Goal: Task Accomplishment & Management: Complete application form

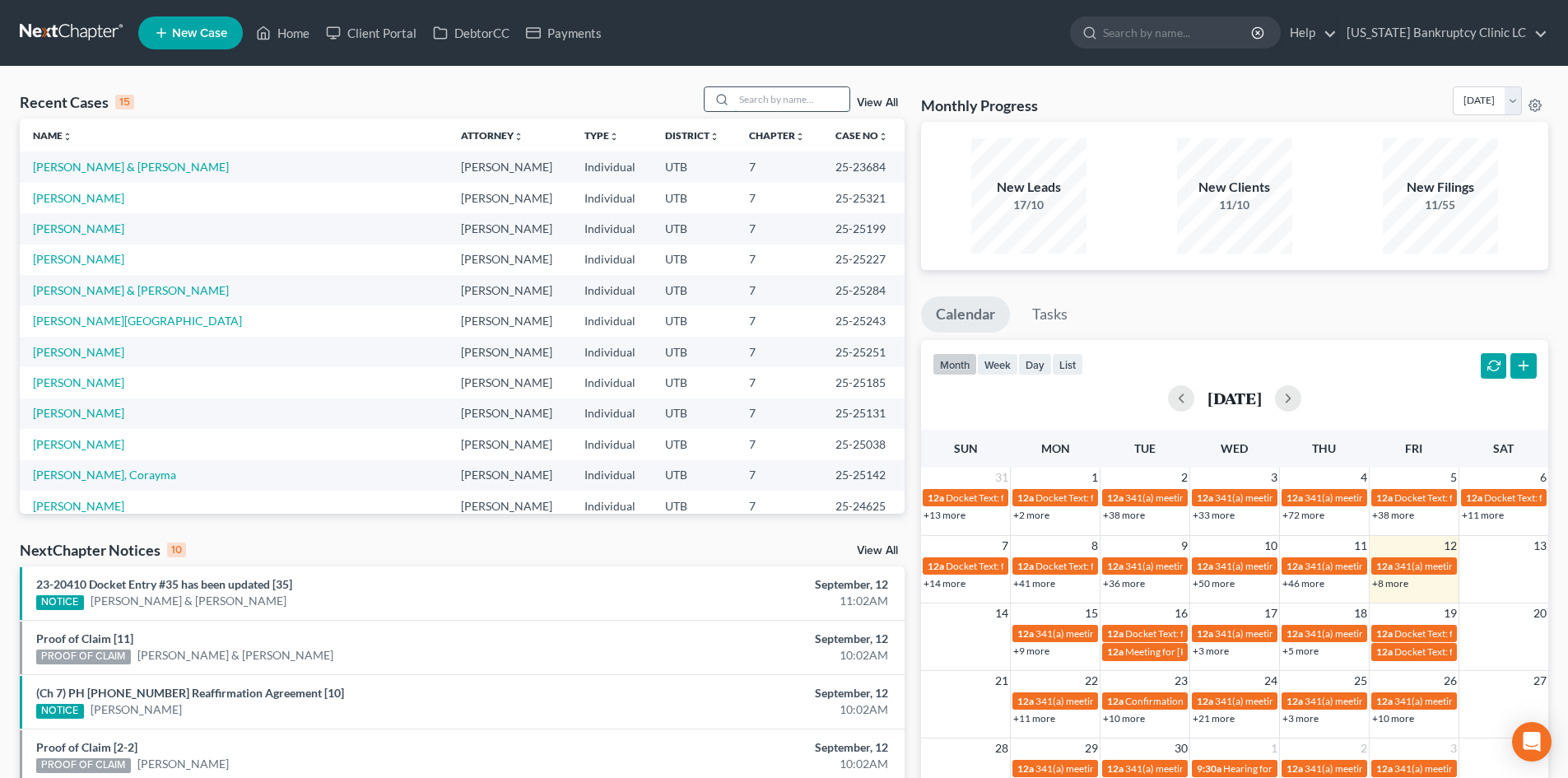
click at [794, 104] on input "search" at bounding box center [791, 100] width 115 height 24
click at [808, 109] on input "search" at bounding box center [791, 100] width 115 height 24
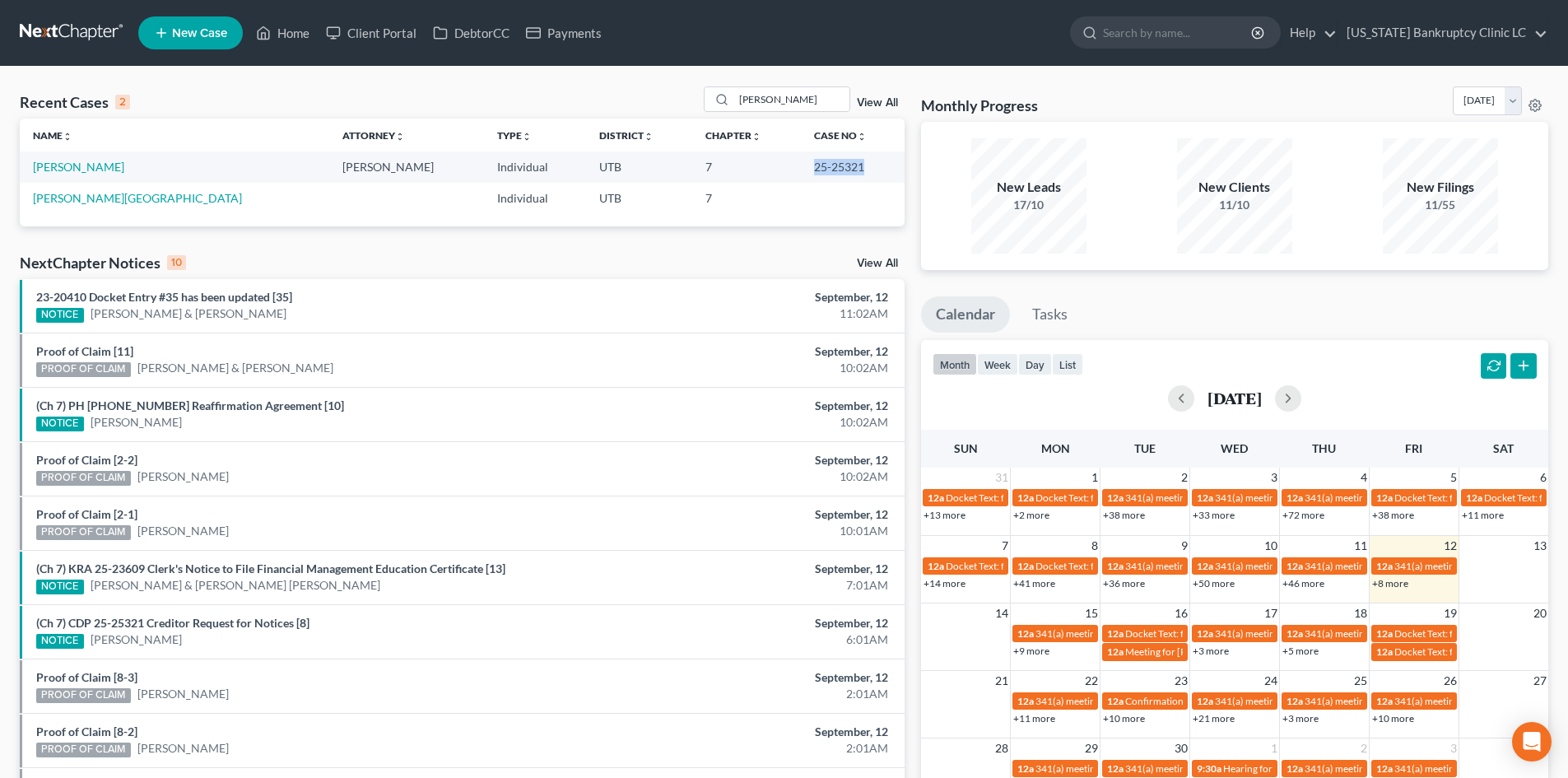
drag, startPoint x: 779, startPoint y: 169, endPoint x: 843, endPoint y: 178, distance: 64.6
click at [843, 178] on td "25-25321" at bounding box center [852, 167] width 104 height 31
copy td "25-25321"
click at [783, 100] on input "[PERSON_NAME]" at bounding box center [791, 100] width 115 height 24
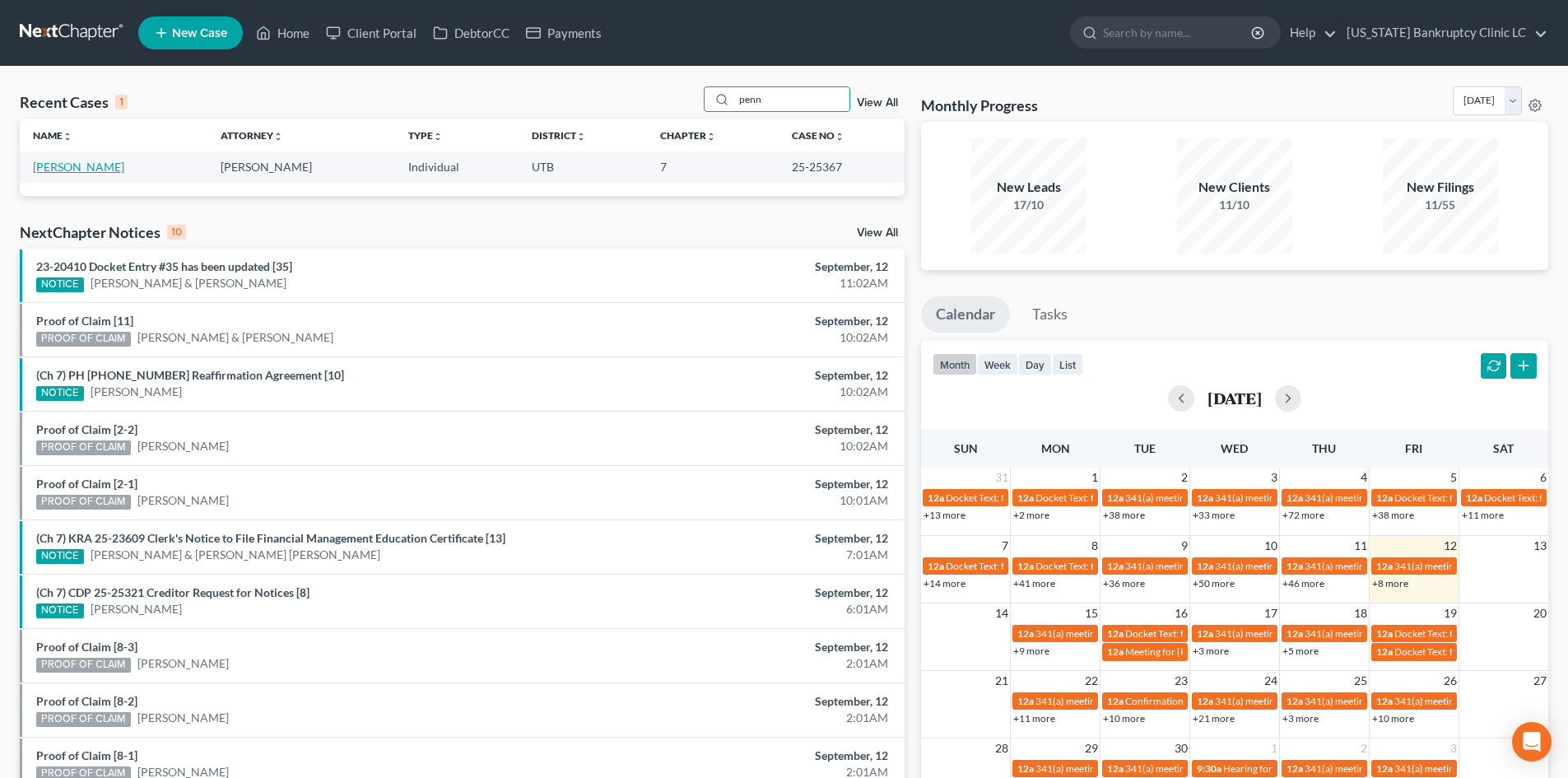
type input "penn"
click at [77, 165] on link "[PERSON_NAME]" at bounding box center [78, 167] width 91 height 14
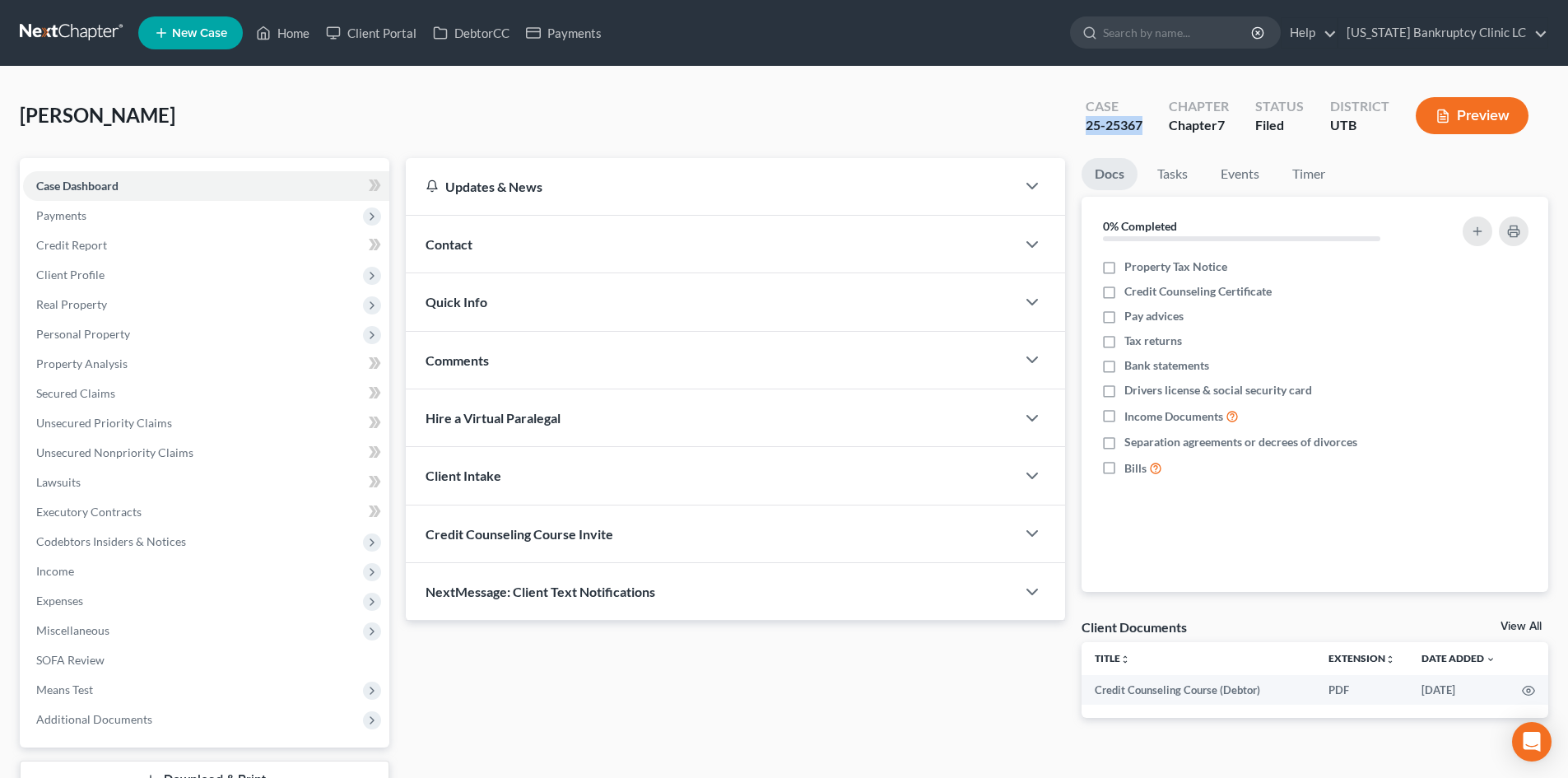
drag, startPoint x: 1086, startPoint y: 129, endPoint x: 1147, endPoint y: 133, distance: 61.1
click at [1147, 133] on div "Case 25-25367" at bounding box center [1114, 117] width 83 height 49
copy div "25-25367"
click at [122, 449] on span "Unsecured Nonpriority Claims" at bounding box center [115, 452] width 157 height 14
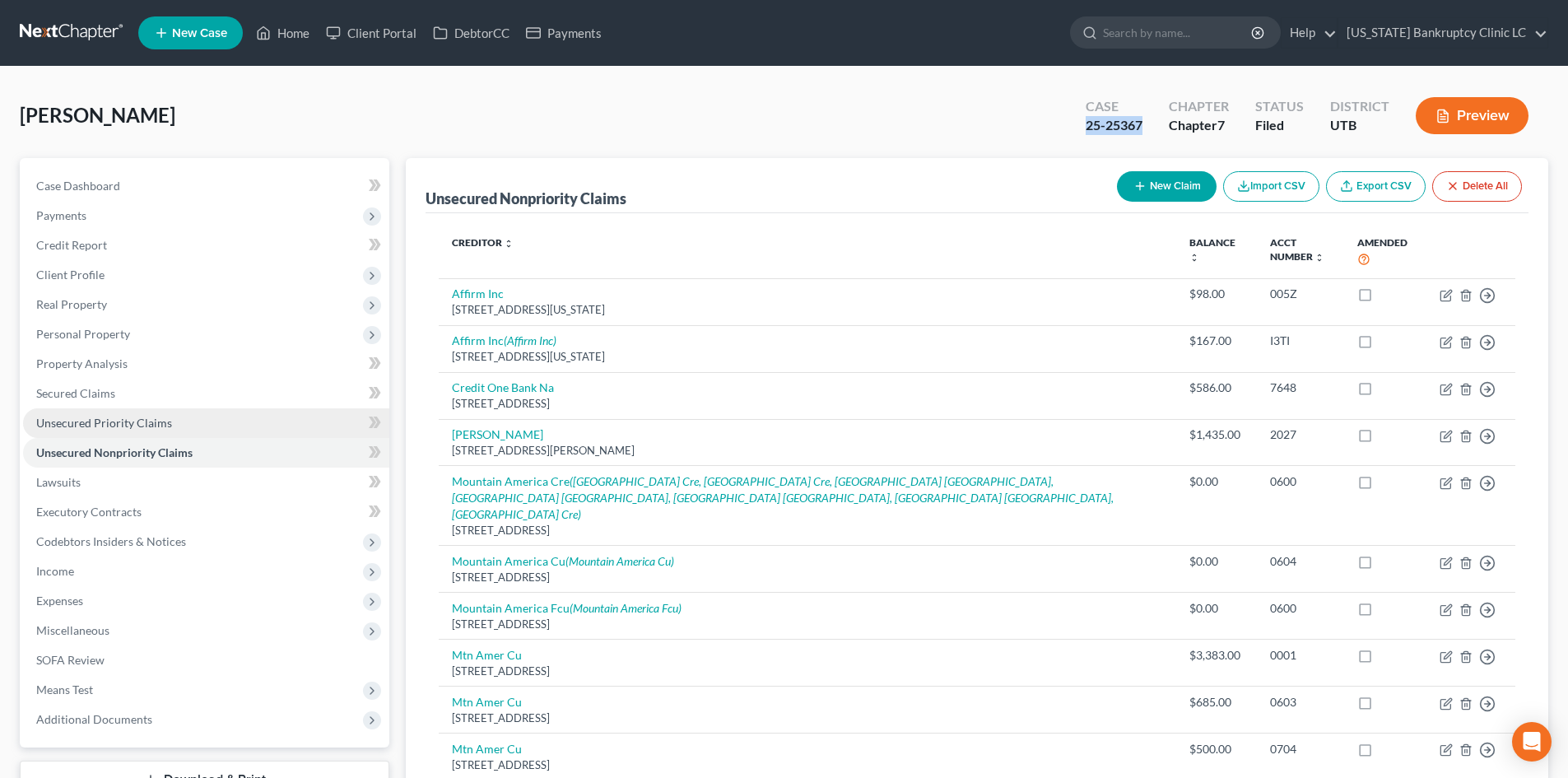
click at [137, 426] on span "Unsecured Priority Claims" at bounding box center [105, 423] width 136 height 14
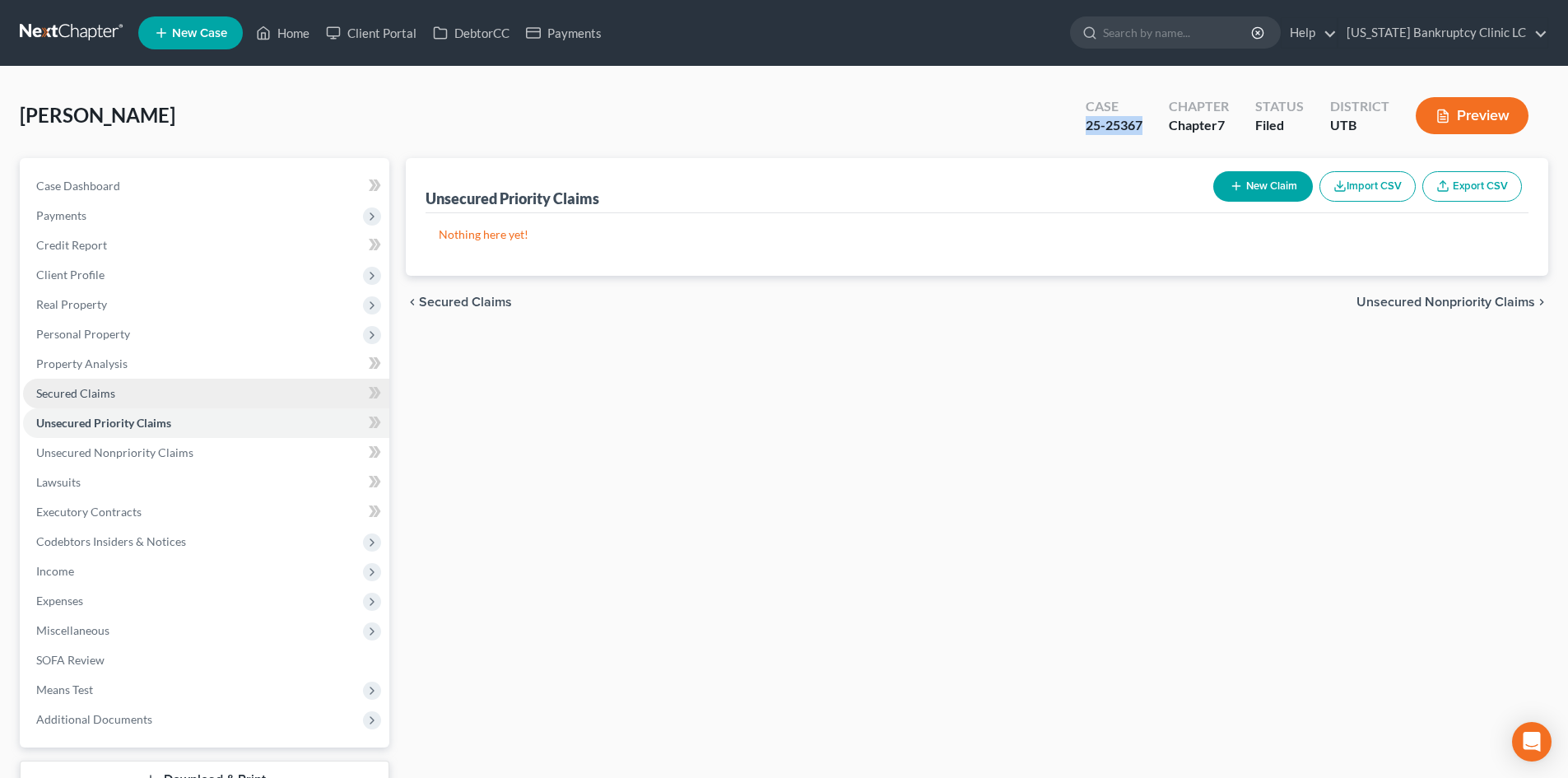
click at [131, 392] on link "Secured Claims" at bounding box center [206, 393] width 366 height 30
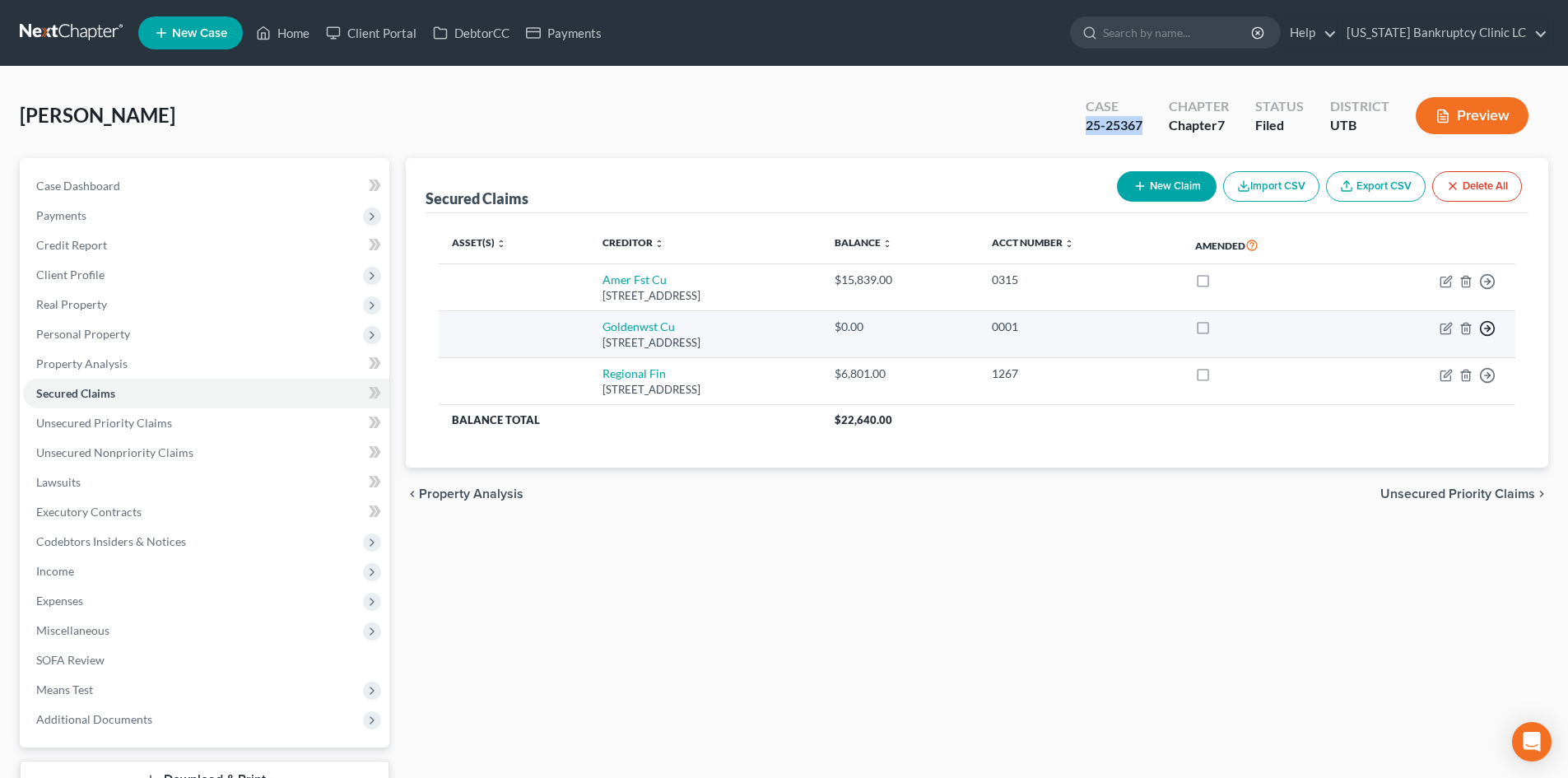
click at [1487, 329] on line "button" at bounding box center [1487, 329] width 6 height 0
click at [1407, 368] on link "Move to F" at bounding box center [1412, 368] width 138 height 28
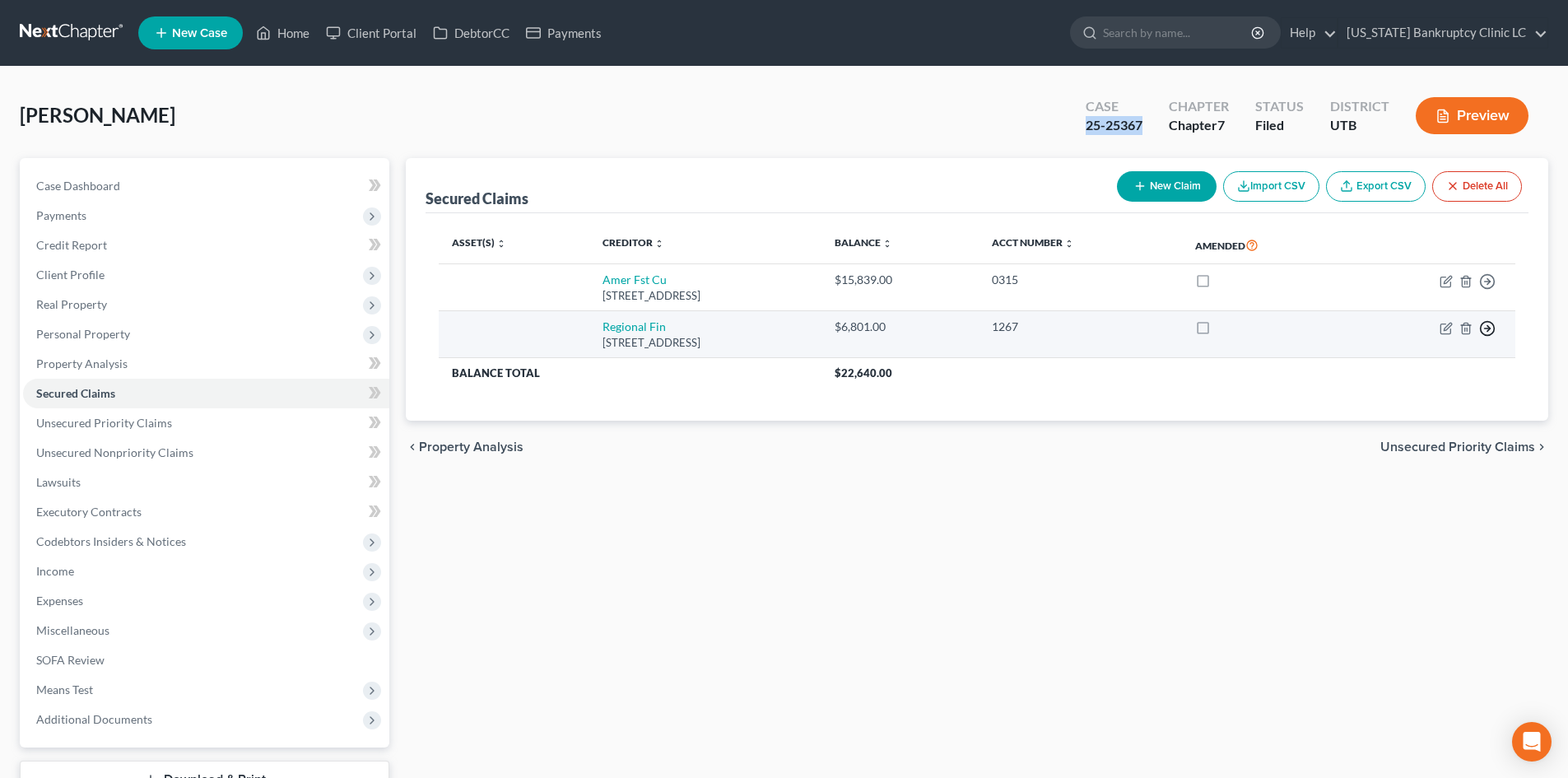
click at [1489, 329] on line "button" at bounding box center [1487, 329] width 6 height 0
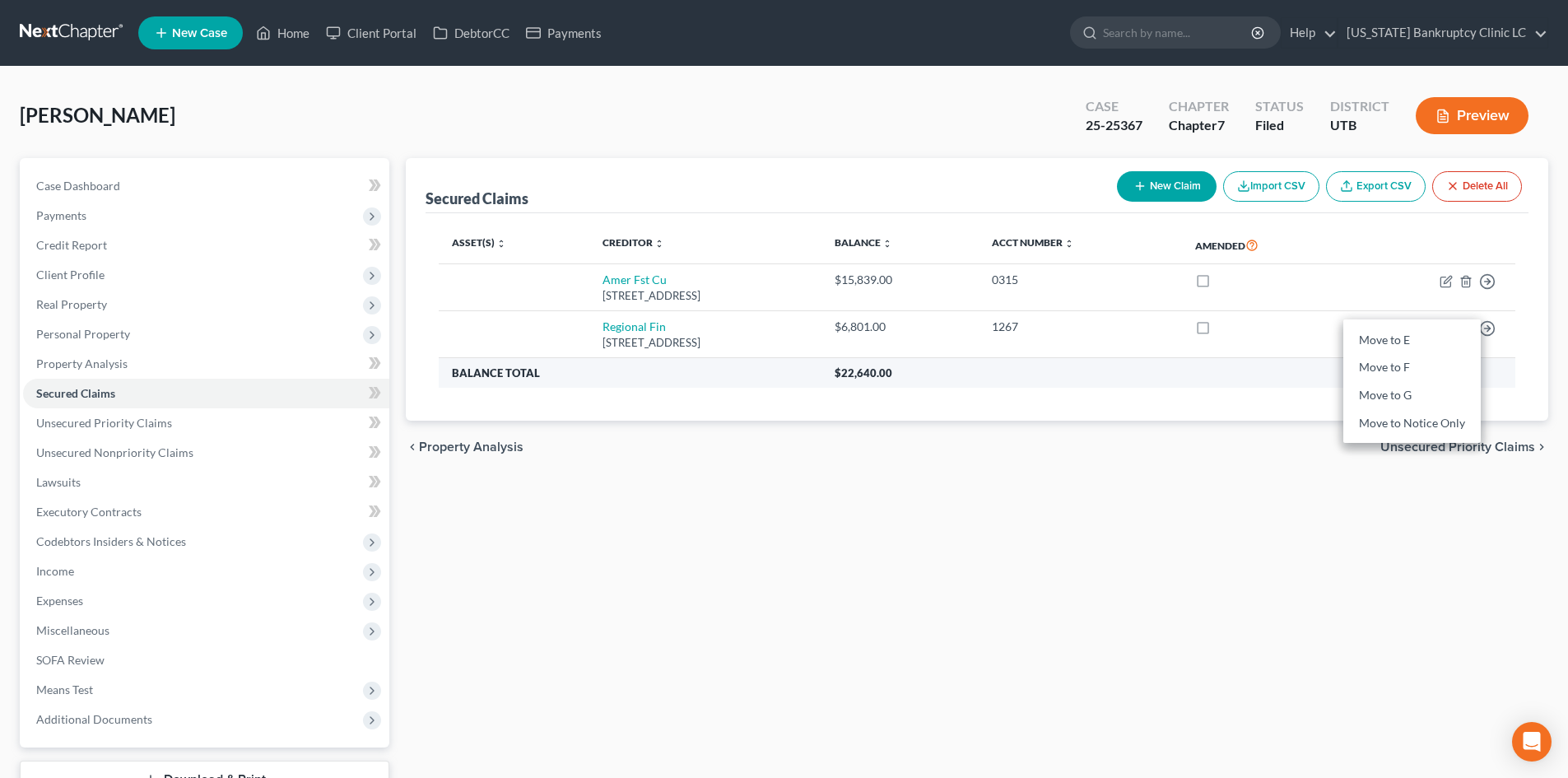
click at [1187, 374] on th "$22,640.00" at bounding box center [1167, 373] width 693 height 30
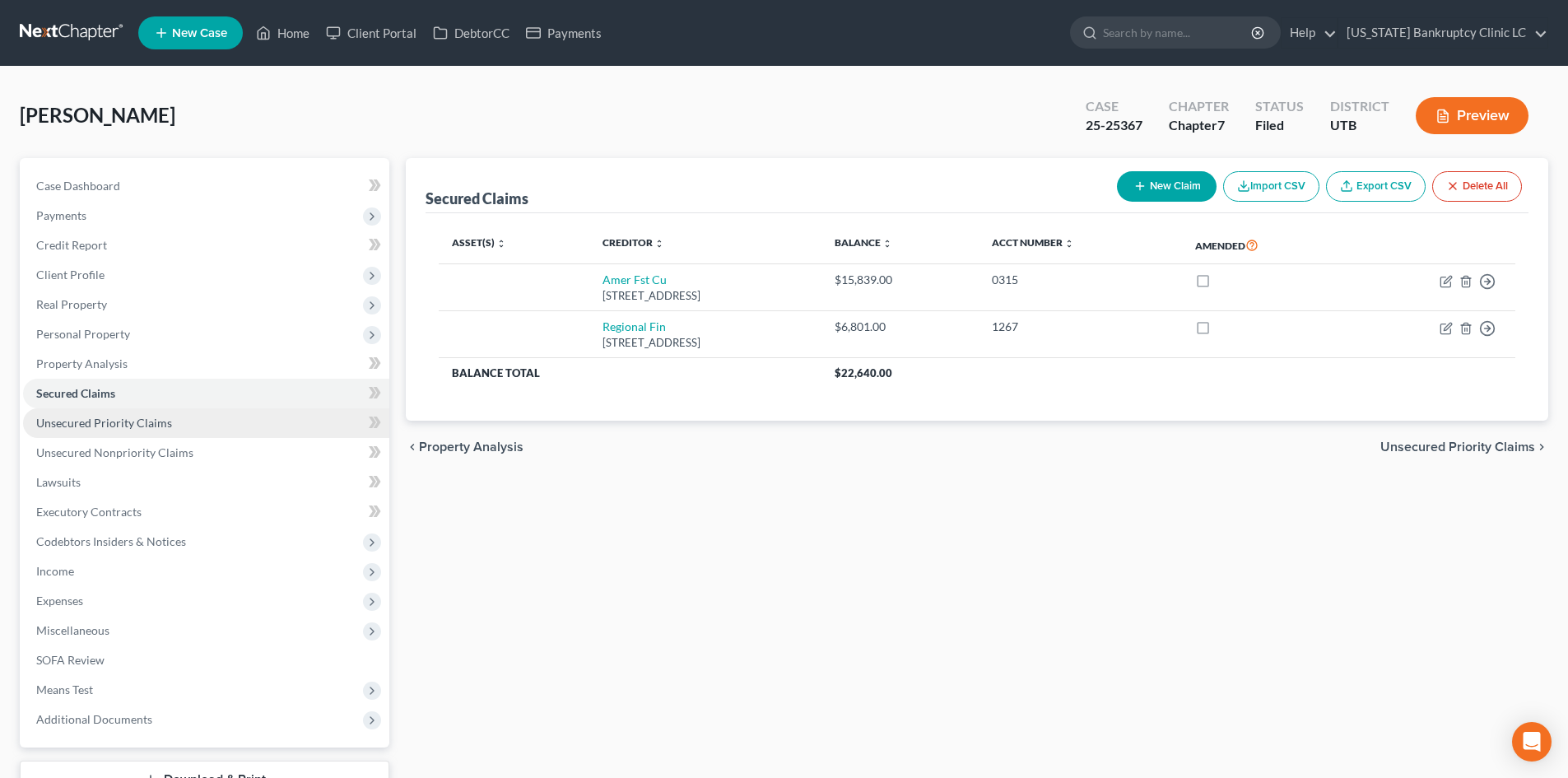
click at [78, 420] on span "Unsecured Priority Claims" at bounding box center [105, 423] width 136 height 14
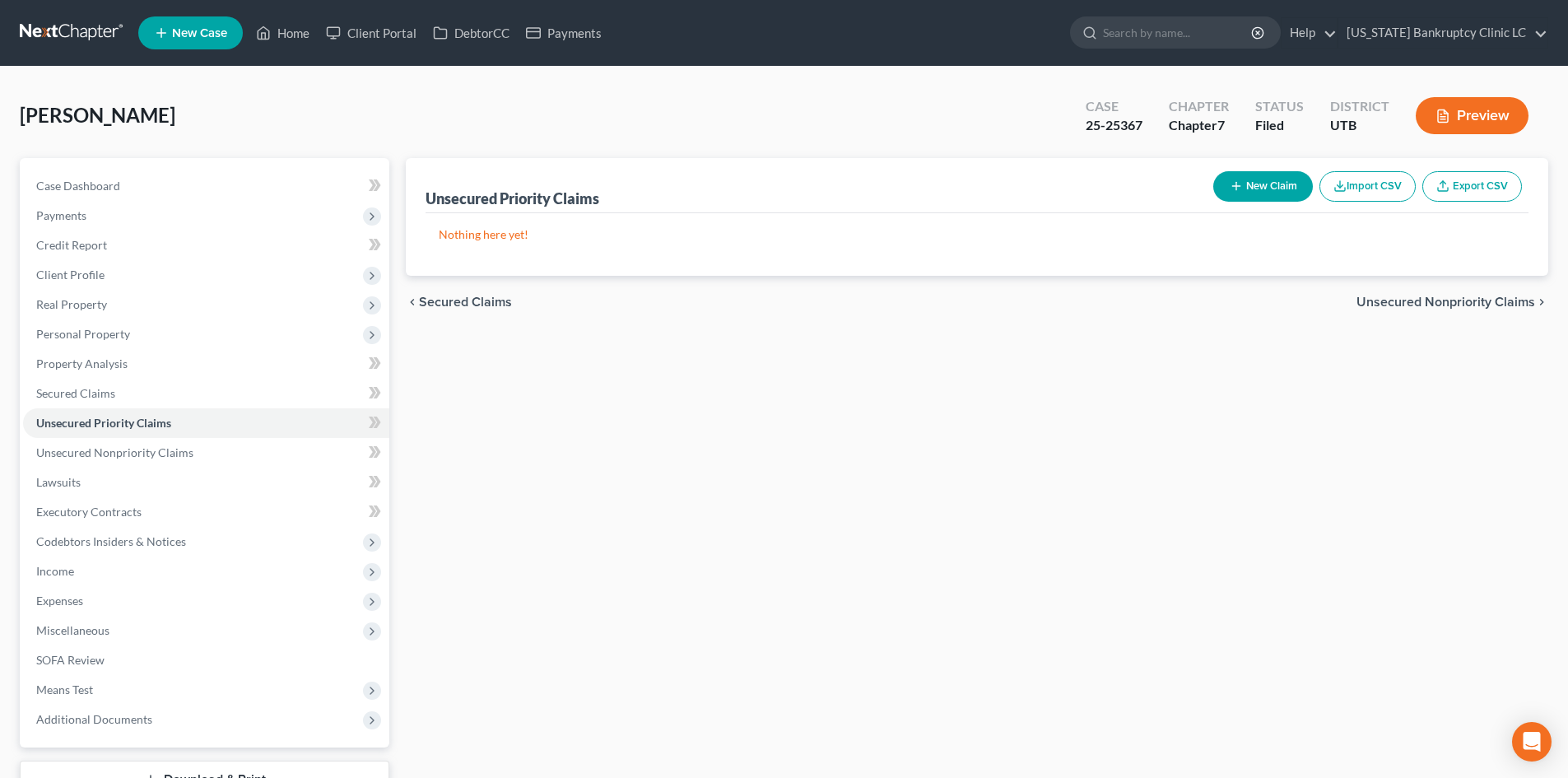
click at [1248, 183] on button "New Claim" at bounding box center [1263, 186] width 100 height 31
select select "0"
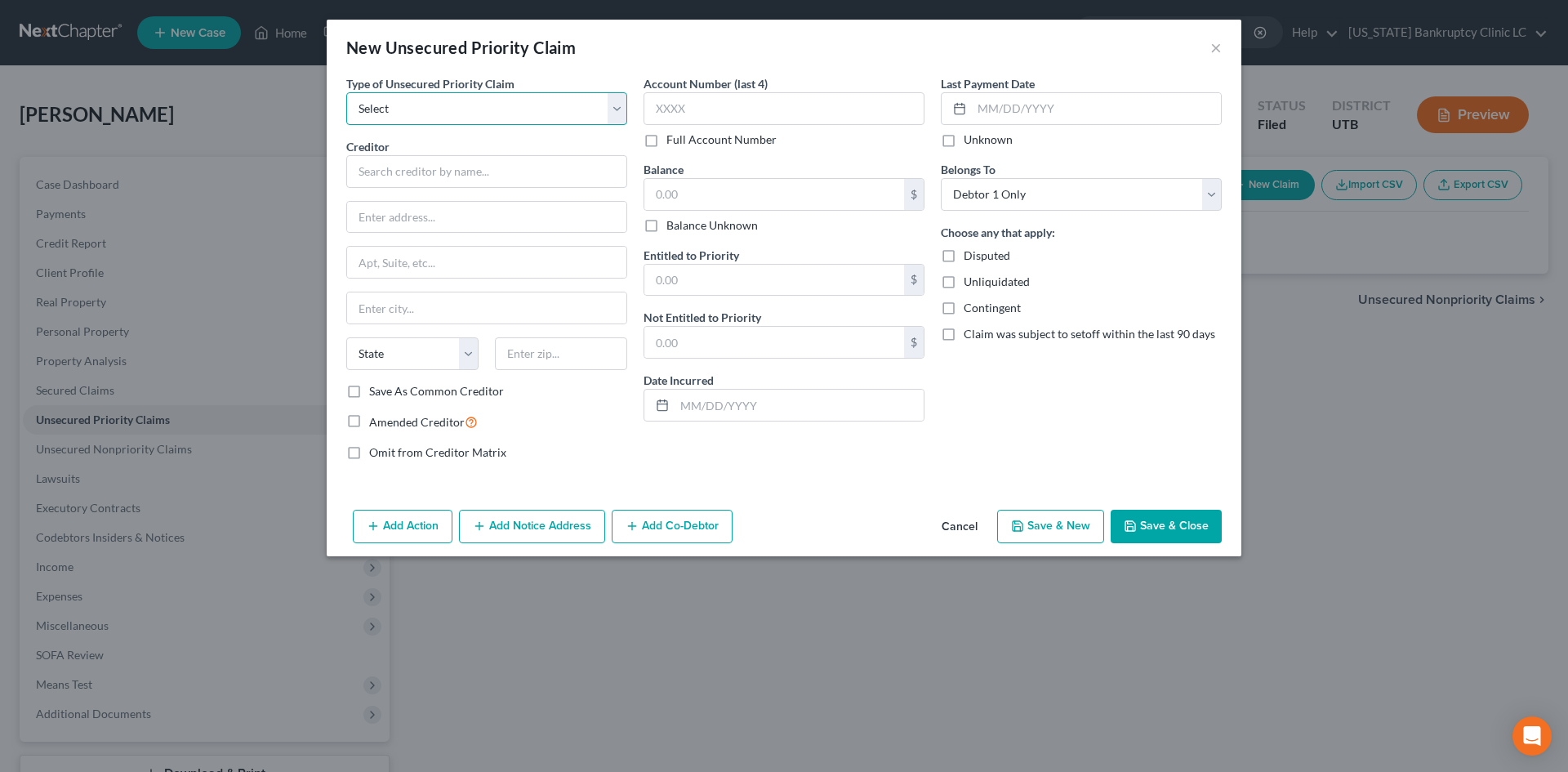
click at [492, 109] on select "Select Taxes & Other Government Units Domestic Support Obligations Extensions o…" at bounding box center [486, 108] width 281 height 33
select select "0"
click at [346, 92] on select "Select Taxes & Other Government Units Domestic Support Obligations Extensions o…" at bounding box center [486, 108] width 281 height 33
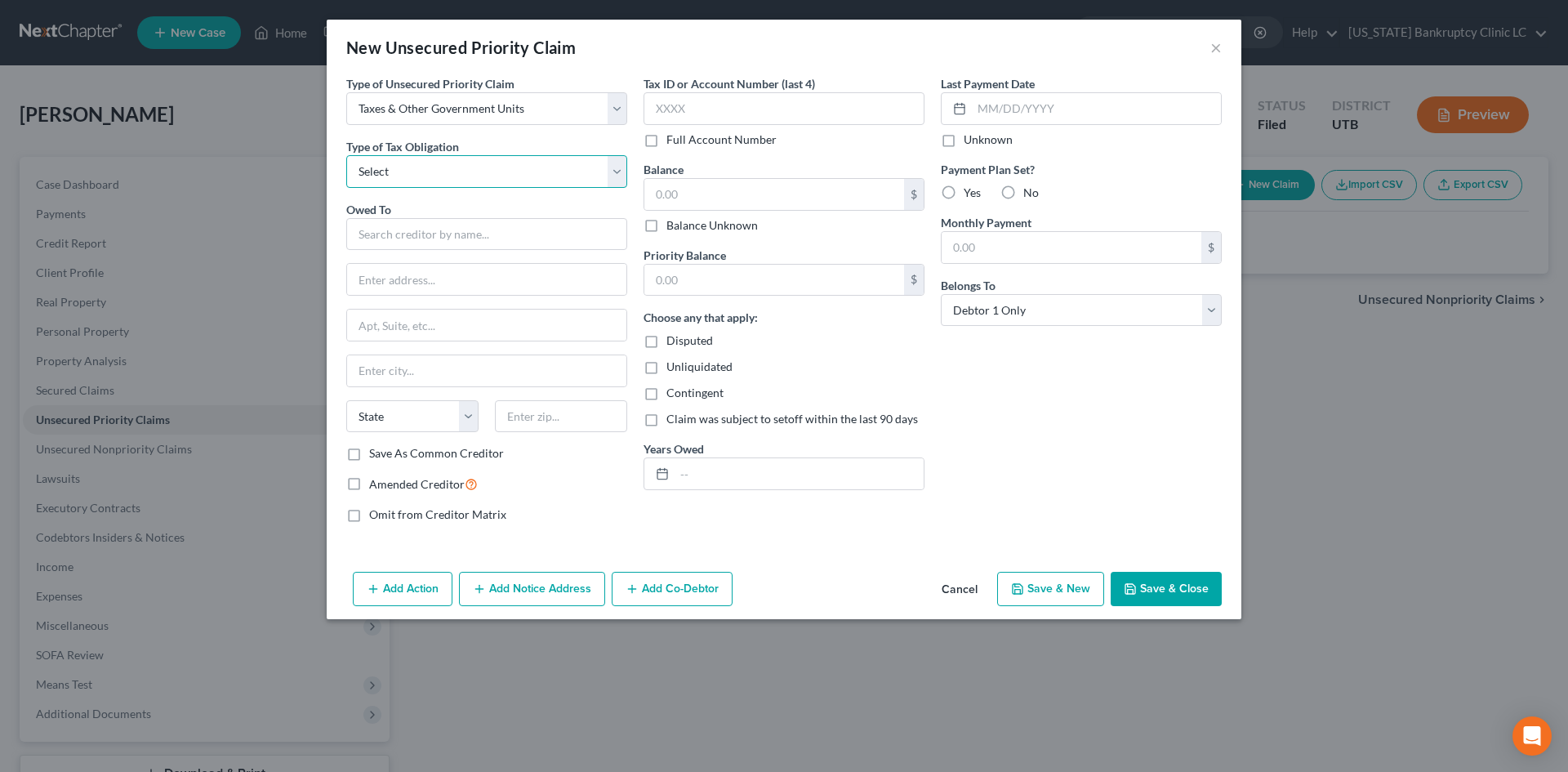
click at [420, 176] on select "Select Federal City State Franchise Tax Board Other" at bounding box center [486, 171] width 281 height 33
select select "0"
click at [346, 155] on select "Select Federal City State Franchise Tax Board Other" at bounding box center [486, 171] width 281 height 33
click at [418, 229] on input "text" at bounding box center [486, 234] width 281 height 33
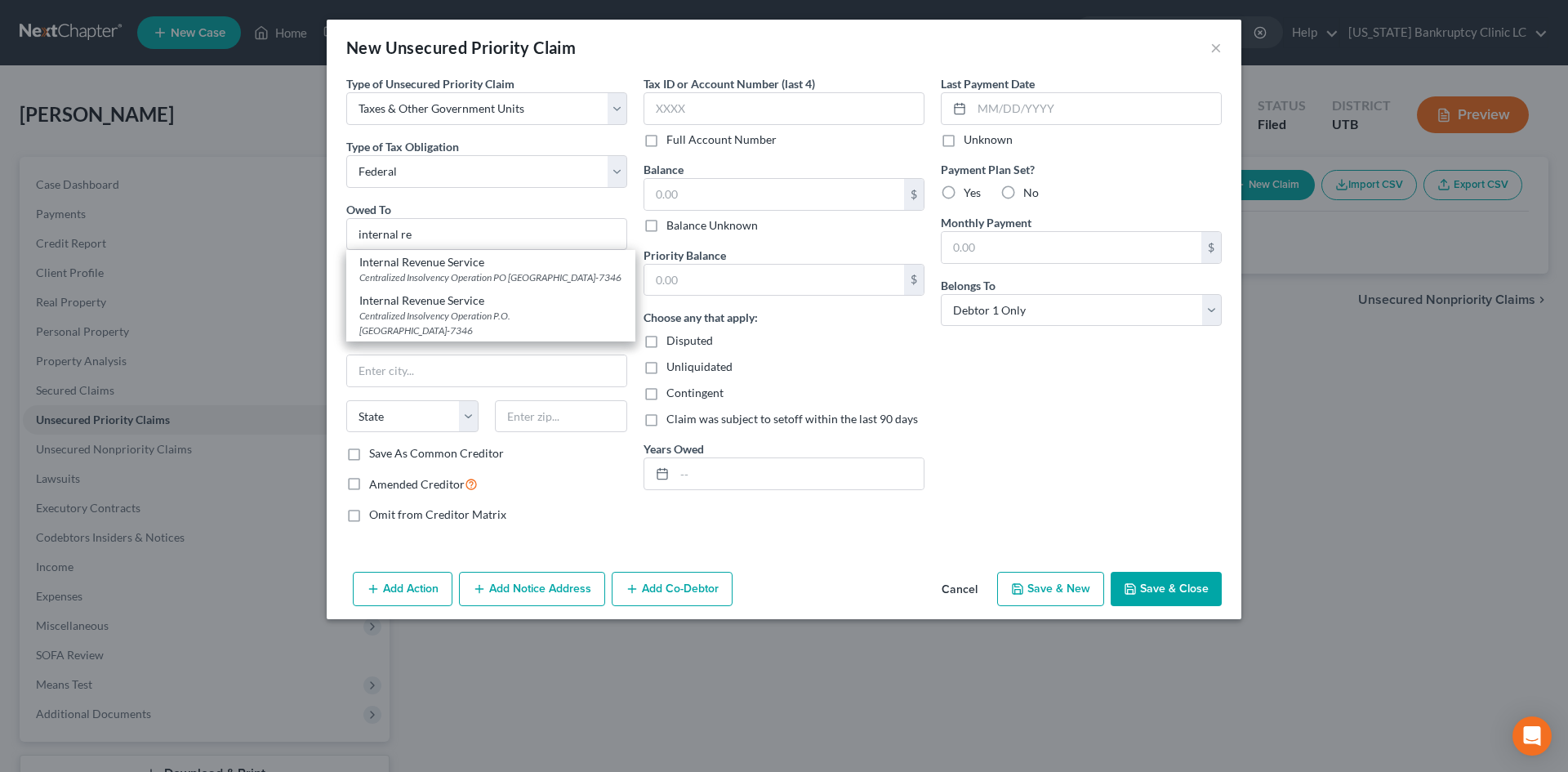
click at [468, 275] on div "Centralized Insolvency Operation PO [GEOGRAPHIC_DATA]-7346" at bounding box center [491, 277] width 263 height 14
type input "Internal Revenue Service"
type input "Centralized Insolvency Operation"
type input "PO Box 7346"
type input "[GEOGRAPHIC_DATA]"
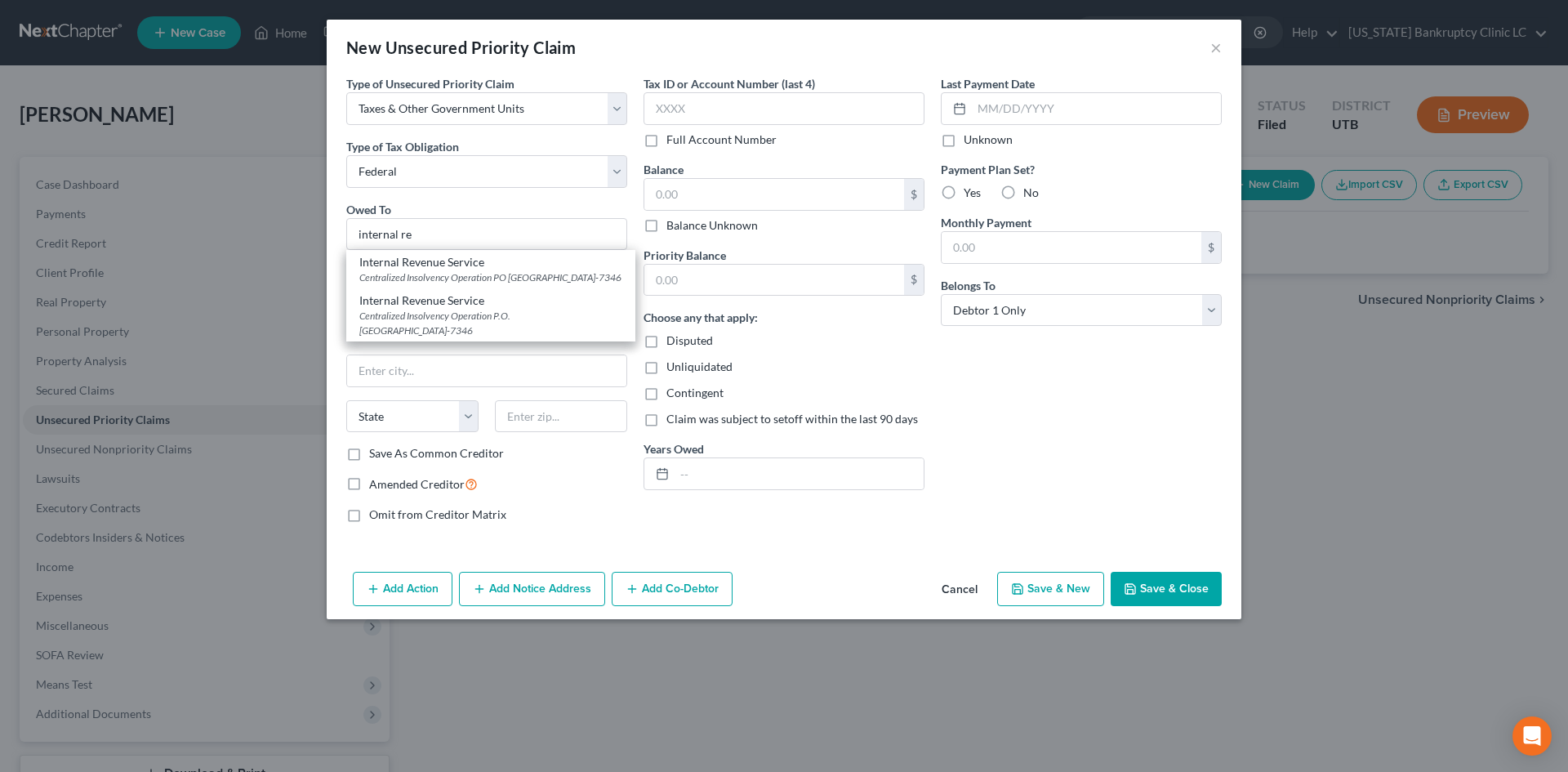
select select "39"
type input "19101-7346"
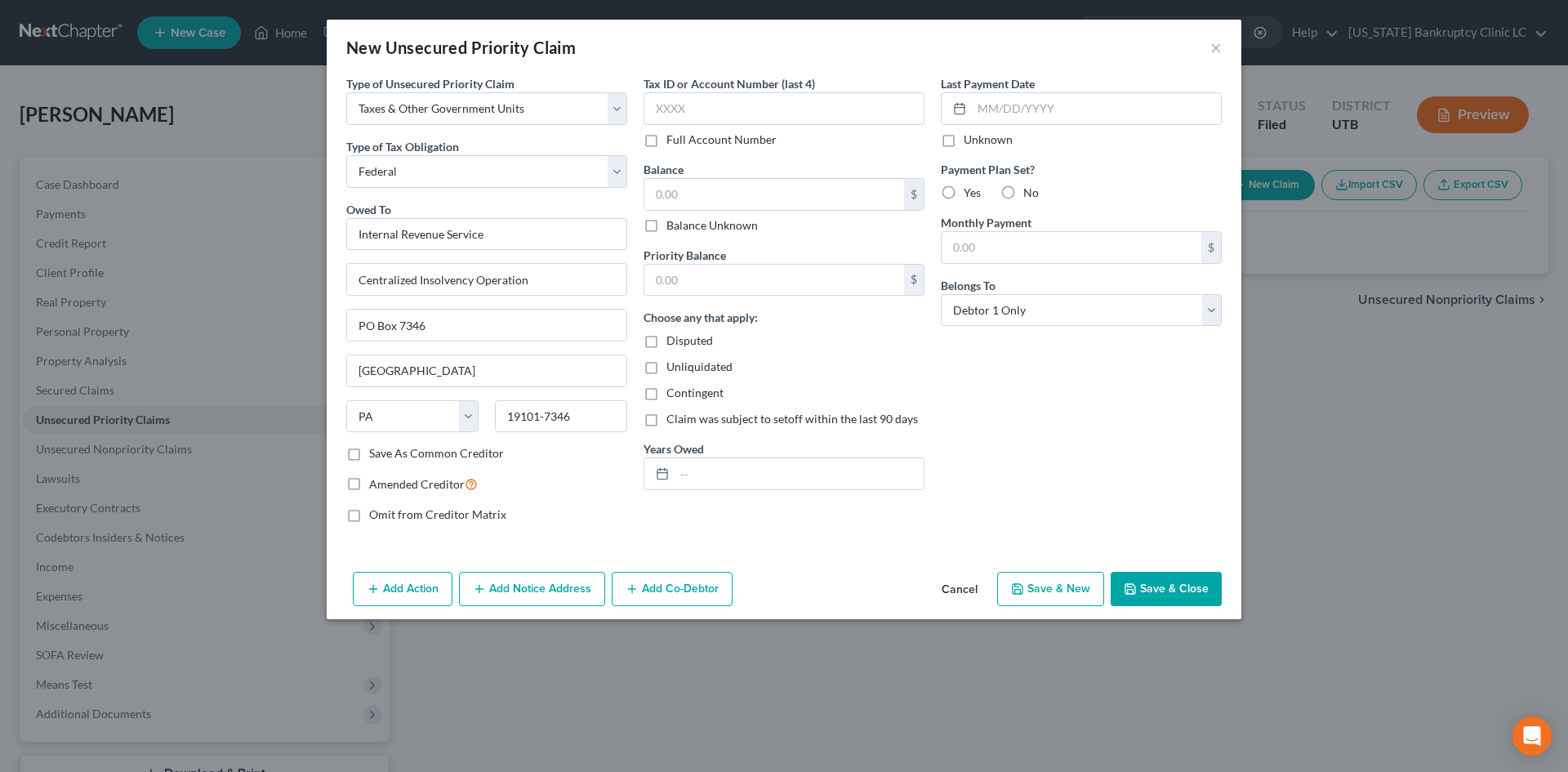
click at [1070, 590] on button "Save & New" at bounding box center [1050, 589] width 107 height 35
select select "0"
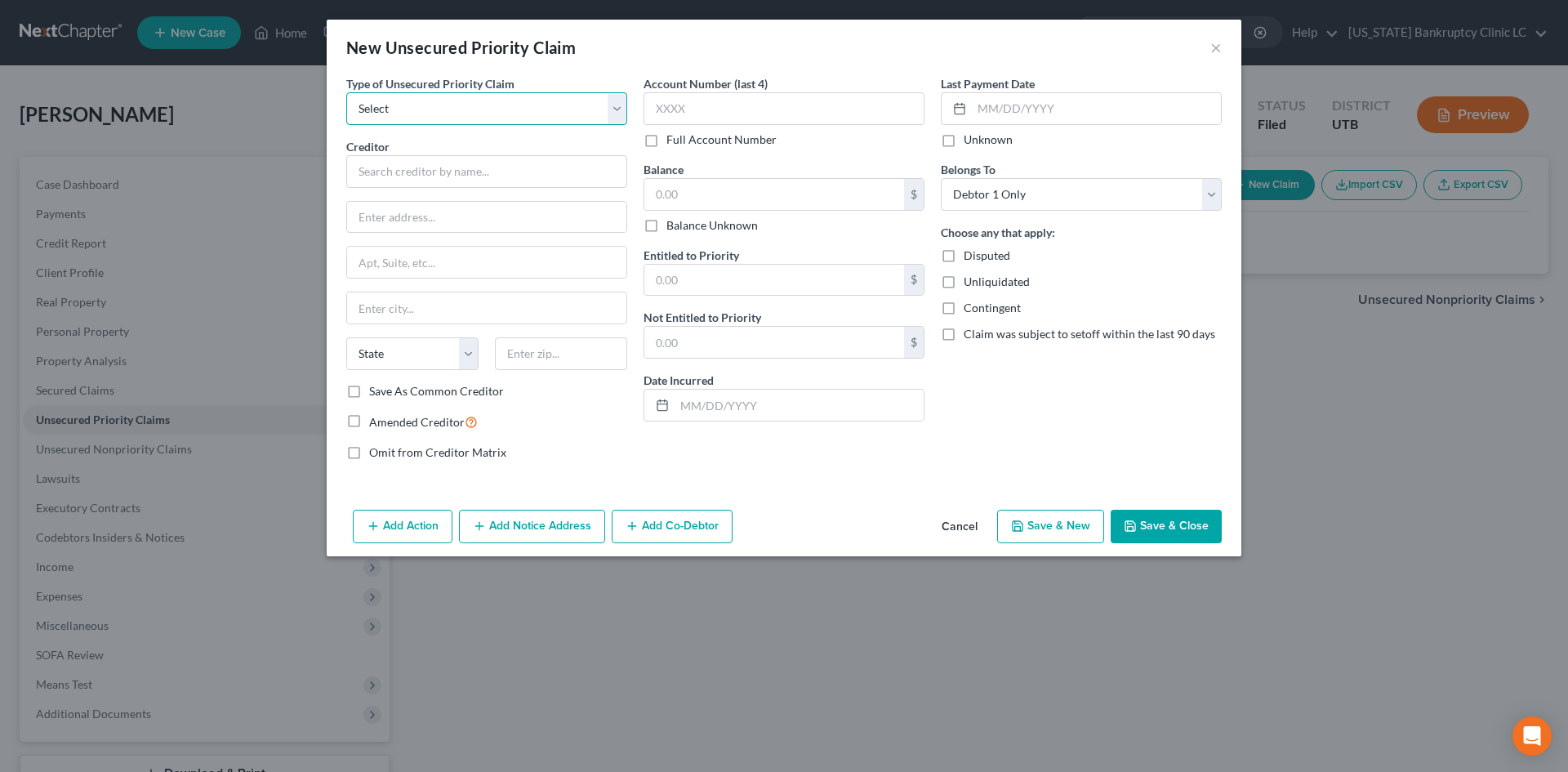
click at [420, 104] on select "Select Taxes & Other Government Units Domestic Support Obligations Extensions o…" at bounding box center [486, 108] width 281 height 33
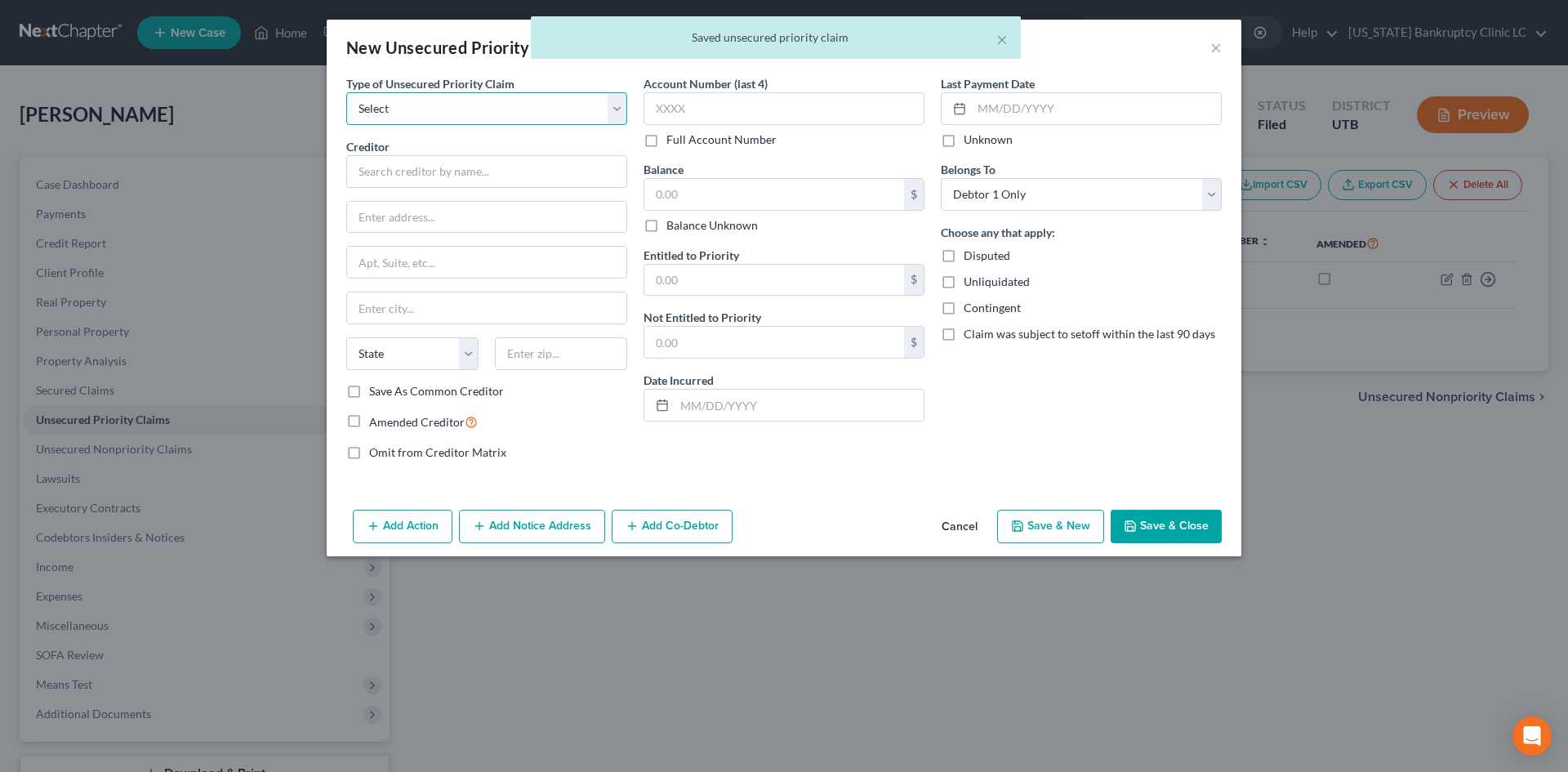
select select "0"
click at [346, 92] on select "Select Taxes & Other Government Units Domestic Support Obligations Extensions o…" at bounding box center [486, 108] width 281 height 33
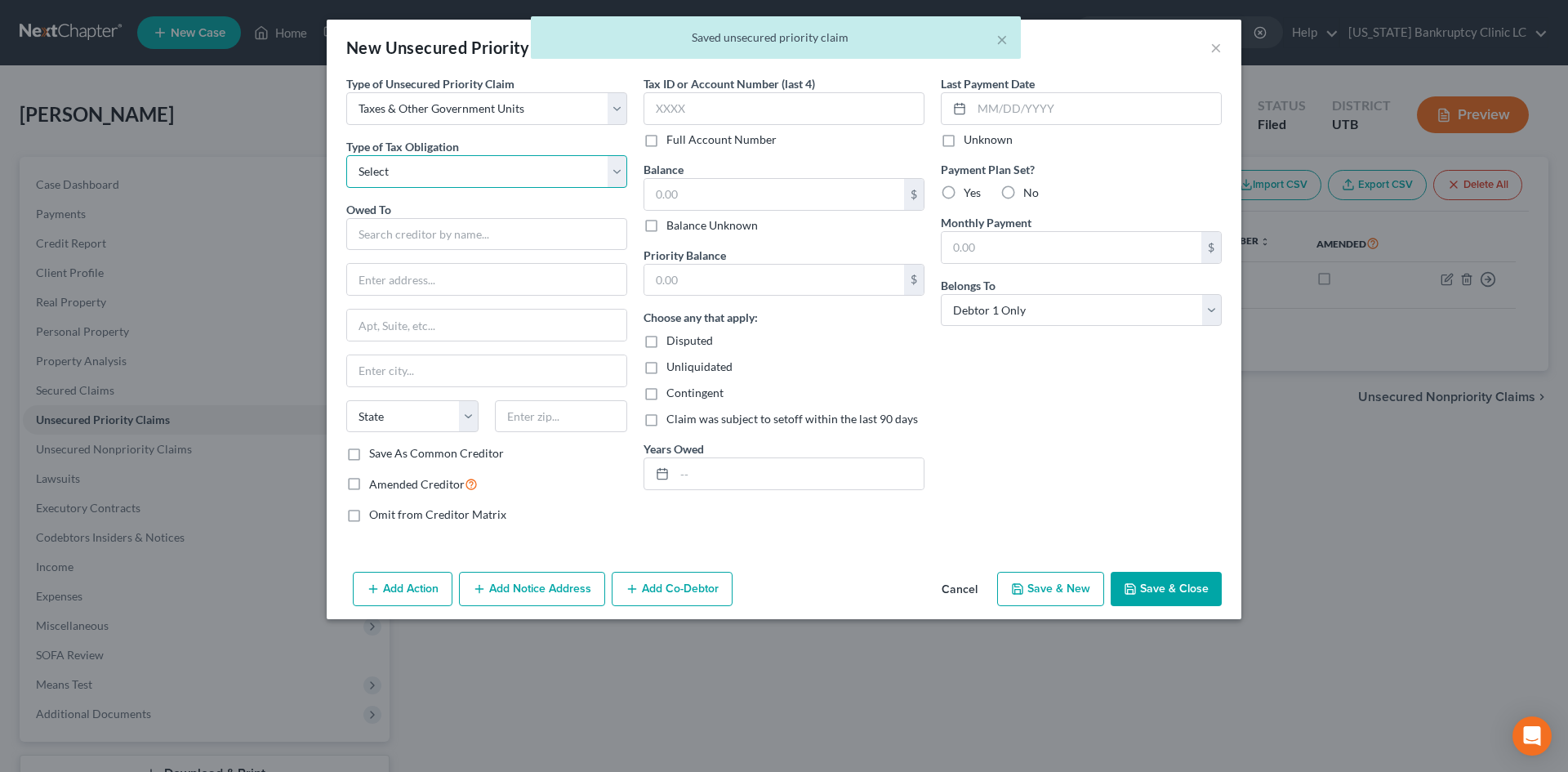
click at [404, 170] on select "Select Federal City State Franchise Tax Board Other" at bounding box center [486, 171] width 281 height 33
select select "2"
click at [346, 155] on select "Select Federal City State Franchise Tax Board Other" at bounding box center [486, 171] width 281 height 33
click at [410, 242] on input "text" at bounding box center [486, 234] width 281 height 33
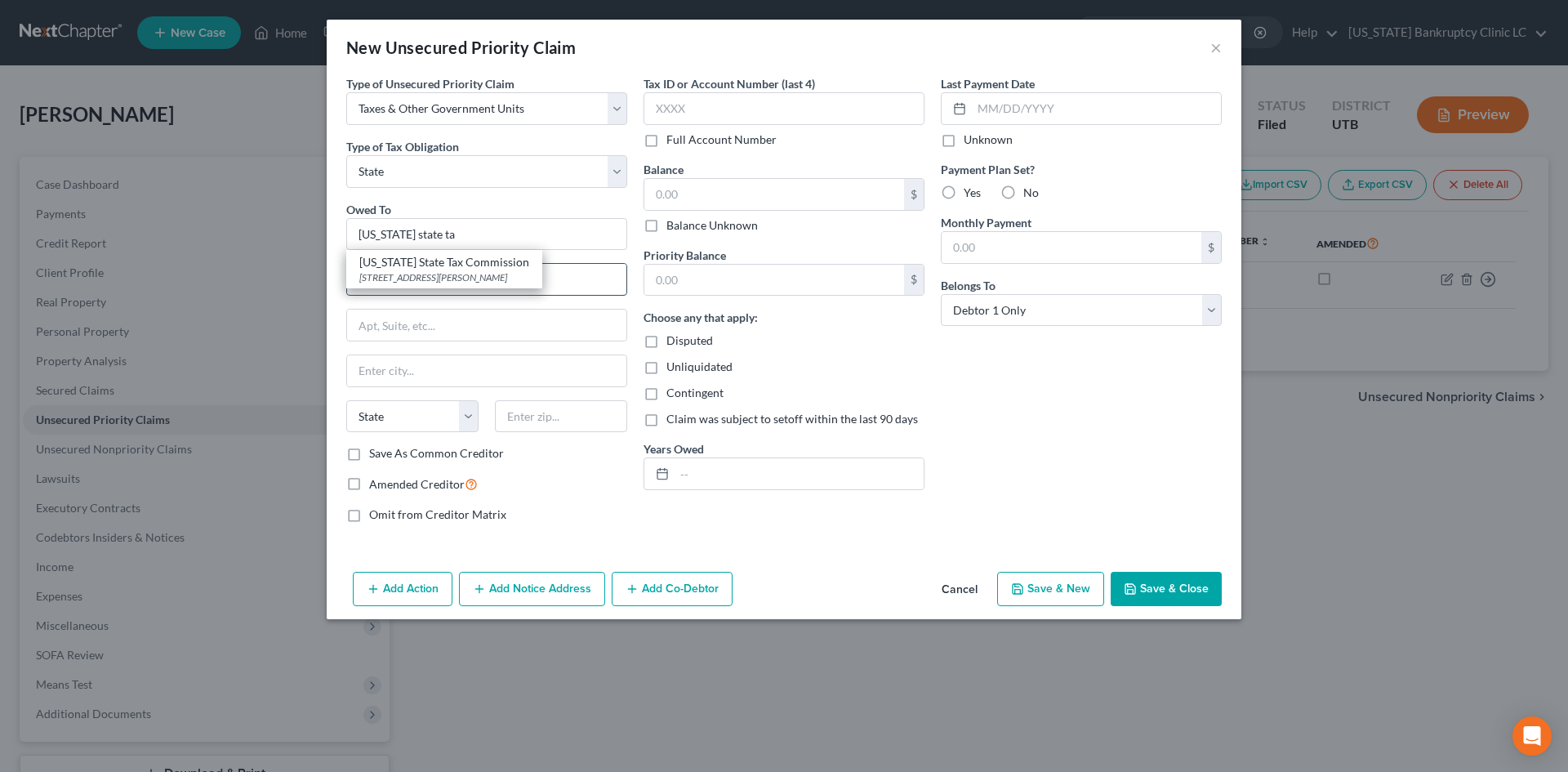
click at [469, 280] on div "[STREET_ADDRESS][PERSON_NAME]" at bounding box center [444, 277] width 170 height 14
type input "[US_STATE] State Tax Commission"
type input "[STREET_ADDRESS]"
type input "Special Services Division, [PERSON_NAME]"
type input "[GEOGRAPHIC_DATA]"
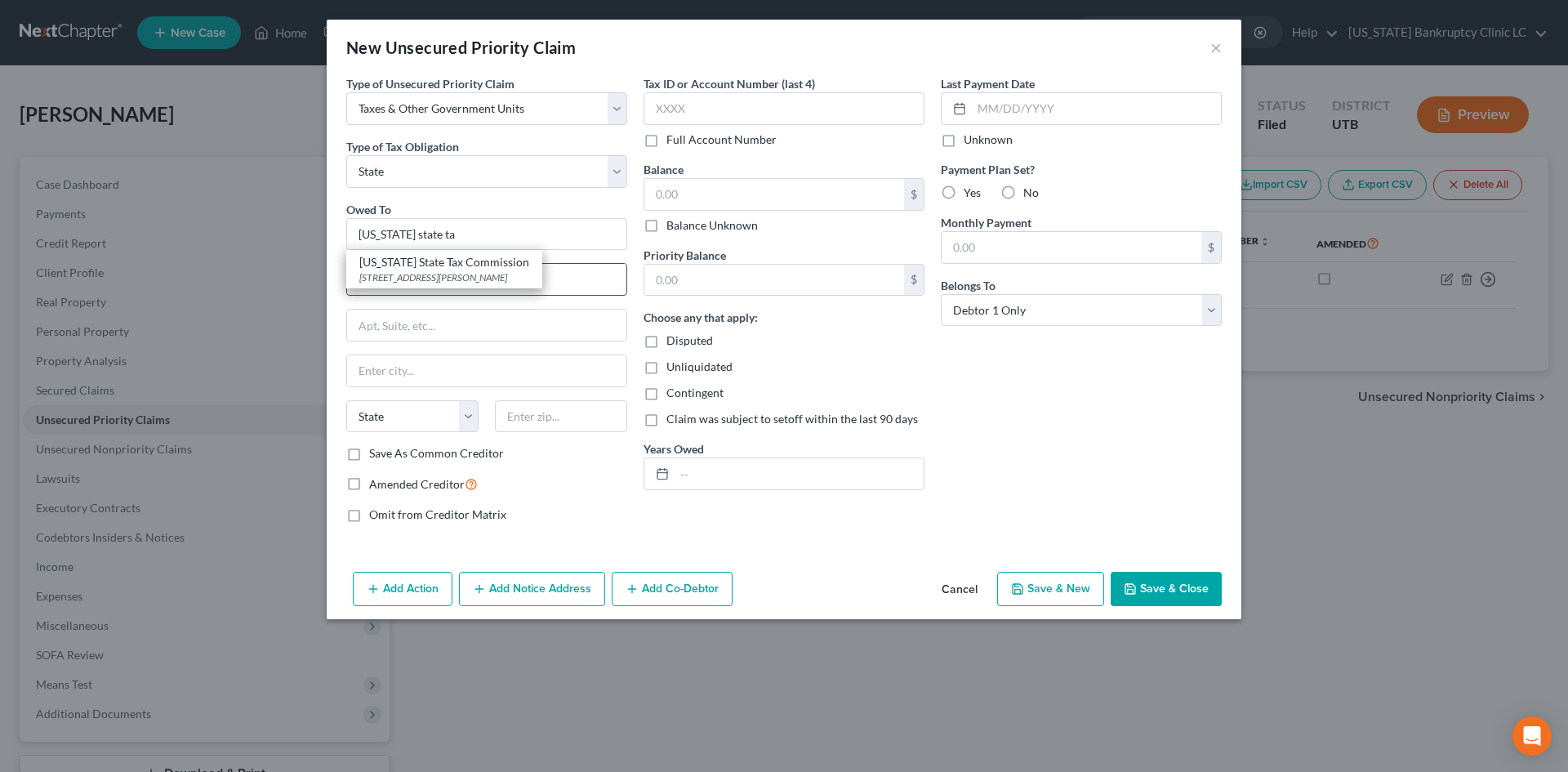
select select "46"
type input "84134"
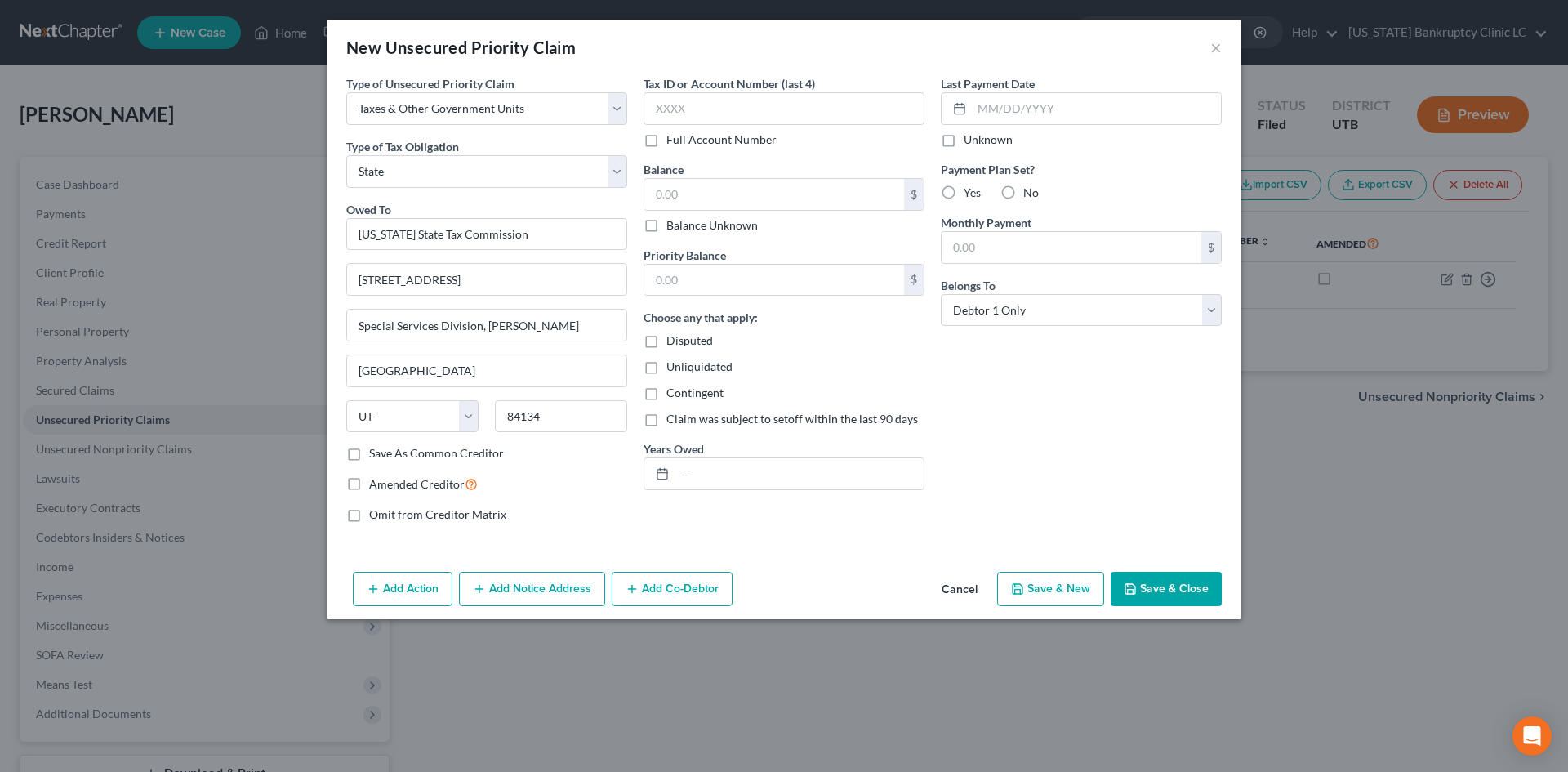
click at [1210, 589] on button "Save & Close" at bounding box center [1167, 589] width 111 height 35
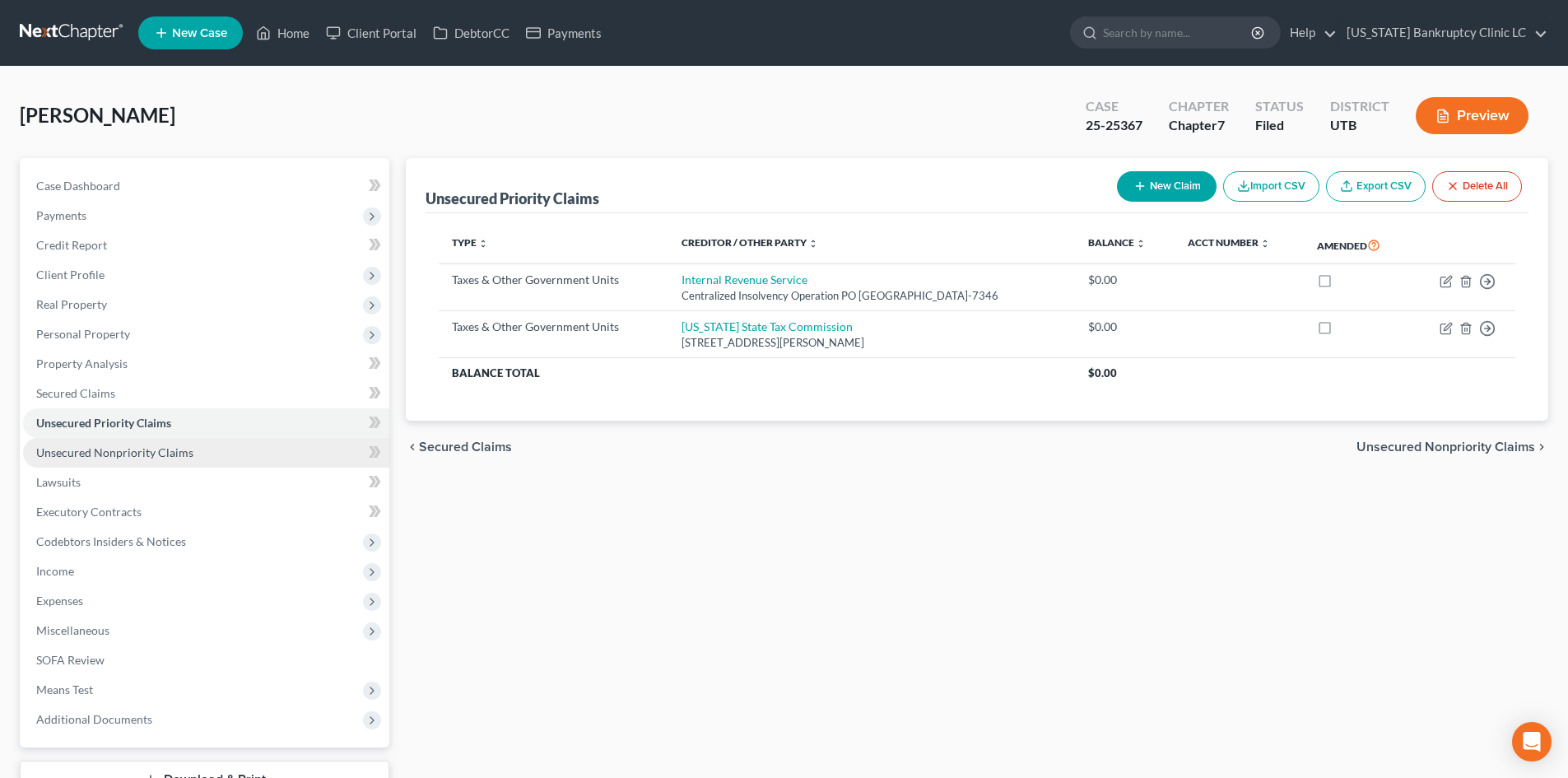
click at [152, 453] on span "Unsecured Nonpriority Claims" at bounding box center [115, 452] width 157 height 14
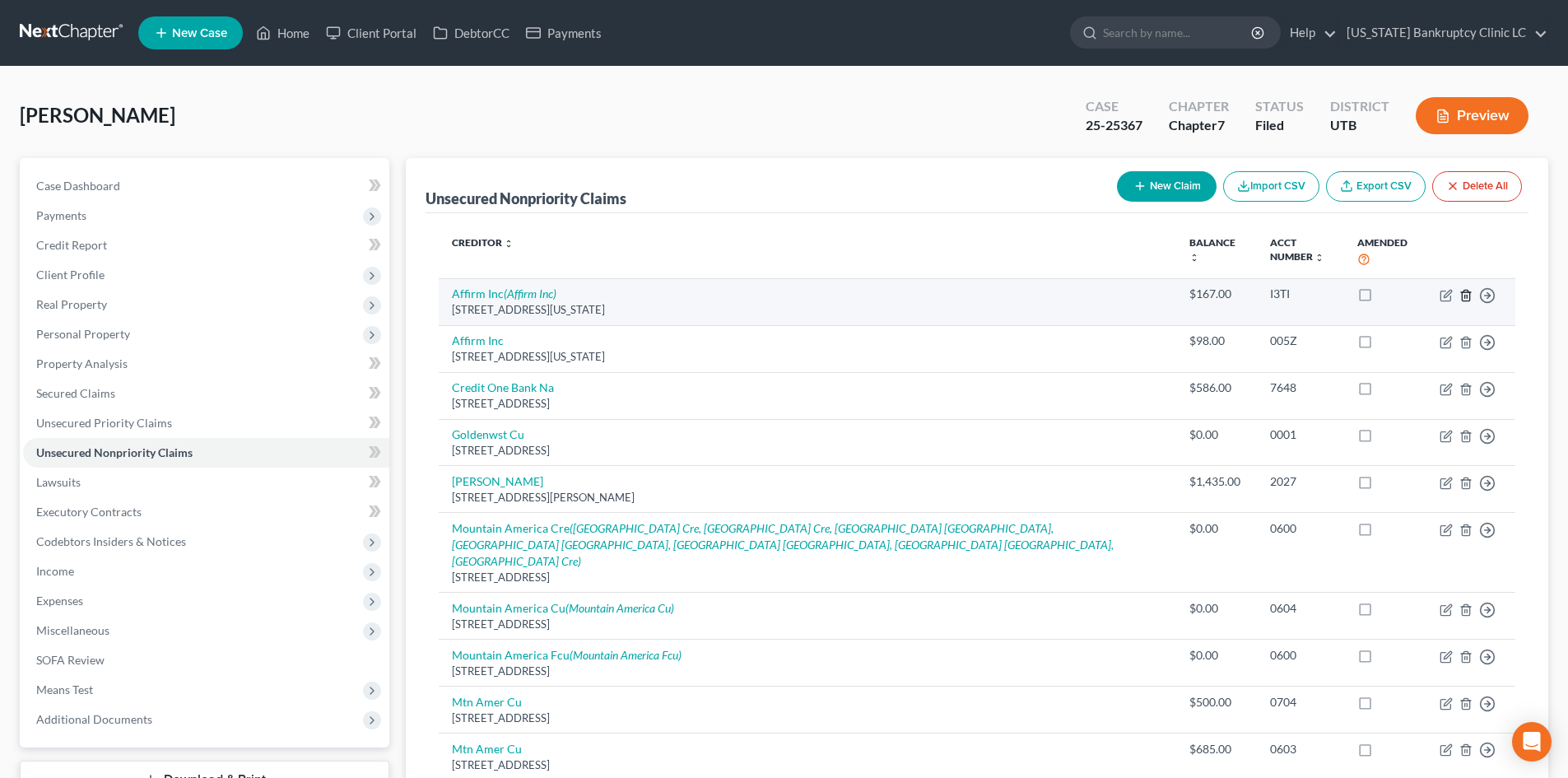
click at [1467, 289] on icon "button" at bounding box center [1465, 295] width 8 height 11
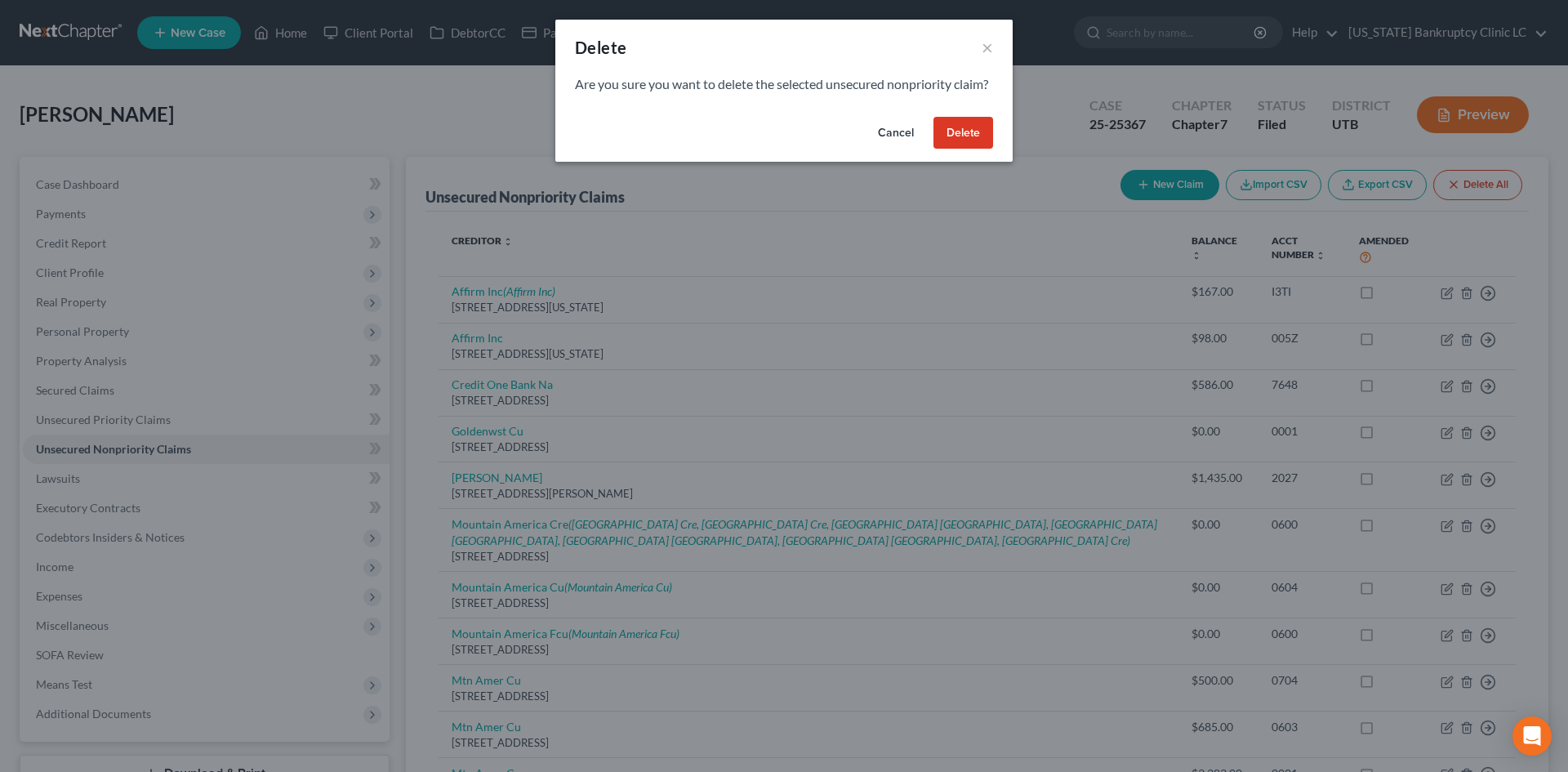
click at [958, 150] on button "Delete" at bounding box center [963, 133] width 60 height 33
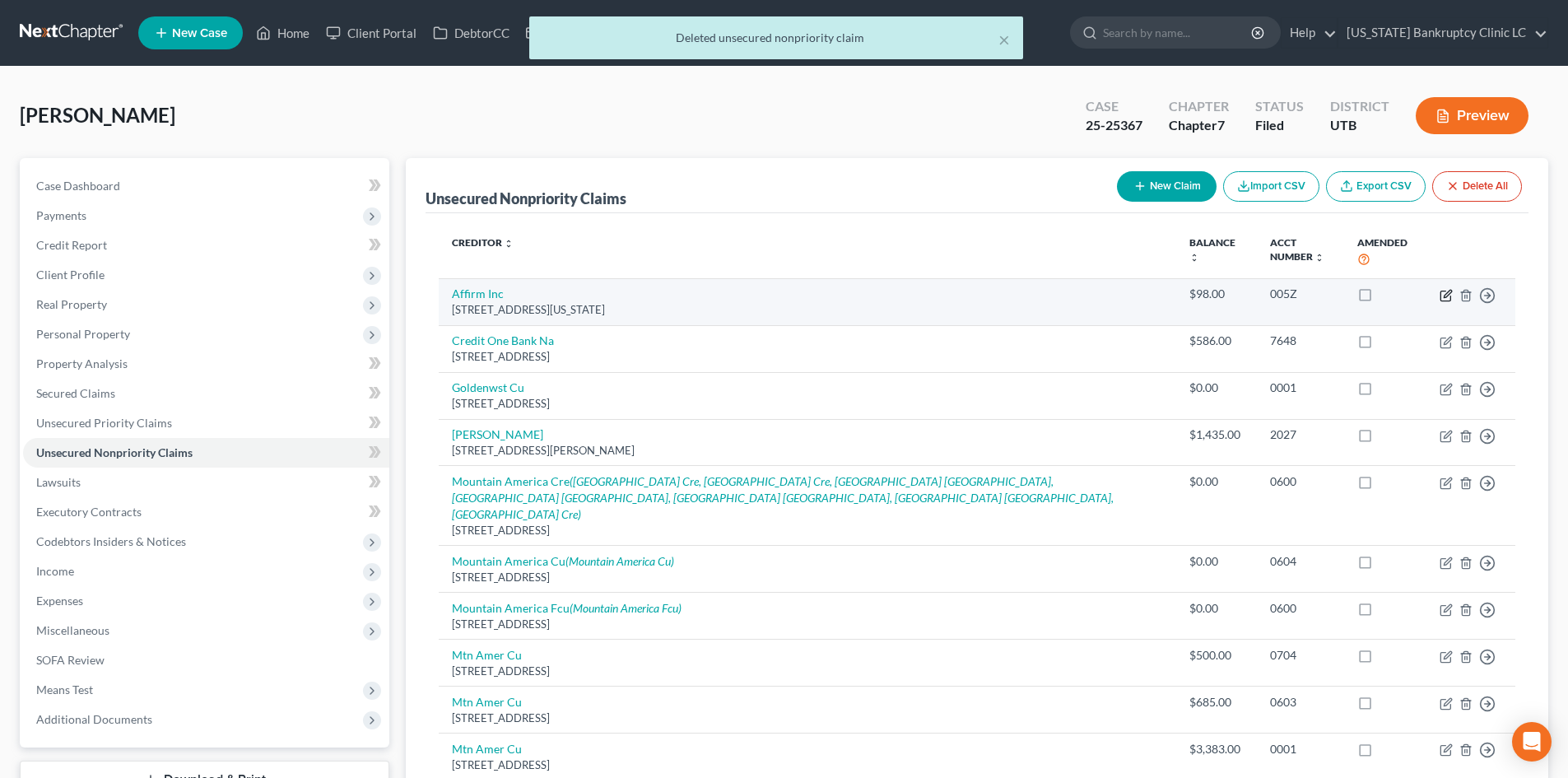
click at [1445, 291] on icon "button" at bounding box center [1445, 295] width 10 height 10
select select "4"
select select "0"
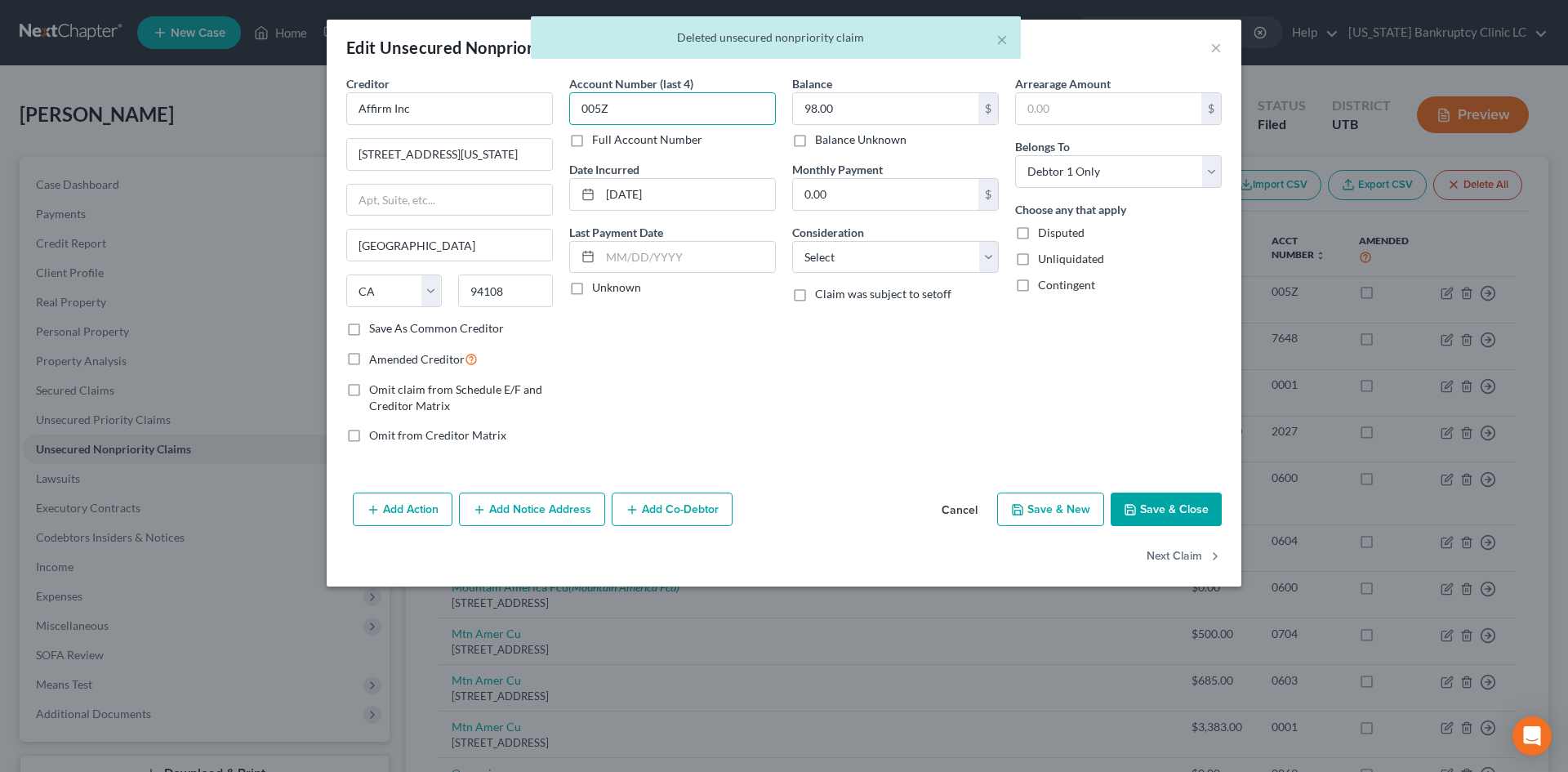
click at [687, 111] on input "005Z" at bounding box center [672, 108] width 207 height 33
click at [888, 98] on input "98.00" at bounding box center [886, 108] width 186 height 31
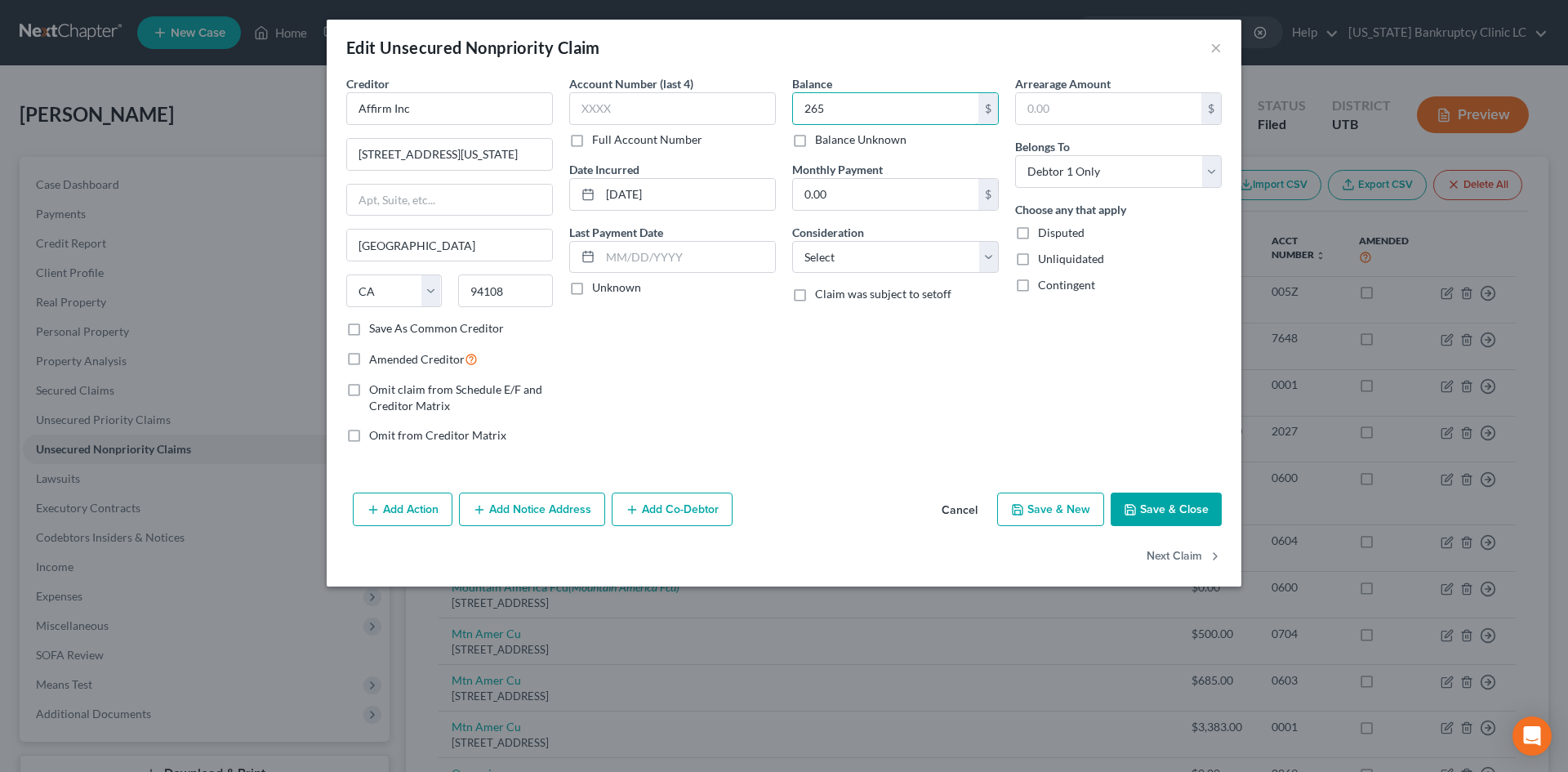
type input "265"
click at [1166, 488] on div "Add Action Add Notice Address Add Co-Debtor Cancel Save & New Save & Close" at bounding box center [784, 514] width 914 height 54
click at [1155, 507] on button "Save & Close" at bounding box center [1167, 509] width 111 height 35
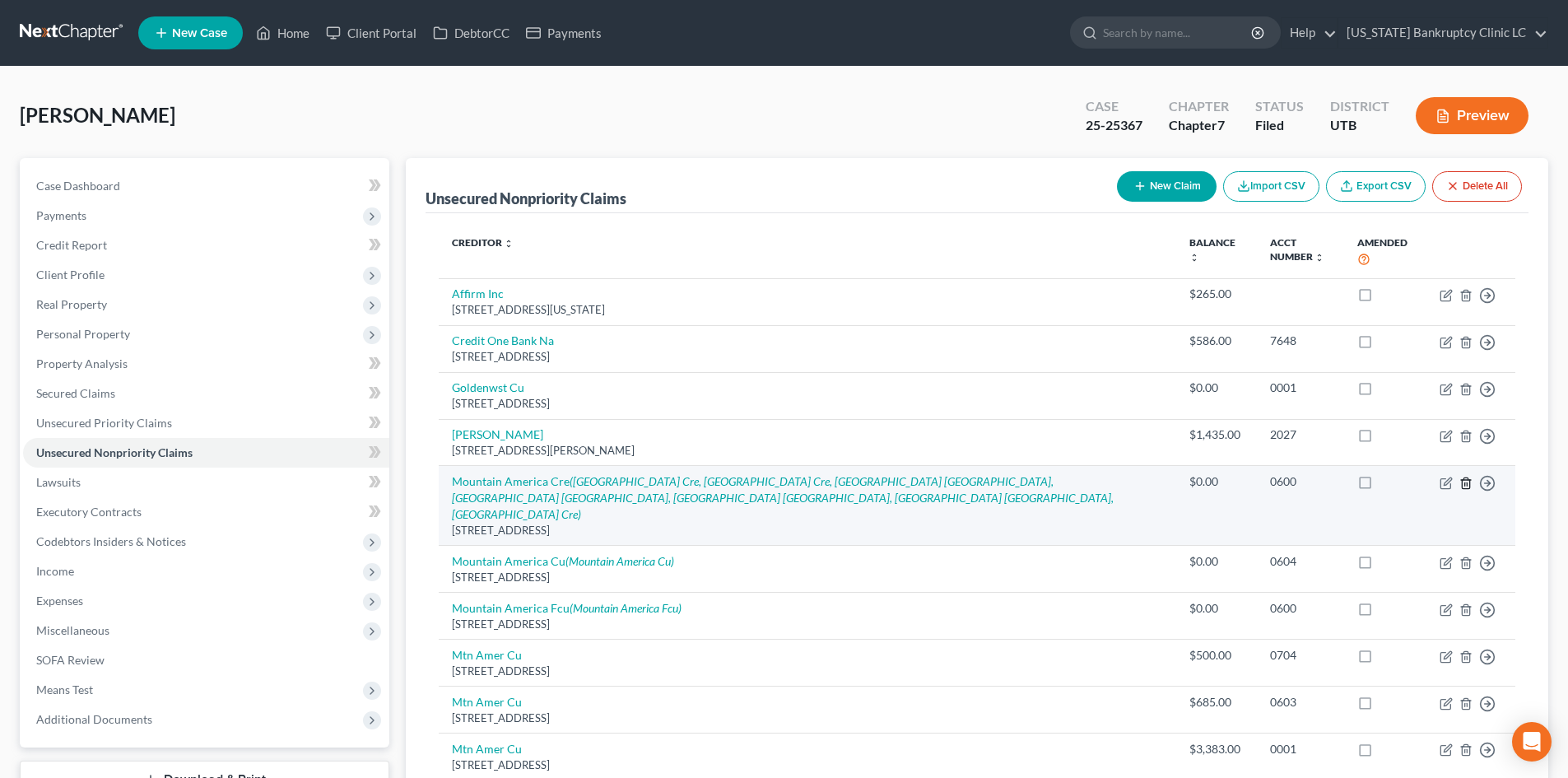
click at [1466, 484] on icon "button" at bounding box center [1465, 483] width 13 height 13
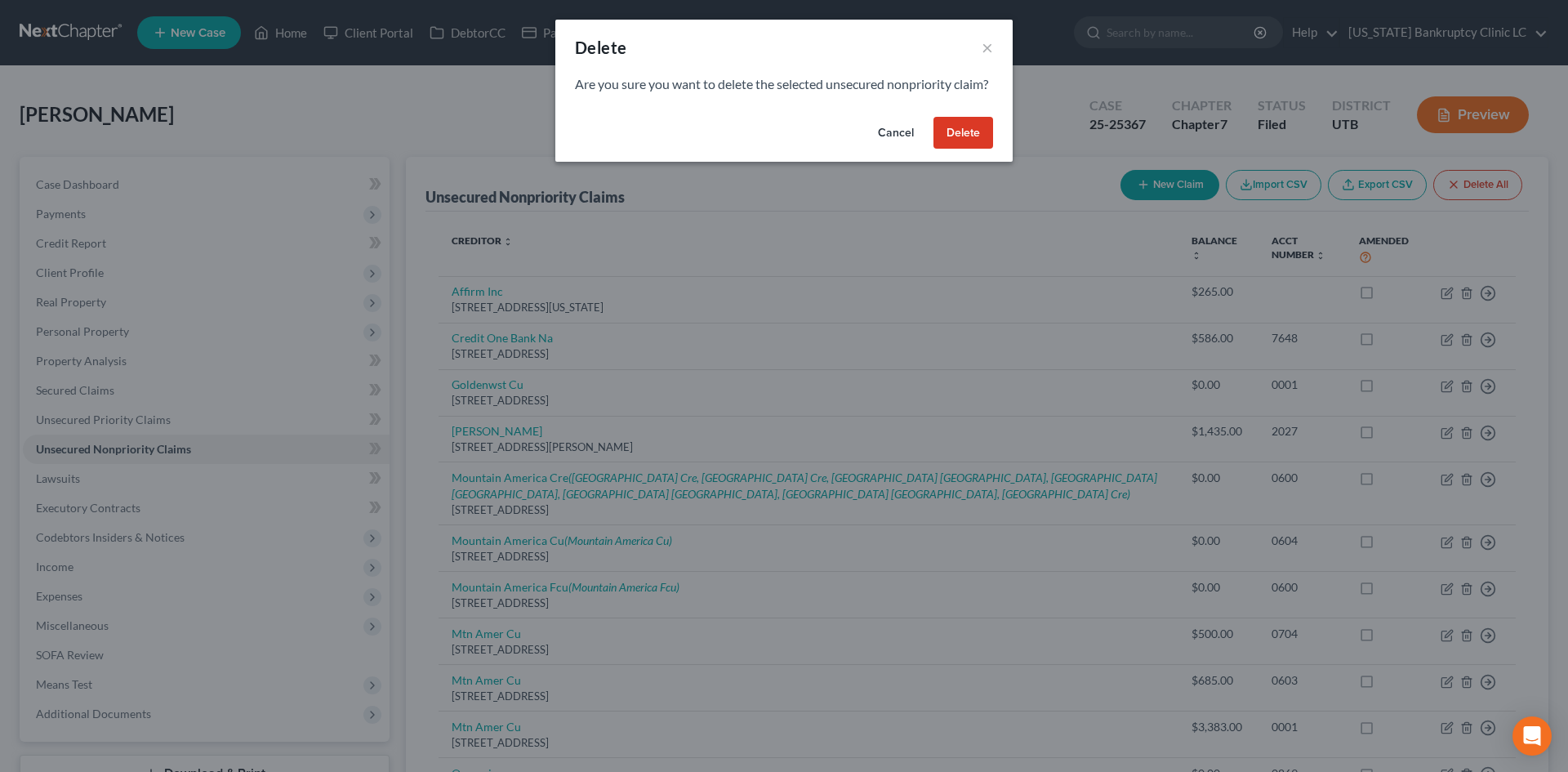
click at [959, 150] on button "Delete" at bounding box center [963, 133] width 60 height 33
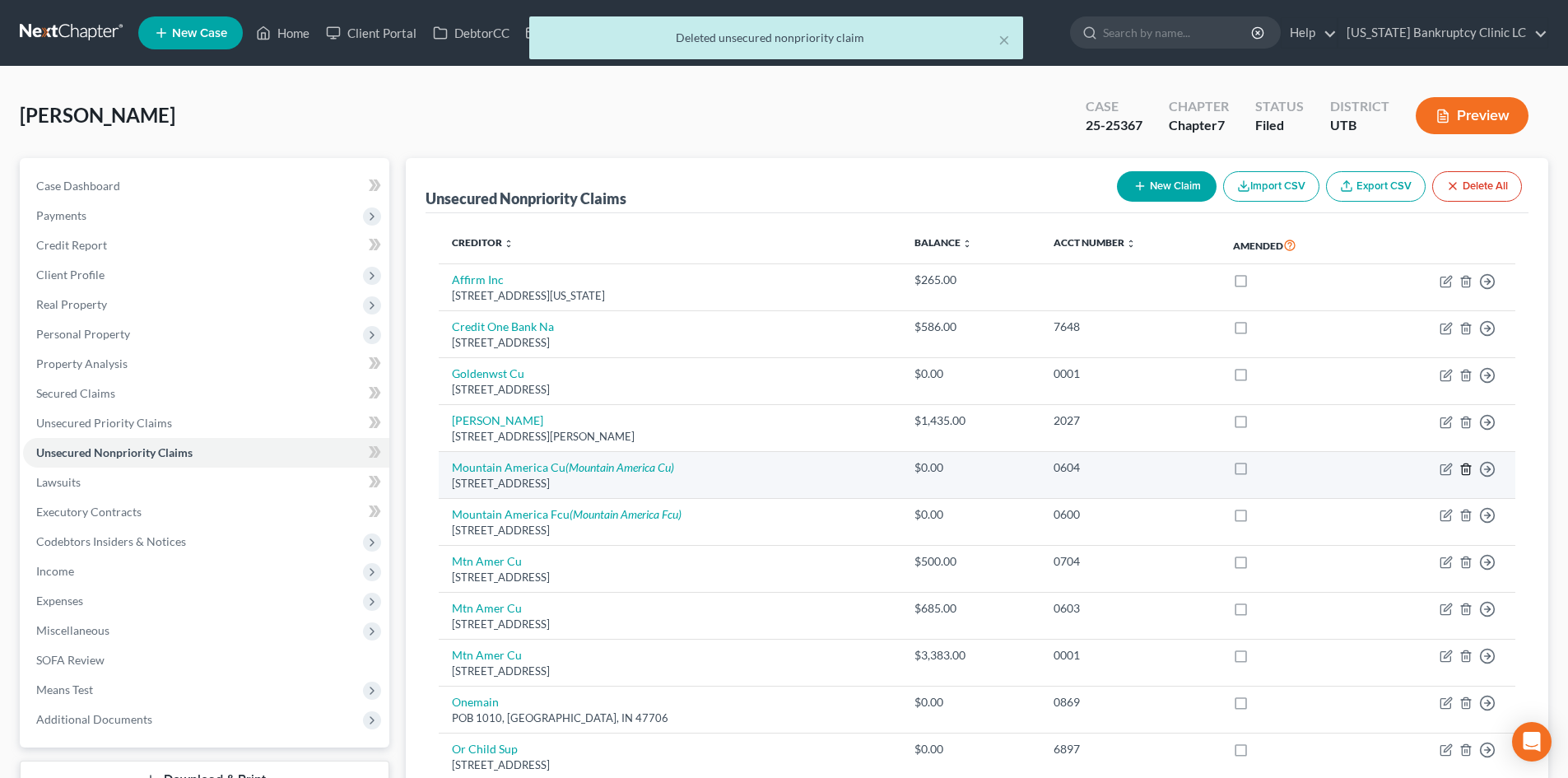
click at [1466, 472] on icon "button" at bounding box center [1465, 469] width 13 height 13
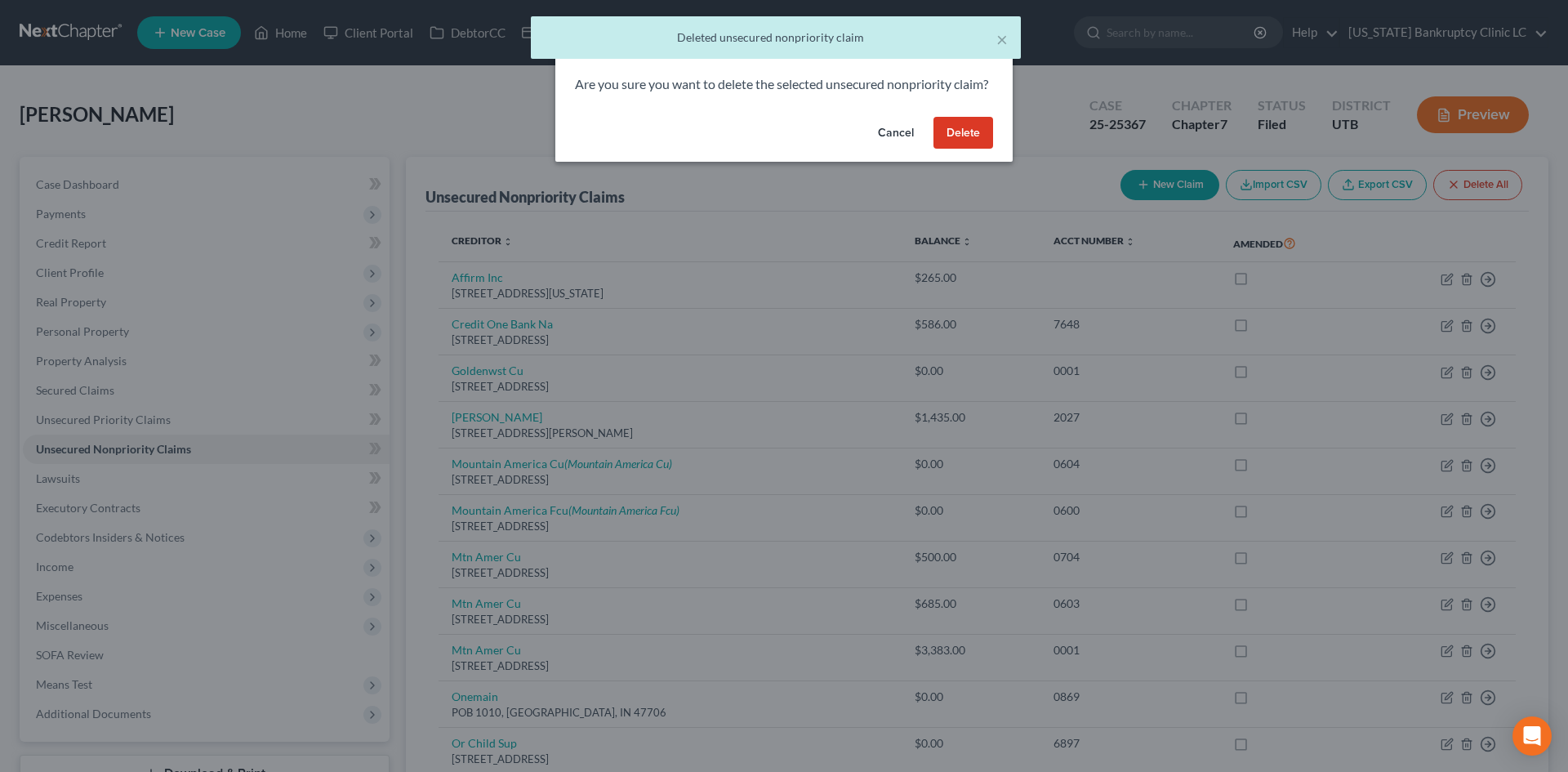
click at [970, 150] on button "Delete" at bounding box center [963, 133] width 60 height 33
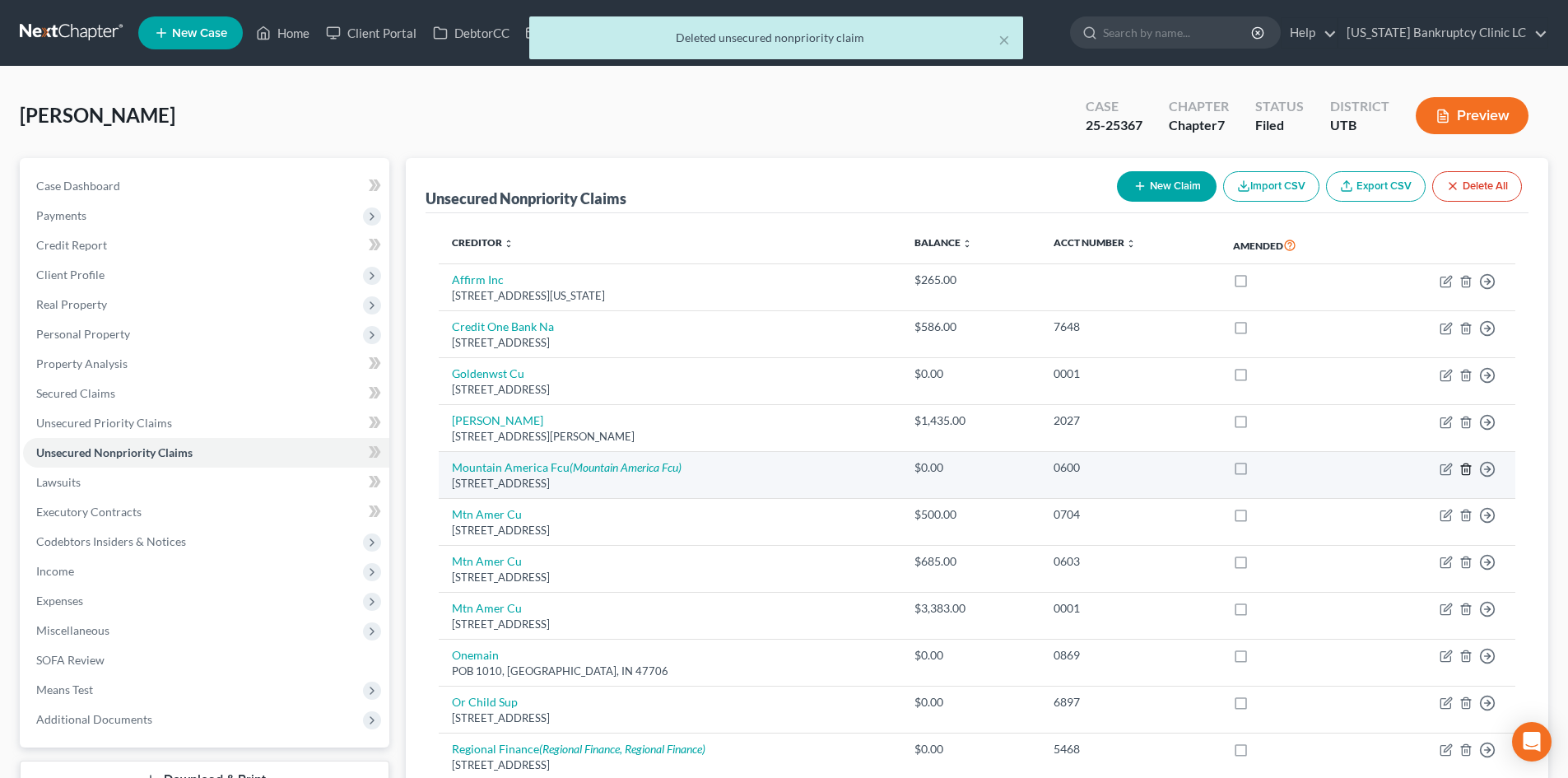
click at [1466, 470] on icon "button" at bounding box center [1465, 469] width 13 height 13
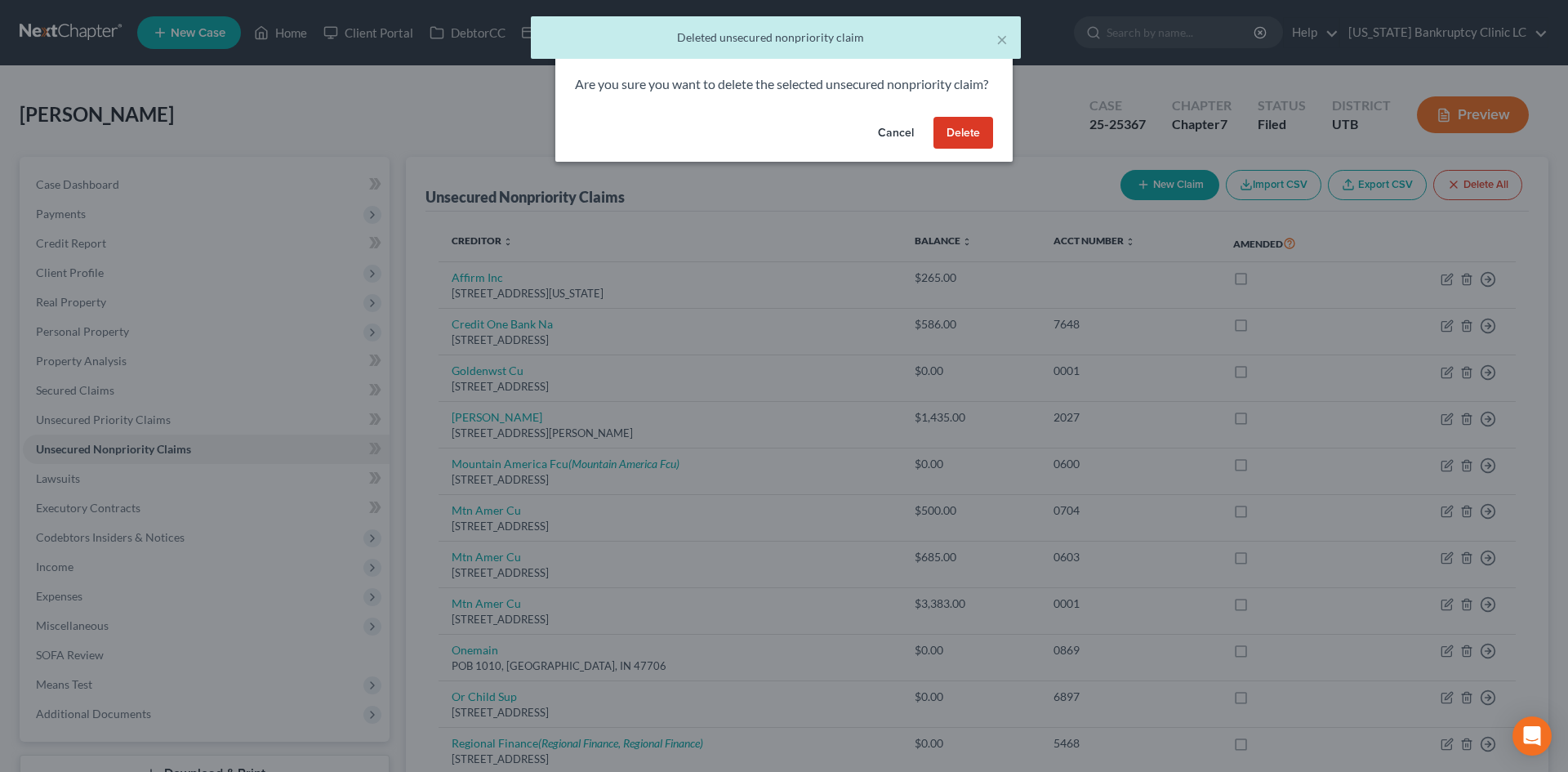
click at [975, 144] on button "Delete" at bounding box center [963, 133] width 60 height 33
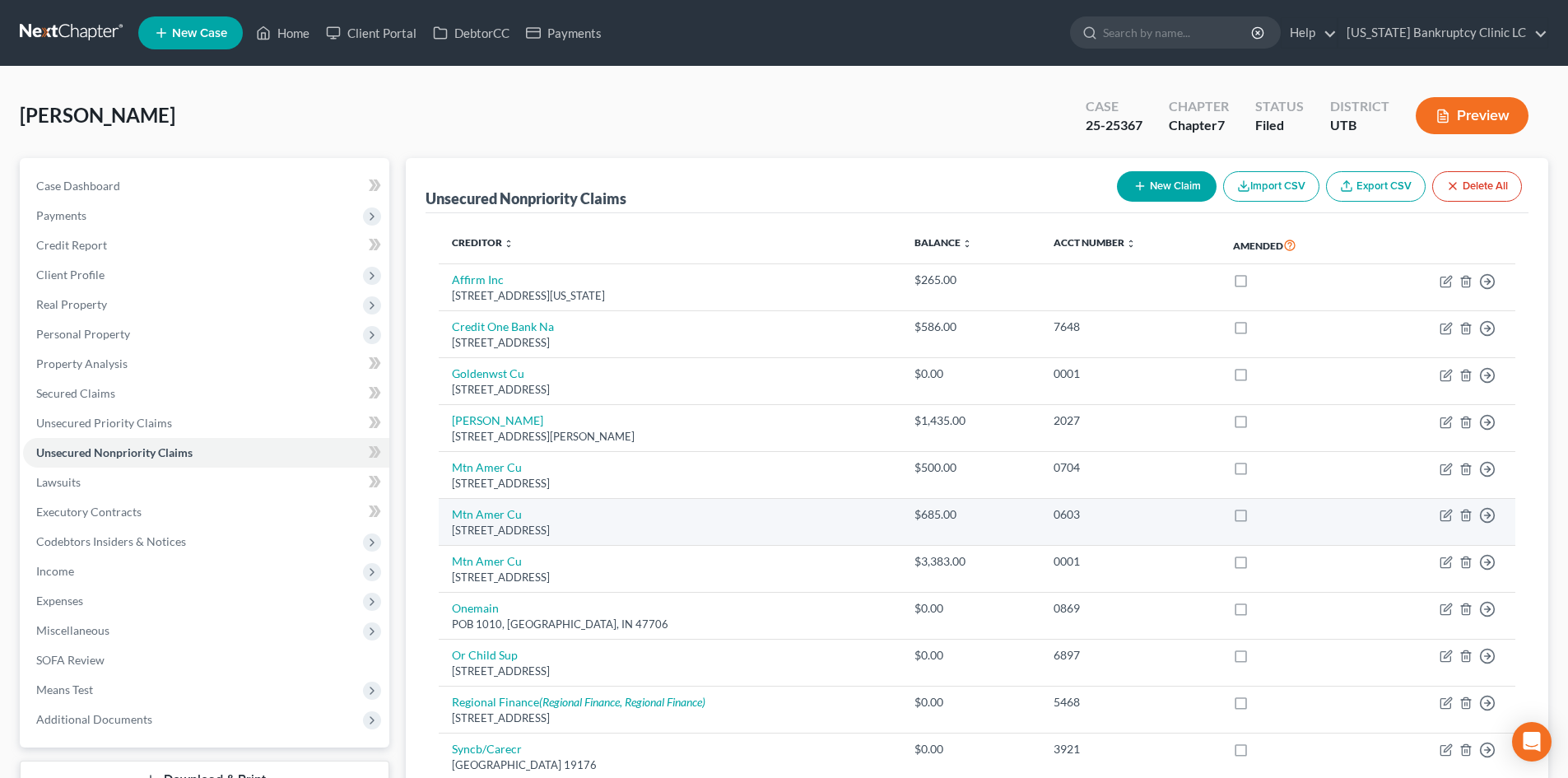
click at [1473, 519] on td "Move to D Move to E Move to G Move to Notice Only" at bounding box center [1441, 522] width 147 height 47
click at [1468, 517] on icon "button" at bounding box center [1465, 515] width 13 height 13
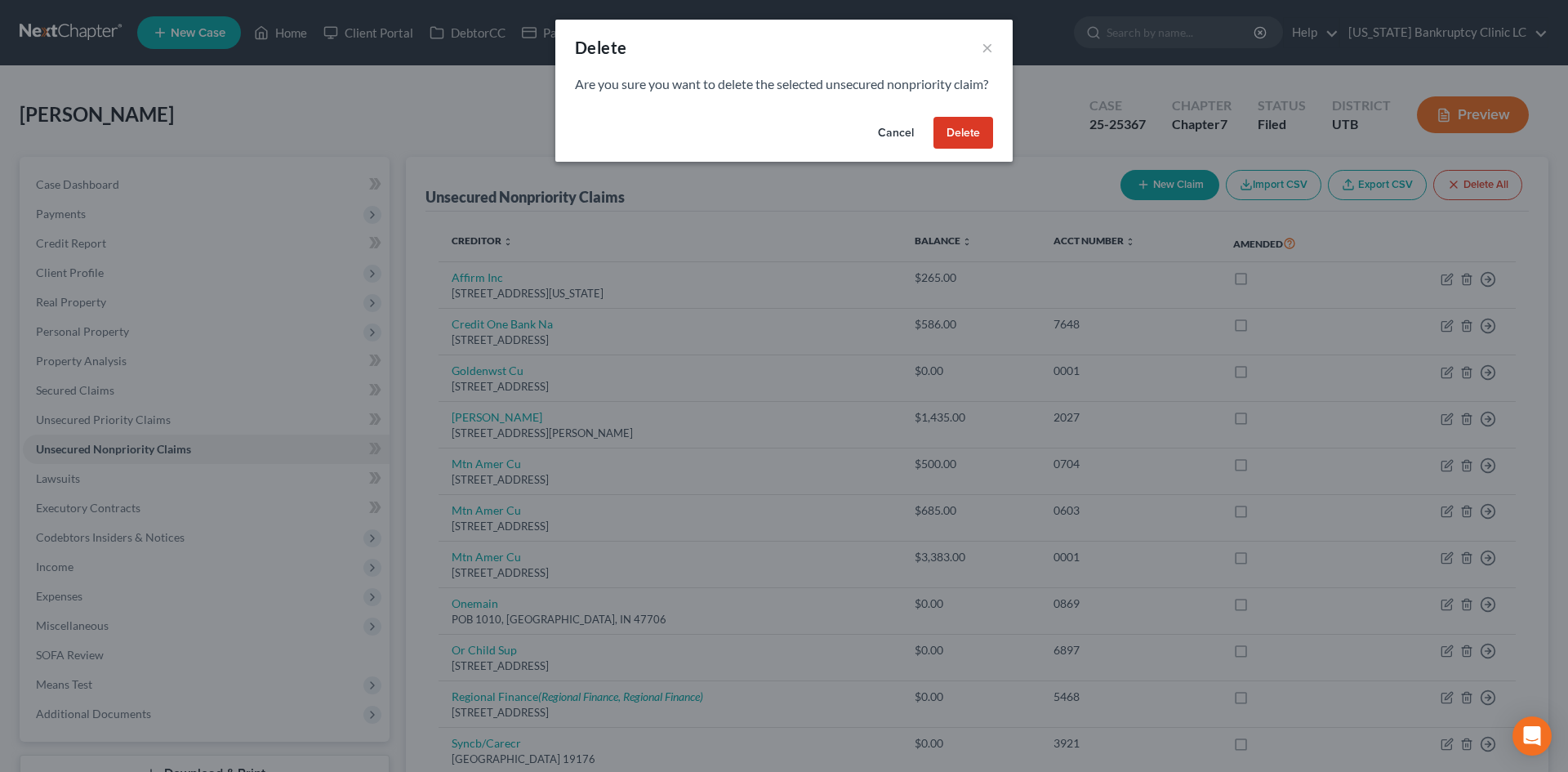
click at [979, 150] on button "Delete" at bounding box center [963, 133] width 60 height 33
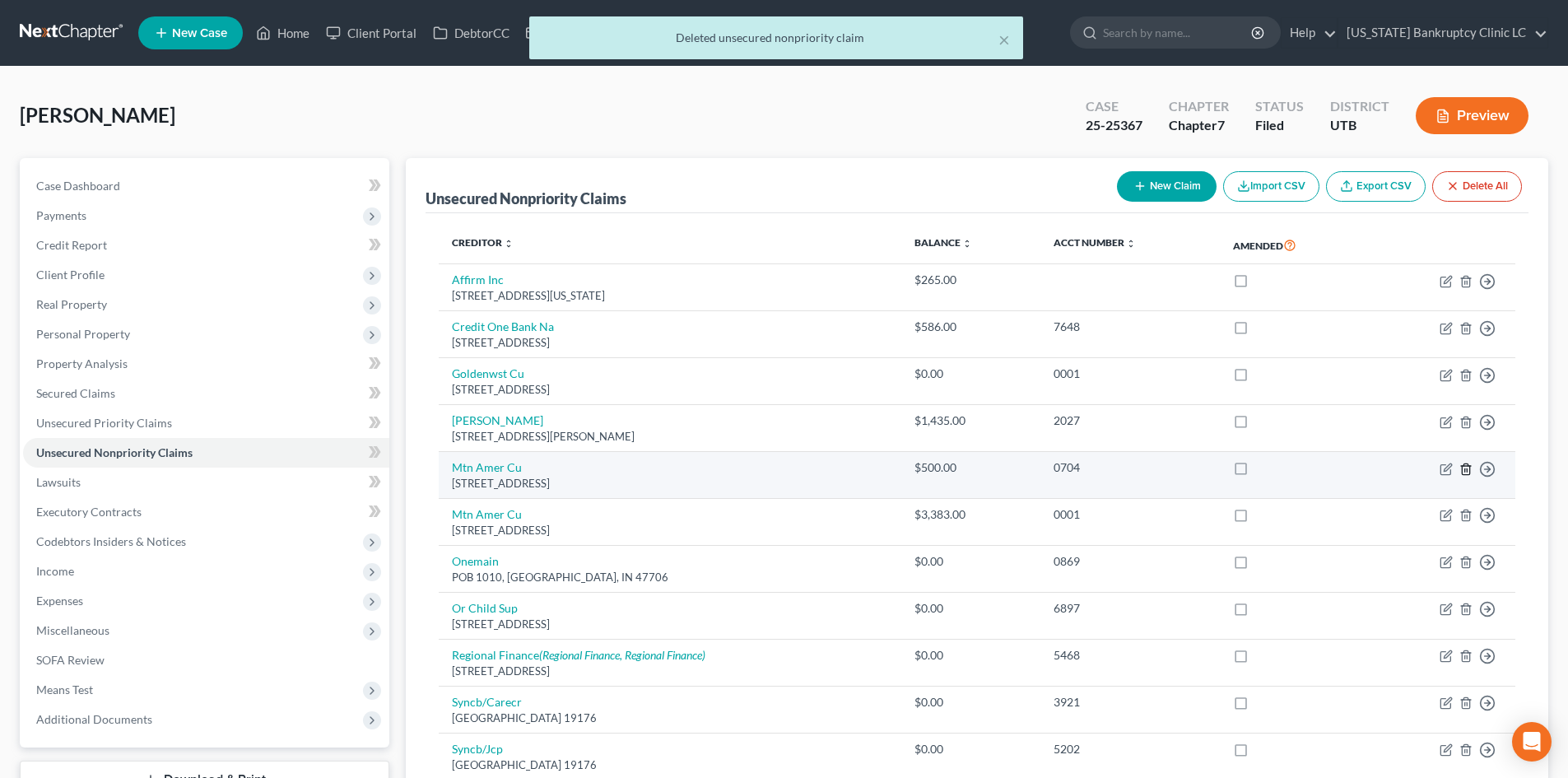
click at [1471, 470] on icon "button" at bounding box center [1465, 469] width 13 height 13
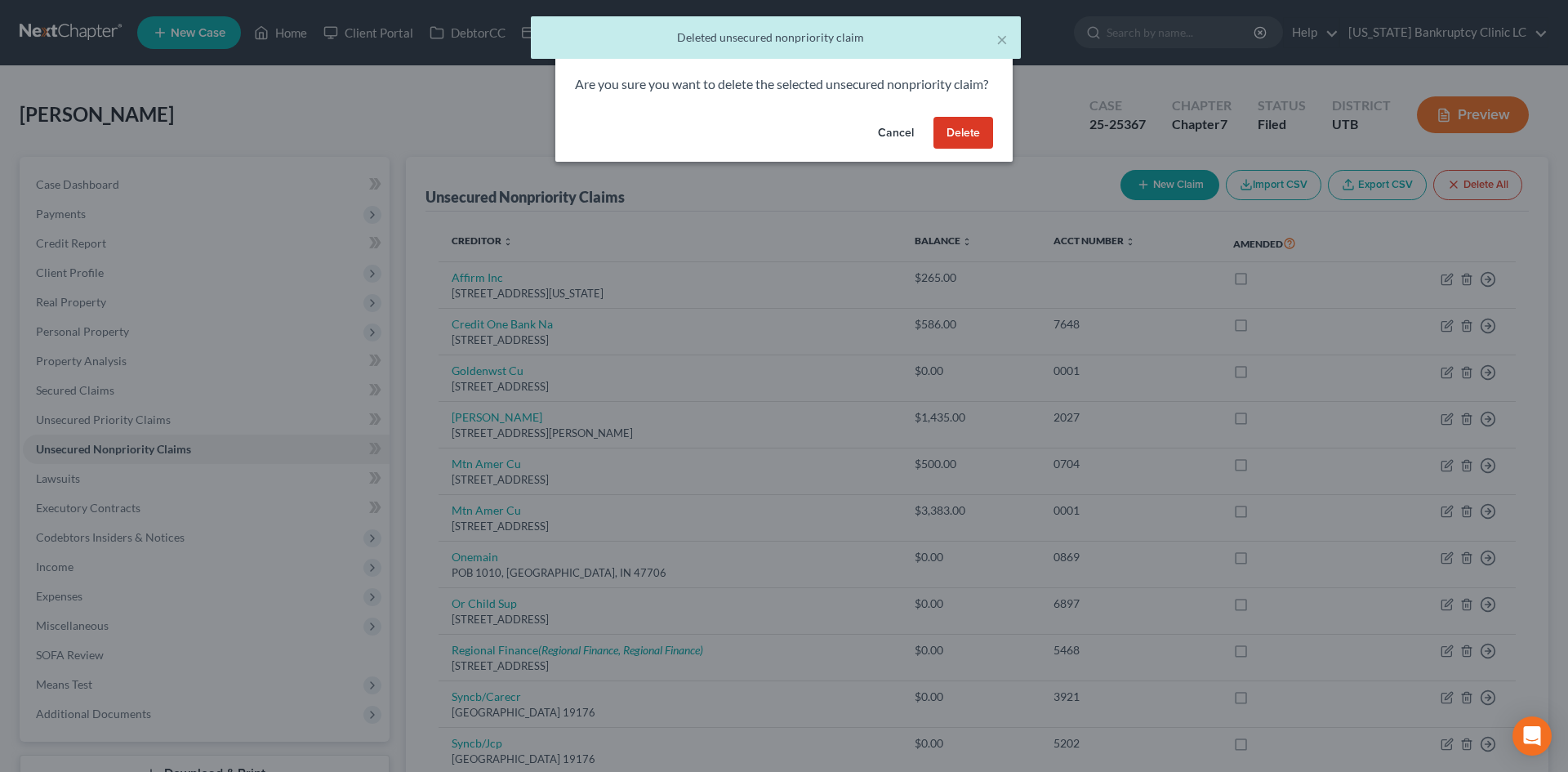
click at [967, 147] on button "Delete" at bounding box center [963, 133] width 60 height 33
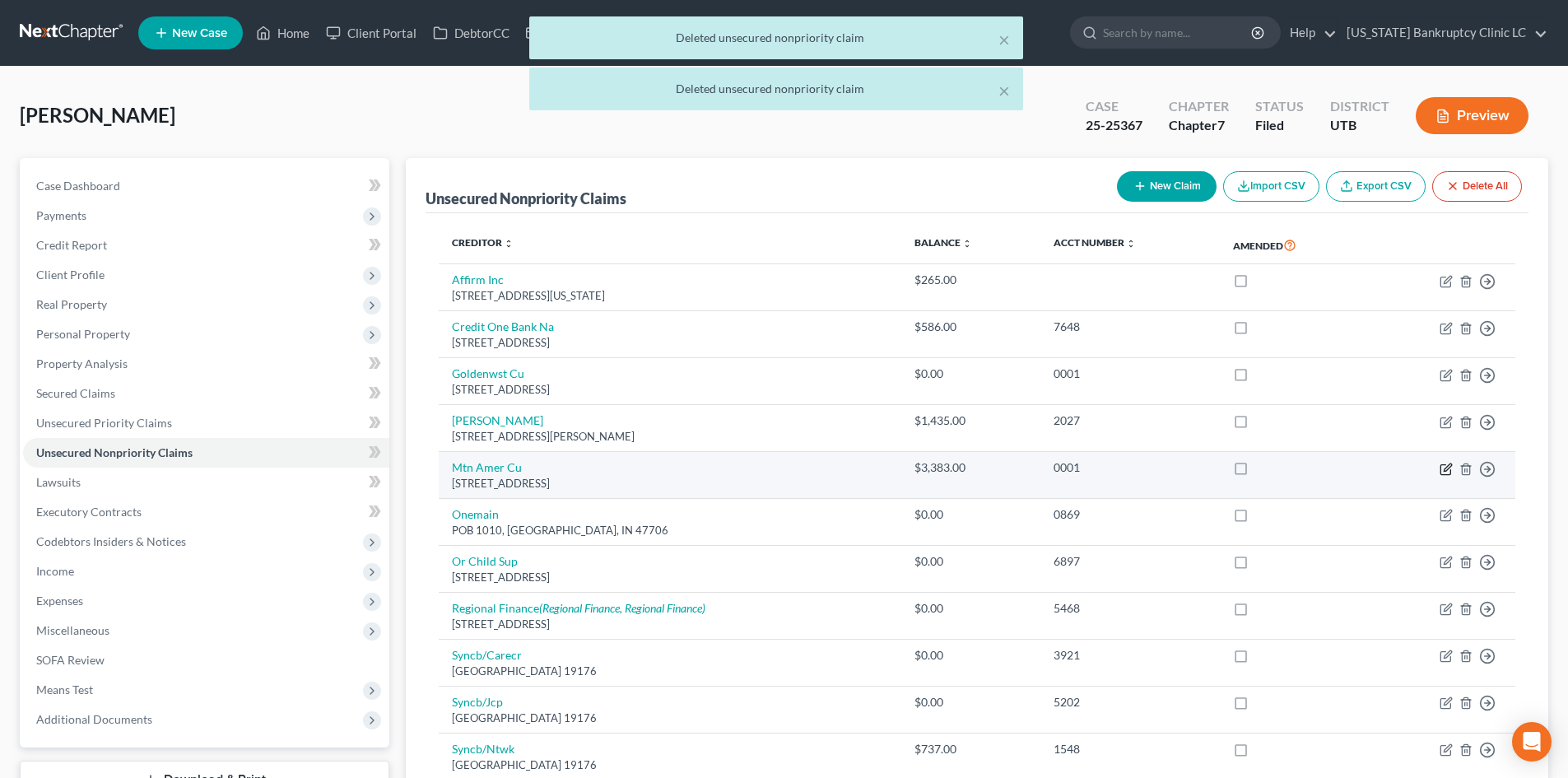
click at [1444, 468] on icon "button" at bounding box center [1445, 469] width 13 height 13
select select "46"
select select "0"
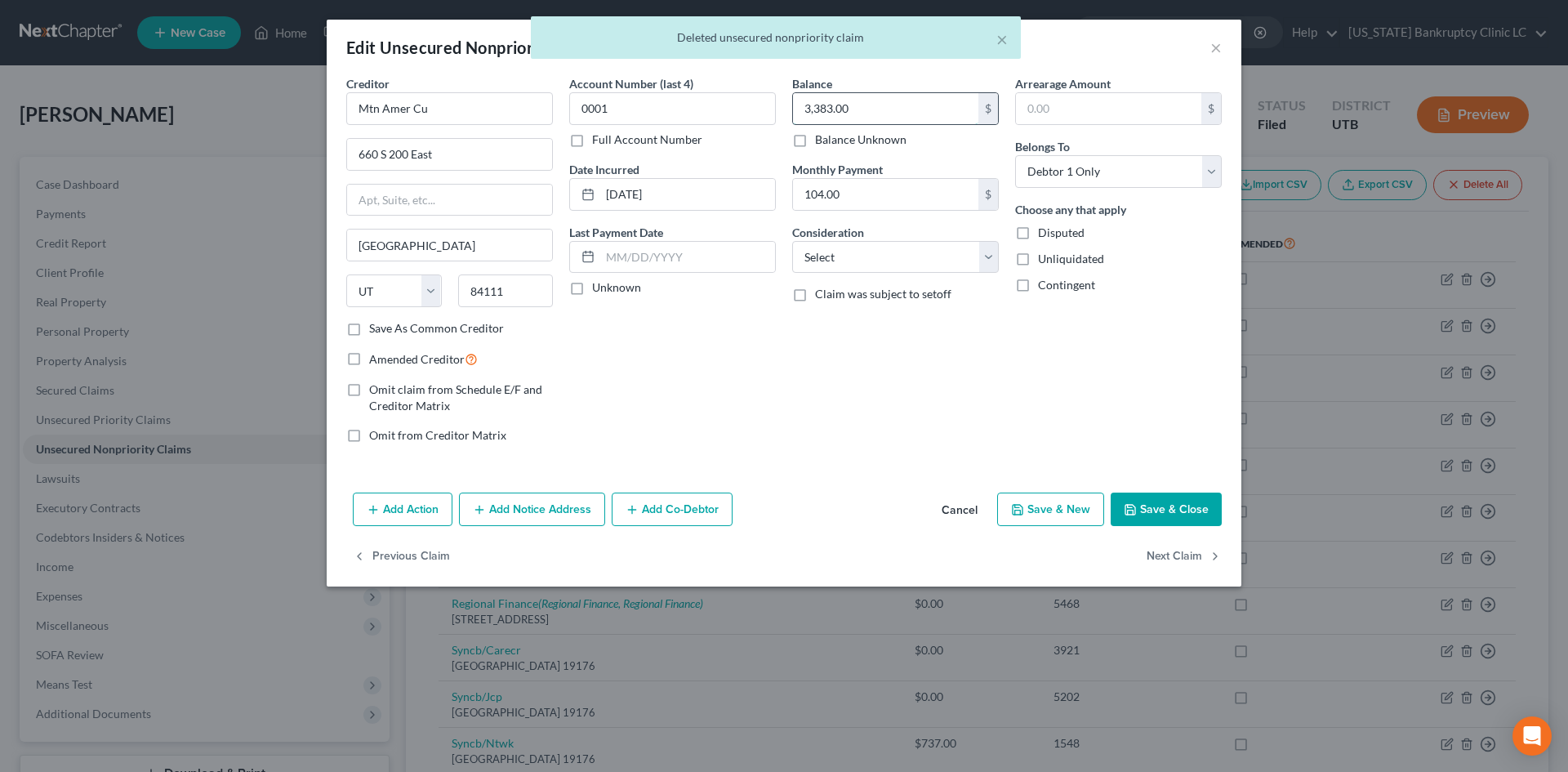
click at [903, 114] on input "3,383.00" at bounding box center [886, 108] width 186 height 31
type input "4,568"
click at [674, 111] on input "0001" at bounding box center [672, 108] width 207 height 33
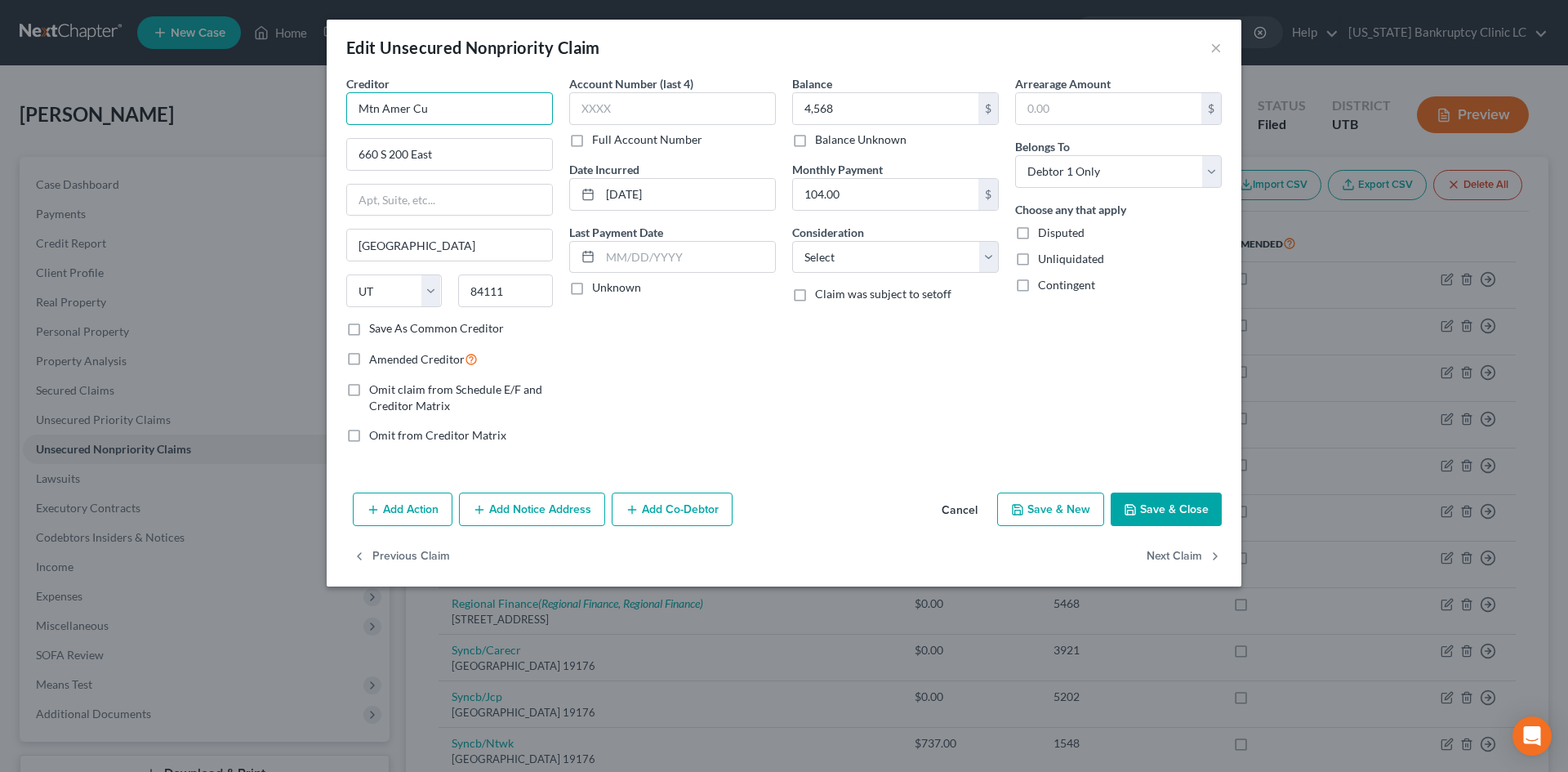
drag, startPoint x: 451, startPoint y: 109, endPoint x: 260, endPoint y: 79, distance: 193.3
click at [261, 82] on div "Edit Unsecured Nonpriority Claim × Creditor * [GEOGRAPHIC_DATA] Cu 660 S [GEOGR…" at bounding box center [784, 386] width 1568 height 772
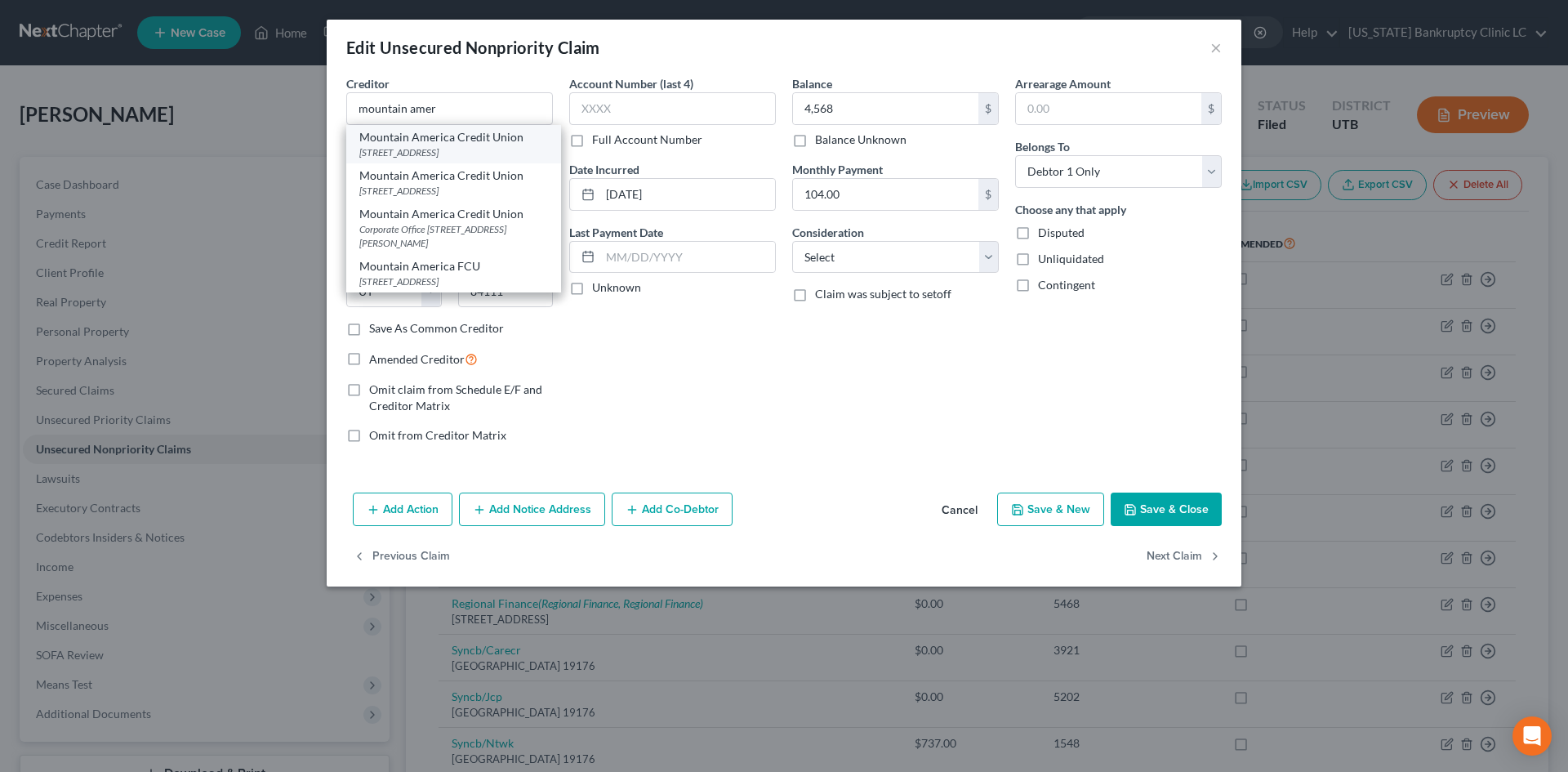
click at [469, 141] on div "Mountain America Credit Union" at bounding box center [453, 137] width 188 height 16
type input "Mountain America Credit Union"
type input "PO Box 2331"
type input "[PERSON_NAME]"
type input "84091"
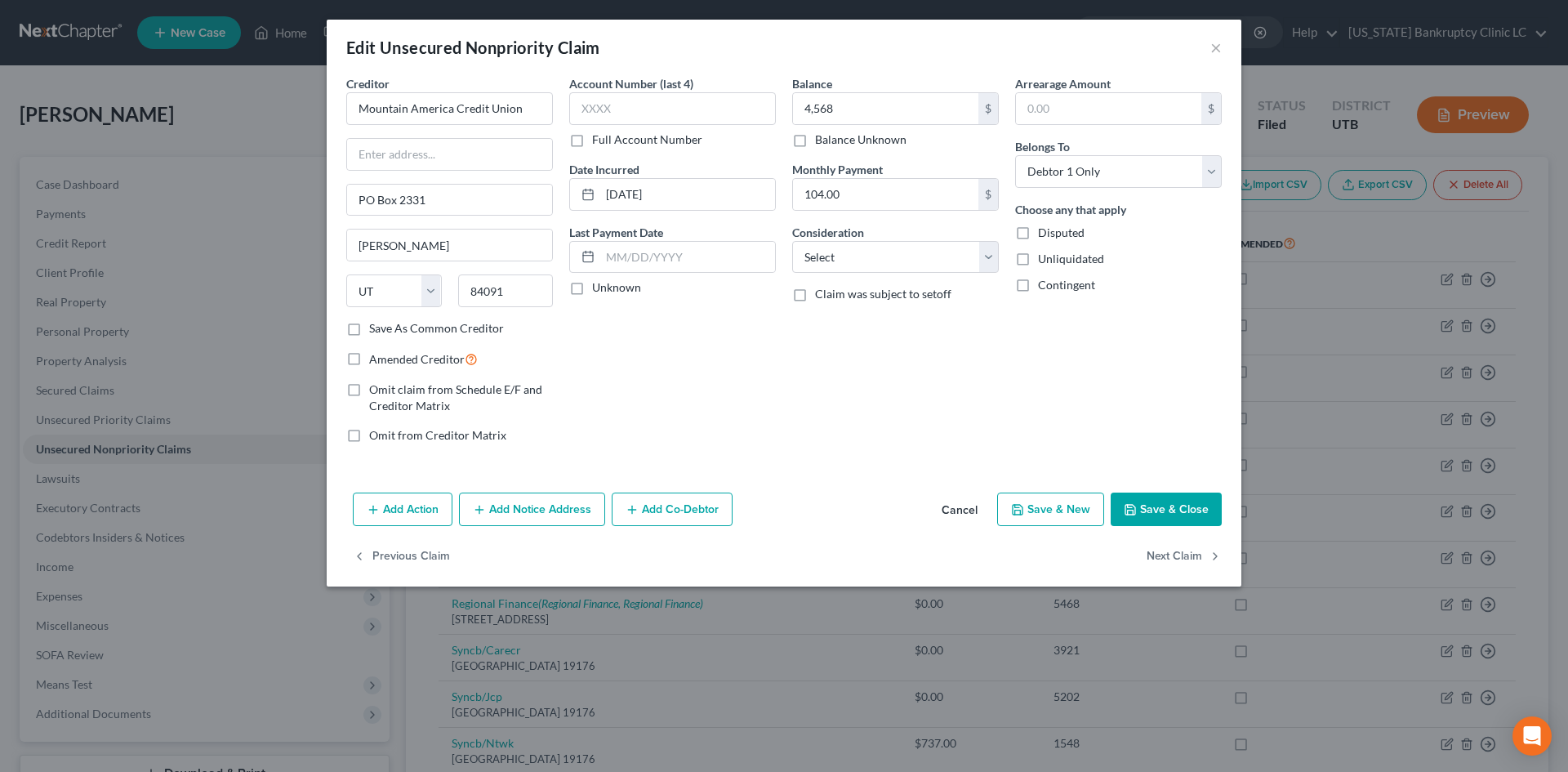
click at [1209, 508] on button "Save & Close" at bounding box center [1167, 509] width 111 height 35
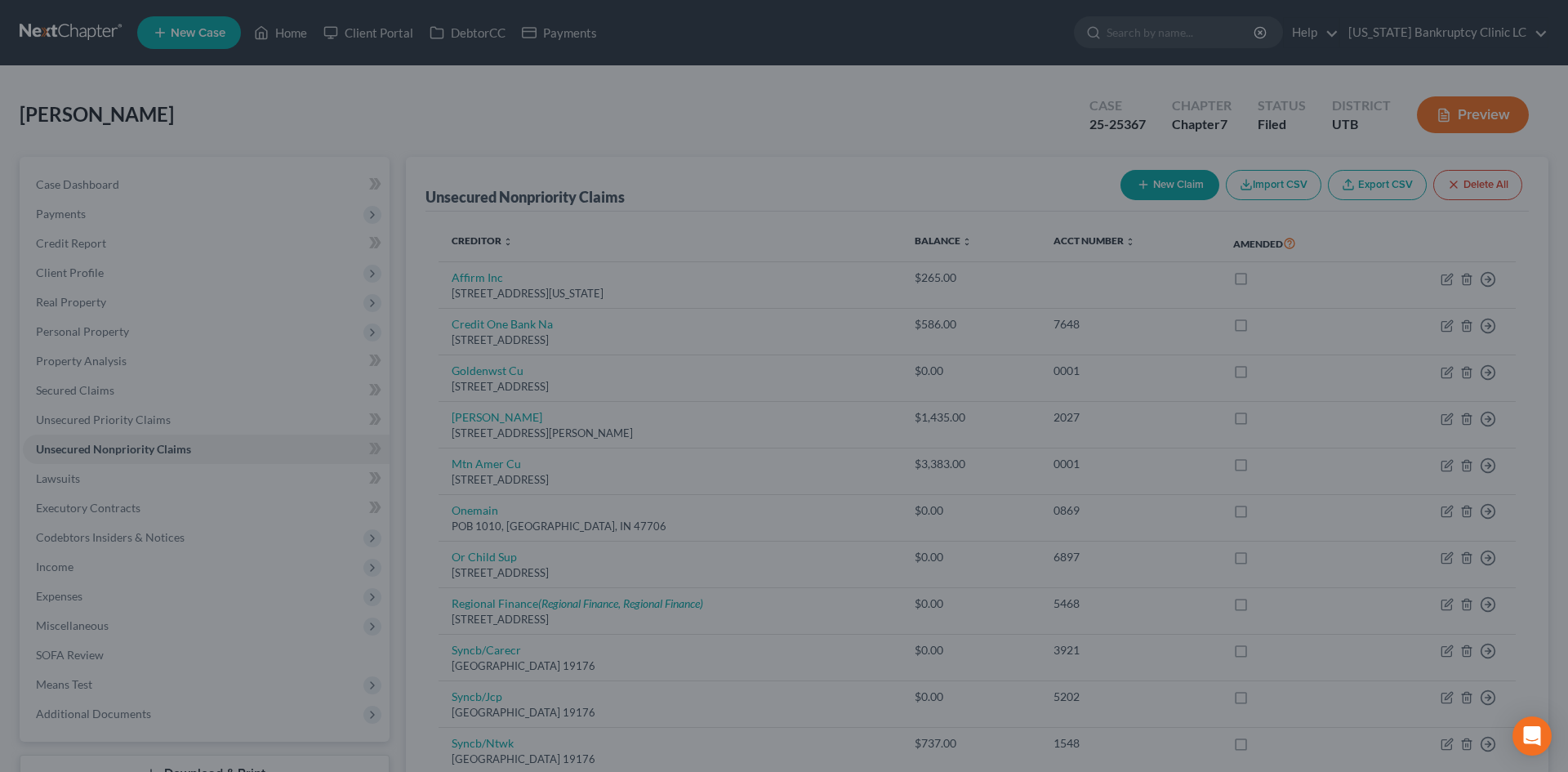
type input "4,568.00"
type input "0"
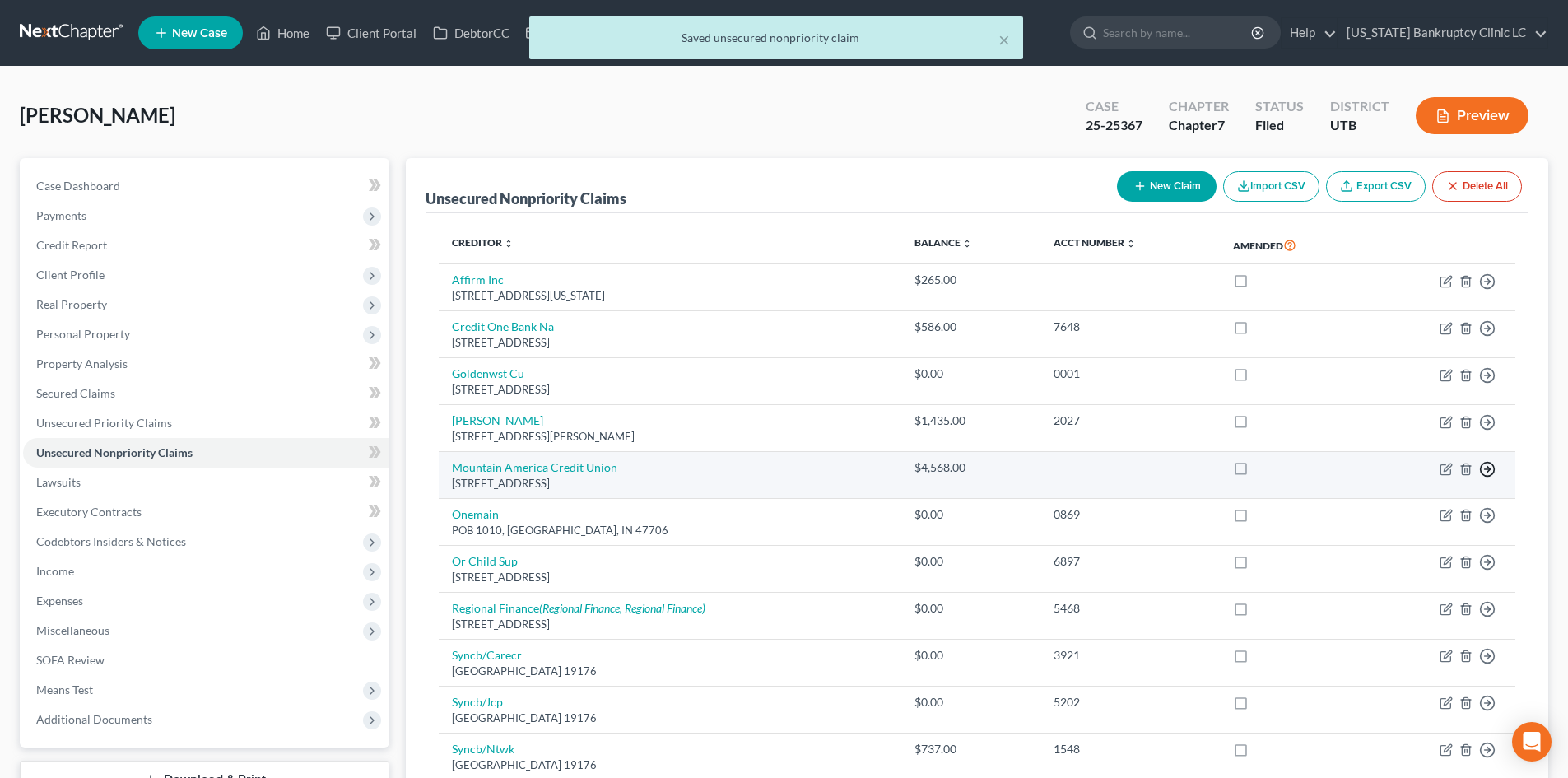
click at [1483, 472] on icon "button" at bounding box center [1486, 469] width 16 height 16
click at [1400, 479] on link "Move to D" at bounding box center [1412, 480] width 138 height 28
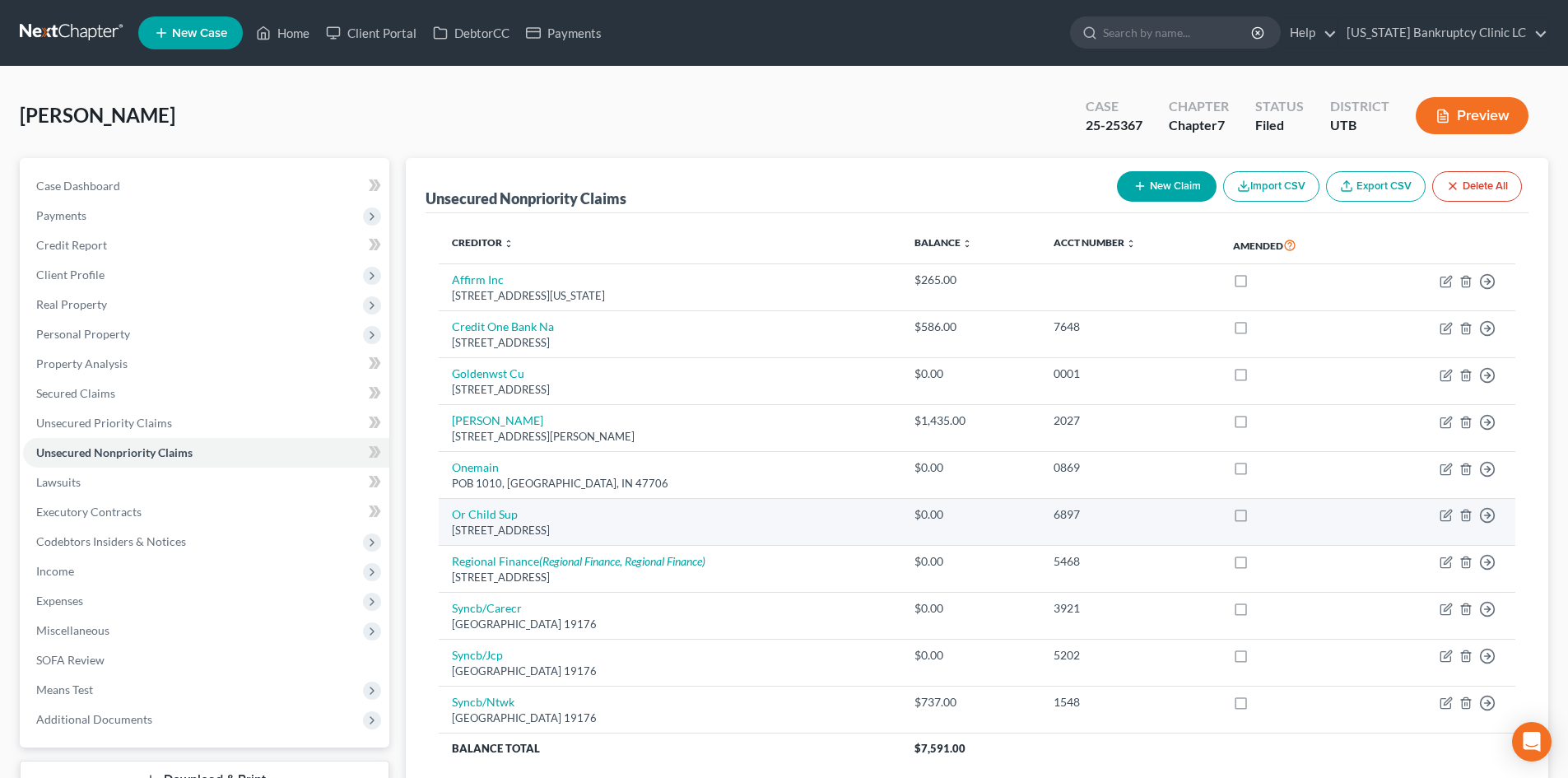
click at [448, 518] on td "Or Child Sup [STREET_ADDRESS]" at bounding box center [670, 522] width 463 height 47
click at [1487, 518] on polyline "button" at bounding box center [1488, 516] width 3 height 6
click at [1412, 549] on link "Move to E" at bounding box center [1412, 556] width 138 height 28
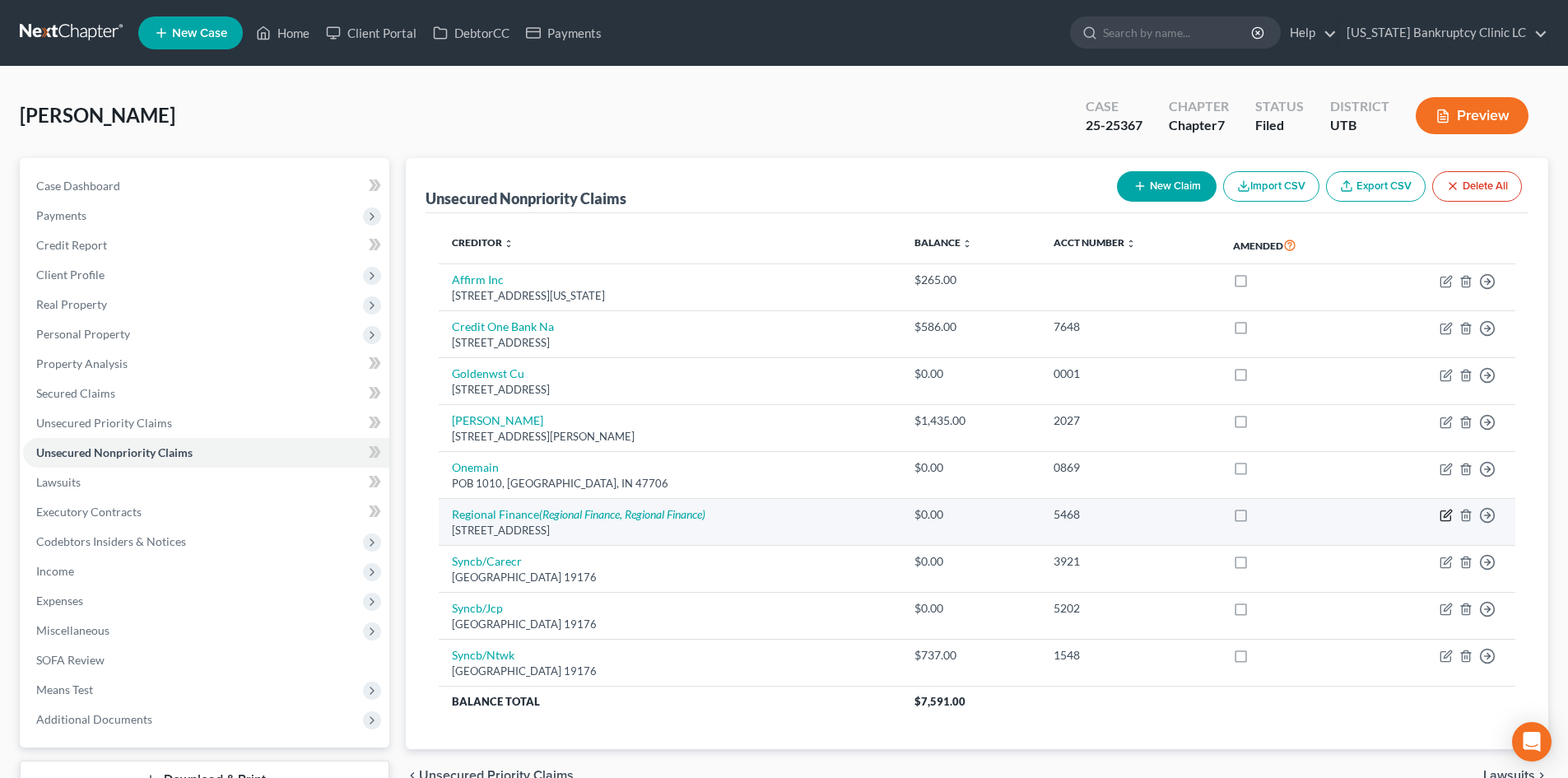
click at [1445, 516] on icon "button" at bounding box center [1447, 514] width 8 height 8
select select "42"
select select "0"
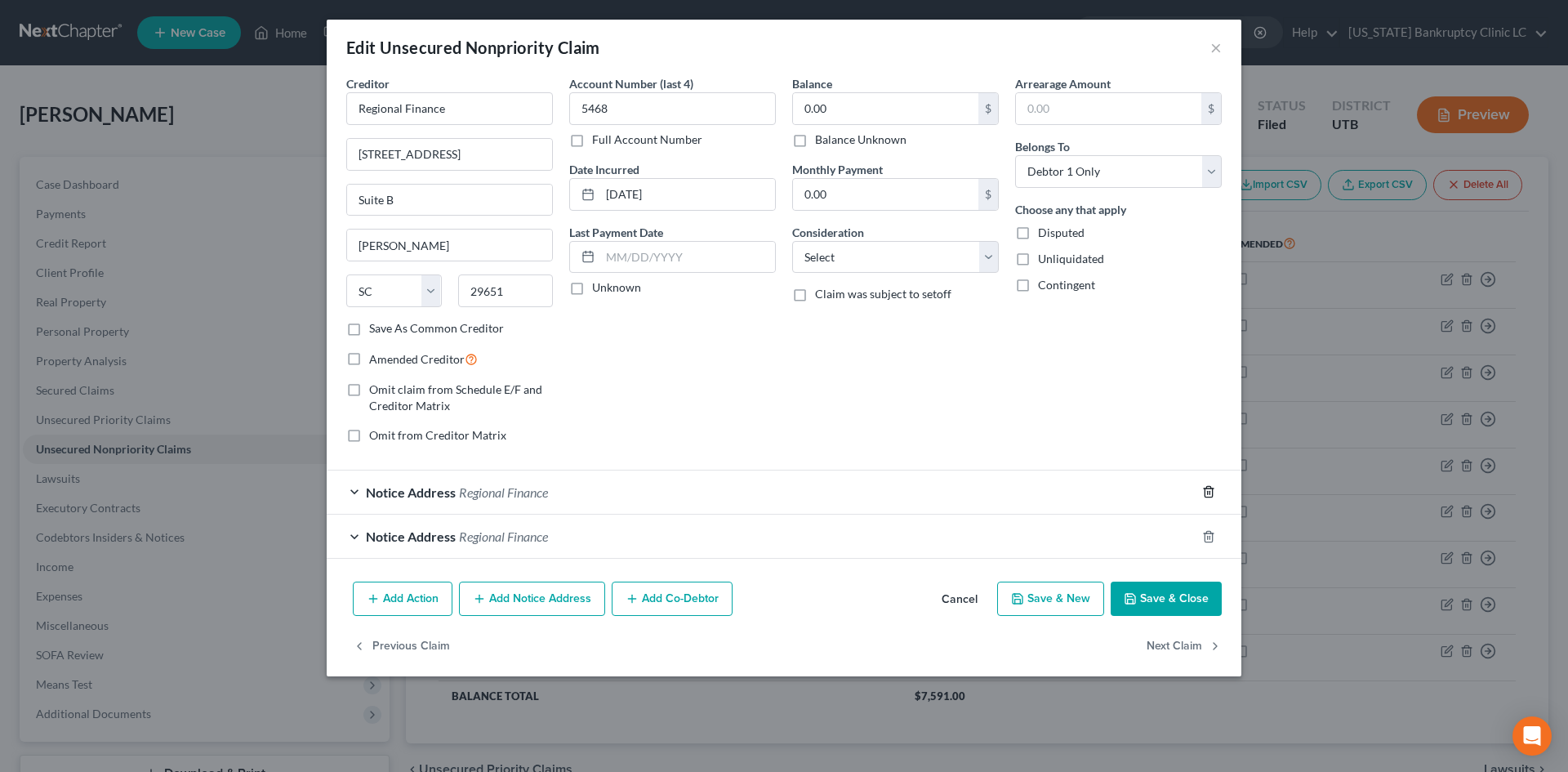
click at [1205, 491] on icon "button" at bounding box center [1208, 492] width 8 height 11
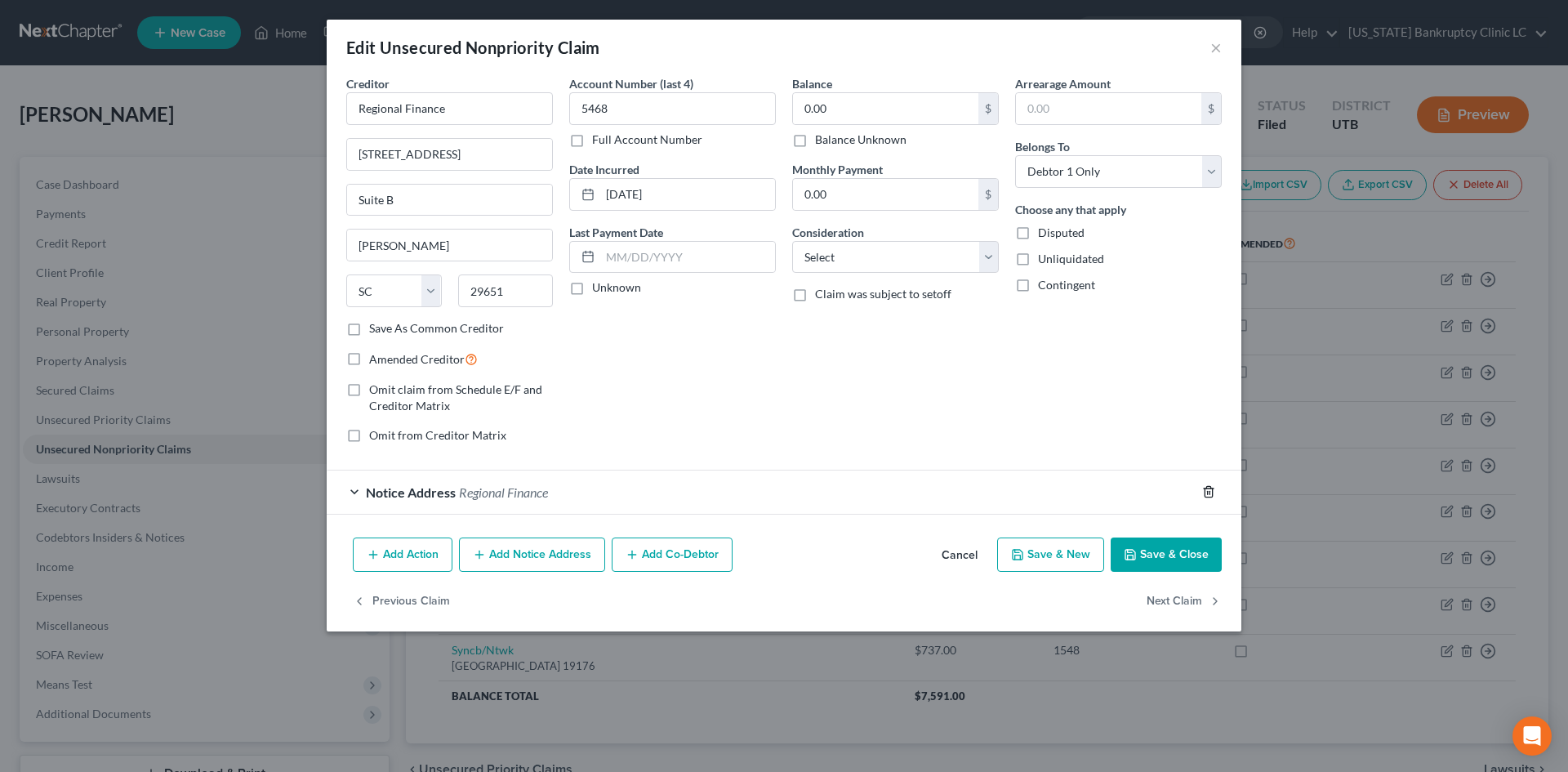
click at [1207, 491] on icon "button" at bounding box center [1208, 492] width 13 height 13
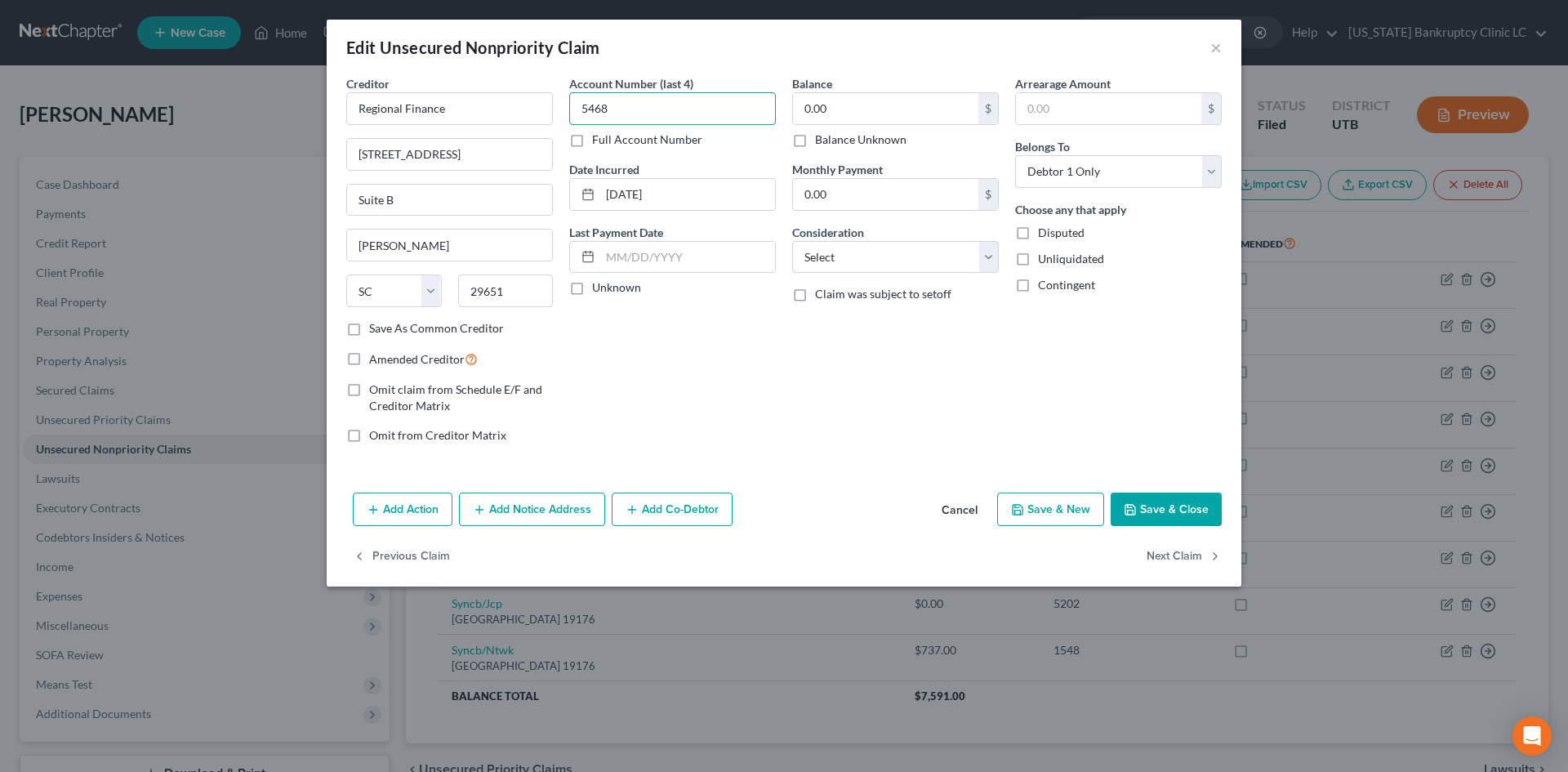
click at [651, 104] on input "5468" at bounding box center [672, 108] width 207 height 33
type input "5"
click at [1183, 507] on button "Save & Close" at bounding box center [1167, 509] width 111 height 35
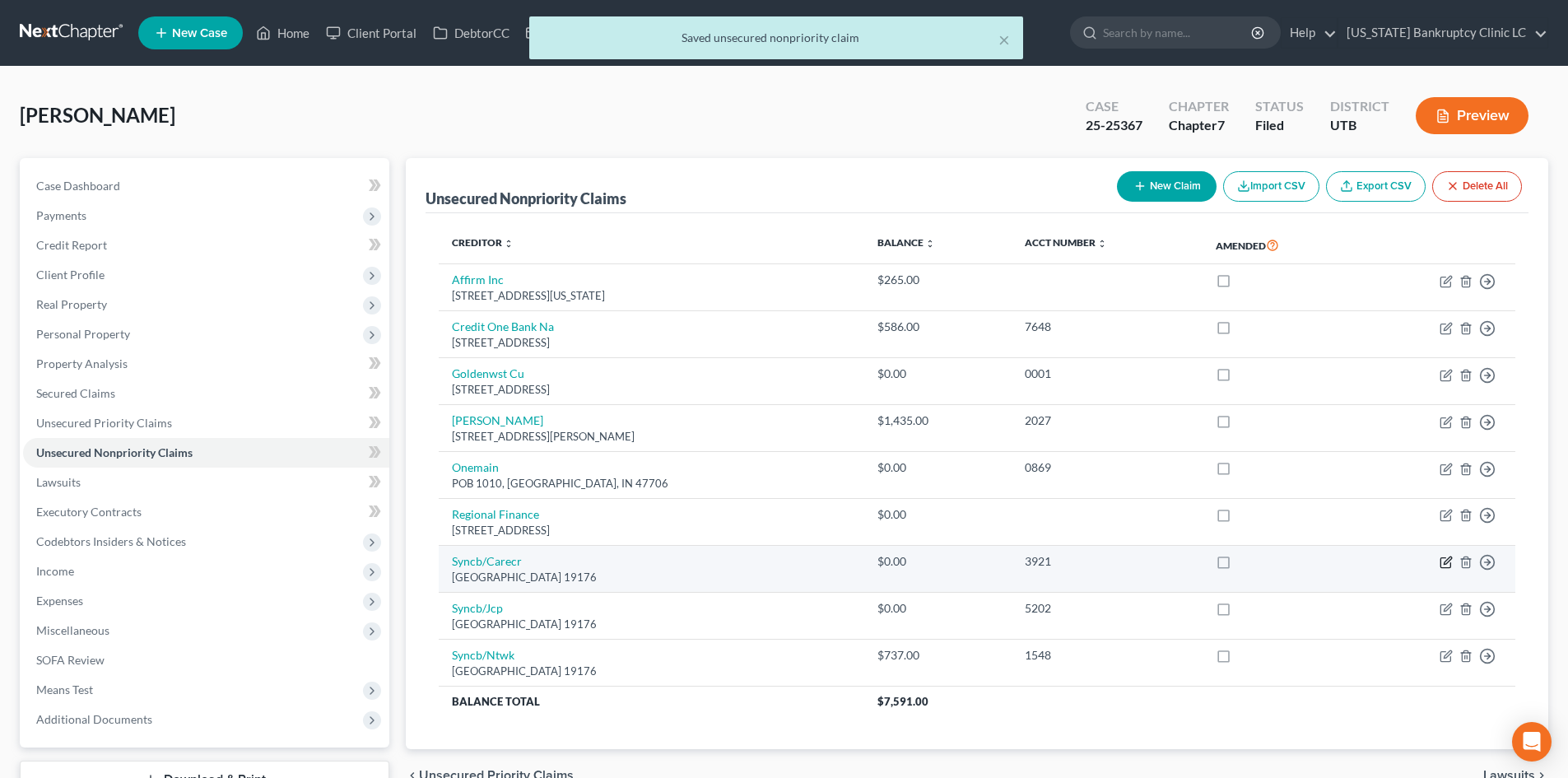
click at [1448, 560] on icon "button" at bounding box center [1447, 561] width 8 height 8
select select "39"
select select "2"
select select "0"
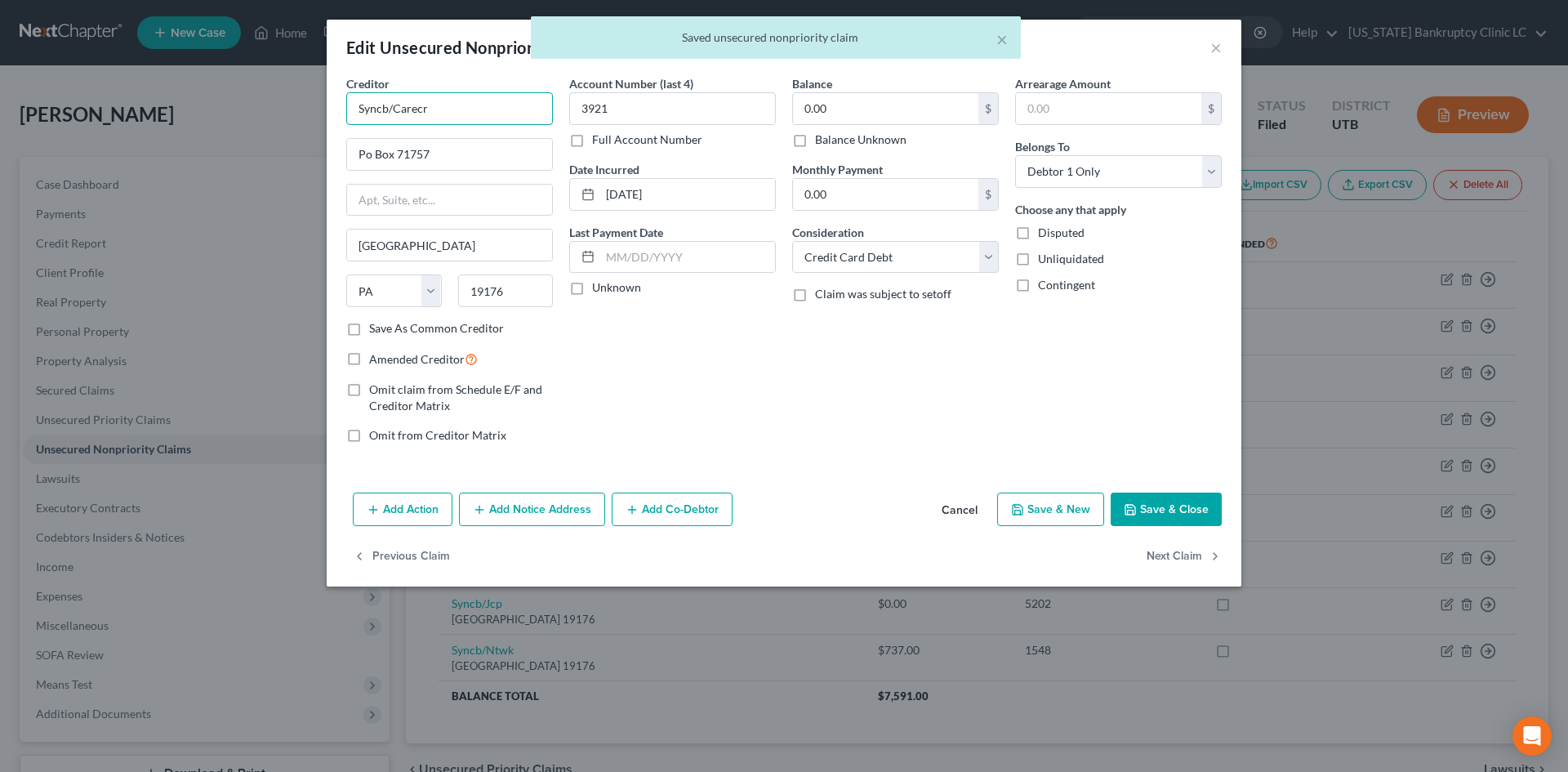
click at [473, 116] on input "Syncb/Carecr" at bounding box center [449, 108] width 207 height 33
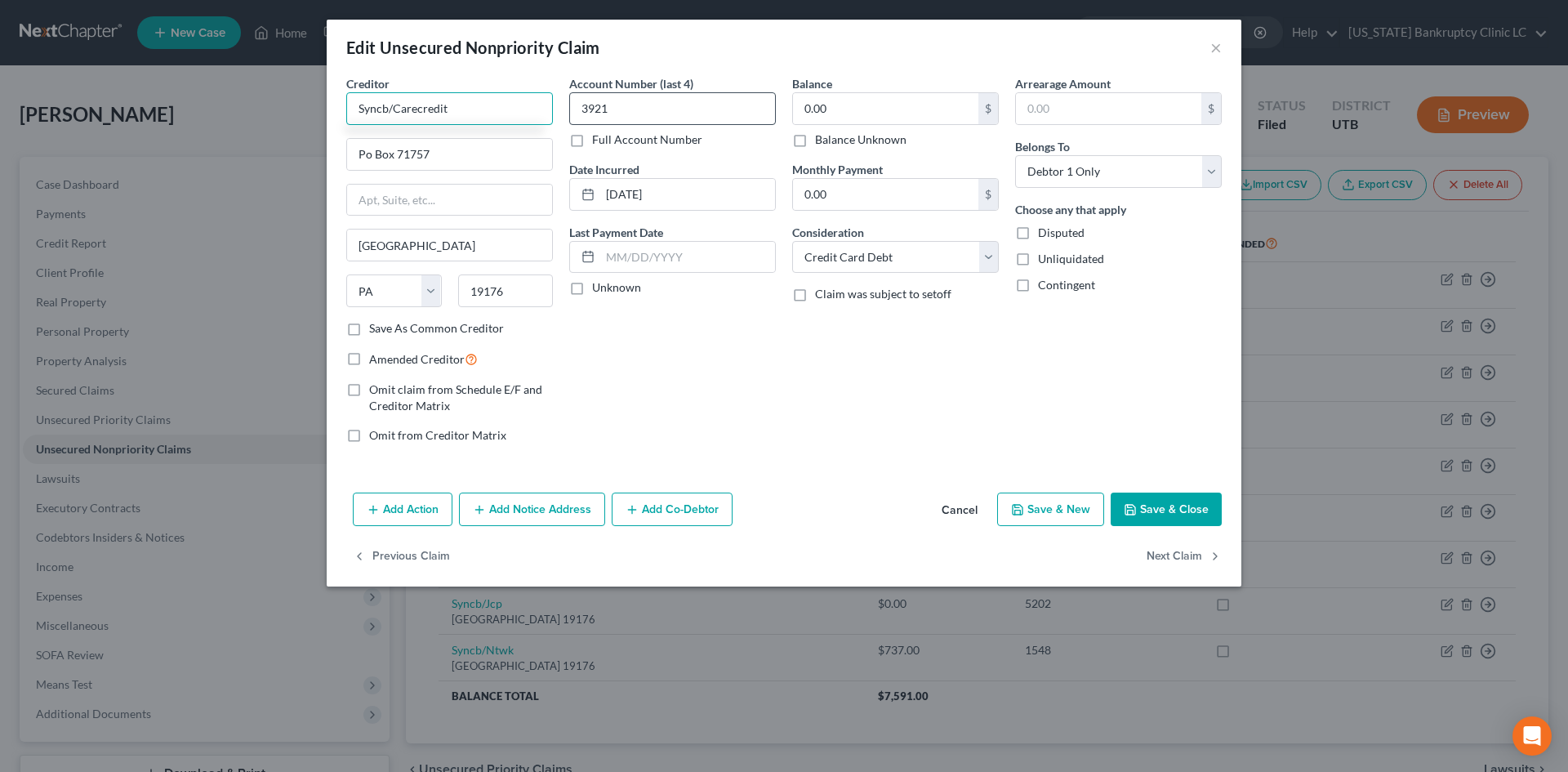
type input "Syncb/Carecredit"
click at [655, 112] on input "3921" at bounding box center [672, 108] width 207 height 33
click at [1167, 476] on div "Creditor * Syncb/Carecredit Po Box 71757 [GEOGRAPHIC_DATA] [US_STATE] AK AR AZ …" at bounding box center [784, 280] width 914 height 411
click at [1166, 511] on button "Save & Close" at bounding box center [1167, 509] width 111 height 35
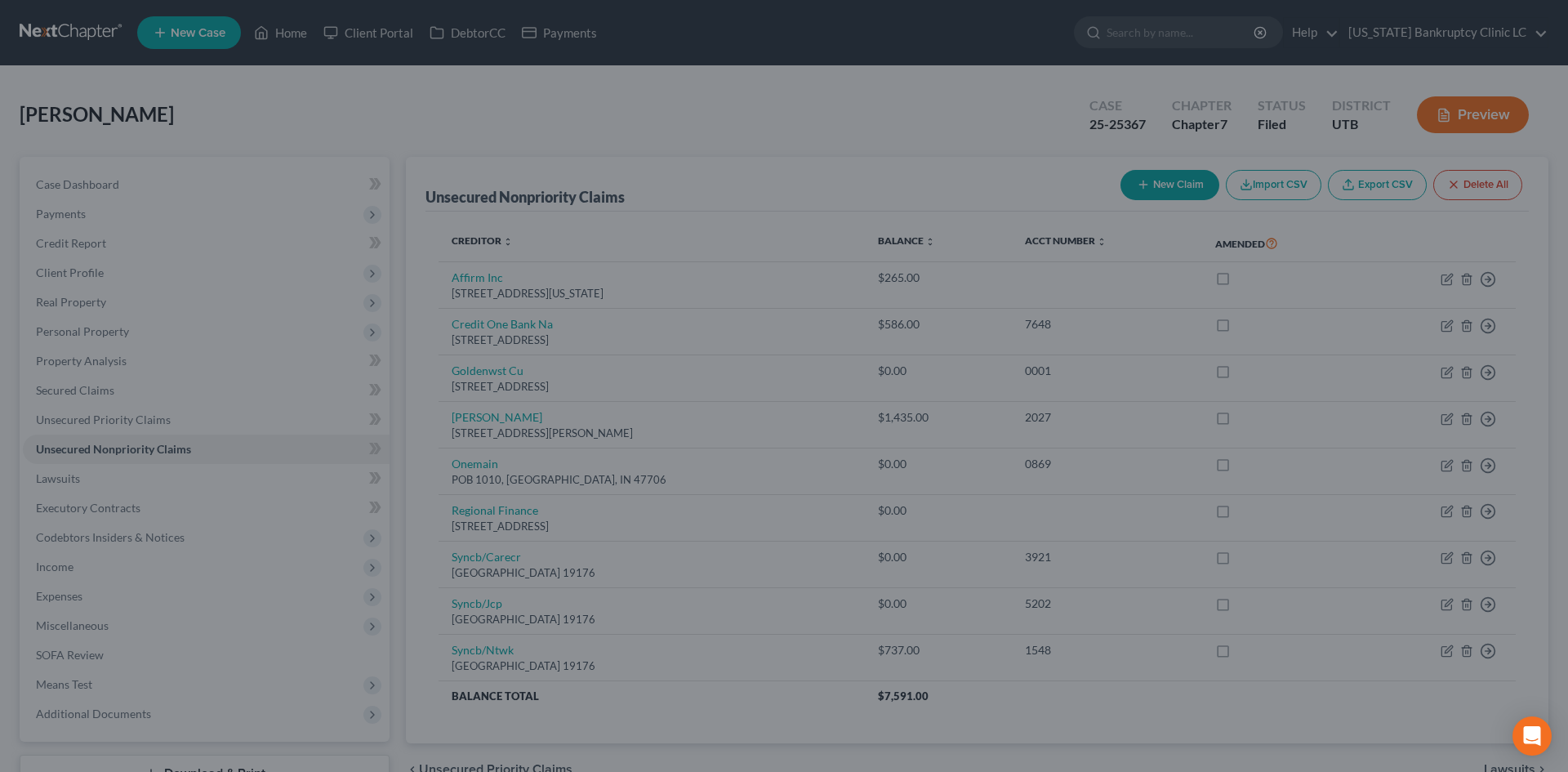
type input "0"
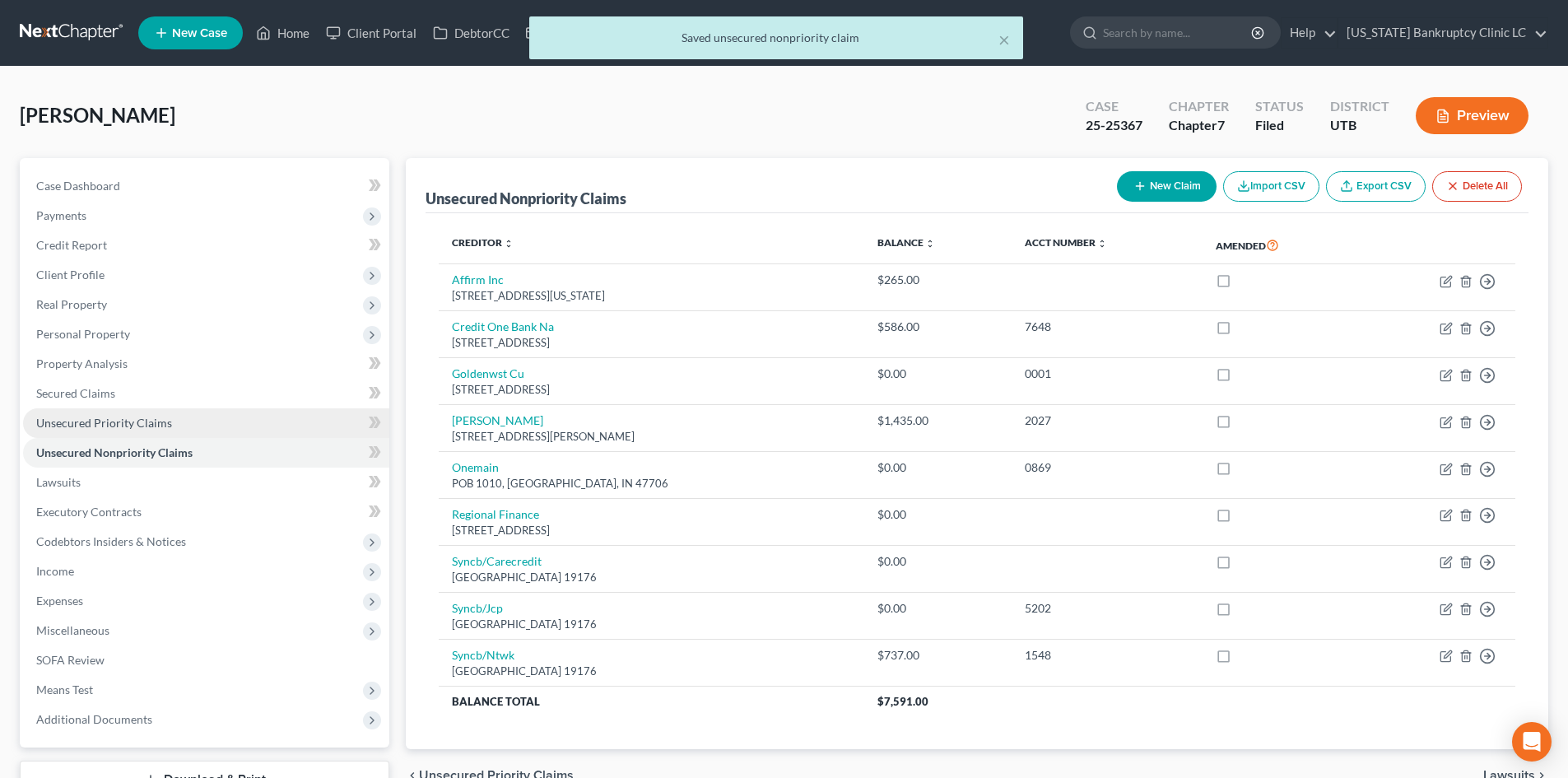
click at [89, 428] on span "Unsecured Priority Claims" at bounding box center [105, 423] width 136 height 14
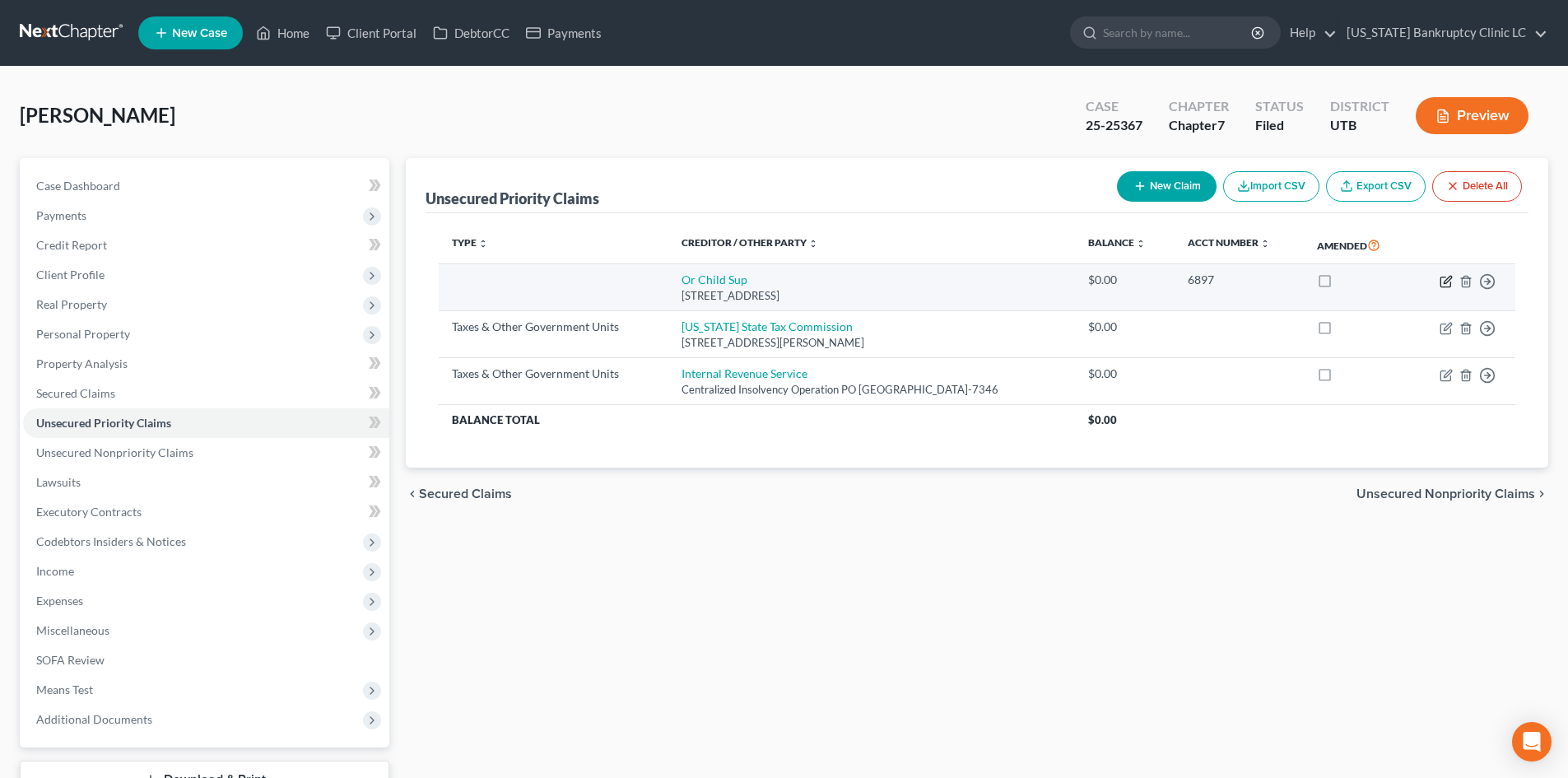
click at [1444, 277] on icon "button" at bounding box center [1445, 282] width 10 height 10
select select "38"
select select "0"
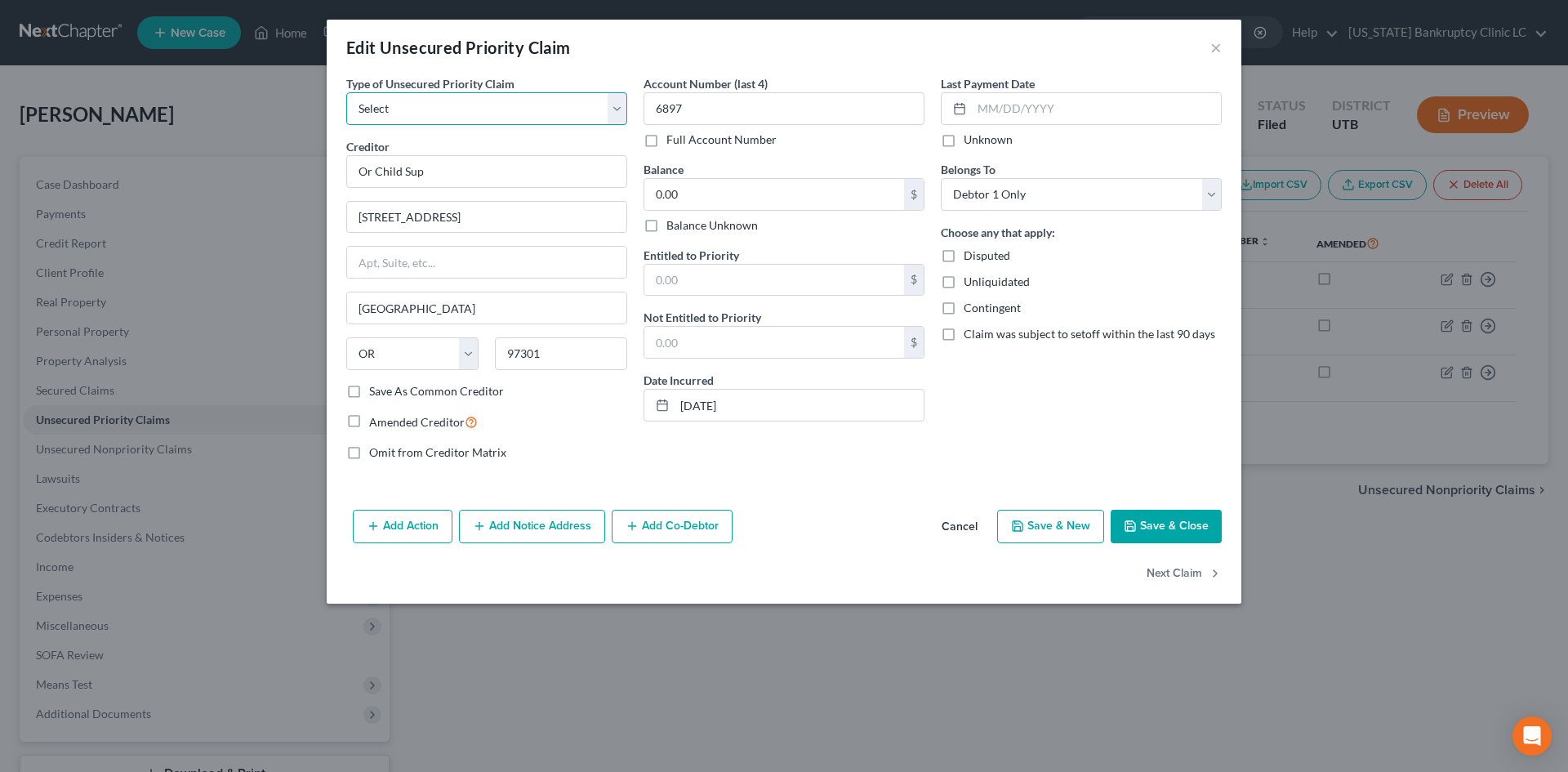
click at [442, 124] on select "Select Taxes & Other Government Units Domestic Support Obligations Extensions o…" at bounding box center [486, 108] width 281 height 33
select select "38"
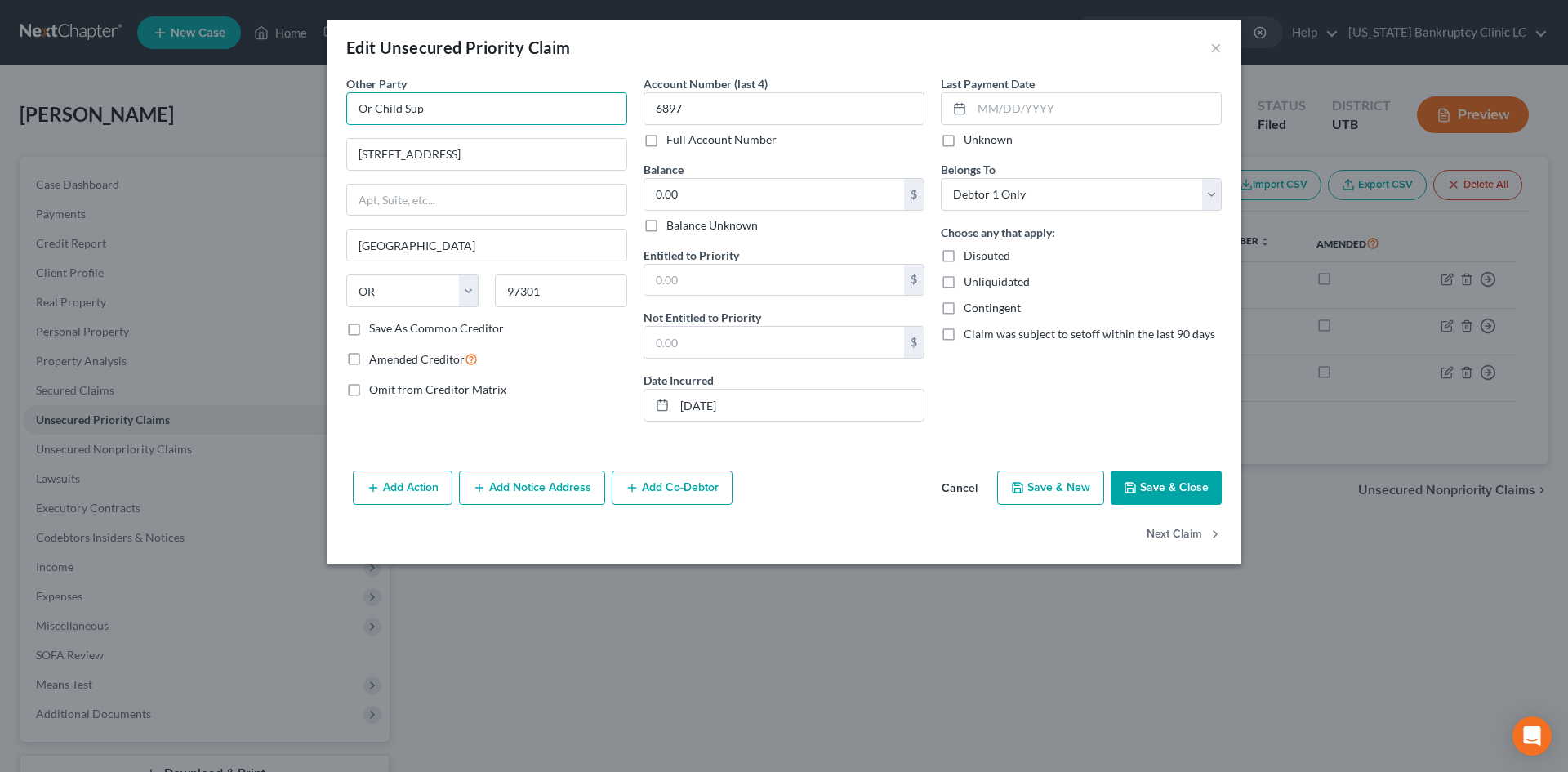
click at [372, 110] on input "Or Child Sup" at bounding box center [486, 108] width 281 height 33
click at [476, 105] on input "[US_STATE] Child Sup" at bounding box center [486, 108] width 281 height 33
type input "[US_STATE] Child Support"
click at [871, 492] on div "Add Action Add Notice Address Add Co-Debtor Cancel Save & New Save & Close" at bounding box center [784, 491] width 914 height 54
click at [562, 387] on div "Omit from Creditor Matrix" at bounding box center [486, 389] width 281 height 16
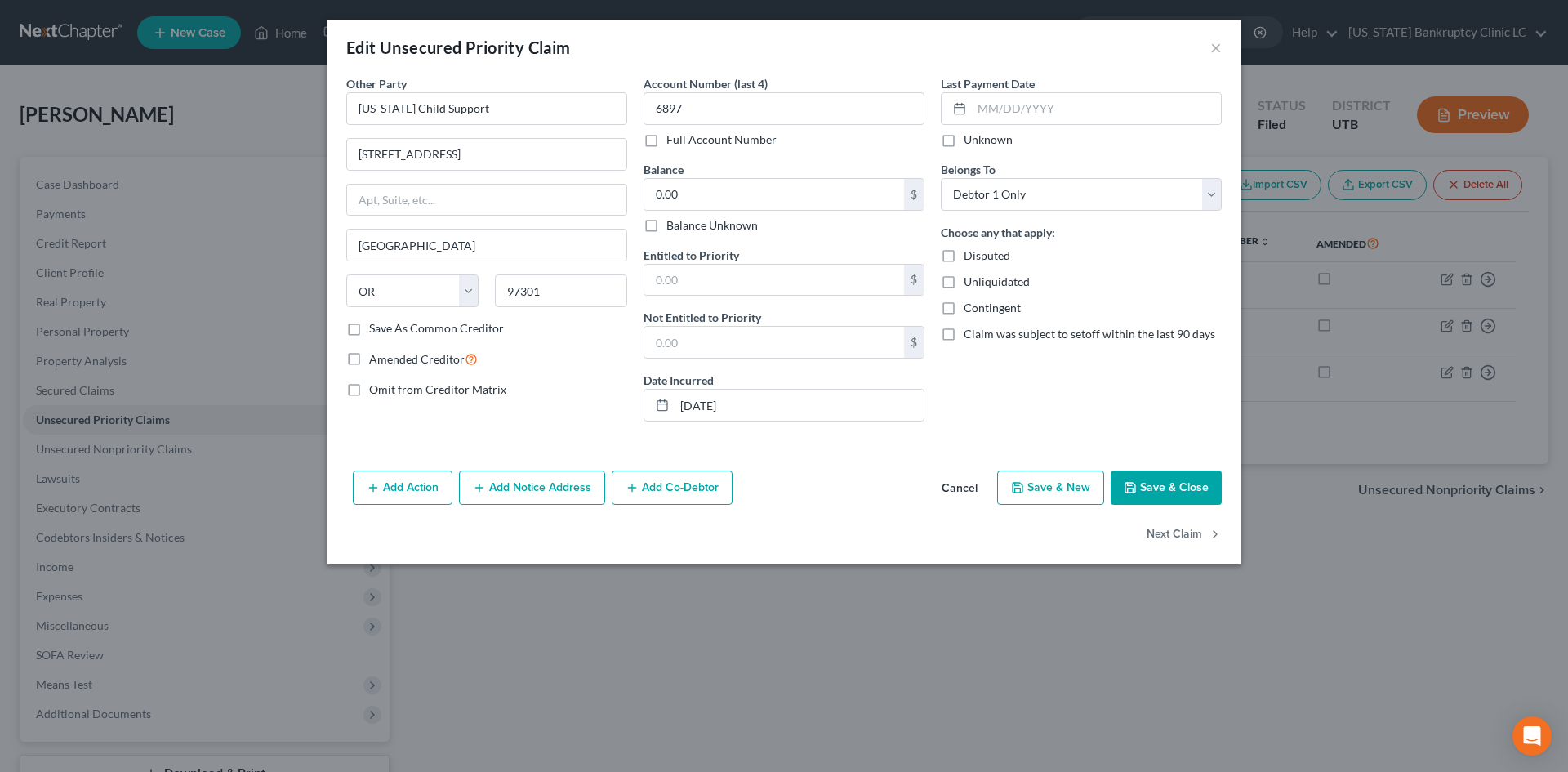
click at [713, 500] on button "Add Co-Debtor" at bounding box center [672, 487] width 121 height 35
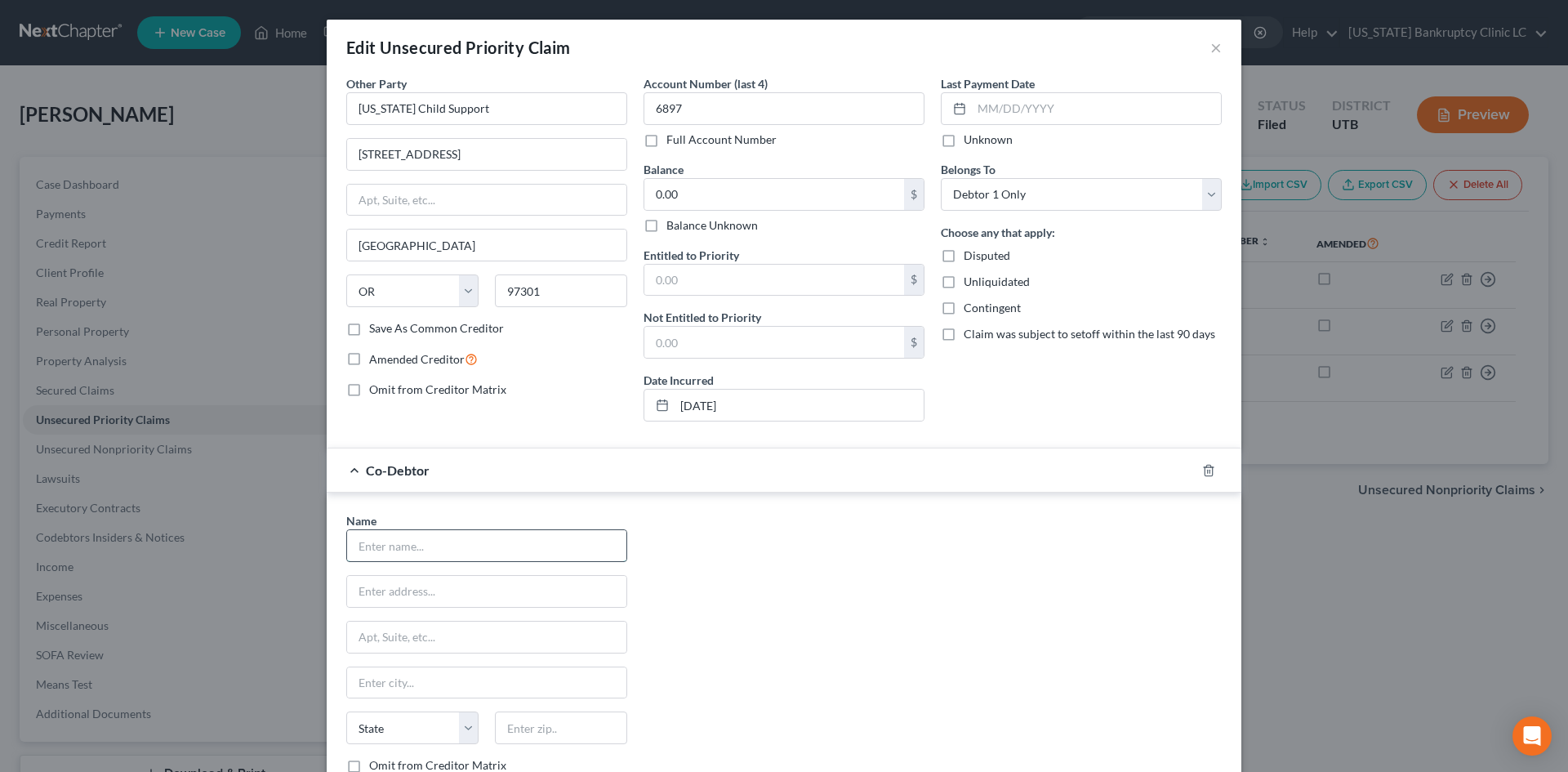
click at [395, 536] on input "text" at bounding box center [486, 546] width 279 height 31
click at [1206, 469] on icon "button" at bounding box center [1208, 470] width 13 height 13
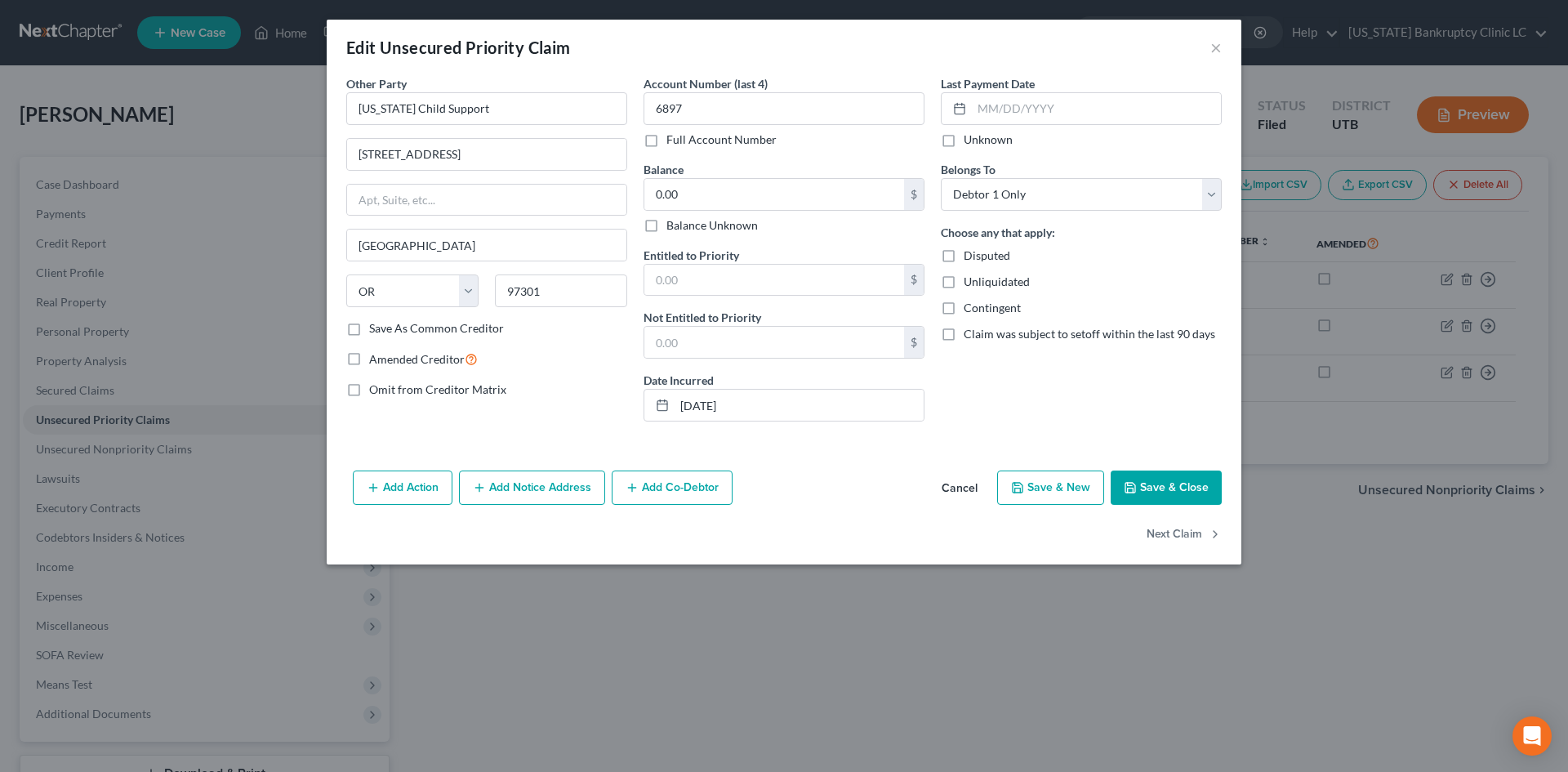
click at [413, 496] on button "Add Action" at bounding box center [403, 487] width 100 height 35
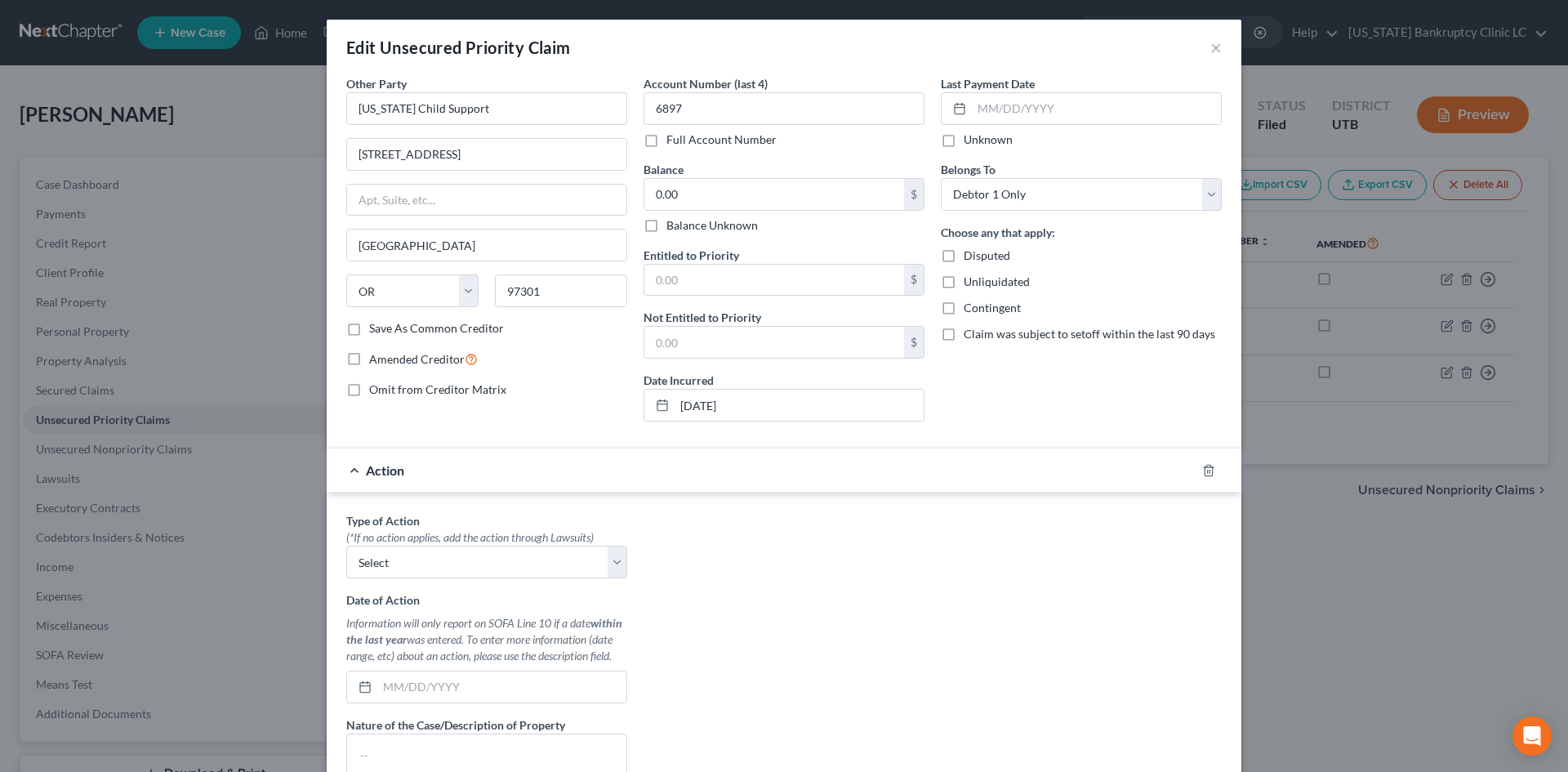
click at [1211, 463] on div at bounding box center [1218, 470] width 46 height 26
click at [1202, 470] on icon "button" at bounding box center [1208, 470] width 13 height 13
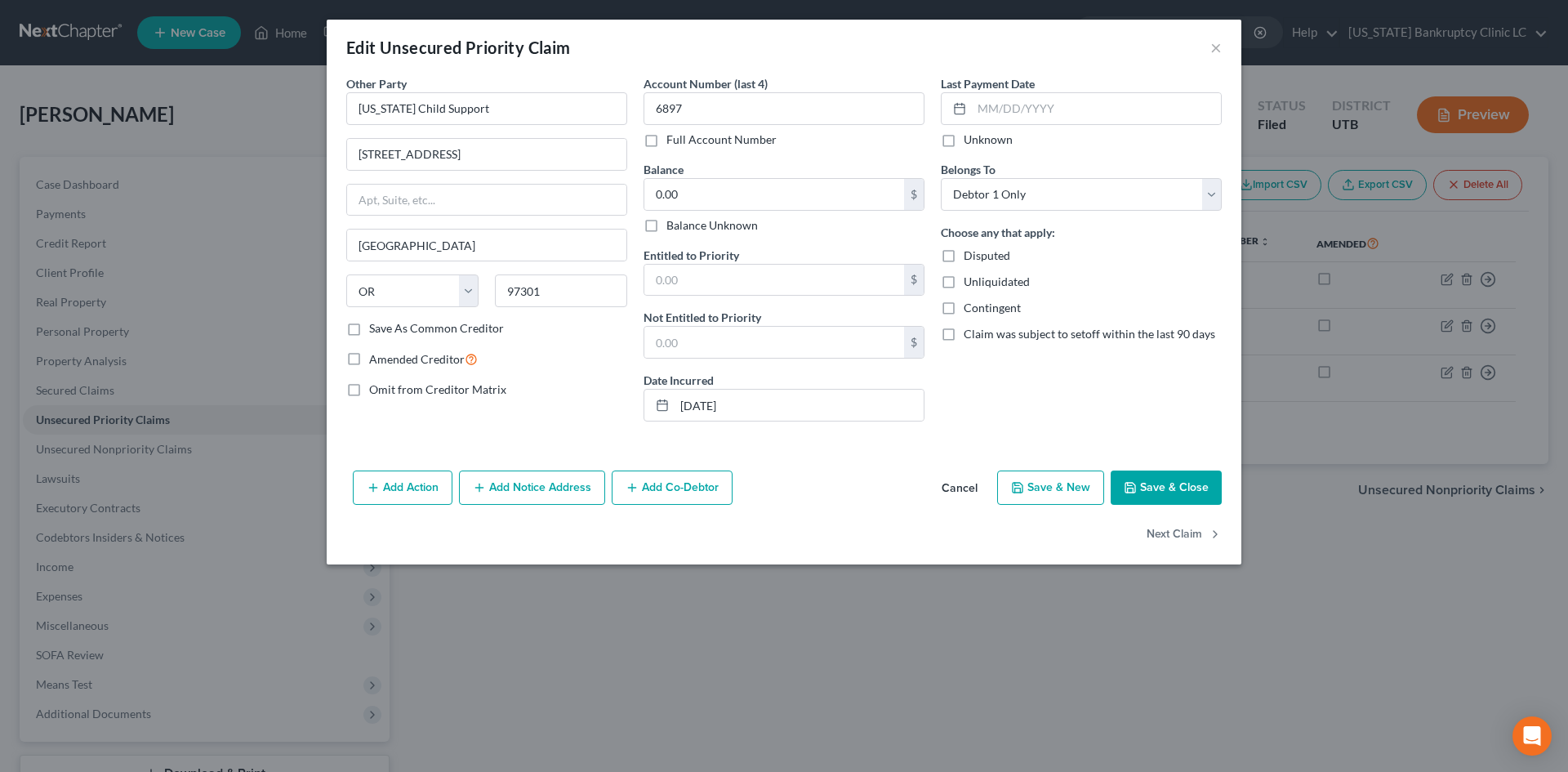
click at [470, 483] on button "Add Notice Address" at bounding box center [532, 487] width 146 height 35
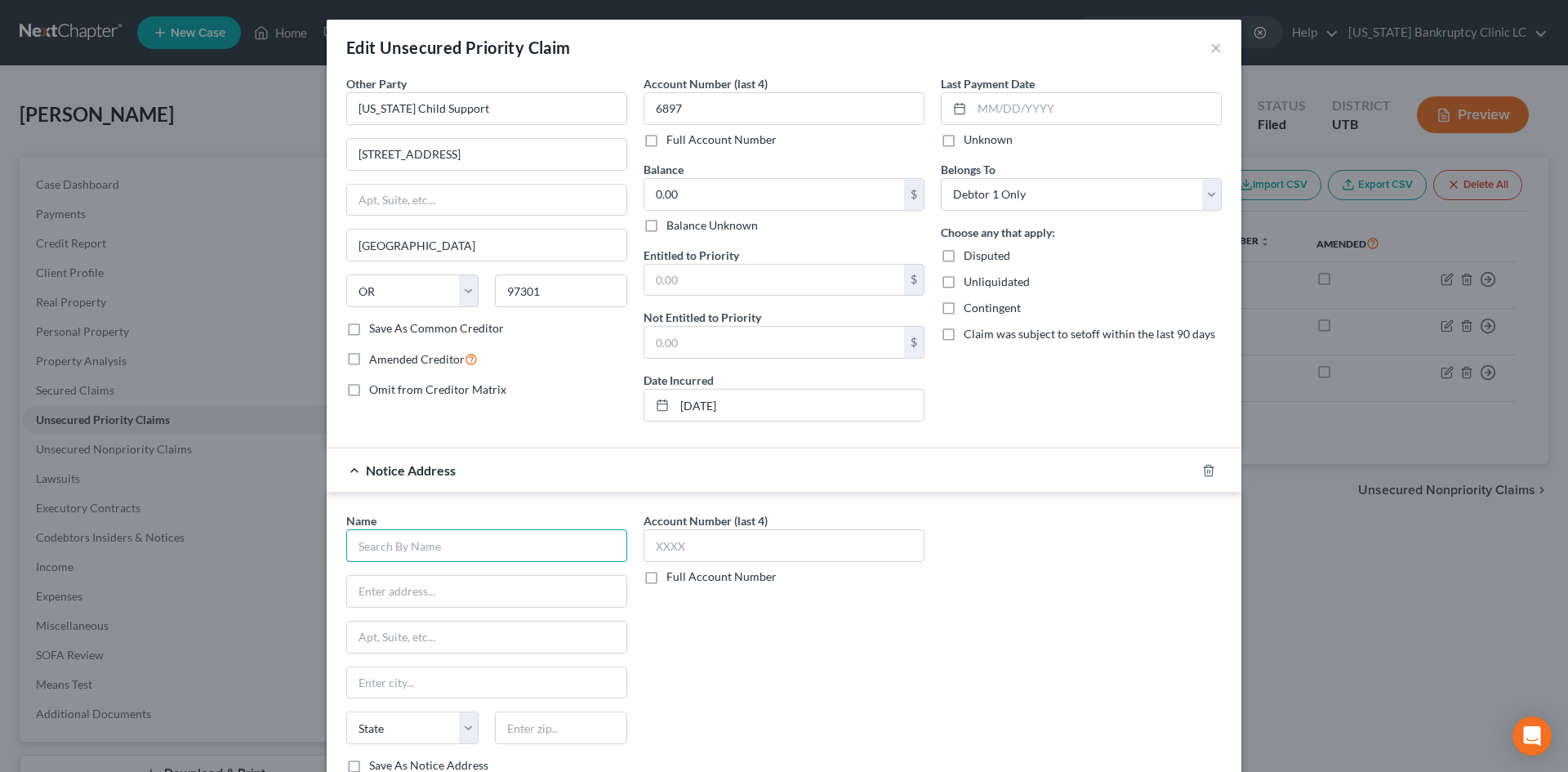
click at [429, 541] on input "text" at bounding box center [486, 546] width 281 height 33
type input "[PERSON_NAME]"
click at [1208, 472] on line "button" at bounding box center [1208, 471] width 0 height 3
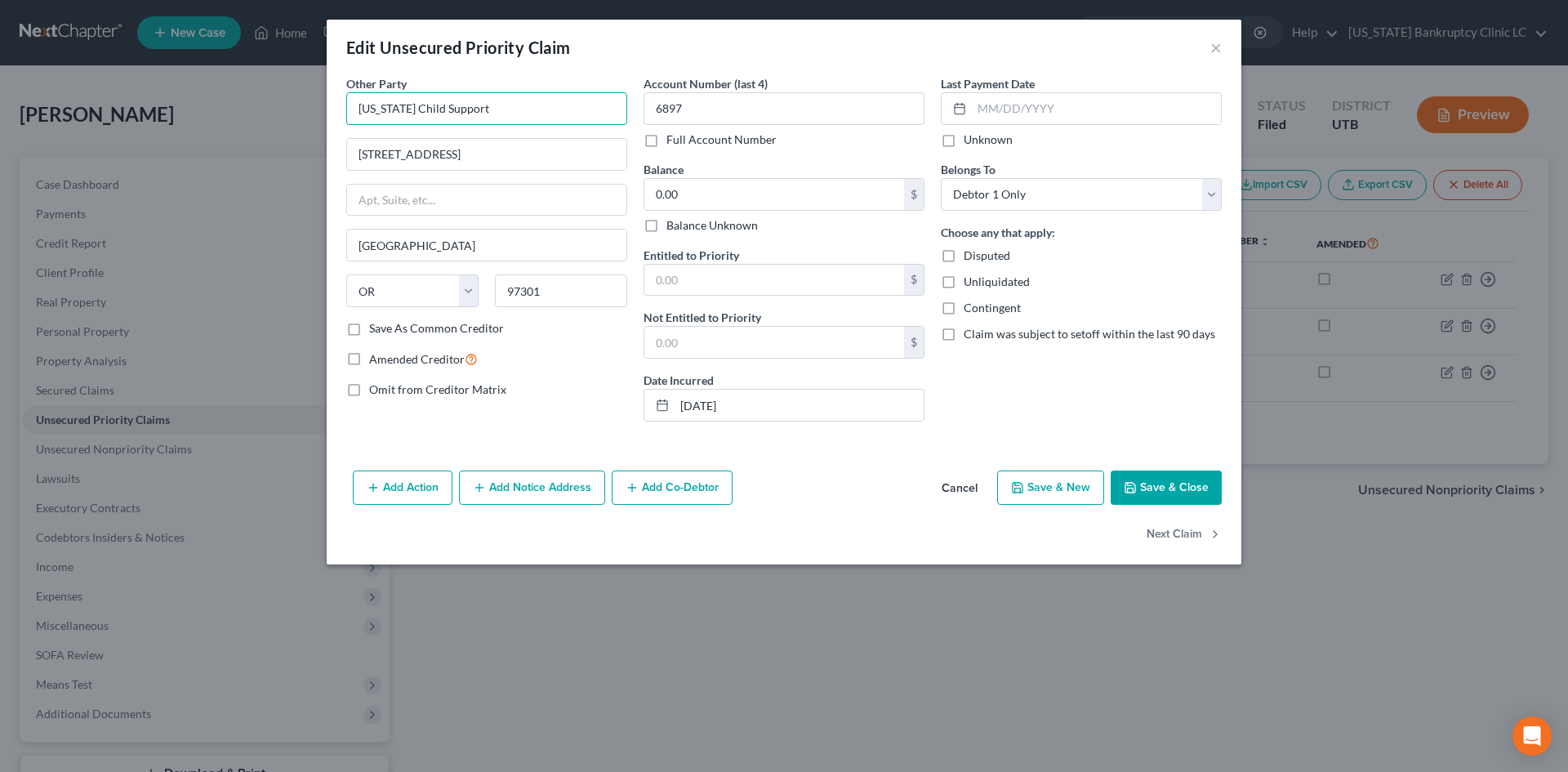
click at [479, 95] on input "[US_STATE] Child Support" at bounding box center [486, 108] width 281 height 33
paste input "[PERSON_NAME]"
type input "[PERSON_NAME] c/o [US_STATE] Child Support"
click at [1191, 490] on button "Save & Close" at bounding box center [1167, 487] width 111 height 35
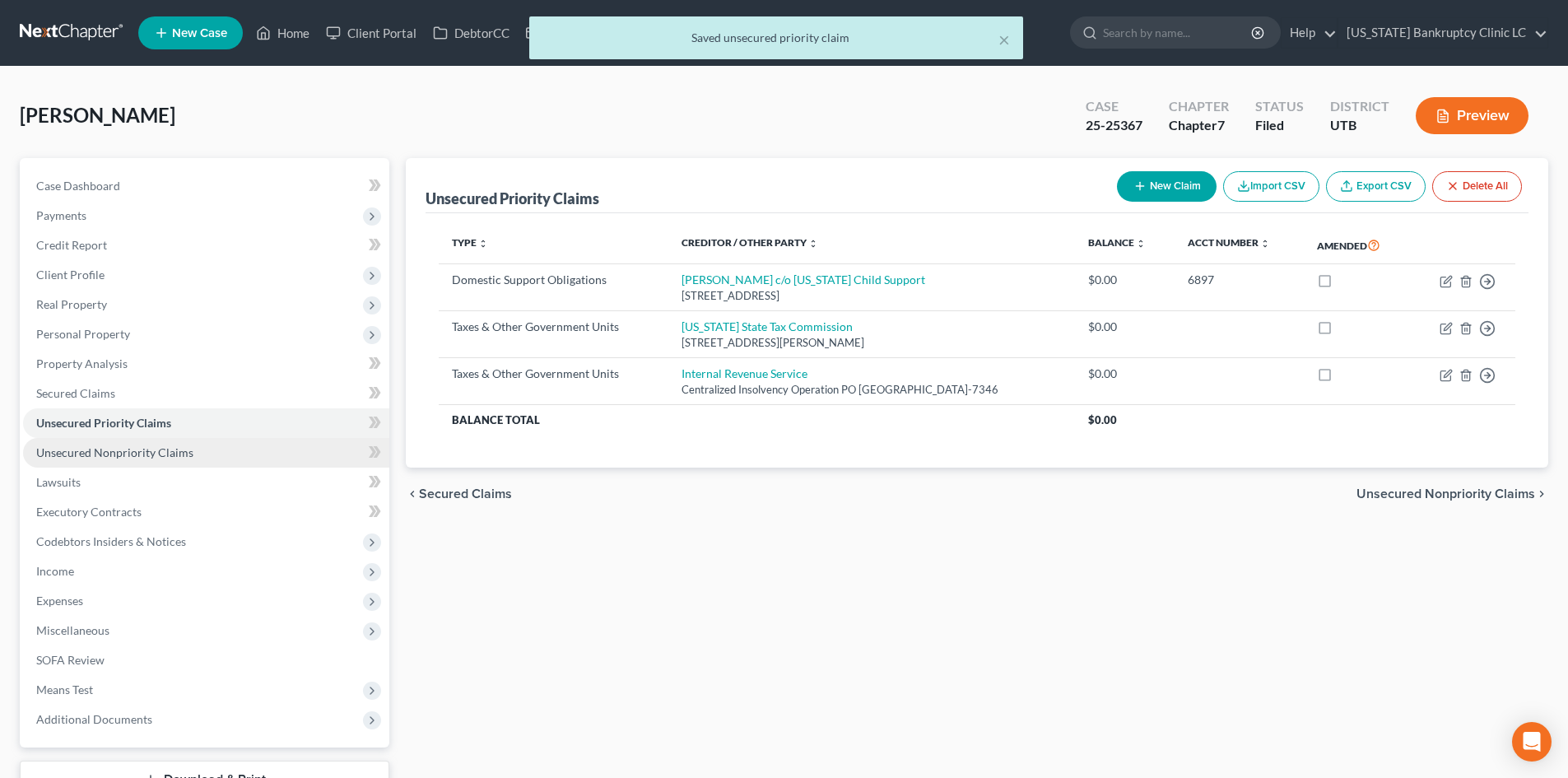
click at [140, 441] on link "Unsecured Nonpriority Claims" at bounding box center [206, 453] width 366 height 30
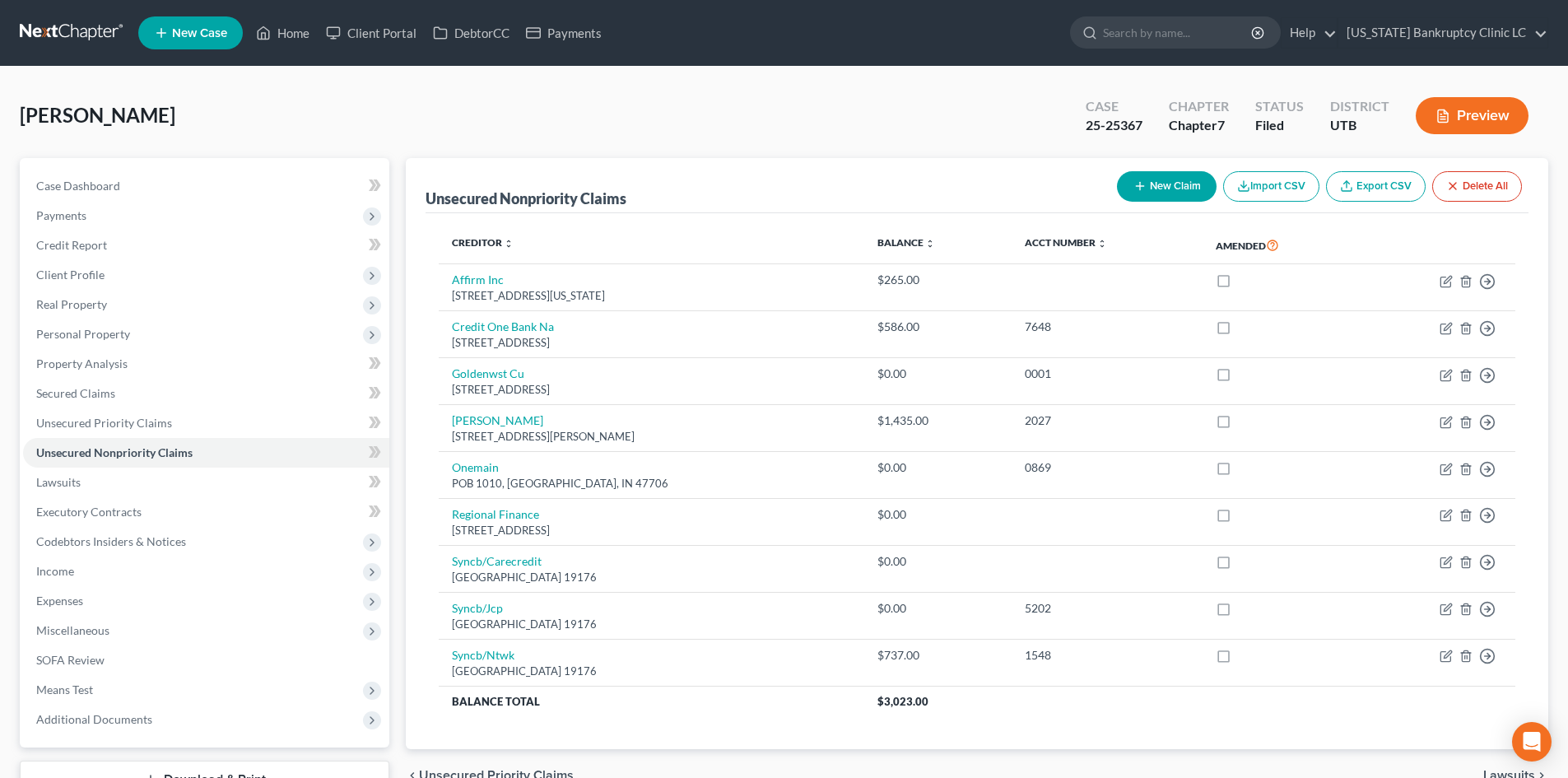
click at [1173, 192] on button "New Claim" at bounding box center [1166, 186] width 100 height 31
select select "0"
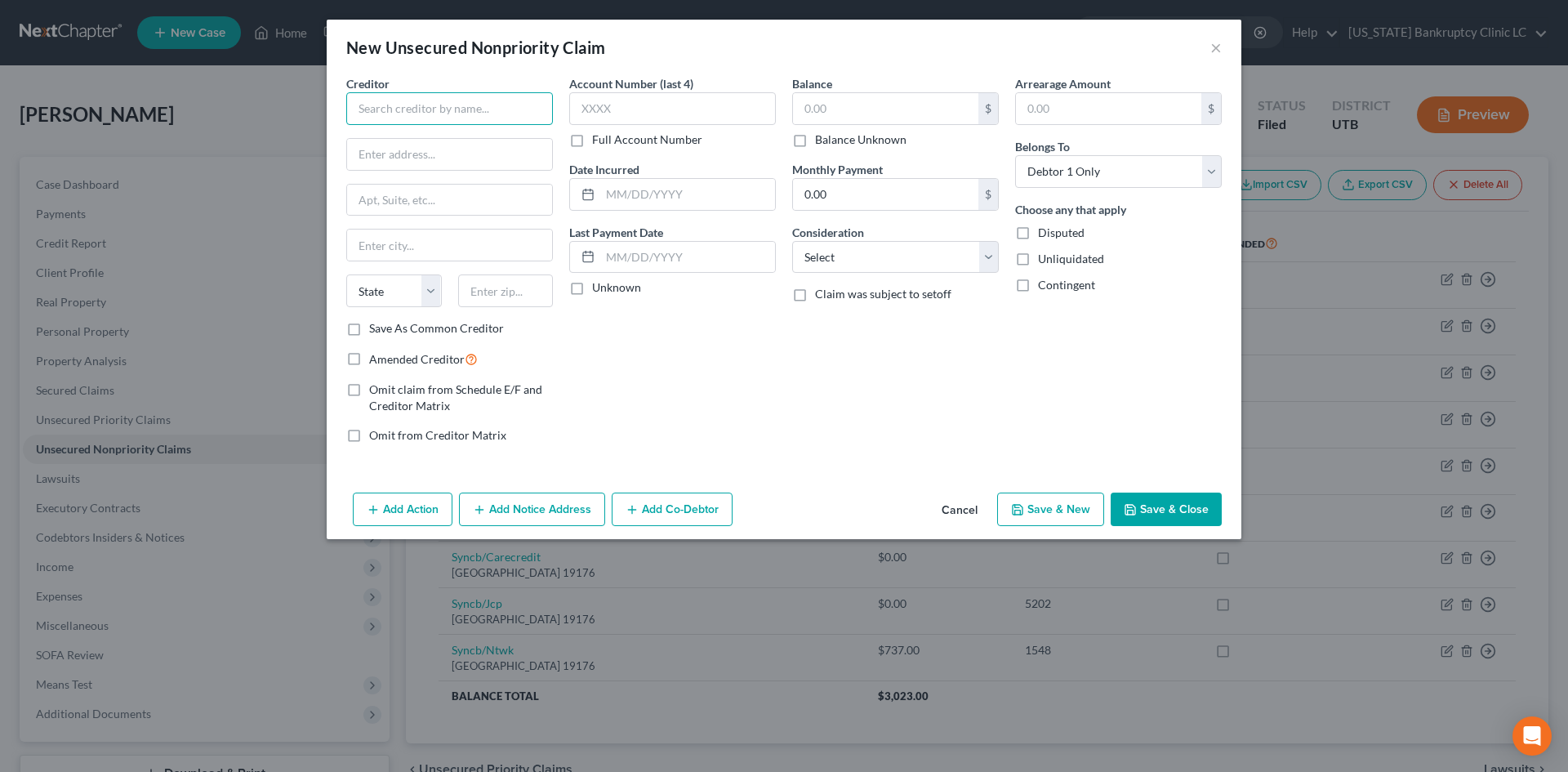
click at [409, 98] on input "text" at bounding box center [449, 108] width 207 height 33
click at [448, 144] on div "Cash App/ Block, Inc." at bounding box center [444, 137] width 170 height 16
type input "Cash App/ Block, Inc."
type input "[STREET_ADDRESS]"
type input "Suite 600"
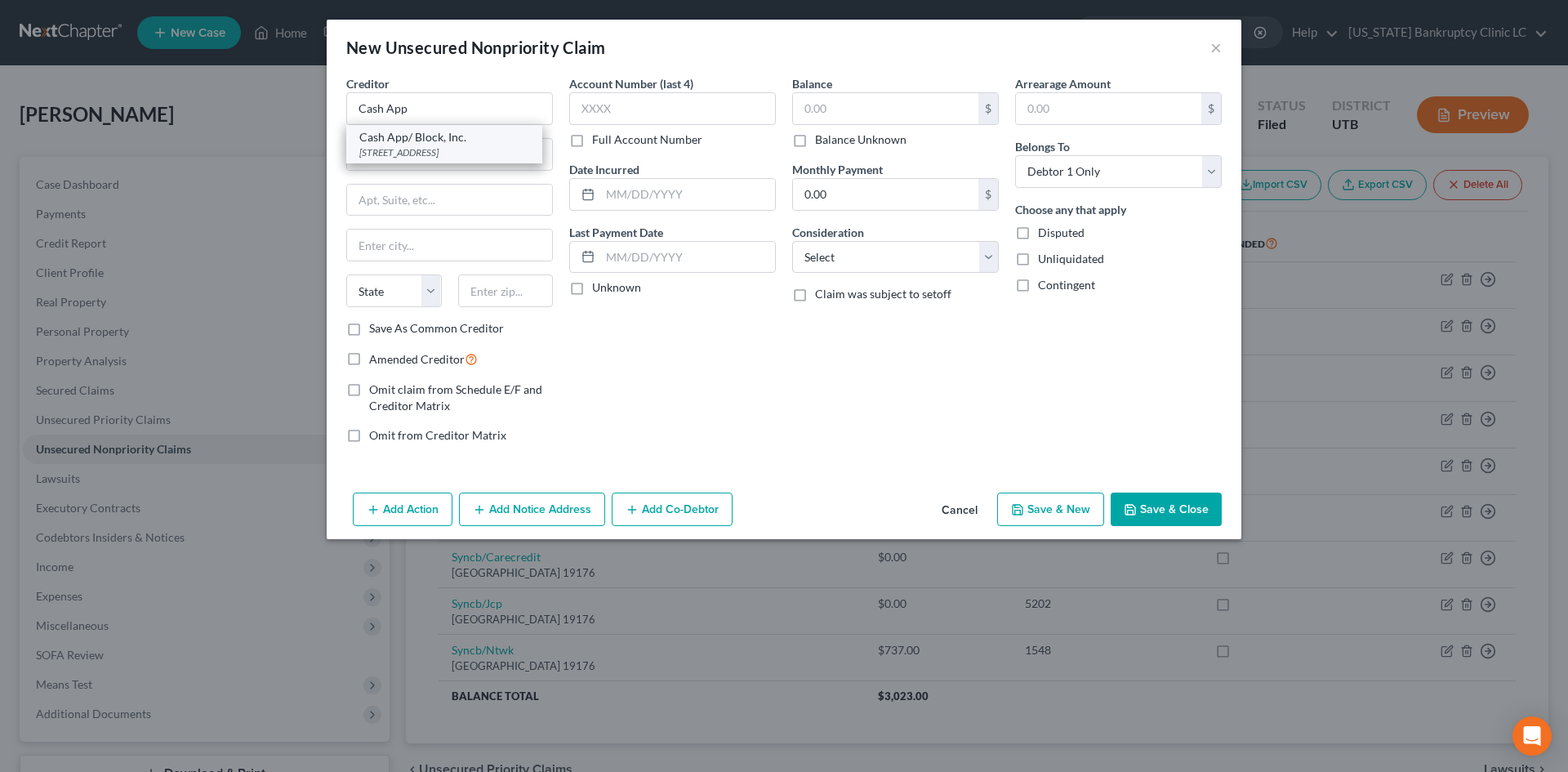
type input "[GEOGRAPHIC_DATA]"
select select "4"
type input "94103"
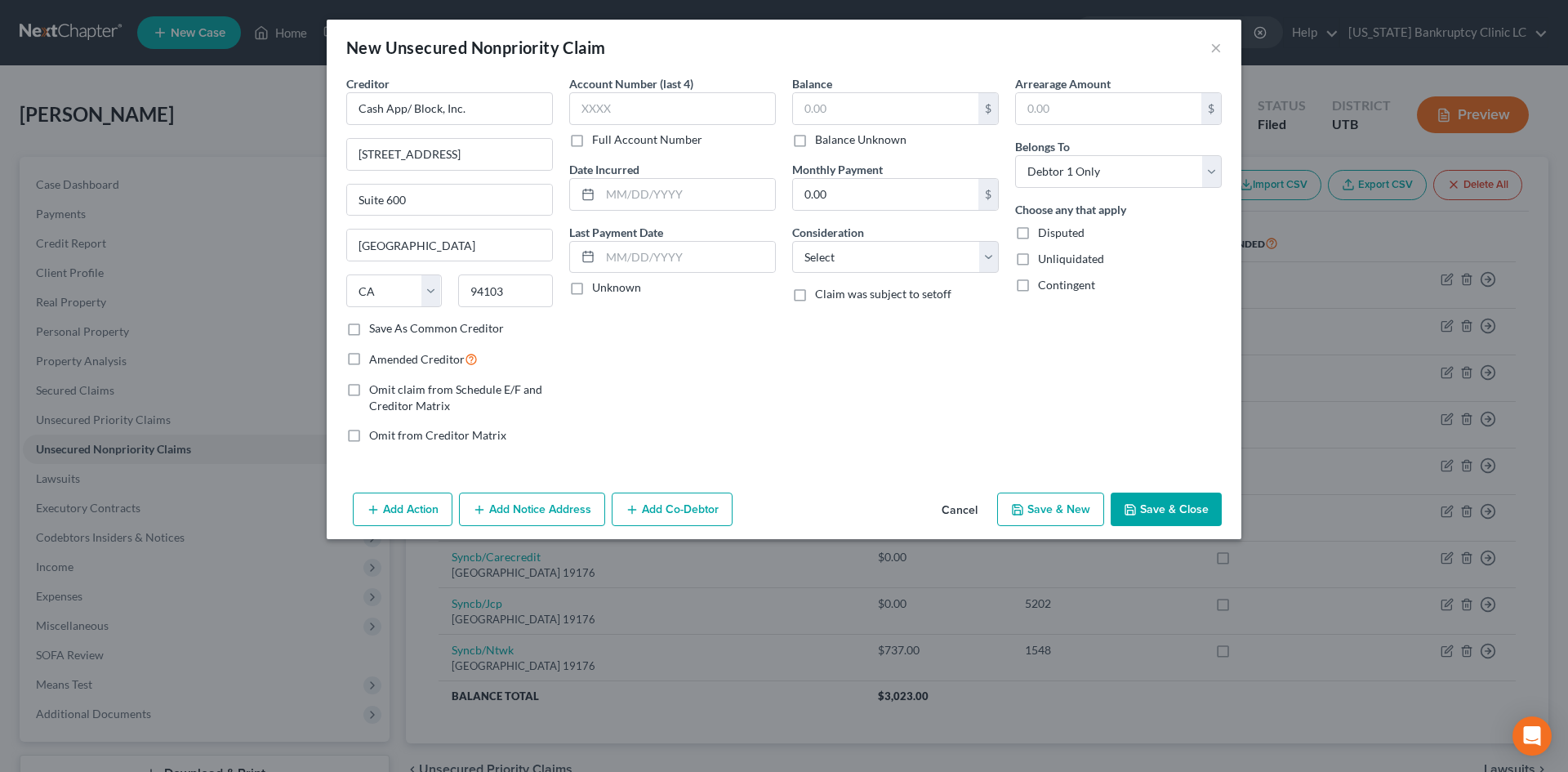
click at [1175, 509] on button "Save & Close" at bounding box center [1167, 509] width 111 height 35
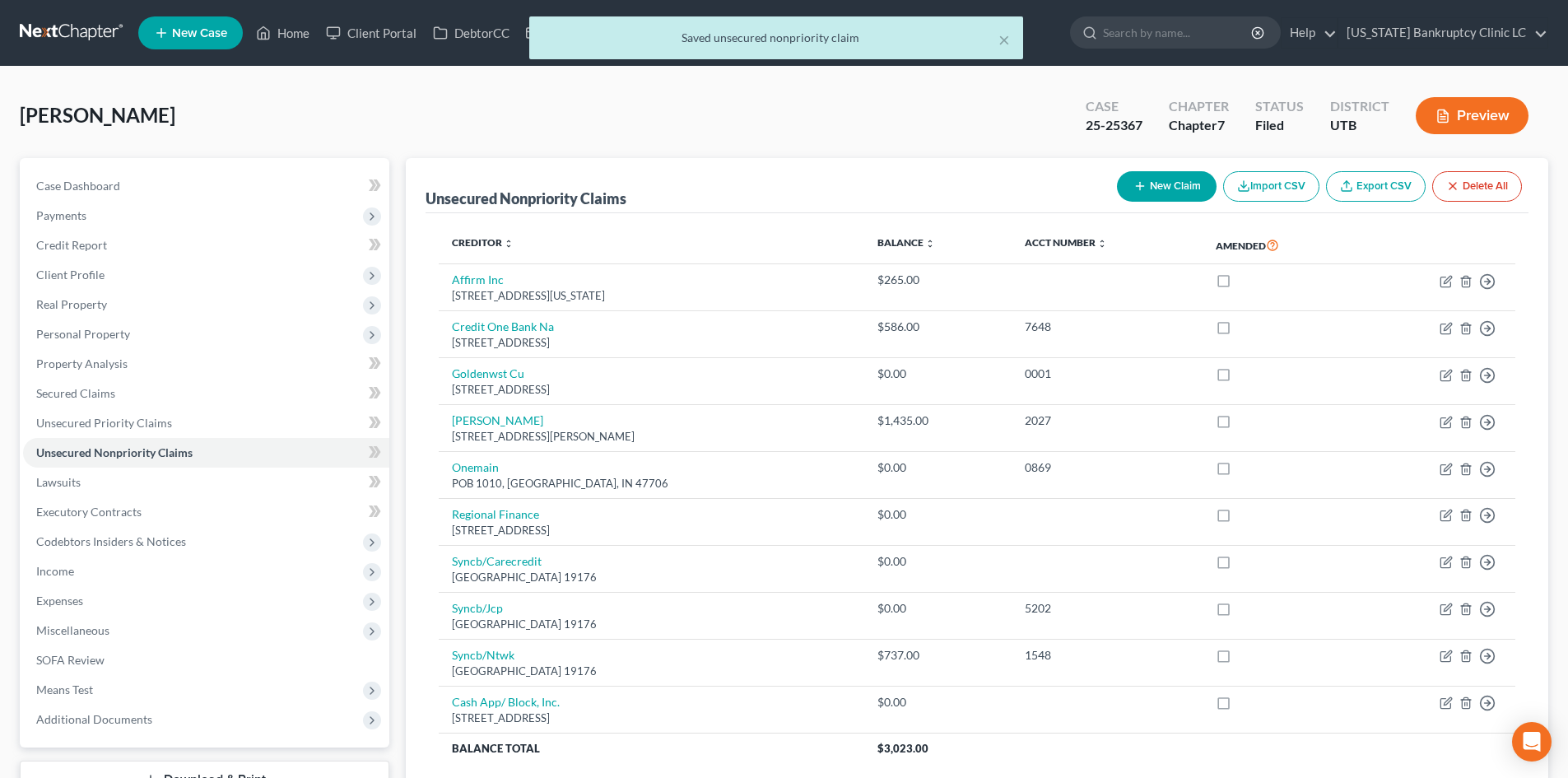
click at [1143, 174] on button "New Claim" at bounding box center [1166, 186] width 100 height 31
select select "0"
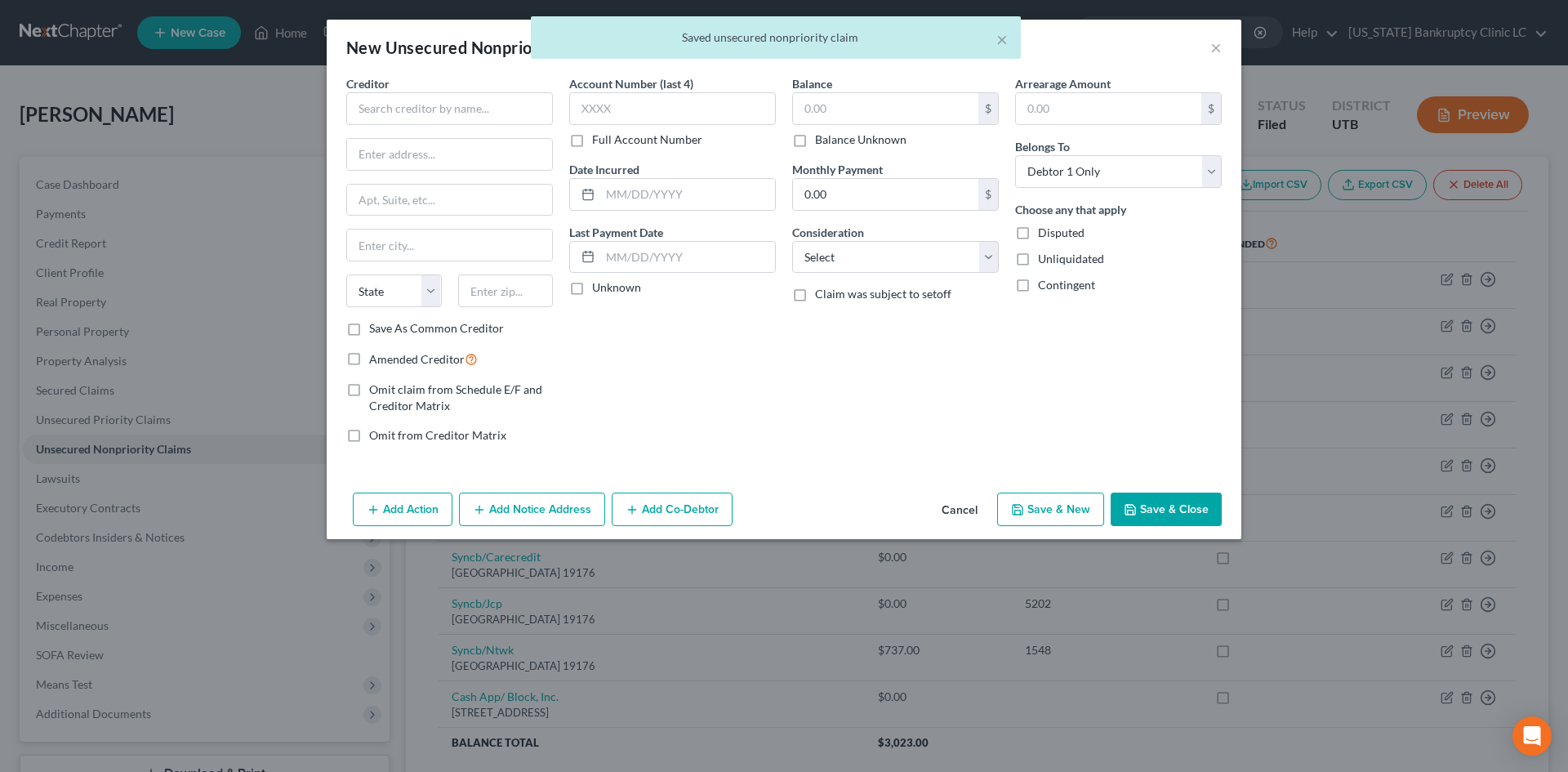
drag, startPoint x: 440, startPoint y: 90, endPoint x: 435, endPoint y: 82, distance: 9.4
click at [440, 90] on div "Creditor *" at bounding box center [449, 100] width 207 height 50
click at [431, 95] on input "text" at bounding box center [449, 108] width 207 height 33
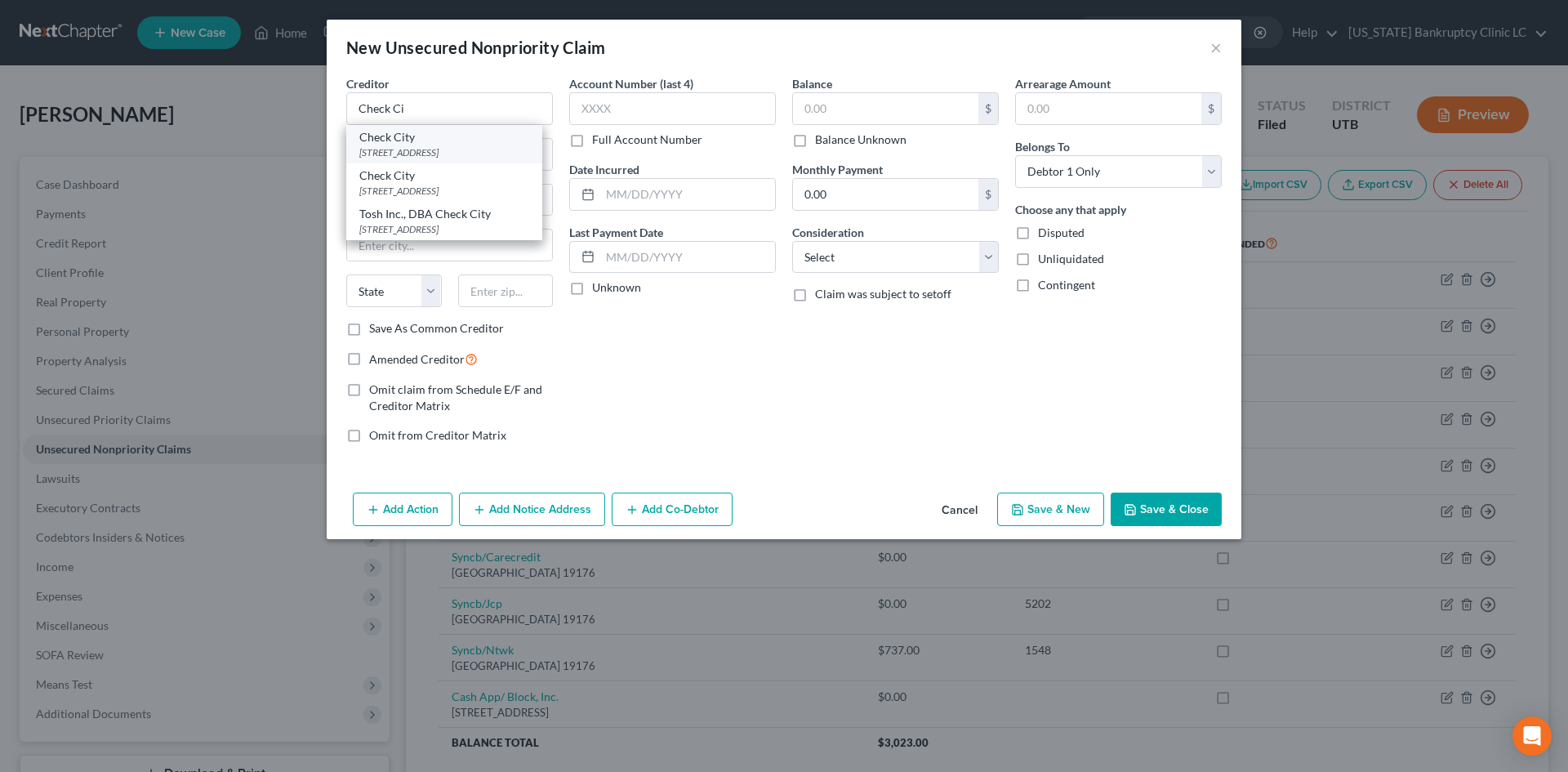
click at [446, 140] on div "Check City" at bounding box center [444, 137] width 170 height 16
type input "Check City"
type input "[STREET_ADDRESS]"
type input "Orem"
select select "46"
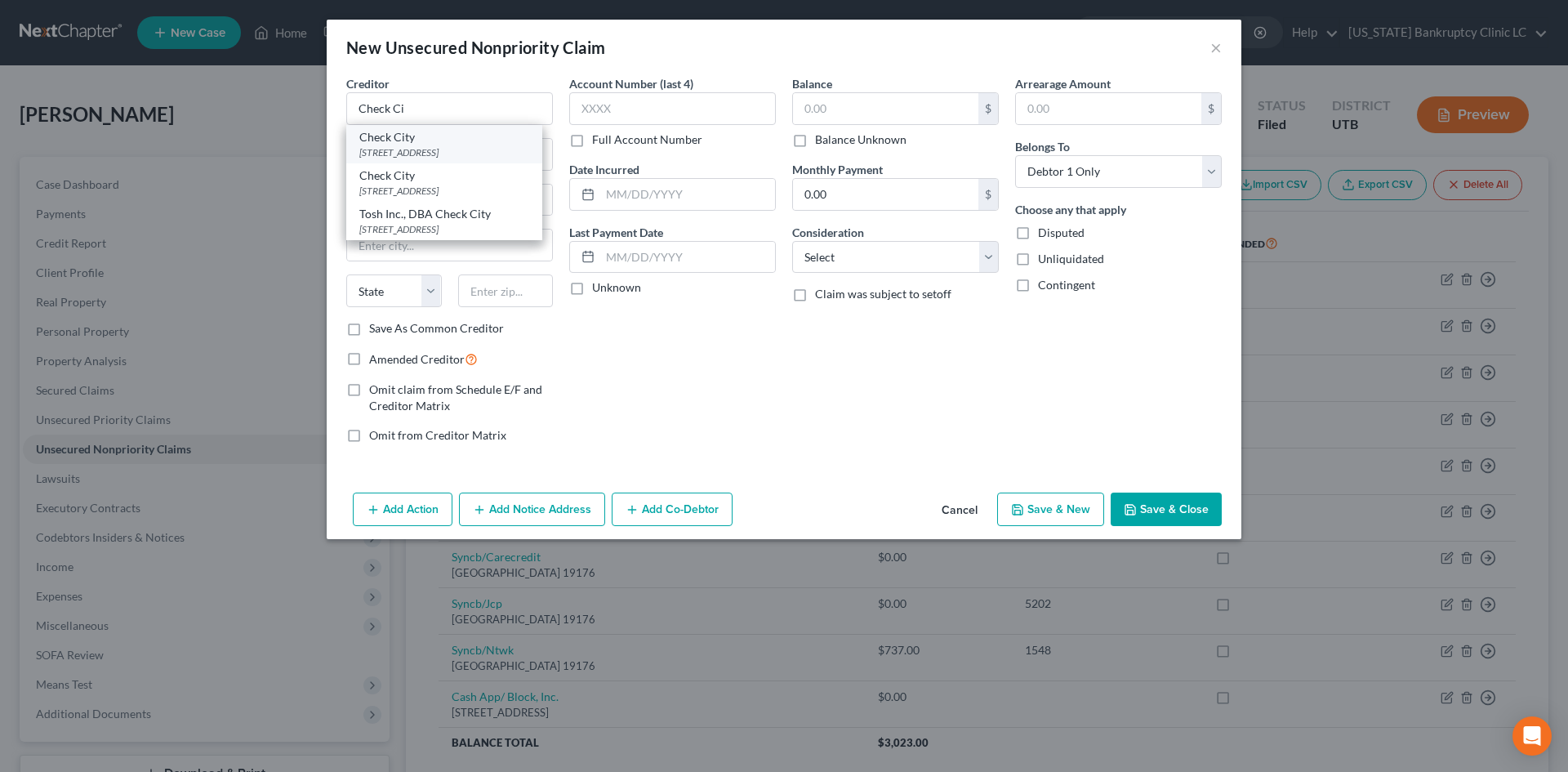
type input "84058"
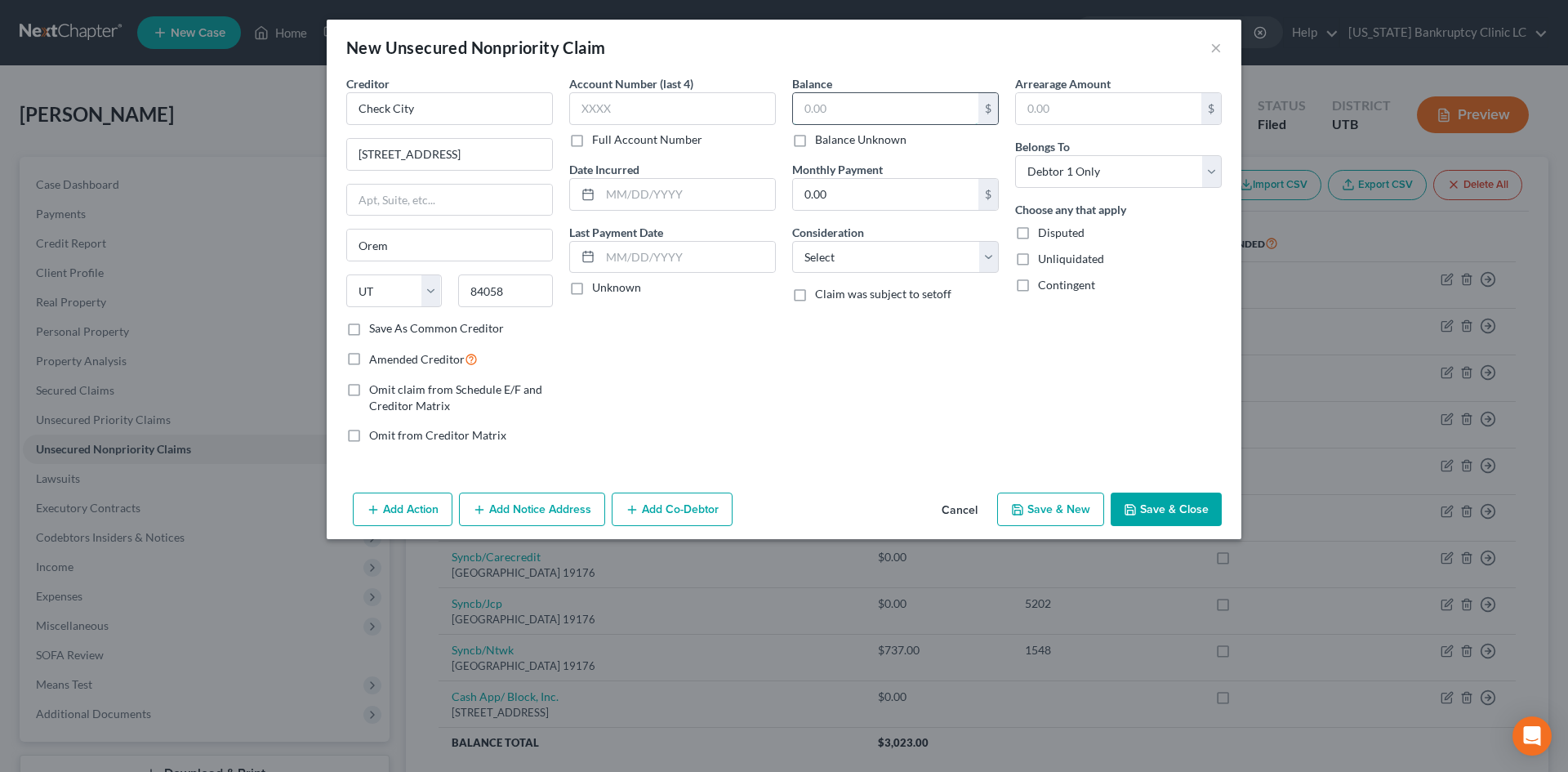
click at [808, 98] on input "text" at bounding box center [886, 108] width 186 height 31
click at [1028, 513] on button "Save & New" at bounding box center [1050, 509] width 107 height 35
select select "0"
type input "0.00"
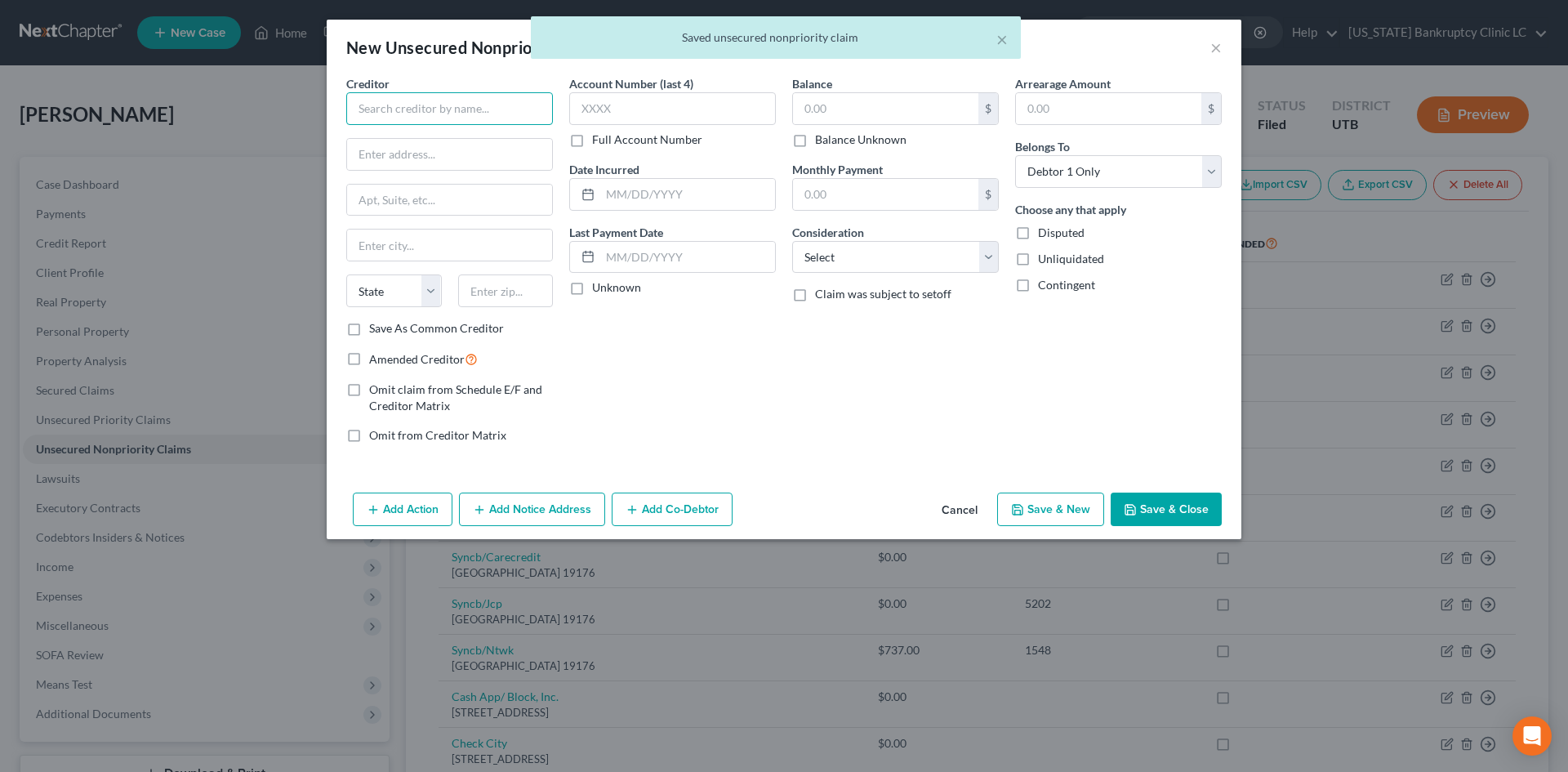
click at [480, 122] on input "text" at bounding box center [449, 108] width 207 height 33
paste input "Cashnet [GEOGRAPHIC_DATA]"
click at [510, 160] on div "[STREET_ADDRESS][PERSON_NAME]" at bounding box center [444, 152] width 170 height 14
type input "CashNet [GEOGRAPHIC_DATA]"
type input "[STREET_ADDRESS][PERSON_NAME]"
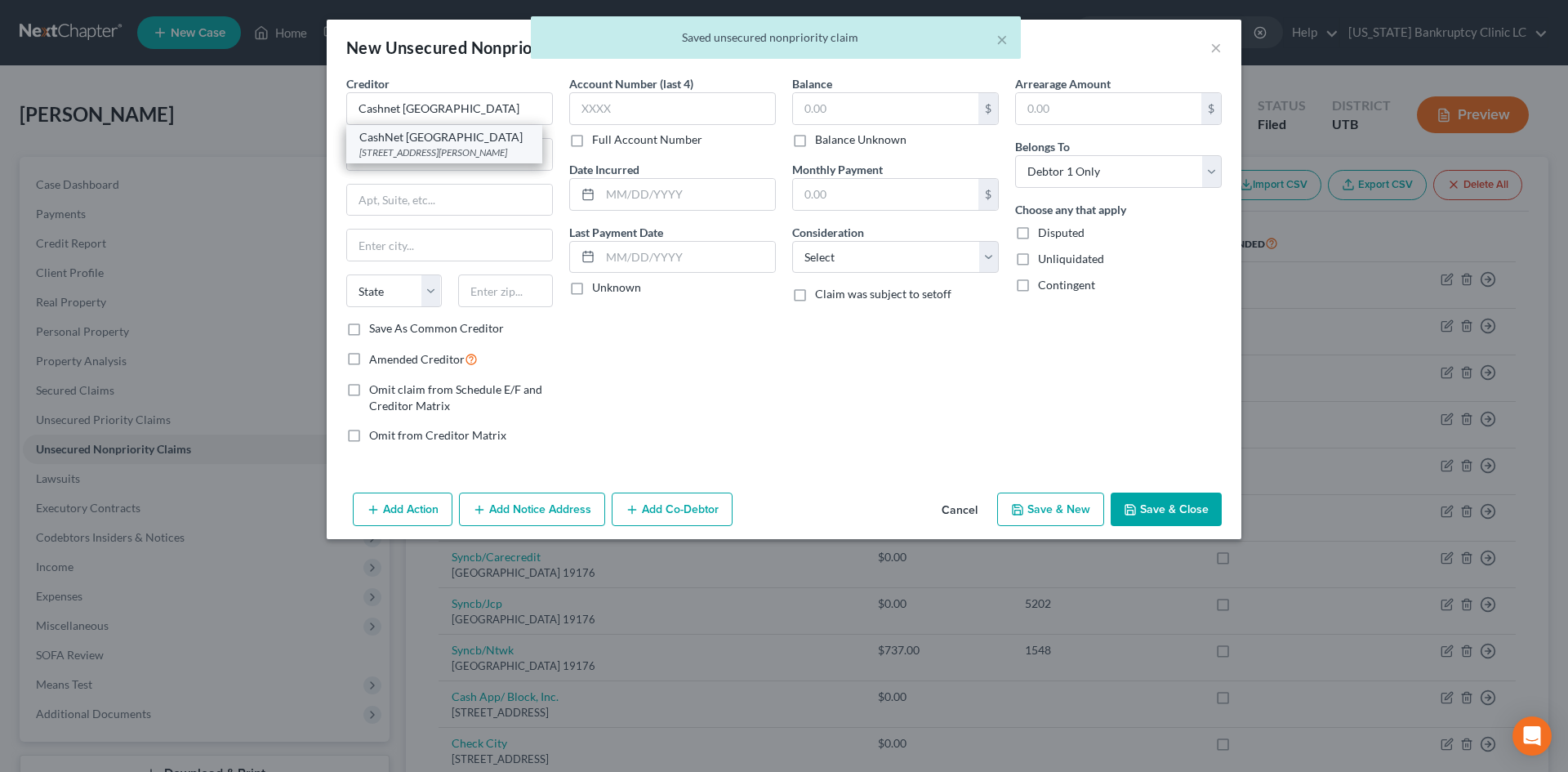
type input "Suite 1000"
type input "[GEOGRAPHIC_DATA]"
select select "14"
type input "60604"
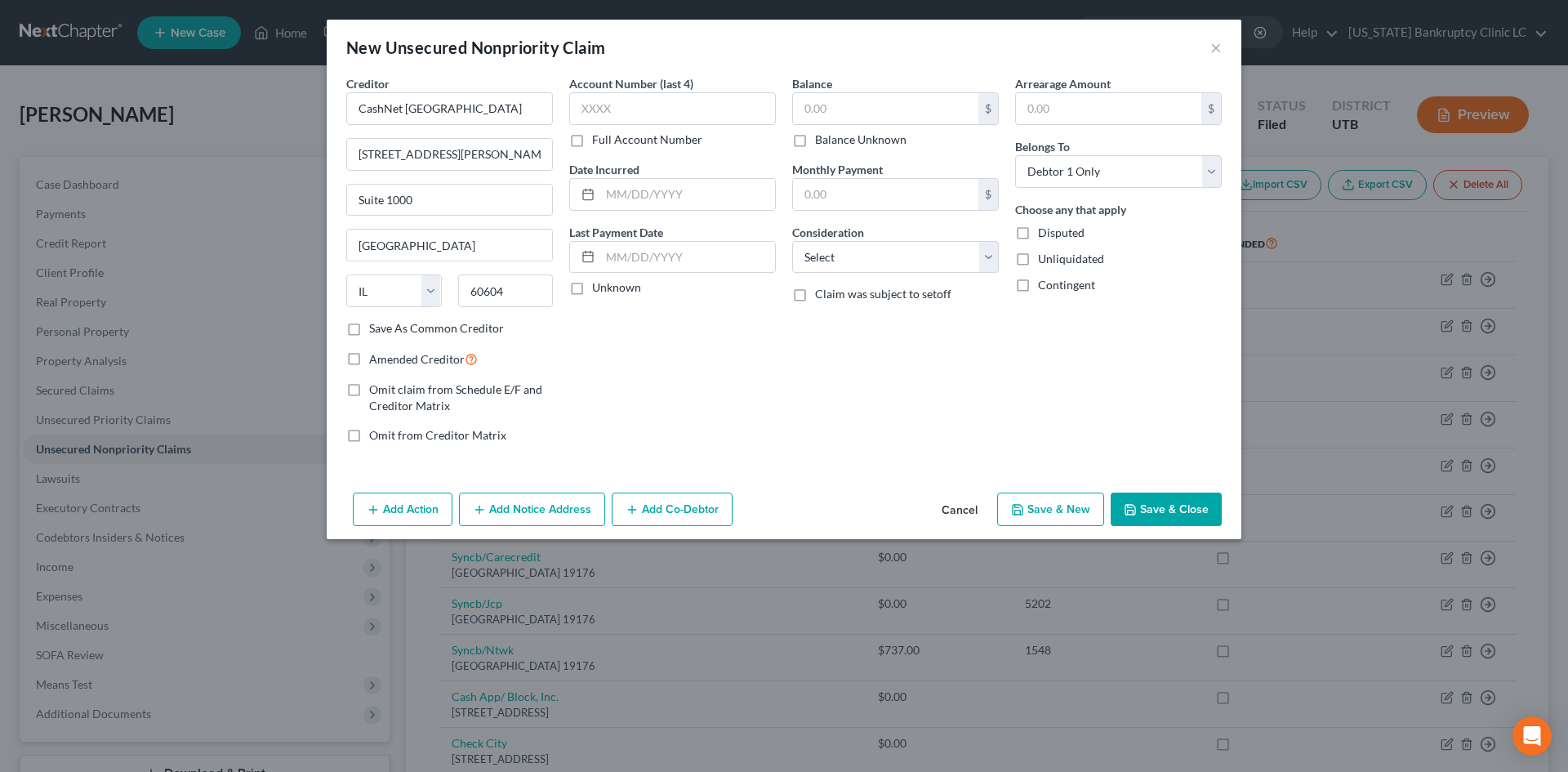
click at [1042, 503] on button "Save & New" at bounding box center [1050, 509] width 107 height 35
select select "0"
type input "0.00"
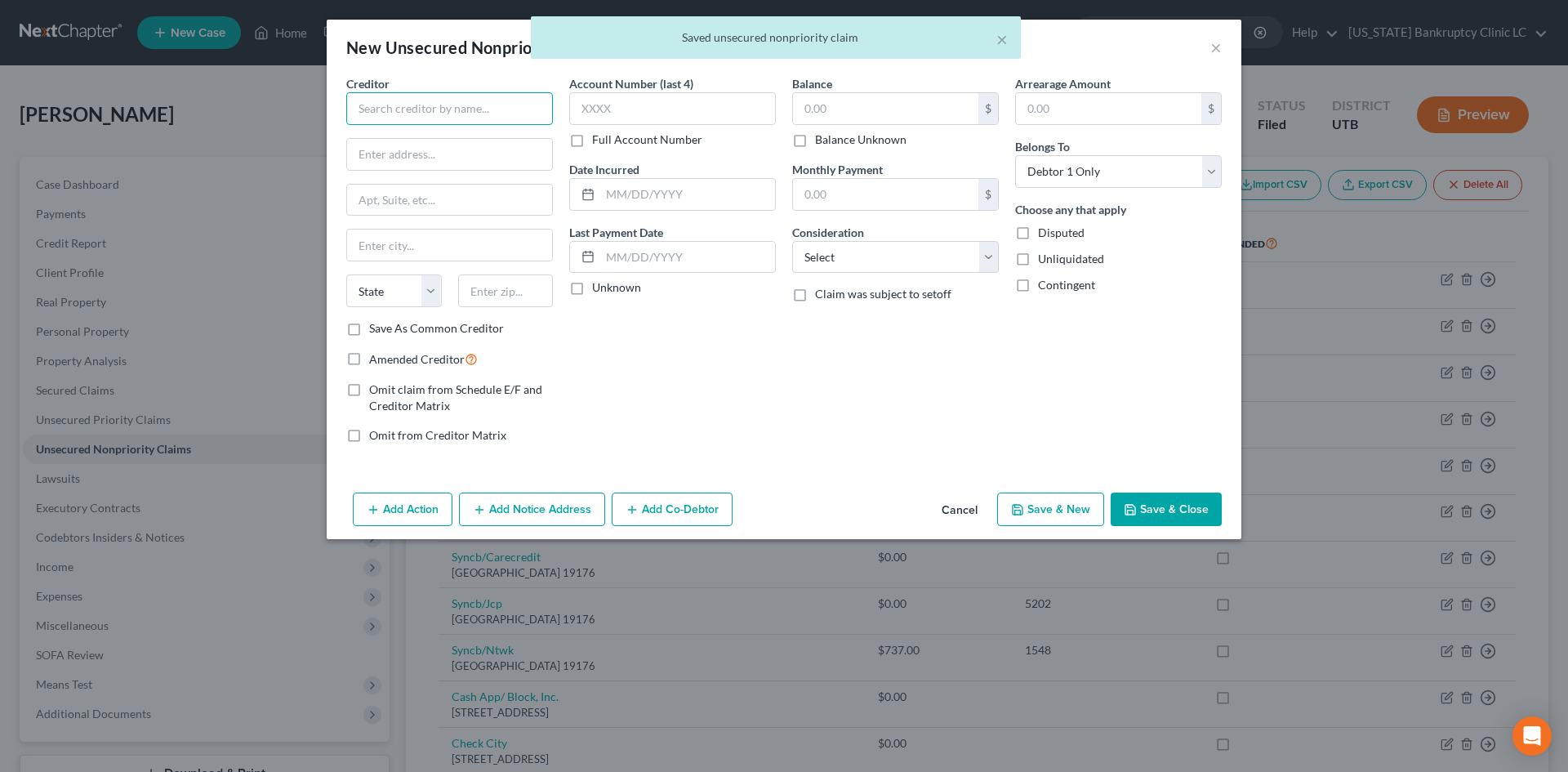
click at [541, 113] on input "text" at bounding box center [449, 108] width 207 height 33
paste input "Loans 4 Less"
type input "Loans 4 Less"
click at [387, 139] on div "Loans 4 Less" at bounding box center [444, 137] width 170 height 16
type input "3396 S 300 W"
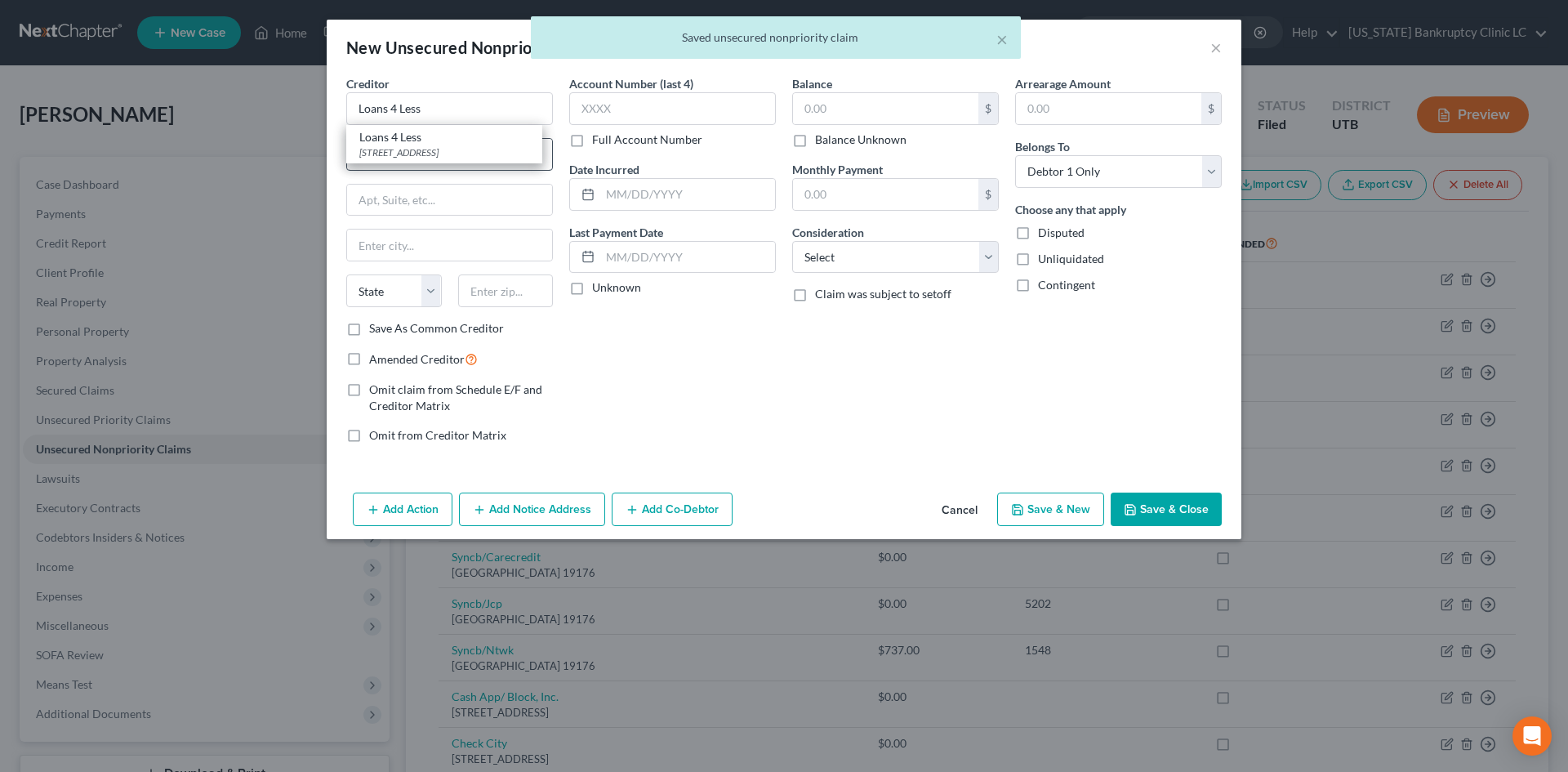
type input "[GEOGRAPHIC_DATA]"
select select "46"
type input "84115"
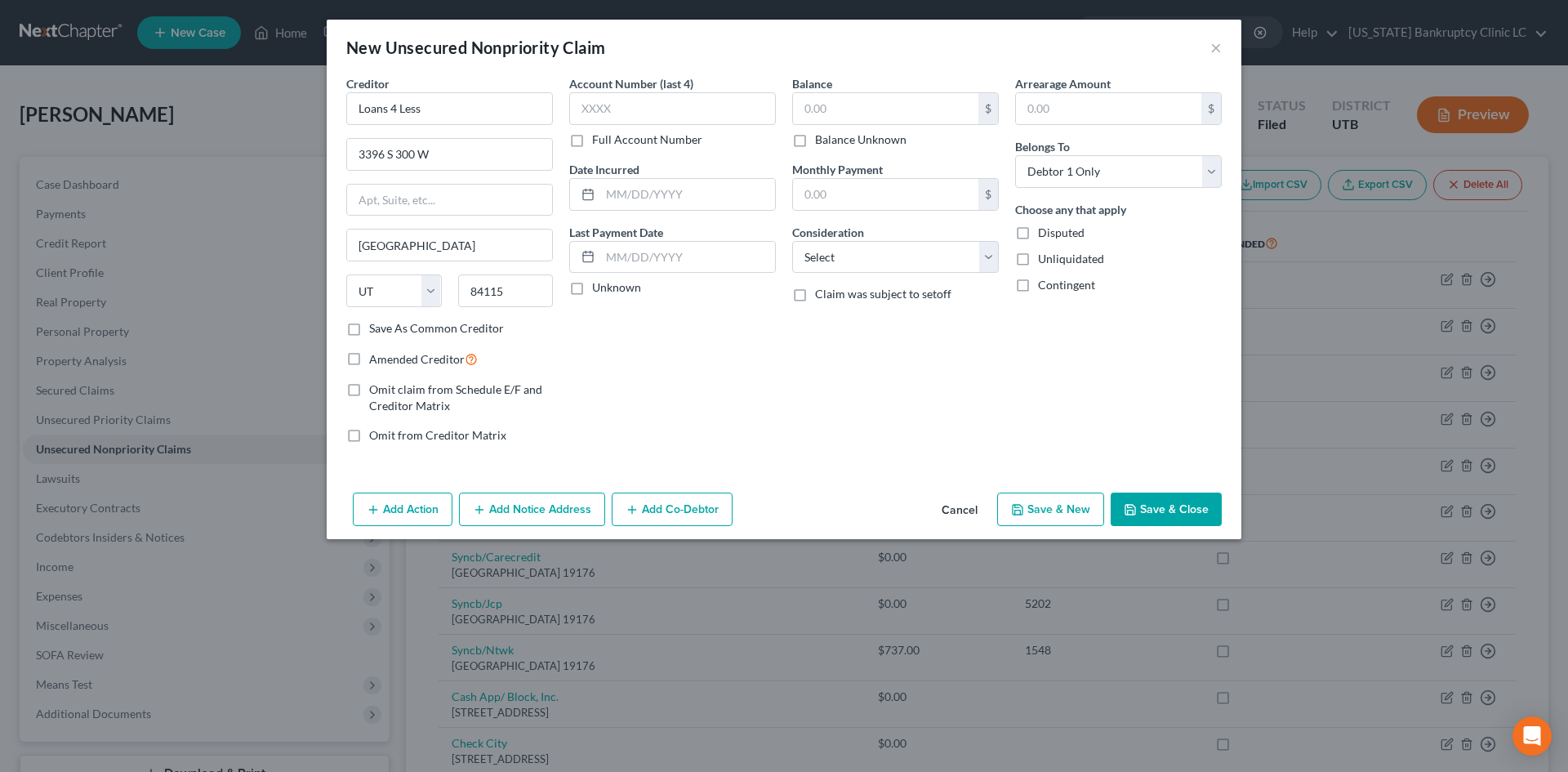
click at [1072, 517] on button "Save & New" at bounding box center [1050, 509] width 107 height 35
select select "0"
type input "0.00"
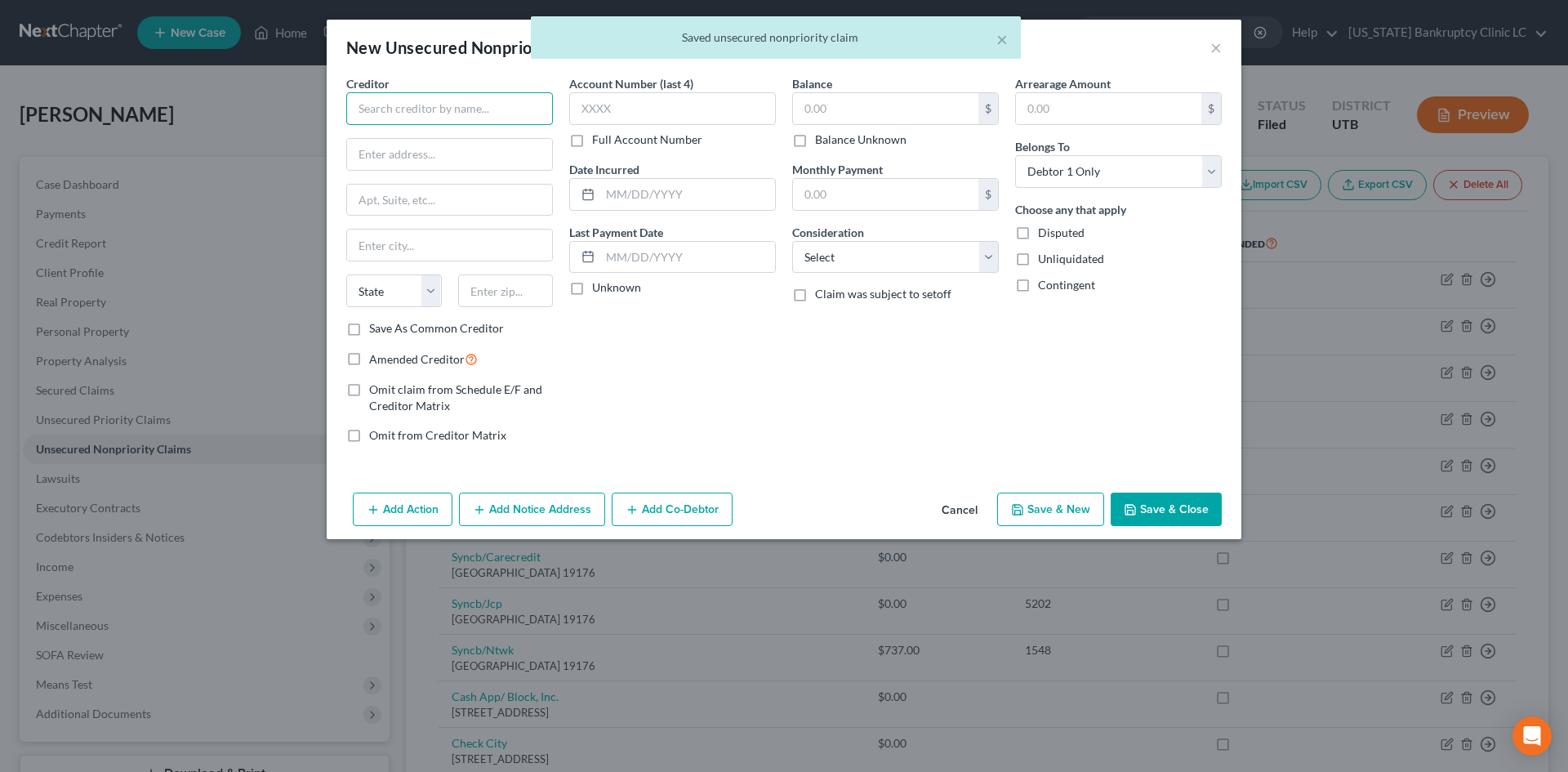
click at [530, 105] on input "text" at bounding box center [449, 108] width 207 height 33
paste input "Desert Rock Capital"
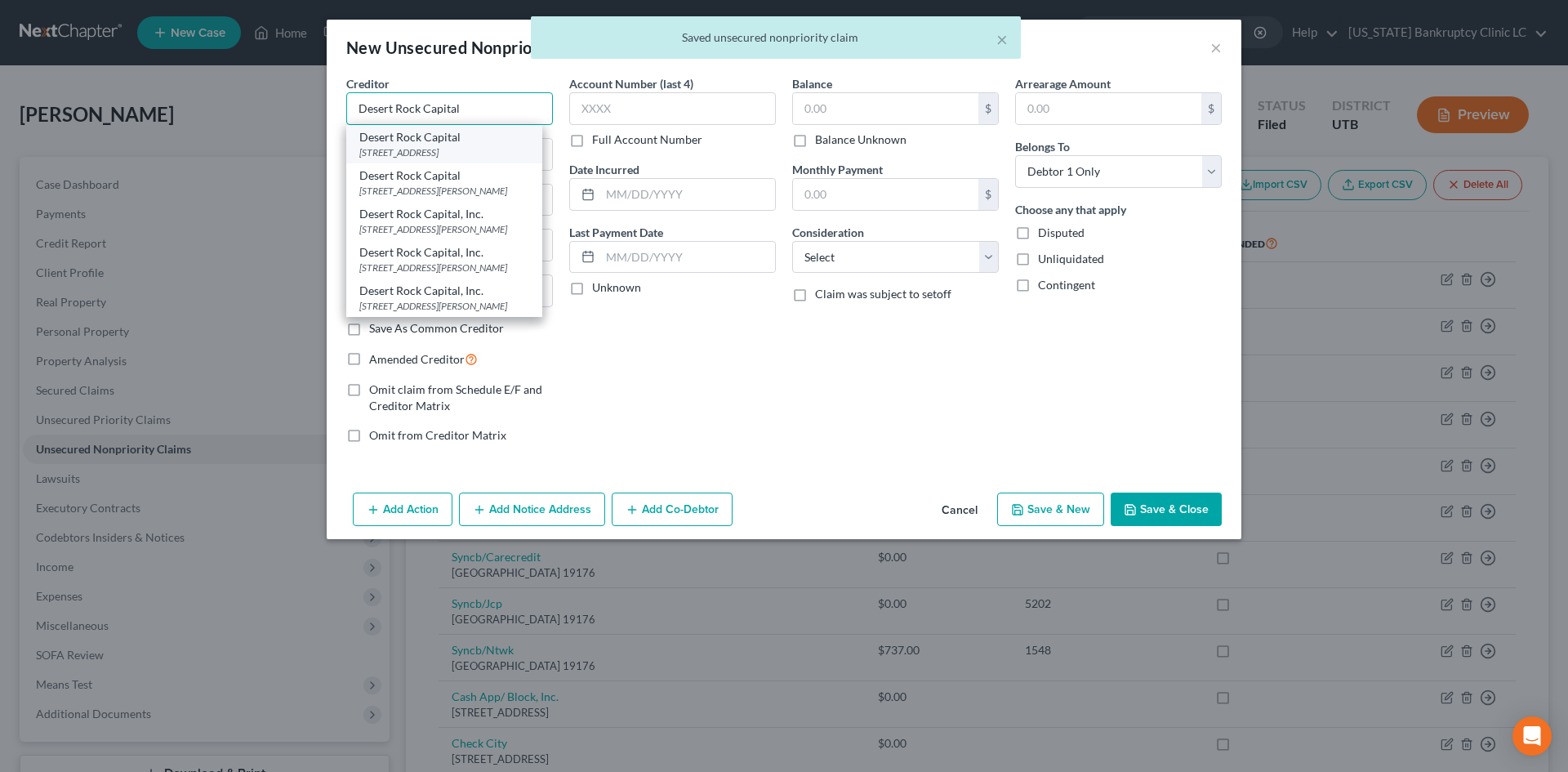
type input "Desert Rock Capital"
click at [435, 151] on div "[STREET_ADDRESS]" at bounding box center [444, 152] width 170 height 14
type input "981 E 3300 S"
type input "[GEOGRAPHIC_DATA]"
select select "46"
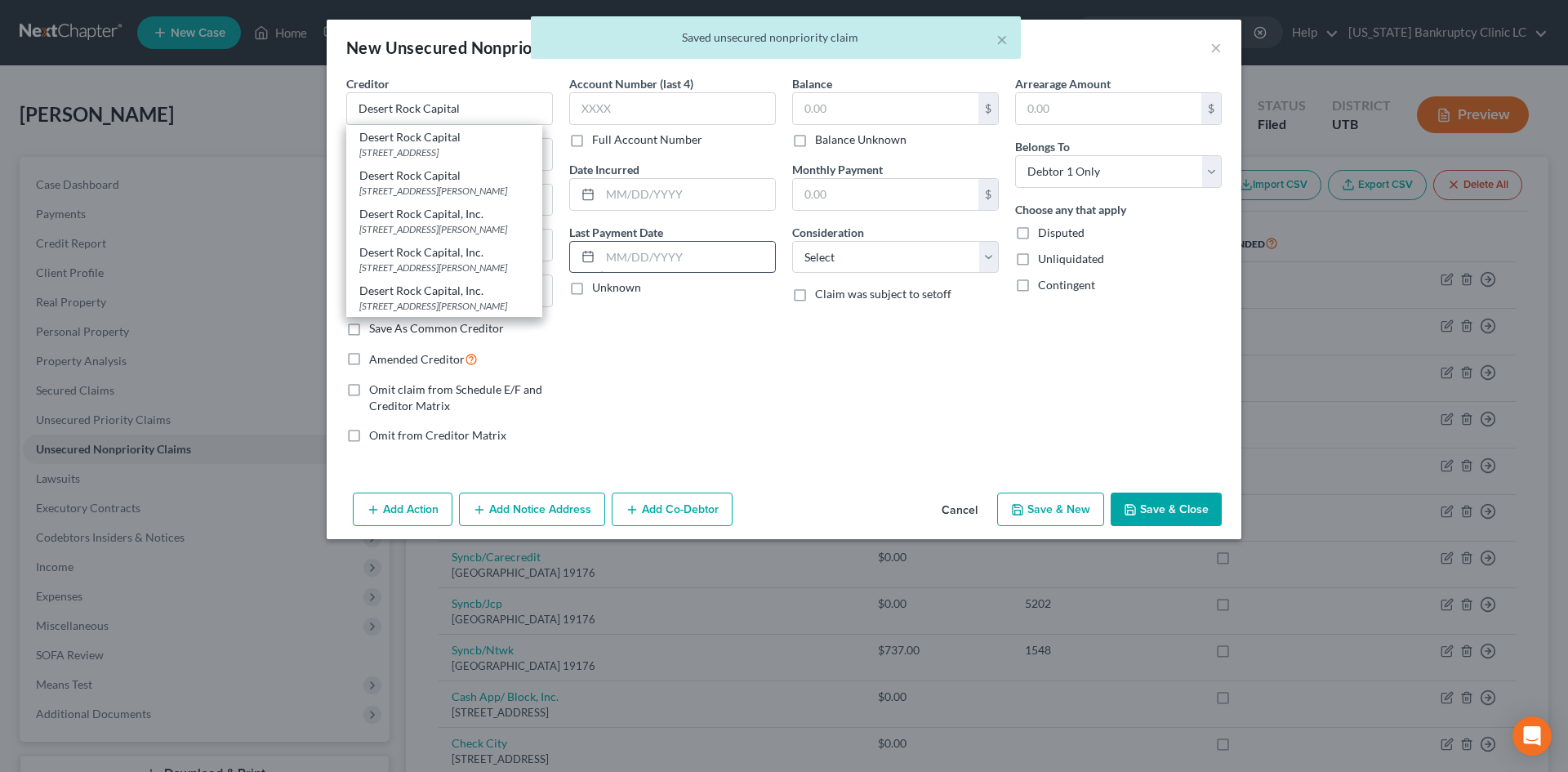
type input "84106"
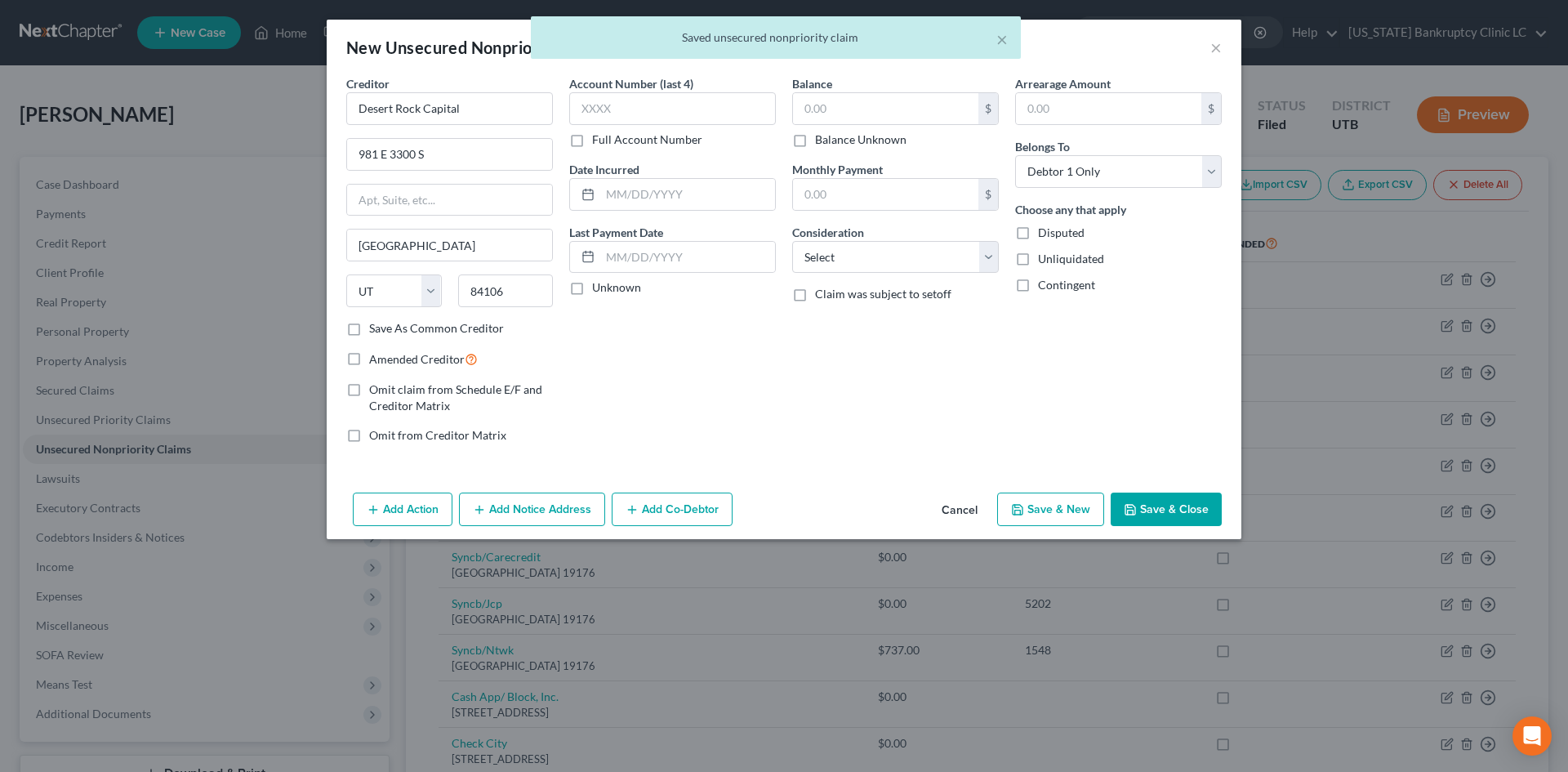
click at [1066, 515] on button "Save & New" at bounding box center [1050, 509] width 107 height 35
select select "0"
type input "0.00"
click at [431, 95] on input "text" at bounding box center [449, 108] width 207 height 33
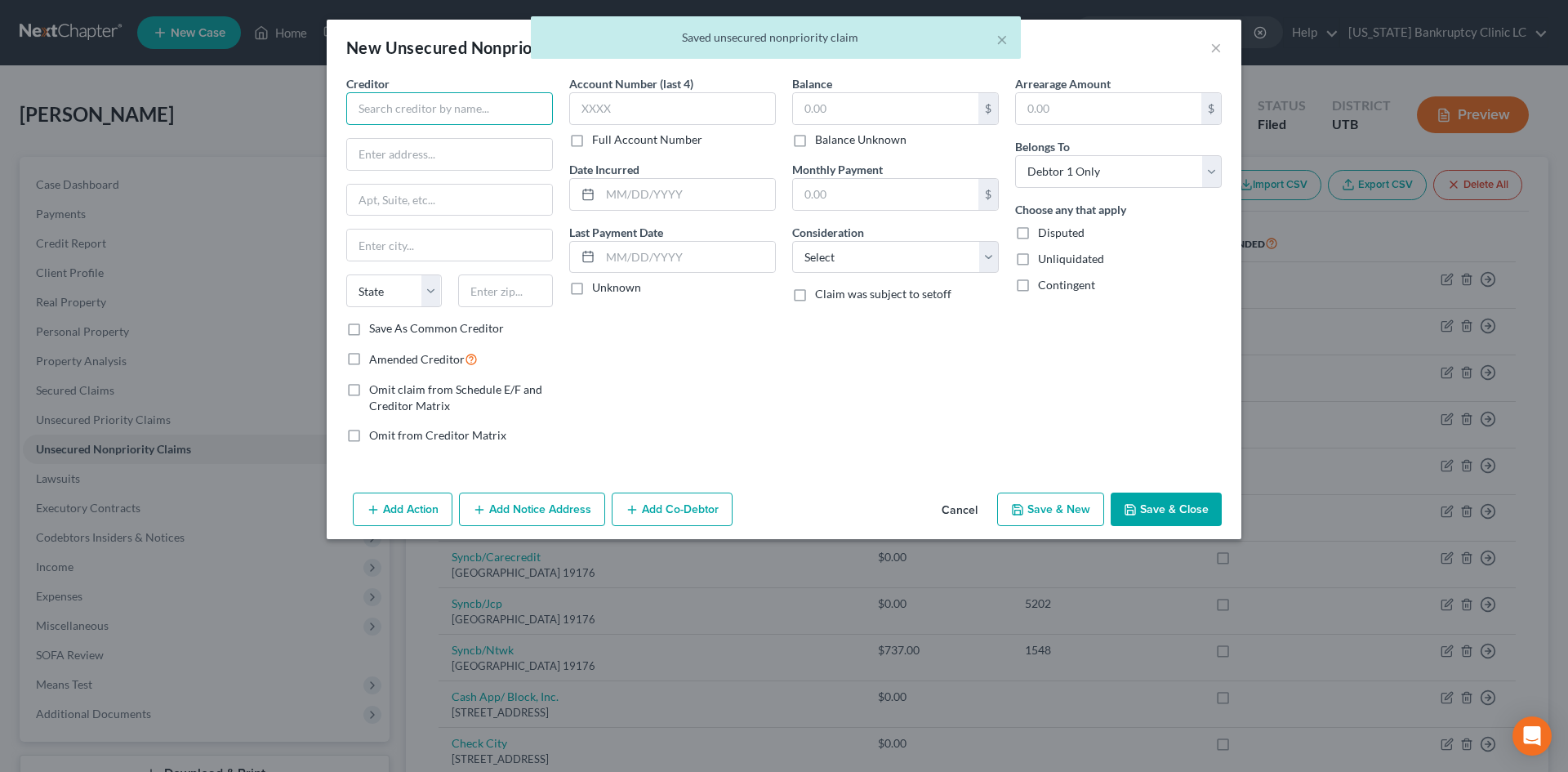
paste input "TBO Bank"
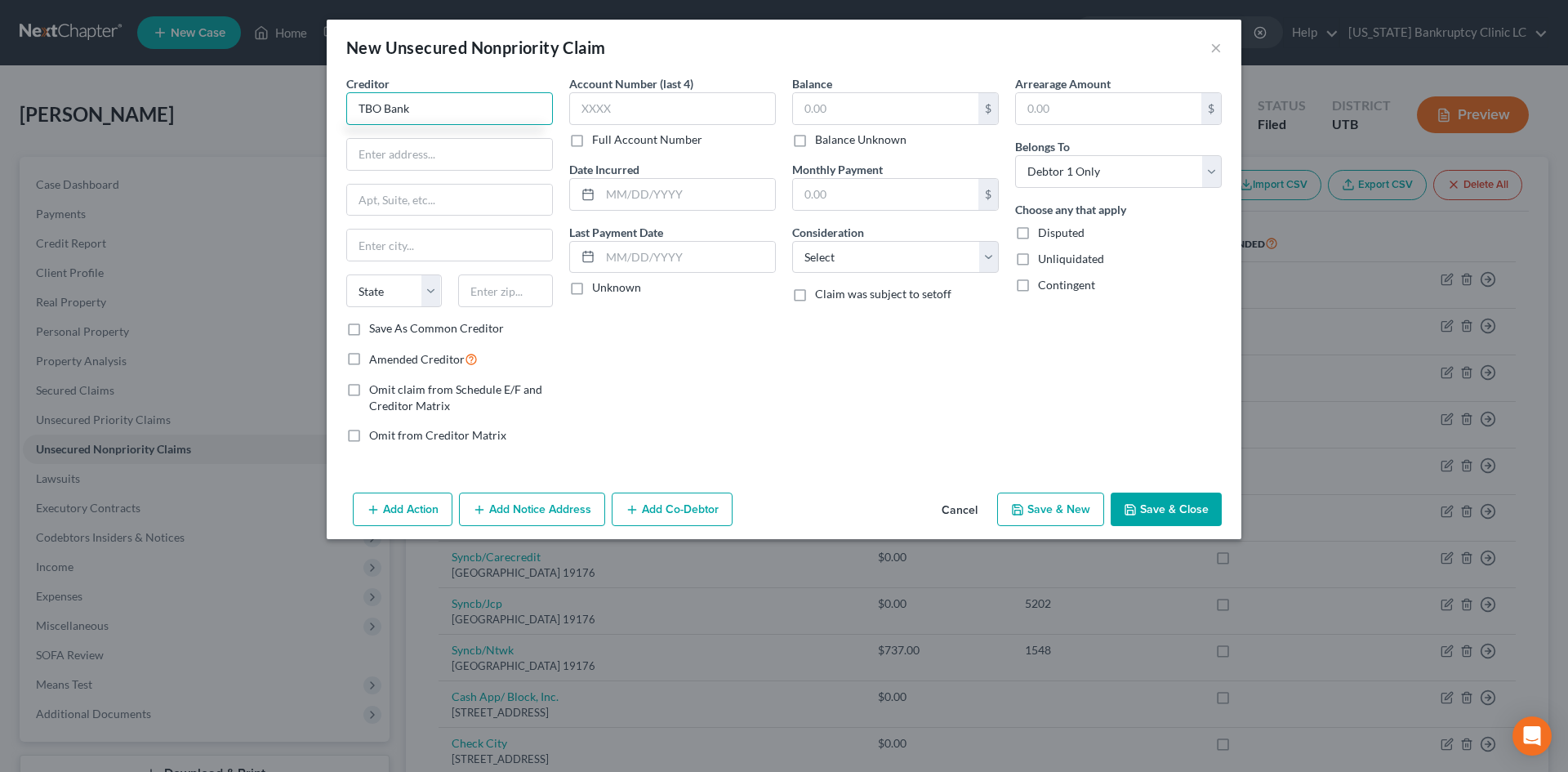
type input "TBO Bank"
click at [430, 324] on label "Save As Common Creditor" at bounding box center [437, 328] width 135 height 16
click at [387, 324] on input "Save As Common Creditor" at bounding box center [381, 325] width 11 height 11
checkbox input "true"
drag, startPoint x: 486, startPoint y: 166, endPoint x: 485, endPoint y: 128, distance: 38.0
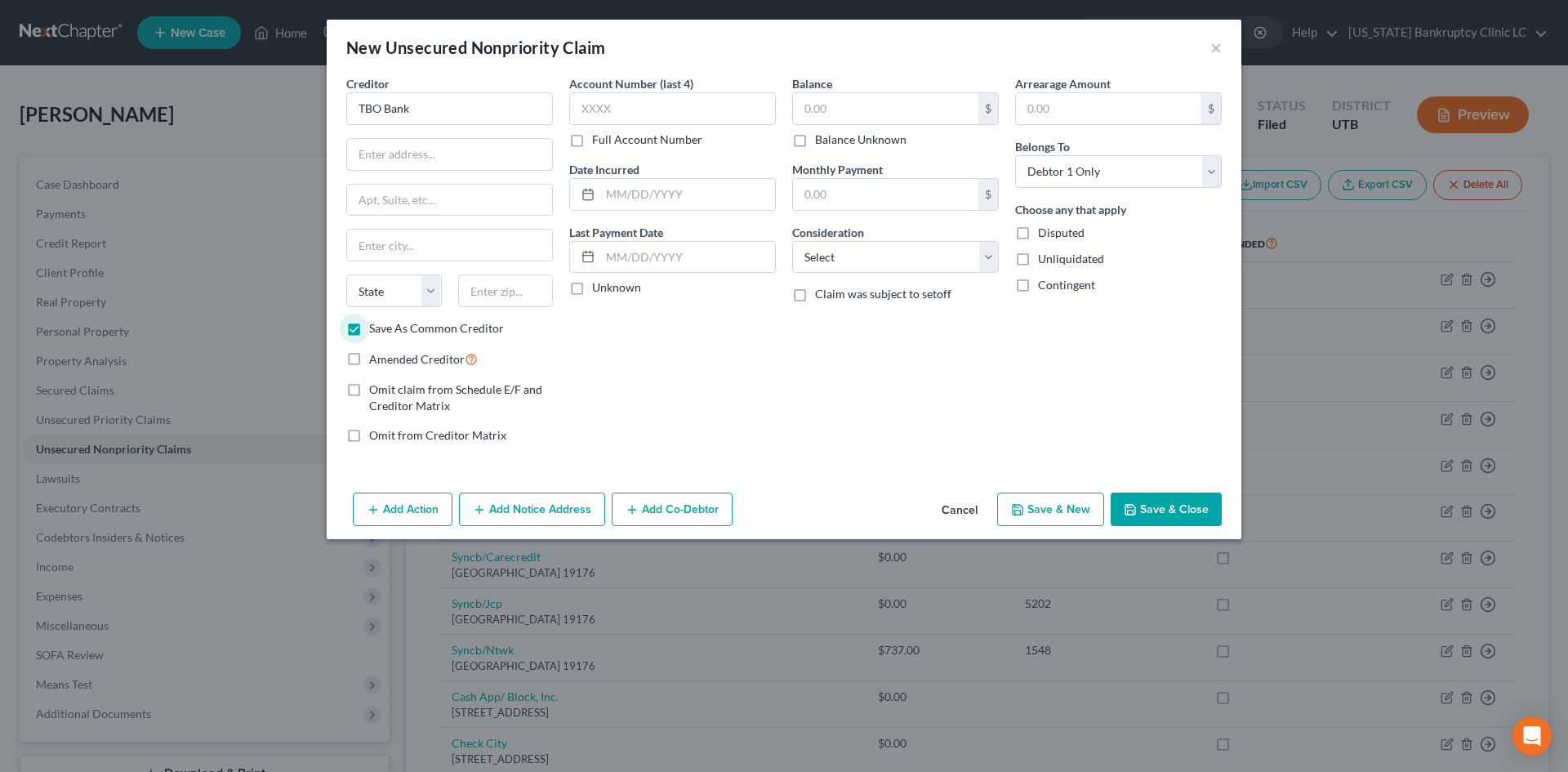
click at [486, 166] on input "text" at bounding box center [449, 154] width 205 height 31
paste input "PO BOX 199"
type input "PO BOX 199"
click at [488, 287] on input "text" at bounding box center [506, 291] width 95 height 33
paste input "64077"
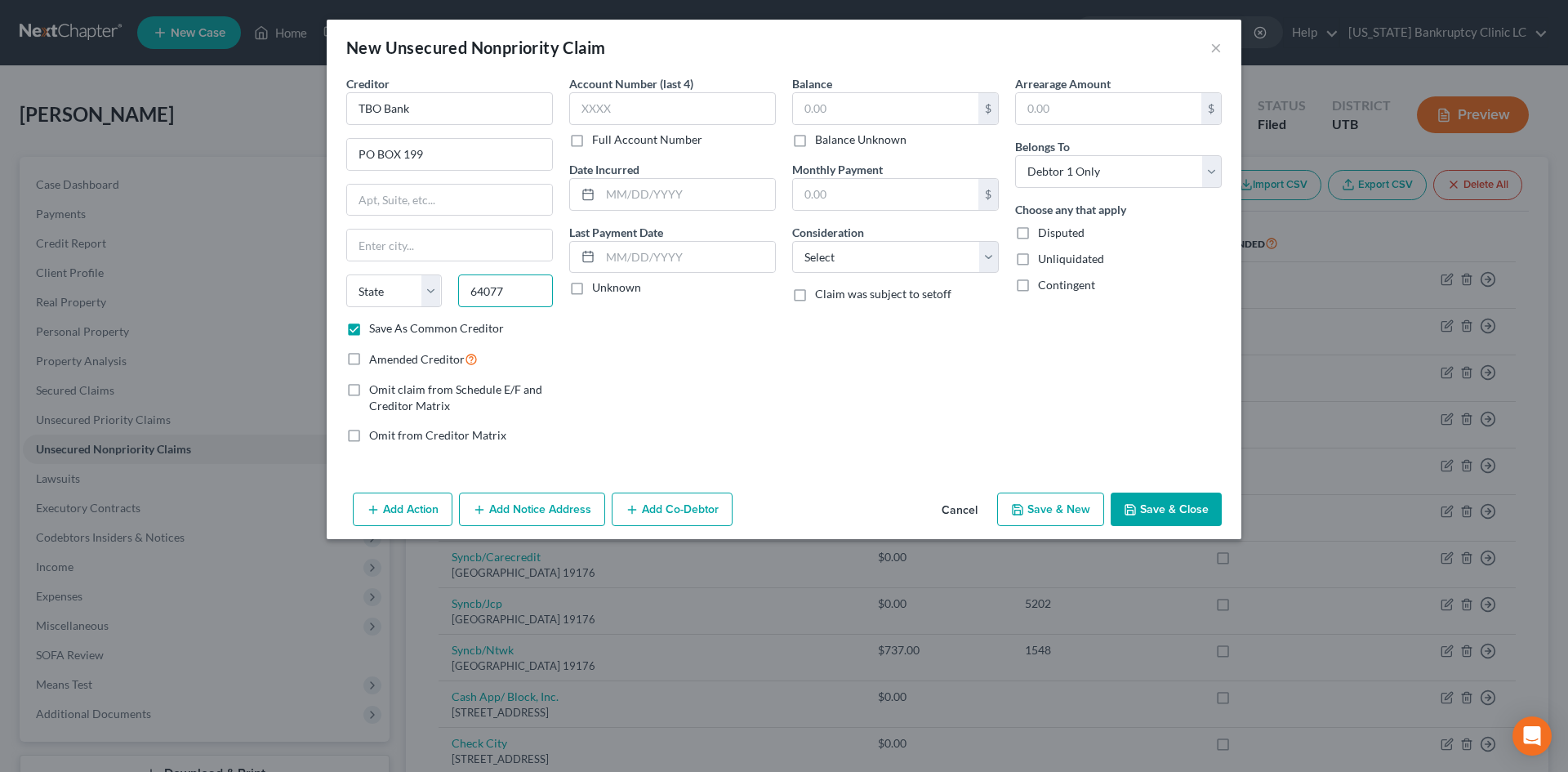
type input "64077"
type input "[PERSON_NAME]"
select select "26"
click at [768, 413] on div "Account Number (last 4) Full Account Number Date Incurred Last Payment Date Unk…" at bounding box center [673, 266] width 223 height 382
click at [1033, 510] on button "Save & New" at bounding box center [1050, 509] width 107 height 35
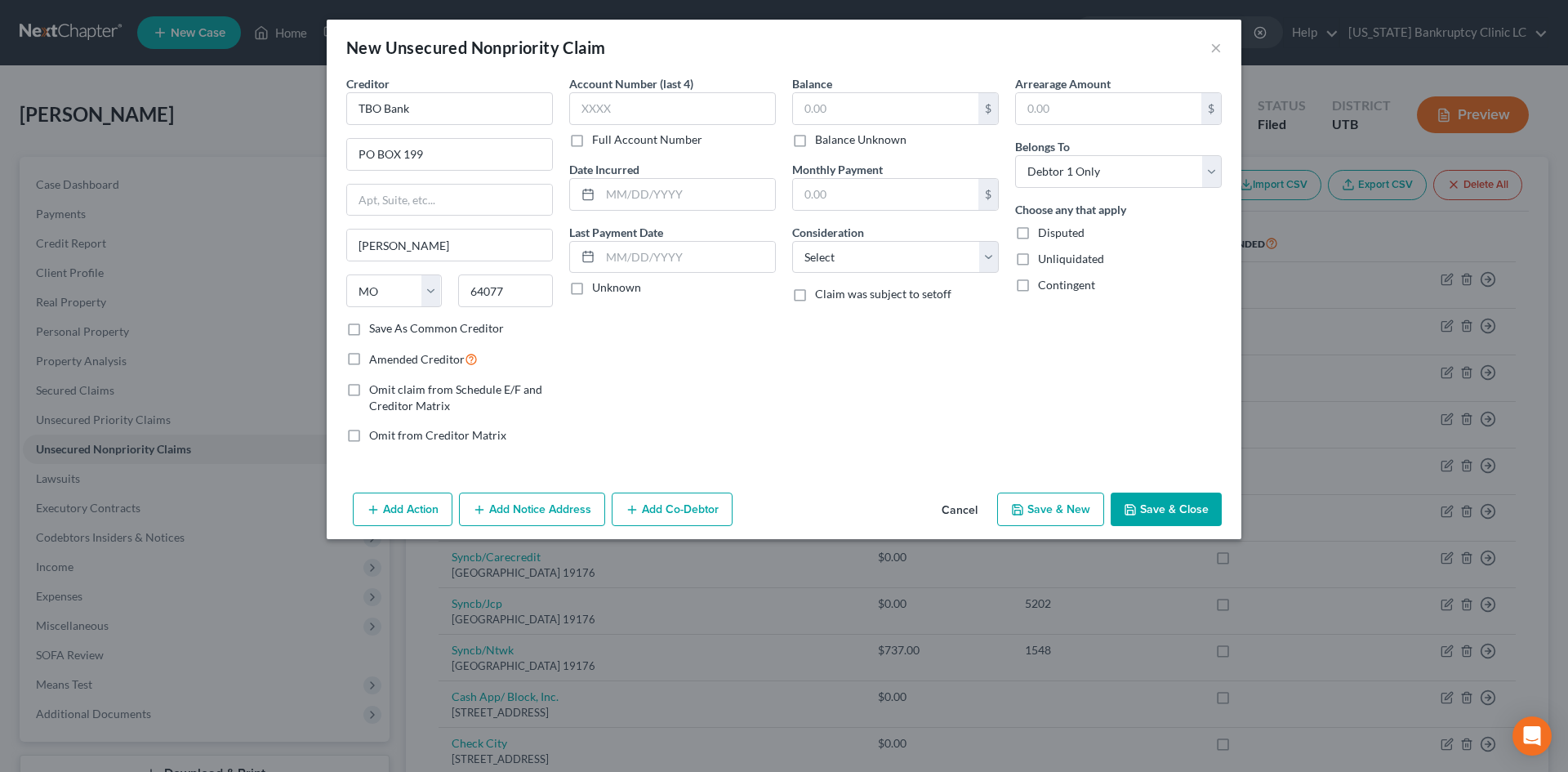
checkbox input "false"
select select "0"
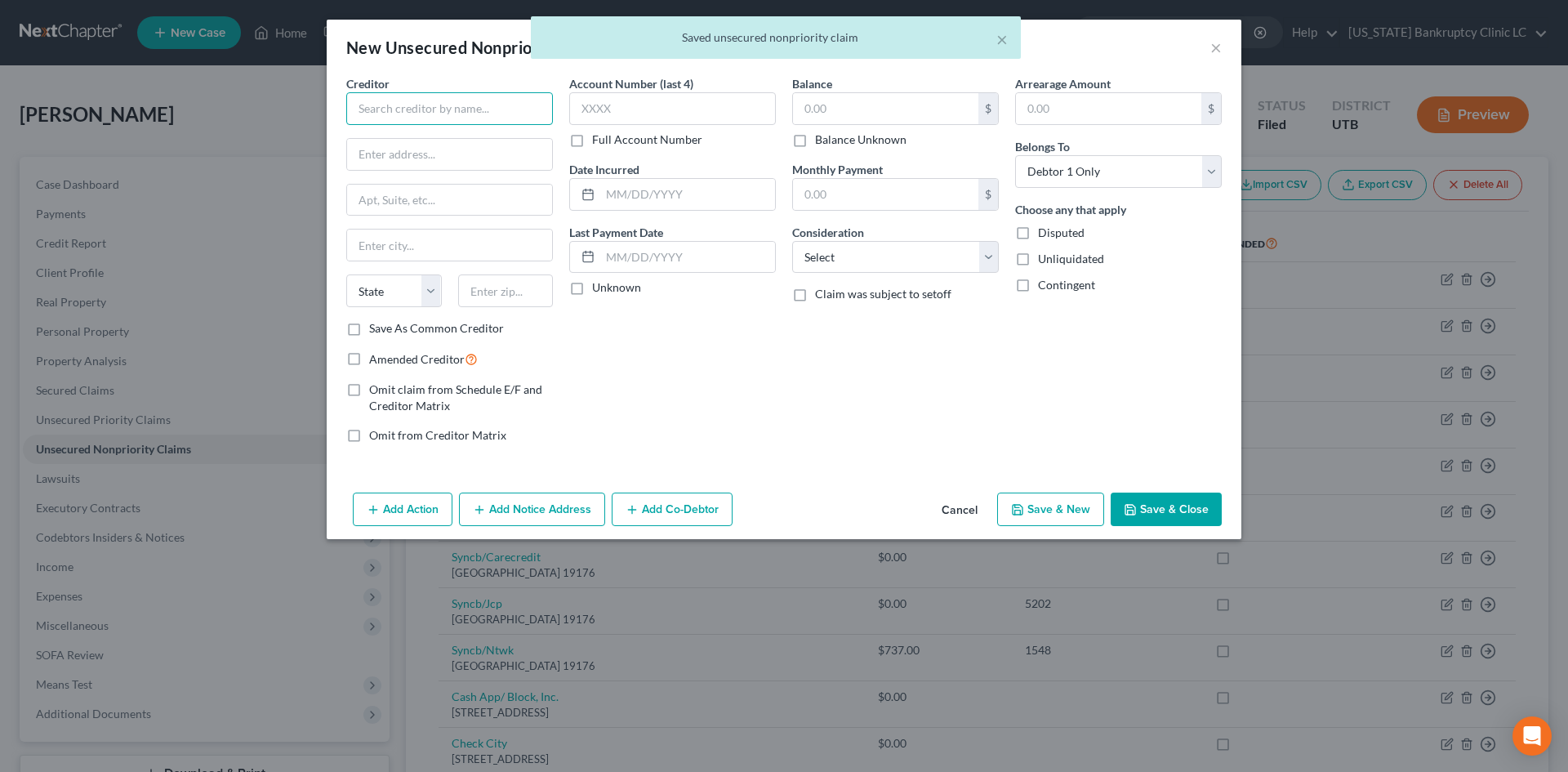
click at [502, 115] on input "text" at bounding box center [449, 108] width 207 height 33
paste input "Snap Finance"
type input "Snap Finance"
click at [465, 144] on div "Snap Finance" at bounding box center [444, 137] width 170 height 16
type input "1193 W 2400 S"
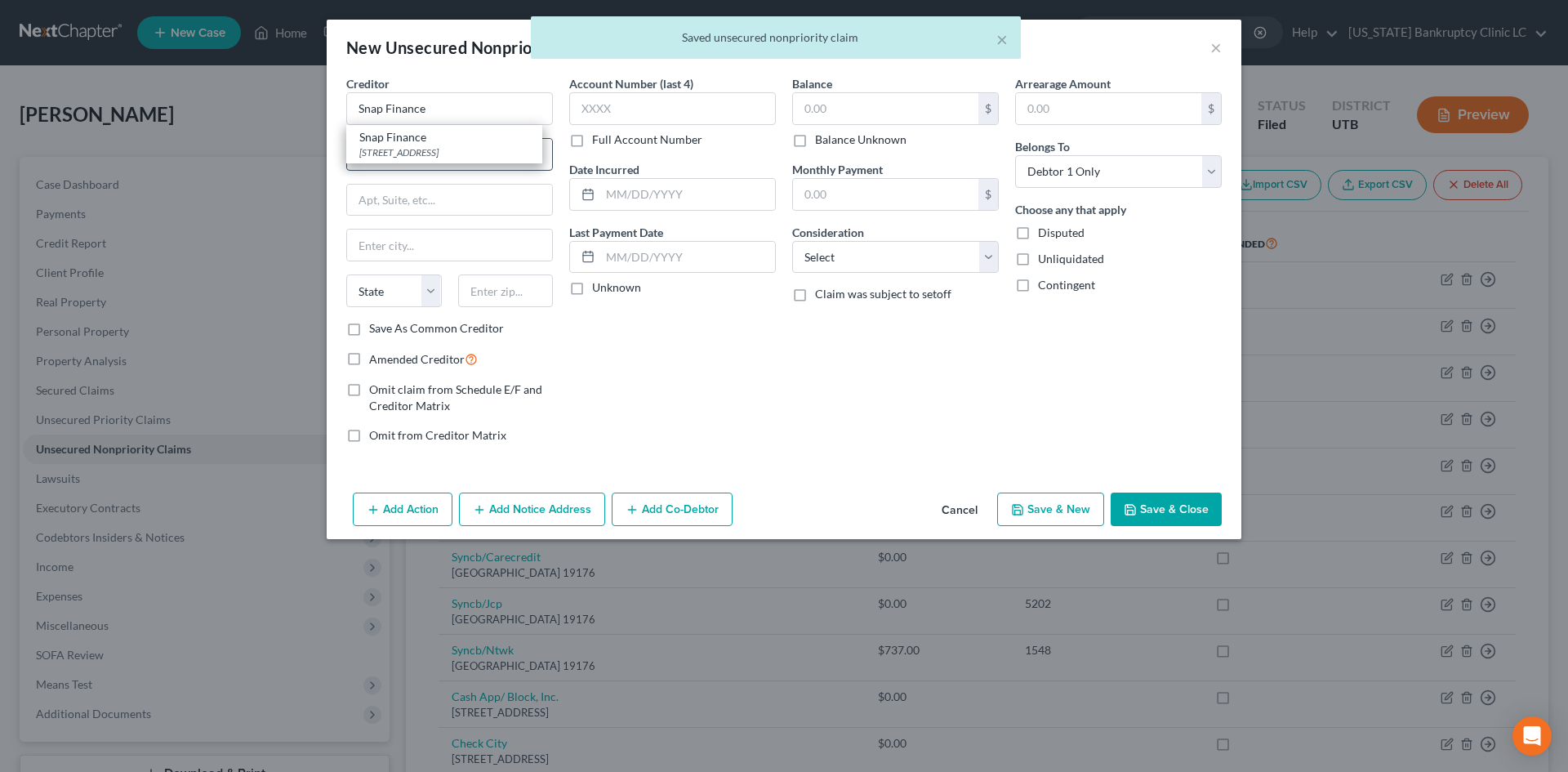
type input "[GEOGRAPHIC_DATA]"
select select "46"
type input "84119"
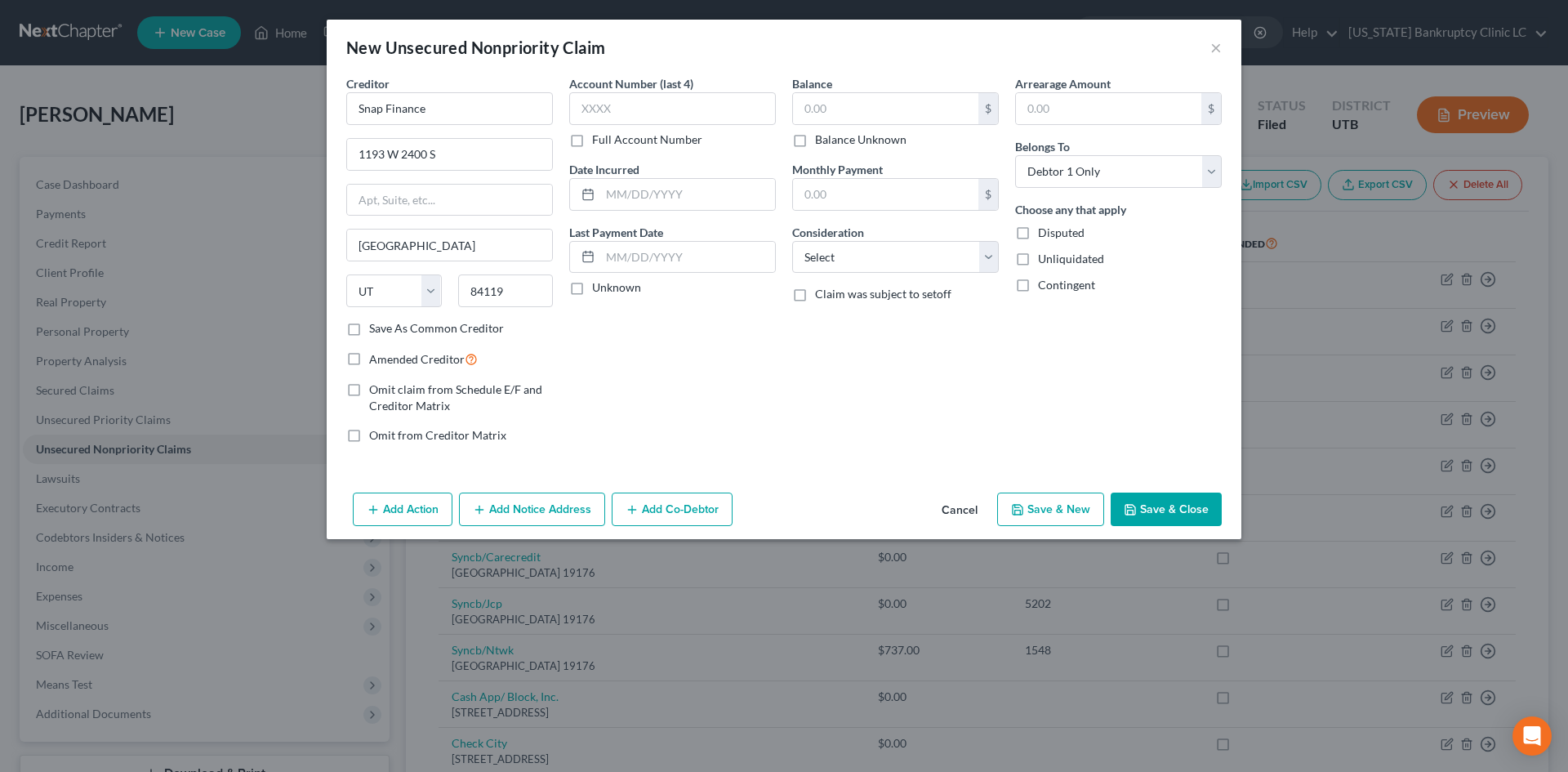
click at [1082, 518] on button "Save & New" at bounding box center [1050, 509] width 107 height 35
select select "0"
type input "0.00"
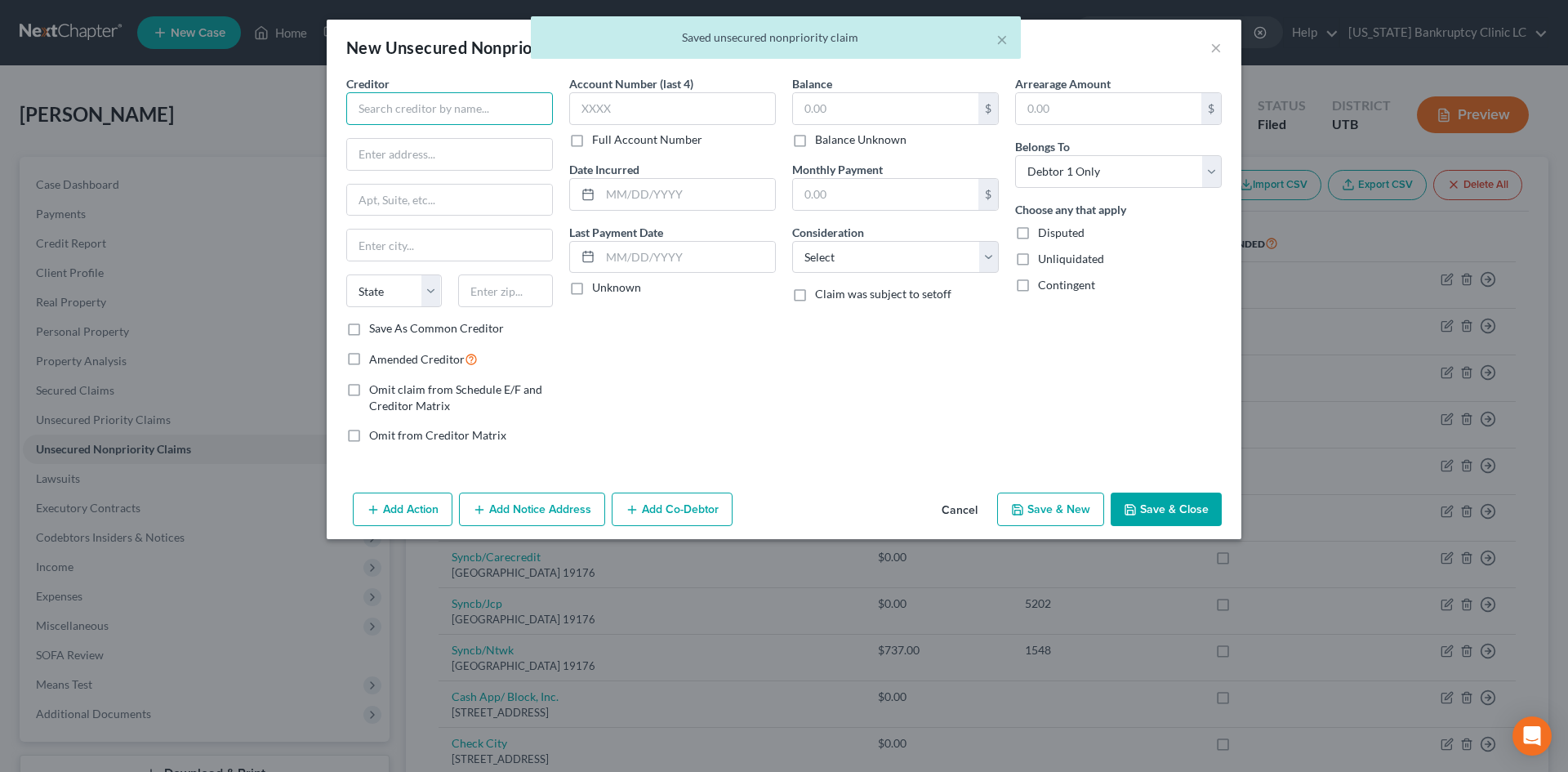
click at [397, 97] on input "text" at bounding box center [449, 108] width 207 height 33
paste input "Advance America"
type input "Advance America"
click at [469, 152] on div "[STREET_ADDRESS]" at bounding box center [444, 152] width 170 height 14
type input "[STREET_ADDRESS]"
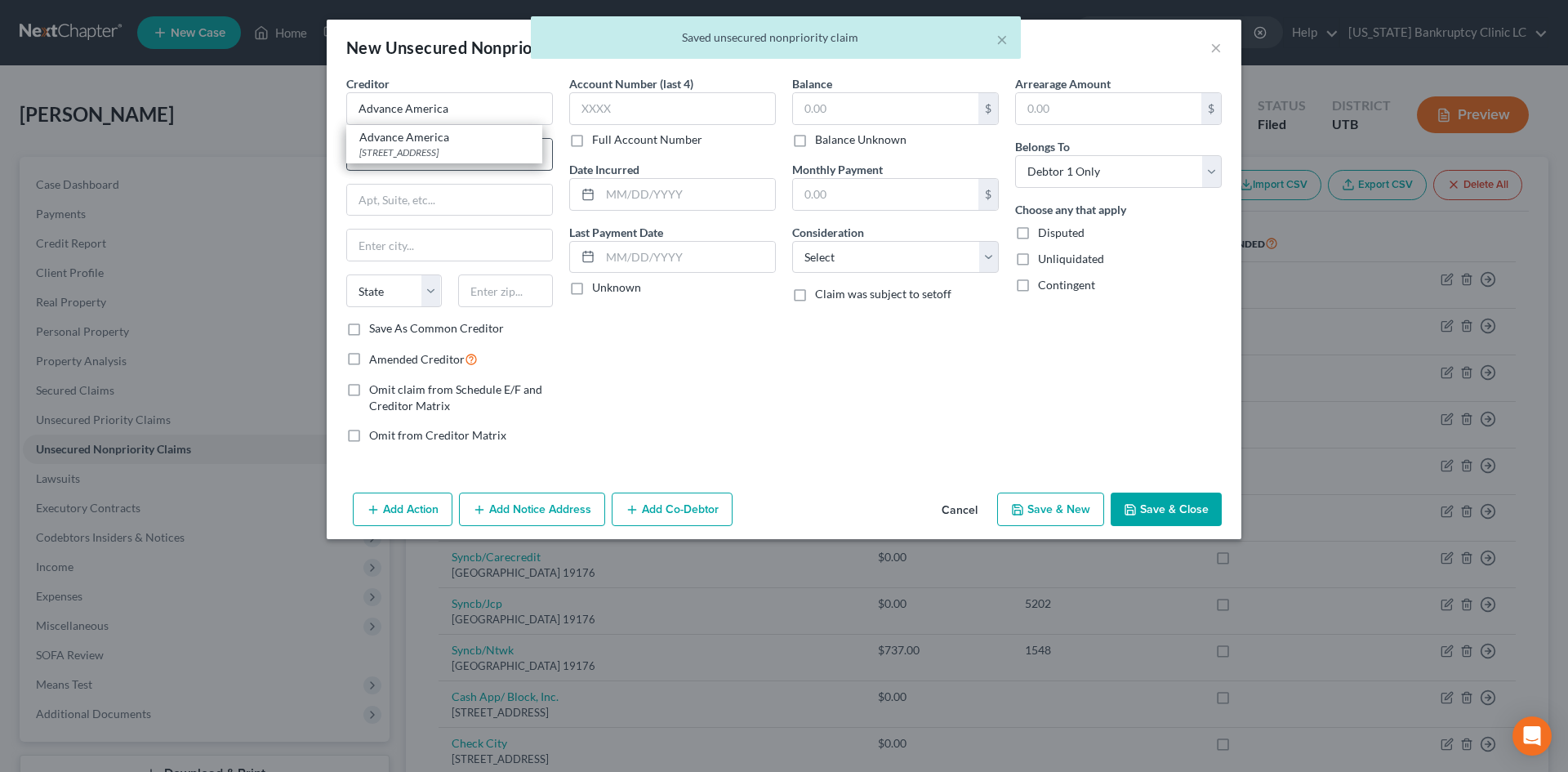
type input "[GEOGRAPHIC_DATA]"
select select "42"
type input "29306"
click at [1047, 504] on button "Save & New" at bounding box center [1050, 509] width 107 height 35
select select "0"
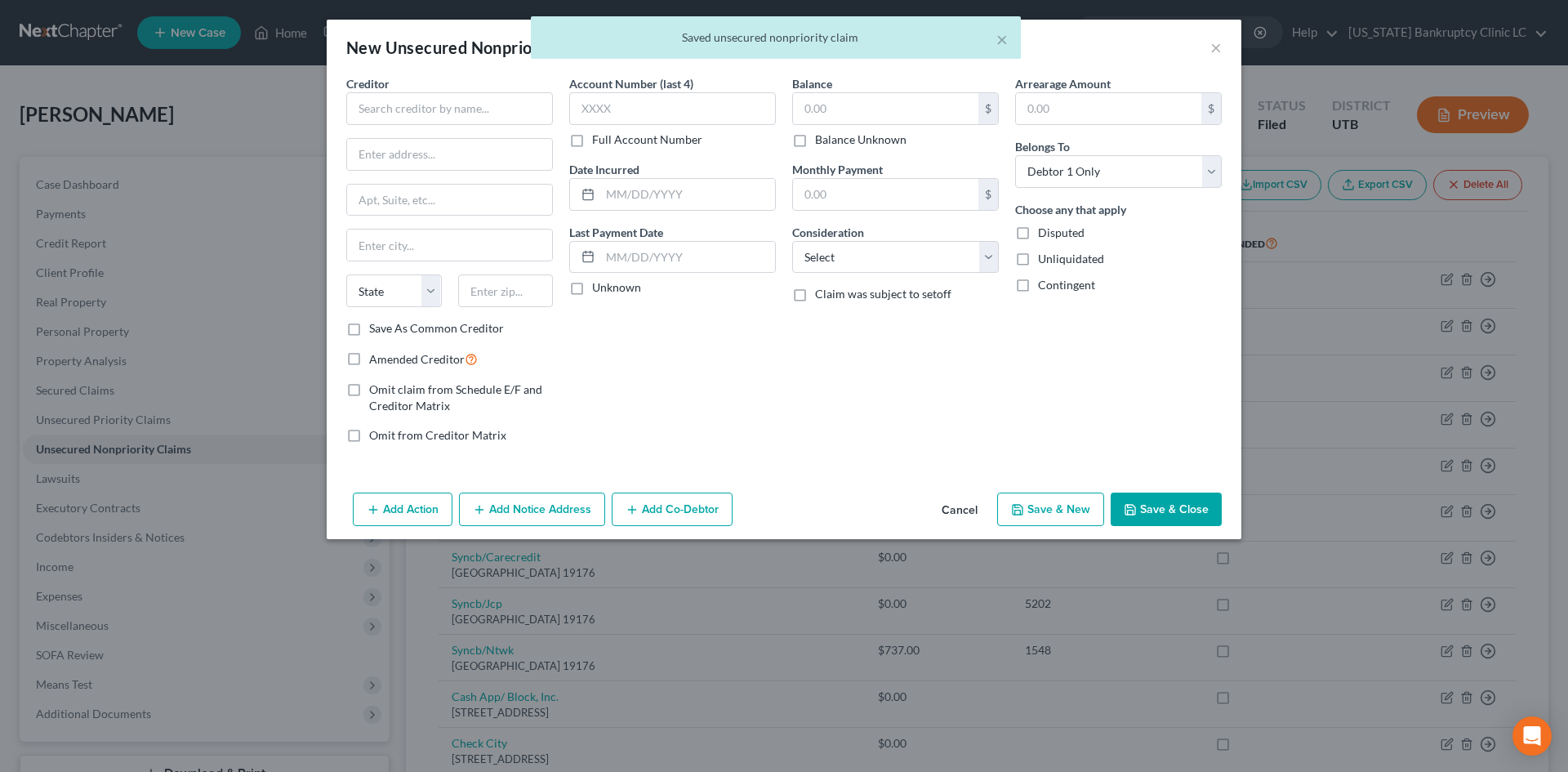
type input "0.00"
click at [434, 115] on input "text" at bounding box center [449, 108] width 207 height 33
paste input "Cash America"
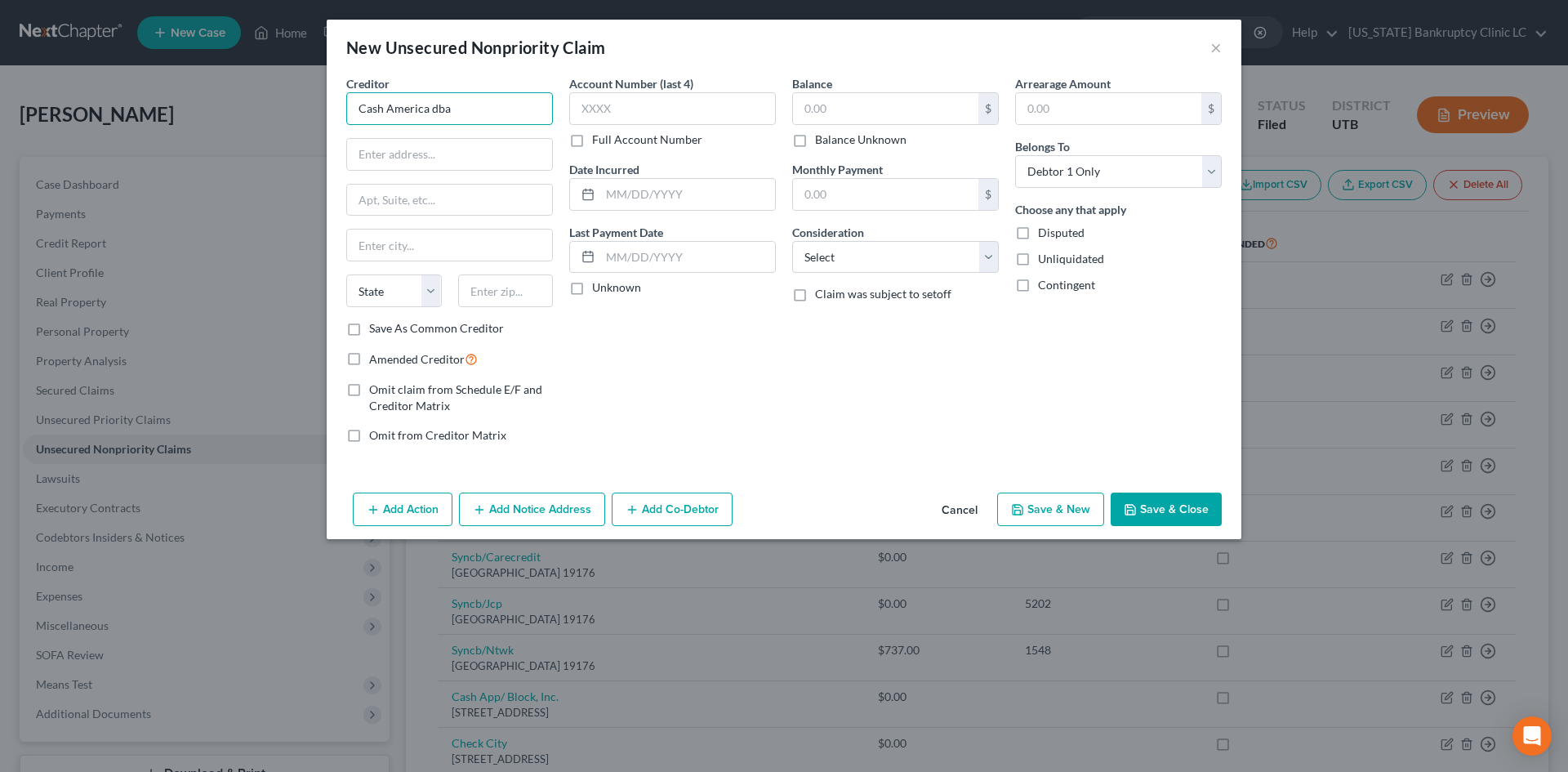
paste input "Silver Financial Capital Inc"
type input "Cash America dba Silver Financial Capital Inc"
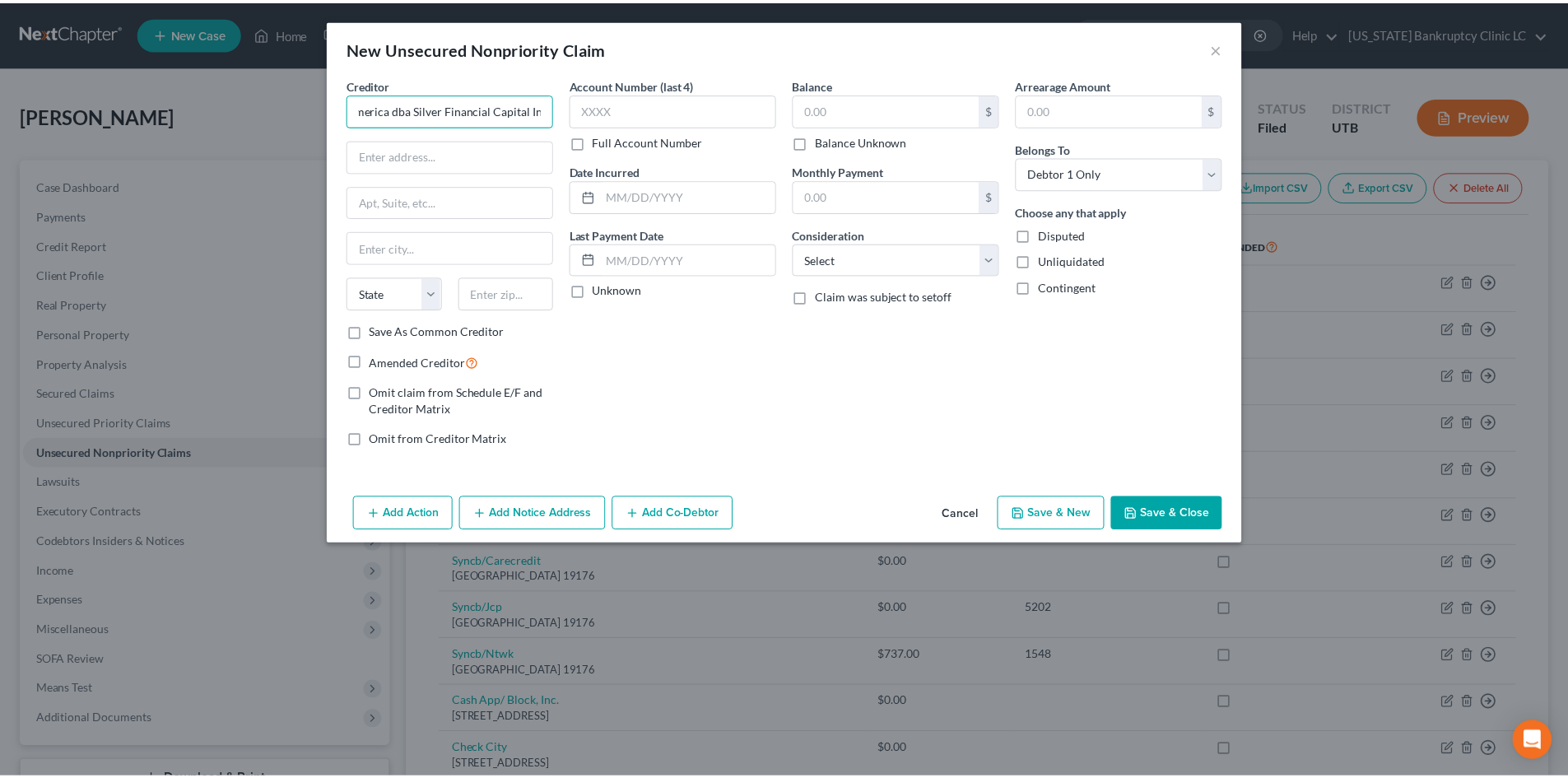
scroll to position [0, 0]
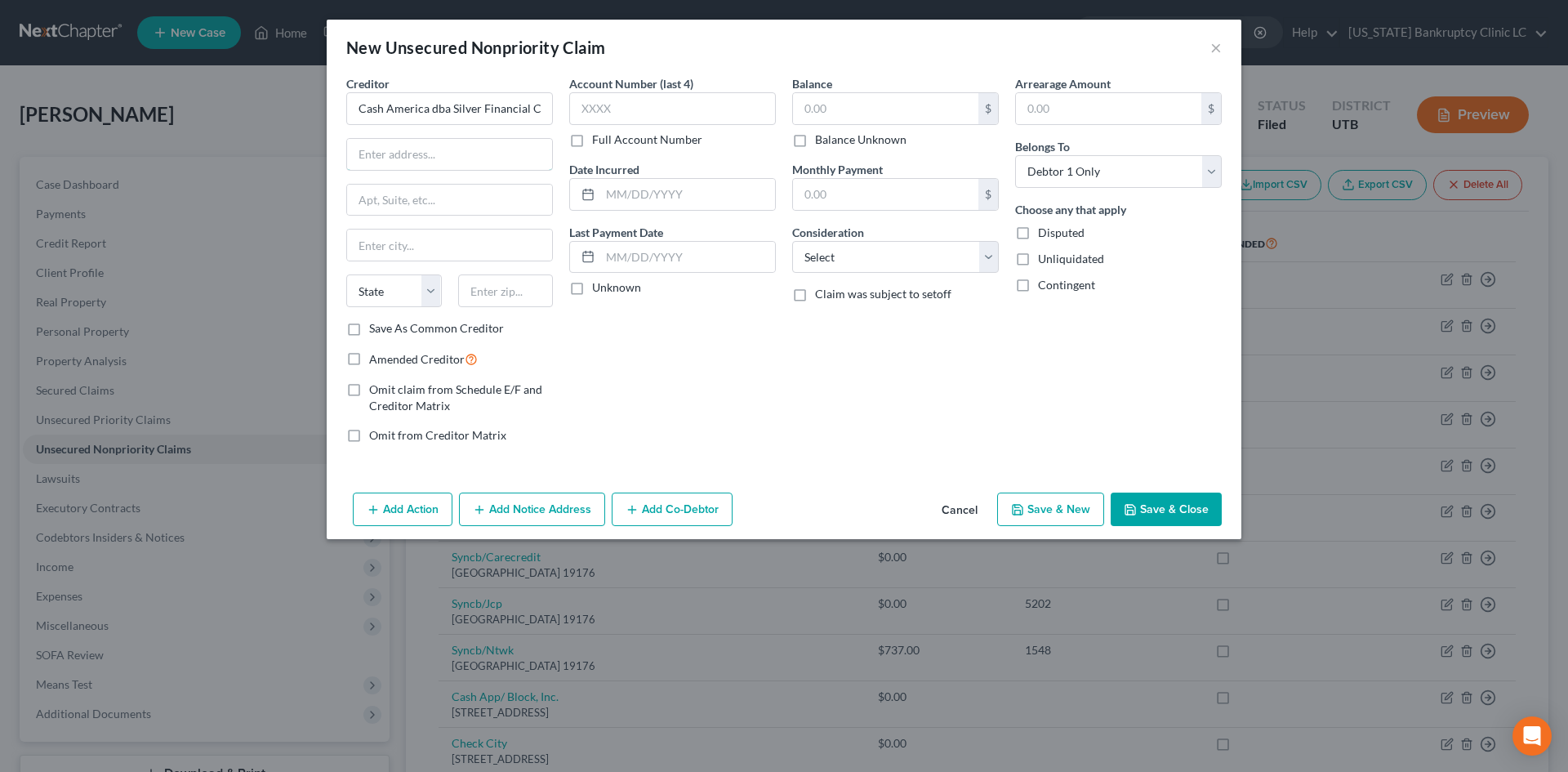
drag, startPoint x: 494, startPoint y: 152, endPoint x: 483, endPoint y: 76, distance: 76.8
click at [494, 152] on input "text" at bounding box center [449, 154] width 205 height 31
paste input "[STREET_ADDRESS]"
type input "[STREET_ADDRESS]"
click at [528, 285] on input "text" at bounding box center [506, 291] width 95 height 33
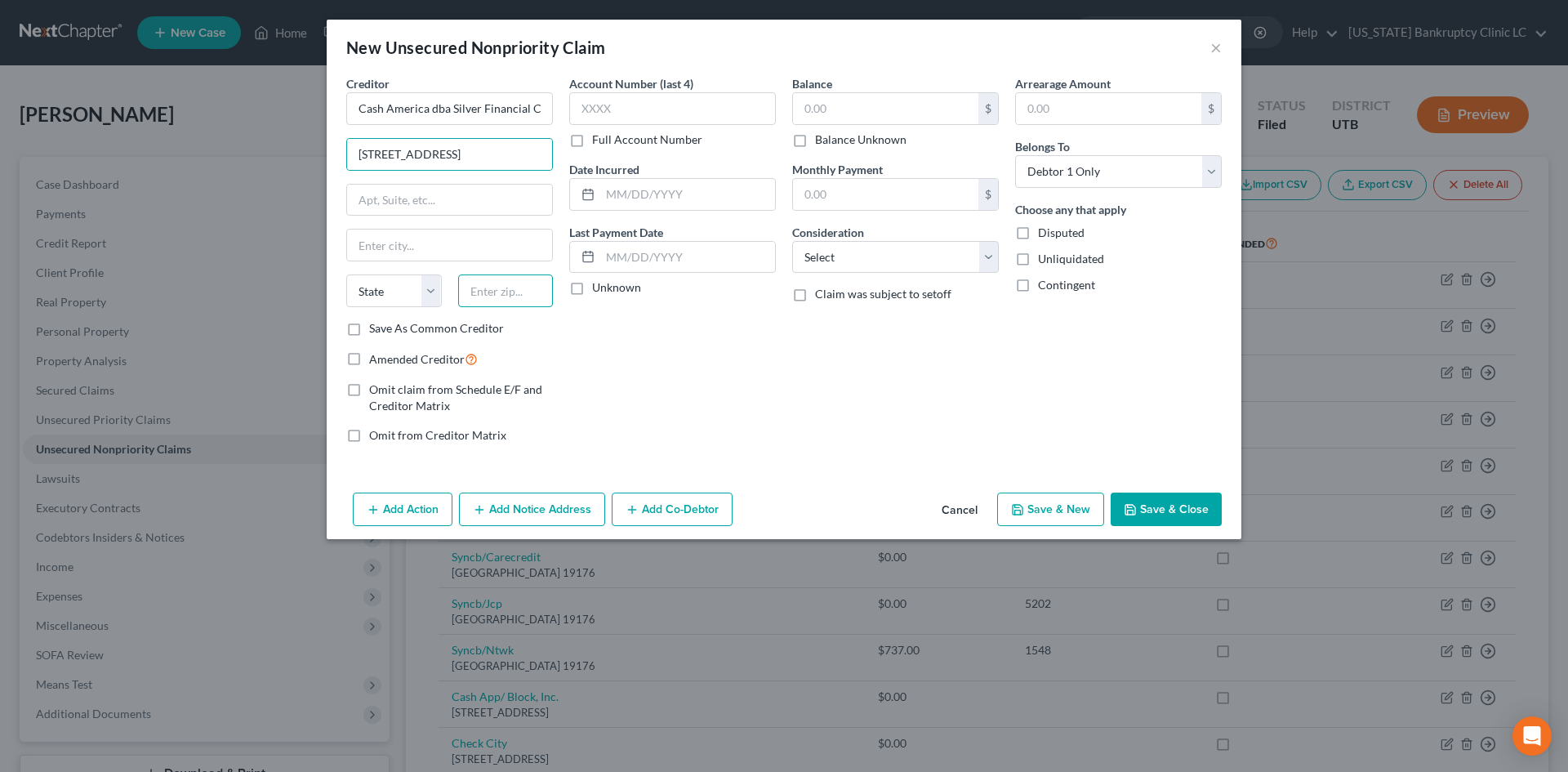
paste input "84108"
type input "84108"
type input "[GEOGRAPHIC_DATA]"
select select "46"
click at [853, 401] on div "Balance $ Balance Unknown Balance Undetermined $ Balance Unknown Monthly Paymen…" at bounding box center [896, 266] width 223 height 382
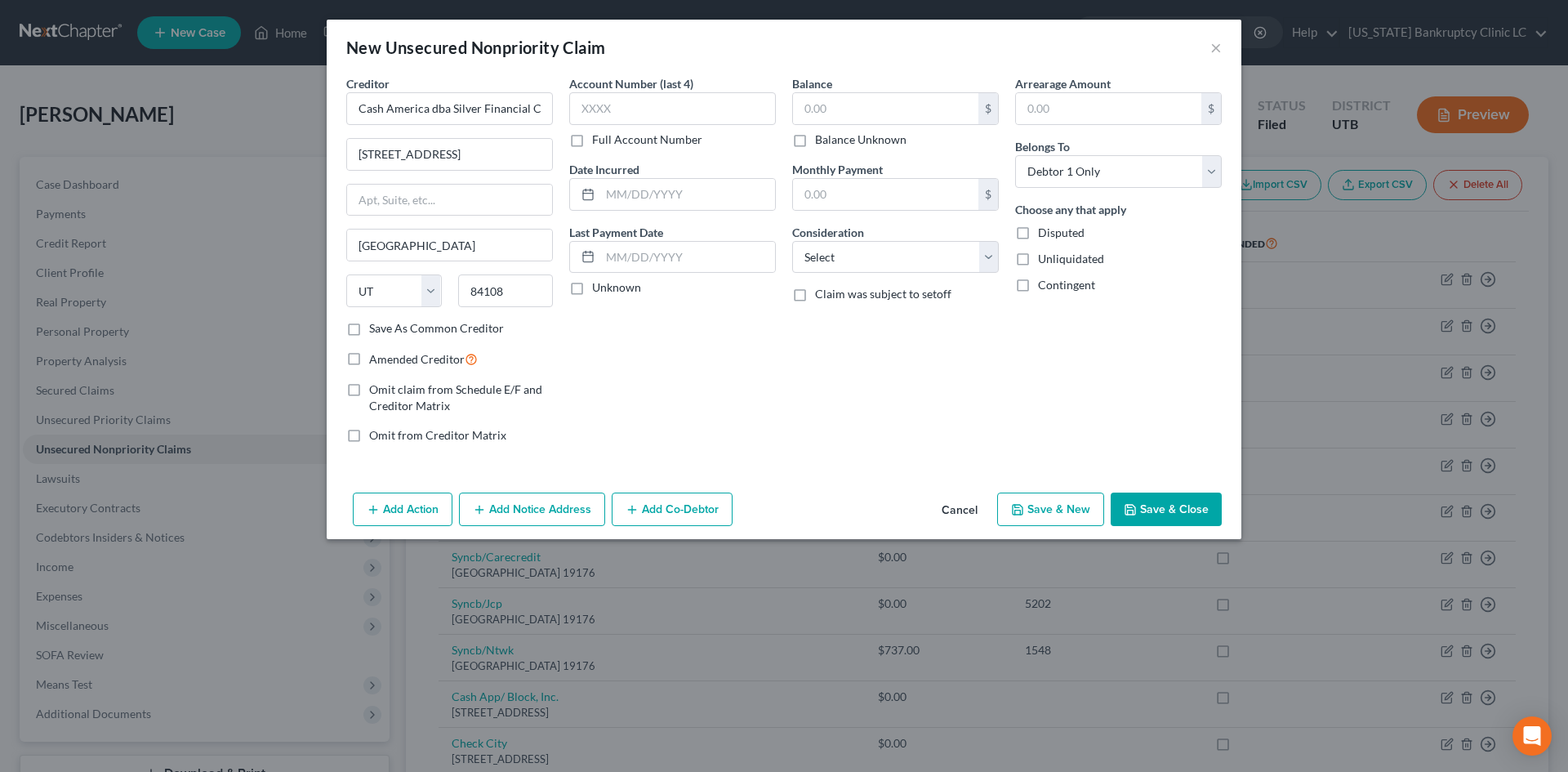
click at [1157, 509] on button "Save & Close" at bounding box center [1167, 509] width 111 height 35
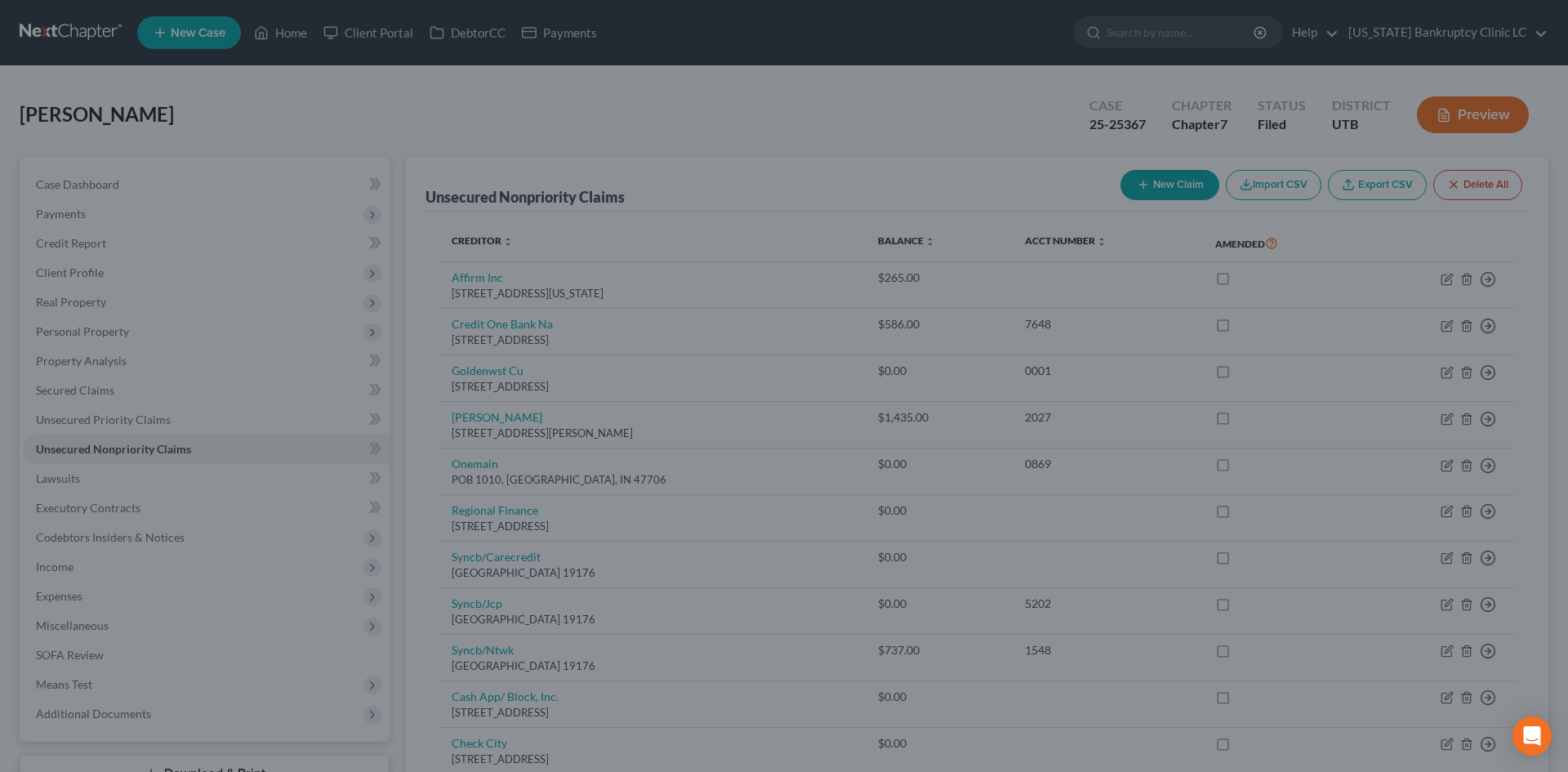
type input "0.00"
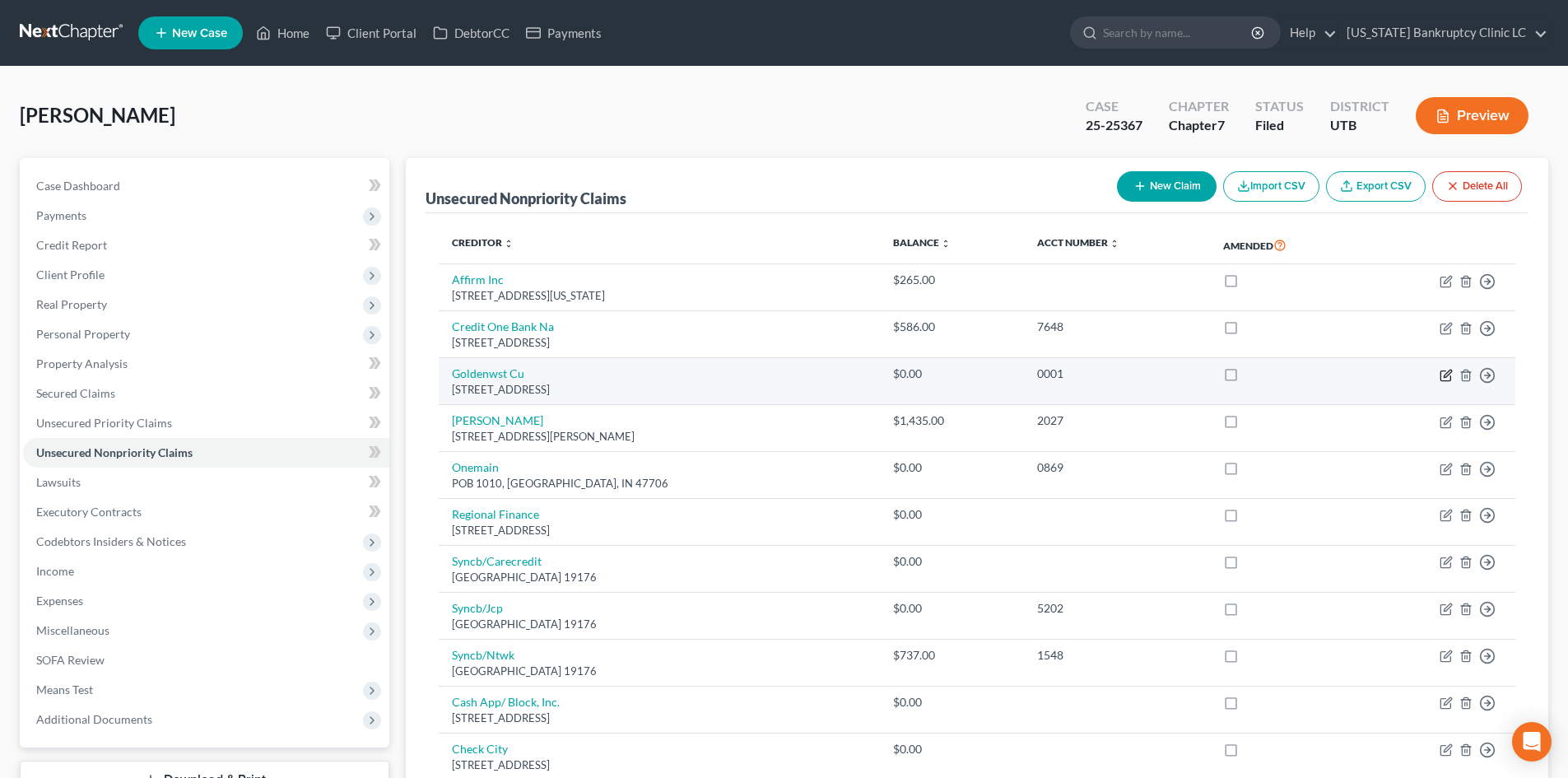
click at [1447, 376] on icon "button" at bounding box center [1447, 373] width 8 height 8
select select "46"
select select "0"
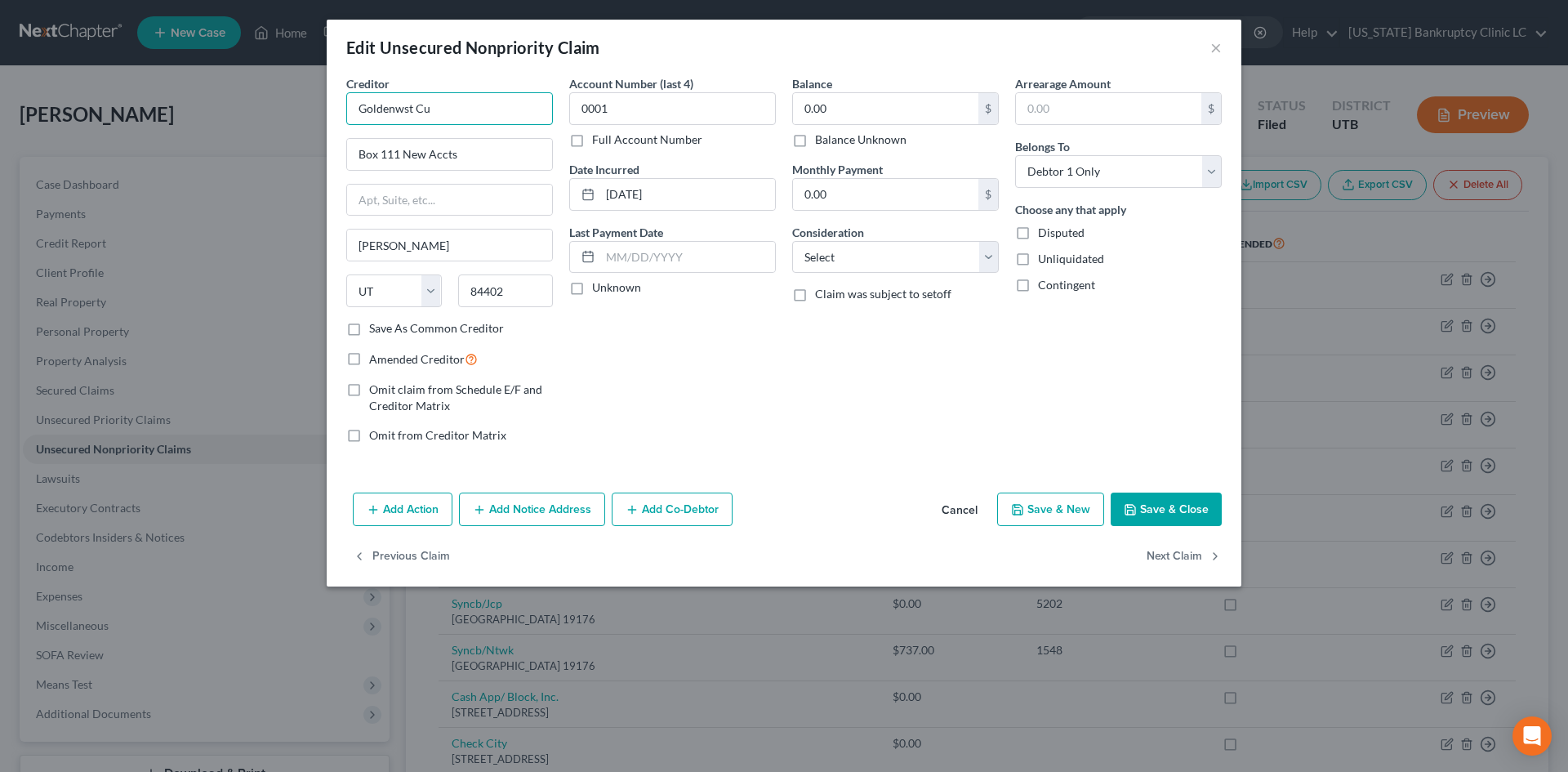
click at [464, 112] on input "Goldenwst Cu" at bounding box center [449, 108] width 207 height 33
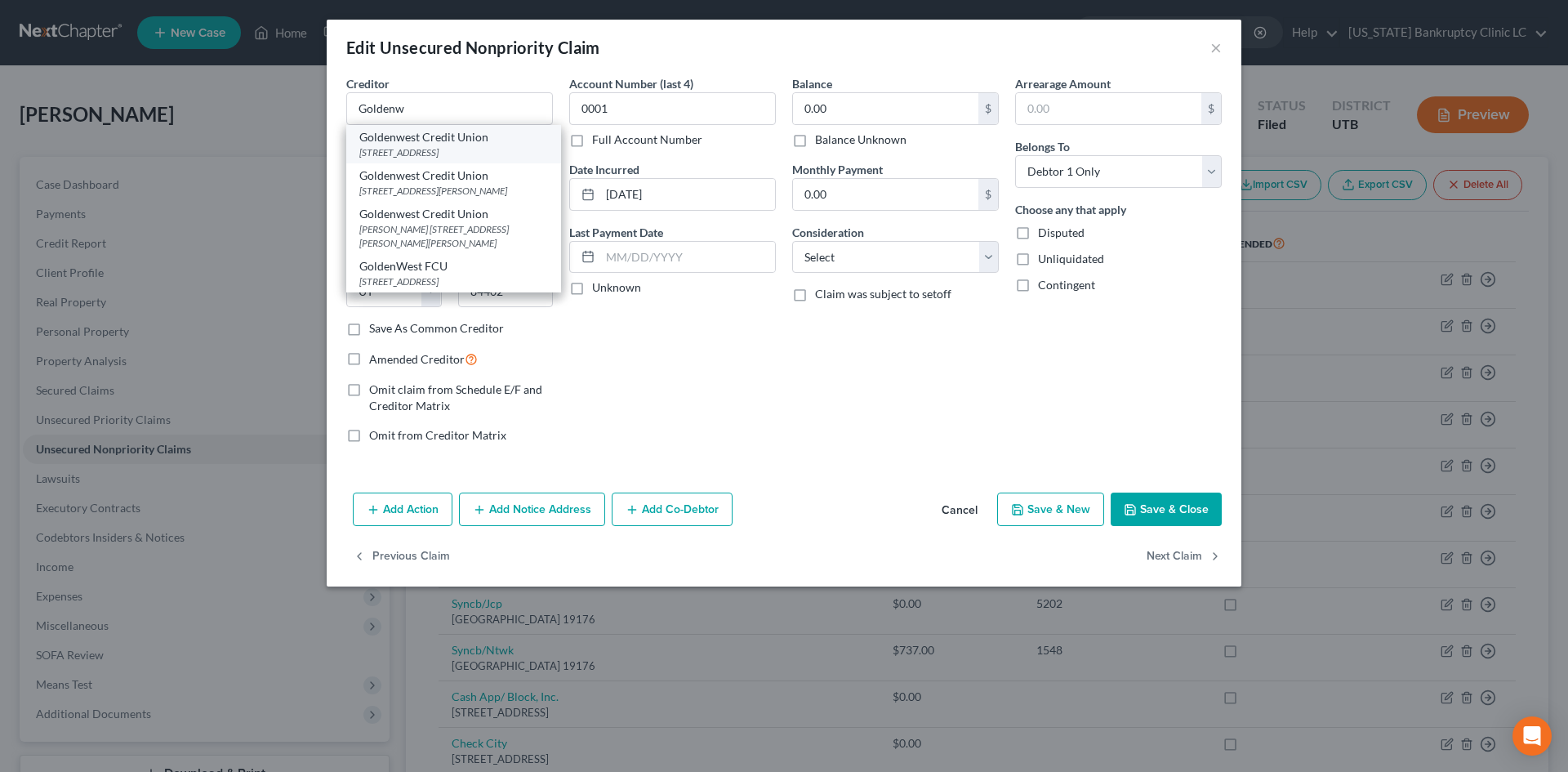
click at [435, 140] on div "Goldenwest Credit Union" at bounding box center [453, 137] width 188 height 16
type input "Goldenwest Credit Union"
type input "PO Box 1111"
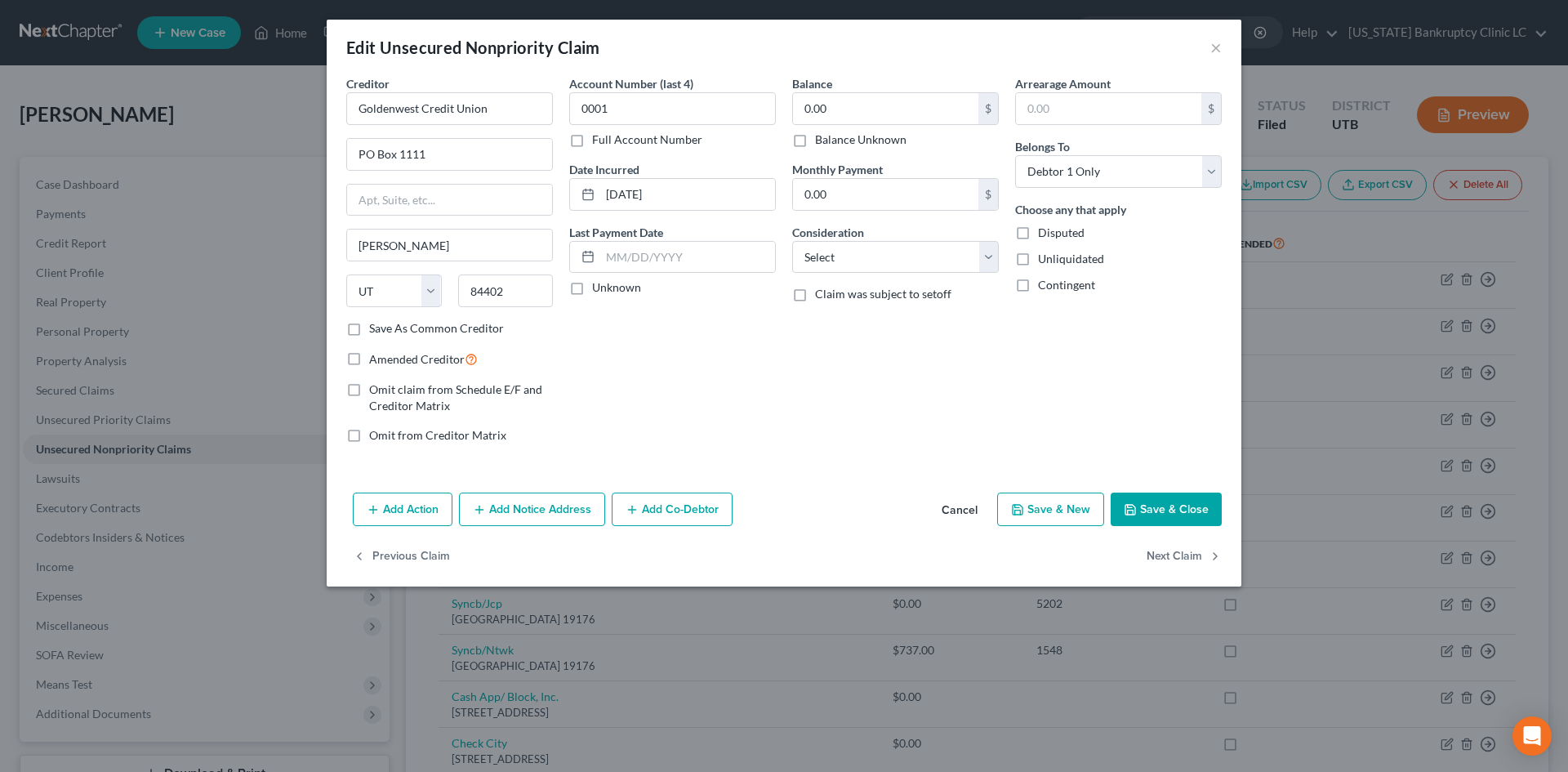
click at [1171, 508] on button "Save & Close" at bounding box center [1167, 509] width 111 height 35
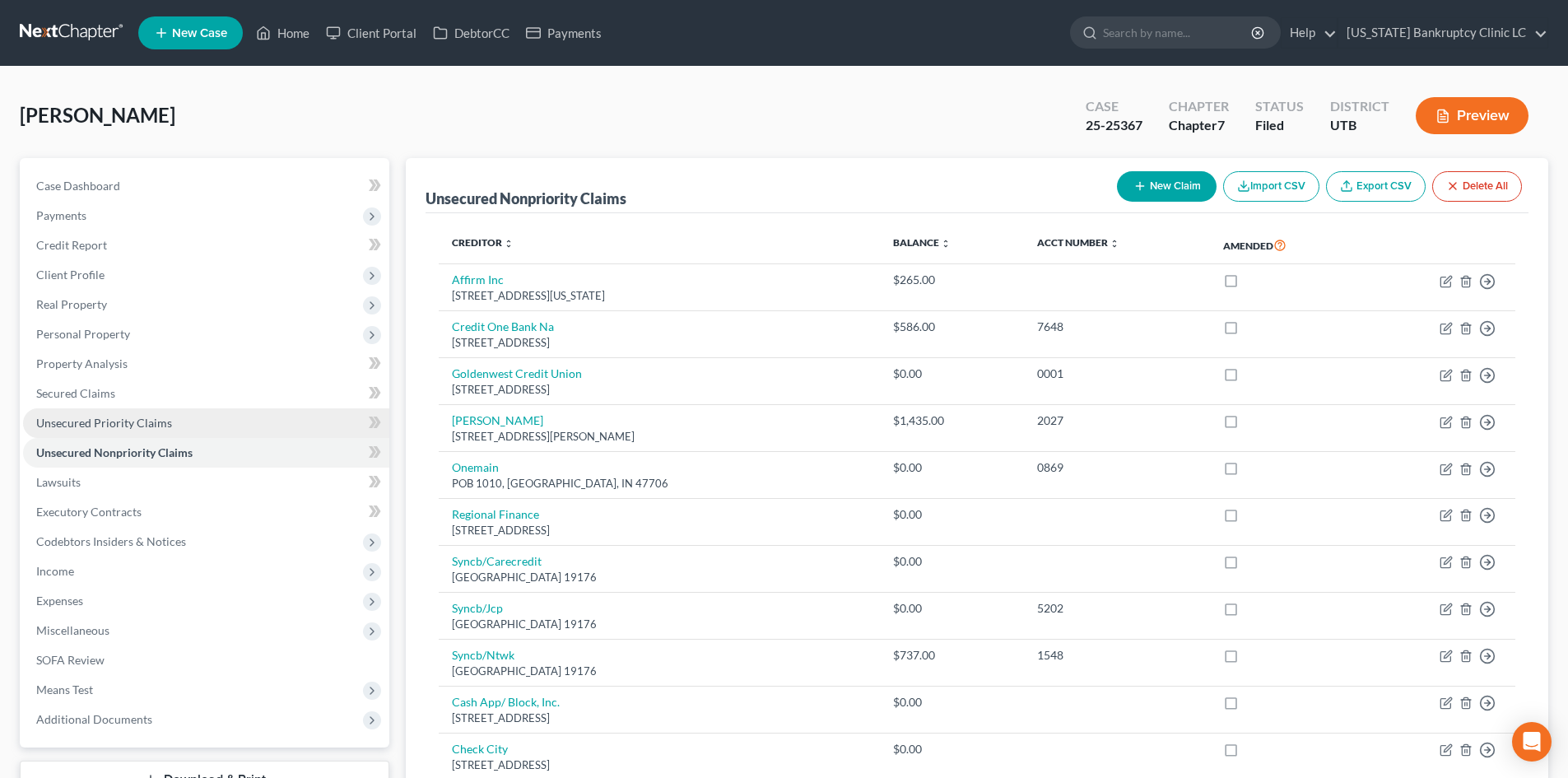
click at [140, 420] on span "Unsecured Priority Claims" at bounding box center [105, 423] width 136 height 14
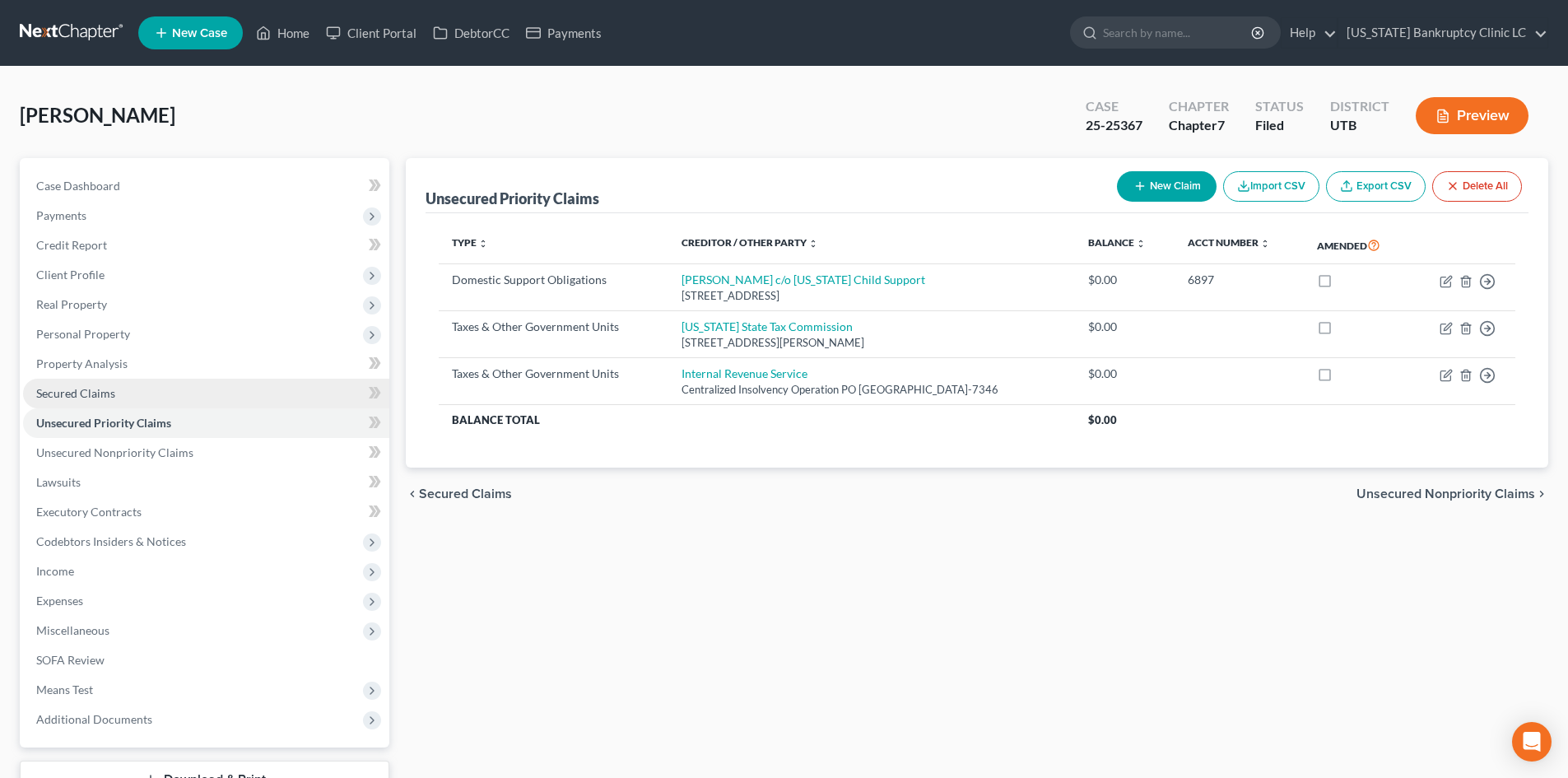
click at [151, 393] on link "Secured Claims" at bounding box center [206, 393] width 366 height 30
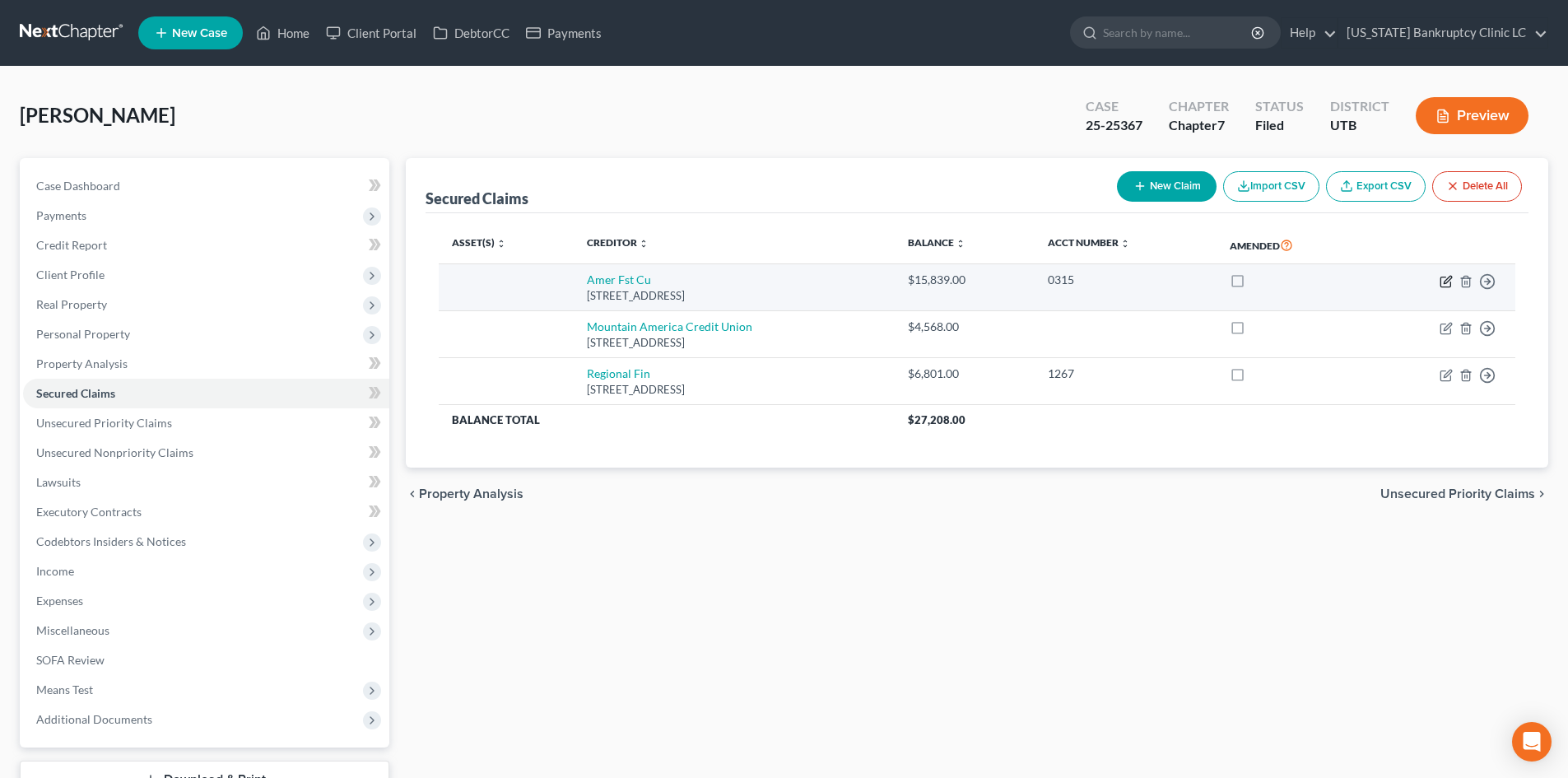
click at [1445, 283] on icon "button" at bounding box center [1447, 279] width 8 height 8
select select "46"
select select "0"
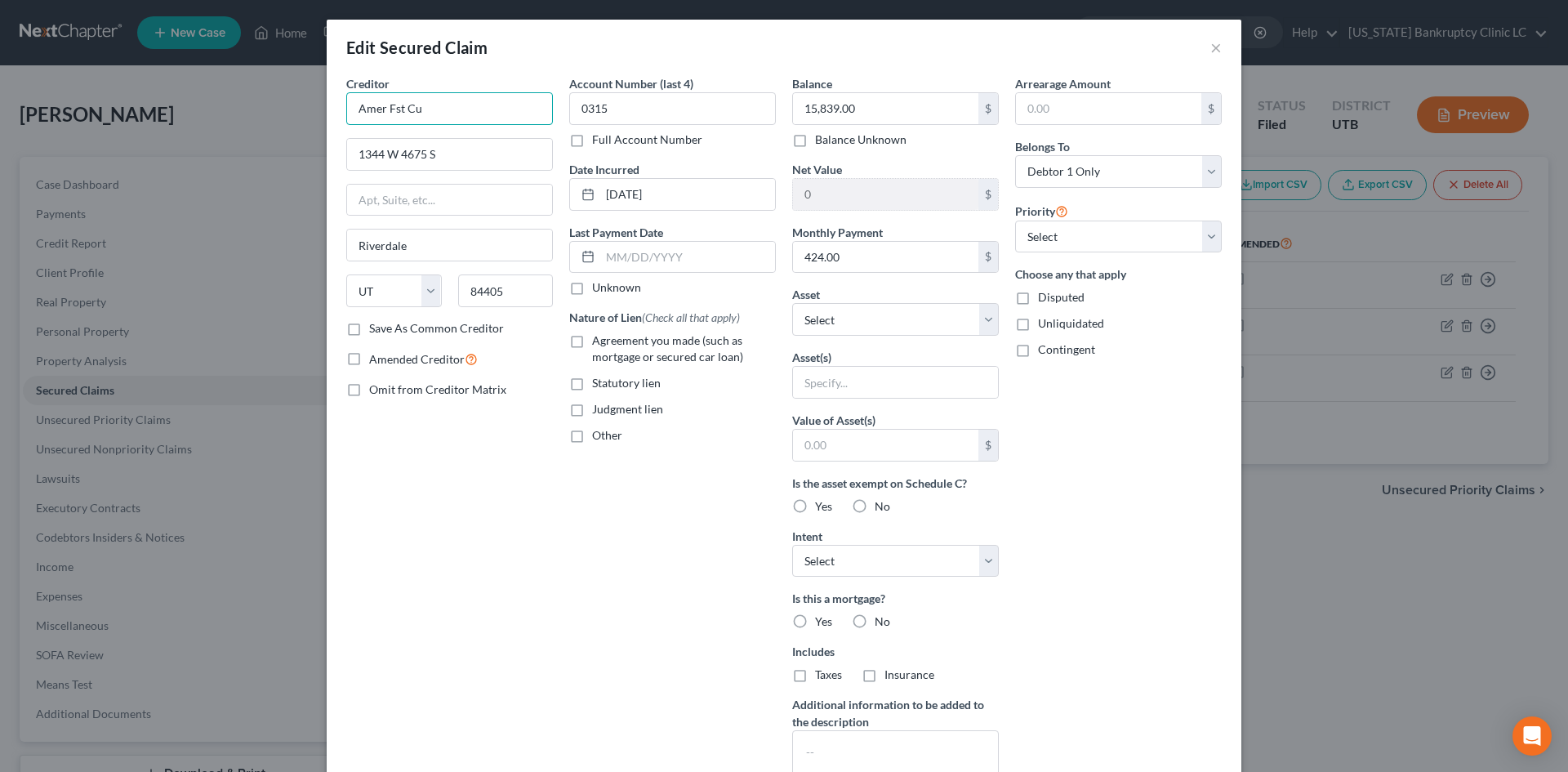
drag, startPoint x: 448, startPoint y: 110, endPoint x: 287, endPoint y: 102, distance: 161.2
click at [287, 102] on div "Edit Secured Claim × Creditor * Amer Fst Cu 1344 W [GEOGRAPHIC_DATA] [US_STATE]…" at bounding box center [784, 386] width 1568 height 772
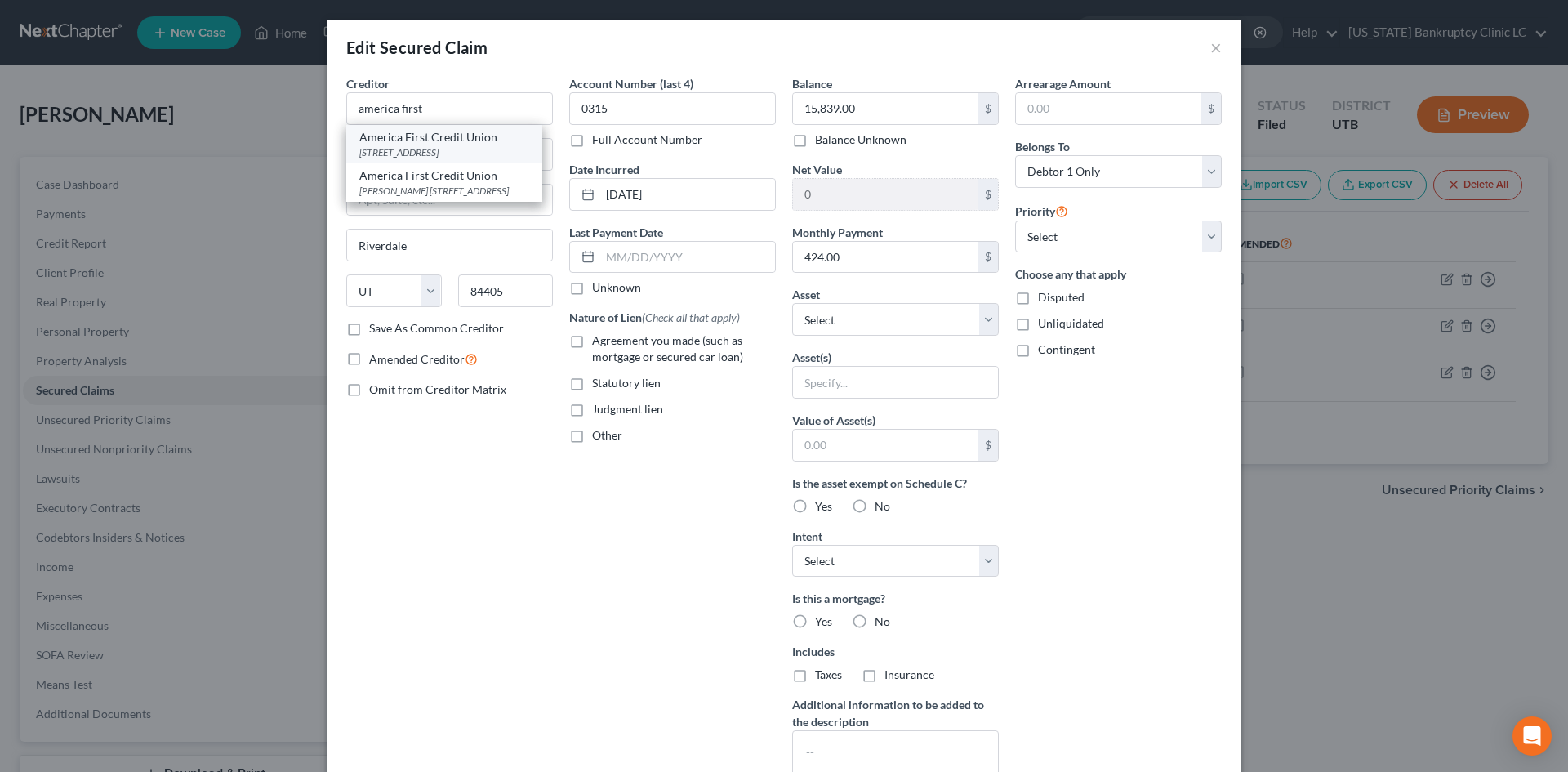
click at [458, 150] on div "[STREET_ADDRESS]" at bounding box center [444, 152] width 170 height 14
type input "America First Credit Union"
type input "PO Box 9199"
type input "[PERSON_NAME]"
type input "84409"
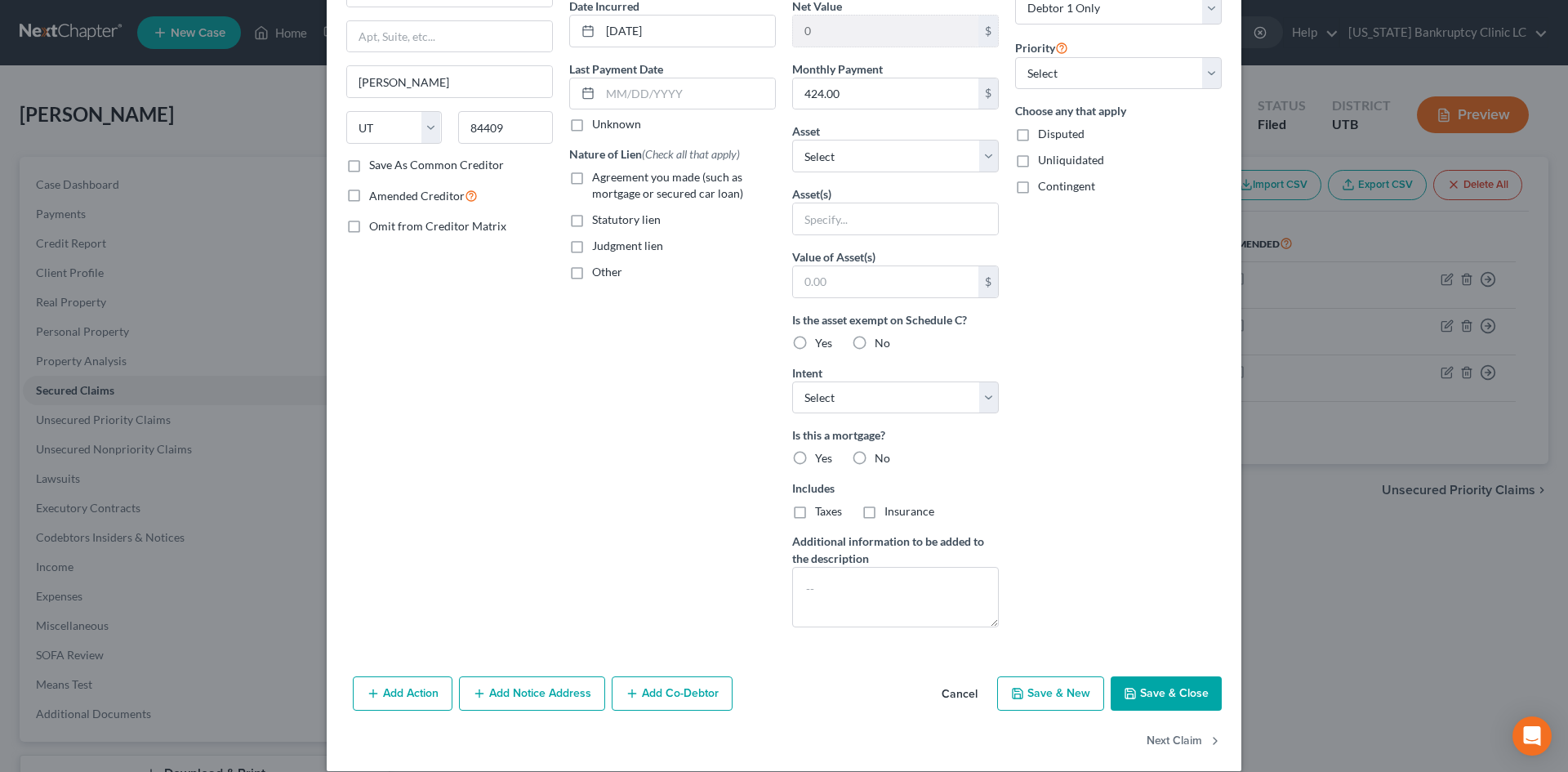
click at [1163, 689] on button "Save & Close" at bounding box center [1167, 693] width 111 height 35
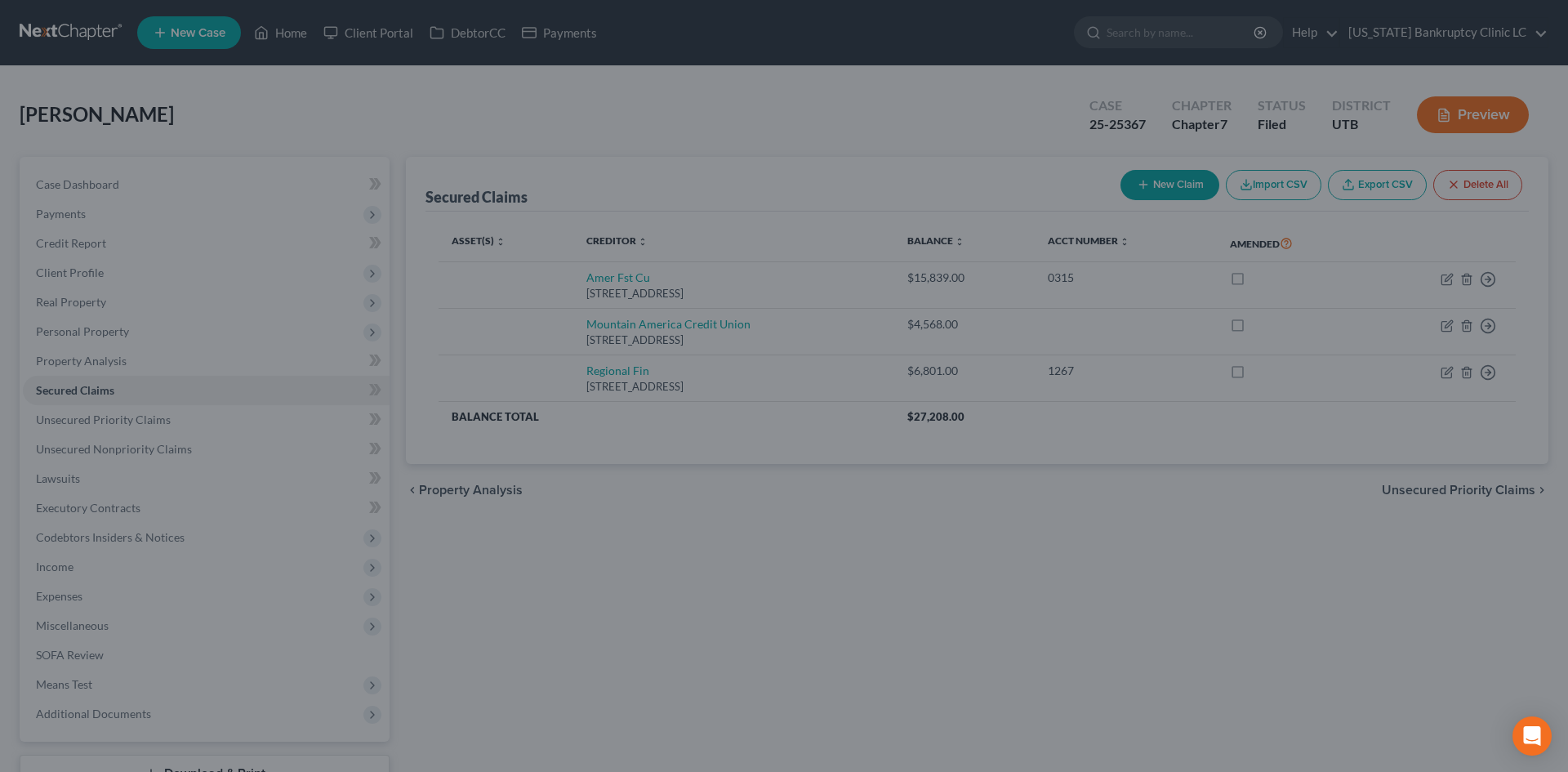
scroll to position [3, 0]
type input "0"
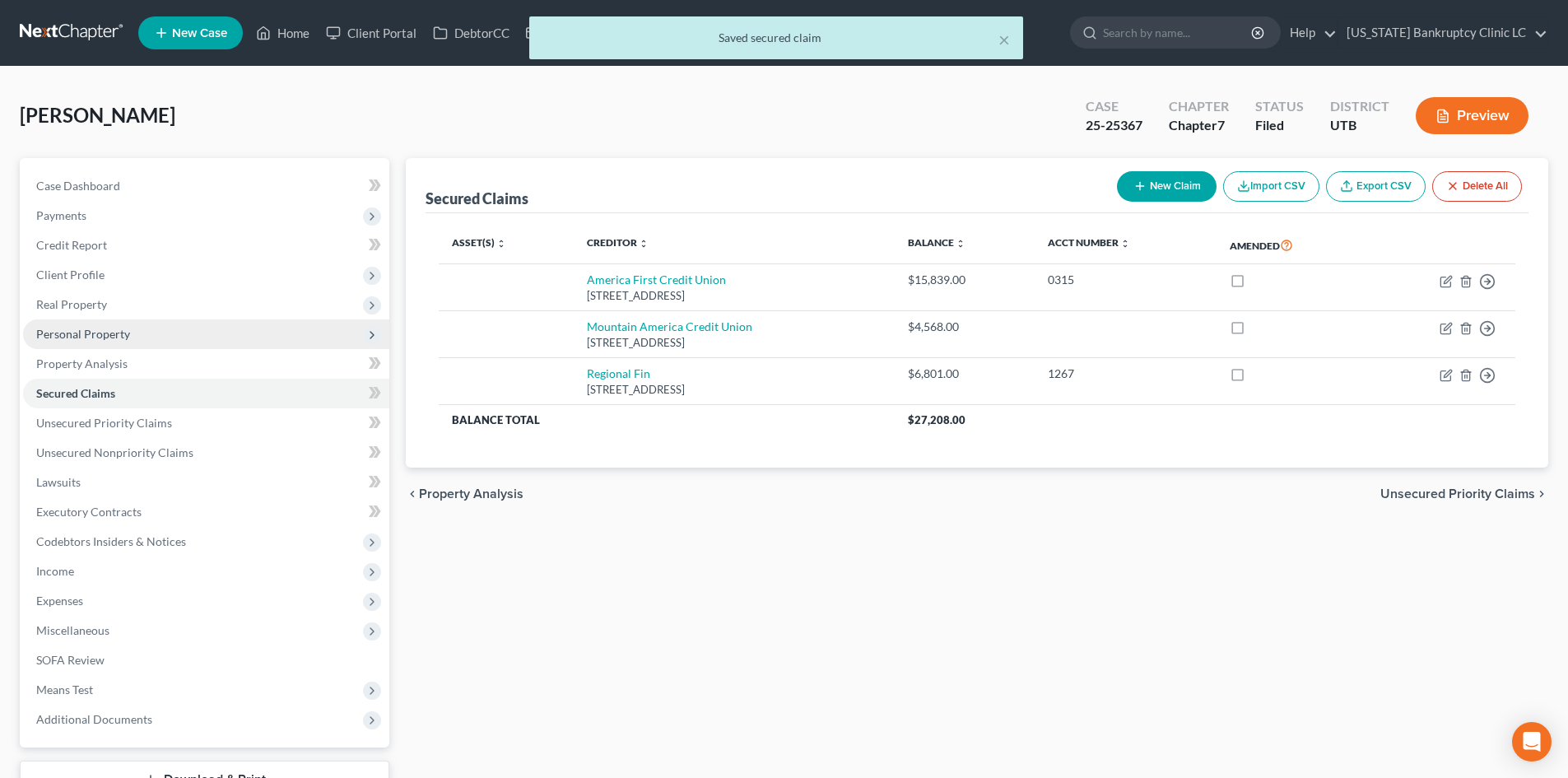
click at [115, 340] on span "Personal Property" at bounding box center [206, 334] width 366 height 30
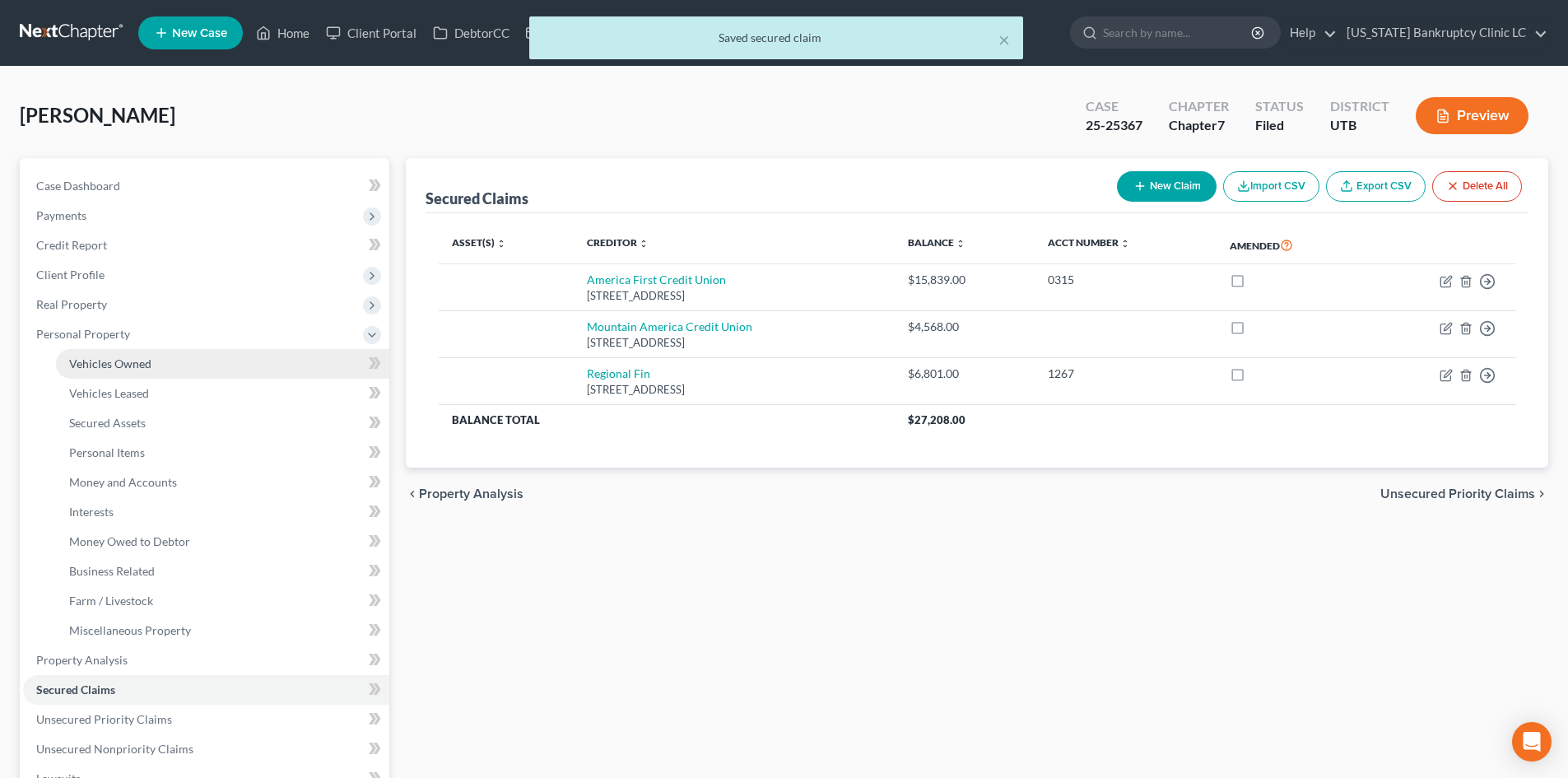
click at [126, 362] on span "Vehicles Owned" at bounding box center [110, 363] width 83 height 14
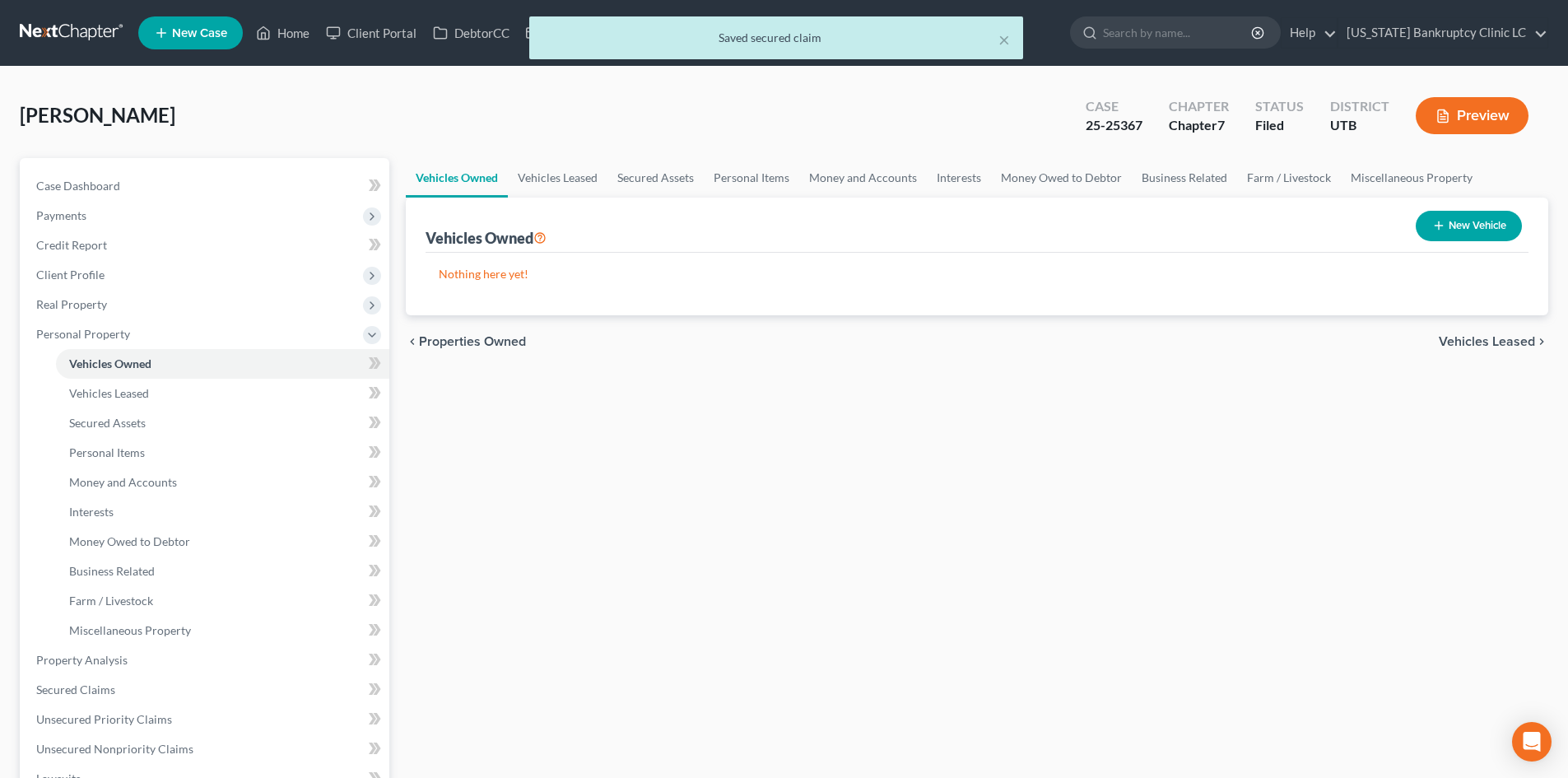
click at [1452, 232] on button "New Vehicle" at bounding box center [1468, 226] width 106 height 31
select select "0"
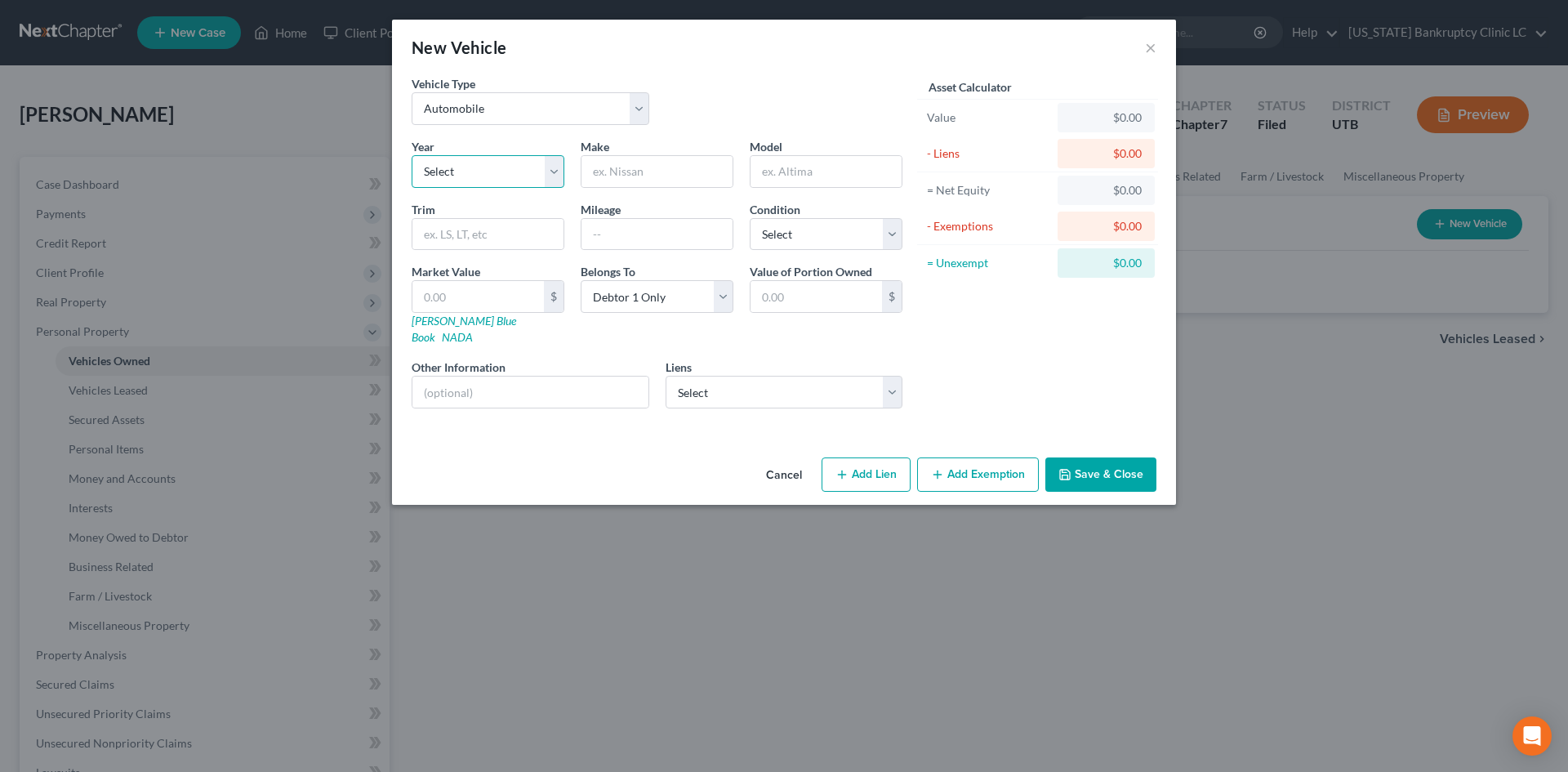
click at [491, 179] on select "Select 2026 2025 2024 2023 2022 2021 2020 2019 2018 2017 2016 2015 2014 2013 20…" at bounding box center [488, 171] width 153 height 33
select select "10"
click at [412, 155] on select "Select 2026 2025 2024 2023 2022 2021 2020 2019 2018 2017 2016 2015 2014 2013 20…" at bounding box center [488, 171] width 153 height 33
click at [706, 178] on input "text" at bounding box center [657, 171] width 151 height 31
type input "Dodge"
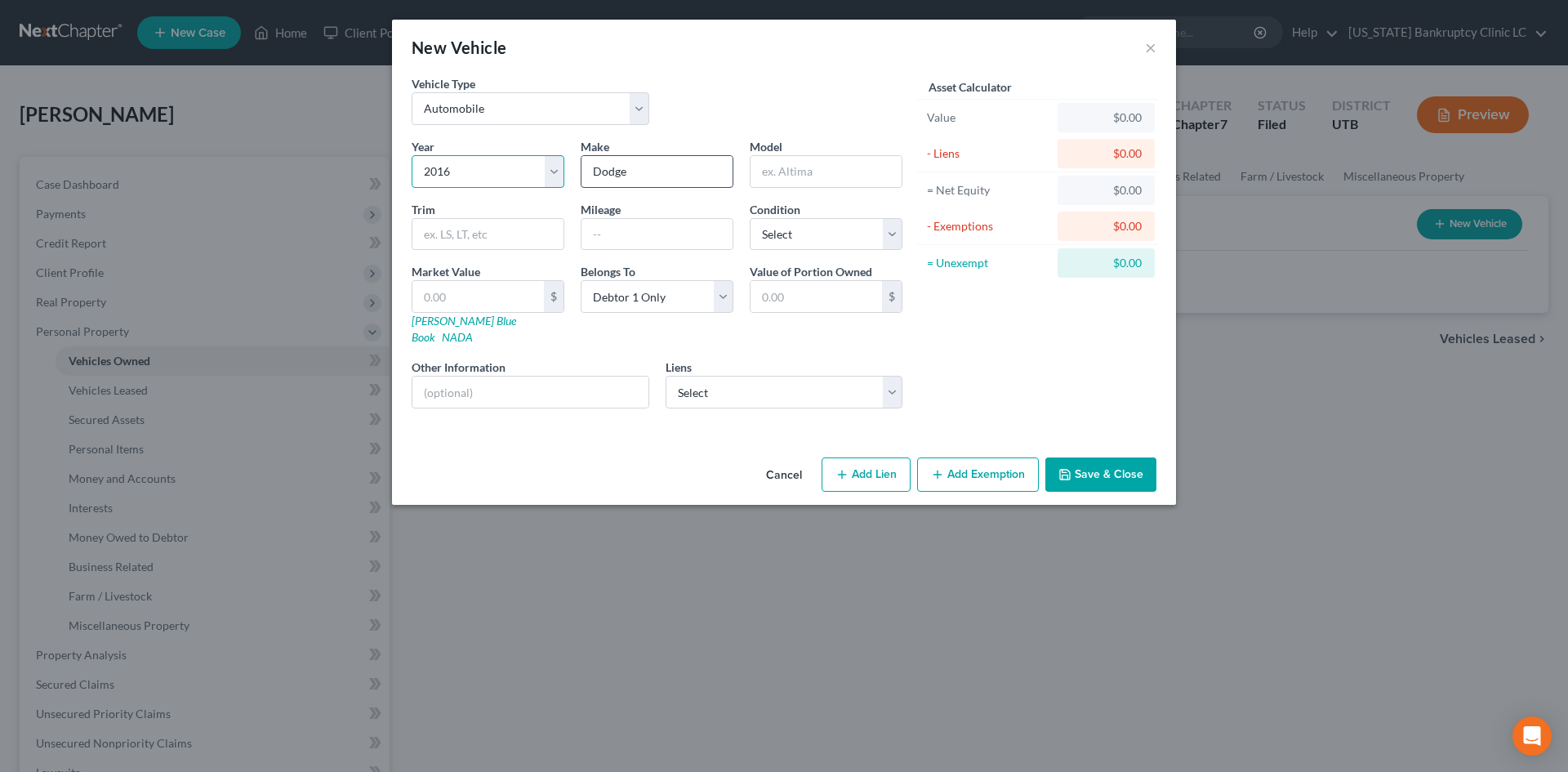
drag, startPoint x: 486, startPoint y: 178, endPoint x: 586, endPoint y: 177, distance: 100.0
click at [486, 178] on select "Select 2026 2025 2024 2023 2022 2021 2020 2019 2018 2017 2016 2015 2014 2013 20…" at bounding box center [488, 171] width 153 height 33
click at [640, 176] on input "Dodge" at bounding box center [657, 171] width 151 height 31
click at [829, 186] on input "text" at bounding box center [826, 171] width 151 height 31
type input "Charger"
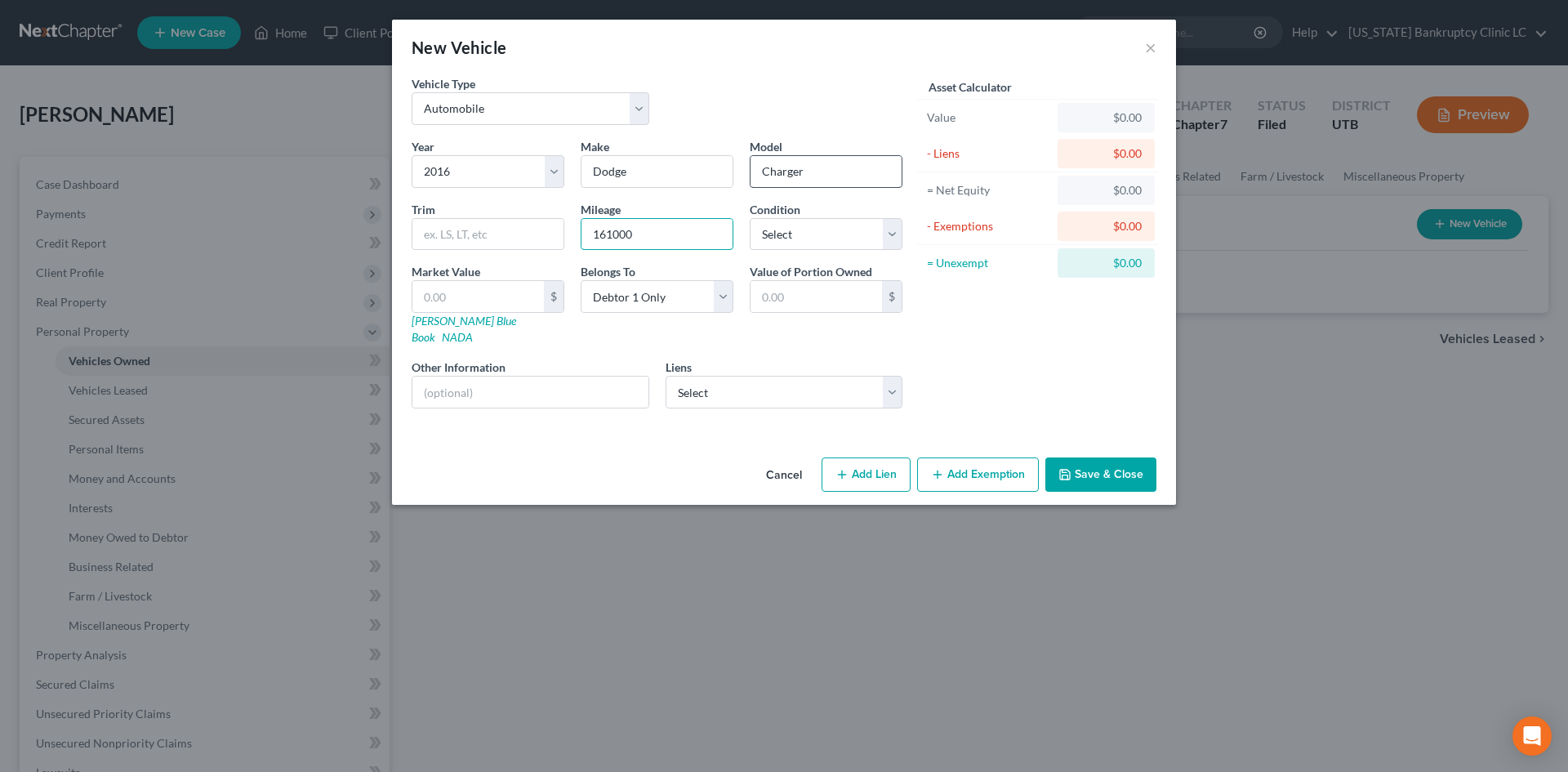
type input "161000"
select select "2"
click at [429, 292] on input "text" at bounding box center [479, 296] width 132 height 31
click at [438, 324] on link "[PERSON_NAME] Blue Book" at bounding box center [464, 329] width 105 height 30
click at [464, 240] on input "text" at bounding box center [488, 234] width 151 height 31
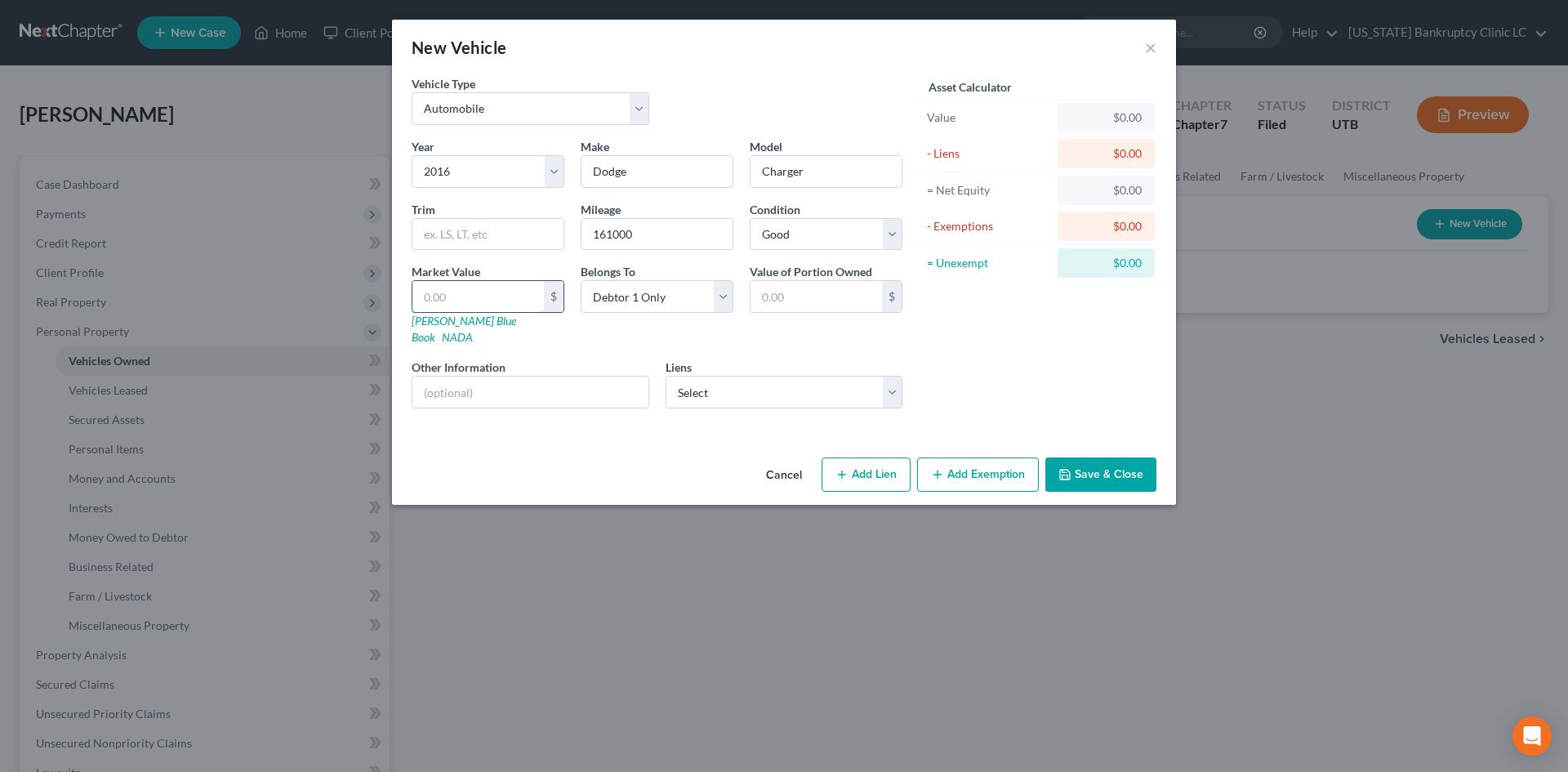
click at [418, 298] on input "text" at bounding box center [479, 296] width 132 height 31
type input "5"
type input "5.00"
type input "51"
type input "51.00"
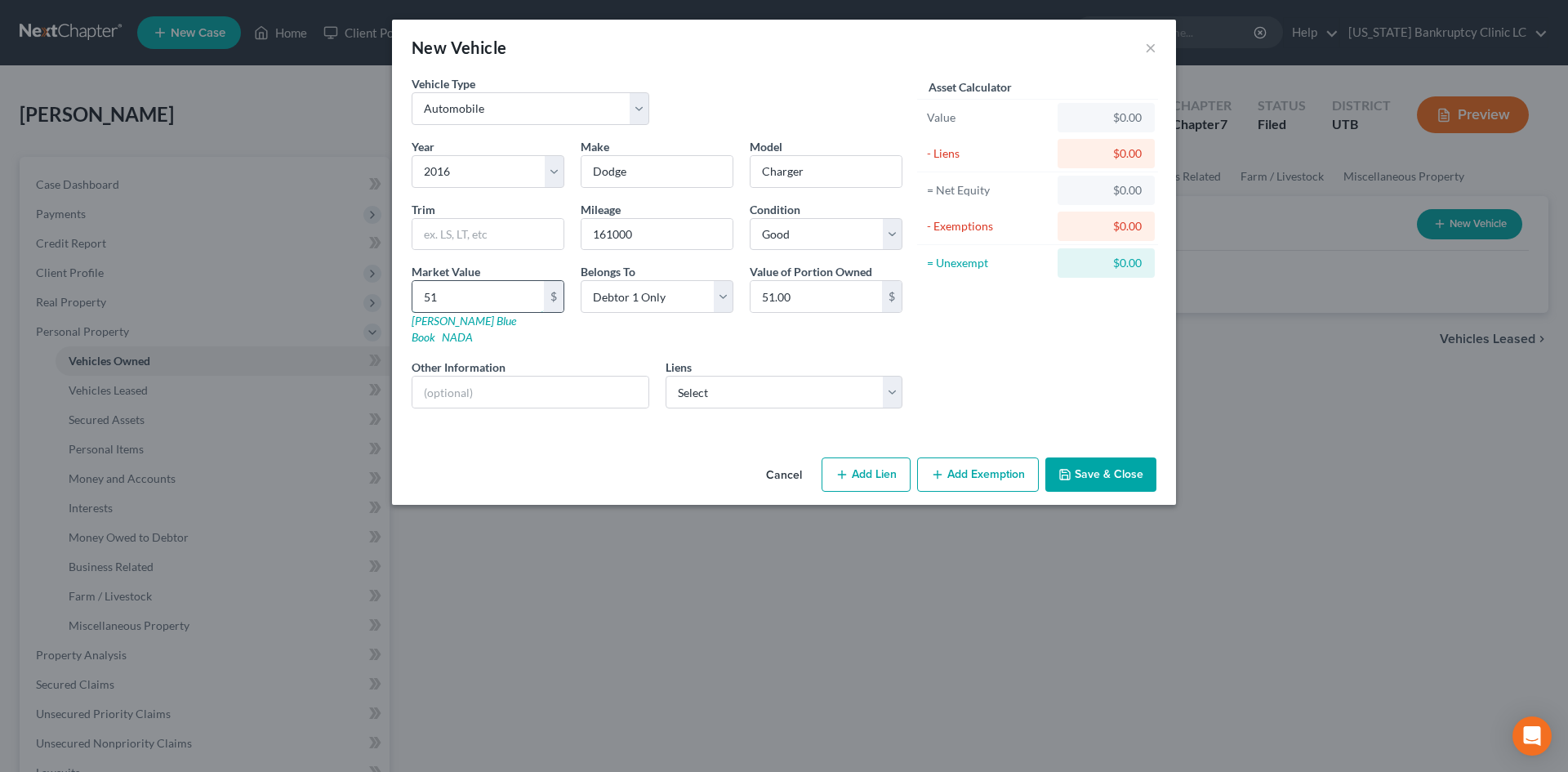
type input "510"
type input "510.00"
type input "5102"
type input "5,102.00"
type input "5,102"
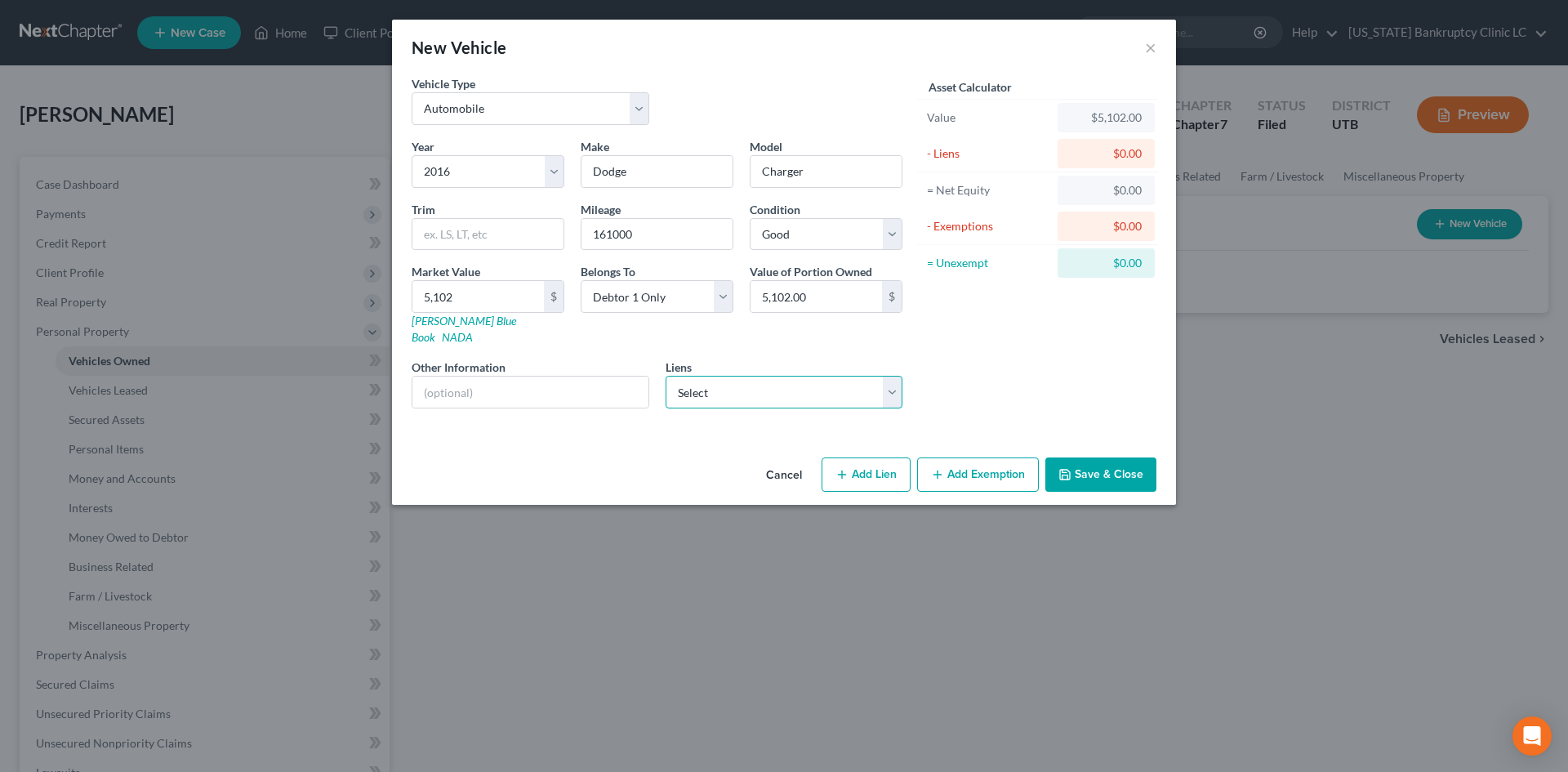
click at [785, 378] on select "Select America First Credit Union - $15,839.00 Regional Fin - $6,801.00 Mountai…" at bounding box center [784, 392] width 237 height 33
select select "0"
click at [665, 376] on select "Select America First Credit Union - $15,839.00 Regional Fin - $6,801.00 Mountai…" at bounding box center [784, 392] width 237 height 33
select select
select select "46"
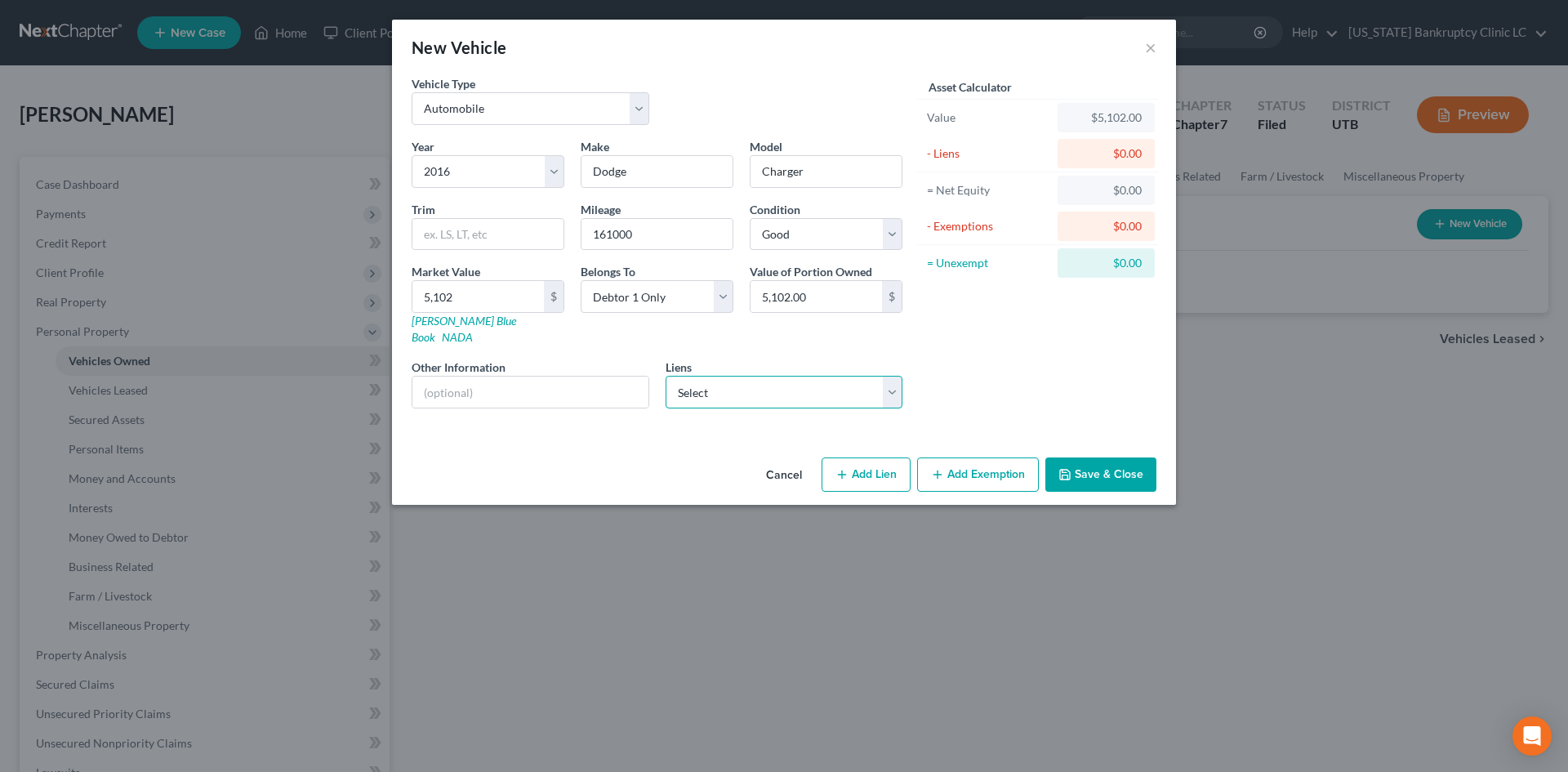
select select "0"
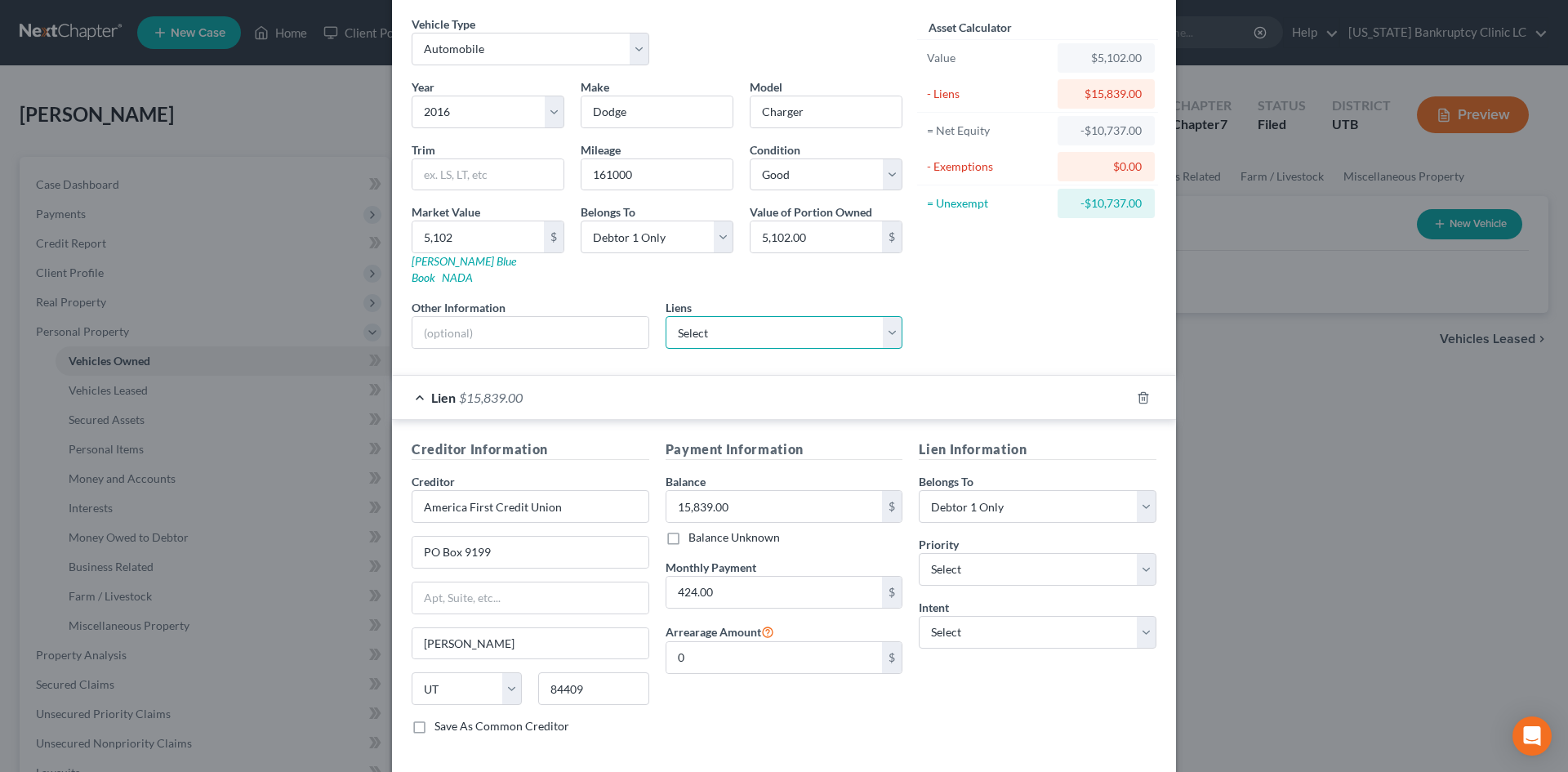
scroll to position [122, 0]
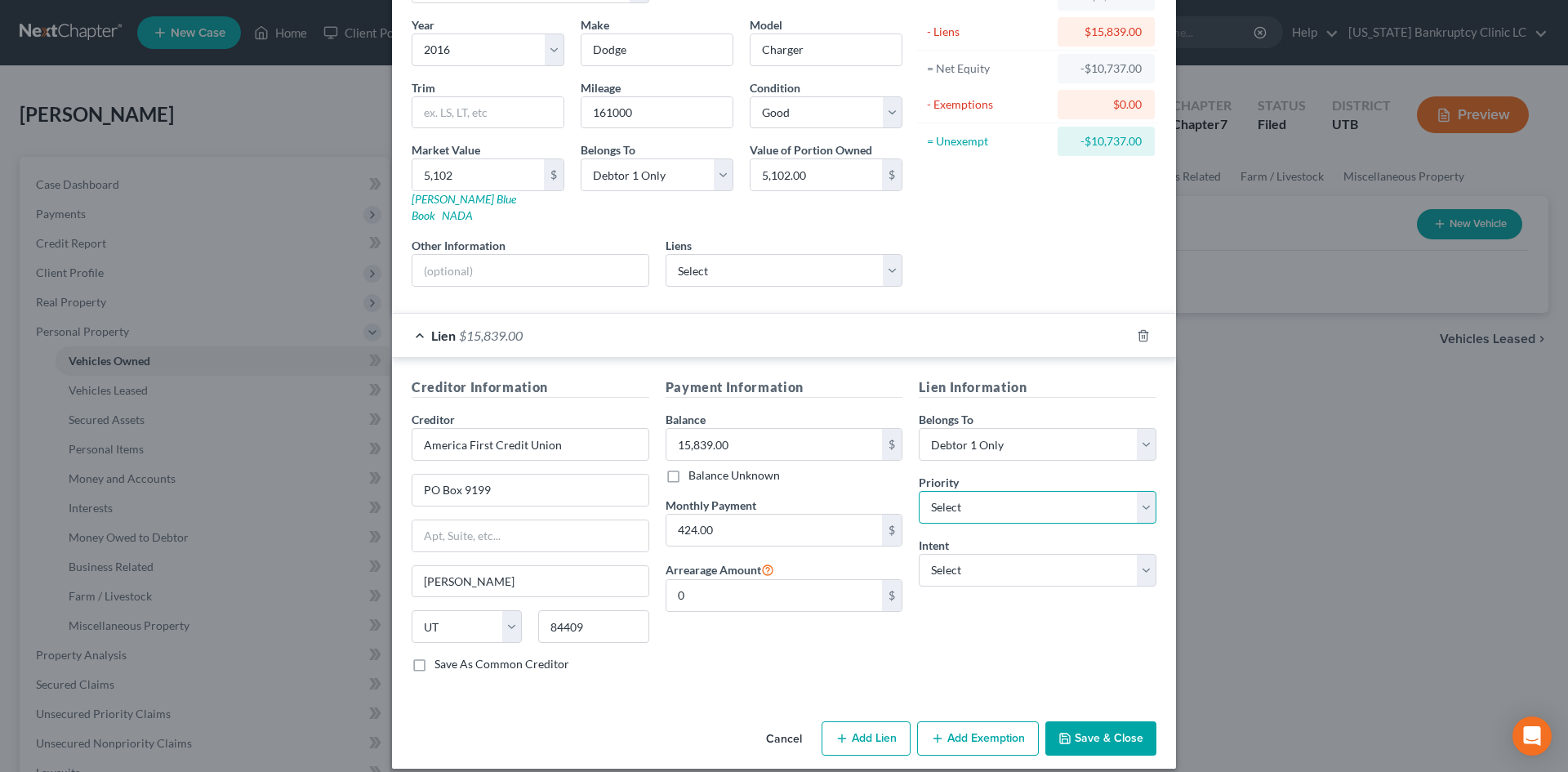
click at [994, 491] on select "Select 1st 2nd 3rd 4th 5th 6th 7th 8th 9th 10th 11th 12th 13th 14th 15th 16th 1…" at bounding box center [1037, 507] width 237 height 33
select select "0"
click at [919, 491] on select "Select 1st 2nd 3rd 4th 5th 6th 7th 8th 9th 10th 11th 12th 13th 14th 15th 16th 1…" at bounding box center [1037, 507] width 237 height 33
click at [968, 565] on select "Select Surrender Redeem Reaffirm Avoid Other" at bounding box center [1037, 570] width 237 height 33
select select "2"
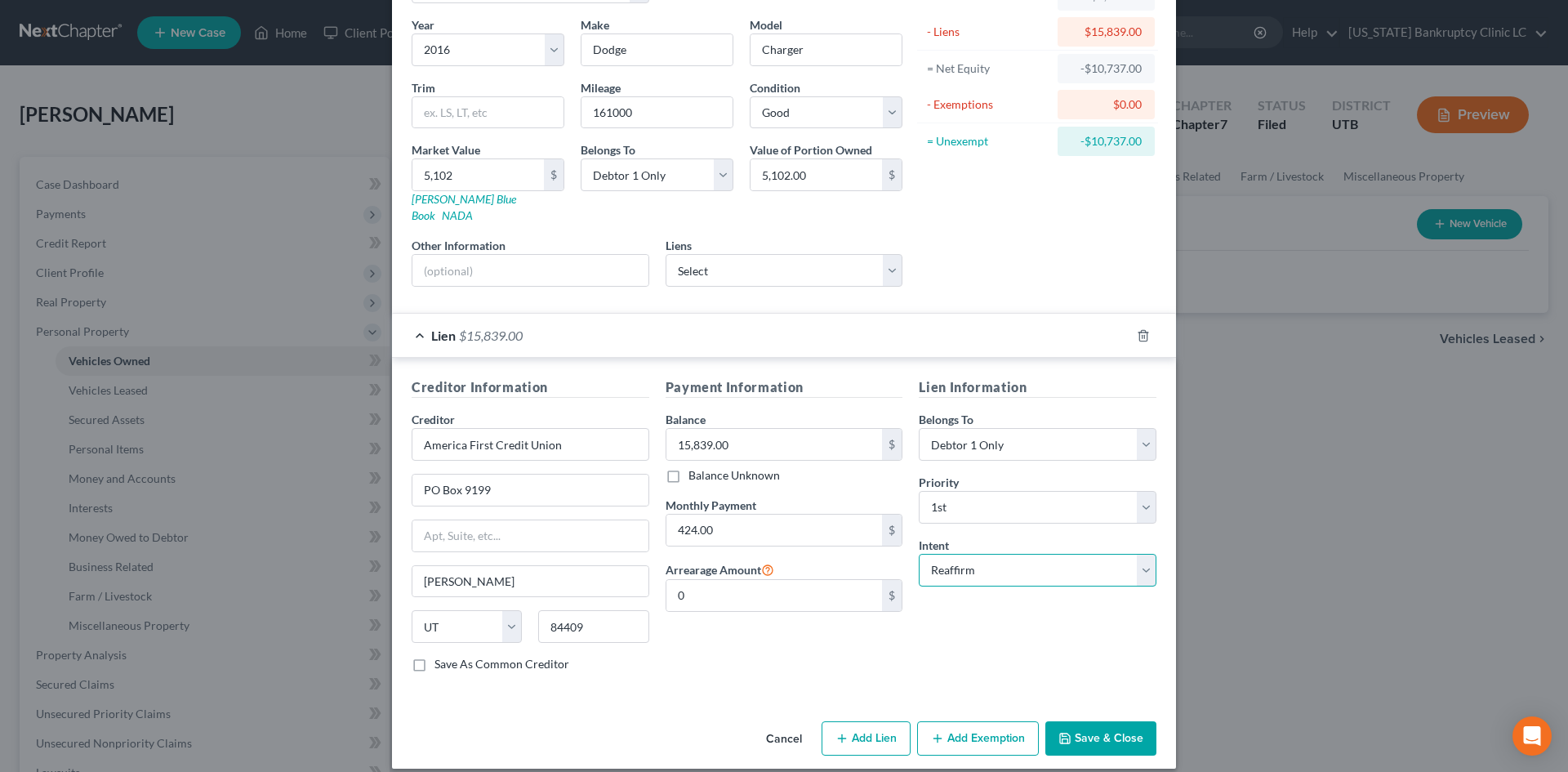
click at [919, 554] on select "Select Surrender Redeem Reaffirm Avoid Other" at bounding box center [1037, 570] width 237 height 33
click at [806, 646] on div "Payment Information Balance 15,839.00 $ Balance Unknown Balance Undetermined 15…" at bounding box center [784, 531] width 254 height 308
click at [976, 726] on button "Add Exemption" at bounding box center [978, 738] width 122 height 35
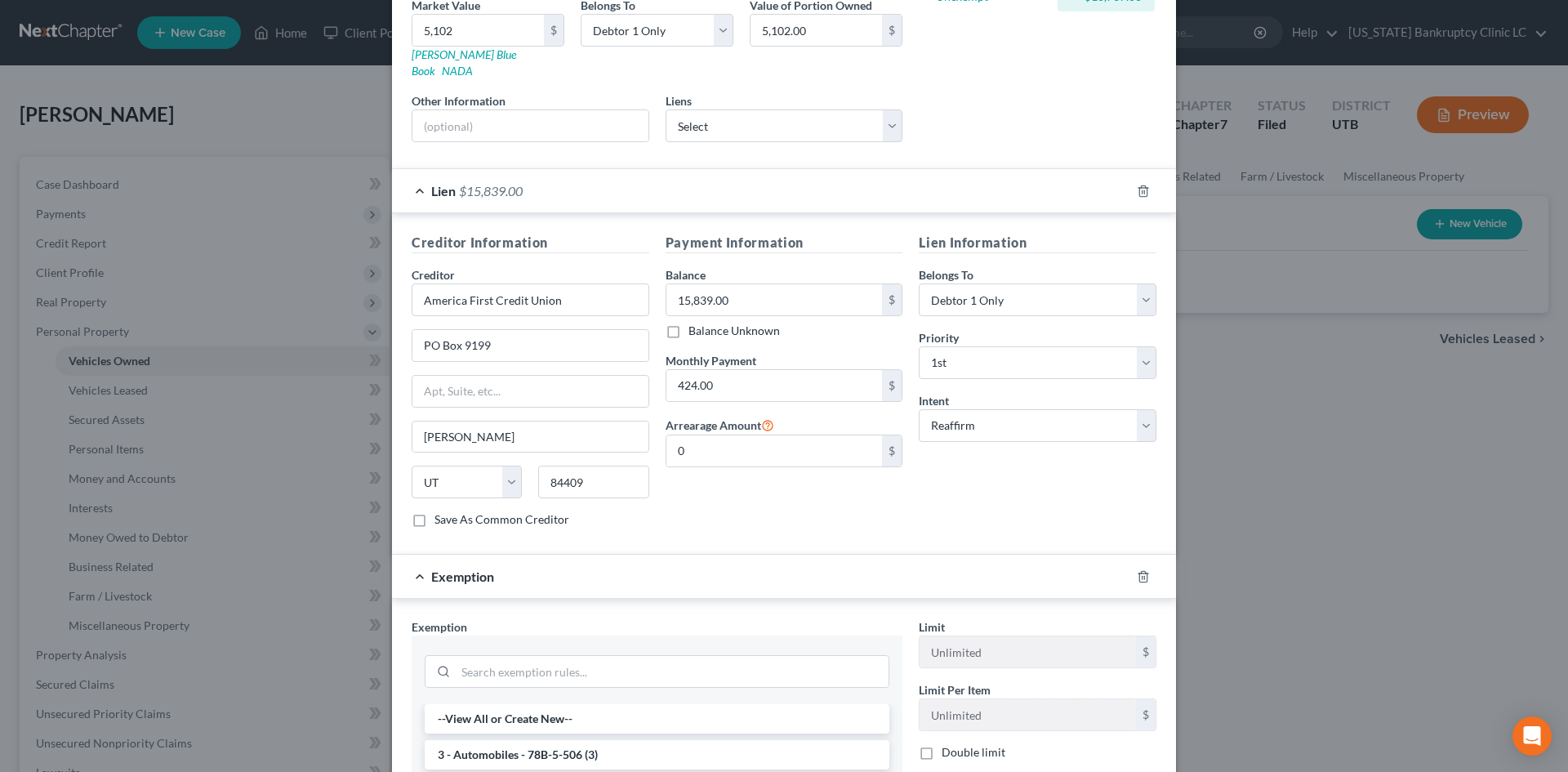
scroll to position [449, 0]
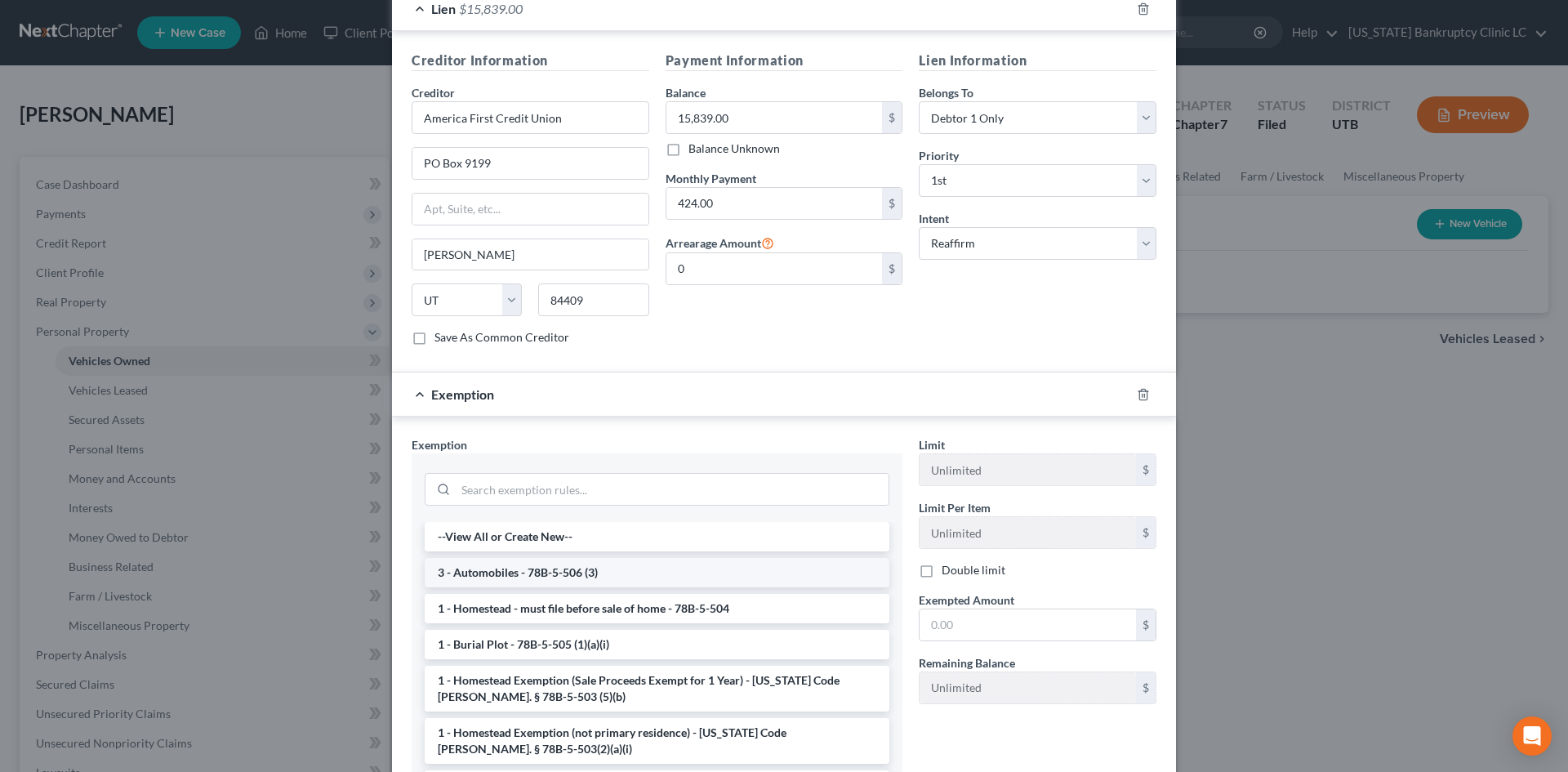
click at [549, 558] on li "3 - Automobiles - 78B-5-506 (3)" at bounding box center [657, 573] width 464 height 30
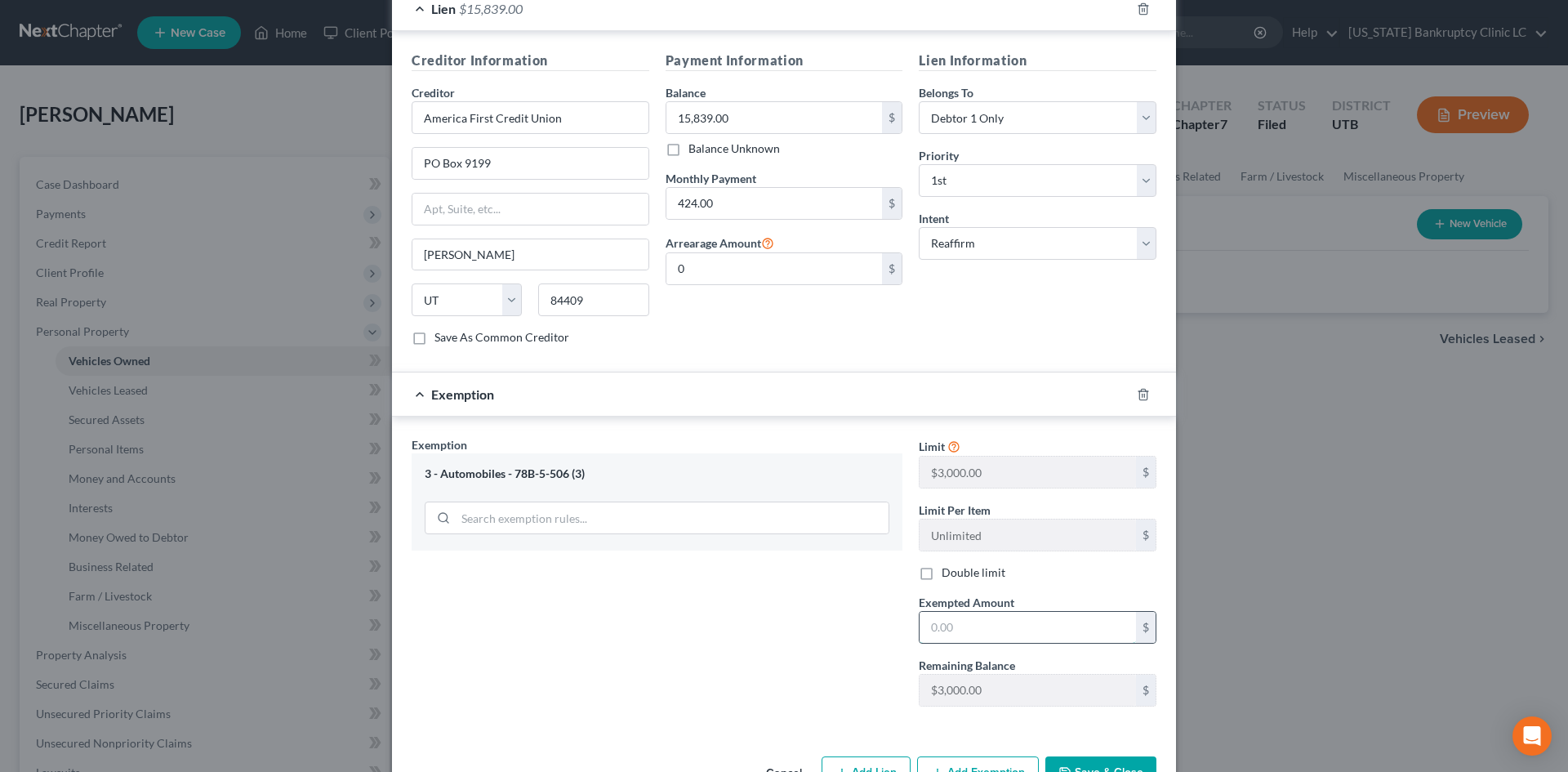
click at [941, 612] on input "text" at bounding box center [1028, 628] width 216 height 31
type input "3,000"
click at [758, 693] on div "Exemption Set must be selected for CA. Exemption * 3 - Automobiles - 78B-5-506 …" at bounding box center [657, 578] width 507 height 283
click at [1103, 757] on button "Save & Close" at bounding box center [1101, 774] width 111 height 35
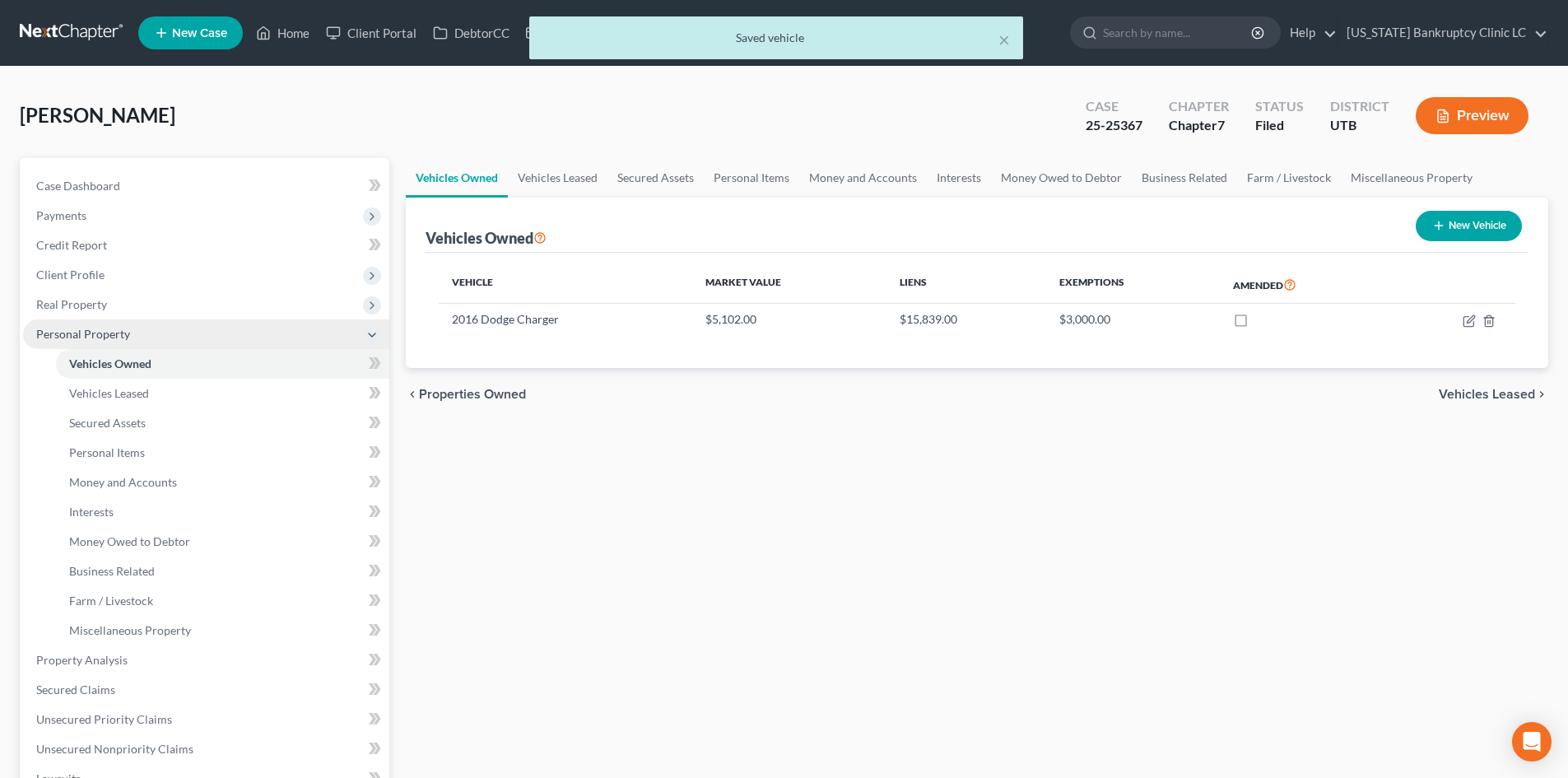
click at [99, 328] on span "Personal Property" at bounding box center [83, 334] width 94 height 14
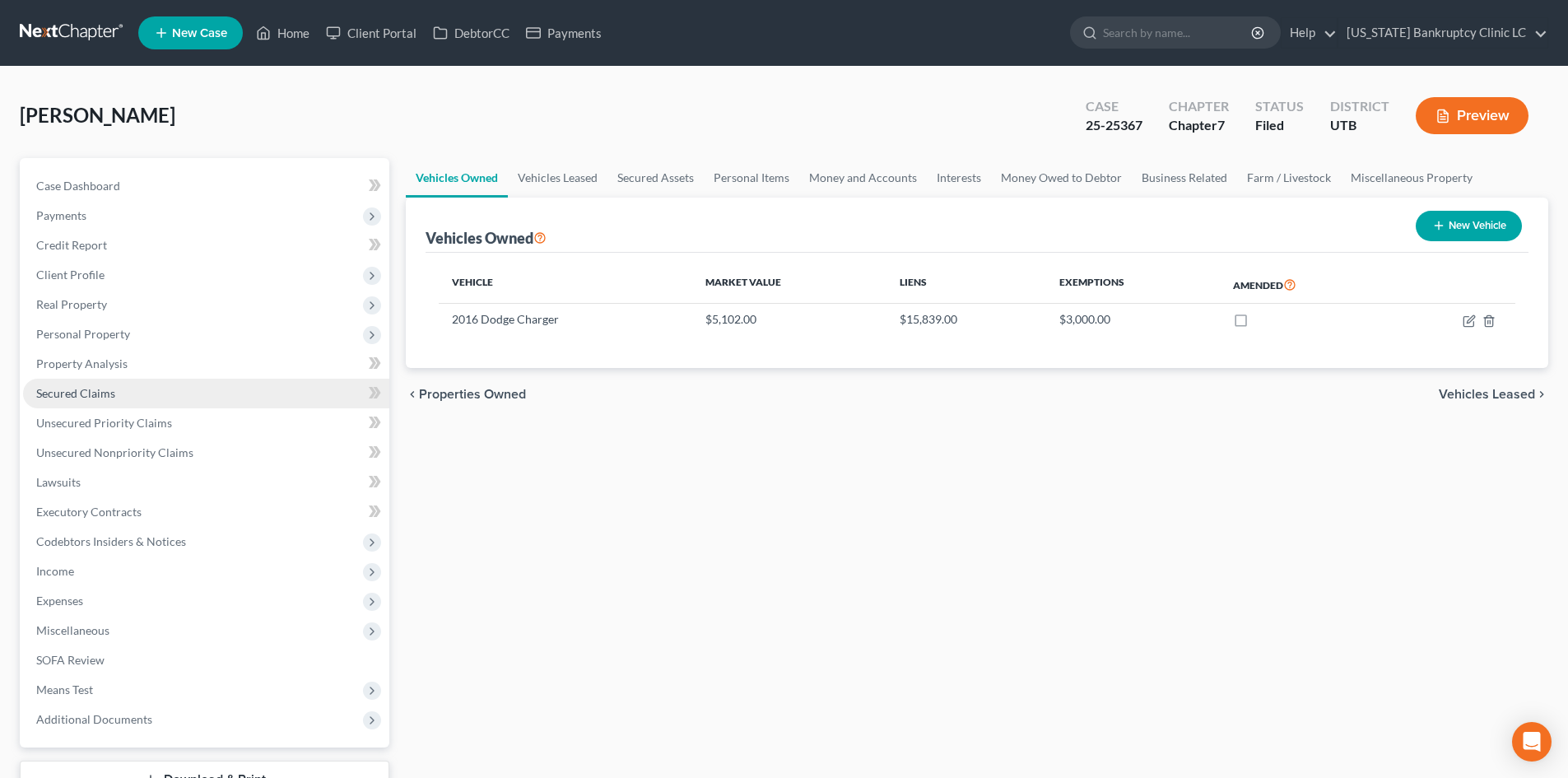
click at [111, 385] on link "Secured Claims" at bounding box center [206, 393] width 366 height 30
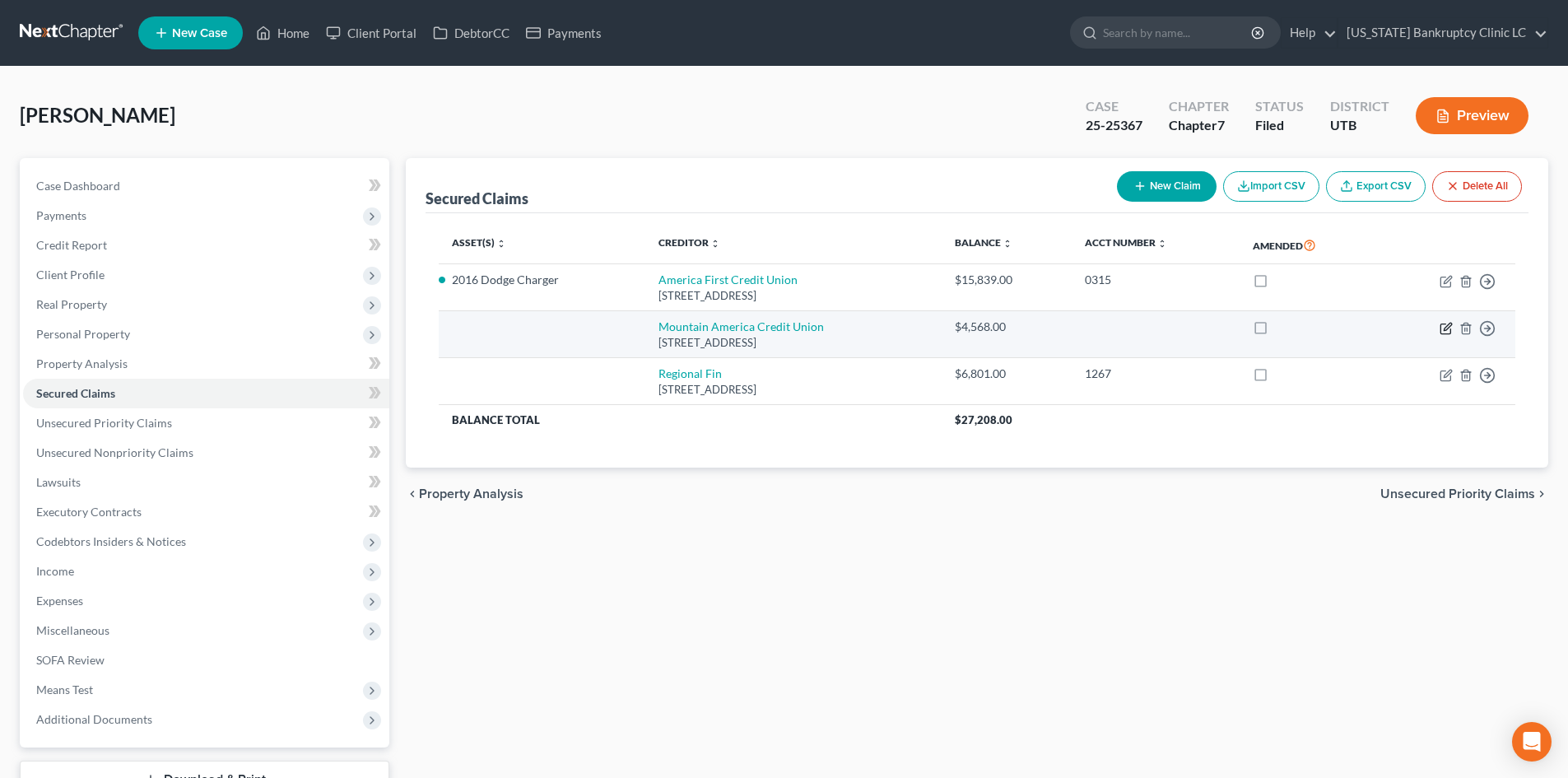
click at [1450, 332] on icon "button" at bounding box center [1445, 329] width 10 height 10
select select "46"
select select "0"
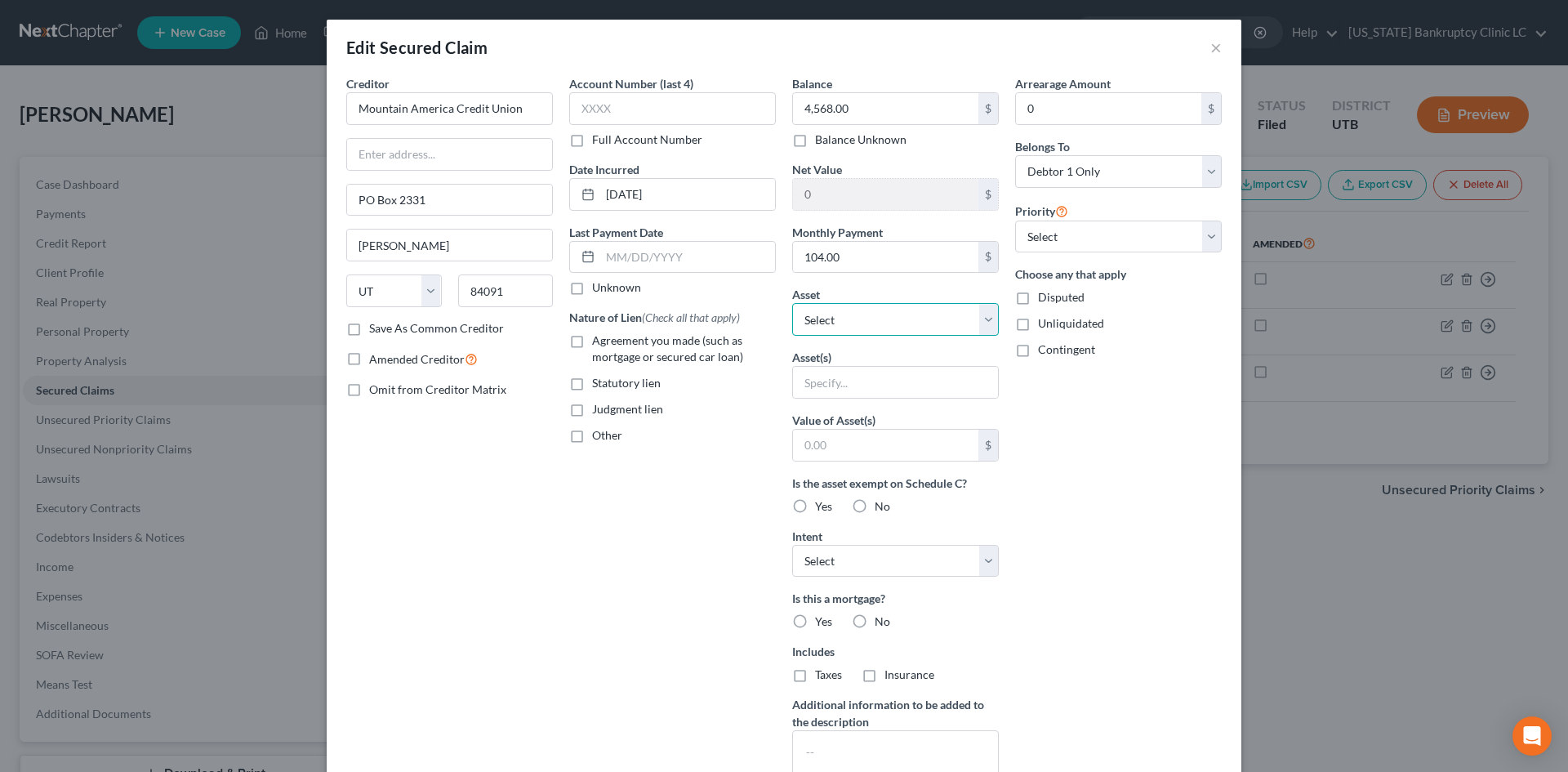
click at [885, 326] on select "Select Other Multiple Assets 2016 Dodge Charger - $5102.0" at bounding box center [895, 319] width 207 height 33
click at [857, 383] on input "text" at bounding box center [895, 382] width 205 height 31
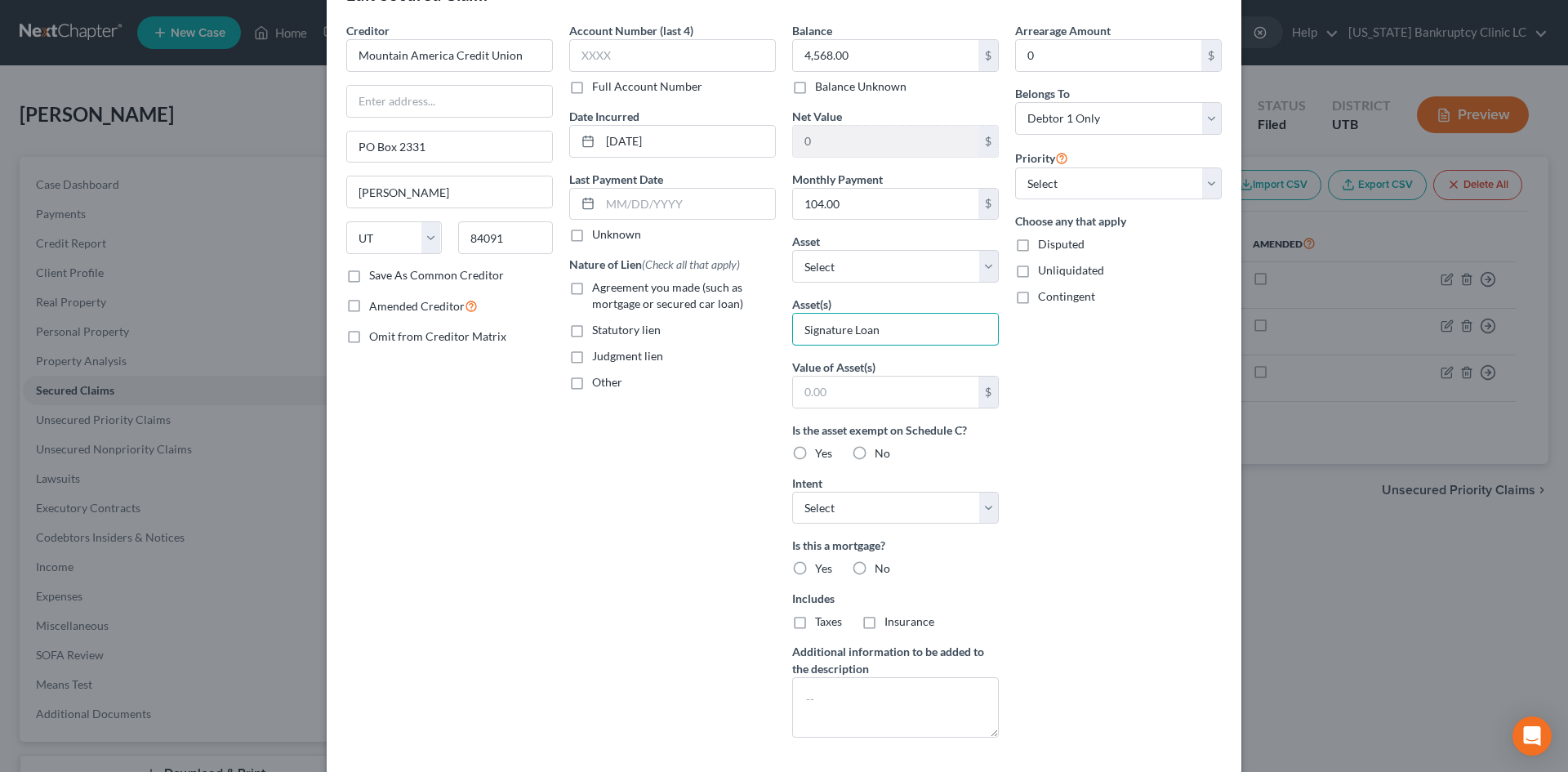
scroll to position [82, 0]
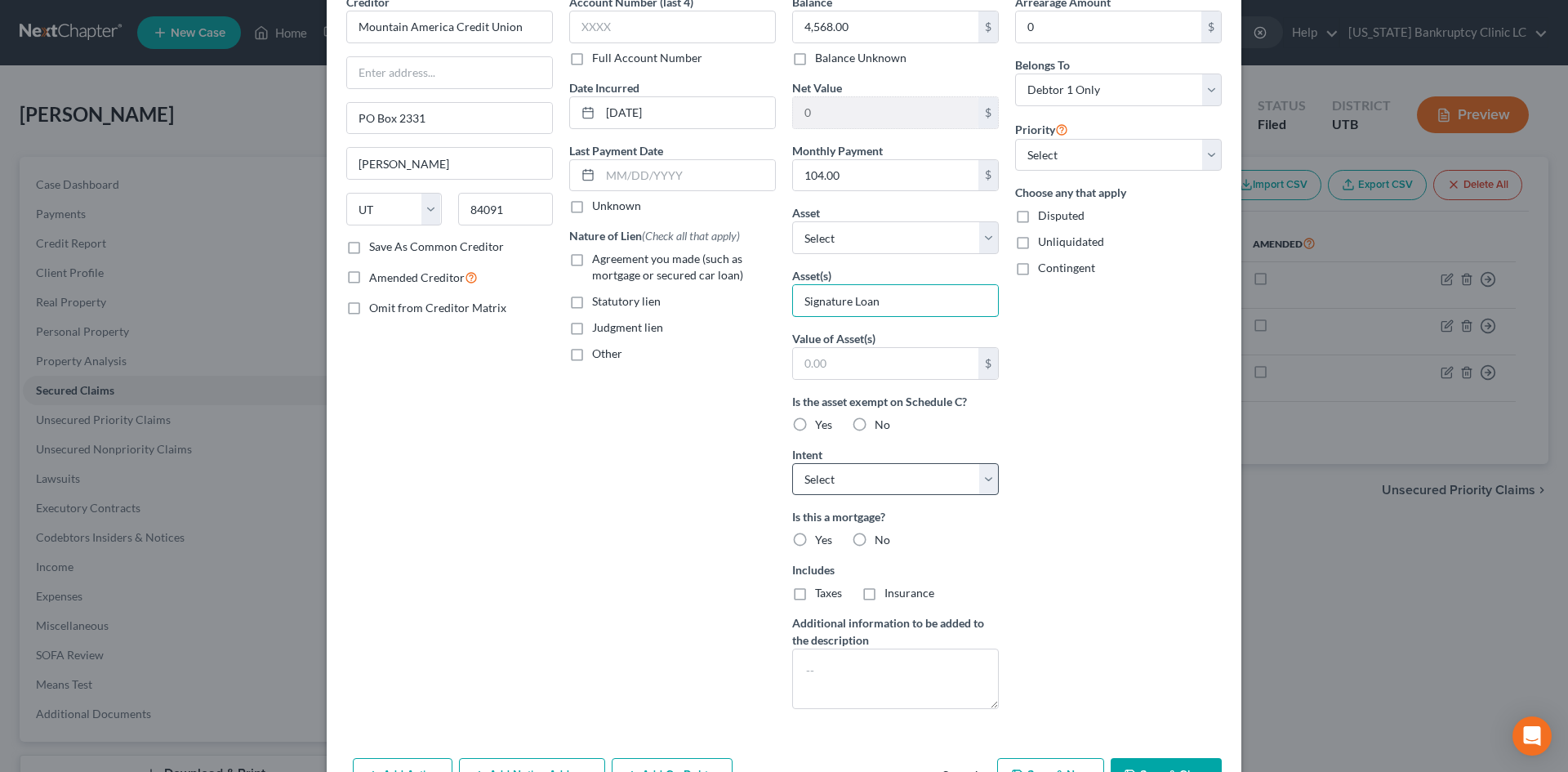
type input "Signature Loan"
click at [909, 483] on select "Select Surrender Redeem Reaffirm Avoid Other" at bounding box center [895, 479] width 207 height 33
select select "2"
click at [792, 463] on select "Select Surrender Redeem Reaffirm Avoid Other" at bounding box center [895, 479] width 207 height 33
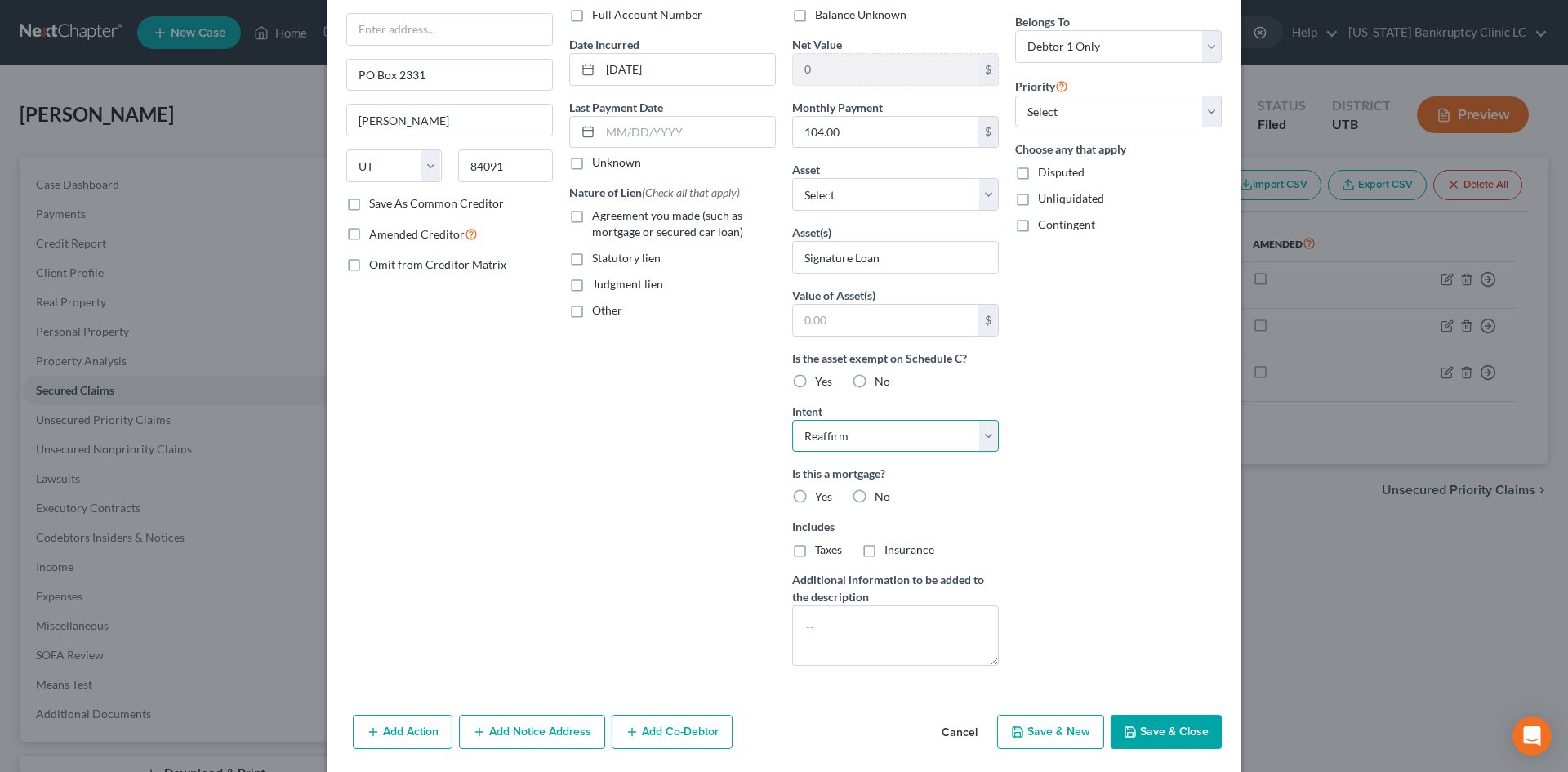
scroll to position [182, 0]
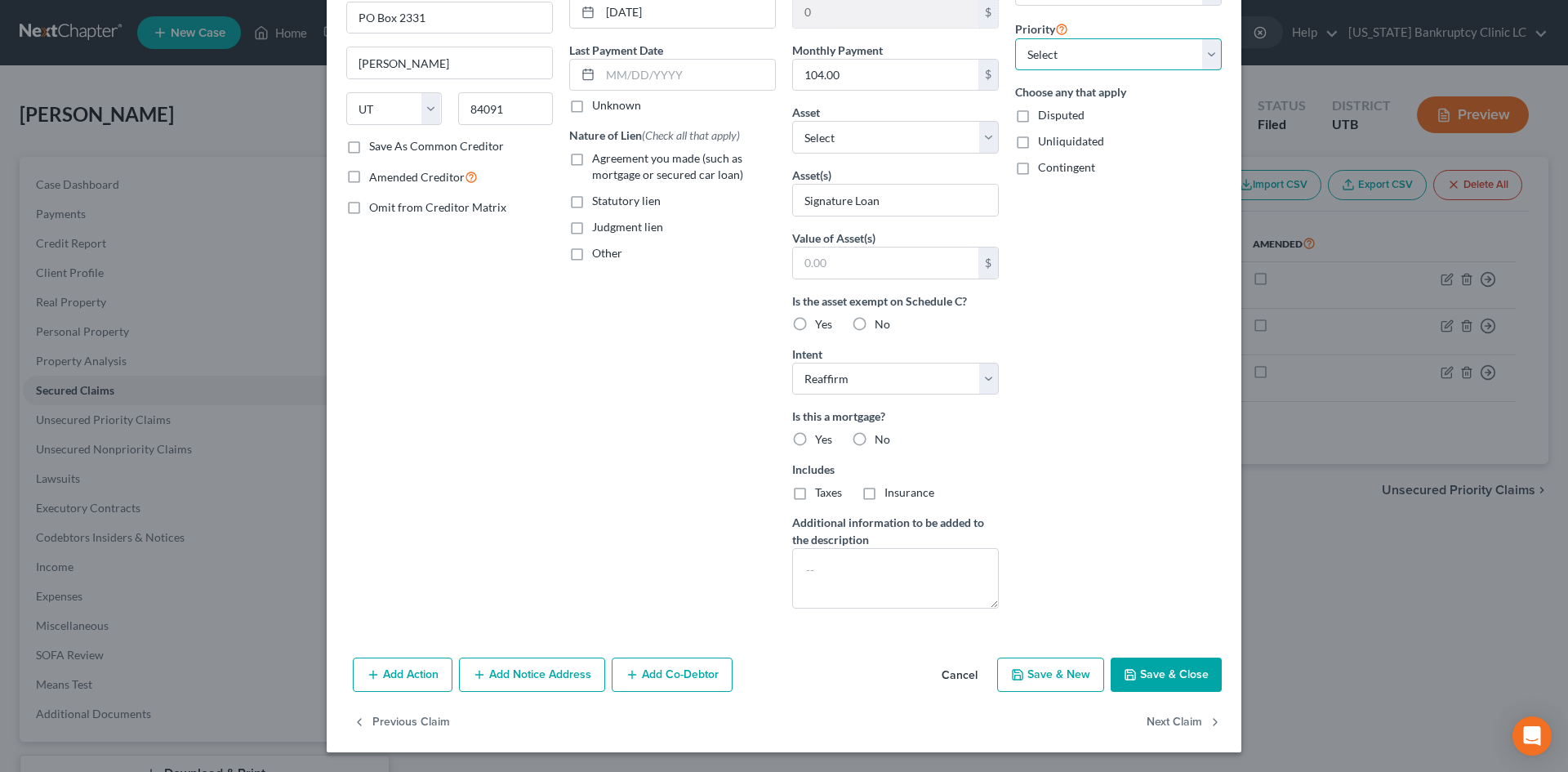
click at [1118, 66] on select "Select 1st 2nd 3rd 4th 5th 6th 7th 8th 9th 10th 11th 12th 13th 14th 15th 16th 1…" at bounding box center [1118, 54] width 207 height 33
select select "1"
click at [1015, 38] on select "Select 1st 2nd 3rd 4th 5th 6th 7th 8th 9th 10th 11th 12th 13th 14th 15th 16th 1…" at bounding box center [1118, 54] width 207 height 33
click at [1180, 685] on button "Save & Close" at bounding box center [1167, 675] width 111 height 35
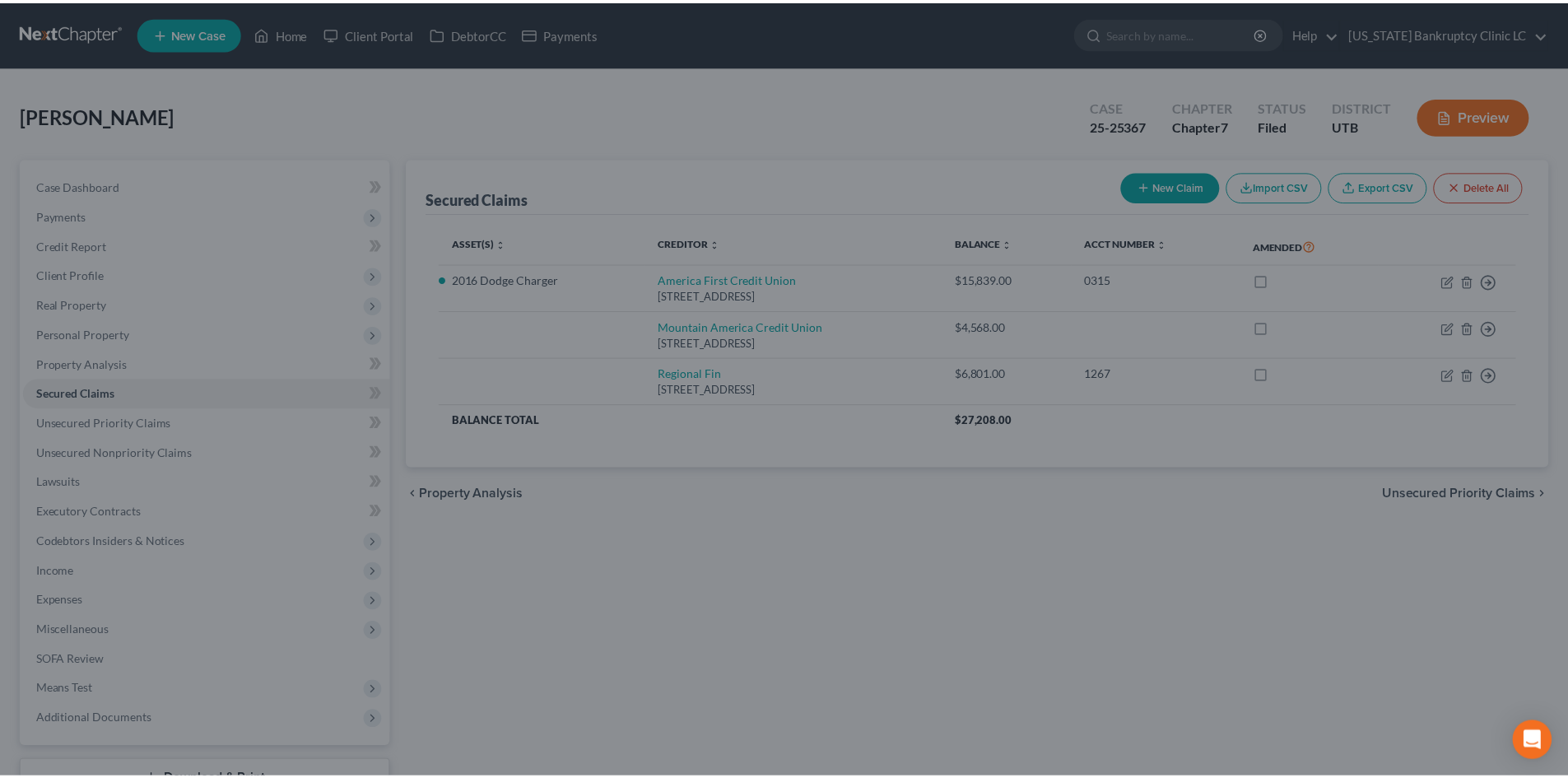
scroll to position [3, 0]
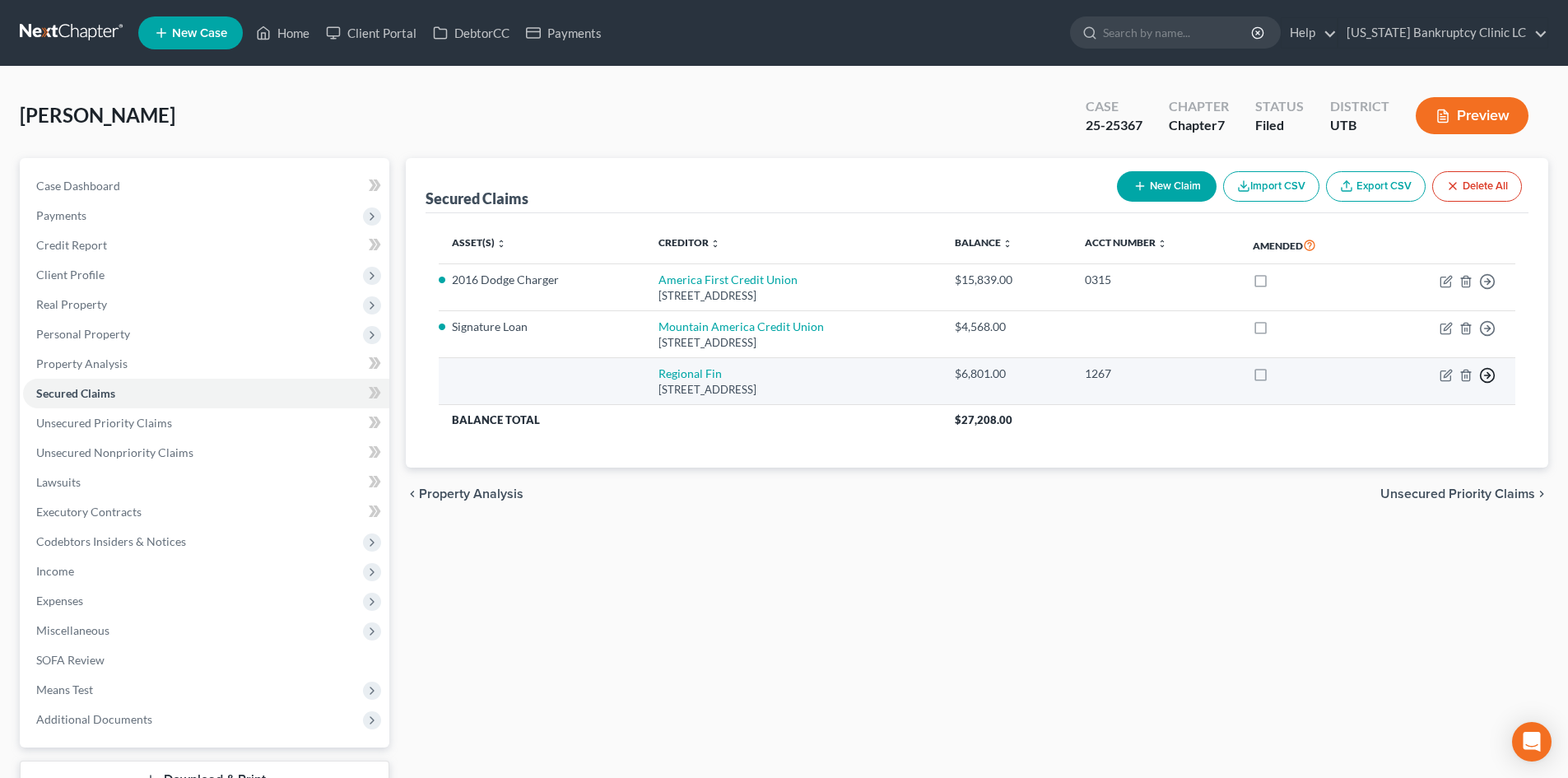
click at [1490, 376] on icon "button" at bounding box center [1486, 375] width 16 height 16
click at [1394, 411] on link "Move to F" at bounding box center [1412, 415] width 138 height 28
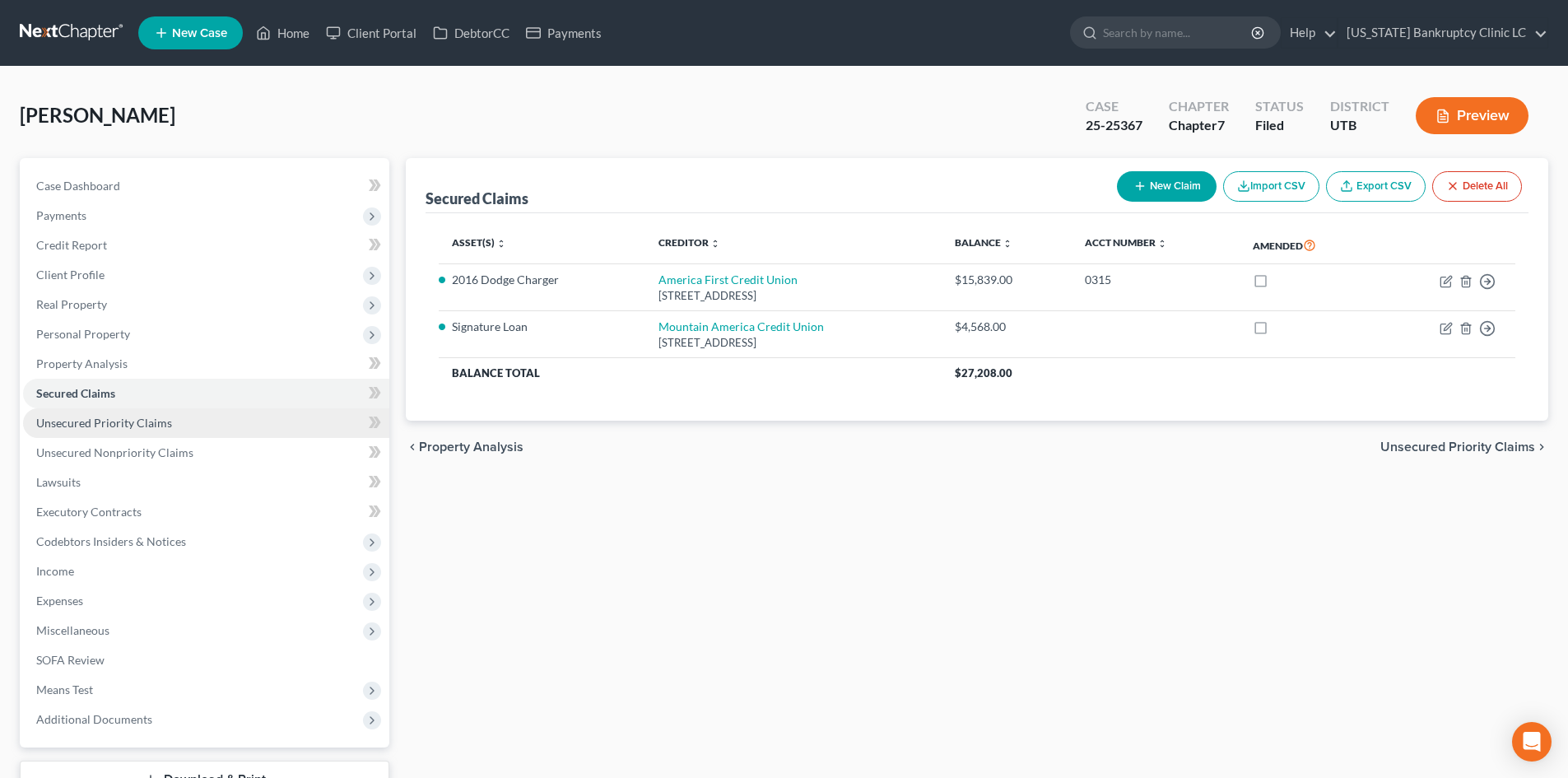
click at [105, 424] on span "Unsecured Priority Claims" at bounding box center [105, 423] width 136 height 14
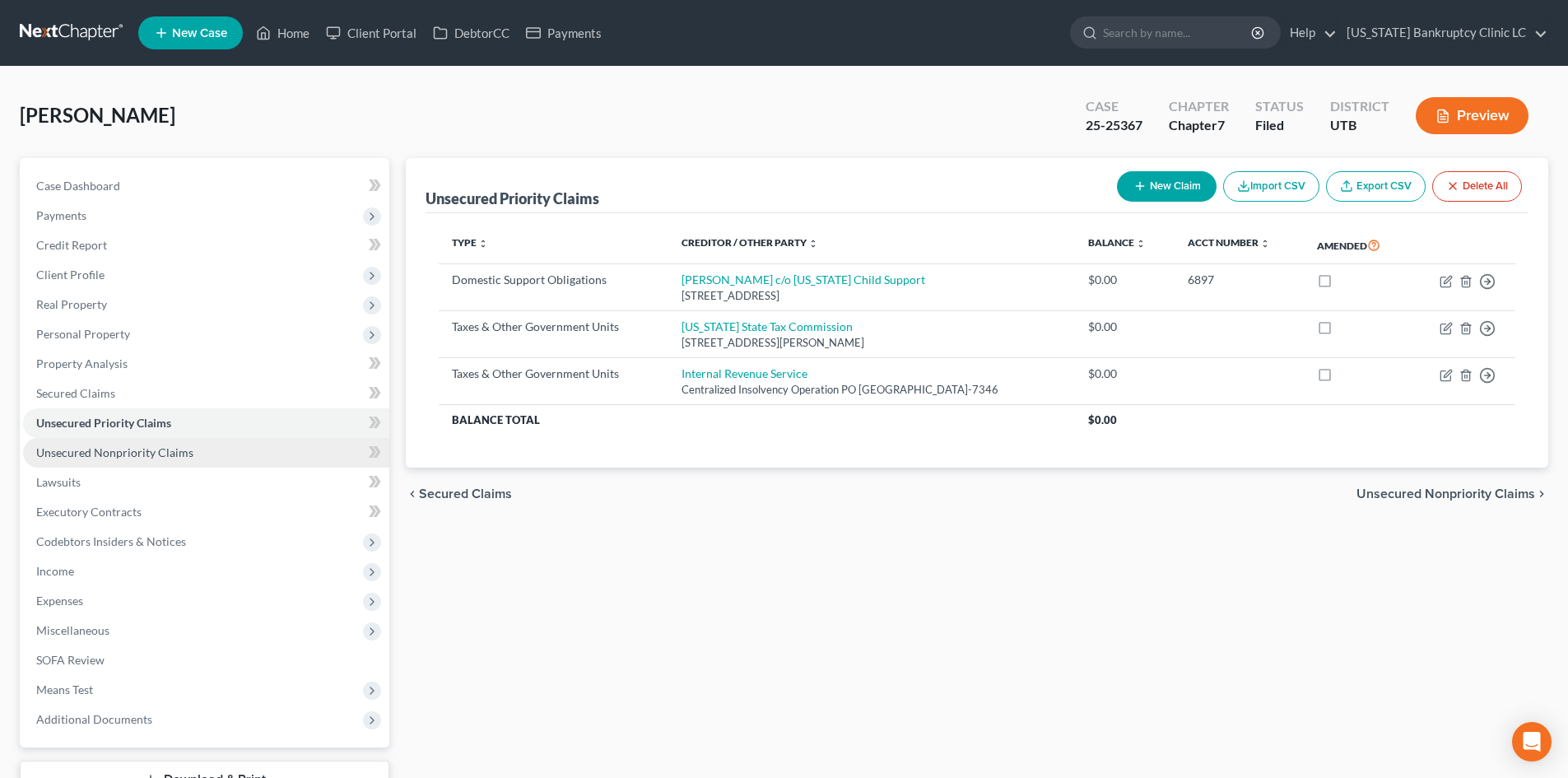
click at [113, 455] on span "Unsecured Nonpriority Claims" at bounding box center [115, 452] width 157 height 14
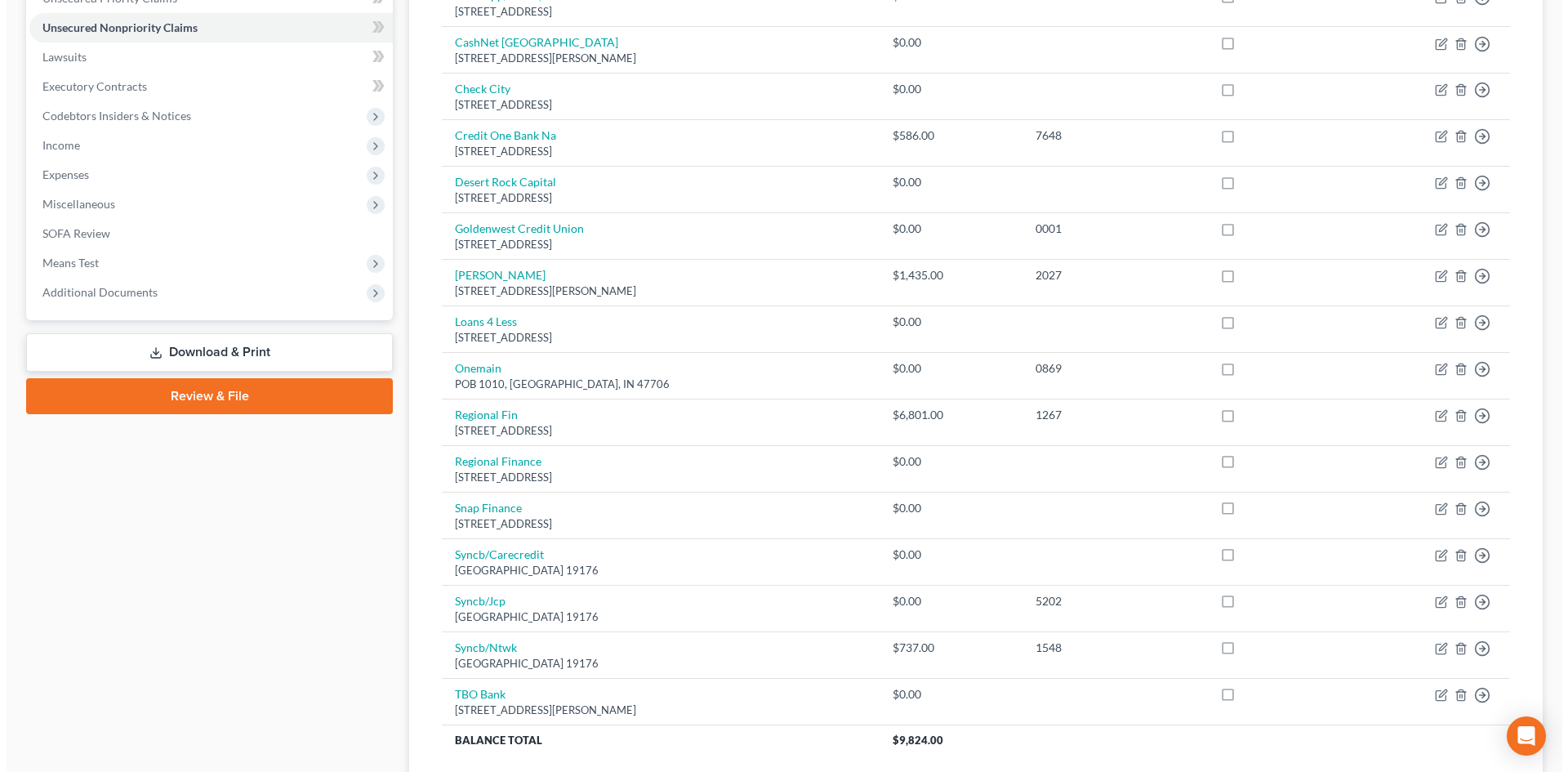
scroll to position [552, 0]
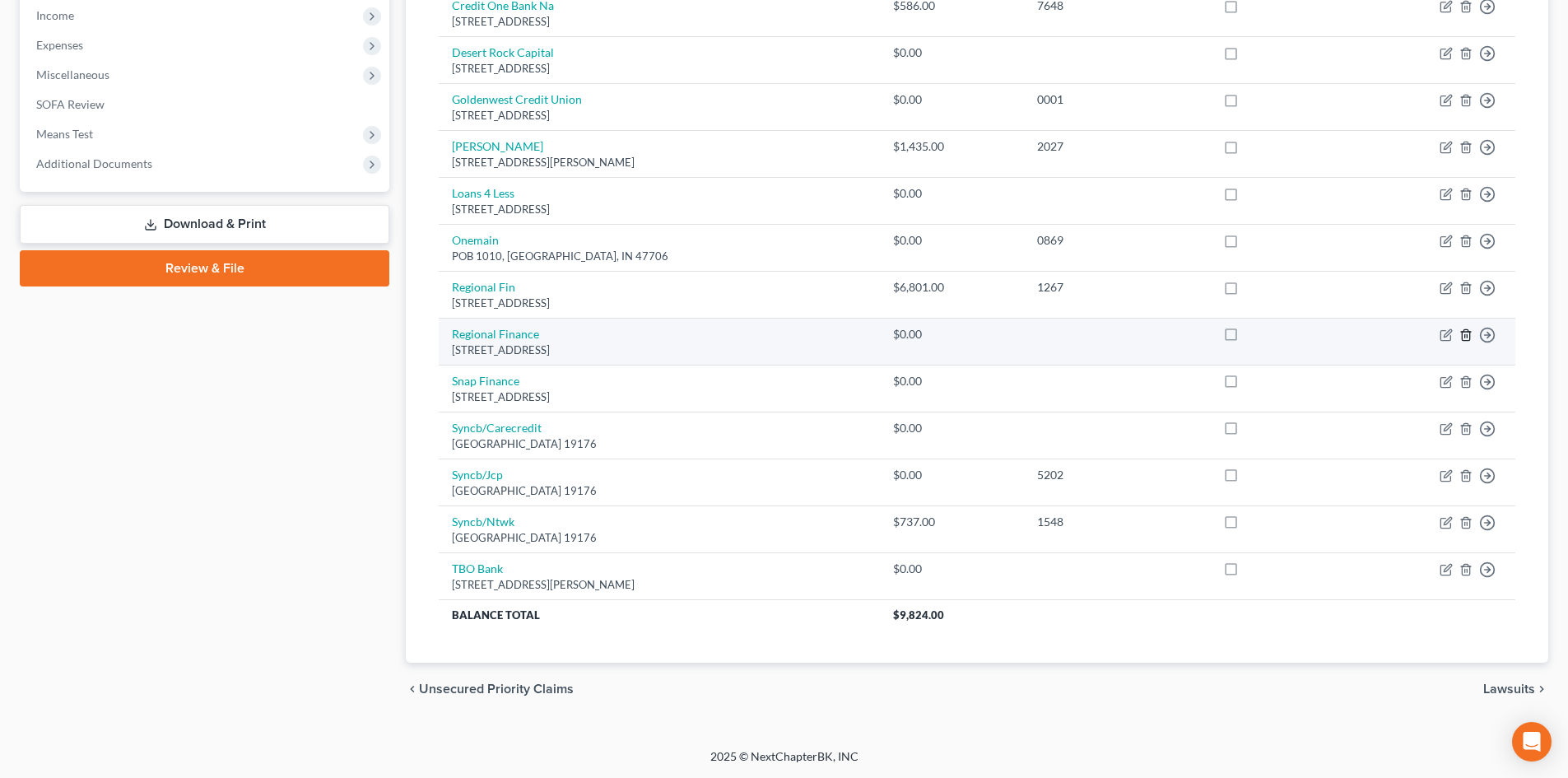
click at [1463, 339] on icon "button" at bounding box center [1465, 335] width 13 height 13
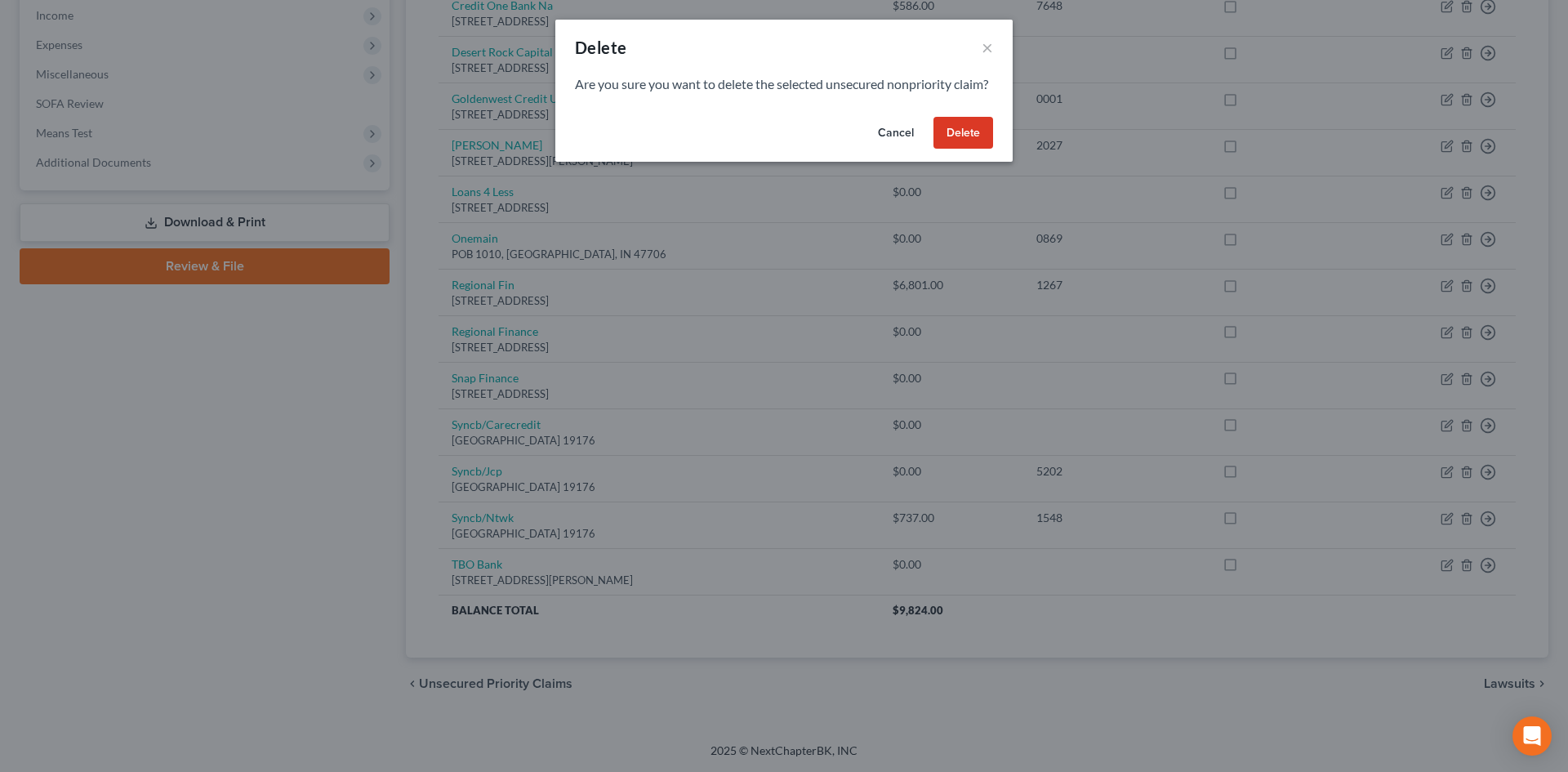
click at [962, 150] on button "Delete" at bounding box center [963, 133] width 60 height 33
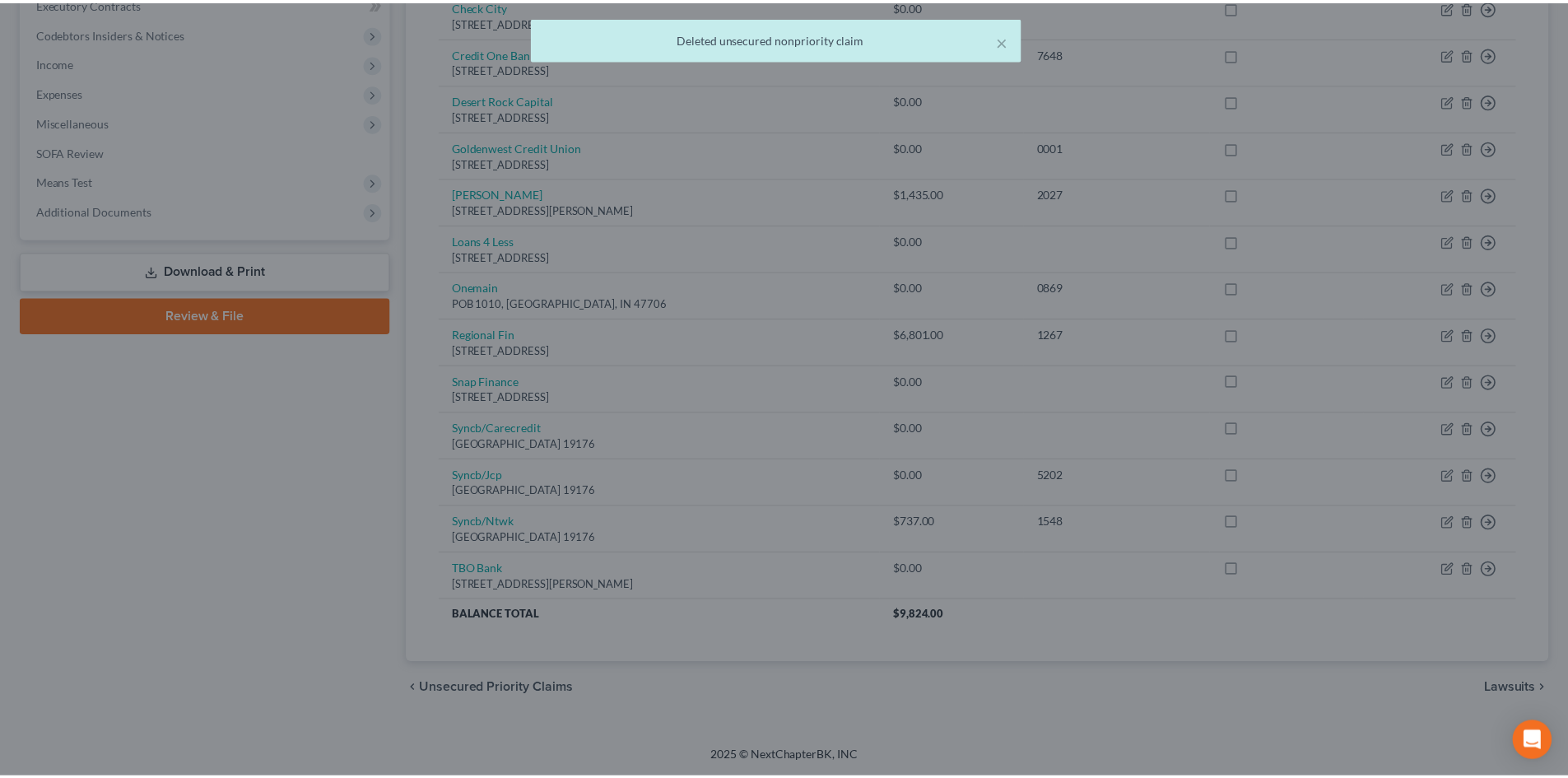
scroll to position [509, 0]
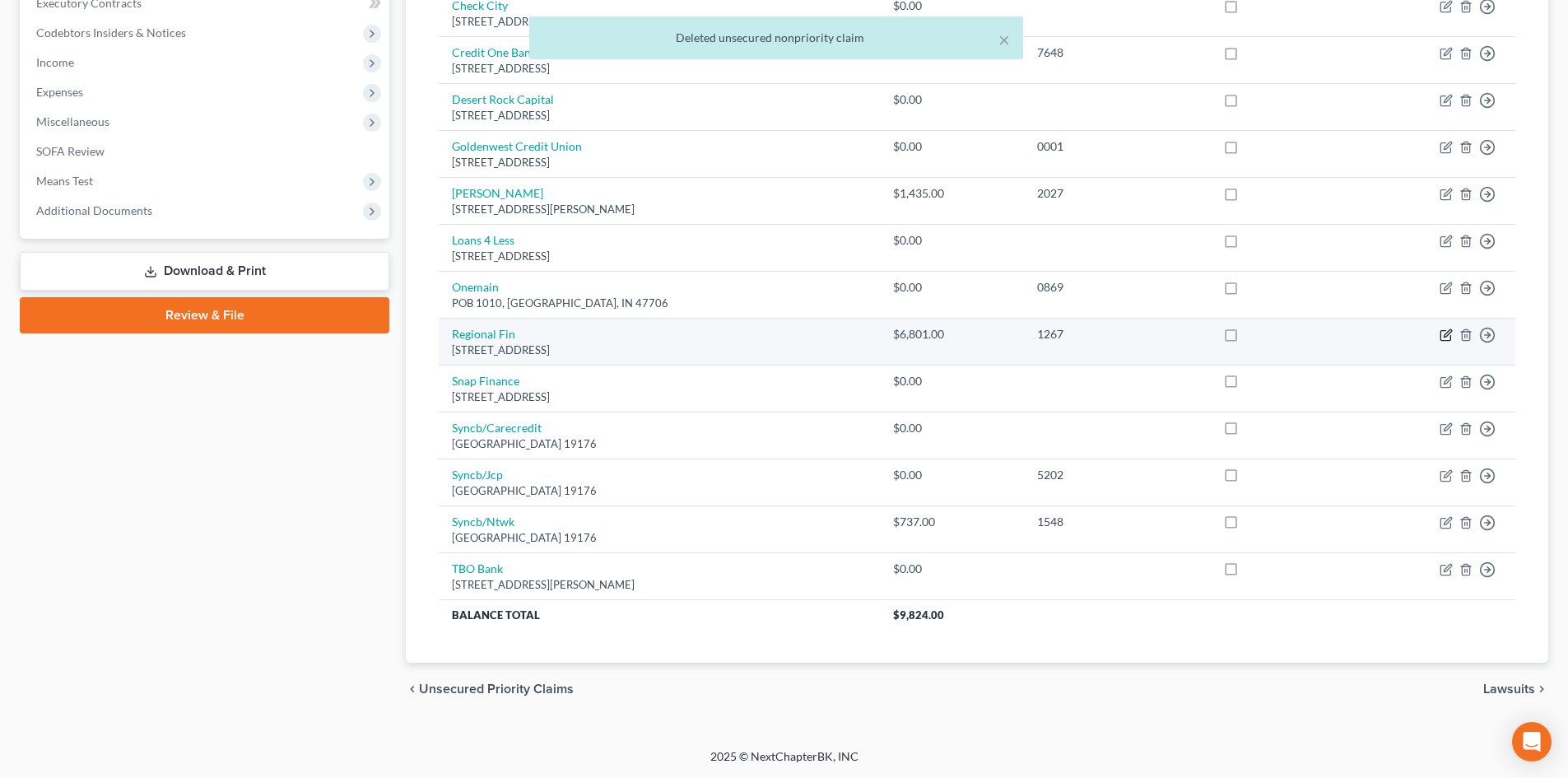
click at [1442, 333] on icon "button" at bounding box center [1445, 335] width 13 height 13
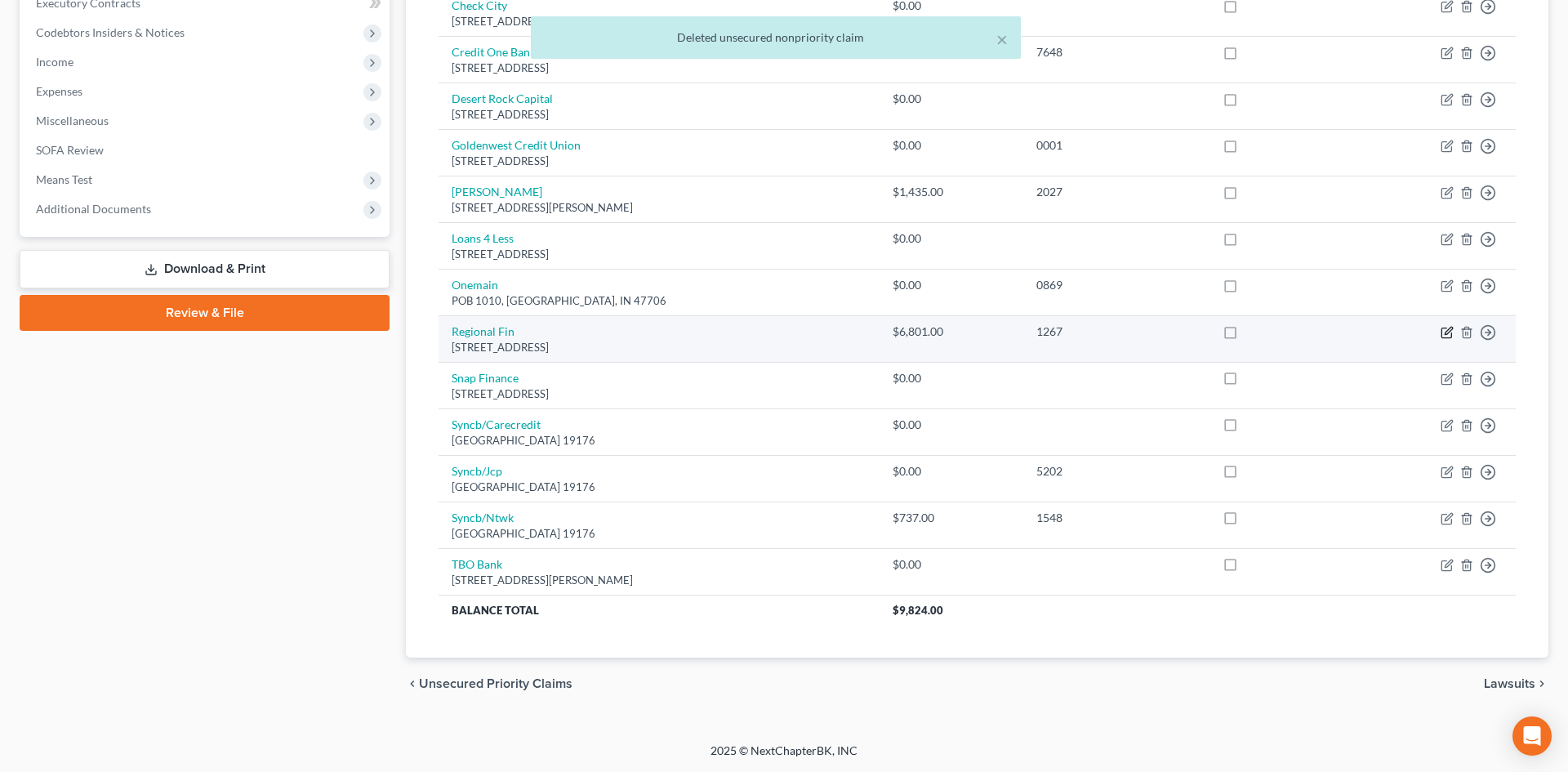
select select "42"
select select "0"
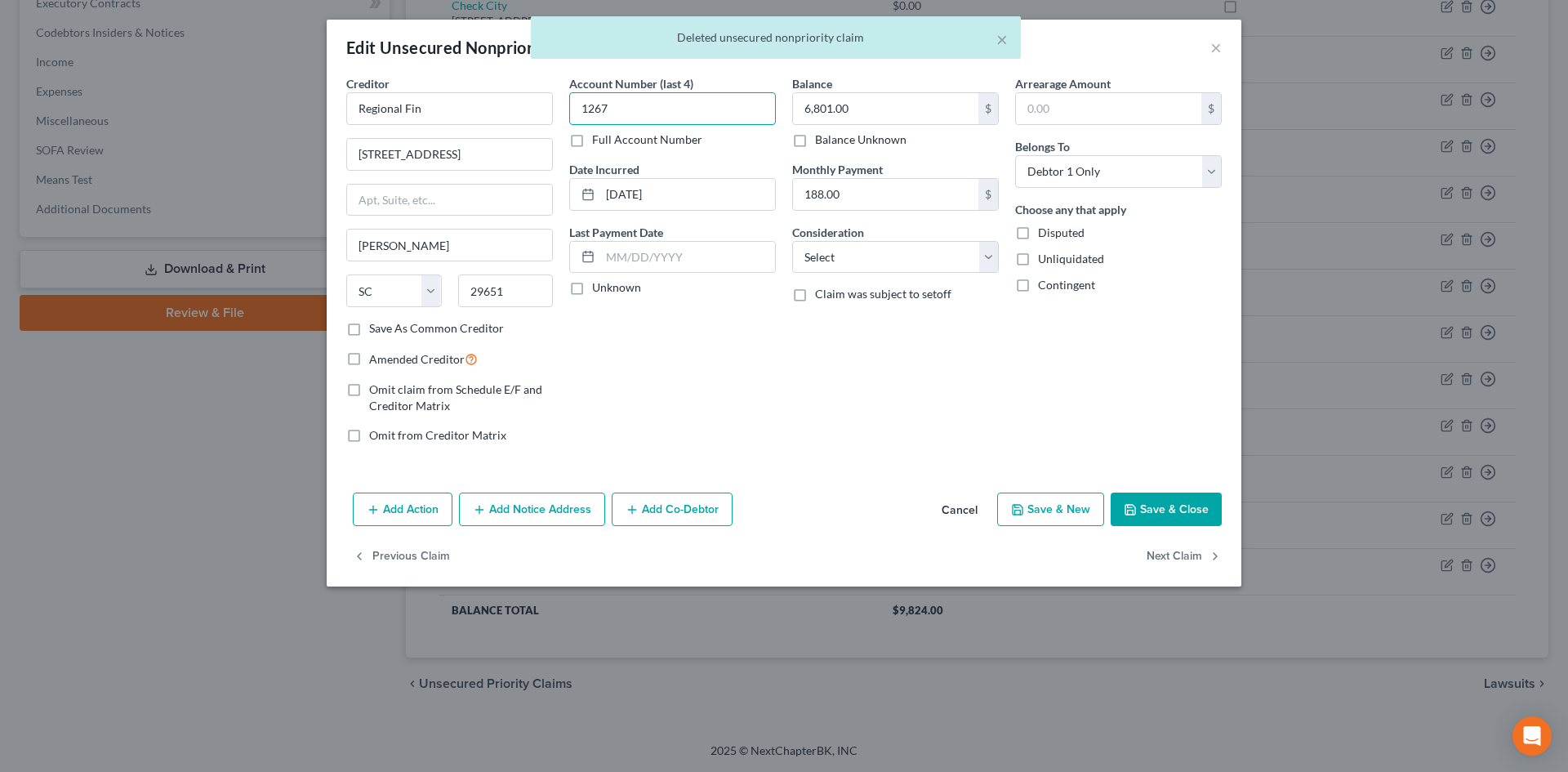
click at [705, 112] on input "1267" at bounding box center [672, 108] width 207 height 33
click at [467, 112] on input "Regional Fin" at bounding box center [449, 108] width 207 height 33
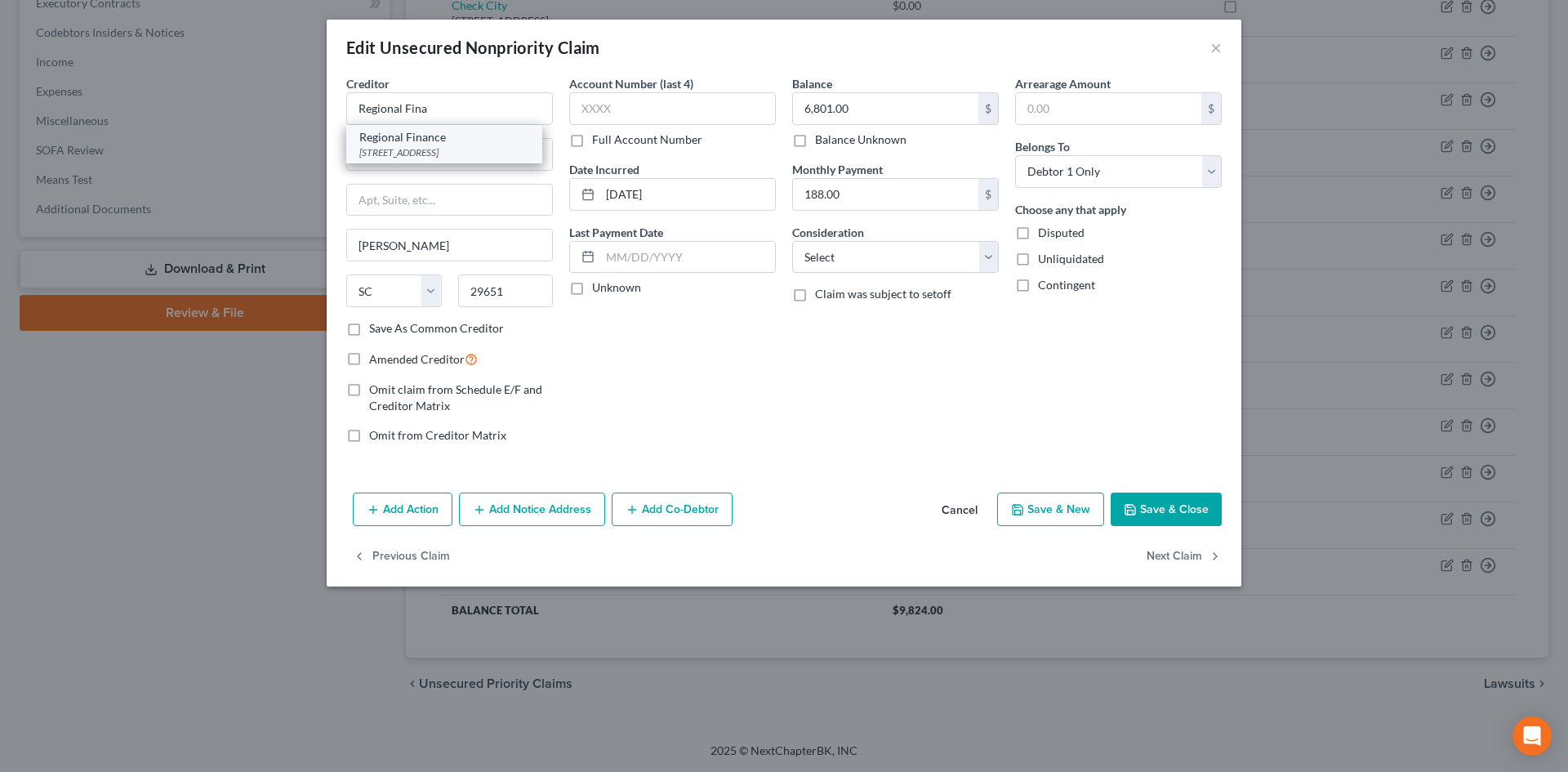
click at [452, 145] on div "[STREET_ADDRESS]" at bounding box center [444, 152] width 170 height 14
type input "Regional Finance"
type input "[STREET_ADDRESS]"
type input "Suite B"
click at [1158, 516] on button "Save & Close" at bounding box center [1167, 509] width 111 height 35
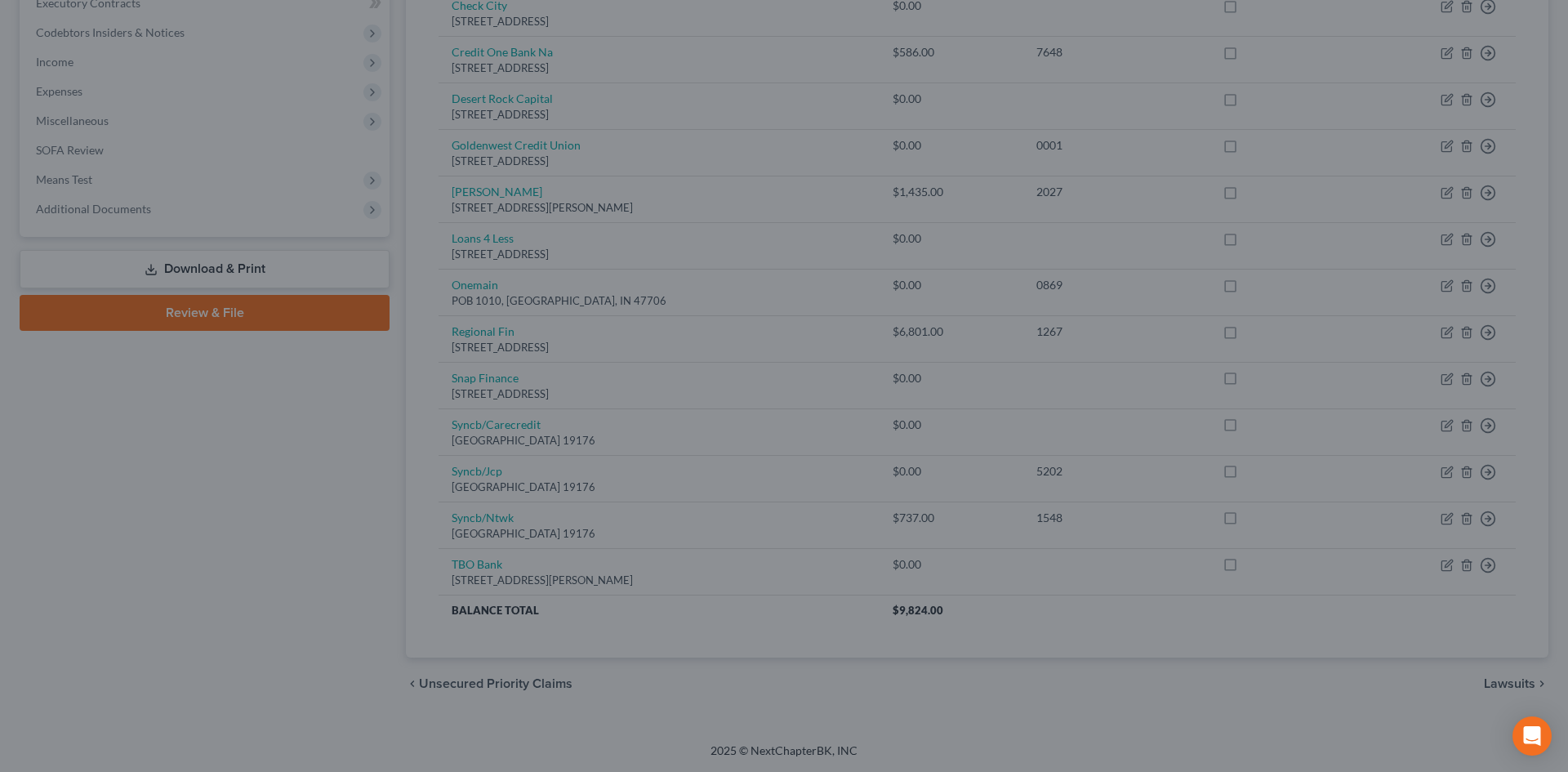
type input "0"
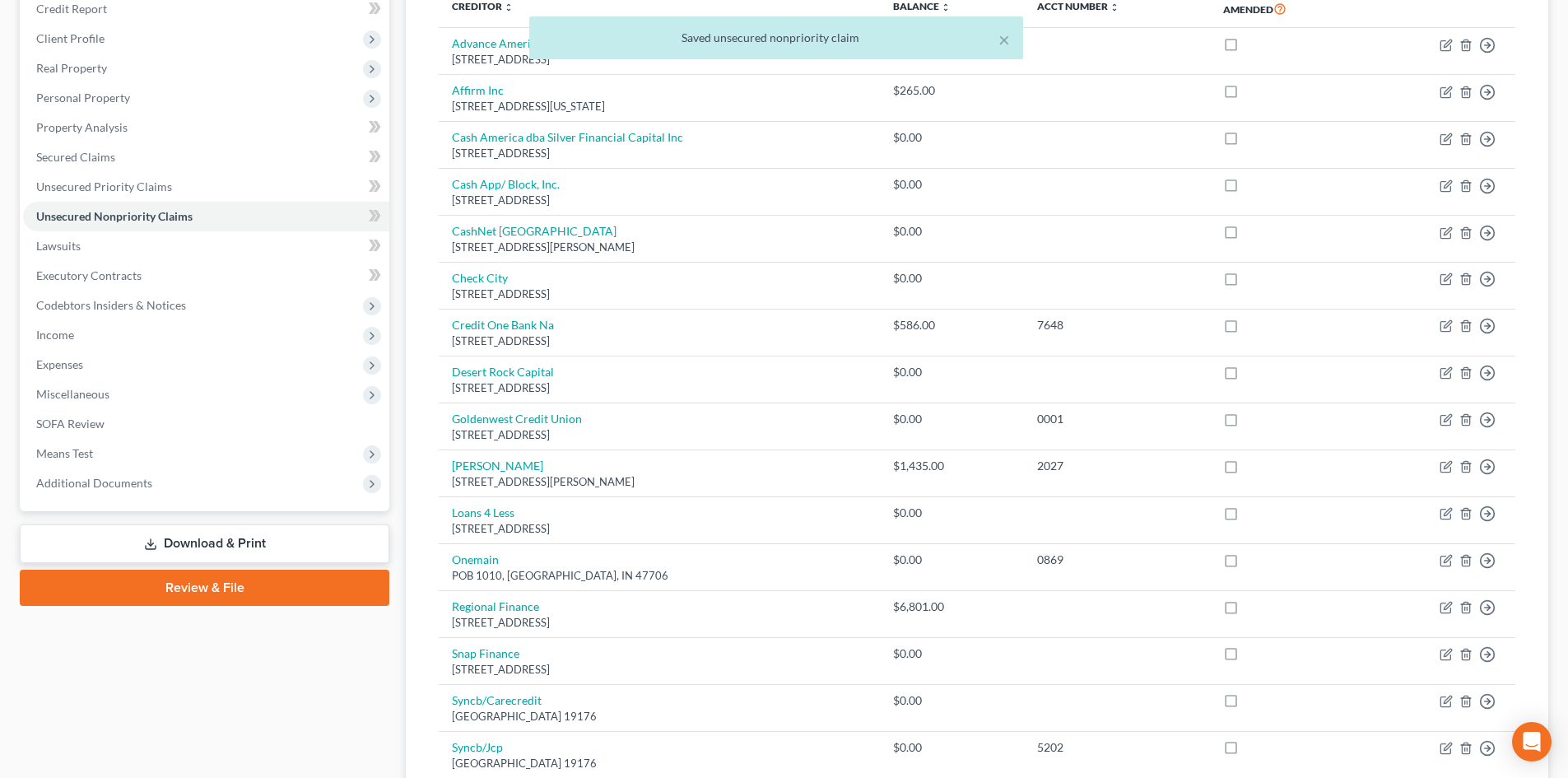
scroll to position [329, 0]
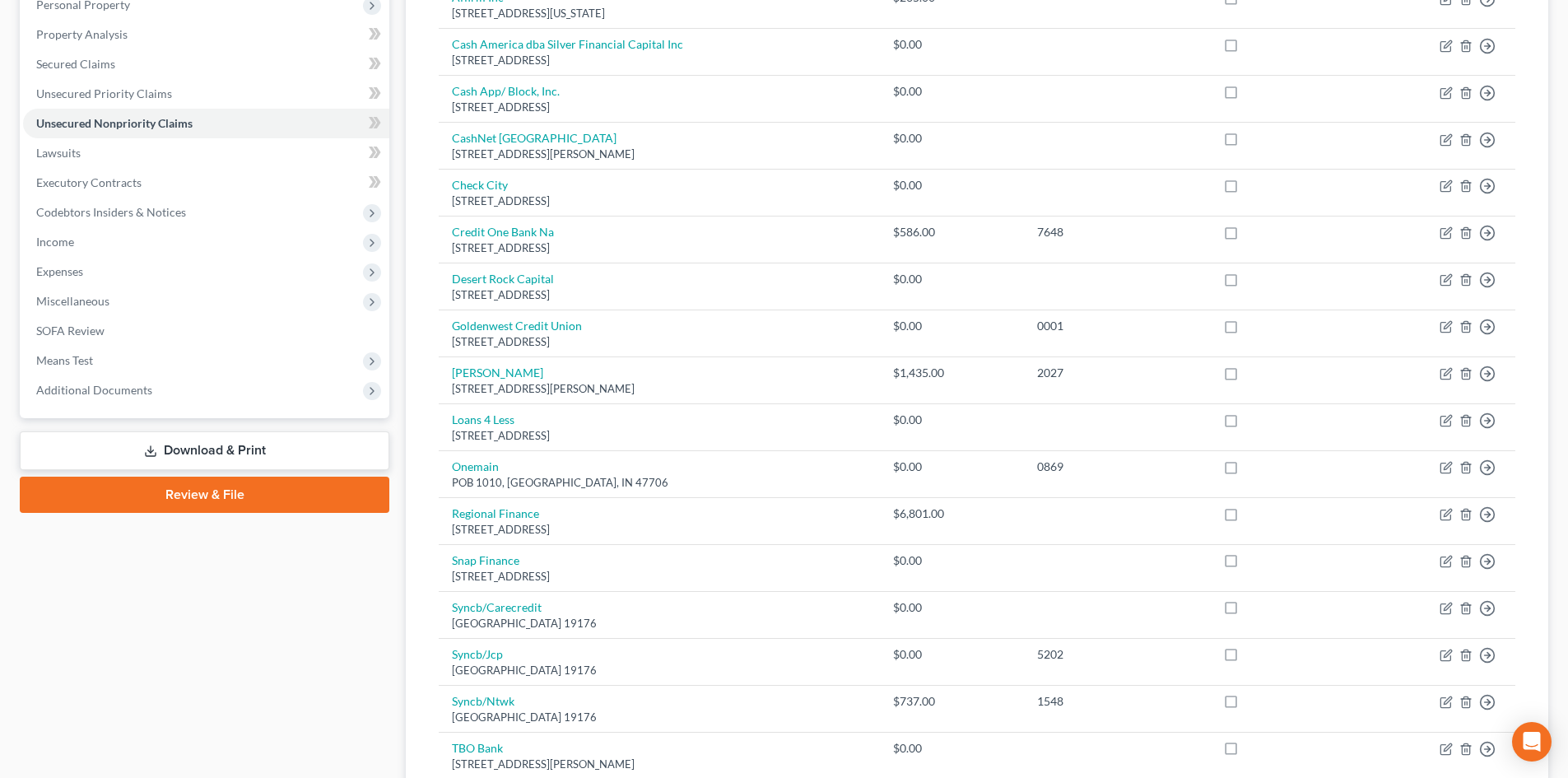
click at [207, 456] on link "Download & Print" at bounding box center [204, 450] width 369 height 38
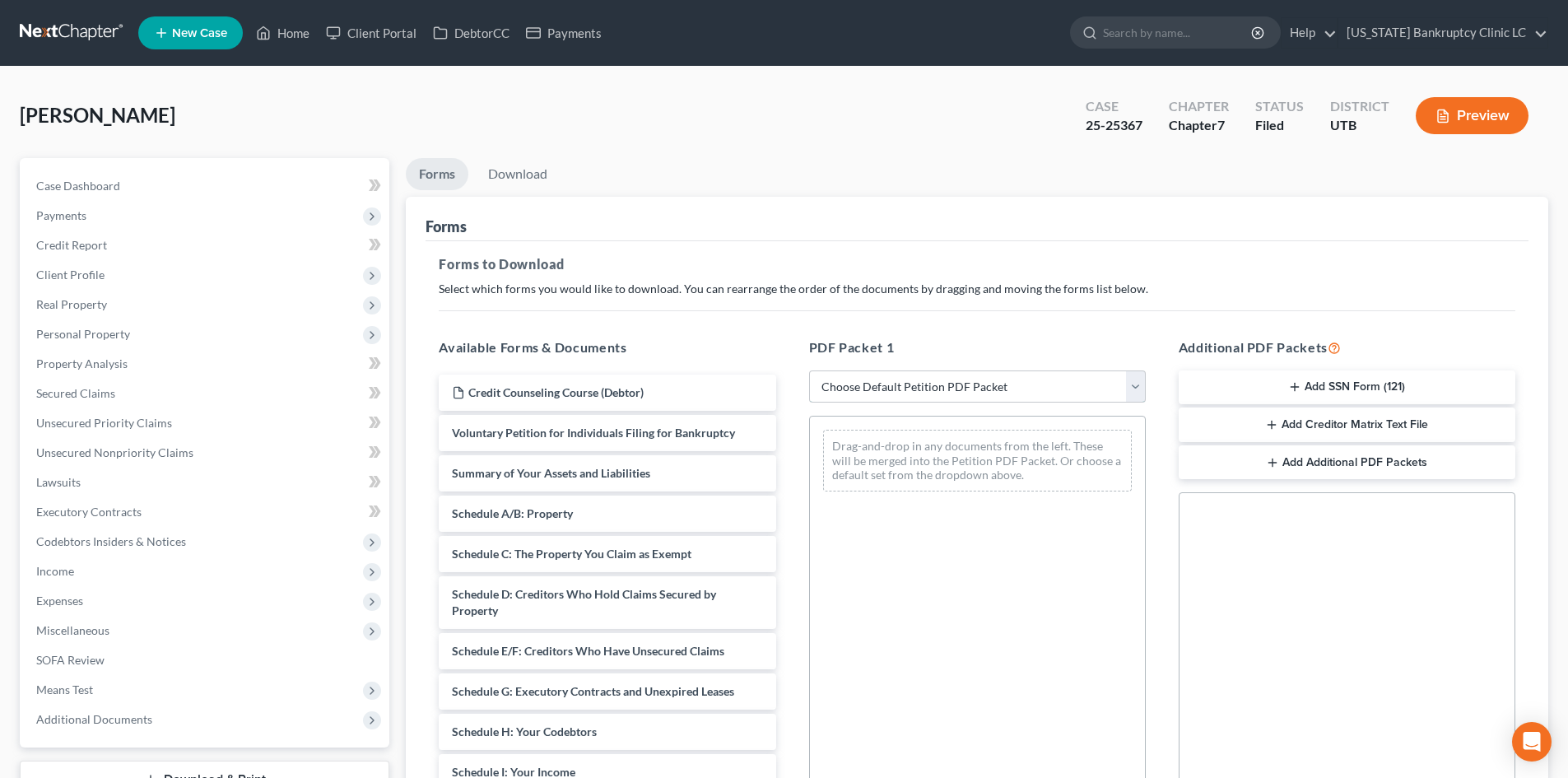
click at [858, 388] on select "Choose Default Petition PDF Packet Complete Bankruptcy Petition (all forms and …" at bounding box center [978, 386] width 337 height 33
click at [1386, 432] on button "Add Creditor Matrix Text File" at bounding box center [1347, 425] width 337 height 35
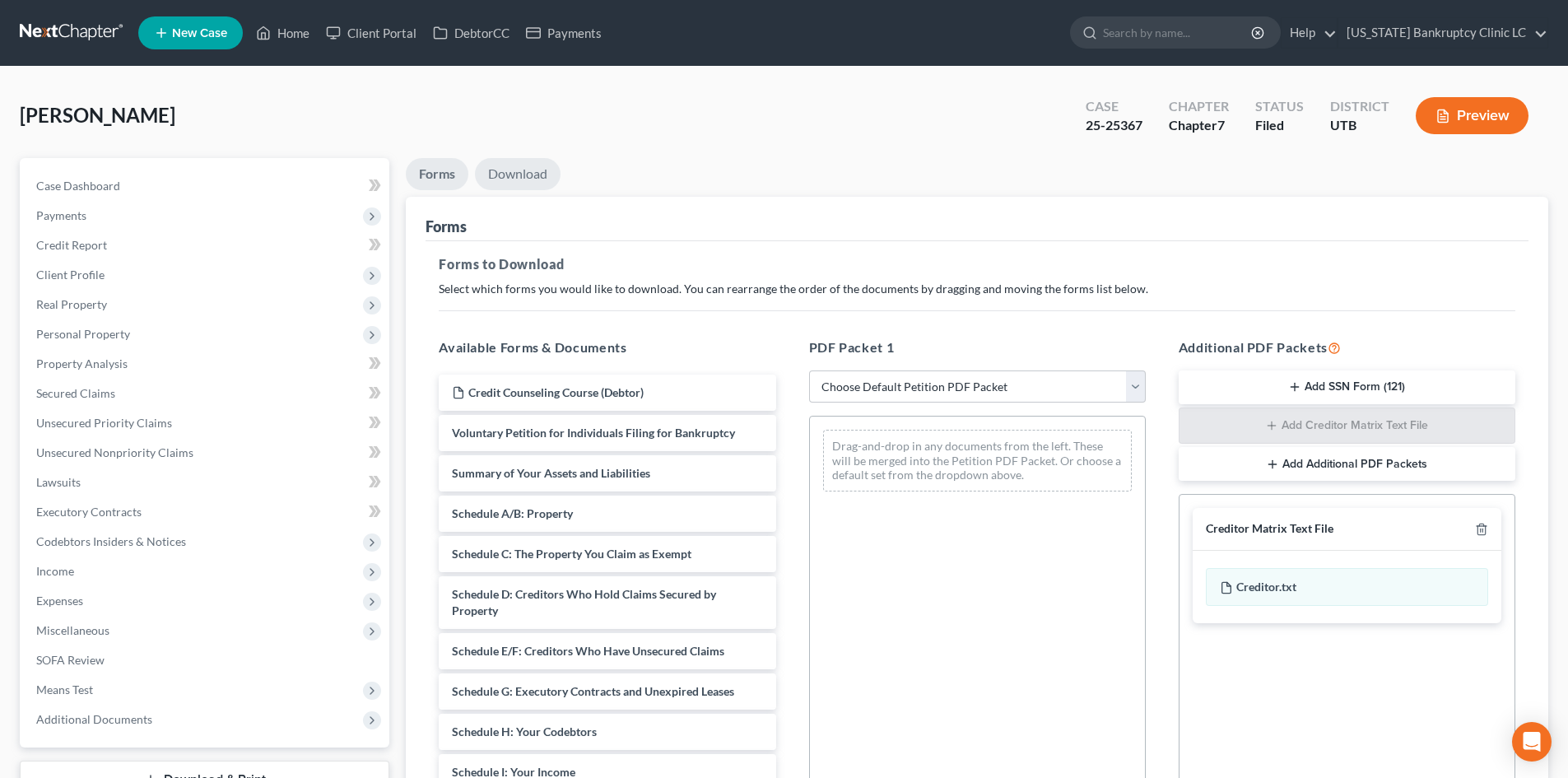
click at [506, 174] on link "Download" at bounding box center [517, 174] width 86 height 32
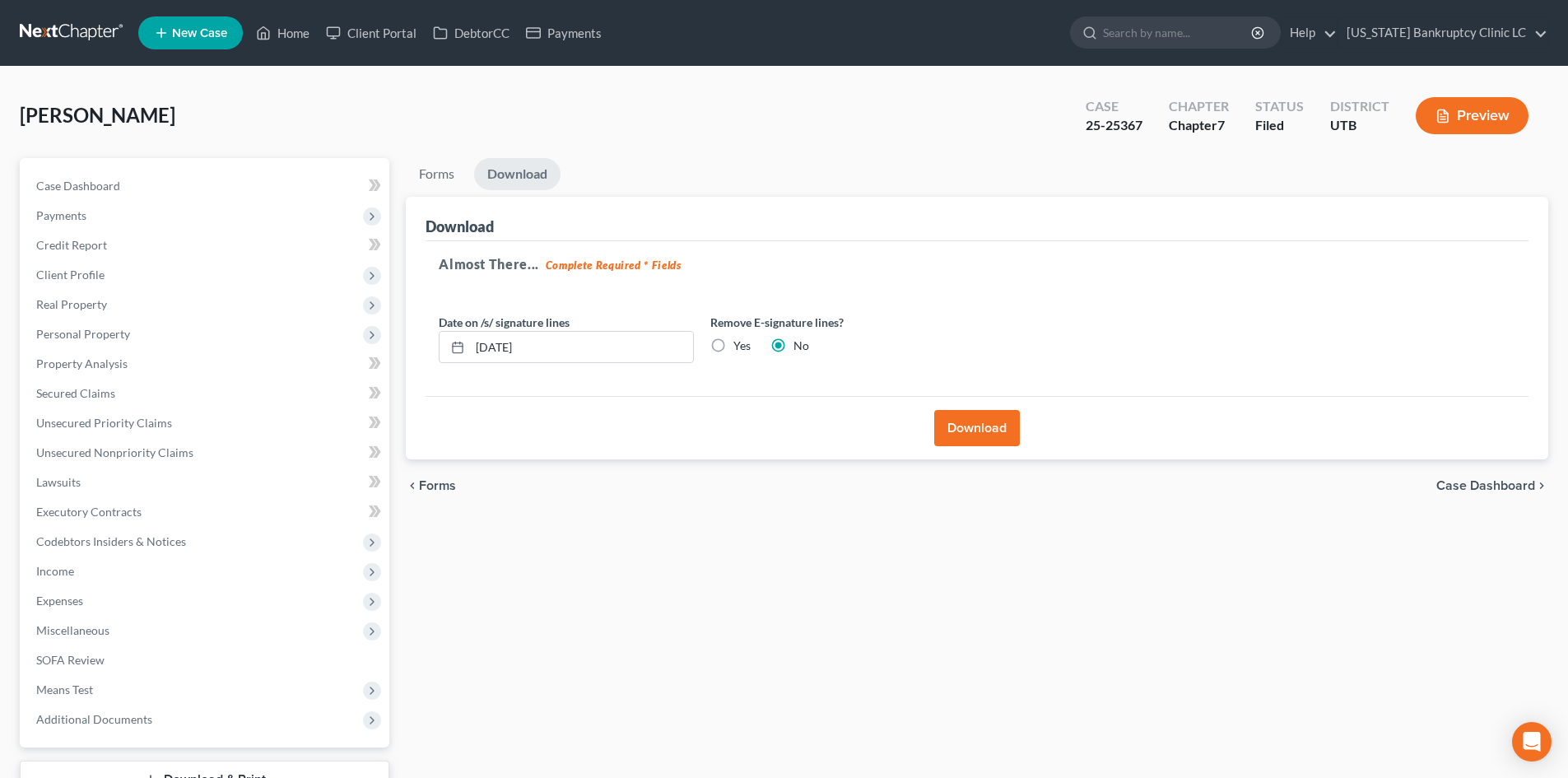
click at [985, 418] on button "Download" at bounding box center [977, 428] width 86 height 37
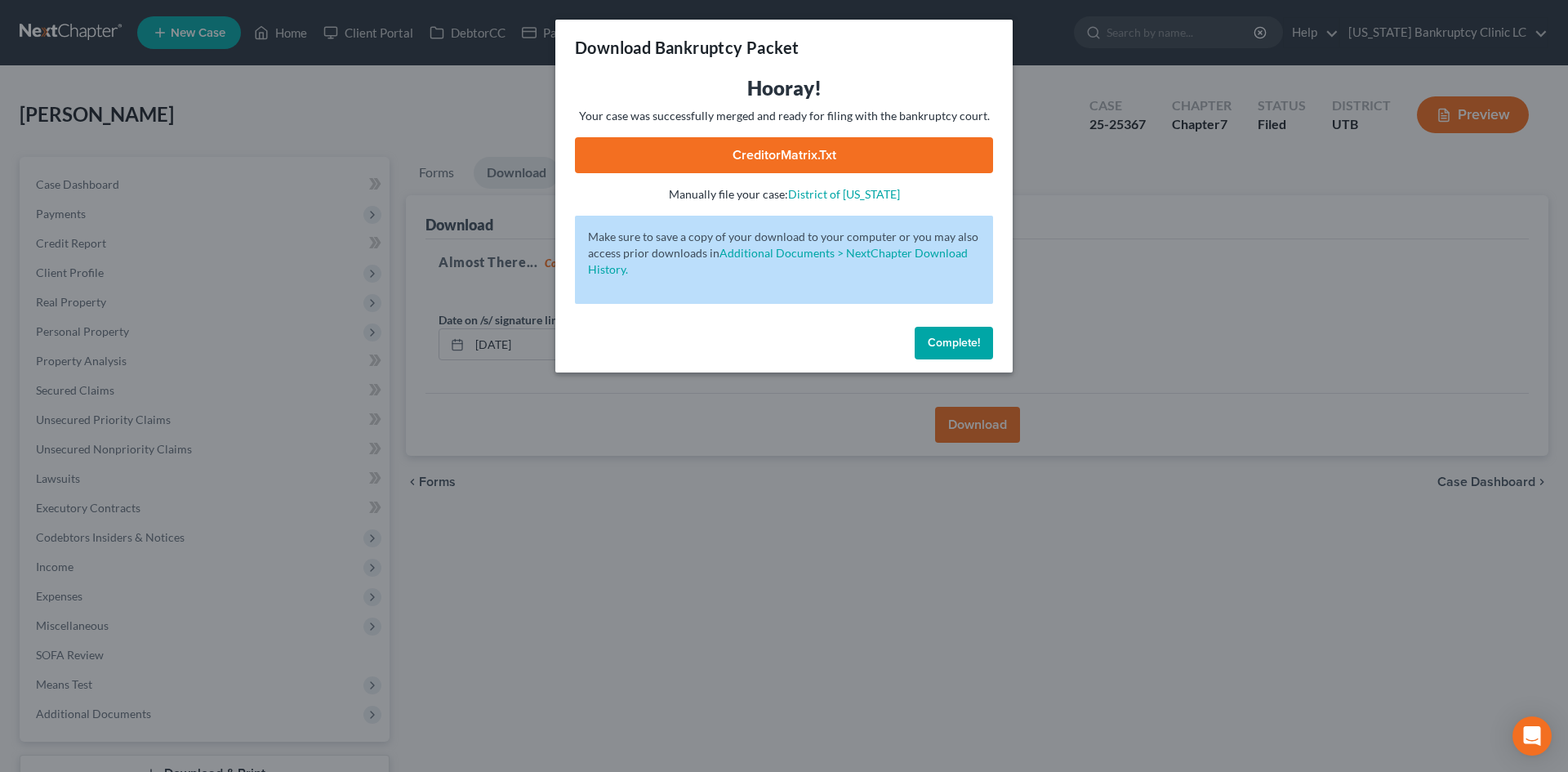
click at [918, 163] on link "CreditorMatrix.txt" at bounding box center [784, 155] width 418 height 36
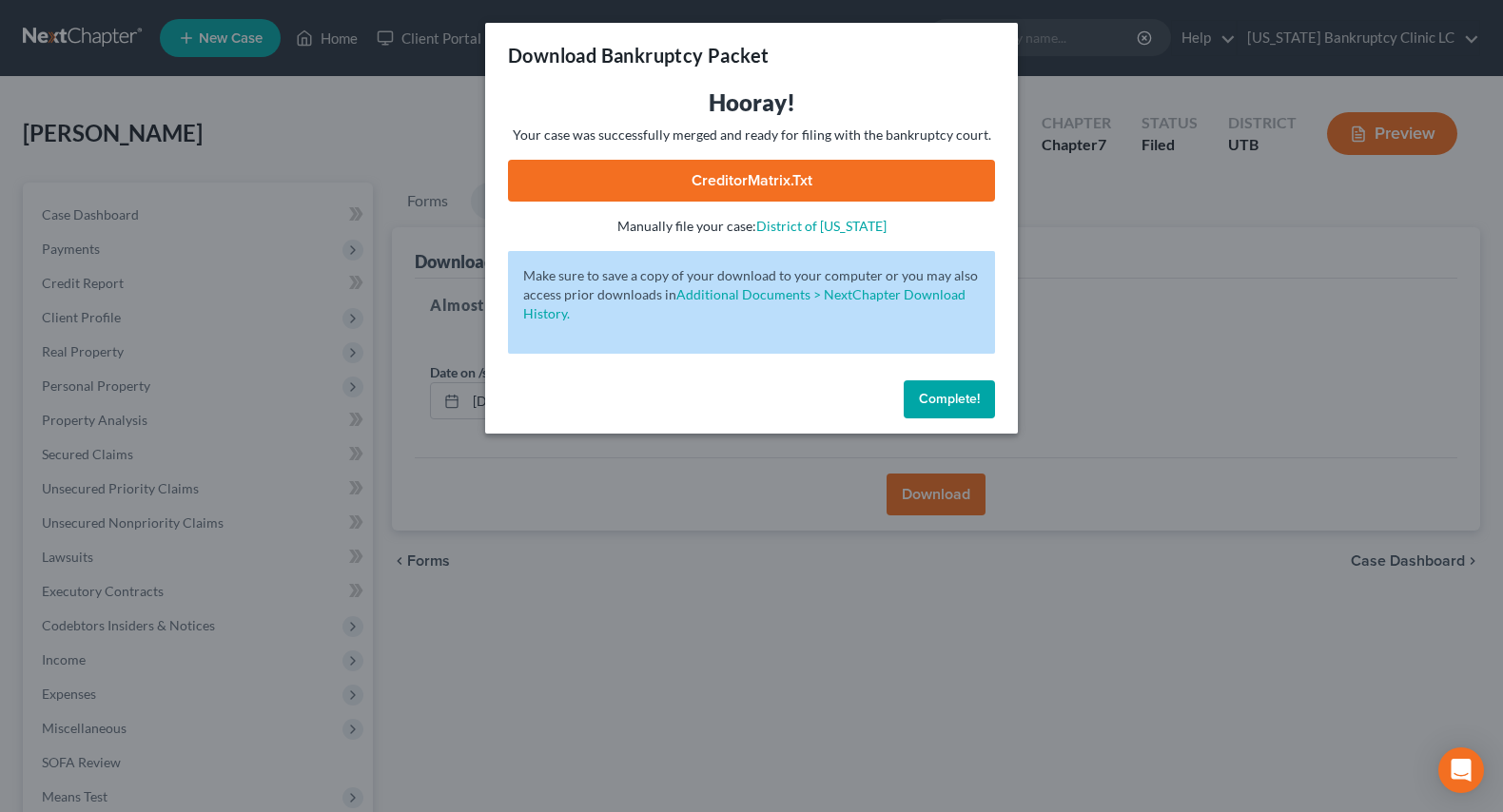
drag, startPoint x: 959, startPoint y: 387, endPoint x: 970, endPoint y: 380, distance: 13.0
click at [959, 386] on button "Complete!" at bounding box center [949, 399] width 91 height 38
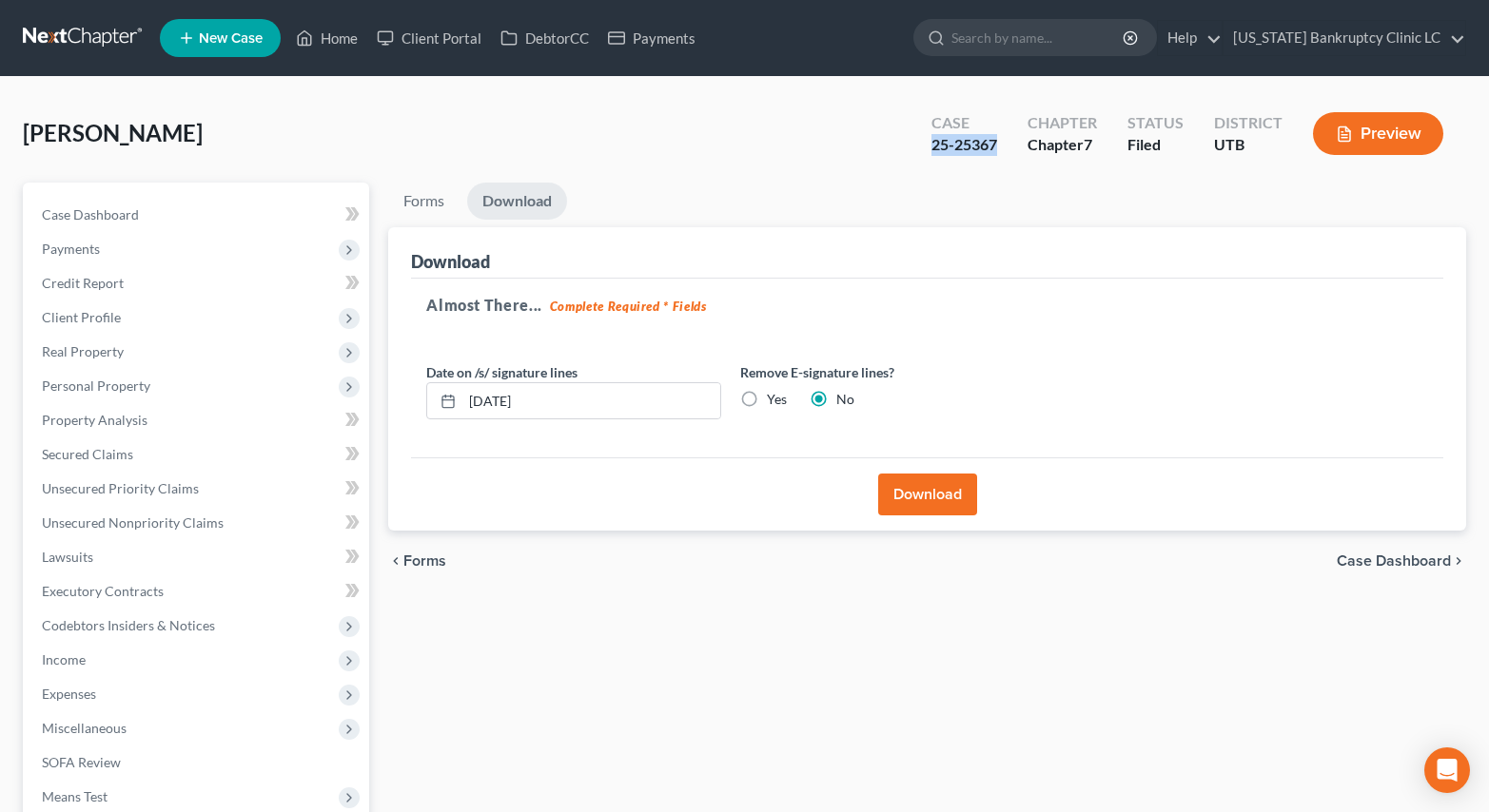
drag, startPoint x: 926, startPoint y: 150, endPoint x: 1001, endPoint y: 151, distance: 75.0
click at [1001, 151] on div "Case 25-25367" at bounding box center [965, 135] width 96 height 56
copy div "25-25367"
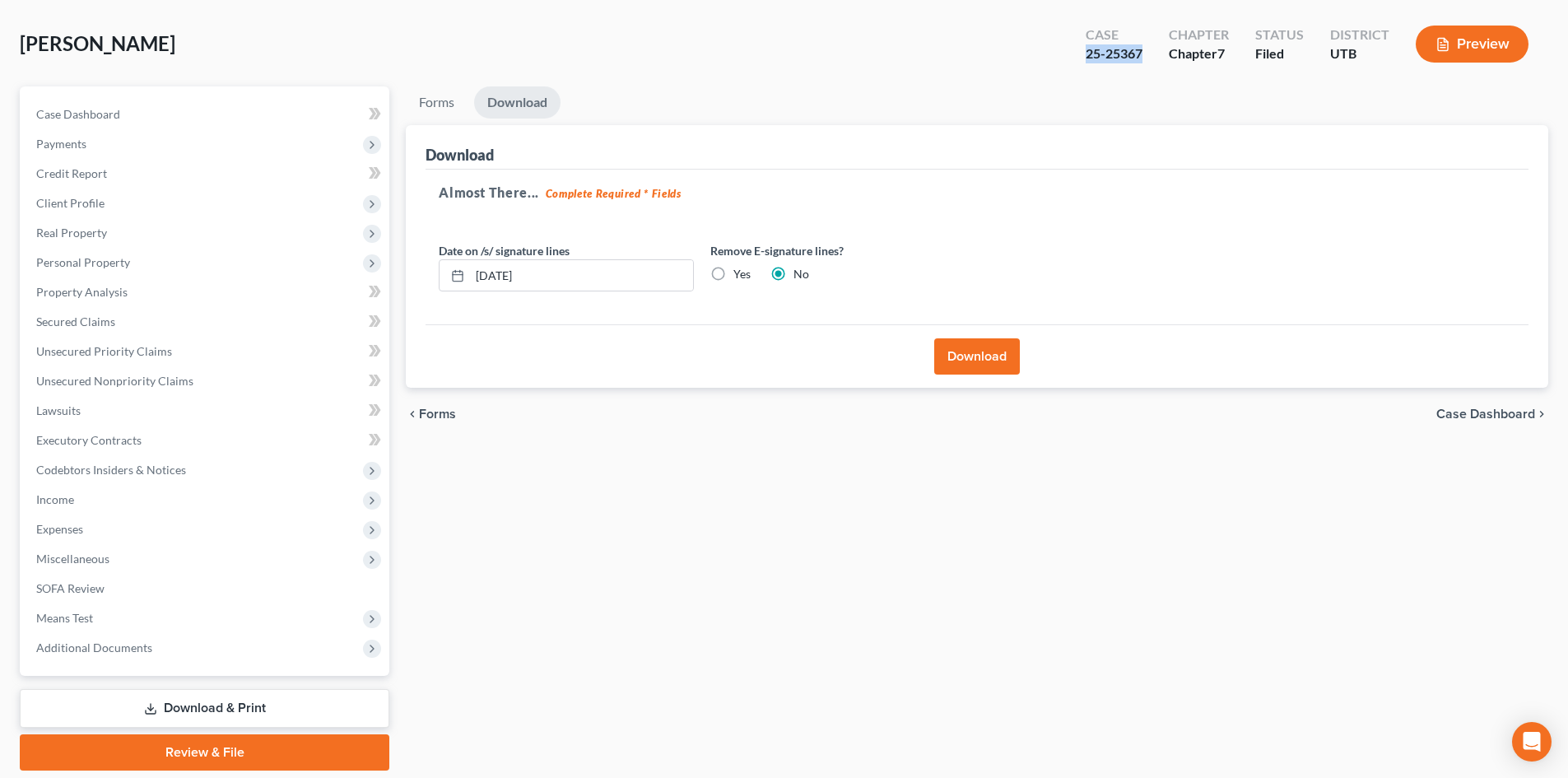
scroll to position [17, 0]
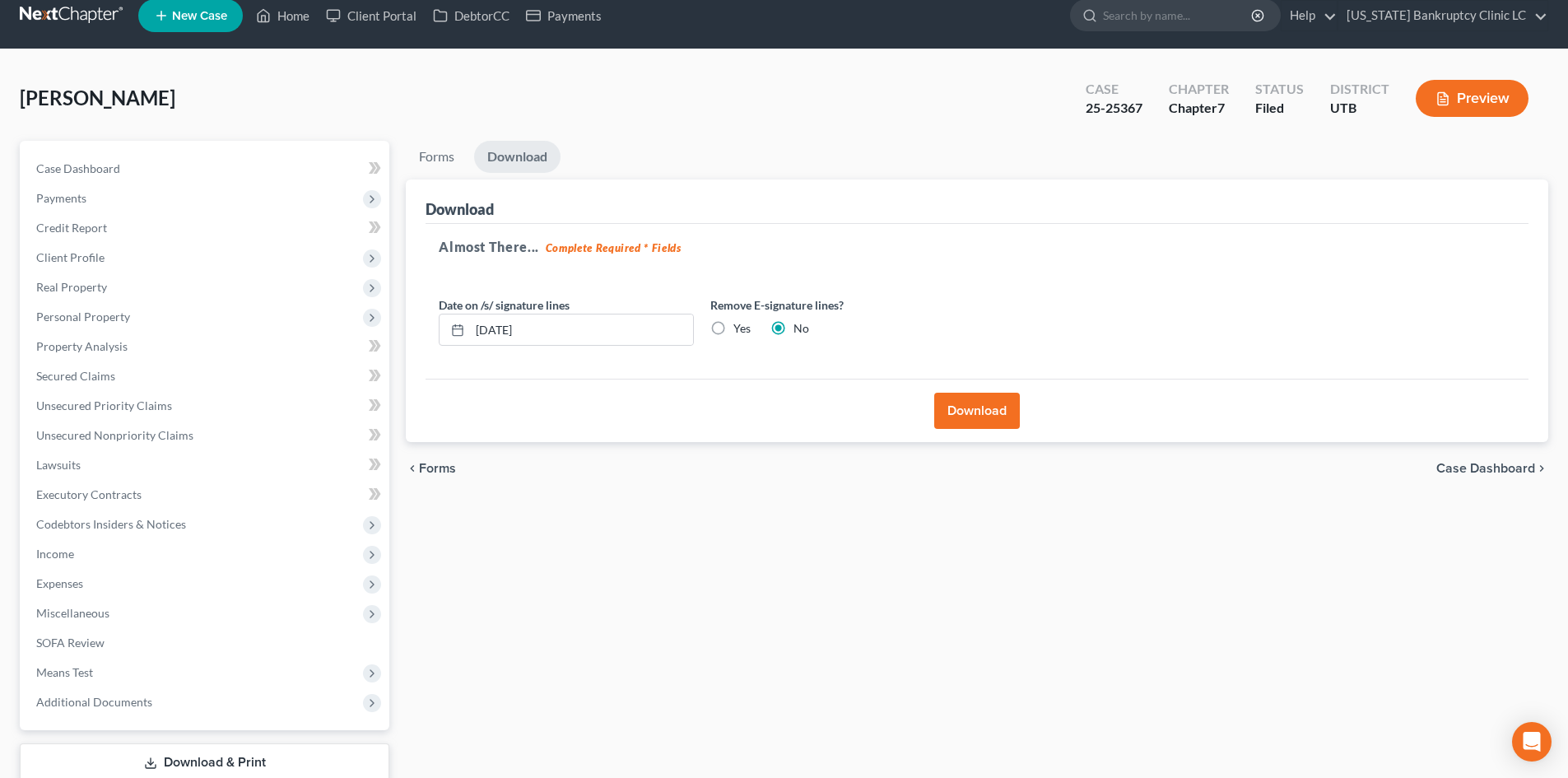
click at [1104, 597] on div "Forms Download Forms Forms to Download Select which forms you would like to dow…" at bounding box center [977, 483] width 1159 height 684
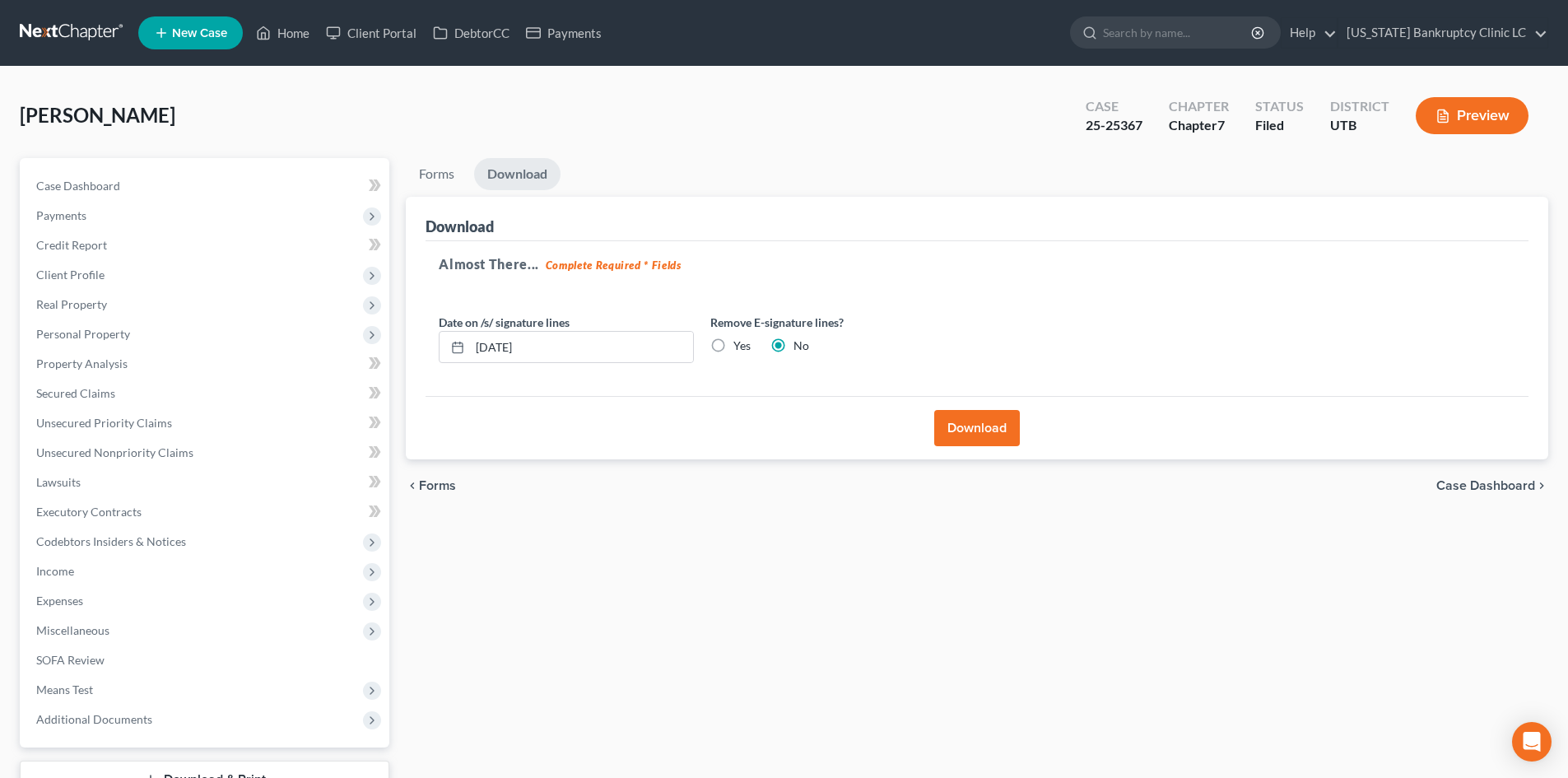
click at [790, 538] on div "Forms Download Forms Forms to Download Select which forms you would like to dow…" at bounding box center [977, 501] width 1159 height 684
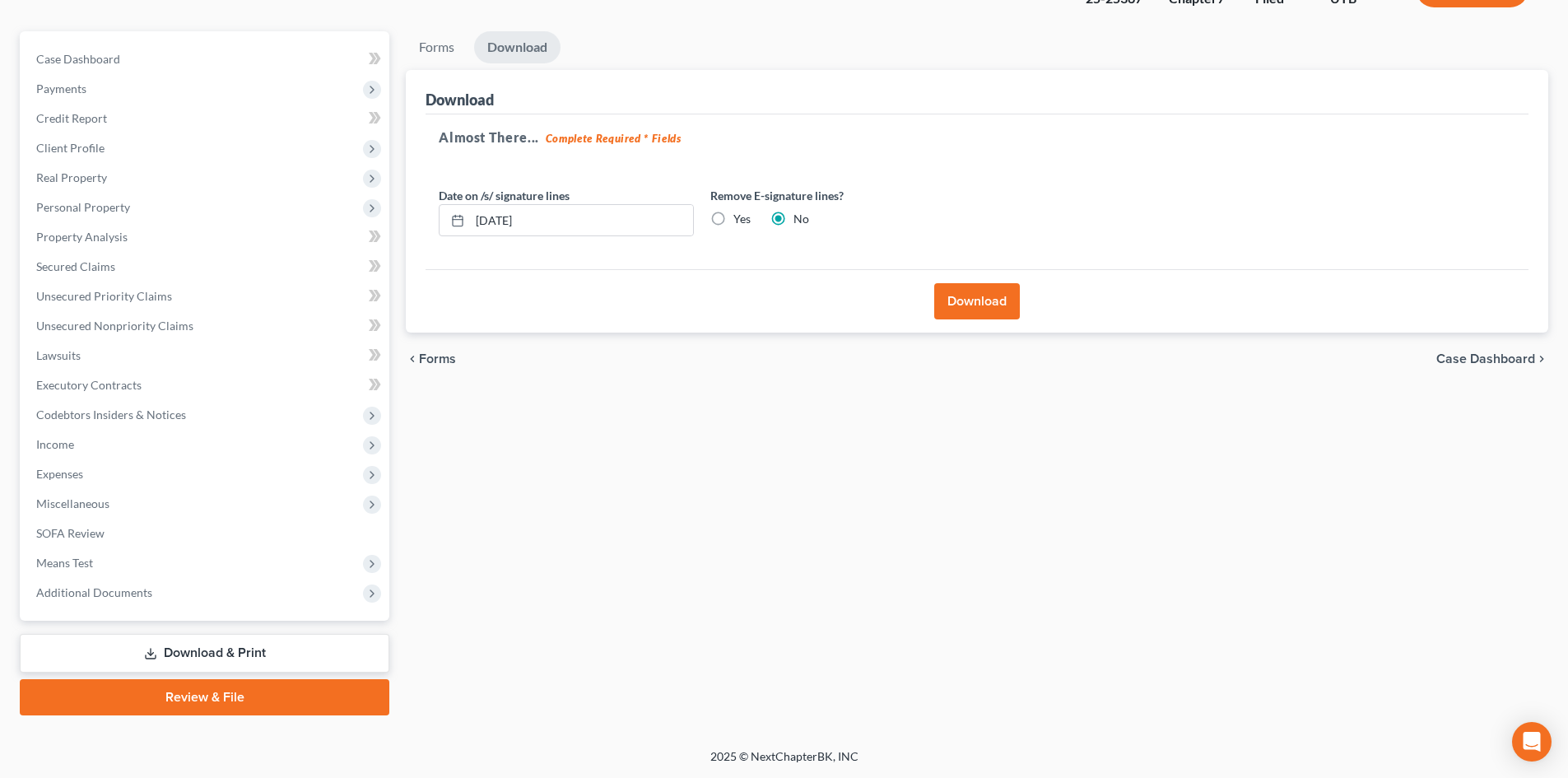
click at [225, 696] on link "Review & File" at bounding box center [204, 697] width 369 height 37
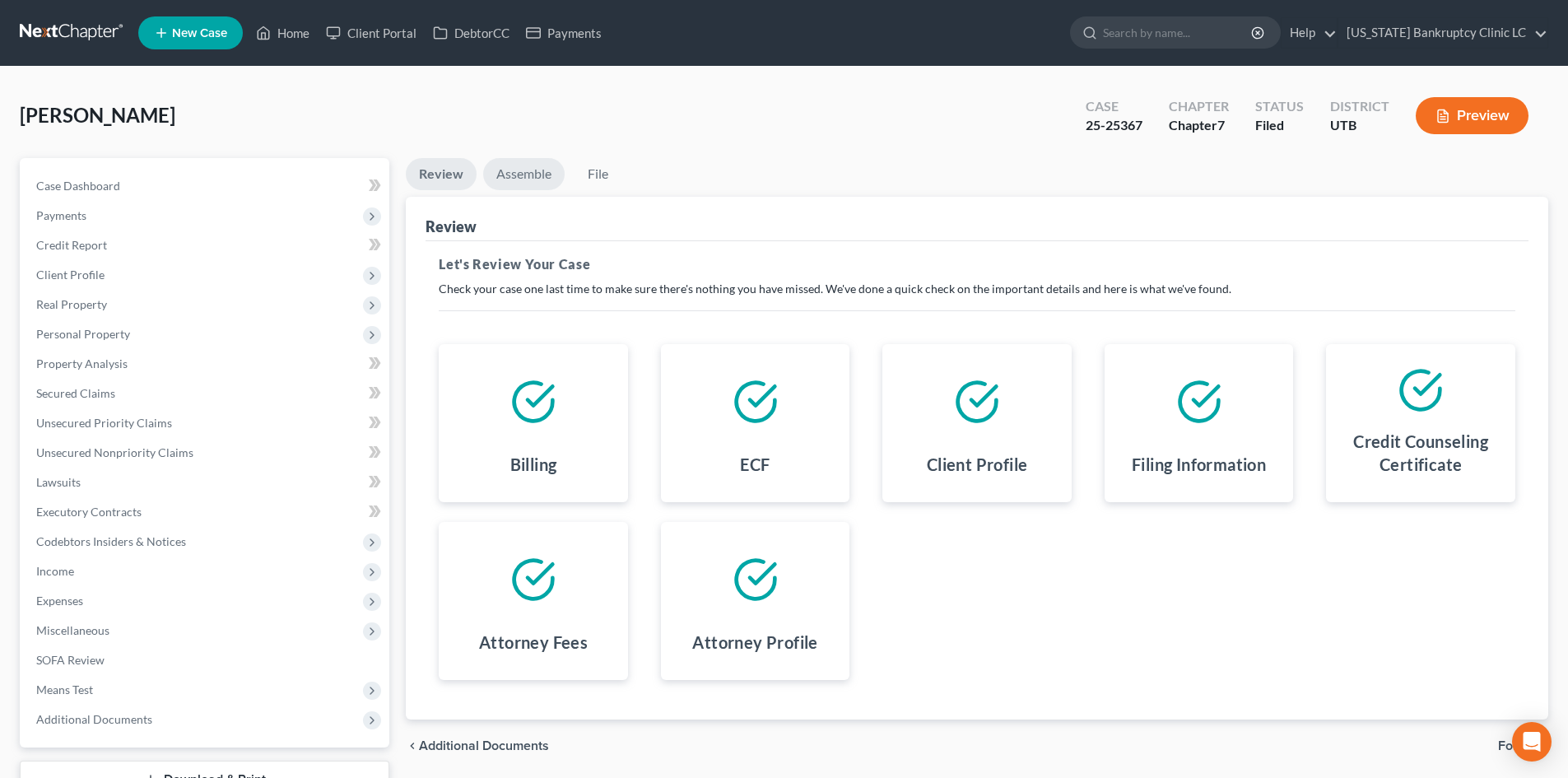
click at [538, 178] on link "Assemble" at bounding box center [524, 174] width 82 height 32
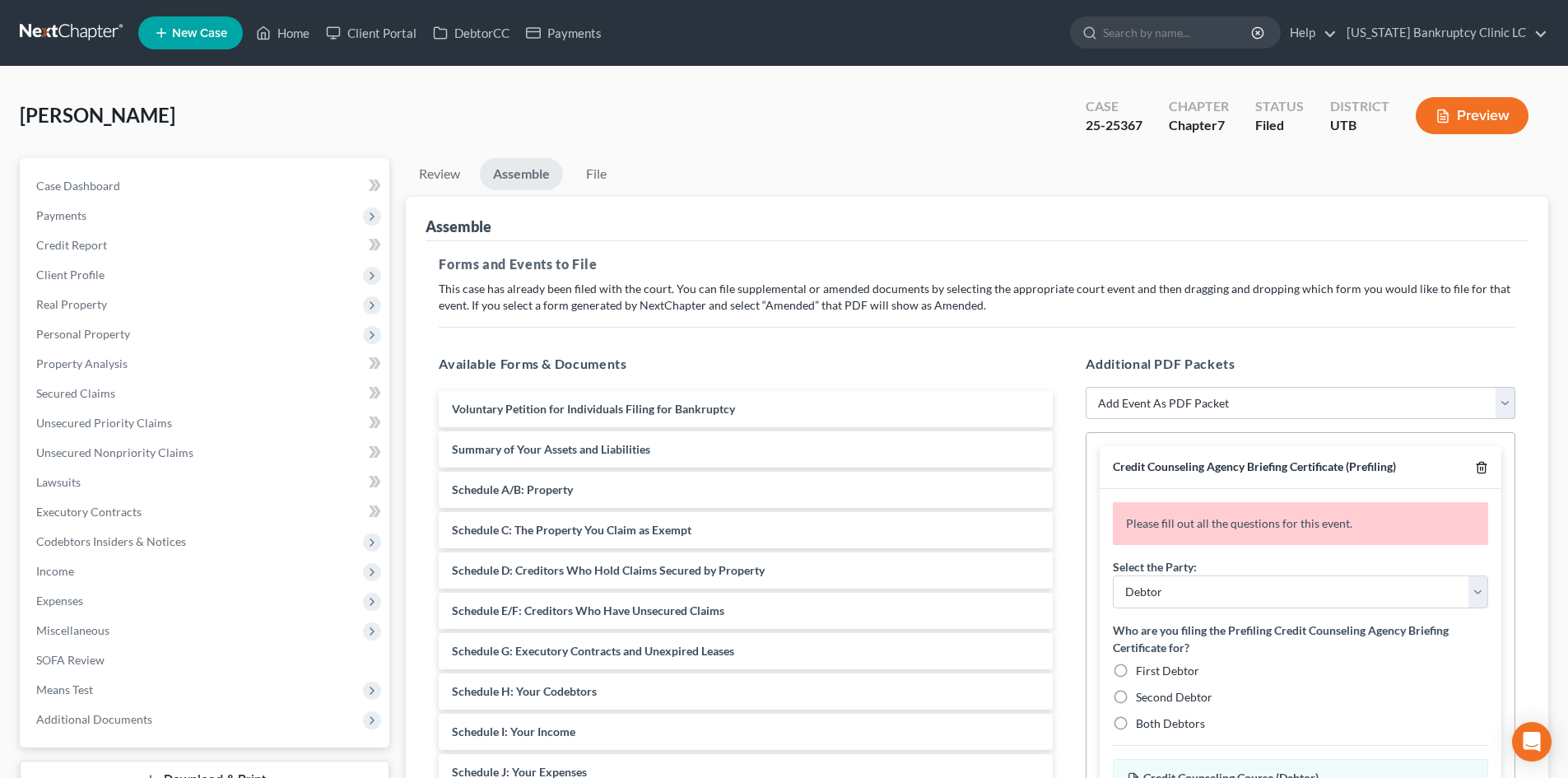
click at [1481, 467] on icon "button" at bounding box center [1480, 467] width 13 height 13
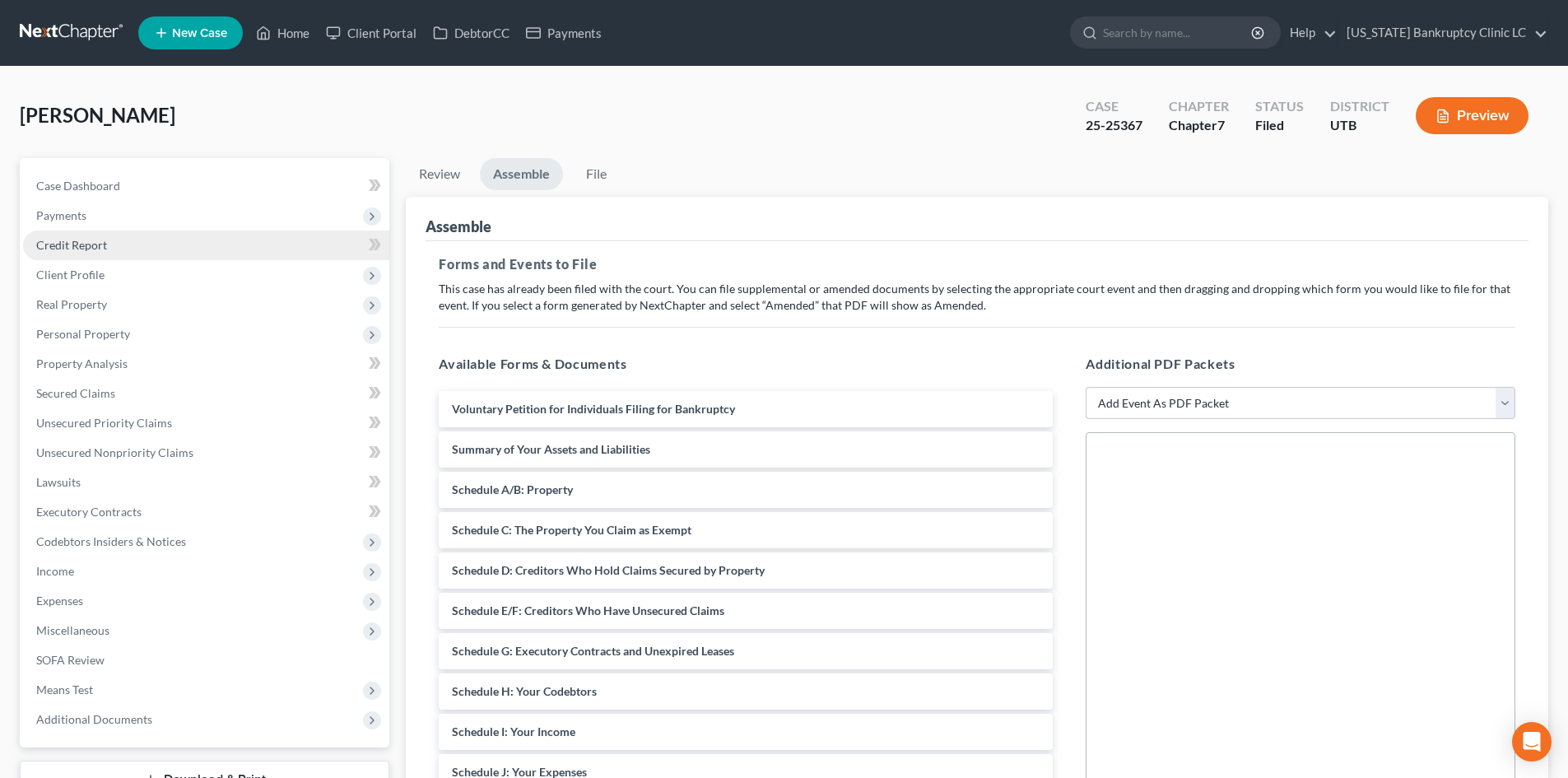
click at [129, 250] on link "Credit Report" at bounding box center [206, 245] width 366 height 30
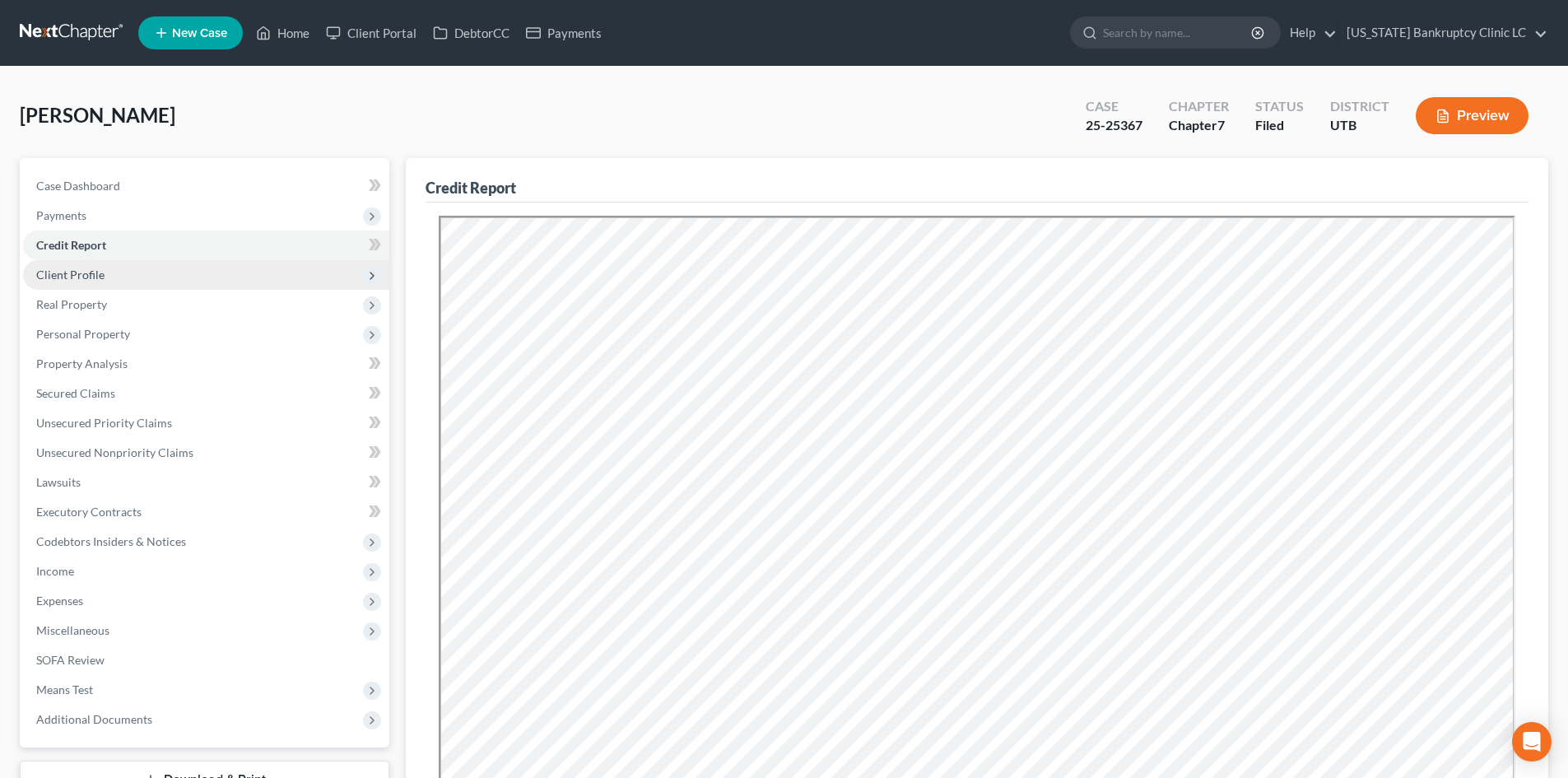
click at [128, 282] on span "Client Profile" at bounding box center [206, 275] width 366 height 30
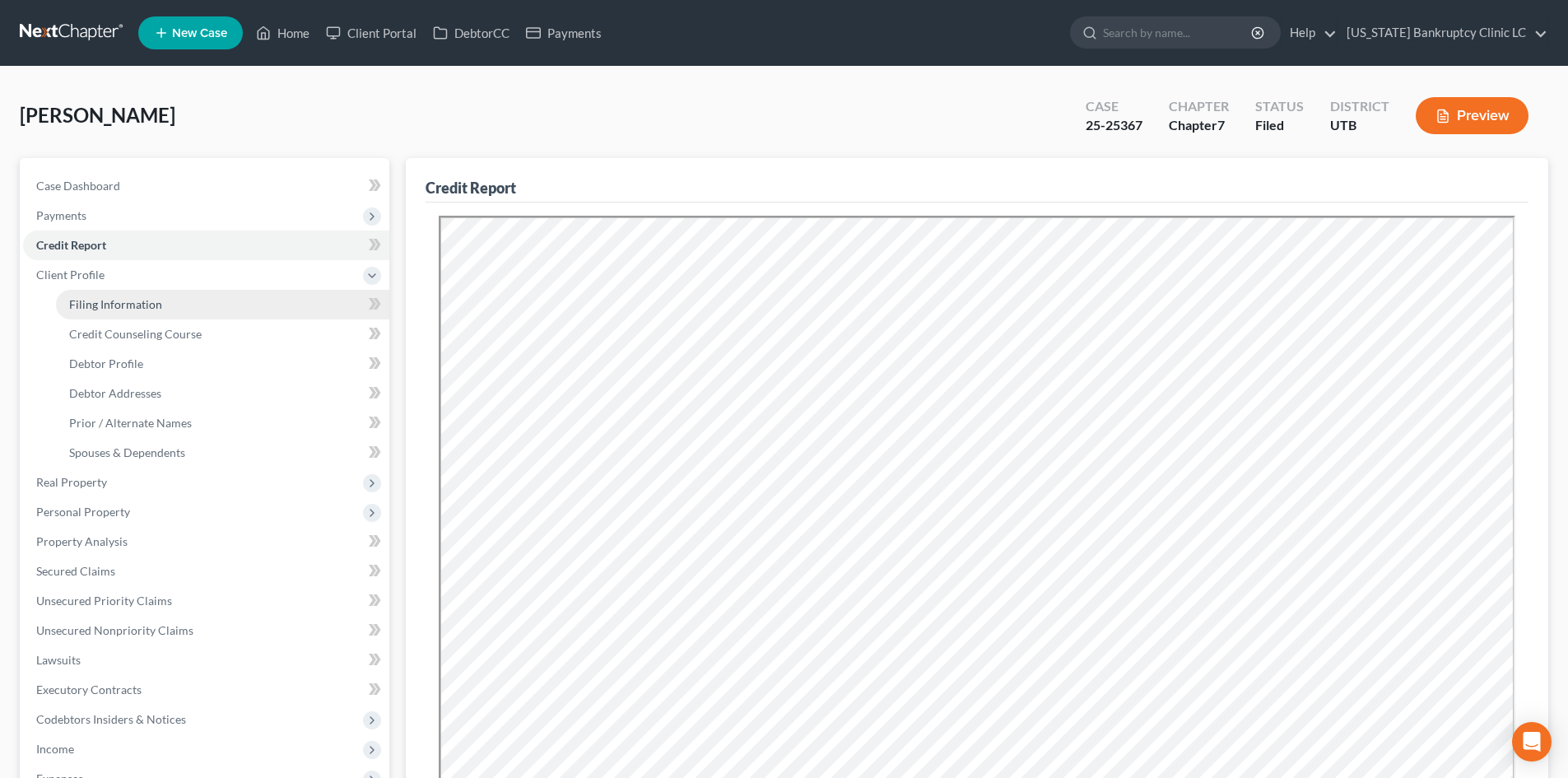
click at [128, 300] on span "Filing Information" at bounding box center [115, 304] width 93 height 14
select select "1"
select select "0"
select select "46"
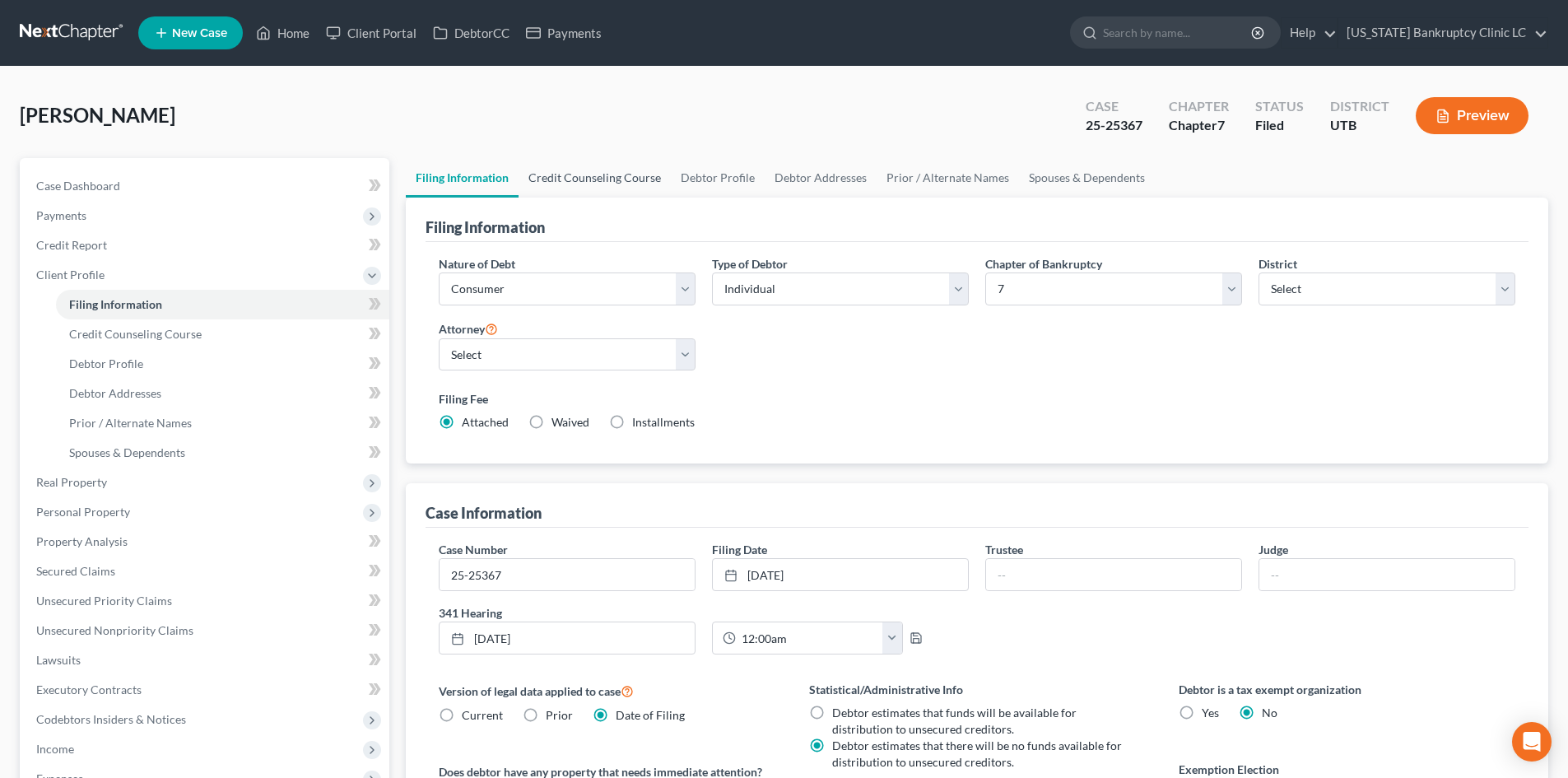
click at [595, 182] on link "Credit Counseling Course" at bounding box center [594, 178] width 152 height 39
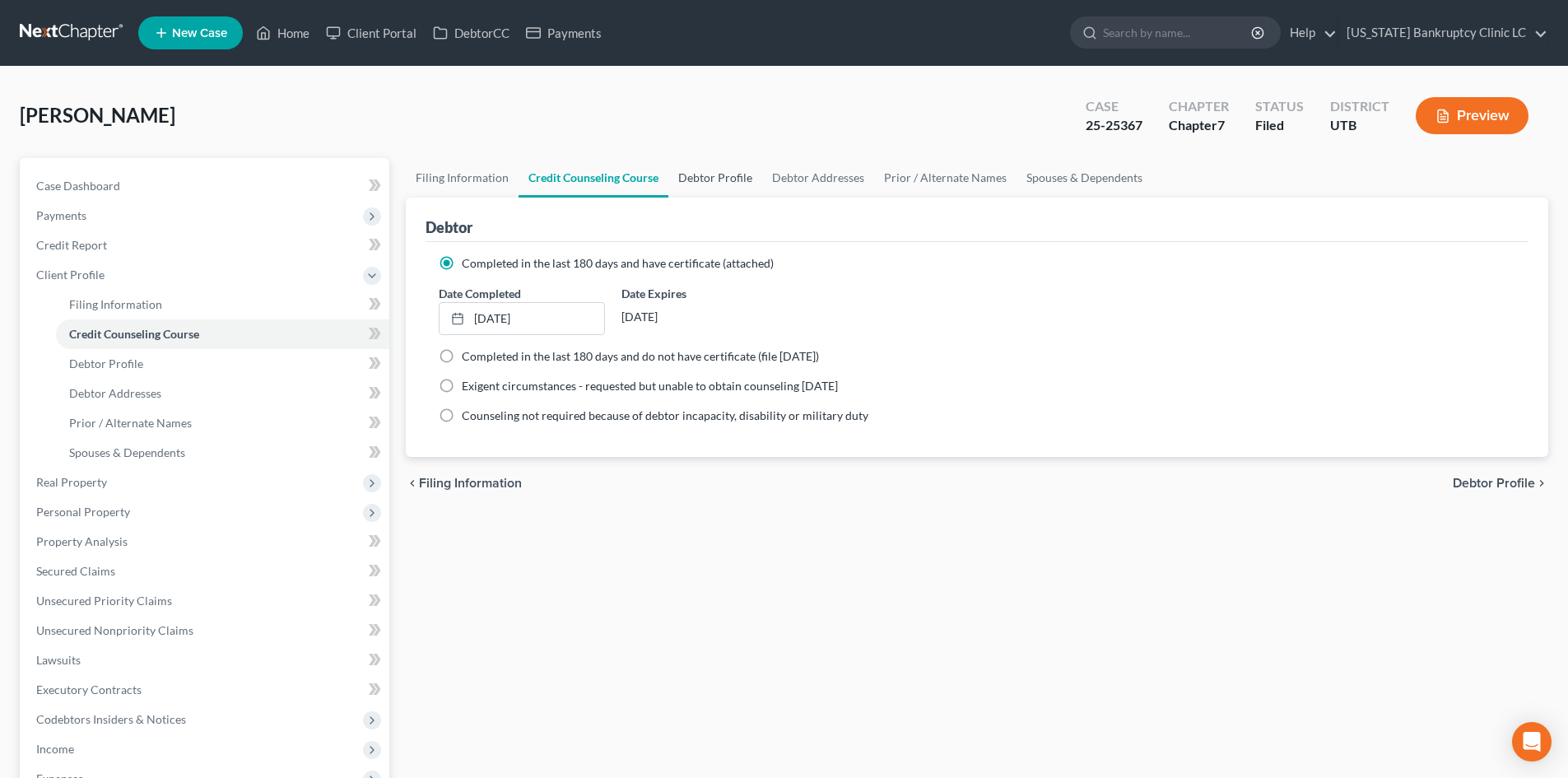
drag, startPoint x: 693, startPoint y: 174, endPoint x: 727, endPoint y: 171, distance: 34.1
click at [693, 174] on link "Debtor Profile" at bounding box center [715, 178] width 94 height 39
select select "0"
select select "1"
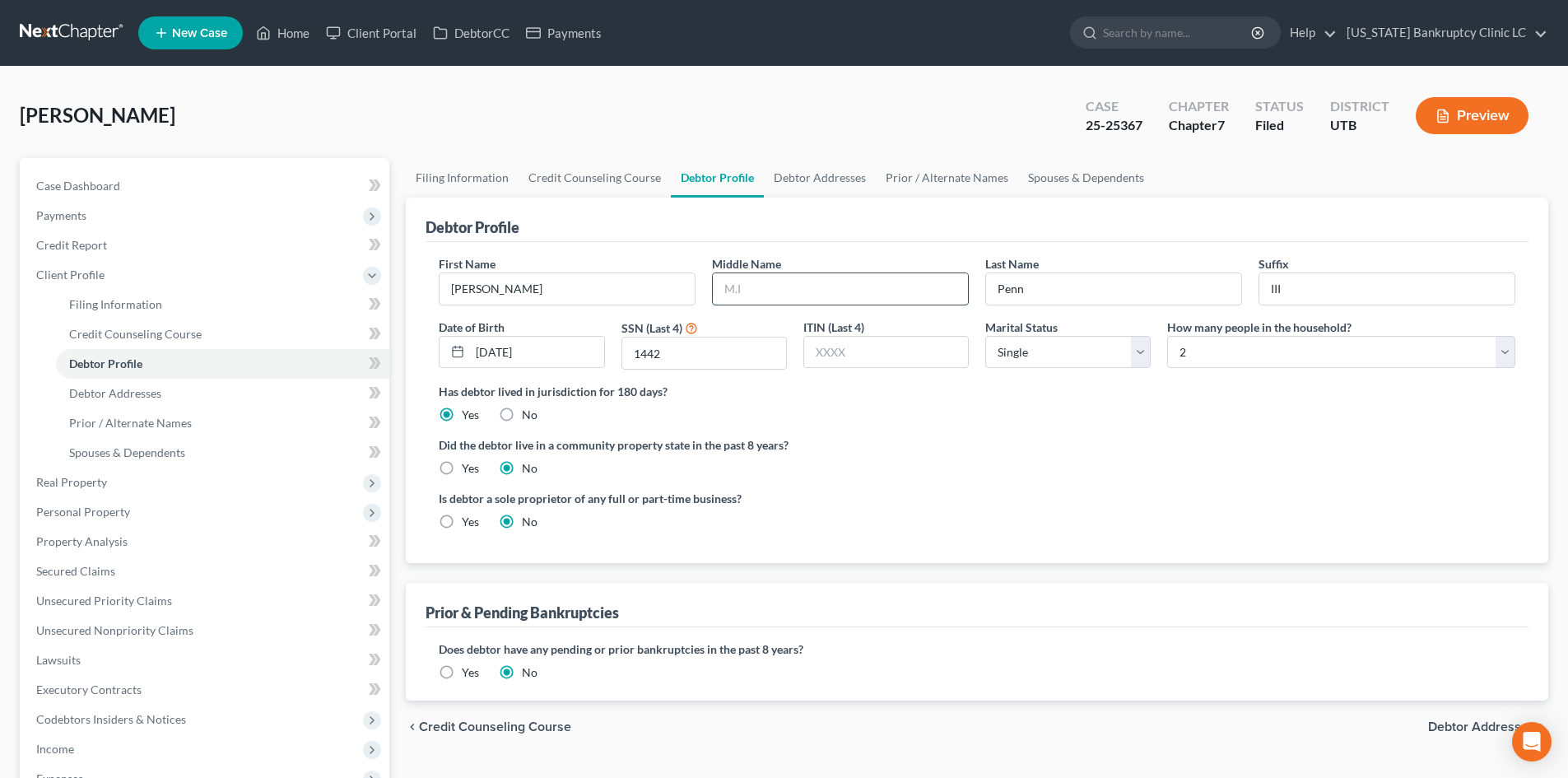
click at [809, 285] on input "text" at bounding box center [841, 289] width 255 height 31
click at [1322, 475] on div "Did the debtor live in a community property state in the past 8 years? Yes No" at bounding box center [977, 456] width 1076 height 40
click at [818, 179] on link "Debtor Addresses" at bounding box center [820, 178] width 112 height 39
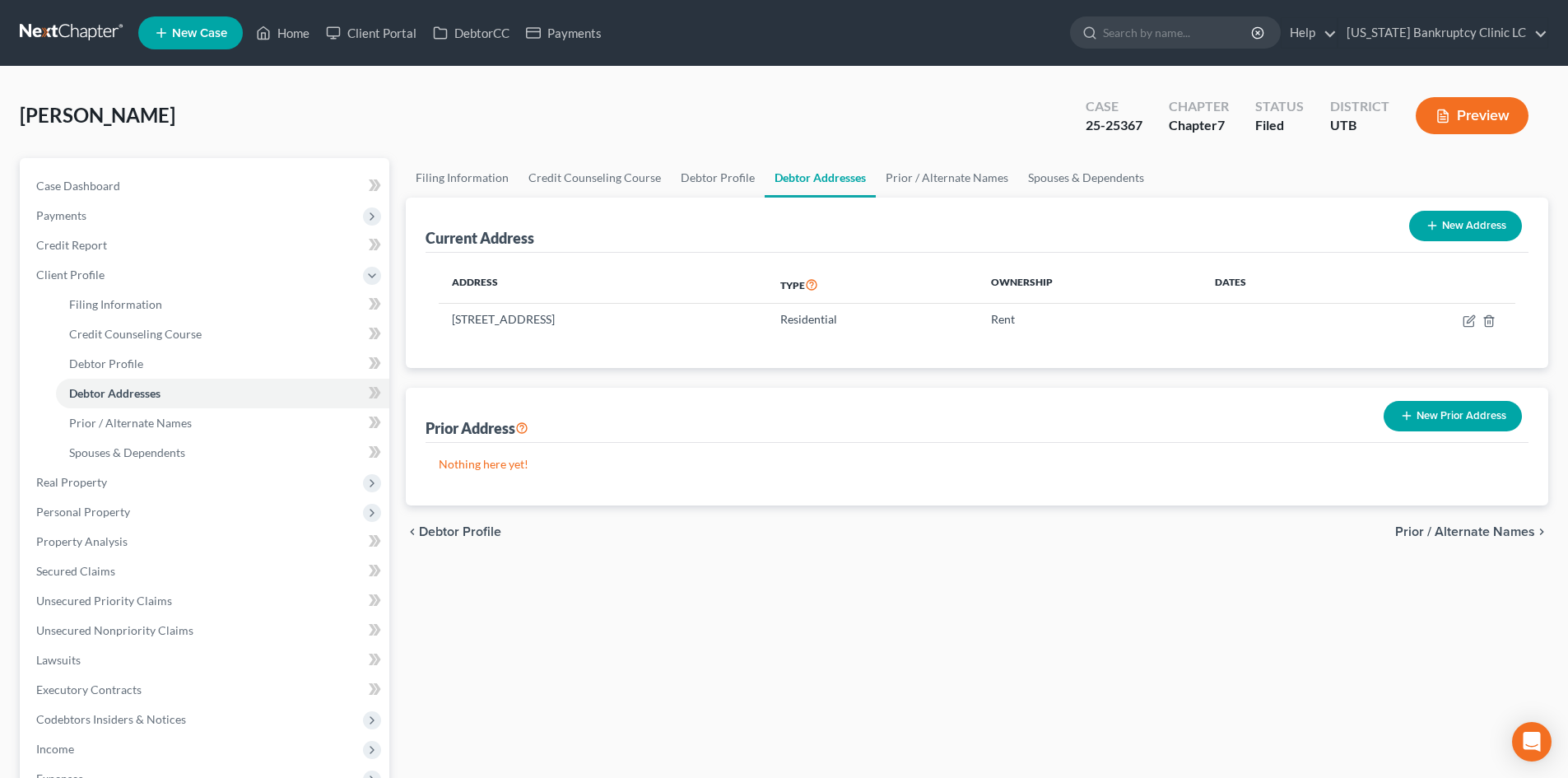
click at [1514, 419] on button "New Prior Address" at bounding box center [1452, 416] width 139 height 31
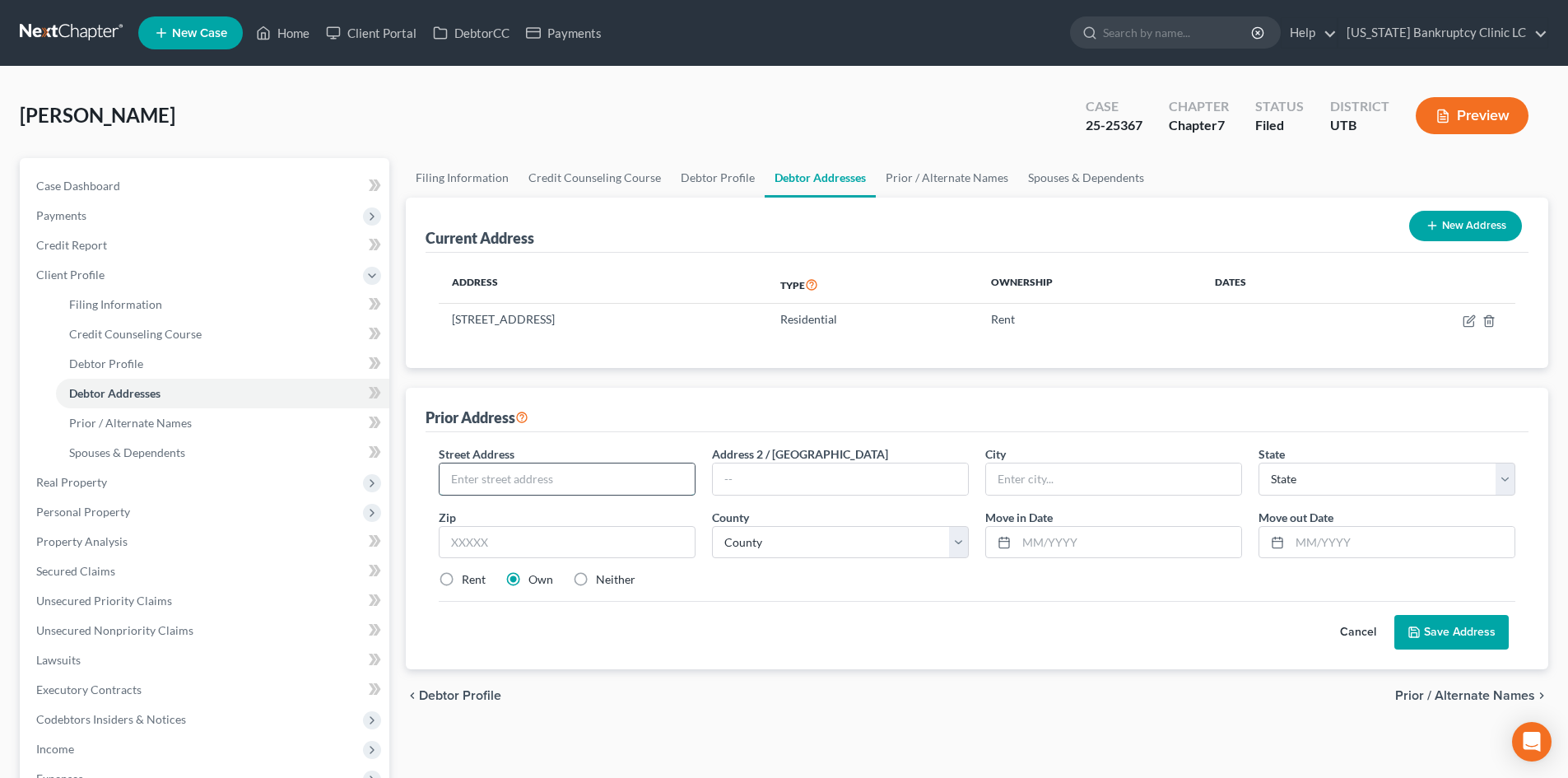
click at [574, 483] on input "text" at bounding box center [567, 479] width 255 height 31
type input "[STREET_ADDRESS]"
click at [594, 548] on input "text" at bounding box center [567, 542] width 257 height 33
type input "84404"
type input "[PERSON_NAME]"
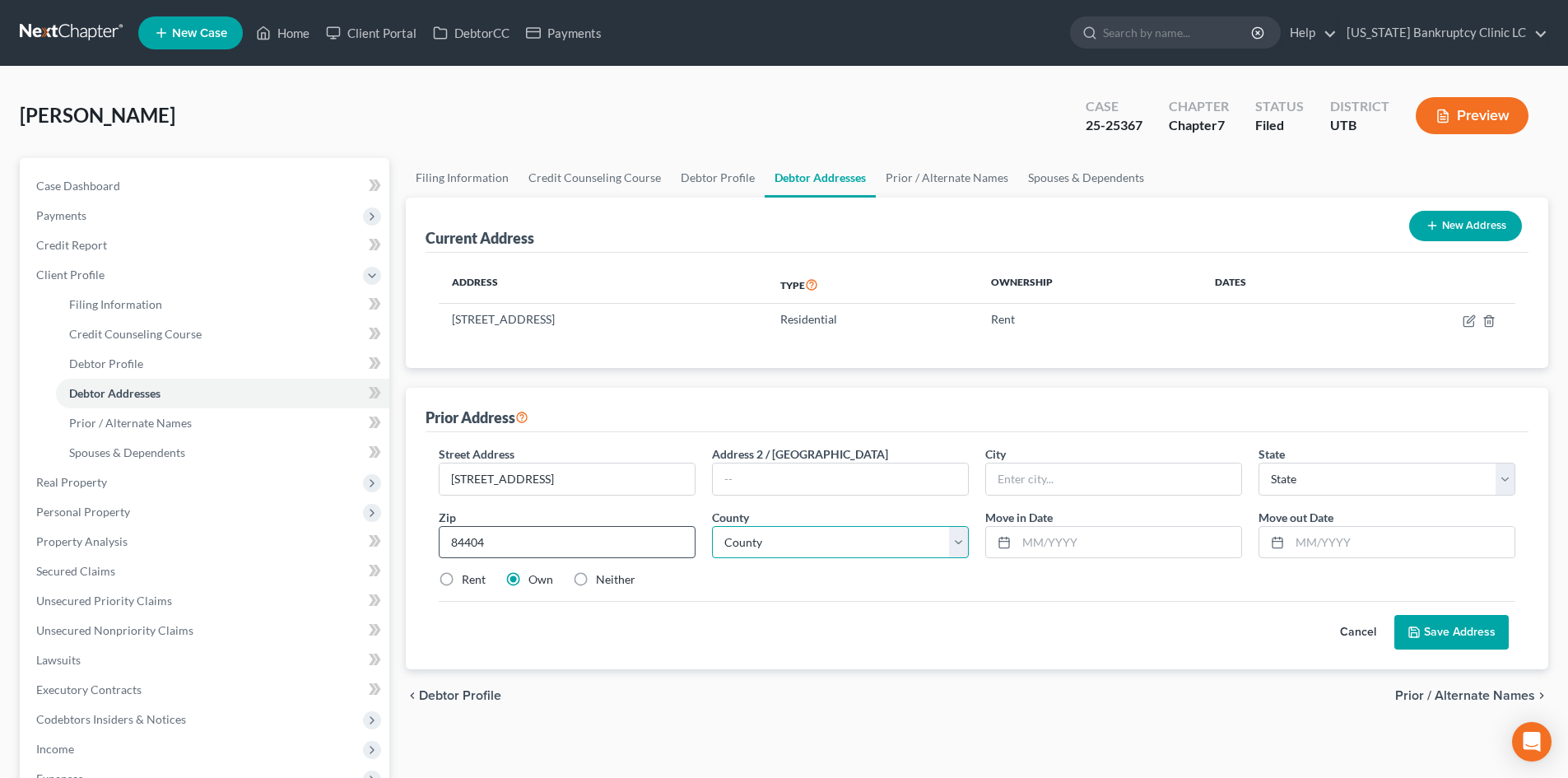
select select "46"
click at [462, 581] on label "Rent" at bounding box center [474, 579] width 24 height 16
click at [468, 581] on input "Rent" at bounding box center [473, 576] width 11 height 11
radio input "true"
click at [1080, 537] on input "text" at bounding box center [1129, 542] width 225 height 31
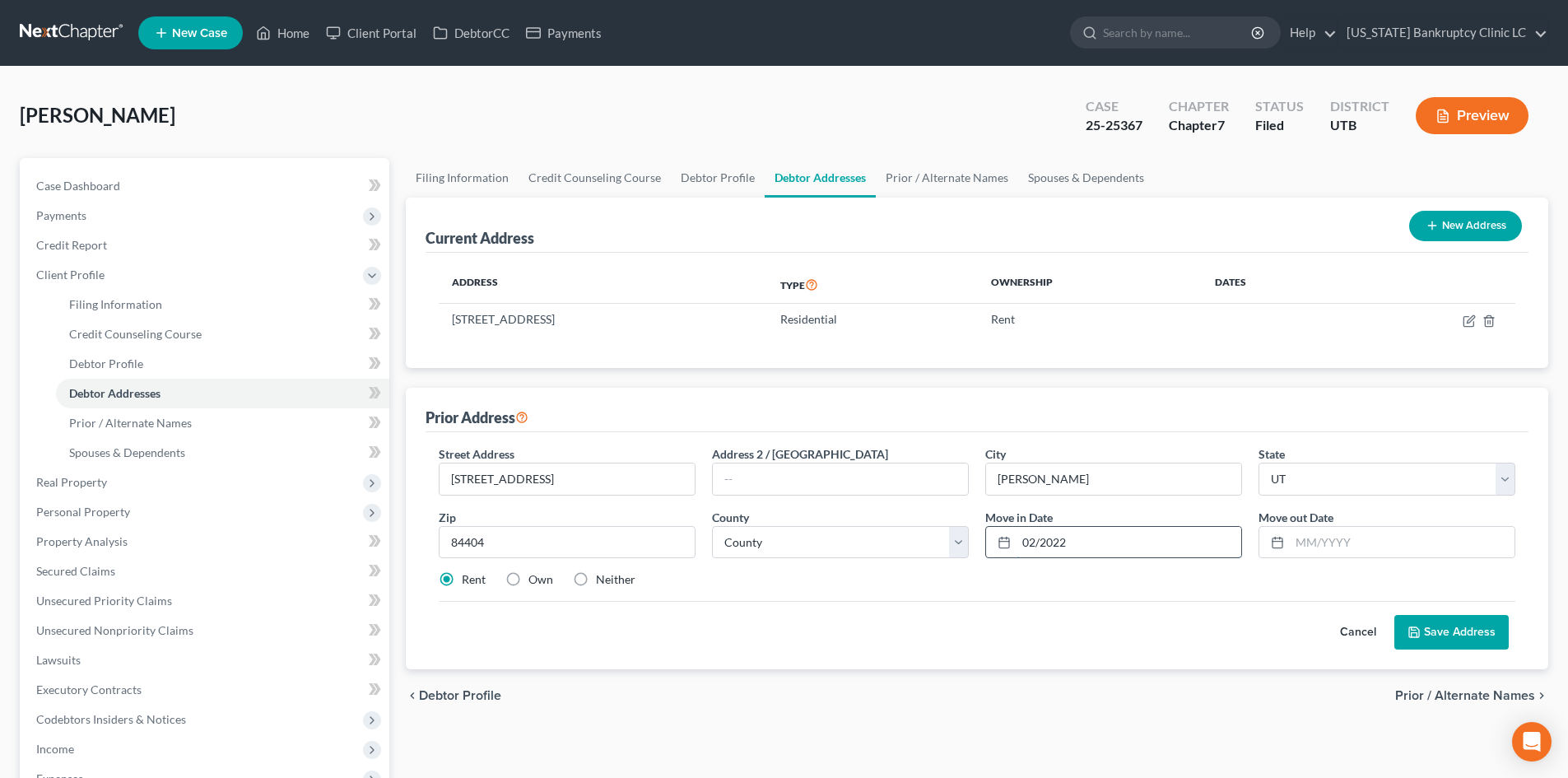
type input "02/2022"
type input "02/2025"
click at [800, 552] on select "County [GEOGRAPHIC_DATA] [GEOGRAPHIC_DATA] [GEOGRAPHIC_DATA] [GEOGRAPHIC_DATA] …" at bounding box center [841, 542] width 257 height 33
select select "28"
click at [712, 526] on select "County [GEOGRAPHIC_DATA] [GEOGRAPHIC_DATA] [GEOGRAPHIC_DATA] [GEOGRAPHIC_DATA] …" at bounding box center [841, 542] width 257 height 33
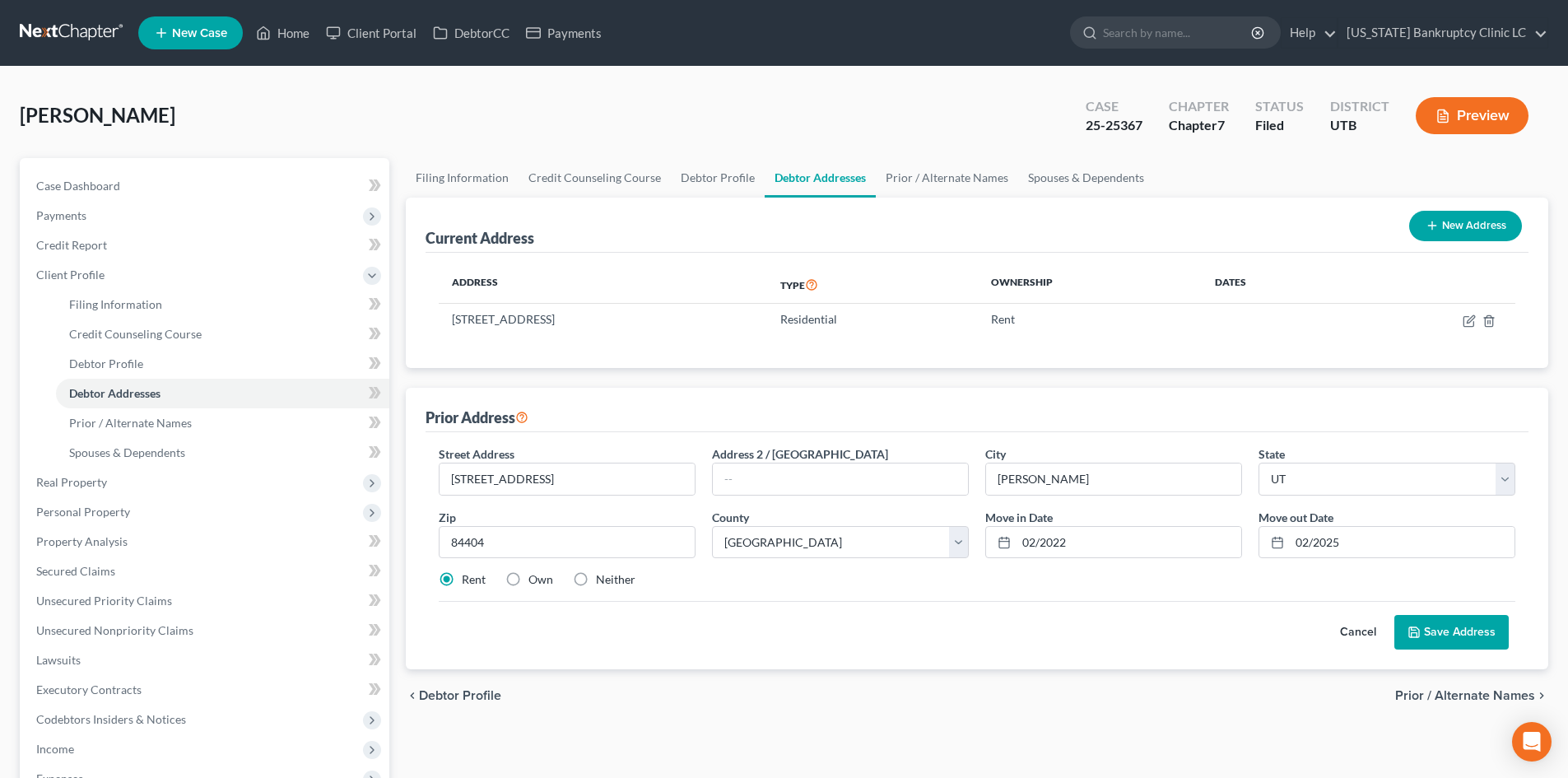
click at [807, 604] on div "Cancel Save Address" at bounding box center [977, 625] width 1076 height 49
click at [1418, 627] on icon at bounding box center [1413, 632] width 13 height 13
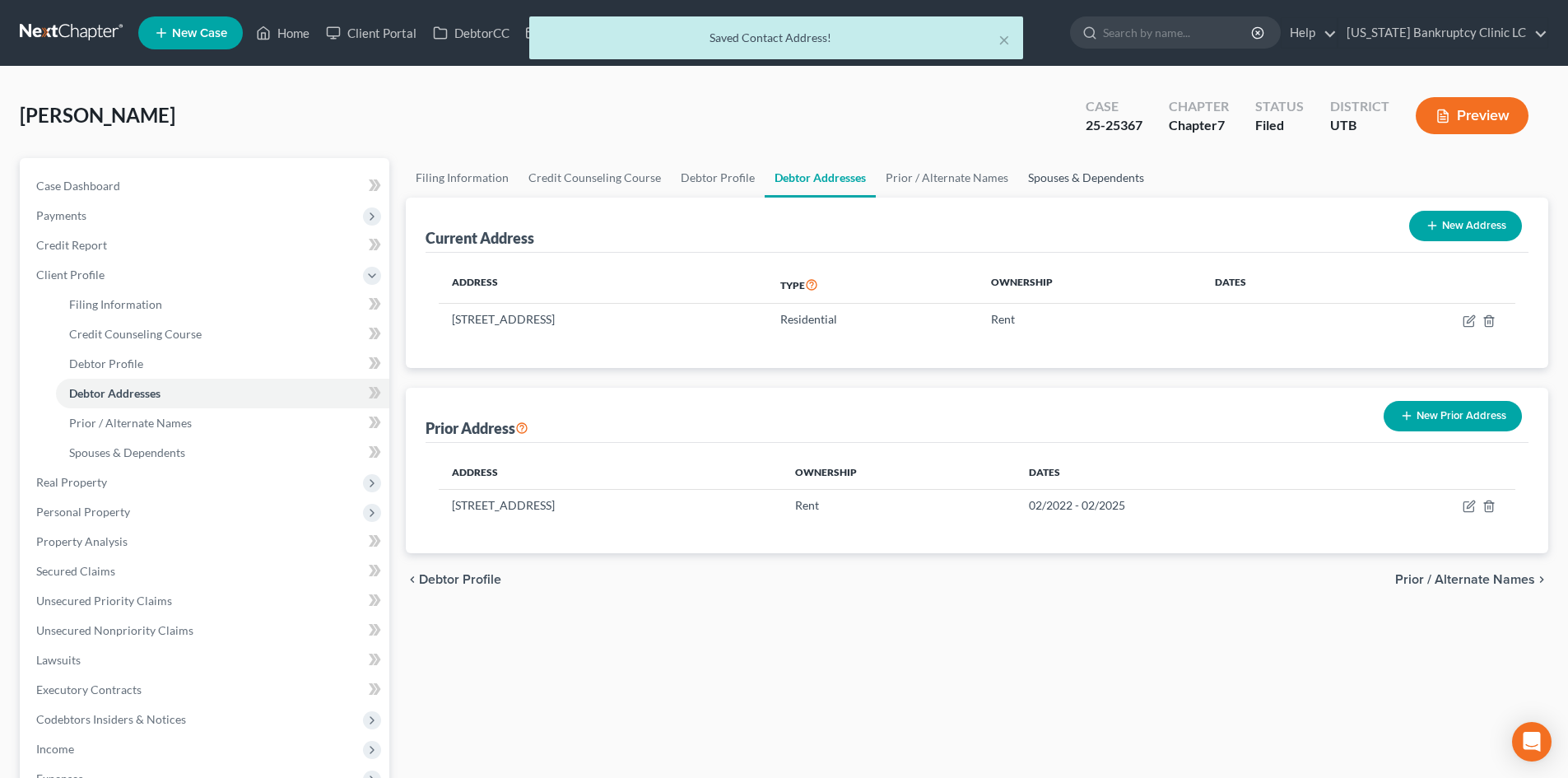
click at [1139, 180] on link "Spouses & Dependents" at bounding box center [1086, 178] width 136 height 39
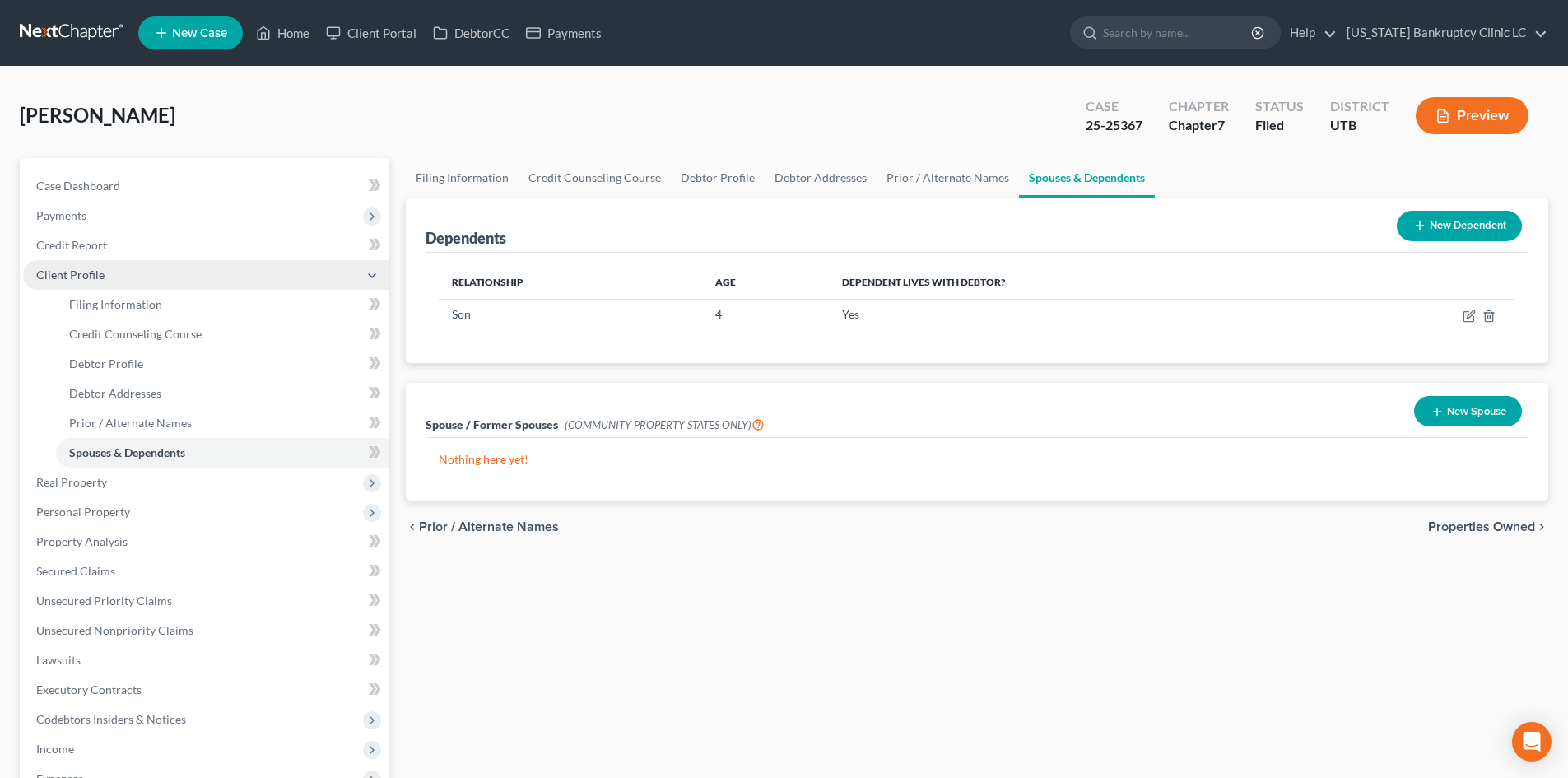
click at [124, 276] on span "Client Profile" at bounding box center [206, 275] width 366 height 30
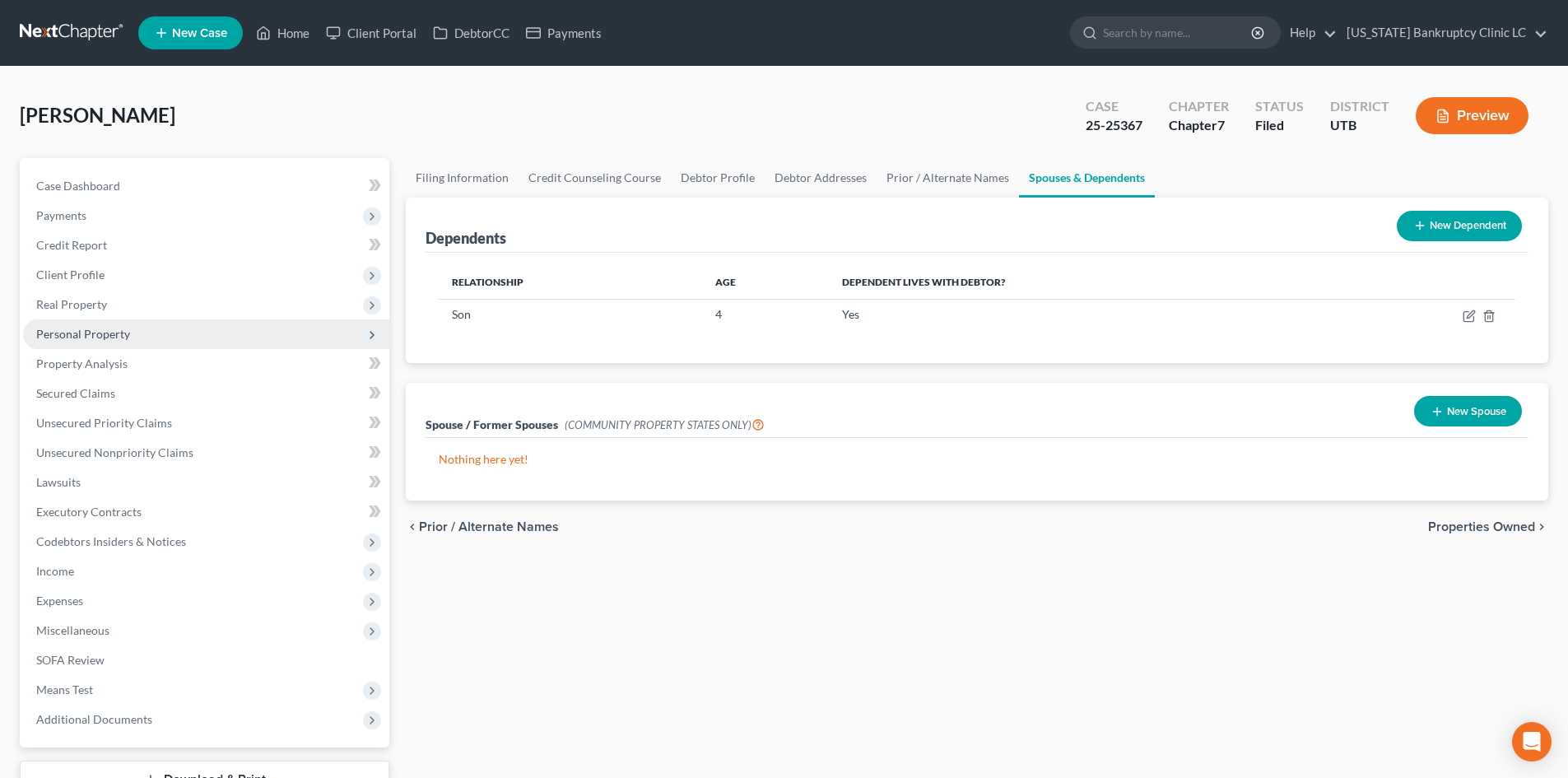
click at [102, 346] on span "Personal Property" at bounding box center [206, 334] width 366 height 30
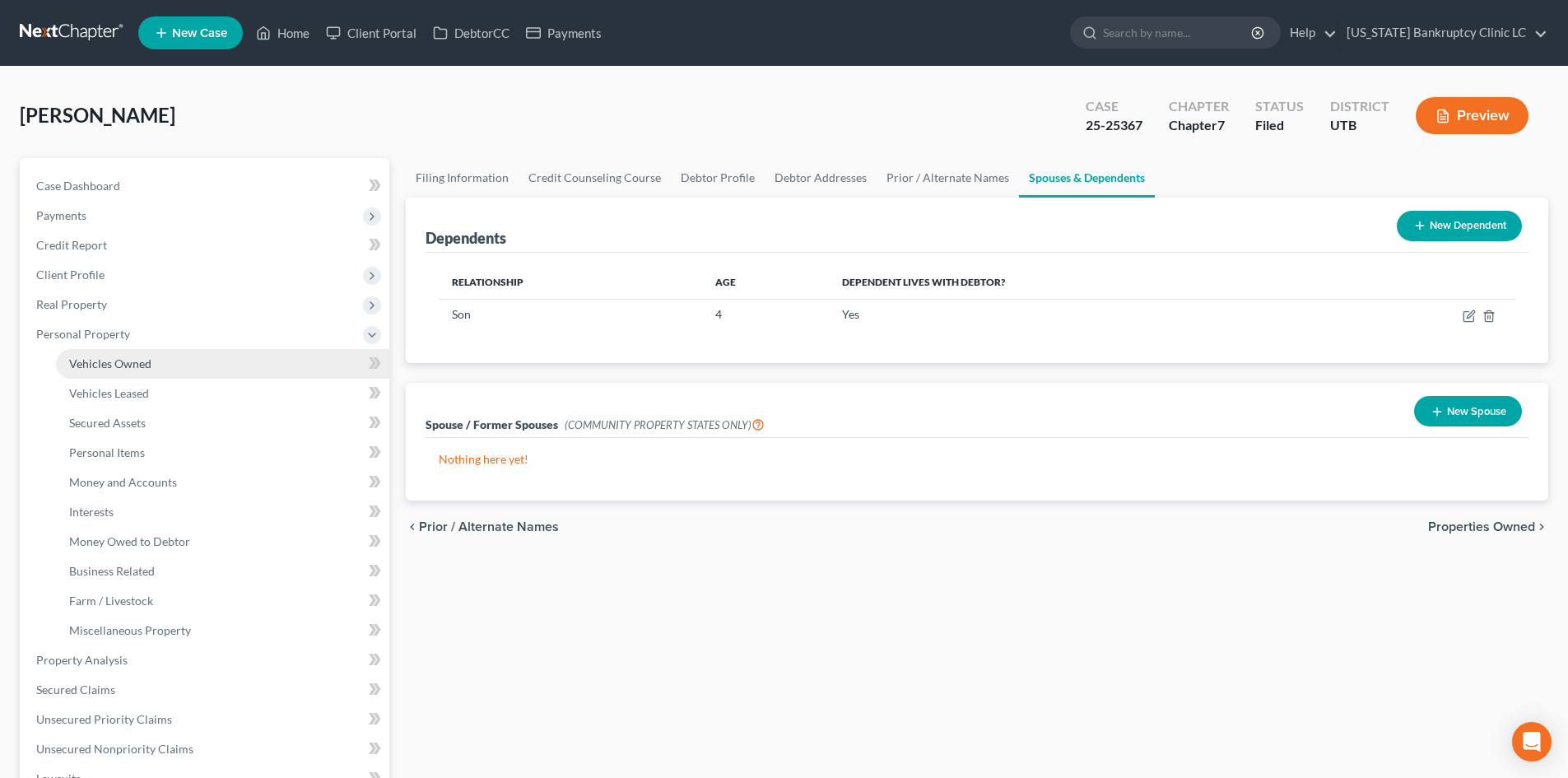
click at [103, 361] on span "Vehicles Owned" at bounding box center [110, 363] width 83 height 14
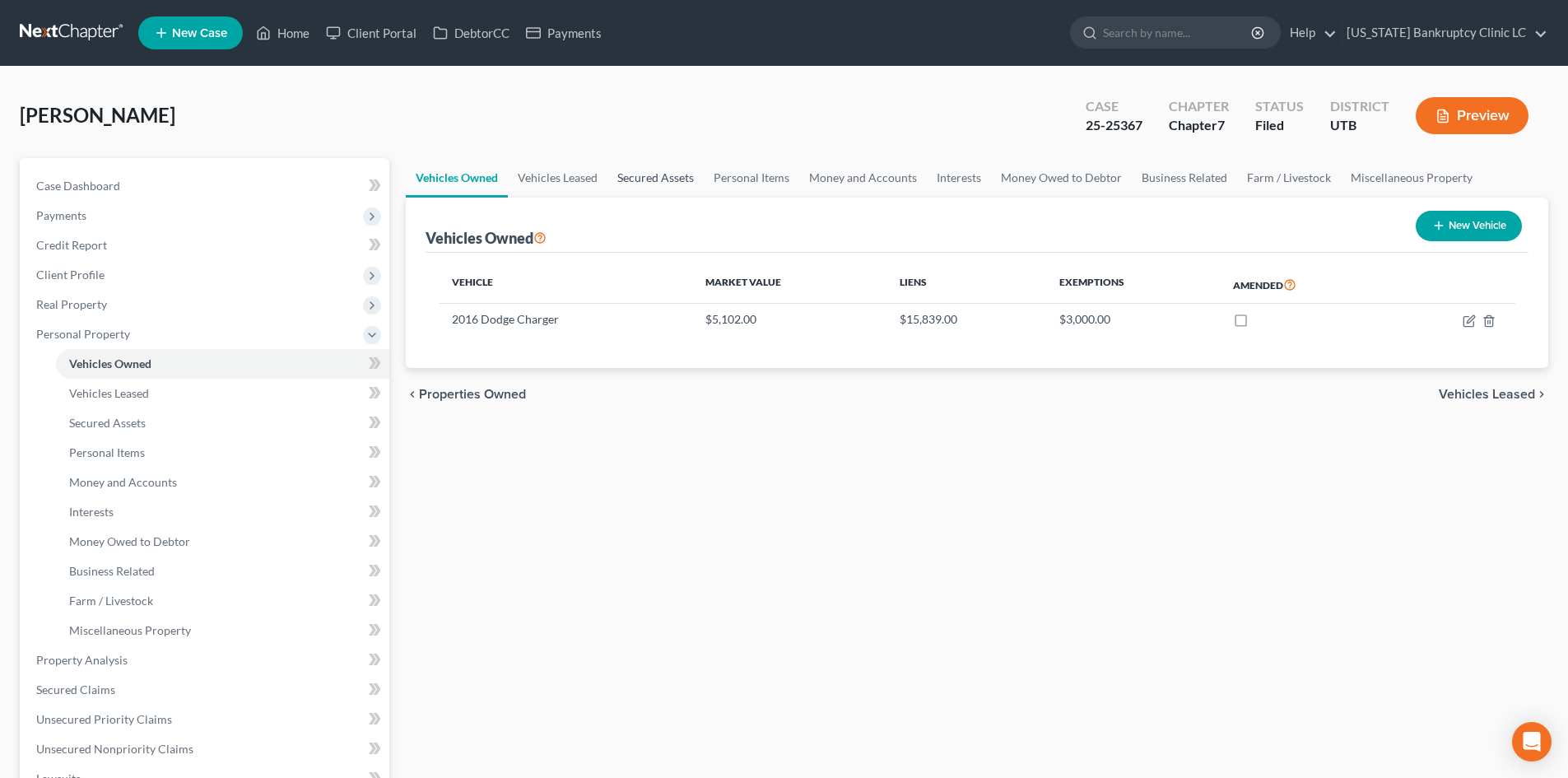
drag, startPoint x: 660, startPoint y: 177, endPoint x: 693, endPoint y: 177, distance: 33.0
click at [660, 177] on link "Secured Assets" at bounding box center [655, 178] width 96 height 39
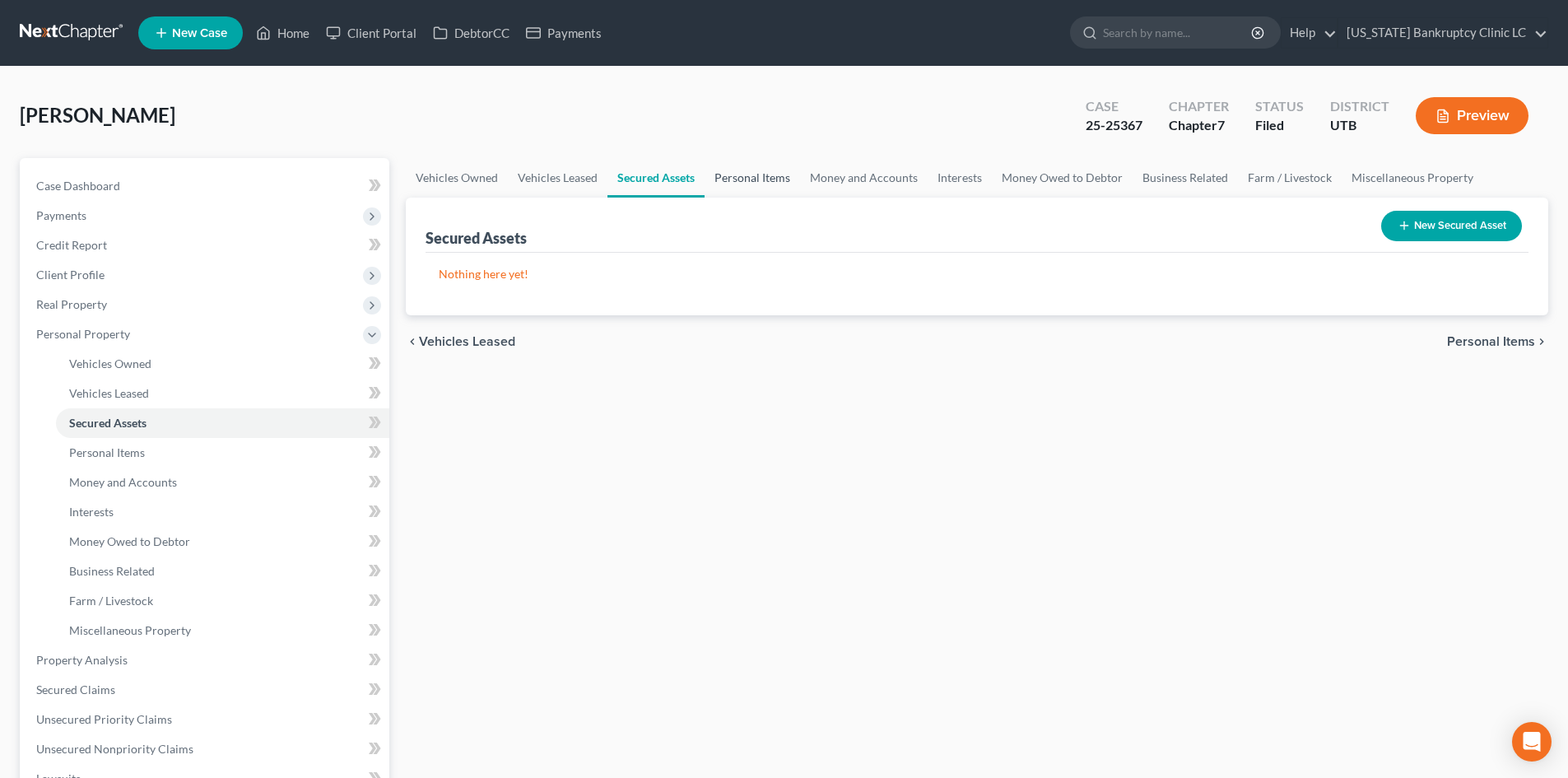
click at [771, 176] on link "Personal Items" at bounding box center [752, 178] width 95 height 39
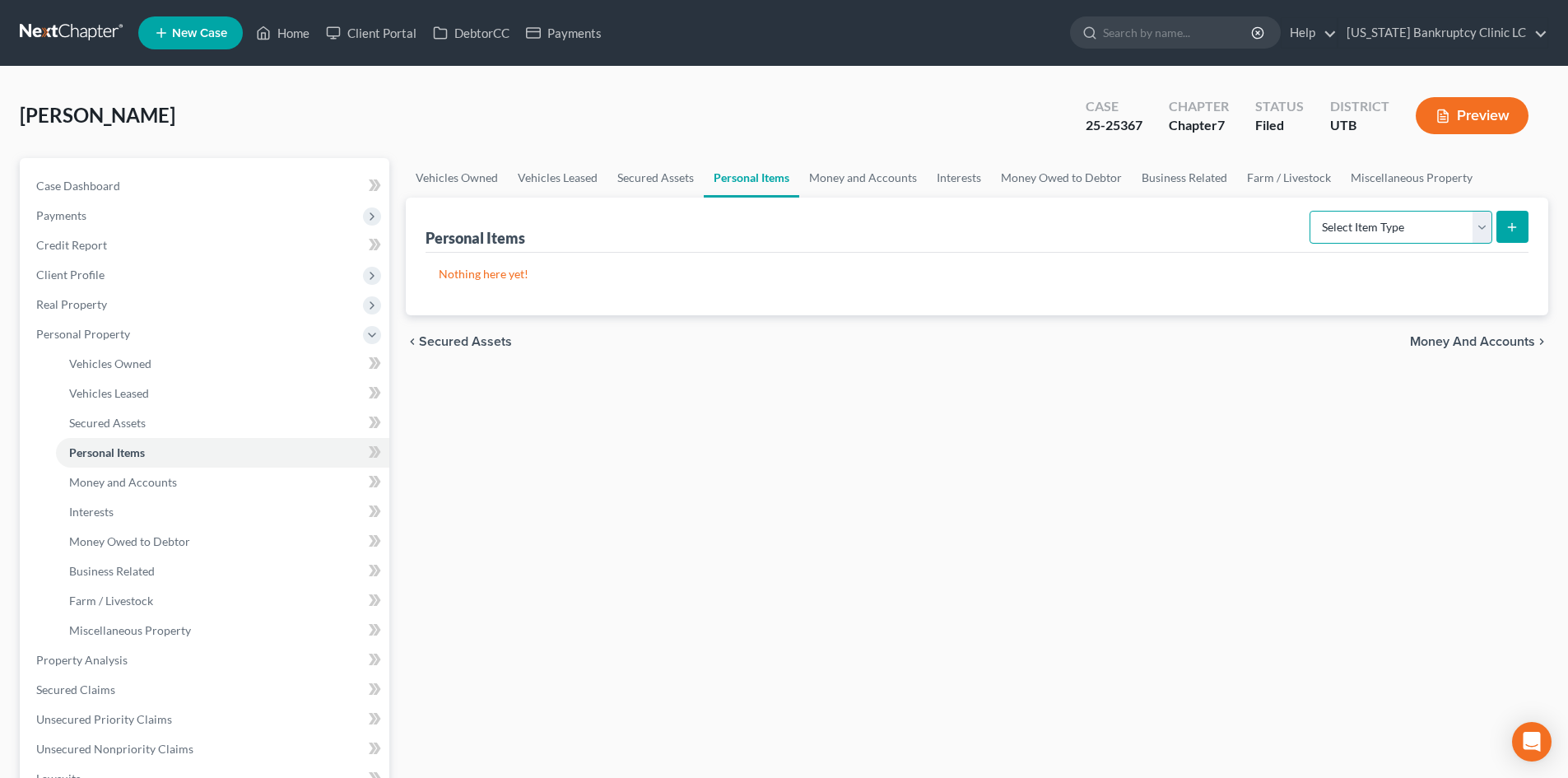
click at [1416, 226] on select "Select Item Type Clothing Collectibles Of Value Electronics Firearms Household …" at bounding box center [1400, 227] width 183 height 33
select select "clothing"
click at [1311, 211] on select "Select Item Type Clothing Collectibles Of Value Electronics Firearms Household …" at bounding box center [1400, 227] width 183 height 33
click at [1515, 228] on icon "submit" at bounding box center [1511, 226] width 13 height 13
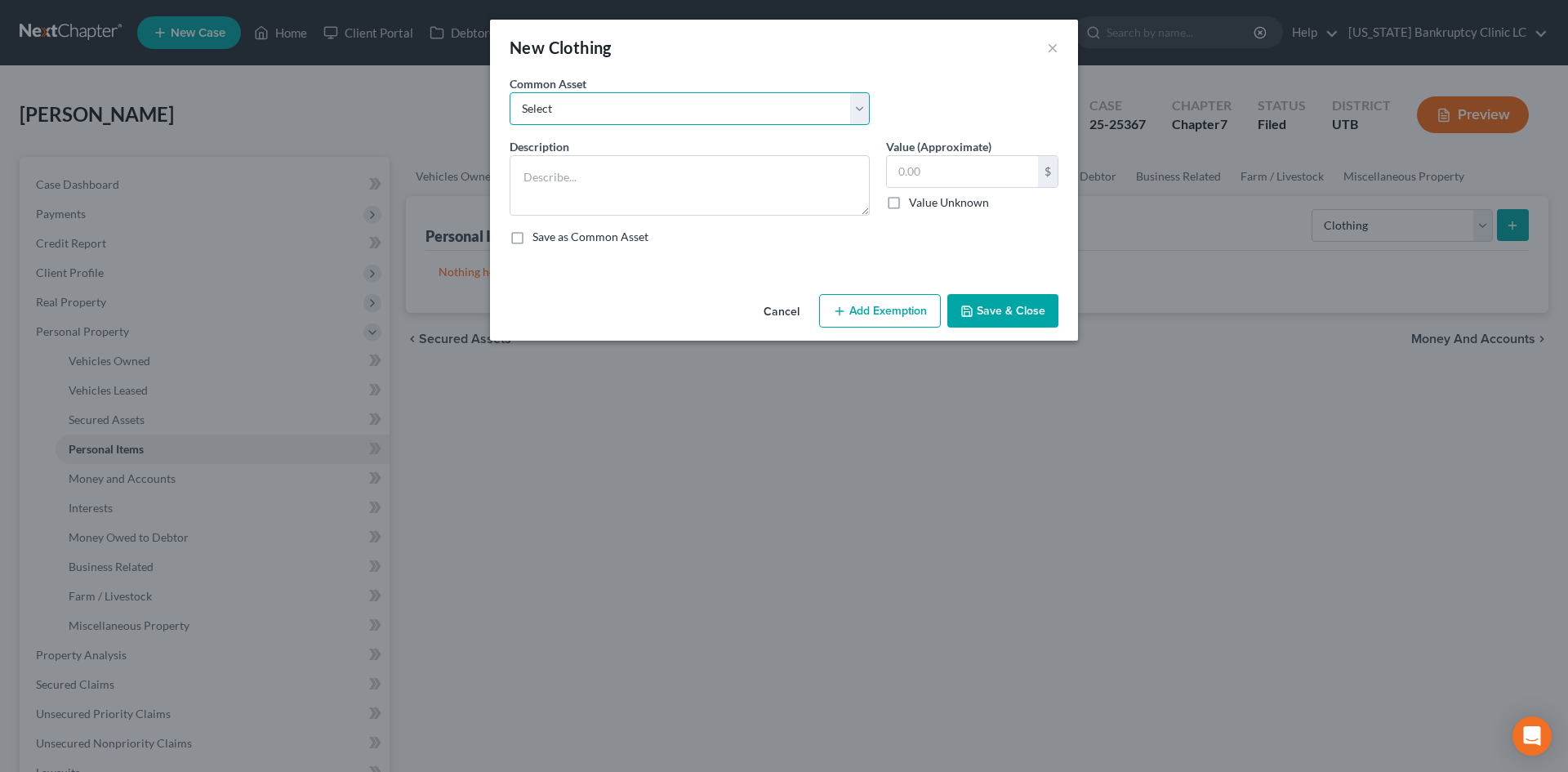
click at [617, 124] on select "Select All Clothing" at bounding box center [690, 108] width 361 height 33
select select "0"
click at [510, 92] on select "Select All Clothing" at bounding box center [690, 108] width 361 height 33
type textarea "All Clothing"
click at [908, 174] on input "500.00" at bounding box center [963, 171] width 151 height 31
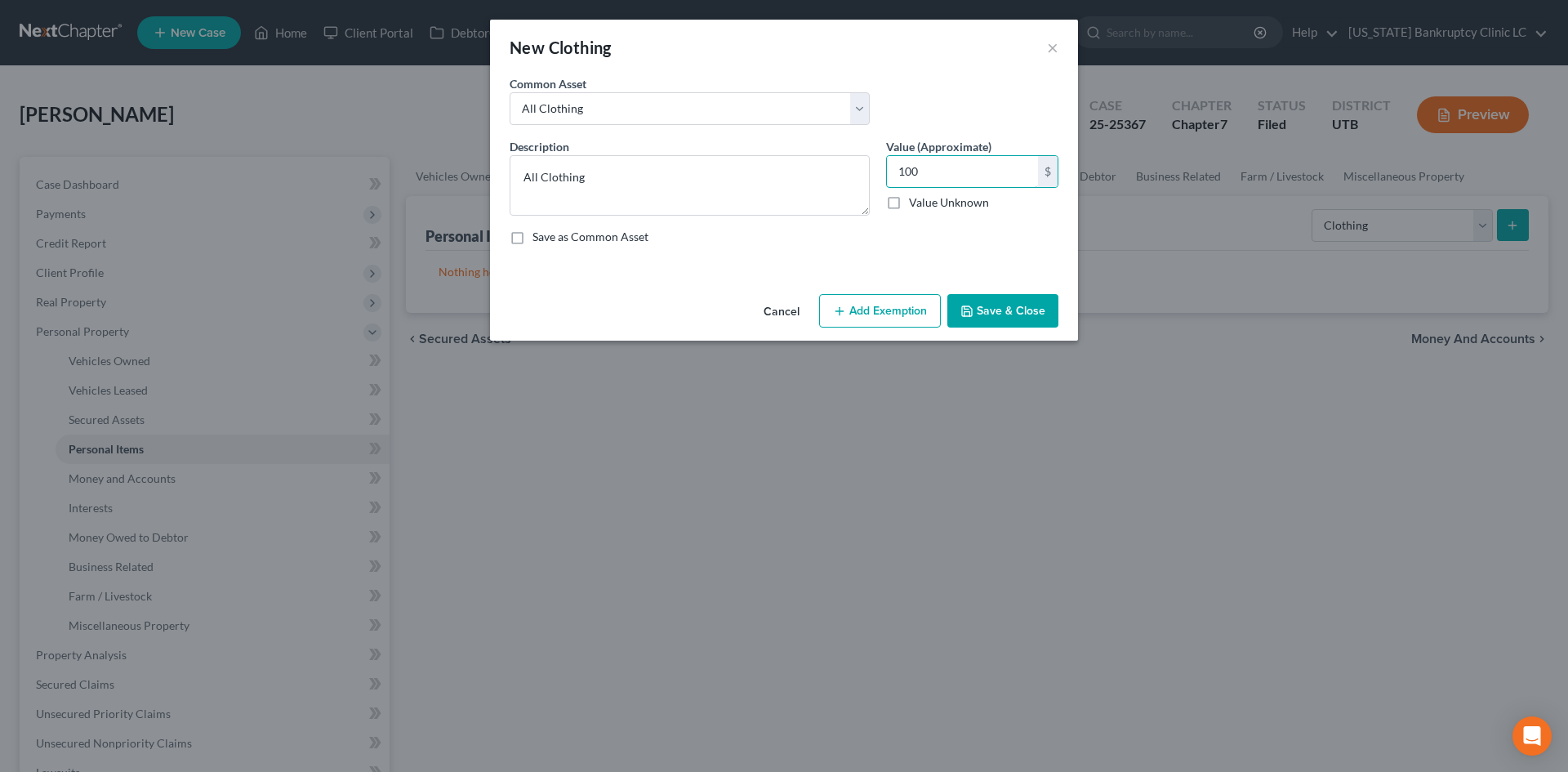
type input "100"
click at [875, 306] on button "Add Exemption" at bounding box center [880, 311] width 122 height 35
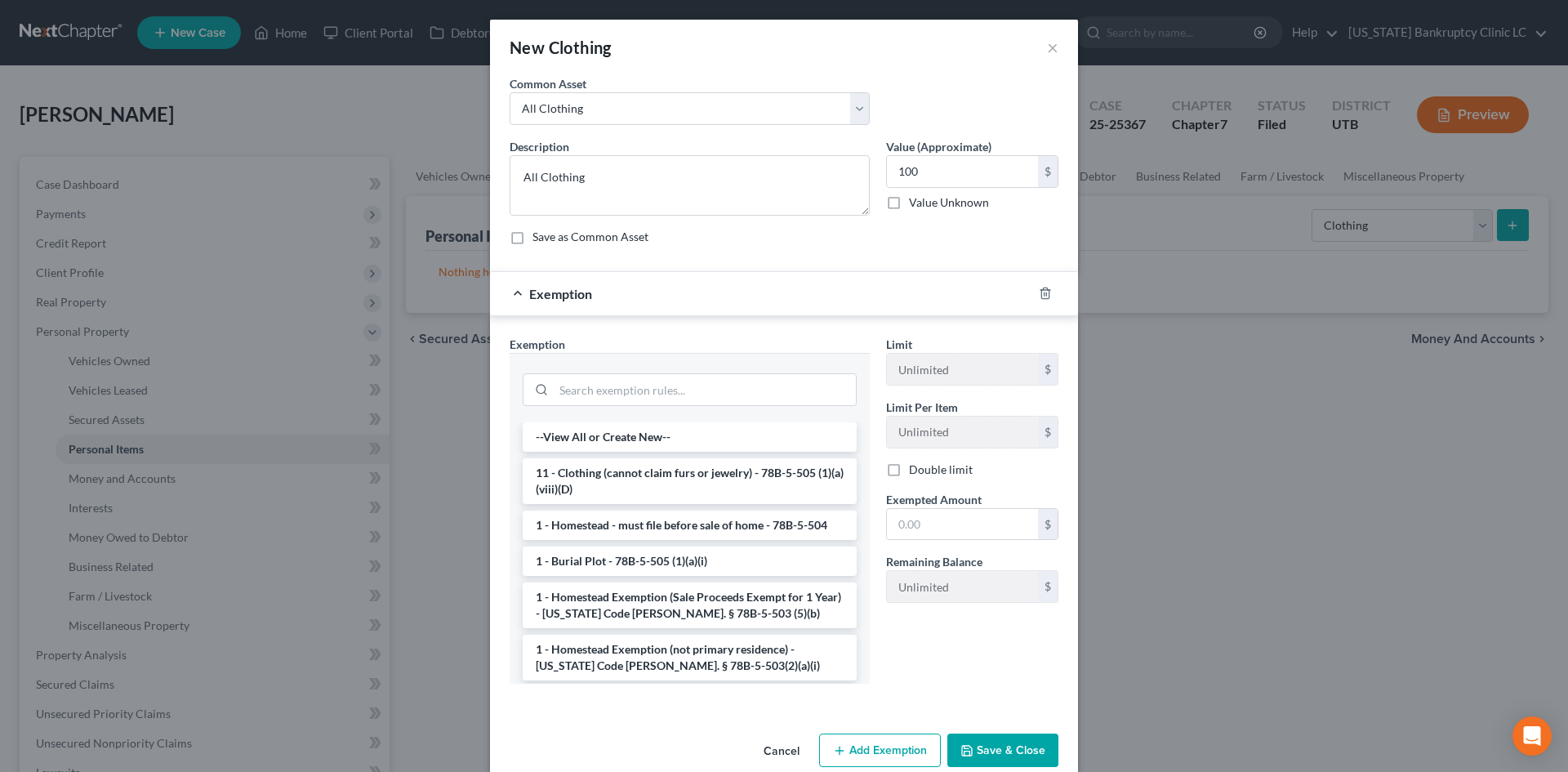
click at [614, 484] on li "11 - Clothing (cannot claim furs or jewelry) - 78B-5-505 (1)(a)(viii)(D)" at bounding box center [690, 481] width 334 height 46
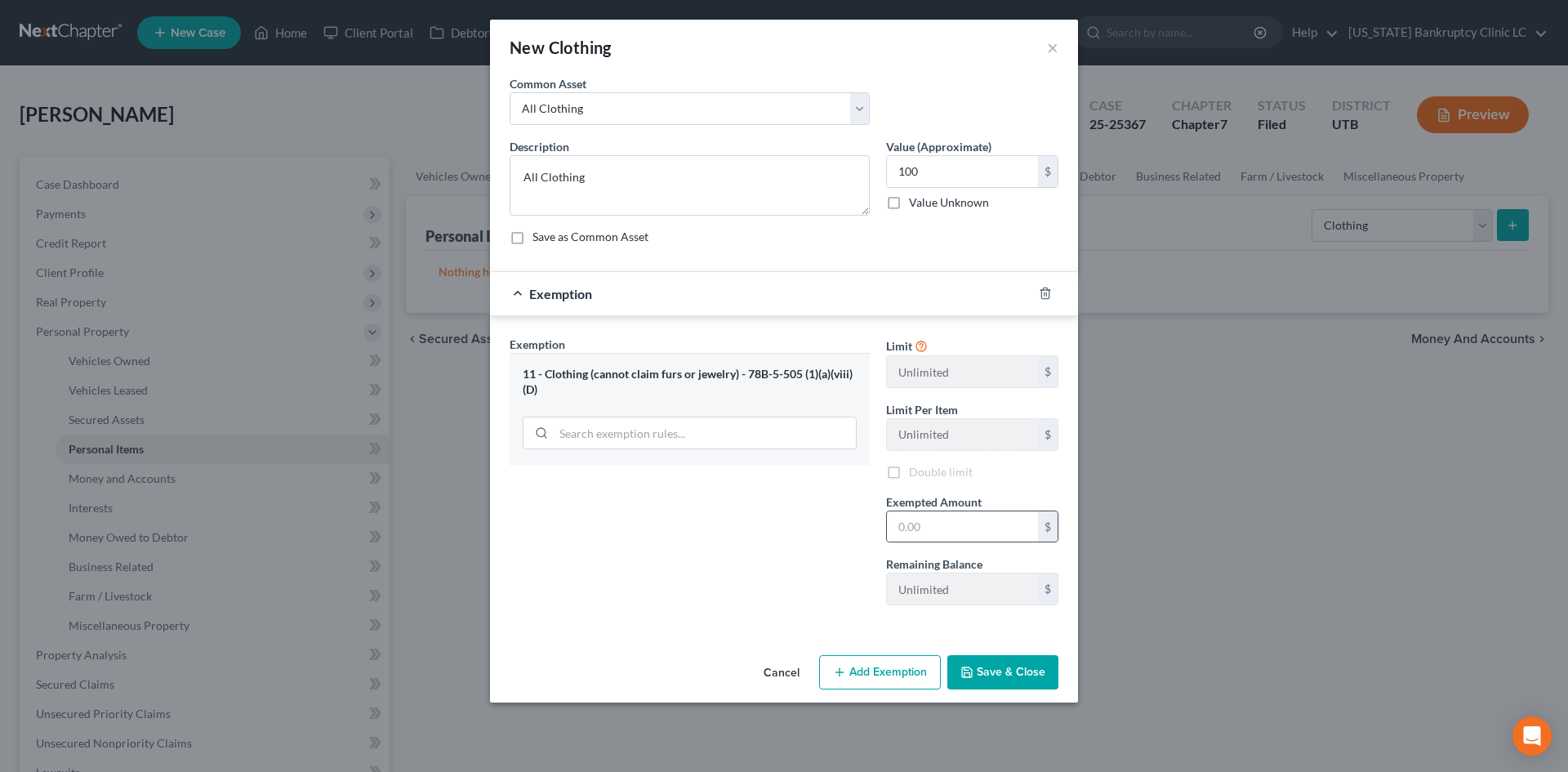
click at [945, 511] on div "$" at bounding box center [973, 527] width 172 height 33
click at [942, 517] on input "text" at bounding box center [963, 527] width 151 height 31
type input "100"
click at [775, 589] on div "Exemption Set must be selected for CA. Exemption * 11 - Clothing (cannot claim …" at bounding box center [690, 477] width 377 height 283
click at [1017, 663] on button "Save & Close" at bounding box center [1003, 672] width 111 height 35
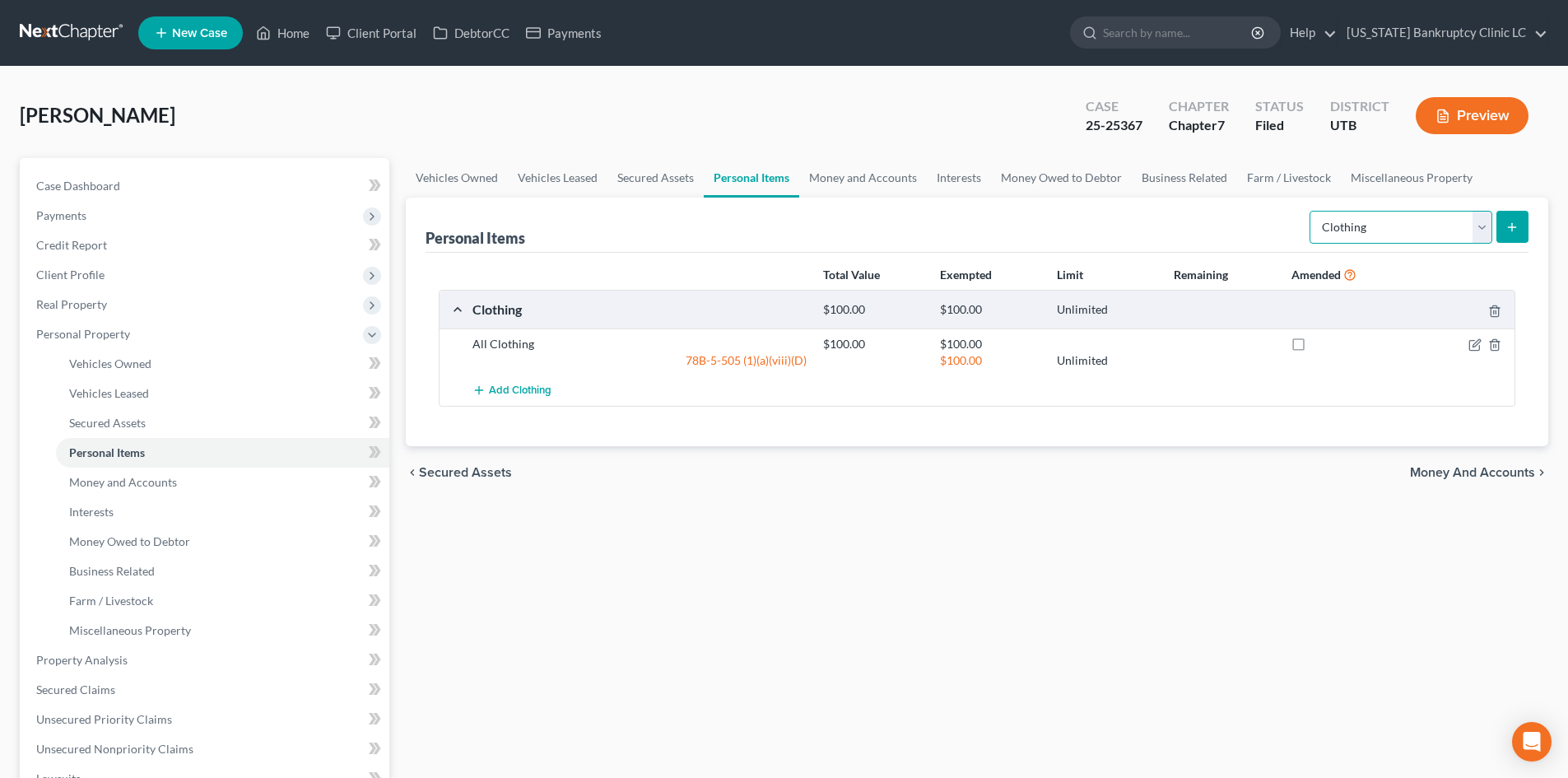
click at [1369, 223] on select "Select Item Type Clothing Collectibles Of Value Electronics Firearms Household …" at bounding box center [1400, 227] width 183 height 33
select select "electronics"
click at [1311, 211] on select "Select Item Type Clothing Collectibles Of Value Electronics Firearms Household …" at bounding box center [1400, 227] width 183 height 33
click at [1375, 224] on select "Select Item Type Clothing Collectibles Of Value Electronics Firearms Household …" at bounding box center [1400, 227] width 183 height 33
click at [1311, 211] on select "Select Item Type Clothing Collectibles Of Value Electronics Firearms Household …" at bounding box center [1400, 227] width 183 height 33
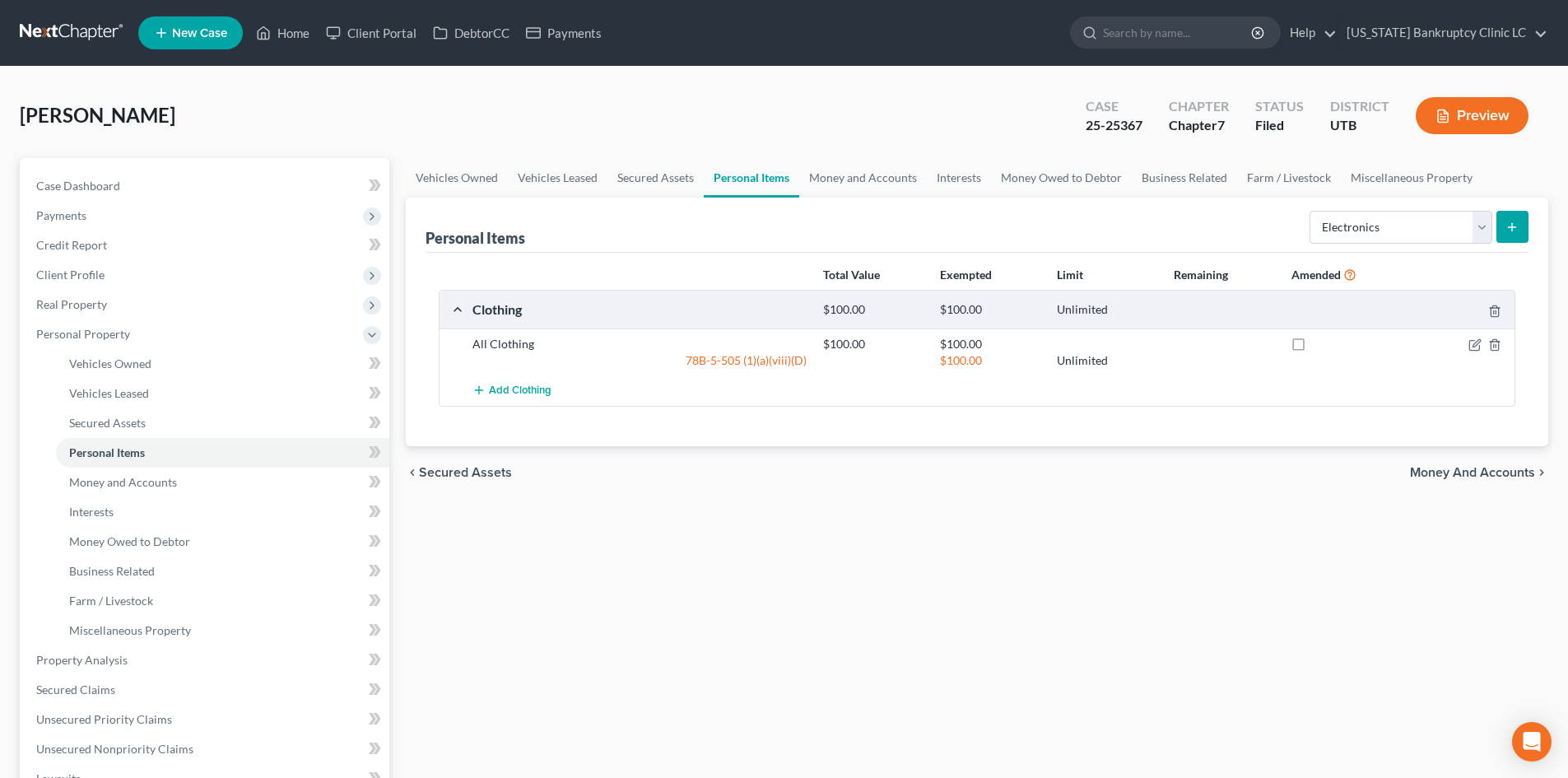
click at [1501, 224] on button "submit" at bounding box center [1513, 227] width 32 height 32
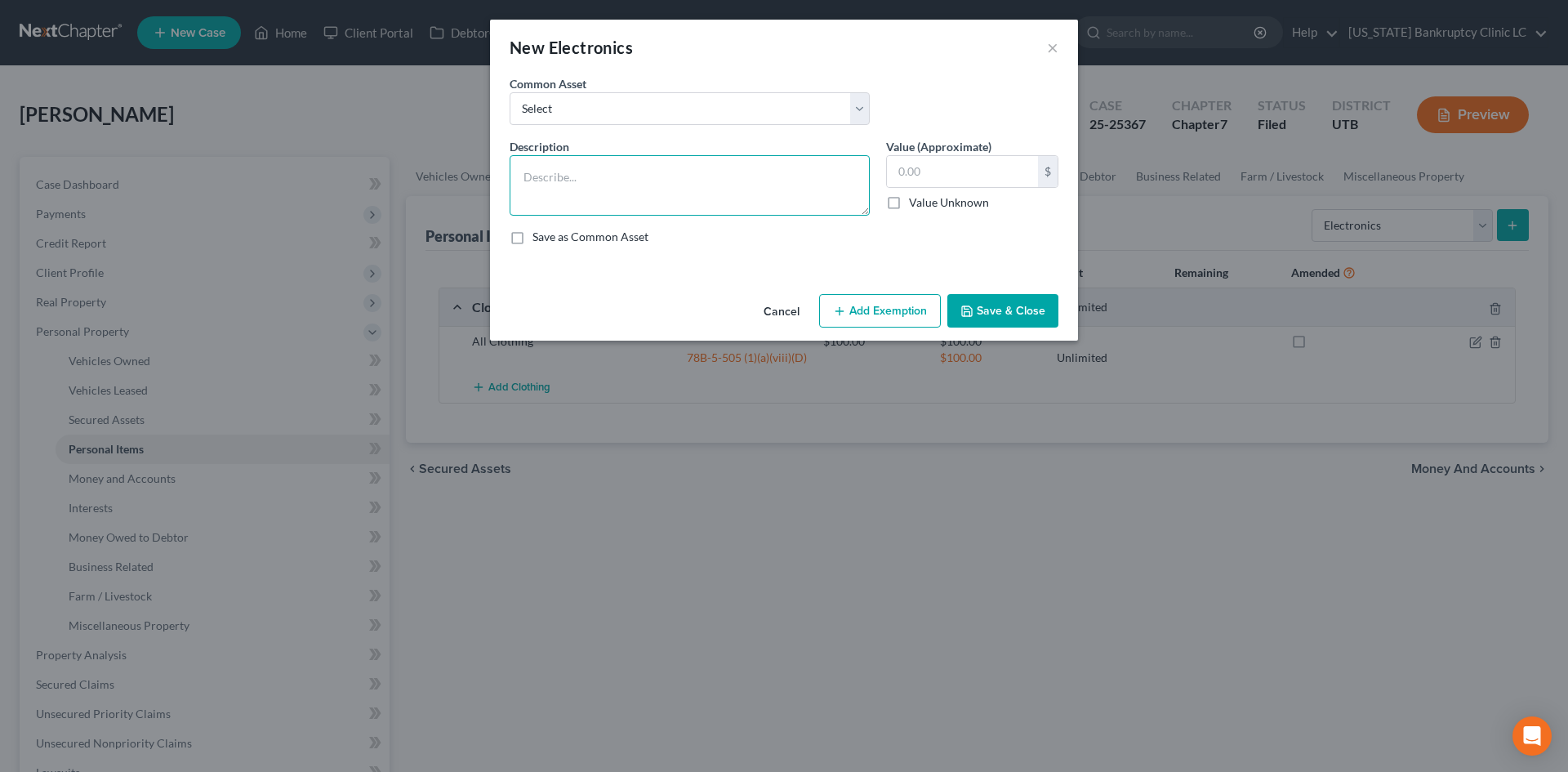
click at [732, 185] on textarea at bounding box center [690, 186] width 361 height 61
type textarea "TV Cellphone"
type input "100"
click at [1006, 307] on button "Save & Close" at bounding box center [1003, 311] width 111 height 35
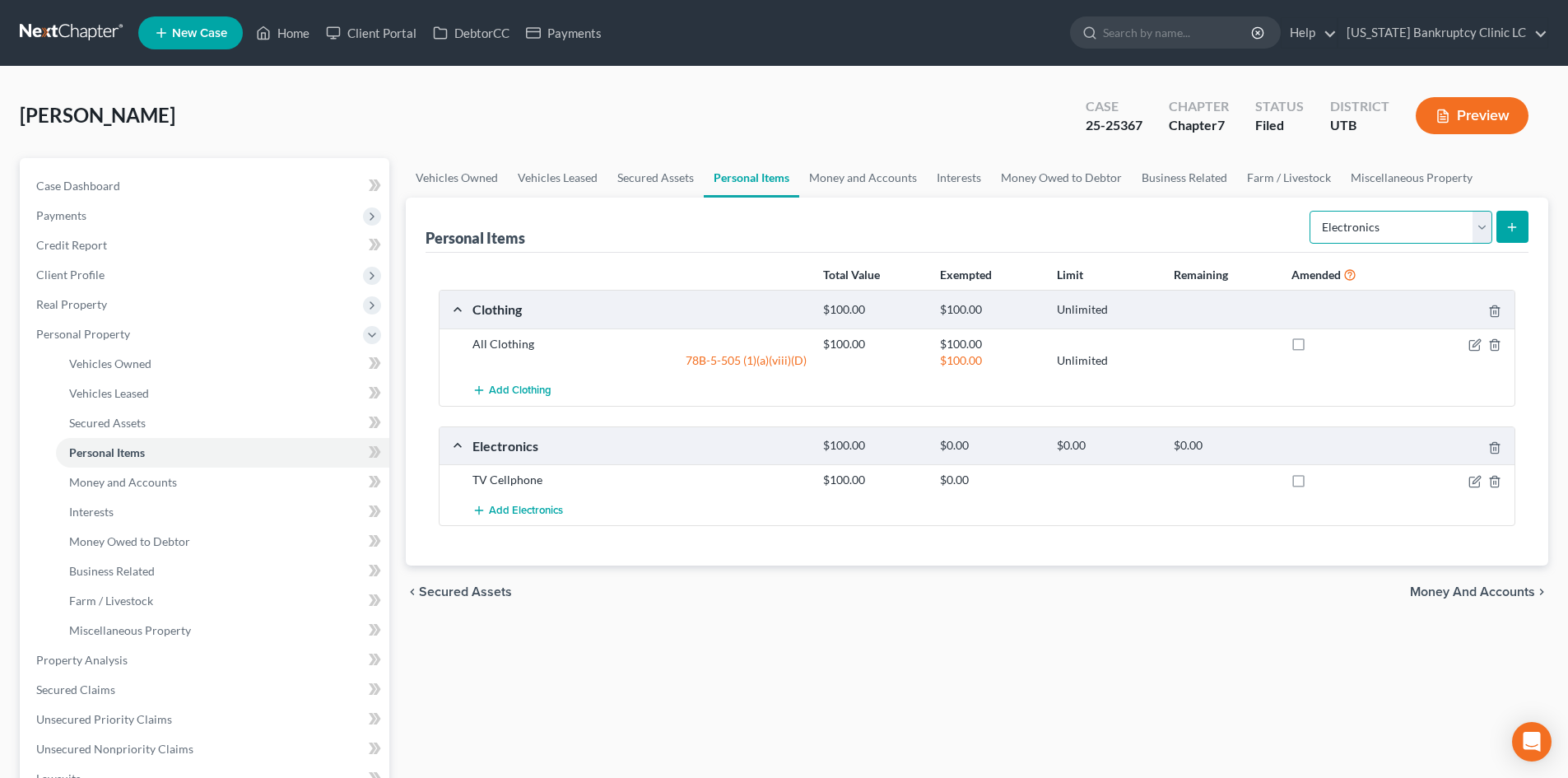
drag, startPoint x: 1445, startPoint y: 222, endPoint x: 1433, endPoint y: 239, distance: 20.8
click at [1445, 222] on select "Select Item Type Clothing Collectibles Of Value Electronics Firearms Household …" at bounding box center [1400, 227] width 183 height 33
select select "household_goods"
click at [1311, 211] on select "Select Item Type Clothing Collectibles Of Value Electronics Firearms Household …" at bounding box center [1400, 227] width 183 height 33
click at [1516, 220] on icon "submit" at bounding box center [1511, 226] width 13 height 13
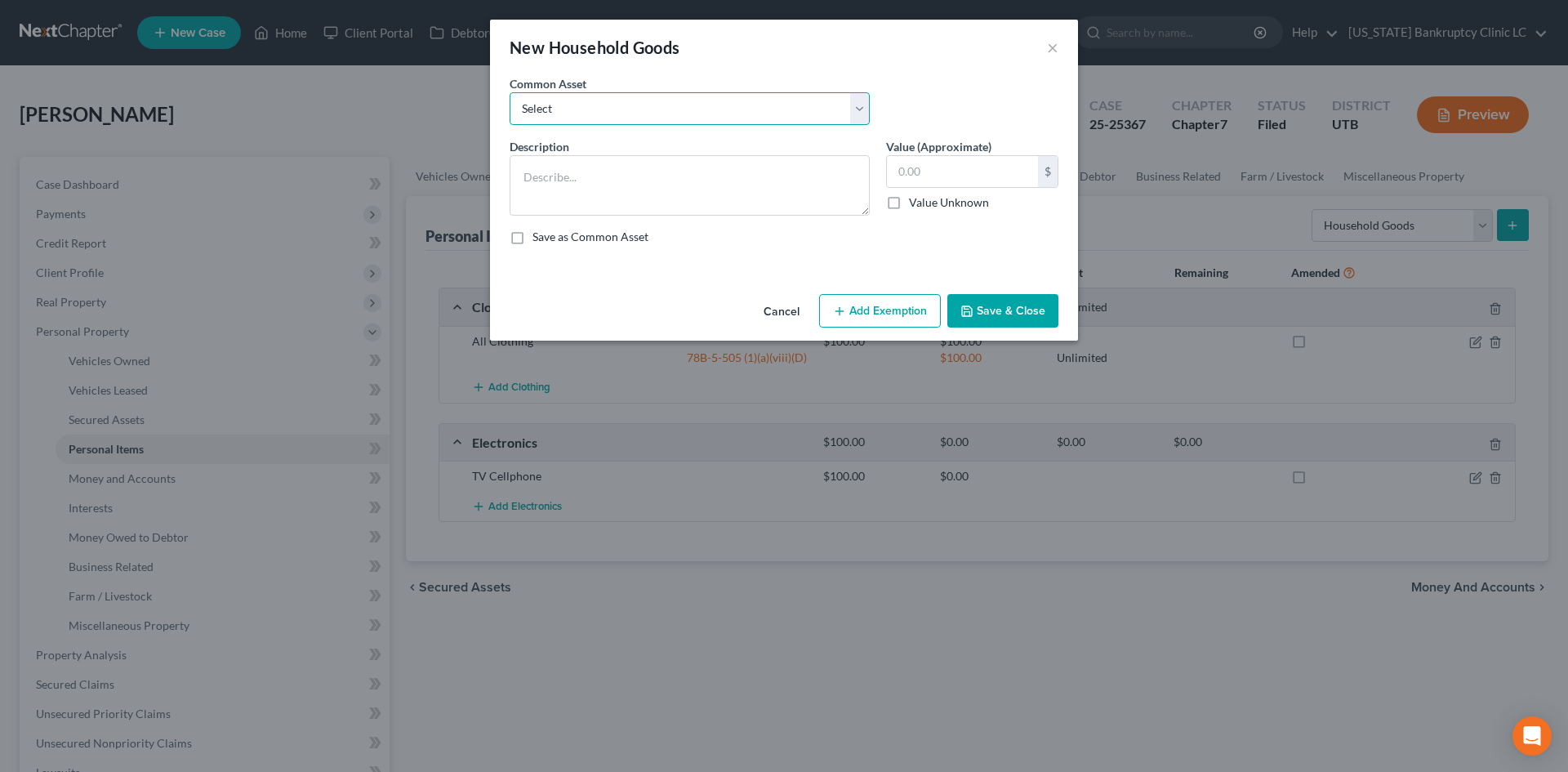
click at [691, 111] on select "Select Couch Chair Entertainment Center End/Coffee Table Stove/Cooking unit Sof…" at bounding box center [690, 108] width 361 height 33
select select "6"
click at [510, 92] on select "Select Couch Chair Entertainment Center End/Coffee Table Stove/Cooking unit Sof…" at bounding box center [690, 108] width 361 height 33
type textarea "Small Kitchen Appliances Cooking Utensils & Cookware Silverware/Flatware"
click at [990, 160] on input "550.00" at bounding box center [963, 171] width 151 height 31
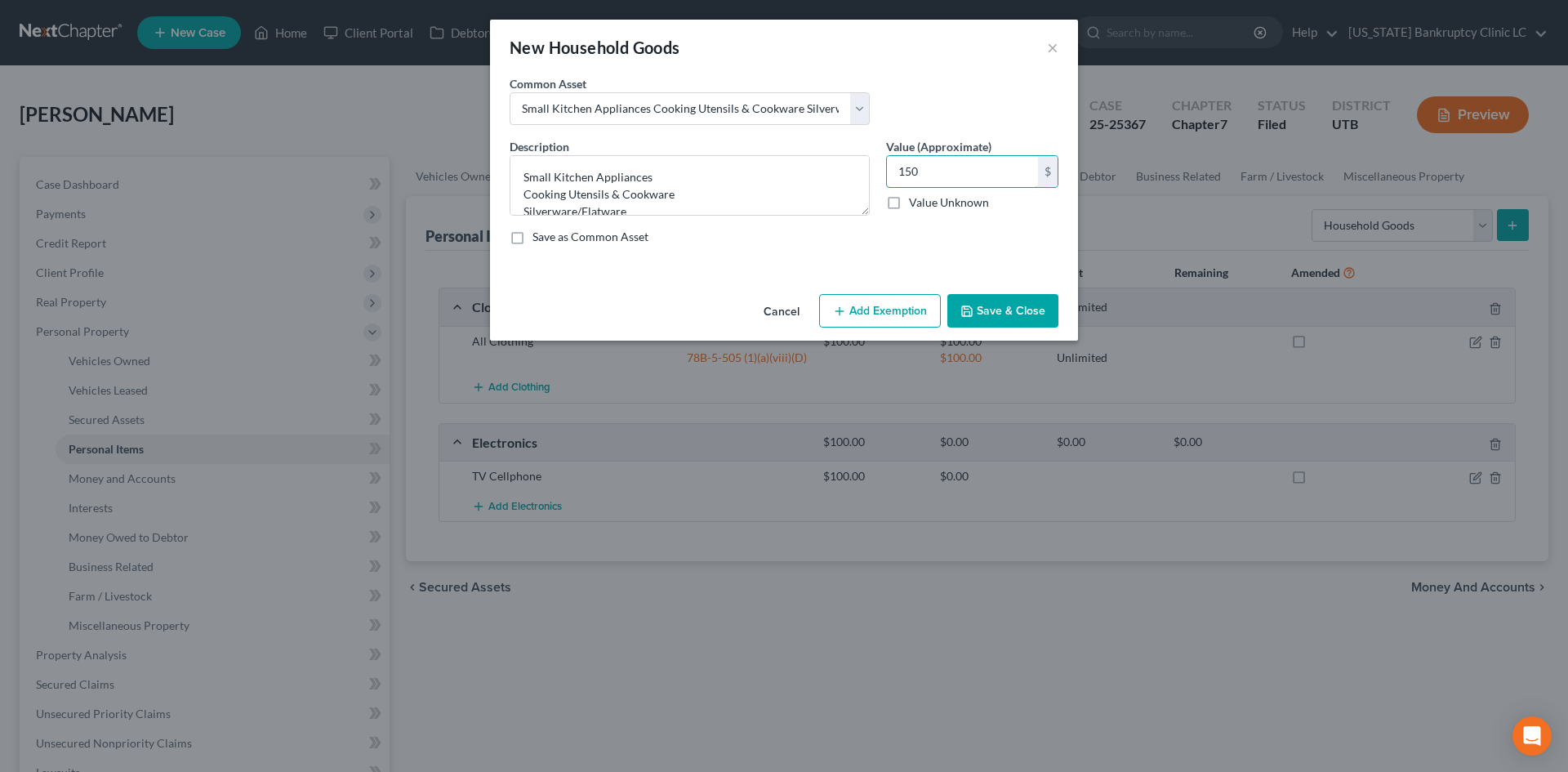
type input "150"
click at [900, 312] on button "Add Exemption" at bounding box center [880, 311] width 122 height 35
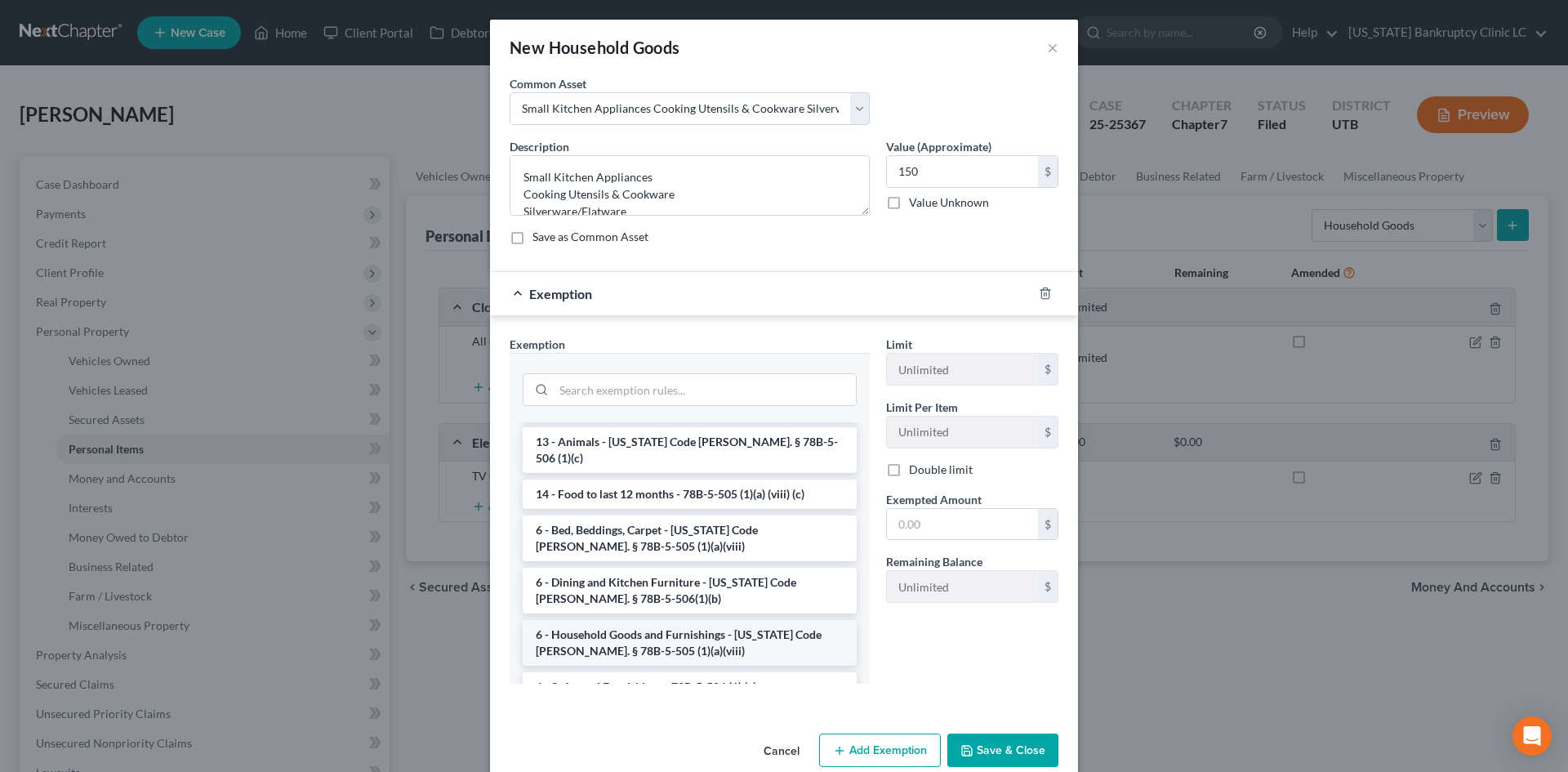
scroll to position [163, 0]
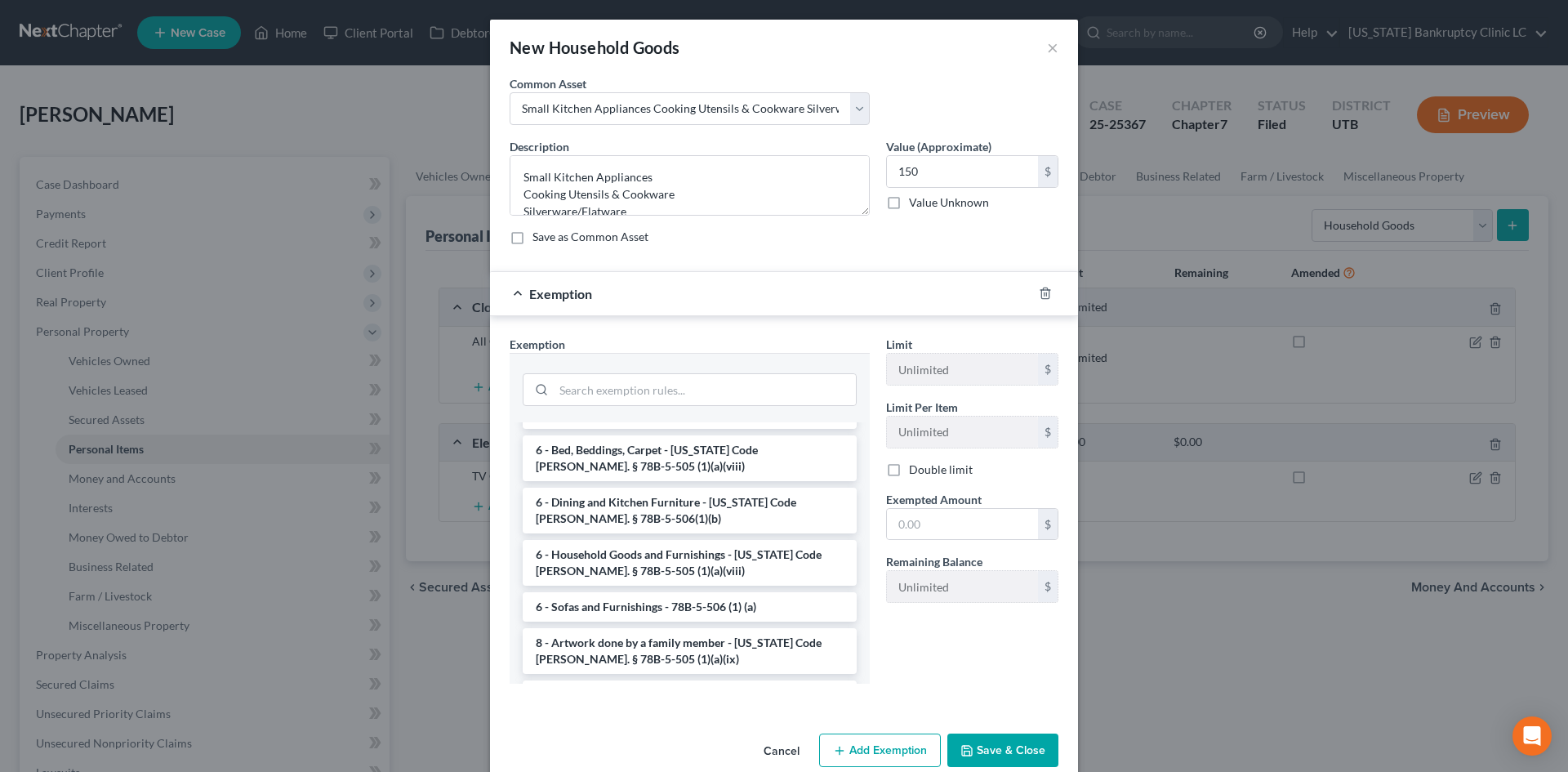
click at [685, 547] on li "6 - Household Goods and Furnishings - [US_STATE] Code [PERSON_NAME]. § 78B-5-50…" at bounding box center [690, 563] width 334 height 46
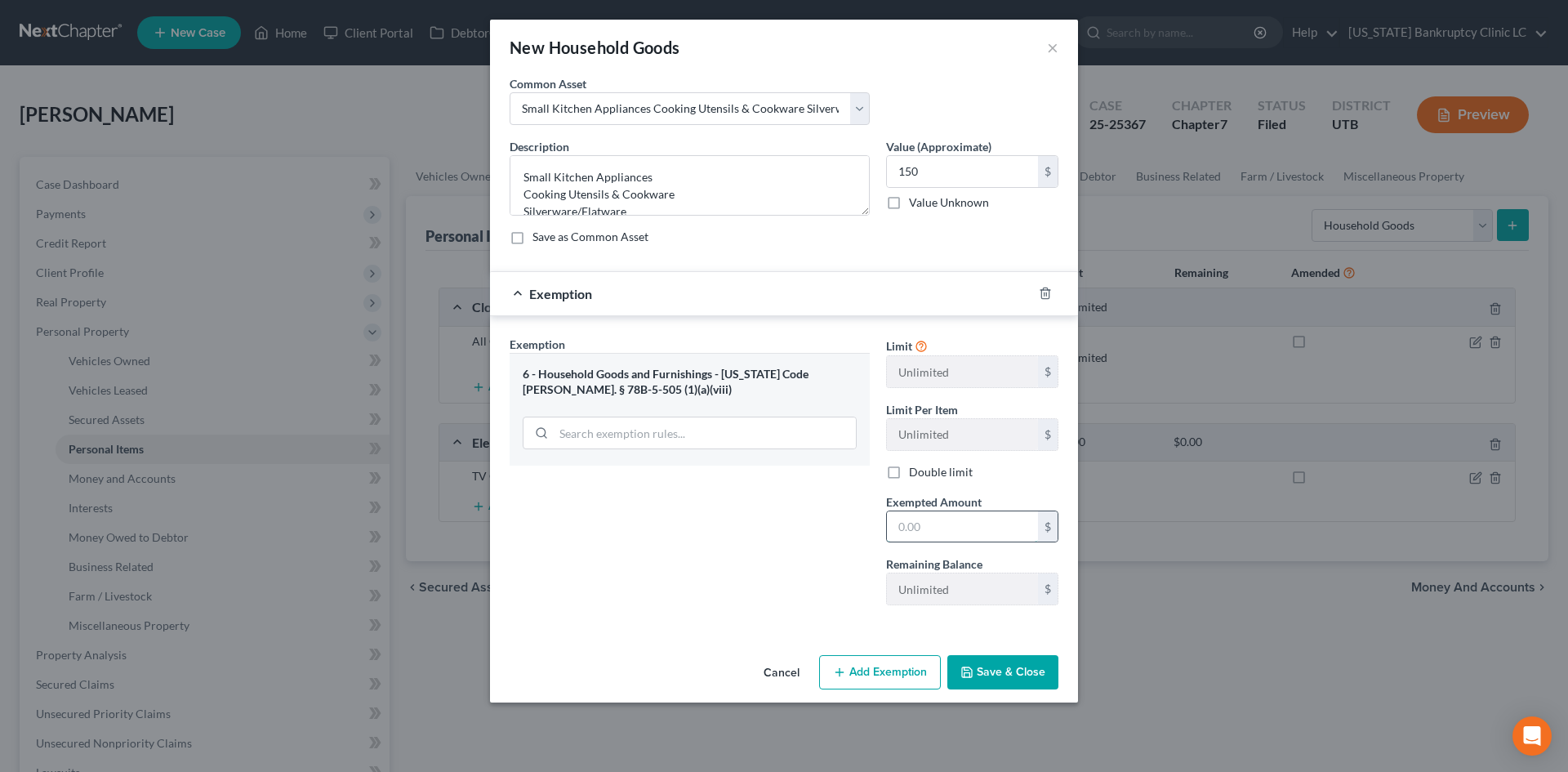
click at [924, 541] on input "text" at bounding box center [963, 527] width 151 height 31
click at [916, 536] on input "text" at bounding box center [963, 527] width 151 height 31
type input "150"
click at [996, 664] on button "Save & Close" at bounding box center [1003, 672] width 111 height 35
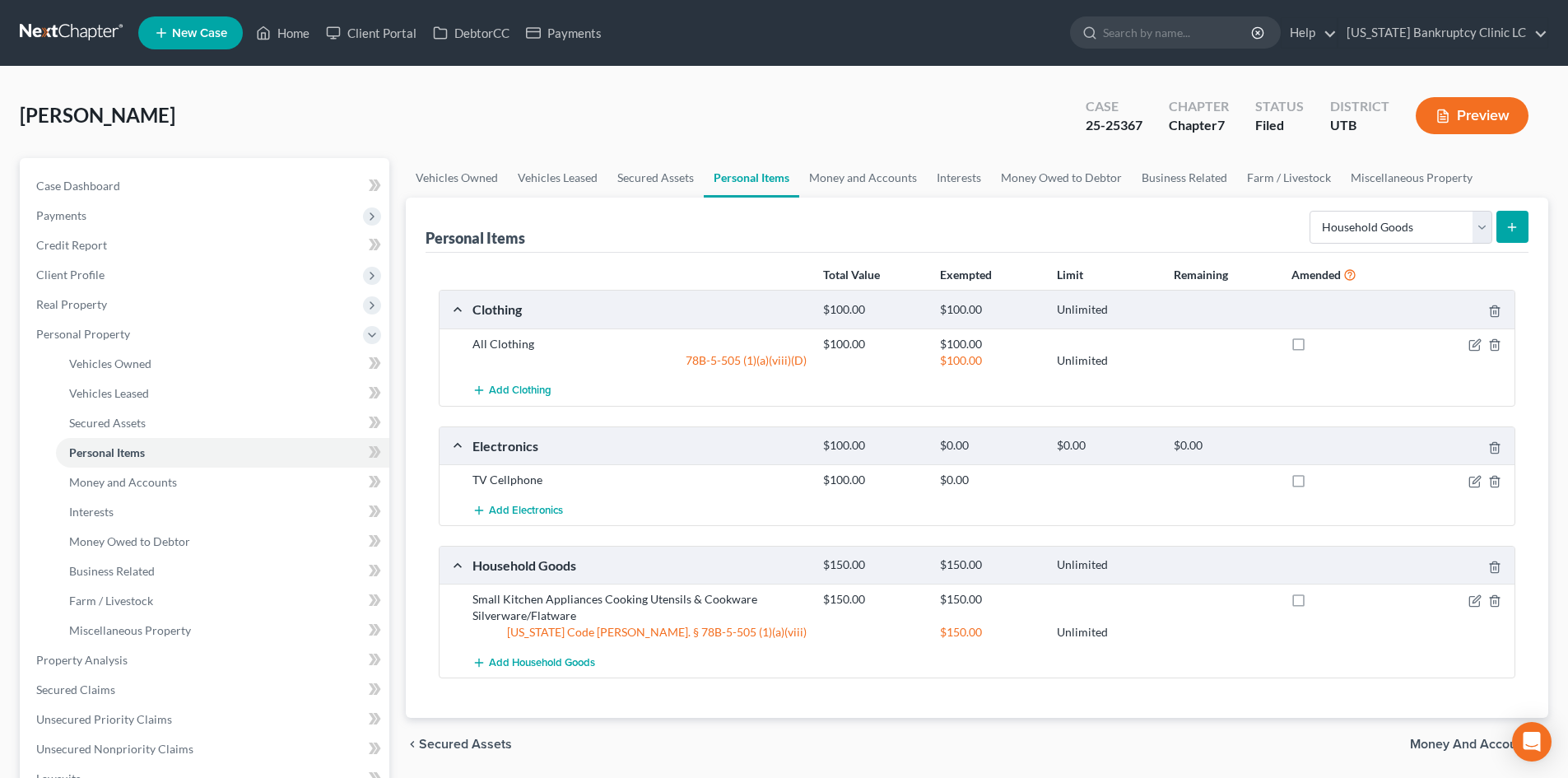
click at [1527, 230] on button "submit" at bounding box center [1513, 227] width 32 height 32
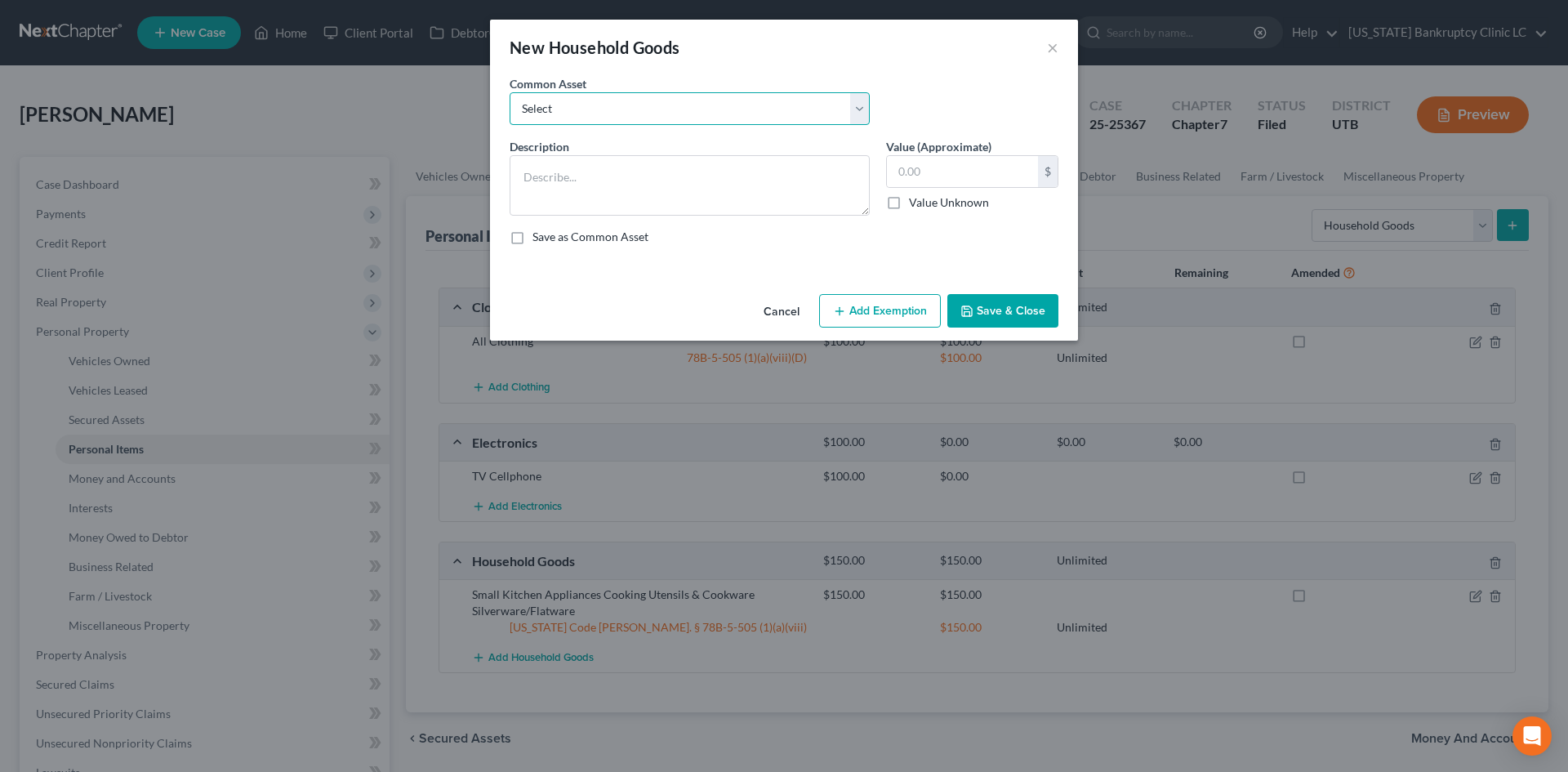
click at [629, 122] on select "Select Couch Chair Entertainment Center End/Coffee Table Stove/Cooking unit Sof…" at bounding box center [690, 108] width 361 height 33
click at [654, 118] on select "Select Couch Chair Entertainment Center End/Coffee Table Stove/Cooking unit Sof…" at bounding box center [690, 108] width 361 height 33
select select "28"
type textarea "Television"
type input "60.00"
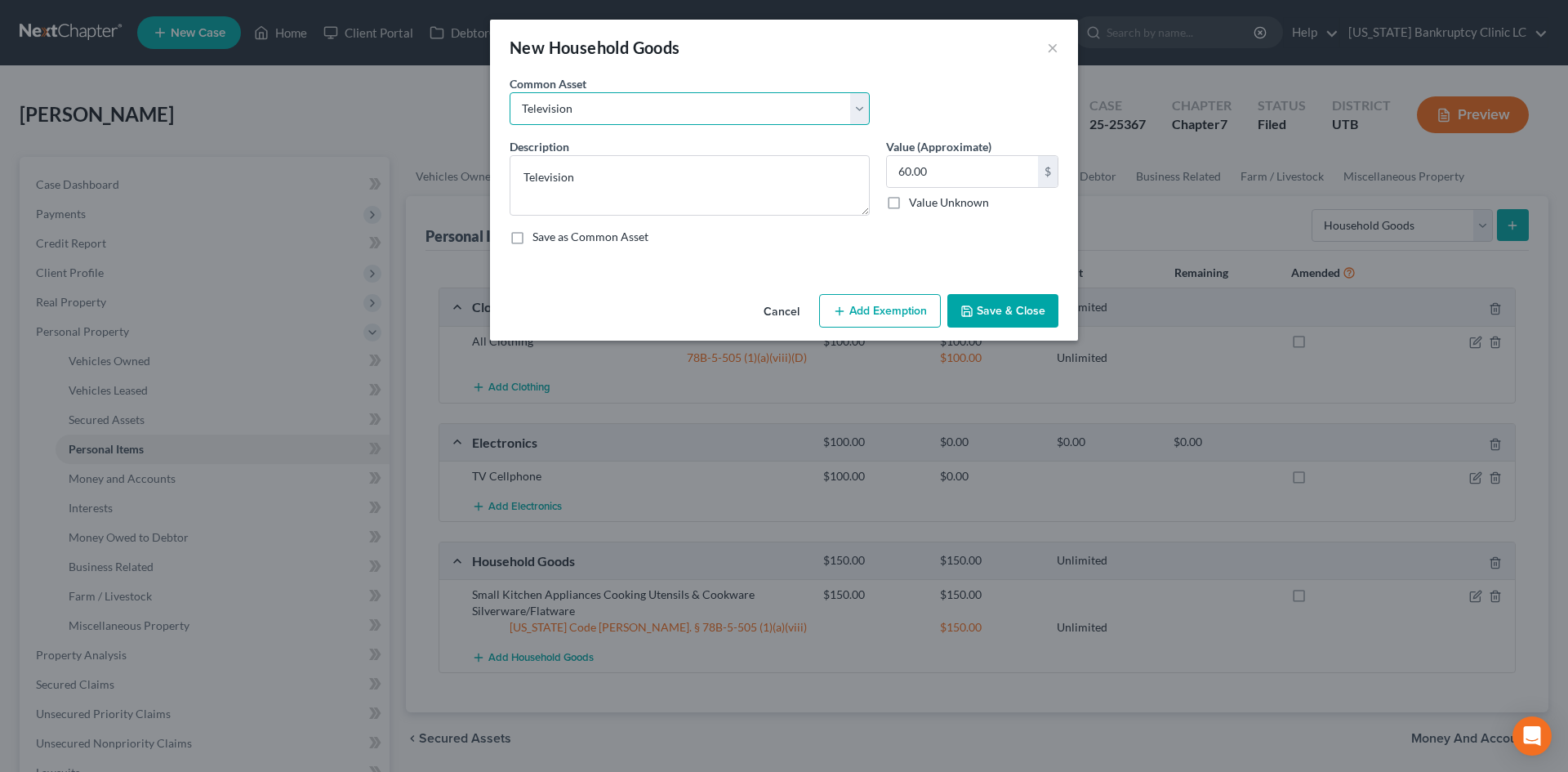
select select "29"
type textarea "Tablet Computer"
type input "120.00"
click at [1058, 49] on button "×" at bounding box center [1053, 46] width 12 height 19
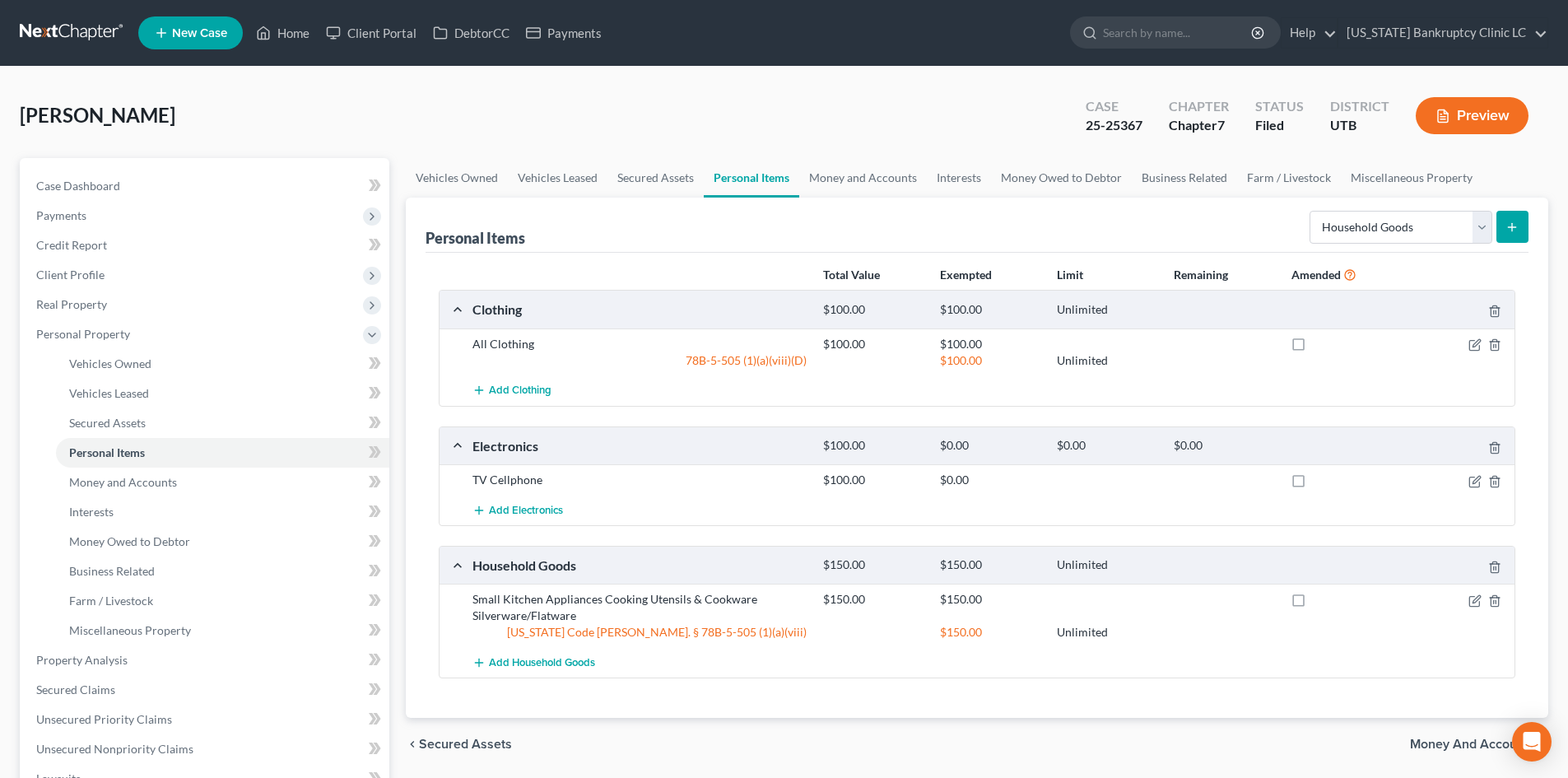
click at [1512, 223] on icon "submit" at bounding box center [1511, 226] width 13 height 13
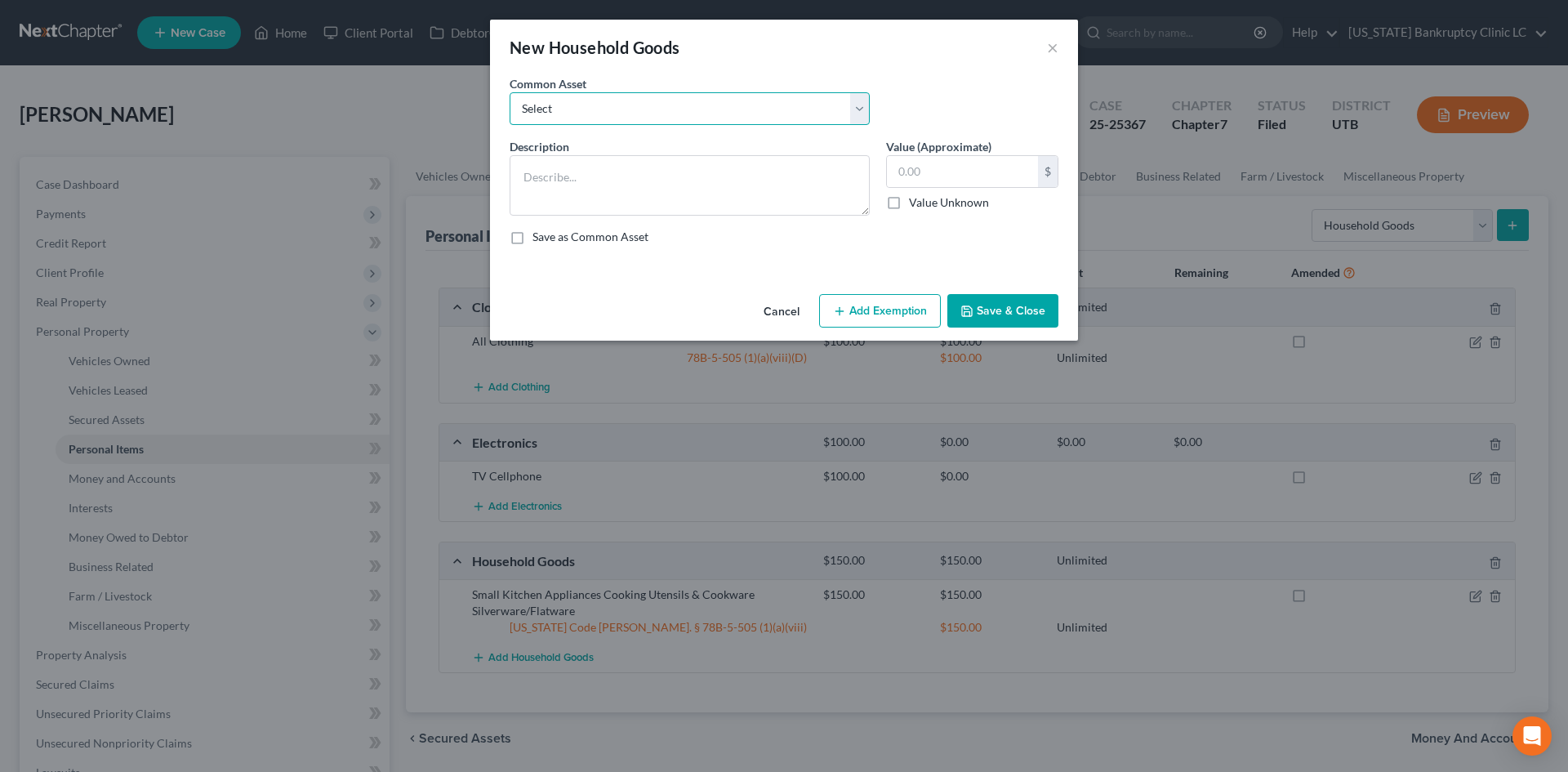
click at [607, 97] on select "Select Couch Chair Entertainment Center End/Coffee Table Stove/Cooking unit Sof…" at bounding box center [690, 108] width 361 height 33
click at [607, 96] on select "Select Couch Chair Entertainment Center End/Coffee Table Stove/Cooking unit Sof…" at bounding box center [690, 108] width 361 height 33
click at [980, 176] on input "50.00" at bounding box center [963, 171] width 151 height 31
click at [877, 297] on button "Add Exemption" at bounding box center [880, 311] width 122 height 35
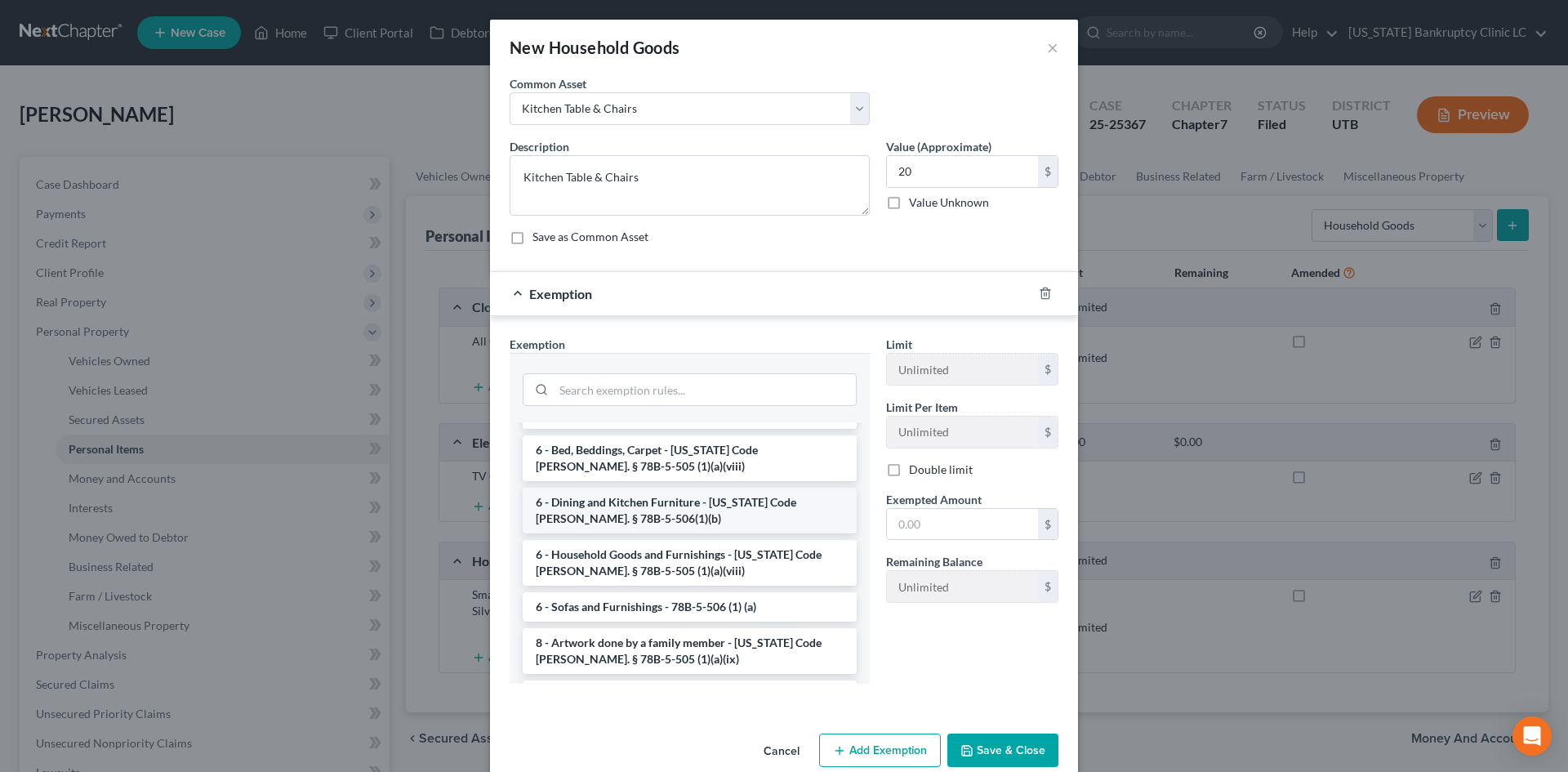
drag, startPoint x: 679, startPoint y: 489, endPoint x: 738, endPoint y: 486, distance: 59.1
click at [680, 489] on li "6 - Dining and Kitchen Furniture - [US_STATE] Code [PERSON_NAME]. § 78B-5-506(1…" at bounding box center [690, 510] width 334 height 46
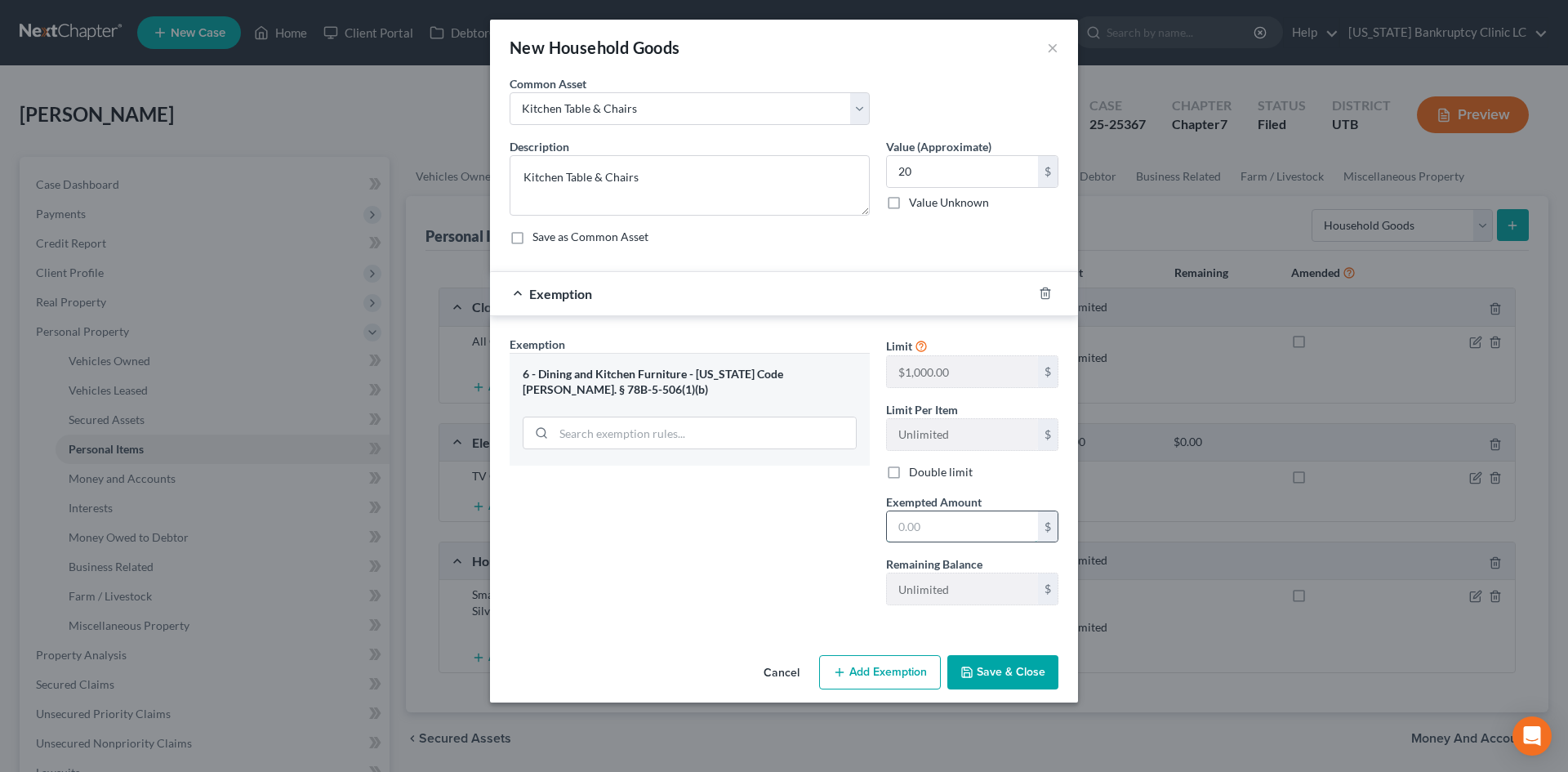
click at [917, 524] on input "text" at bounding box center [963, 527] width 151 height 31
drag, startPoint x: 789, startPoint y: 557, endPoint x: 824, endPoint y: 568, distance: 36.7
click at [789, 557] on div "Exemption Set must be selected for CA. Exemption * 6 - Dining and Kitchen Furni…" at bounding box center [690, 477] width 377 height 283
click at [1053, 670] on button "Save & Close" at bounding box center [1003, 672] width 111 height 35
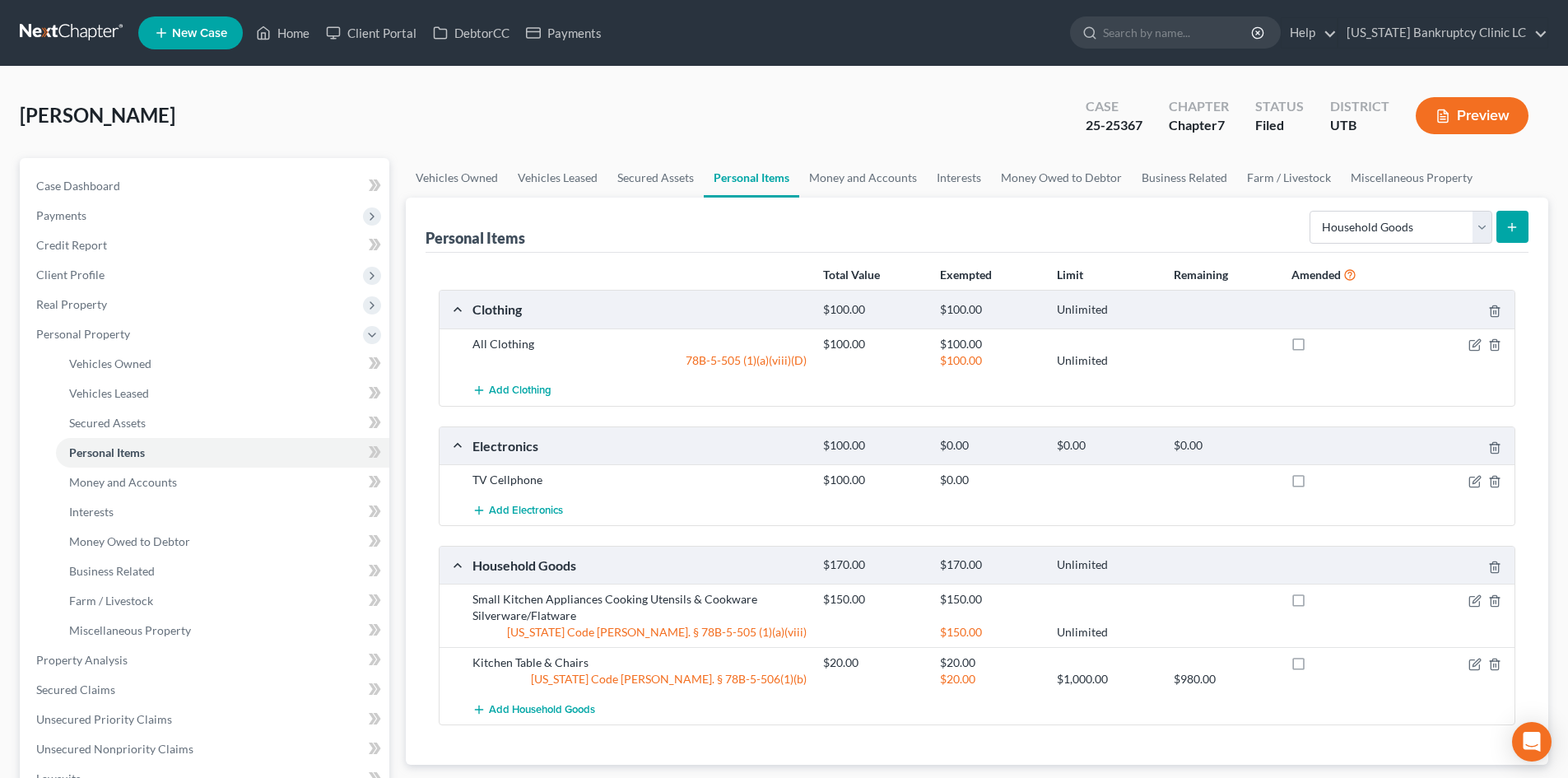
click at [1520, 220] on button "submit" at bounding box center [1513, 227] width 32 height 32
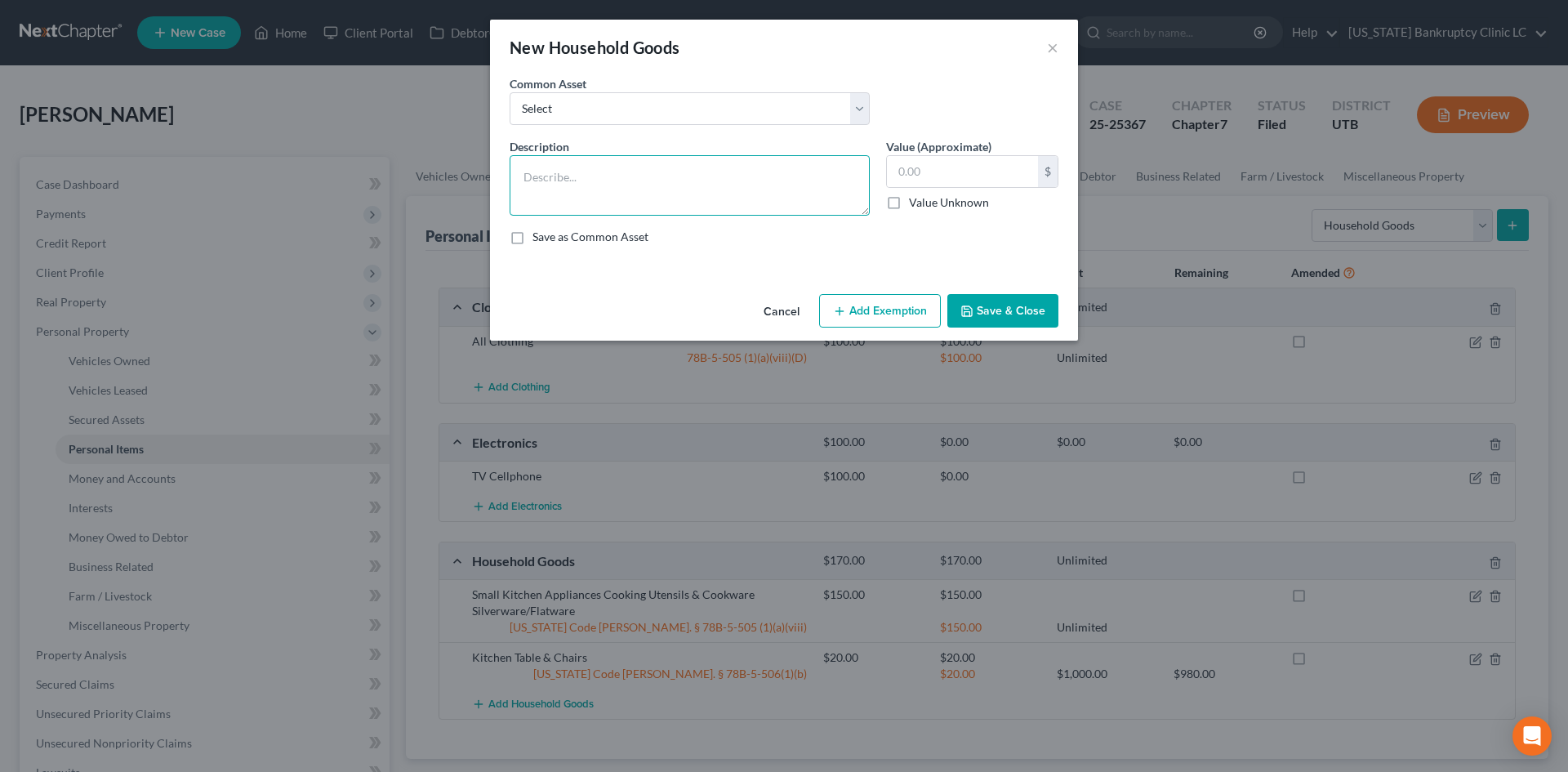
click at [600, 178] on textarea at bounding box center [690, 186] width 361 height 61
click at [860, 307] on button "Add Exemption" at bounding box center [880, 311] width 122 height 35
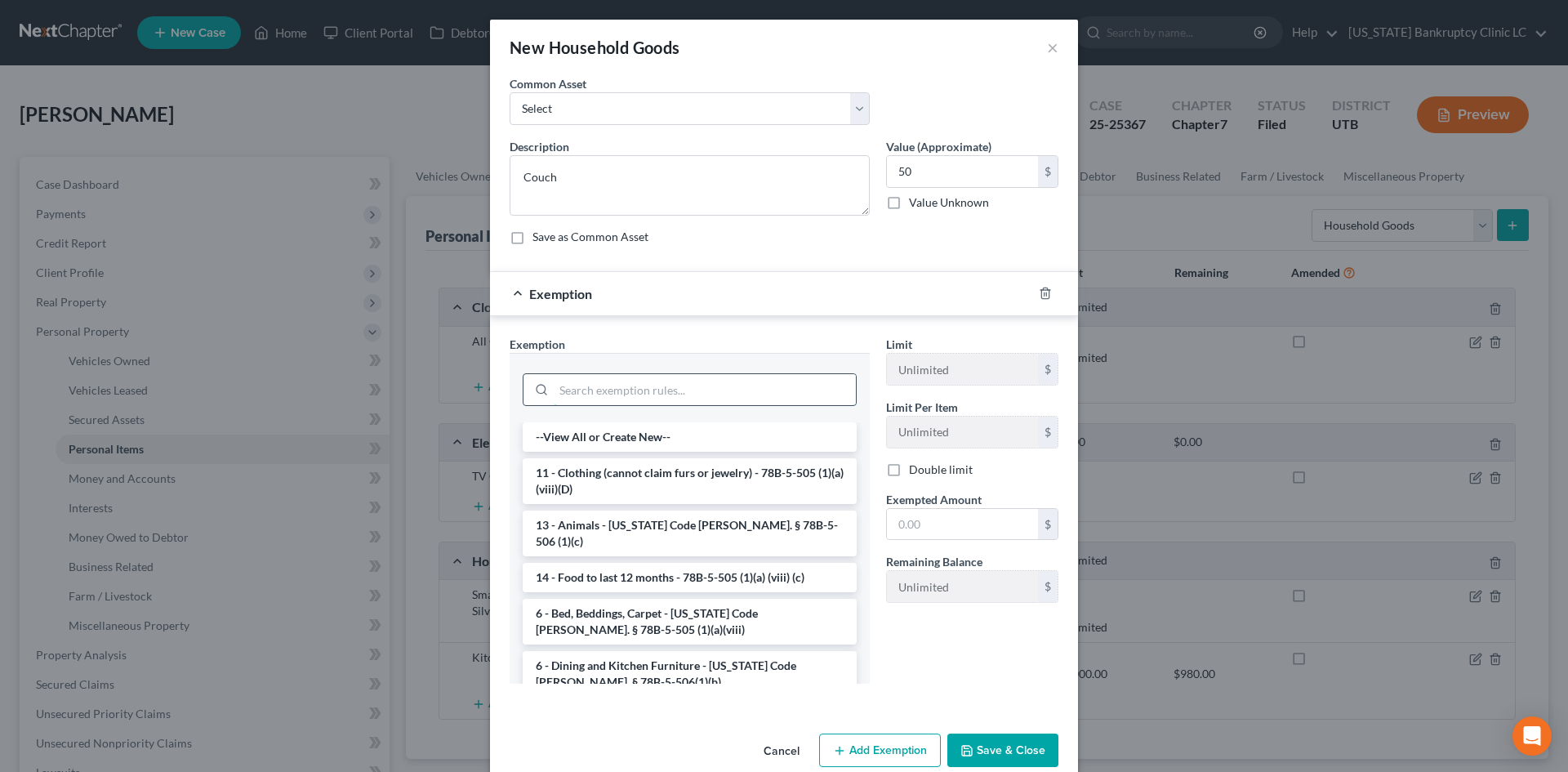
click at [651, 394] on input "search" at bounding box center [705, 389] width 302 height 31
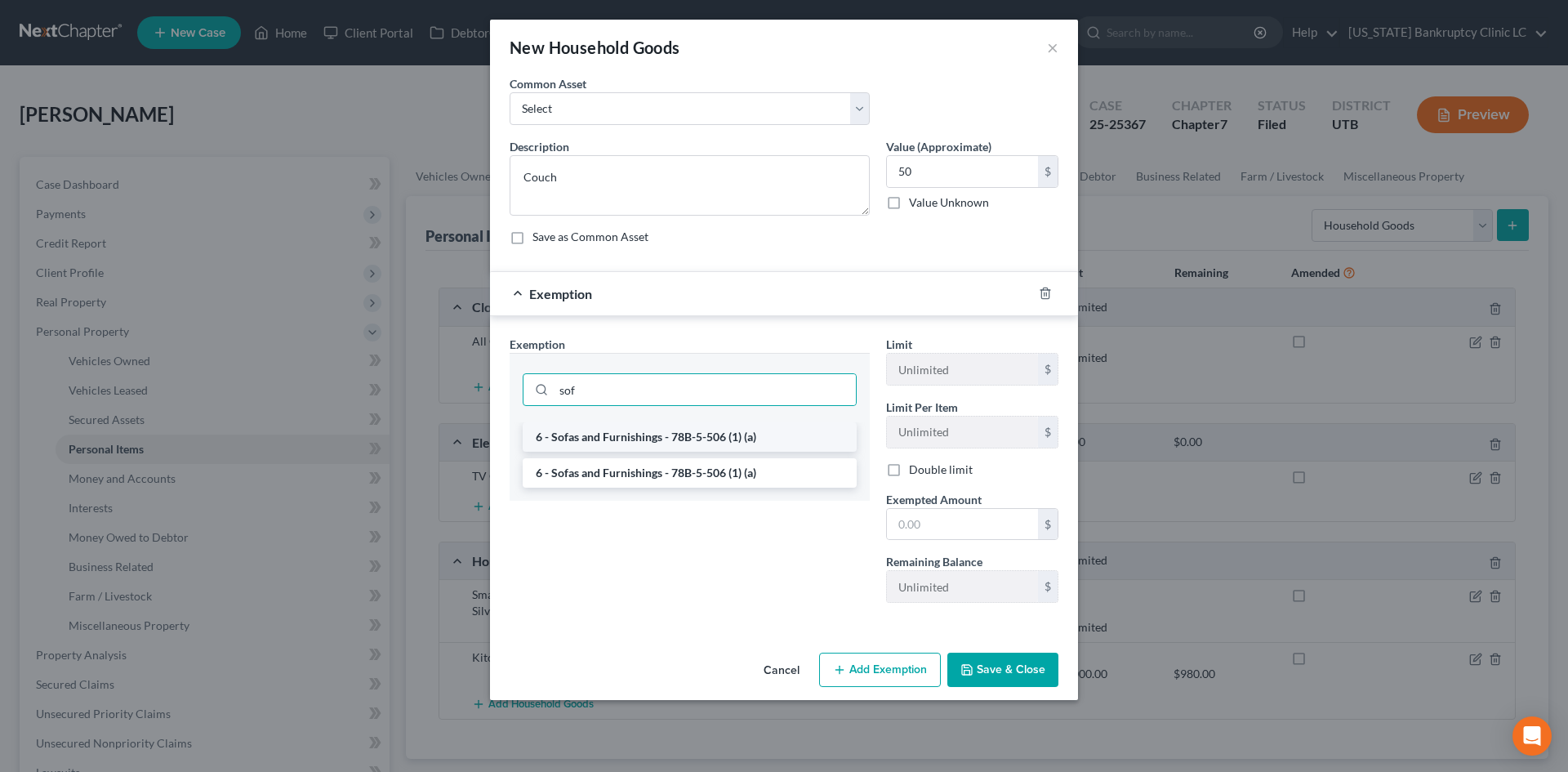
click at [649, 426] on li "6 - Sofas and Furnishings - 78B-5-506 (1) (a)" at bounding box center [690, 437] width 334 height 30
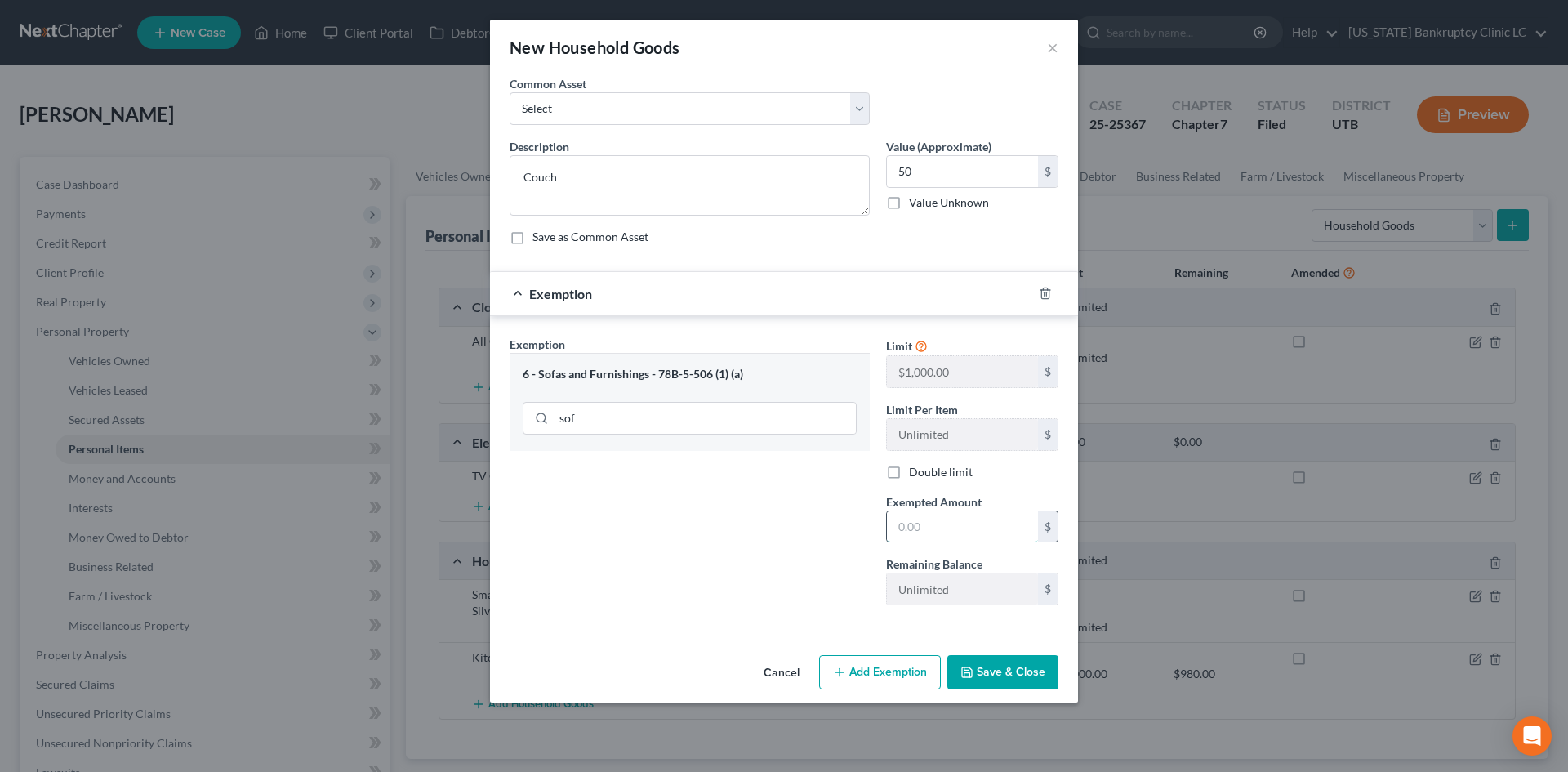
click at [964, 525] on input "text" at bounding box center [963, 527] width 151 height 31
click at [876, 583] on div "Exemption Set must be selected for CA. Exemption * 6 - Sofas and Furnishings - …" at bounding box center [690, 477] width 377 height 283
click at [1047, 671] on button "Save & Close" at bounding box center [1003, 672] width 111 height 35
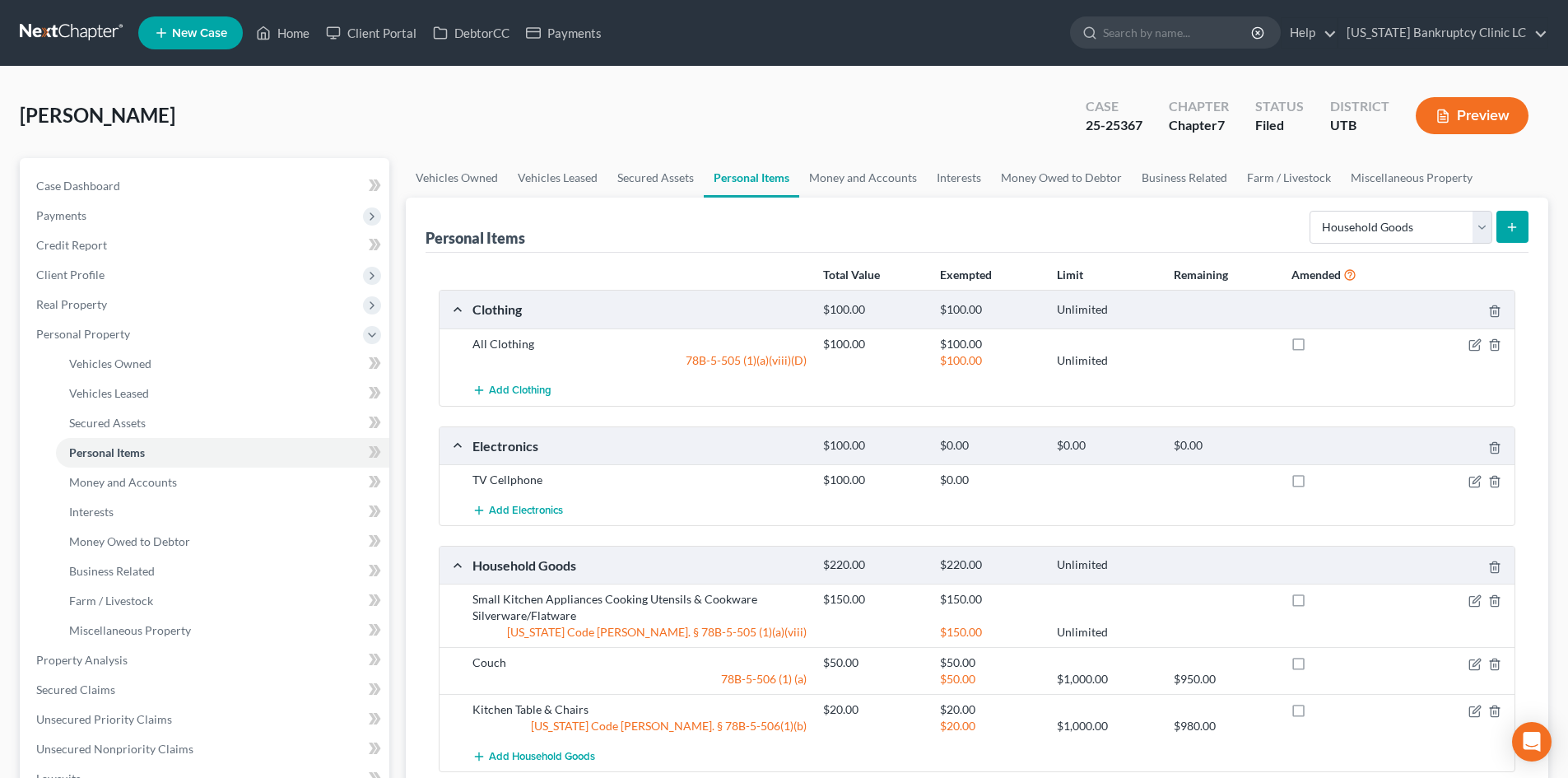
click at [1507, 229] on icon "submit" at bounding box center [1511, 226] width 13 height 13
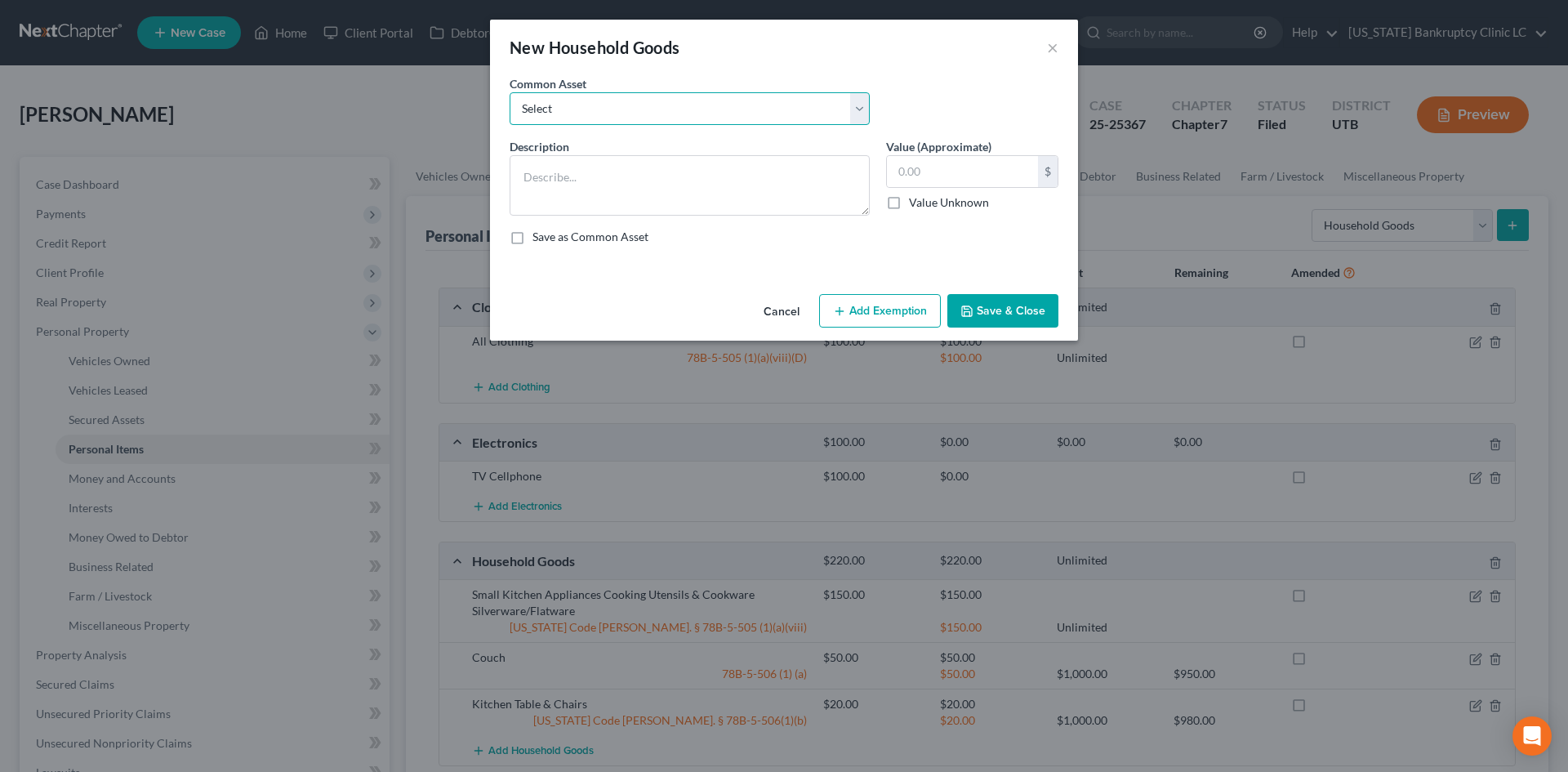
click at [671, 117] on select "Select Couch Chair Entertainment Center End/Coffee Table Stove/Cooking unit Sof…" at bounding box center [690, 108] width 361 height 33
click at [510, 92] on select "Select Couch Chair Entertainment Center End/Coffee Table Stove/Cooking unit Sof…" at bounding box center [690, 108] width 361 height 33
click at [930, 175] on input "550.00" at bounding box center [963, 171] width 151 height 31
click at [897, 313] on button "Add Exemption" at bounding box center [880, 311] width 122 height 35
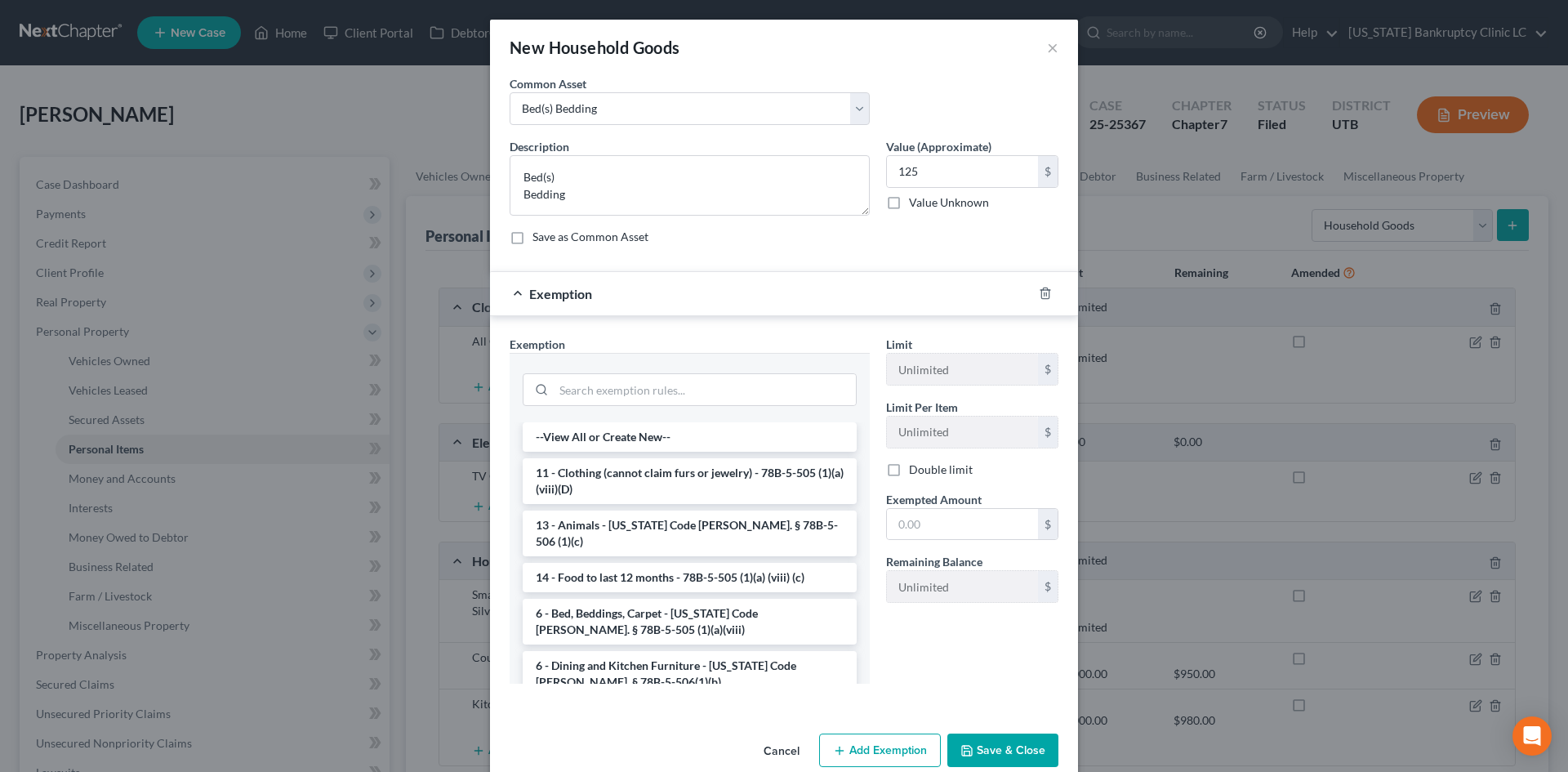
click at [639, 599] on li "6 - Bed, Beddings, Carpet - [US_STATE] Code [PERSON_NAME]. § 78B-5-505 (1)(a)(v…" at bounding box center [690, 622] width 334 height 46
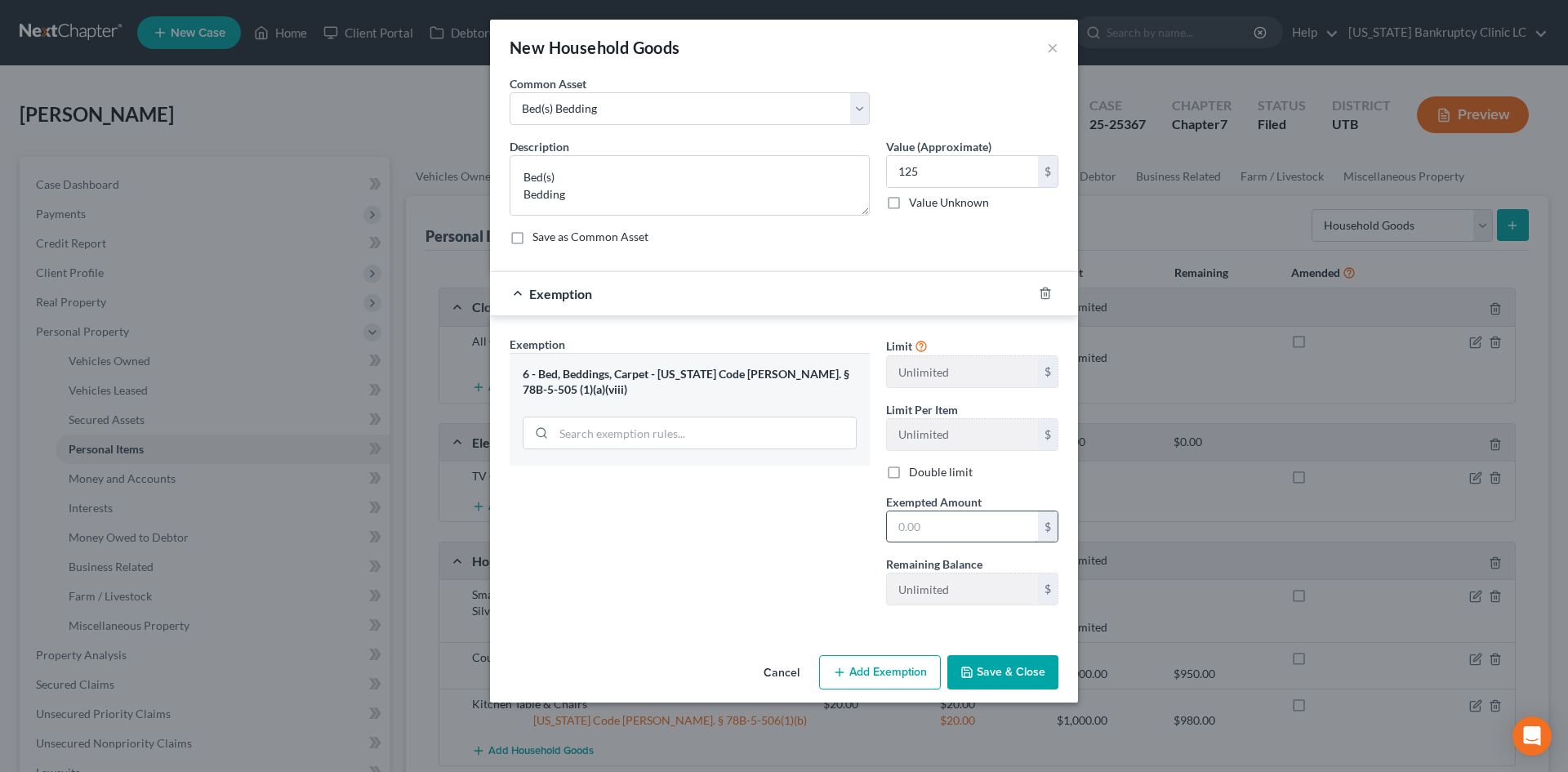
click at [921, 512] on input "text" at bounding box center [963, 527] width 151 height 31
click at [740, 598] on div "Exemption Set must be selected for CA. Exemption * 6 - Bed, Beddings, Carpet - …" at bounding box center [690, 477] width 377 height 283
click at [1003, 678] on button "Save & Close" at bounding box center [1003, 672] width 111 height 35
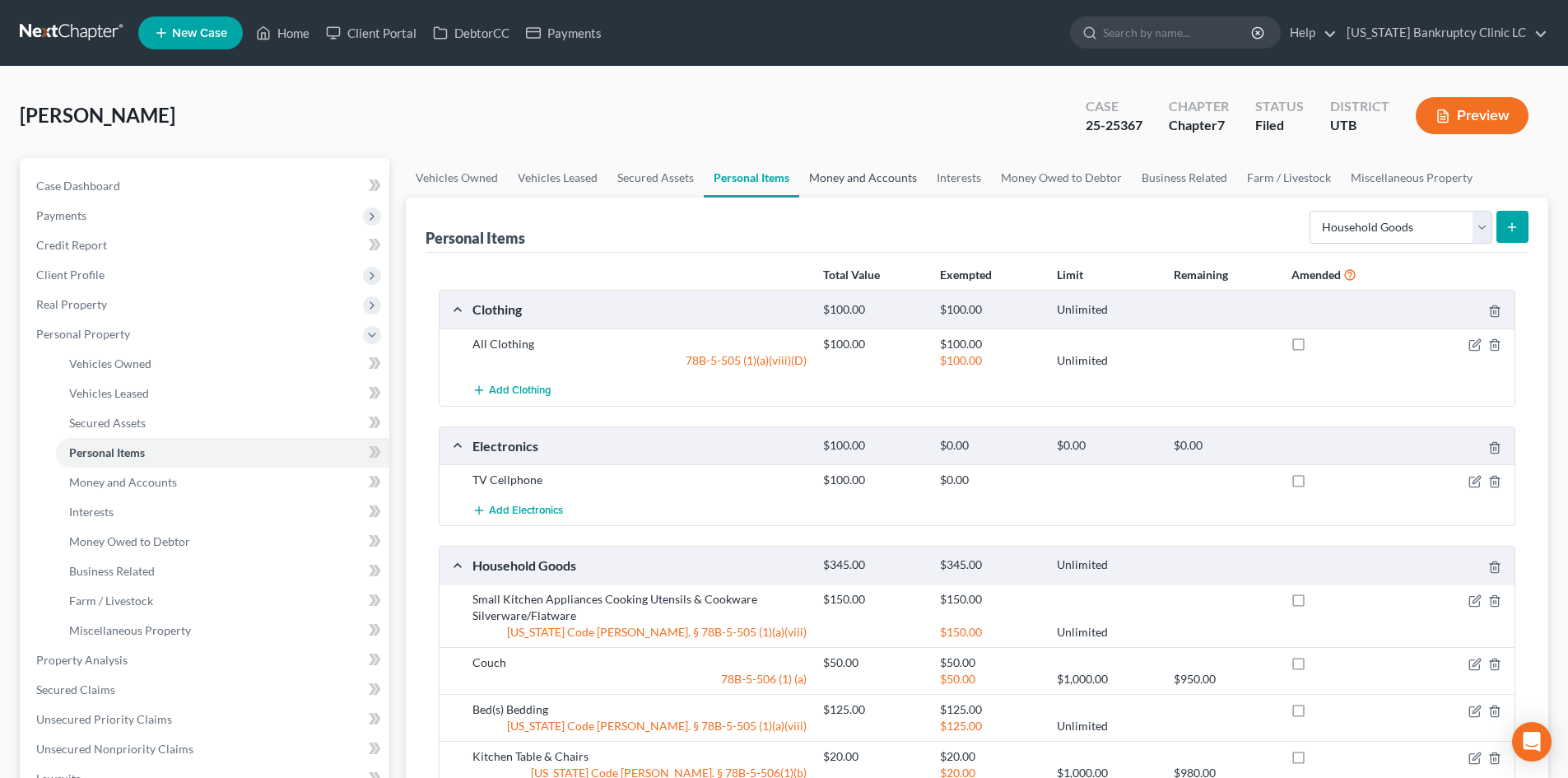
click at [860, 177] on link "Money and Accounts" at bounding box center [863, 178] width 128 height 39
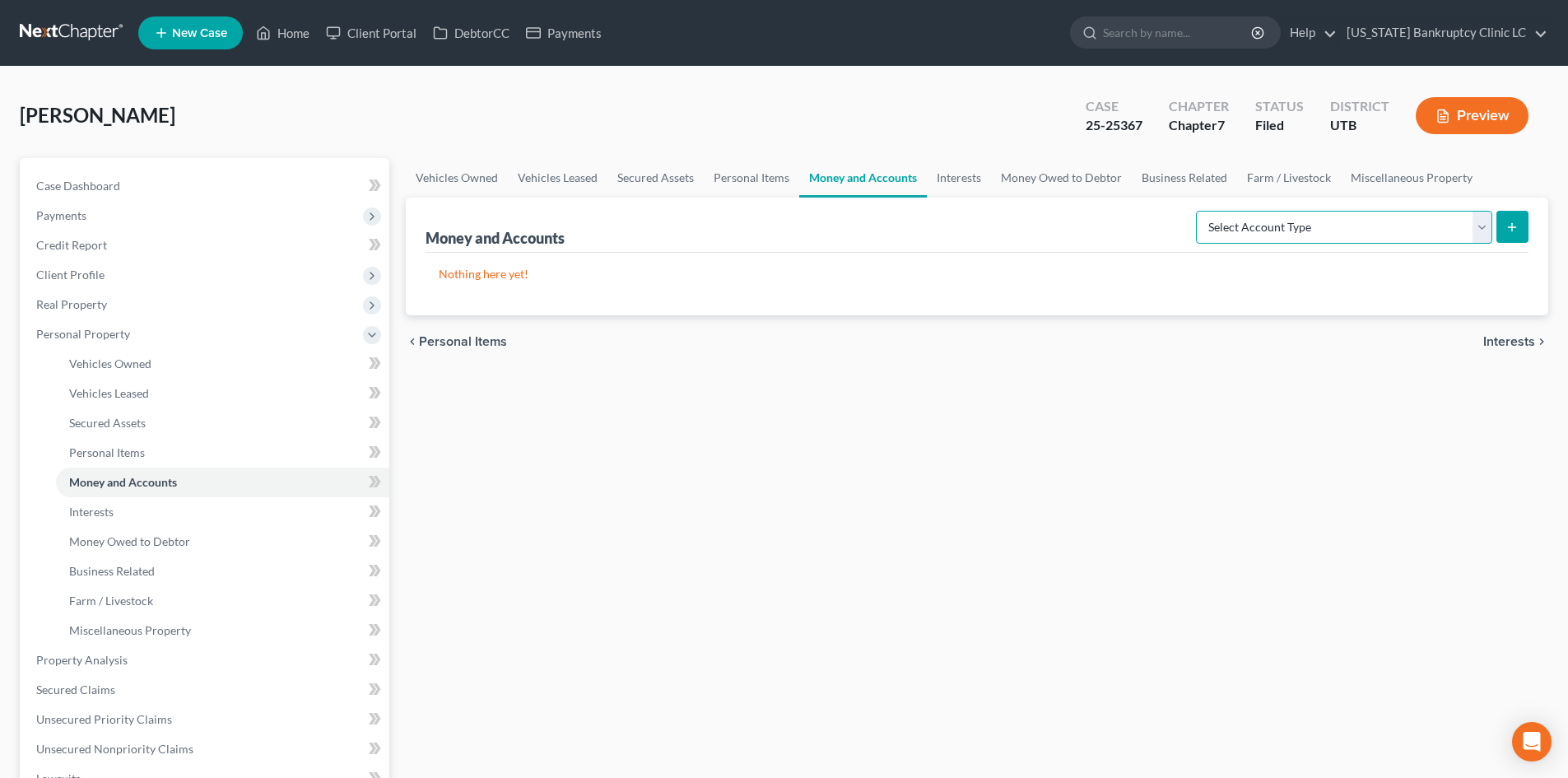
click at [1316, 234] on select "Select Account Type Brokerage Cash on Hand Certificates of Deposit Checking Acc…" at bounding box center [1344, 227] width 296 height 33
click at [1199, 211] on select "Select Account Type Brokerage Cash on Hand Certificates of Deposit Checking Acc…" at bounding box center [1344, 227] width 296 height 33
click at [1509, 224] on icon "submit" at bounding box center [1511, 226] width 13 height 13
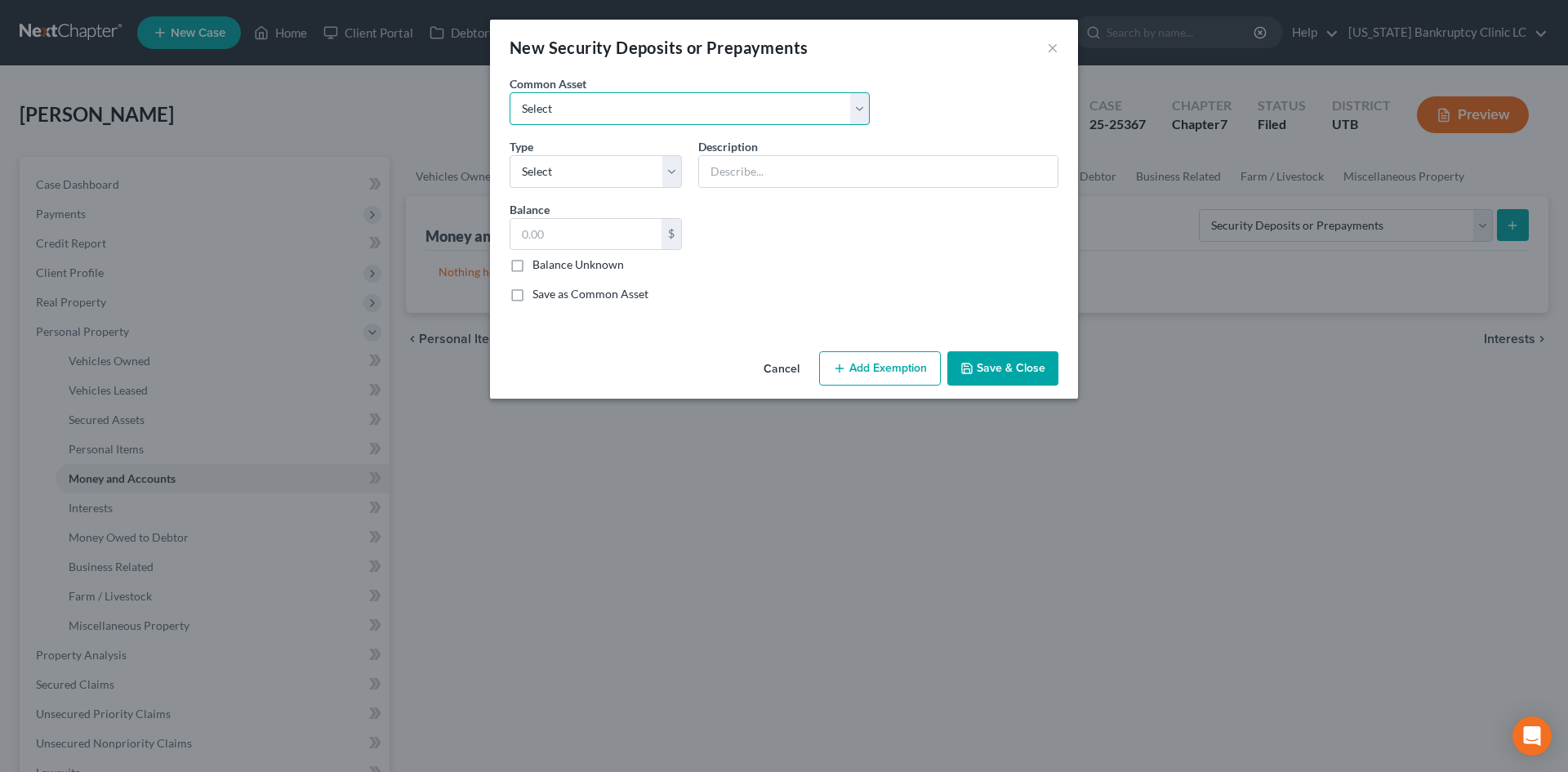
click at [599, 101] on select "Select Rent Deposit w/Landlord" at bounding box center [690, 108] width 361 height 33
click at [510, 92] on select "Select Rent Deposit w/Landlord" at bounding box center [690, 108] width 361 height 33
click at [588, 170] on select "Select Electric Gas Heating Oil Security Deposit On Rental Unit Prepaid Rent Te…" at bounding box center [596, 171] width 172 height 33
click at [510, 155] on select "Select Electric Gas Heating Oil Security Deposit On Rental Unit Prepaid Rent Te…" at bounding box center [596, 171] width 172 height 33
click at [576, 238] on input "800.00" at bounding box center [586, 234] width 151 height 31
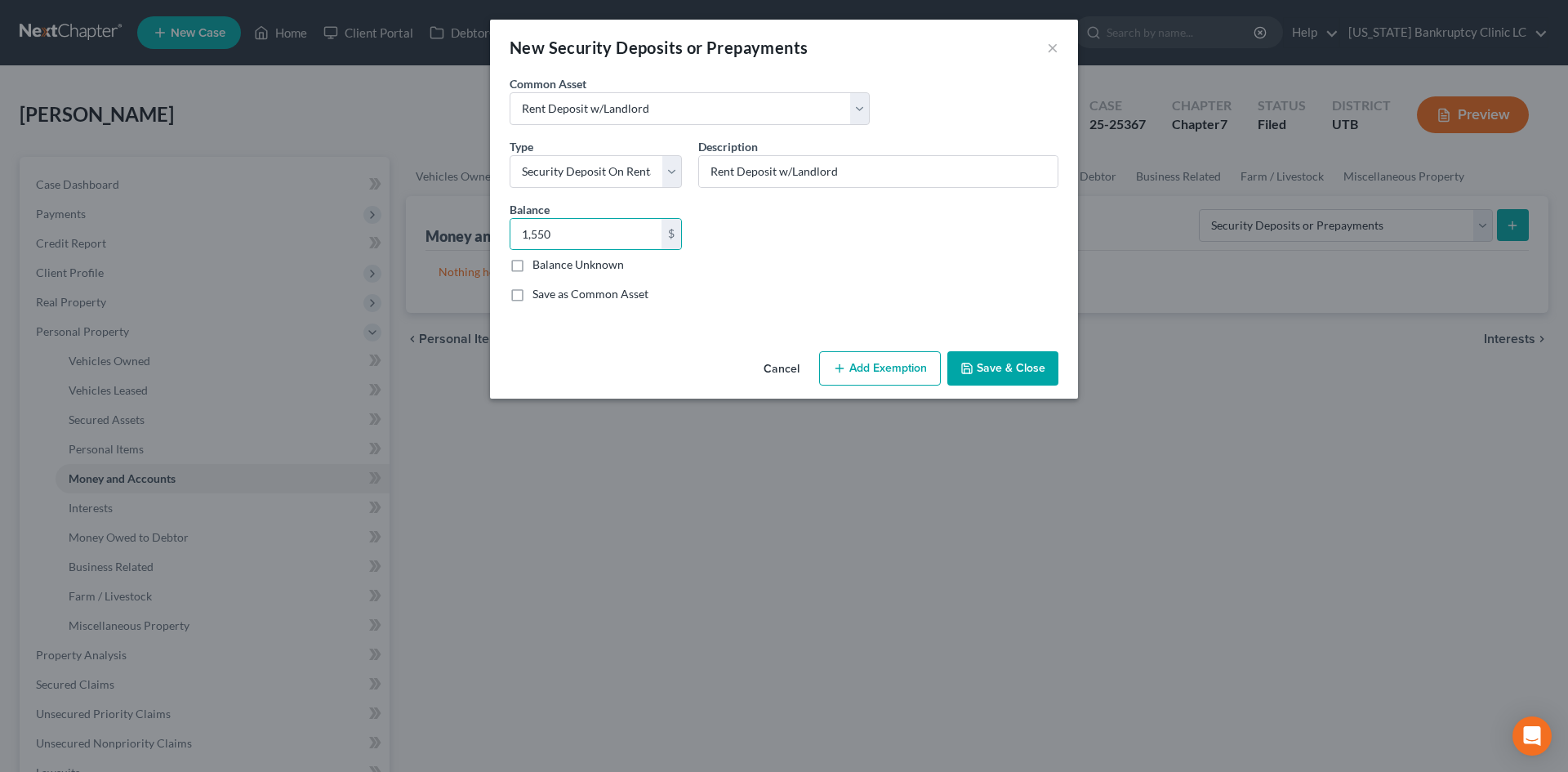
click at [884, 279] on div "Common Asset Select Rent Deposit w/Landlord Type Select Electric Gas Heating Oi…" at bounding box center [784, 195] width 565 height 240
click at [996, 370] on button "Save & Close" at bounding box center [1003, 368] width 111 height 35
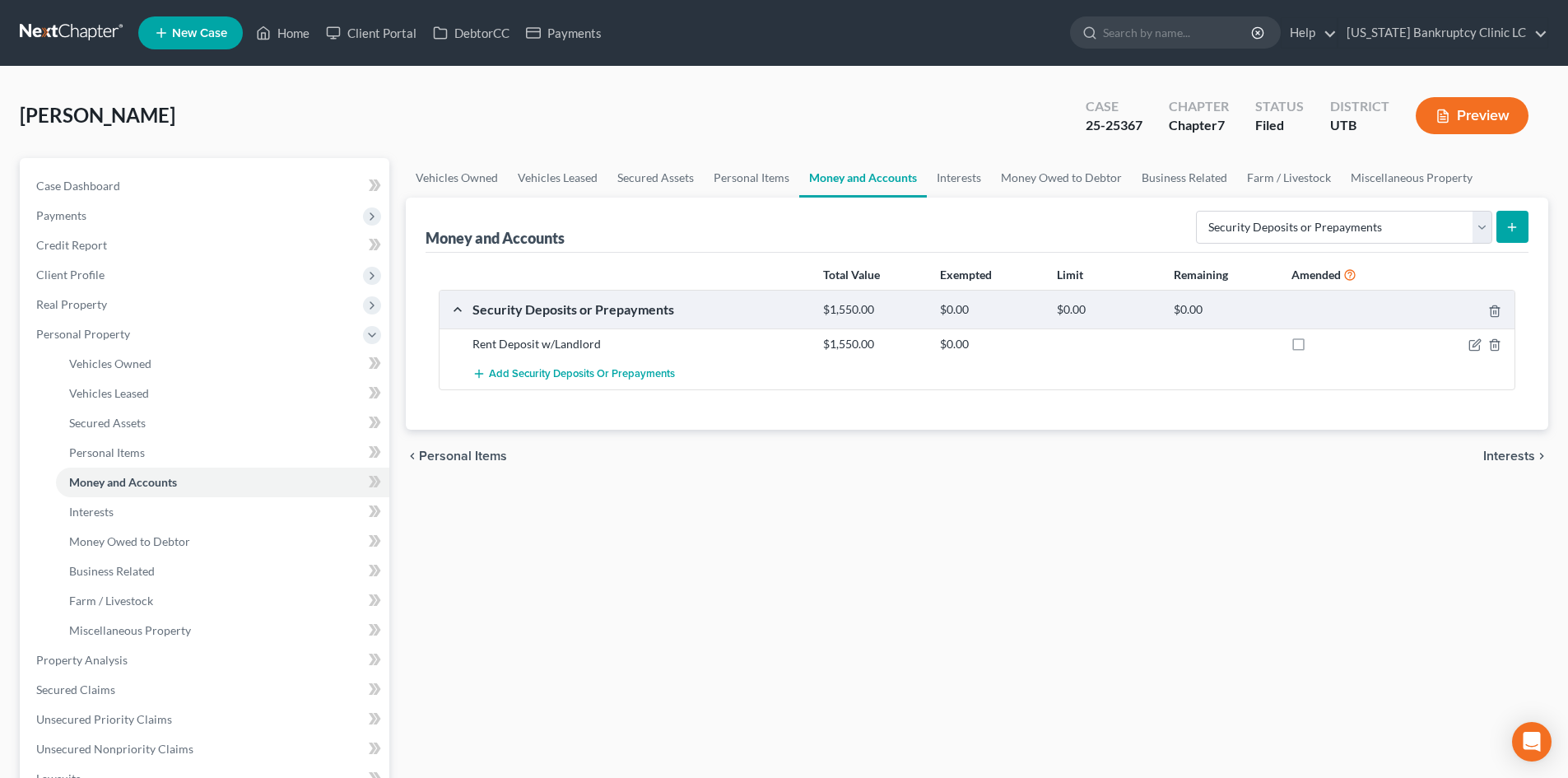
drag, startPoint x: 1001, startPoint y: 510, endPoint x: 1012, endPoint y: 498, distance: 16.3
click at [1005, 504] on div "Vehicles Owned Vehicles Leased Secured Assets Personal Items Money and Accounts…" at bounding box center [977, 649] width 1159 height 981
click at [1351, 233] on select "Select Account Type Brokerage Cash on Hand Certificates of Deposit Checking Acc…" at bounding box center [1344, 227] width 296 height 33
click at [1199, 211] on select "Select Account Type Brokerage Cash on Hand Certificates of Deposit Checking Acc…" at bounding box center [1344, 227] width 296 height 33
click at [1493, 232] on form "Select Account Type Brokerage Cash on Hand Certificates of Deposit Checking Acc…" at bounding box center [1362, 228] width 333 height 34
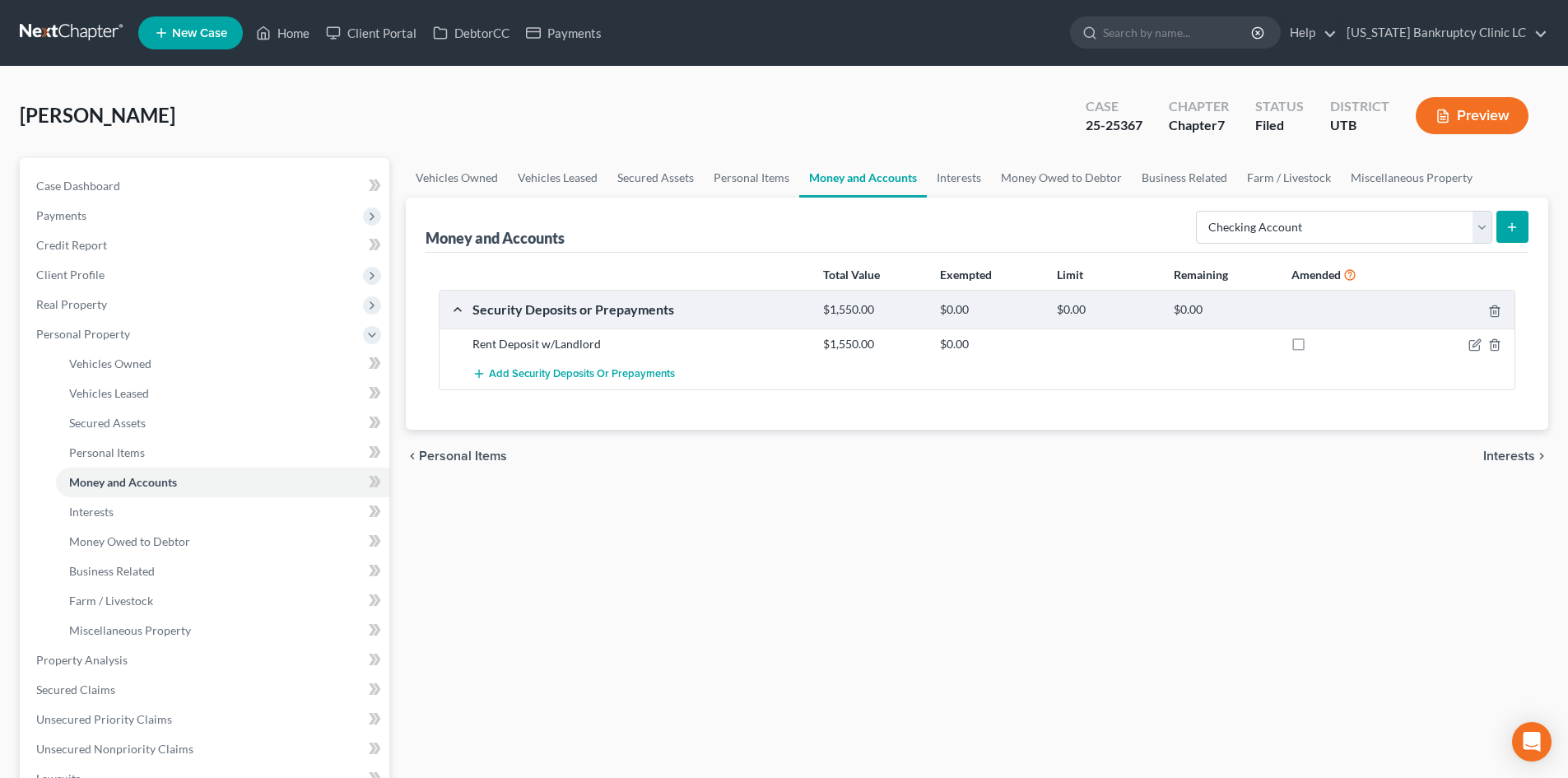
click at [1526, 215] on button "submit" at bounding box center [1513, 227] width 32 height 32
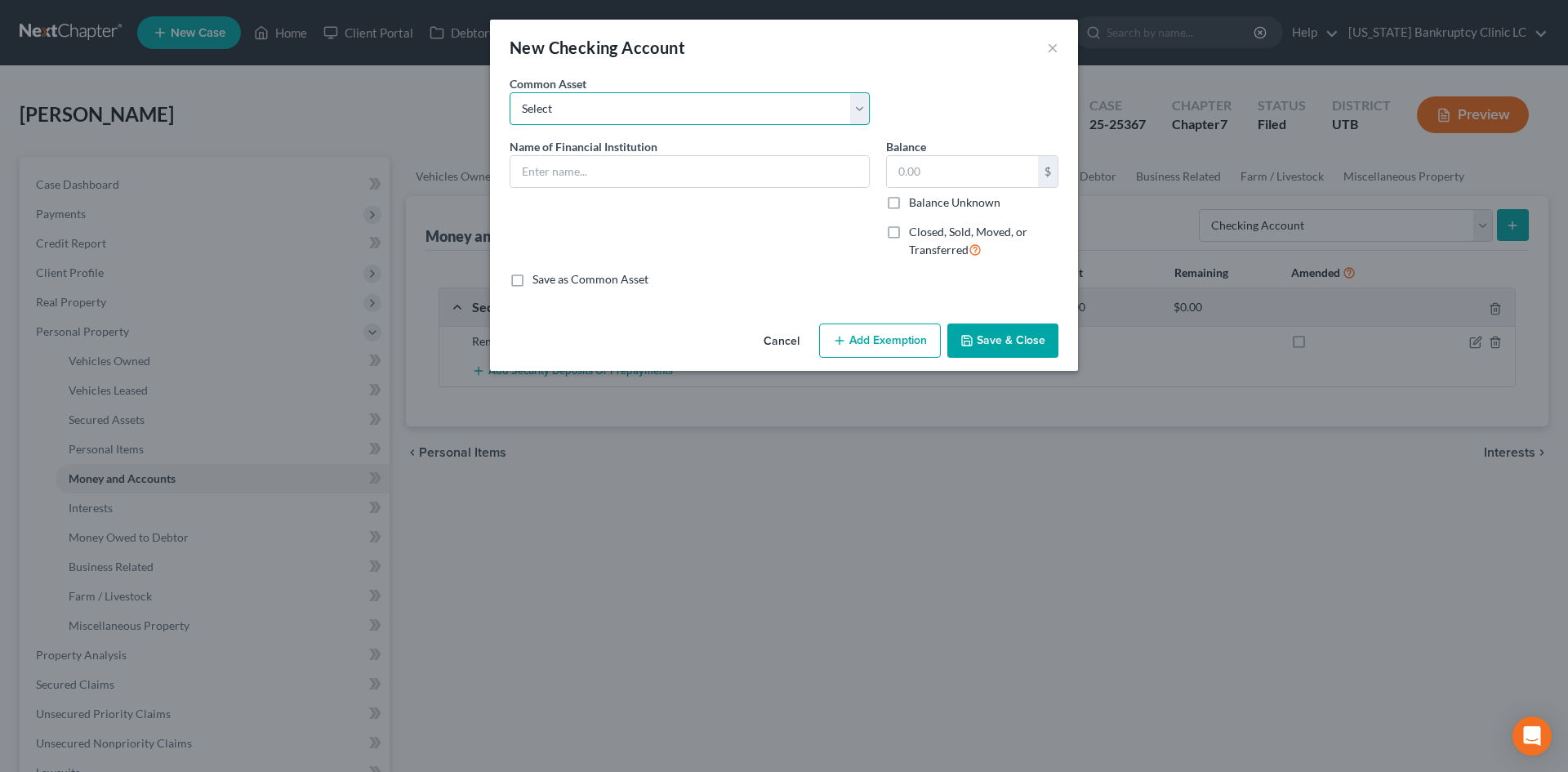
click at [707, 95] on select "Select US Bank [PERSON_NAME] [PERSON_NAME] Bank [US_STATE] Power Credit Union C…" at bounding box center [690, 108] width 361 height 33
click at [688, 119] on select "Select US Bank [PERSON_NAME] [PERSON_NAME] Bank [US_STATE] Power Credit Union C…" at bounding box center [690, 108] width 361 height 33
click at [653, 165] on input "text" at bounding box center [690, 171] width 359 height 31
drag, startPoint x: 1012, startPoint y: 340, endPoint x: 1068, endPoint y: 312, distance: 62.6
click at [1012, 334] on button "Save & Close" at bounding box center [1003, 340] width 111 height 35
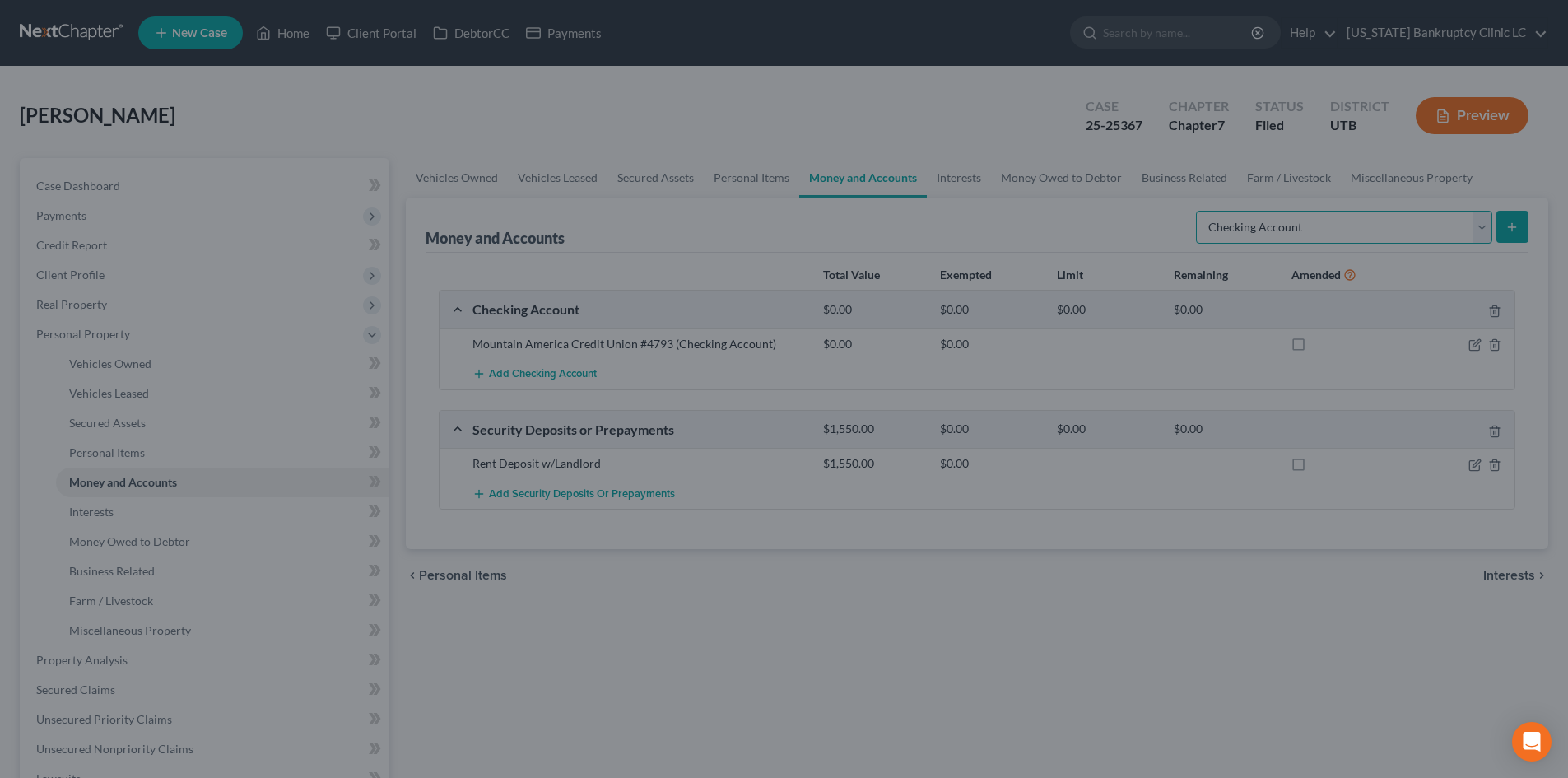
click at [1309, 228] on select "Select Account Type Brokerage Cash on Hand Certificates of Deposit Checking Acc…" at bounding box center [1344, 227] width 296 height 33
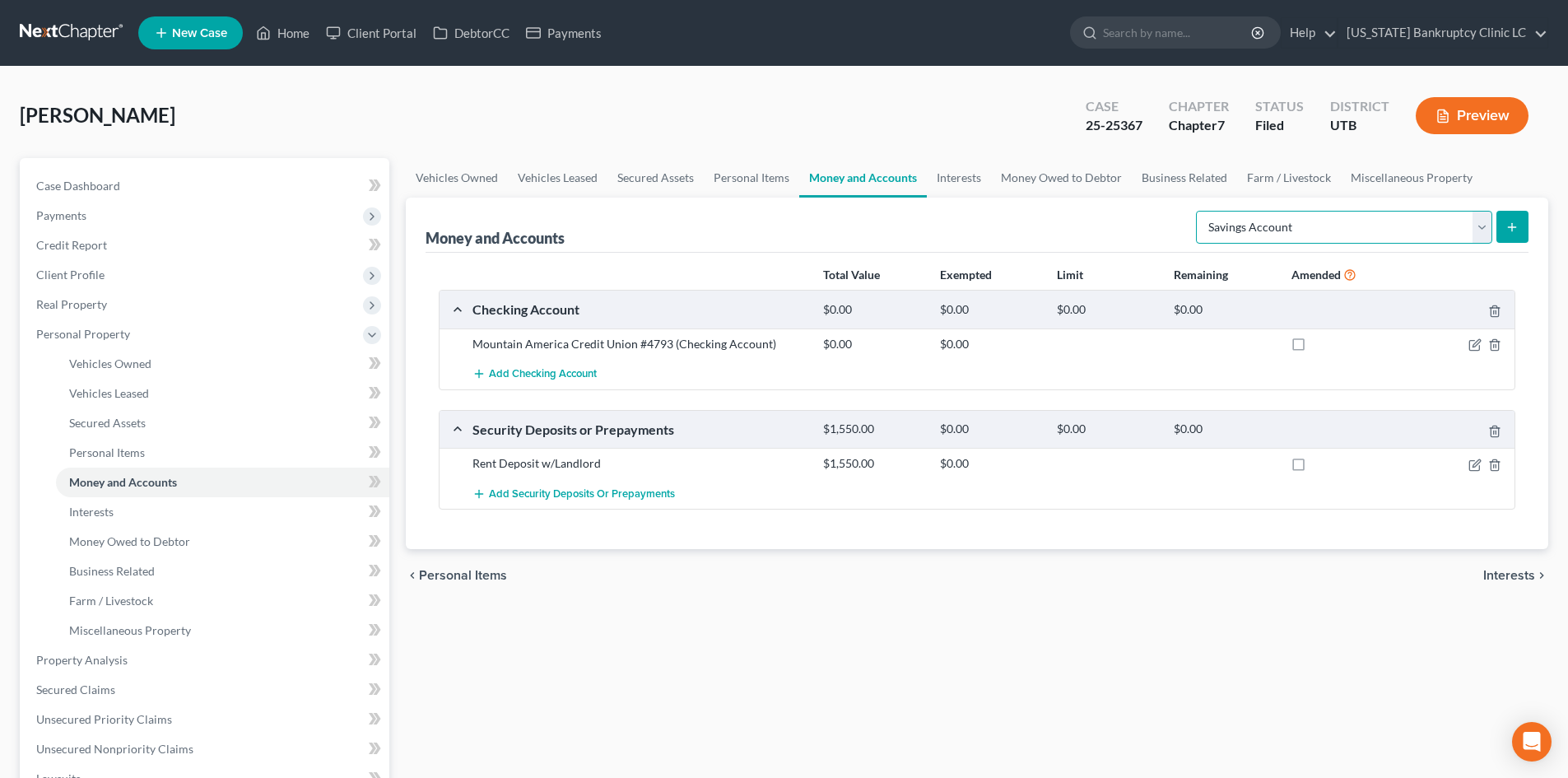
click at [1199, 211] on select "Select Account Type Brokerage Cash on Hand Certificates of Deposit Checking Acc…" at bounding box center [1344, 227] width 296 height 33
click at [1510, 223] on icon "submit" at bounding box center [1511, 226] width 13 height 13
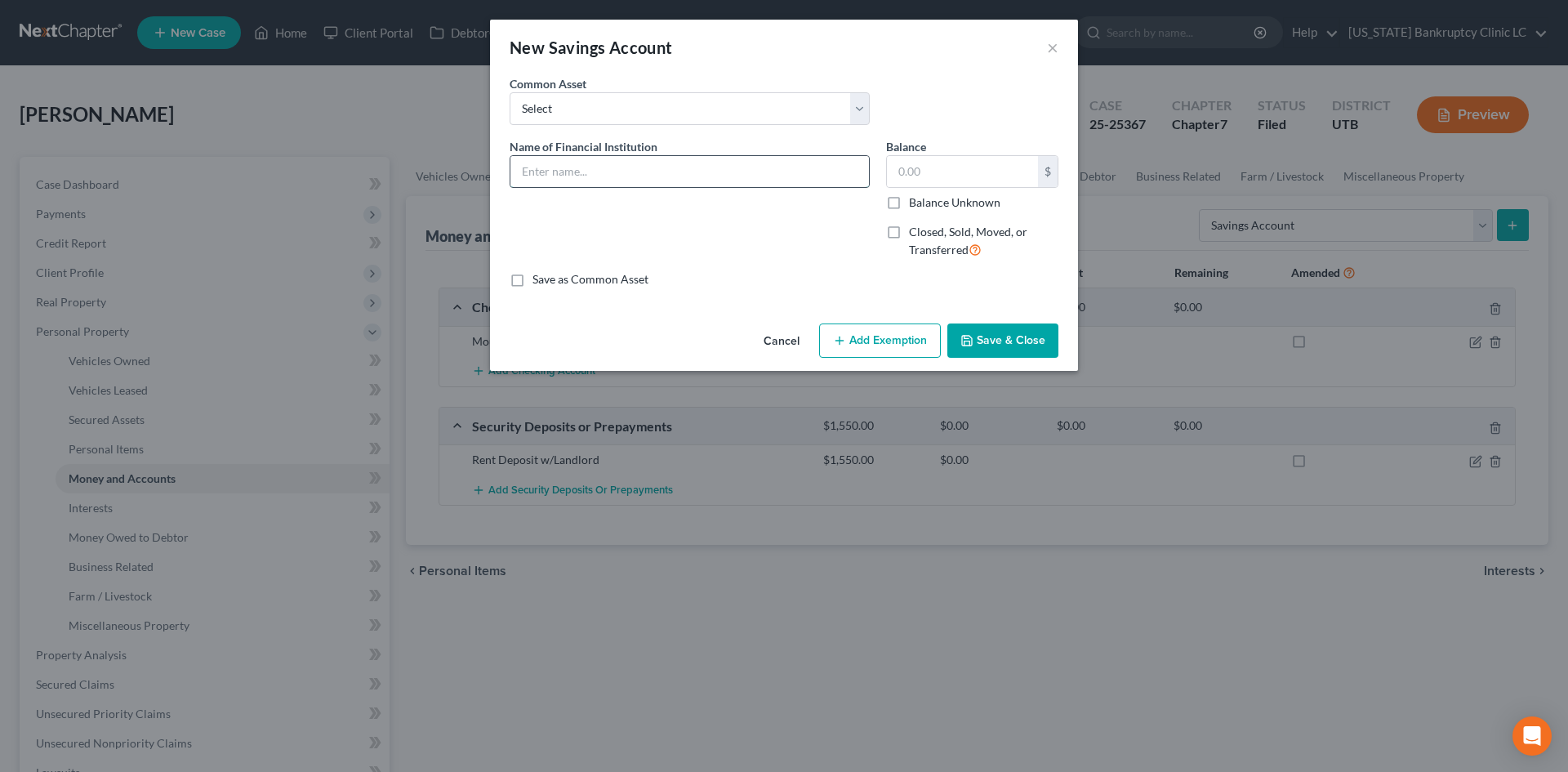
click at [713, 165] on input "text" at bounding box center [690, 171] width 359 height 31
paste input "Mountain America Credit Union #4793"
click at [1003, 374] on div "New Savings Account × An exemption set must first be selected from the Filing I…" at bounding box center [784, 386] width 1568 height 772
click at [1007, 347] on button "Save & Close" at bounding box center [1003, 340] width 111 height 35
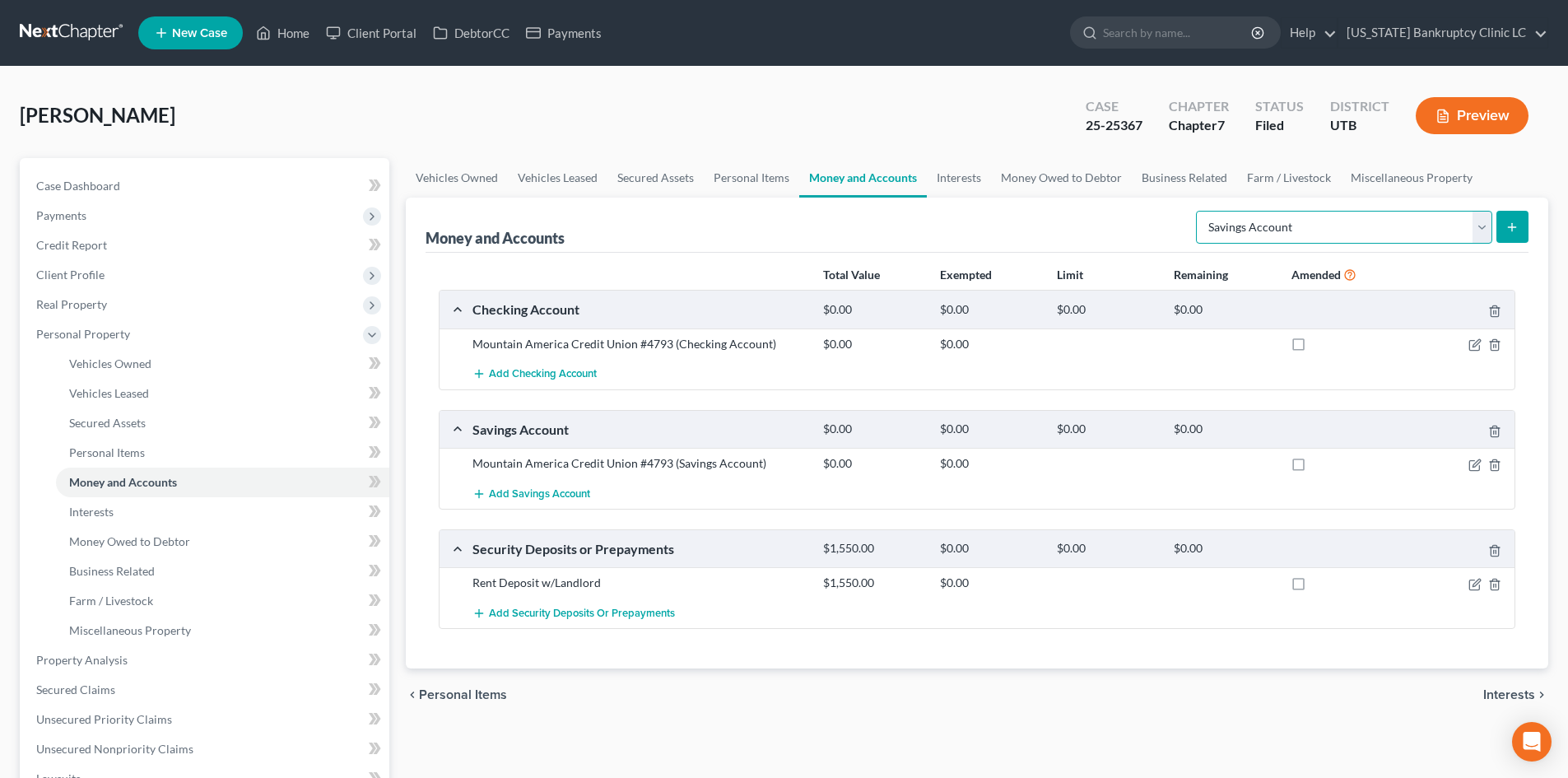
click at [1294, 238] on select "Select Account Type Brokerage Cash on Hand Certificates of Deposit Checking Acc…" at bounding box center [1344, 227] width 296 height 33
drag, startPoint x: 963, startPoint y: 168, endPoint x: 1011, endPoint y: 179, distance: 49.2
click at [963, 168] on link "Interests" at bounding box center [958, 178] width 64 height 39
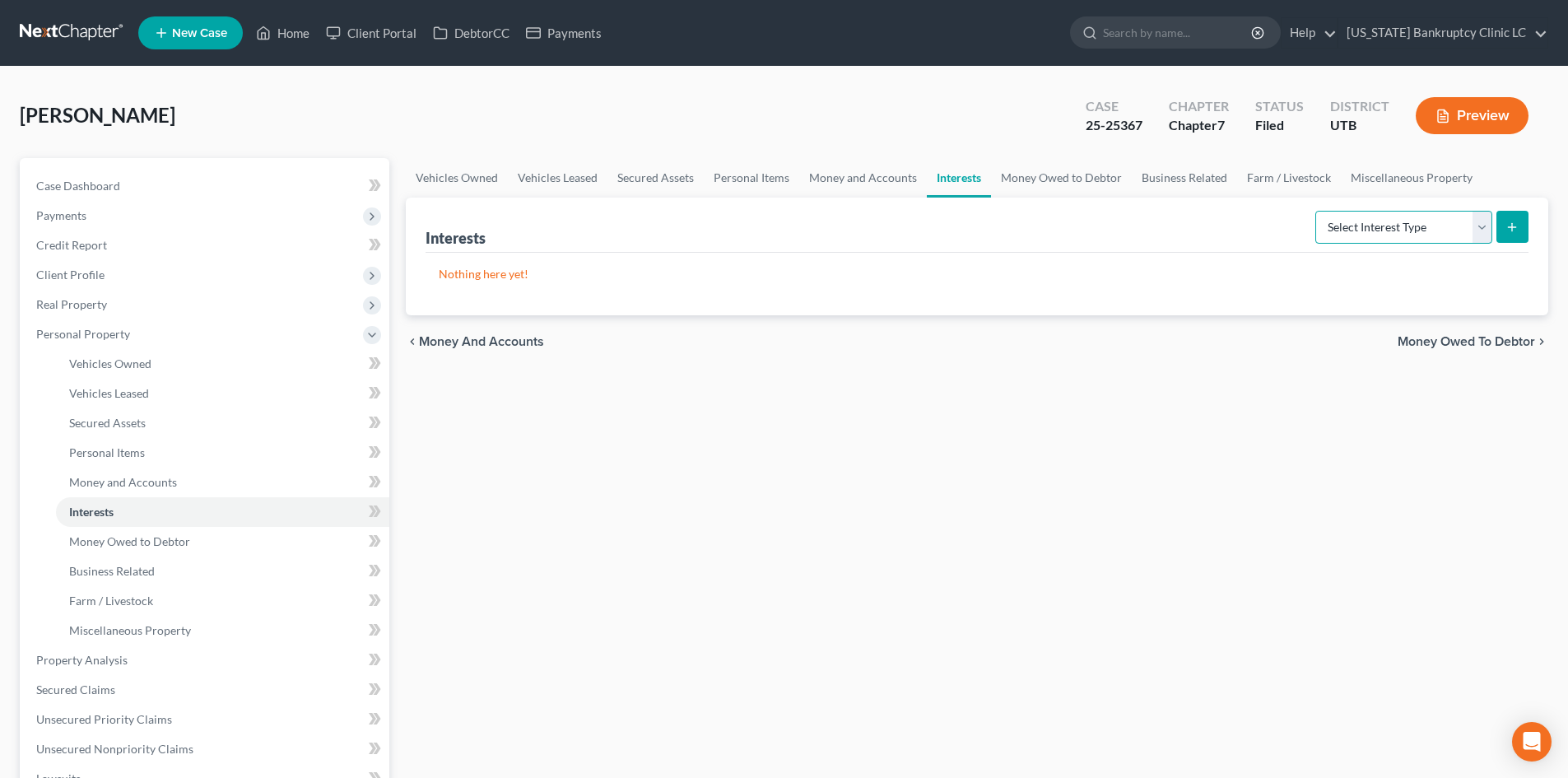
click at [1389, 225] on select "Select Interest Type 401K Annuity Bond Education IRA Government Bond Government…" at bounding box center [1404, 227] width 177 height 33
click at [1317, 211] on select "Select Interest Type 401K Annuity Bond Education IRA Government Bond Government…" at bounding box center [1404, 227] width 177 height 33
click at [1494, 227] on form "Select Interest Type 401K Annuity Bond Education IRA Government Bond Government…" at bounding box center [1422, 228] width 214 height 34
click at [1505, 225] on icon "submit" at bounding box center [1511, 226] width 13 height 13
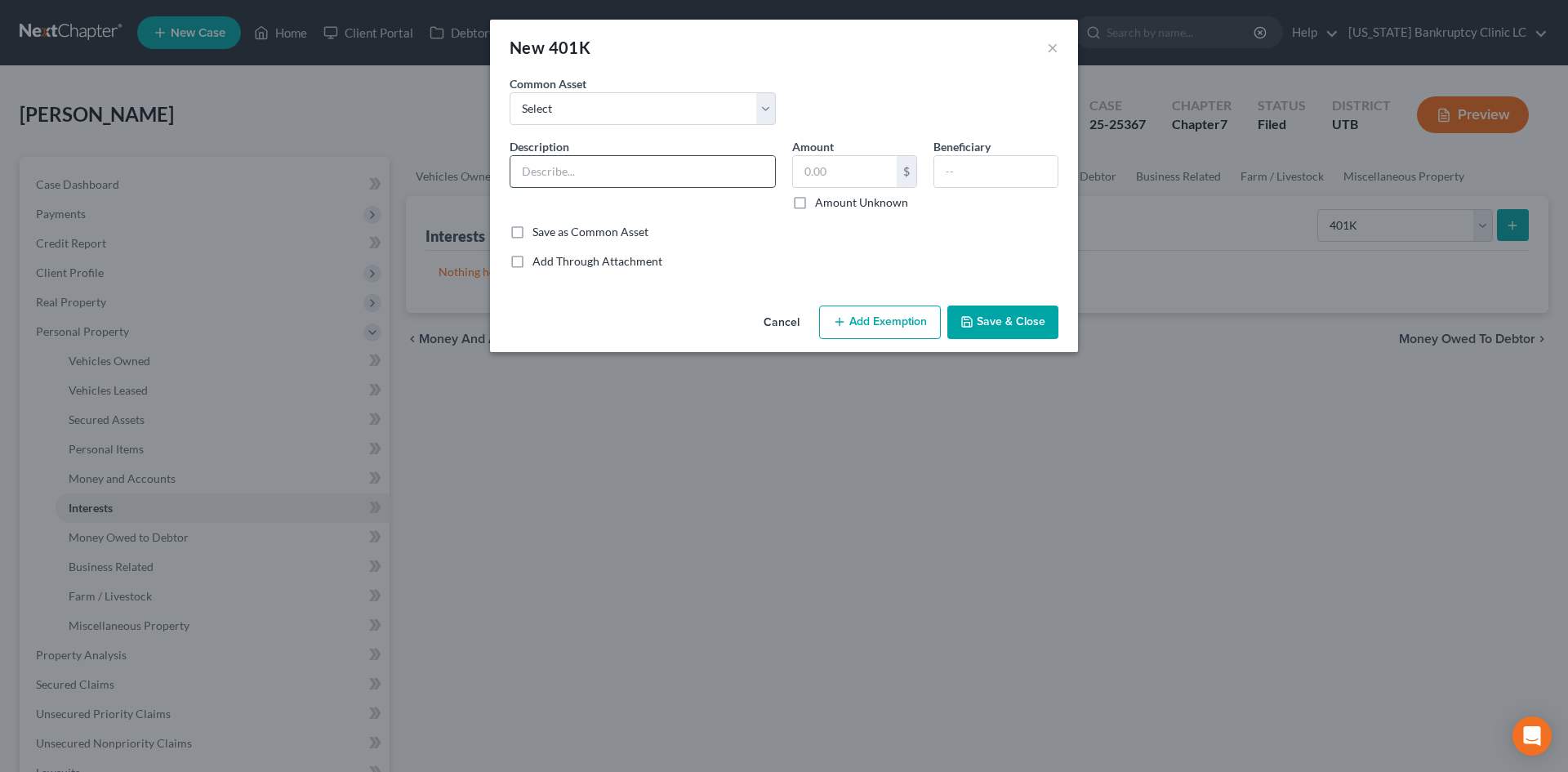
click at [654, 168] on input "text" at bounding box center [643, 171] width 264 height 31
click at [806, 269] on div "Add Through Attachment" at bounding box center [784, 261] width 549 height 16
click at [873, 313] on button "Add Exemption" at bounding box center [880, 323] width 122 height 35
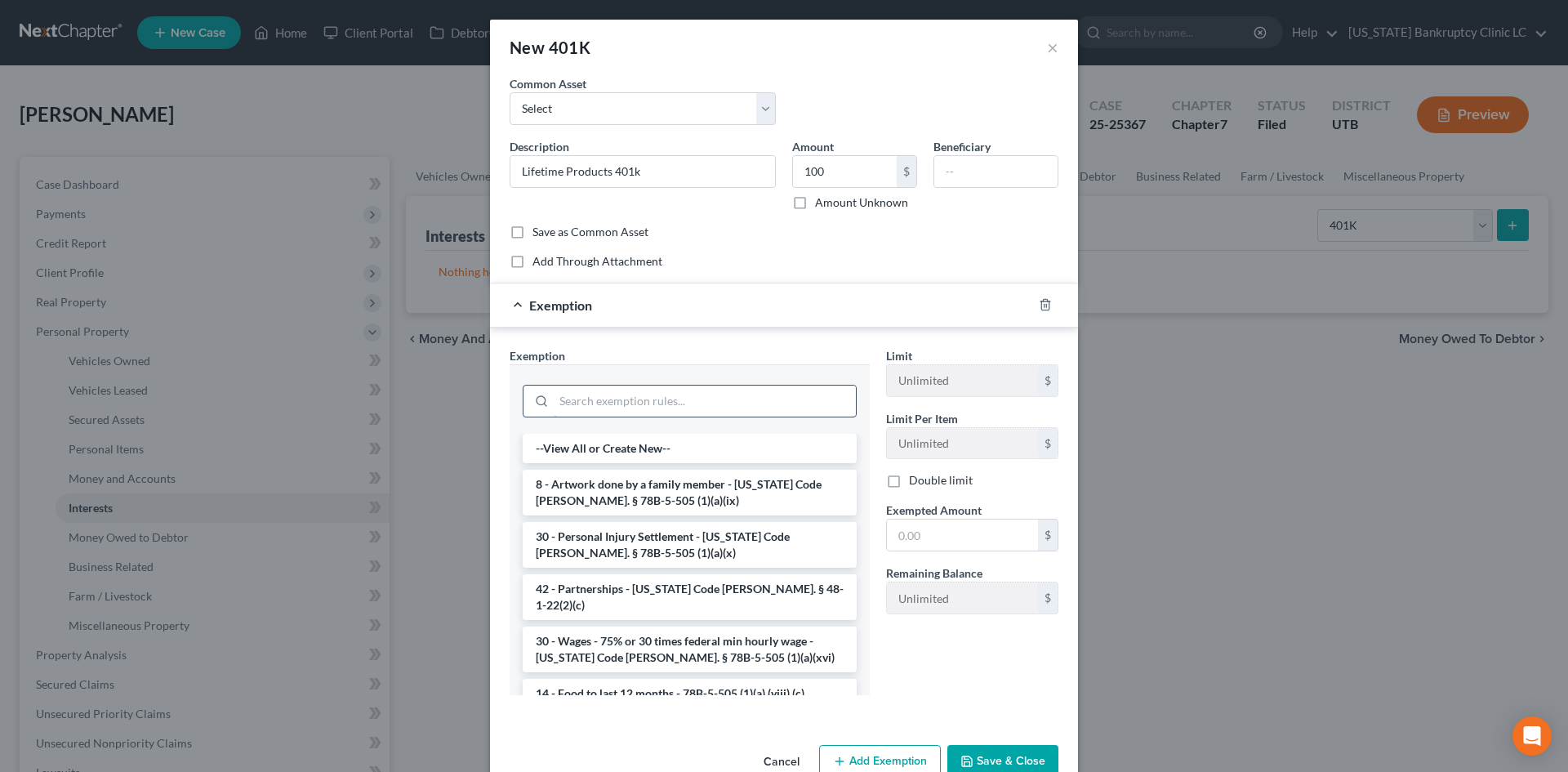
click at [692, 405] on input "search" at bounding box center [705, 401] width 302 height 31
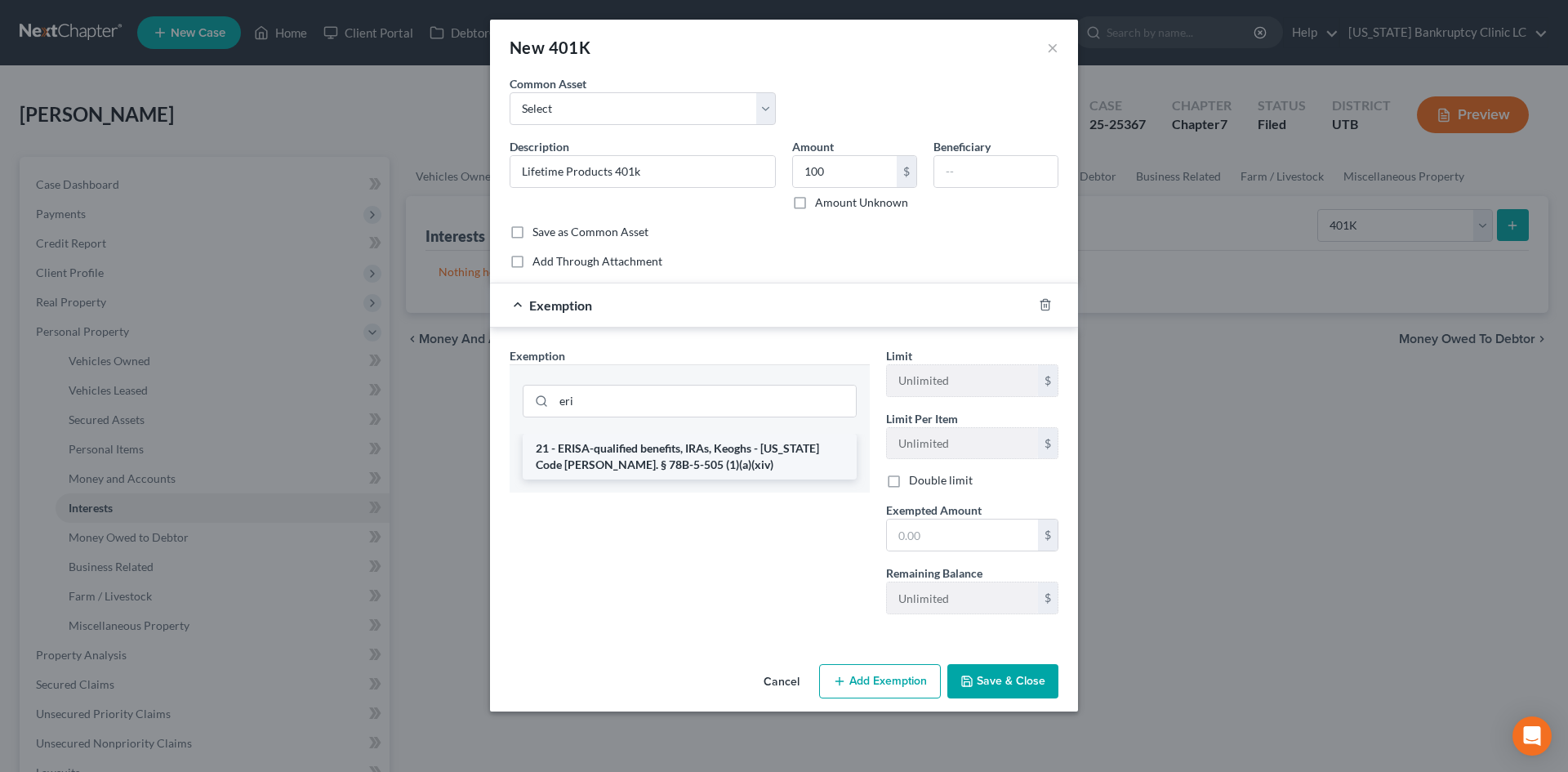
click at [752, 444] on li "21 - ERISA-qualified benefits, IRAs, Keoghs - [US_STATE] Code [PERSON_NAME]. § …" at bounding box center [690, 457] width 334 height 46
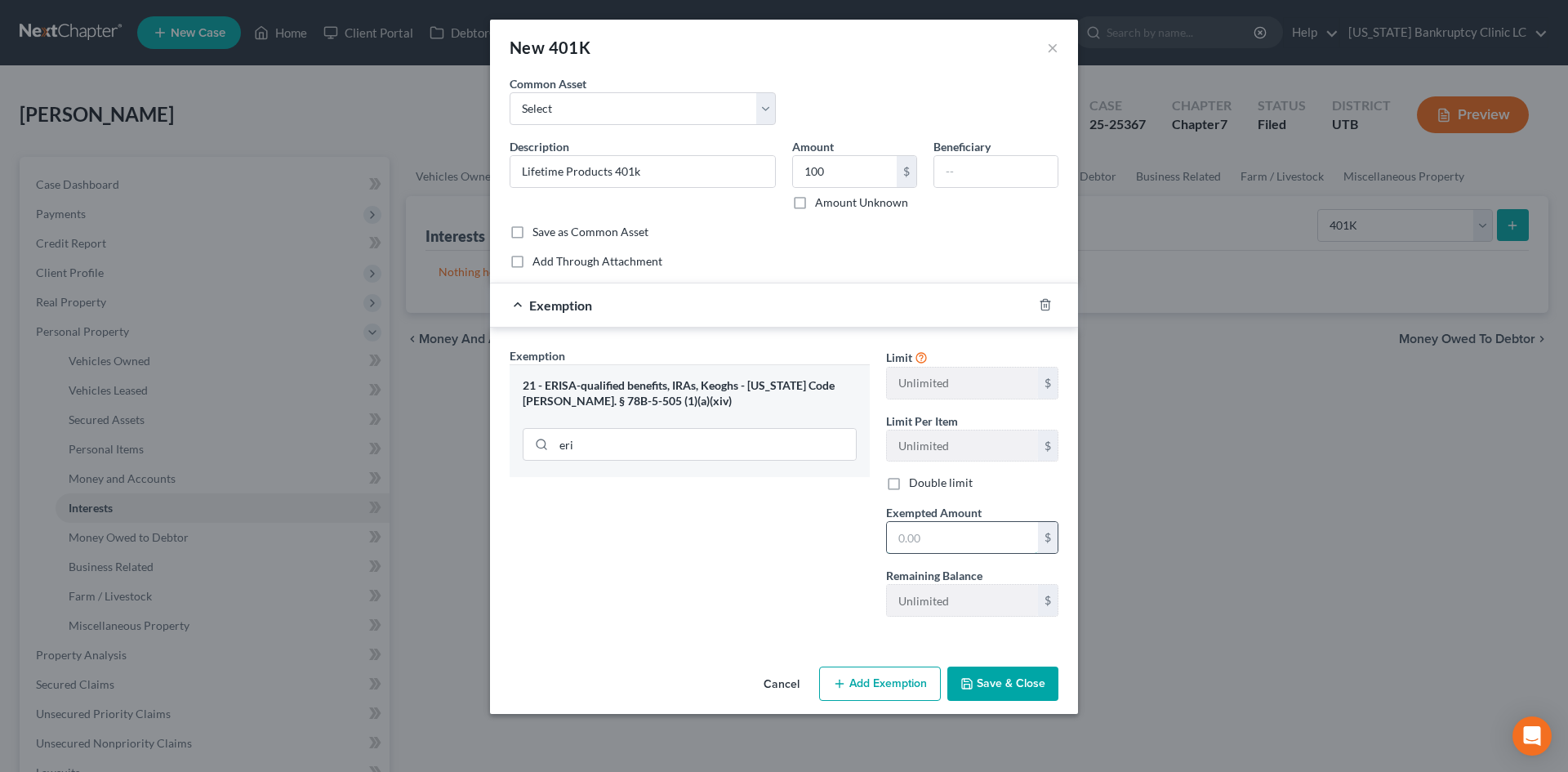
click at [1008, 546] on input "text" at bounding box center [963, 537] width 151 height 31
click at [827, 557] on div "Exemption Set must be selected for CA. Exemption * 21 - ERISA-qualified benefit…" at bounding box center [690, 488] width 377 height 283
click at [986, 668] on button "Save & Close" at bounding box center [1003, 683] width 111 height 35
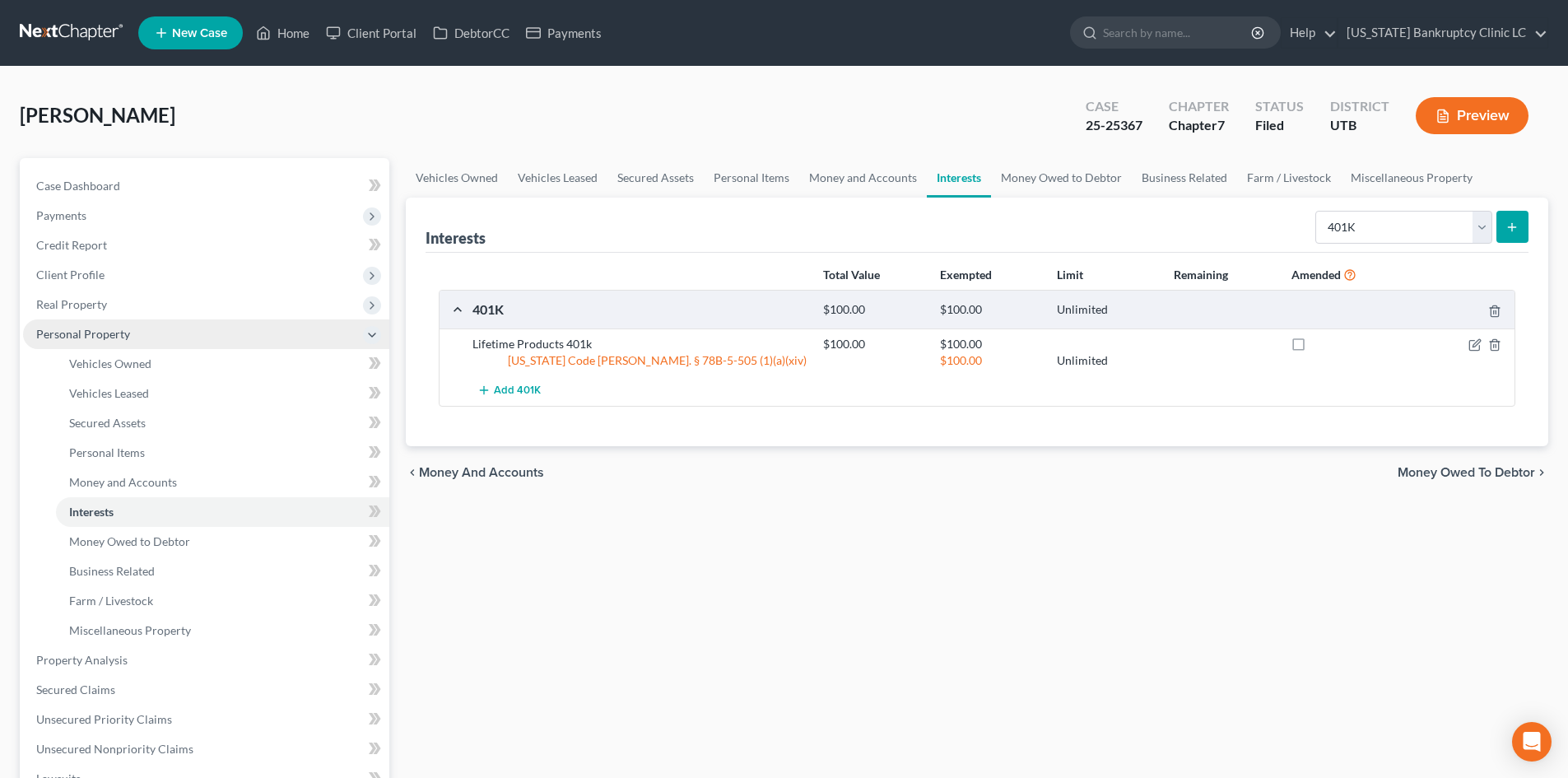
click at [107, 323] on span "Personal Property" at bounding box center [206, 334] width 366 height 30
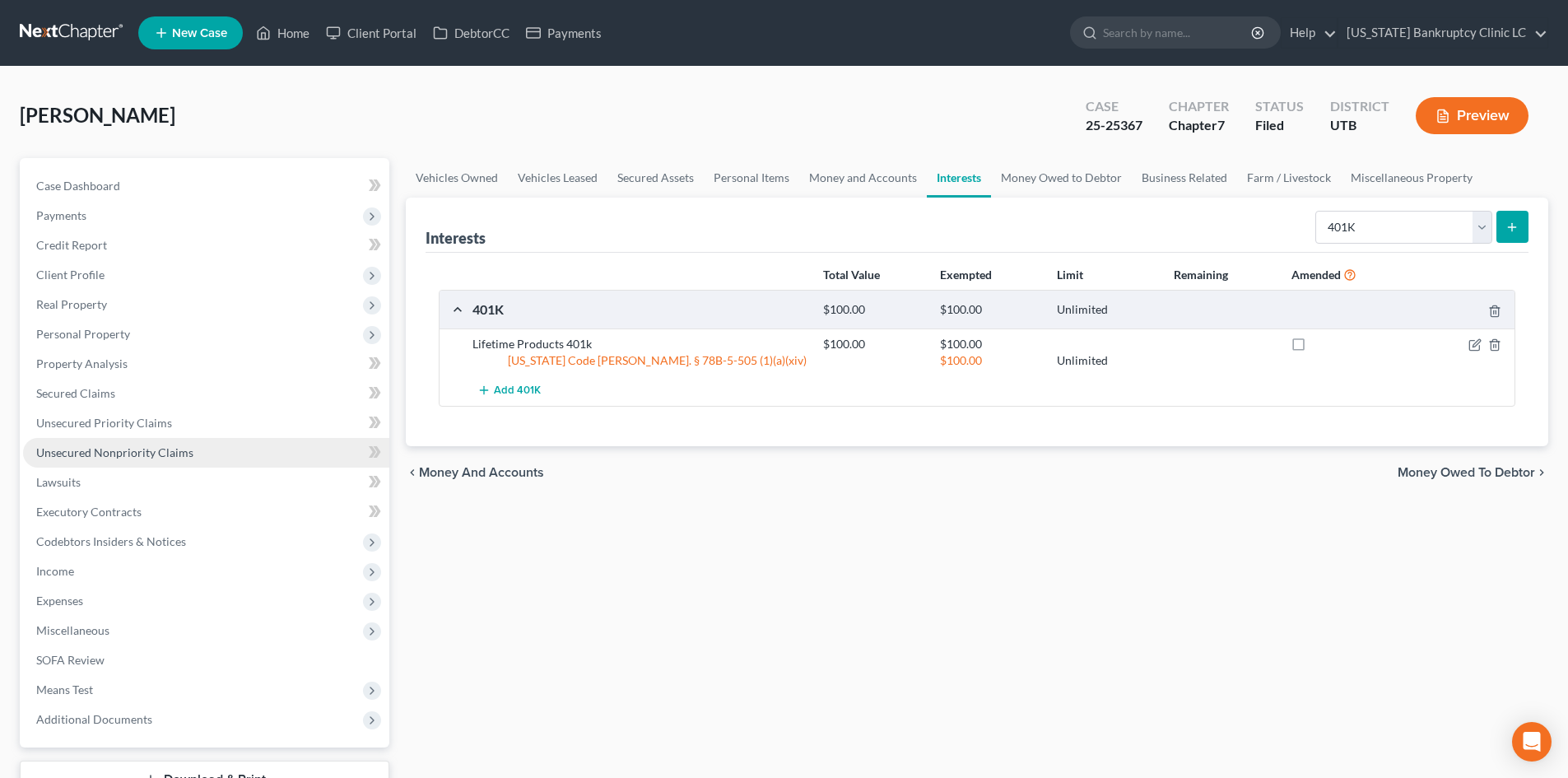
click at [139, 452] on span "Unsecured Nonpriority Claims" at bounding box center [115, 452] width 157 height 14
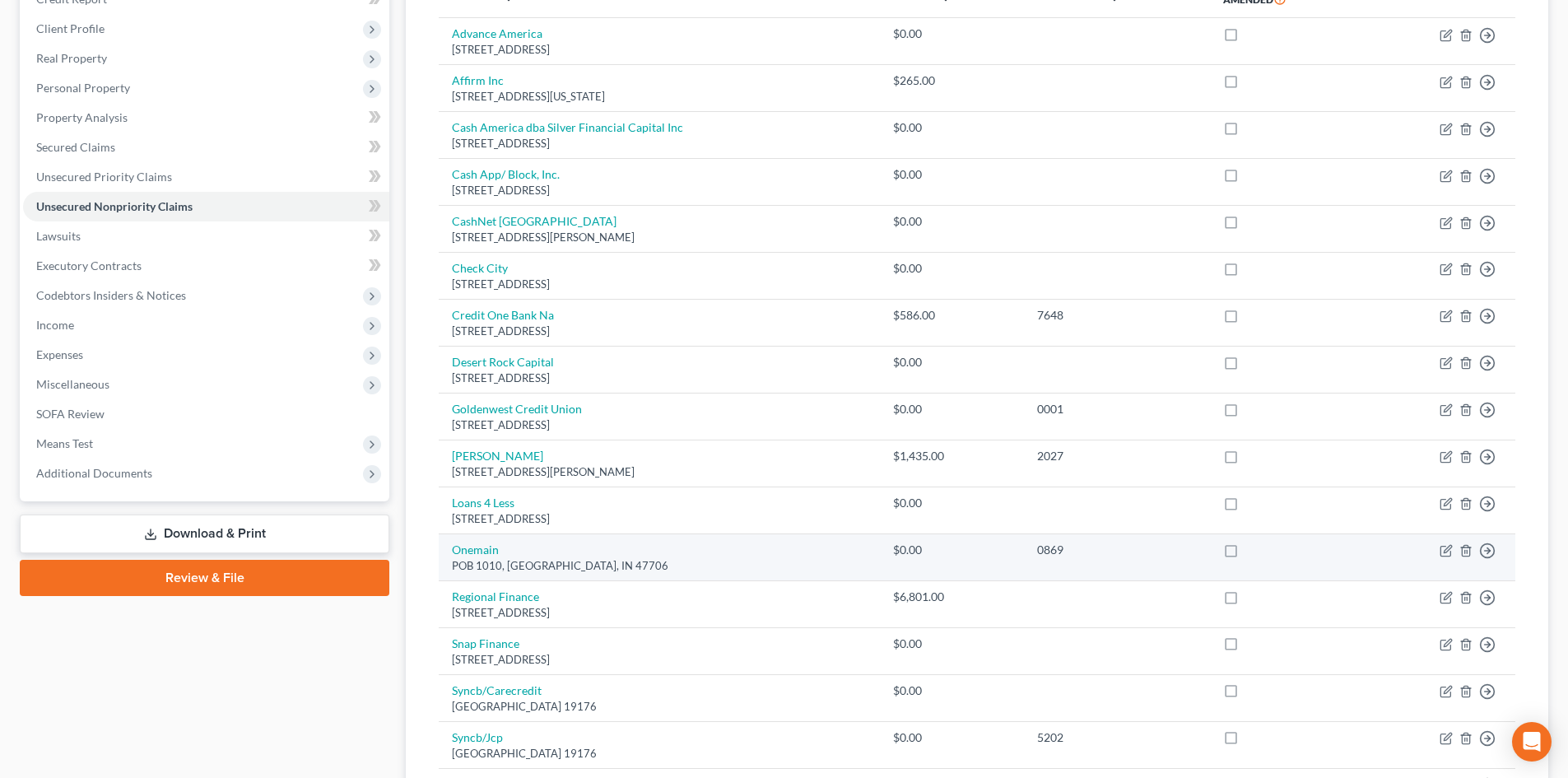
scroll to position [247, 0]
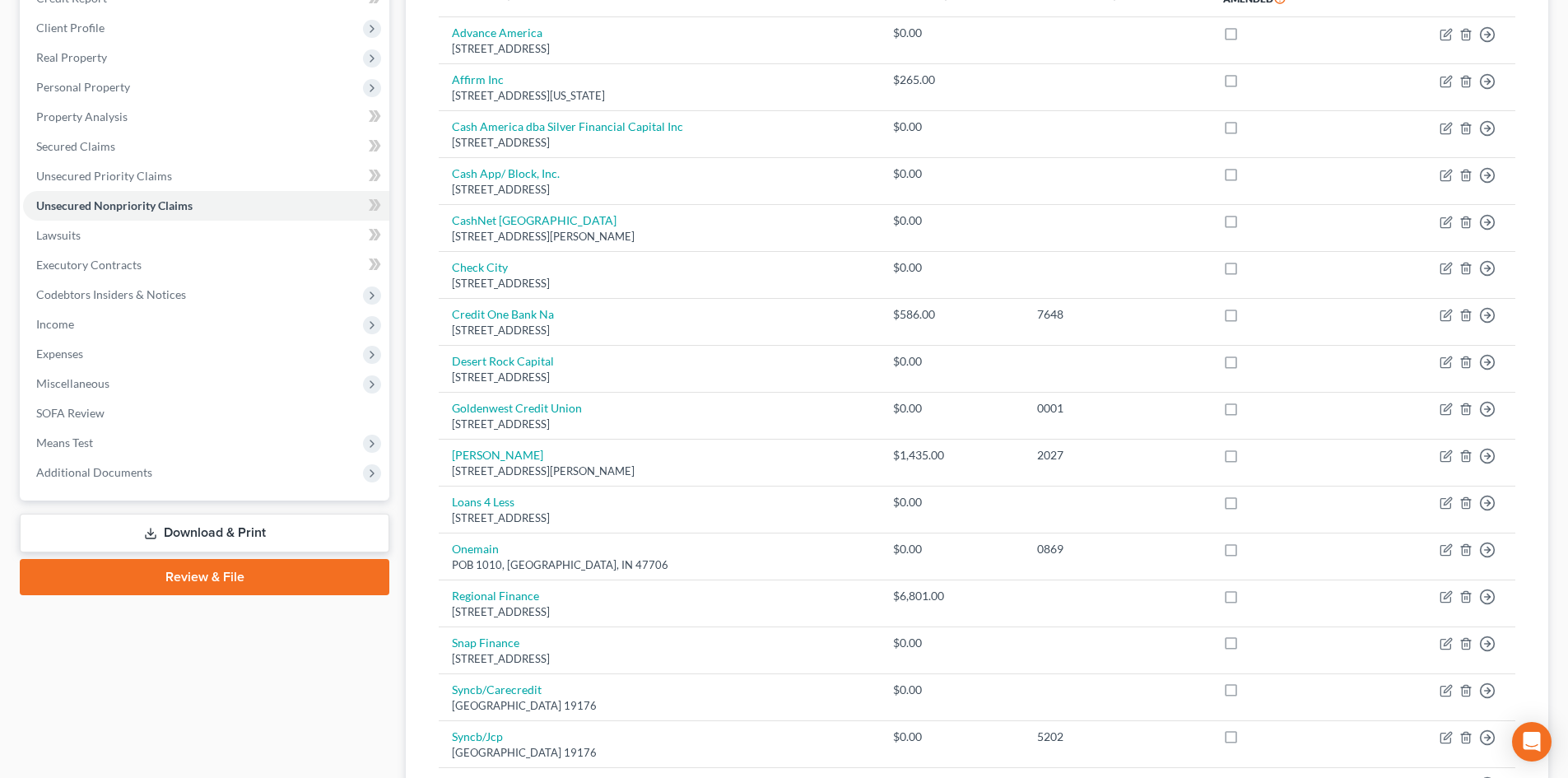
click at [188, 581] on link "Review & File" at bounding box center [204, 577] width 369 height 37
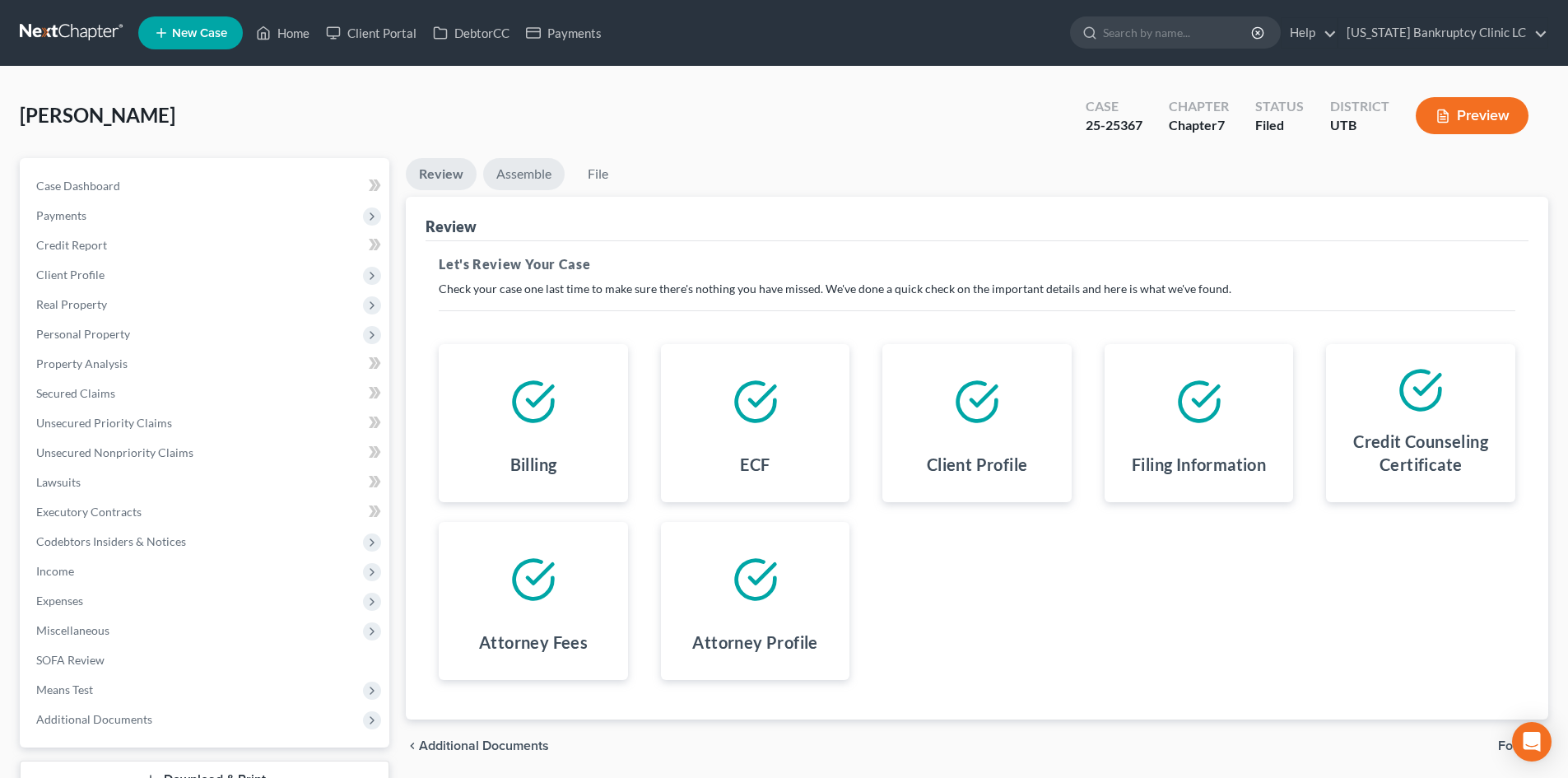
click at [495, 177] on link "Assemble" at bounding box center [524, 174] width 82 height 32
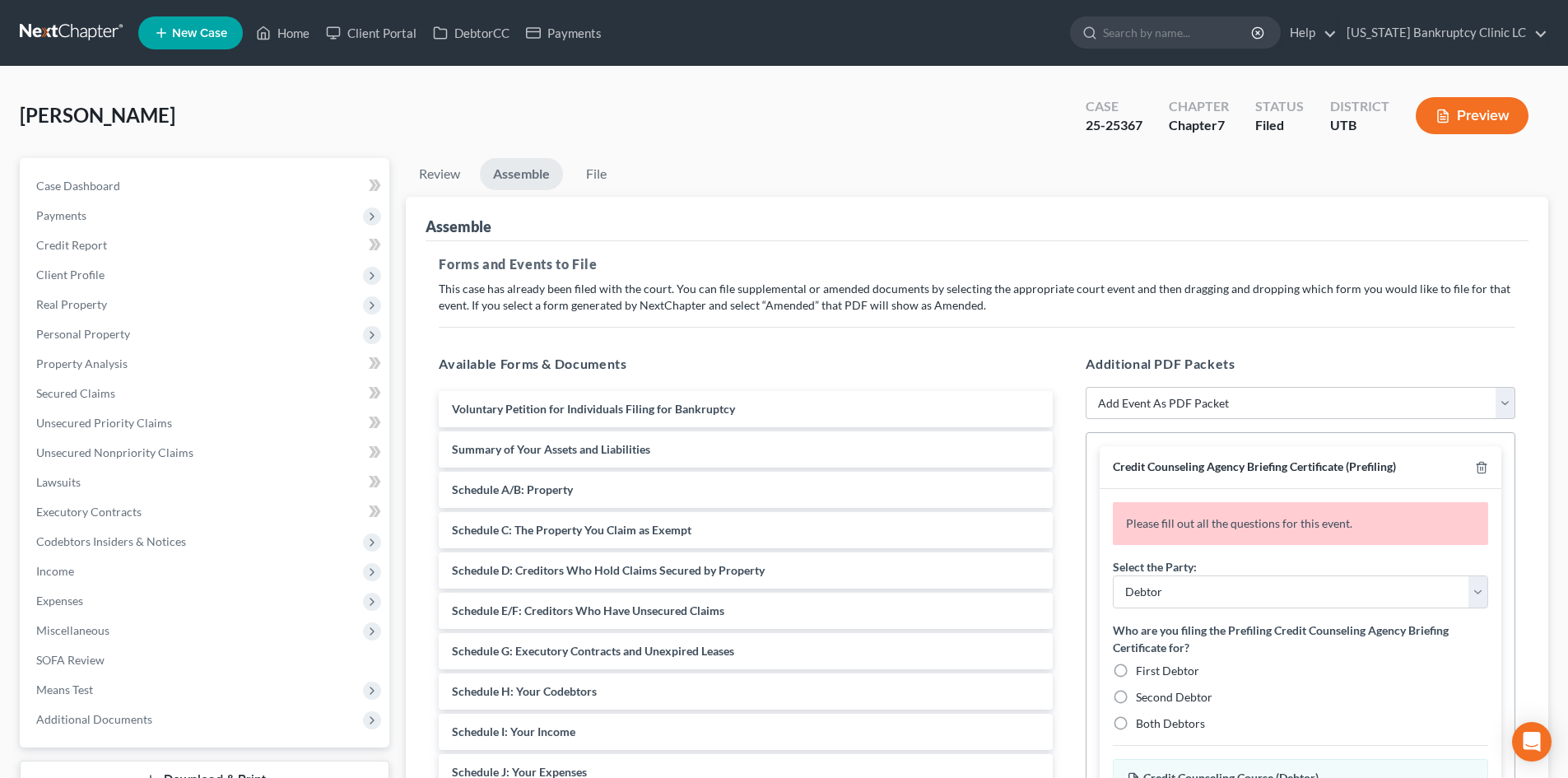
click at [1491, 466] on div "Credit Counseling Agency Briefing Certificate (Prefiling)" at bounding box center [1300, 467] width 402 height 43
click at [1481, 466] on icon "button" at bounding box center [1480, 467] width 13 height 13
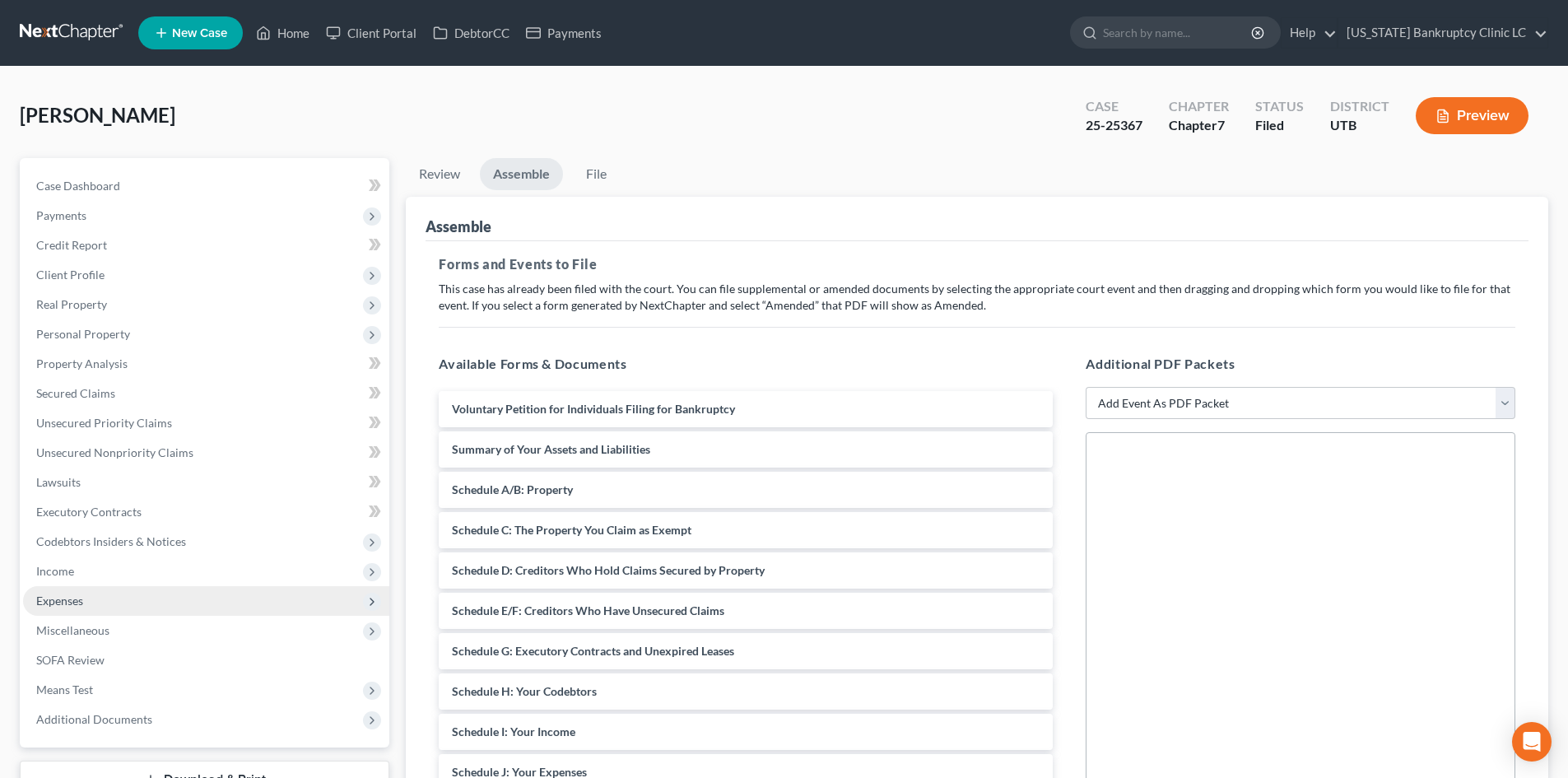
scroll to position [247, 0]
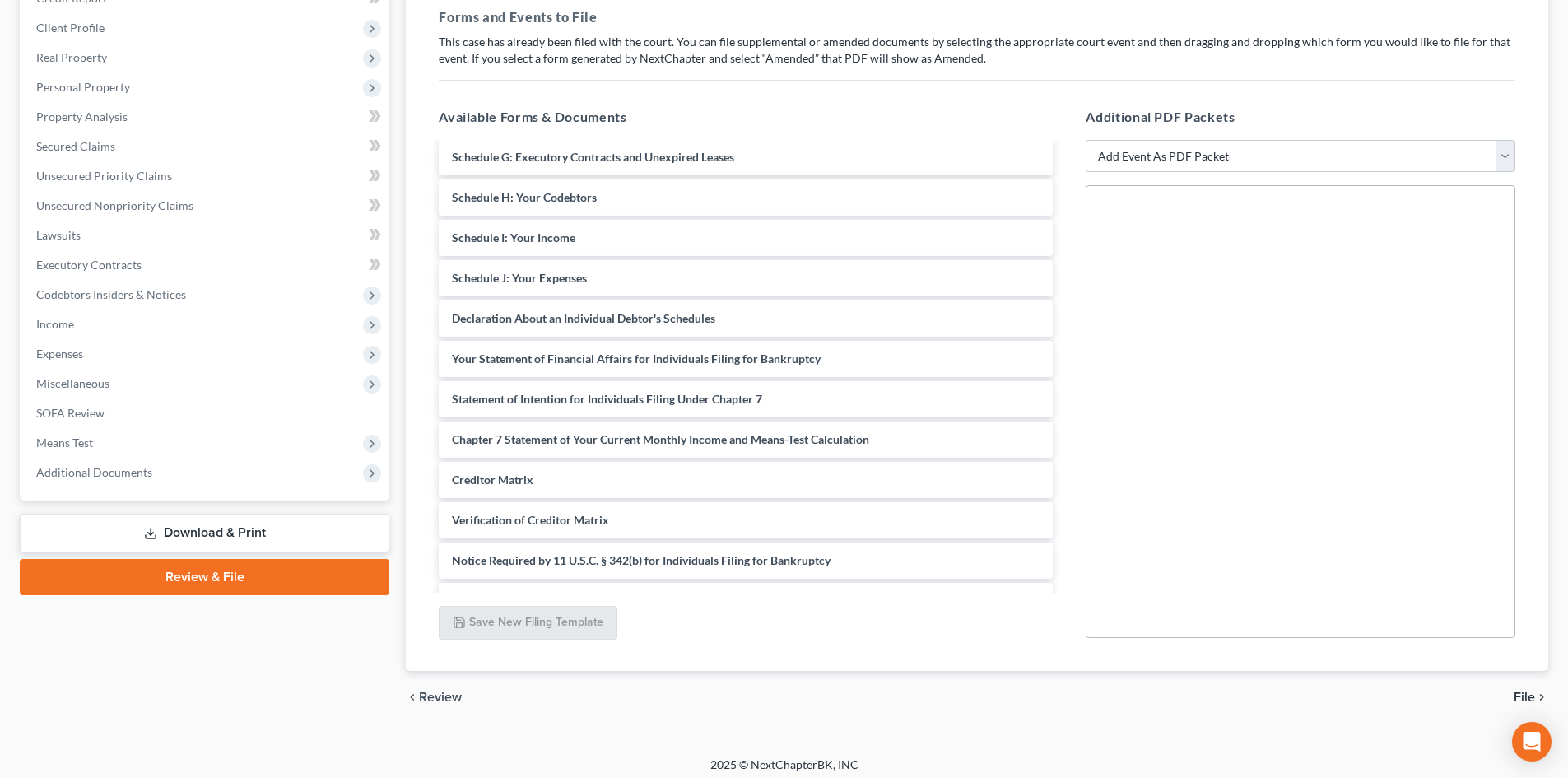
click at [206, 554] on div "Case Dashboard Payments Invoices Payments Payments Credit Report Client Profile" at bounding box center [205, 318] width 386 height 814
click at [220, 535] on link "Download & Print" at bounding box center [204, 533] width 369 height 38
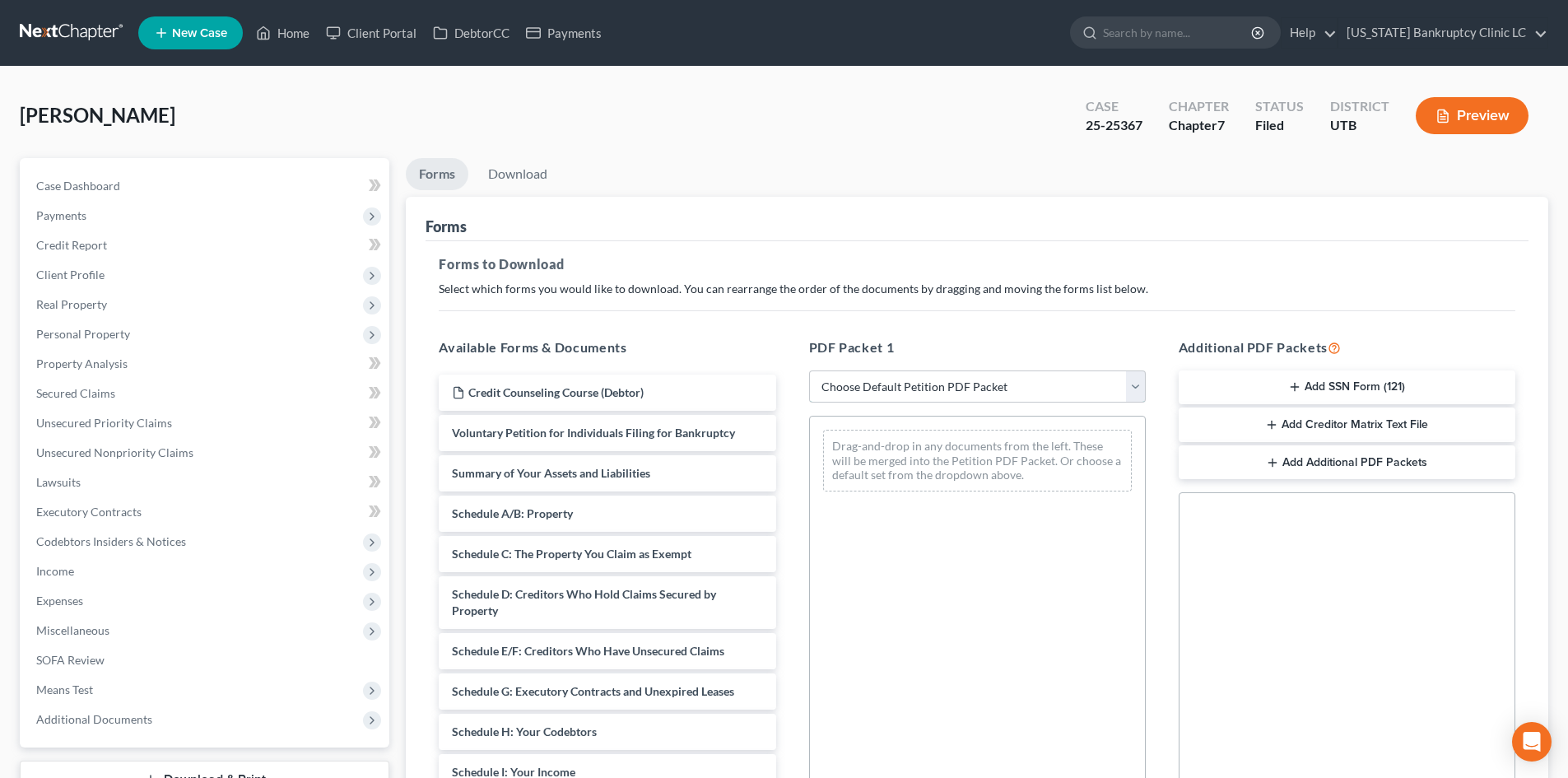
click at [883, 392] on select "Choose Default Petition PDF Packet Complete Bankruptcy Petition (all forms and …" at bounding box center [978, 386] width 337 height 33
click at [129, 567] on span "Income" at bounding box center [206, 571] width 366 height 30
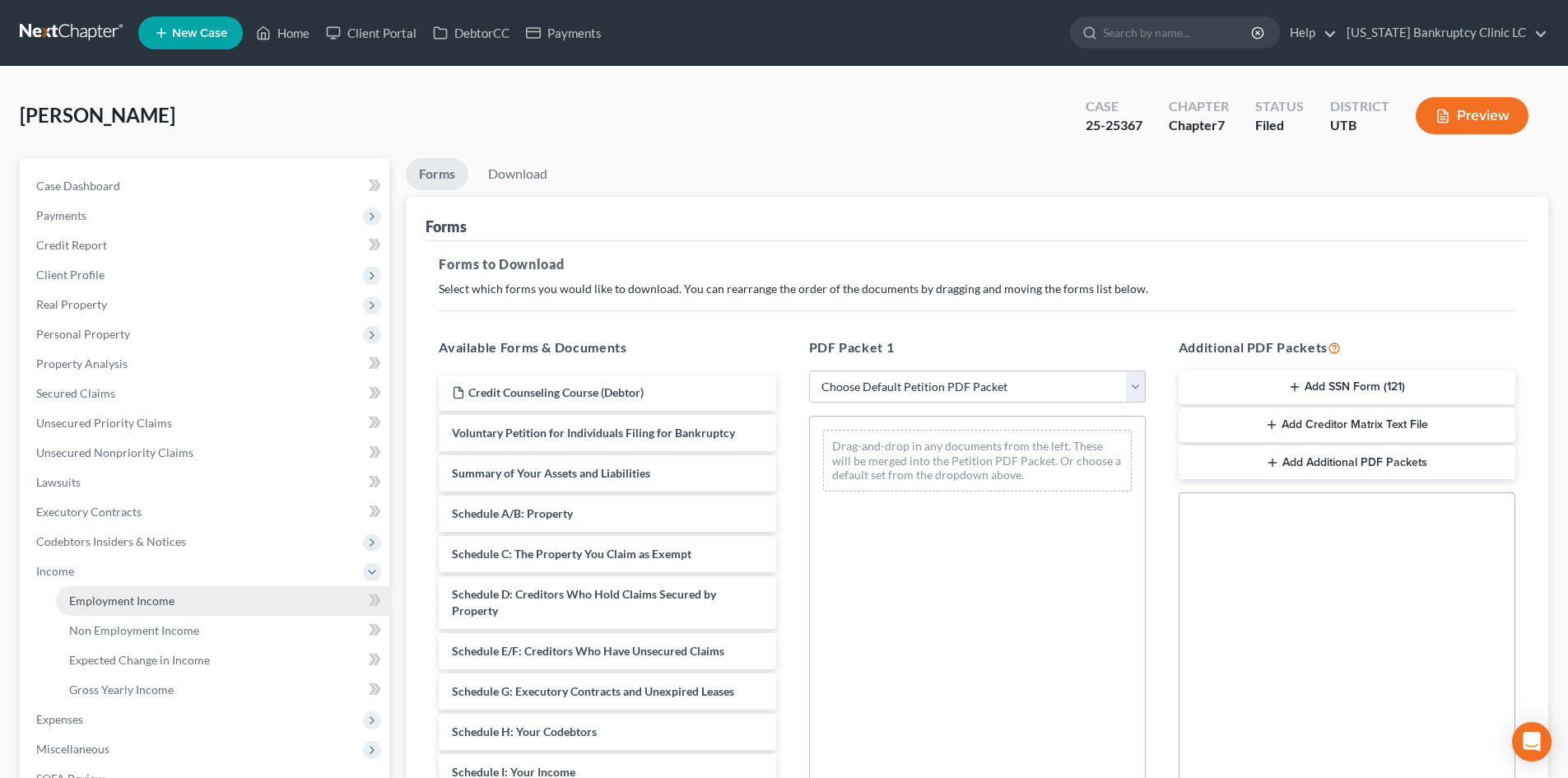
click at [132, 597] on span "Employment Income" at bounding box center [122, 600] width 105 height 14
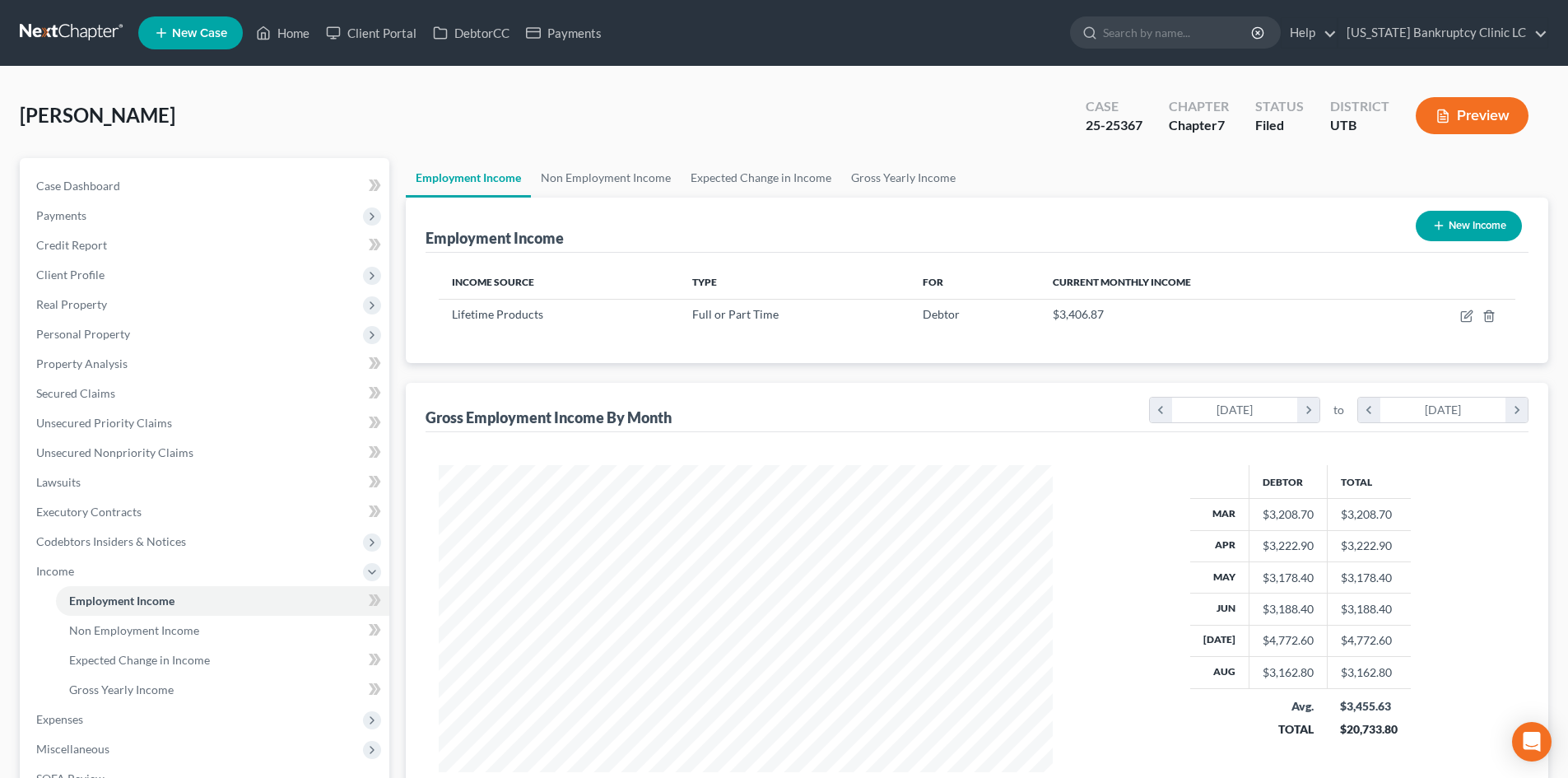
scroll to position [307, 647]
click at [115, 691] on span "Gross Yearly Income" at bounding box center [121, 689] width 105 height 14
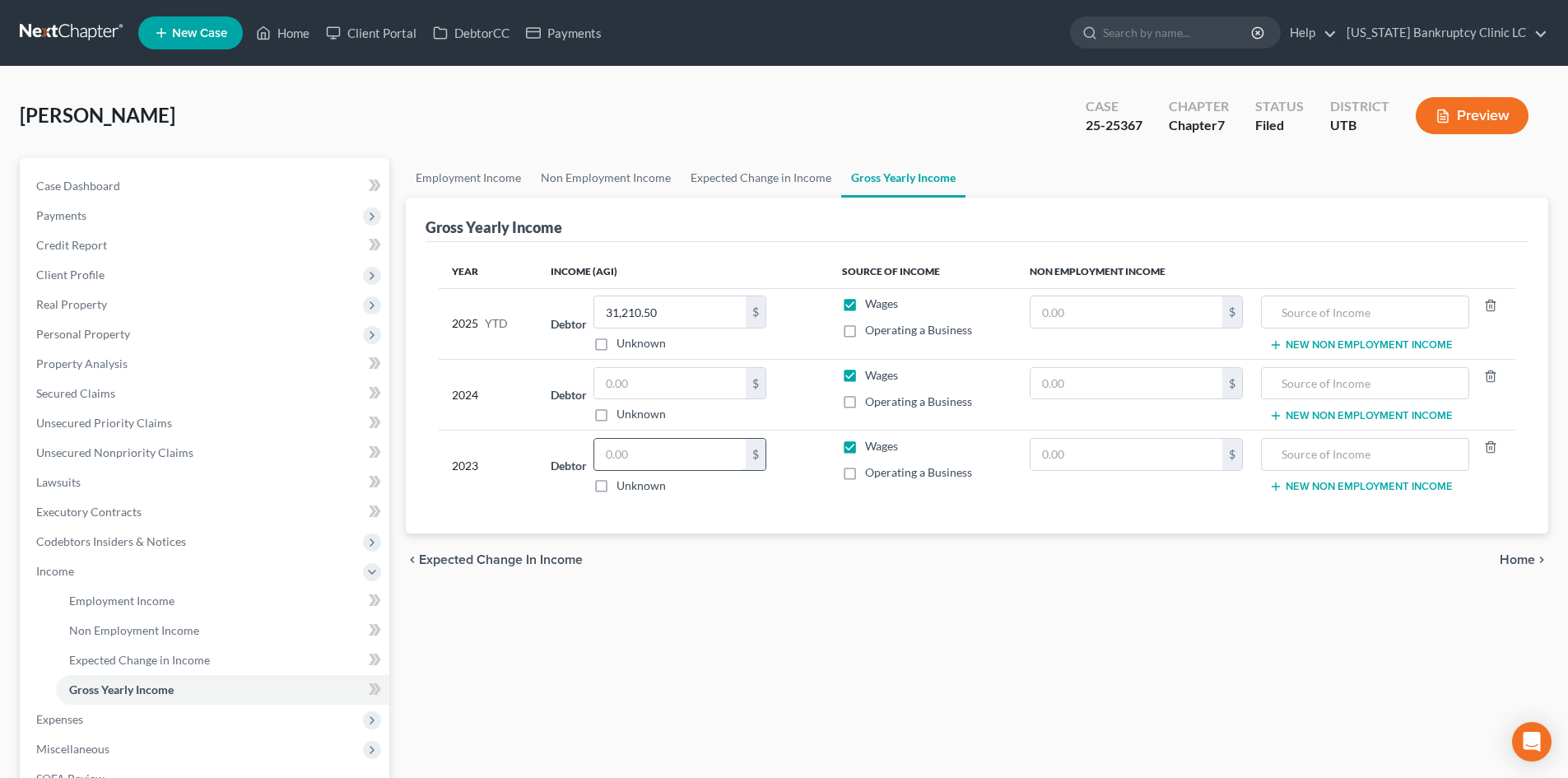
click at [681, 455] on input "text" at bounding box center [670, 455] width 151 height 31
click at [638, 372] on input "text" at bounding box center [670, 383] width 151 height 31
click at [477, 190] on link "Employment Income" at bounding box center [468, 178] width 125 height 39
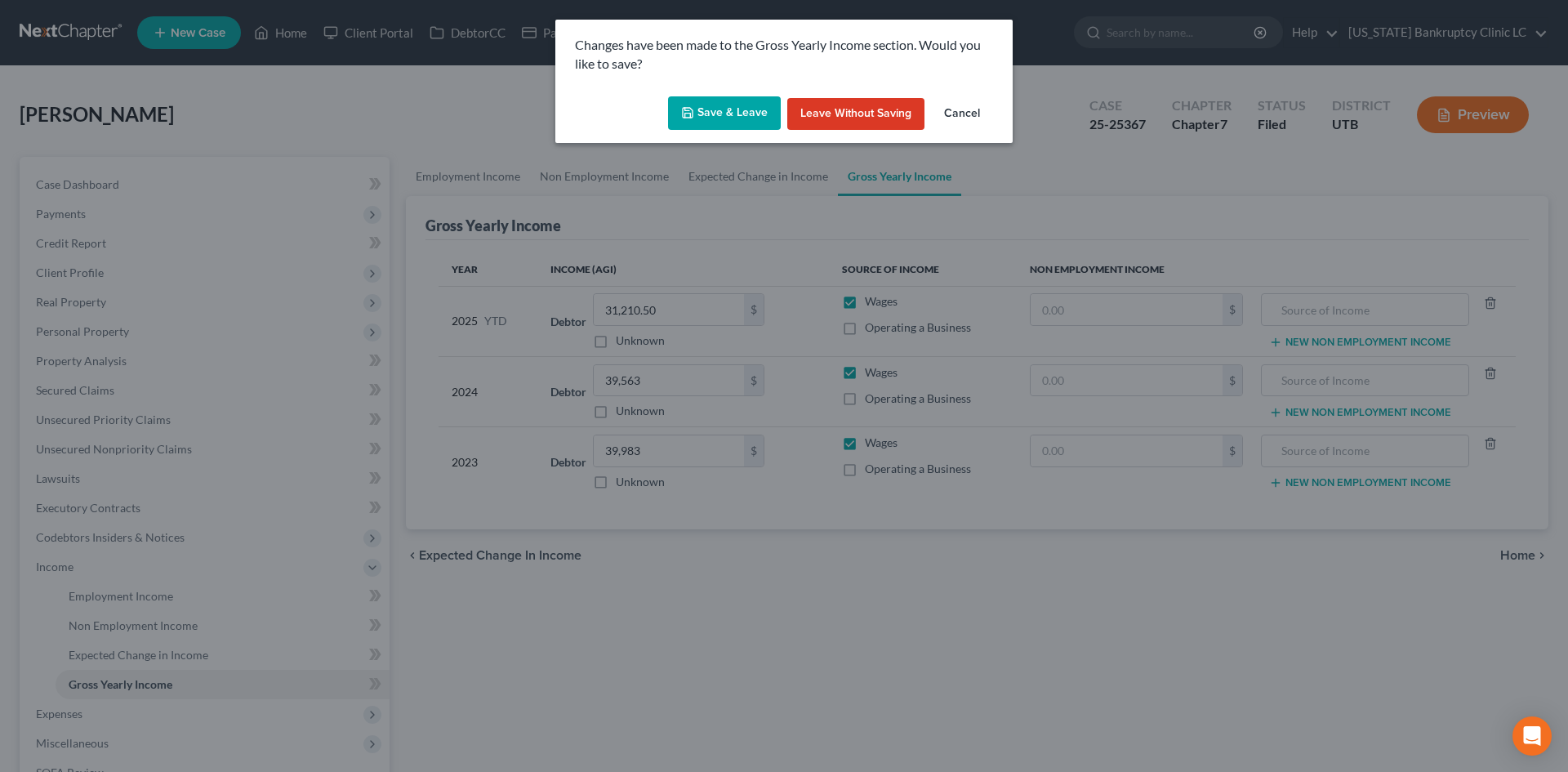
click at [718, 111] on button "Save & Leave" at bounding box center [724, 113] width 112 height 35
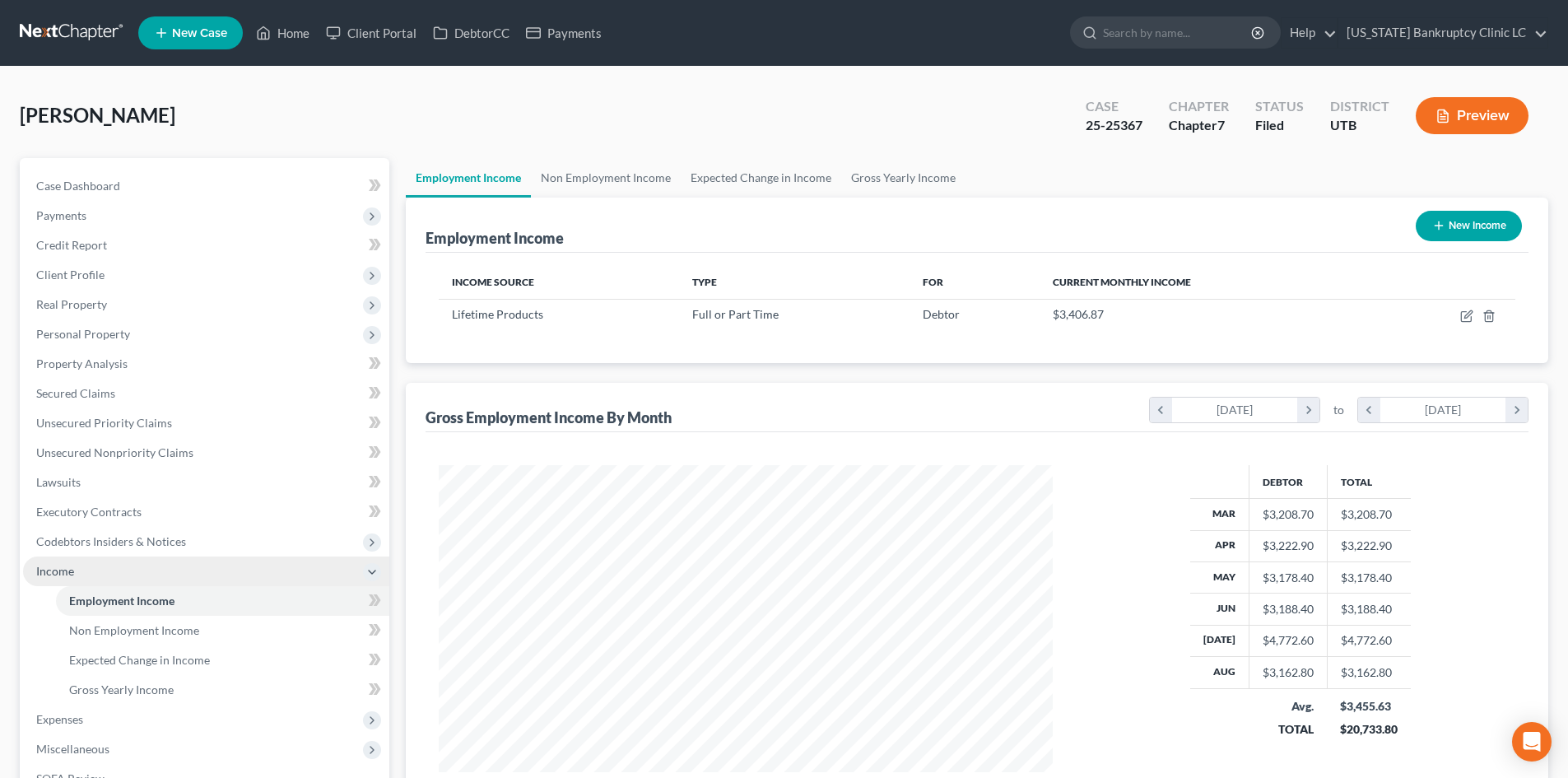
scroll to position [307, 647]
click at [88, 575] on span "Income" at bounding box center [206, 571] width 366 height 30
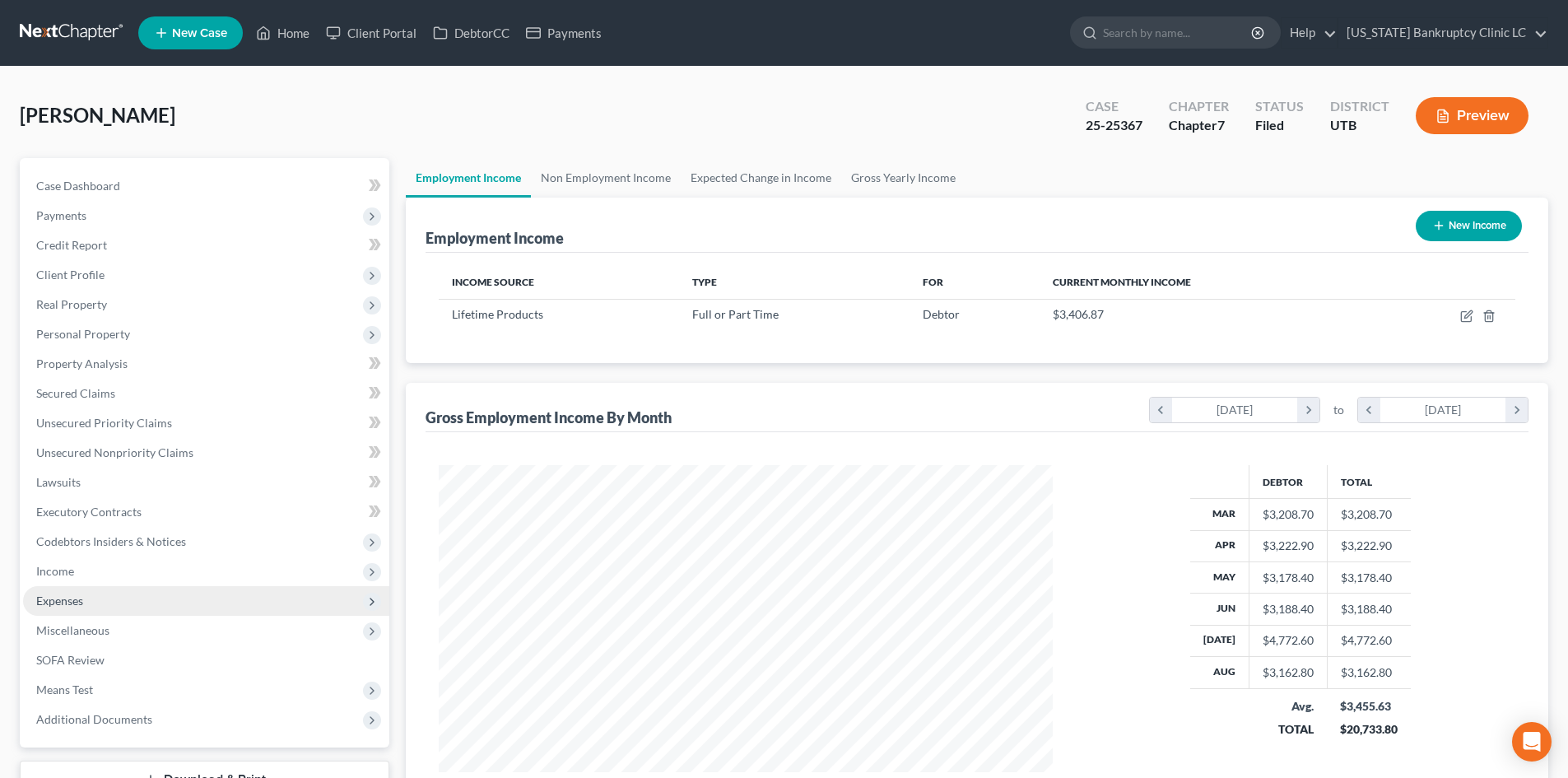
click at [93, 597] on span "Expenses" at bounding box center [206, 601] width 366 height 30
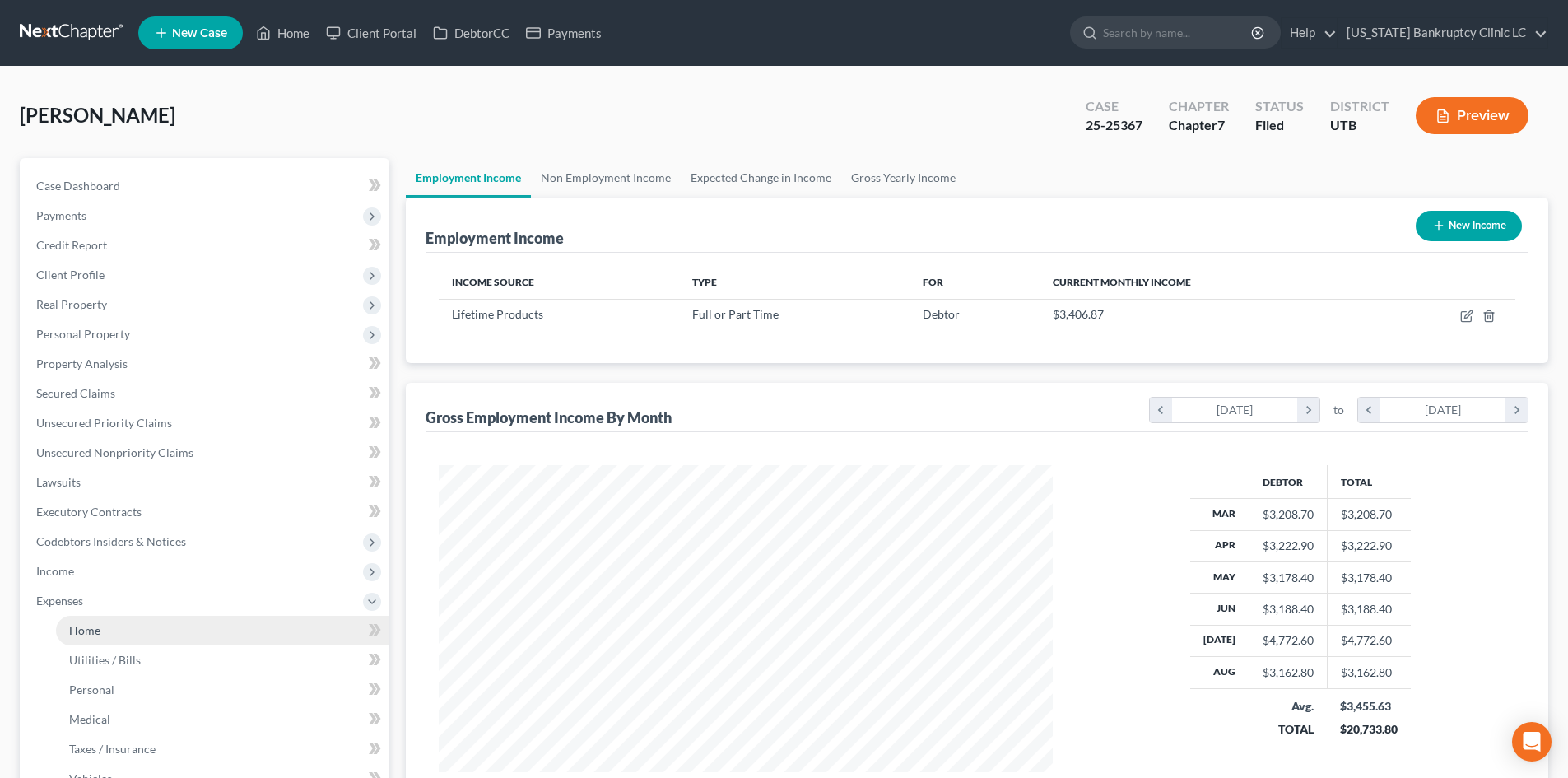
click at [97, 632] on span "Home" at bounding box center [84, 630] width 31 height 14
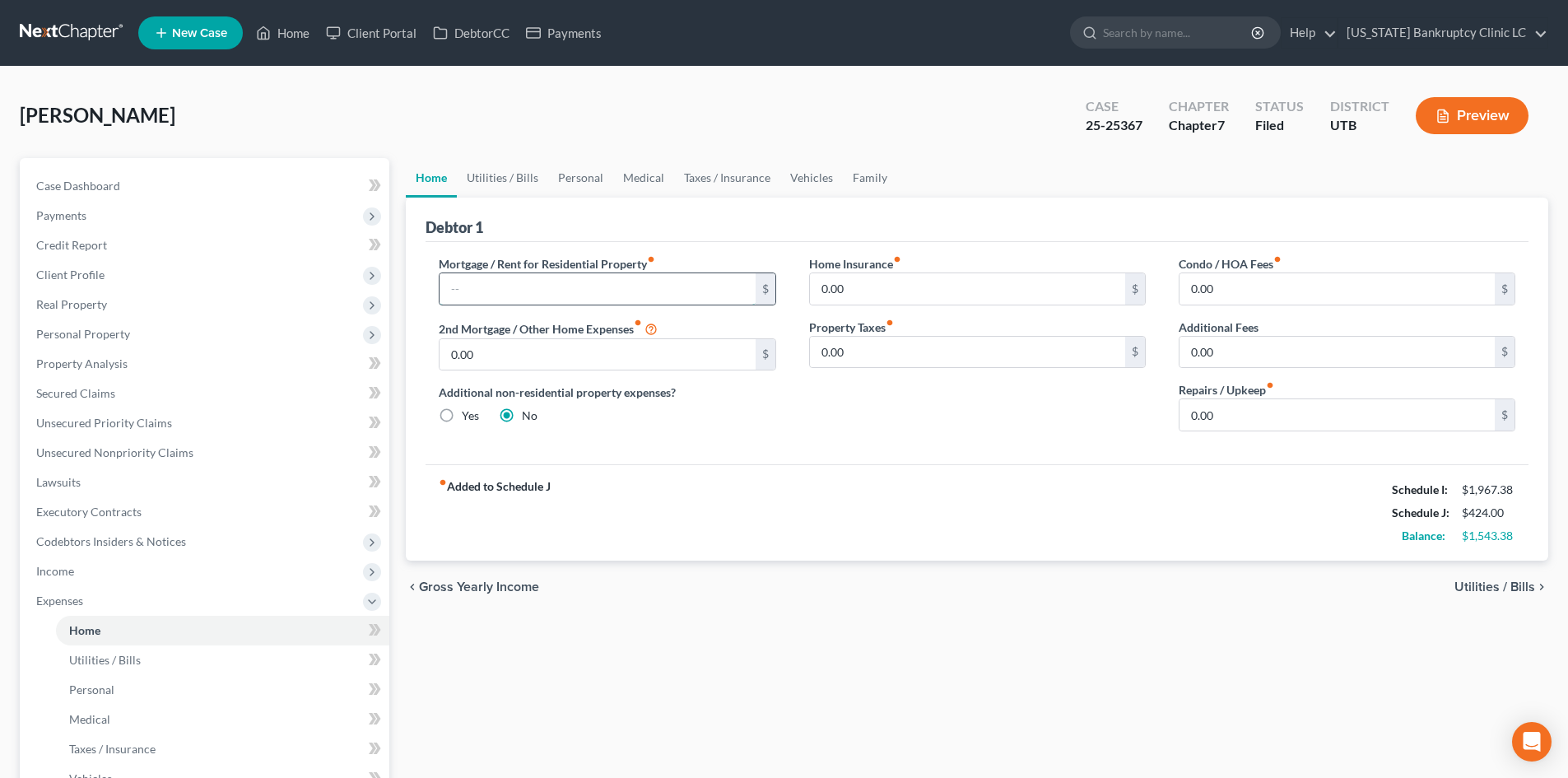
click at [512, 301] on input "text" at bounding box center [597, 289] width 315 height 31
click at [853, 451] on div "Mortgage / Rent for Residential Property fiber_manual_record 1,550 $ 2nd Mortga…" at bounding box center [977, 352] width 1103 height 222
click at [491, 183] on link "Utilities / Bills" at bounding box center [502, 178] width 91 height 39
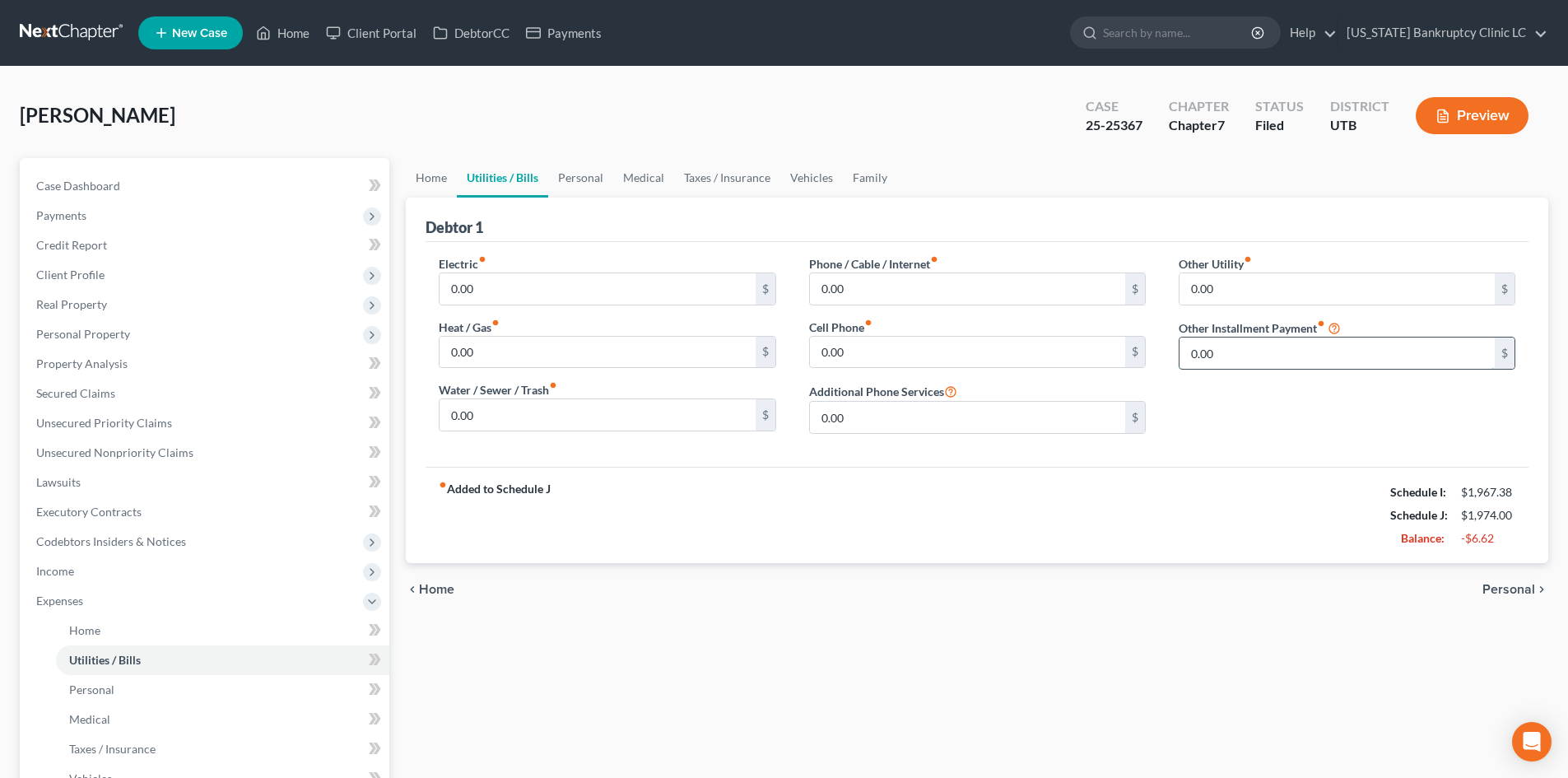
click at [1358, 350] on input "0.00" at bounding box center [1337, 353] width 315 height 31
click at [1256, 408] on input "text" at bounding box center [1347, 399] width 335 height 31
click at [1182, 472] on div "fiber_manual_record Added to Schedule J Schedule I: $1,967.38 Schedule J: $2,21…" at bounding box center [977, 514] width 1103 height 96
click at [590, 177] on link "Personal" at bounding box center [580, 178] width 65 height 39
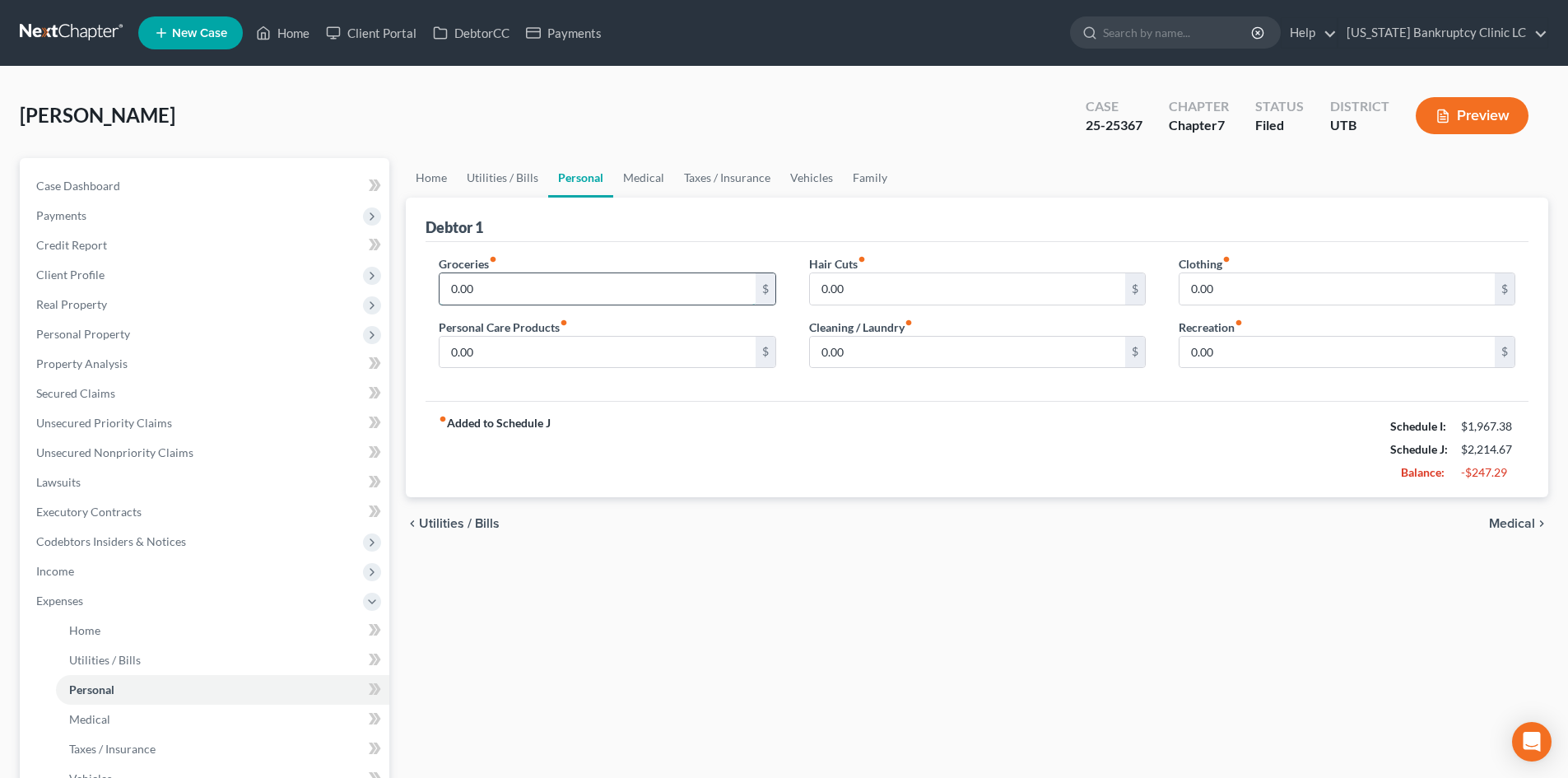
click at [508, 303] on input "0.00" at bounding box center [597, 289] width 315 height 31
click at [970, 442] on div "fiber_manual_record Added to Schedule J Schedule I: $1,967.38 Schedule J: $2,51…" at bounding box center [977, 449] width 1103 height 96
click at [156, 603] on span "Expenses" at bounding box center [206, 601] width 366 height 30
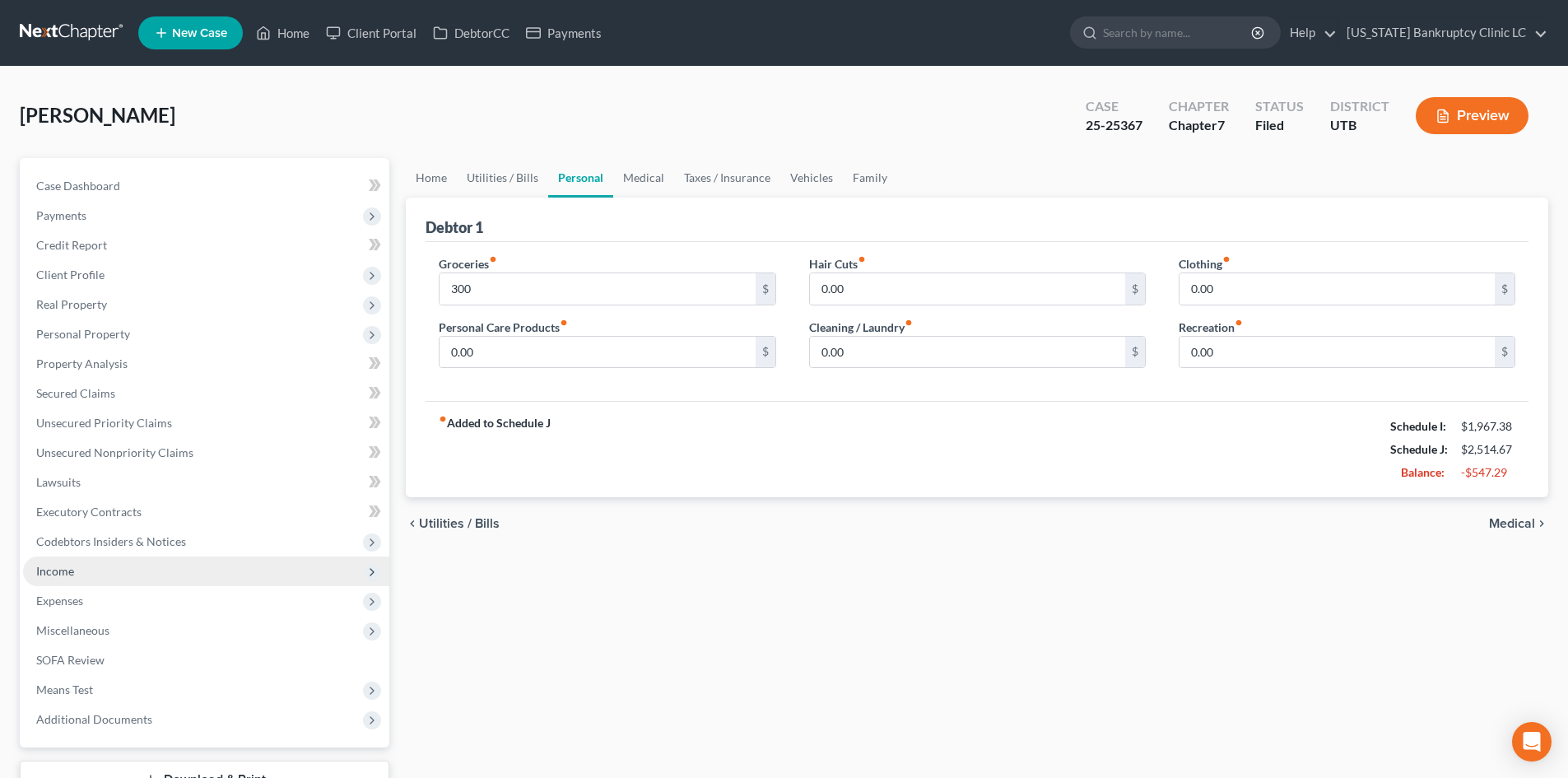
click at [146, 568] on span "Income" at bounding box center [206, 571] width 366 height 30
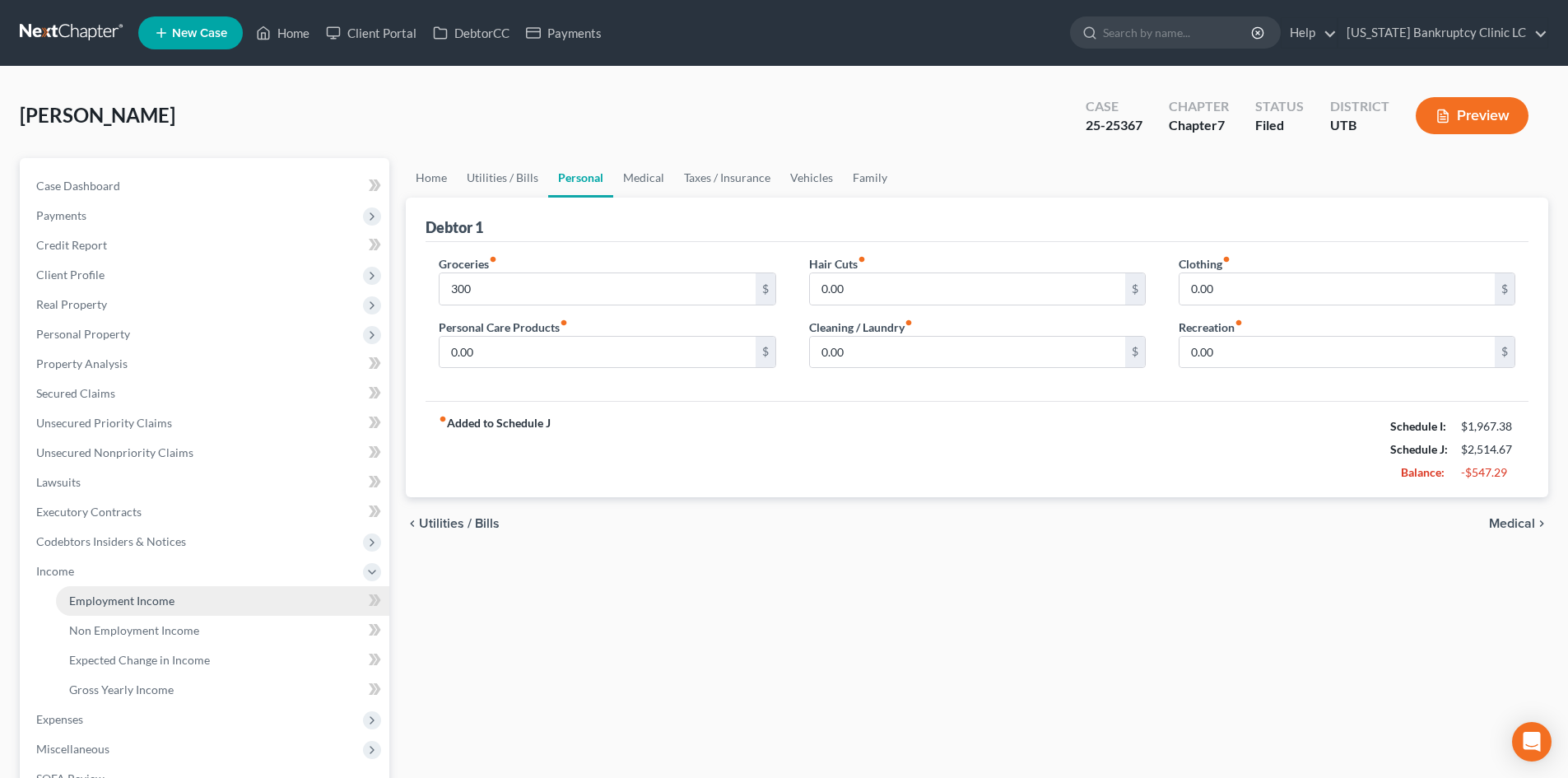
click at [137, 586] on link "Employment Income" at bounding box center [223, 601] width 334 height 30
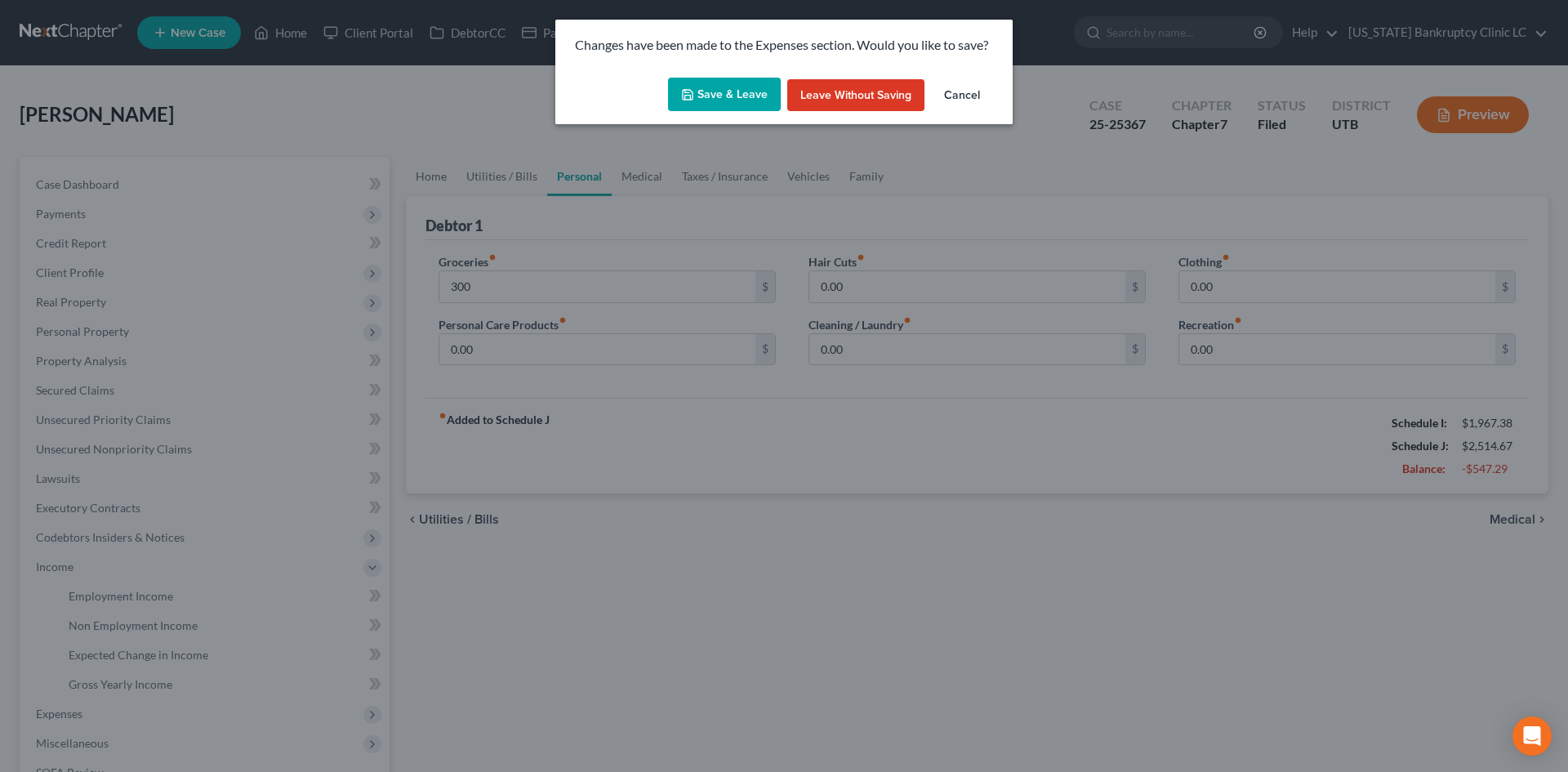
click at [725, 108] on button "Save & Leave" at bounding box center [724, 95] width 112 height 35
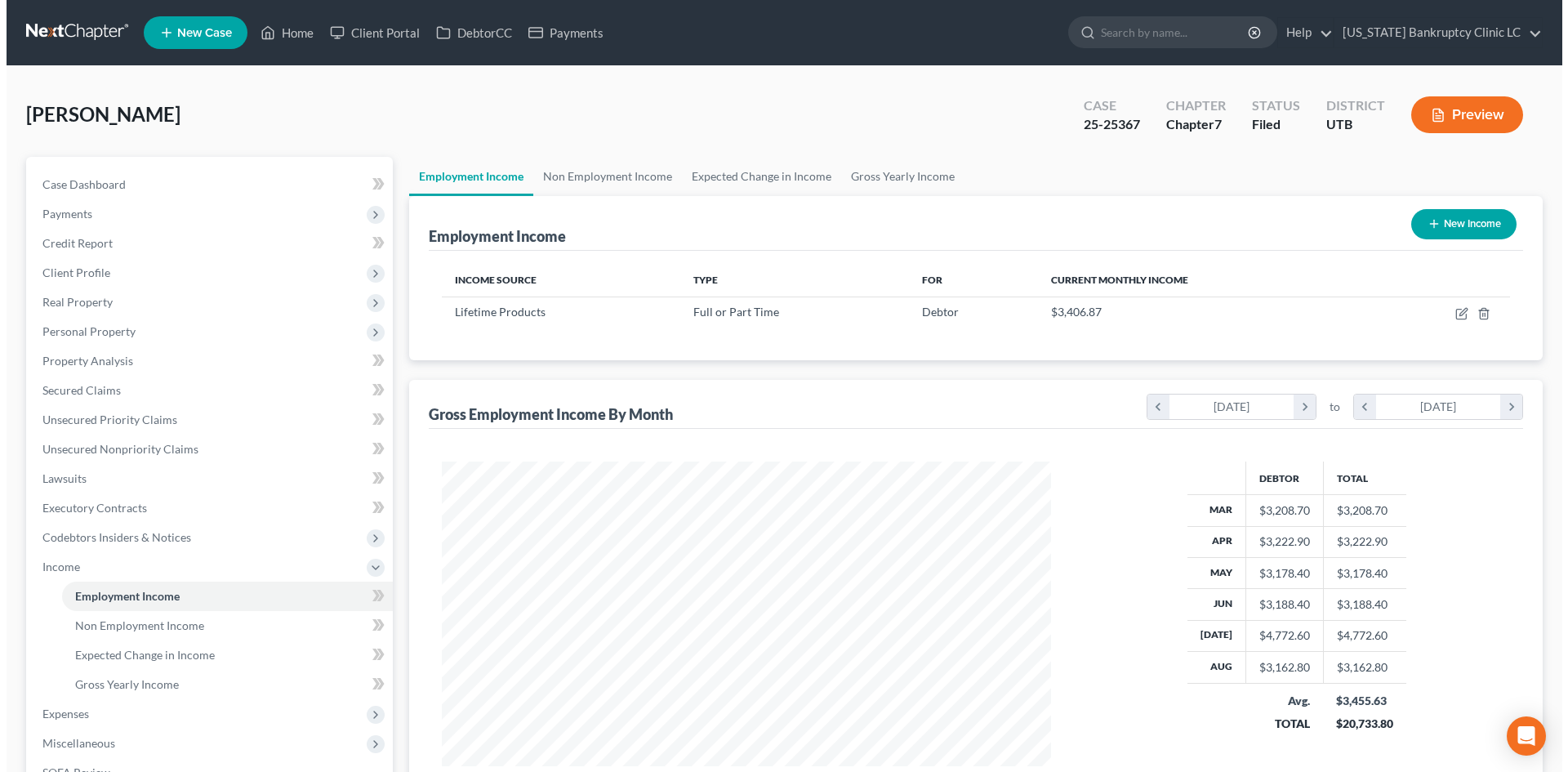
scroll to position [305, 642]
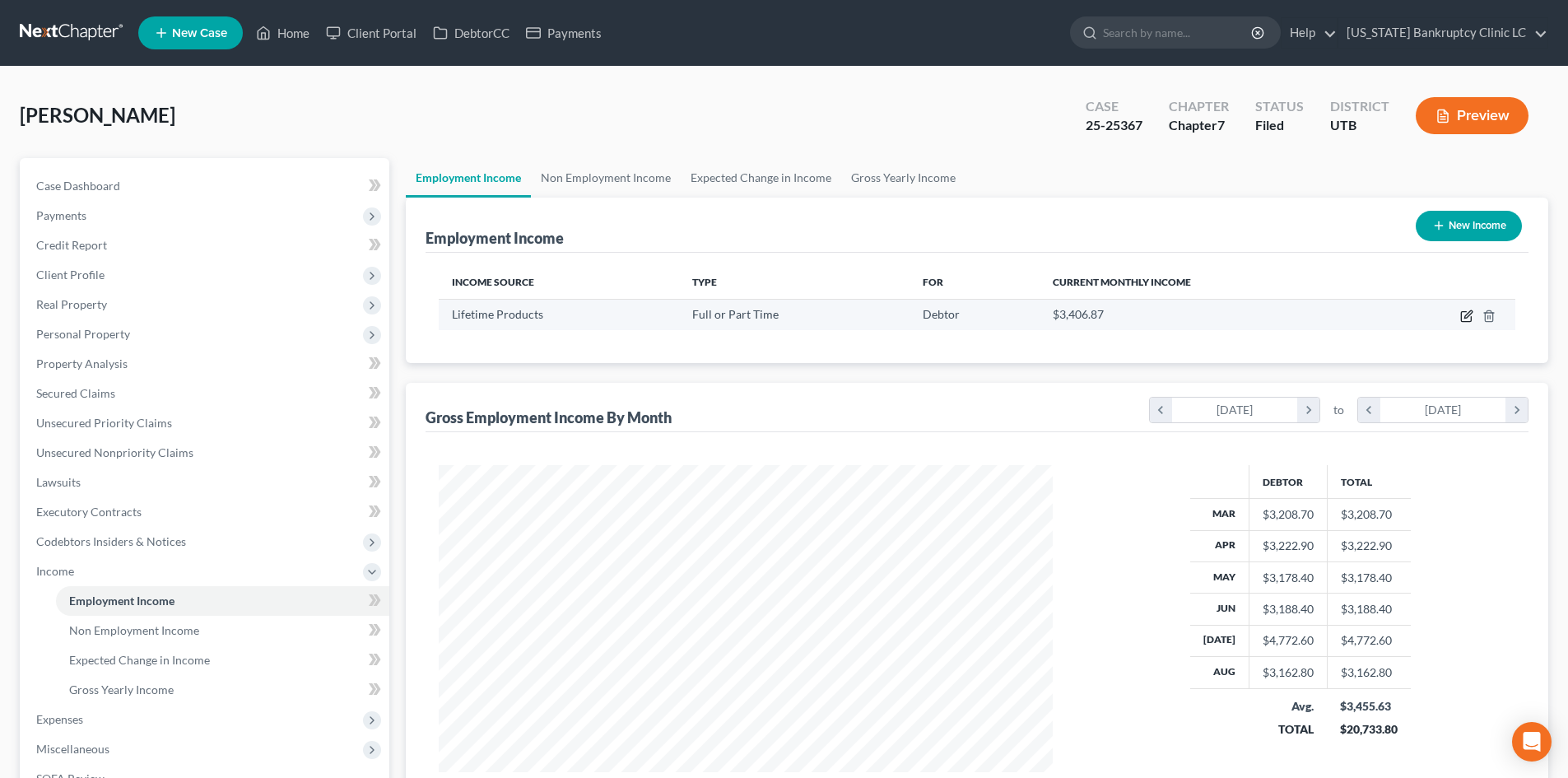
click at [1473, 318] on icon "button" at bounding box center [1466, 316] width 13 height 13
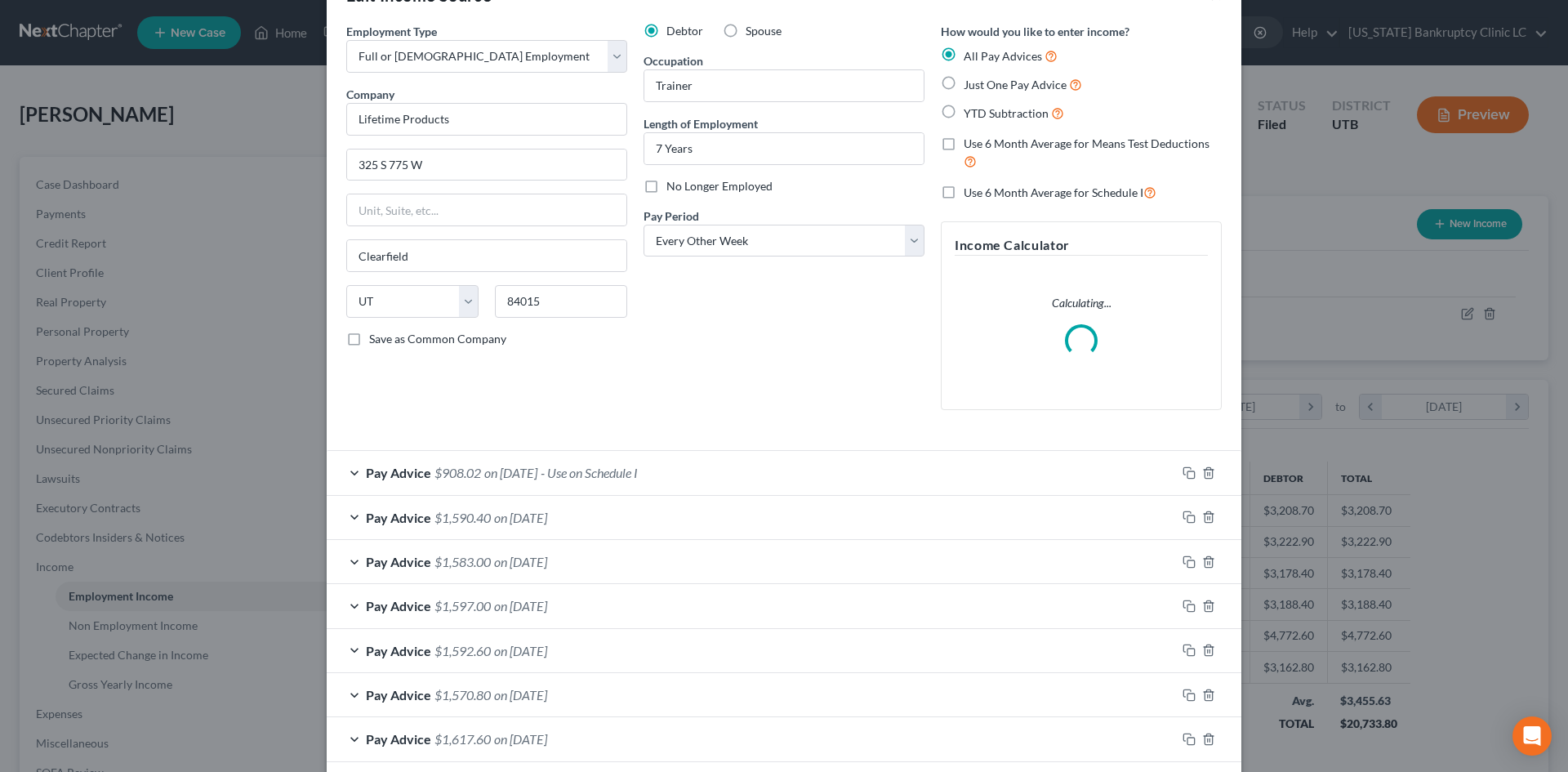
scroll to position [82, 0]
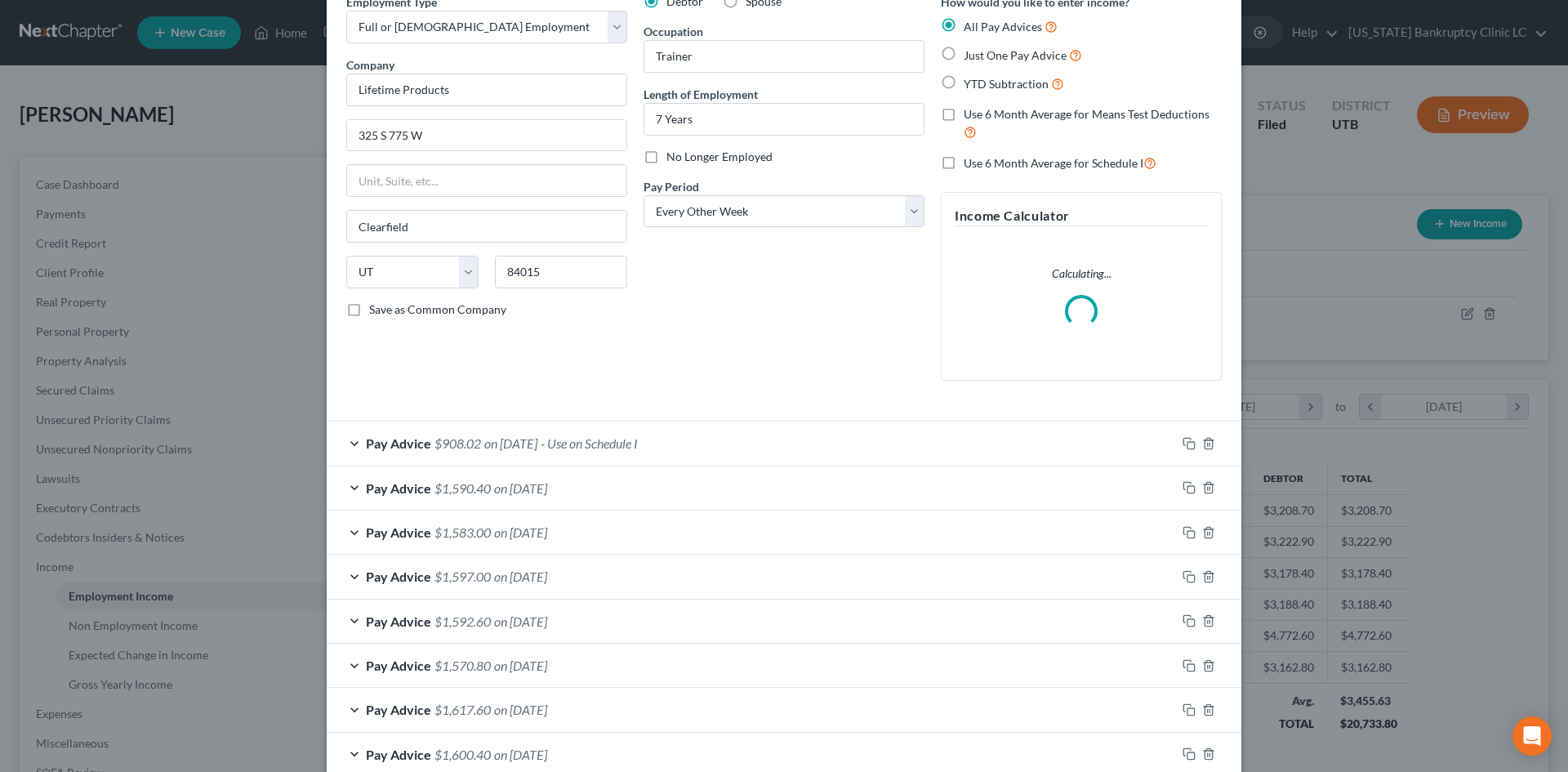
click at [757, 453] on div "Pay Advice $908.02 on [DATE] - Use on Schedule I" at bounding box center [751, 443] width 849 height 43
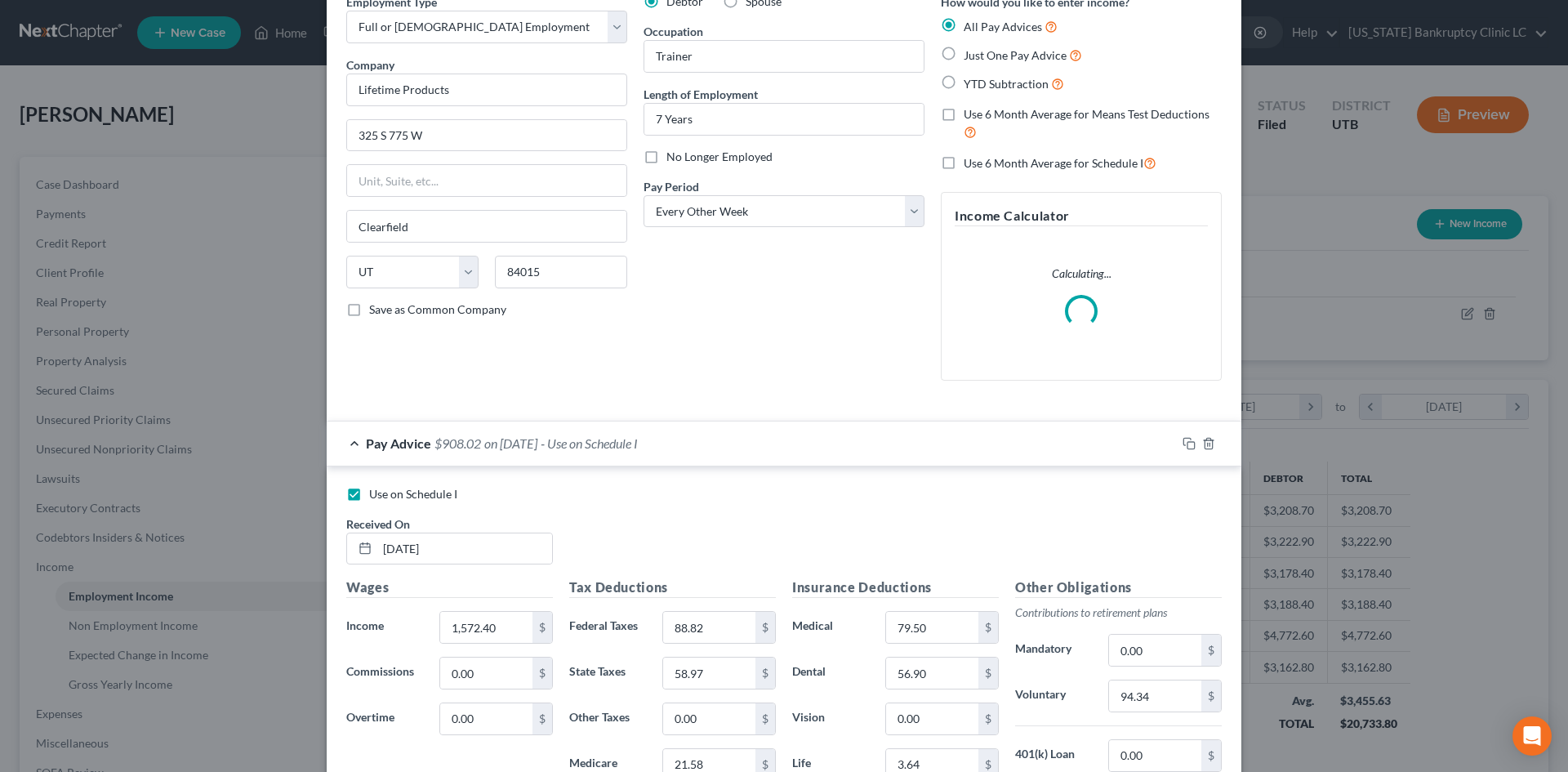
click at [396, 492] on span "Use on Schedule I" at bounding box center [413, 494] width 88 height 14
click at [387, 492] on input "Use on Schedule I" at bounding box center [381, 492] width 11 height 11
click at [786, 454] on div "Pay Advice $908.02 on [DATE]" at bounding box center [751, 443] width 849 height 43
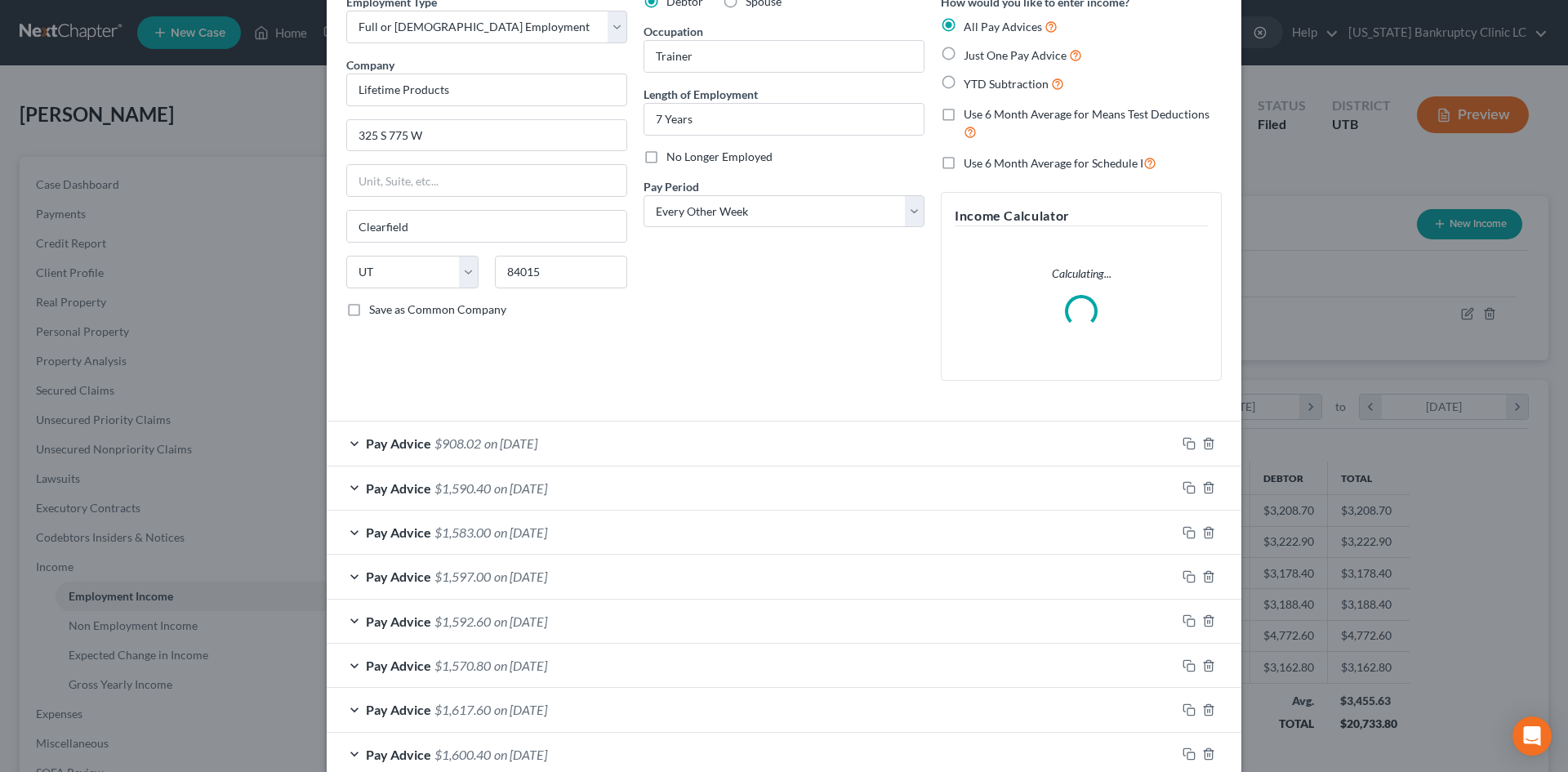
click at [742, 480] on div "Pay Advice $1,590.40 on [DATE]" at bounding box center [751, 487] width 849 height 43
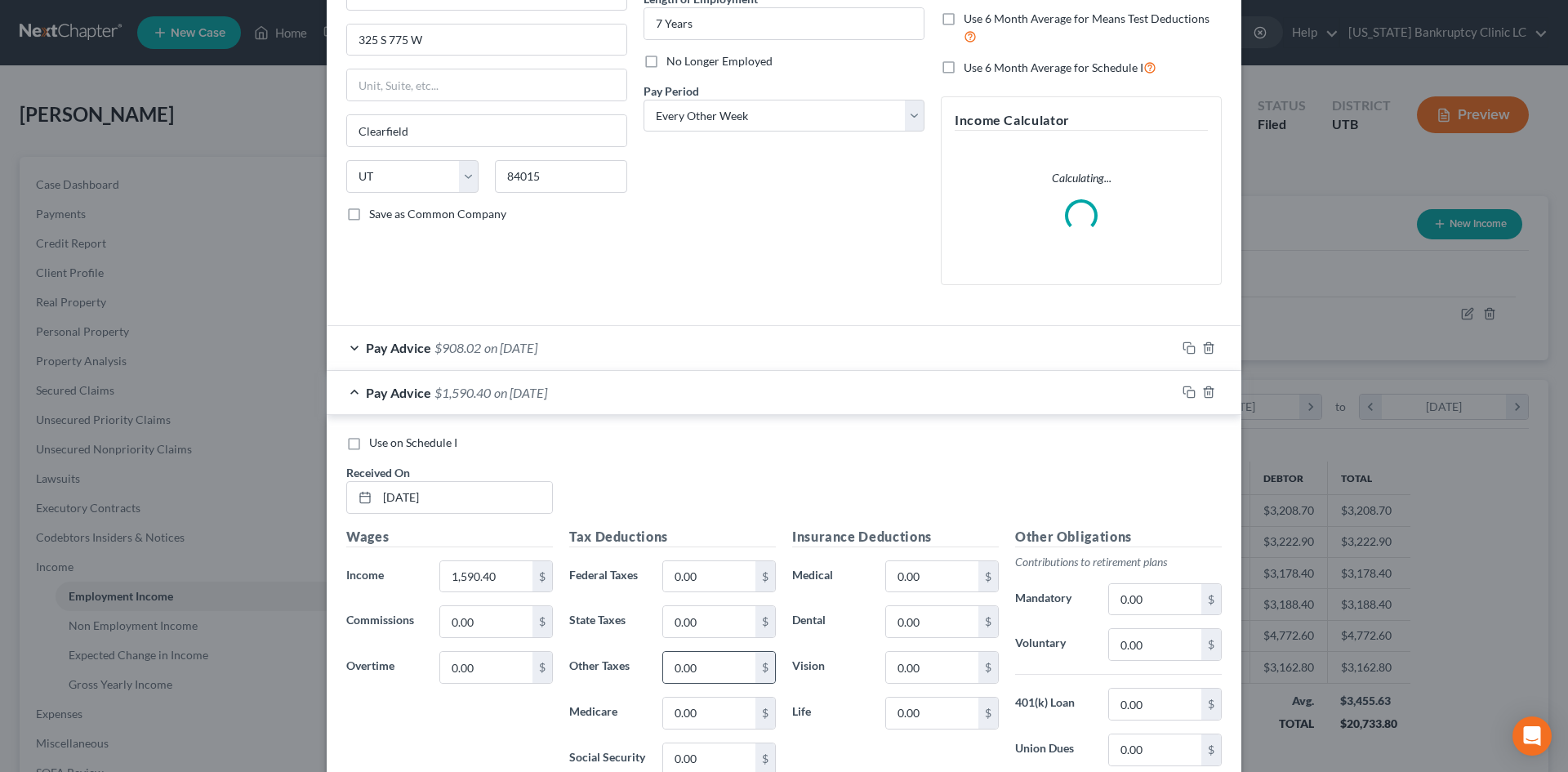
scroll to position [327, 0]
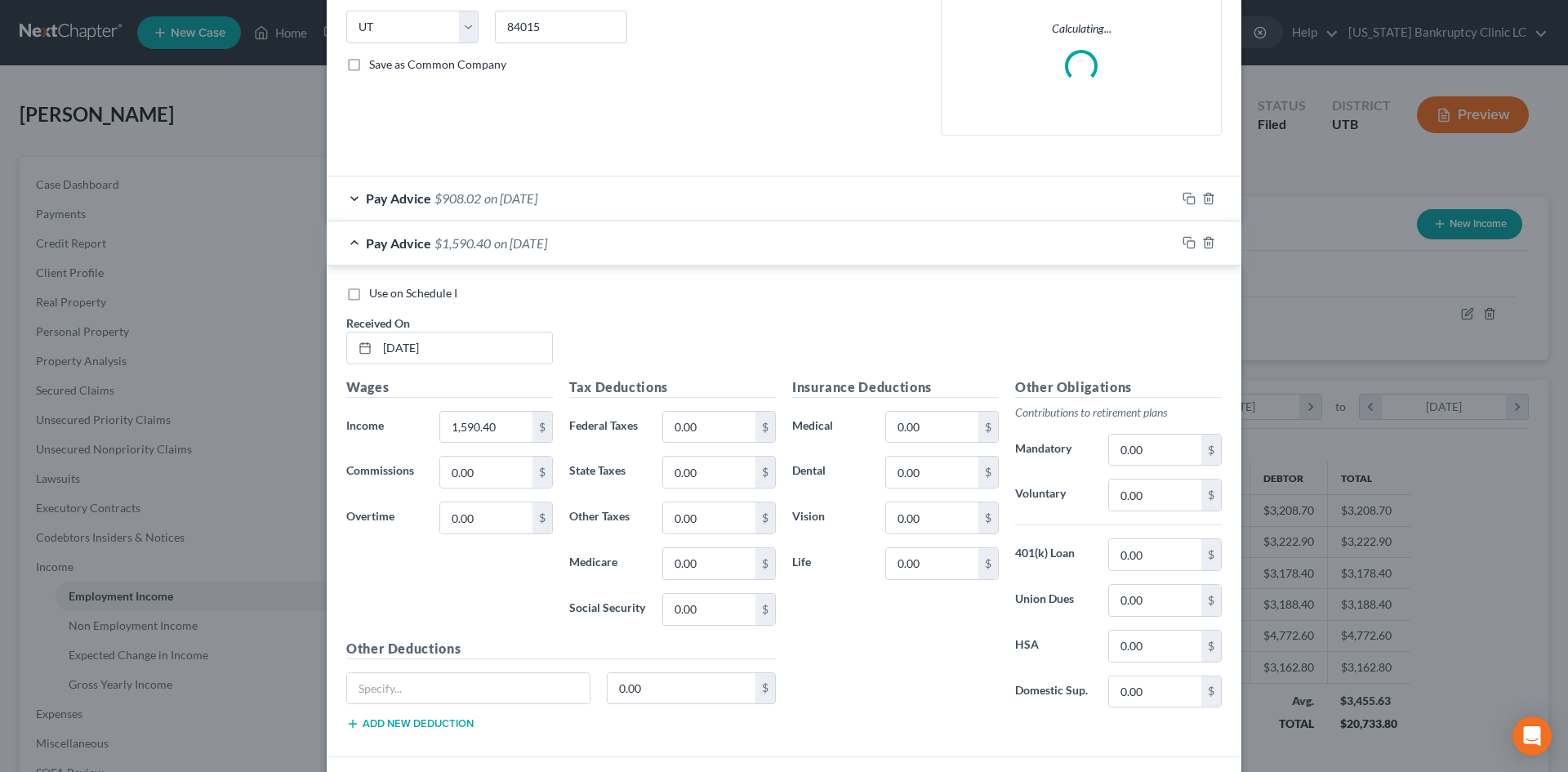
click at [690, 240] on div "Pay Advice $1,590.40 on [DATE]" at bounding box center [751, 242] width 849 height 43
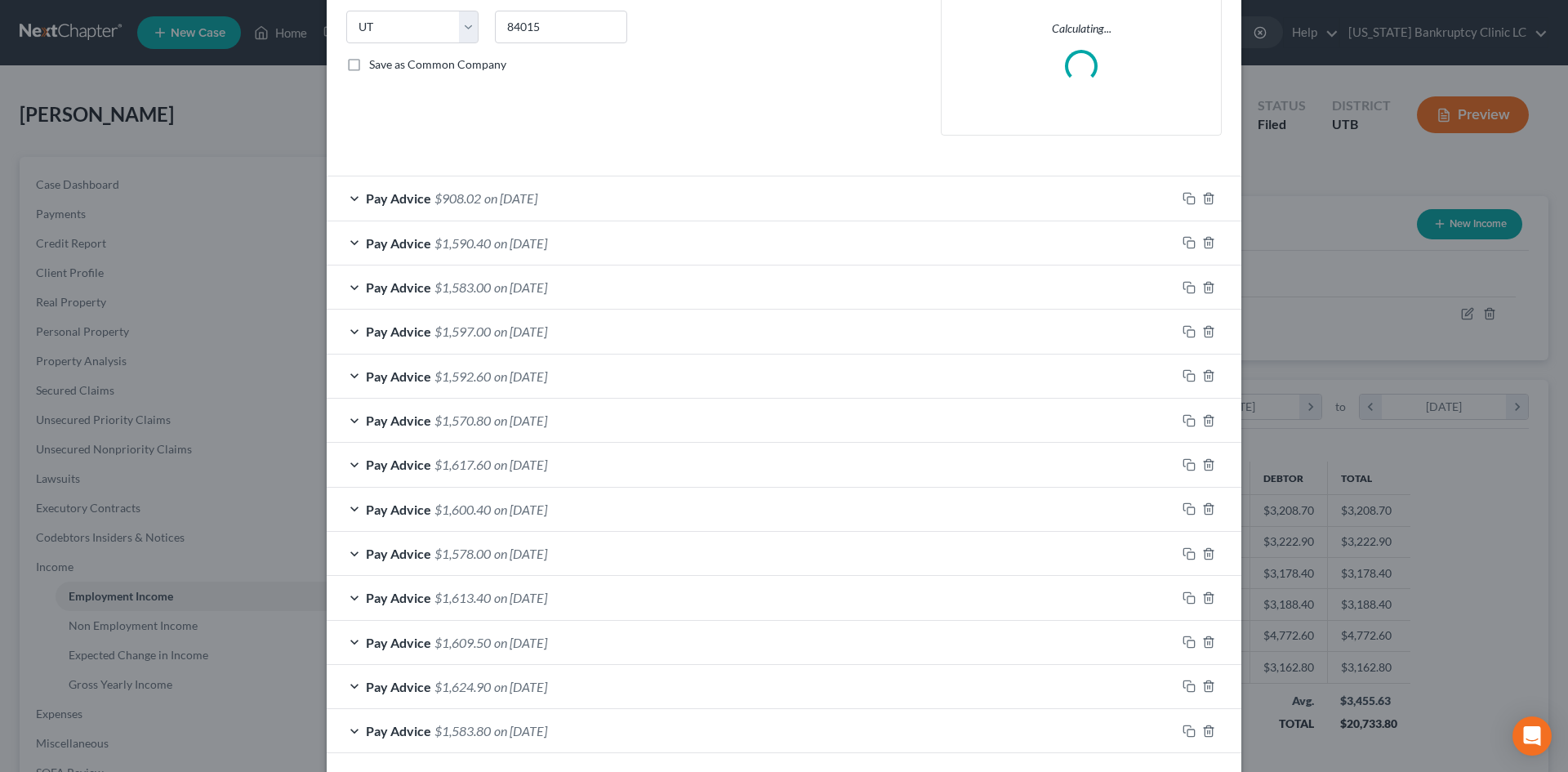
click at [709, 197] on div "Pay Advice $908.02 on [DATE]" at bounding box center [751, 198] width 849 height 43
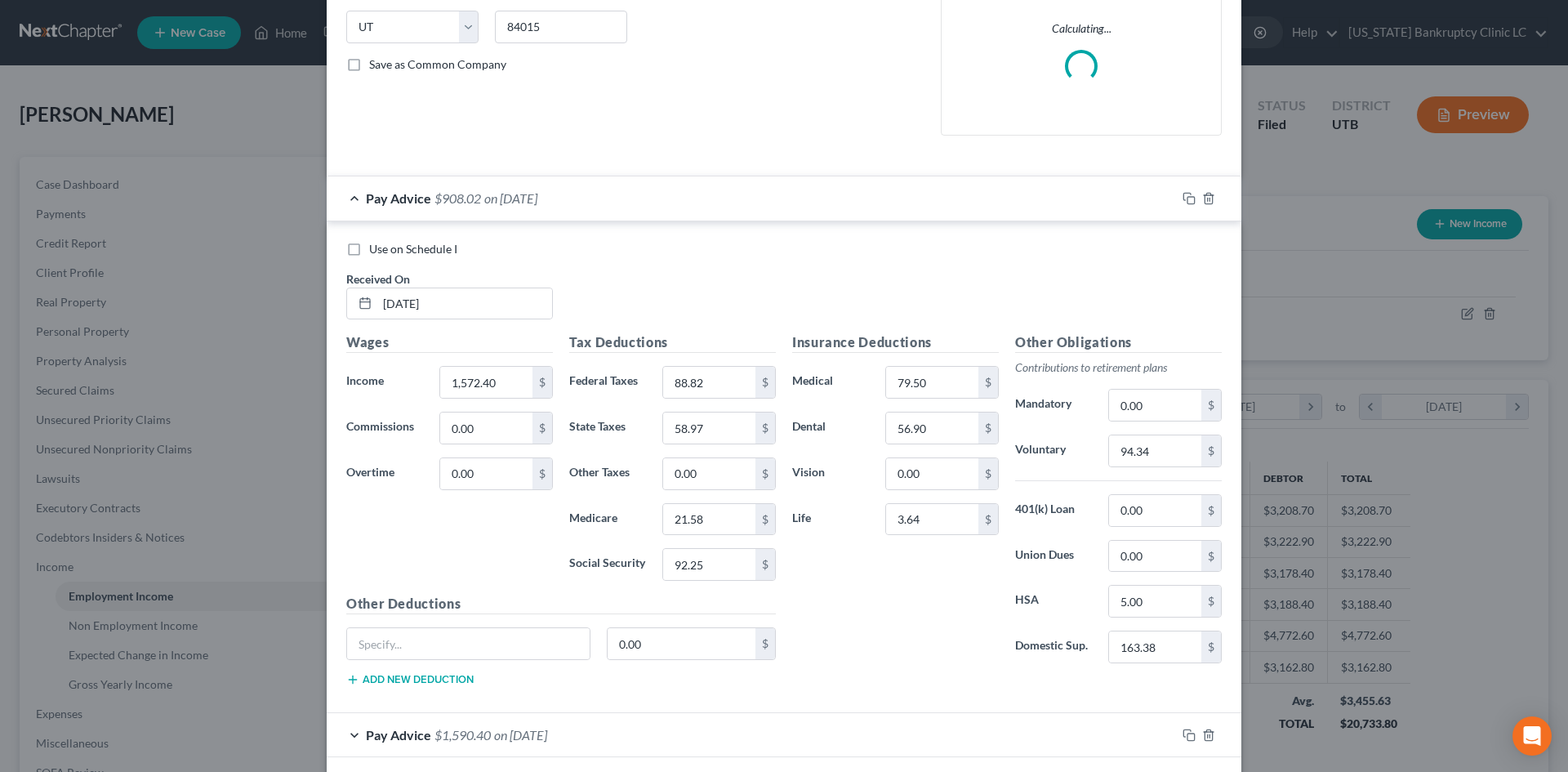
click at [712, 197] on div "Pay Advice $908.02 on [DATE]" at bounding box center [751, 198] width 849 height 43
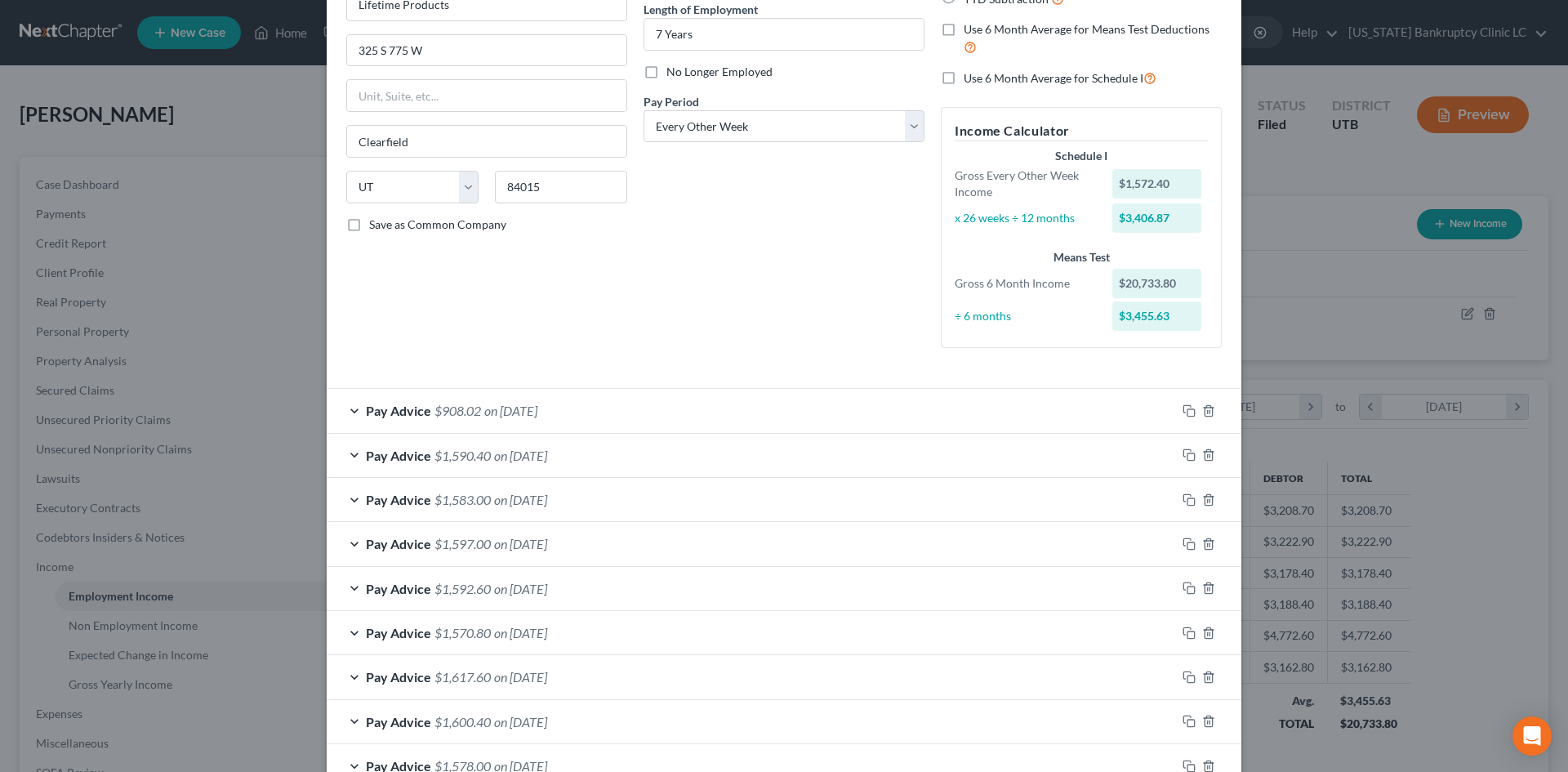
scroll to position [245, 0]
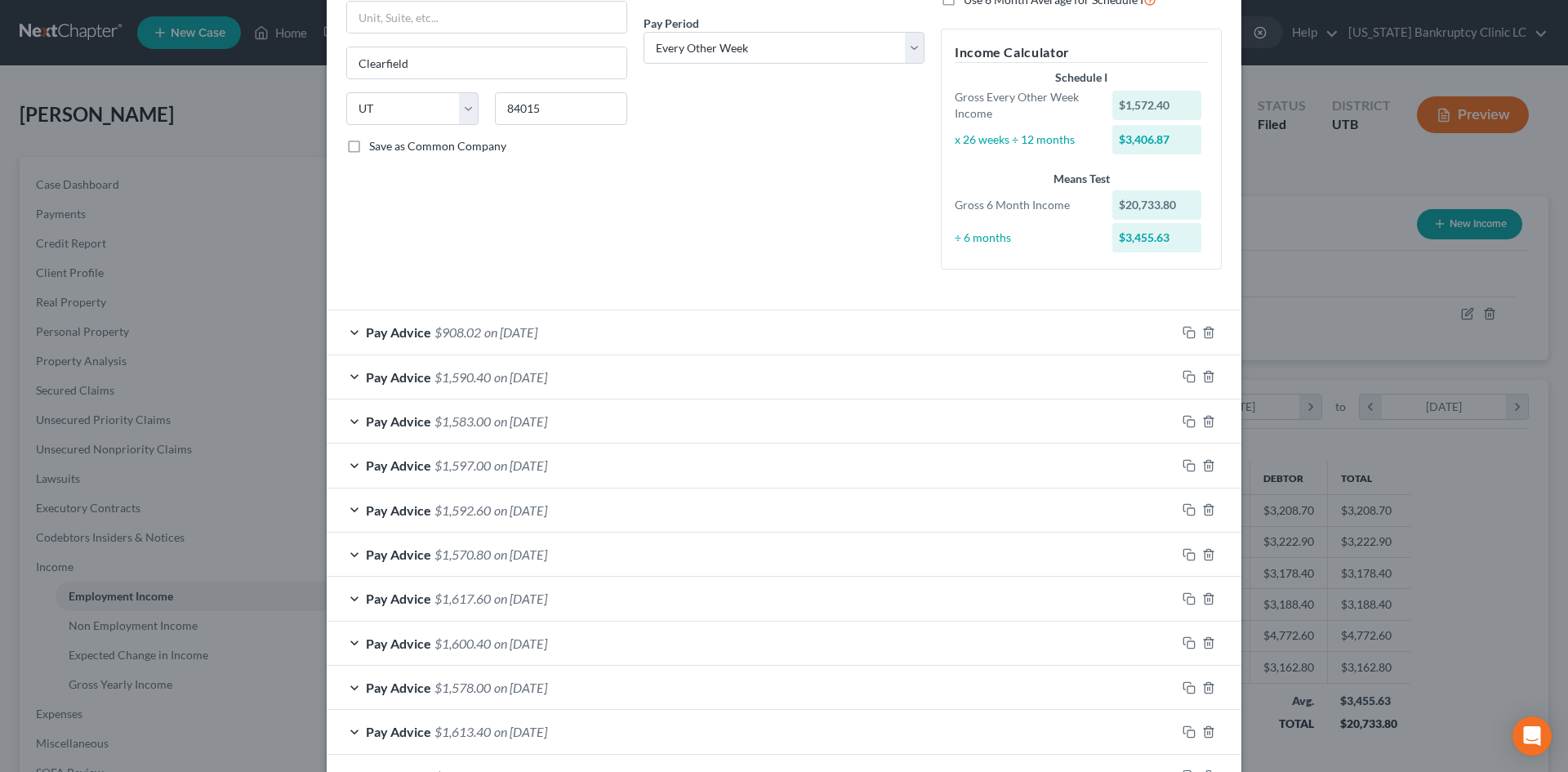
click at [636, 365] on div "Pay Advice $1,590.40 on [DATE]" at bounding box center [751, 377] width 849 height 43
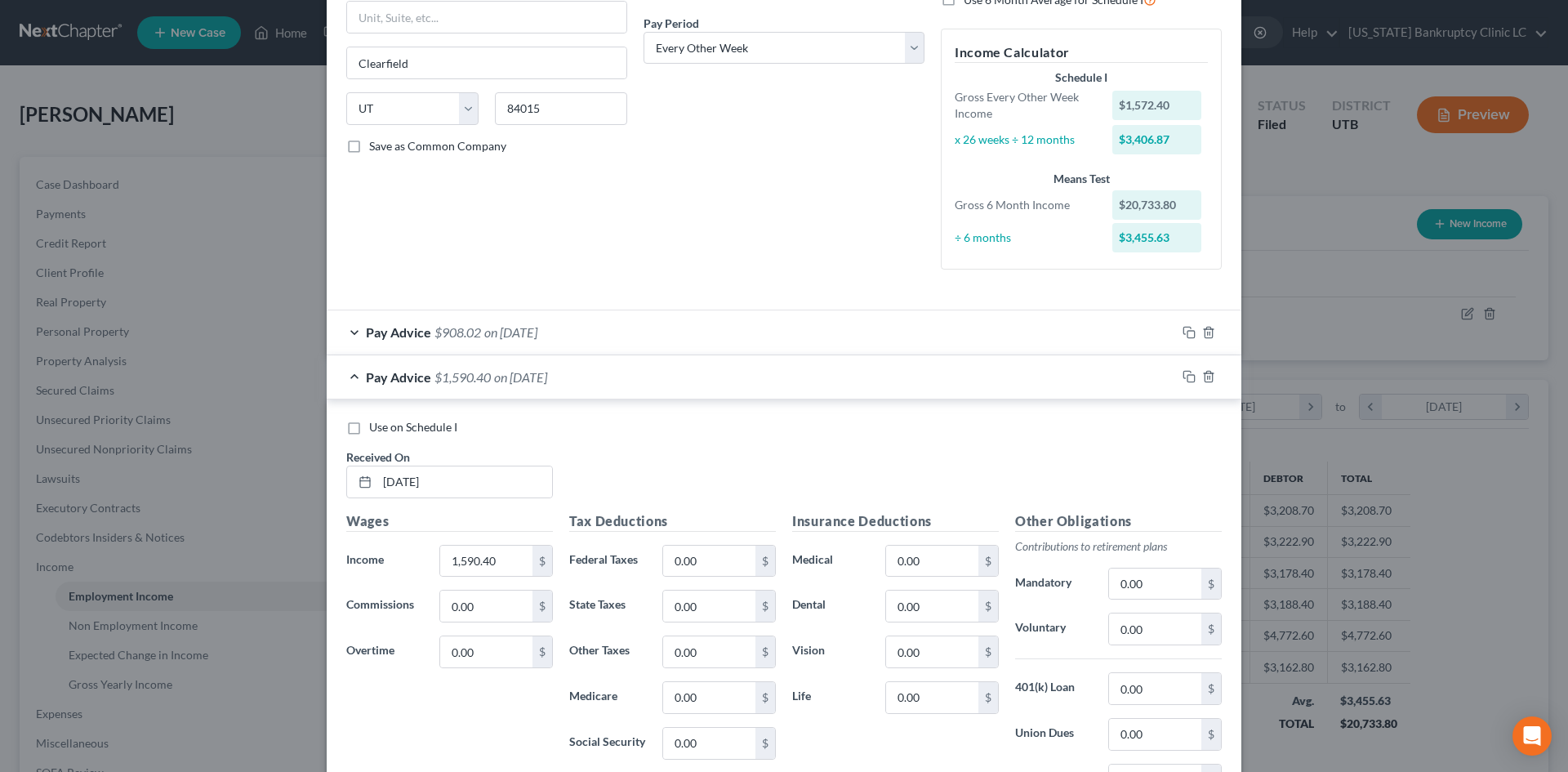
click at [641, 332] on div "Pay Advice $908.02 on [DATE]" at bounding box center [751, 332] width 849 height 43
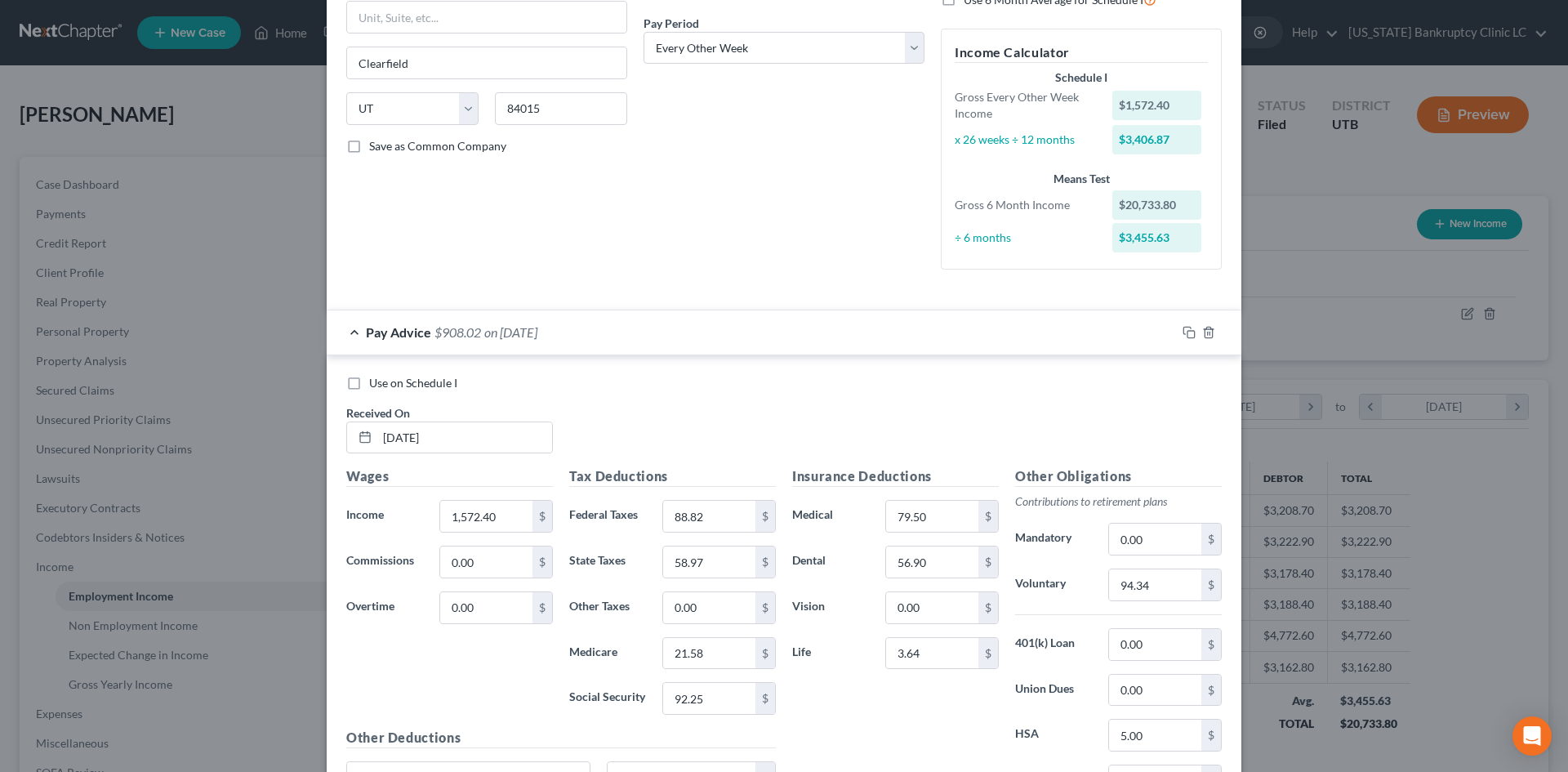
click at [641, 332] on div "Pay Advice $908.02 on [DATE]" at bounding box center [751, 332] width 849 height 43
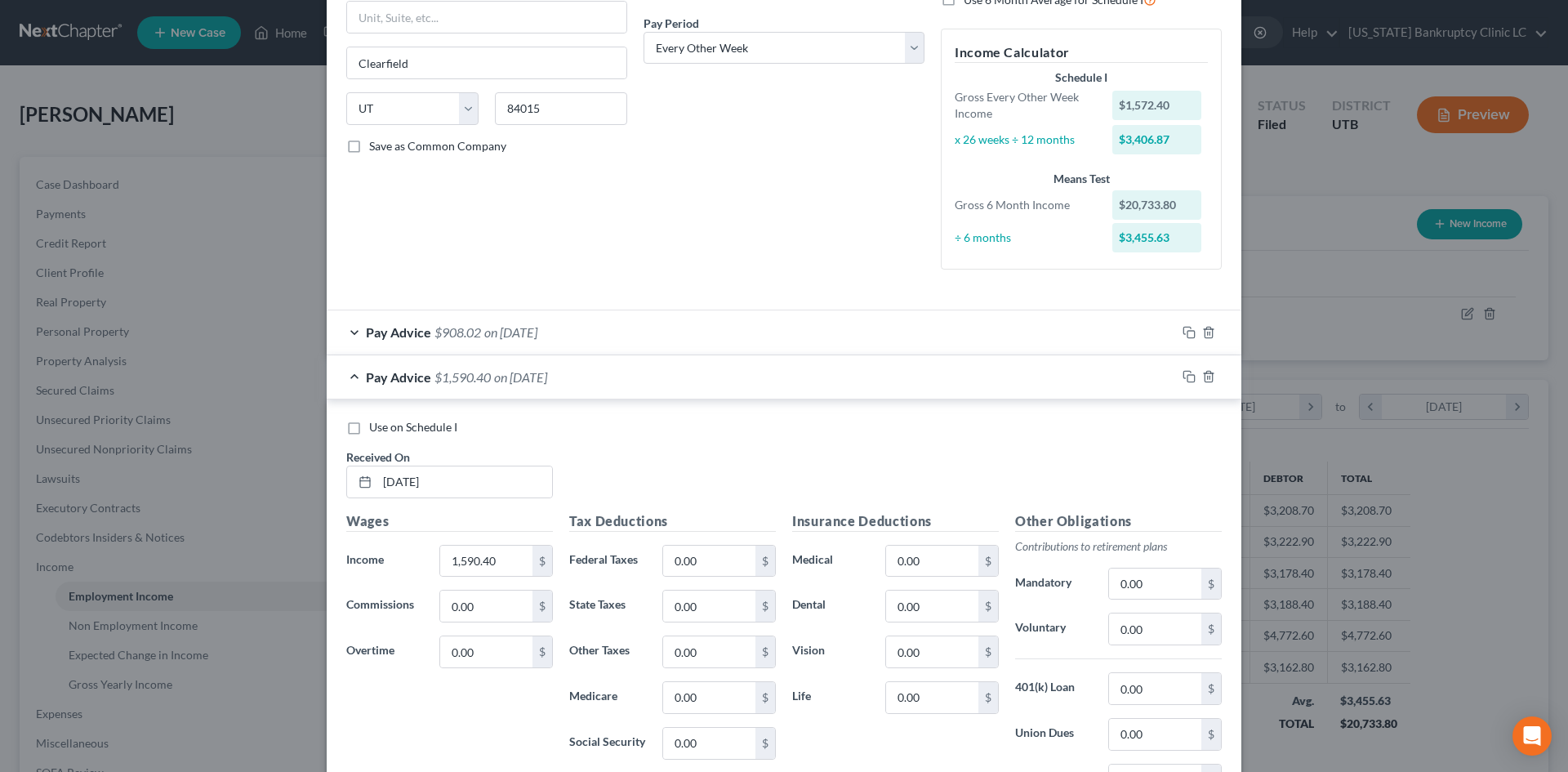
click at [641, 372] on div "Pay Advice $1,590.40 on [DATE]" at bounding box center [751, 377] width 849 height 43
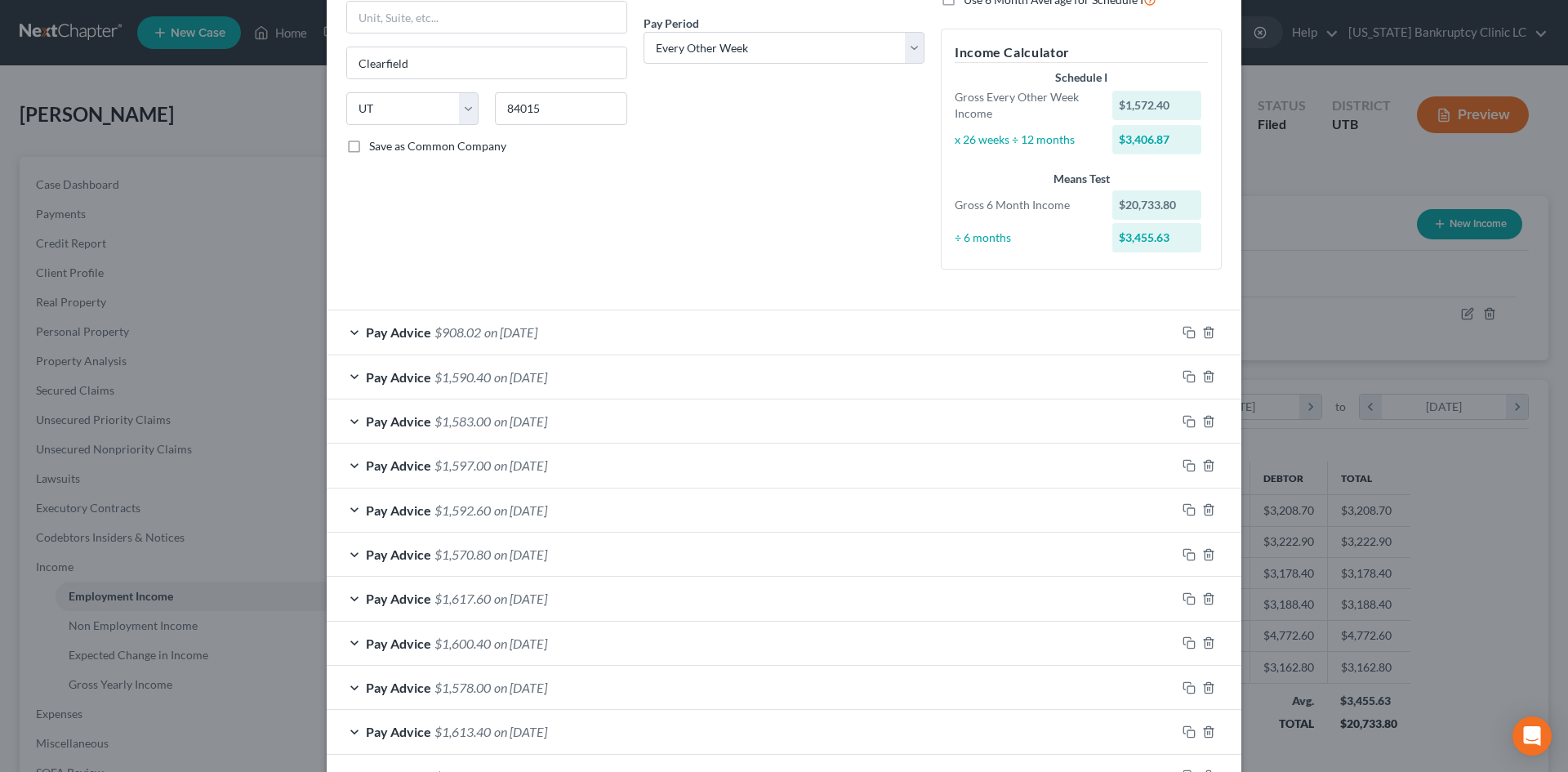
drag, startPoint x: 629, startPoint y: 465, endPoint x: 826, endPoint y: 413, distance: 203.7
click at [826, 413] on div "Pay Advice $908.02 on [DATE] Use on Schedule I Received On * [DATE] Wages Incom…" at bounding box center [784, 599] width 914 height 578
click at [617, 595] on div "Pay Advice $1,617.60 on [DATE]" at bounding box center [751, 598] width 849 height 43
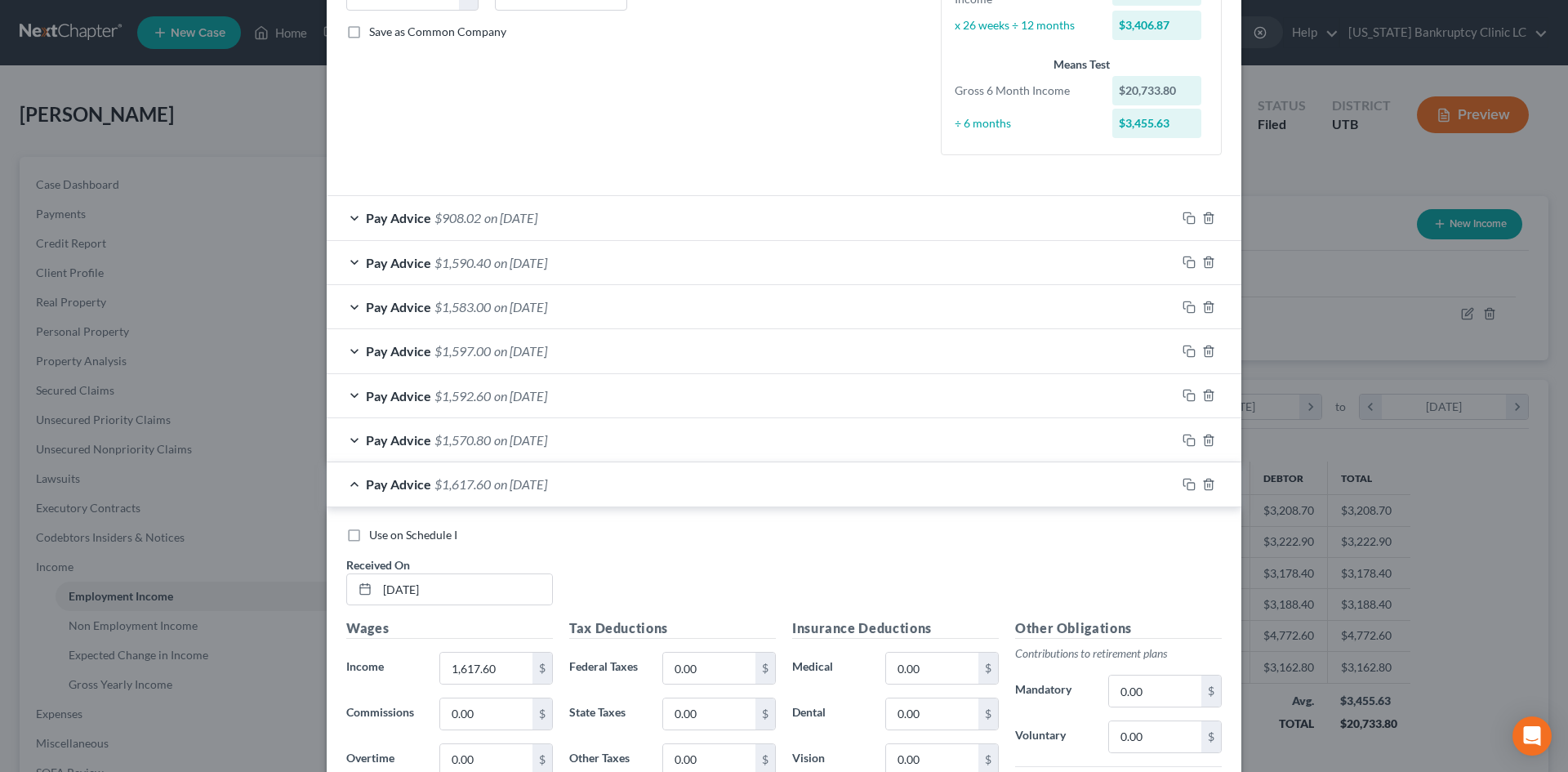
scroll to position [572, 0]
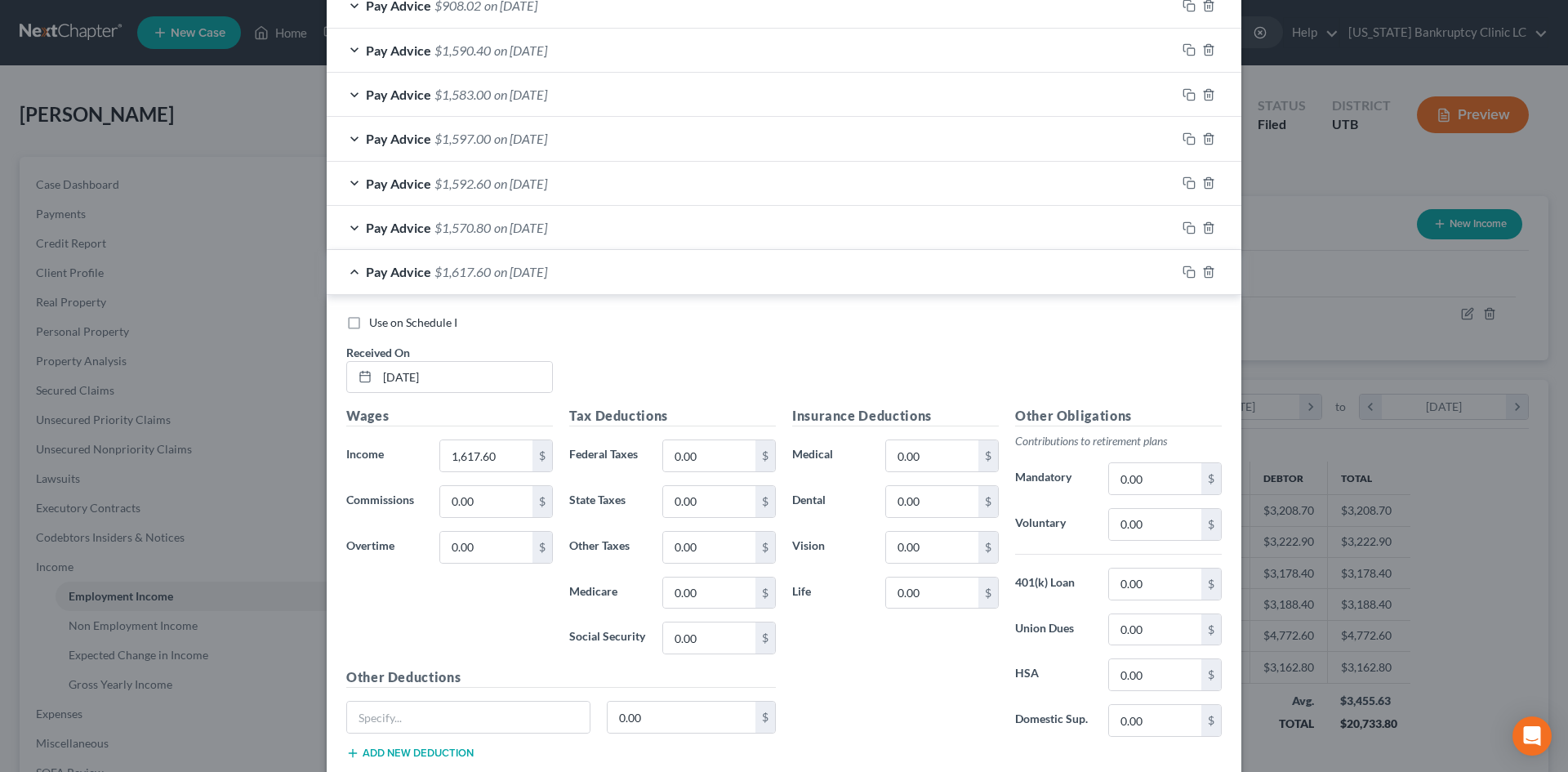
click at [399, 328] on span "Use on Schedule I" at bounding box center [413, 322] width 88 height 14
click at [387, 325] on input "Use on Schedule I" at bounding box center [381, 319] width 11 height 11
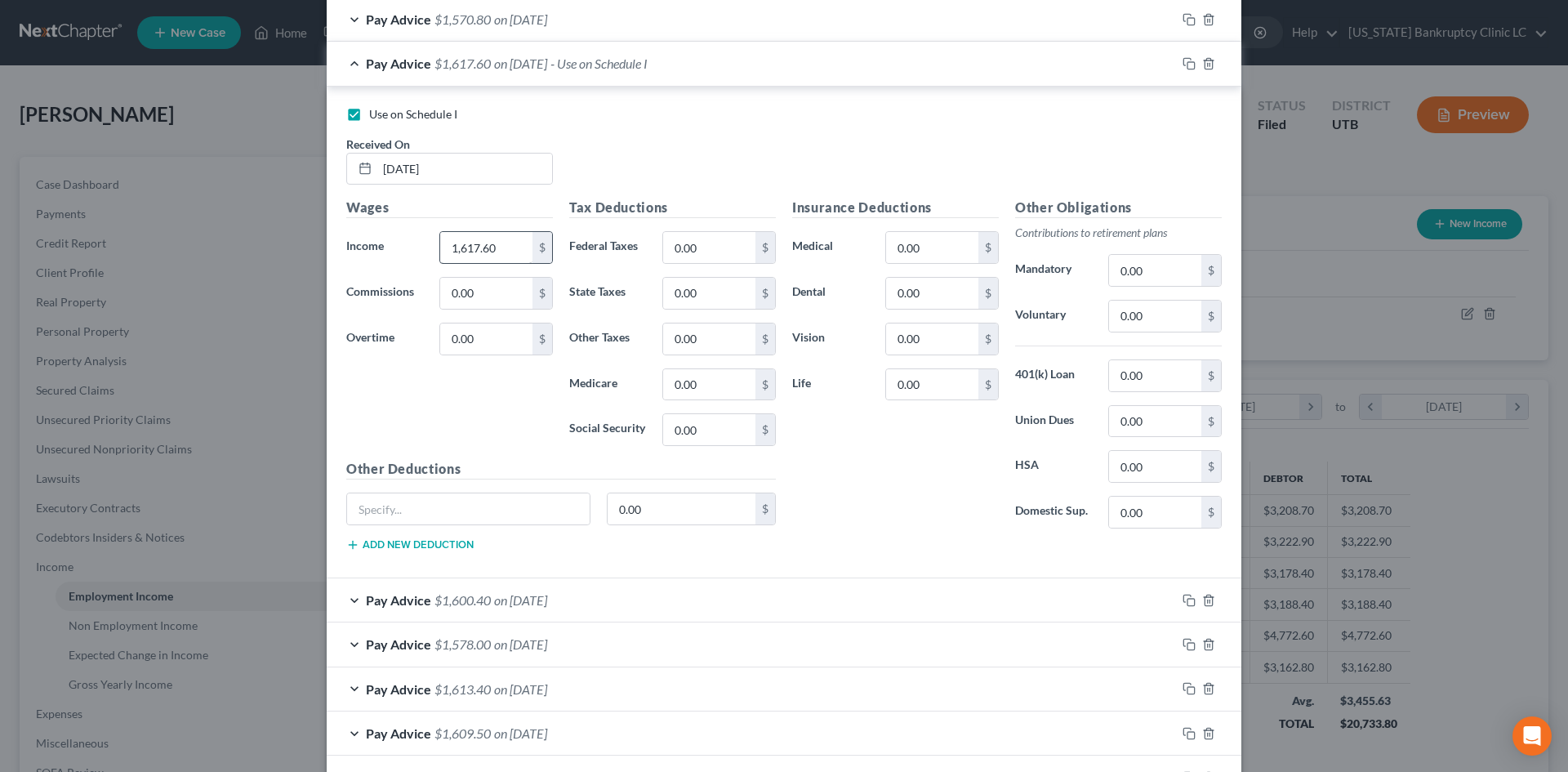
scroll to position [780, 0]
drag, startPoint x: 429, startPoint y: 116, endPoint x: 892, endPoint y: 165, distance: 465.6
click at [429, 116] on span "Use on Schedule I" at bounding box center [413, 115] width 88 height 14
click at [387, 116] on input "Use on Schedule I" at bounding box center [381, 112] width 11 height 11
click at [420, 118] on span "Use on Schedule I" at bounding box center [413, 115] width 88 height 14
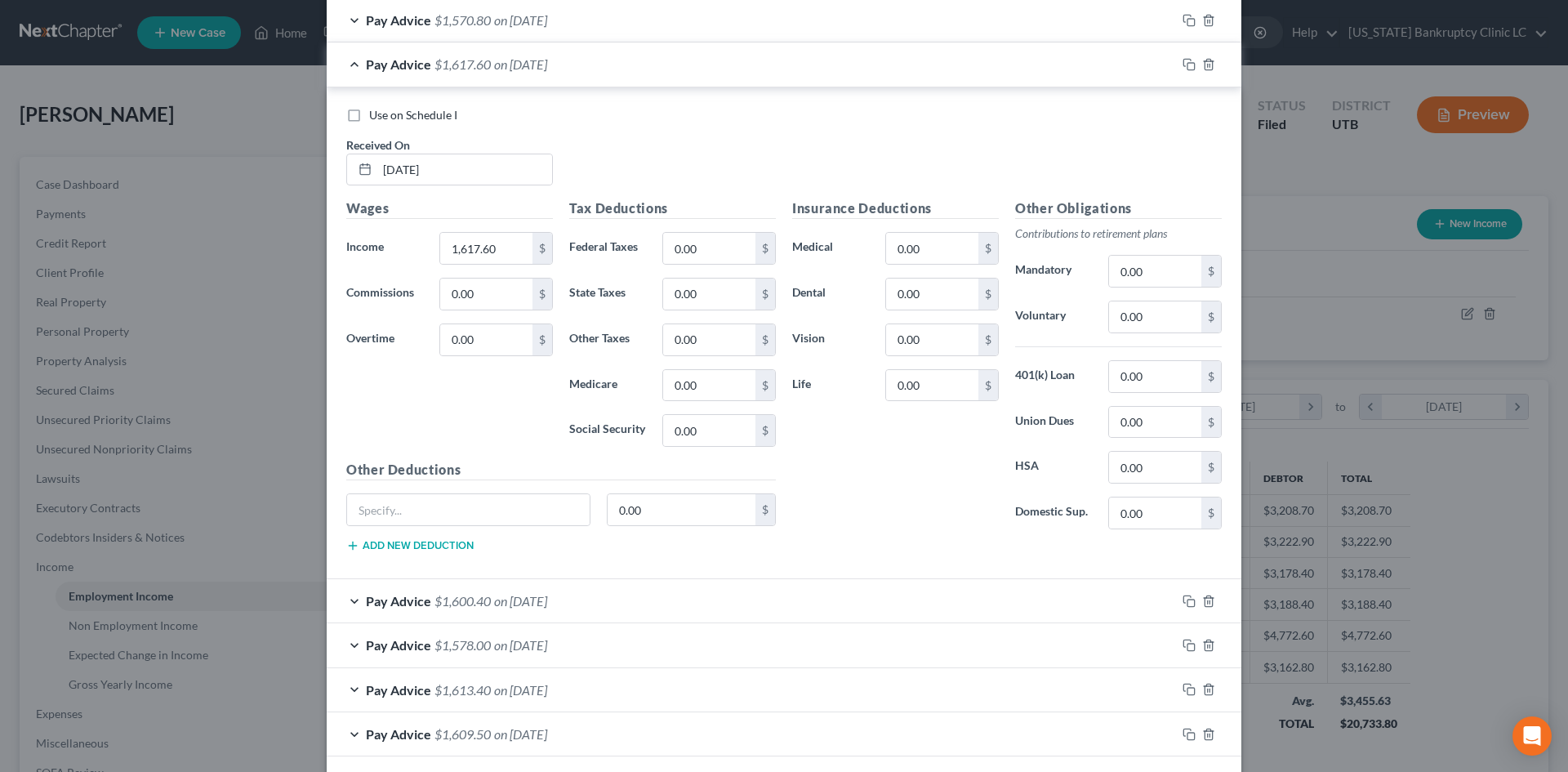
click at [387, 117] on input "Use on Schedule I" at bounding box center [381, 112] width 11 height 11
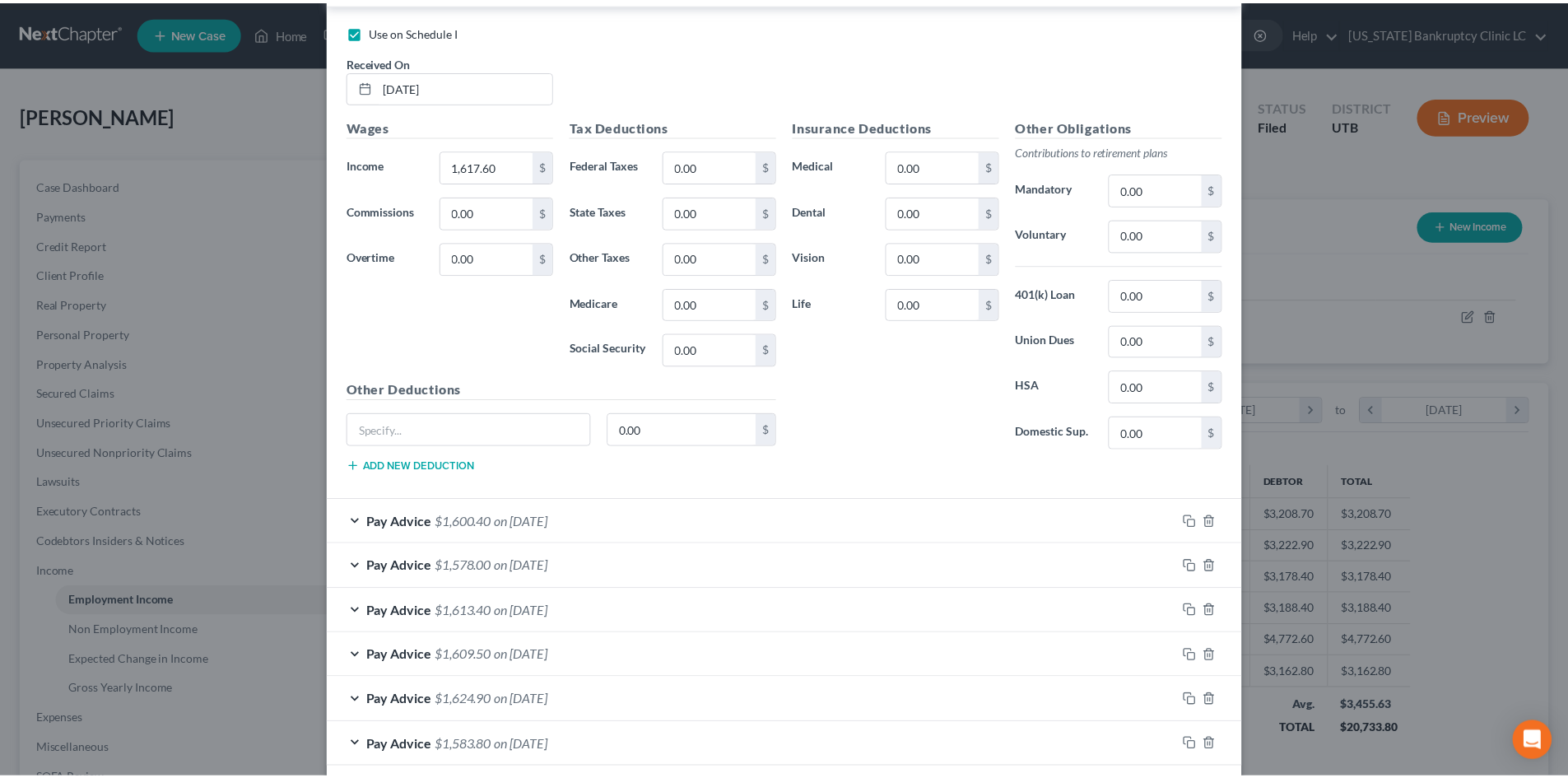
scroll to position [950, 0]
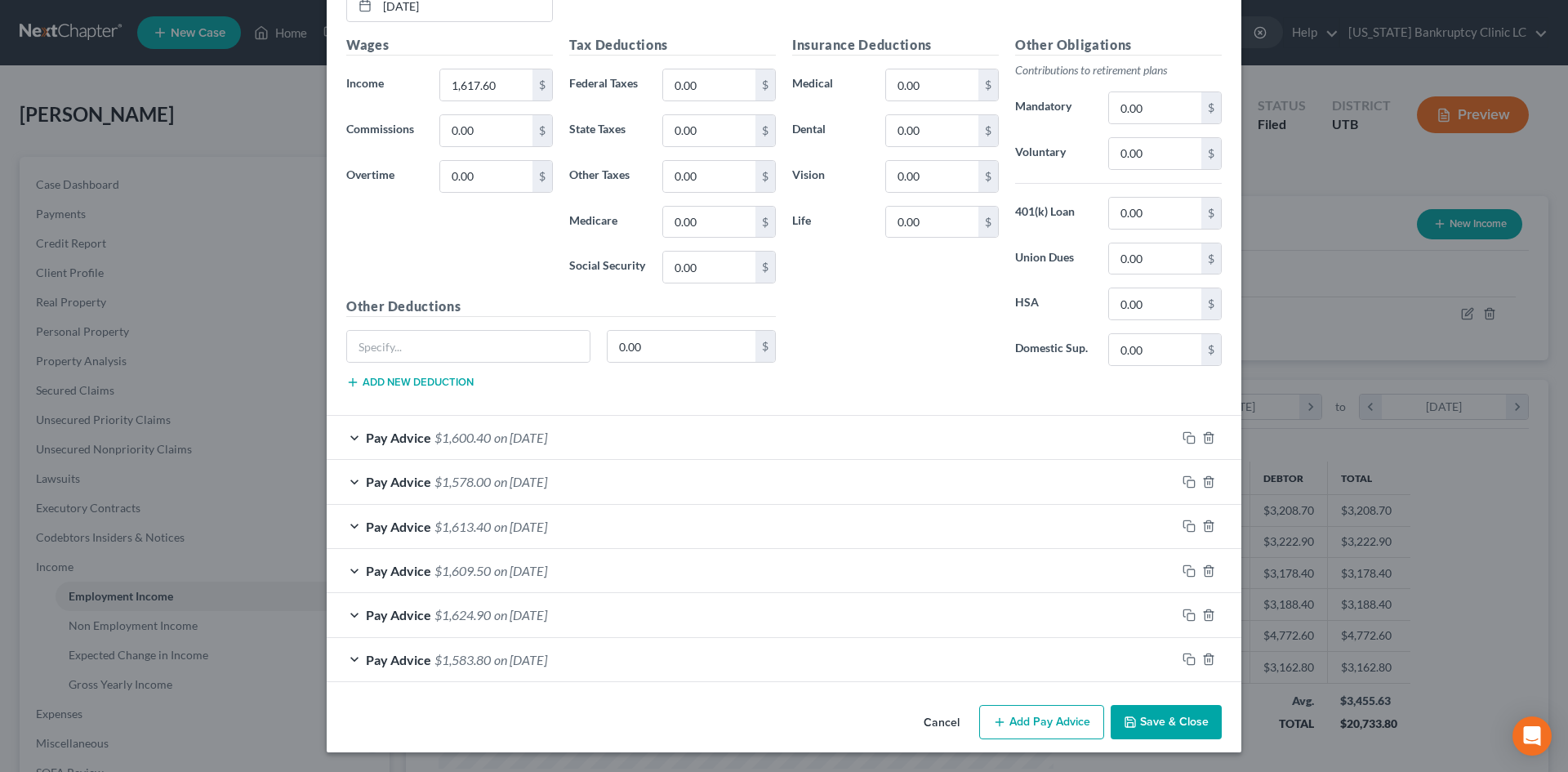
click at [1191, 726] on button "Save & Close" at bounding box center [1167, 722] width 111 height 35
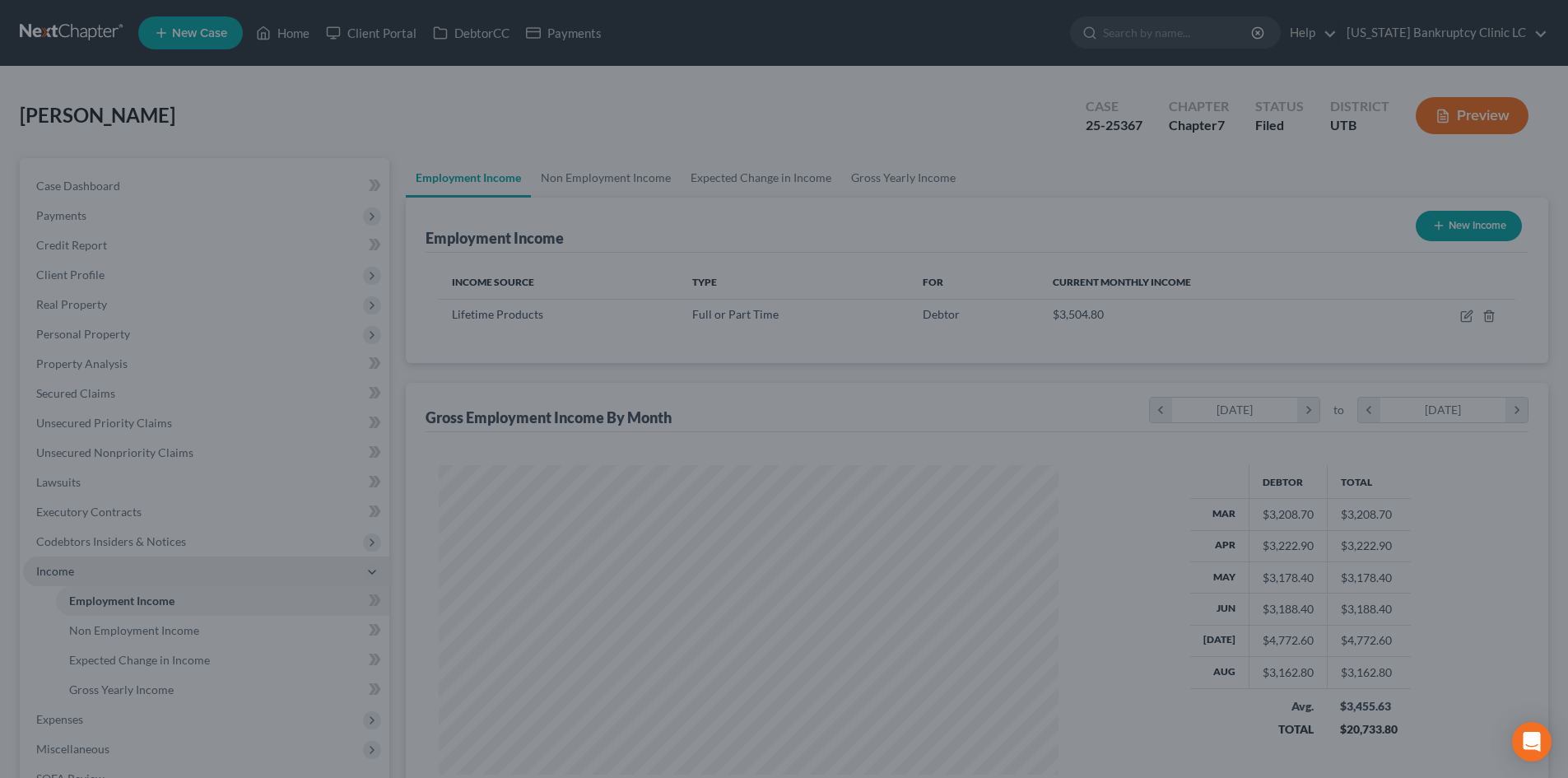
scroll to position [823086, 822343]
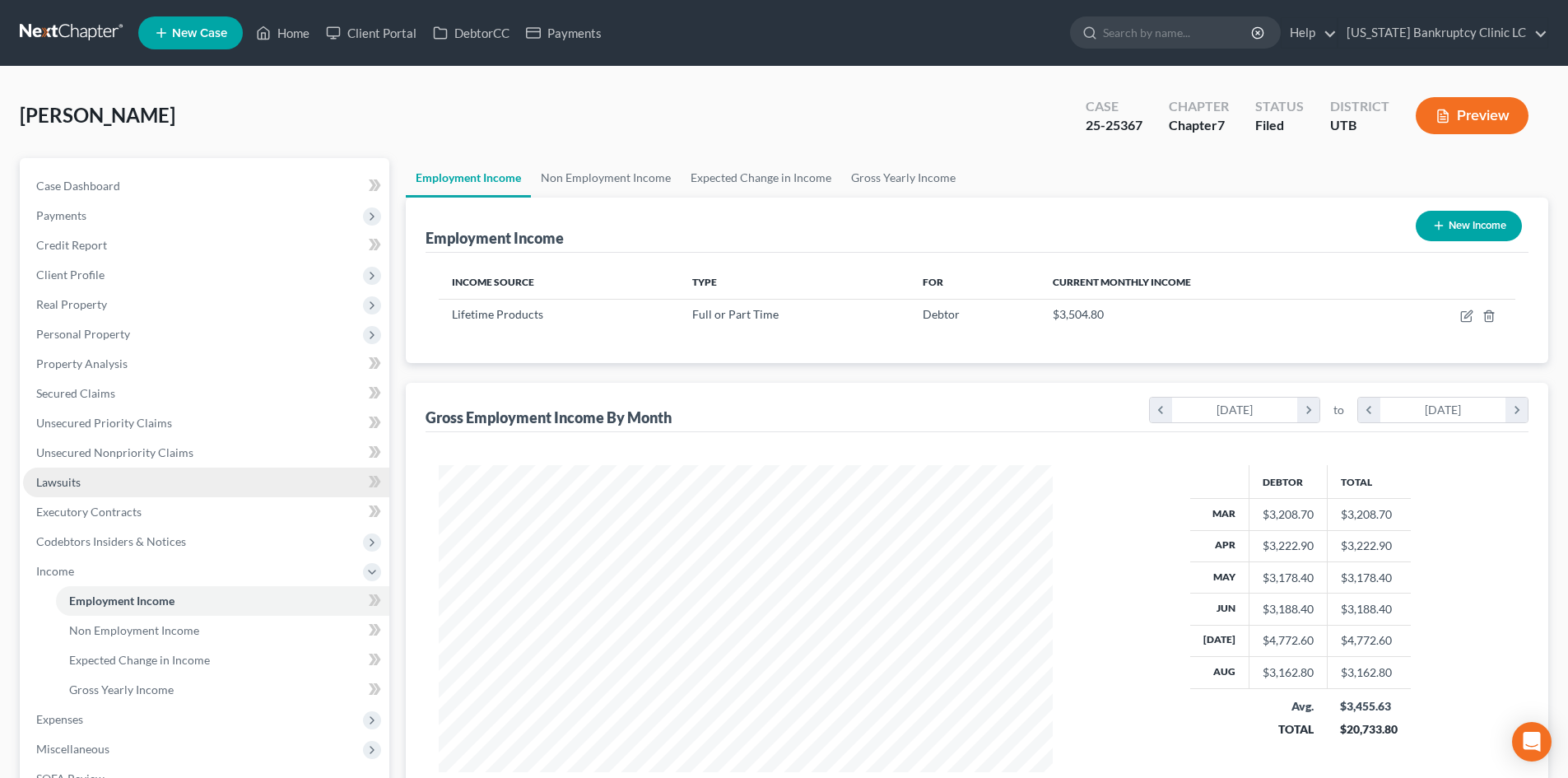
click at [95, 472] on link "Lawsuits" at bounding box center [206, 482] width 366 height 30
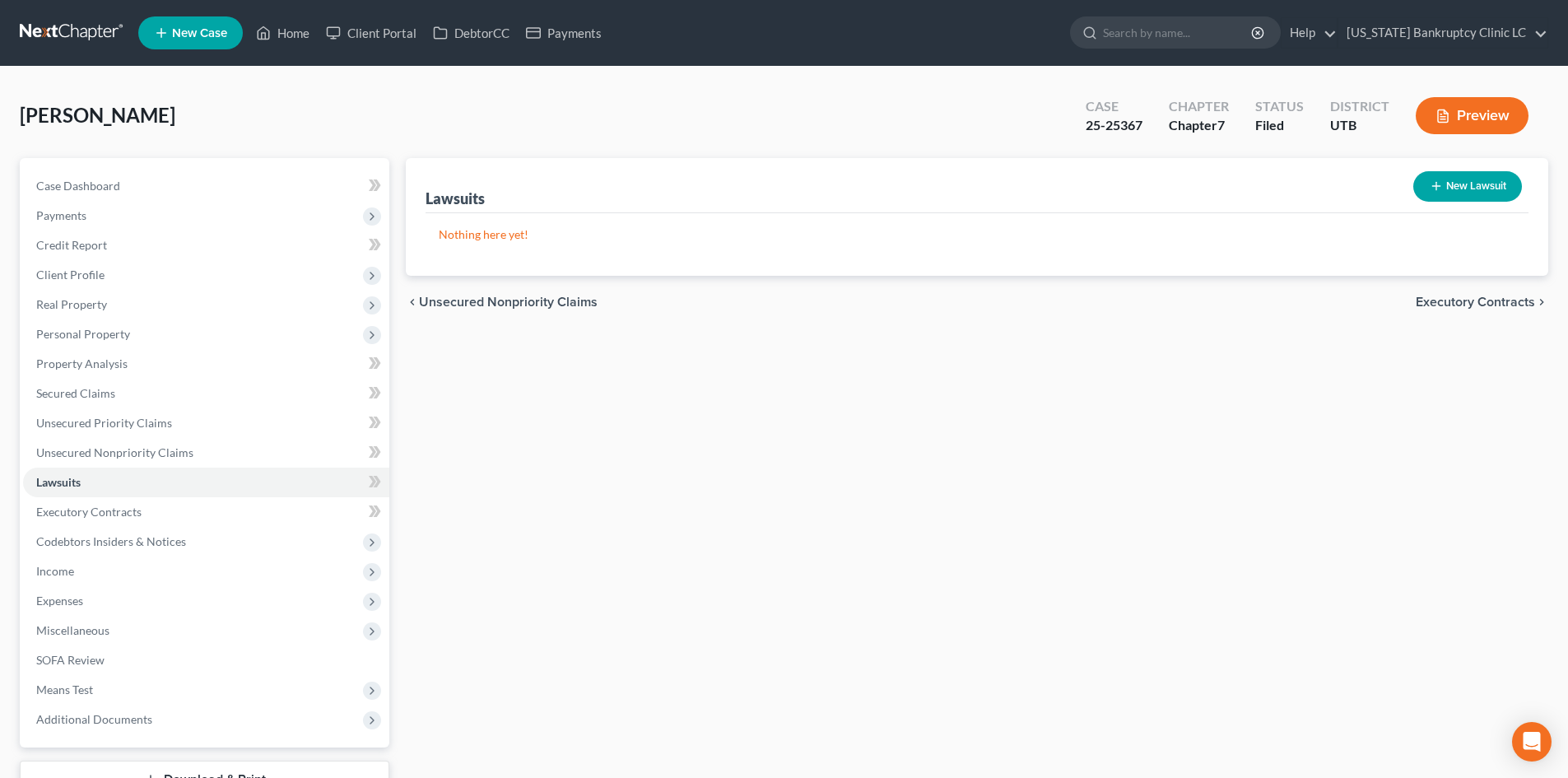
click at [1474, 188] on button "New Lawsuit" at bounding box center [1468, 186] width 109 height 31
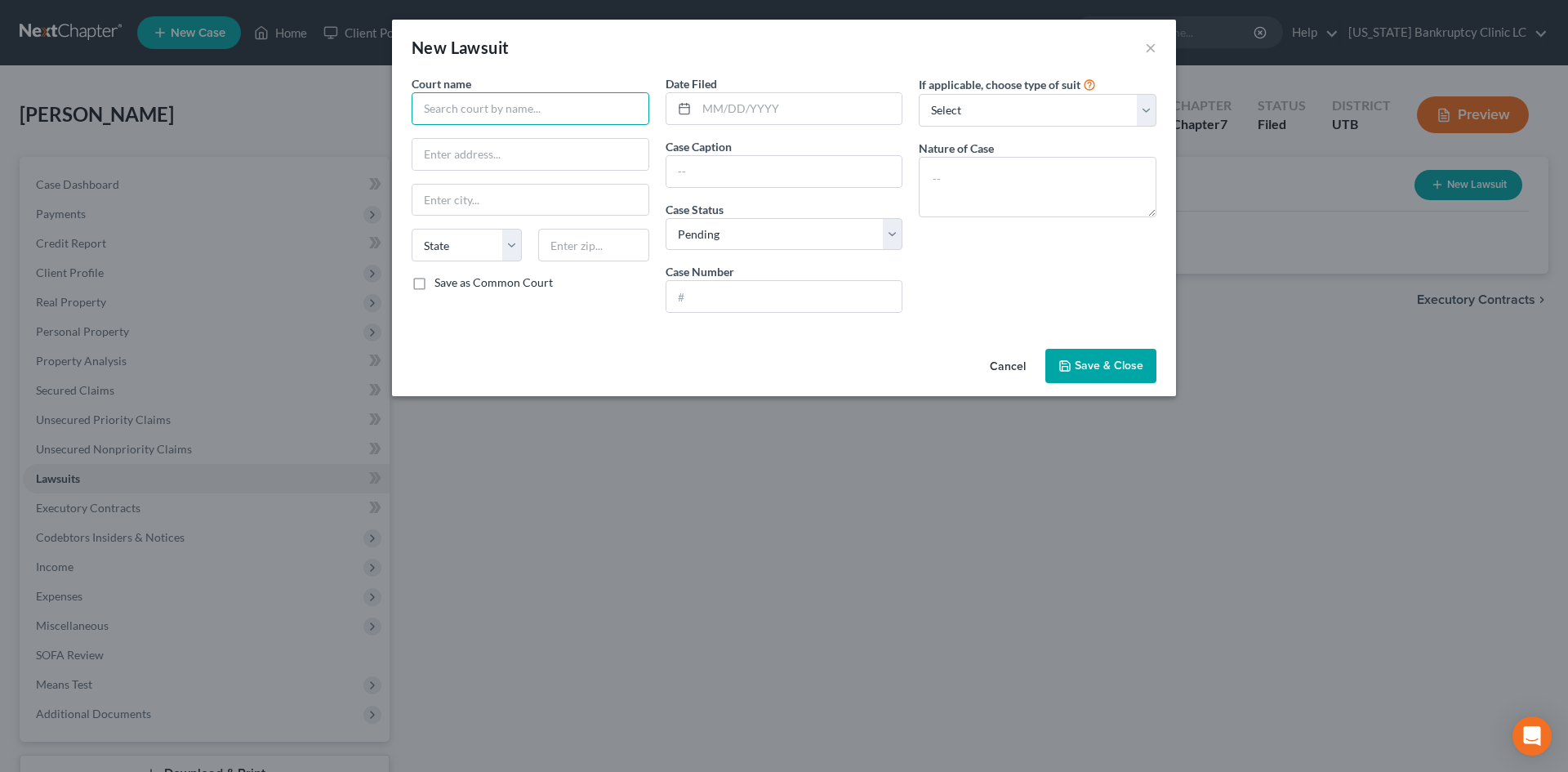
click at [568, 112] on input "text" at bounding box center [530, 108] width 237 height 33
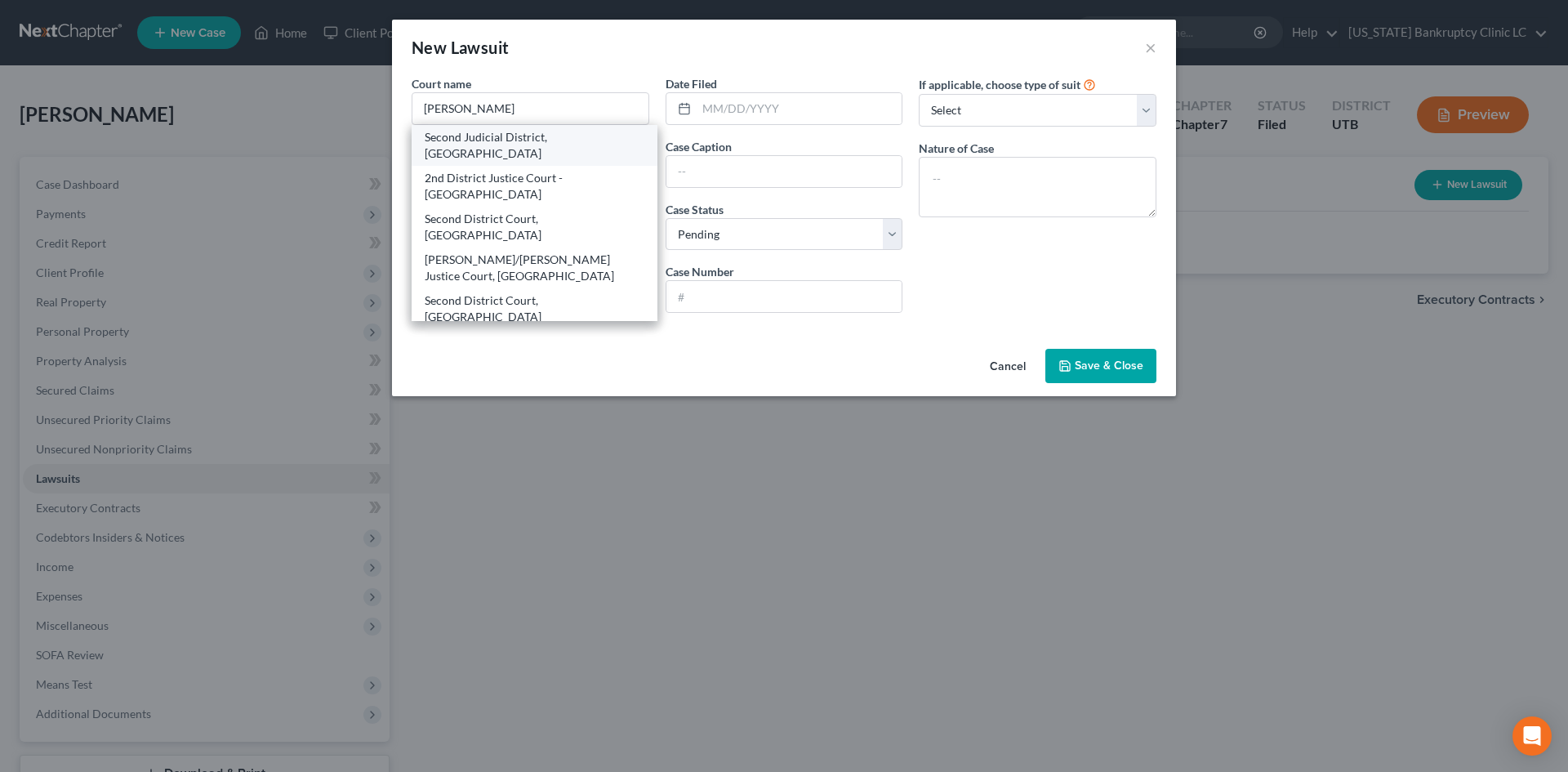
click at [535, 135] on div "Second Judicial District, [GEOGRAPHIC_DATA]" at bounding box center [534, 145] width 220 height 33
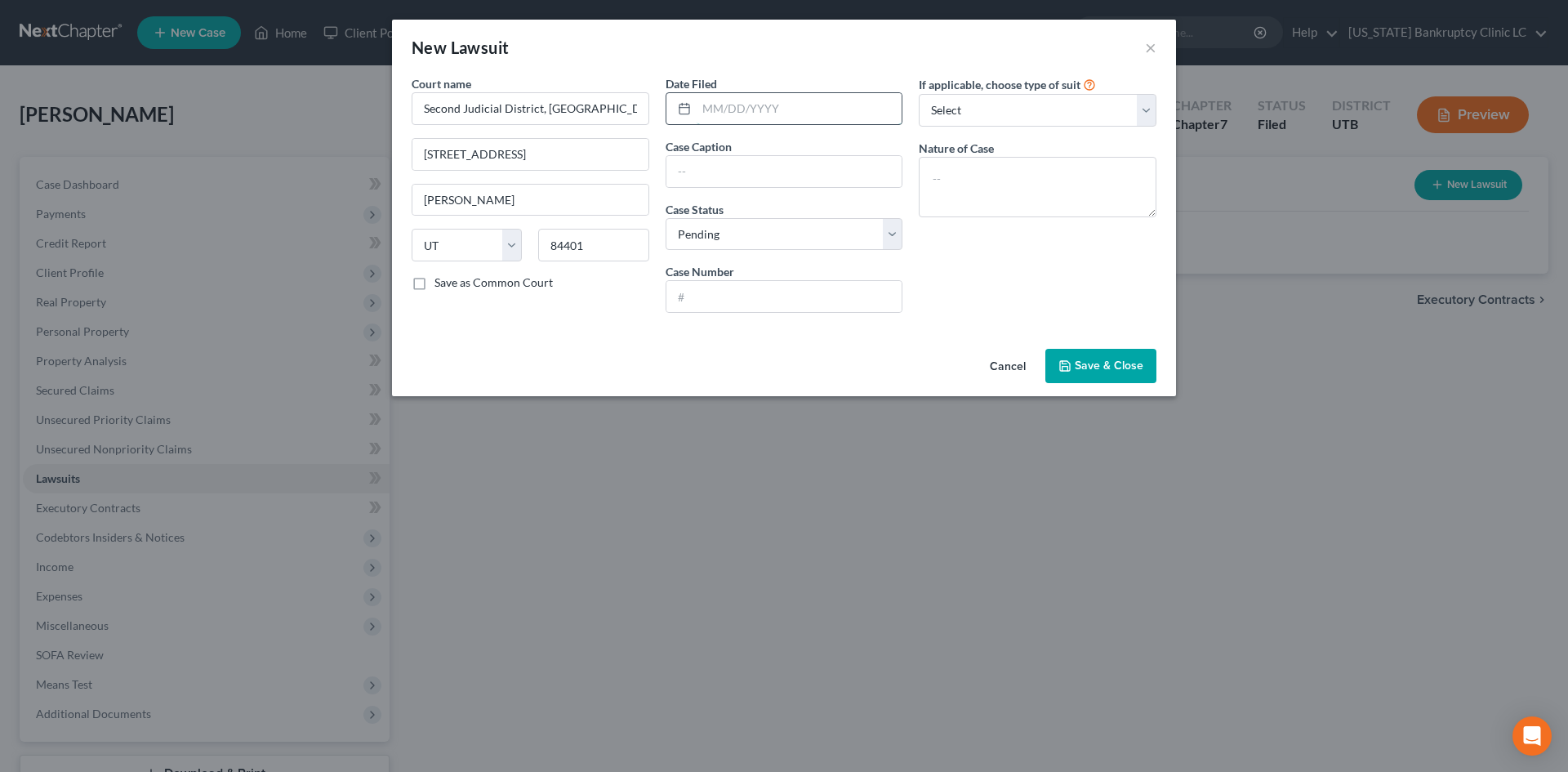
click at [804, 120] on input "text" at bounding box center [800, 108] width 206 height 31
click at [1052, 116] on select "Select Repossession Garnishment Foreclosure Attached, Seized, Or Levied Other" at bounding box center [1037, 110] width 237 height 33
click at [919, 94] on select "Select Repossession Garnishment Foreclosure Attached, Seized, Or Levied Other" at bounding box center [1037, 110] width 237 height 33
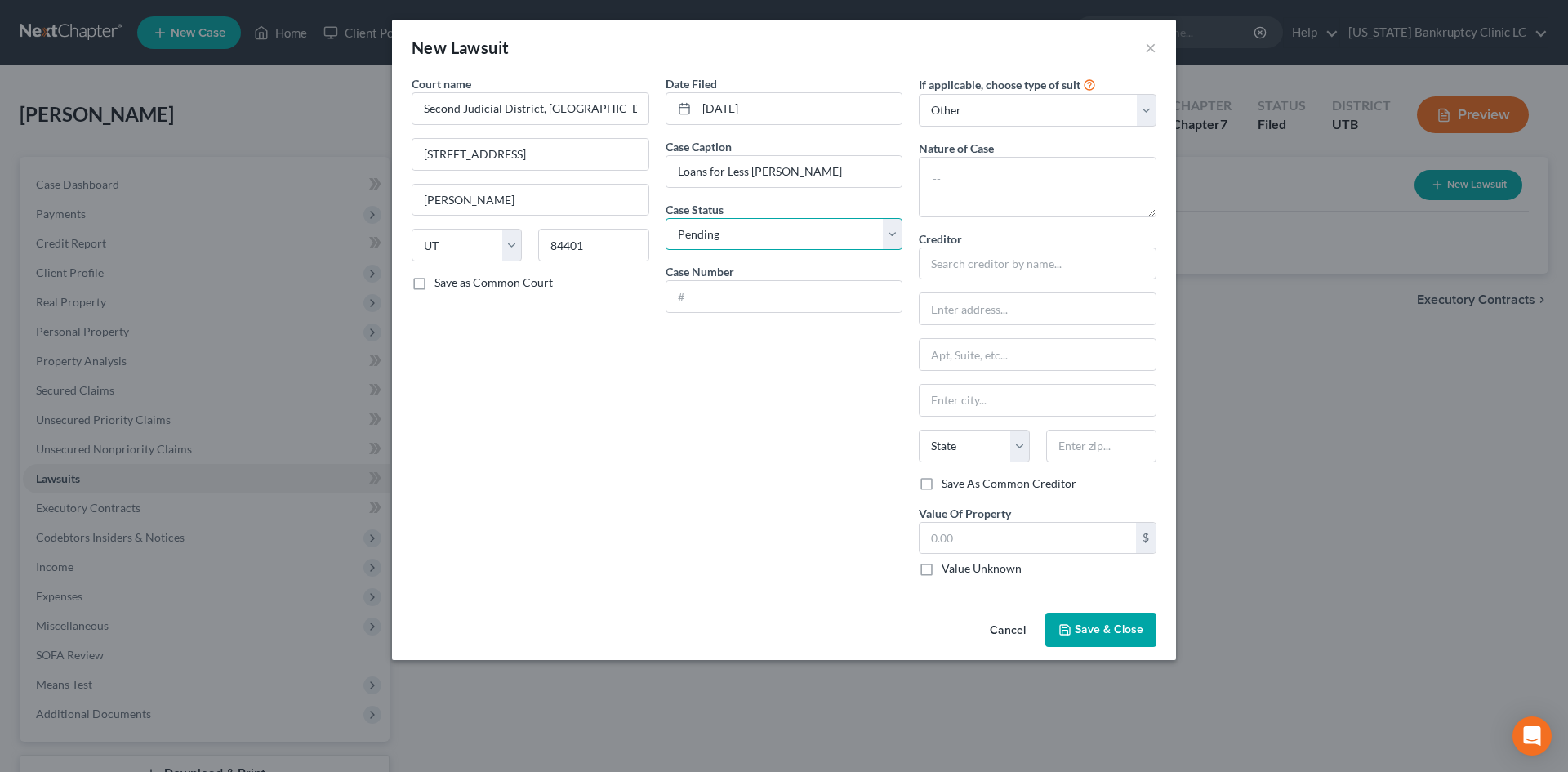
click at [752, 242] on select "Select Pending On Appeal Concluded" at bounding box center [784, 234] width 237 height 33
click at [713, 285] on input "text" at bounding box center [784, 296] width 236 height 31
click at [1061, 194] on textarea at bounding box center [1037, 188] width 237 height 61
click at [996, 273] on input "text" at bounding box center [1037, 264] width 237 height 33
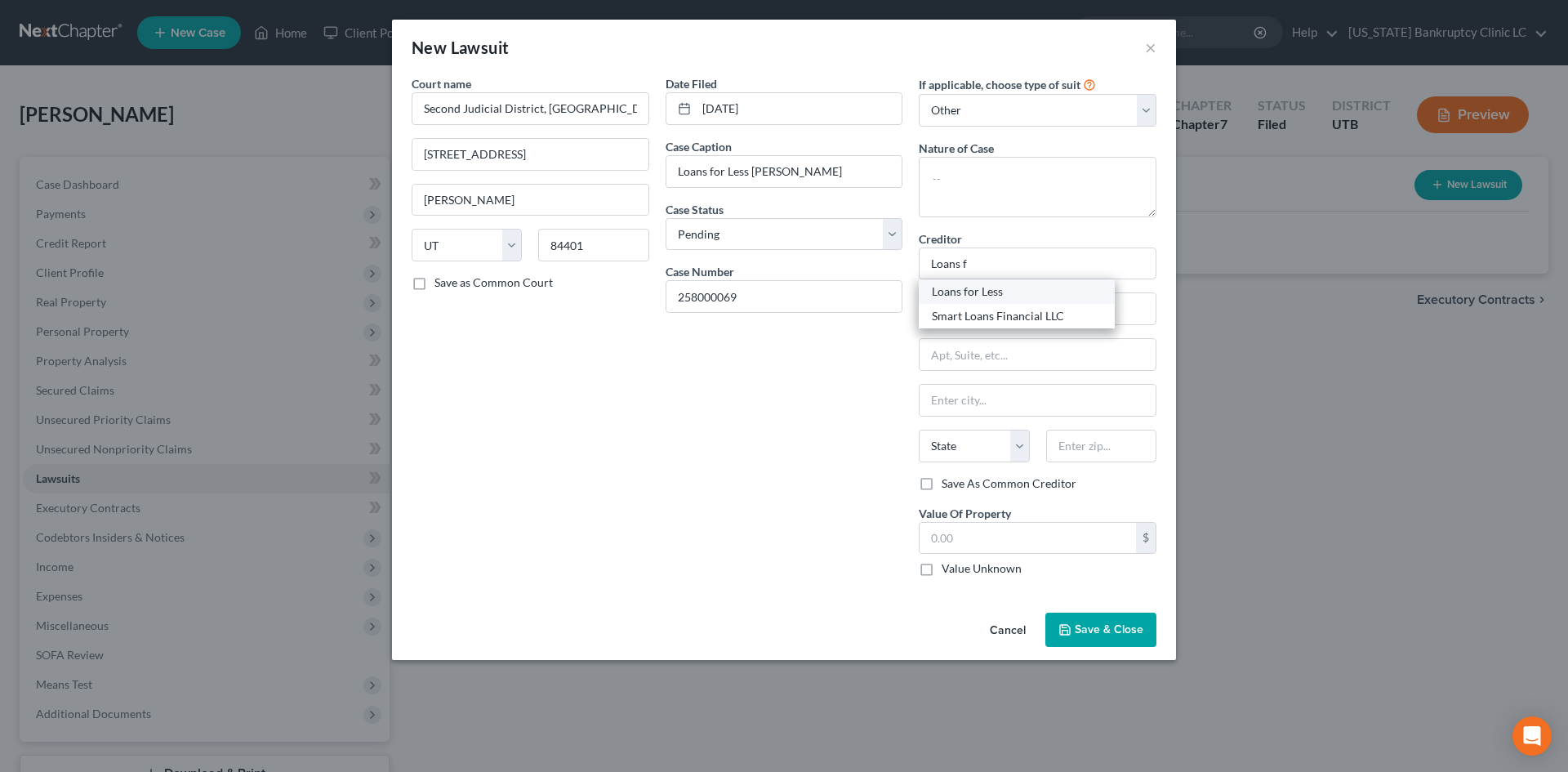
click at [1011, 299] on div "Loans for Less" at bounding box center [1017, 291] width 170 height 16
click at [1089, 626] on span "Save & Close" at bounding box center [1109, 629] width 68 height 14
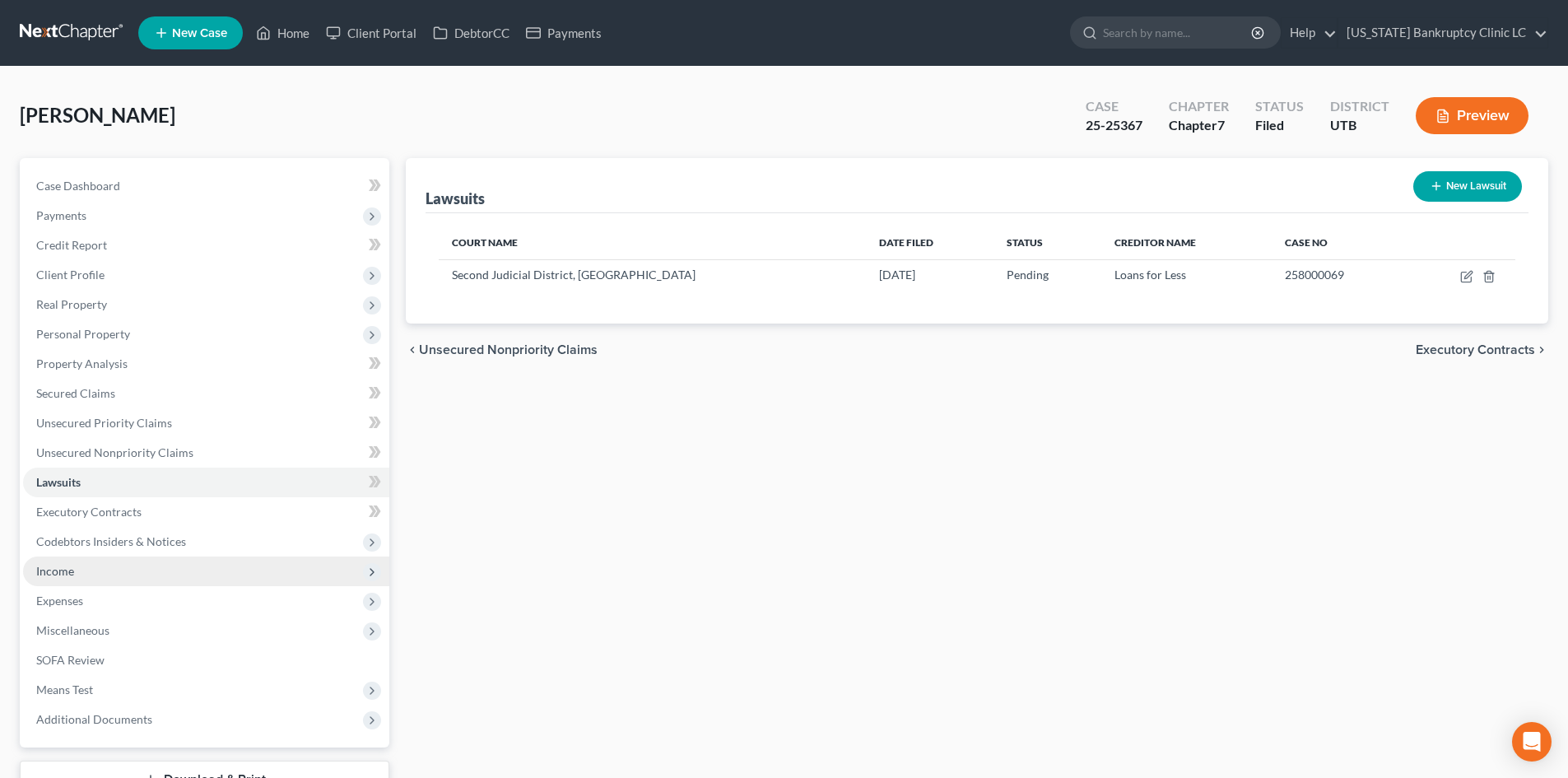
drag, startPoint x: 81, startPoint y: 578, endPoint x: 93, endPoint y: 577, distance: 12.0
click at [82, 576] on span "Income" at bounding box center [206, 571] width 366 height 30
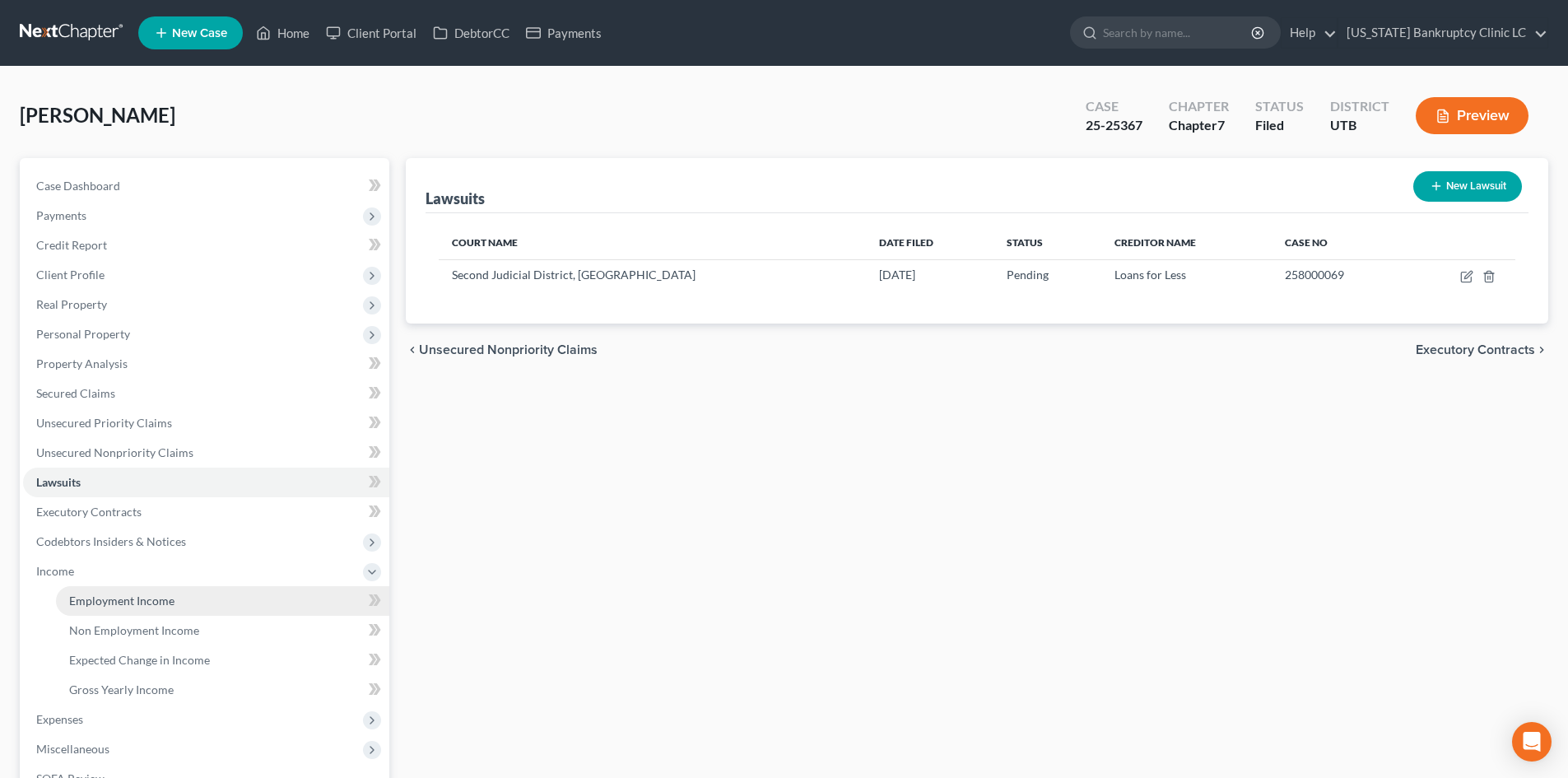
drag, startPoint x: 109, startPoint y: 604, endPoint x: 124, endPoint y: 604, distance: 15.0
click at [110, 604] on span "Employment Income" at bounding box center [122, 600] width 105 height 14
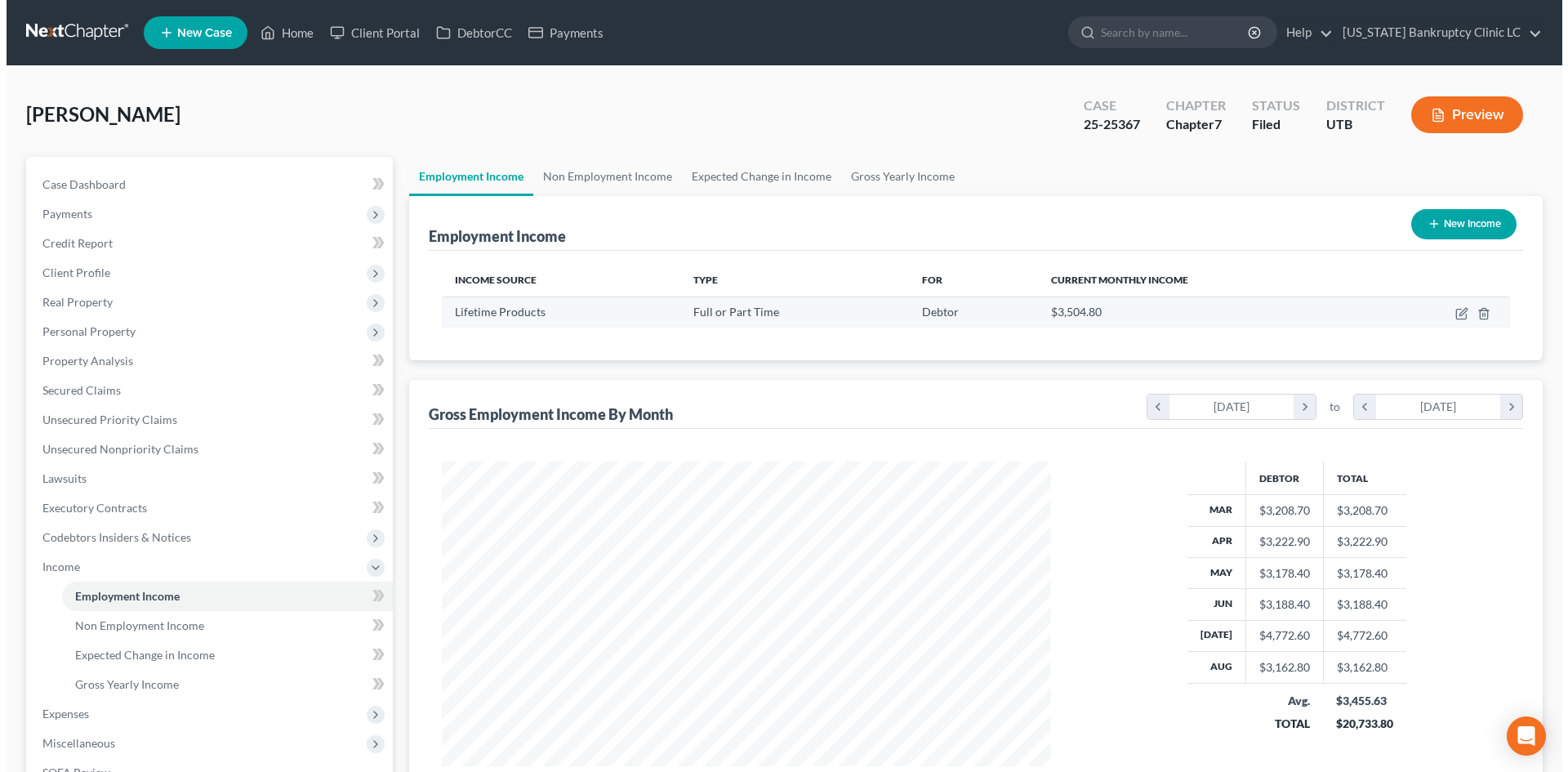
scroll to position [305, 642]
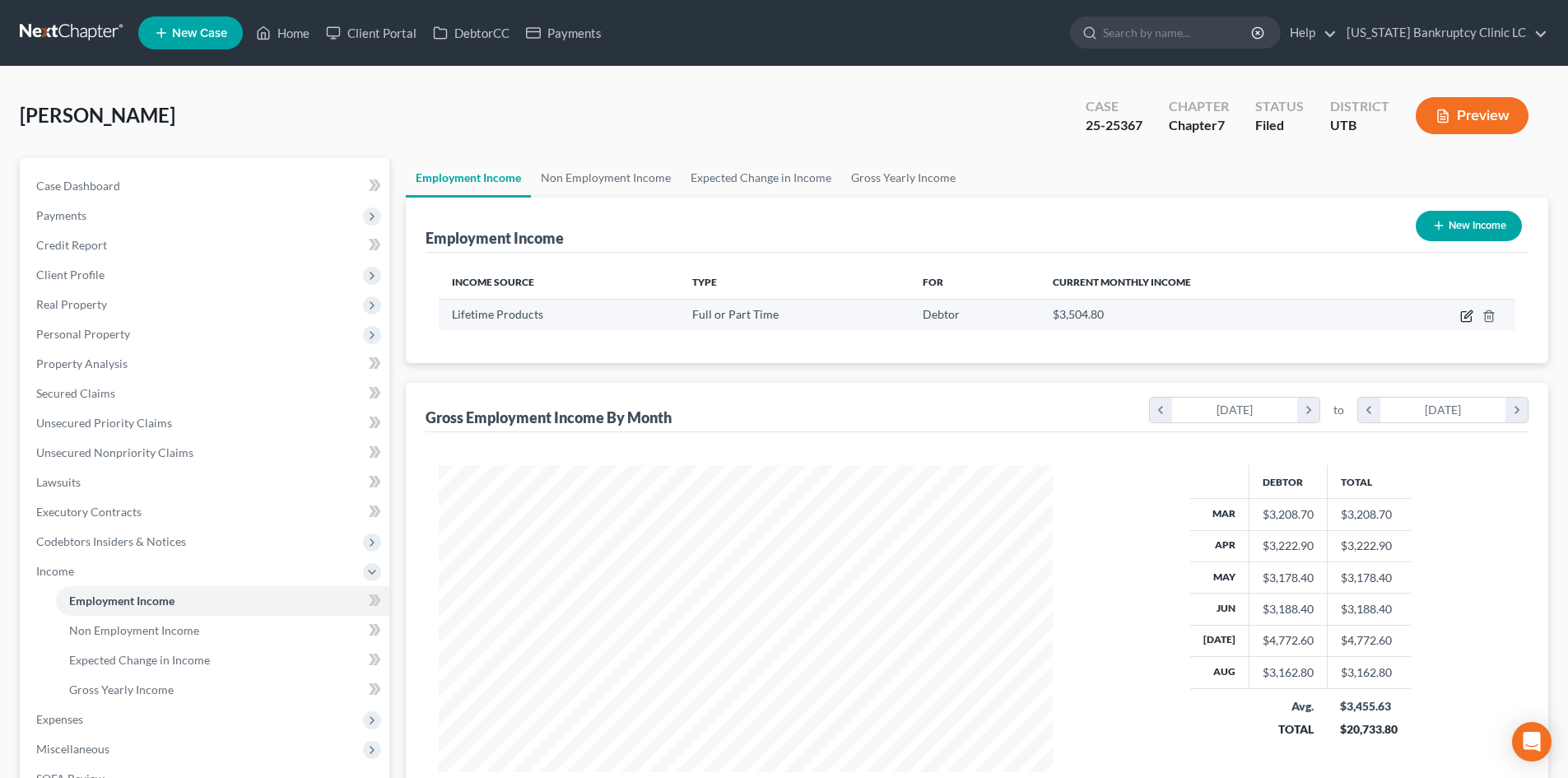
click at [1466, 314] on icon "button" at bounding box center [1466, 316] width 13 height 13
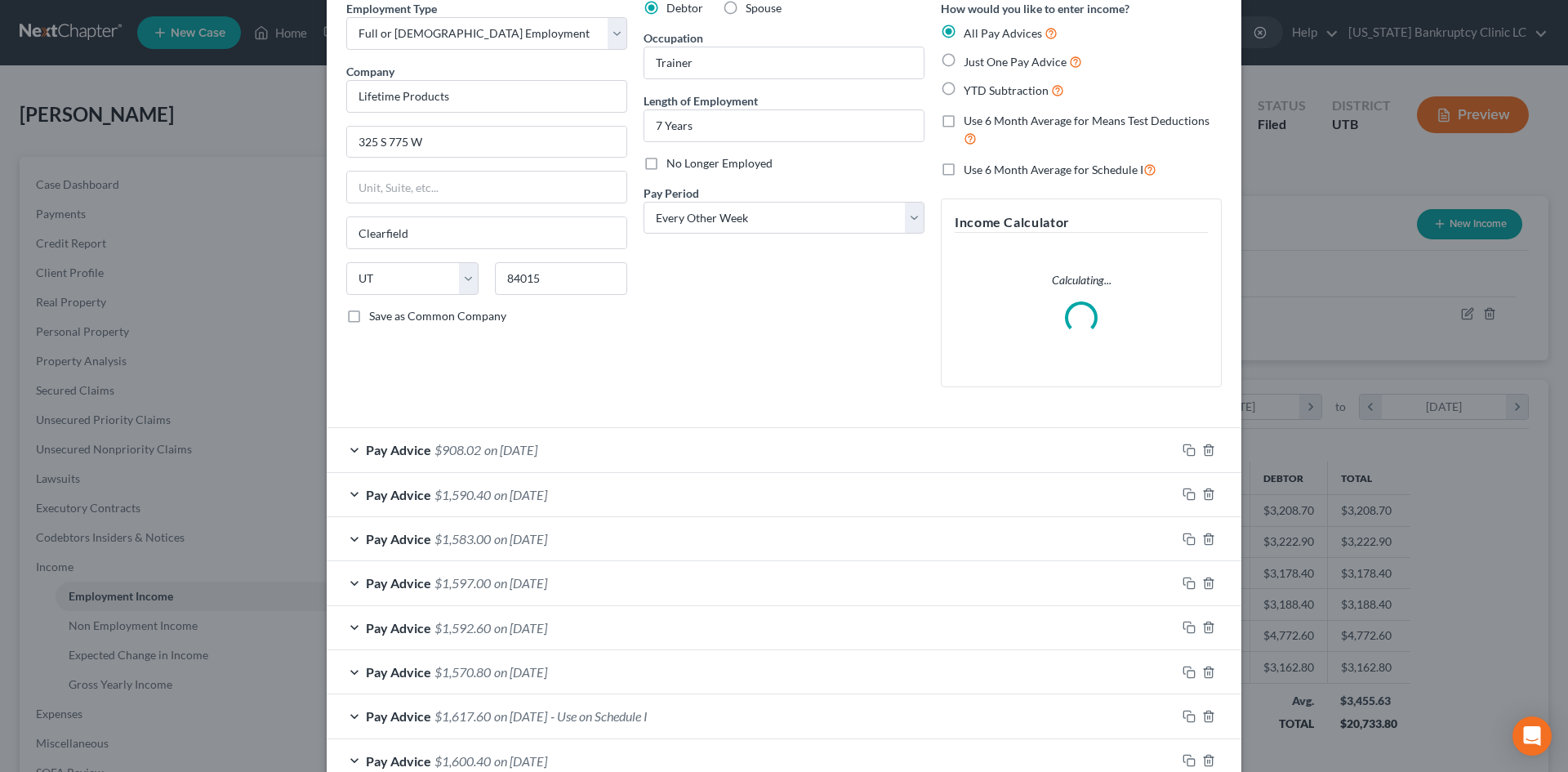
scroll to position [163, 0]
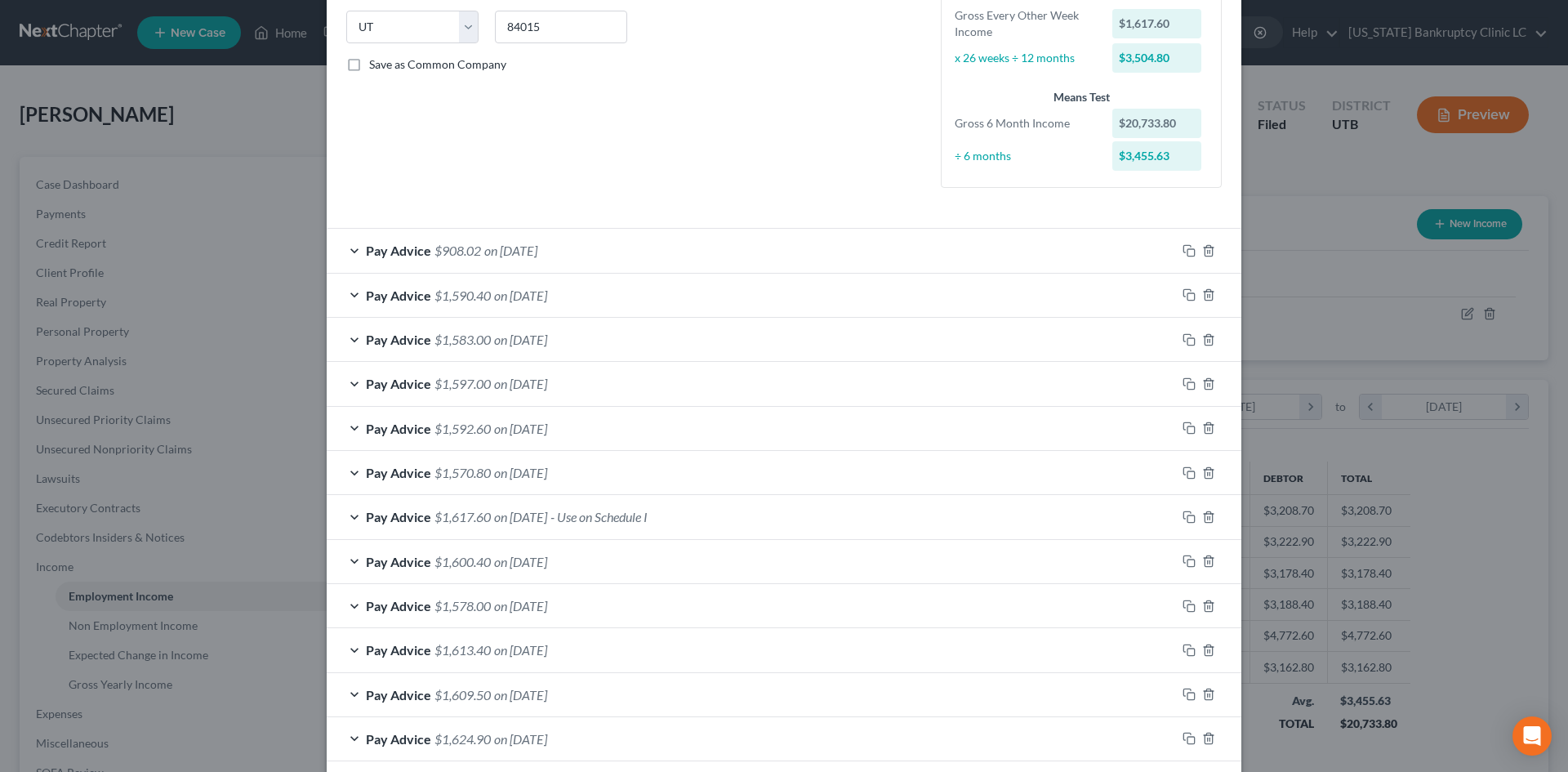
click at [768, 516] on div "Pay Advice $1,617.60 on [DATE] - Use on Schedule I" at bounding box center [751, 516] width 849 height 43
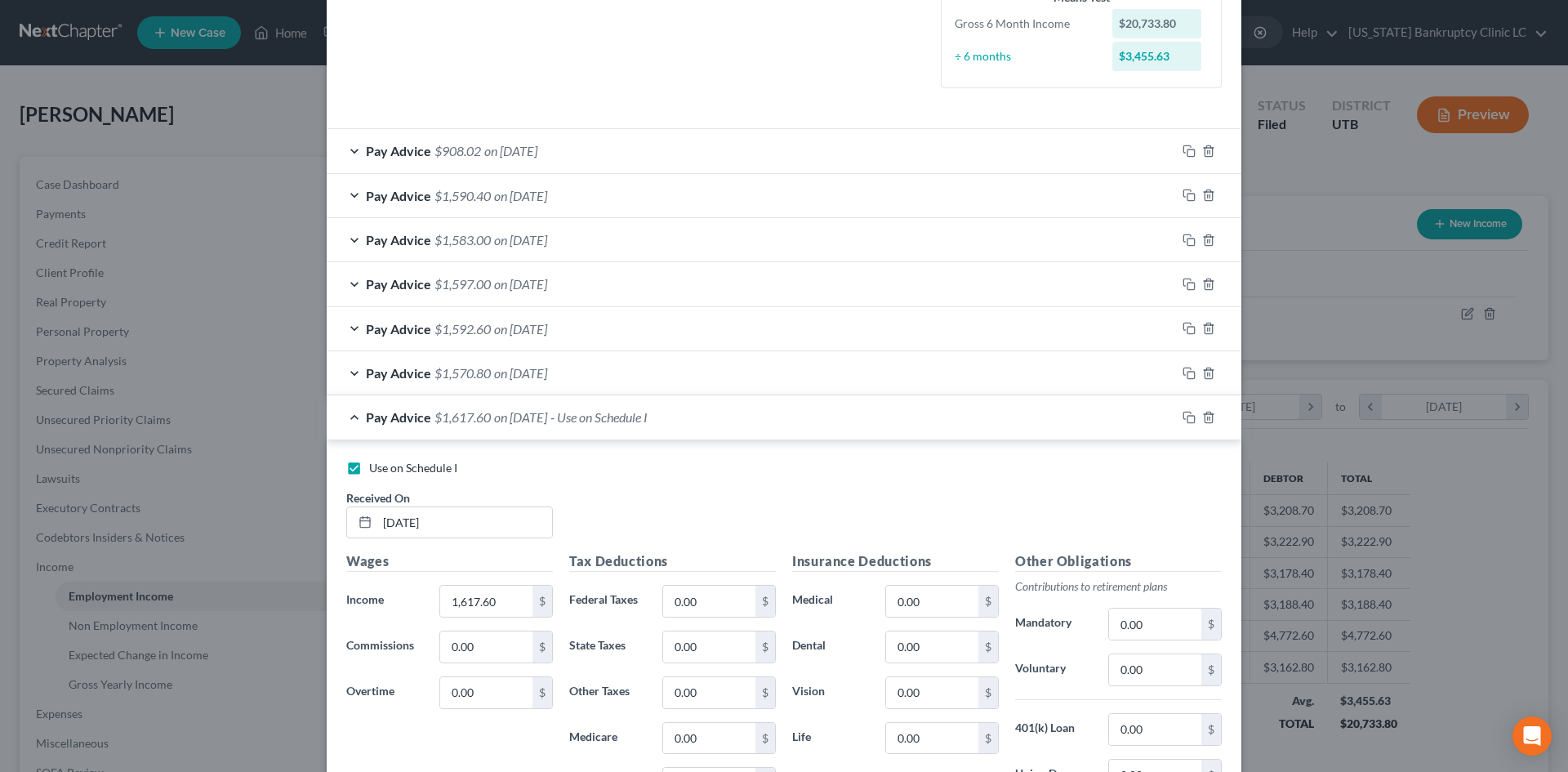
scroll to position [572, 0]
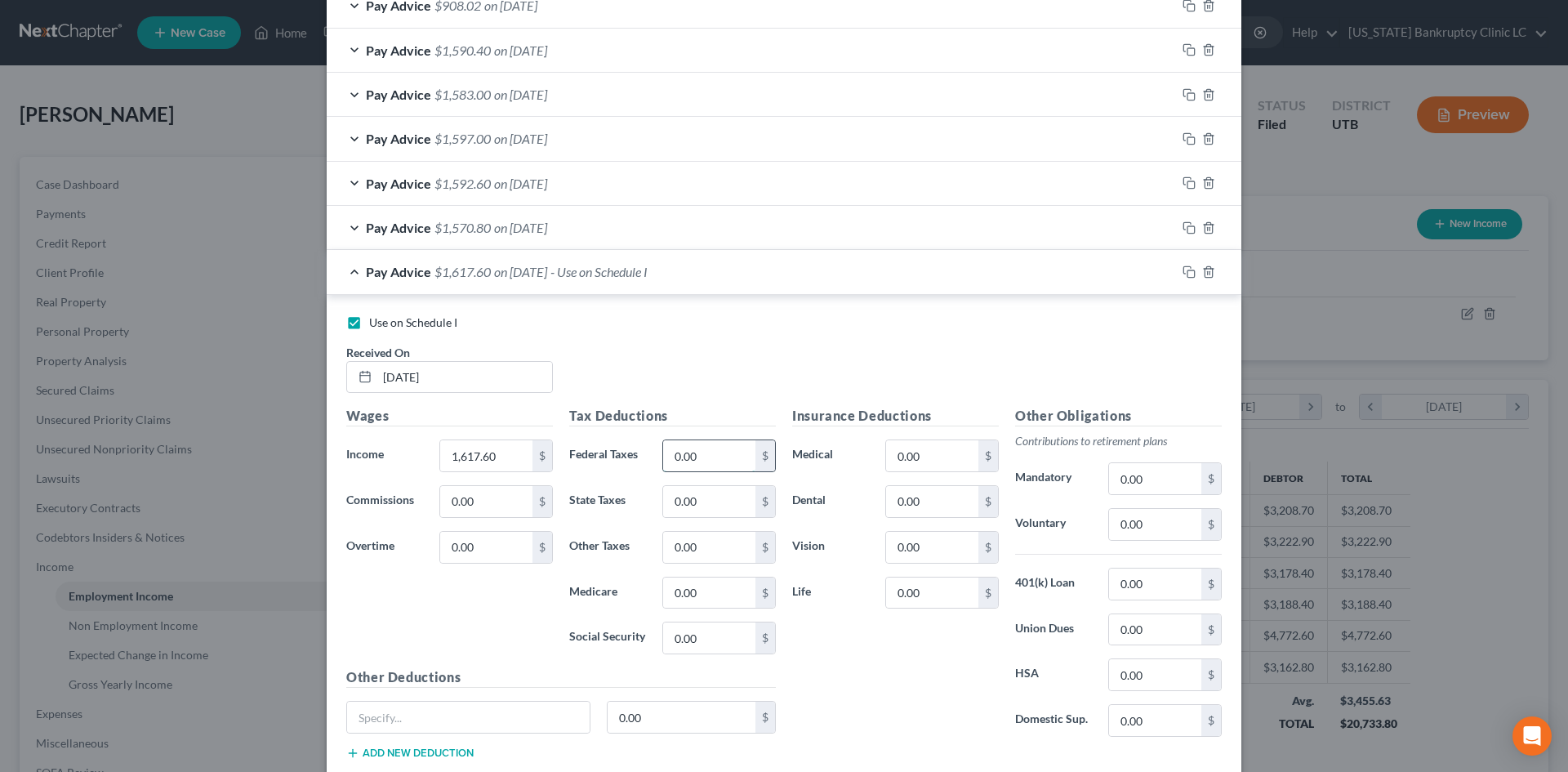
click at [727, 463] on input "0.00" at bounding box center [708, 455] width 92 height 31
click at [906, 459] on input "0.00" at bounding box center [932, 455] width 92 height 31
click at [1168, 525] on input "0.00" at bounding box center [1155, 525] width 92 height 31
click at [1138, 662] on input "0.00" at bounding box center [1155, 675] width 92 height 31
click at [1137, 718] on input "0.00" at bounding box center [1155, 720] width 92 height 31
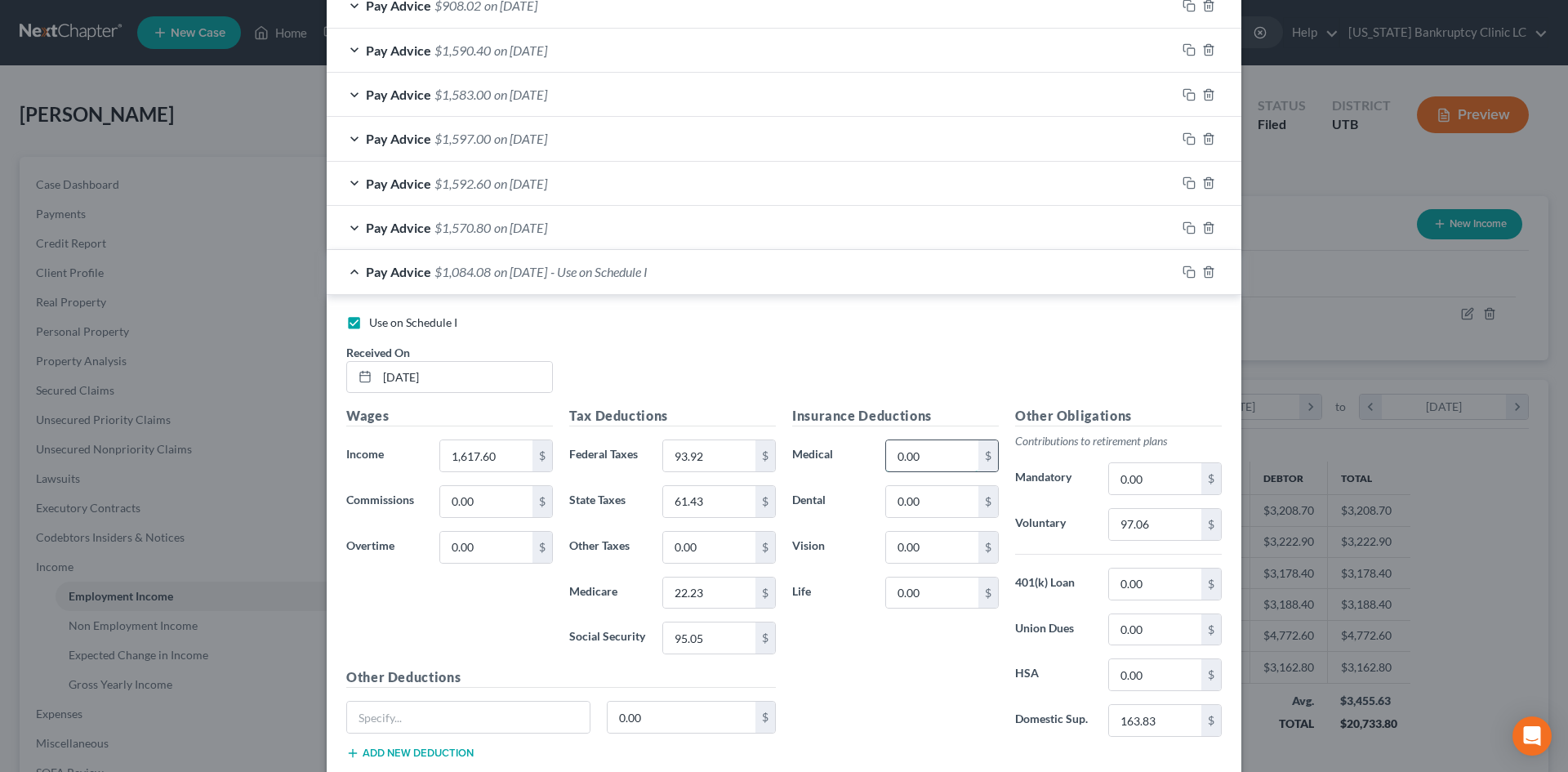
click at [924, 443] on input "0.00" at bounding box center [932, 455] width 92 height 31
click at [1142, 677] on input "0.00" at bounding box center [1155, 675] width 92 height 31
click at [904, 612] on div "Insurance Deductions Medical 79.50 $ Dental 0.00 $ Vision 0.00 $ Life 0.00 $" at bounding box center [896, 578] width 223 height 344
click at [909, 595] on input "0.00" at bounding box center [932, 593] width 92 height 31
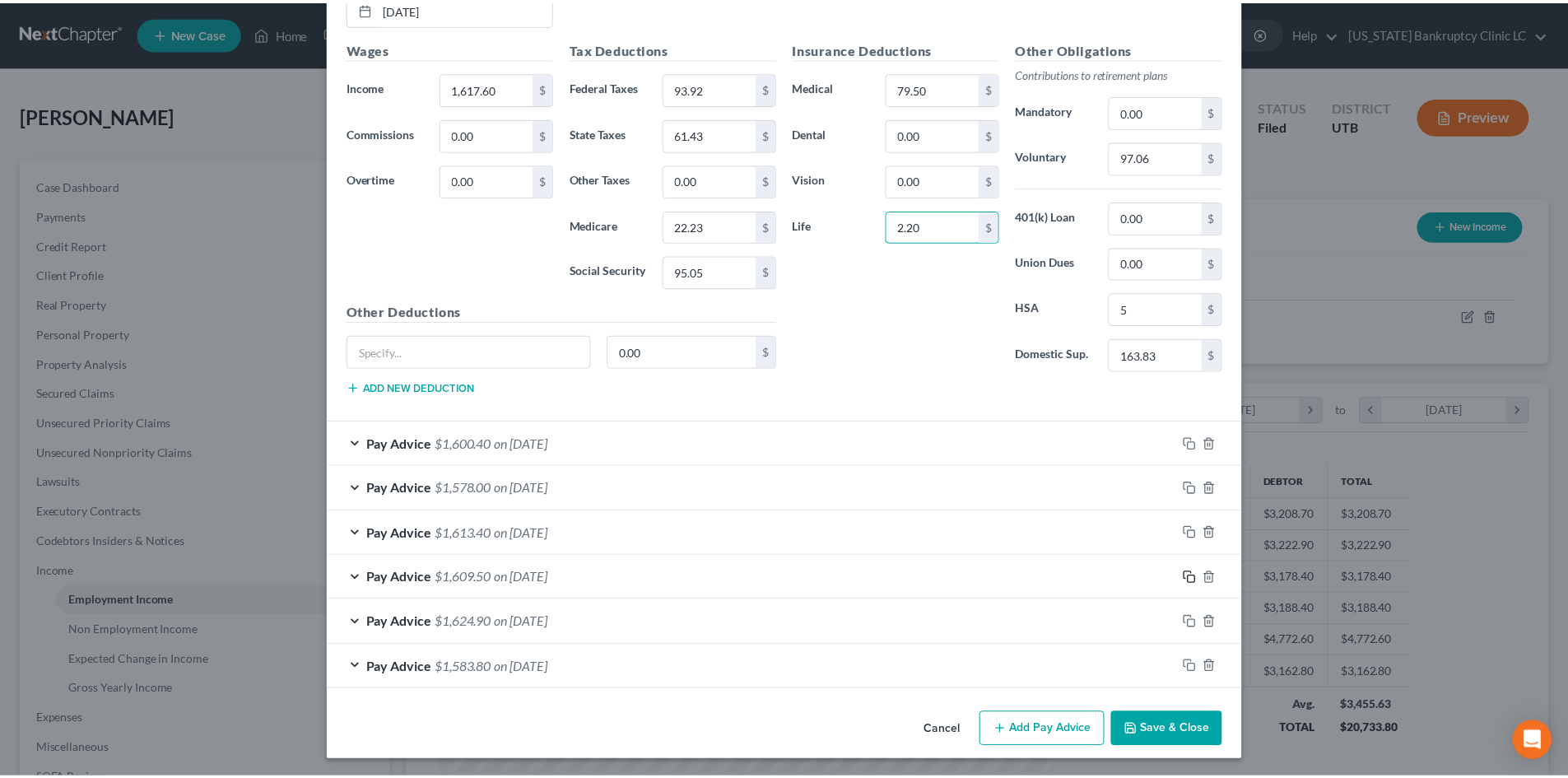
scroll to position [950, 0]
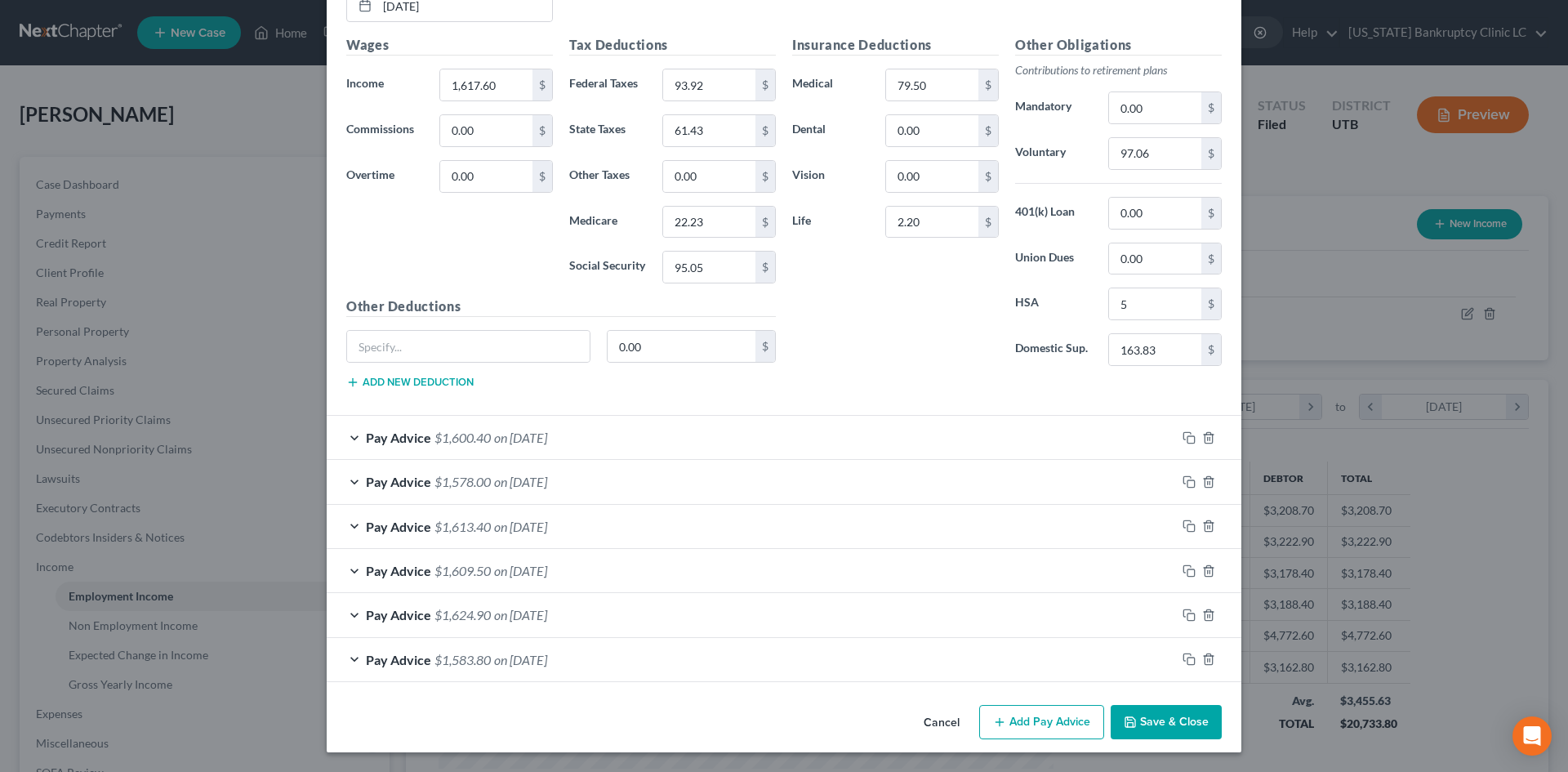
click at [1185, 715] on button "Save & Close" at bounding box center [1167, 722] width 111 height 35
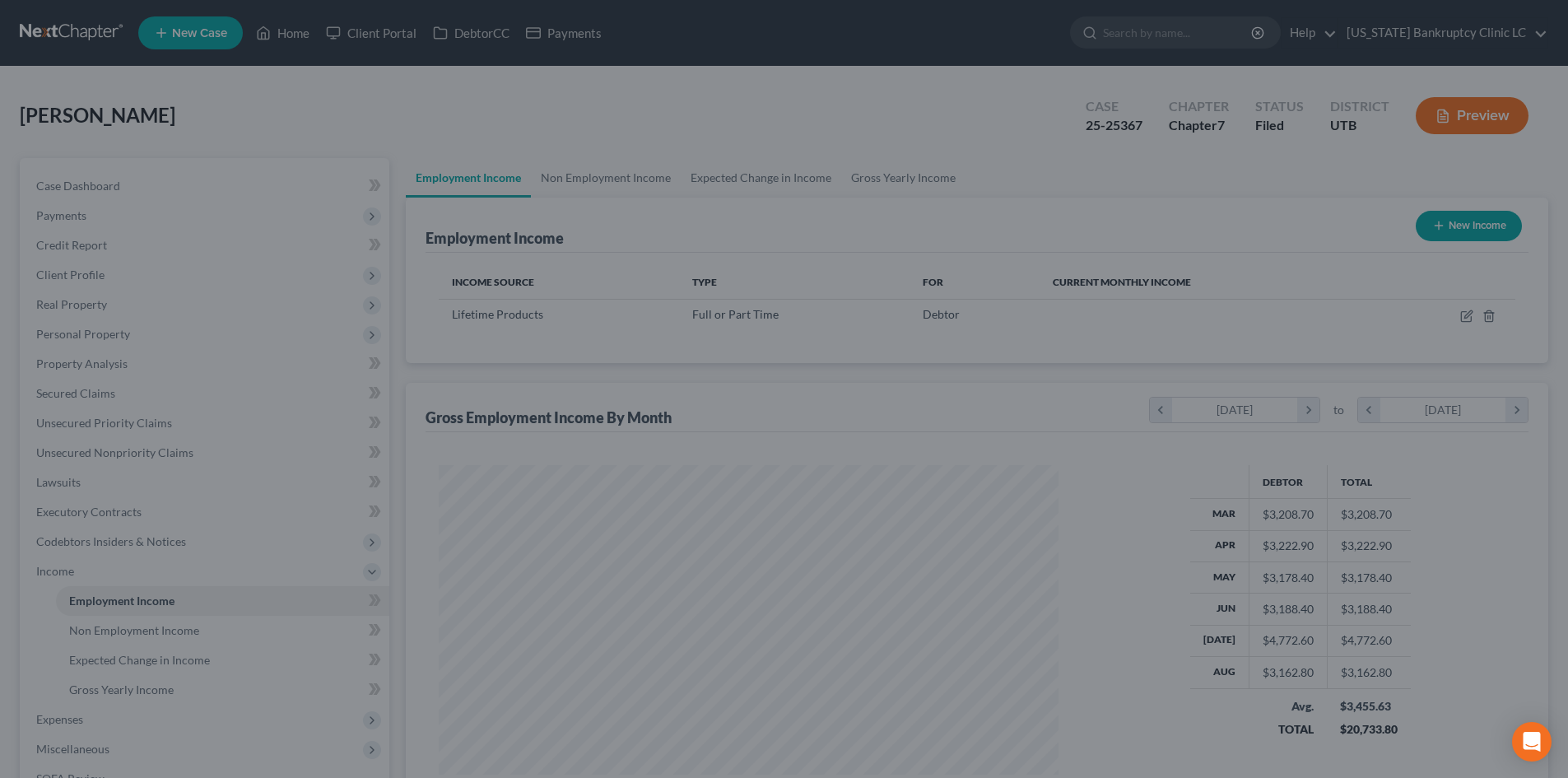
scroll to position [823086, 822343]
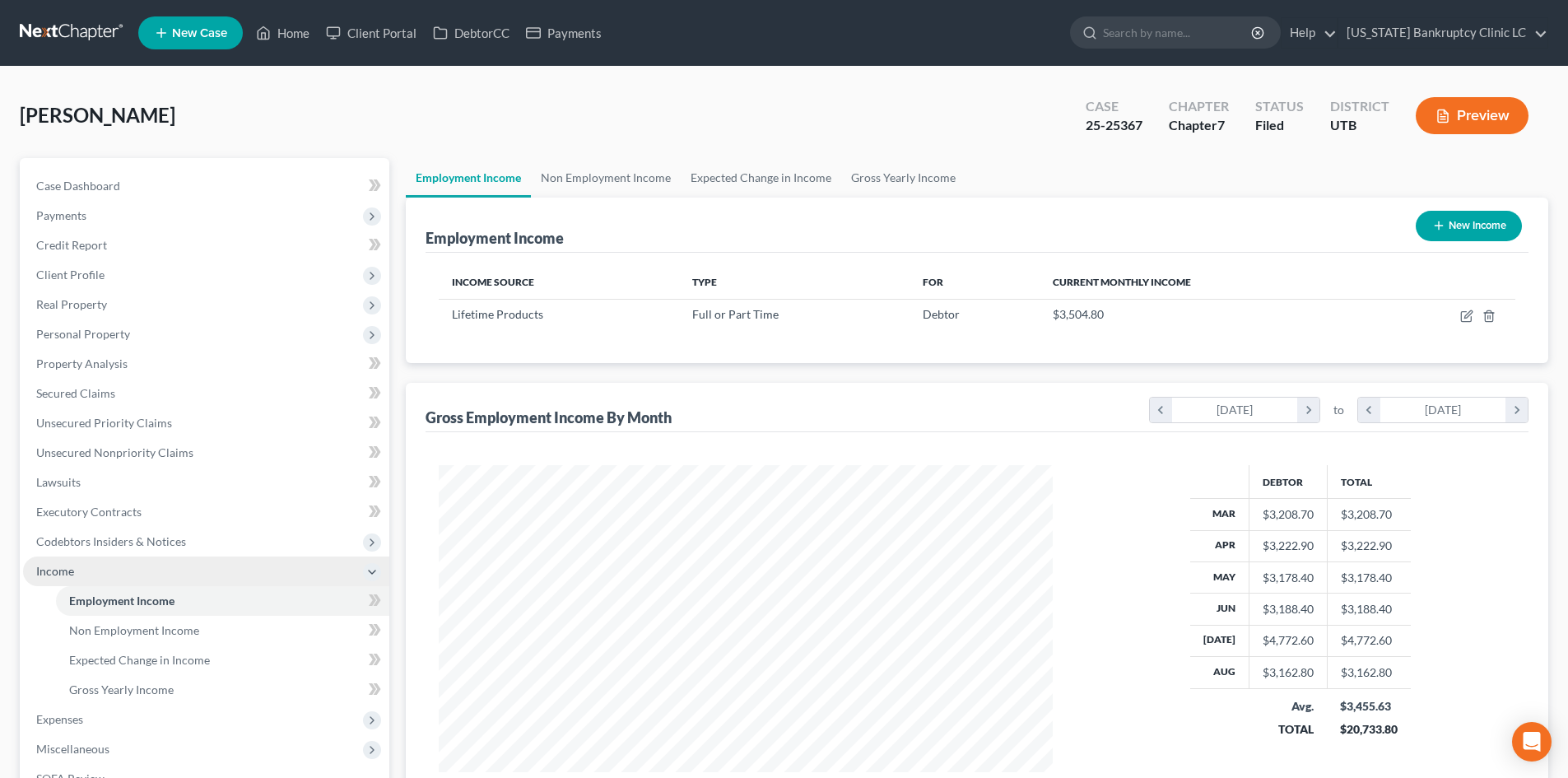
click at [54, 575] on span "Income" at bounding box center [55, 571] width 37 height 14
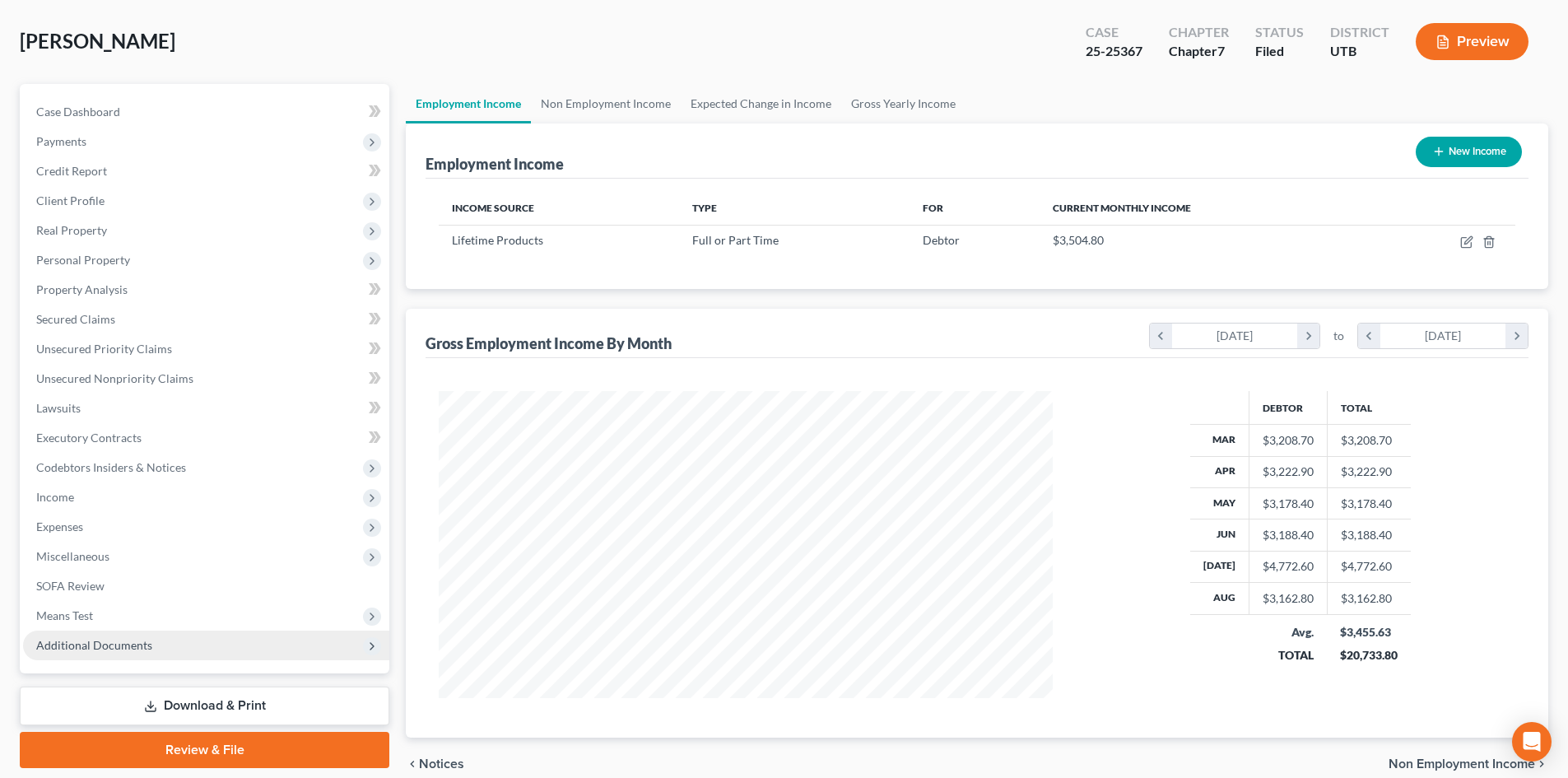
scroll to position [149, 0]
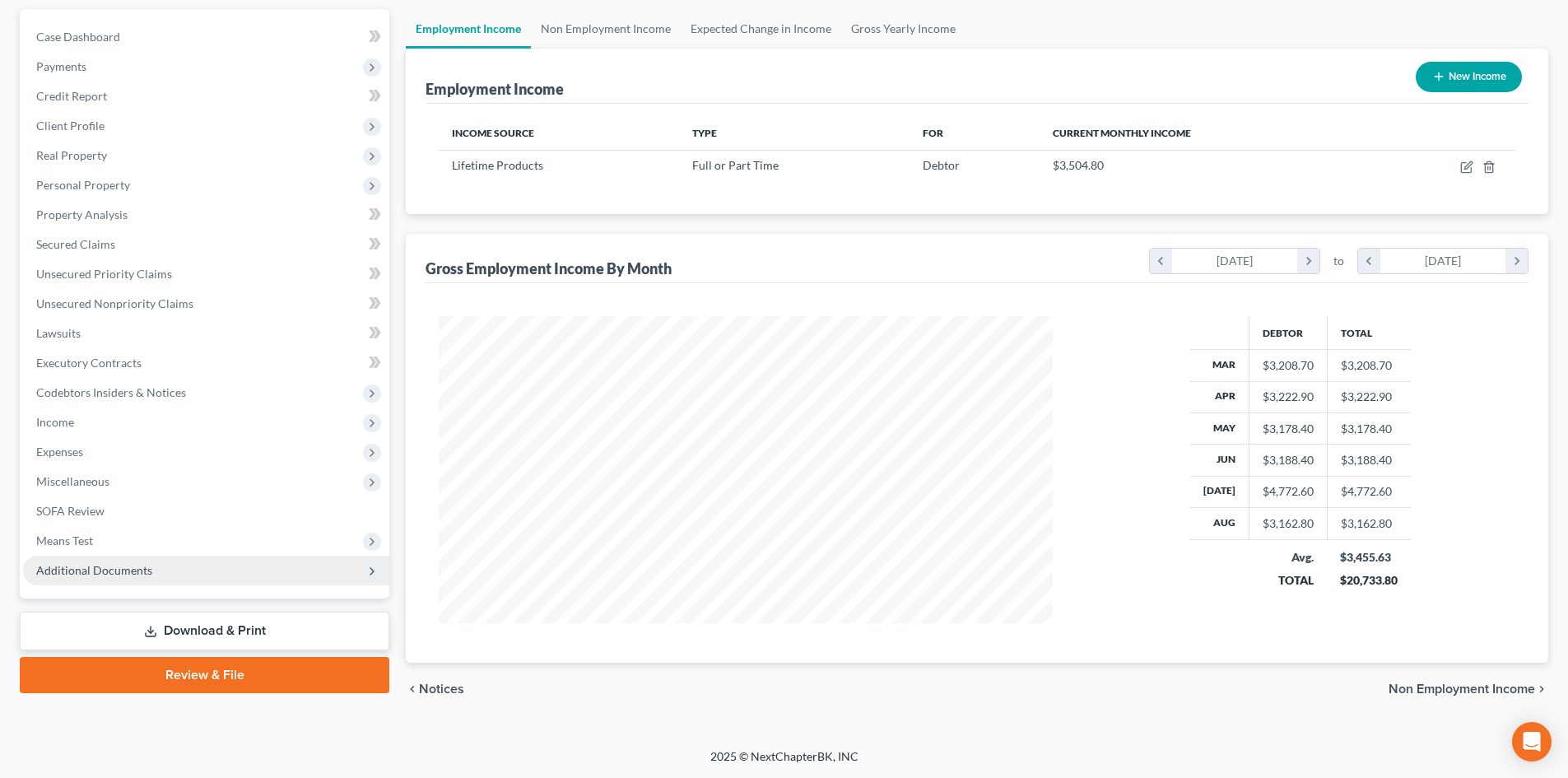
click at [124, 569] on span "Additional Documents" at bounding box center [94, 570] width 116 height 14
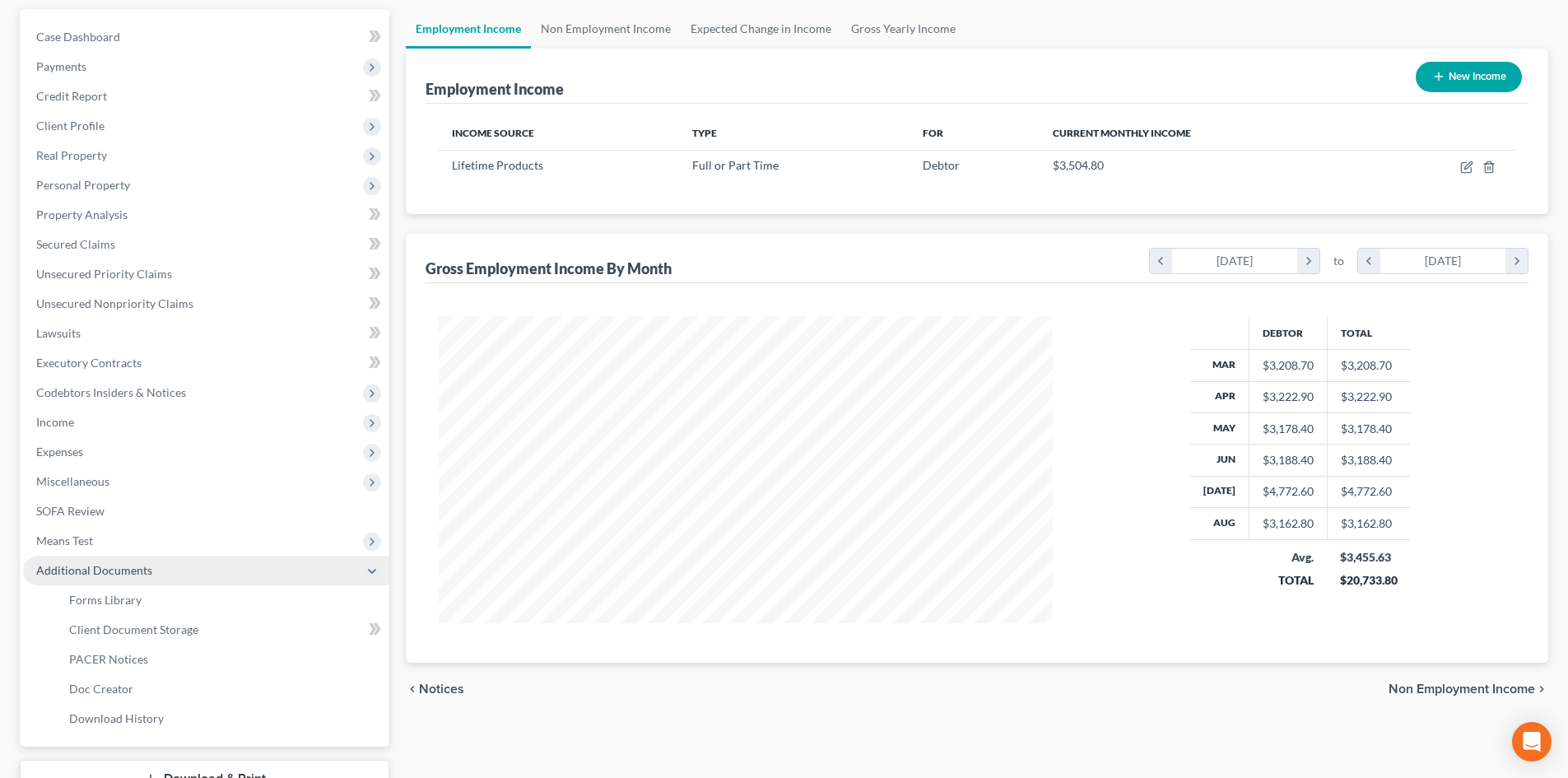
click at [124, 569] on span "Additional Documents" at bounding box center [94, 570] width 116 height 14
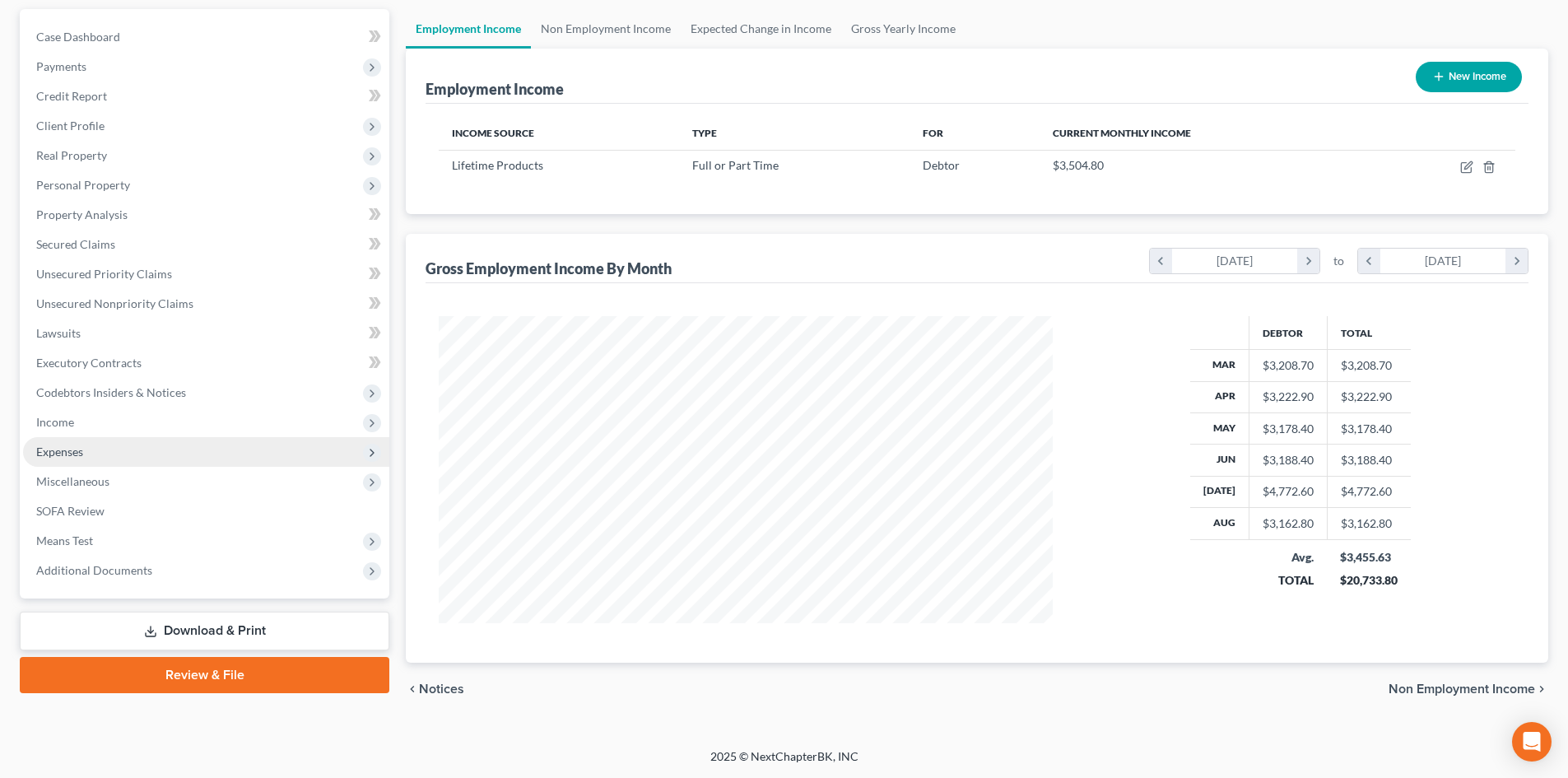
click at [98, 449] on span "Expenses" at bounding box center [206, 452] width 366 height 30
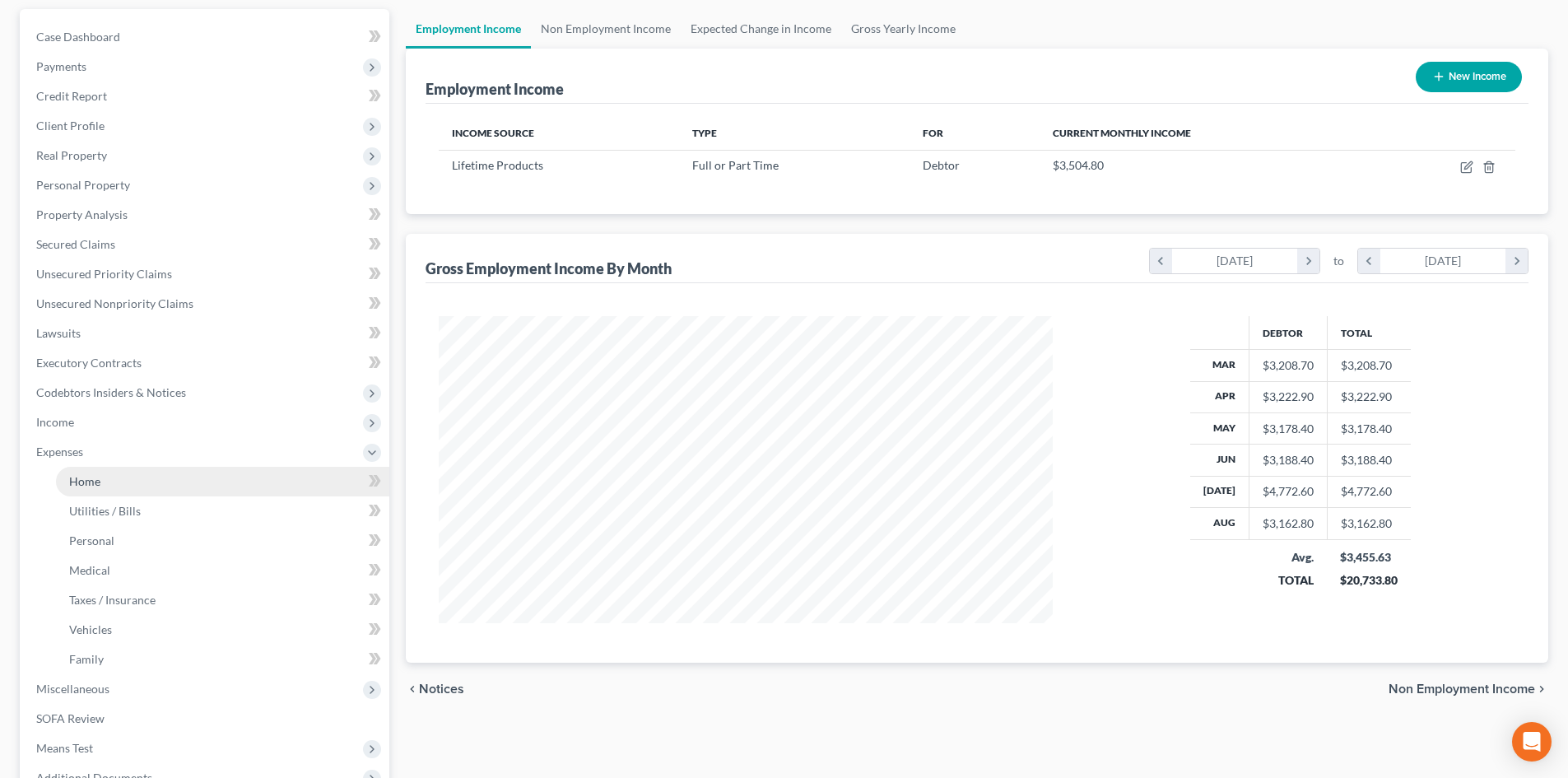
click at [112, 484] on link "Home" at bounding box center [223, 481] width 334 height 30
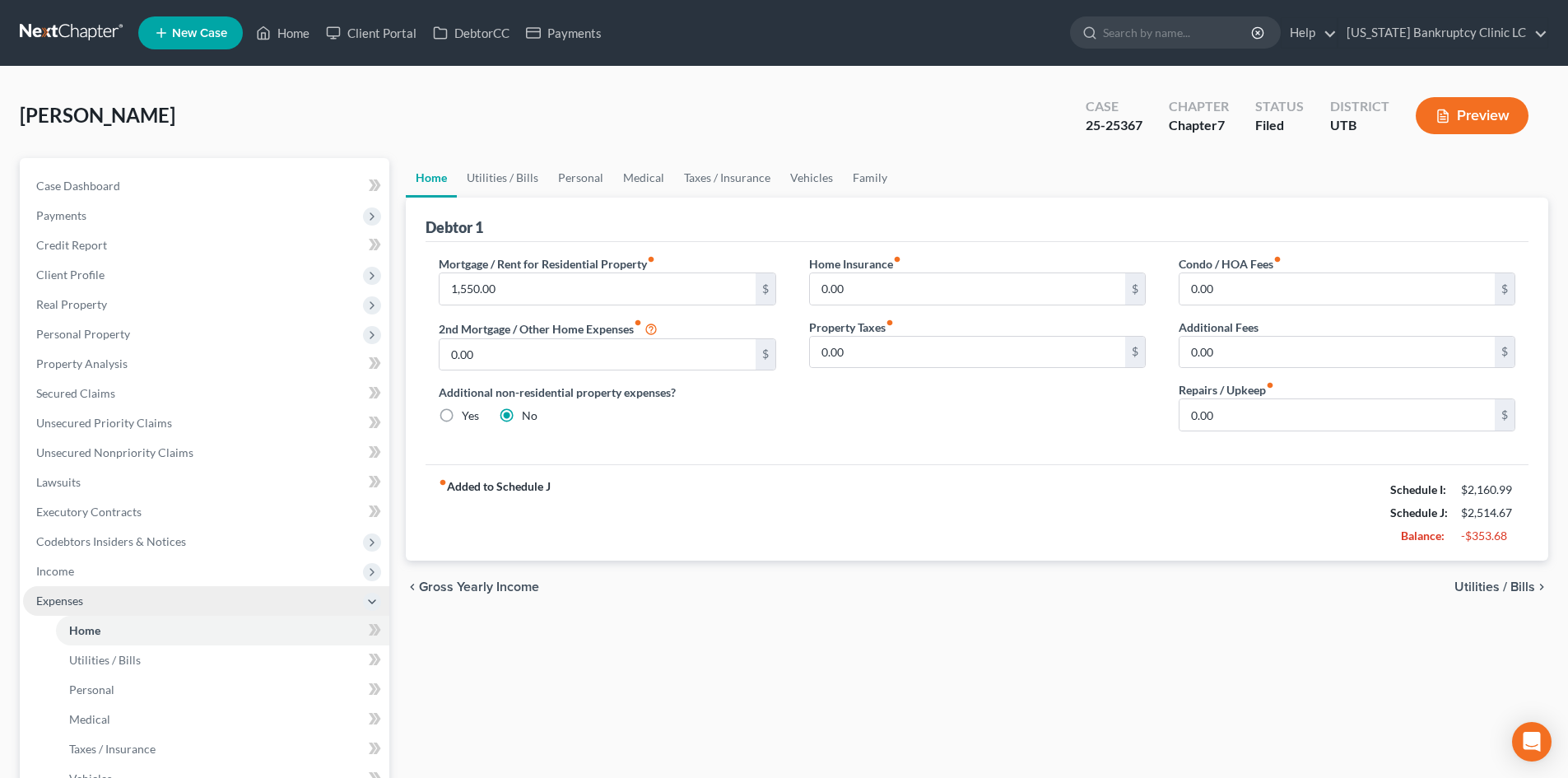
click at [44, 608] on span "Expenses" at bounding box center [206, 601] width 366 height 30
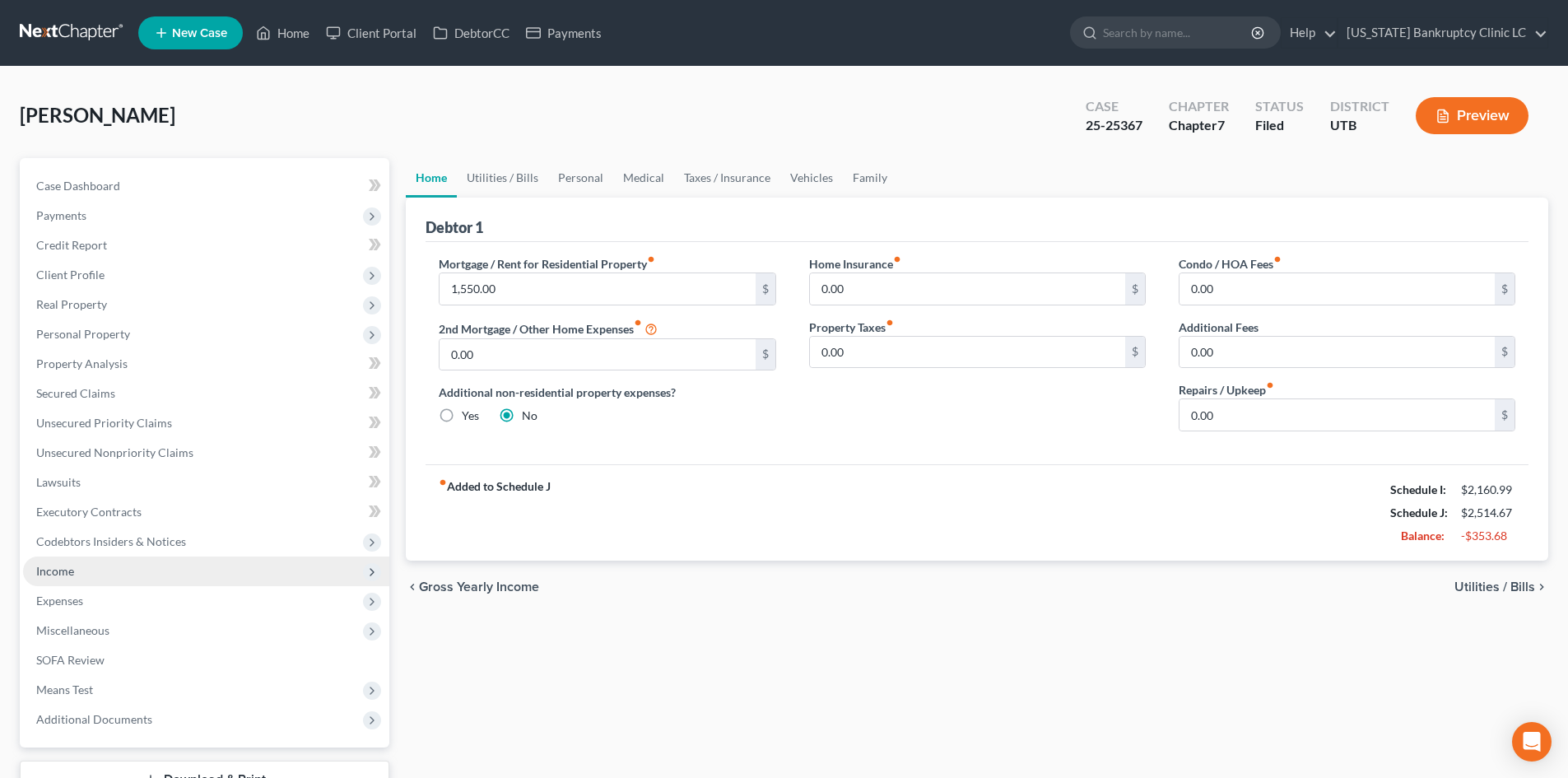
click at [73, 569] on span "Income" at bounding box center [55, 571] width 37 height 14
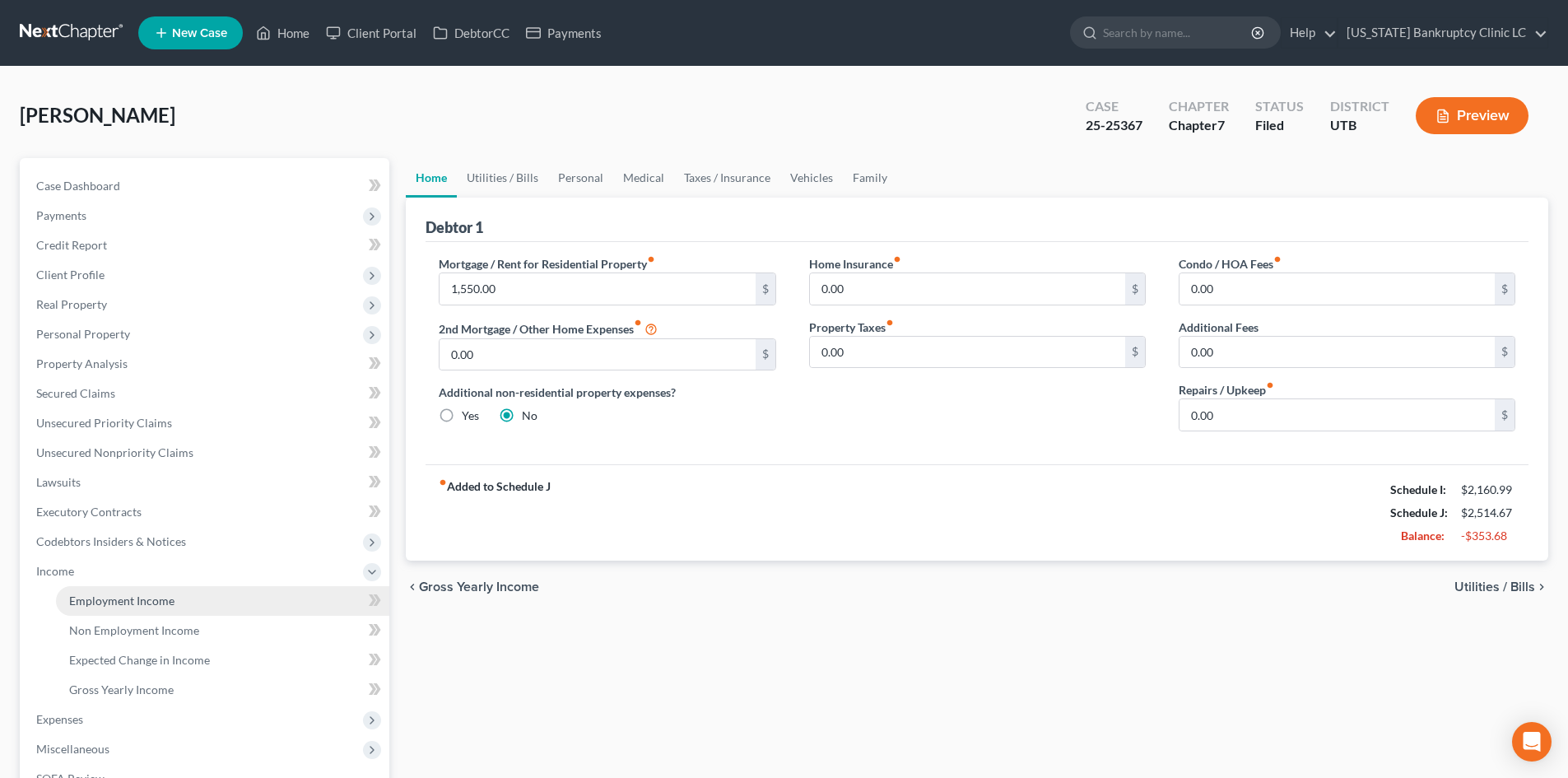
click at [100, 602] on span "Employment Income" at bounding box center [122, 600] width 105 height 14
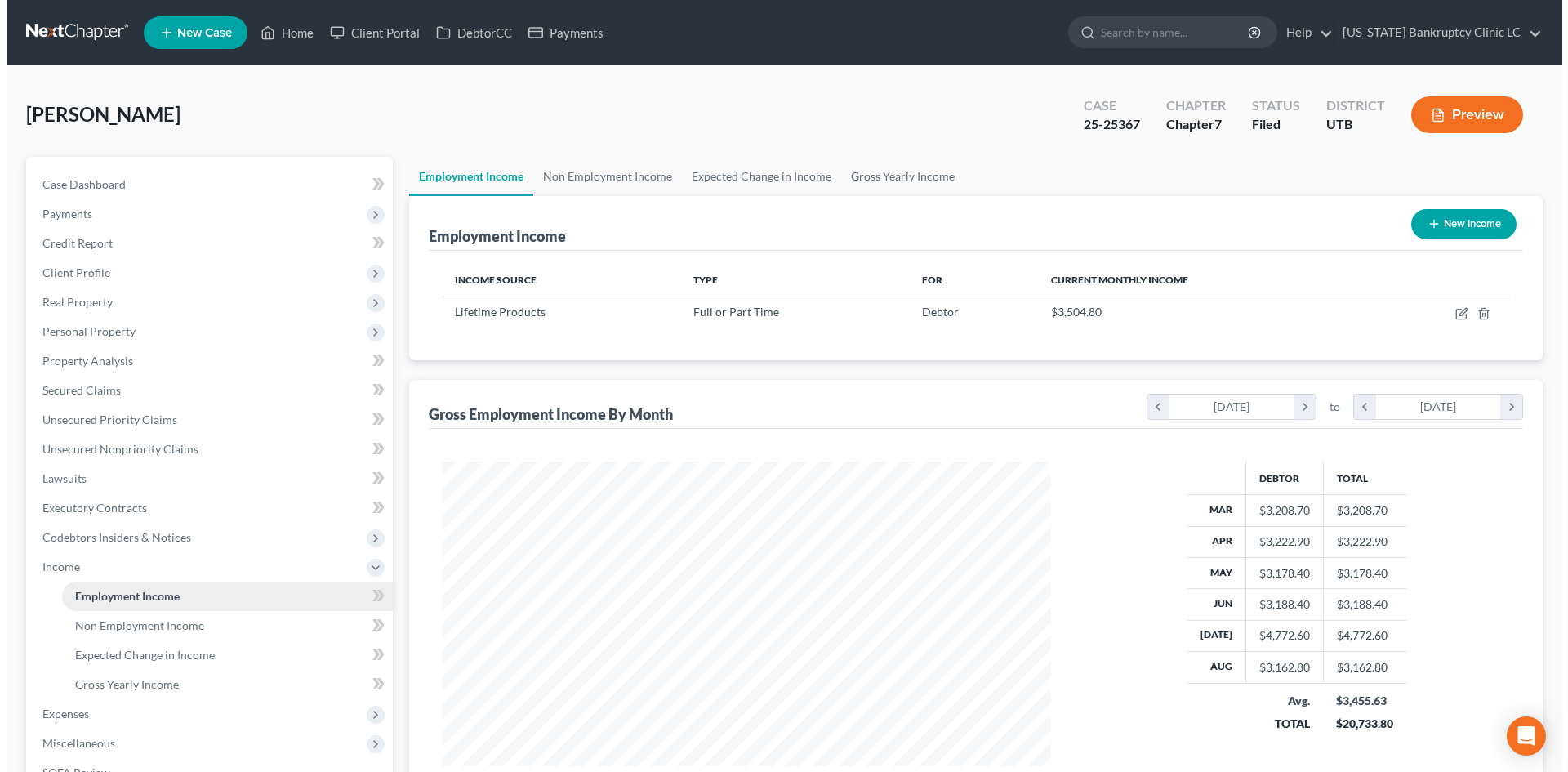
scroll to position [305, 642]
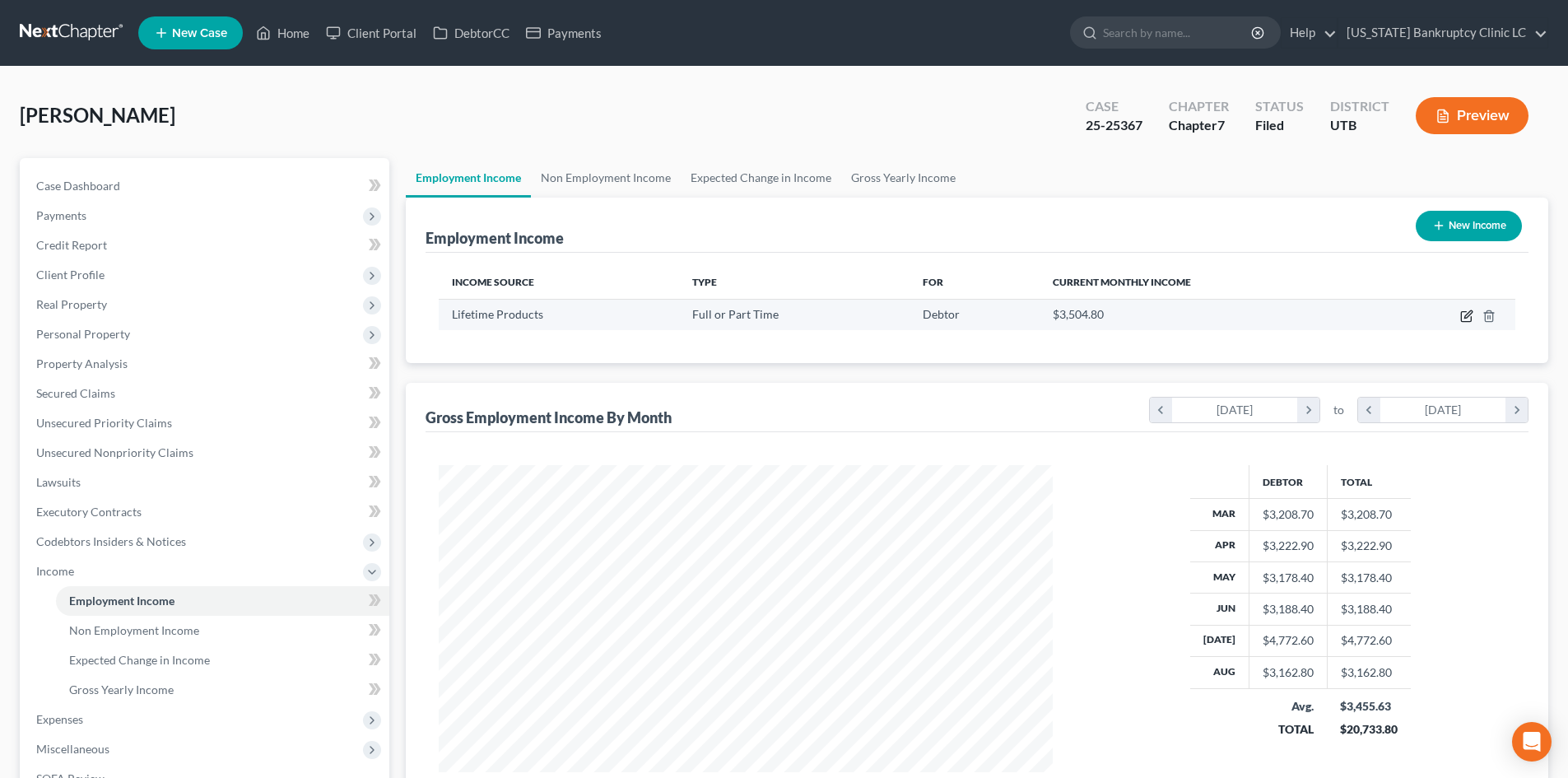
click at [1468, 314] on icon "button" at bounding box center [1468, 314] width 8 height 8
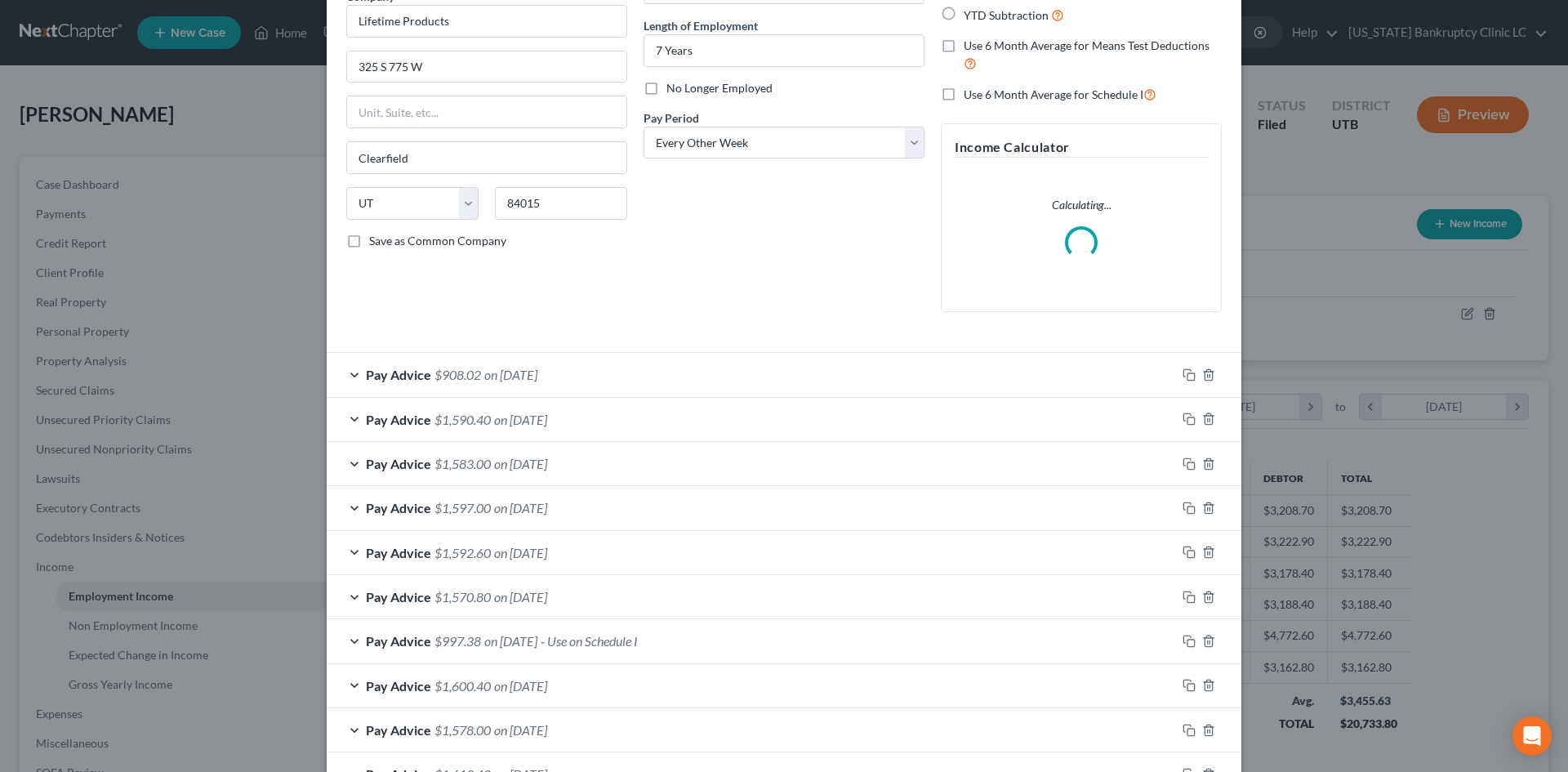
scroll to position [245, 0]
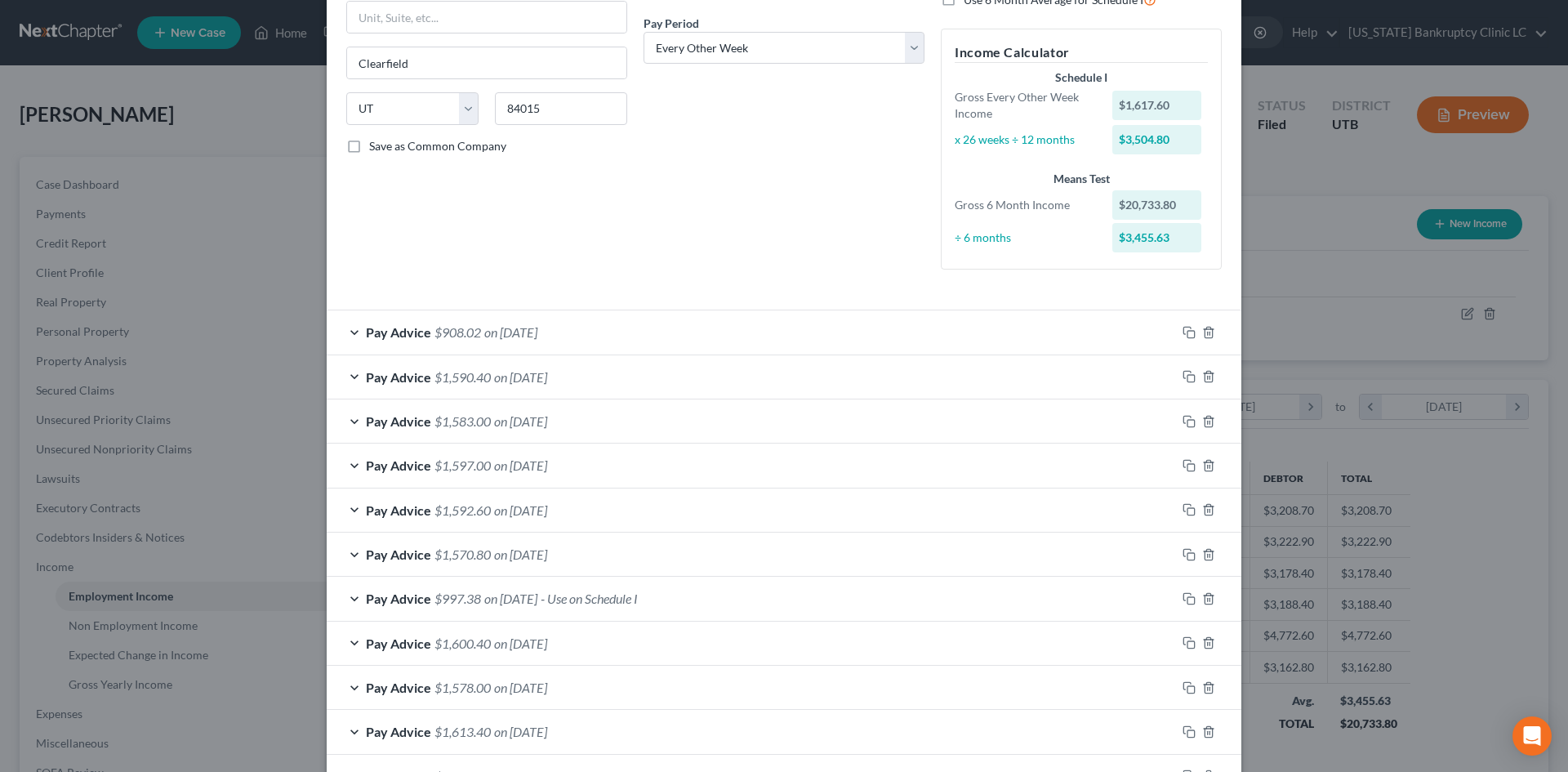
click at [667, 383] on div "Pay Advice $1,590.40 on [DATE]" at bounding box center [751, 377] width 849 height 43
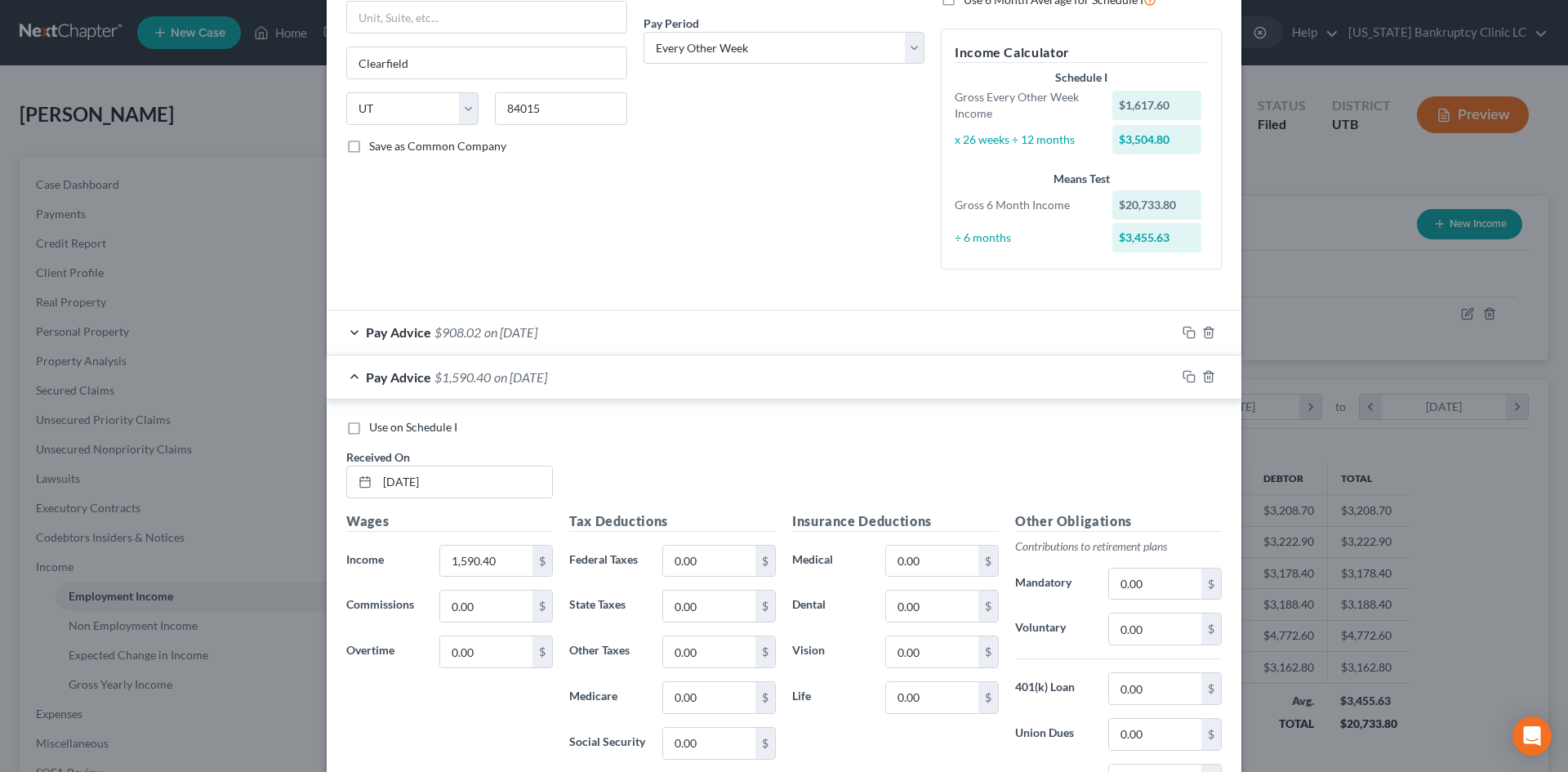
click at [667, 383] on div "Pay Advice $1,590.40 on [DATE]" at bounding box center [751, 377] width 849 height 43
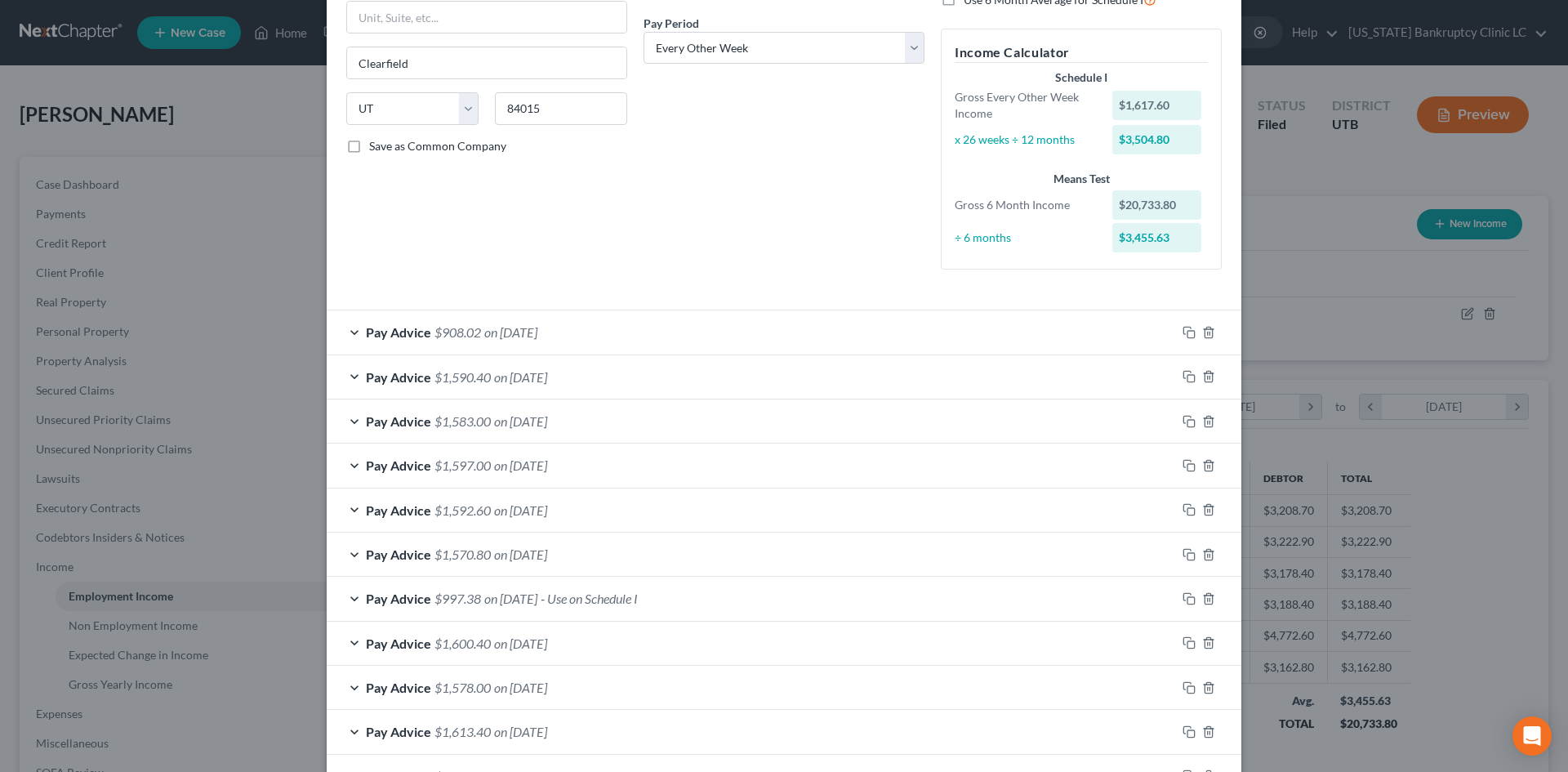
click at [683, 329] on div "Pay Advice $908.02 on [DATE]" at bounding box center [751, 332] width 849 height 43
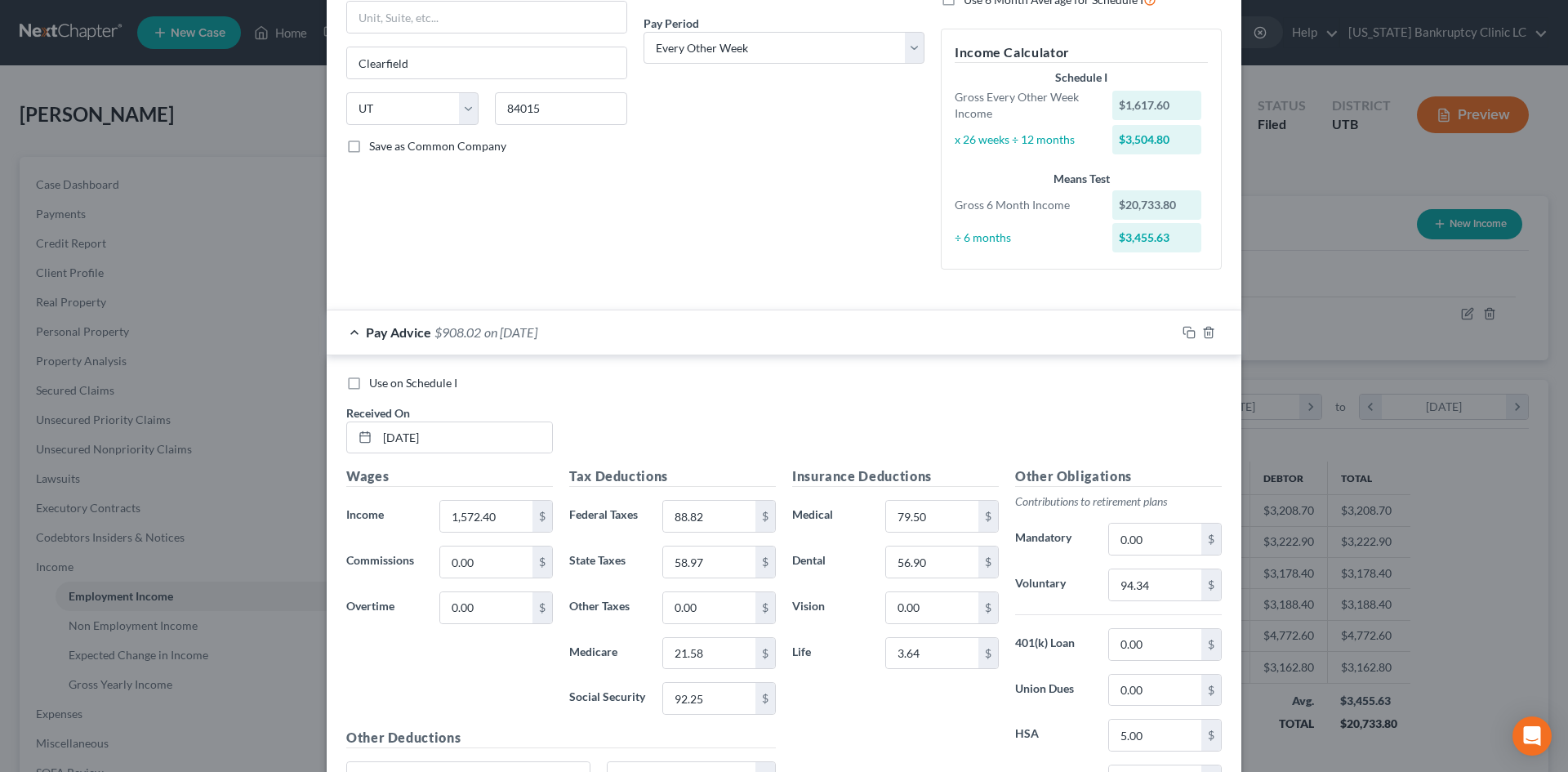
click at [683, 329] on div "Pay Advice $908.02 on [DATE]" at bounding box center [751, 332] width 849 height 43
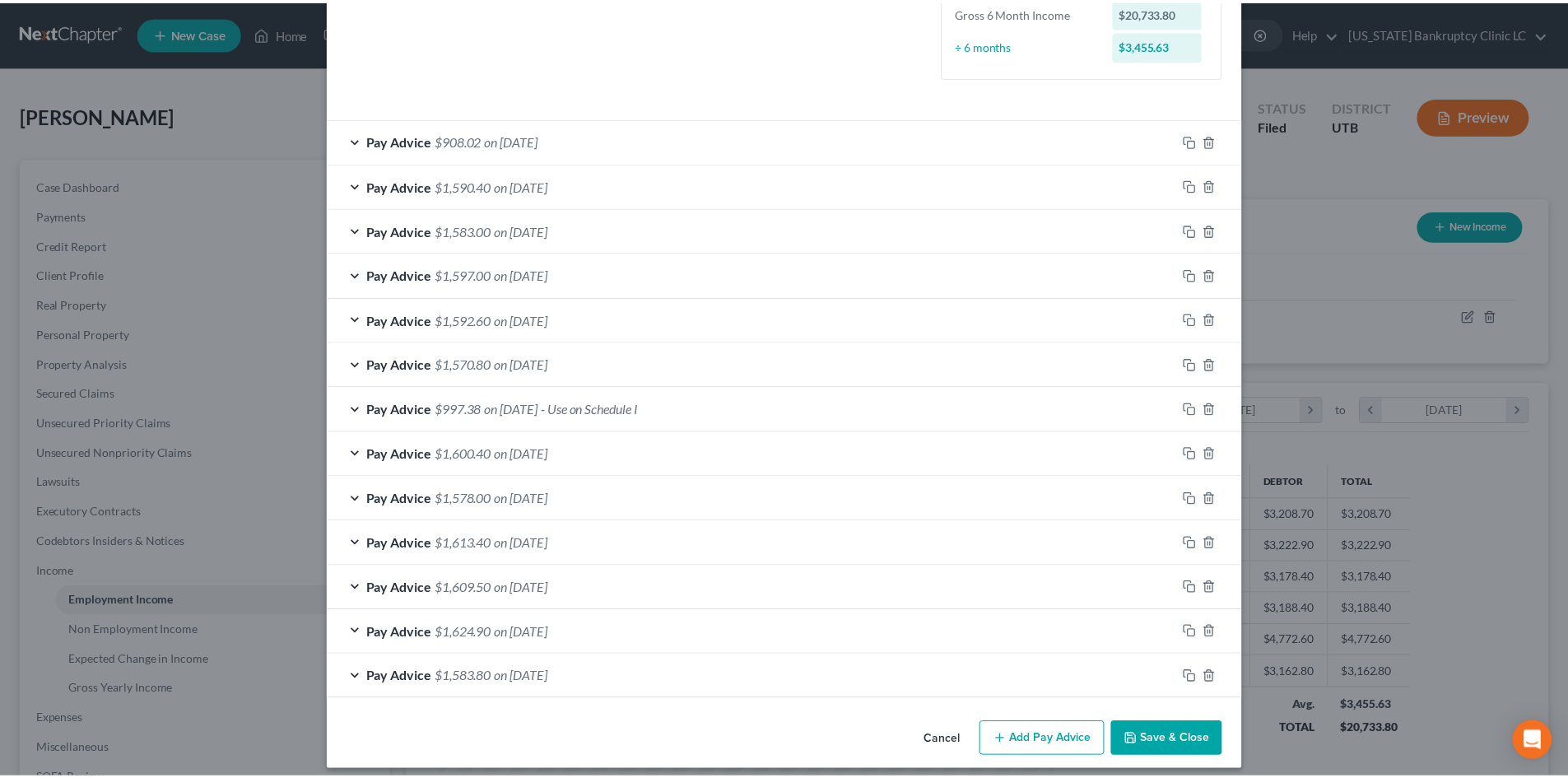
scroll to position [454, 0]
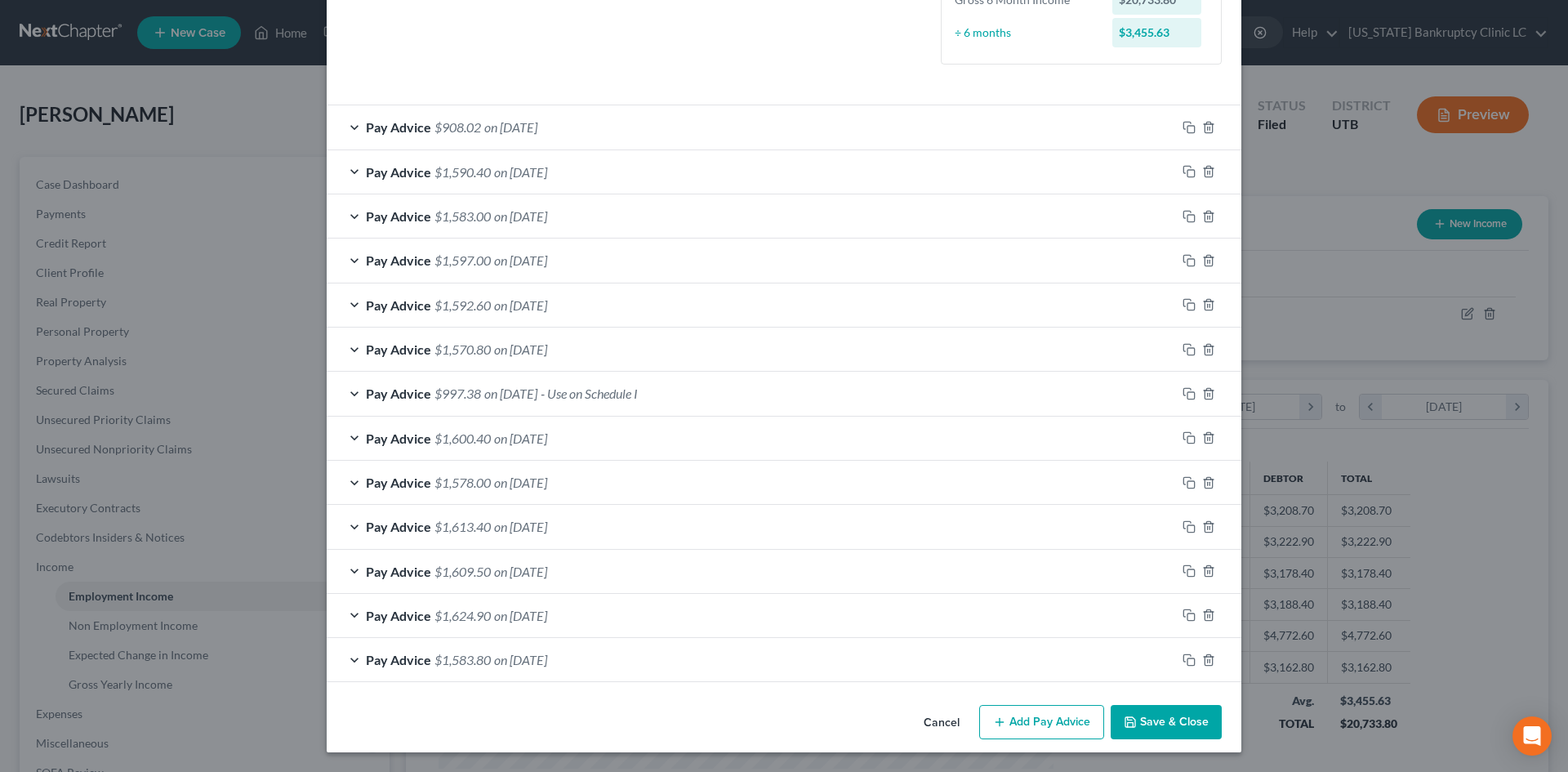
click at [1223, 726] on div "Cancel Add Pay Advice Save & Close" at bounding box center [784, 726] width 914 height 54
click at [1163, 725] on button "Save & Close" at bounding box center [1167, 722] width 111 height 35
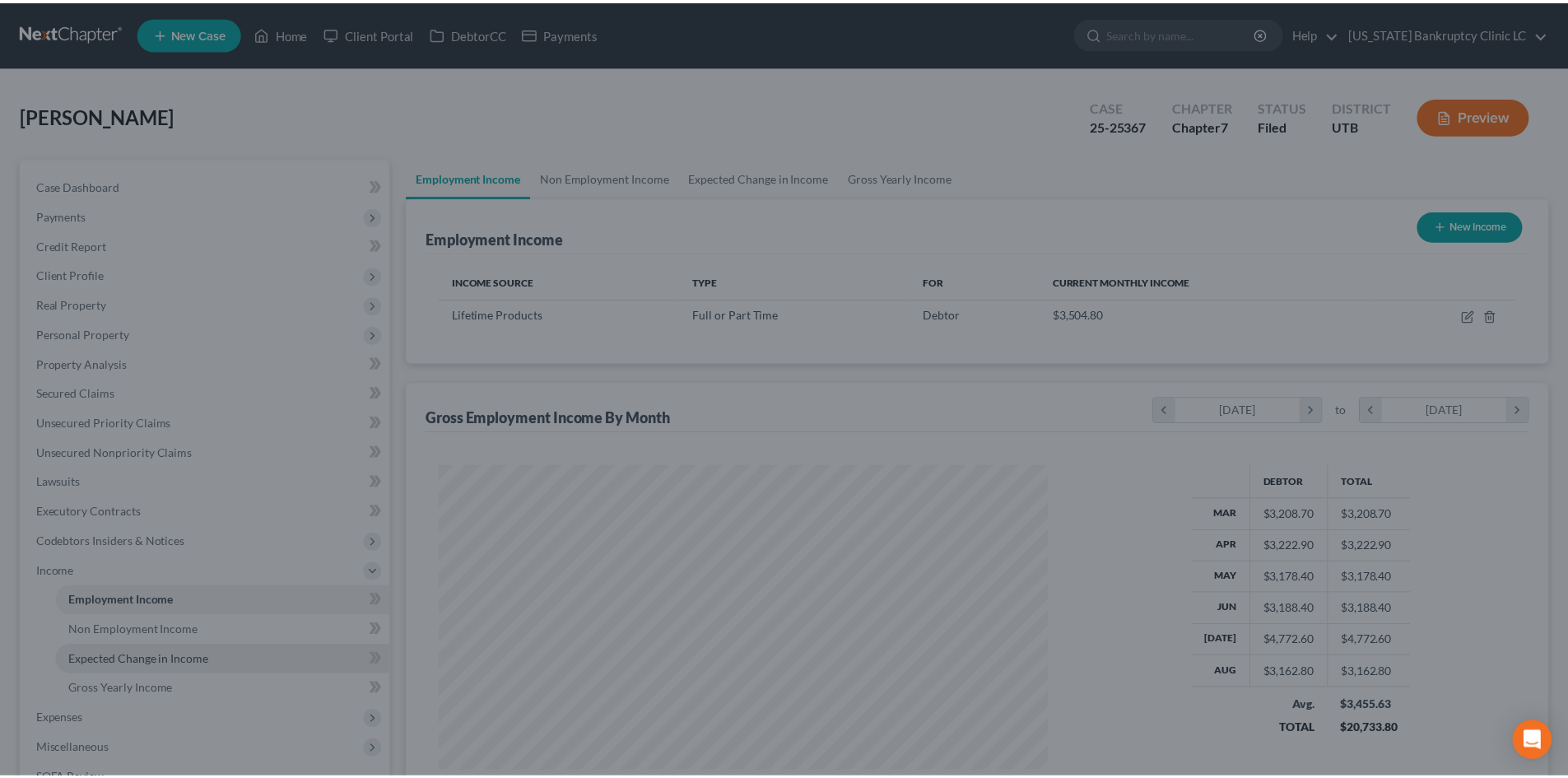
scroll to position [823086, 822343]
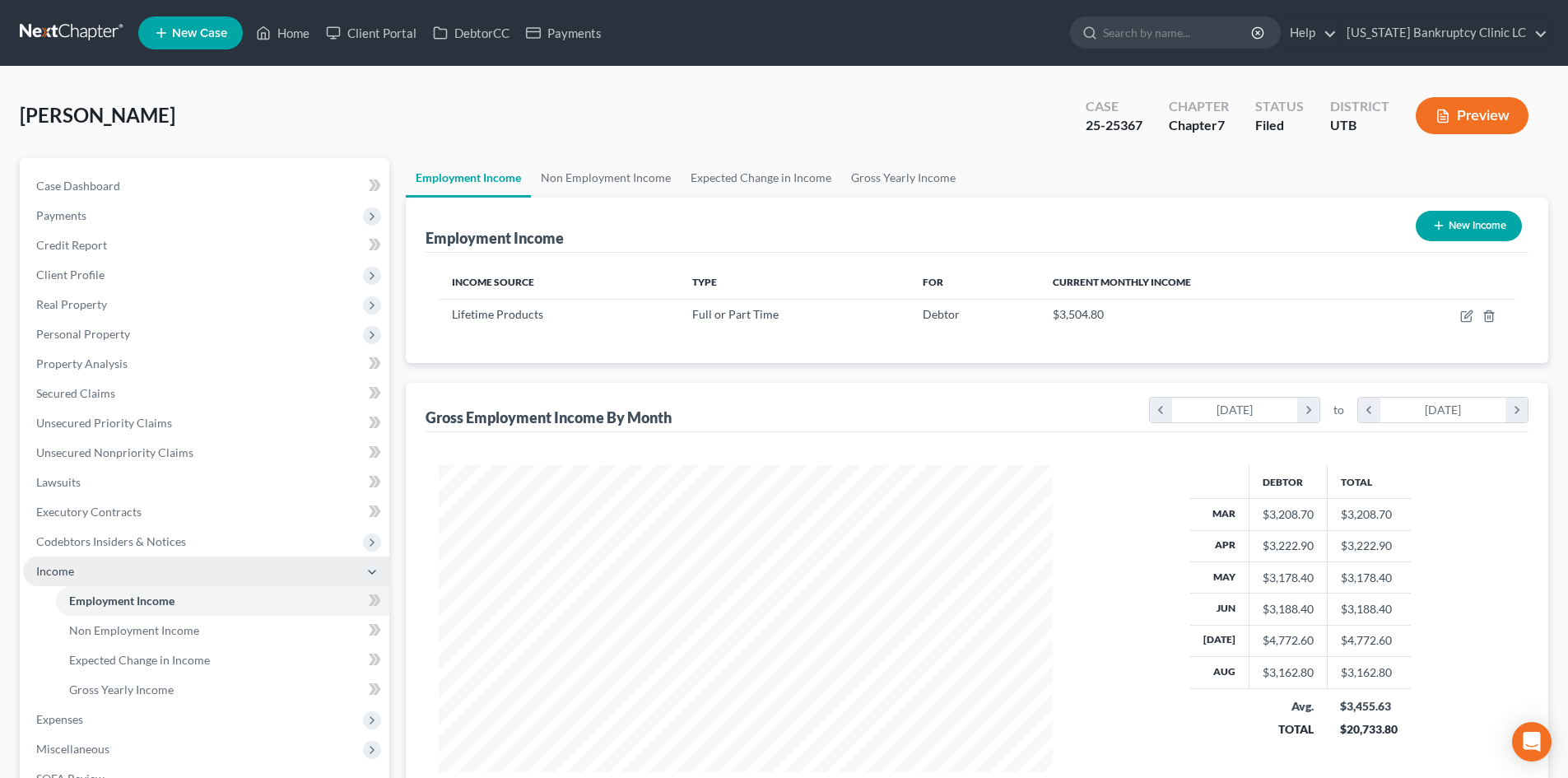
click at [93, 567] on span "Income" at bounding box center [206, 571] width 366 height 30
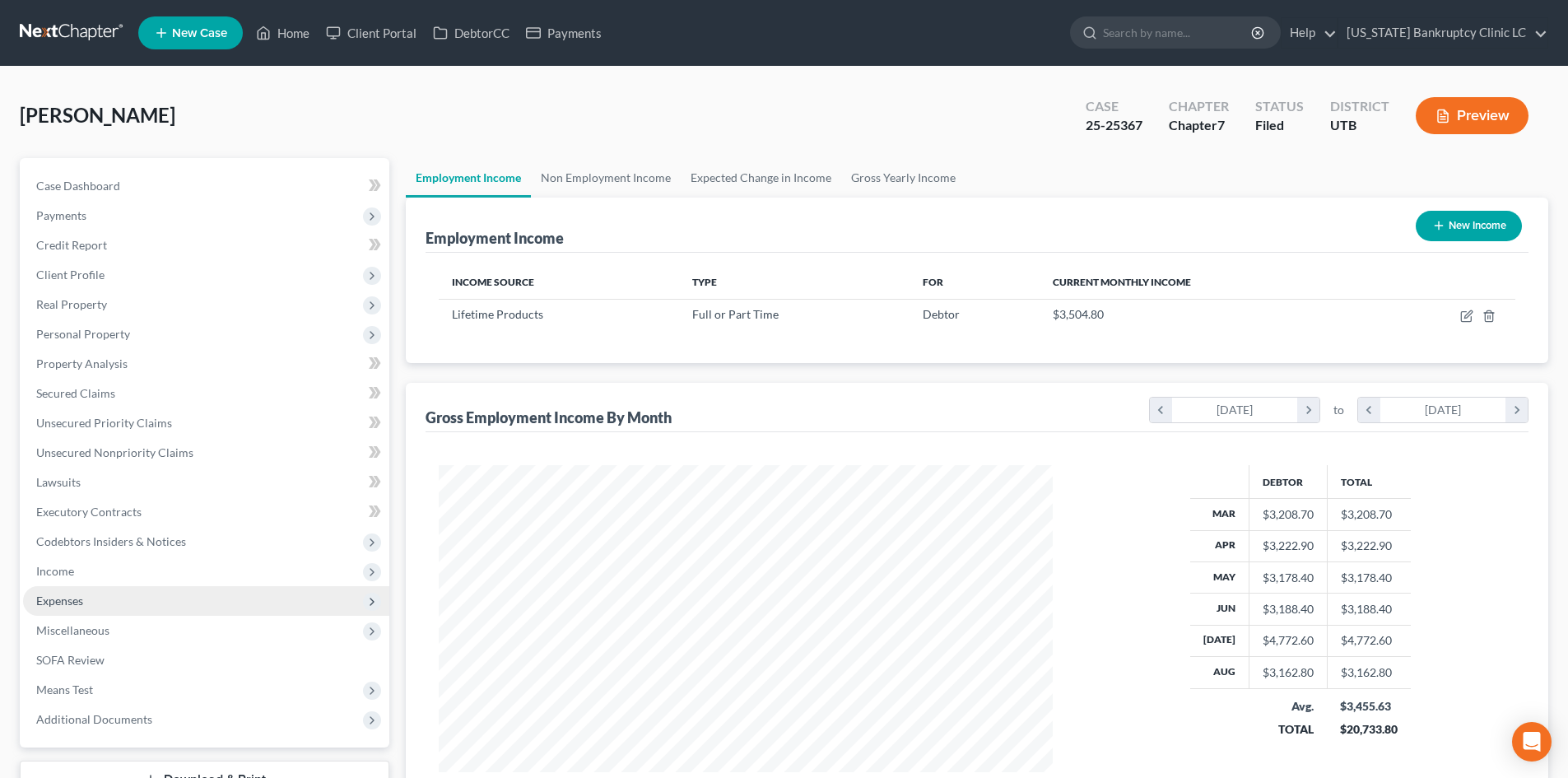
click at [100, 603] on span "Expenses" at bounding box center [206, 601] width 366 height 30
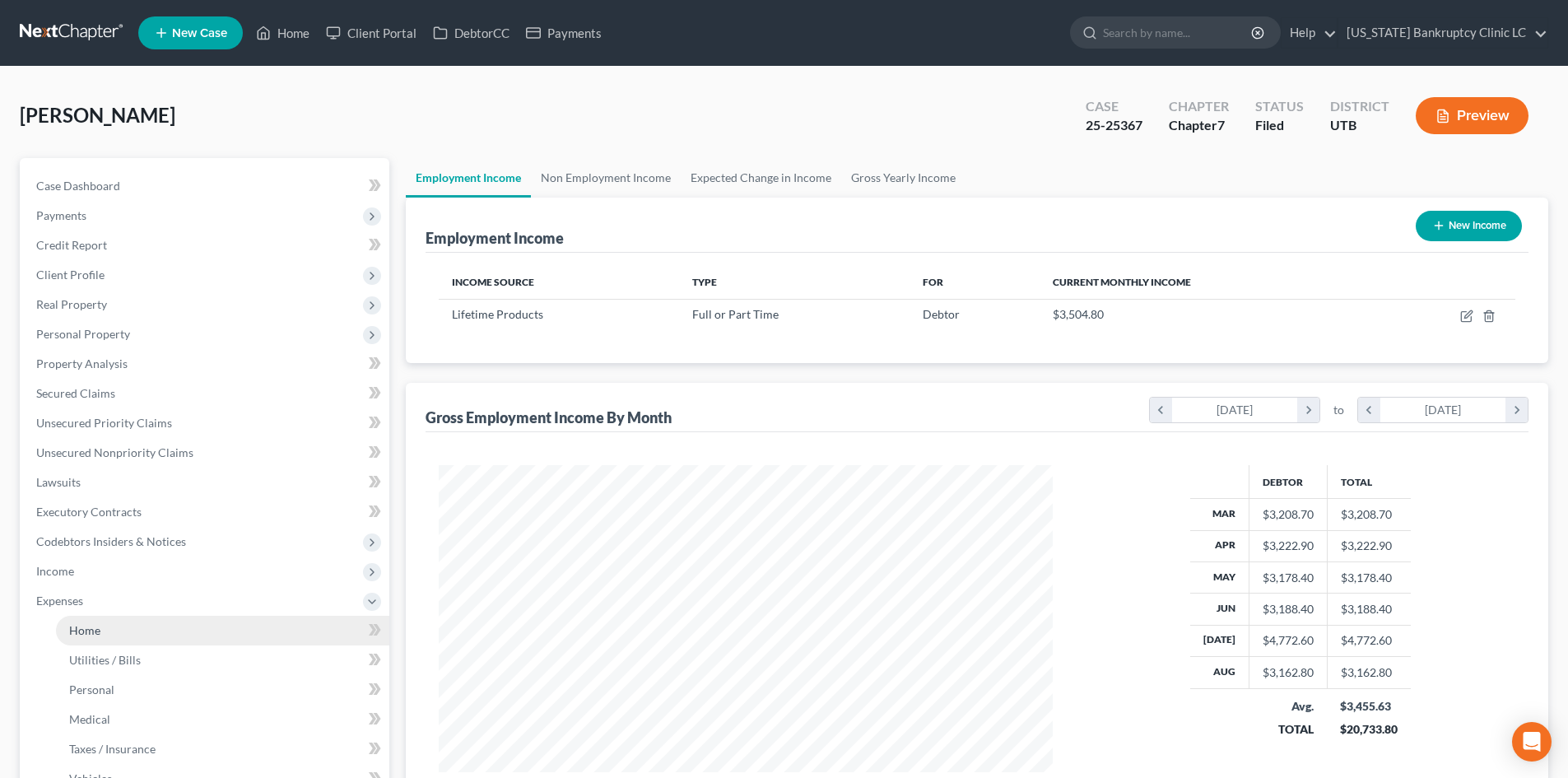
click at [109, 631] on link "Home" at bounding box center [223, 631] width 334 height 30
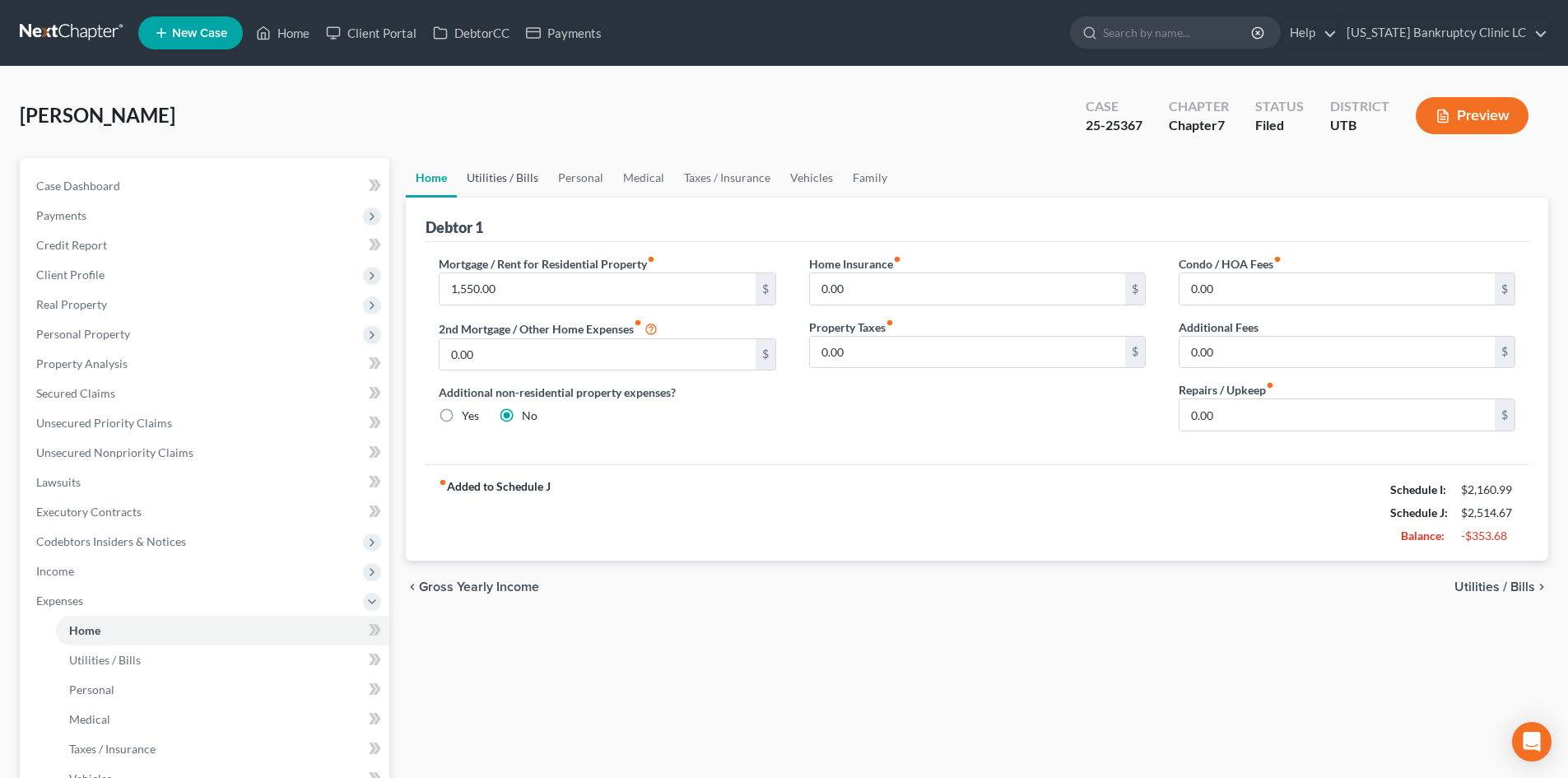
click at [501, 178] on link "Utilities / Bills" at bounding box center [502, 178] width 91 height 39
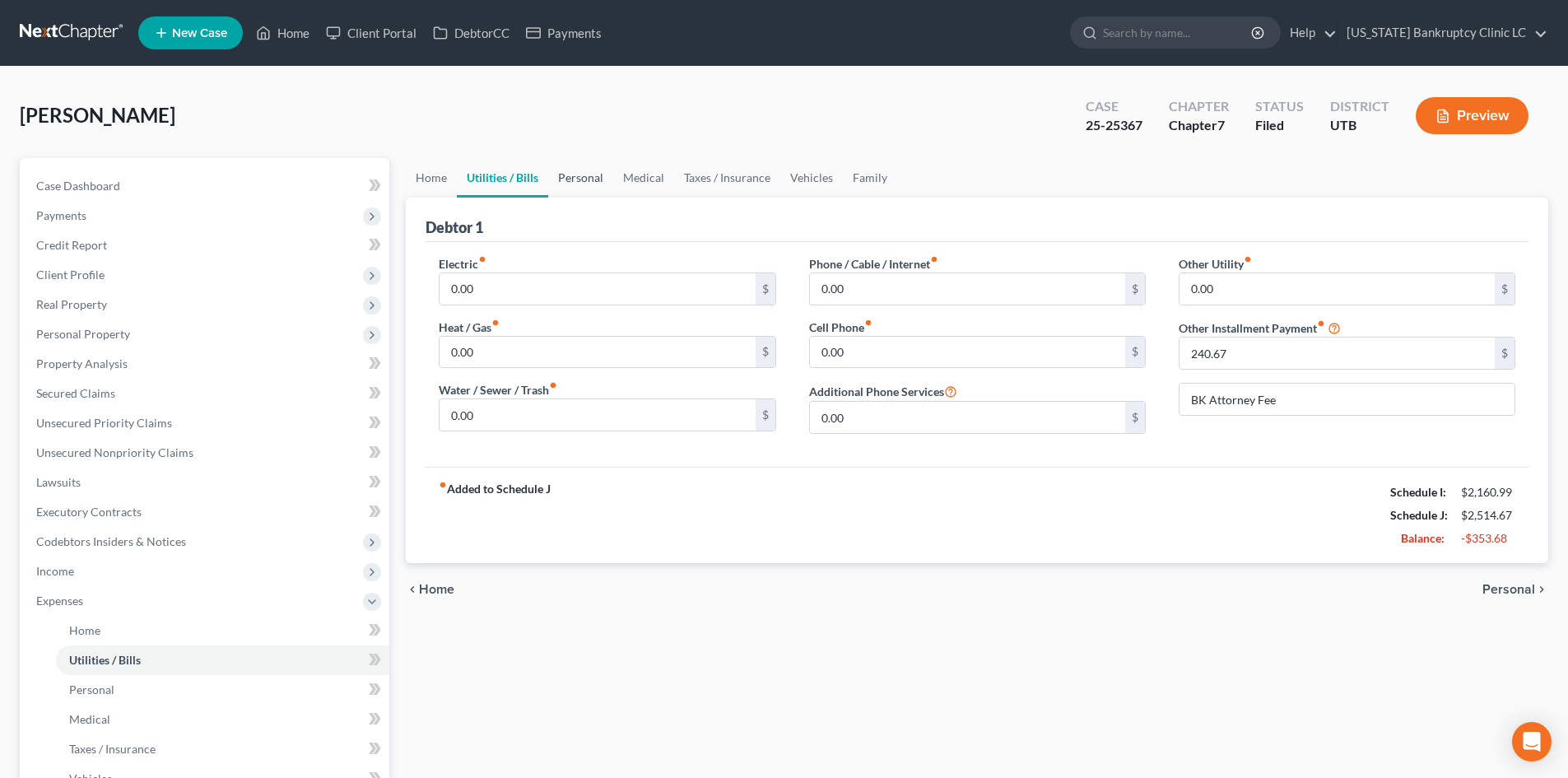
click at [599, 178] on link "Personal" at bounding box center [580, 178] width 65 height 39
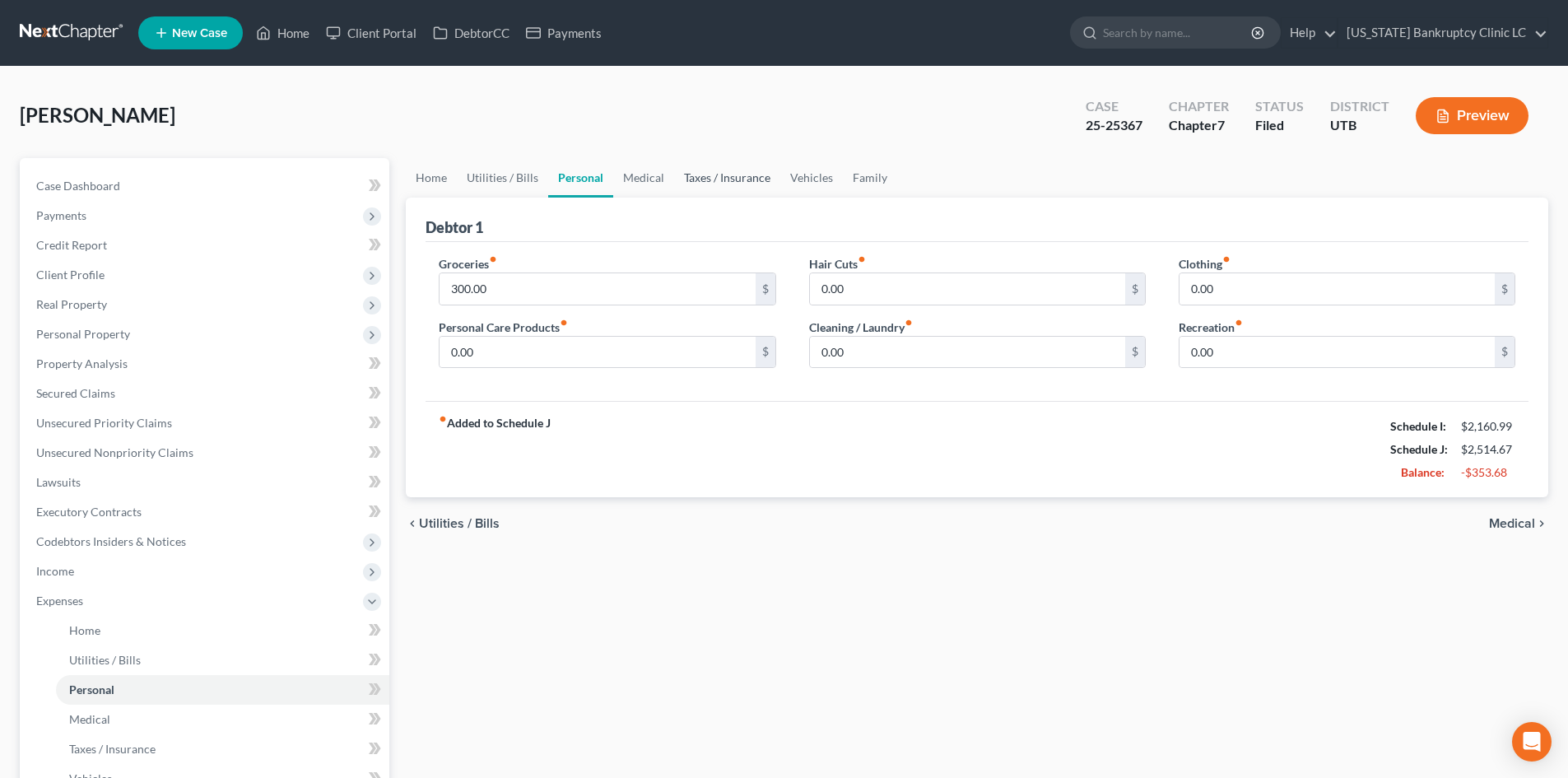
click at [676, 177] on link "Taxes / Insurance" at bounding box center [727, 178] width 106 height 39
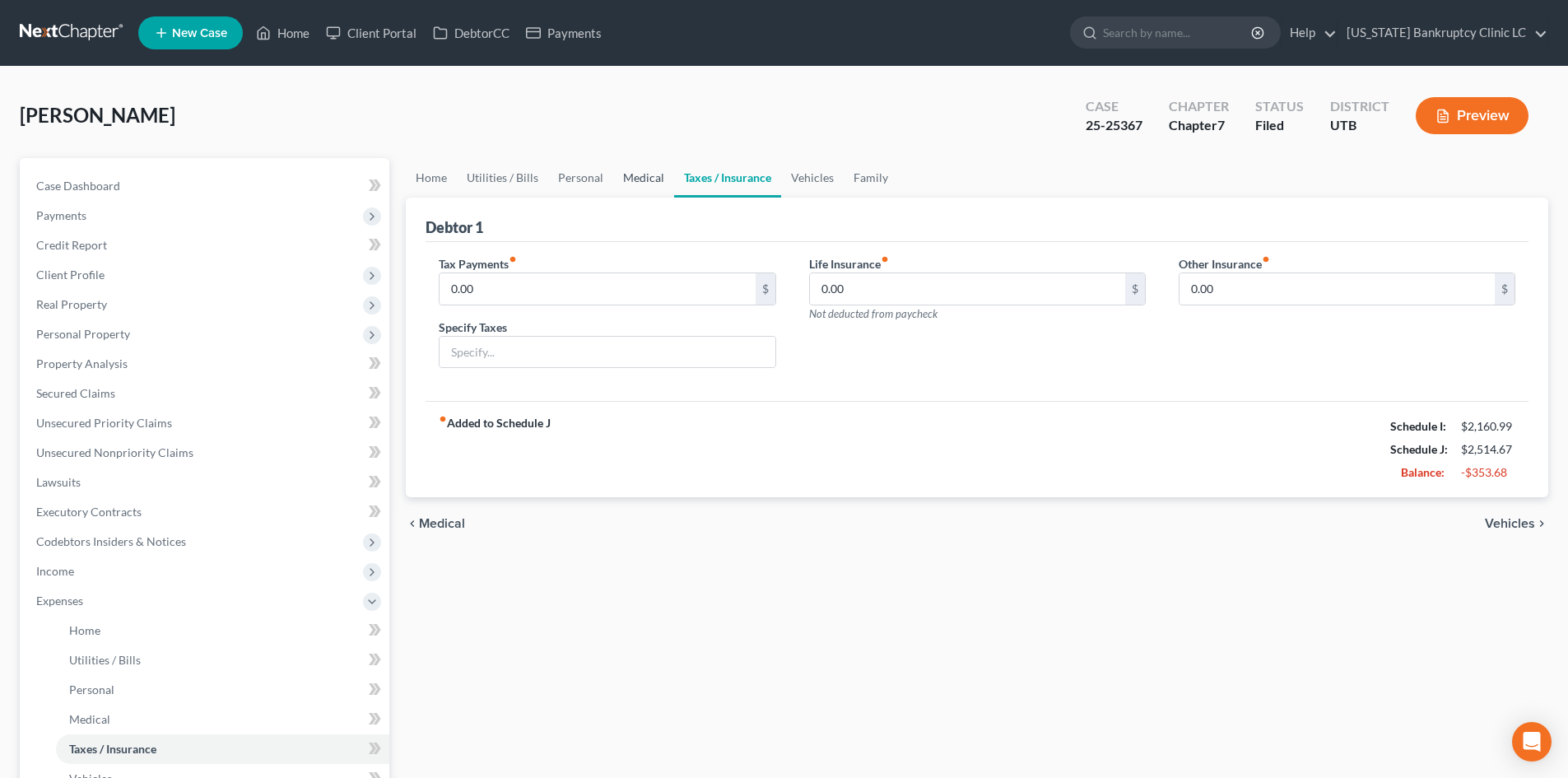
click at [636, 178] on link "Medical" at bounding box center [644, 178] width 61 height 39
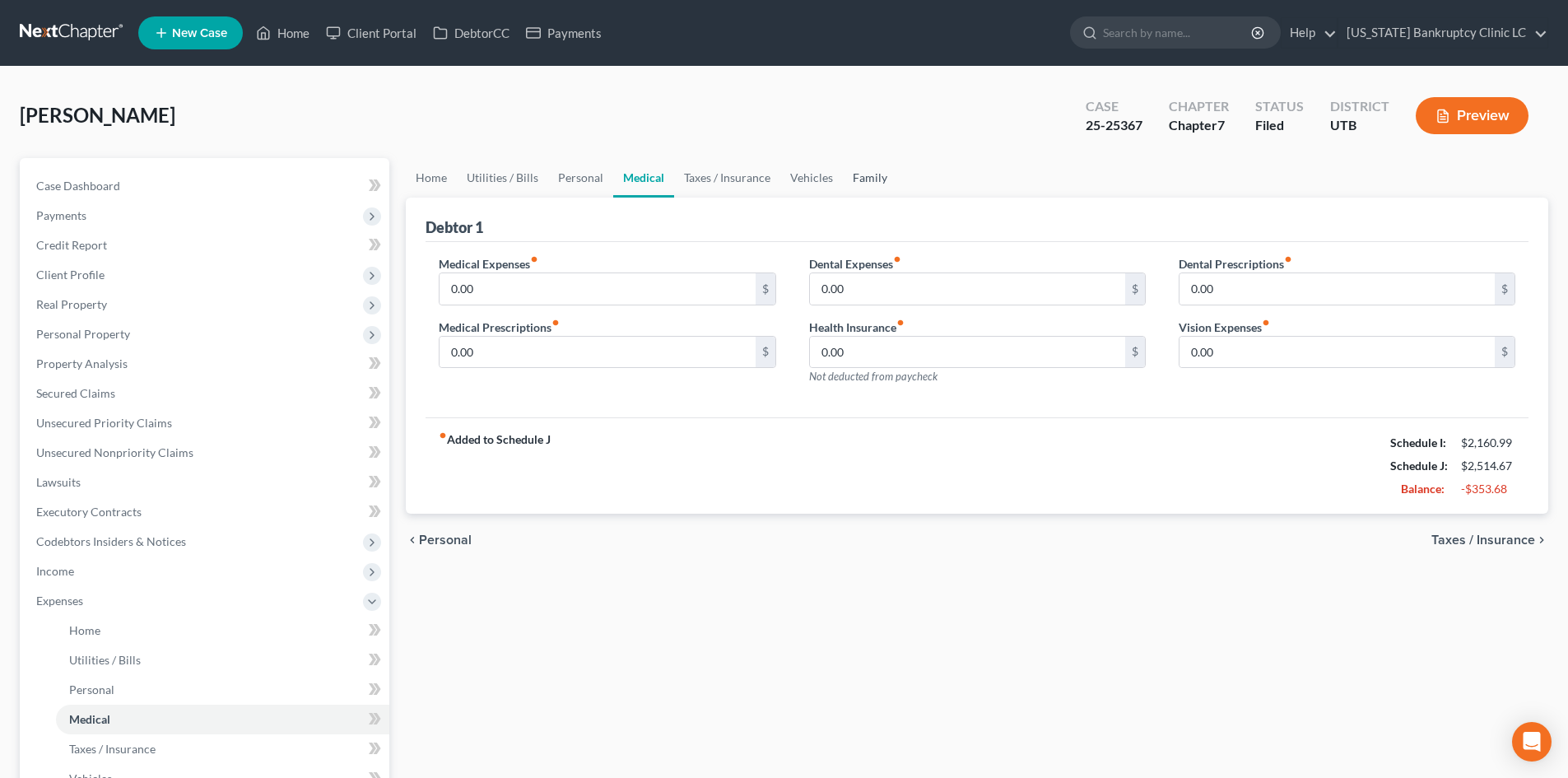
click at [888, 180] on link "Family" at bounding box center [870, 178] width 54 height 39
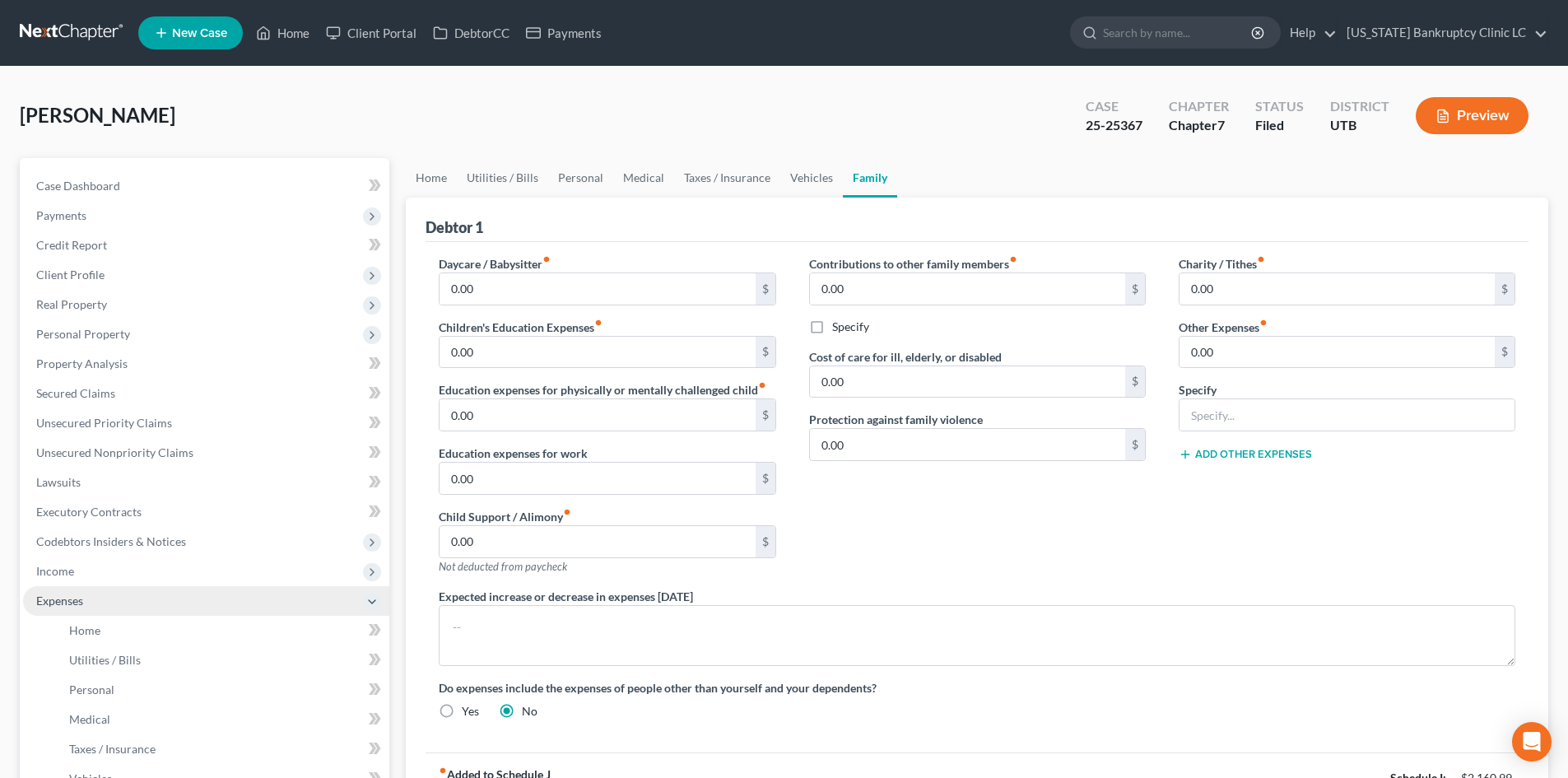
click at [62, 603] on span "Expenses" at bounding box center [60, 600] width 47 height 14
click at [71, 599] on span "Expenses" at bounding box center [60, 600] width 47 height 14
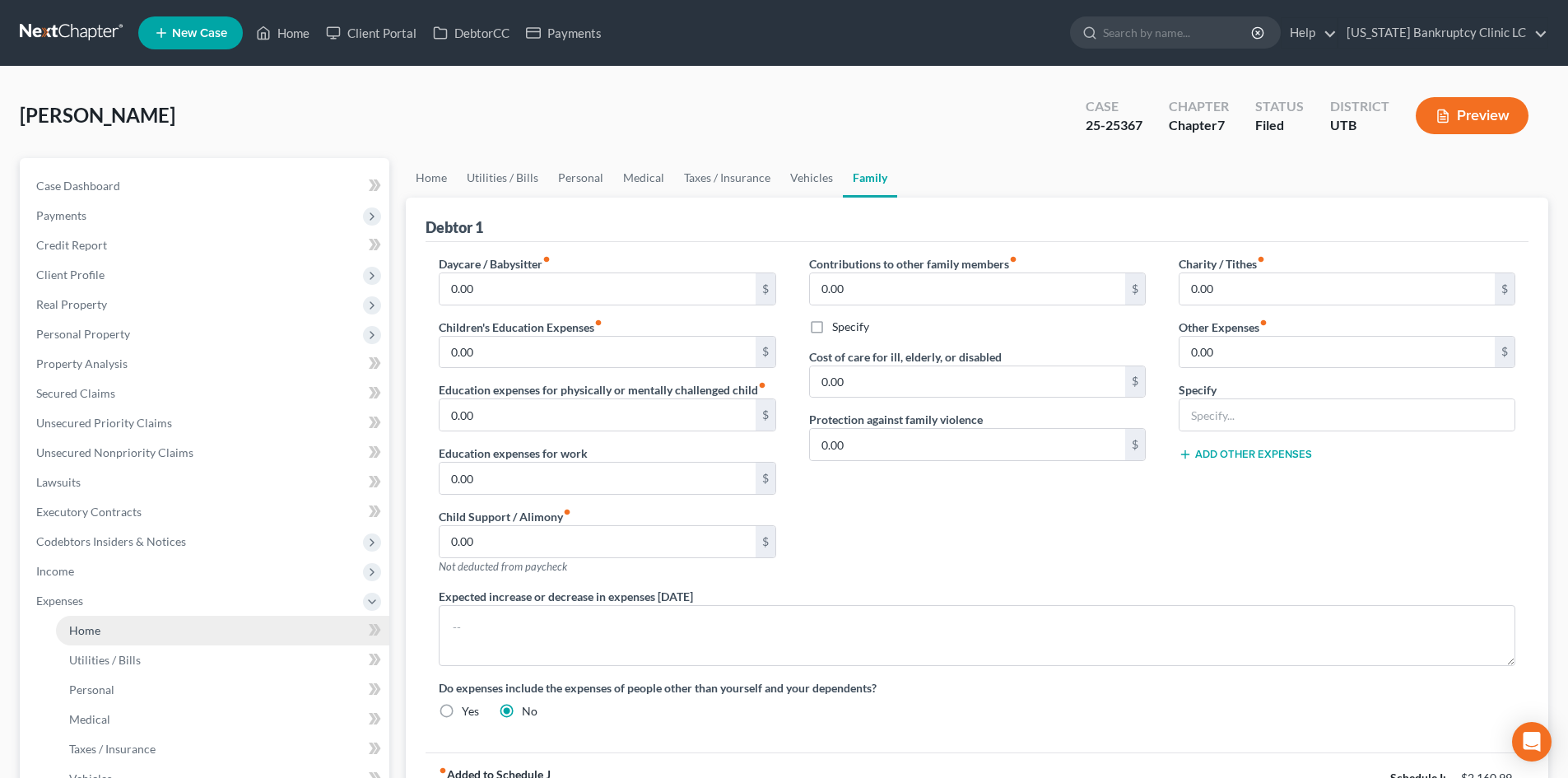
click at [134, 628] on link "Home" at bounding box center [223, 631] width 334 height 30
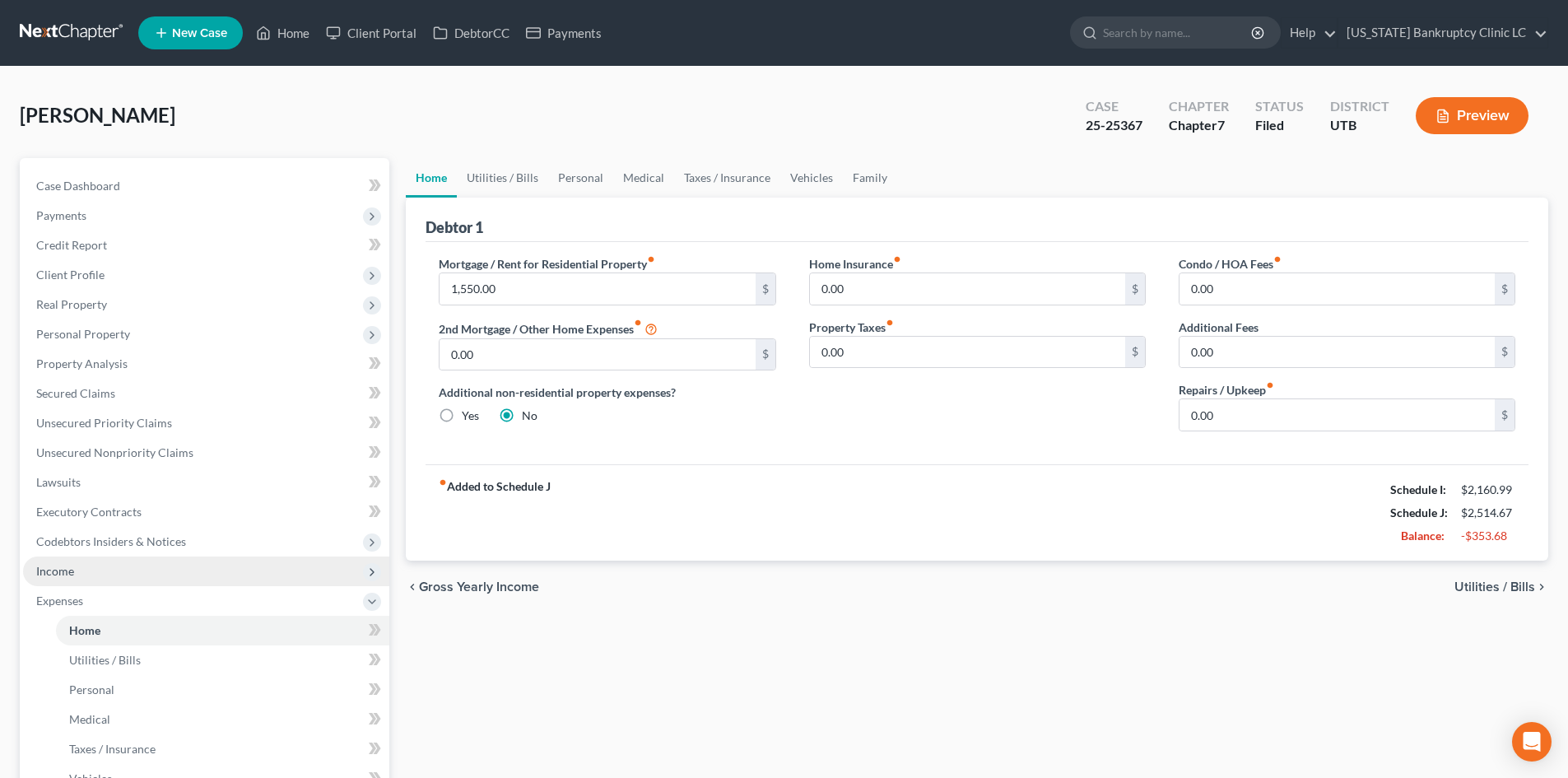
click at [58, 567] on span "Income" at bounding box center [55, 571] width 37 height 14
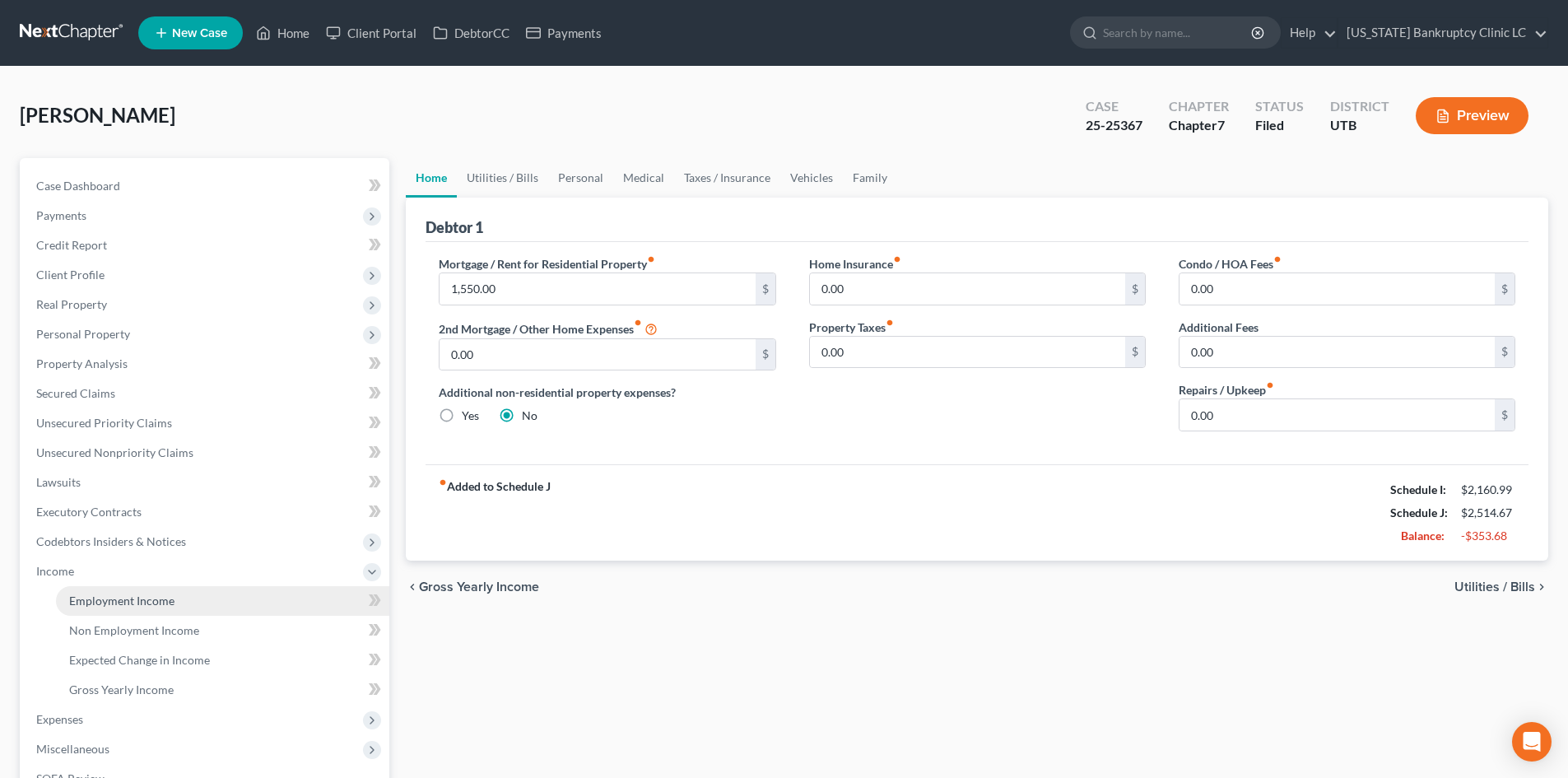
click at [118, 604] on span "Employment Income" at bounding box center [122, 600] width 105 height 14
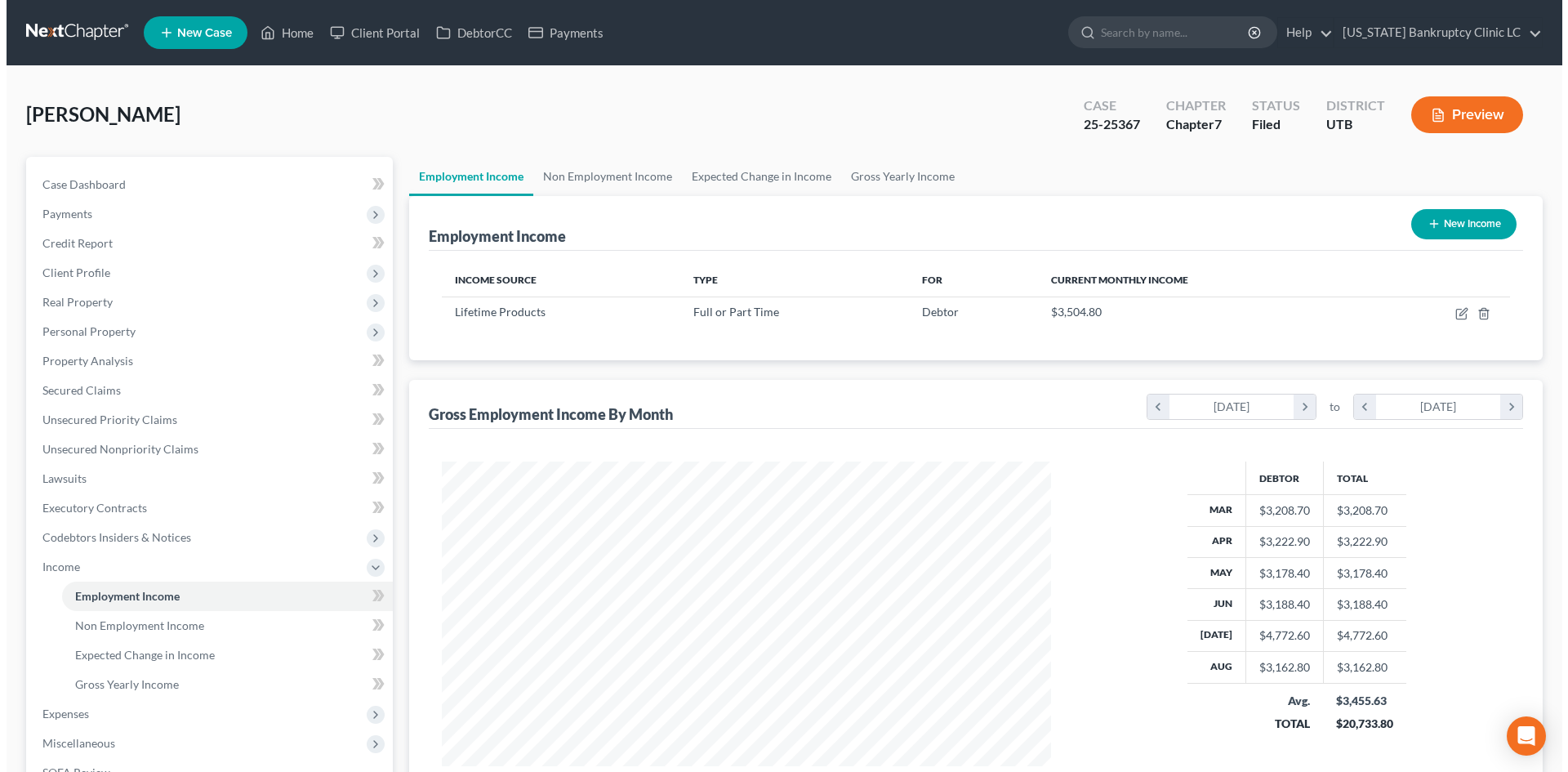
scroll to position [305, 642]
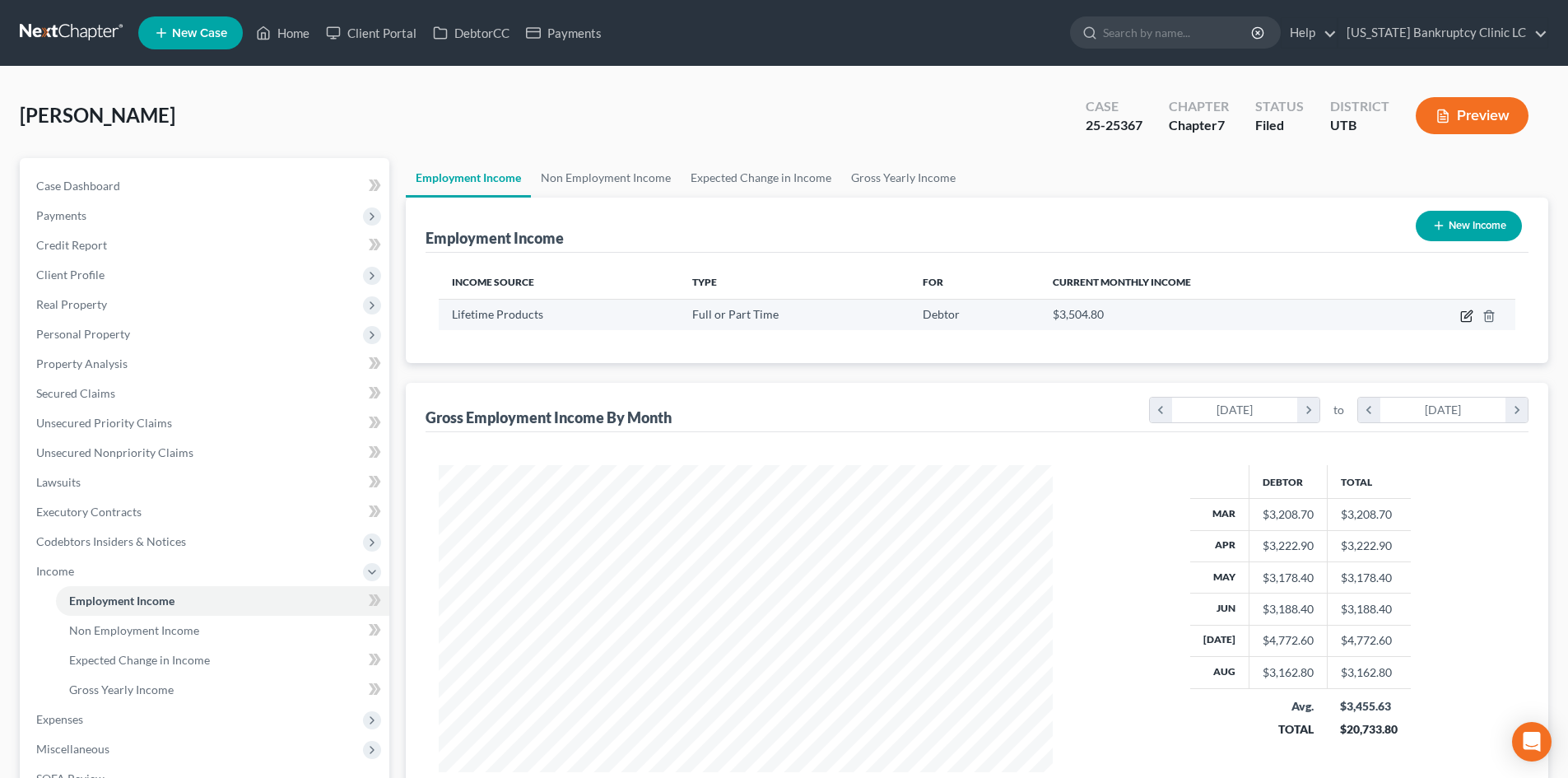
click at [1466, 322] on icon "button" at bounding box center [1466, 317] width 10 height 10
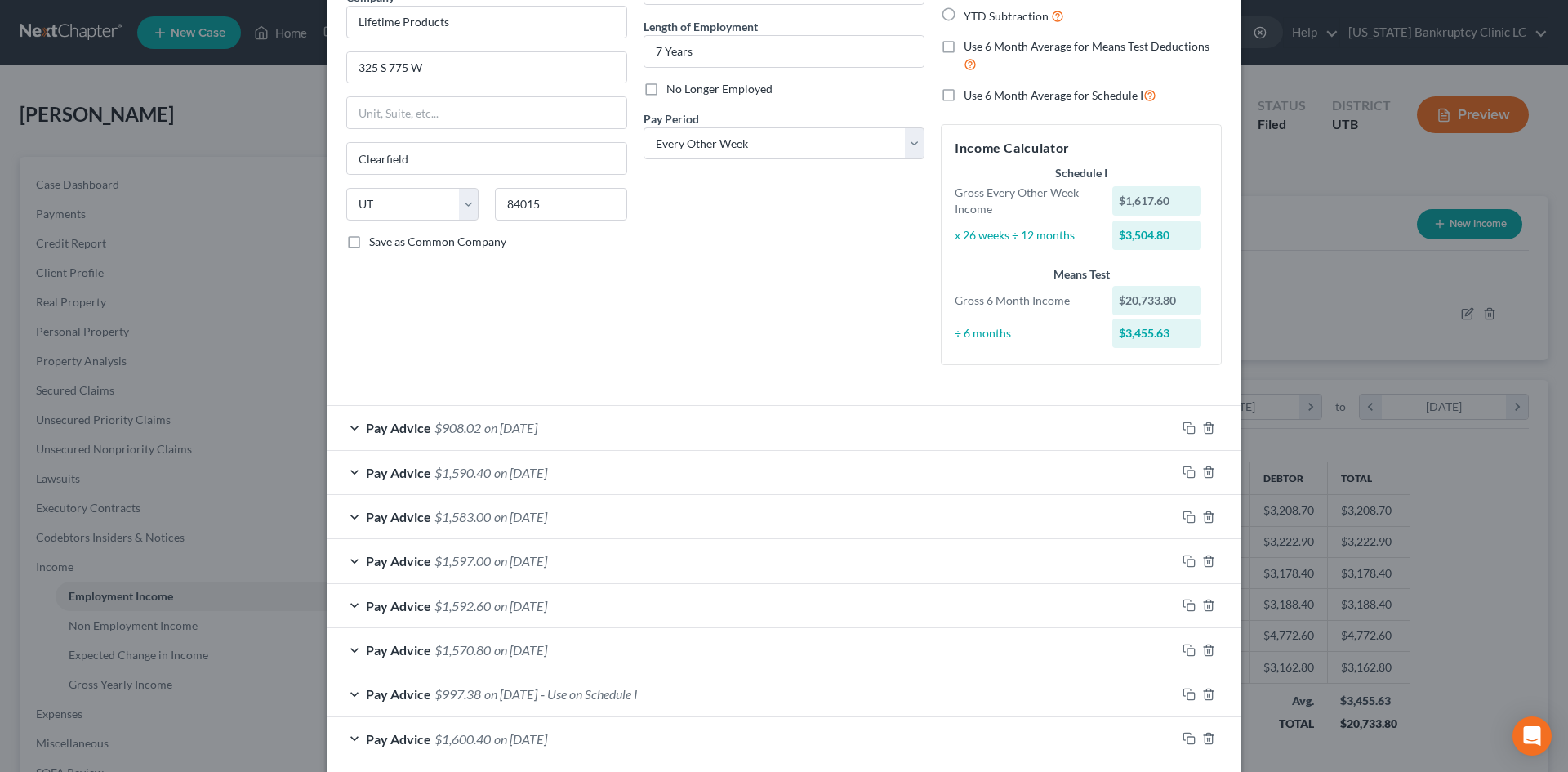
scroll to position [327, 0]
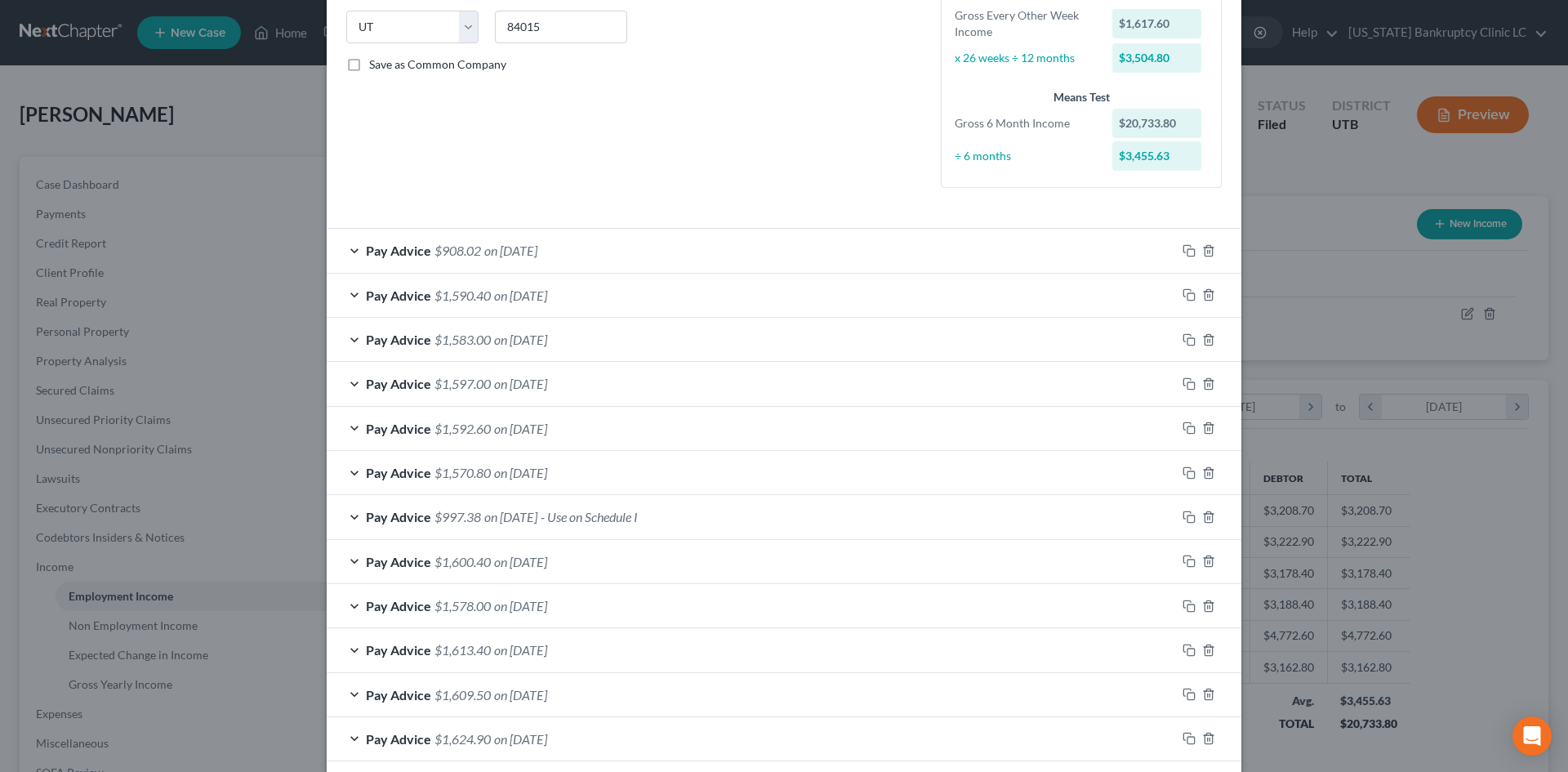
click at [731, 533] on div "Pay Advice $997.38 on [DATE] - Use on Schedule I" at bounding box center [751, 516] width 849 height 43
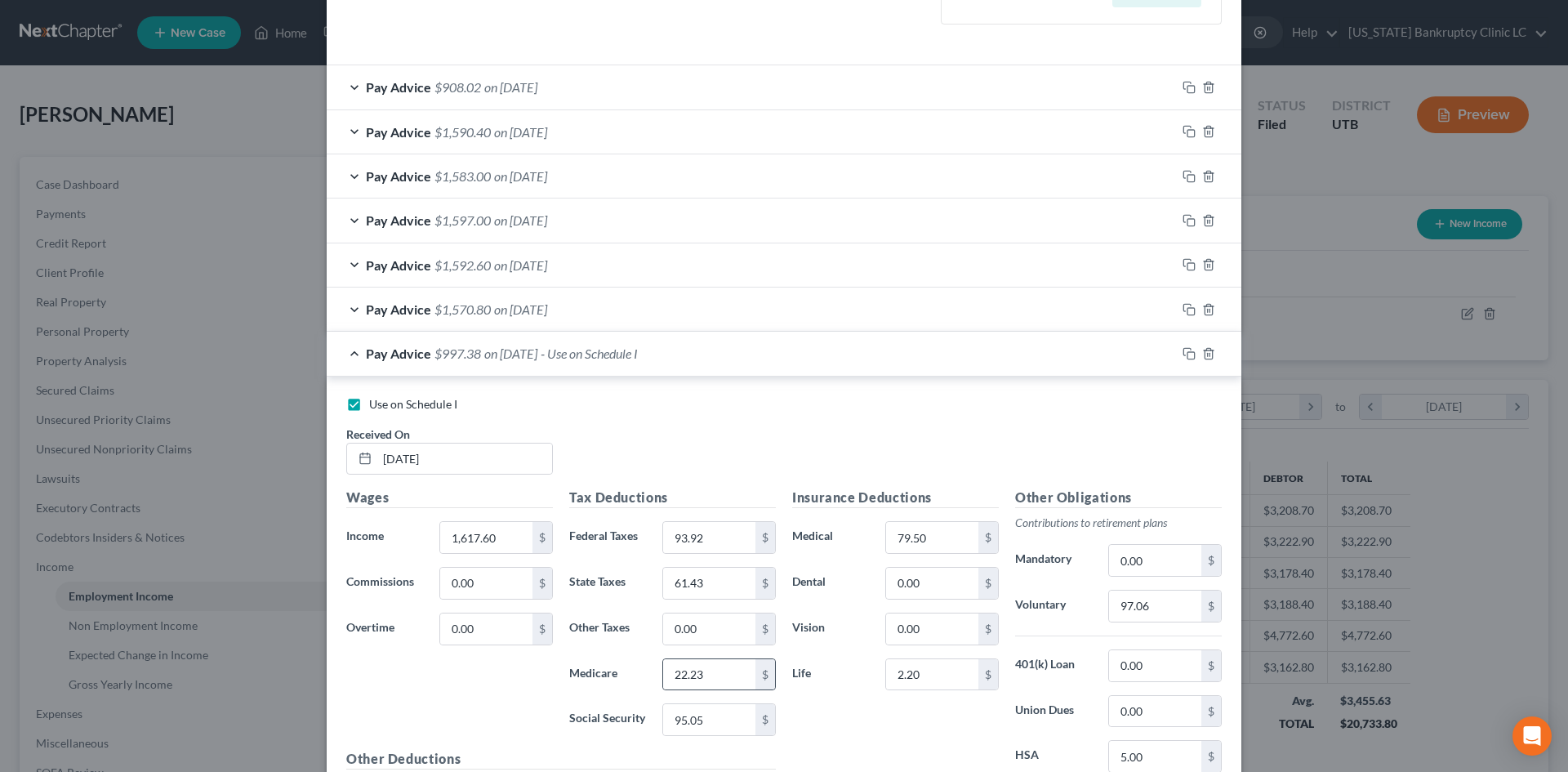
scroll to position [572, 0]
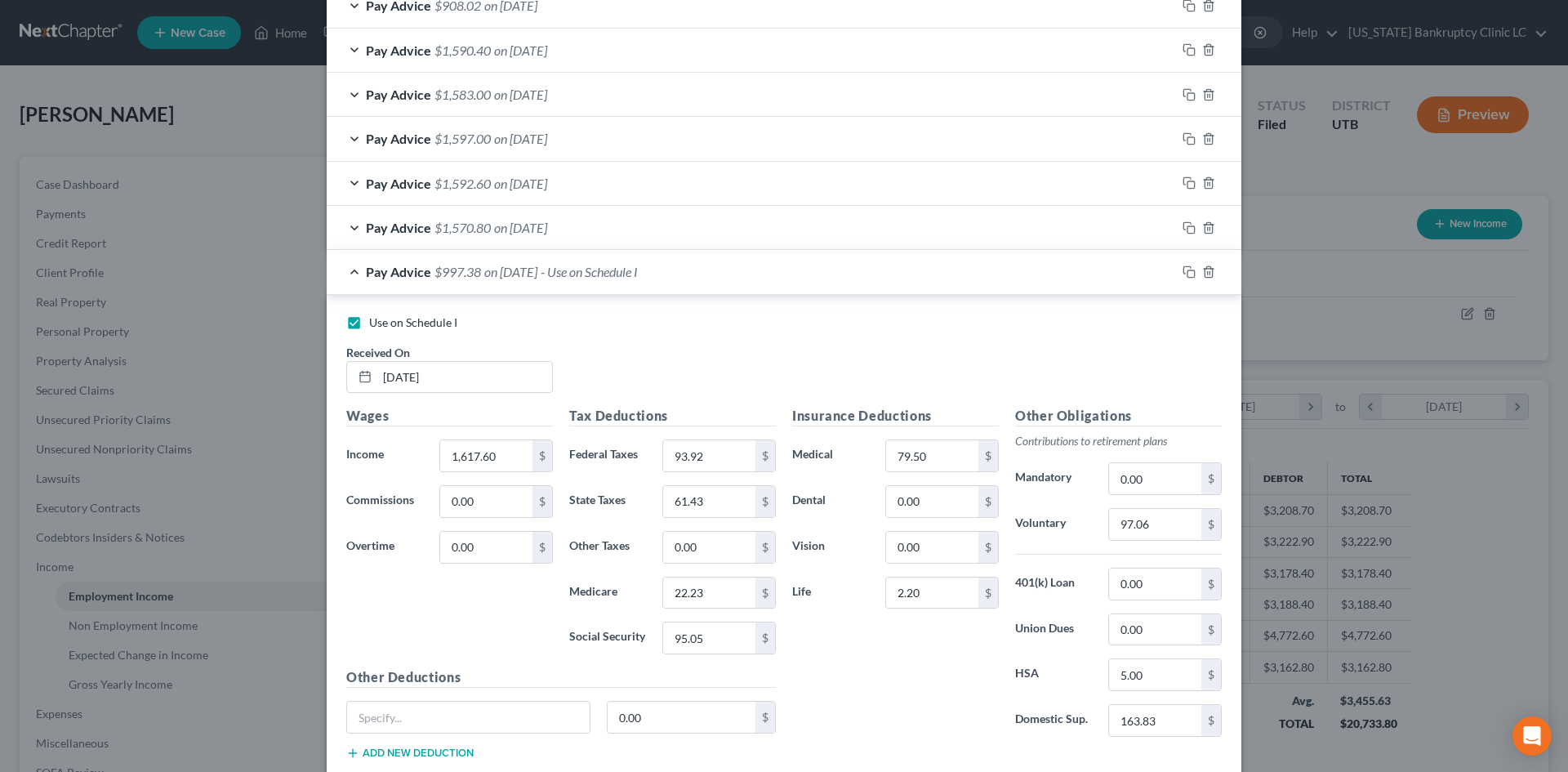
click at [758, 265] on div "Pay Advice $997.38 on [DATE] - Use on Schedule I" at bounding box center [751, 271] width 849 height 43
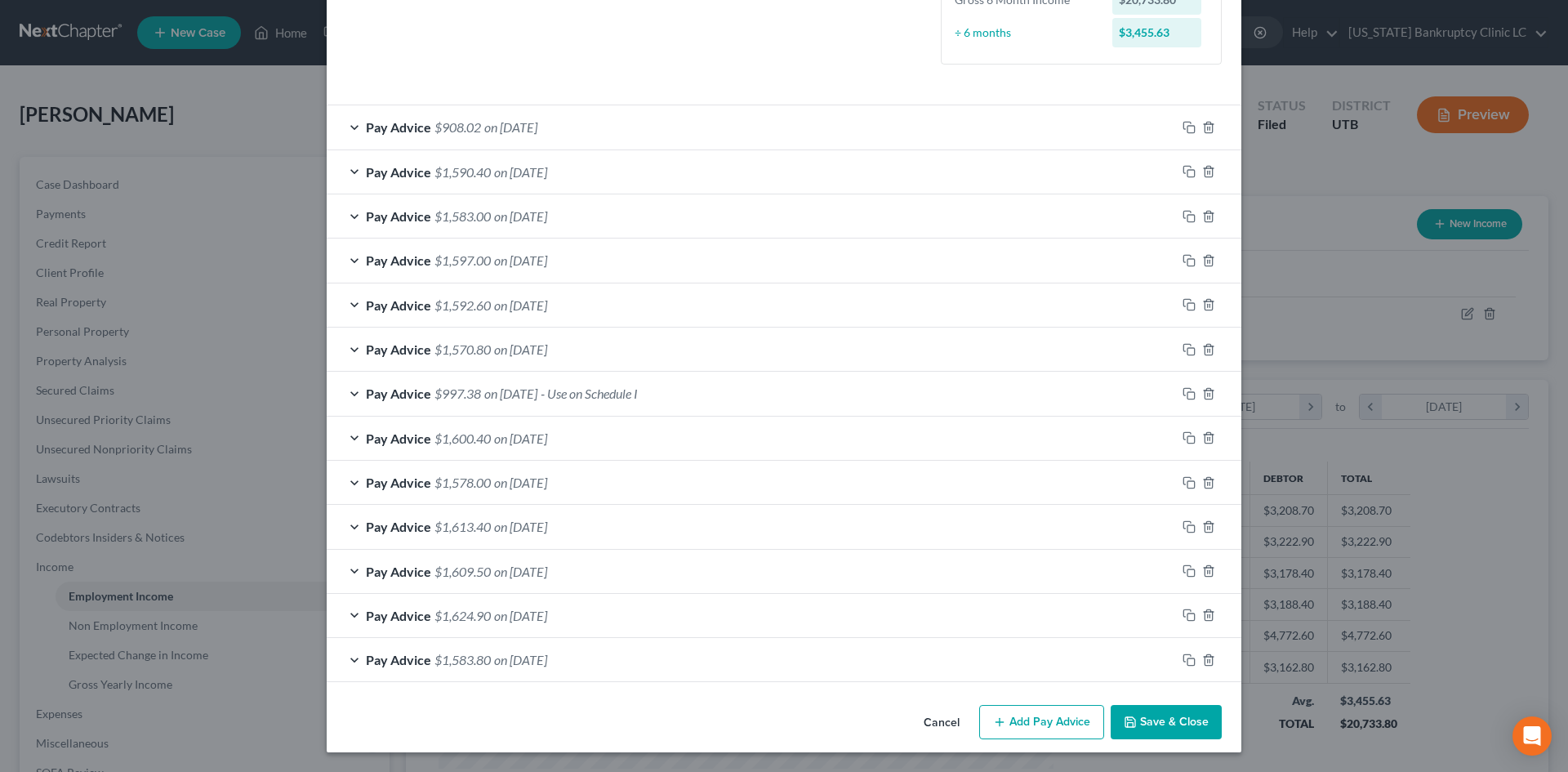
scroll to position [450, 0]
click at [698, 146] on div "Pay Advice $908.02 on [DATE]" at bounding box center [751, 127] width 849 height 43
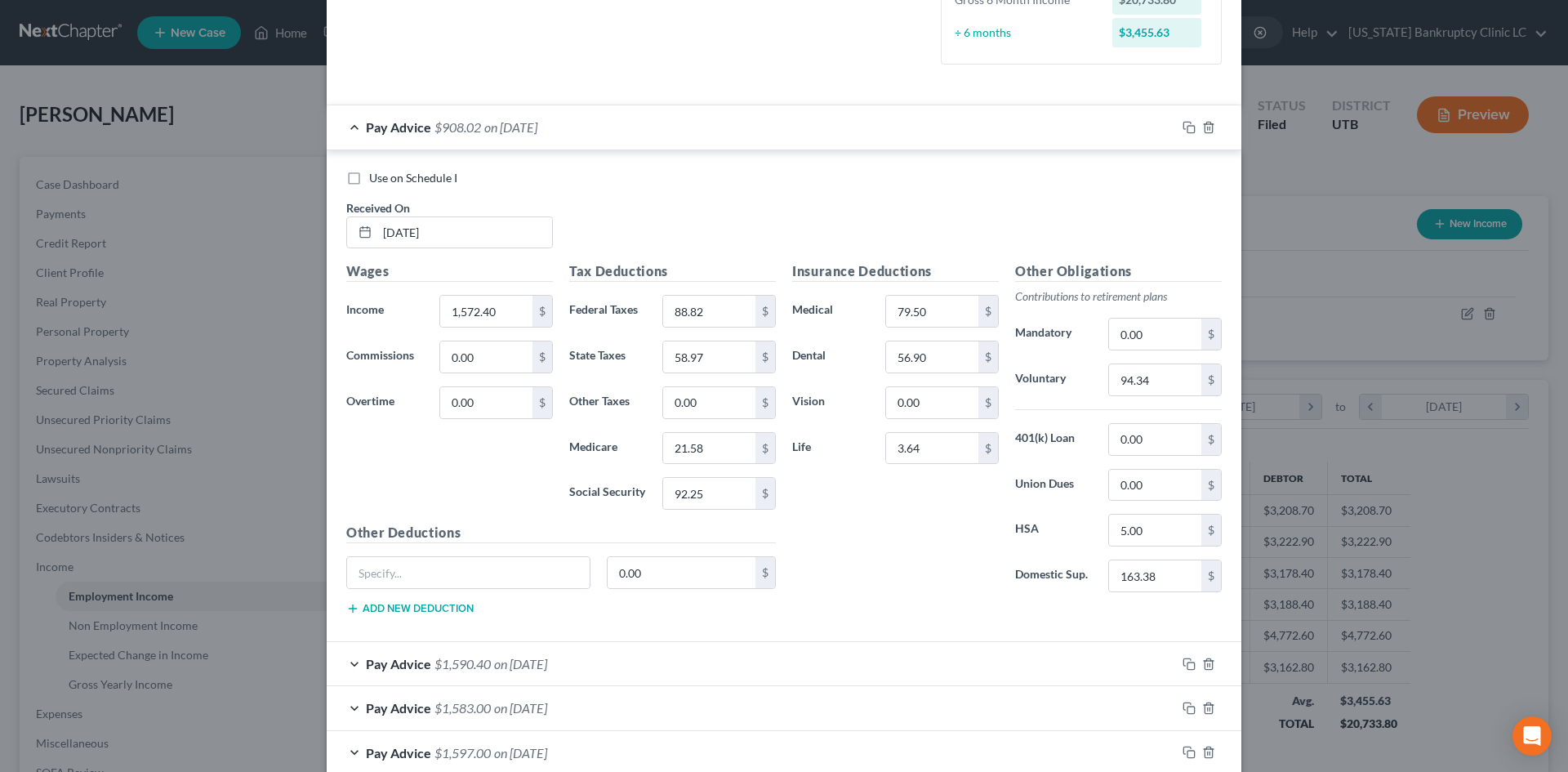
click at [404, 179] on span "Use on Schedule I" at bounding box center [413, 177] width 88 height 14
click at [387, 179] on input "Use on Schedule I" at bounding box center [381, 175] width 11 height 11
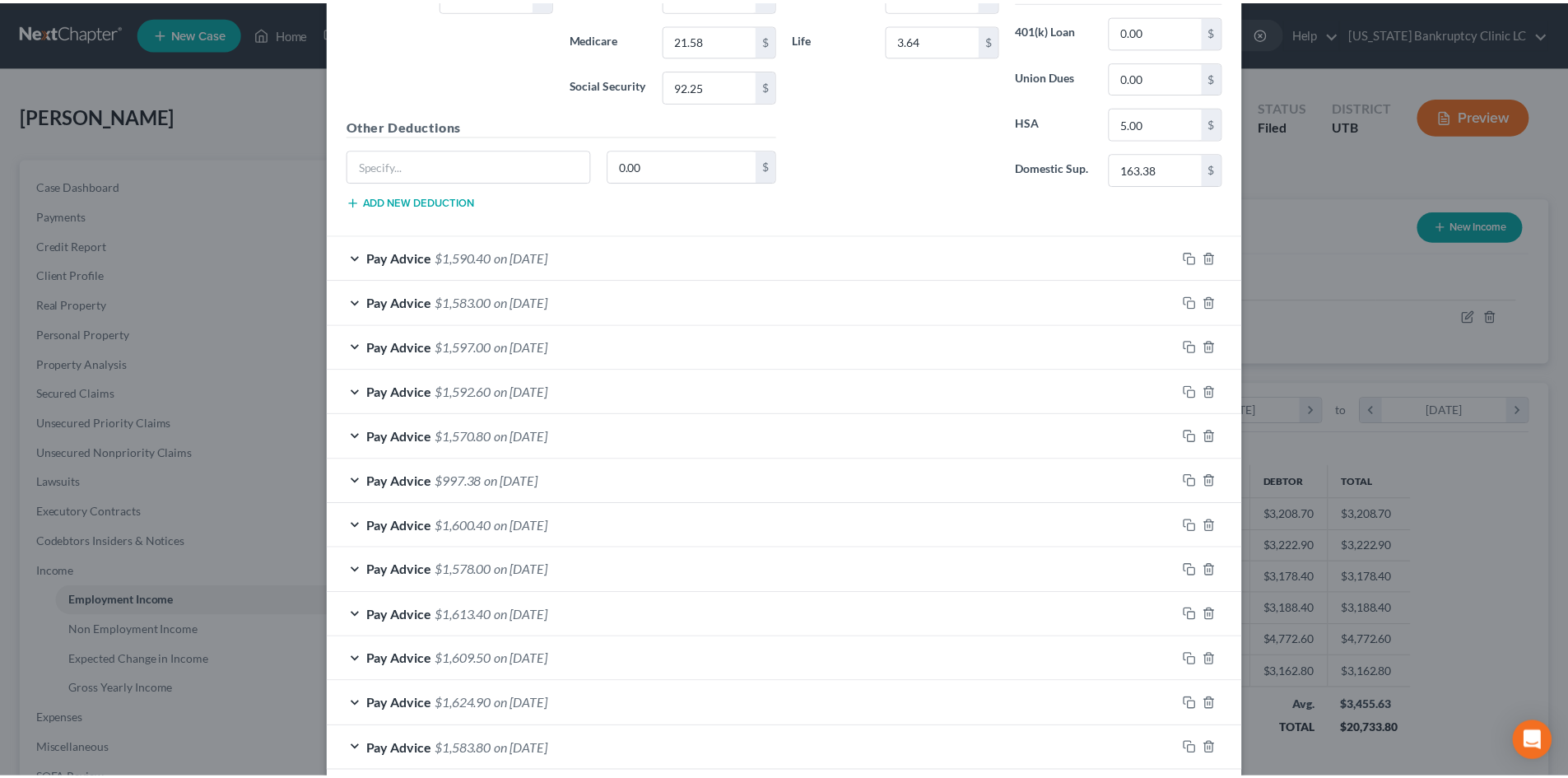
scroll to position [950, 0]
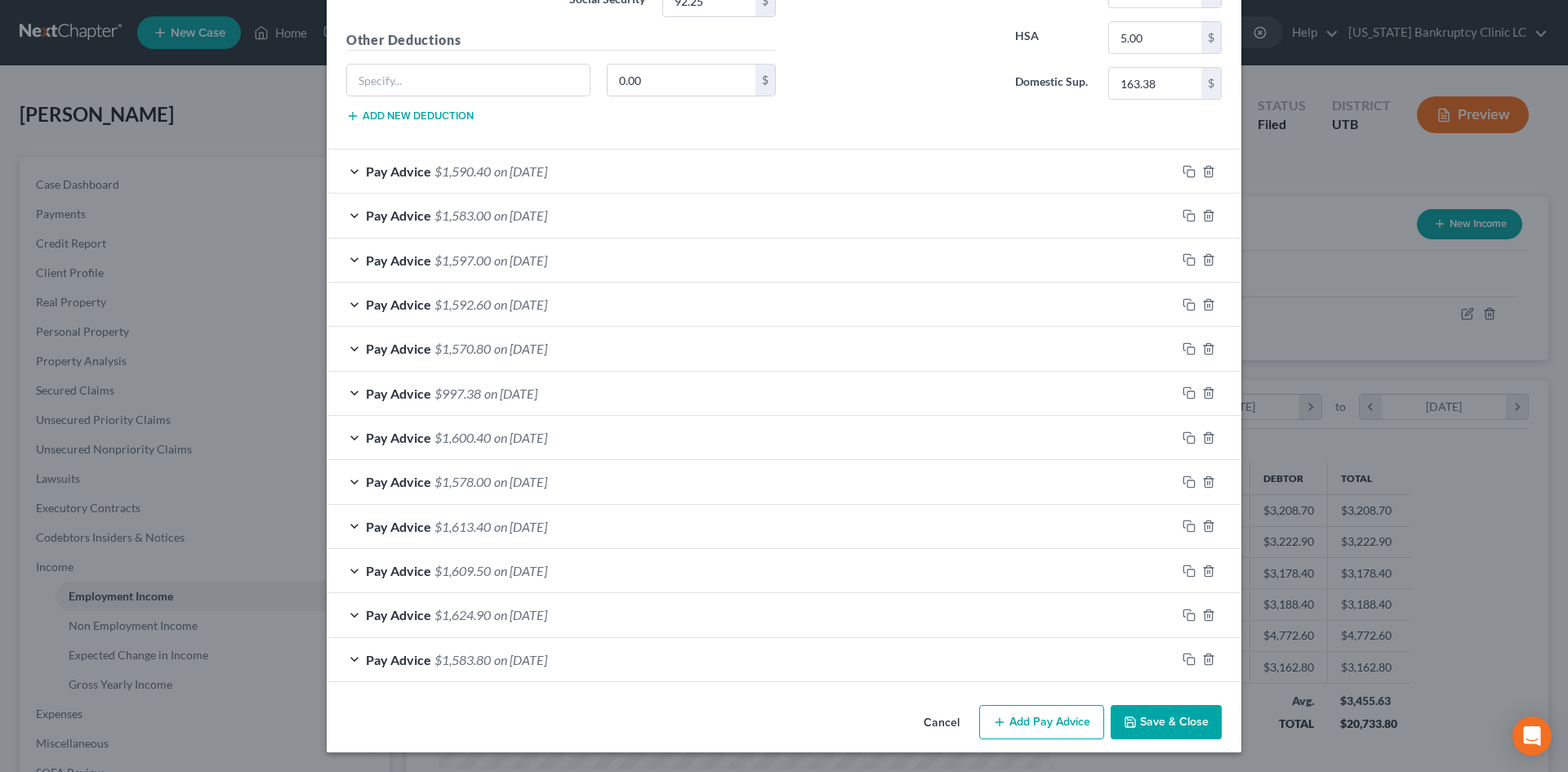
drag, startPoint x: 1216, startPoint y: 726, endPoint x: 1189, endPoint y: 718, distance: 28.2
click at [1215, 725] on div "Cancel Add Pay Advice Save & Close" at bounding box center [784, 726] width 914 height 54
click at [1189, 718] on button "Save & Close" at bounding box center [1167, 722] width 111 height 35
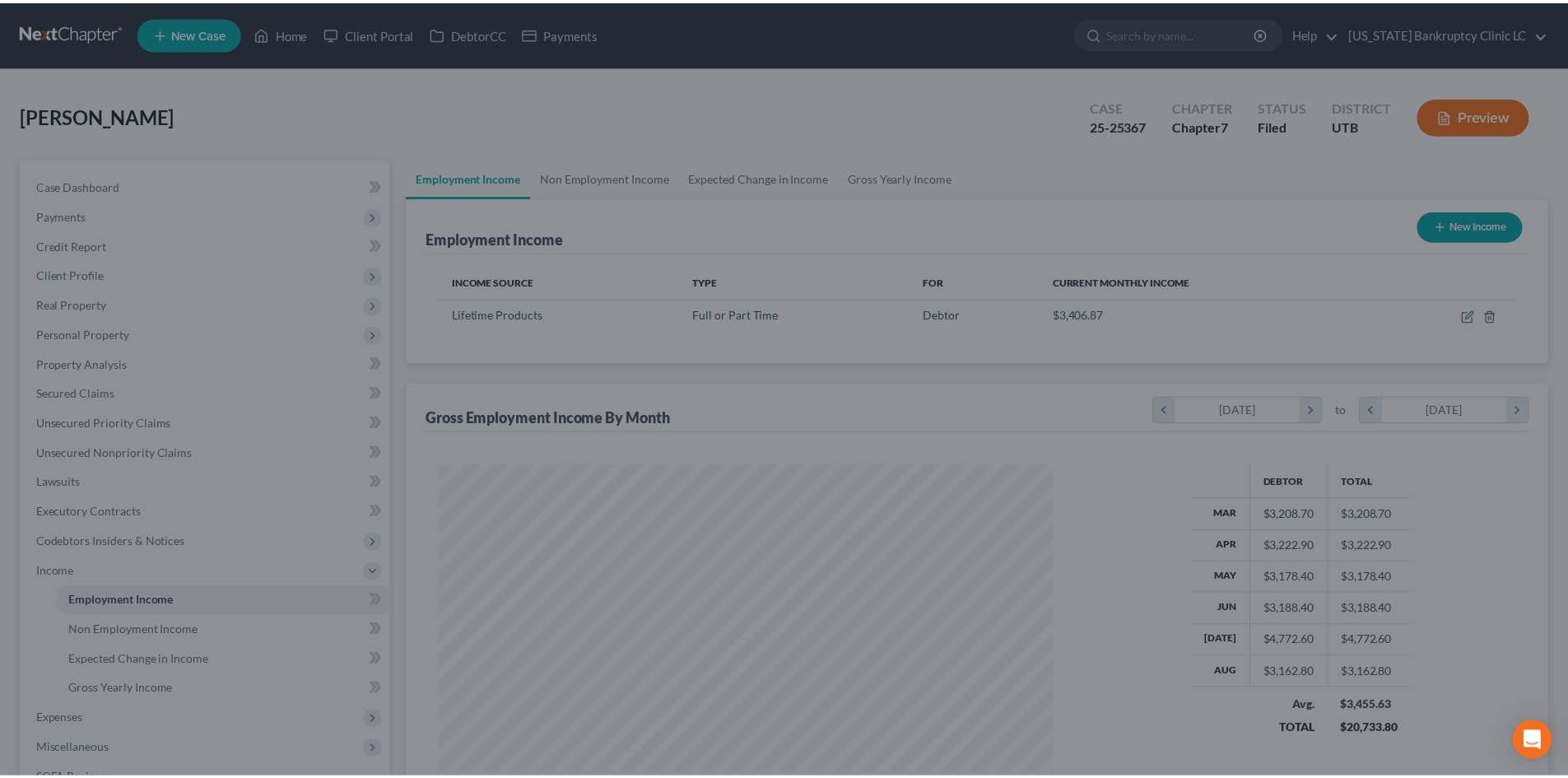
scroll to position [823086, 822343]
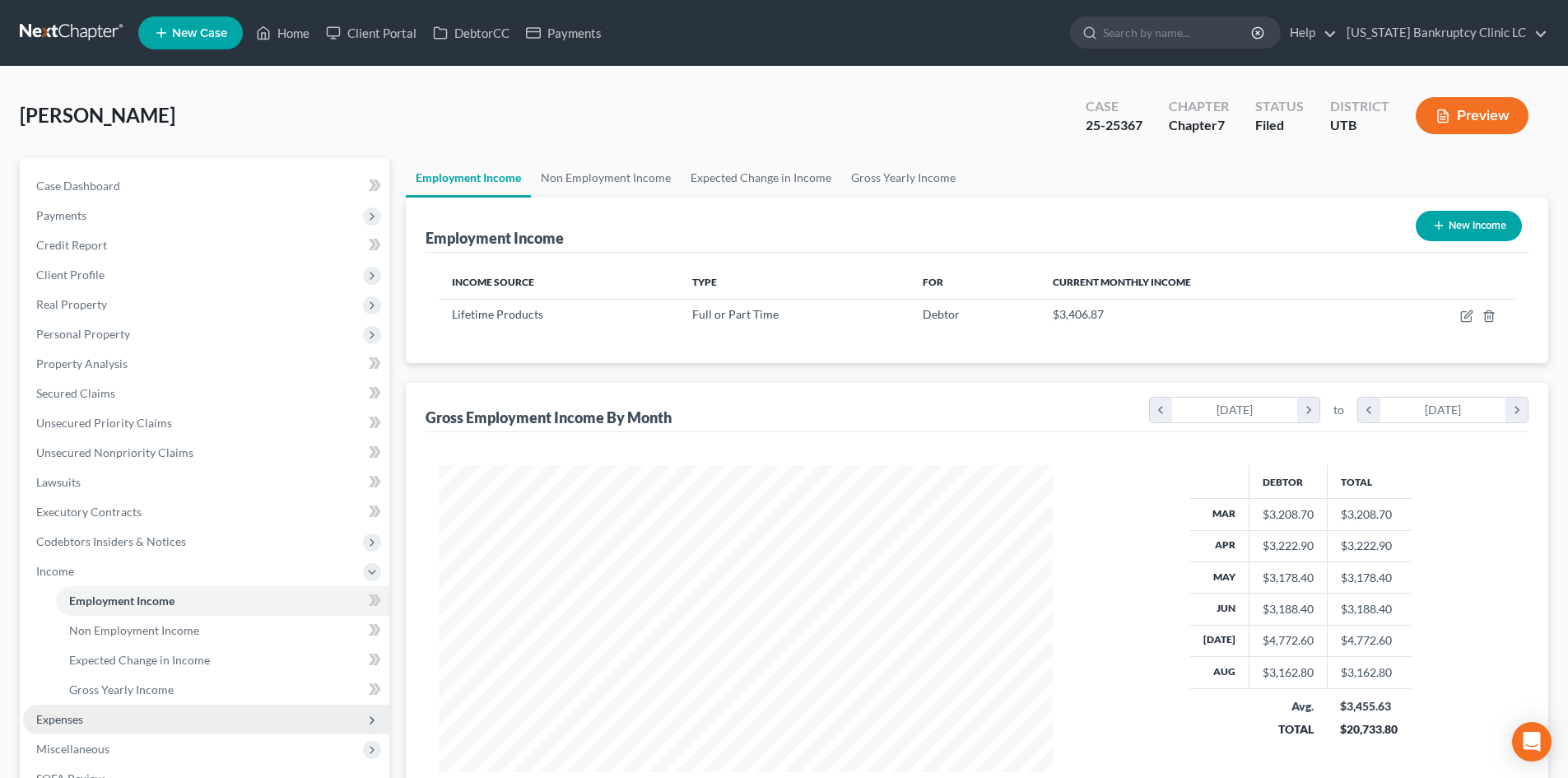
click at [87, 718] on span "Expenses" at bounding box center [206, 719] width 366 height 30
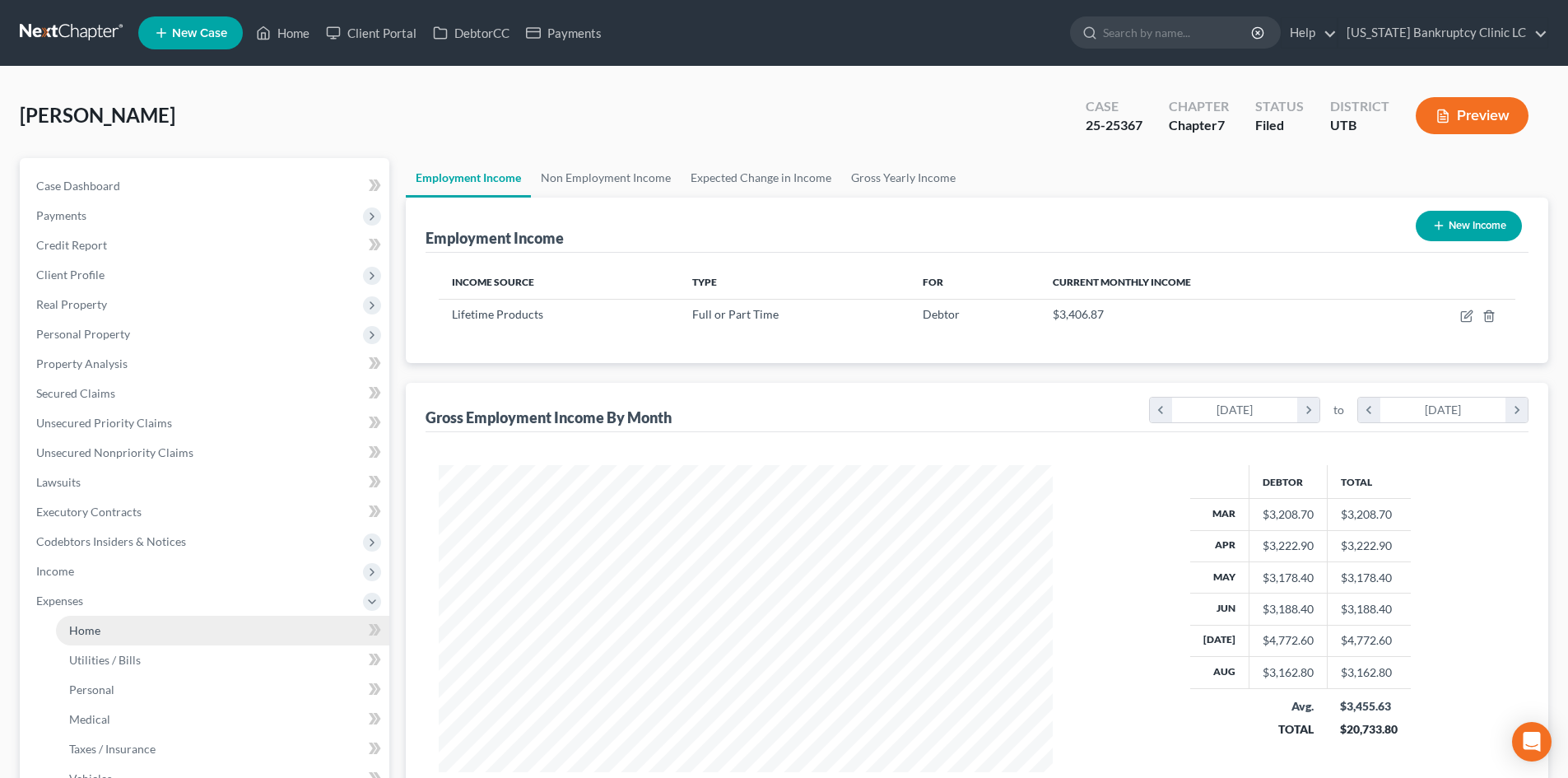
click at [163, 633] on link "Home" at bounding box center [223, 631] width 334 height 30
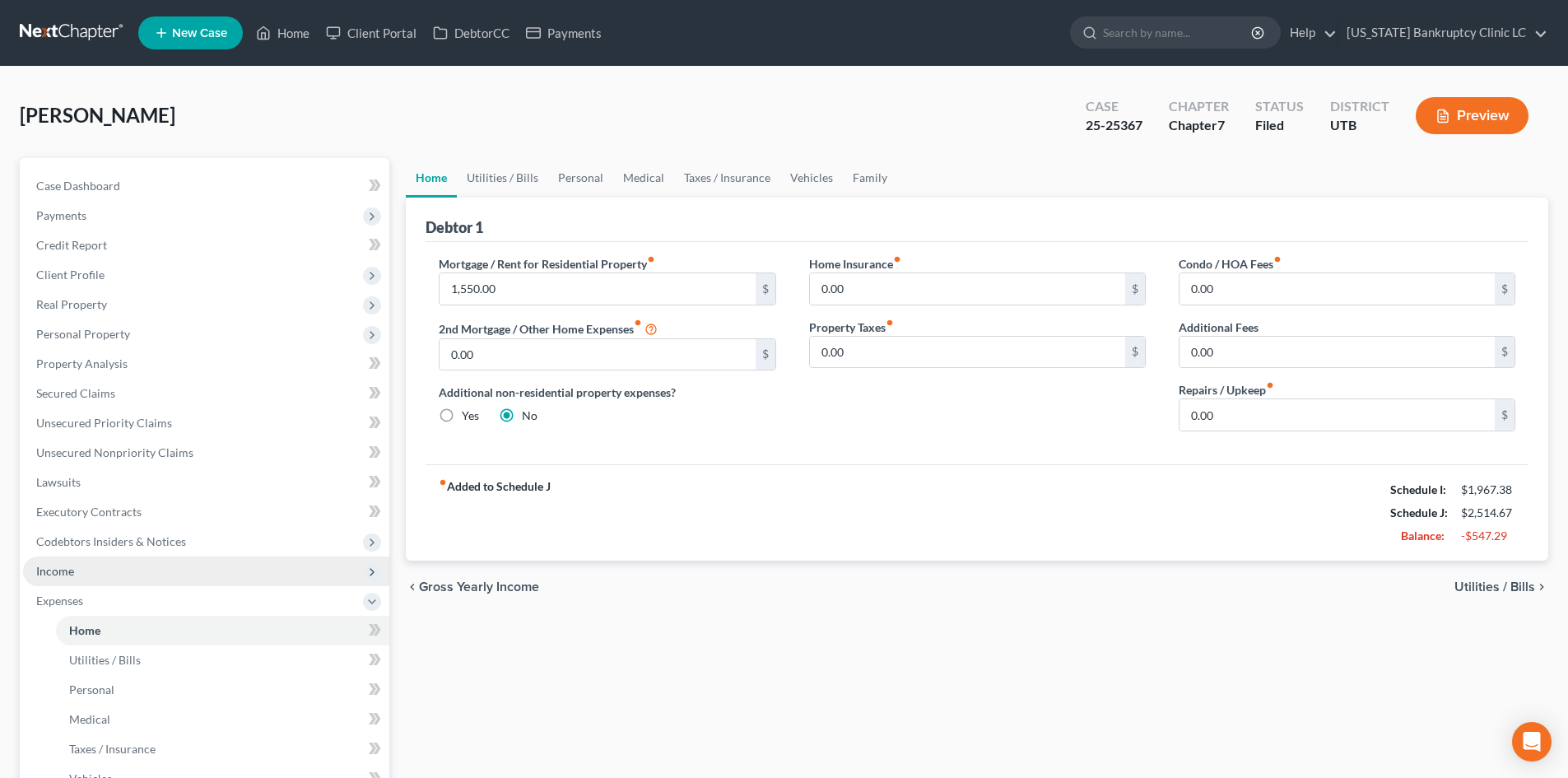
click at [86, 577] on span "Income" at bounding box center [206, 571] width 366 height 30
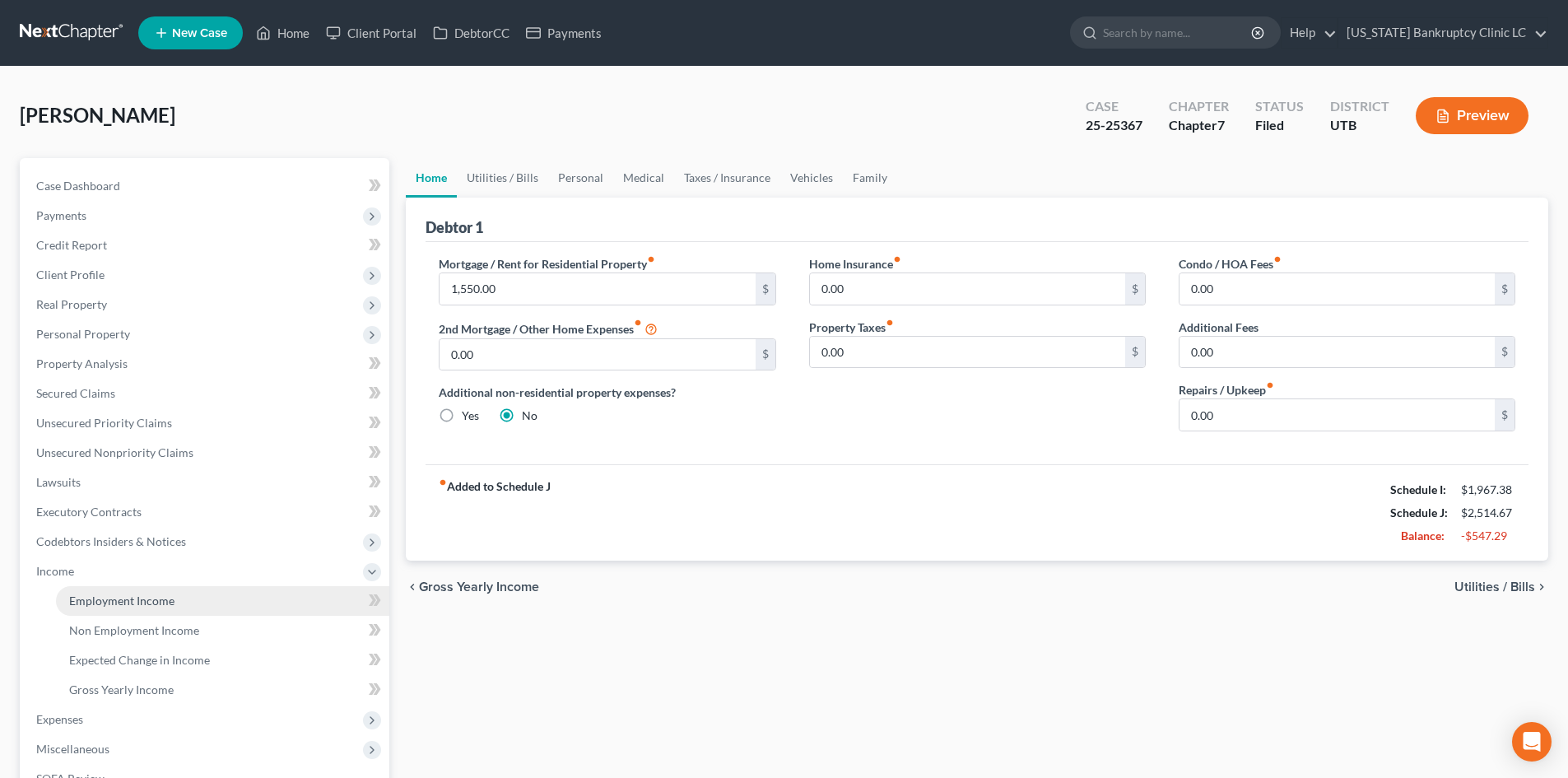
click at [94, 601] on span "Employment Income" at bounding box center [122, 600] width 105 height 14
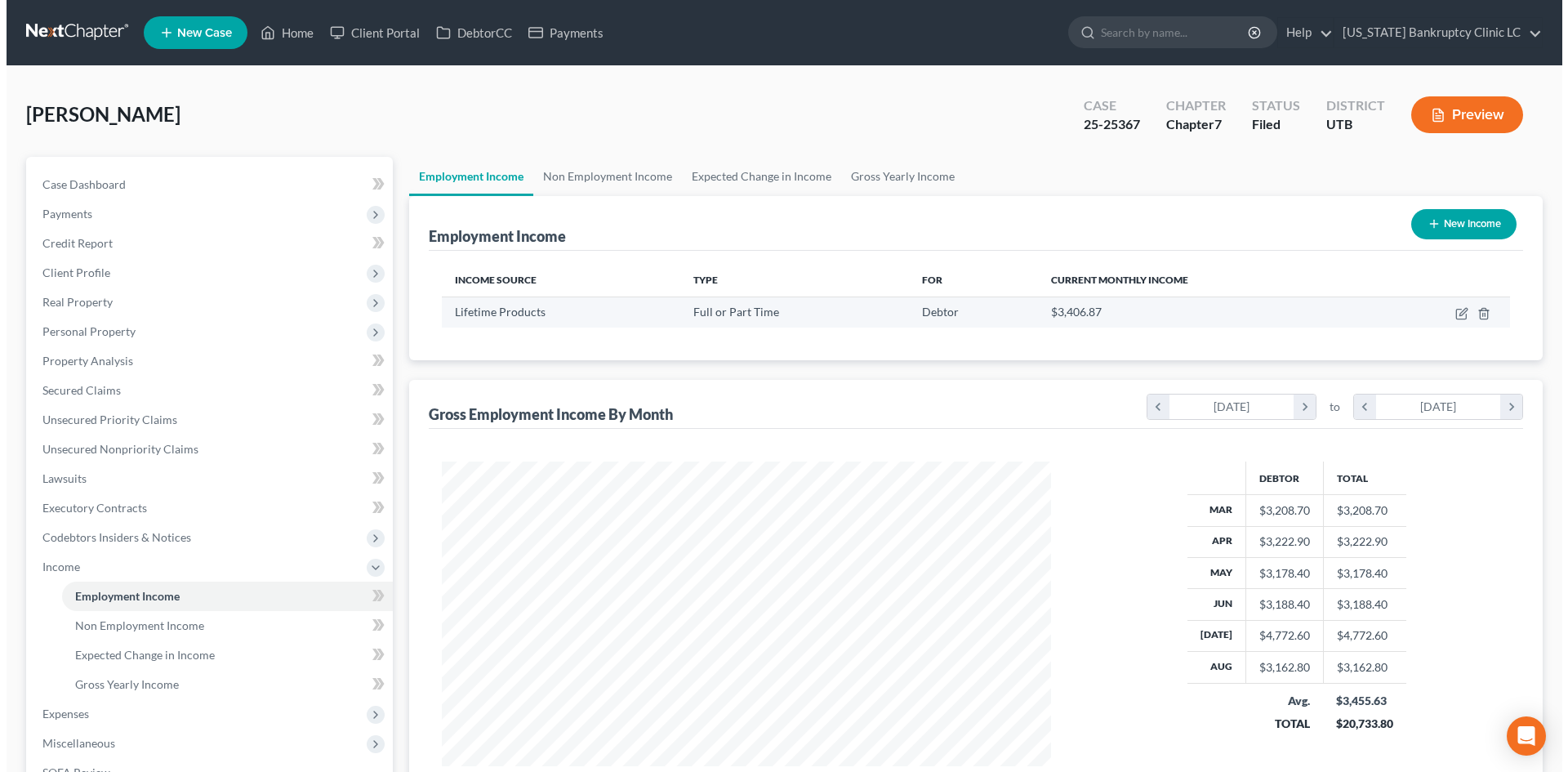
scroll to position [305, 642]
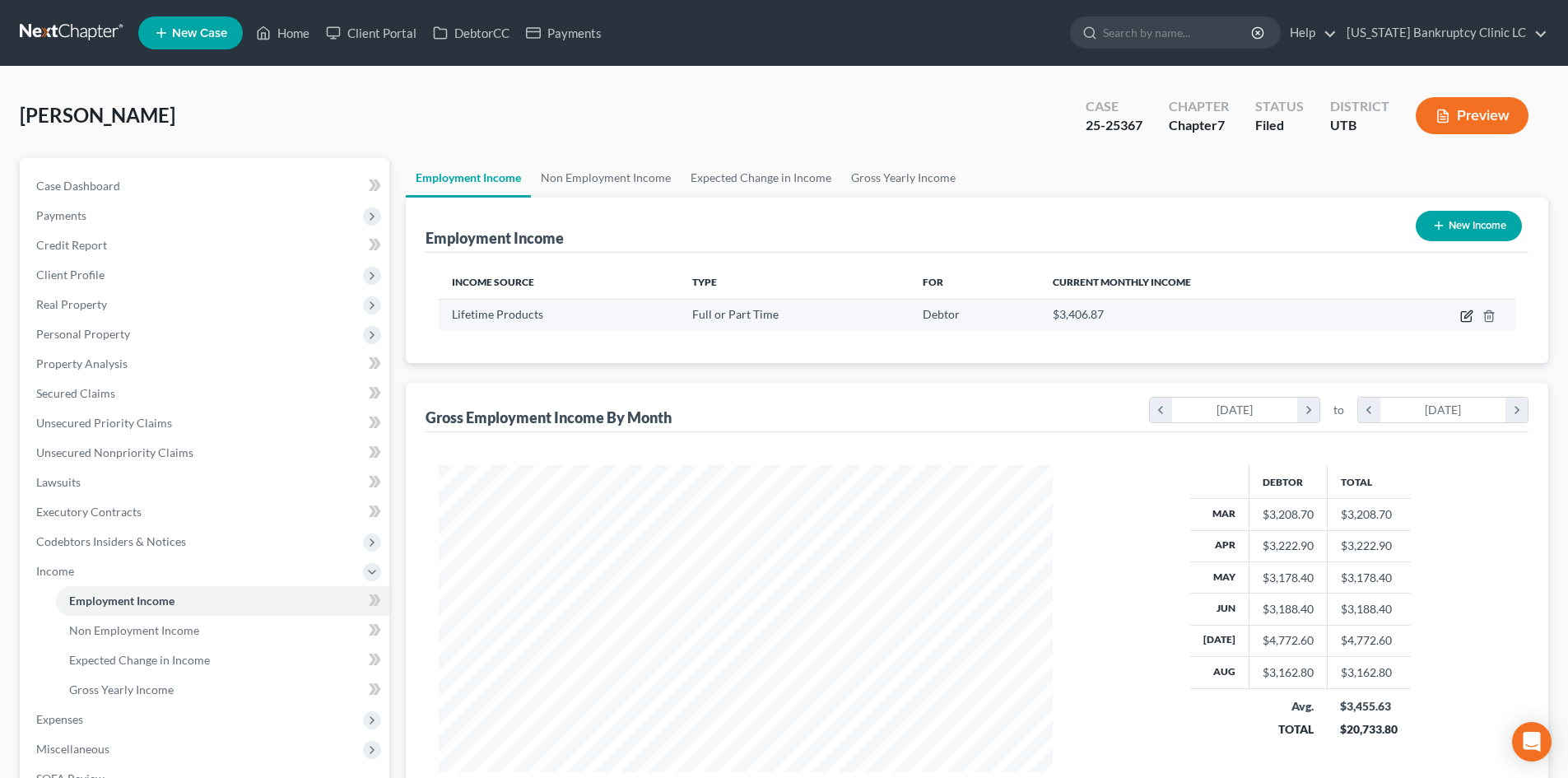
click at [1465, 319] on icon "button" at bounding box center [1466, 316] width 13 height 13
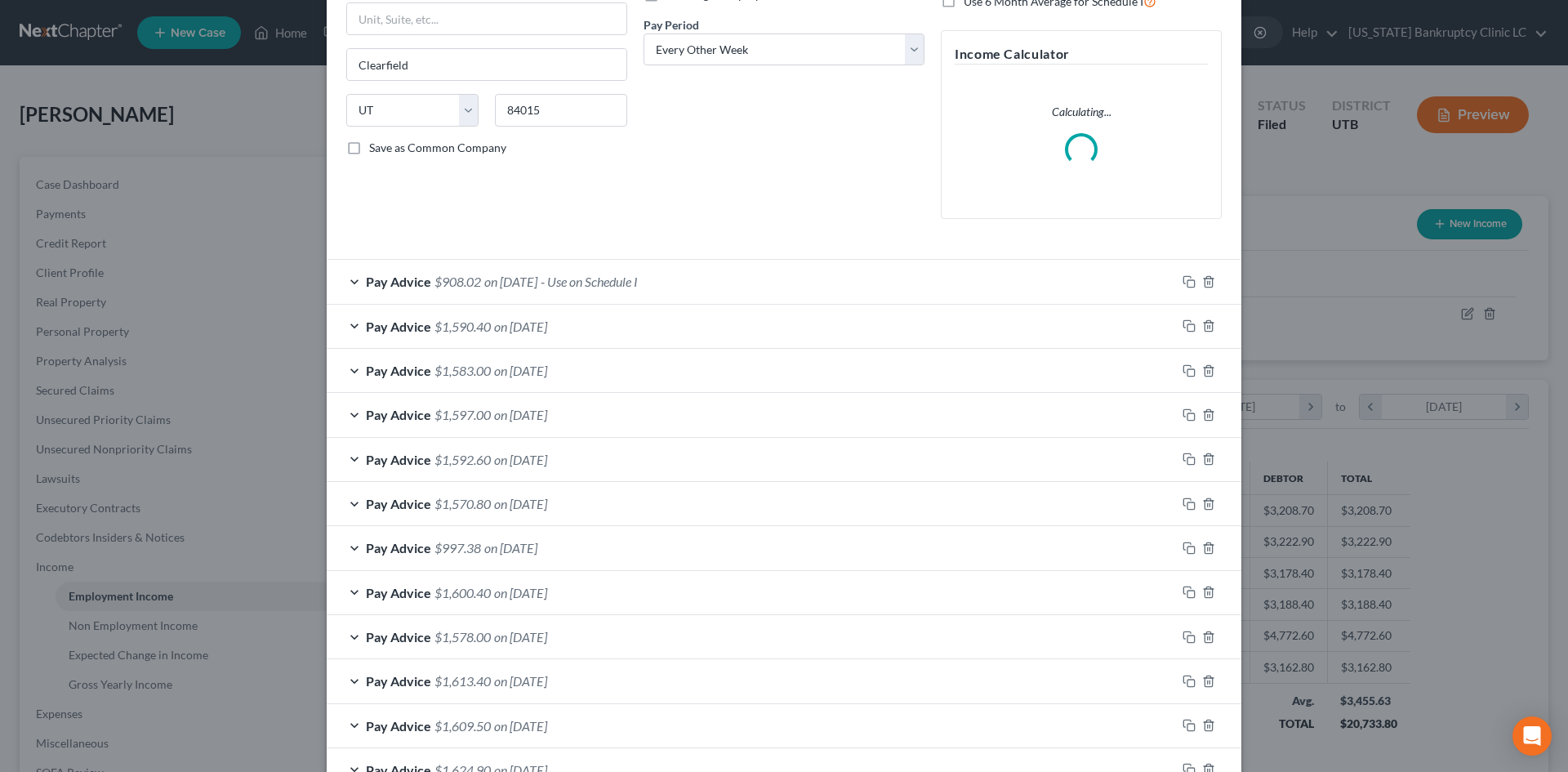
scroll to position [245, 0]
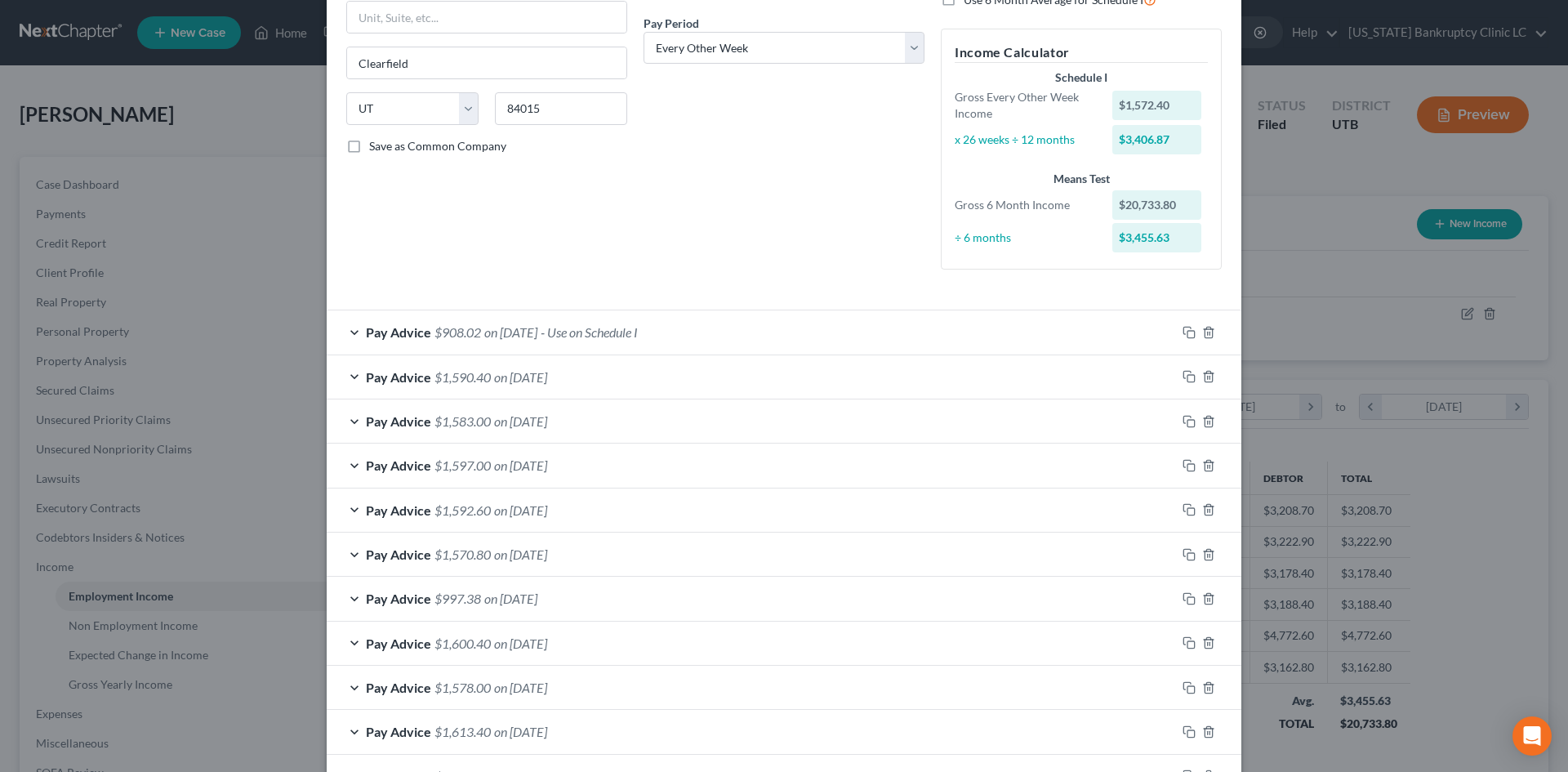
click at [640, 650] on div "Pay Advice $1,600.40 on [DATE]" at bounding box center [751, 643] width 849 height 43
click at [592, 591] on div "Pay Advice $997.38 on [DATE]" at bounding box center [751, 598] width 849 height 43
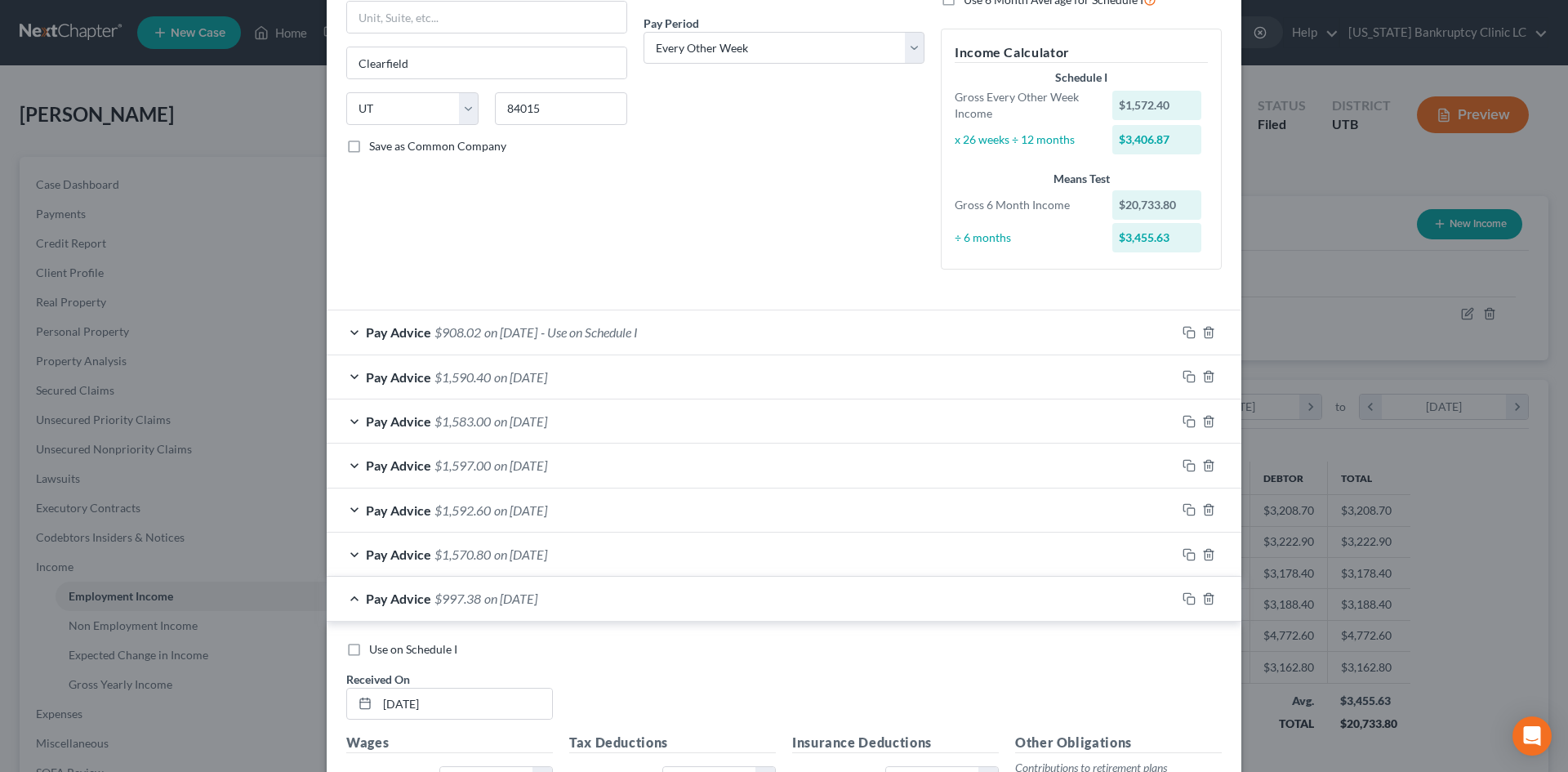
click at [414, 650] on span "Use on Schedule I" at bounding box center [413, 649] width 88 height 14
click at [387, 650] on input "Use on Schedule I" at bounding box center [381, 646] width 11 height 11
click at [727, 600] on div "Pay Advice $997.38 on [DATE] - Use on Schedule I" at bounding box center [751, 598] width 849 height 43
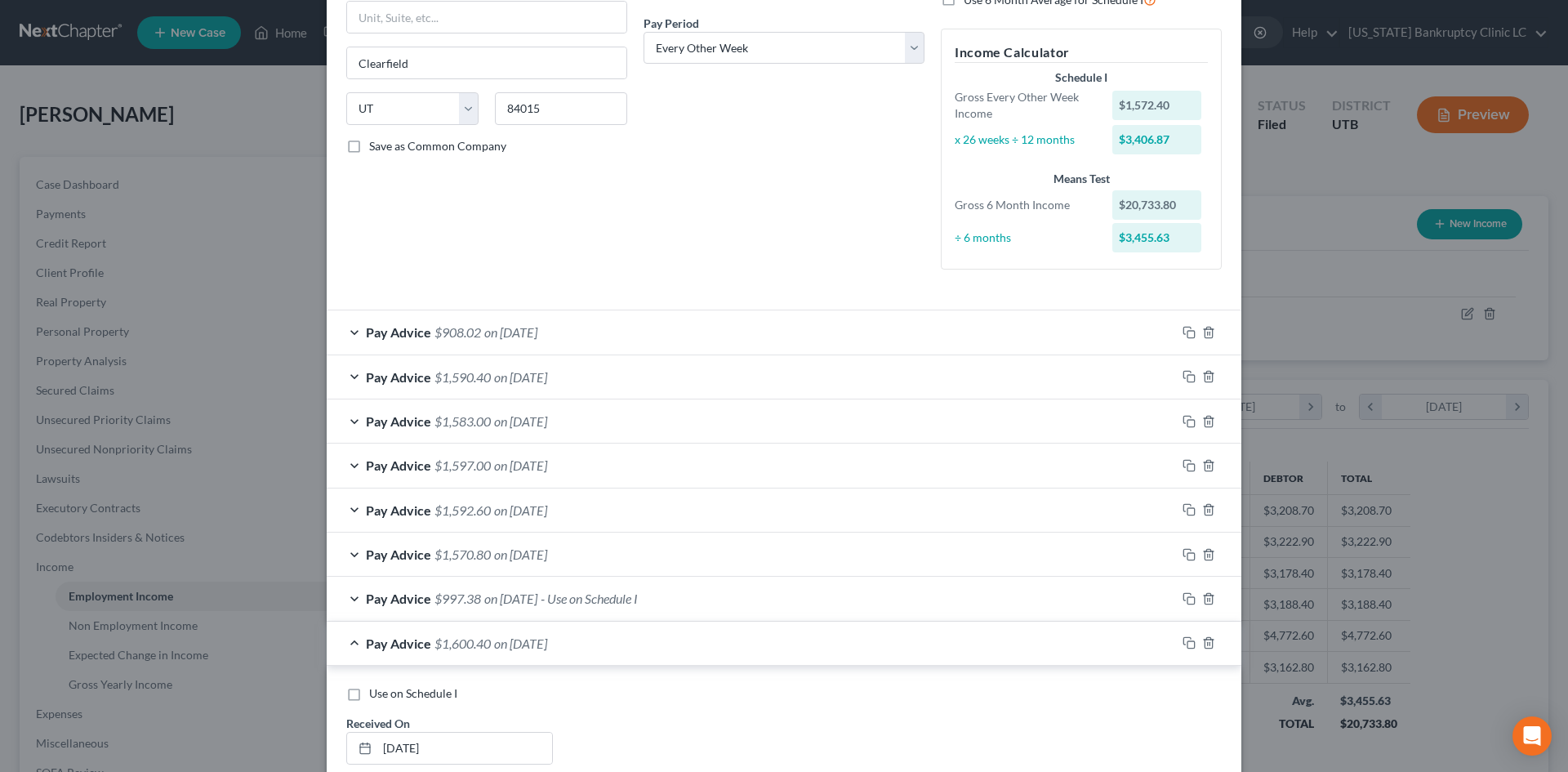
click at [734, 594] on div "Pay Advice $997.38 on [DATE] - Use on Schedule I" at bounding box center [751, 598] width 849 height 43
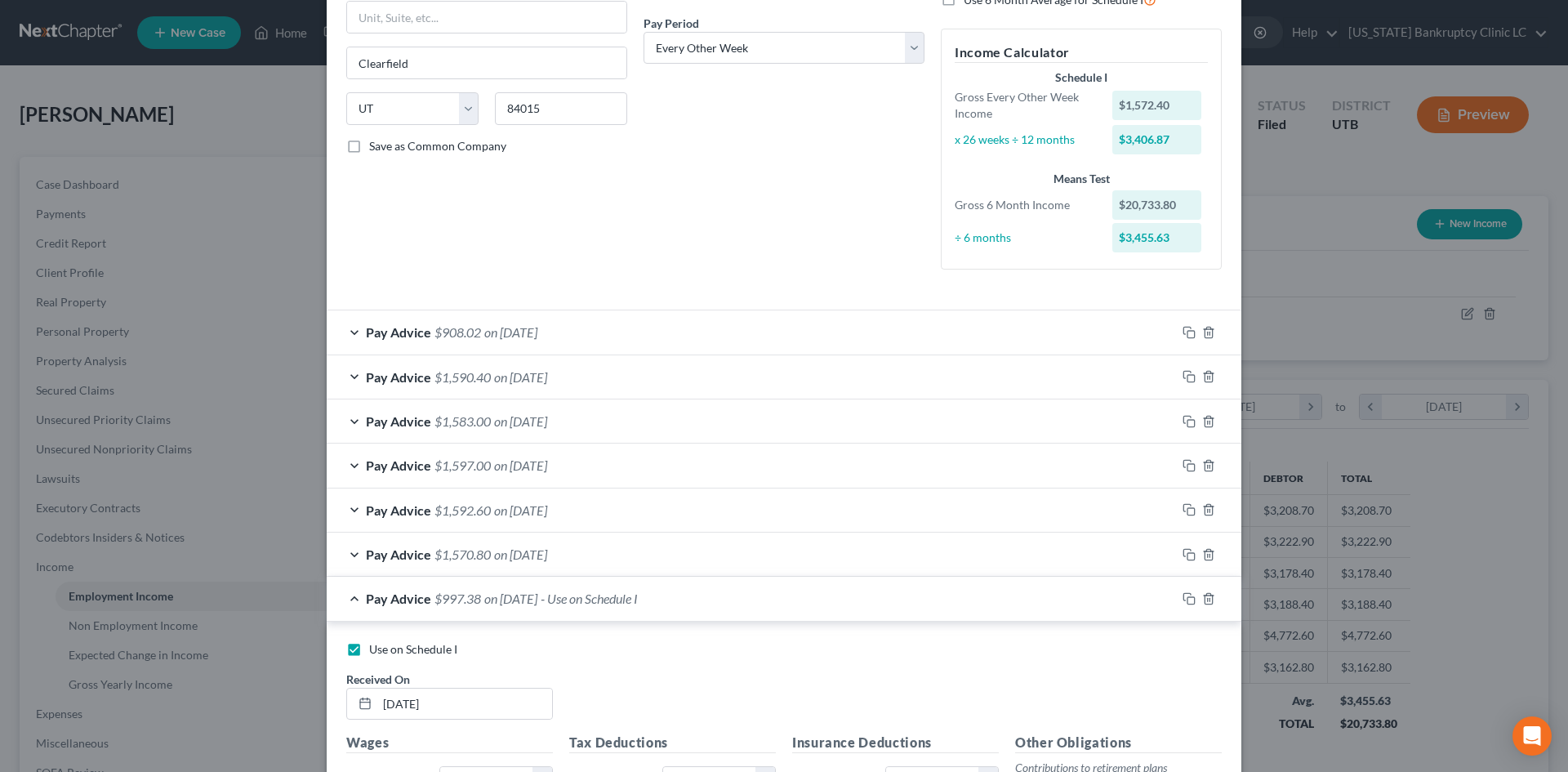
click at [734, 594] on div "Pay Advice $997.38 on [DATE] - Use on Schedule I" at bounding box center [751, 598] width 849 height 43
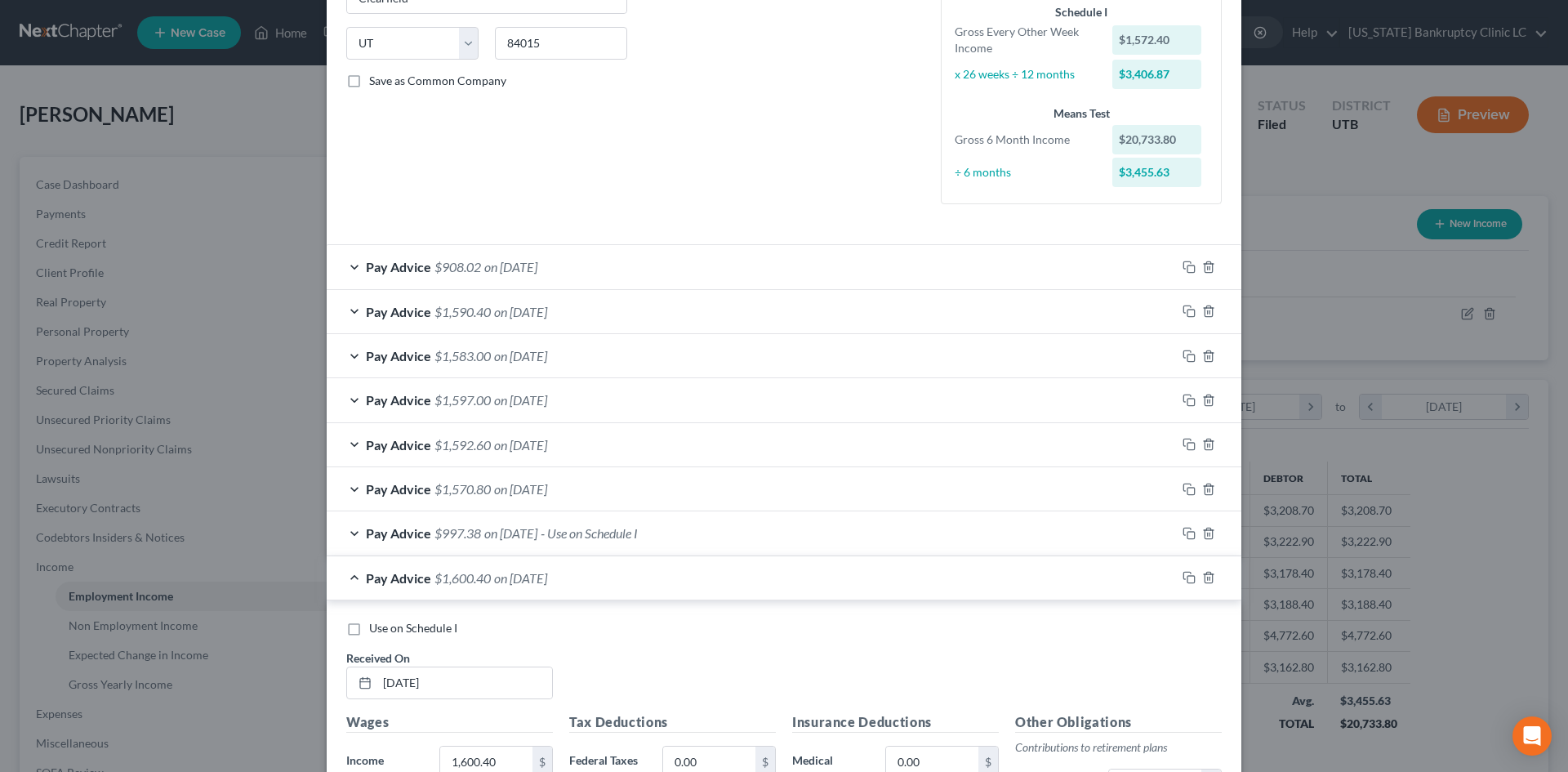
scroll to position [409, 0]
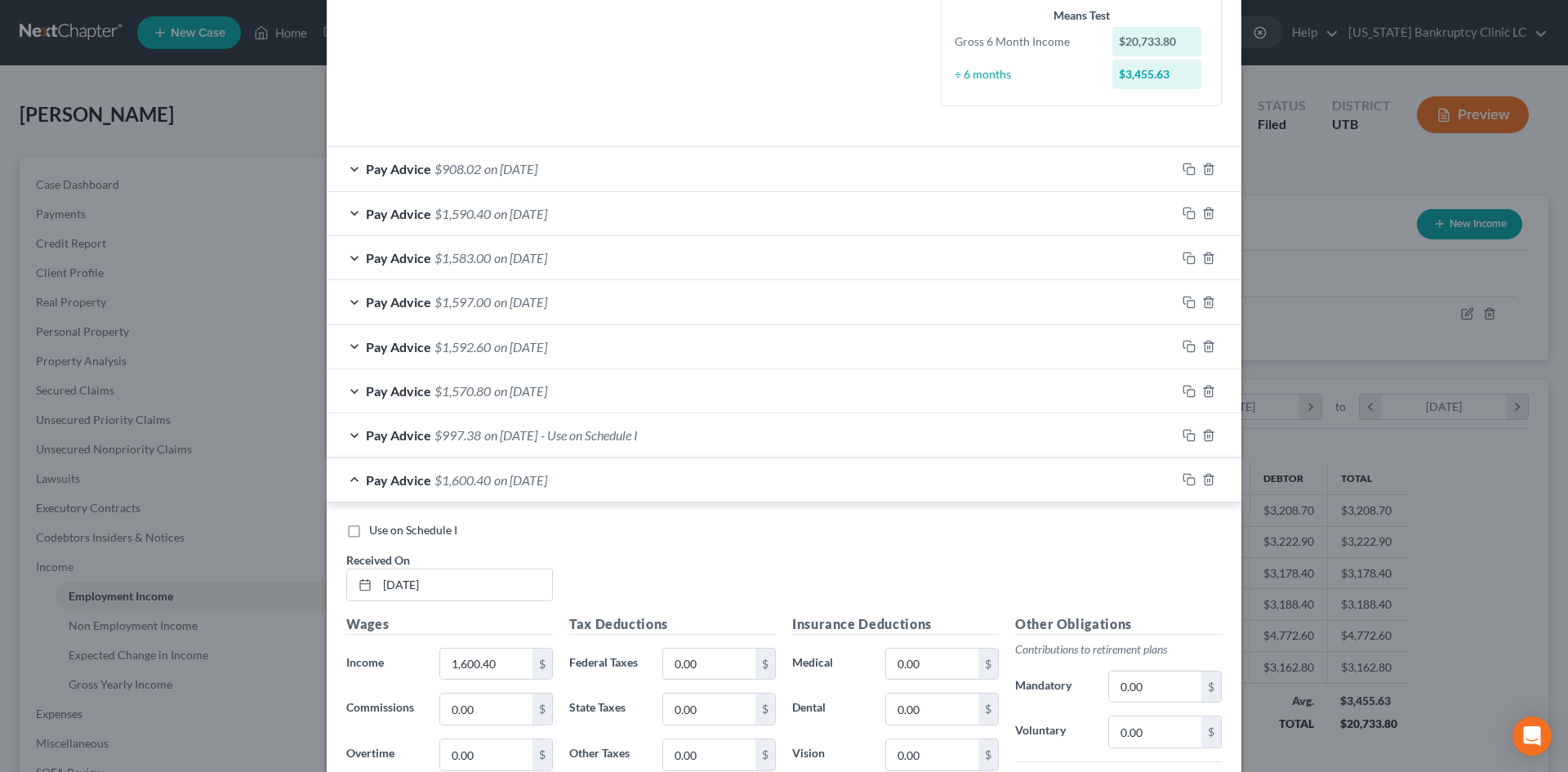
click at [400, 531] on span "Use on Schedule I" at bounding box center [413, 530] width 88 height 14
click at [387, 531] on input "Use on Schedule I" at bounding box center [381, 527] width 11 height 11
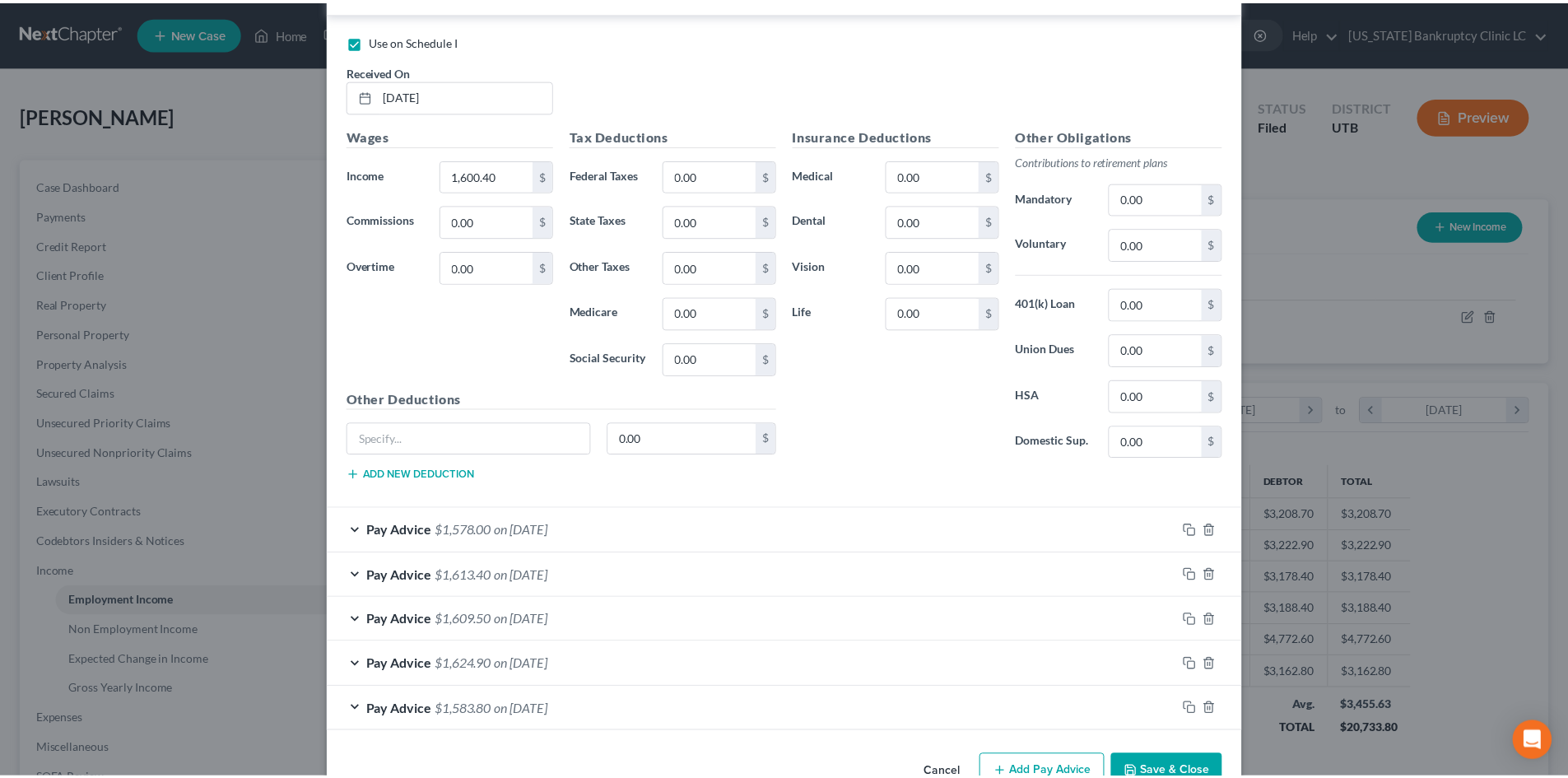
scroll to position [950, 0]
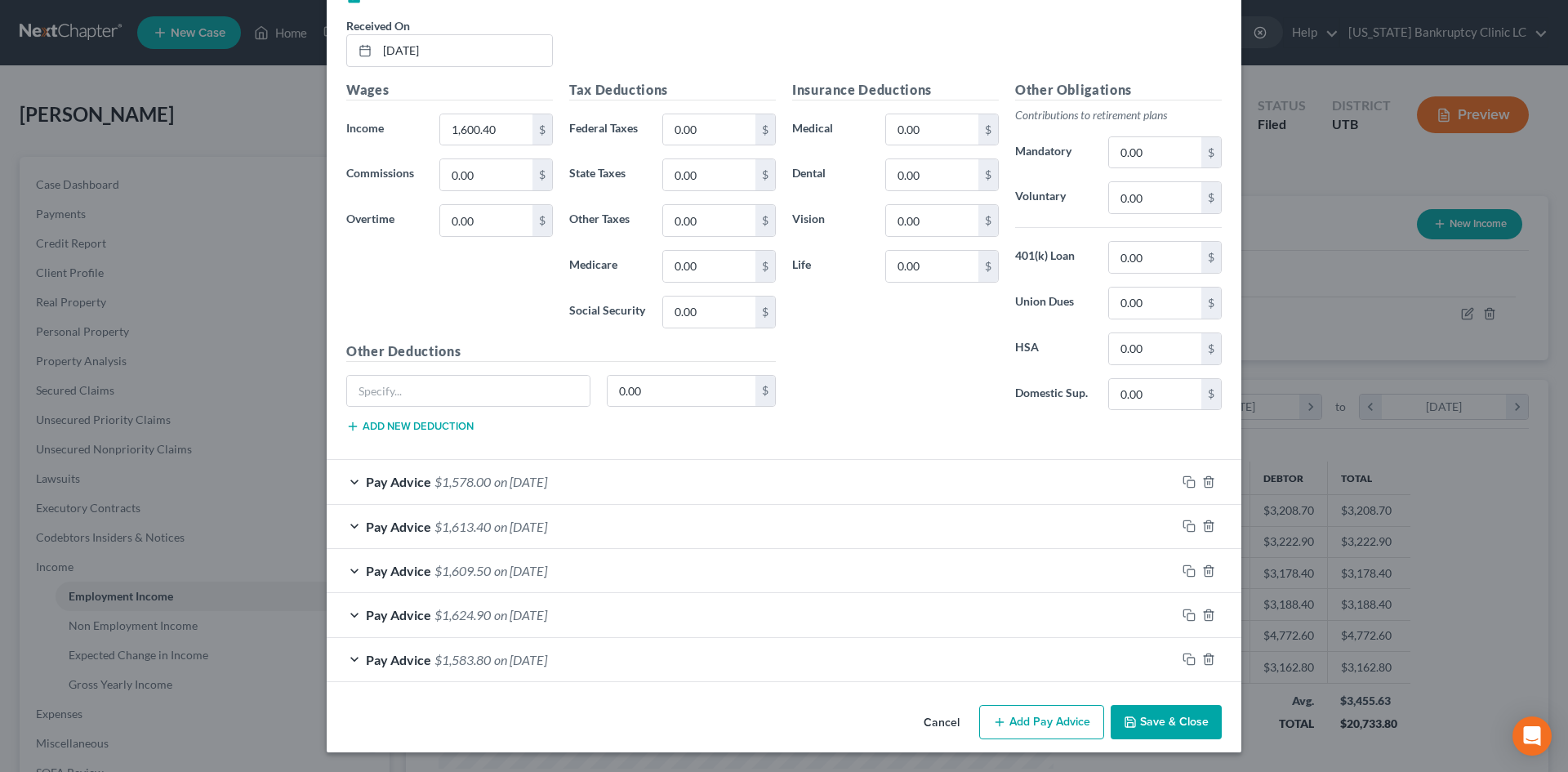
click at [1185, 732] on button "Save & Close" at bounding box center [1167, 722] width 111 height 35
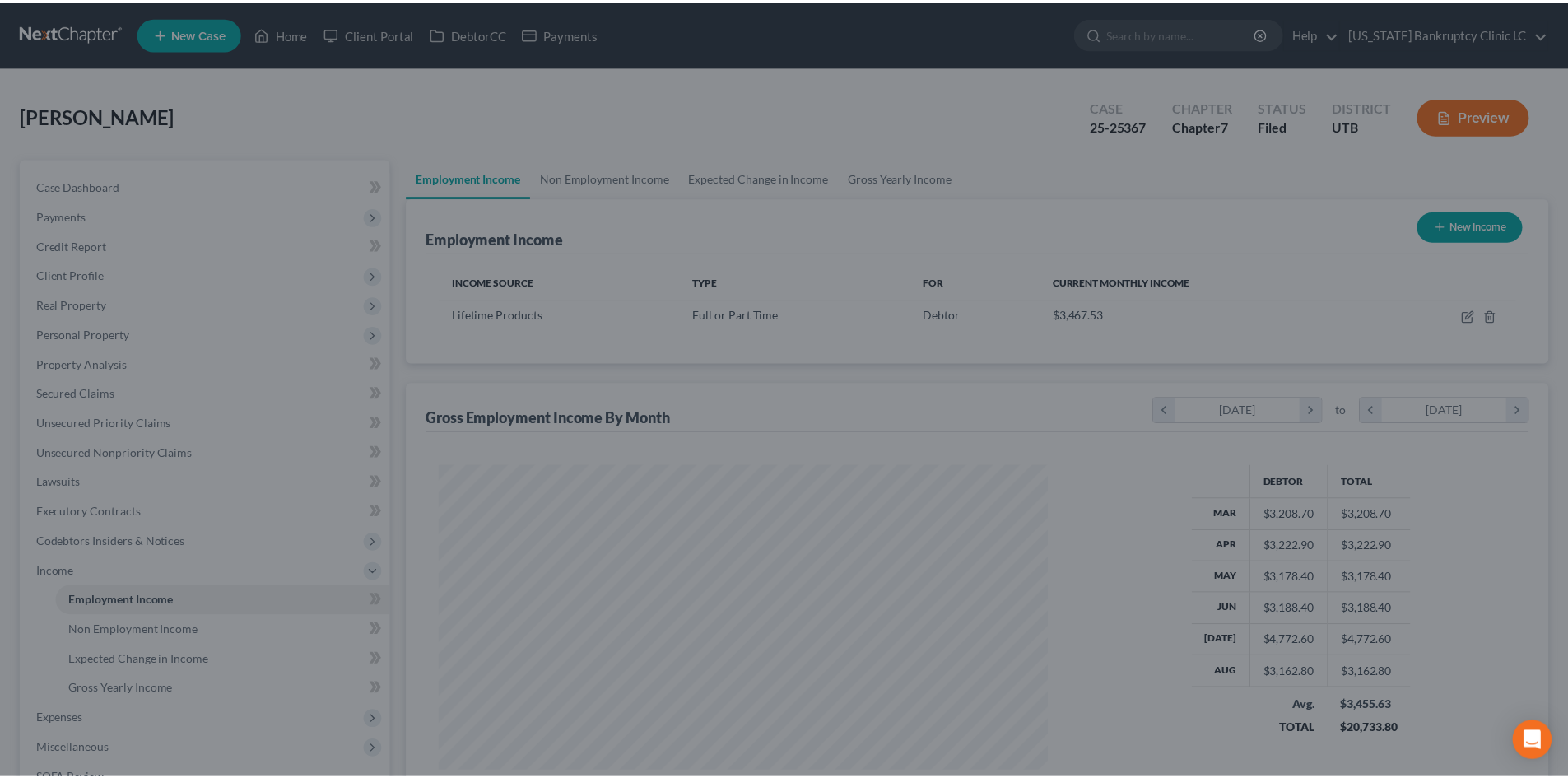
scroll to position [823086, 822343]
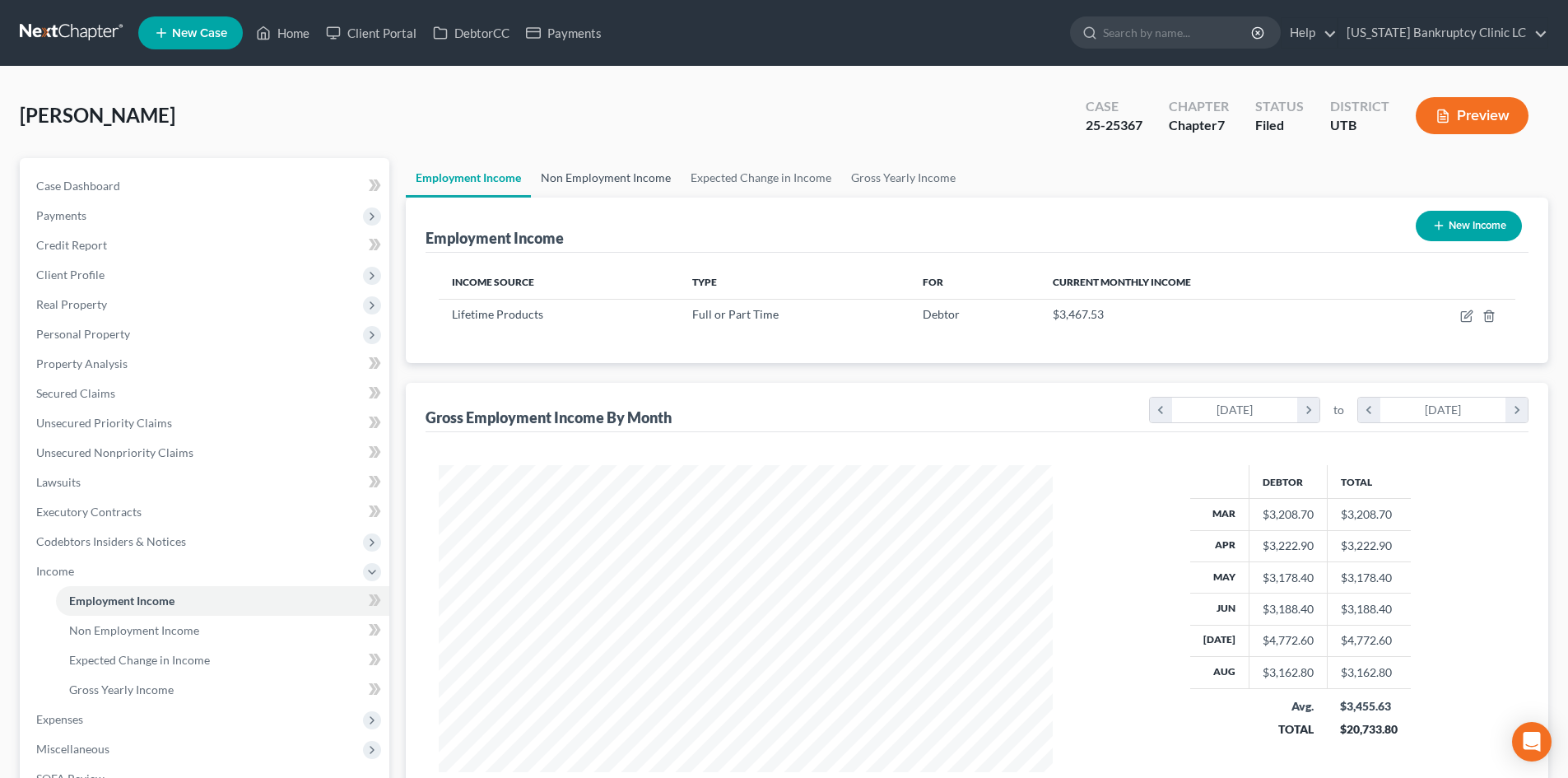
click at [602, 192] on link "Non Employment Income" at bounding box center [606, 178] width 150 height 39
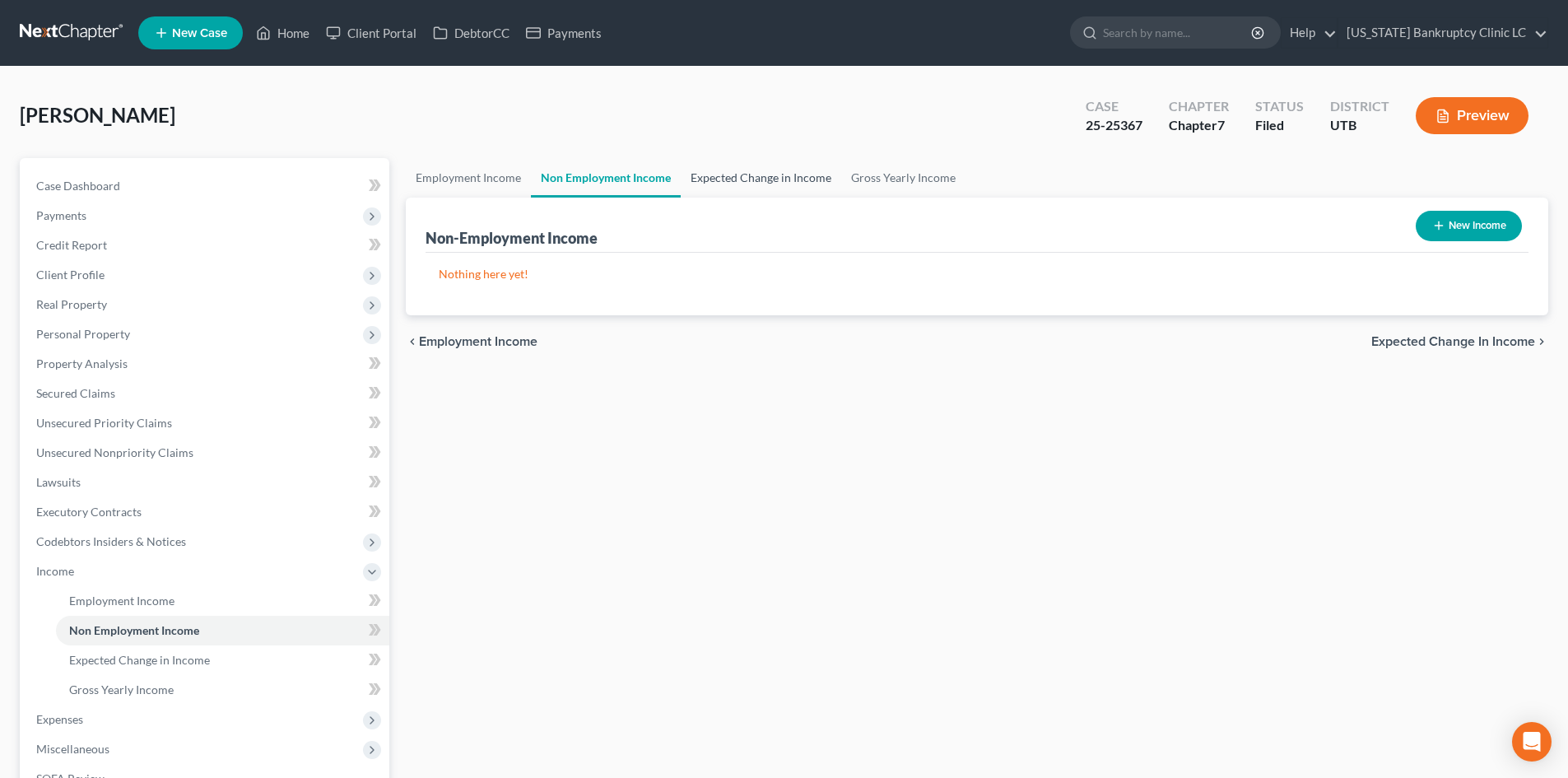
click at [750, 181] on link "Expected Change in Income" at bounding box center [761, 178] width 161 height 39
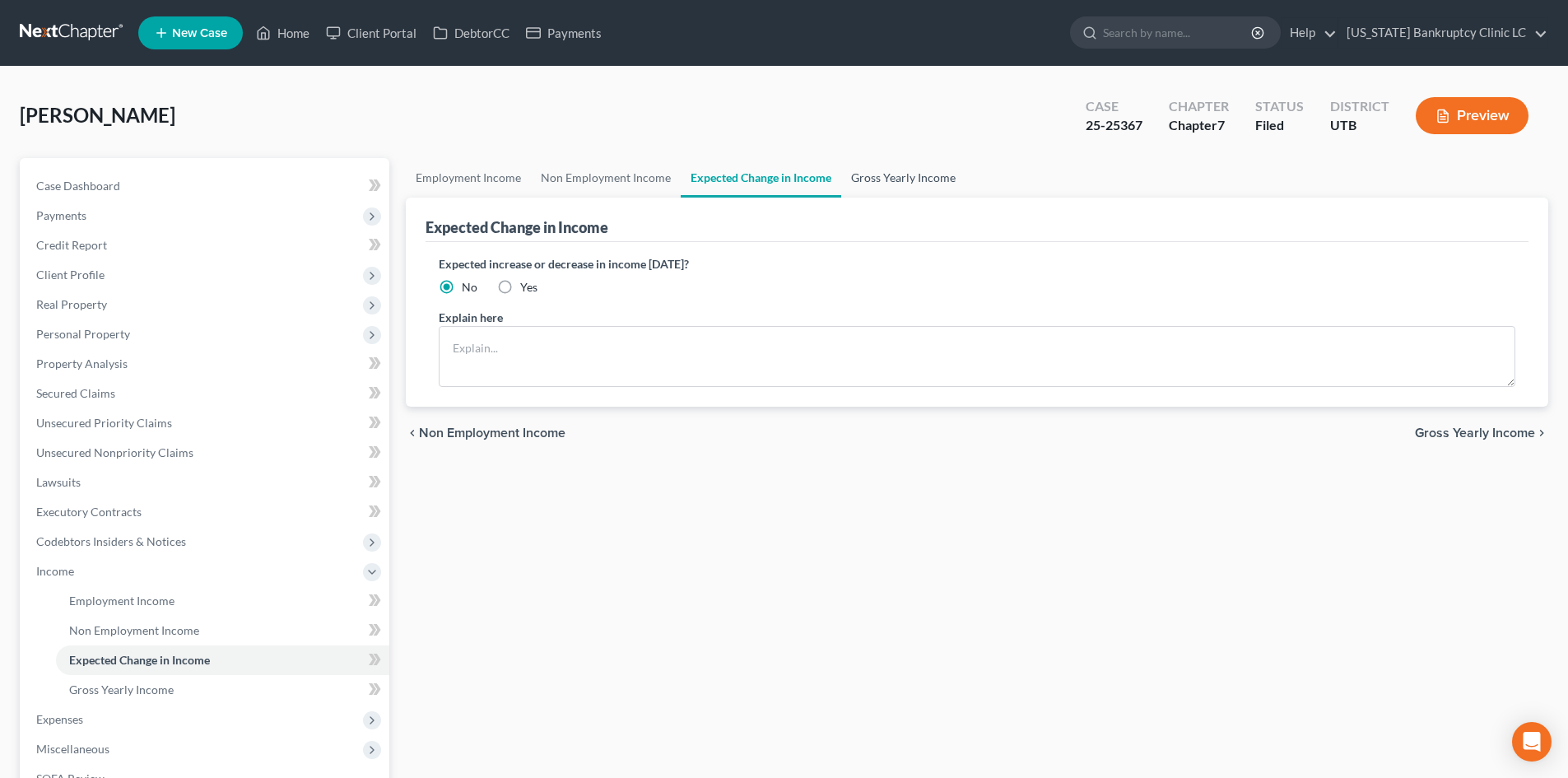
click at [944, 186] on link "Gross Yearly Income" at bounding box center [904, 178] width 124 height 39
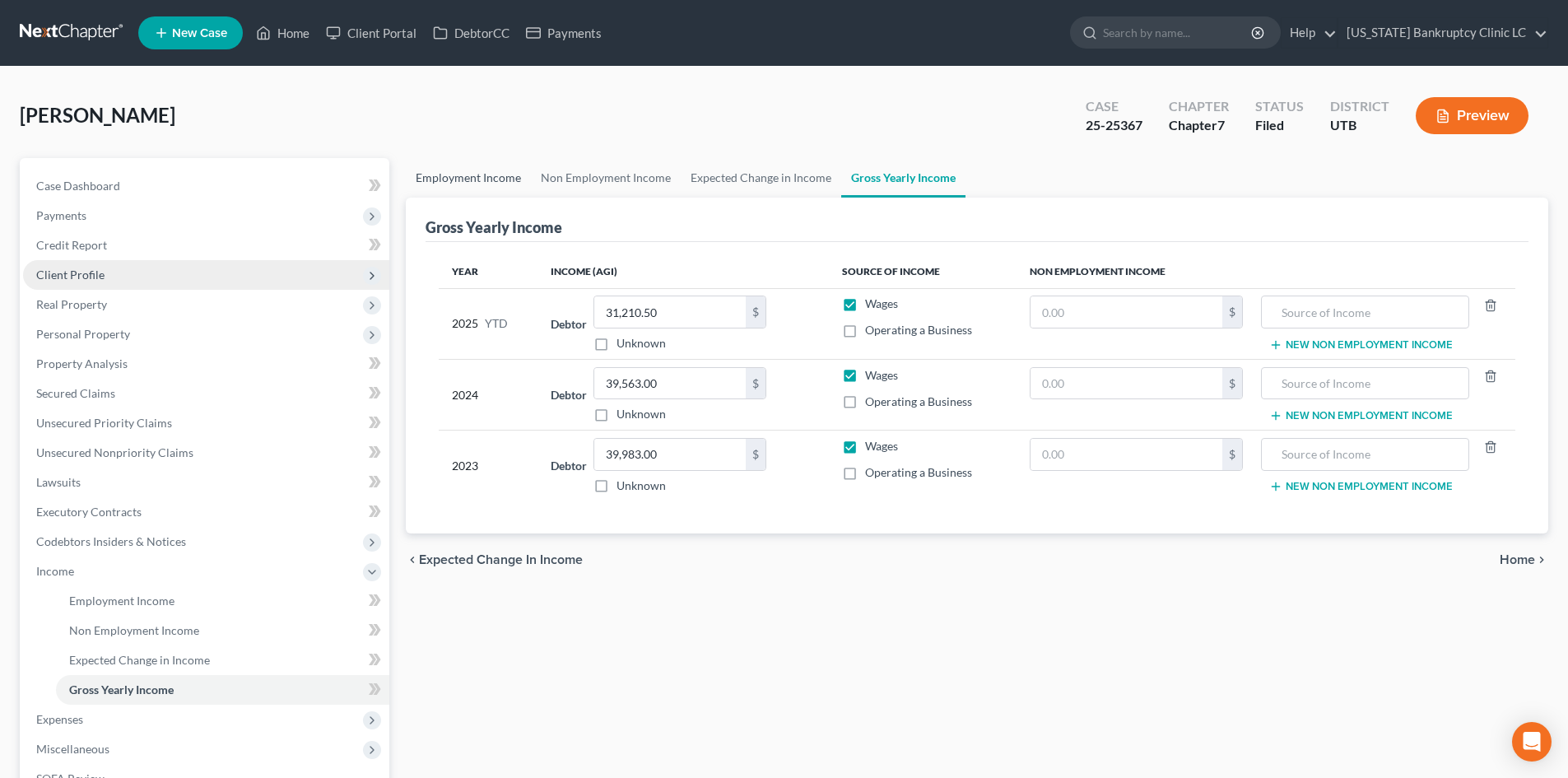
click at [435, 174] on link "Employment Income" at bounding box center [468, 178] width 125 height 39
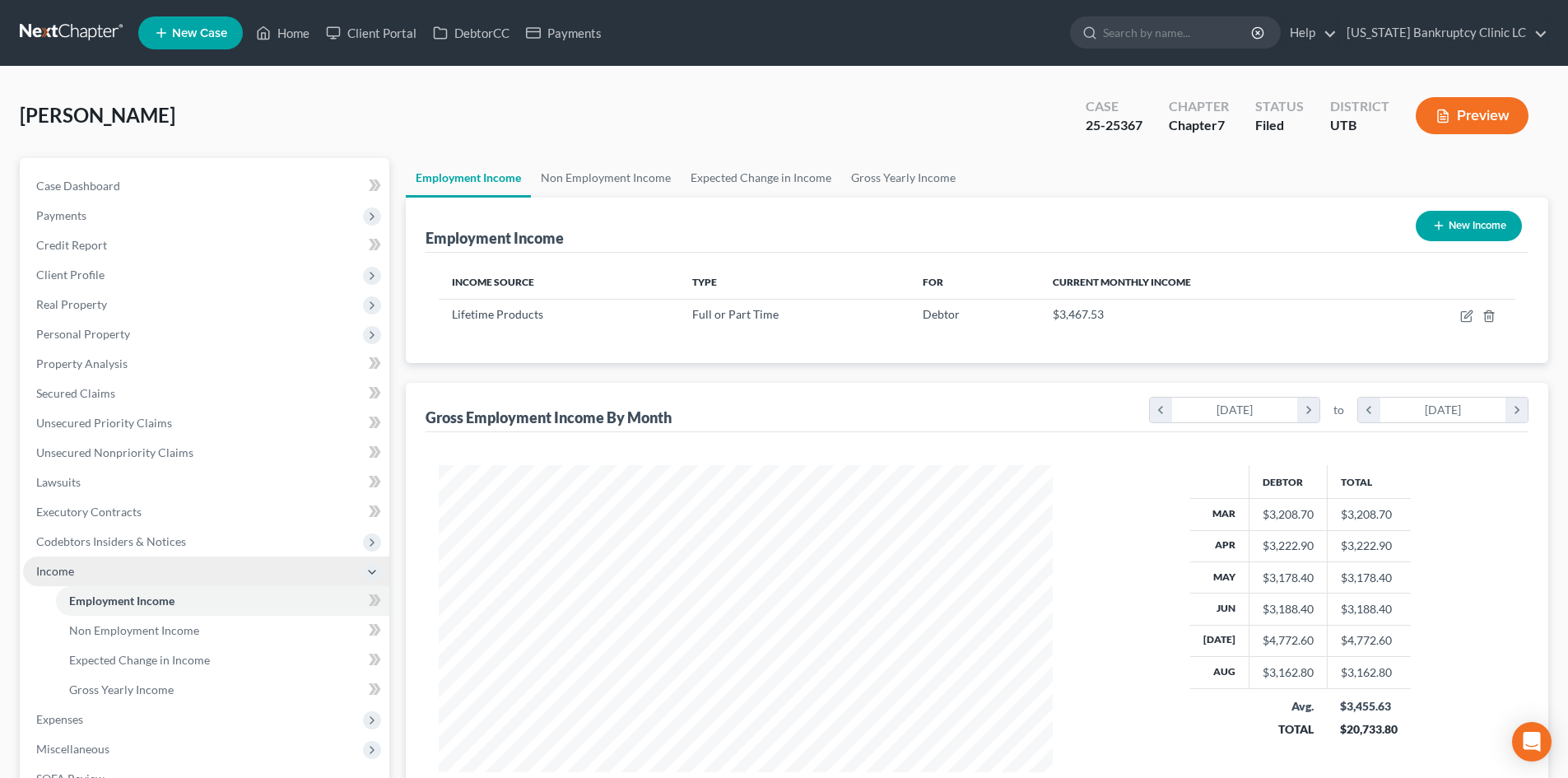
click at [103, 567] on span "Income" at bounding box center [206, 571] width 366 height 30
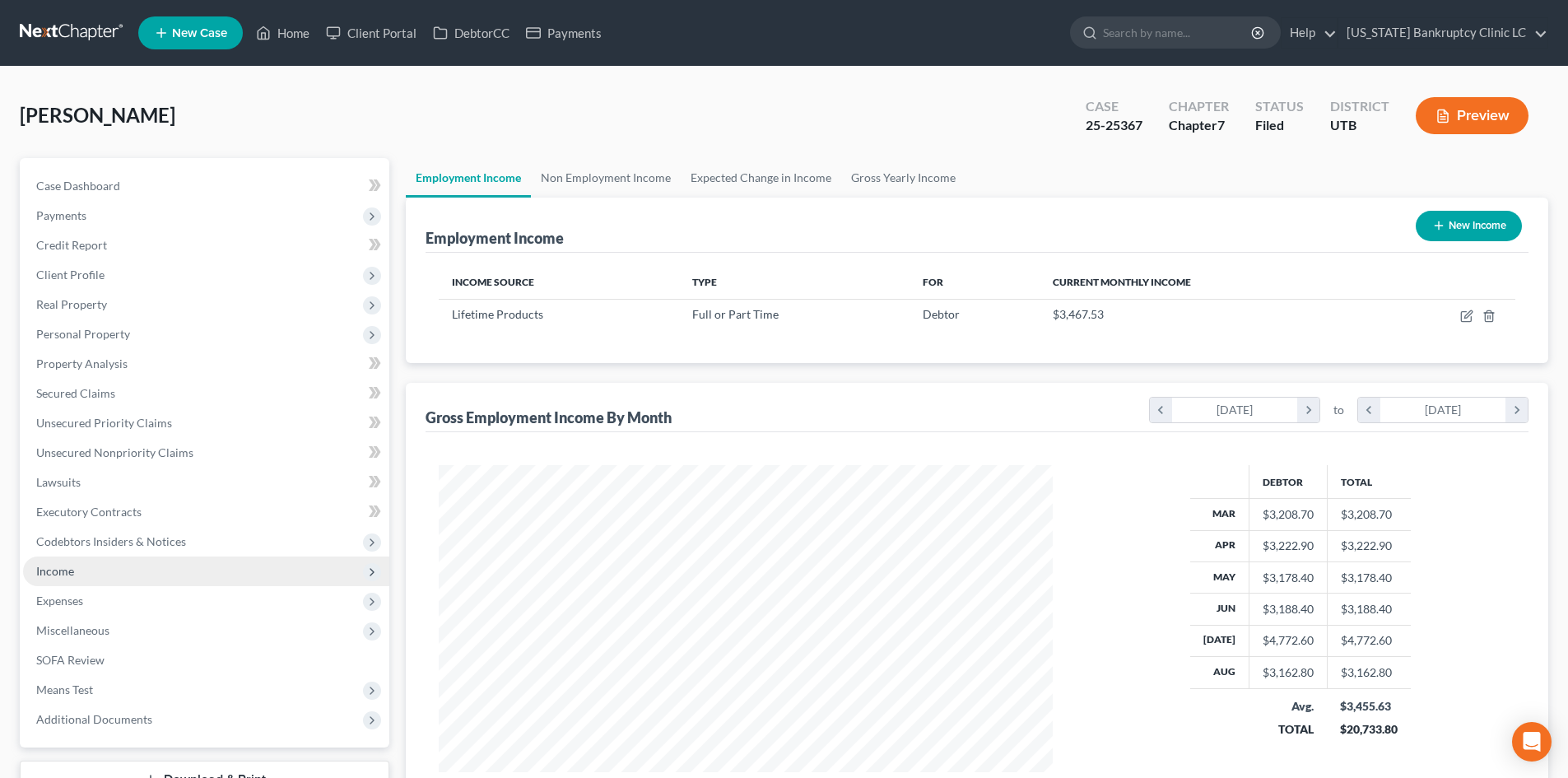
click at [95, 575] on span "Income" at bounding box center [206, 571] width 366 height 30
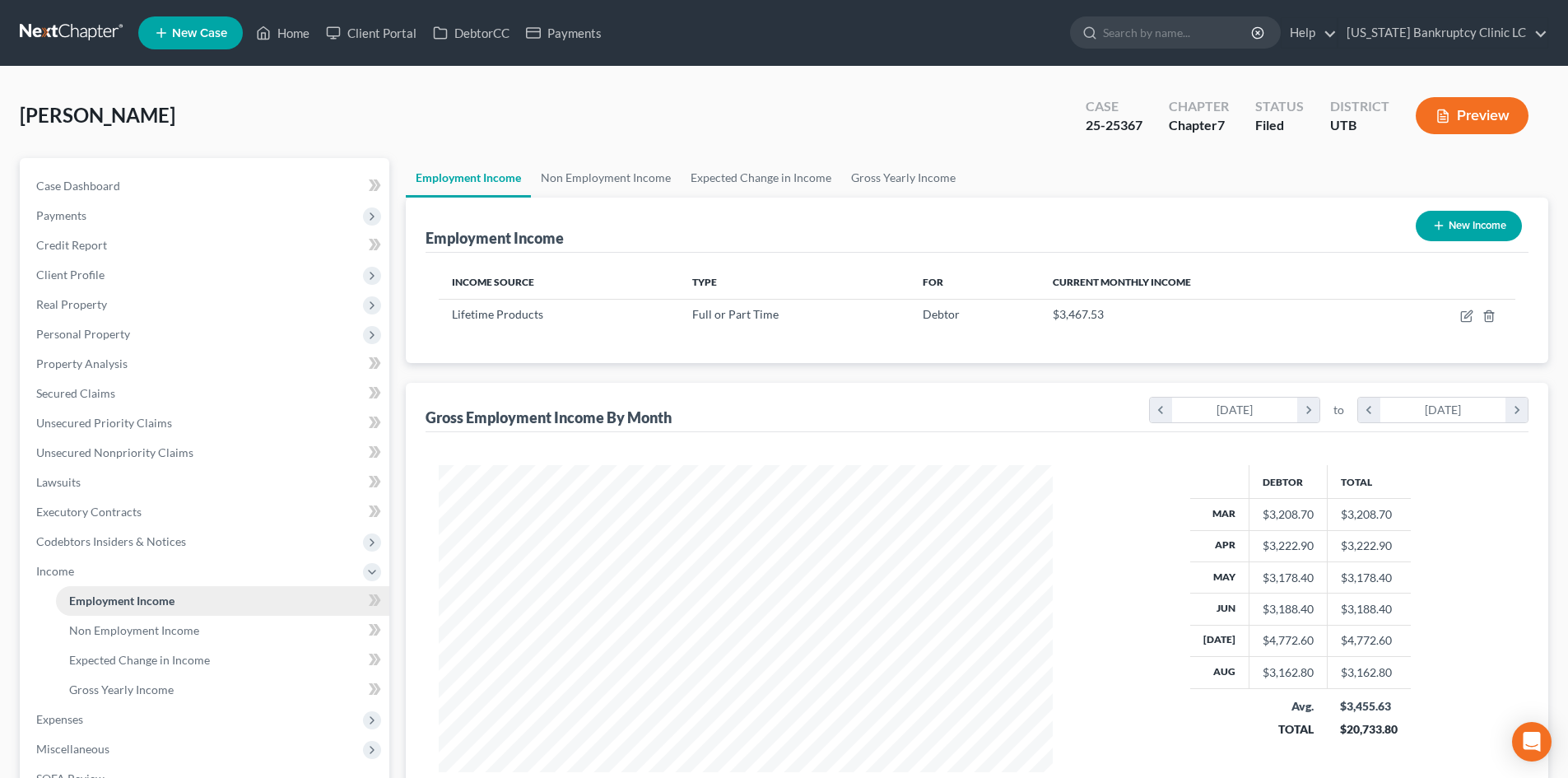
click at [111, 600] on span "Employment Income" at bounding box center [122, 600] width 105 height 14
click at [123, 623] on span "Non Employment Income" at bounding box center [134, 630] width 130 height 14
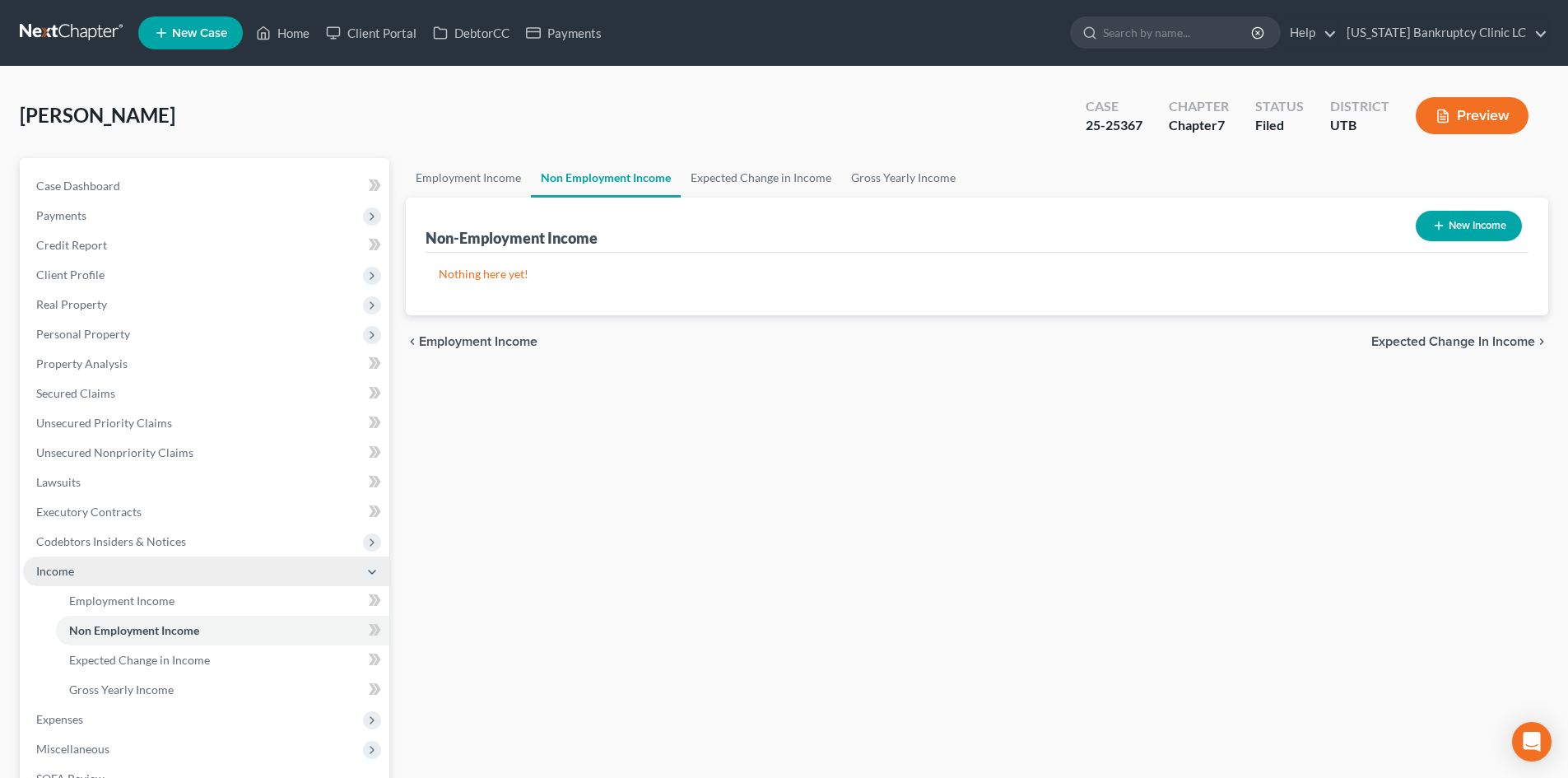
click at [76, 580] on span "Income" at bounding box center [206, 571] width 366 height 30
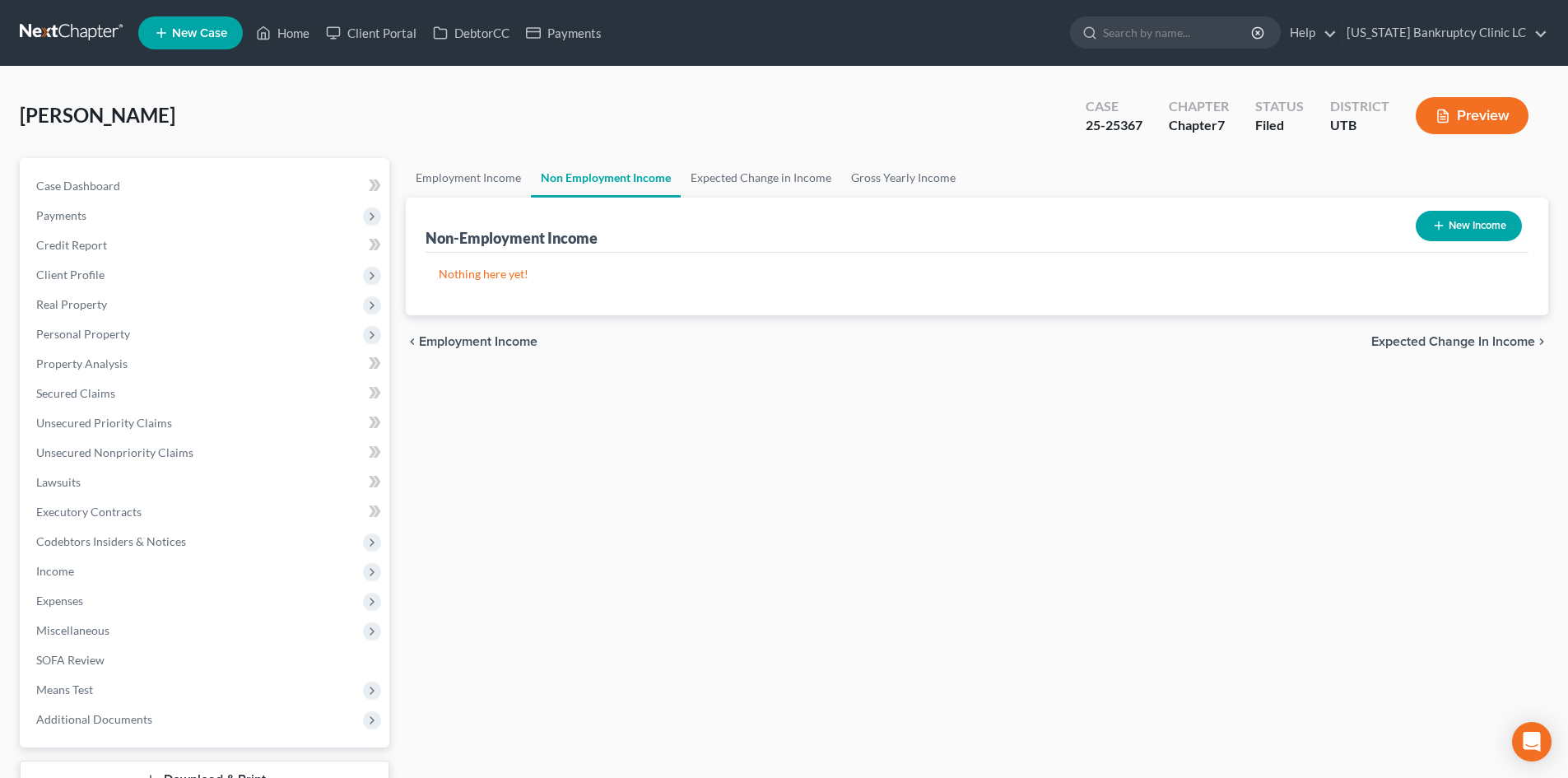
click at [88, 617] on span "Miscellaneous" at bounding box center [206, 631] width 366 height 30
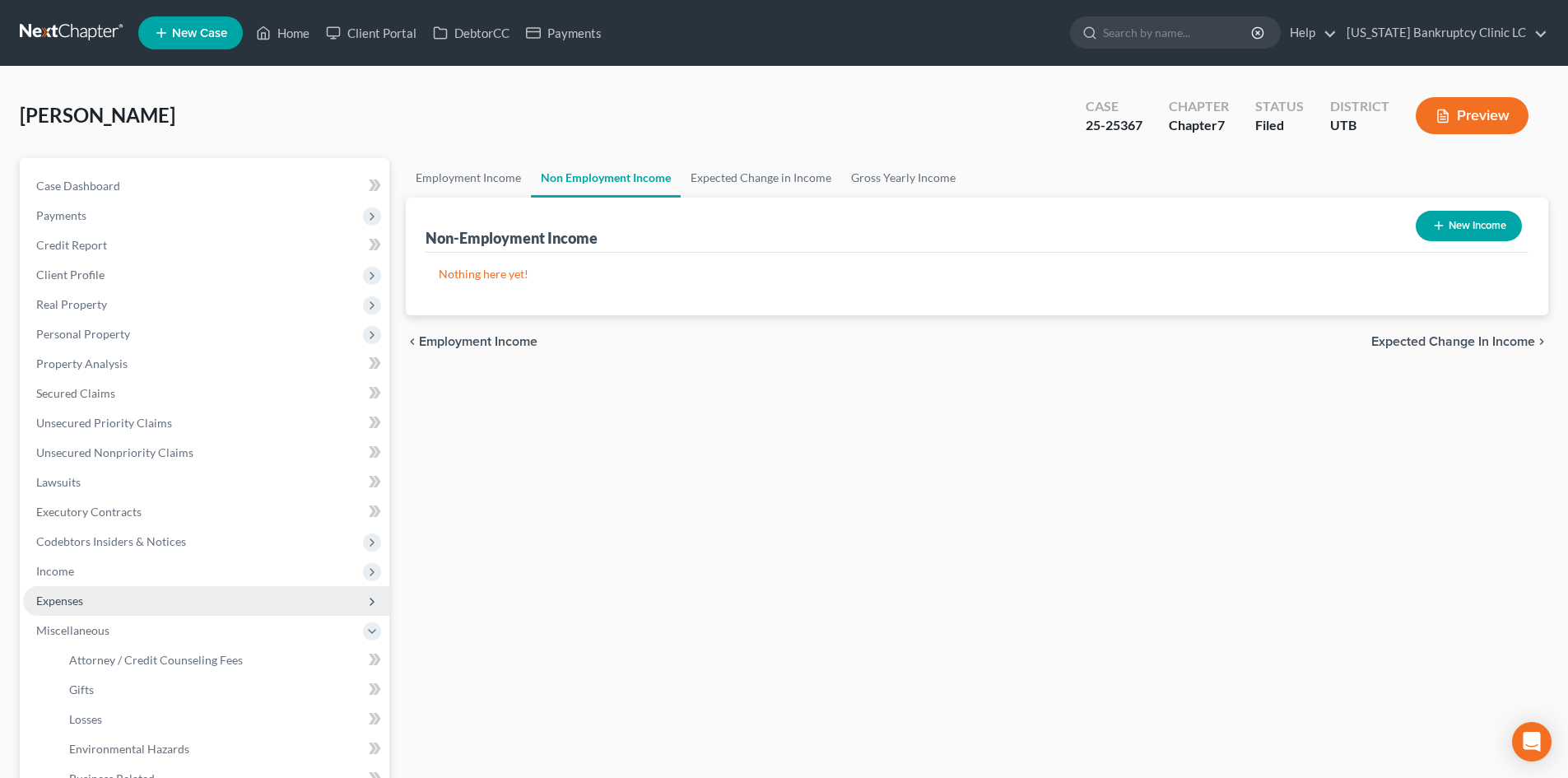
click at [88, 601] on span "Expenses" at bounding box center [206, 601] width 366 height 30
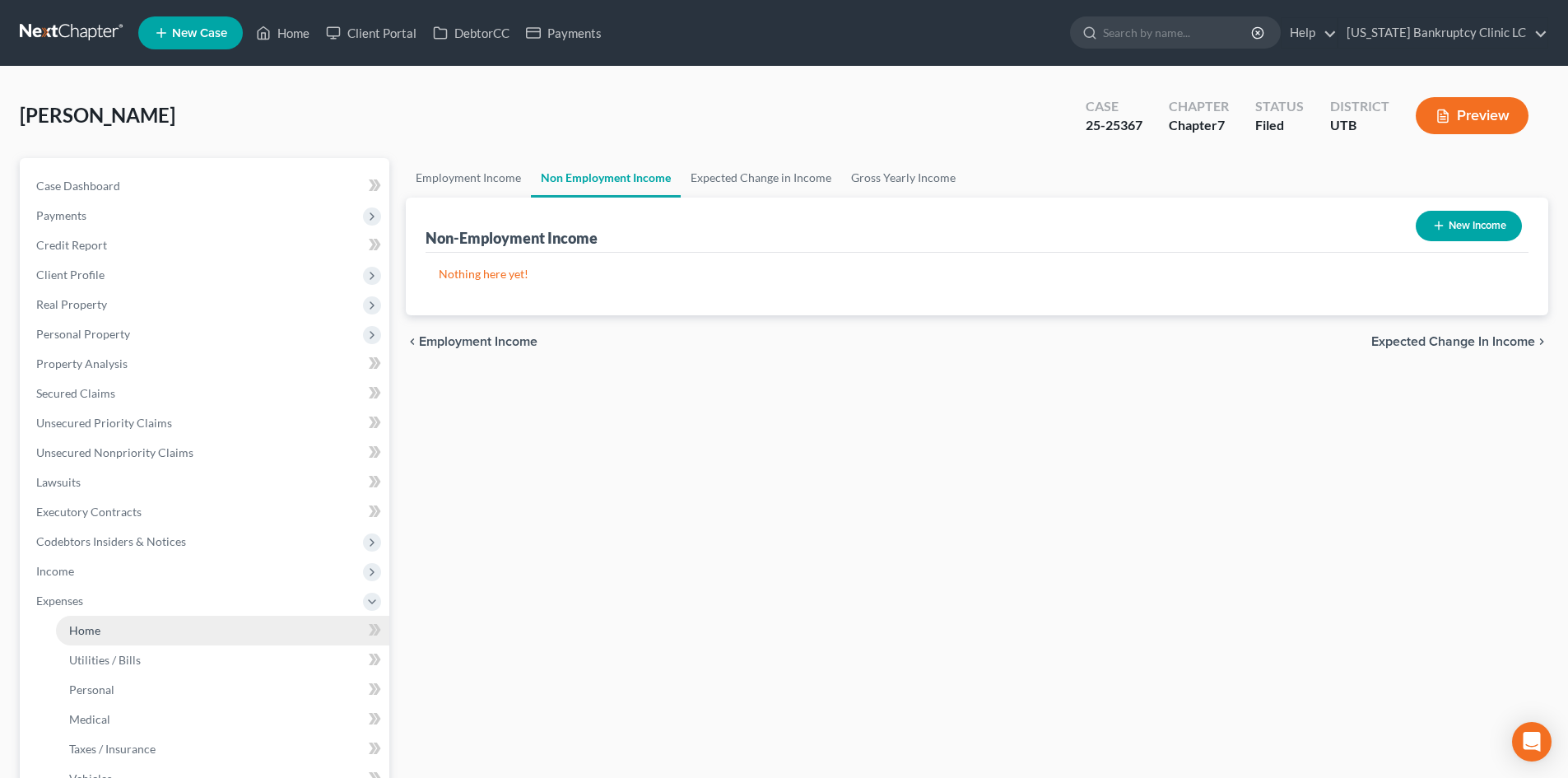
click at [100, 625] on link "Home" at bounding box center [223, 631] width 334 height 30
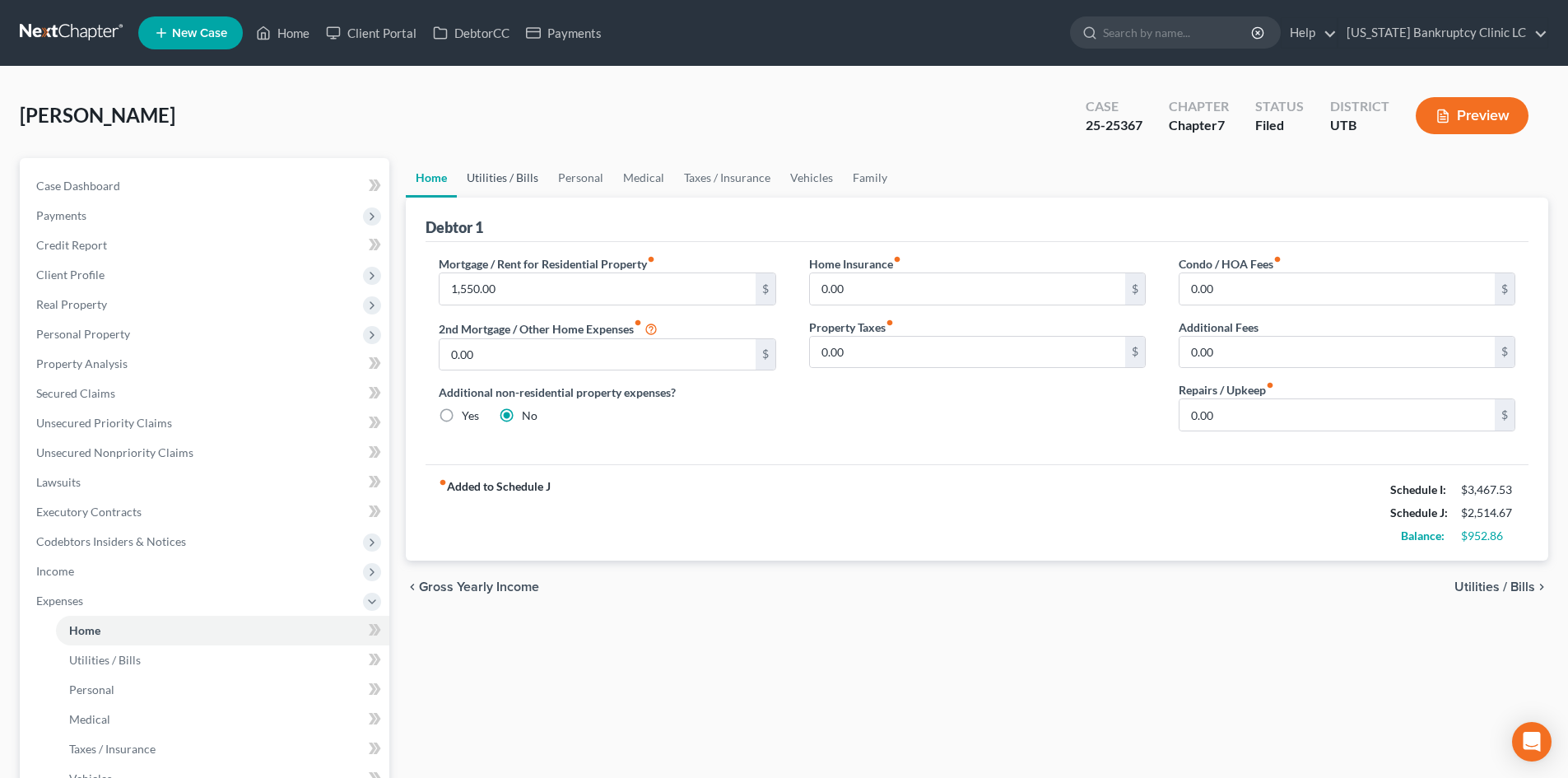
click at [489, 180] on link "Utilities / Bills" at bounding box center [502, 178] width 91 height 39
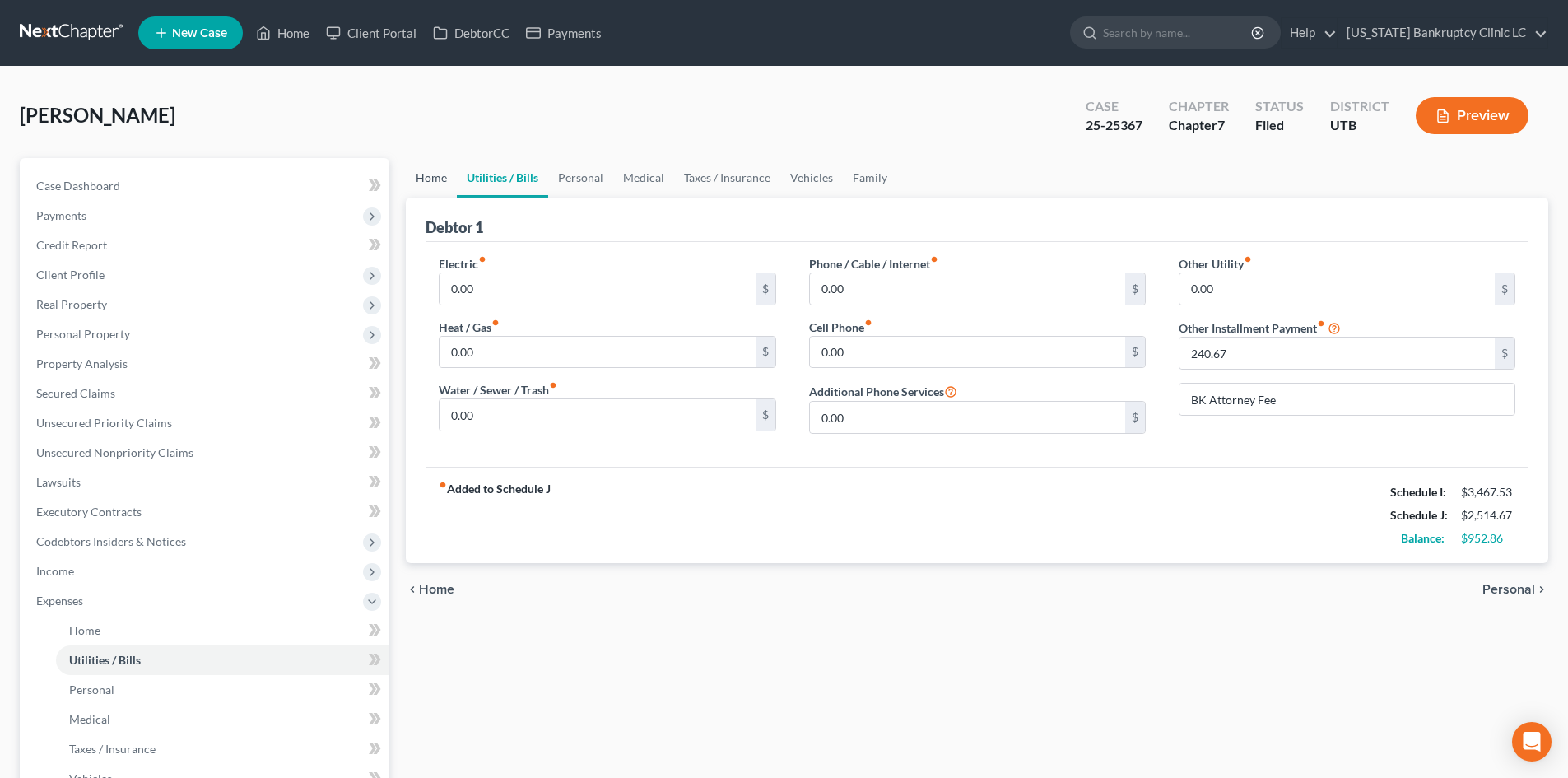
click at [438, 170] on link "Home" at bounding box center [431, 178] width 51 height 39
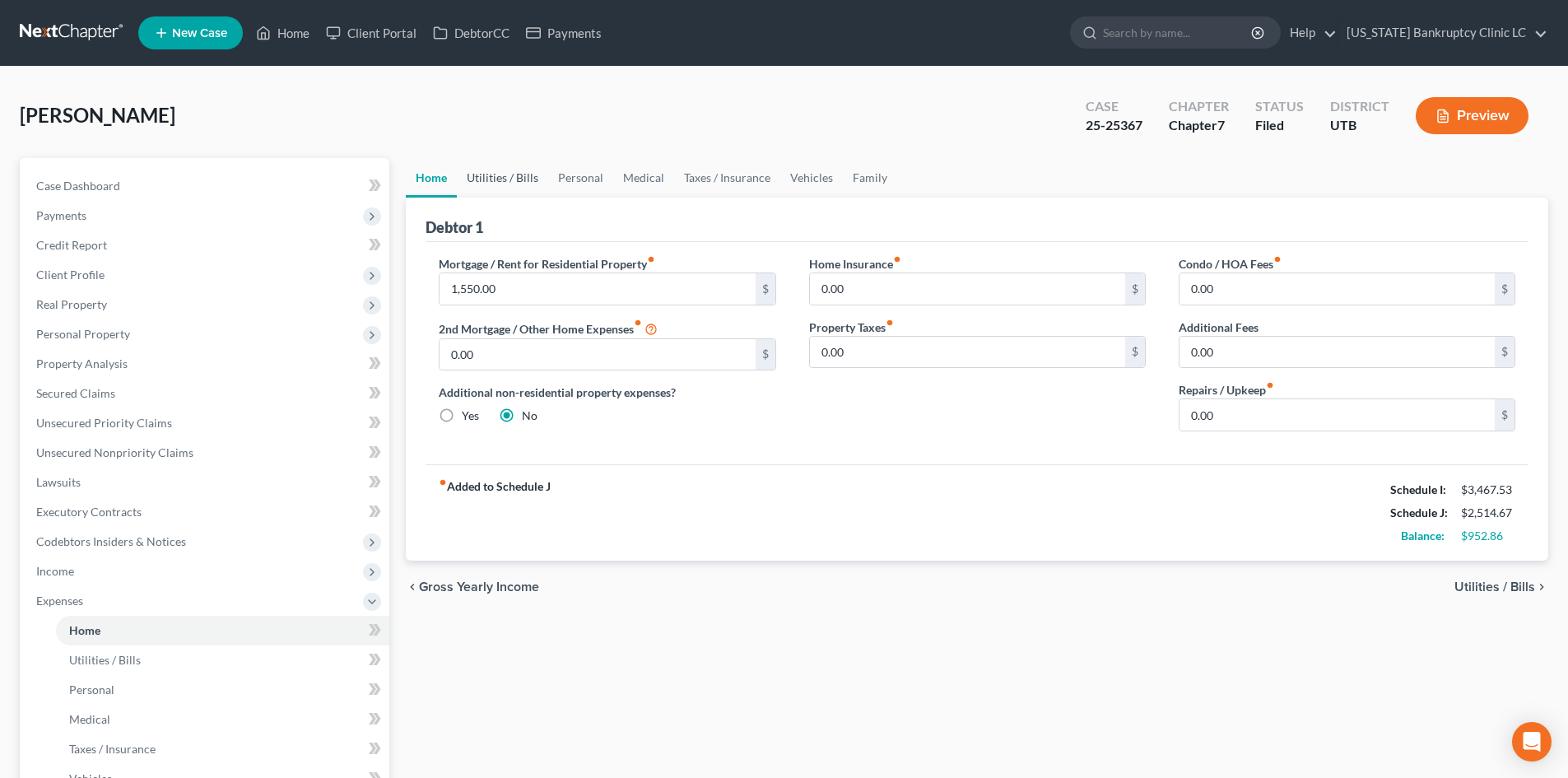
click at [485, 185] on link "Utilities / Bills" at bounding box center [502, 178] width 91 height 39
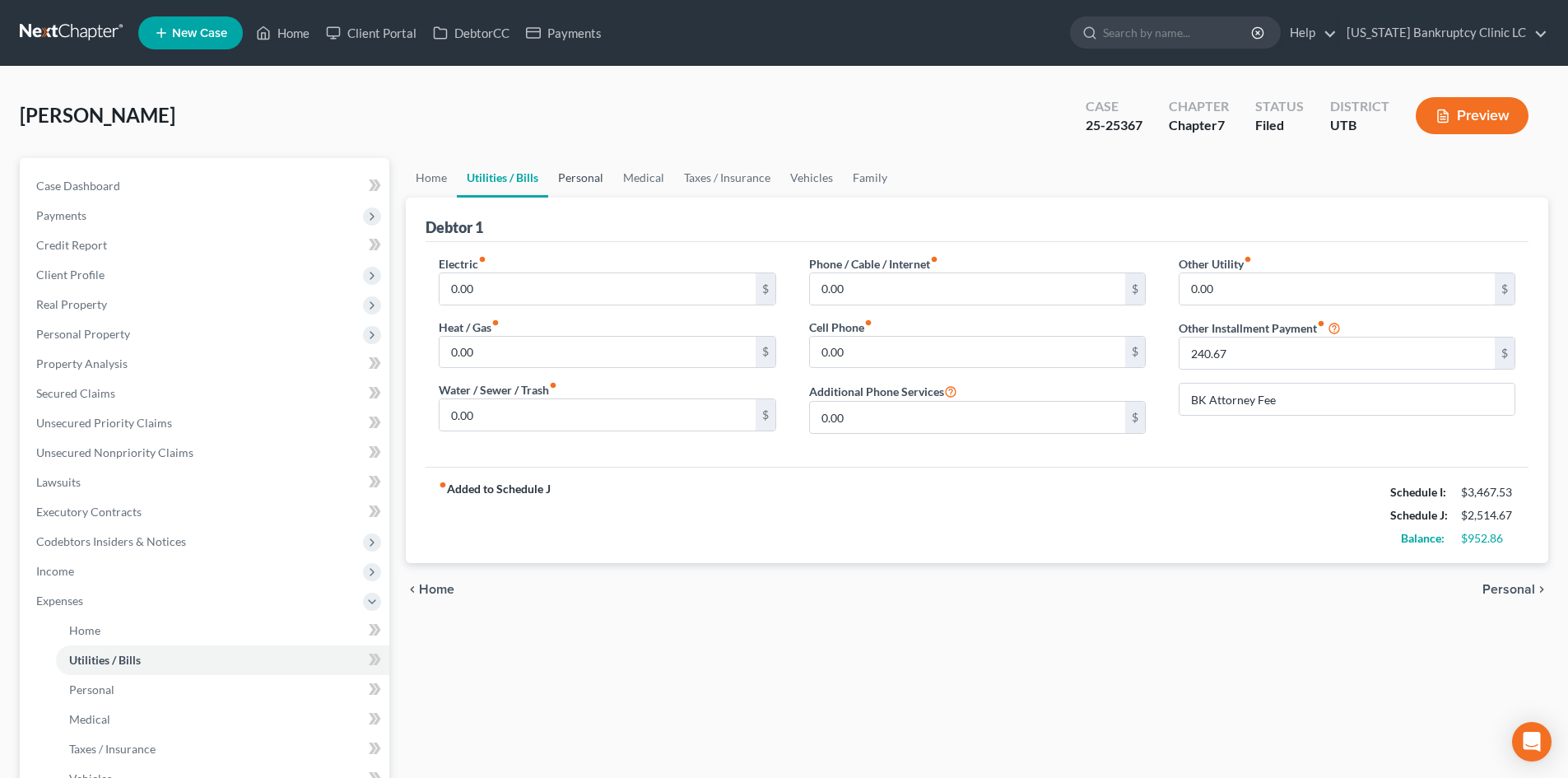
click at [583, 170] on link "Personal" at bounding box center [580, 178] width 65 height 39
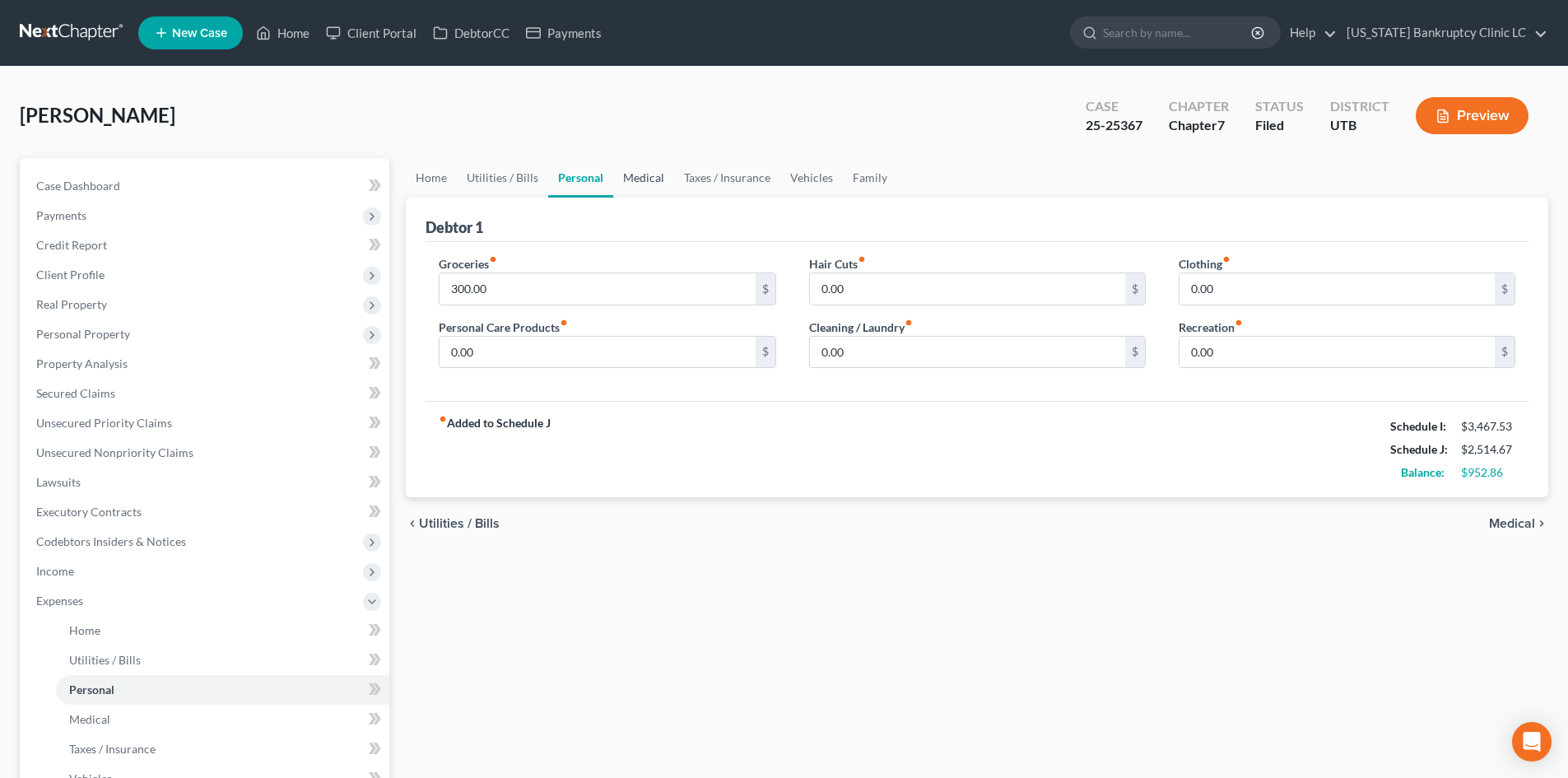
click at [661, 166] on link "Medical" at bounding box center [644, 178] width 61 height 39
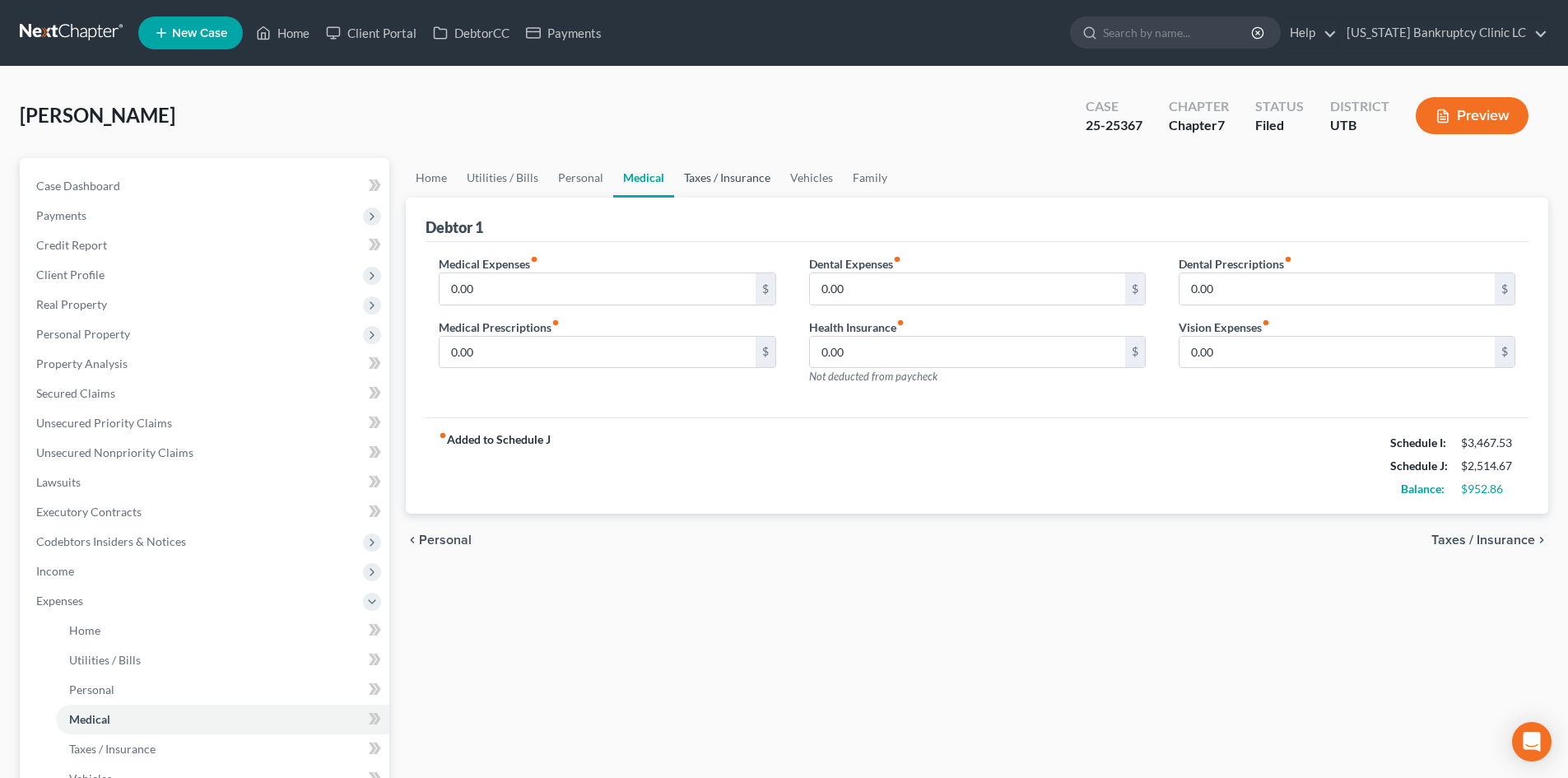
click at [717, 186] on link "Taxes / Insurance" at bounding box center [727, 178] width 106 height 39
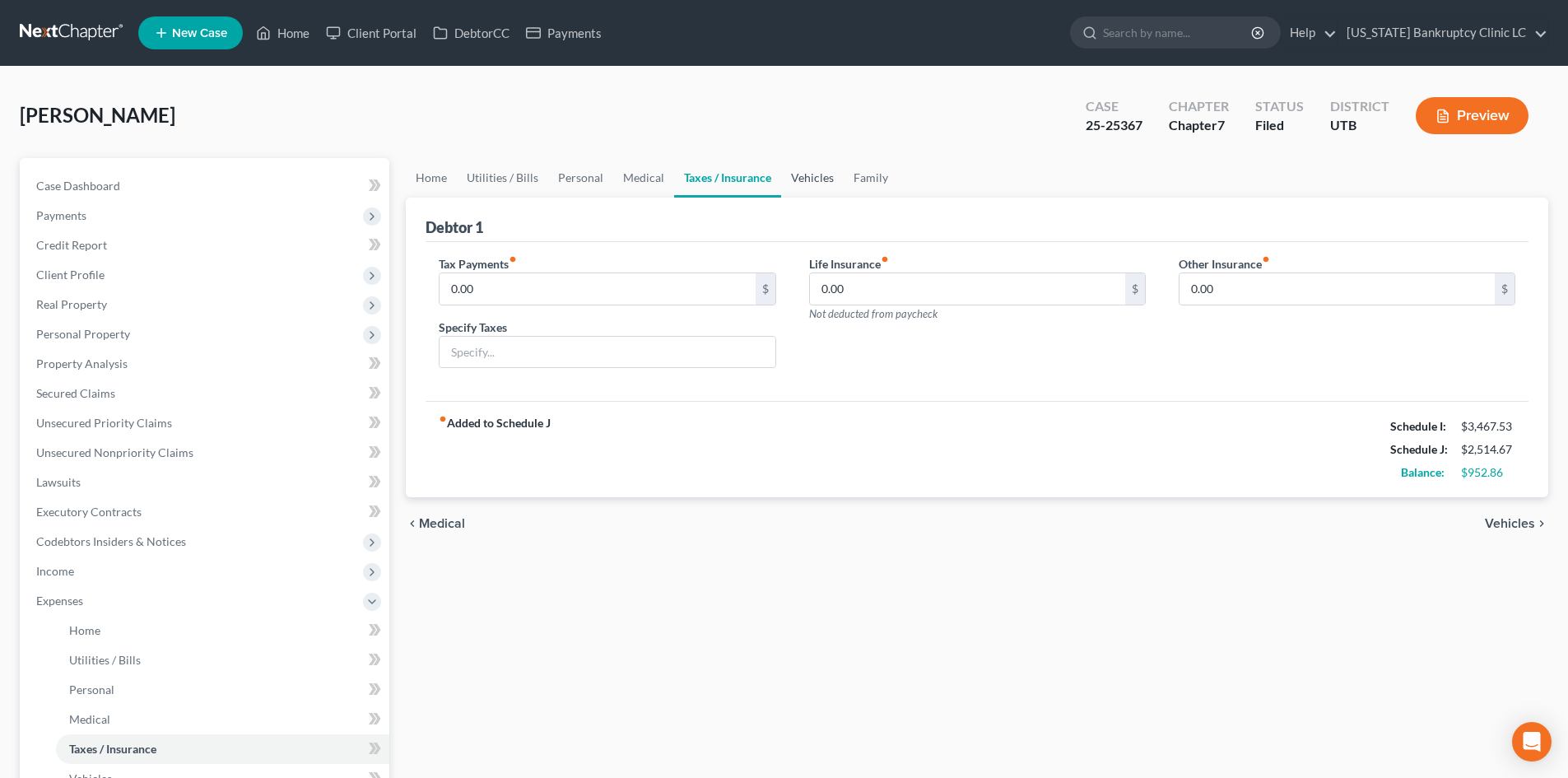
click at [800, 194] on link "Vehicles" at bounding box center [813, 178] width 63 height 39
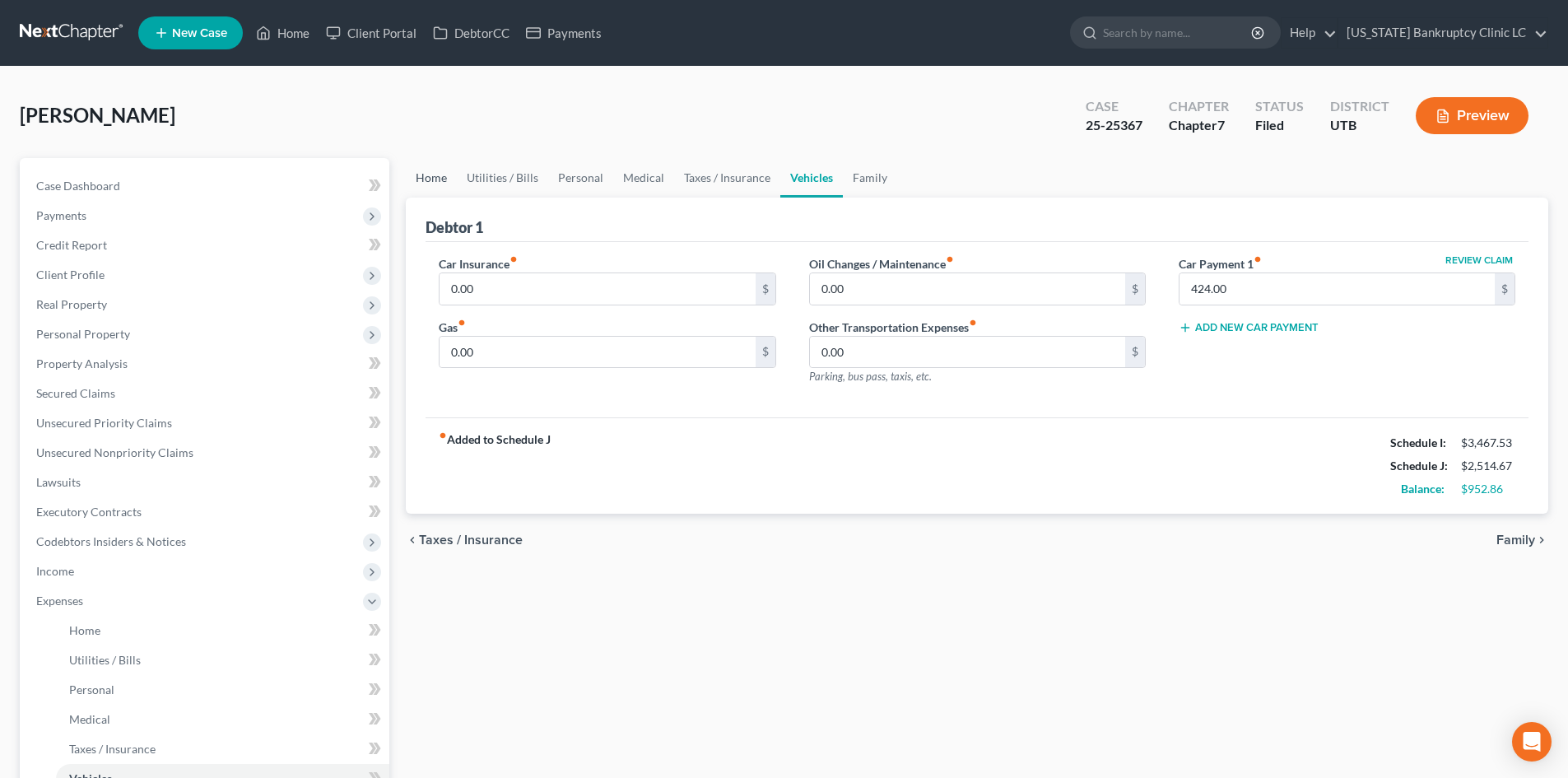
click at [431, 178] on link "Home" at bounding box center [431, 178] width 51 height 39
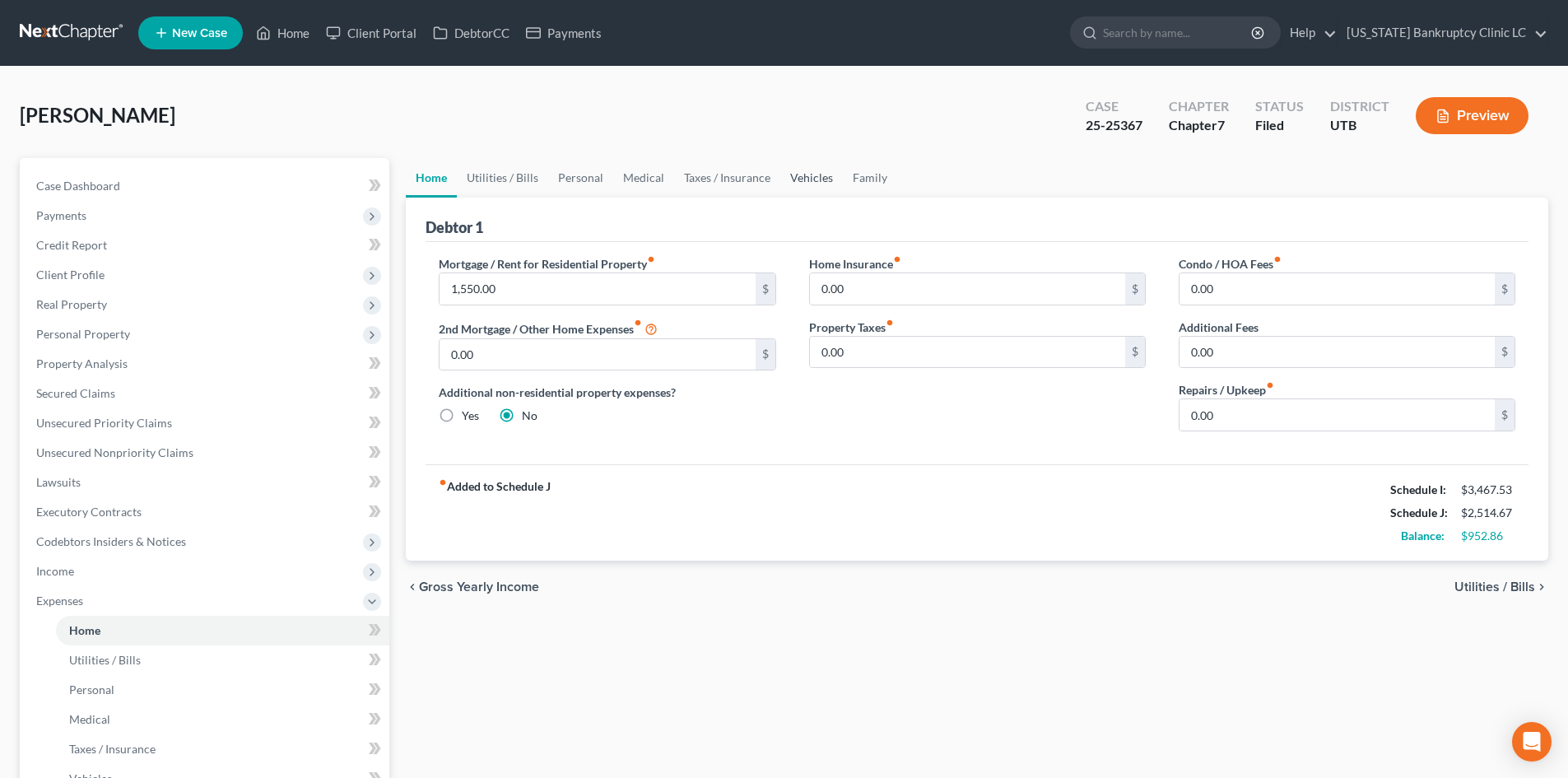
click at [804, 185] on link "Vehicles" at bounding box center [812, 178] width 63 height 39
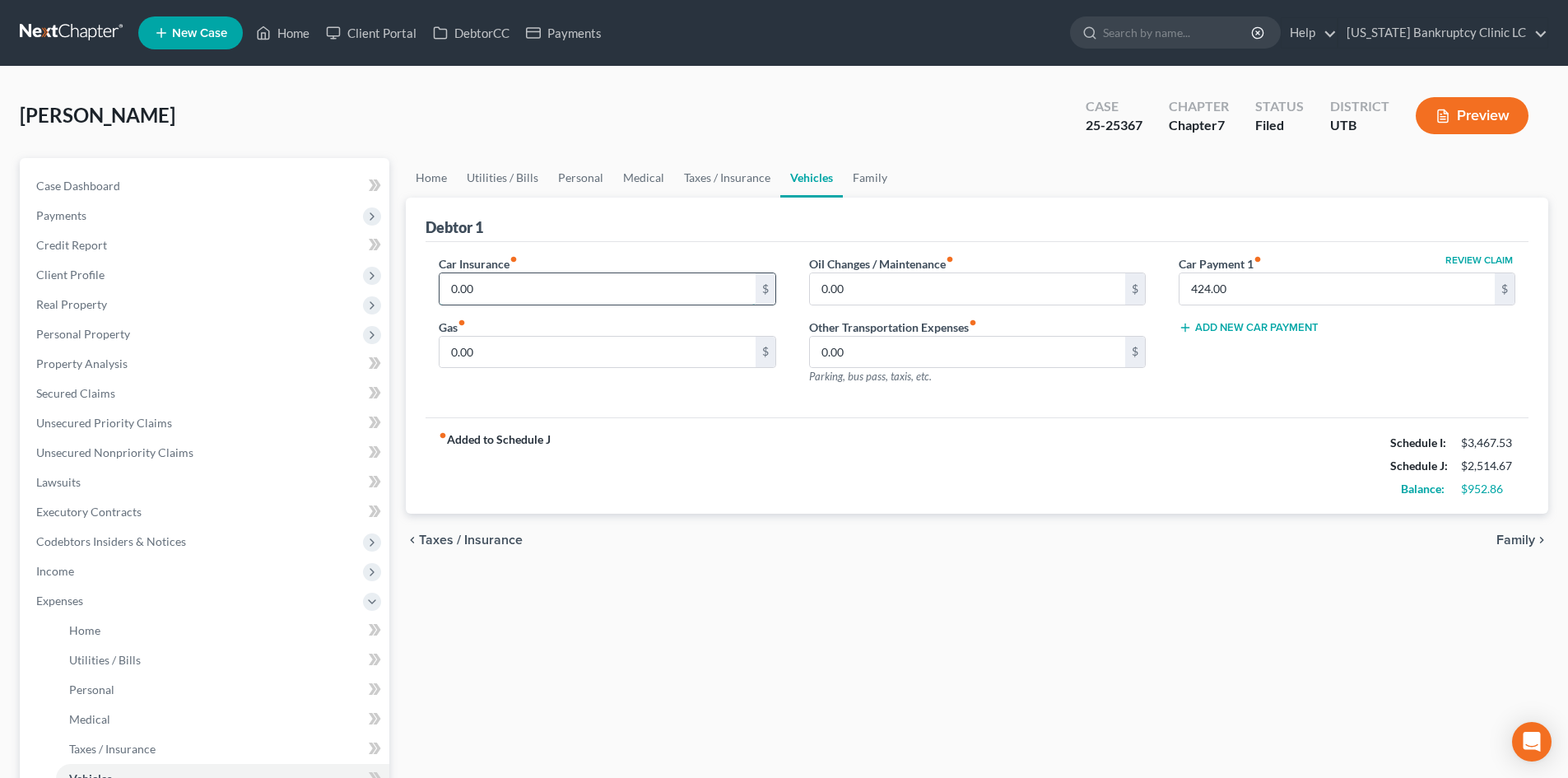
click at [542, 292] on input "0.00" at bounding box center [597, 289] width 315 height 31
click at [1326, 434] on div "fiber_manual_record Added to Schedule J Schedule I: $3,467.53 Schedule J: $2,81…" at bounding box center [977, 465] width 1103 height 96
click at [1270, 333] on button "Add New Car Payment" at bounding box center [1248, 327] width 140 height 13
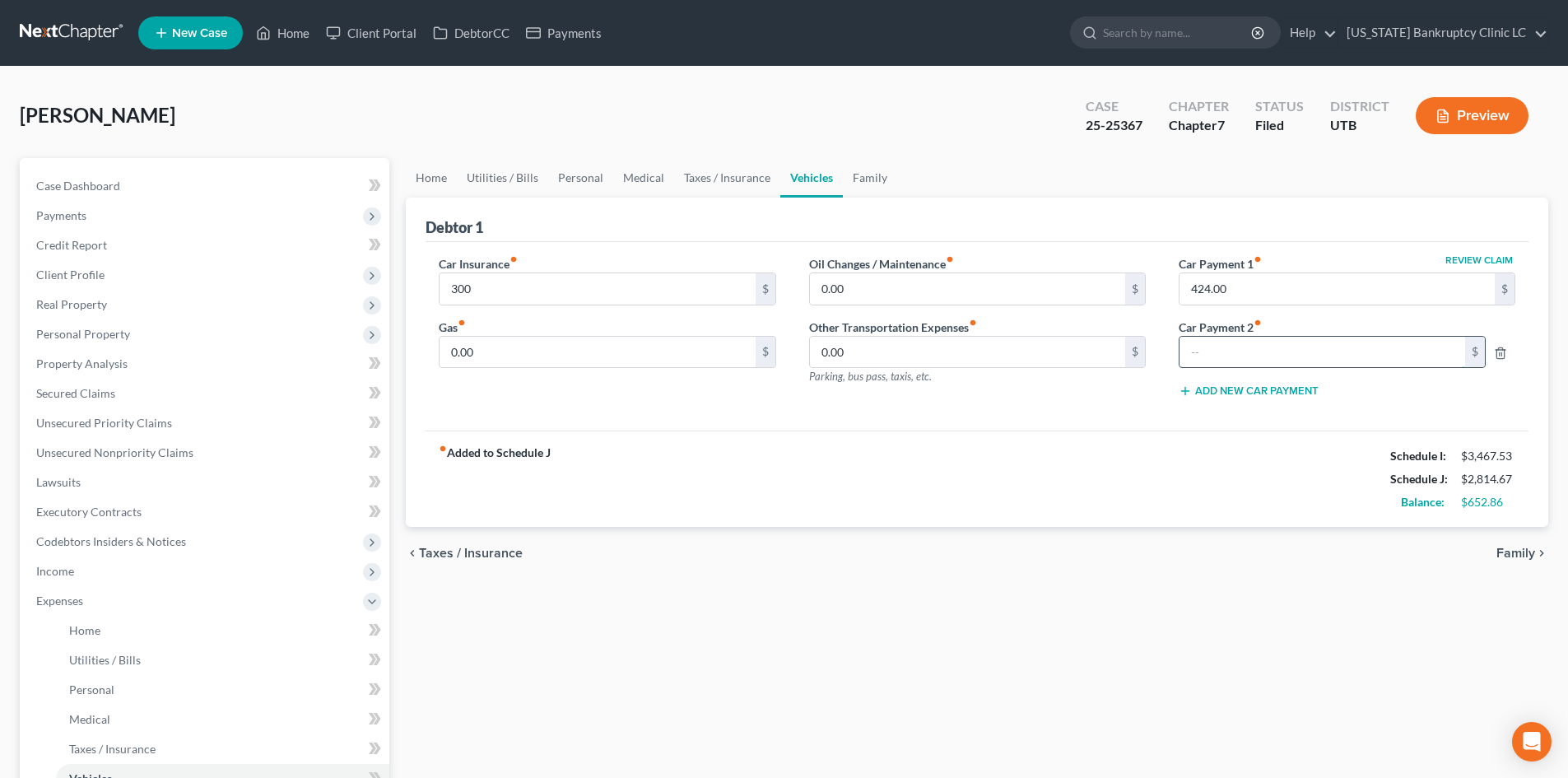
click at [1269, 351] on input "text" at bounding box center [1322, 352] width 286 height 31
click at [1502, 354] on line "button" at bounding box center [1502, 354] width 0 height 3
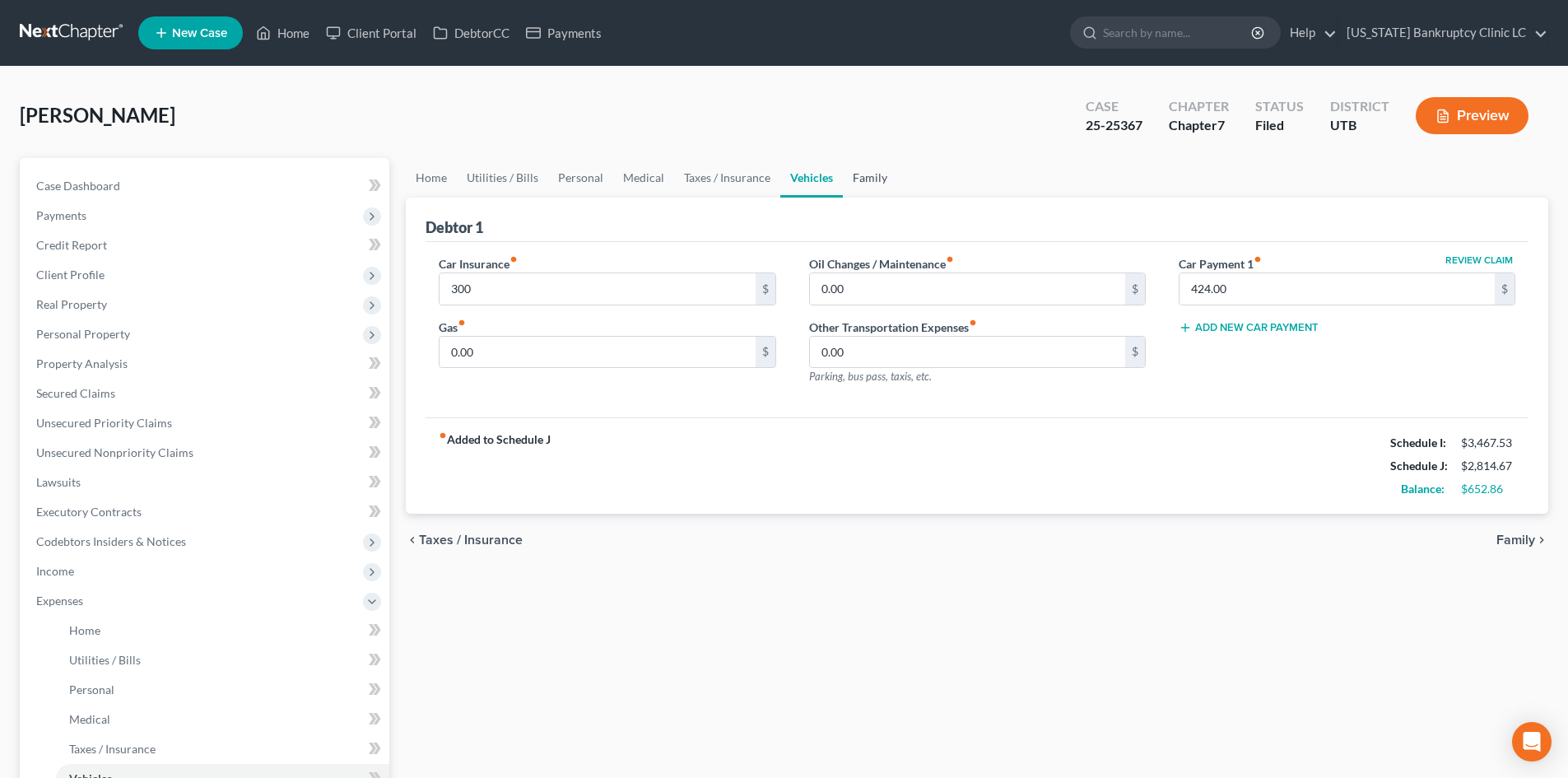
click at [875, 178] on link "Family" at bounding box center [870, 178] width 54 height 39
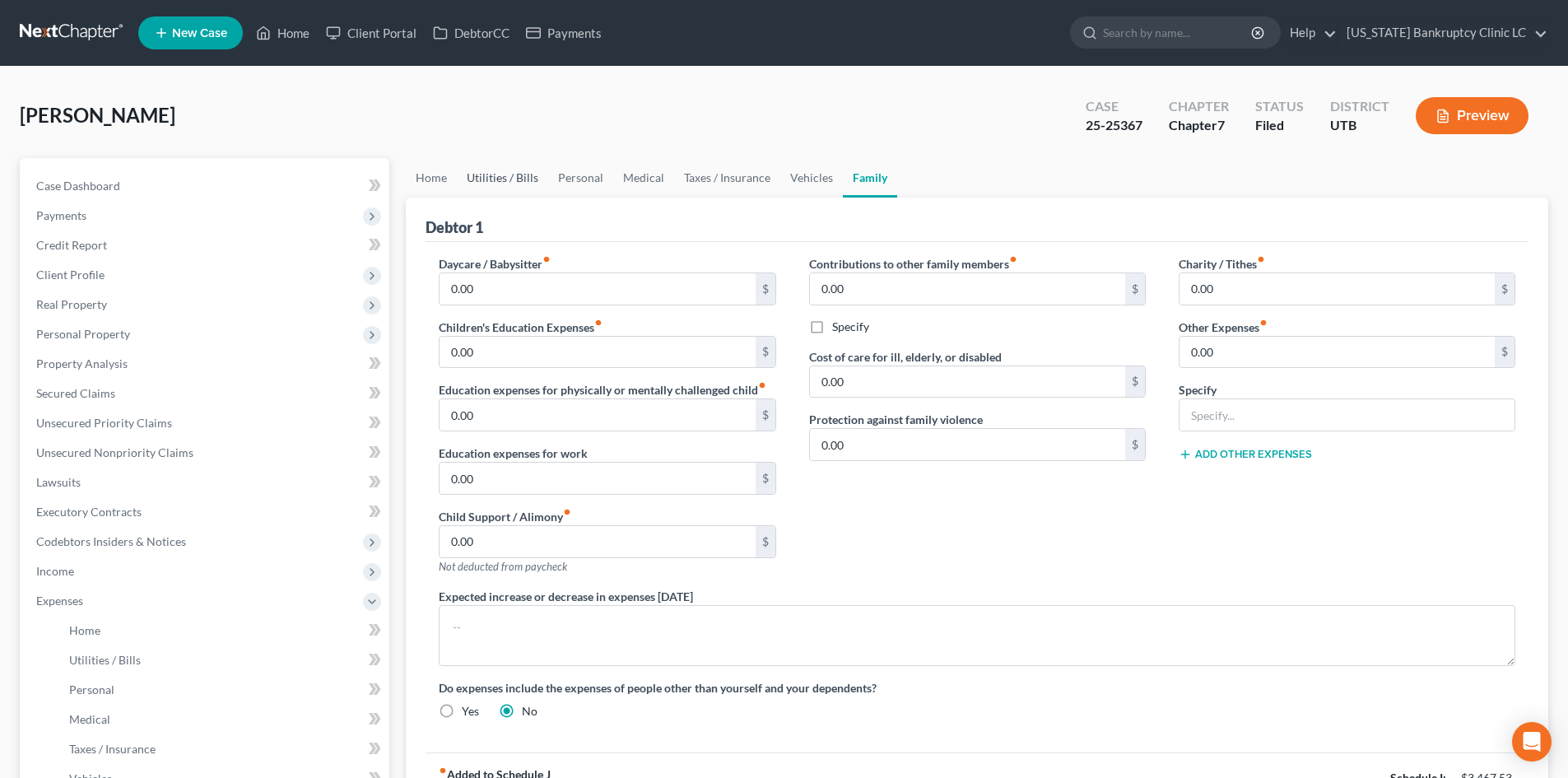
click at [511, 185] on link "Utilities / Bills" at bounding box center [502, 178] width 91 height 39
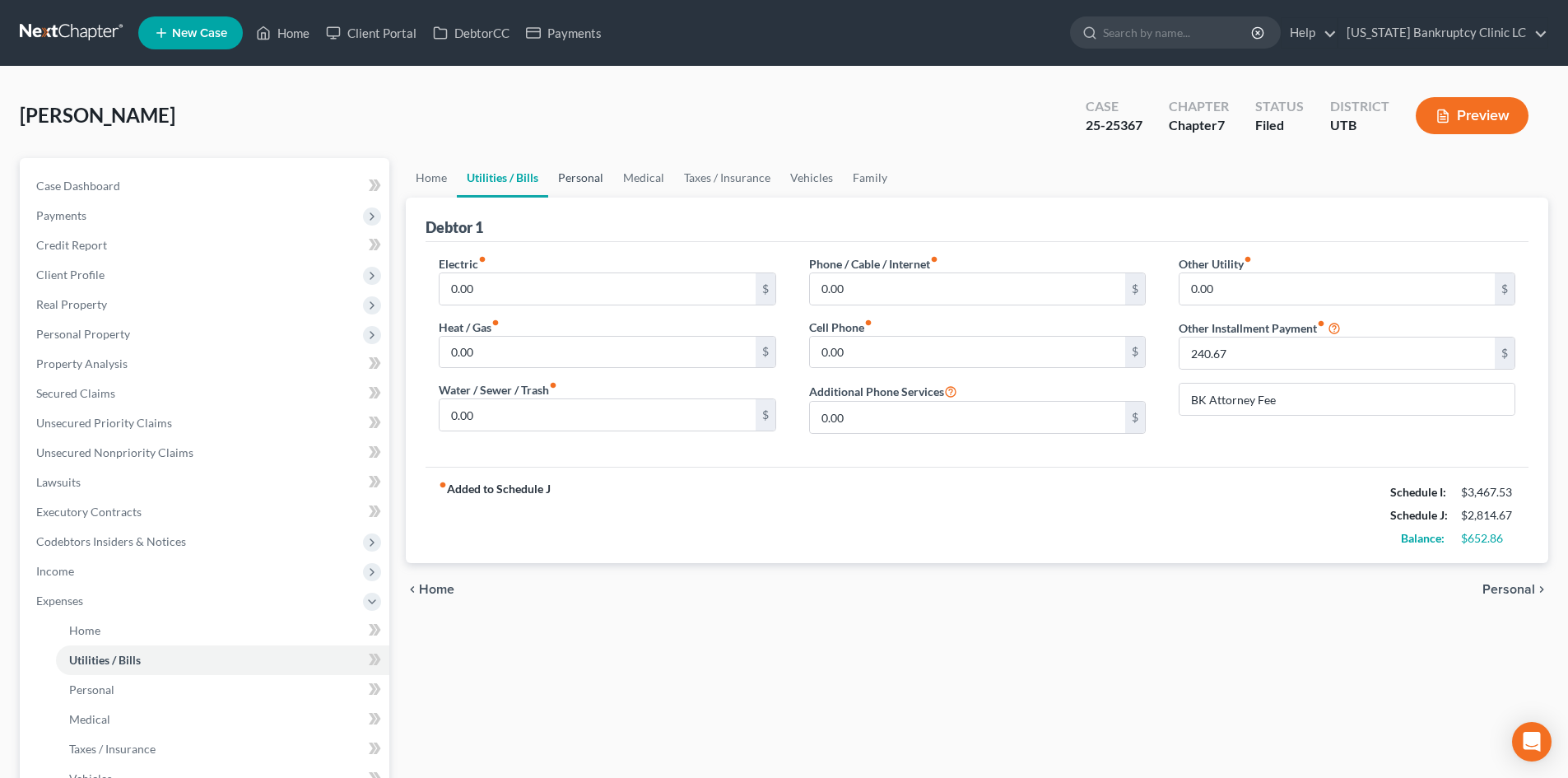
click at [591, 189] on link "Personal" at bounding box center [580, 178] width 65 height 39
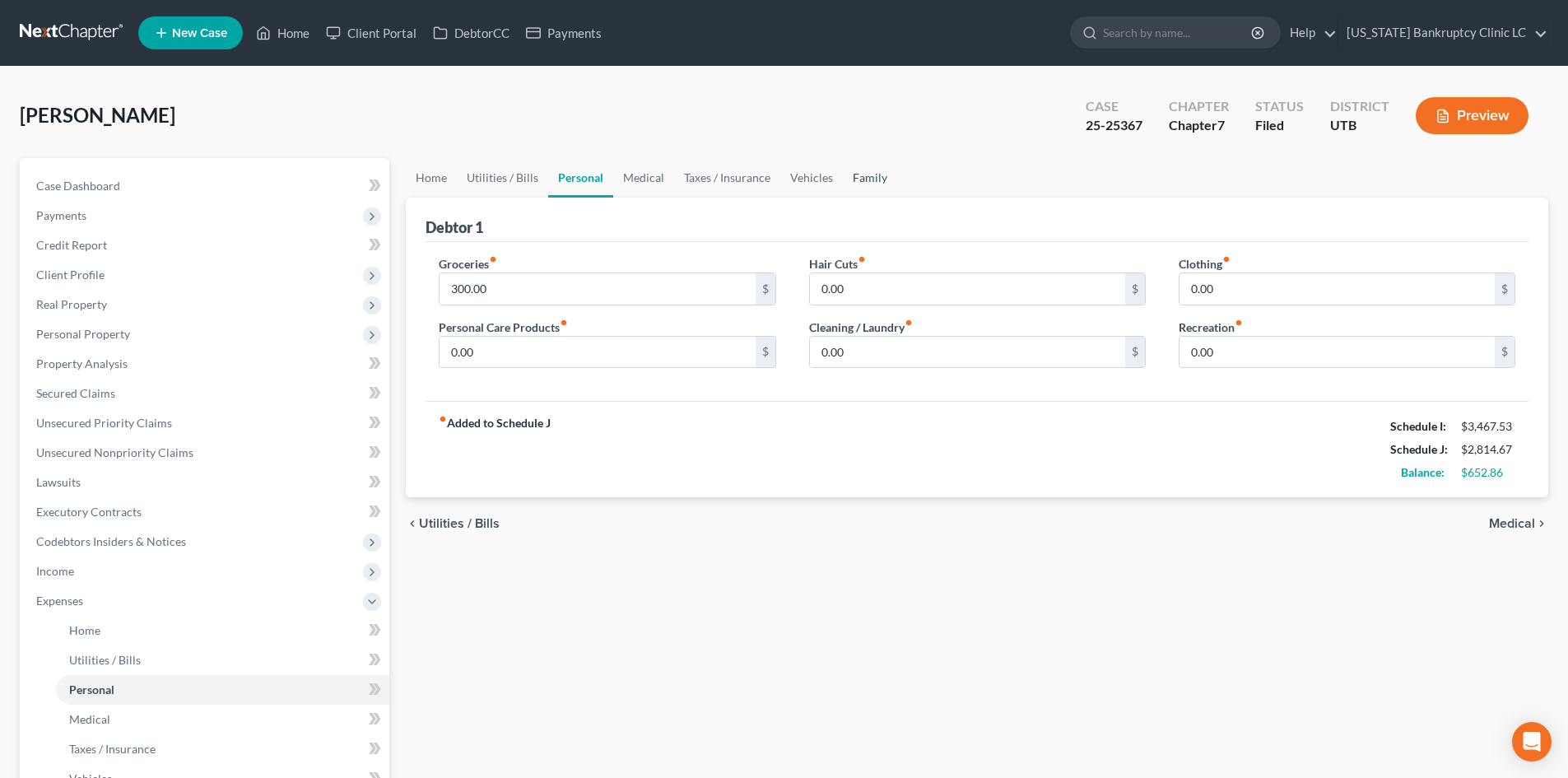
click at [880, 186] on link "Family" at bounding box center [870, 178] width 54 height 39
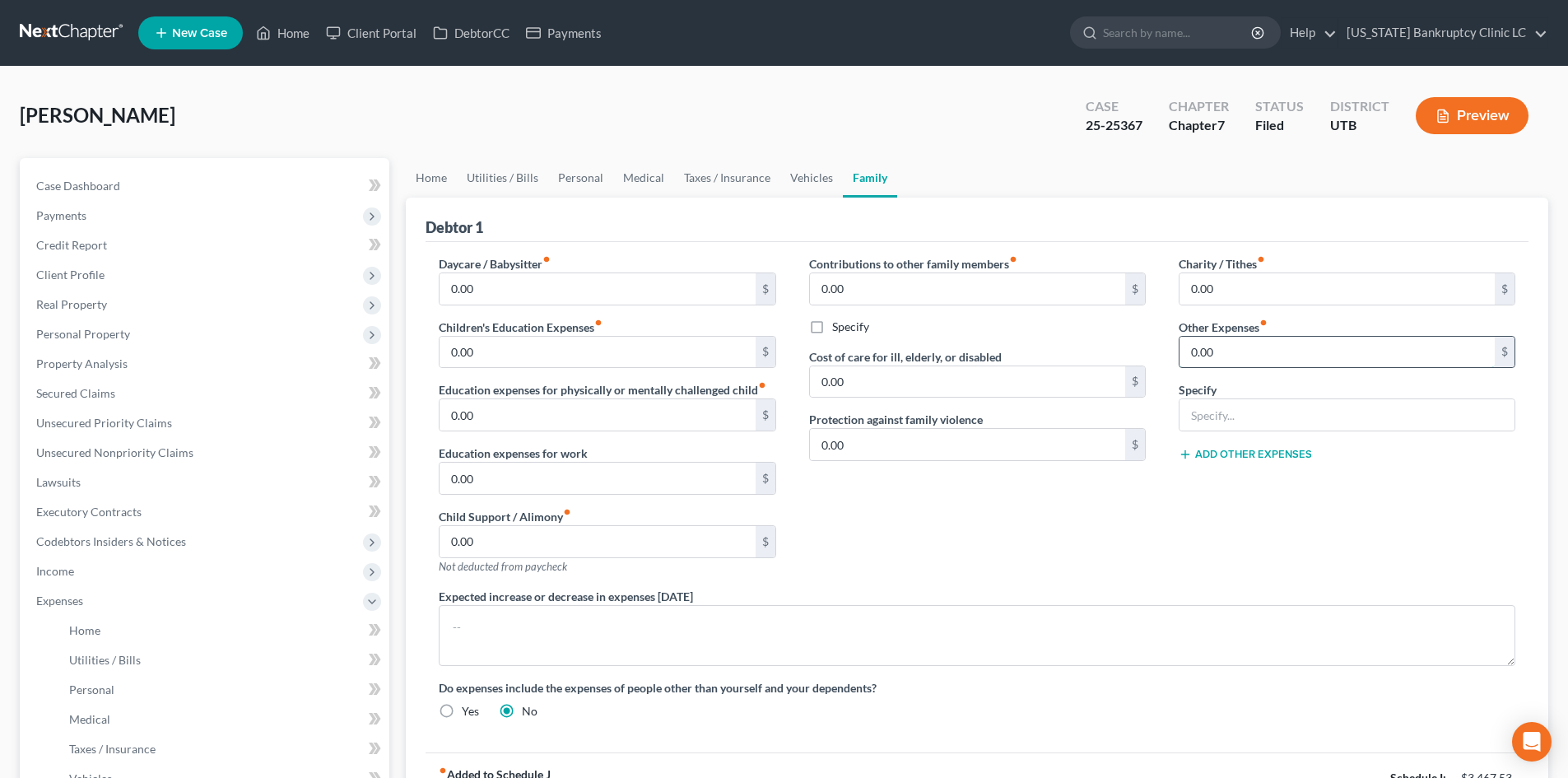
click at [1246, 359] on input "0.00" at bounding box center [1337, 352] width 315 height 31
click at [500, 183] on link "Utilities / Bills" at bounding box center [502, 178] width 91 height 39
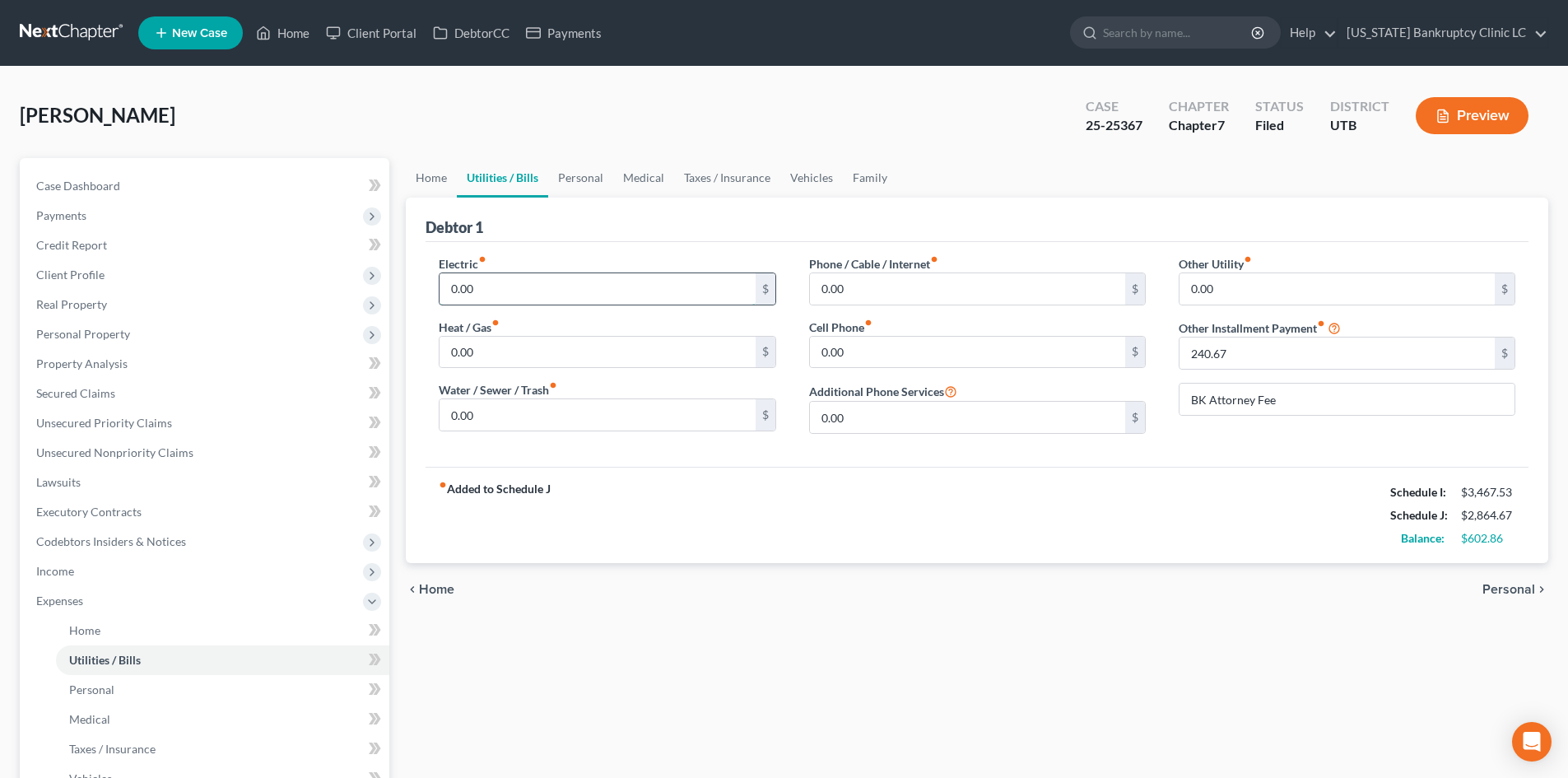
click at [538, 284] on input "0.00" at bounding box center [597, 289] width 315 height 31
drag, startPoint x: 976, startPoint y: 297, endPoint x: 995, endPoint y: 295, distance: 19.1
click at [976, 296] on input "0.00" at bounding box center [967, 289] width 315 height 31
click at [1251, 462] on div "Electric fiber_manual_record 40 $ Heat / Gas fiber_manual_record 0.00 $ Water /…" at bounding box center [977, 354] width 1103 height 225
click at [592, 186] on link "Personal" at bounding box center [580, 178] width 65 height 39
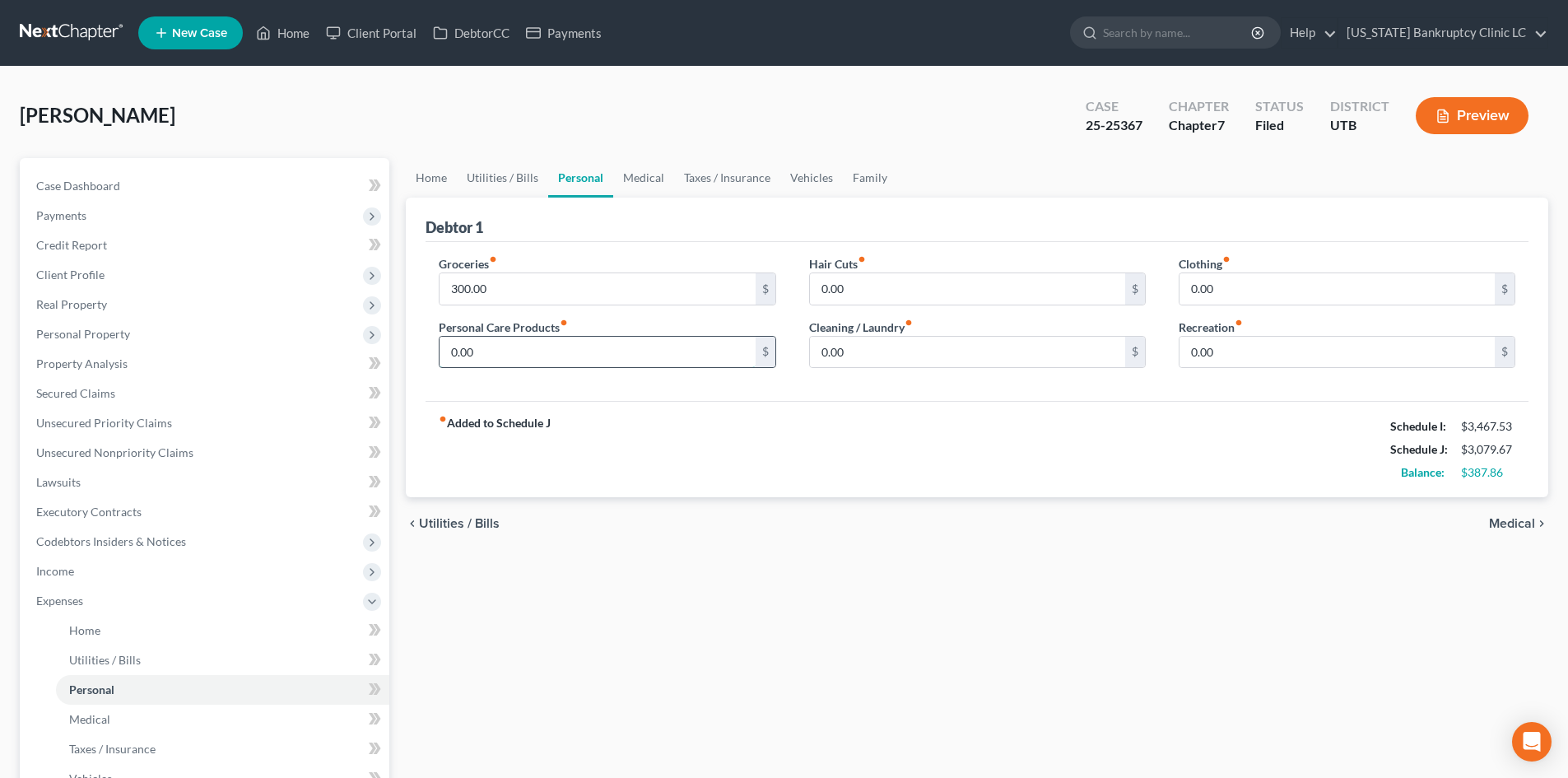
click at [533, 356] on input "0.00" at bounding box center [597, 352] width 315 height 31
click at [805, 180] on link "Vehicles" at bounding box center [812, 178] width 63 height 39
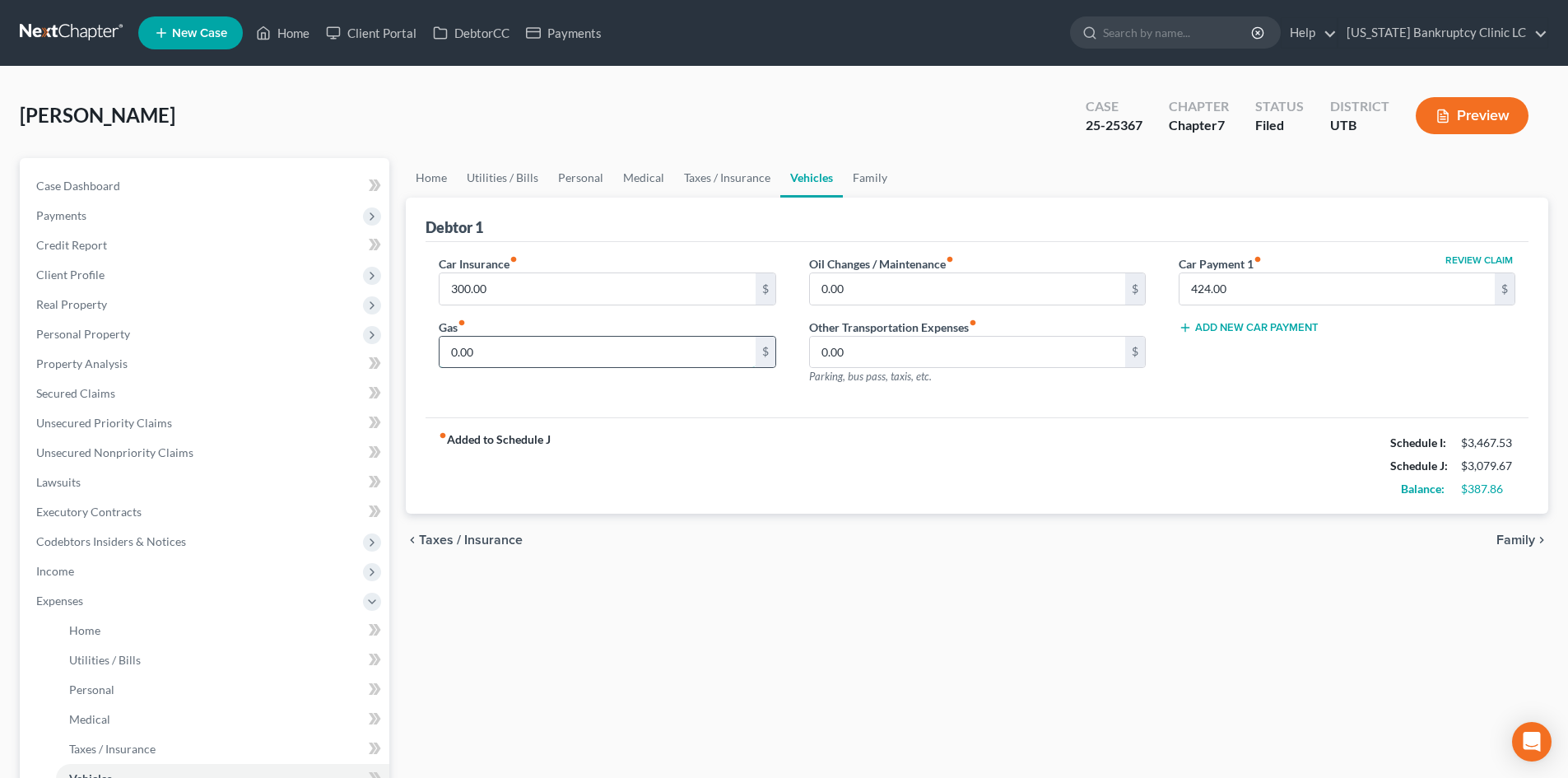
click at [527, 363] on input "0.00" at bounding box center [597, 352] width 315 height 31
click at [1150, 466] on div "fiber_manual_record Added to Schedule J Schedule I: $3,467.53 Schedule J: $3,12…" at bounding box center [977, 465] width 1103 height 96
click at [579, 174] on link "Personal" at bounding box center [580, 178] width 65 height 39
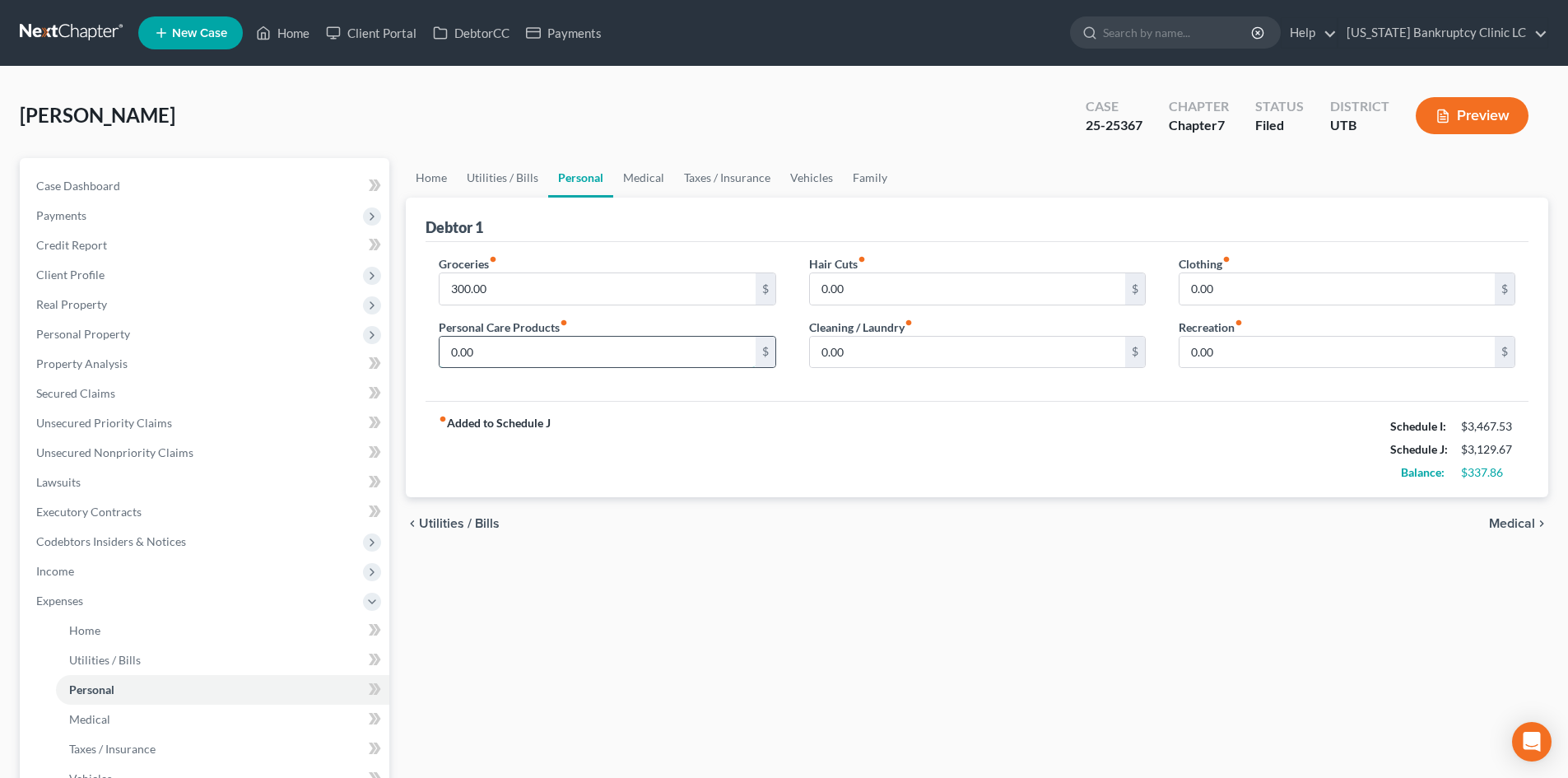
click at [502, 344] on input "0.00" at bounding box center [597, 352] width 315 height 31
click at [423, 177] on link "Home" at bounding box center [431, 178] width 51 height 39
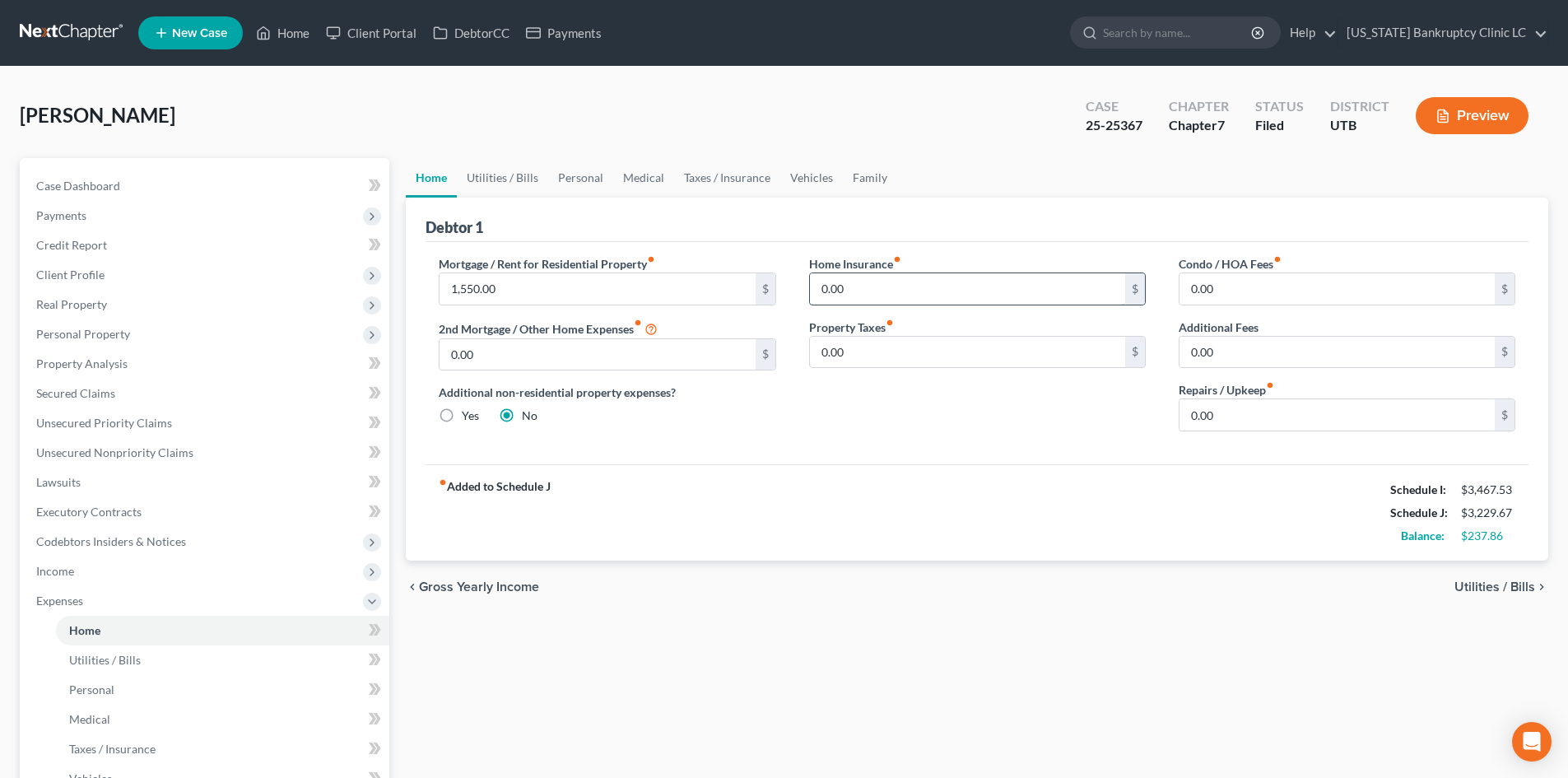
click at [904, 279] on input "0.00" at bounding box center [967, 289] width 315 height 31
click at [500, 180] on link "Utilities / Bills" at bounding box center [502, 178] width 91 height 39
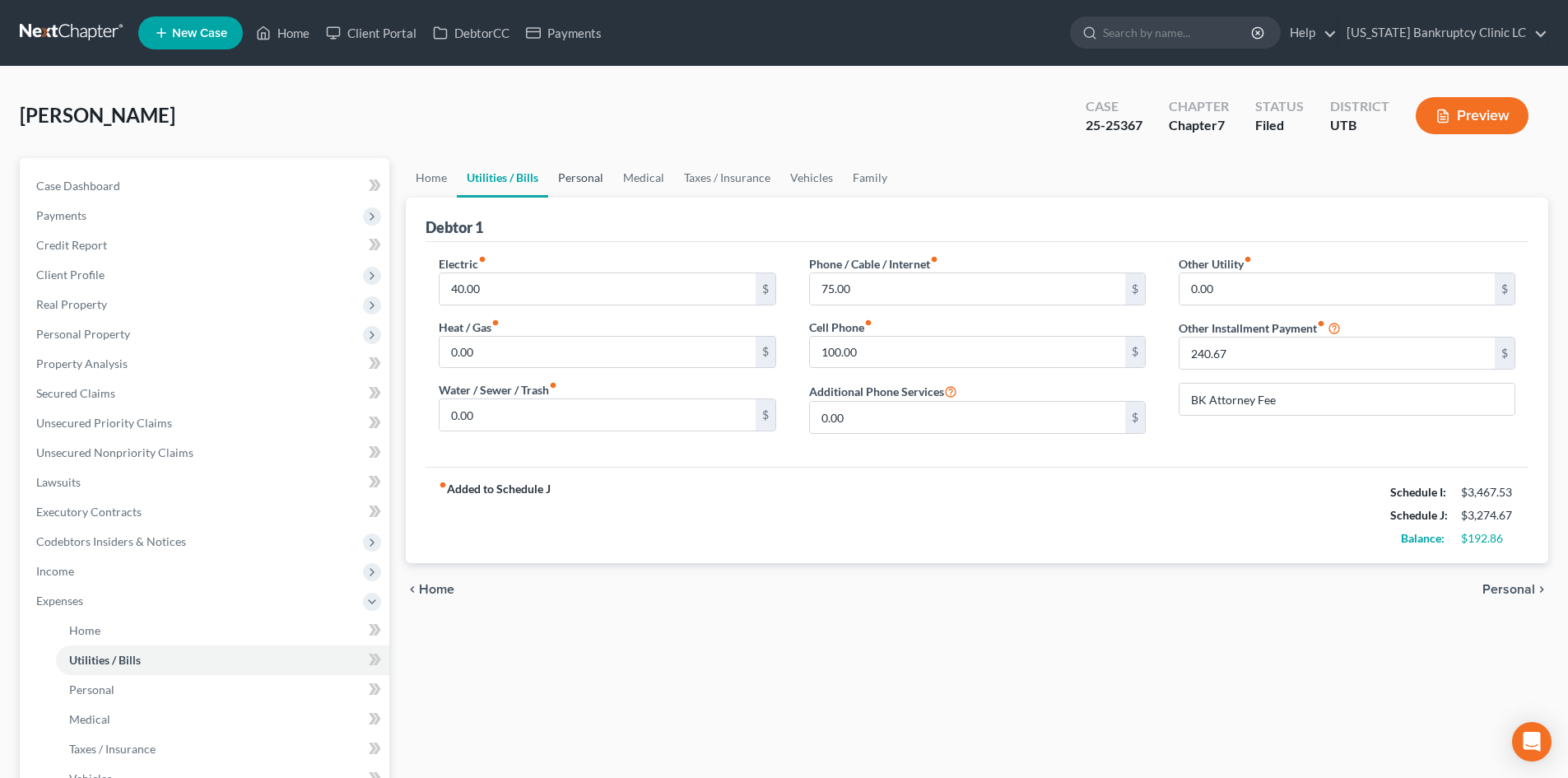
click at [577, 175] on link "Personal" at bounding box center [580, 178] width 65 height 39
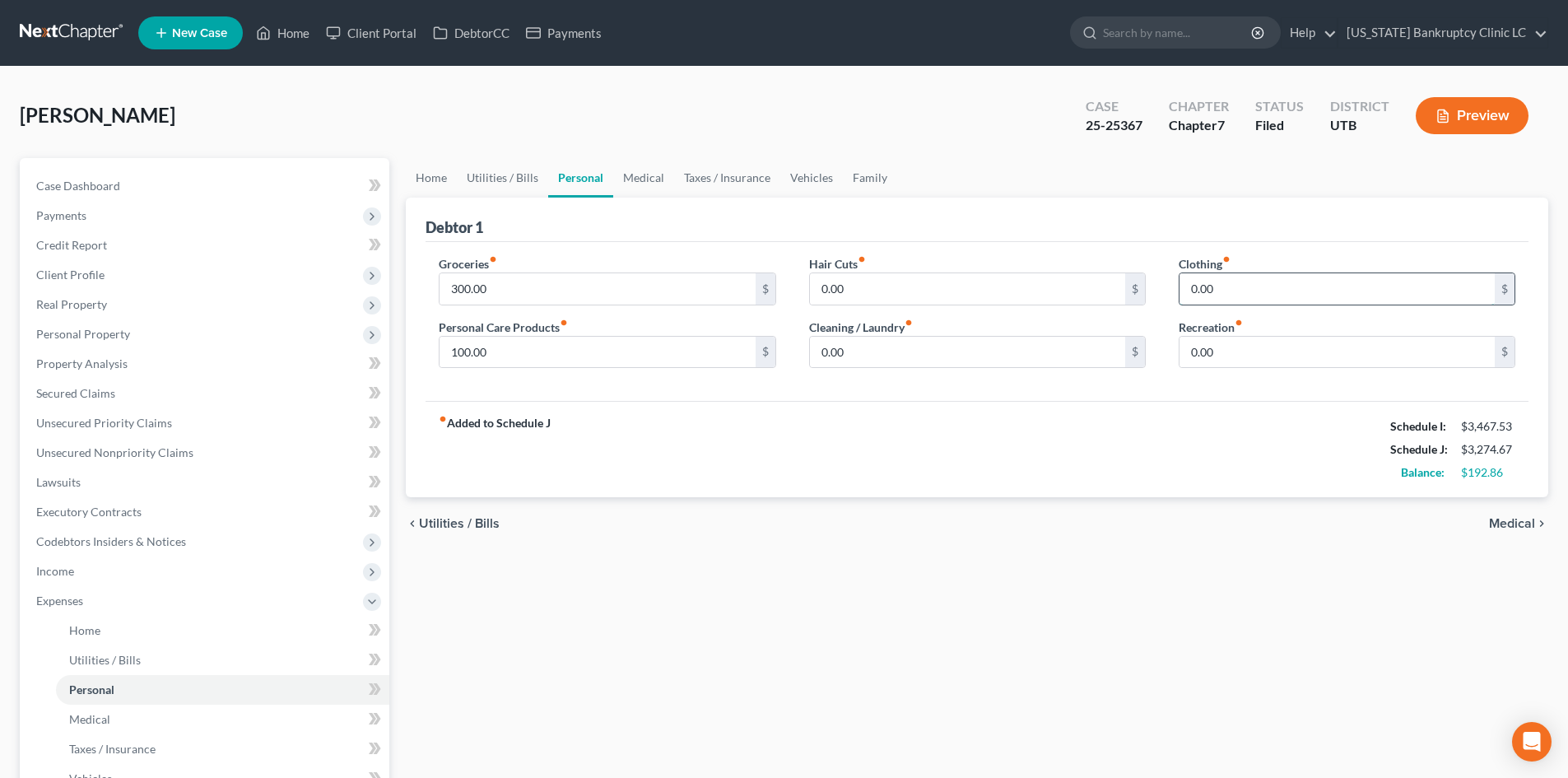
click at [1236, 287] on input "0.00" at bounding box center [1337, 289] width 315 height 31
click at [860, 361] on input "0.00" at bounding box center [967, 352] width 315 height 31
click at [617, 347] on input "100.00" at bounding box center [597, 352] width 315 height 31
click at [1057, 431] on div "fiber_manual_record Added to Schedule J Schedule I: $3,467.53 Schedule J: $3,36…" at bounding box center [977, 449] width 1103 height 96
click at [1266, 349] on input "0.00" at bounding box center [1337, 352] width 315 height 31
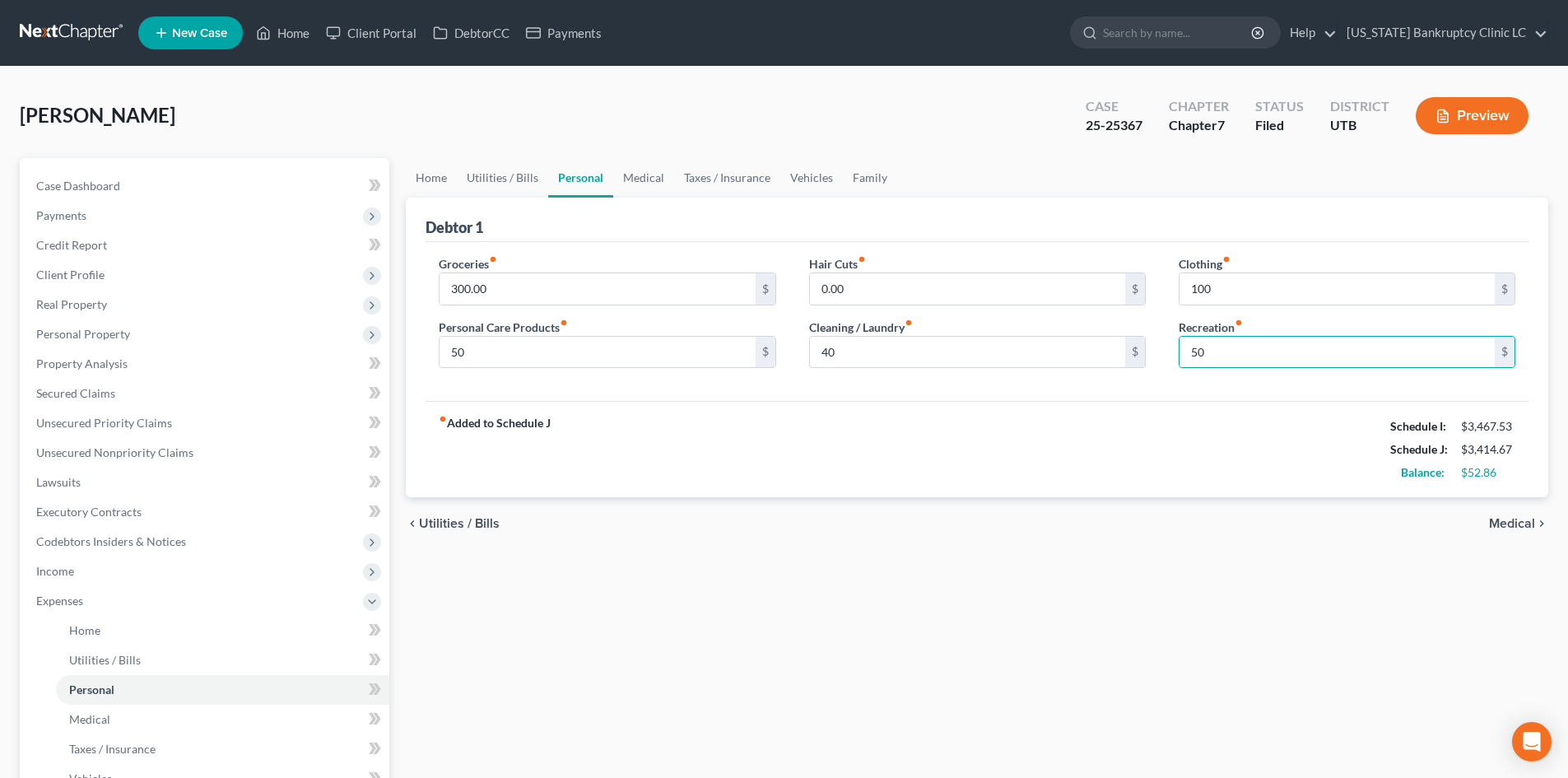
click at [986, 403] on div "fiber_manual_record Added to Schedule J Schedule I: $3,467.53 Schedule J: $3,41…" at bounding box center [977, 449] width 1103 height 96
click at [640, 180] on link "Medical" at bounding box center [644, 178] width 61 height 39
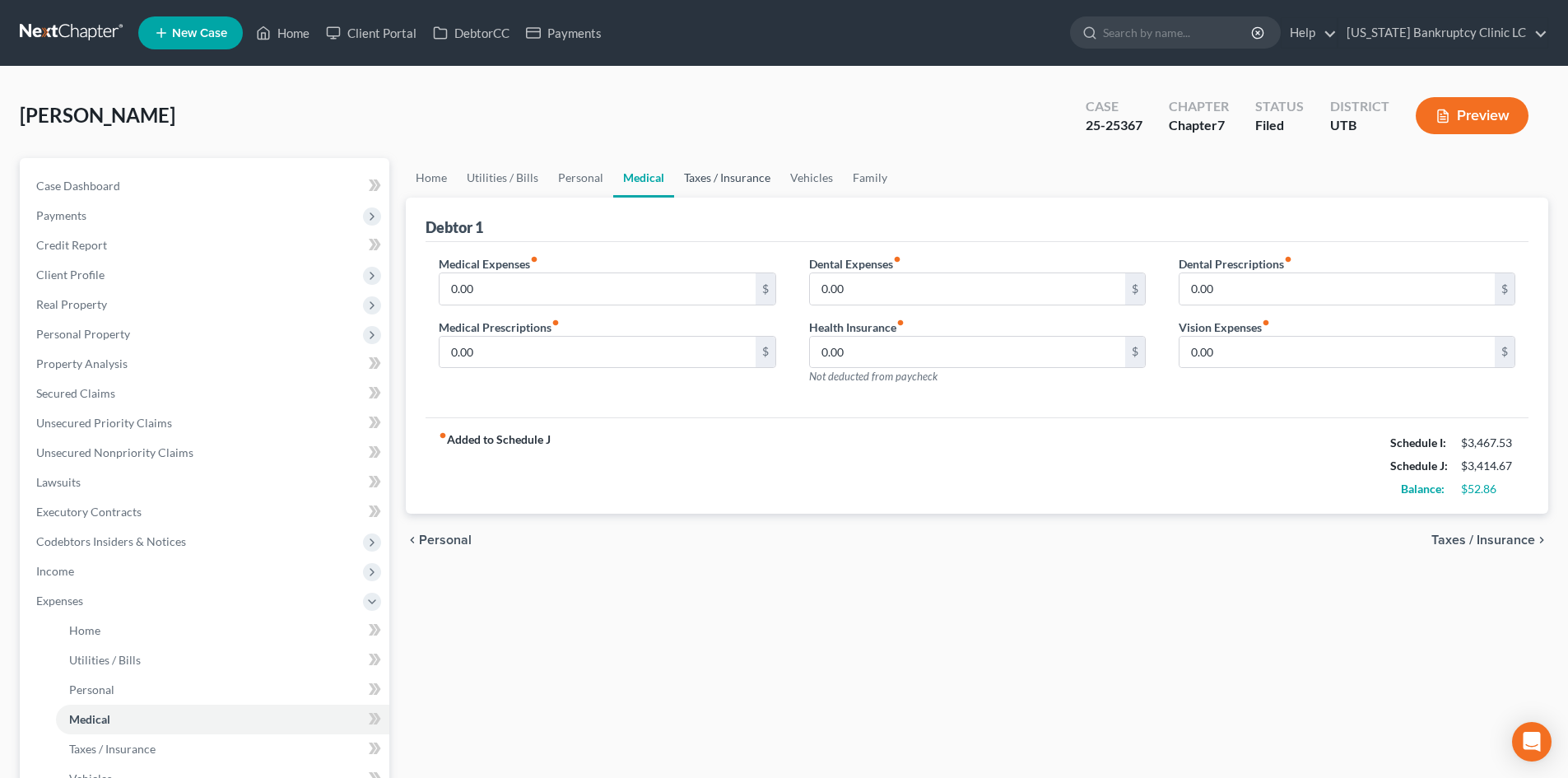
click at [753, 188] on link "Taxes / Insurance" at bounding box center [727, 178] width 106 height 39
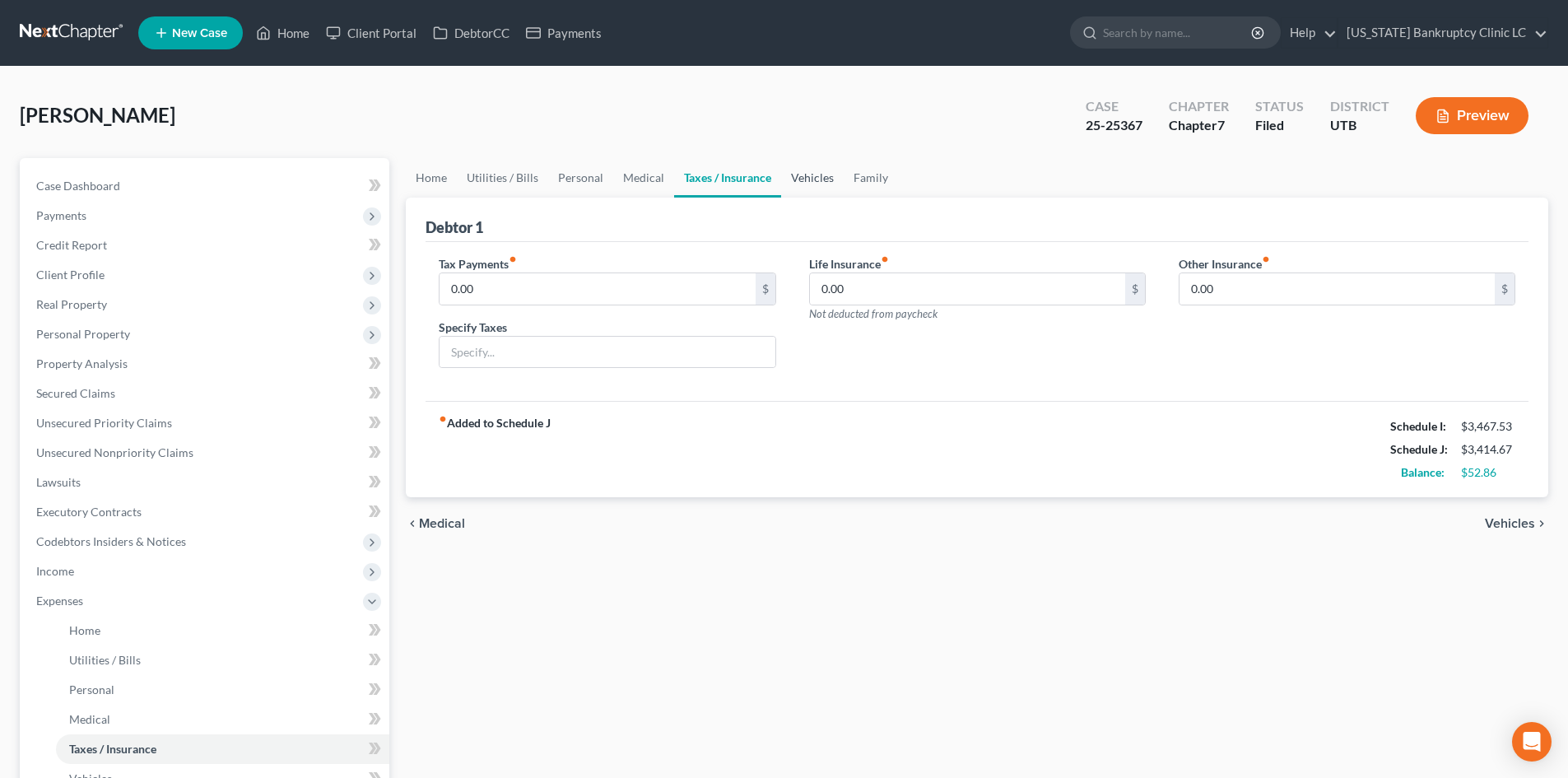
click at [808, 181] on link "Vehicles" at bounding box center [813, 178] width 63 height 39
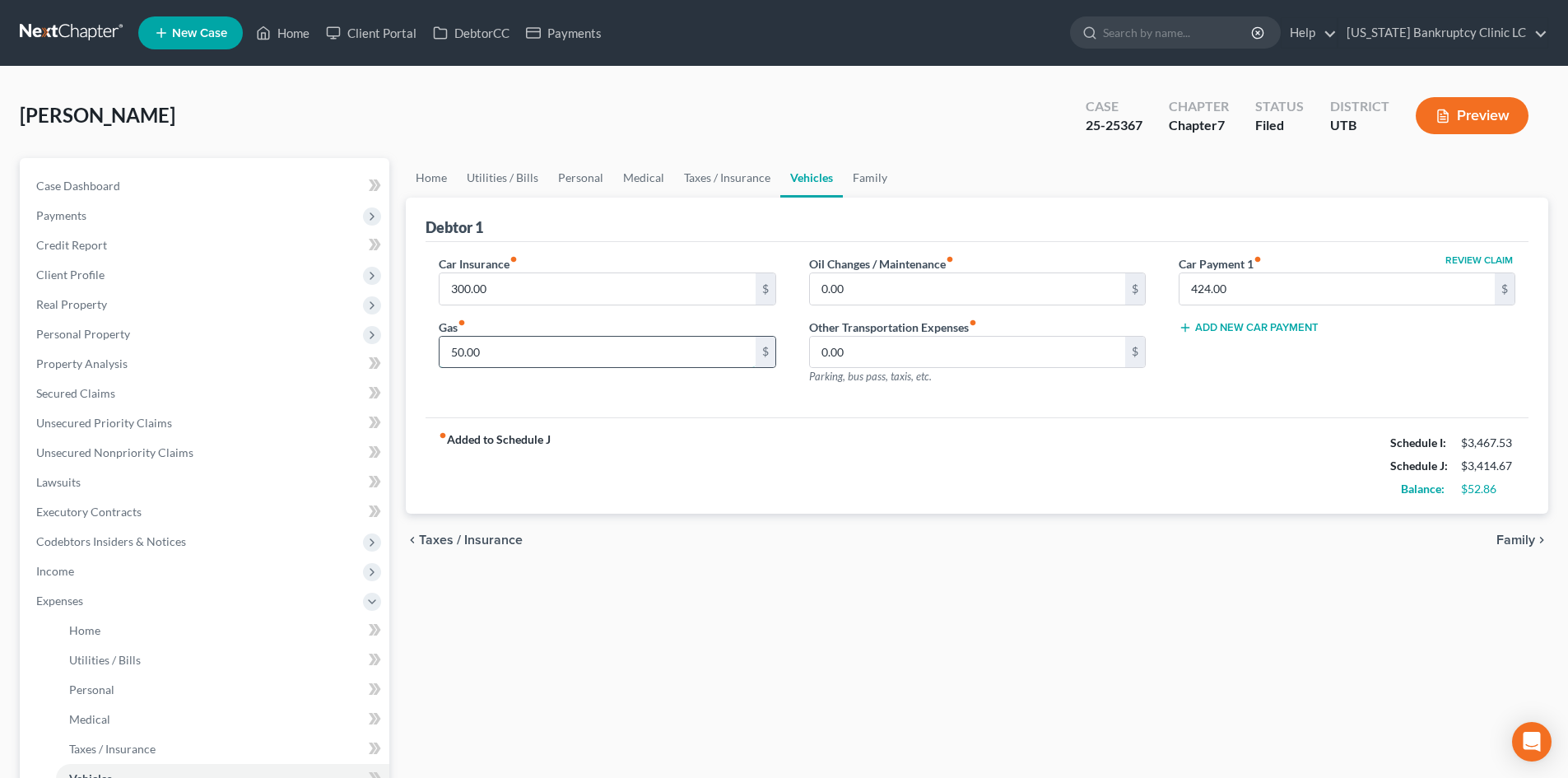
click at [546, 358] on input "50.00" at bounding box center [597, 352] width 315 height 31
click at [503, 295] on input "300.00" at bounding box center [597, 289] width 315 height 31
click at [490, 359] on input "80" at bounding box center [597, 352] width 315 height 31
click at [510, 352] on input "80" at bounding box center [597, 352] width 315 height 31
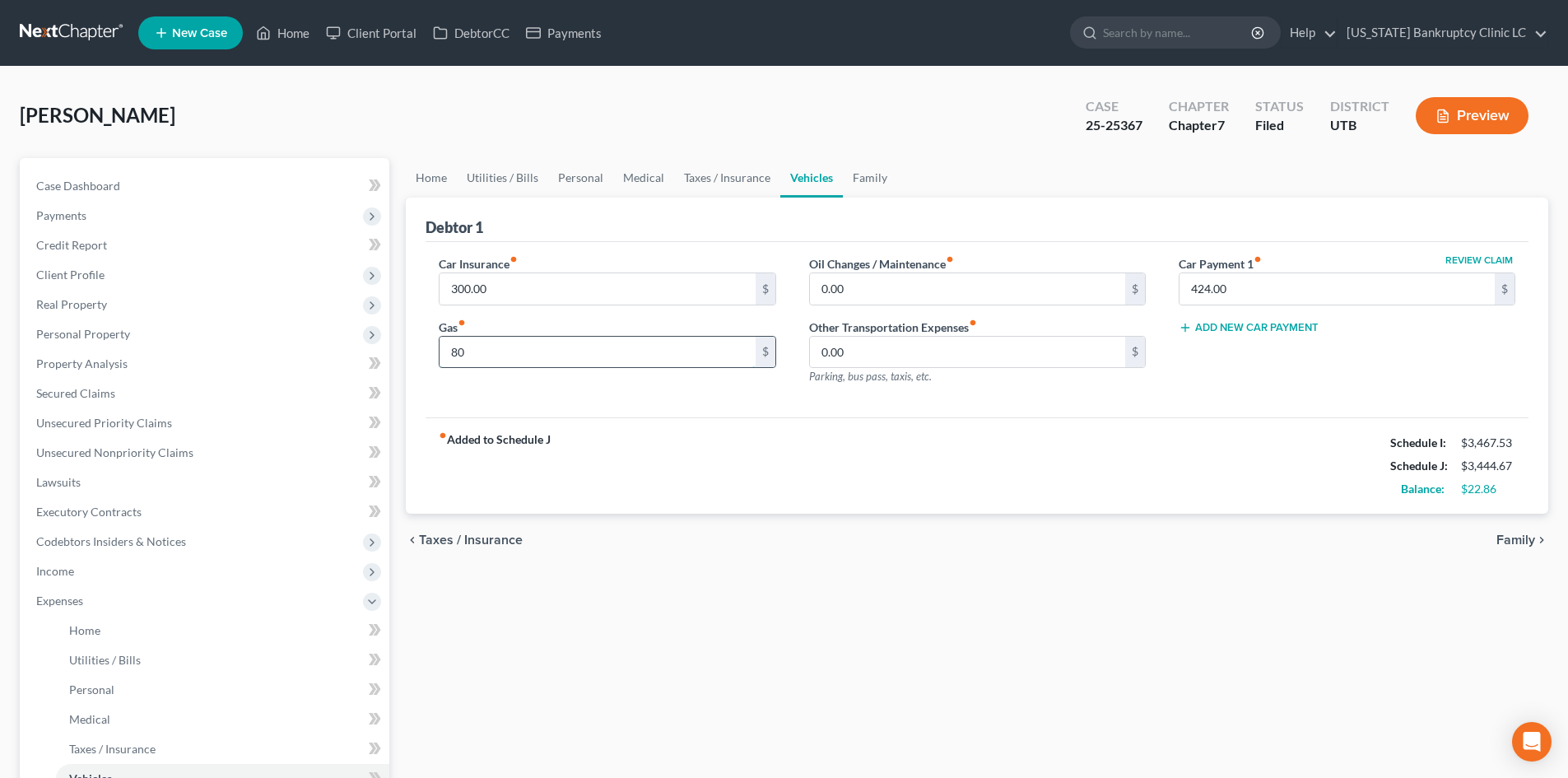
click at [510, 352] on input "80" at bounding box center [597, 352] width 315 height 31
click at [950, 489] on div "fiber_manual_record Added to Schedule J Schedule I: $3,467.53 Schedule J: $3,45…" at bounding box center [977, 465] width 1103 height 96
drag, startPoint x: 72, startPoint y: 610, endPoint x: 184, endPoint y: 596, distance: 112.9
click at [71, 610] on span "Expenses" at bounding box center [206, 601] width 366 height 30
click at [867, 173] on link "Family" at bounding box center [870, 178] width 54 height 39
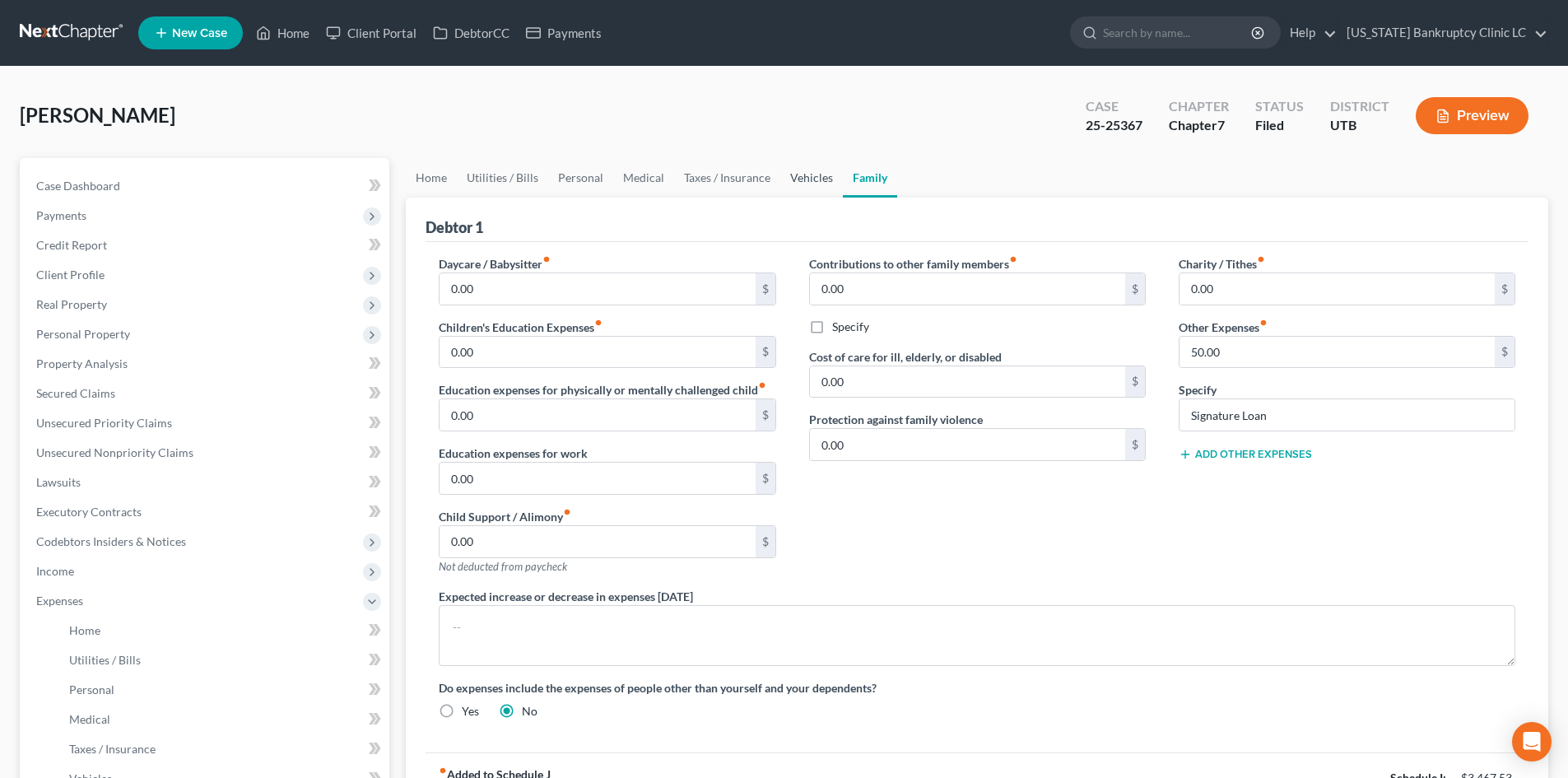
click at [790, 174] on link "Vehicles" at bounding box center [812, 178] width 63 height 39
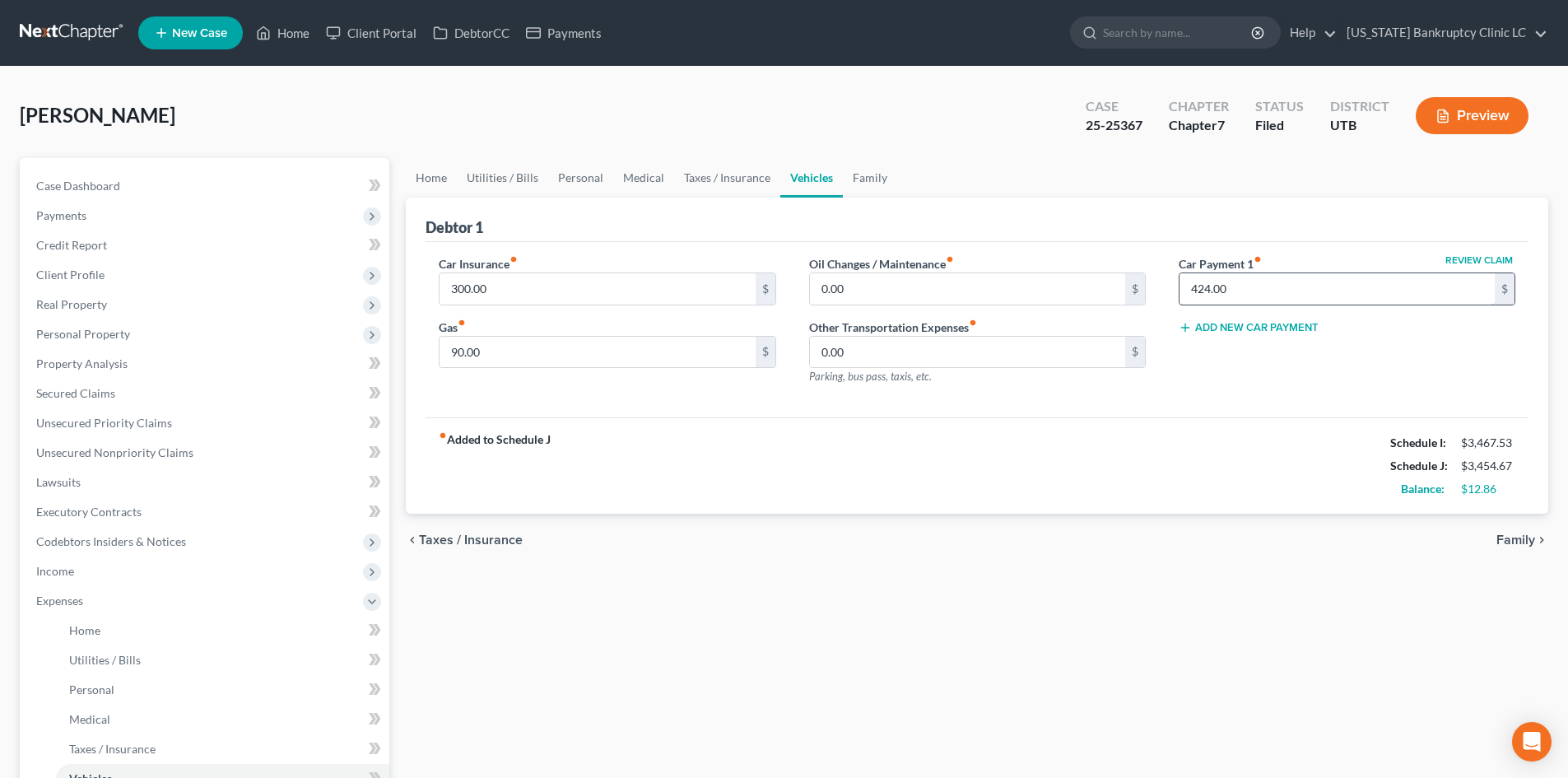
click at [1247, 305] on div "424.00 $" at bounding box center [1347, 289] width 337 height 33
click at [1245, 304] on input "424.00" at bounding box center [1337, 289] width 315 height 31
click at [1212, 401] on div "Car Insurance fiber_manual_record 300.00 $ Gas fiber_manual_record 90.00 $ Oil …" at bounding box center [977, 329] width 1103 height 176
click at [1363, 312] on div "Review Claim Car Payment 1 fiber_manual_record 425 $ Add New Car Payment" at bounding box center [1347, 327] width 369 height 143
click at [1329, 286] on input "425" at bounding box center [1337, 289] width 315 height 31
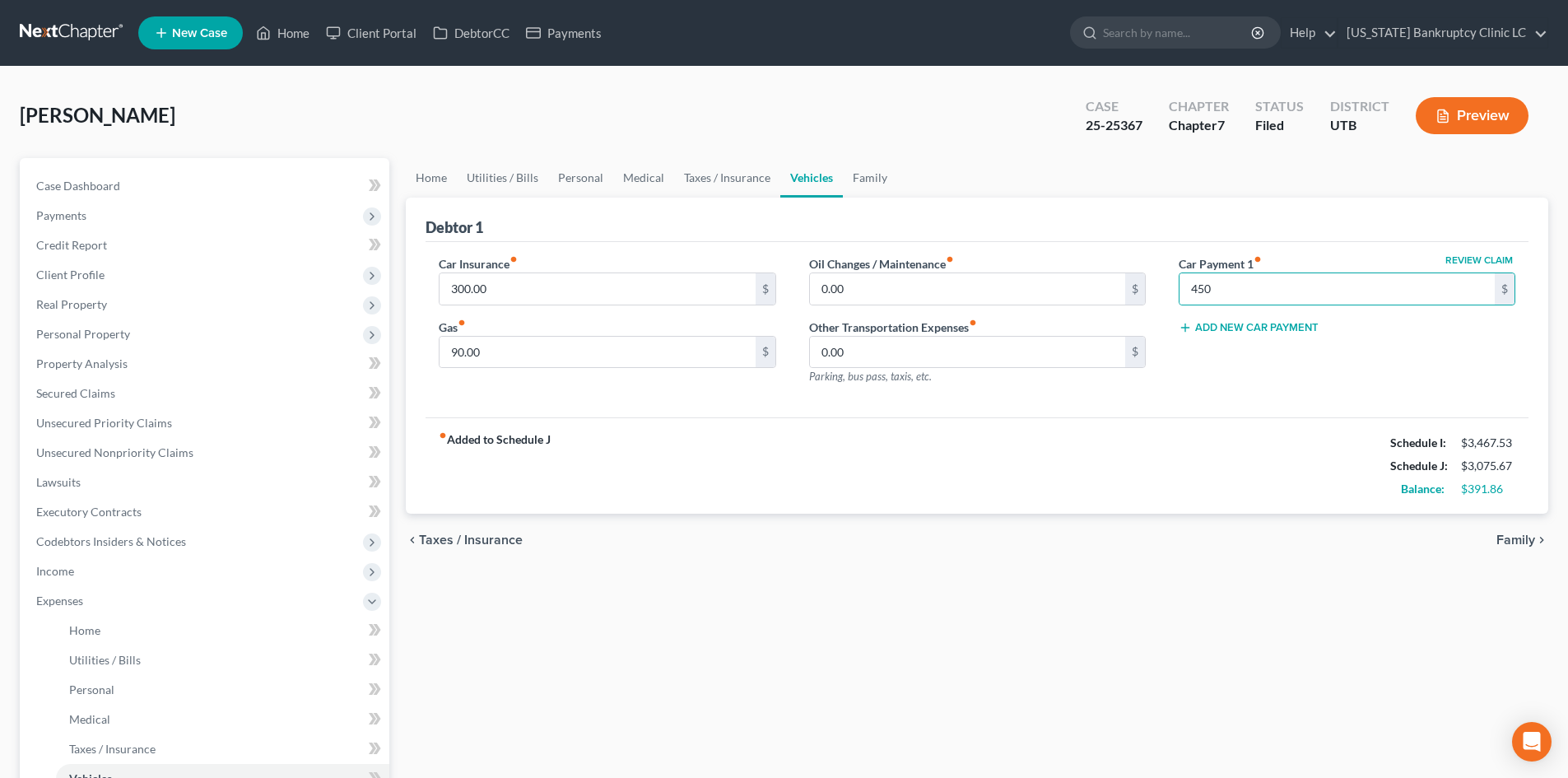
click at [1250, 429] on div "fiber_manual_record Added to Schedule J Schedule I: $3,467.53 Schedule J: $3,07…" at bounding box center [977, 465] width 1103 height 96
click at [864, 174] on link "Family" at bounding box center [870, 178] width 54 height 39
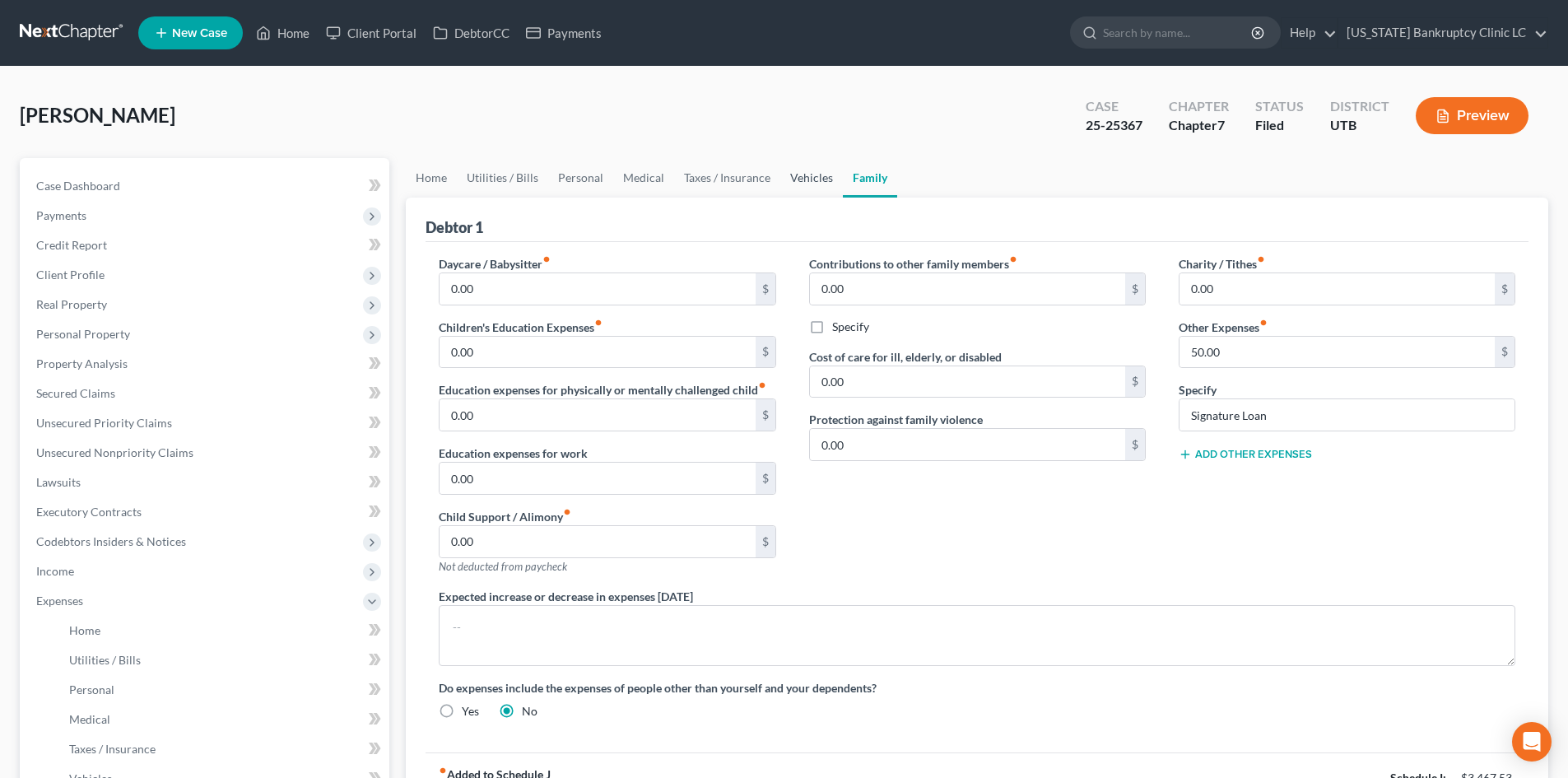
click at [795, 175] on link "Vehicles" at bounding box center [812, 178] width 63 height 39
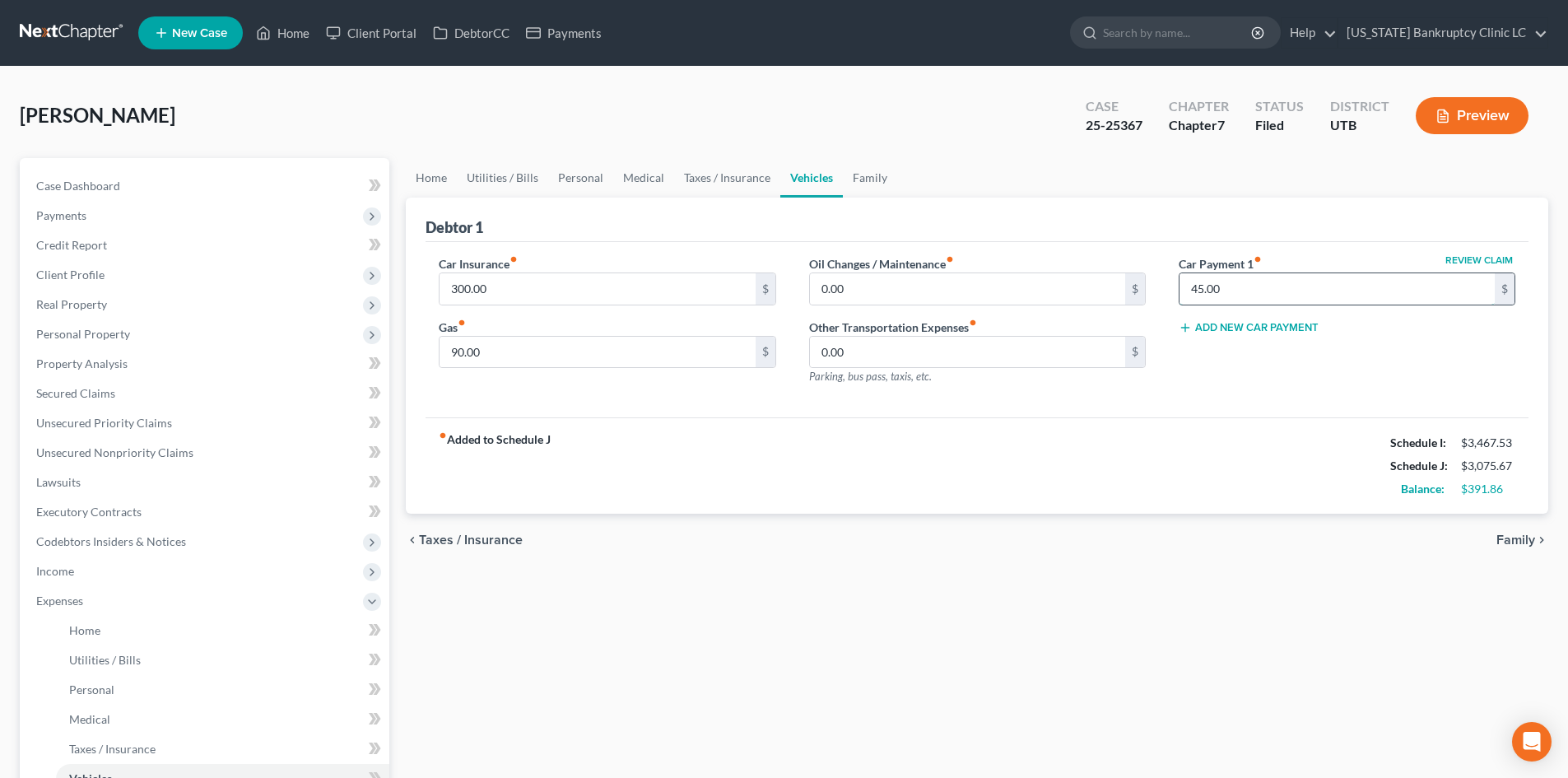
click at [1252, 277] on input "45.00" at bounding box center [1337, 289] width 315 height 31
click at [1210, 433] on div "fiber_manual_record Added to Schedule J Schedule I: $3,467.53 Schedule J: $3,48…" at bounding box center [977, 465] width 1103 height 96
click at [568, 352] on input "90.00" at bounding box center [597, 352] width 315 height 31
click at [854, 416] on div "Car Insurance fiber_manual_record 300.00 $ Gas fiber_manual_record 80 $ Oil Cha…" at bounding box center [977, 329] width 1103 height 176
click at [706, 195] on link "Taxes / Insurance" at bounding box center [727, 178] width 106 height 39
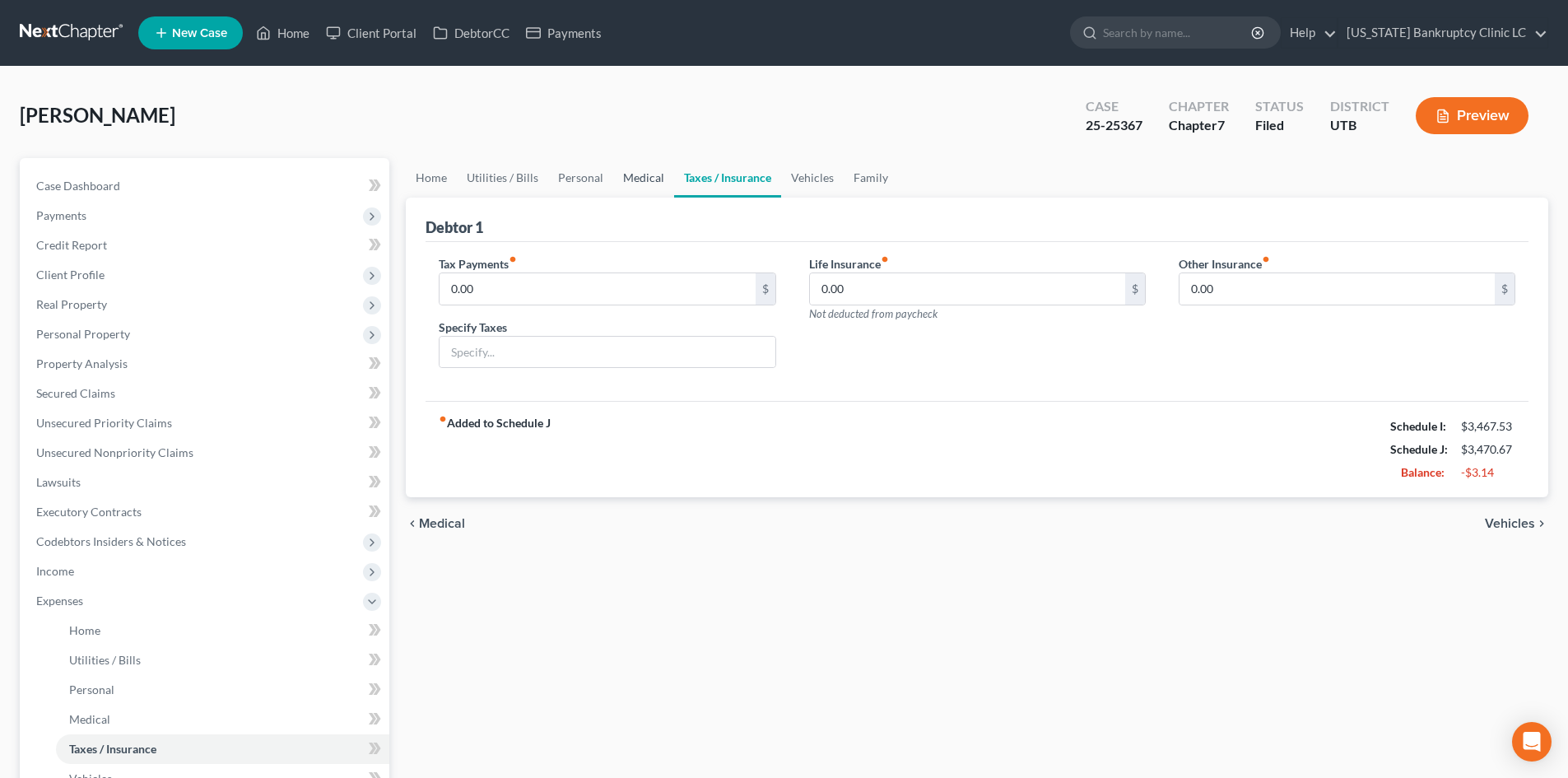
click at [630, 193] on link "Medical" at bounding box center [644, 178] width 61 height 39
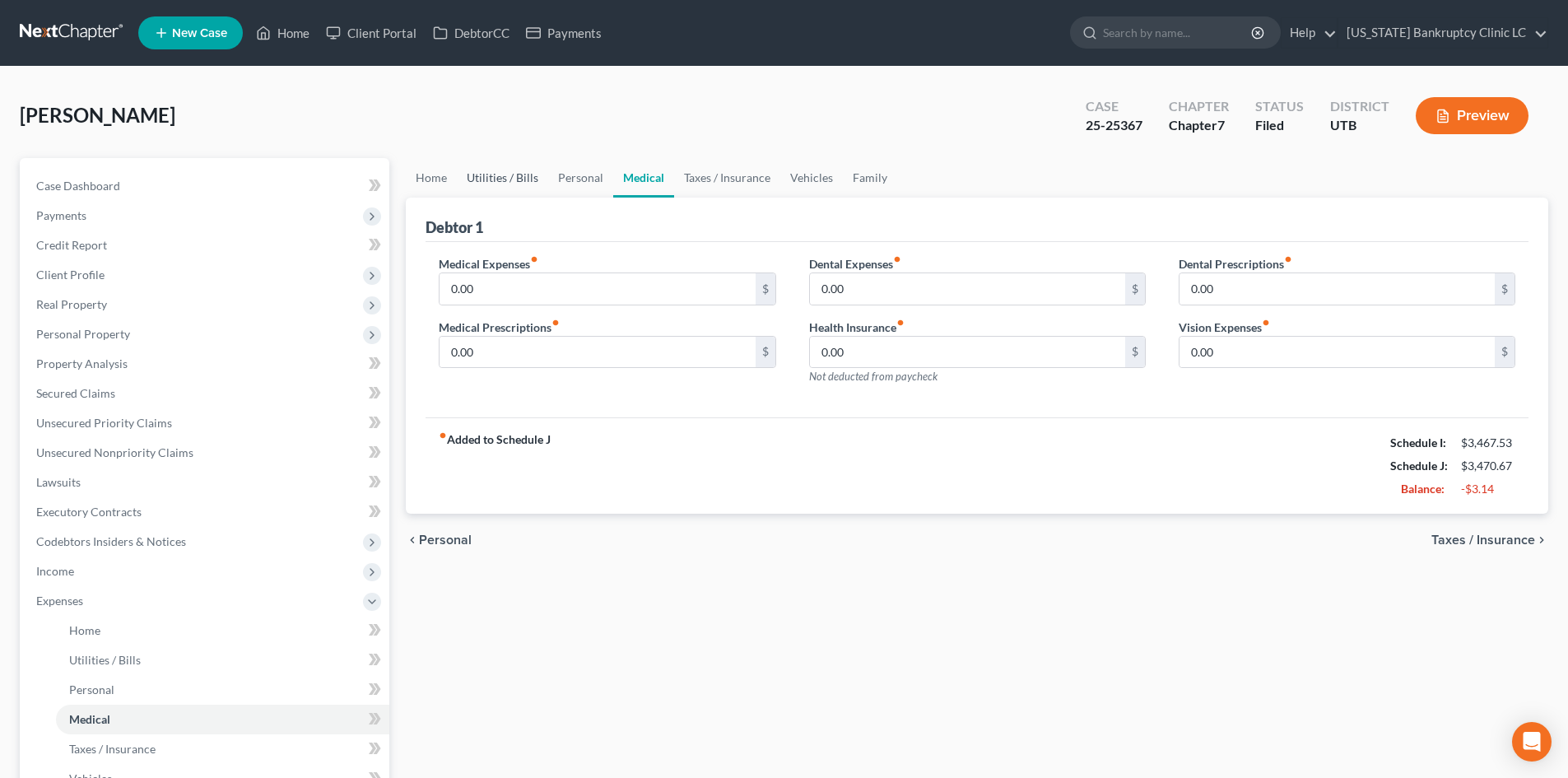
click at [518, 189] on link "Utilities / Bills" at bounding box center [502, 178] width 91 height 39
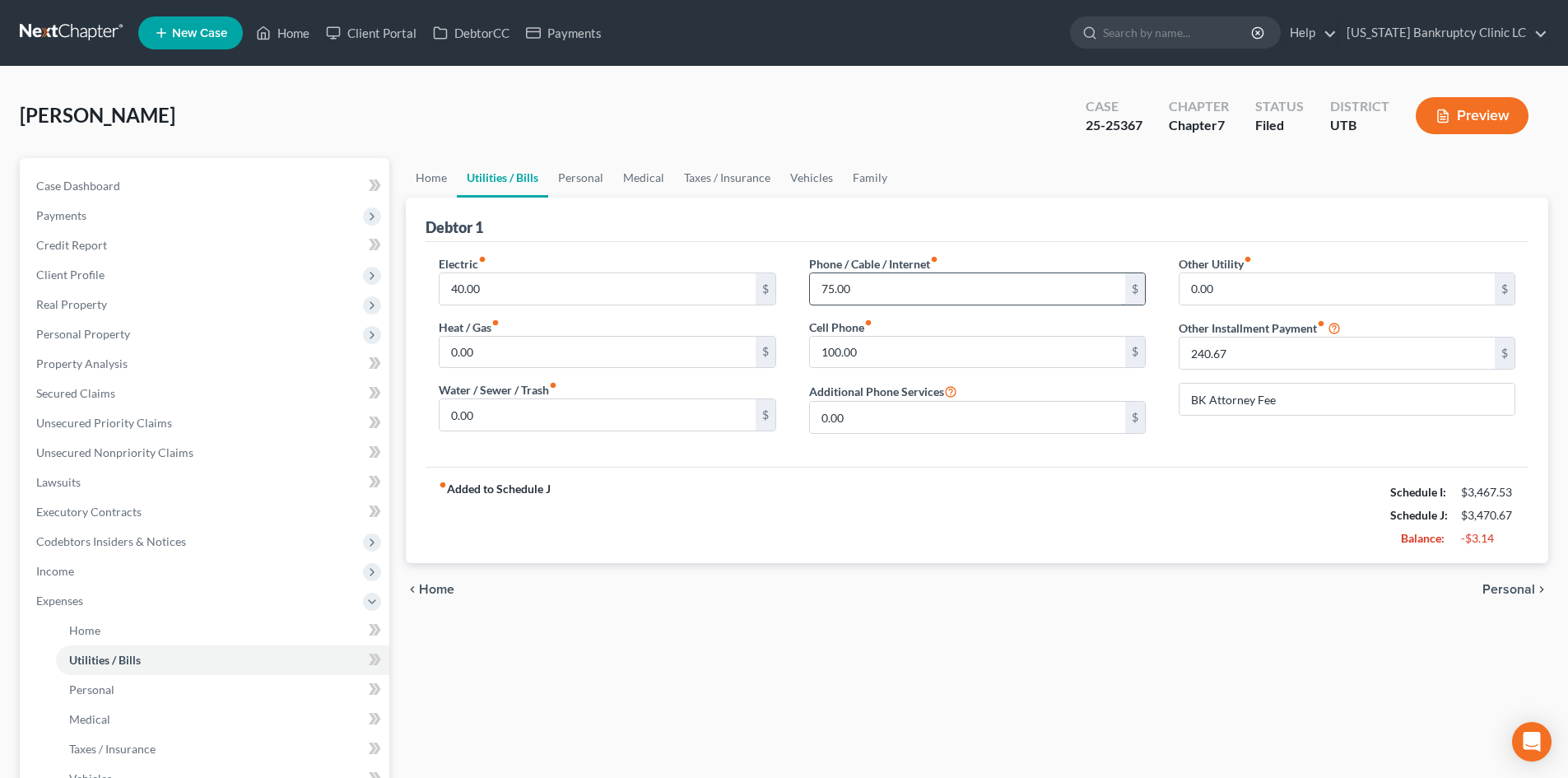
click at [957, 295] on input "75.00" at bounding box center [967, 289] width 315 height 31
click at [1200, 491] on div "fiber_manual_record Added to Schedule J Schedule I: $3,467.53 Schedule J: $3,46…" at bounding box center [977, 514] width 1103 height 96
click at [100, 586] on span "Expenses" at bounding box center [206, 601] width 366 height 30
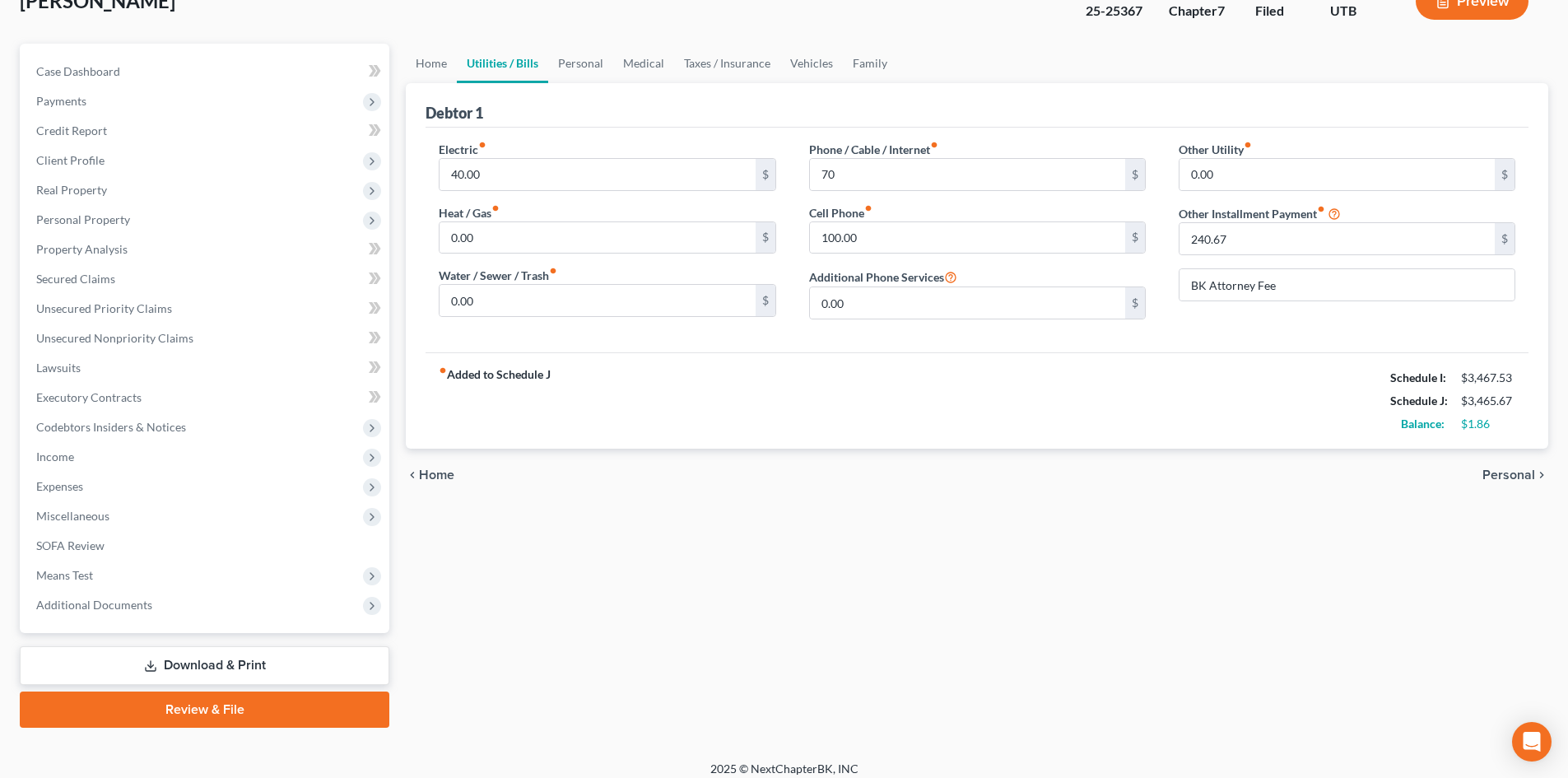
scroll to position [127, 0]
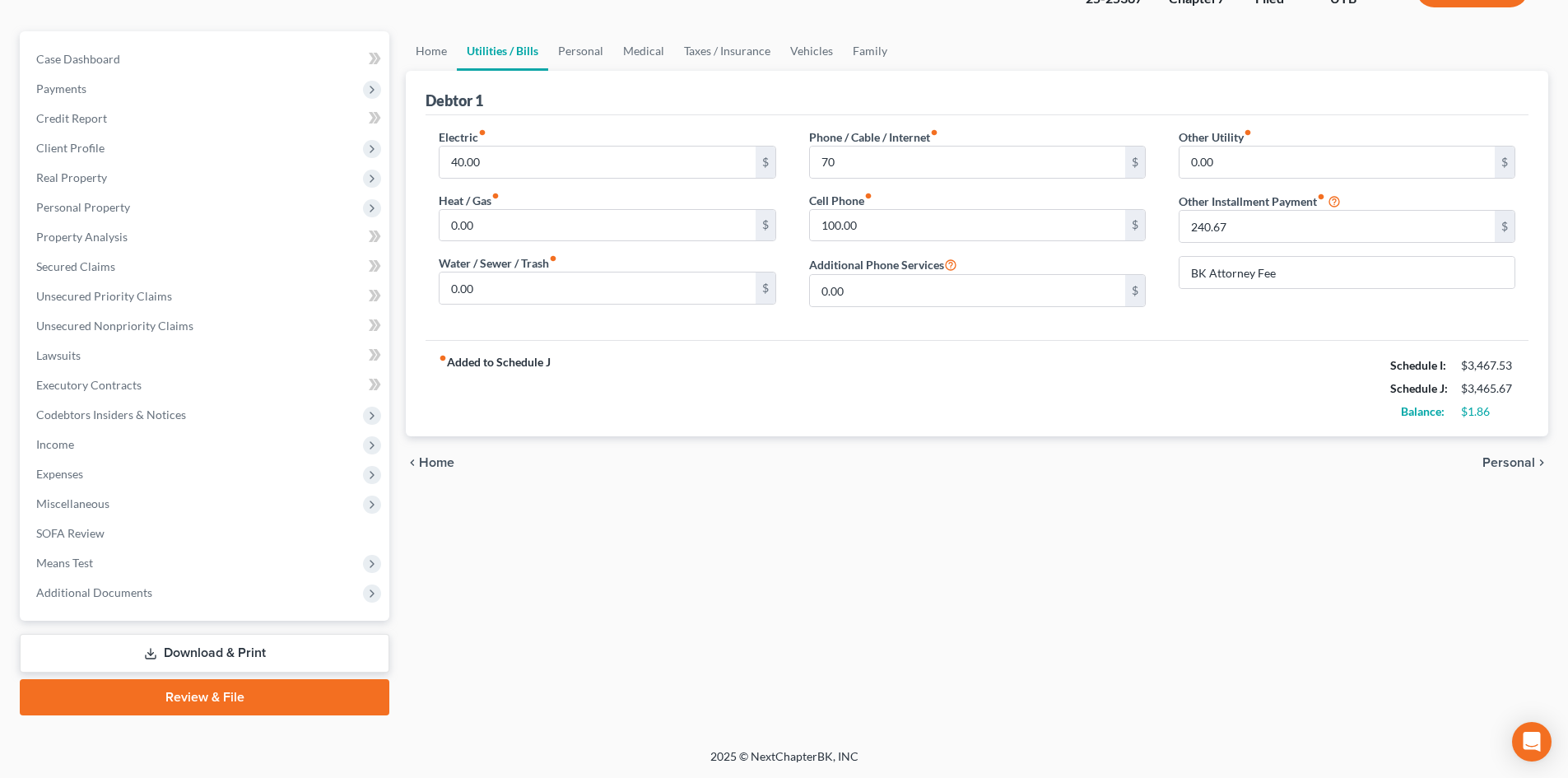
click at [163, 709] on link "Review & File" at bounding box center [204, 697] width 369 height 37
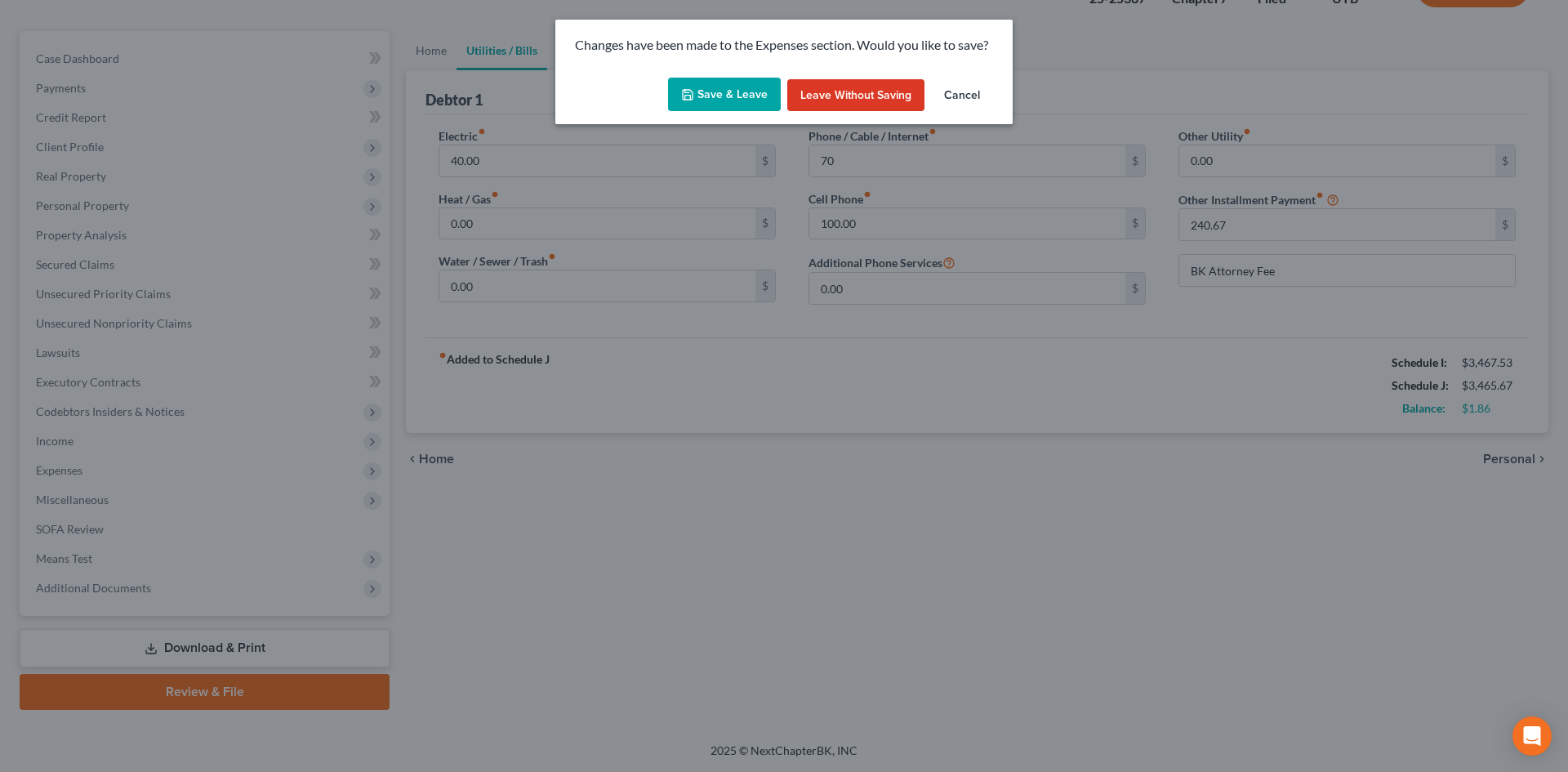
click at [723, 80] on button "Save & Leave" at bounding box center [724, 95] width 112 height 35
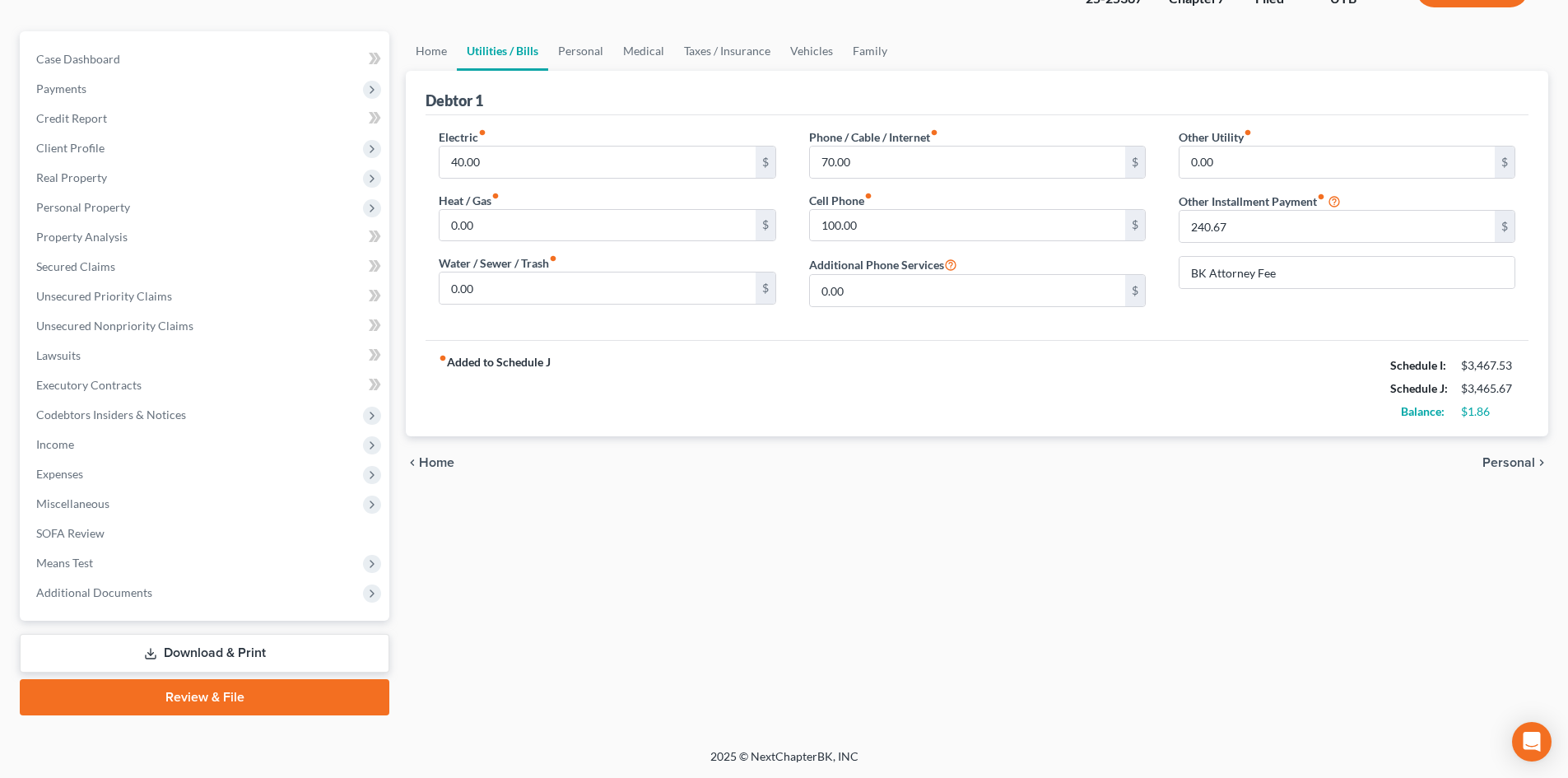
click at [237, 696] on link "Review & File" at bounding box center [204, 697] width 369 height 37
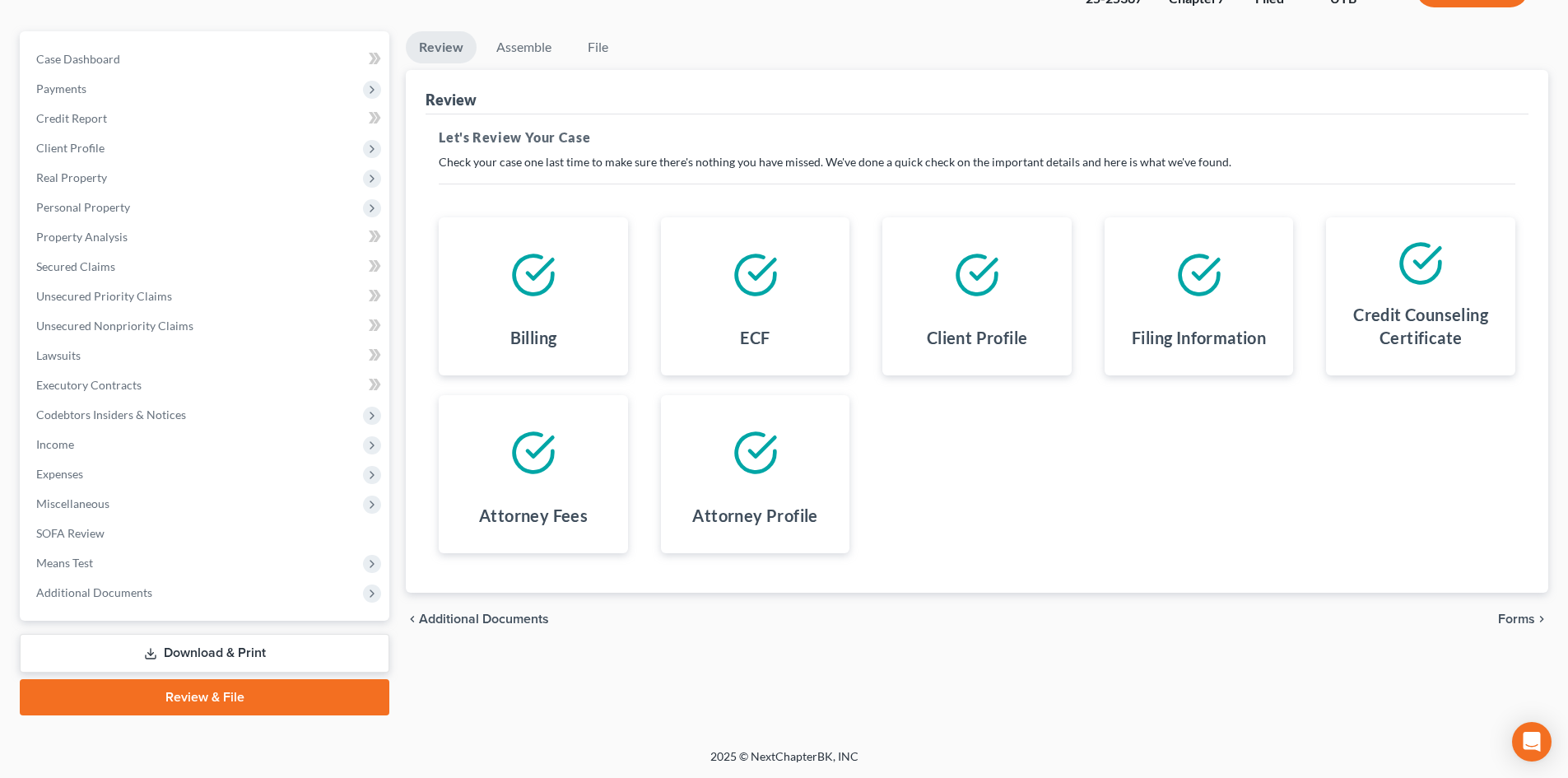
click at [204, 650] on link "Download & Print" at bounding box center [204, 653] width 369 height 38
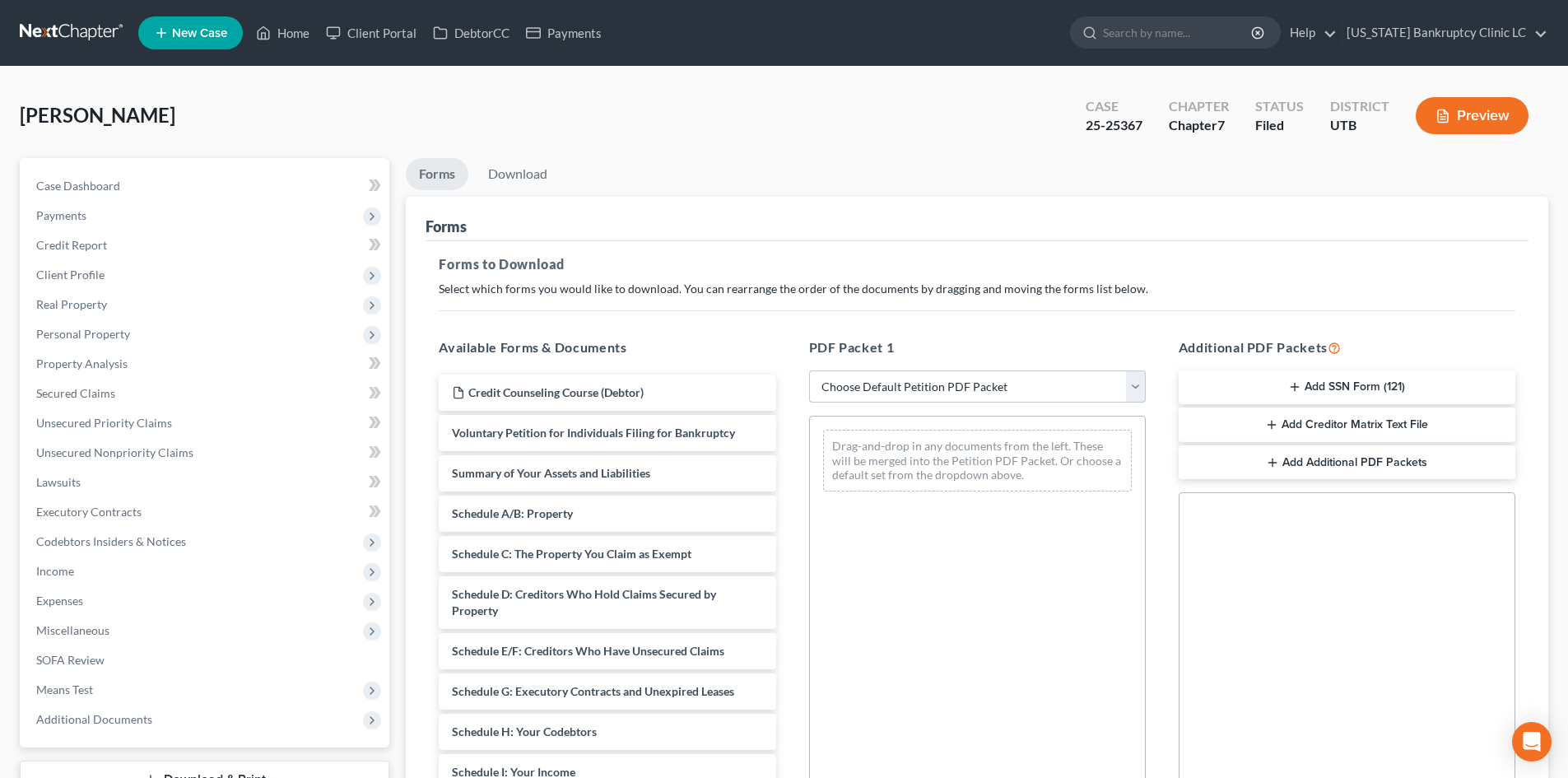
click at [900, 402] on select "Choose Default Petition PDF Packet Complete Bankruptcy Petition (all forms and …" at bounding box center [978, 386] width 337 height 33
click at [809, 370] on select "Choose Default Petition PDF Packet Complete Bankruptcy Petition (all forms and …" at bounding box center [978, 386] width 337 height 33
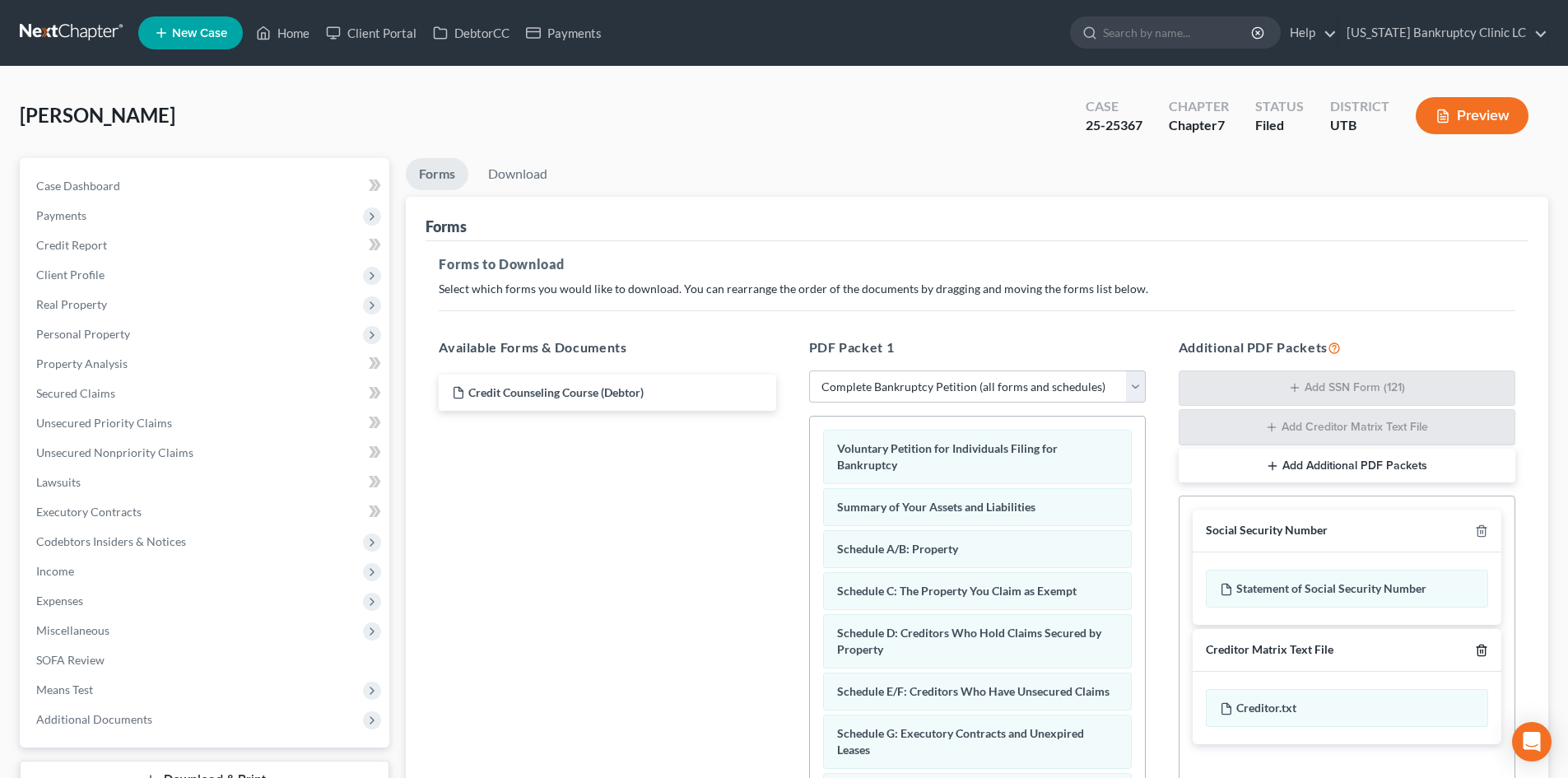
click at [1485, 649] on icon "button" at bounding box center [1480, 649] width 8 height 11
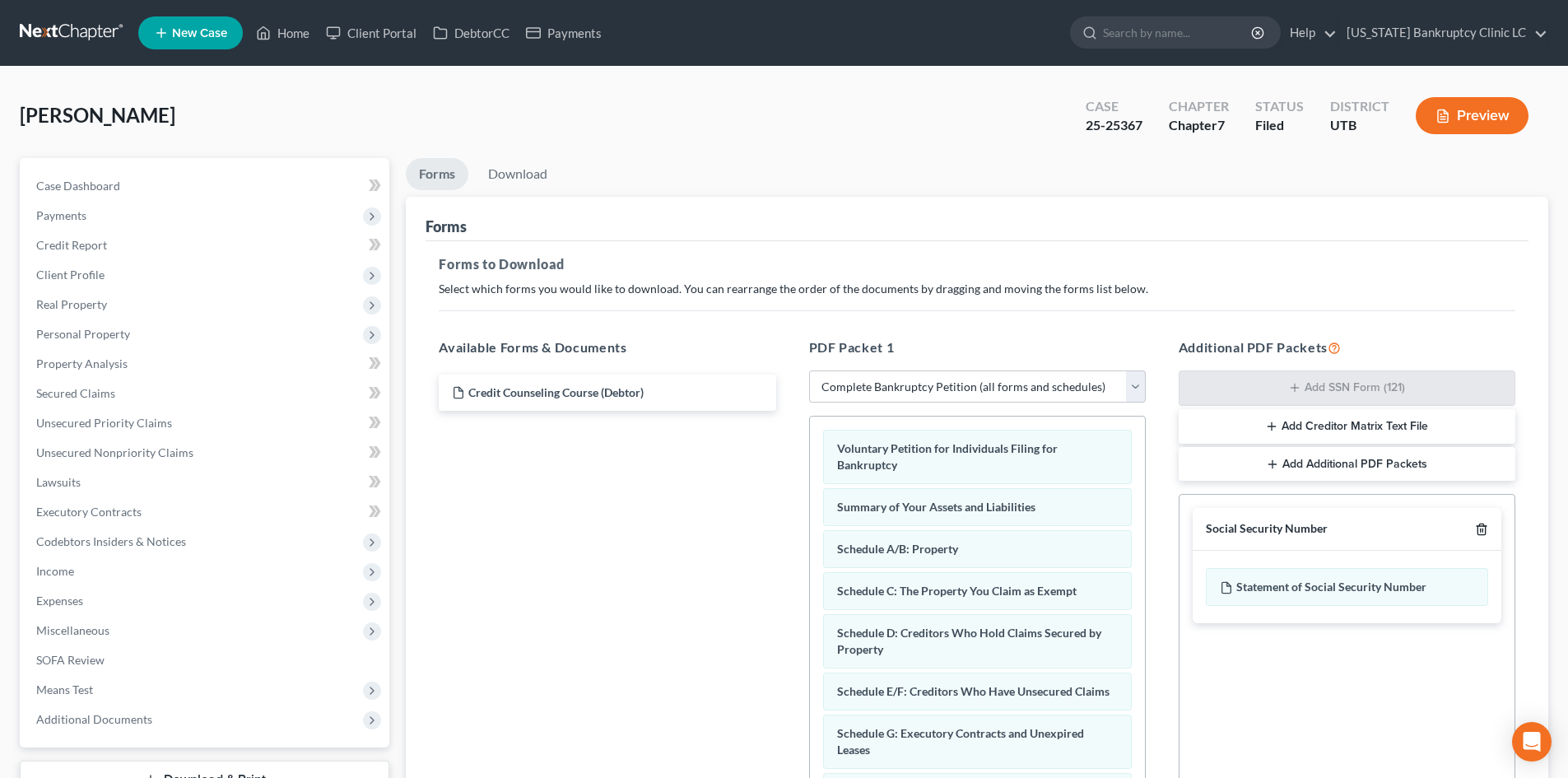
click at [1484, 528] on icon "button" at bounding box center [1480, 529] width 13 height 13
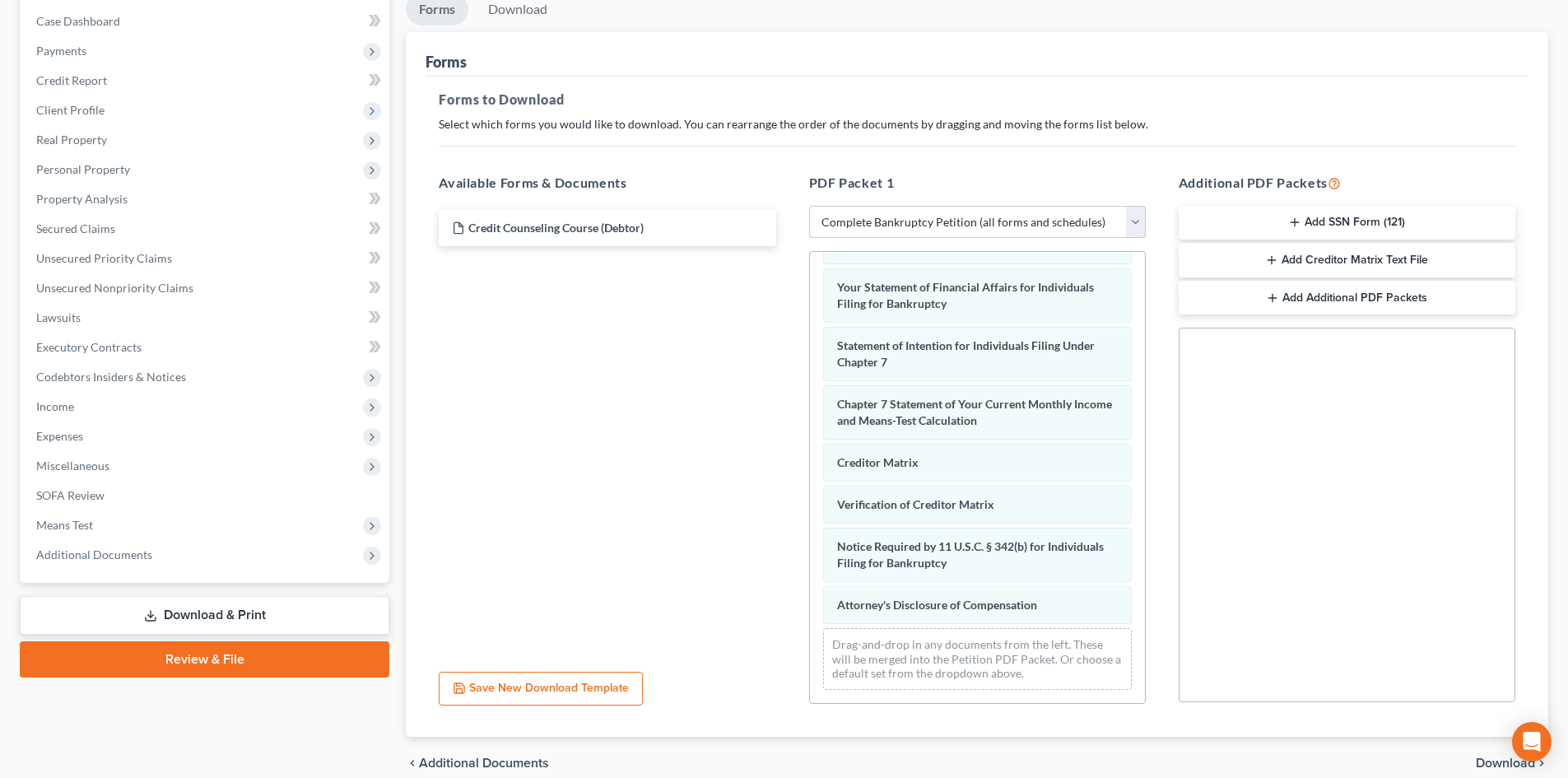
scroll to position [239, 0]
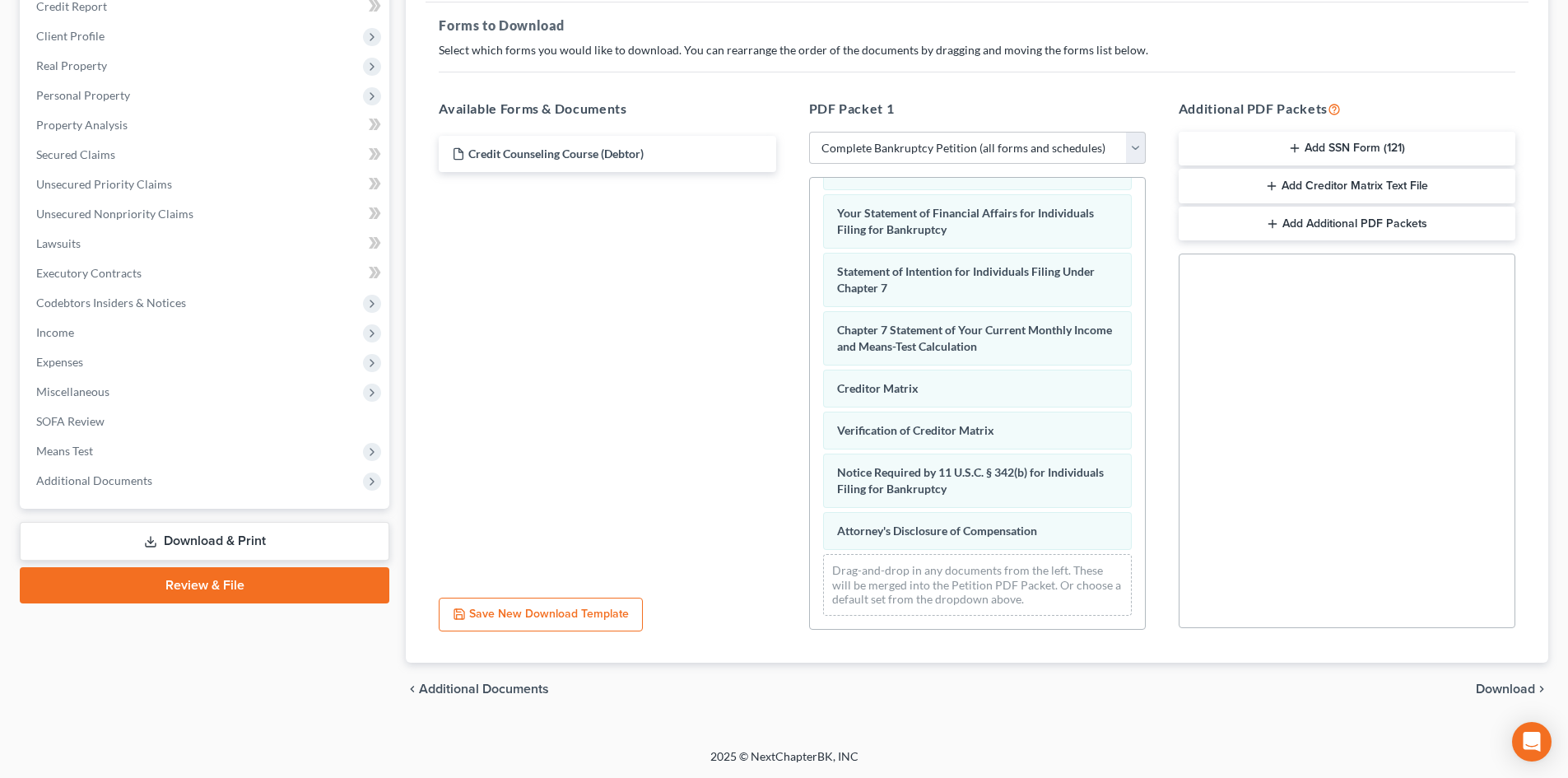
click at [327, 547] on link "Download & Print" at bounding box center [204, 541] width 369 height 38
click at [320, 532] on link "Download & Print" at bounding box center [204, 541] width 369 height 38
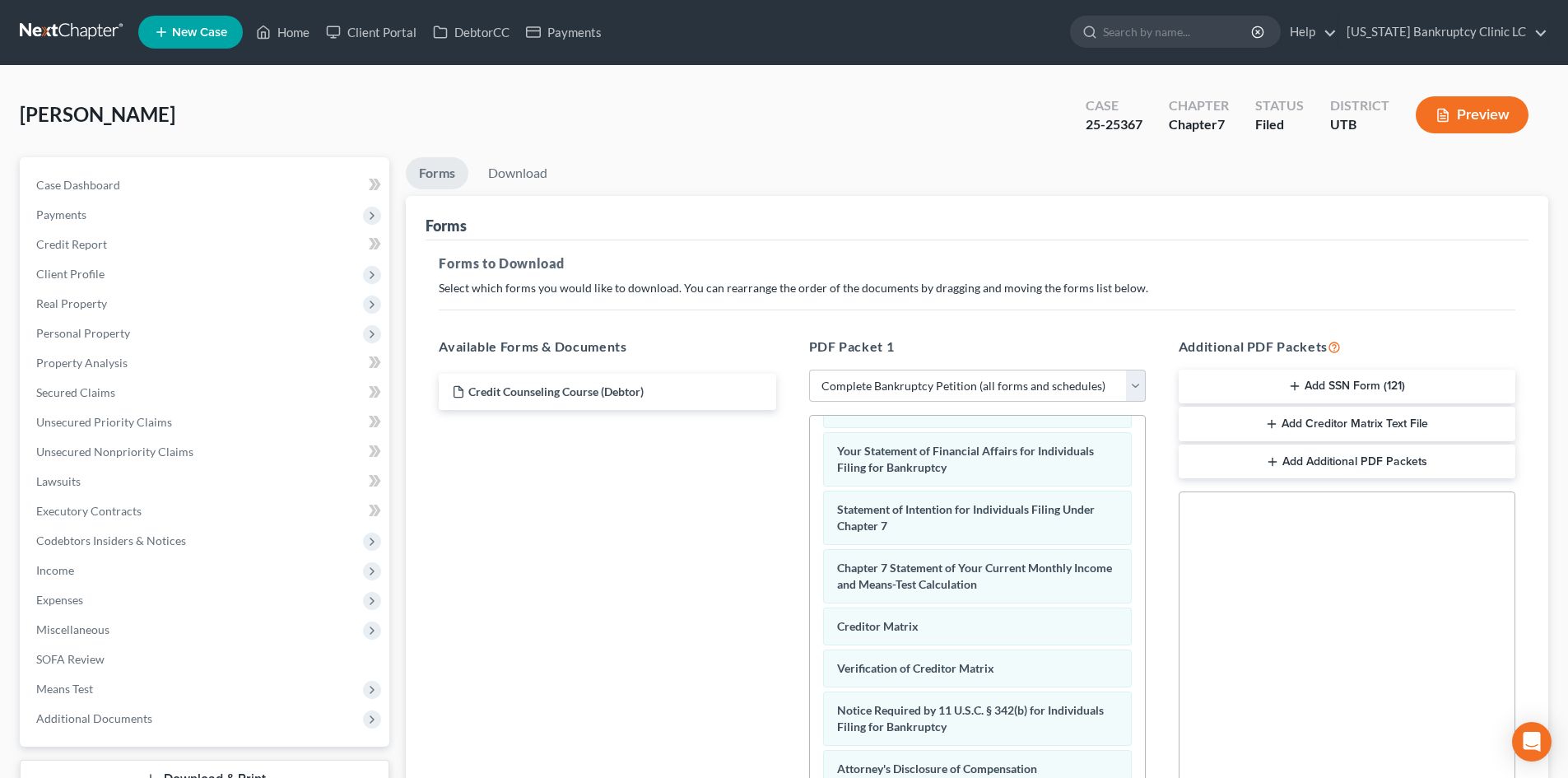
scroll to position [0, 0]
click at [521, 147] on div "[PERSON_NAME] Upgraded Case 25-25367 Chapter Chapter 7 Status [GEOGRAPHIC_DATA]…" at bounding box center [784, 123] width 1528 height 72
click at [522, 174] on link "Download" at bounding box center [517, 174] width 86 height 32
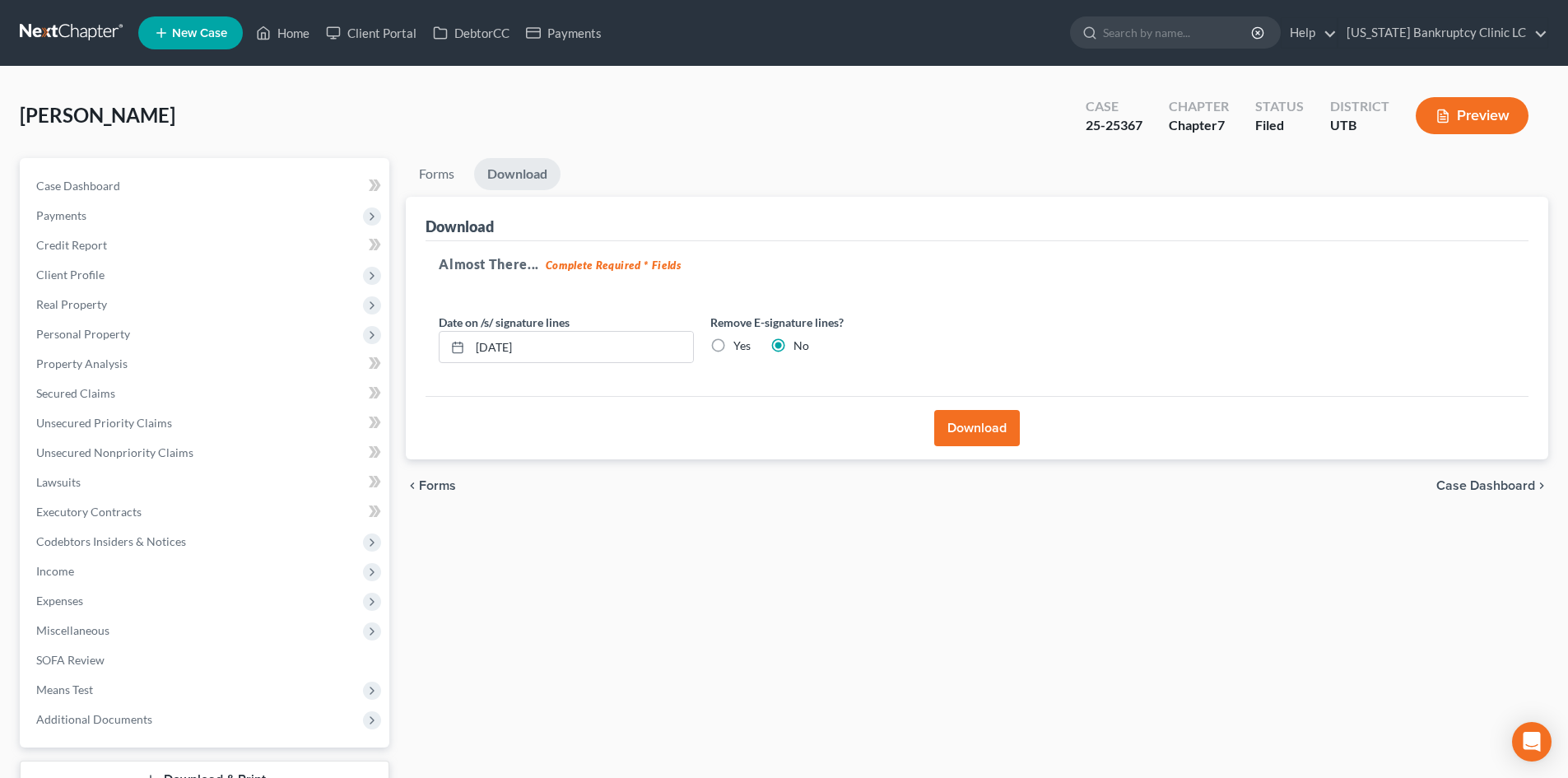
click at [975, 431] on button "Download" at bounding box center [977, 428] width 86 height 37
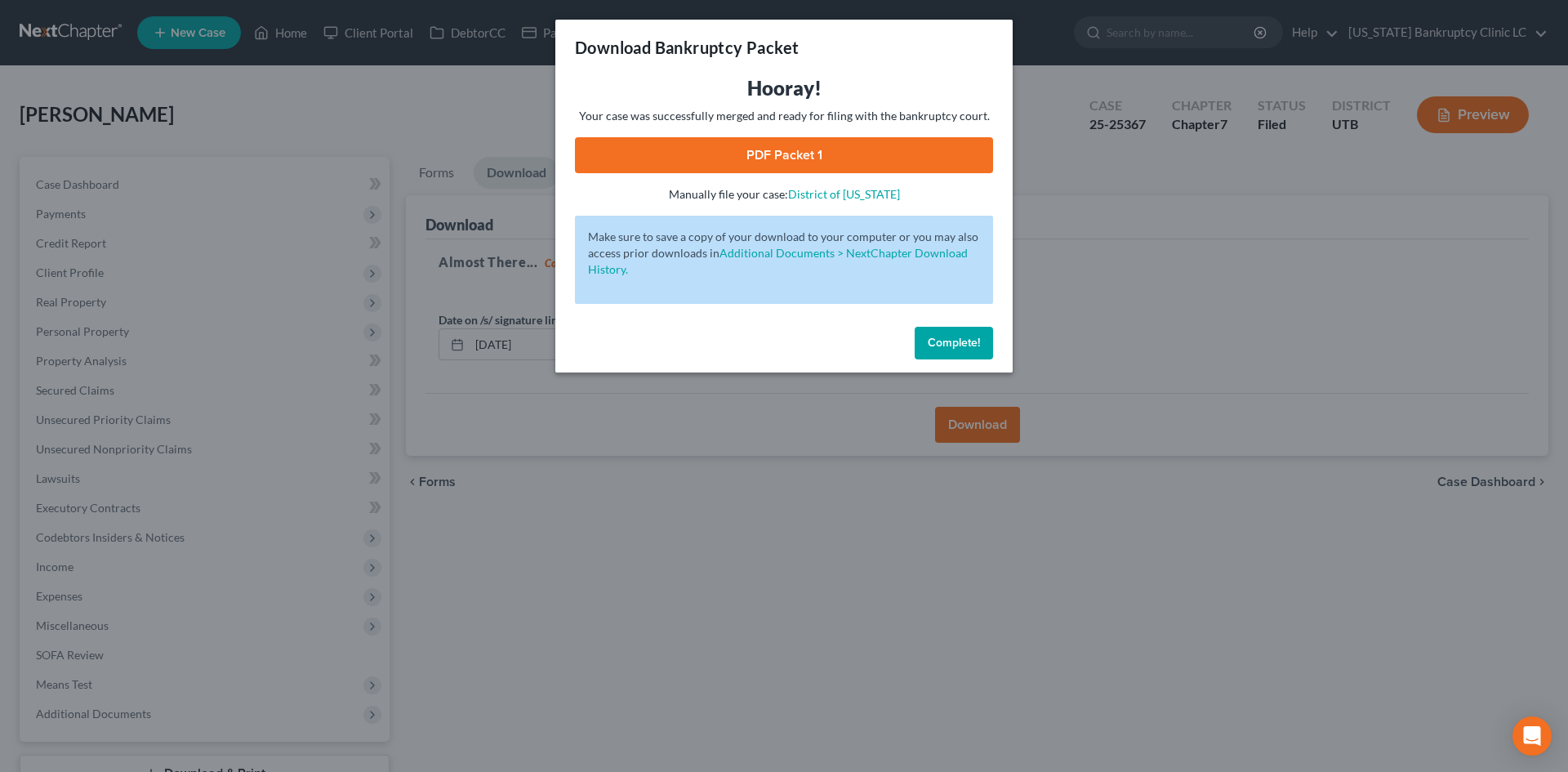
click at [922, 156] on link "PDF Packet 1" at bounding box center [784, 155] width 418 height 36
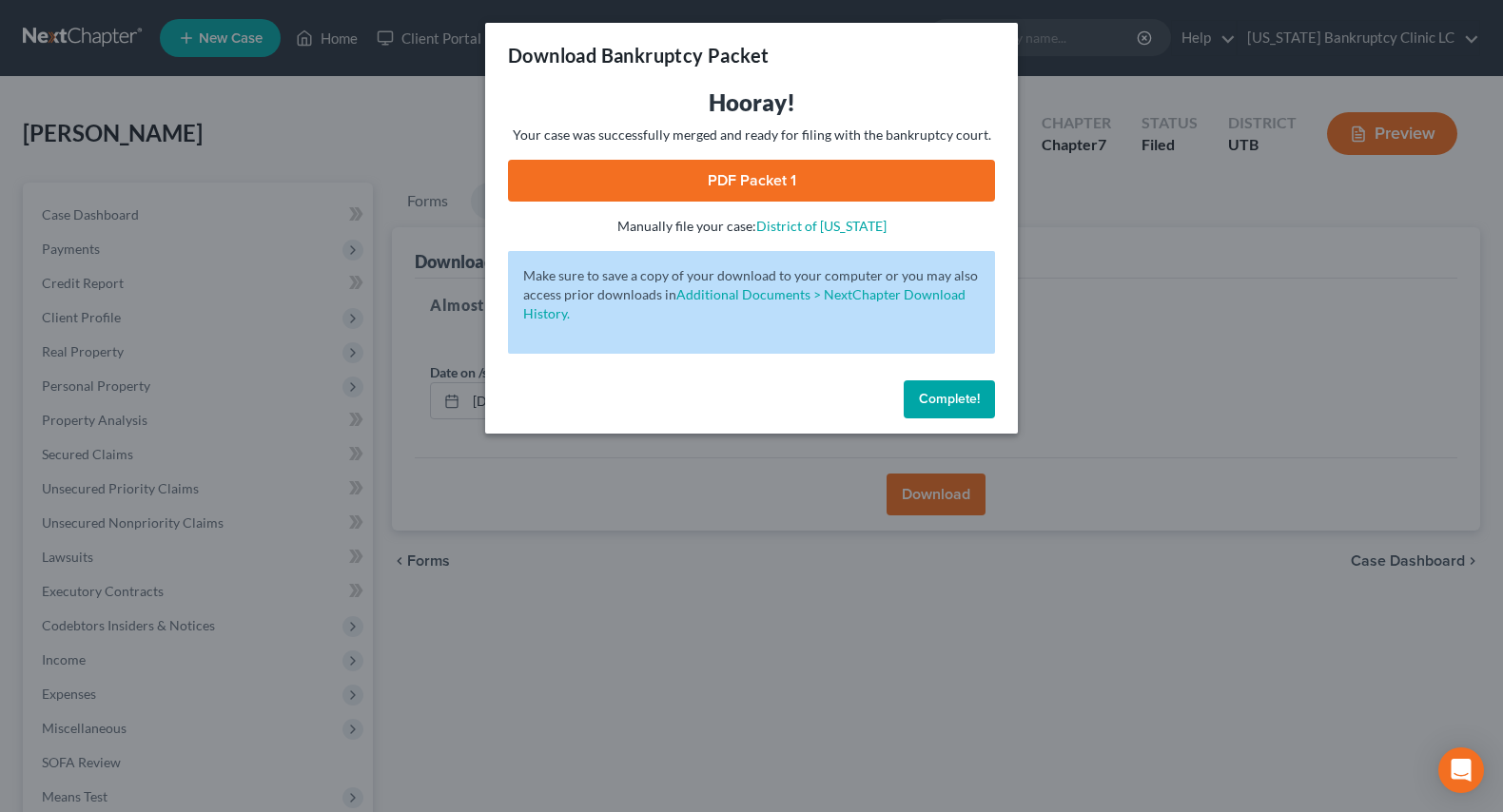
drag, startPoint x: 947, startPoint y: 399, endPoint x: 1463, endPoint y: 17, distance: 642.0
click at [946, 400] on span "Complete!" at bounding box center [949, 399] width 61 height 16
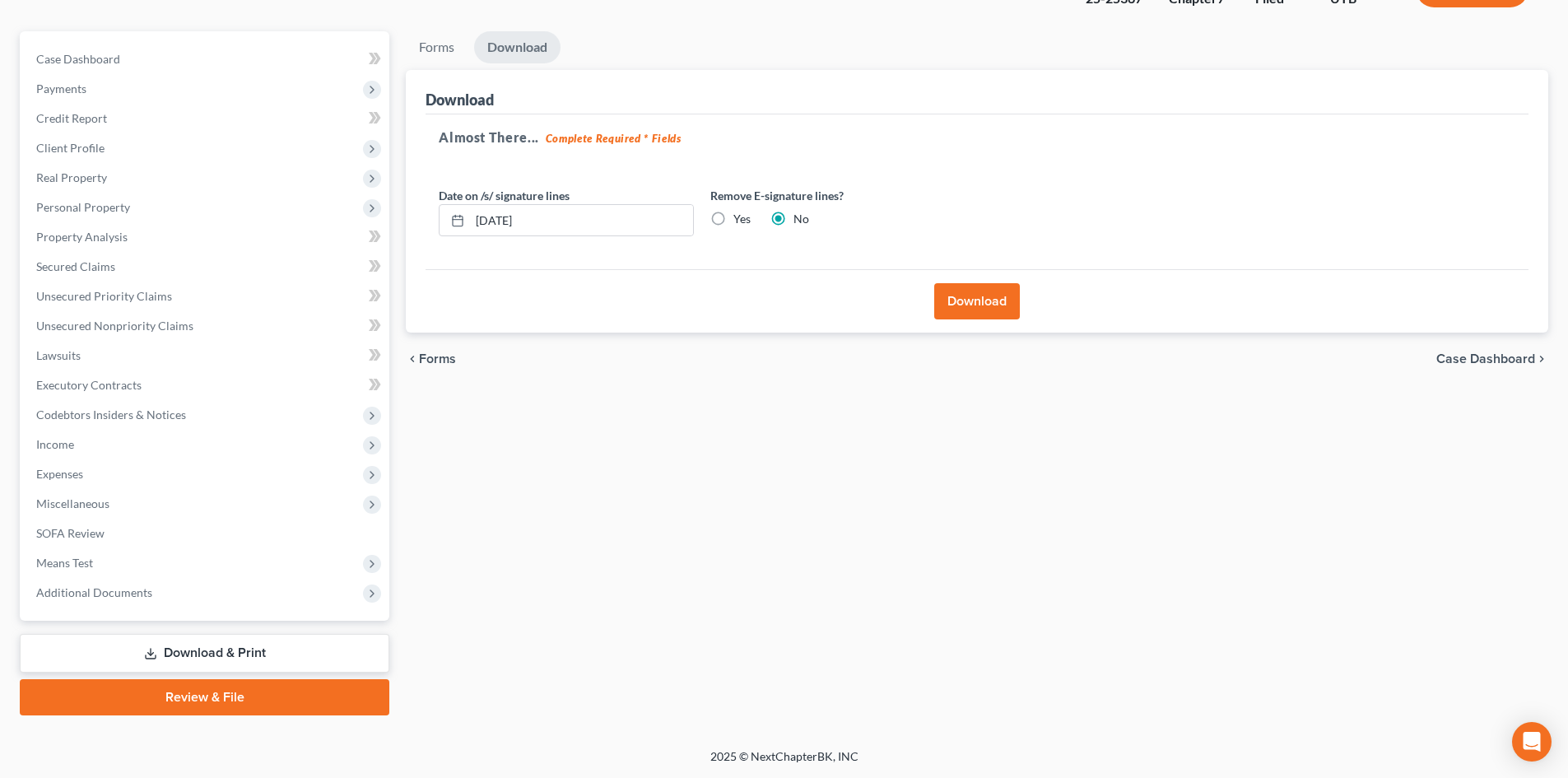
click at [149, 701] on link "Review & File" at bounding box center [204, 697] width 369 height 37
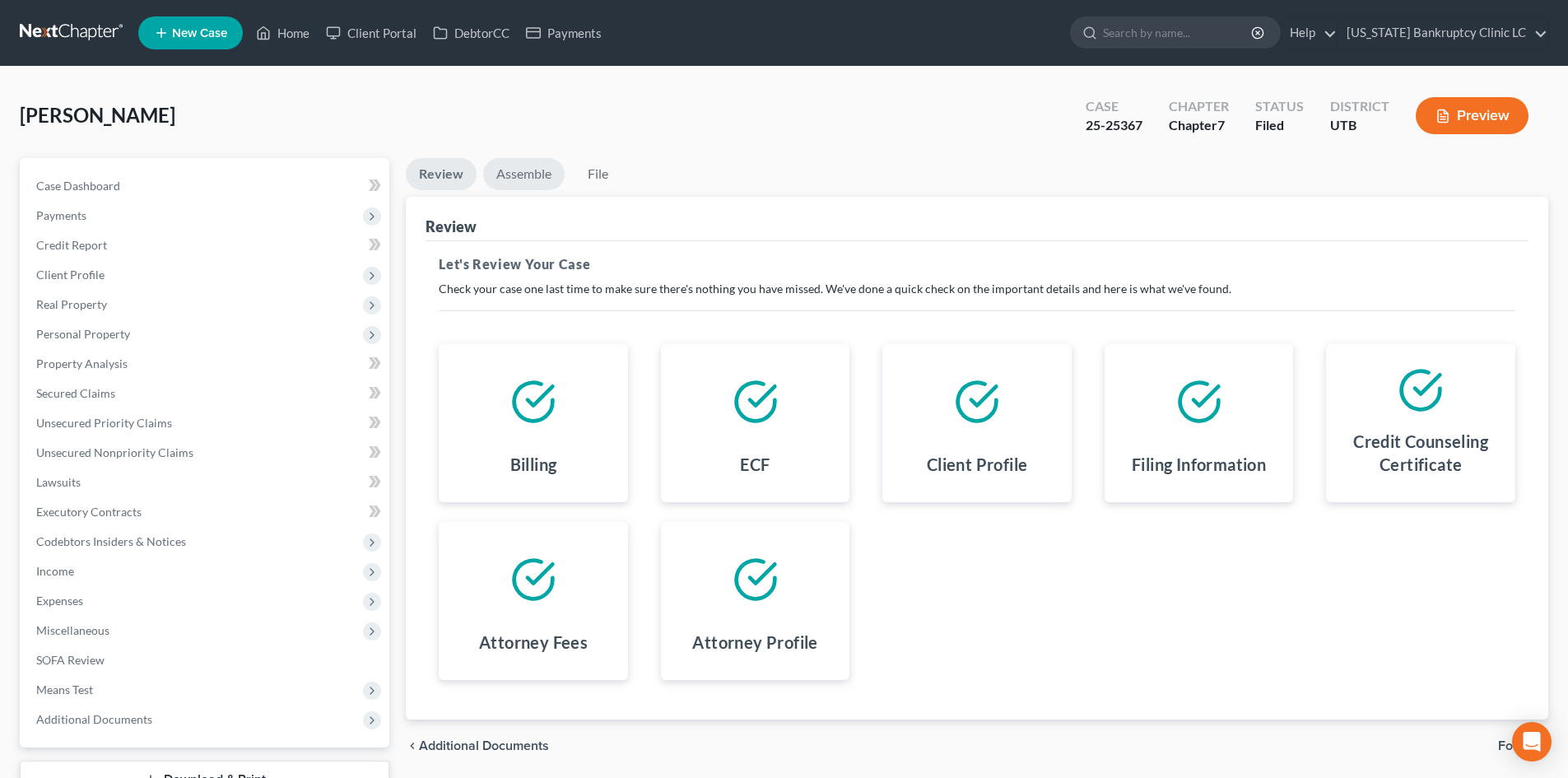
click at [525, 182] on link "Assemble" at bounding box center [524, 174] width 82 height 32
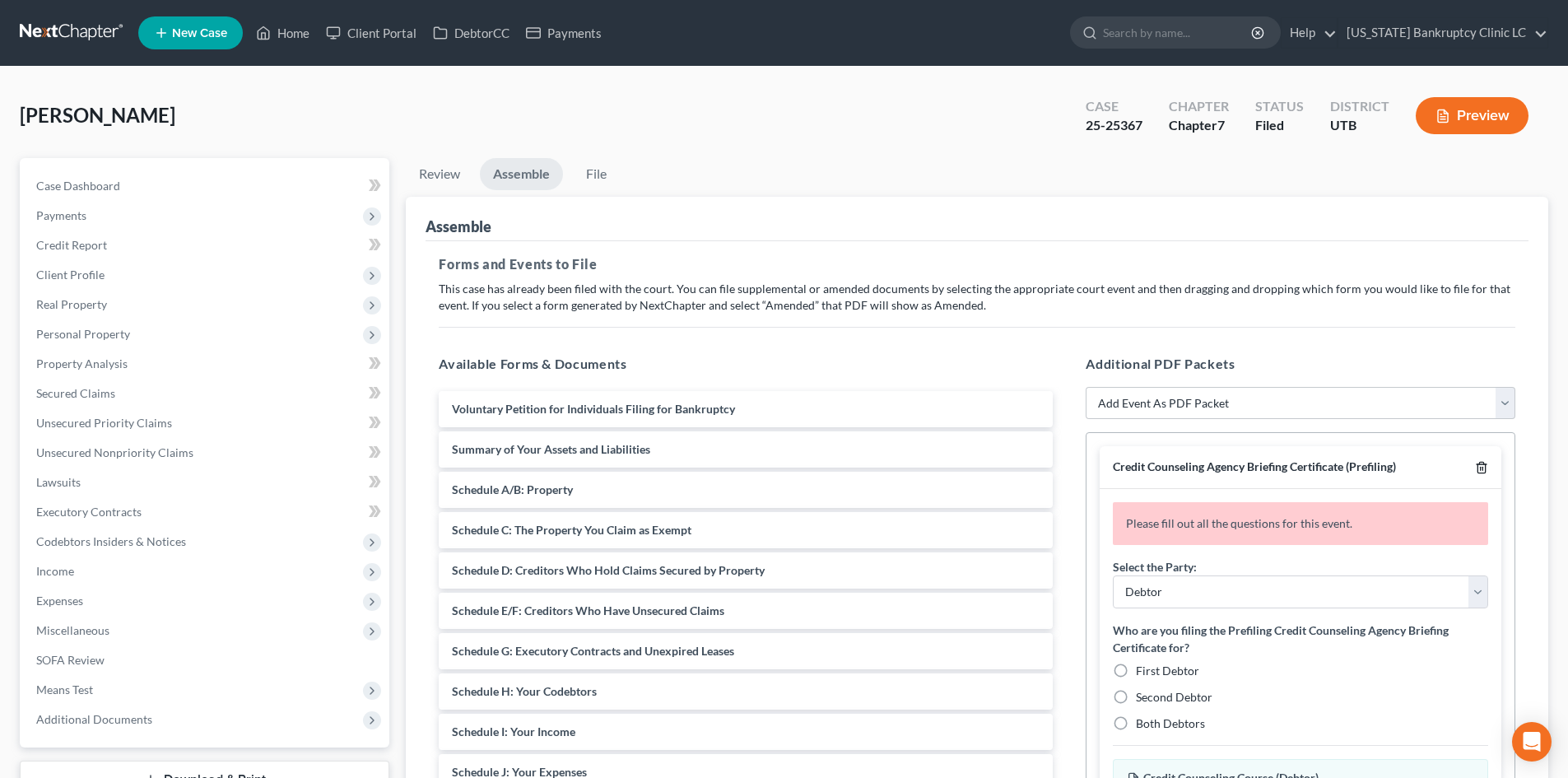
click at [1476, 464] on icon "button" at bounding box center [1480, 467] width 13 height 13
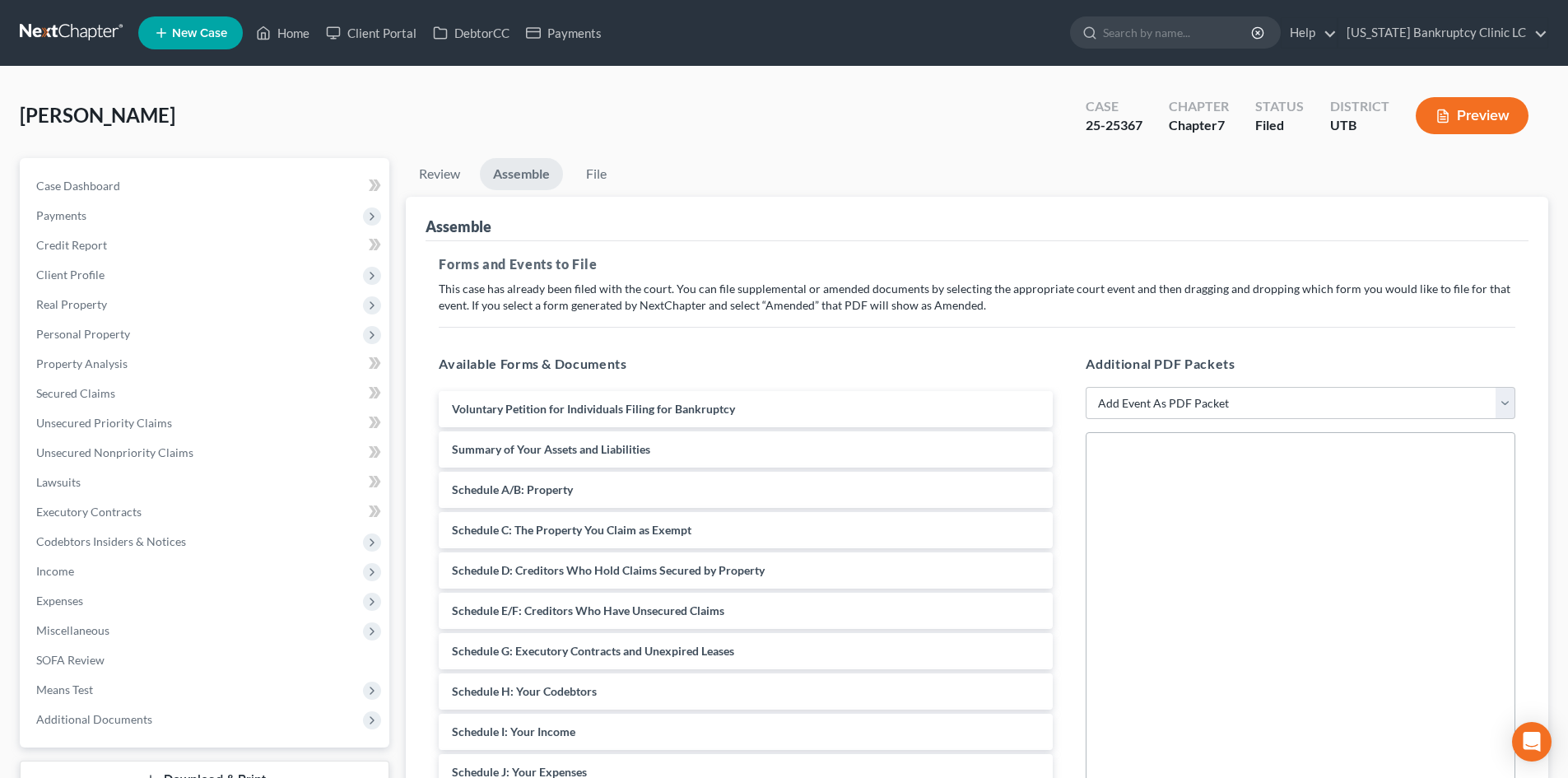
click at [1483, 464] on div at bounding box center [1300, 659] width 430 height 453
click at [1236, 414] on select "Add Event As PDF Packet Affidavit/Declaration Amended Document Amended Schedule…" at bounding box center [1300, 403] width 430 height 33
click at [1086, 387] on select "Add Event As PDF Packet Affidavit/Declaration Amended Document Amended Schedule…" at bounding box center [1300, 403] width 430 height 33
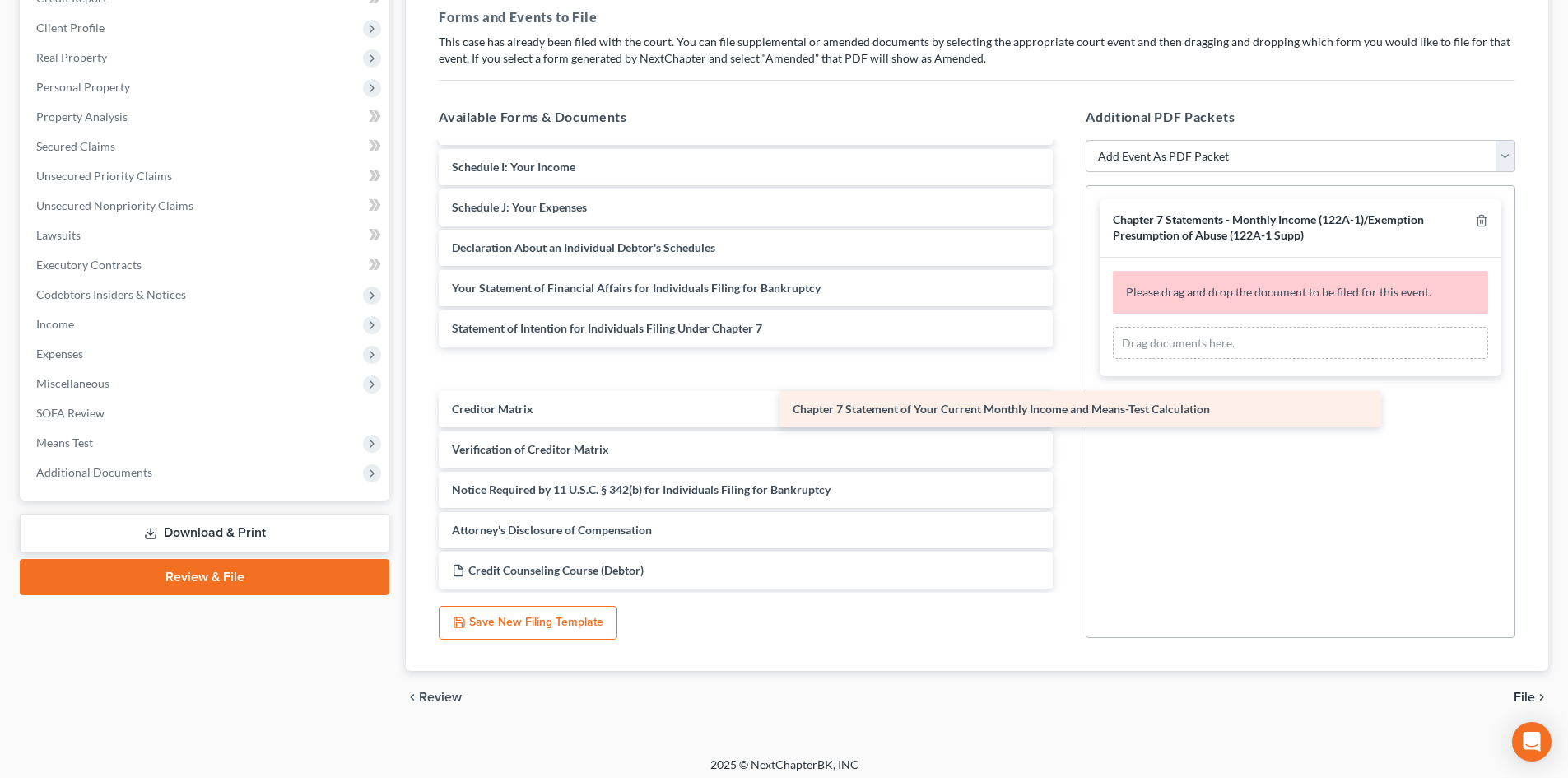
scroll to position [277, 0]
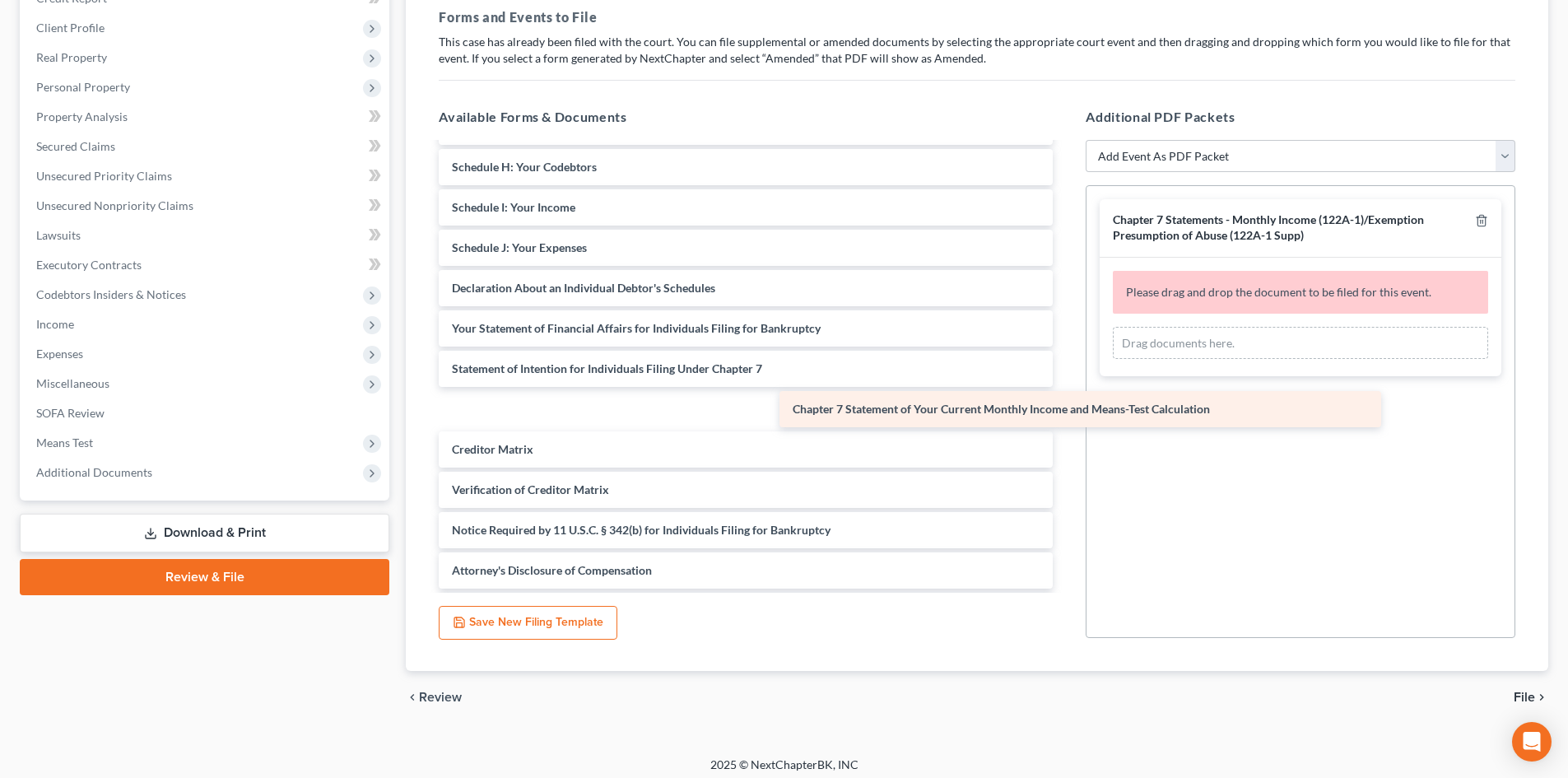
drag, startPoint x: 598, startPoint y: 363, endPoint x: 1159, endPoint y: 345, distance: 561.3
click at [1066, 345] on div "Chapter 7 Statement of Your Current Monthly Income and Means-Test Calculation V…" at bounding box center [745, 248] width 641 height 763
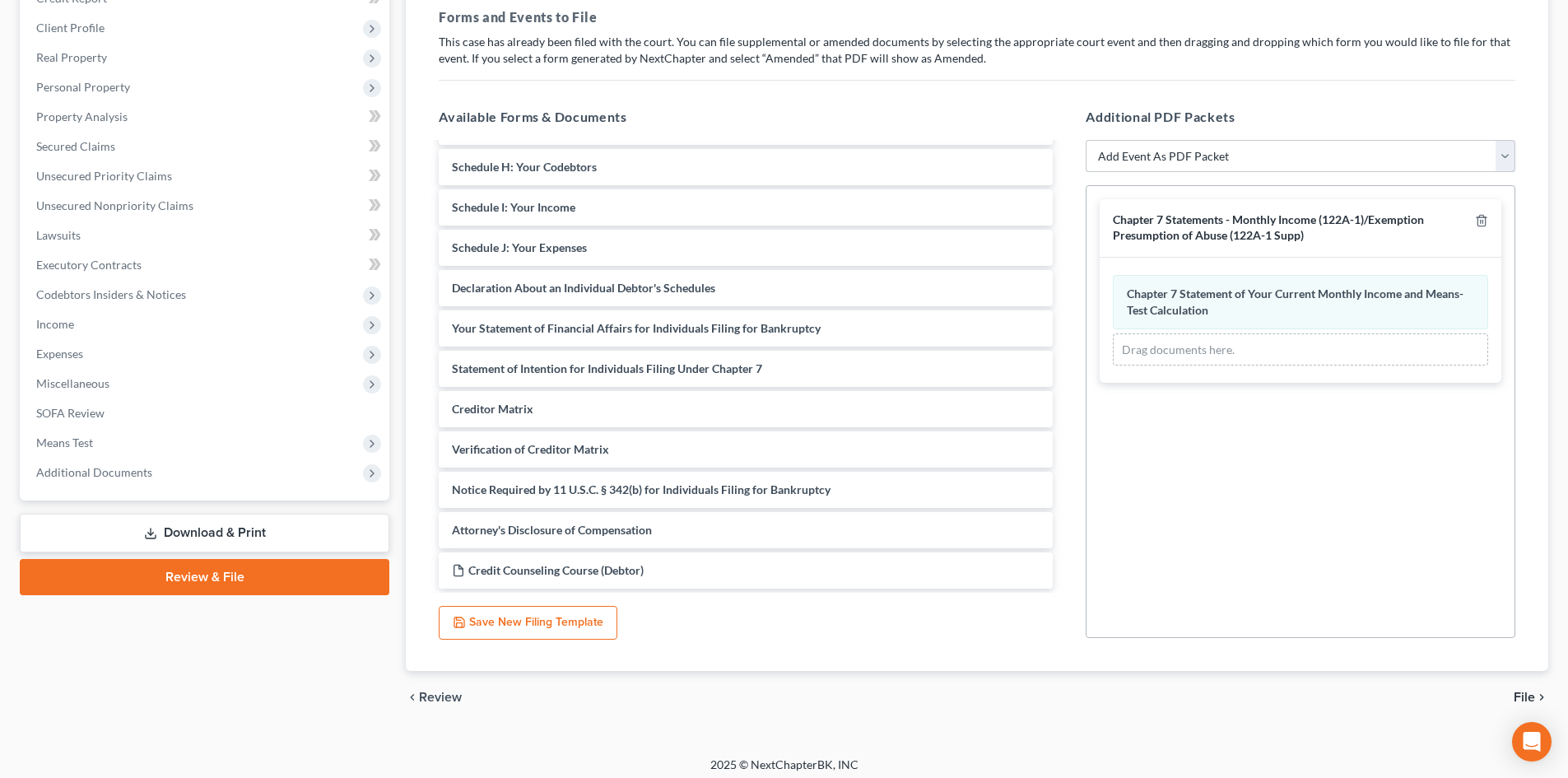
click at [1169, 163] on select "Add Event As PDF Packet Affidavit/Declaration Amended Document Amended Schedule…" at bounding box center [1300, 156] width 430 height 33
click at [1086, 140] on select "Add Event As PDF Packet Affidavit/Declaration Amended Document Amended Schedule…" at bounding box center [1300, 156] width 430 height 33
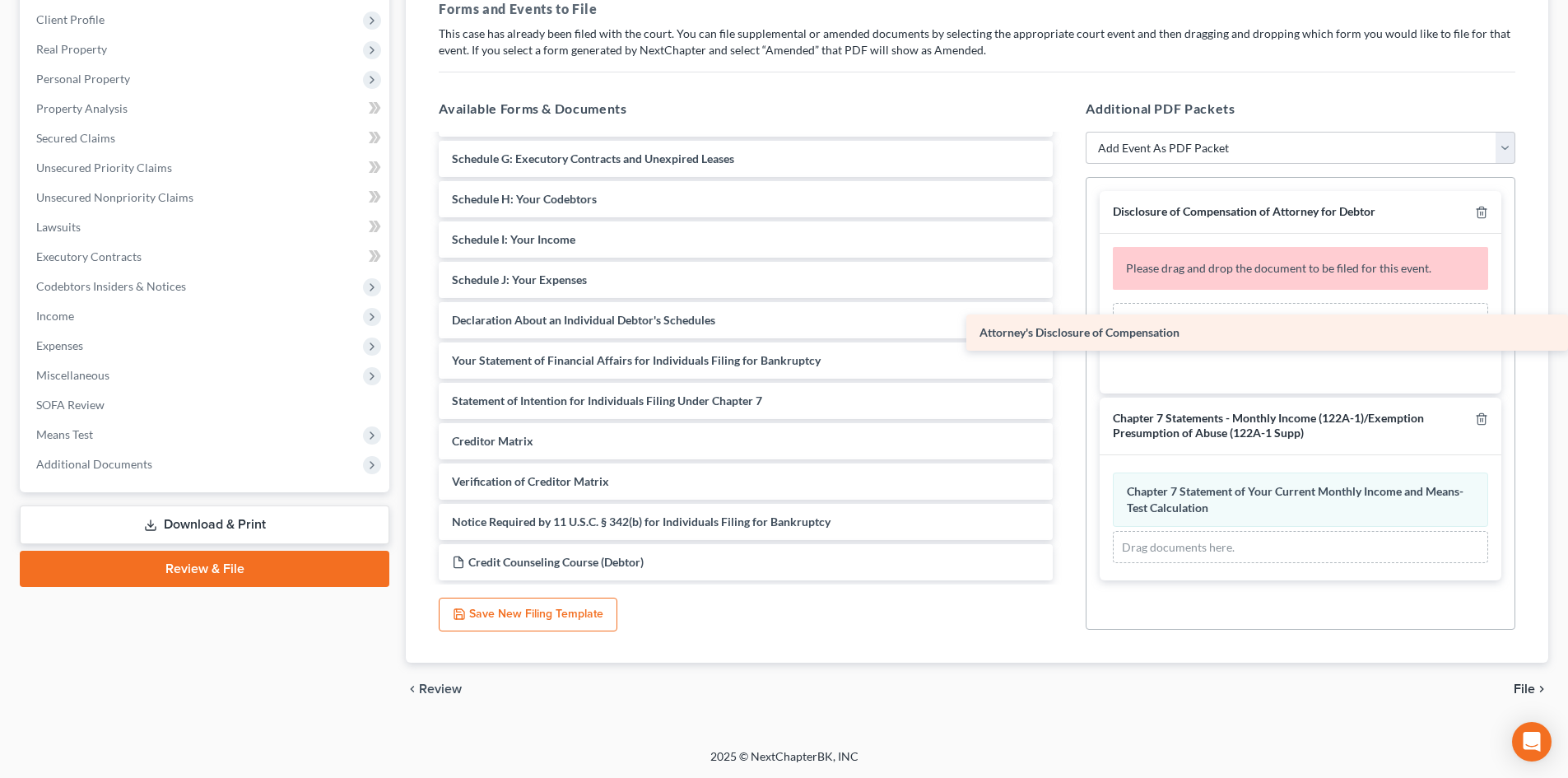
scroll to position [237, 0]
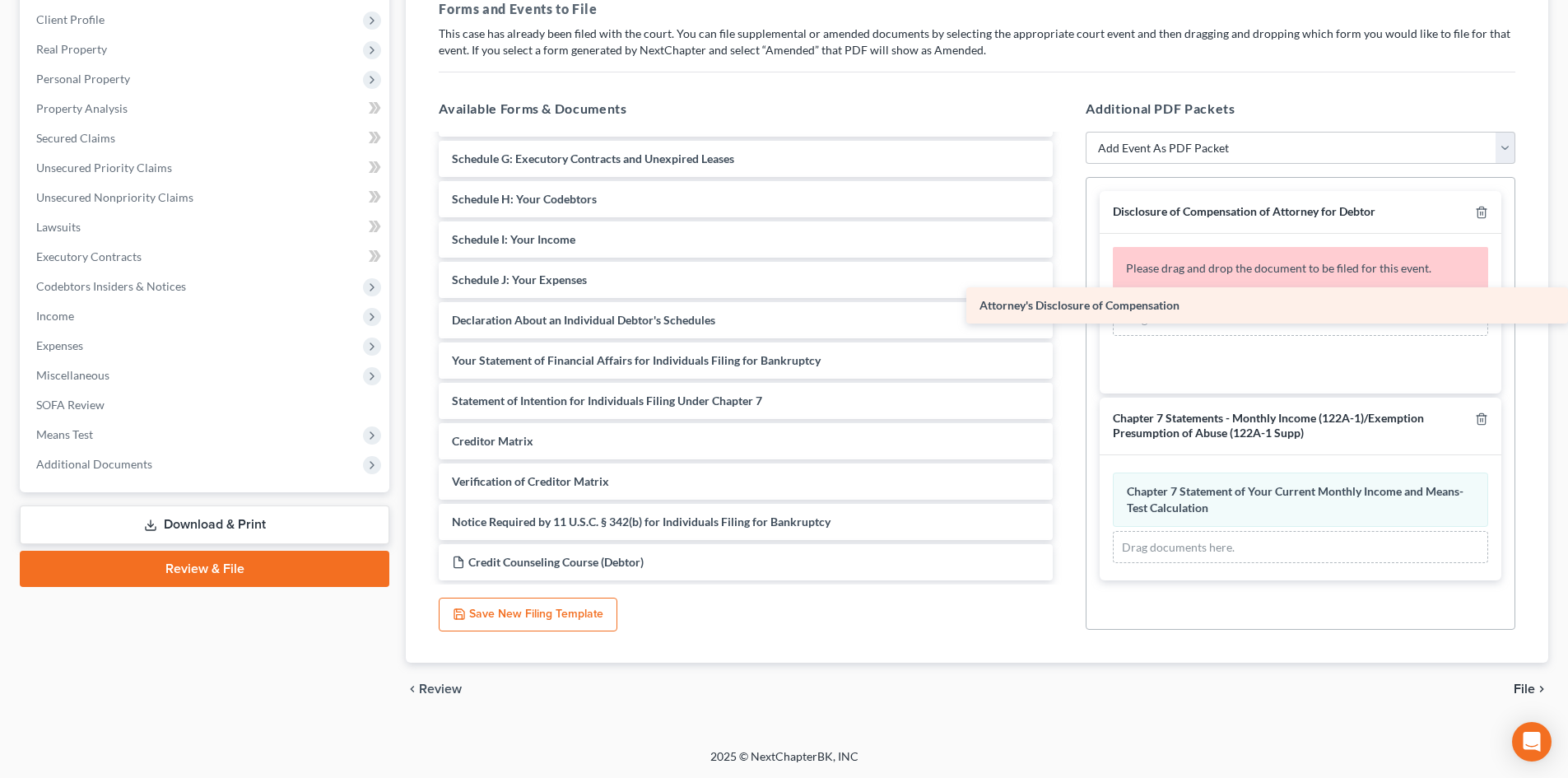
drag, startPoint x: 642, startPoint y: 529, endPoint x: 1248, endPoint y: 326, distance: 639.1
click at [1066, 326] on div "Attorney's Disclosure of Compensation Voluntary Petition for Individuals Filing…" at bounding box center [745, 239] width 641 height 682
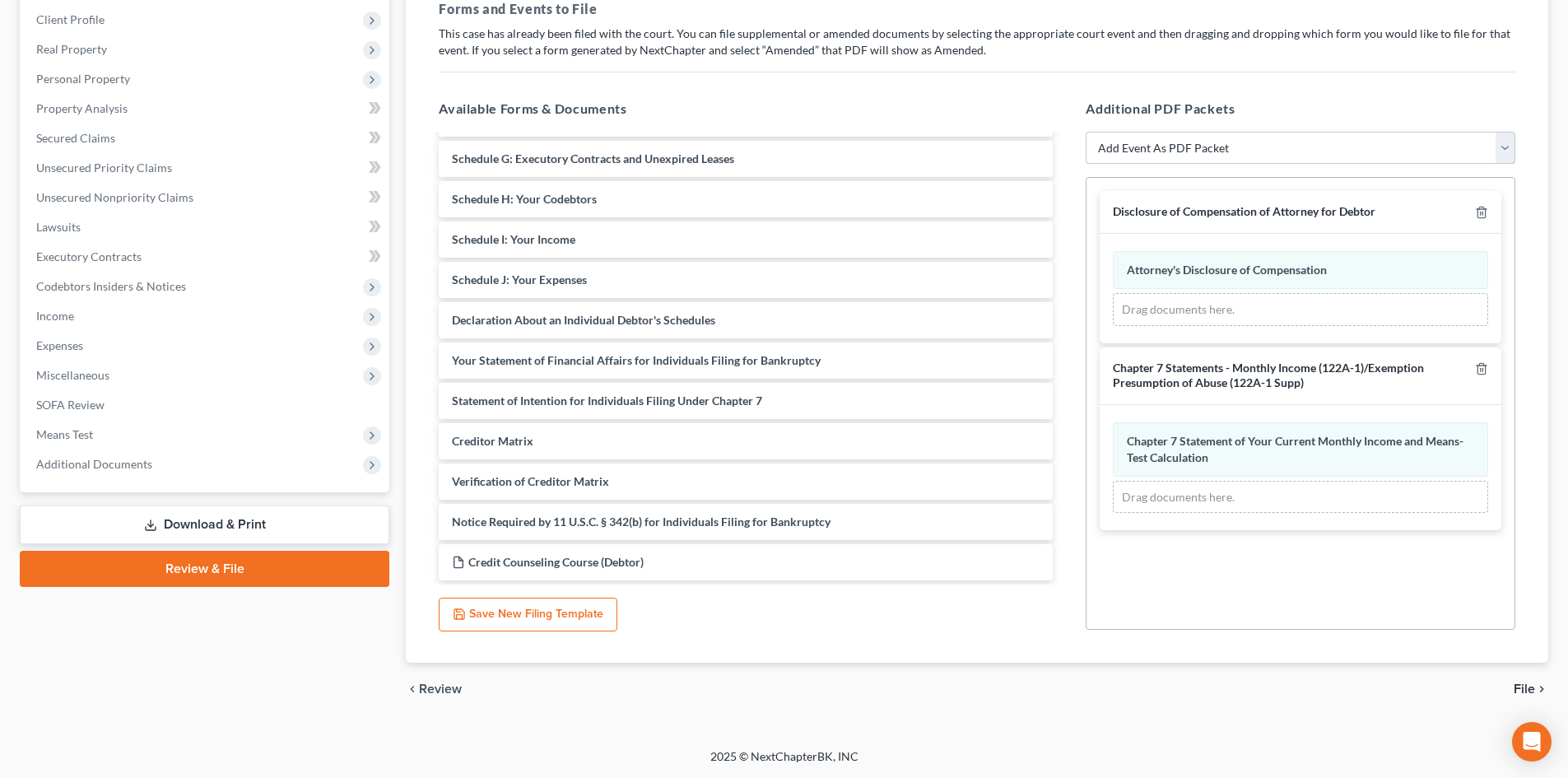
drag, startPoint x: 1181, startPoint y: 145, endPoint x: 1178, endPoint y: 163, distance: 18.2
click at [1181, 145] on select "Add Event As PDF Packet Affidavit/Declaration Amended Document Amended Schedule…" at bounding box center [1300, 148] width 430 height 33
click at [1086, 132] on select "Add Event As PDF Packet Affidavit/Declaration Amended Document Amended Schedule…" at bounding box center [1300, 148] width 430 height 33
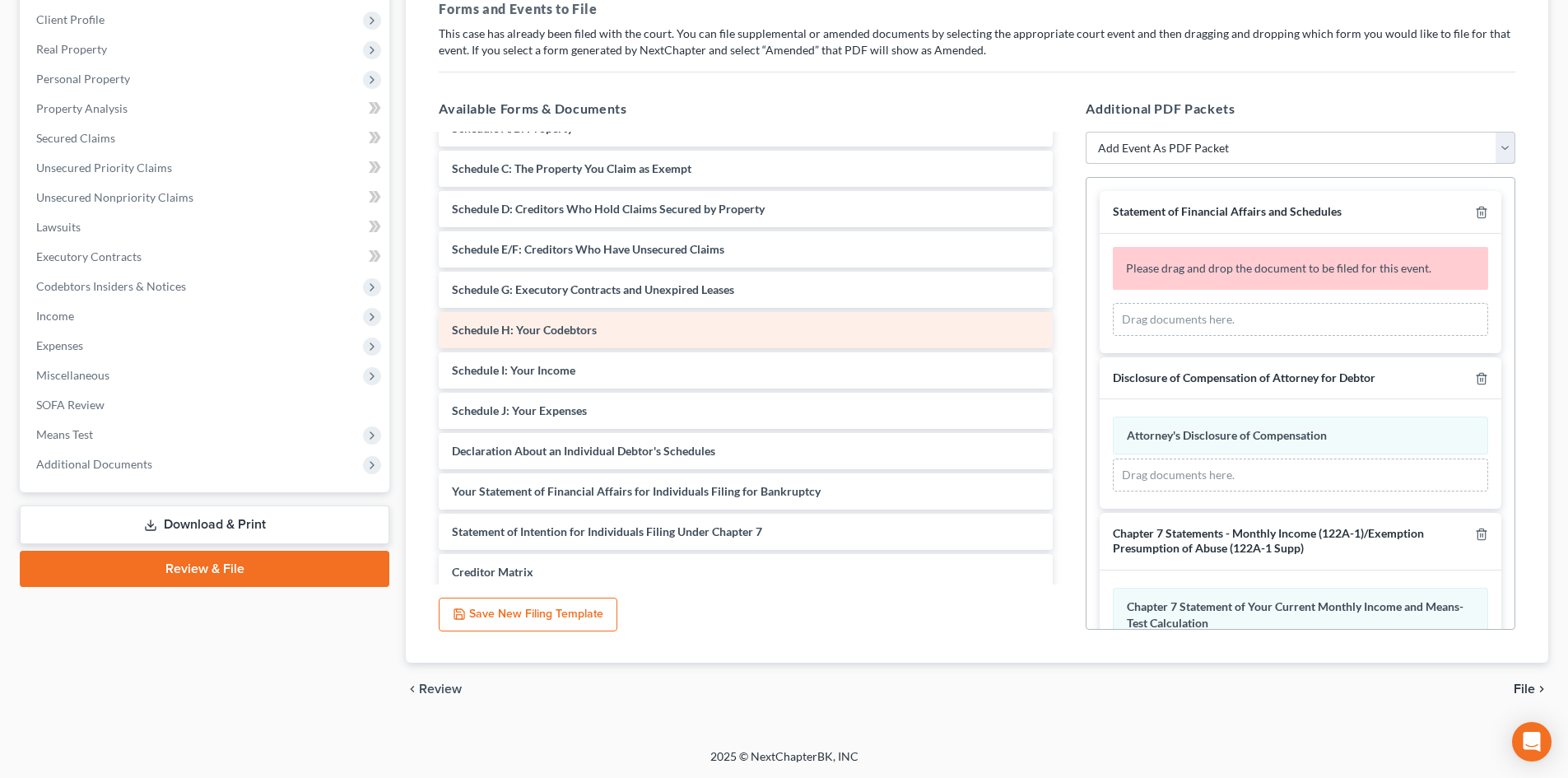
scroll to position [0, 0]
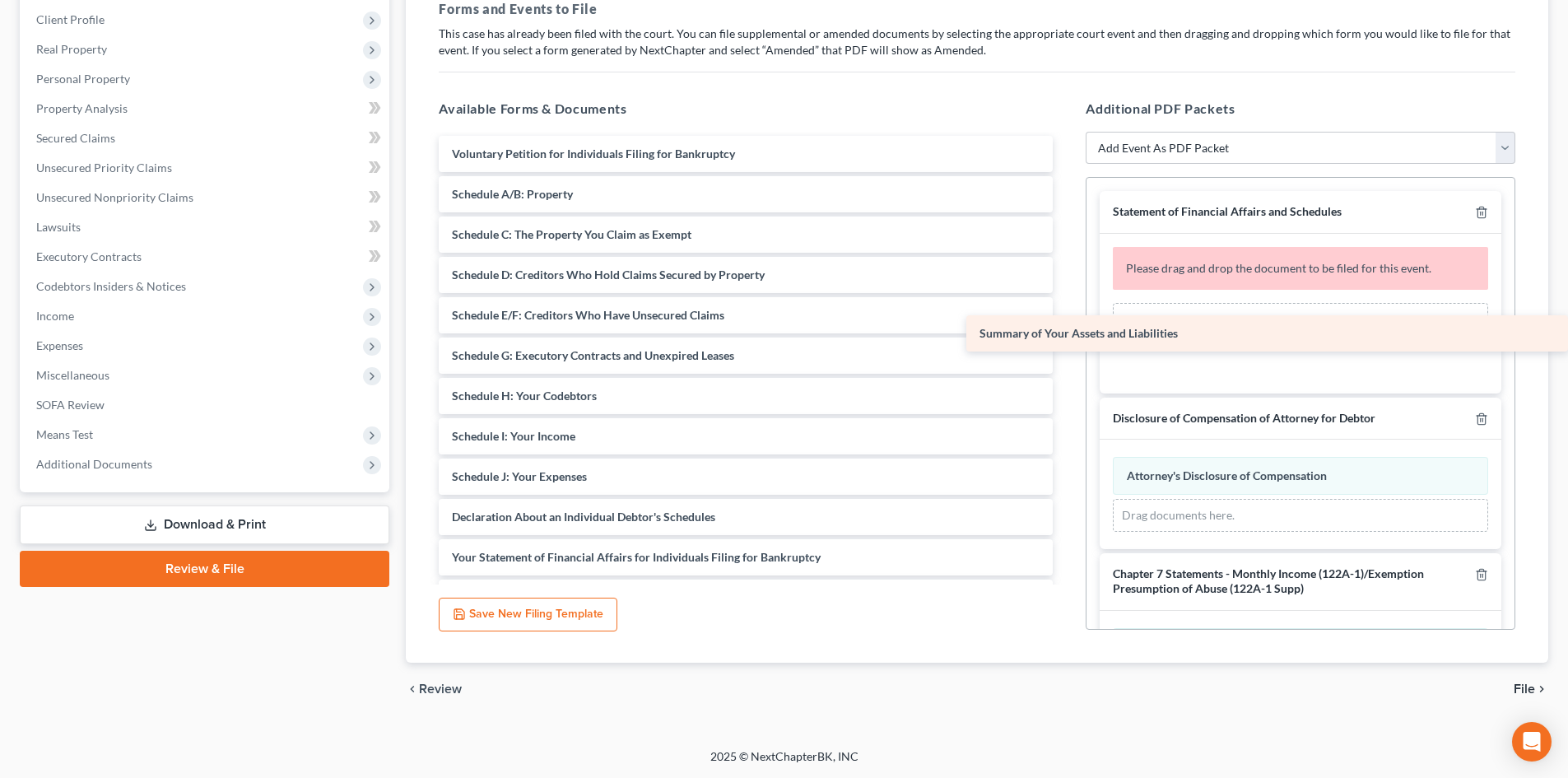
drag, startPoint x: 579, startPoint y: 189, endPoint x: 1116, endPoint y: 329, distance: 554.9
click at [1066, 329] on div "Summary of Your Assets and Liabilities Voluntary Petition for Individuals Filin…" at bounding box center [745, 457] width 641 height 642
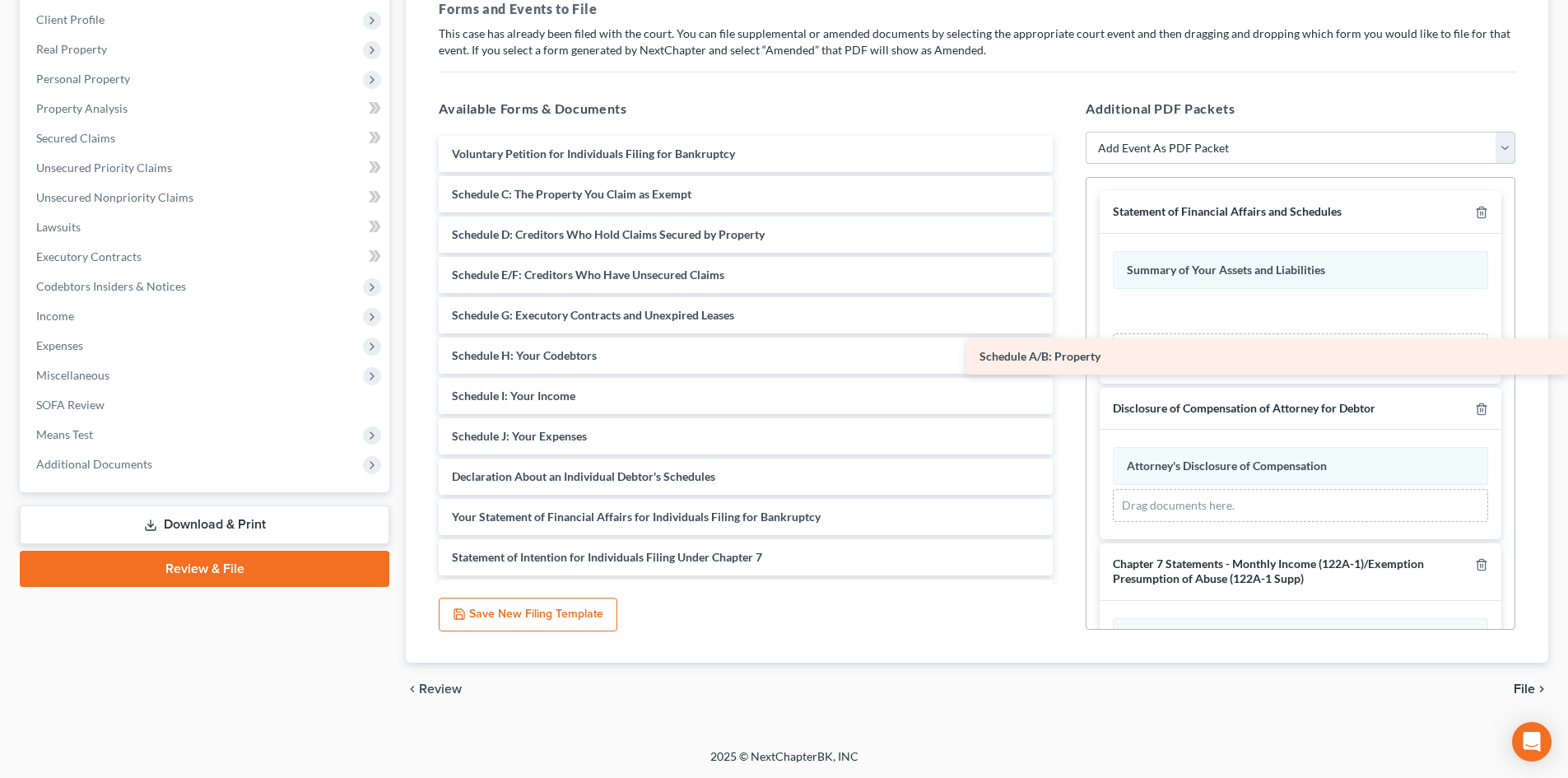
drag, startPoint x: 496, startPoint y: 190, endPoint x: 1116, endPoint y: 352, distance: 640.8
click at [1066, 352] on div "Schedule A/B: Property Voluntary Petition for Individuals Filing for Bankruptcy…" at bounding box center [745, 437] width 641 height 601
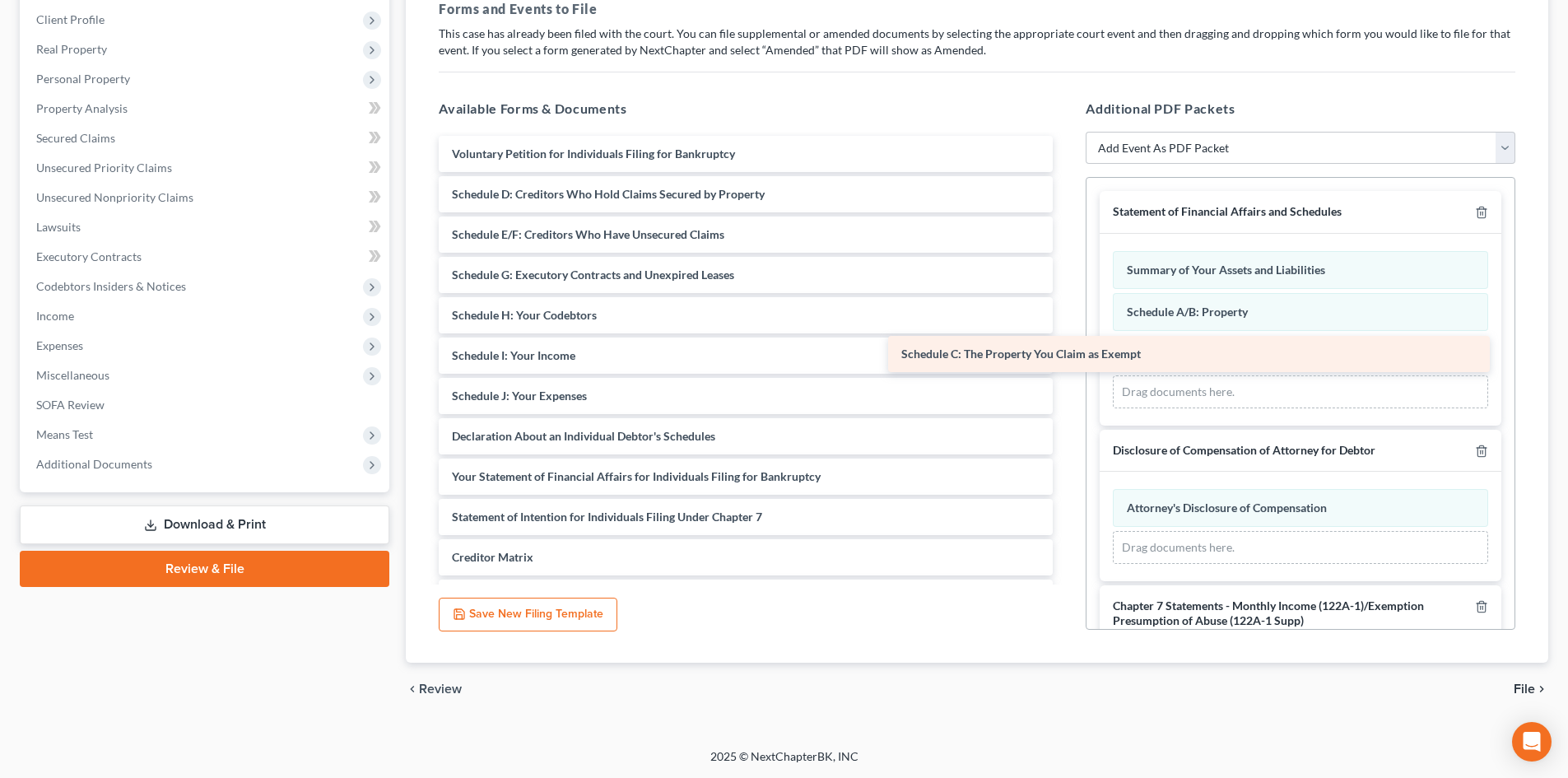
drag, startPoint x: 594, startPoint y: 184, endPoint x: 1162, endPoint y: 349, distance: 591.5
click at [1066, 349] on div "Schedule C: The Property You Claim as Exempt Voluntary Petition for Individuals…" at bounding box center [745, 416] width 641 height 561
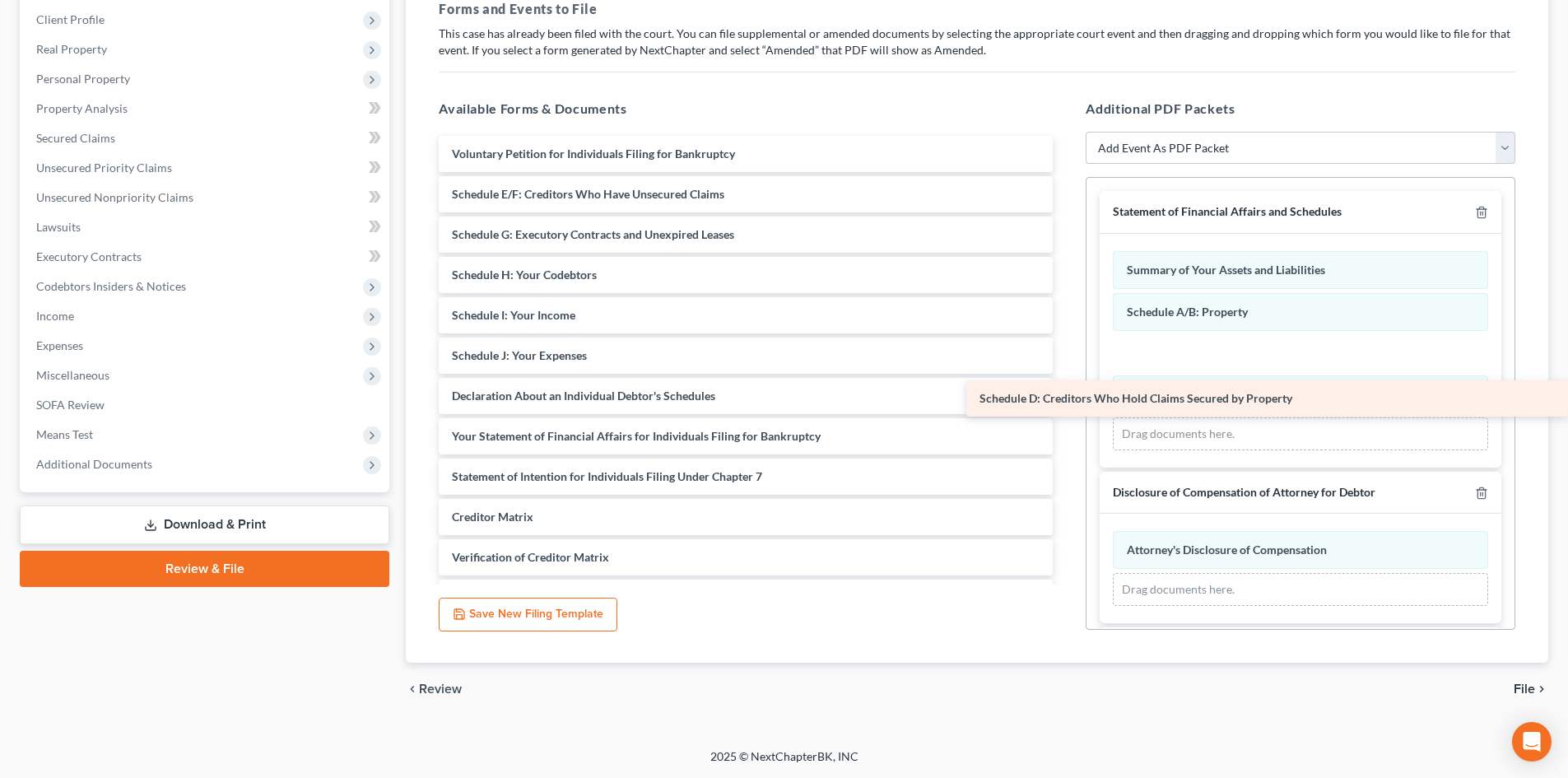
drag, startPoint x: 567, startPoint y: 186, endPoint x: 1160, endPoint y: 391, distance: 627.4
click at [1066, 391] on div "Schedule D: Creditors Who Hold Claims Secured by Property Voluntary Petition fo…" at bounding box center [745, 396] width 641 height 520
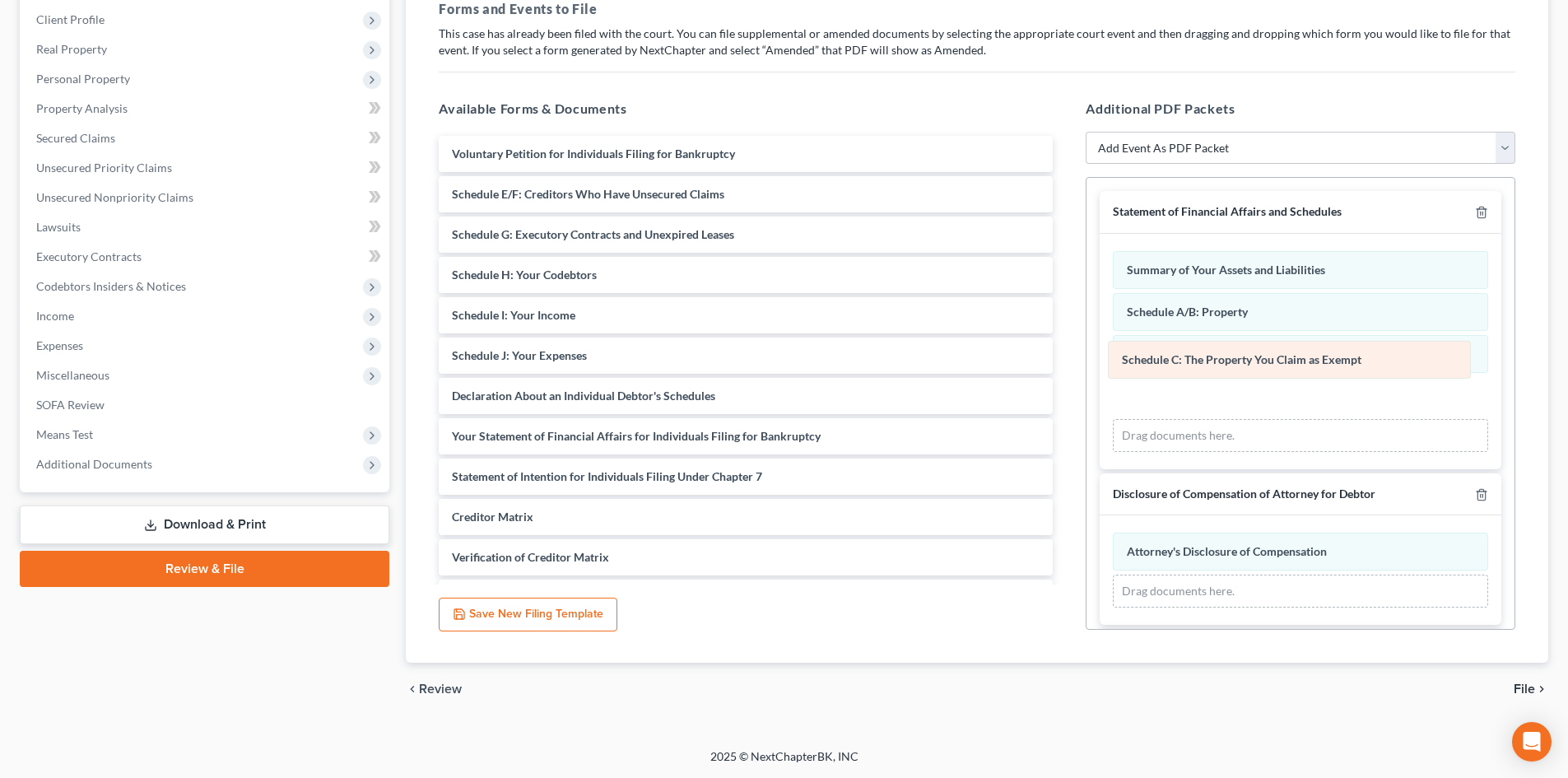
drag, startPoint x: 1246, startPoint y: 395, endPoint x: 1241, endPoint y: 369, distance: 26.5
click at [1242, 360] on div "Schedule C: The Property You Claim as Exempt Amended Schedule C: The Property Y…" at bounding box center [1300, 352] width 375 height 201
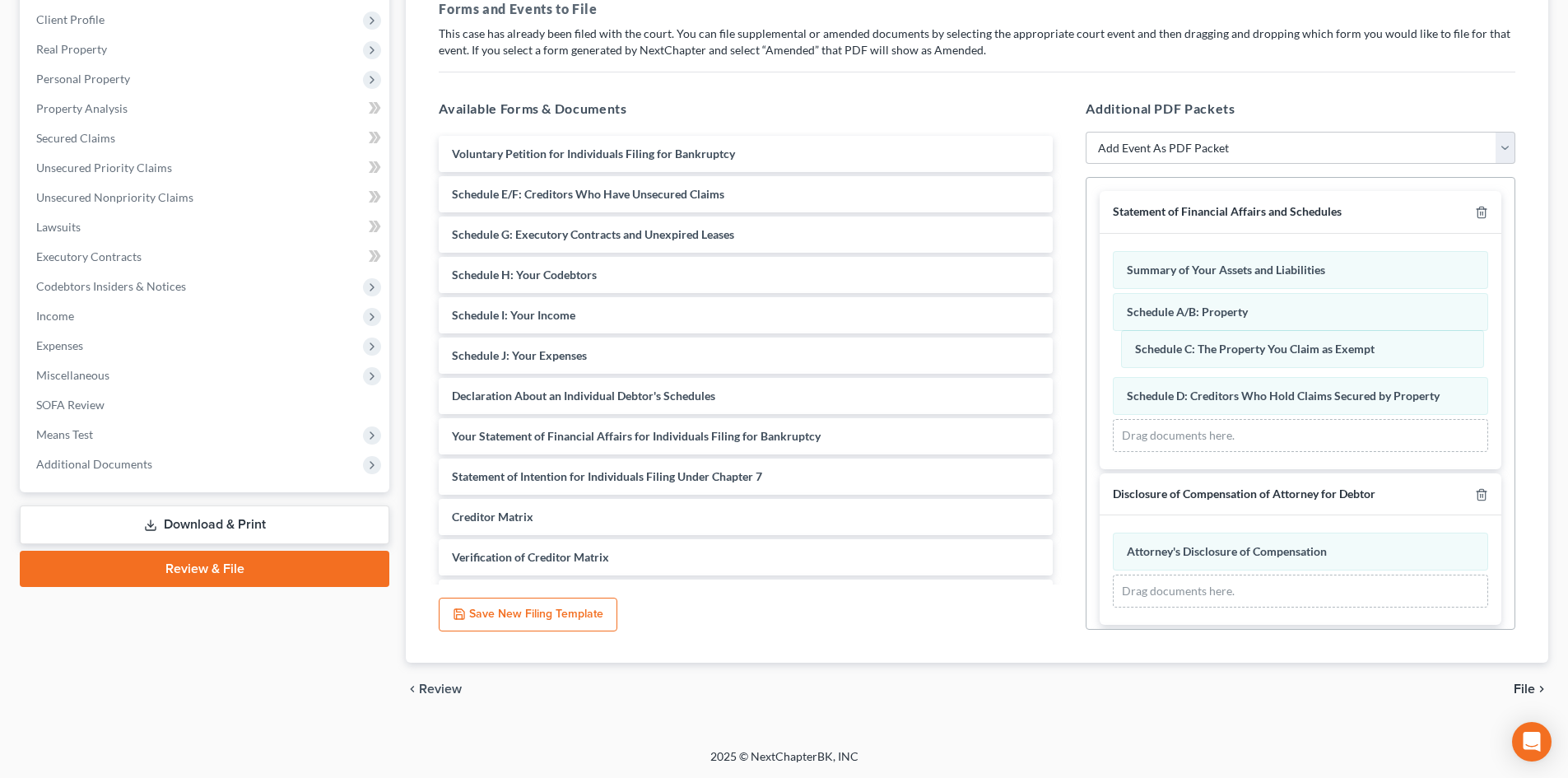
drag, startPoint x: 1222, startPoint y: 412, endPoint x: 1340, endPoint y: 419, distance: 118.2
click at [1229, 369] on div "Schedule C: The Property You Claim as Exempt Amended Schedule C: The Property Y…" at bounding box center [1300, 352] width 375 height 201
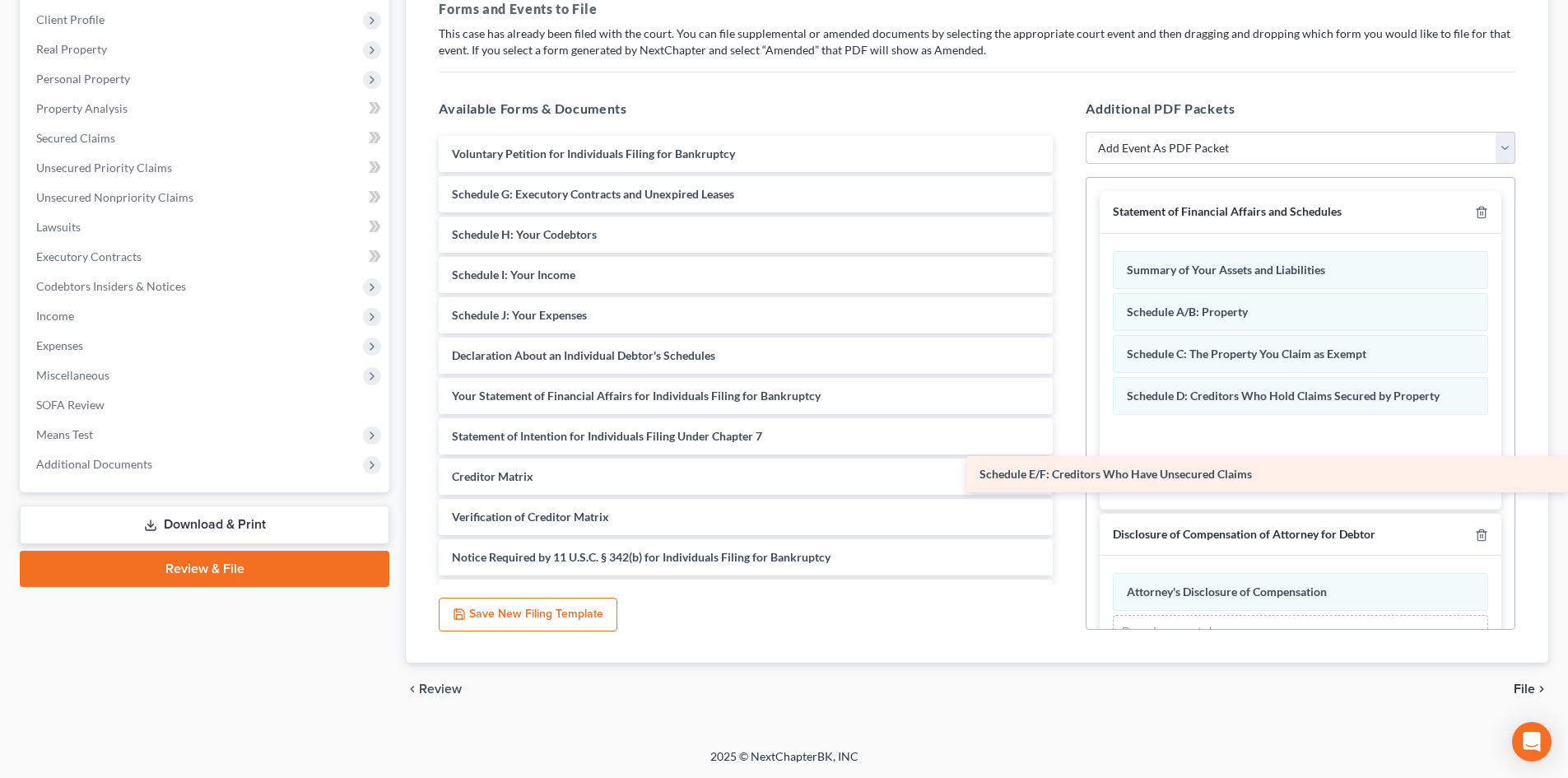
drag, startPoint x: 617, startPoint y: 188, endPoint x: 1241, endPoint y: 468, distance: 683.9
click at [1066, 468] on div "Schedule E/F: Creditors Who Have Unsecured Claims Voluntary Petition for Indivi…" at bounding box center [745, 376] width 641 height 480
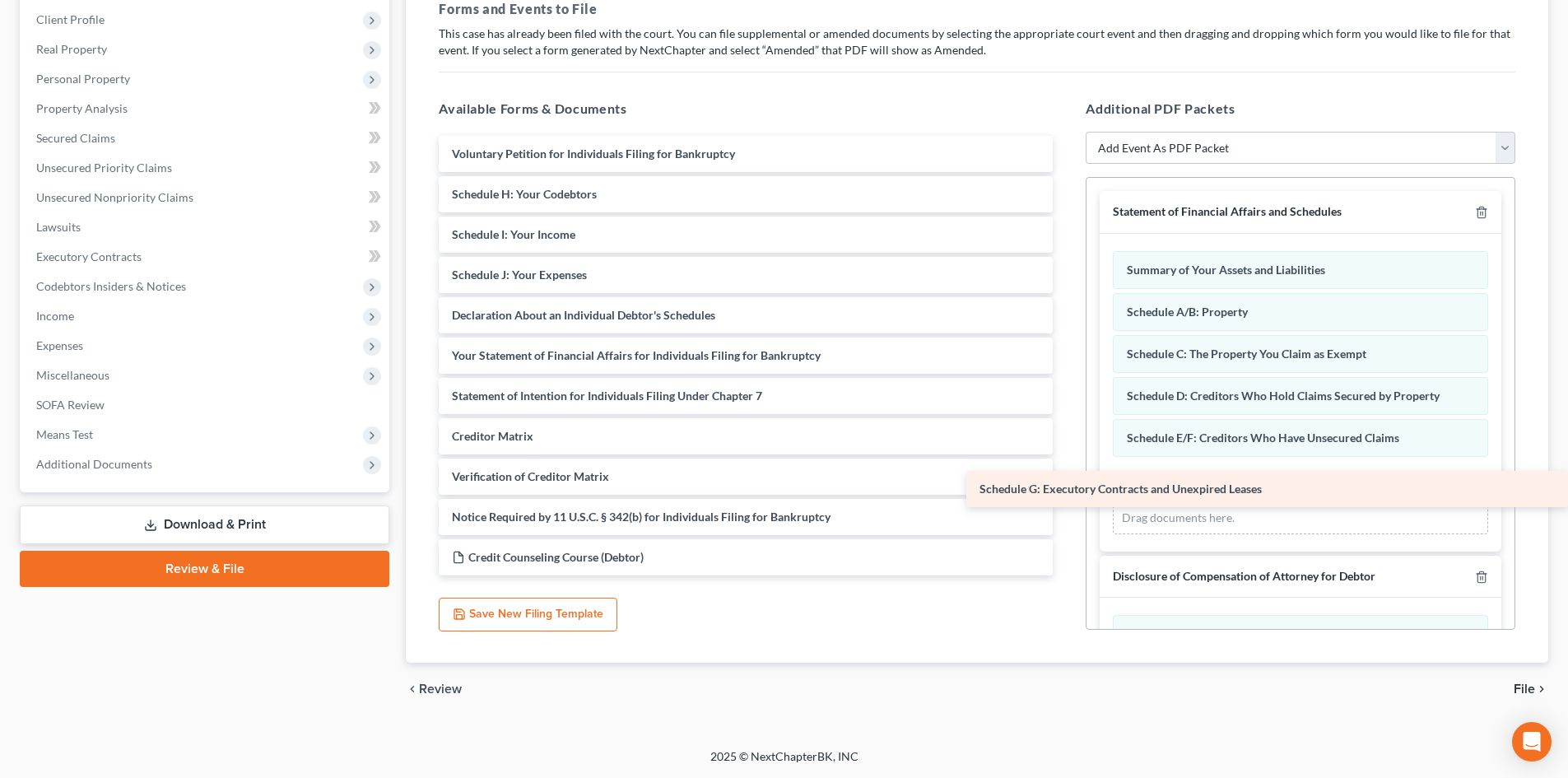
drag, startPoint x: 639, startPoint y: 195, endPoint x: 1171, endPoint y: 490, distance: 608.3
click at [1066, 490] on div "Schedule G: Executory Contracts and Unexpired Leases Voluntary Petition for Ind…" at bounding box center [745, 356] width 641 height 440
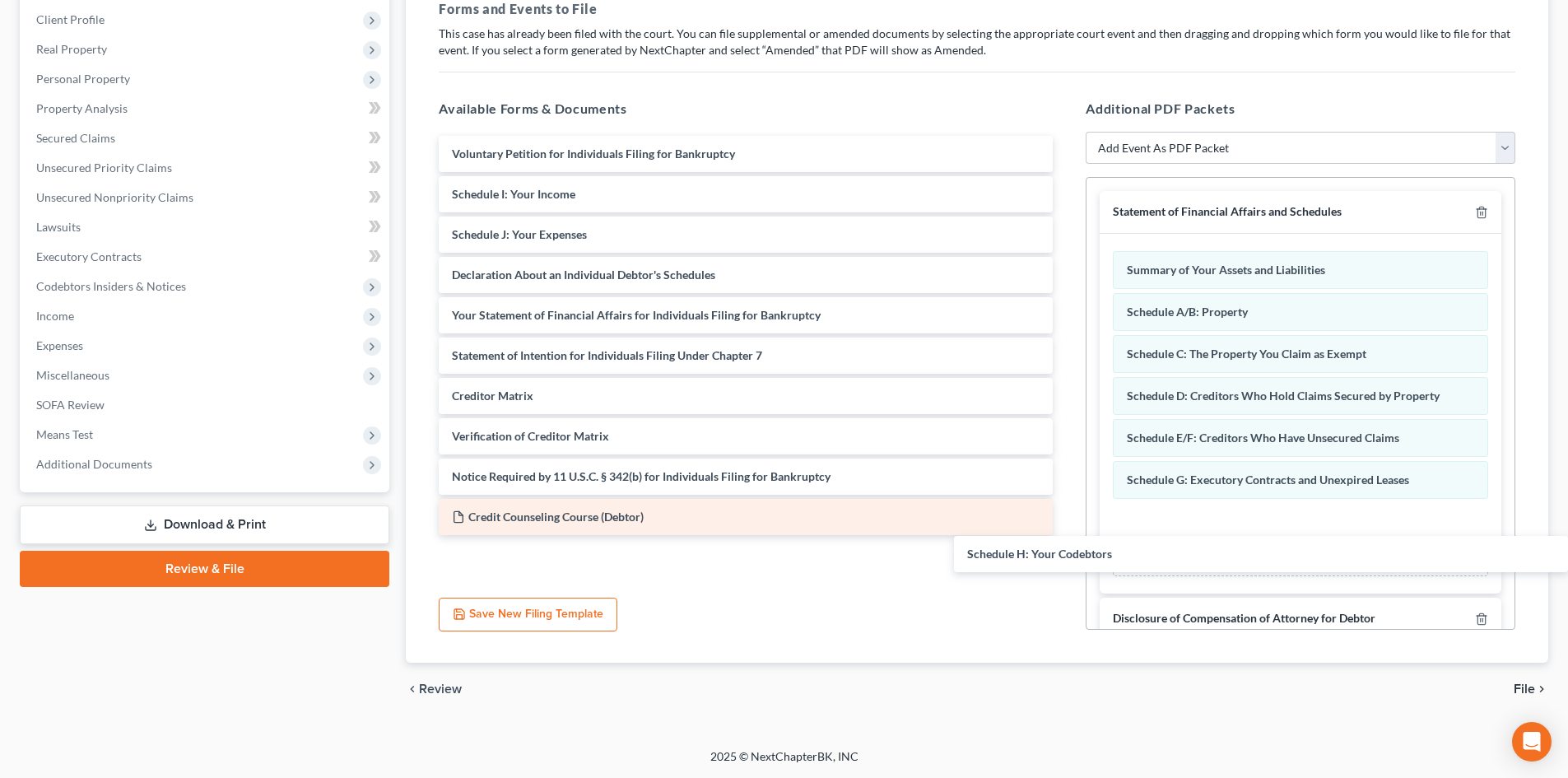
drag, startPoint x: 527, startPoint y: 193, endPoint x: 1009, endPoint y: 526, distance: 585.8
click at [1066, 535] on div "Schedule H: Your Codebtors Voluntary Petition for Individuals Filing for Bankru…" at bounding box center [745, 335] width 641 height 399
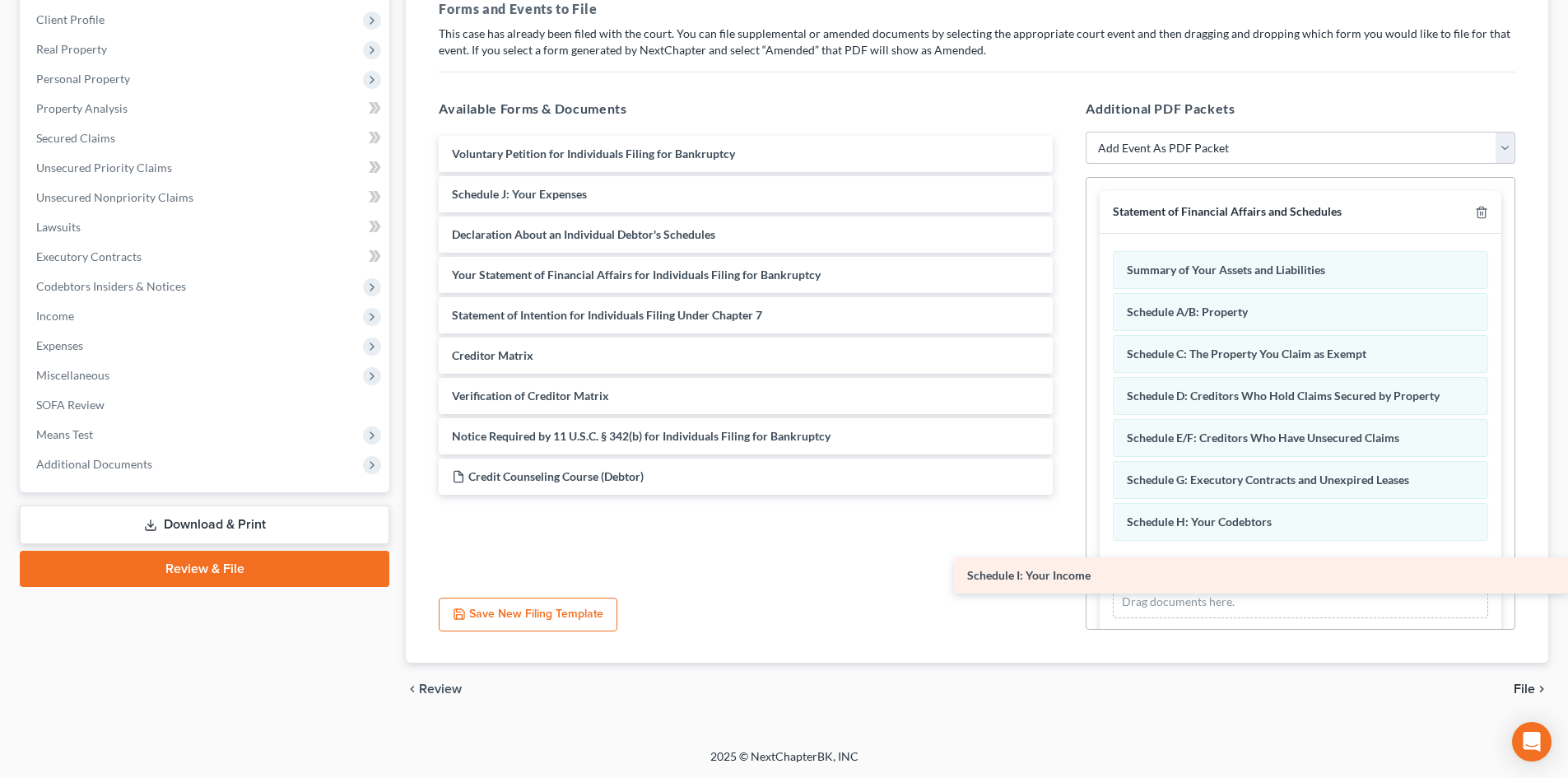
drag, startPoint x: 546, startPoint y: 189, endPoint x: 1121, endPoint y: 570, distance: 689.8
click at [1066, 495] on div "Schedule I: Your Income Voluntary Petition for Individuals Filing for Bankruptc…" at bounding box center [745, 316] width 641 height 359
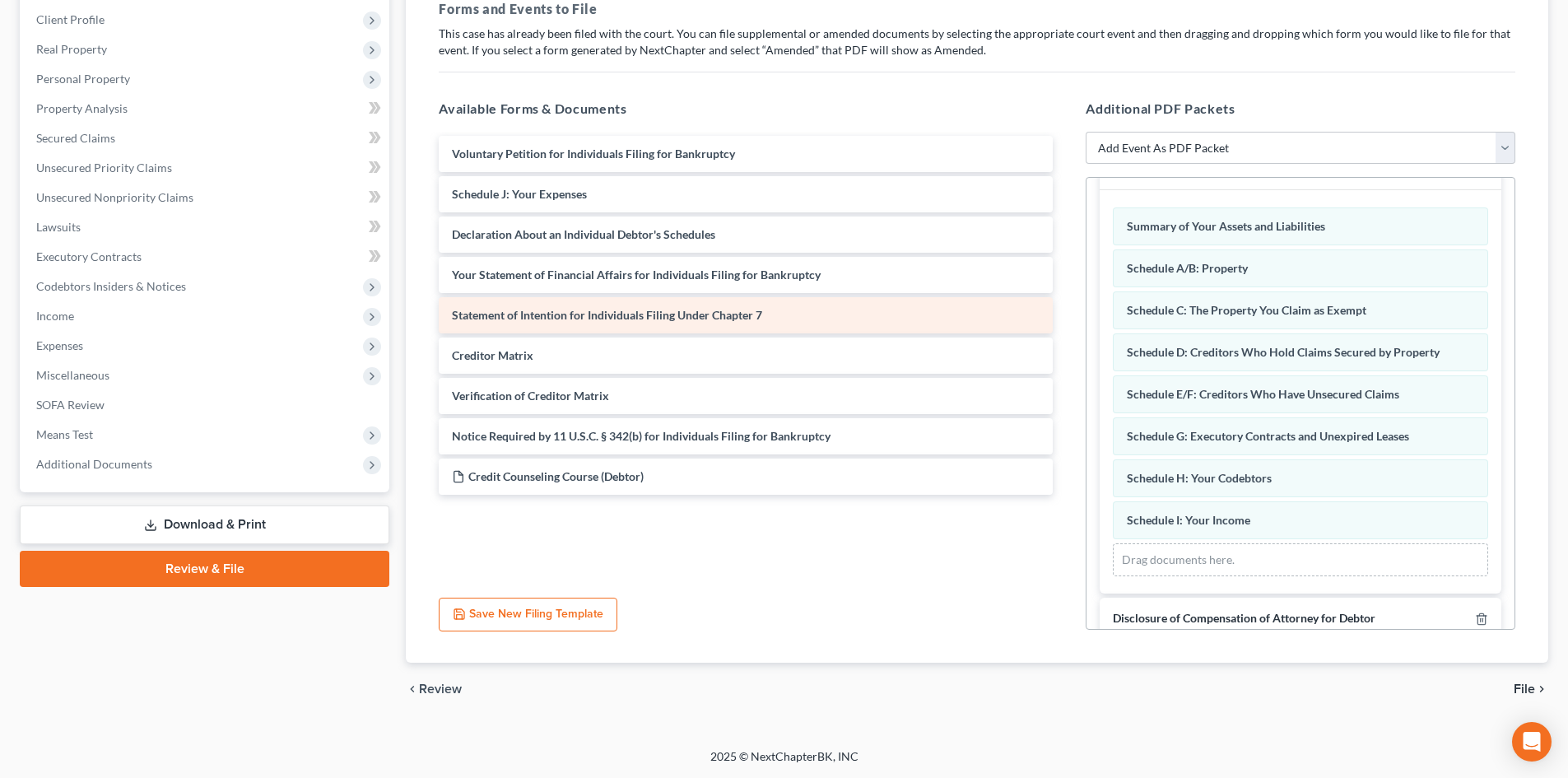
scroll to position [83, 0]
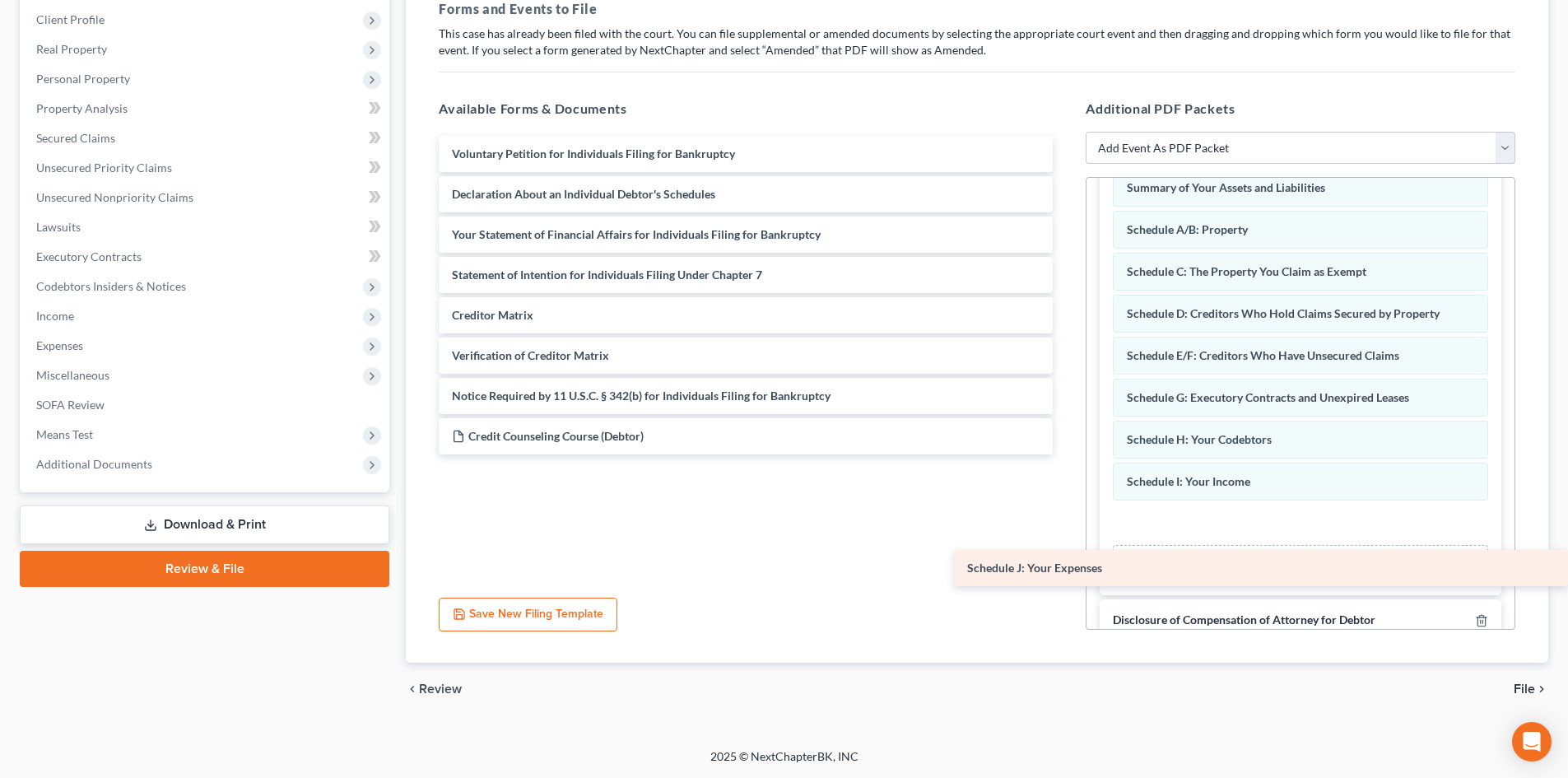
drag, startPoint x: 558, startPoint y: 192, endPoint x: 1128, endPoint y: 565, distance: 681.2
click at [1066, 455] on div "Schedule J: Your Expenses Voluntary Petition for Individuals Filing for Bankrup…" at bounding box center [745, 295] width 641 height 318
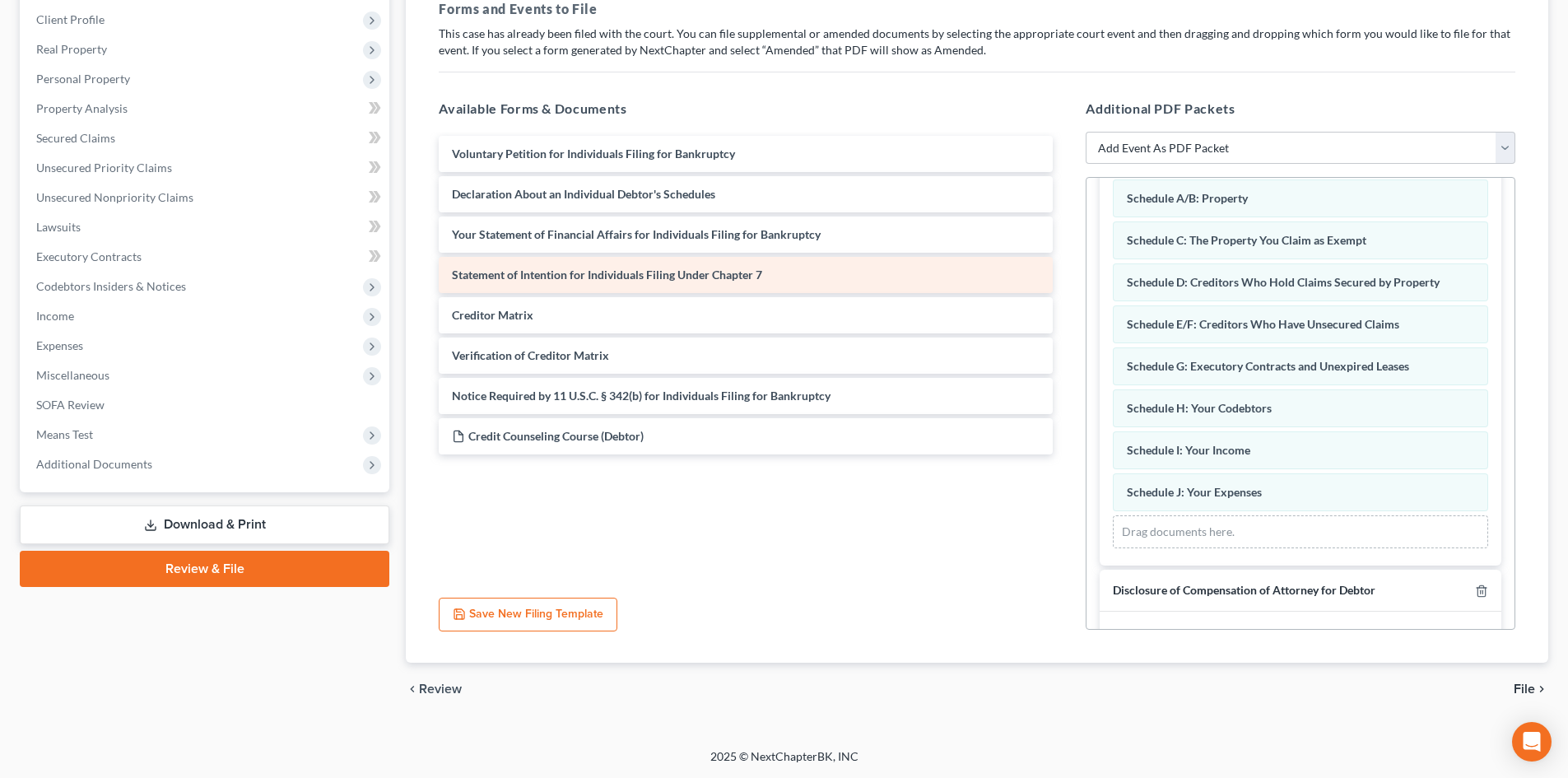
scroll to position [164, 0]
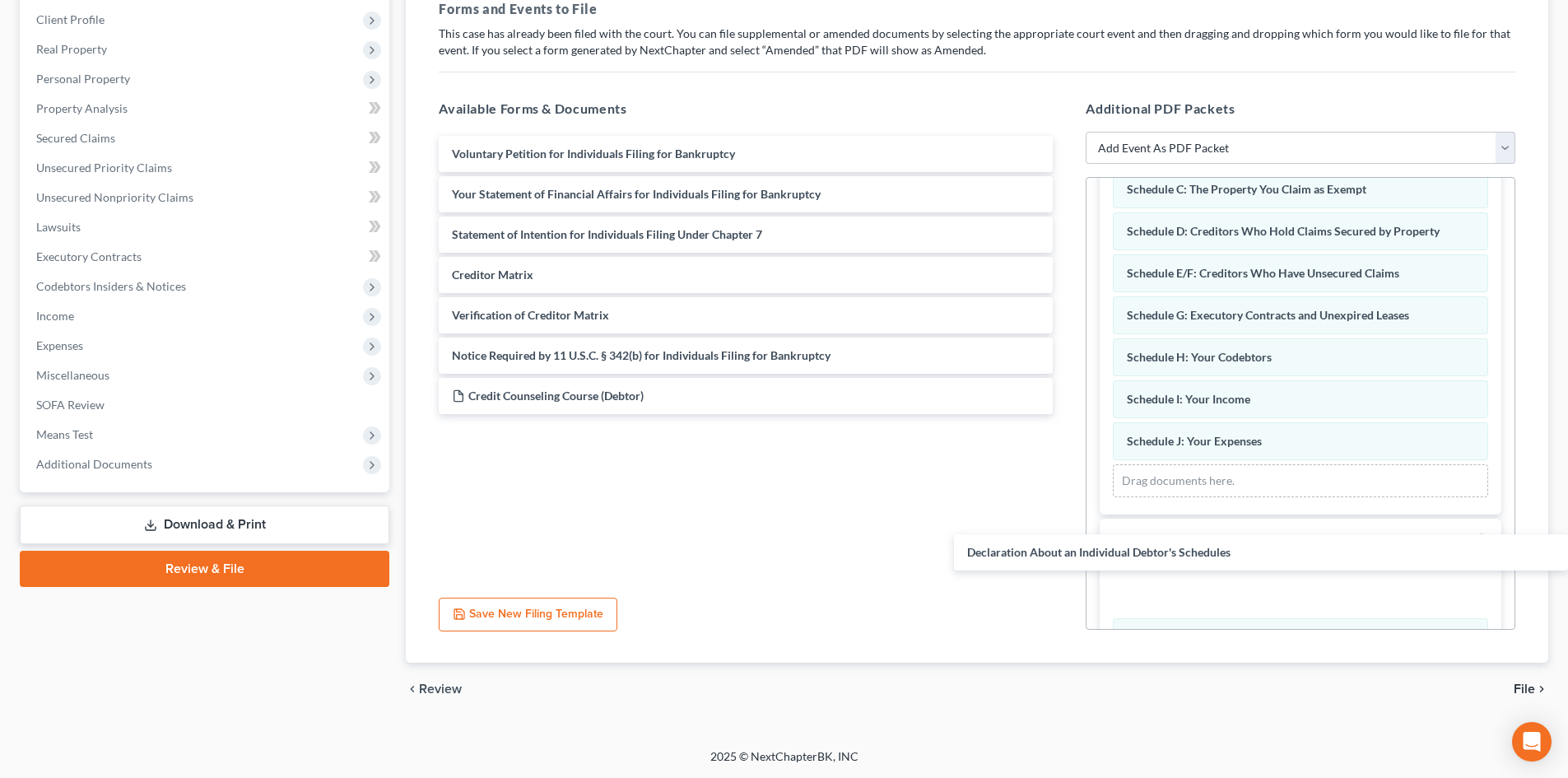
drag, startPoint x: 586, startPoint y: 194, endPoint x: 1052, endPoint y: 576, distance: 602.6
click at [1066, 415] on div "Declaration About an Individual Debtor's Schedules Voluntary Petition for Indiv…" at bounding box center [745, 275] width 641 height 278
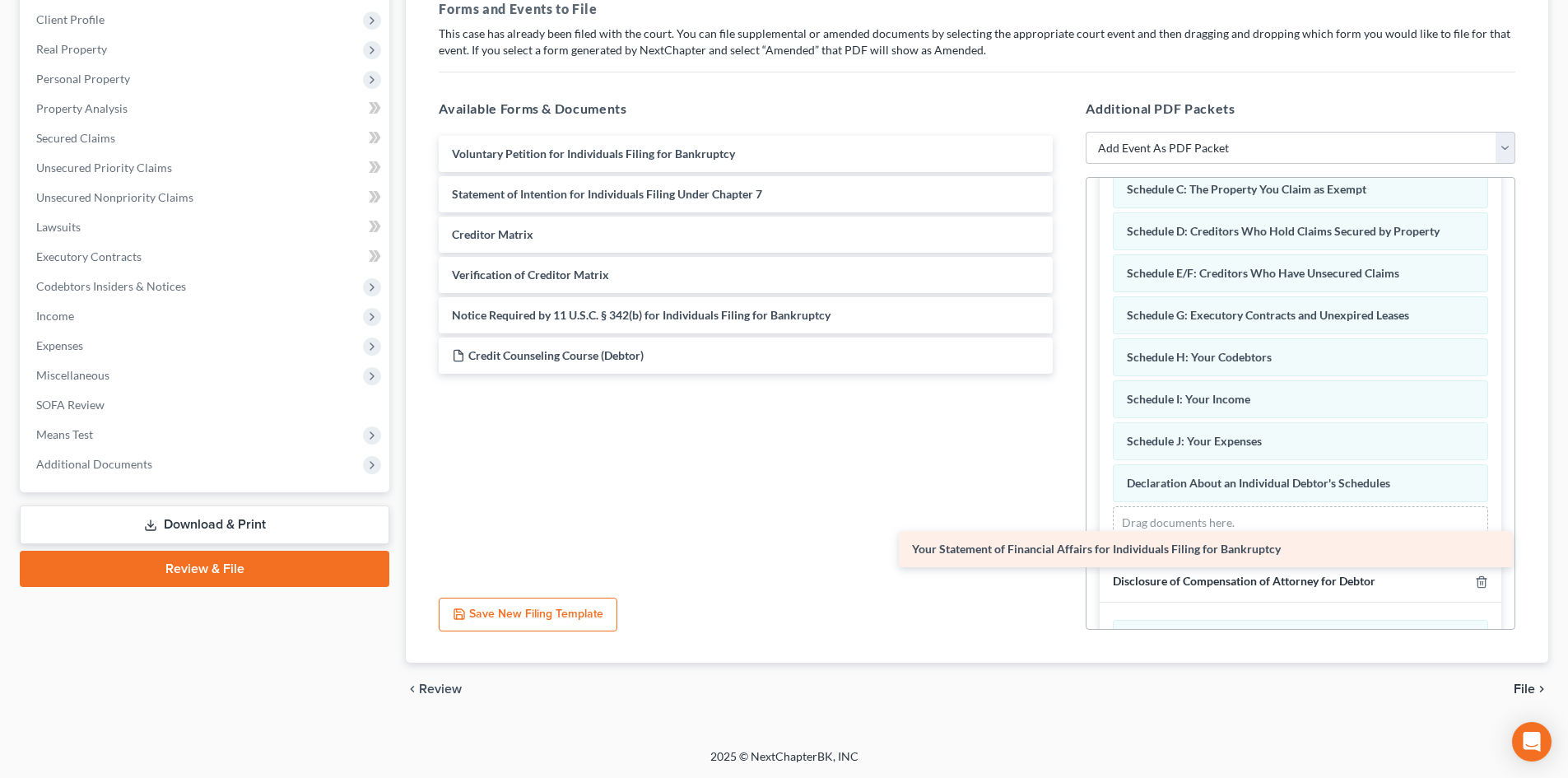
drag, startPoint x: 531, startPoint y: 208, endPoint x: 1029, endPoint y: 552, distance: 605.3
click at [1066, 415] on div "Your Statement of Financial Affairs for Individuals Filing for Bankruptcy Volun…" at bounding box center [745, 275] width 641 height 278
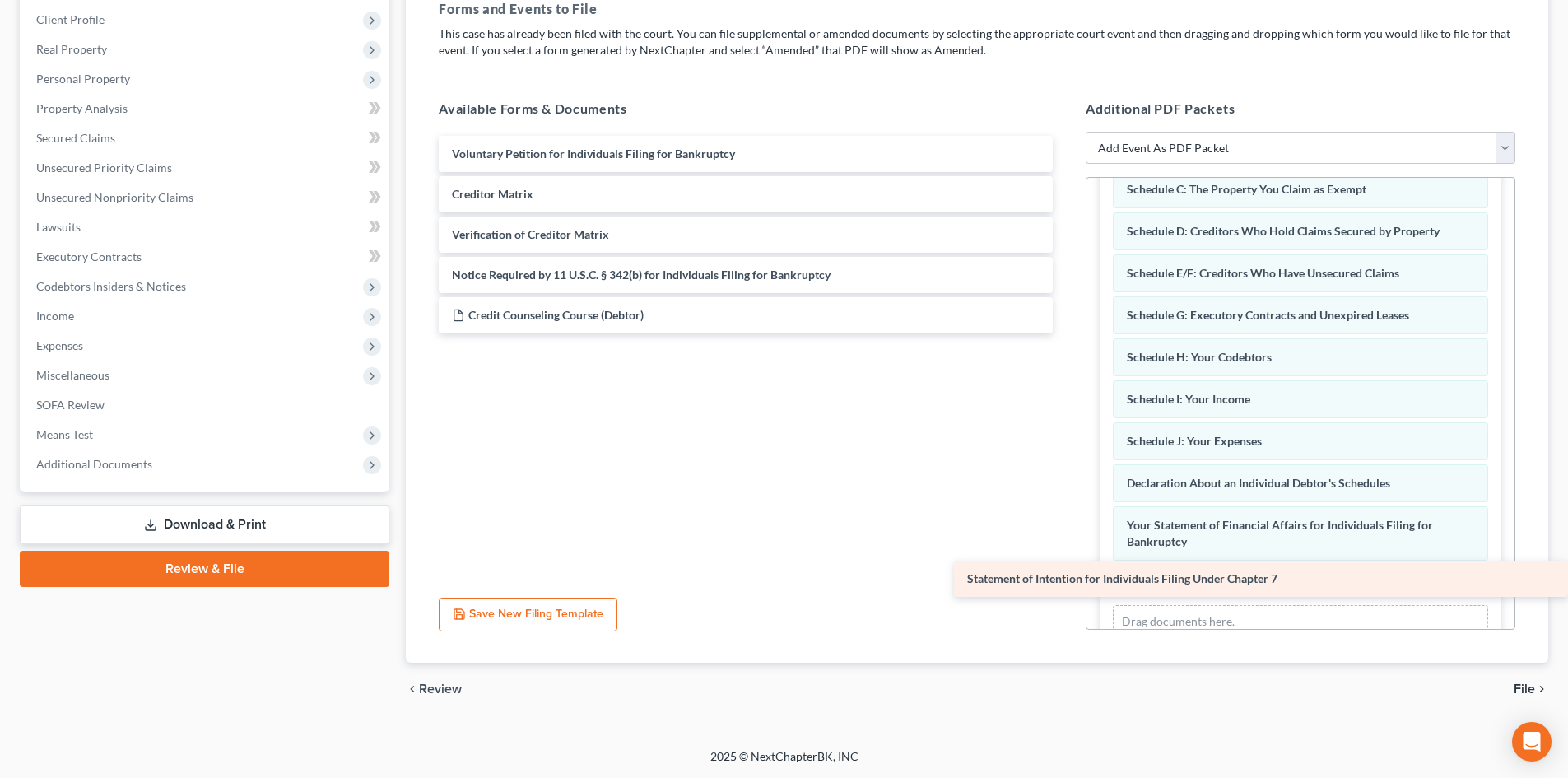
drag, startPoint x: 550, startPoint y: 204, endPoint x: 1092, endPoint y: 589, distance: 664.8
click at [1066, 334] on div "Statement of Intention for Individuals Filing Under Chapter 7 Voluntary Petitio…" at bounding box center [745, 235] width 641 height 197
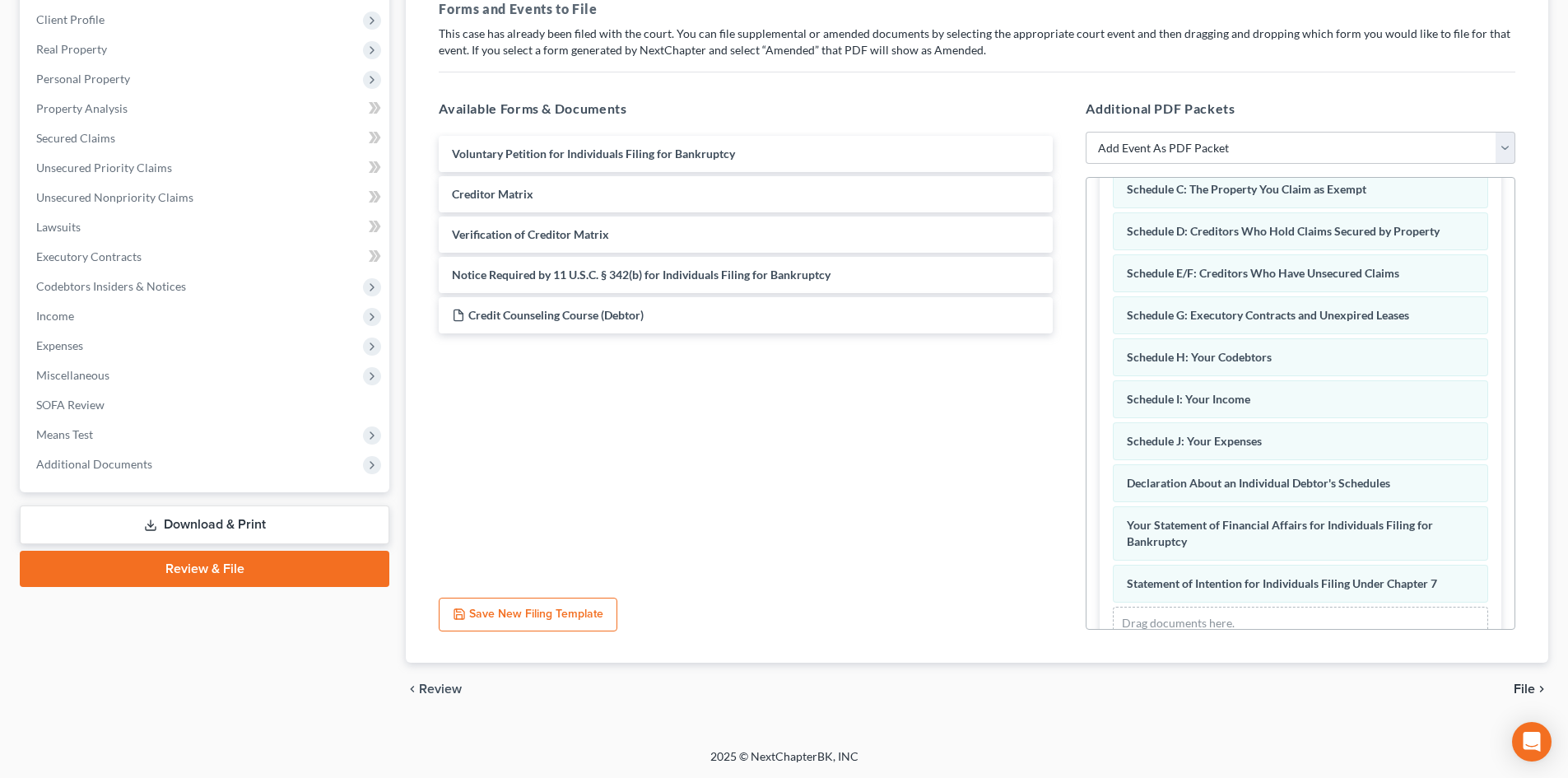
scroll to position [247, 0]
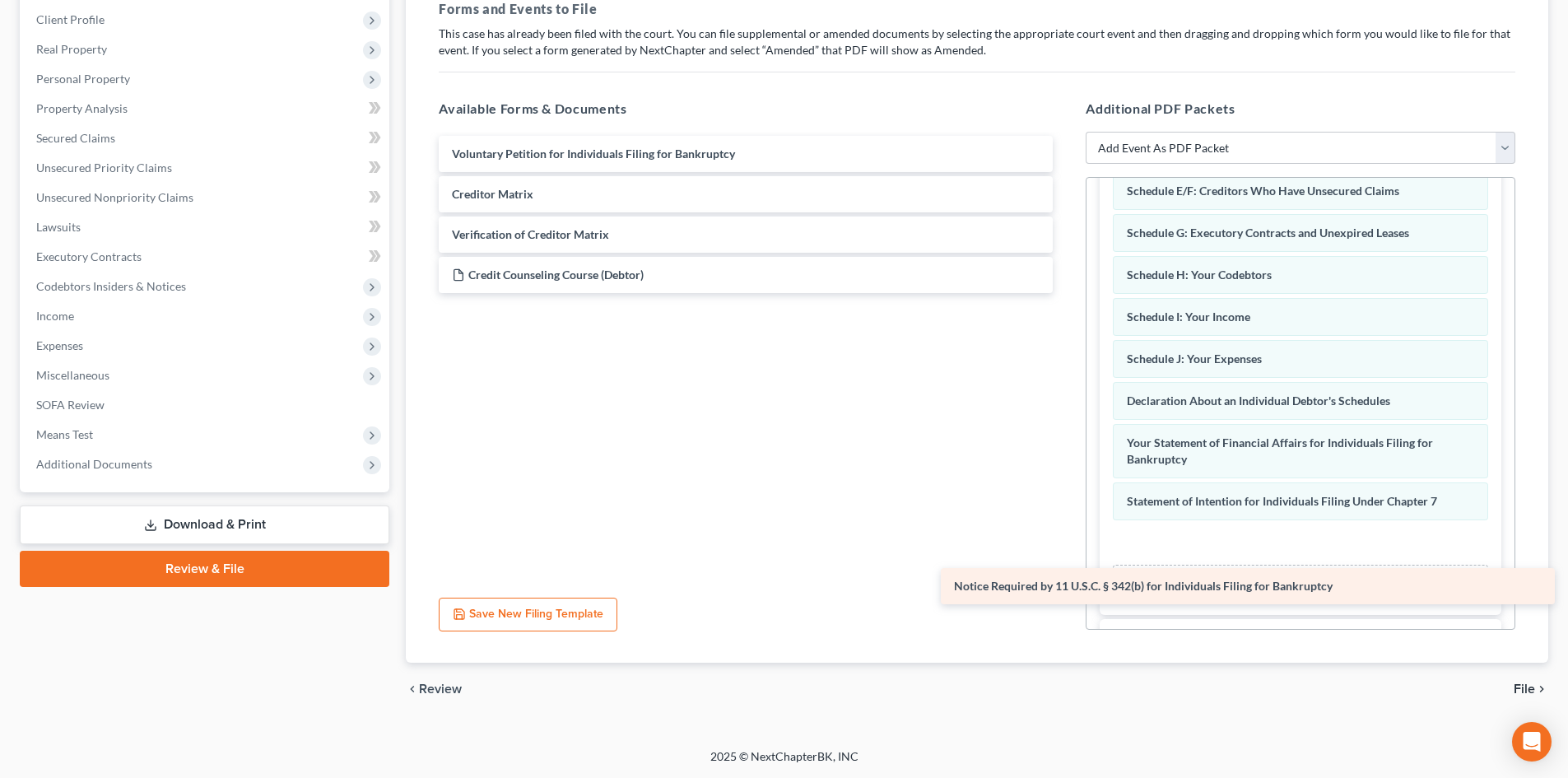
drag, startPoint x: 556, startPoint y: 278, endPoint x: 1058, endPoint y: 590, distance: 591.1
click at [1058, 293] on div "Notice Required by 11 U.S.C. § 342(b) for Individuals Filing for Bankruptcy Vol…" at bounding box center [745, 215] width 641 height 157
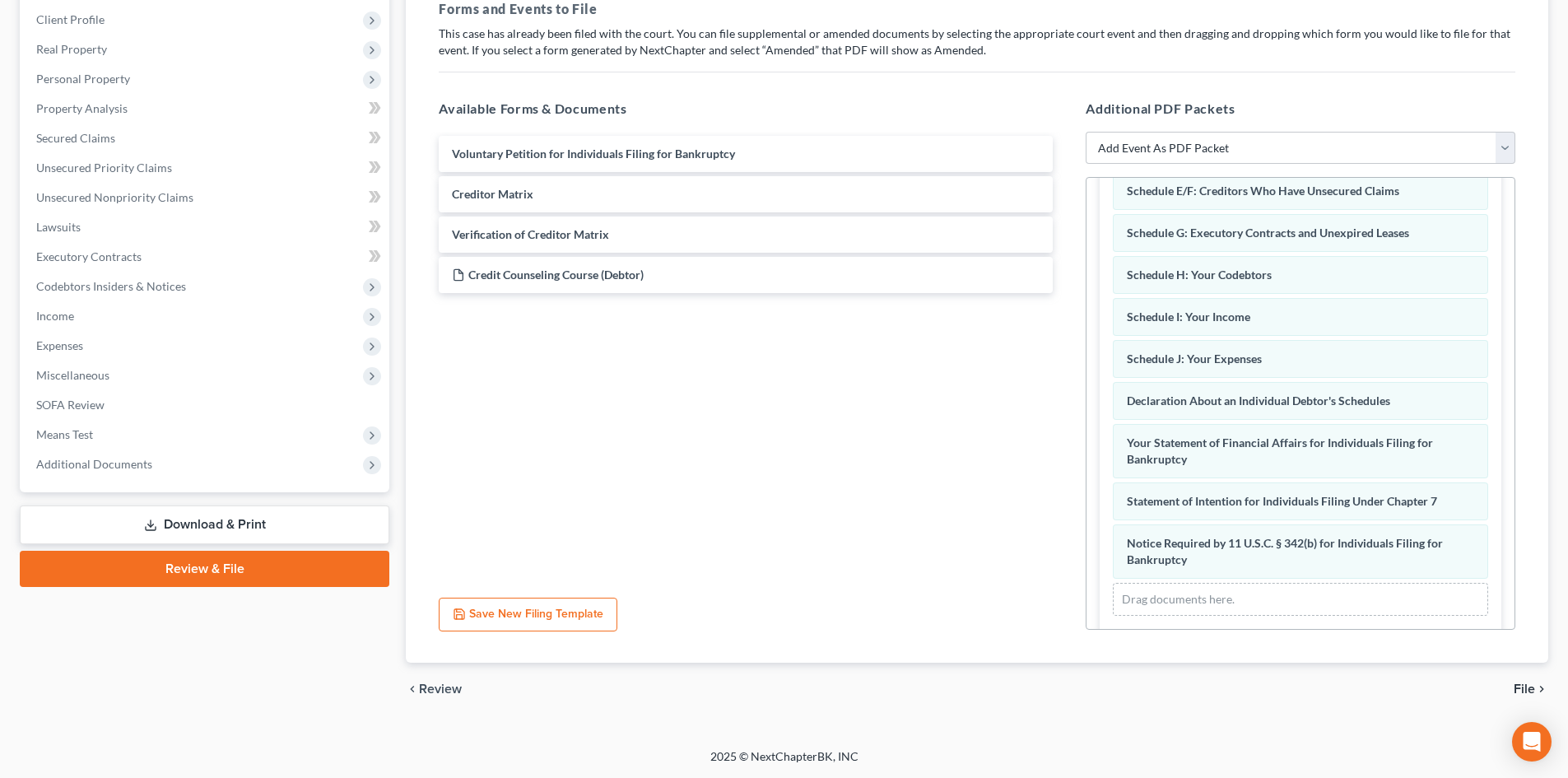
click at [1525, 683] on span "File" at bounding box center [1524, 689] width 21 height 13
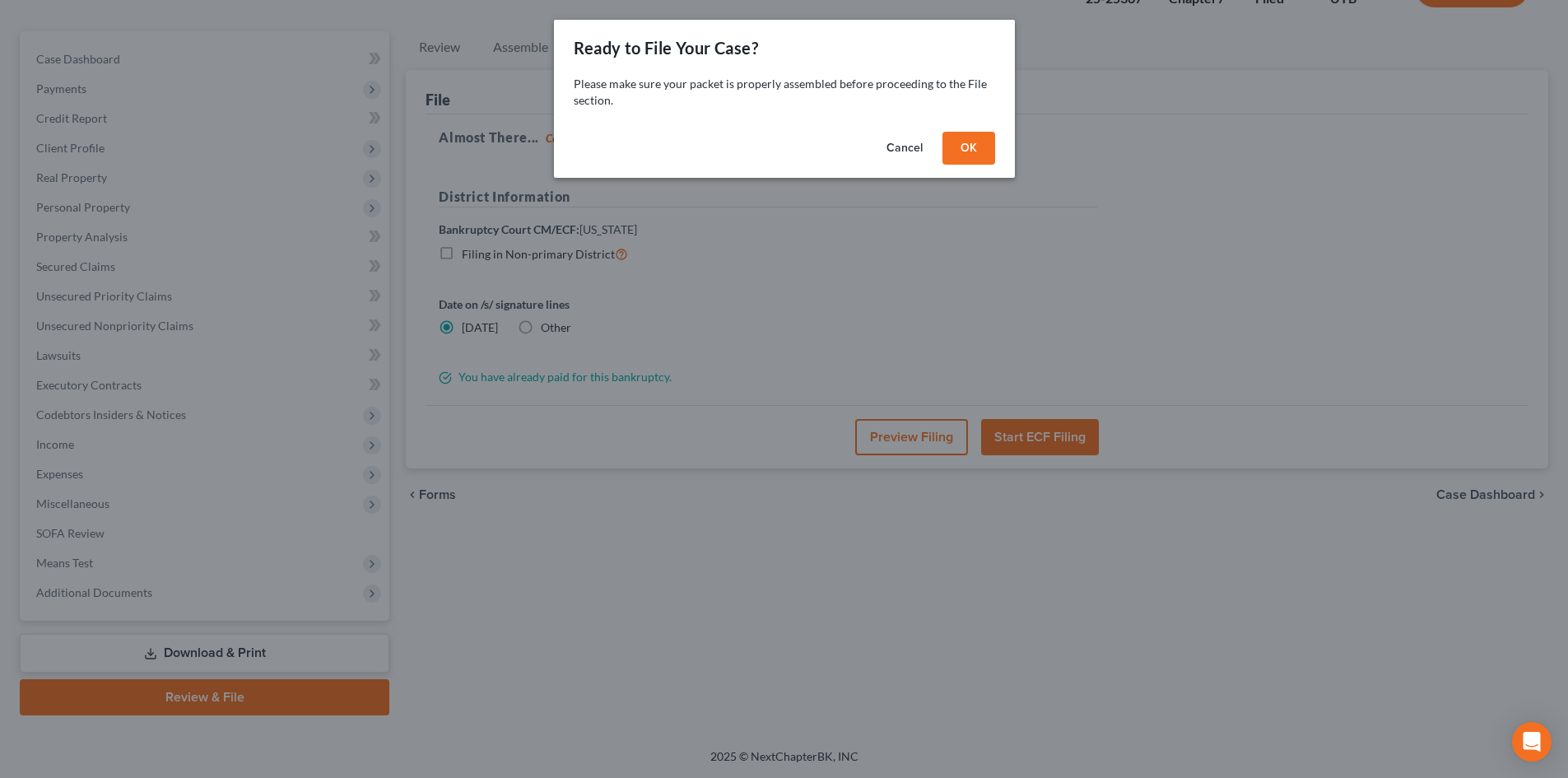
scroll to position [127, 0]
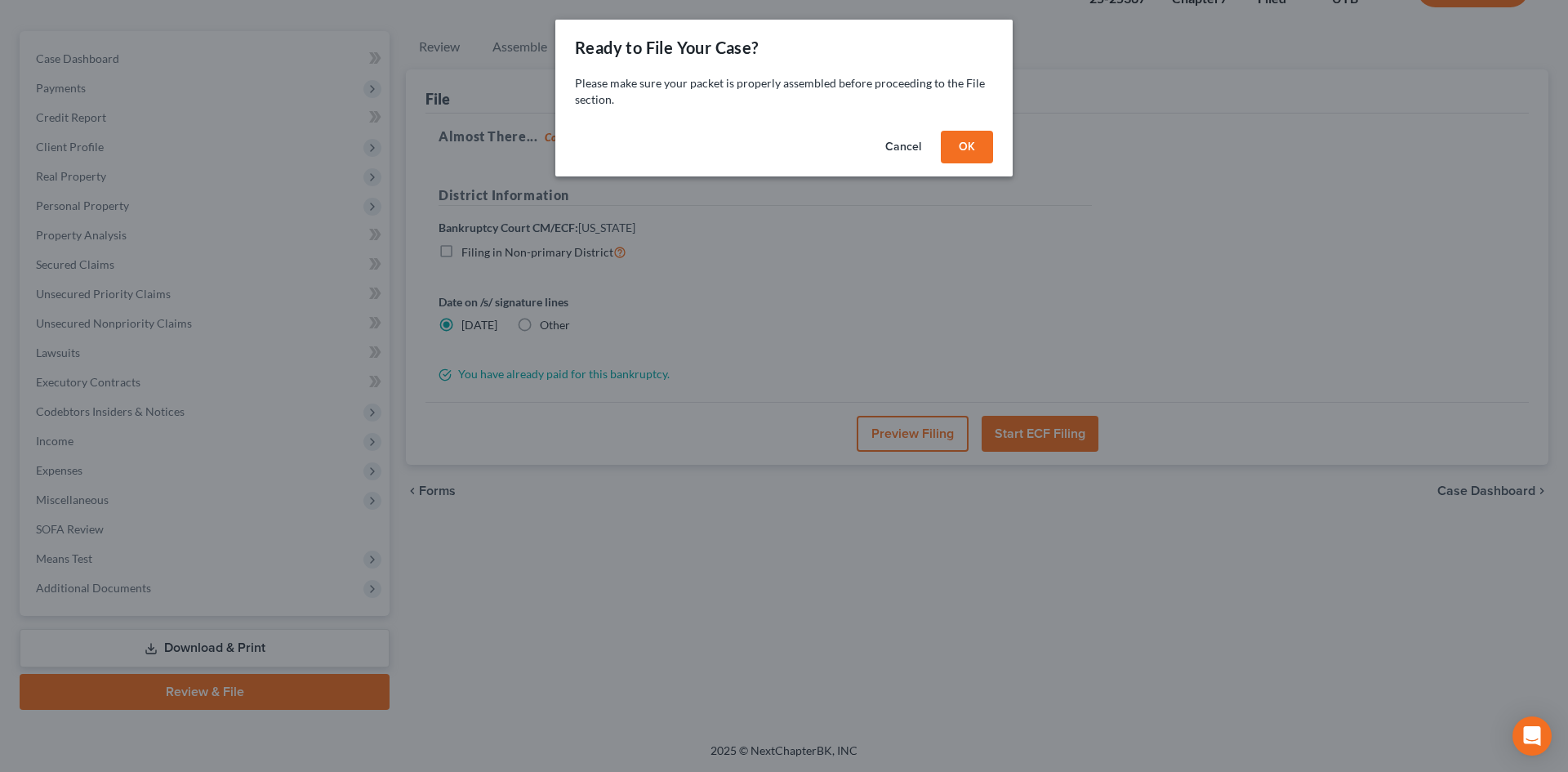
click at [986, 137] on button "OK" at bounding box center [967, 147] width 52 height 33
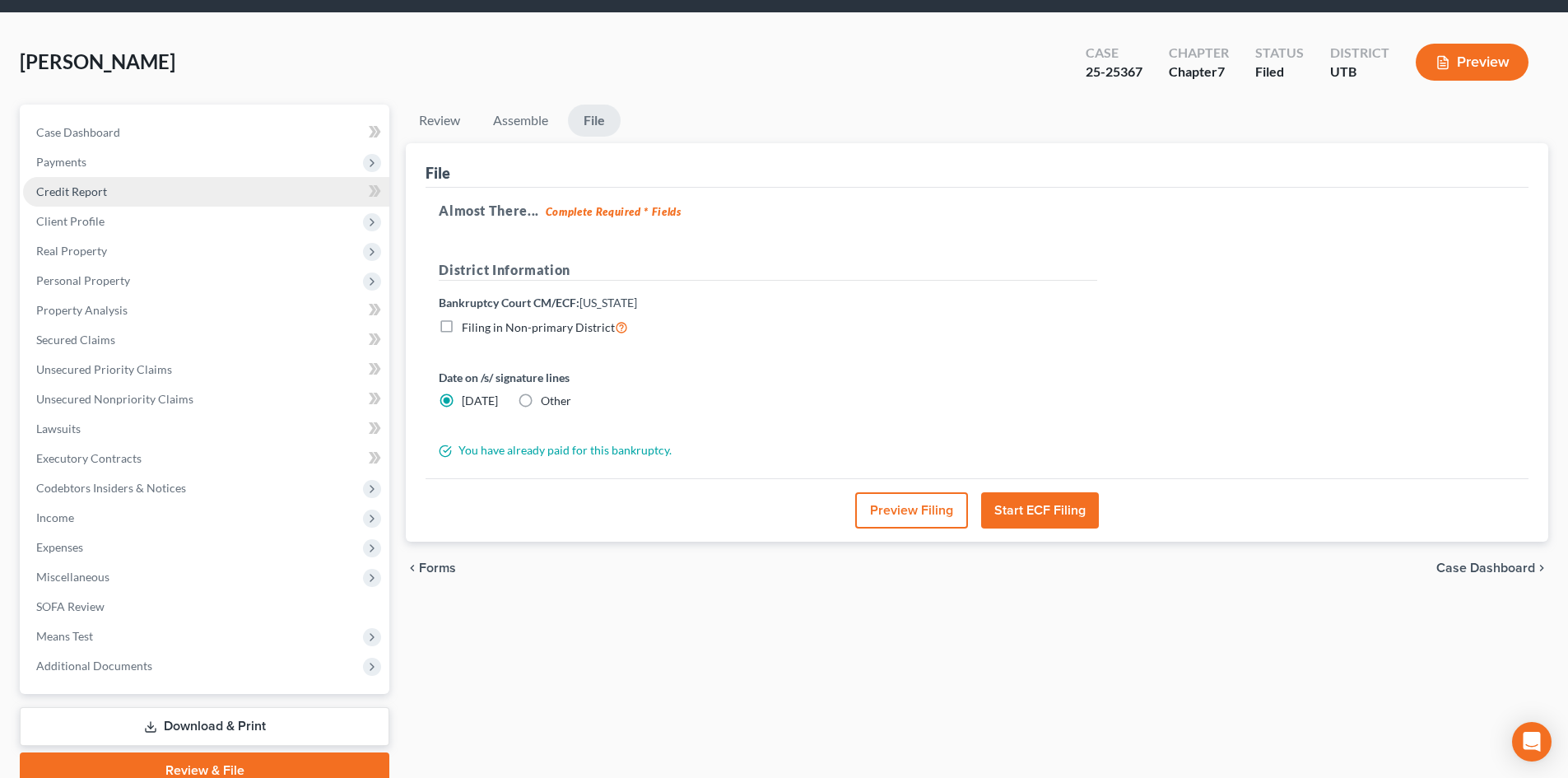
scroll to position [0, 0]
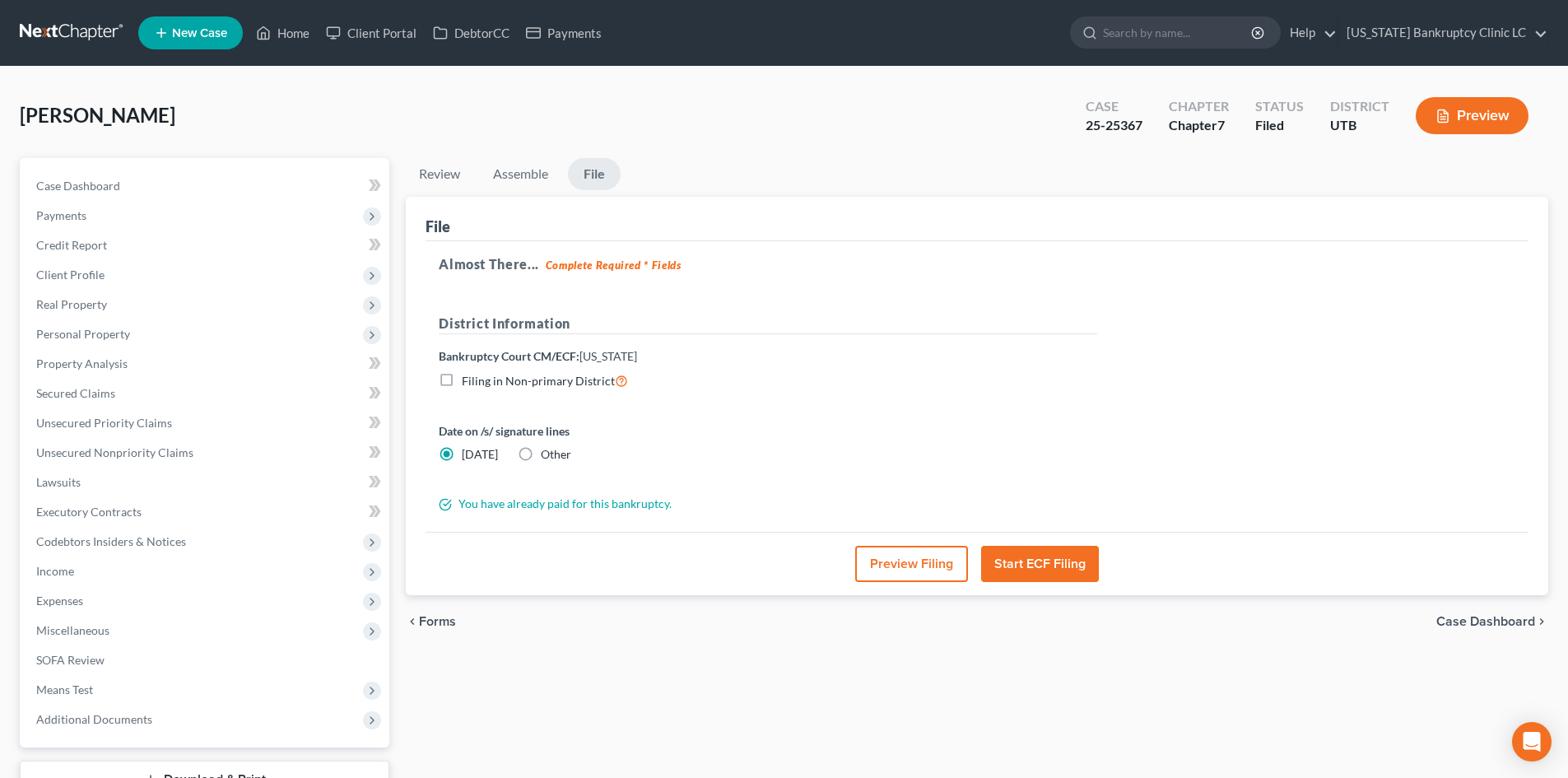
click at [1051, 550] on button "Start ECF Filing" at bounding box center [1040, 563] width 117 height 37
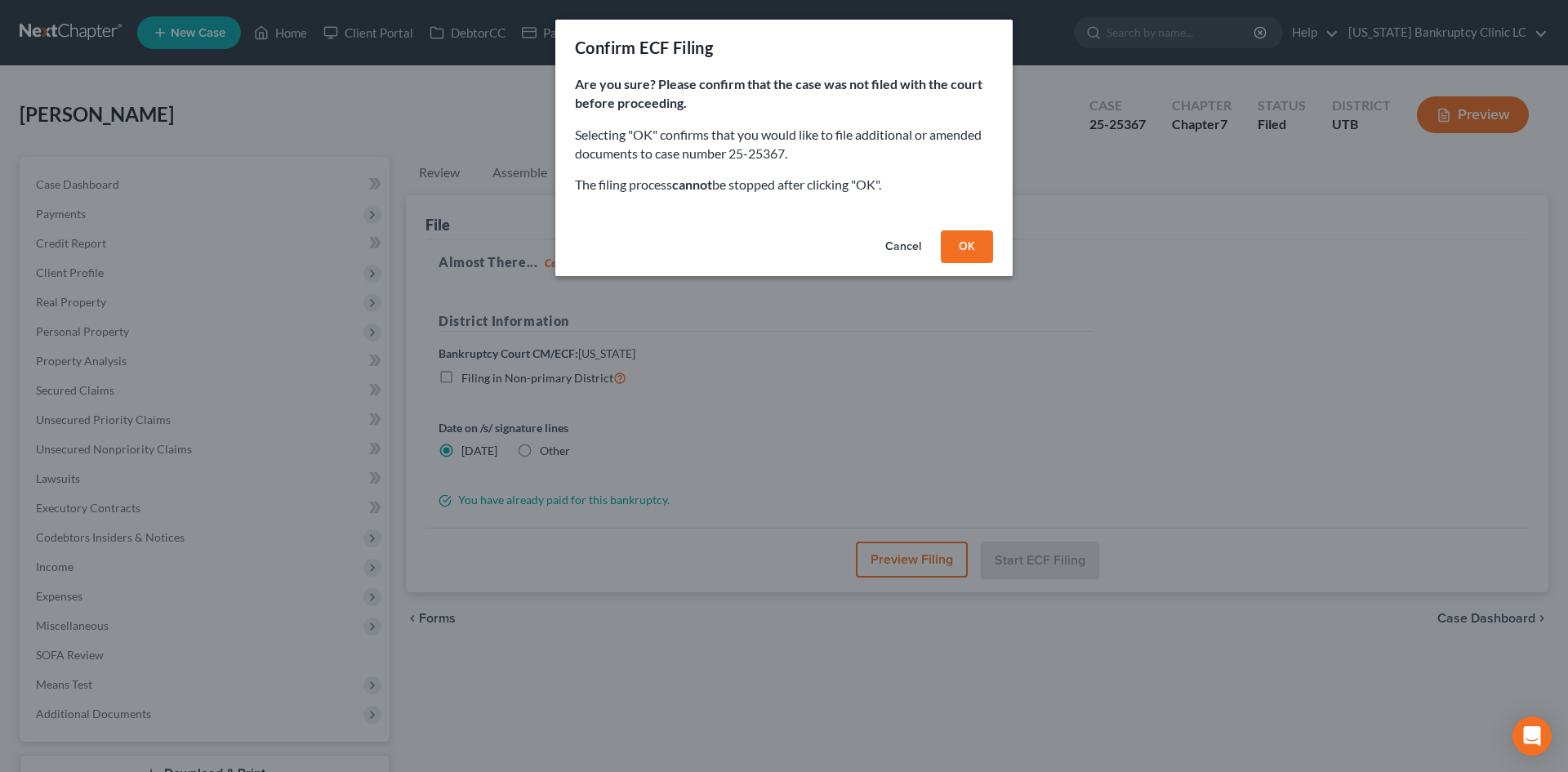
click at [963, 238] on button "OK" at bounding box center [967, 247] width 52 height 33
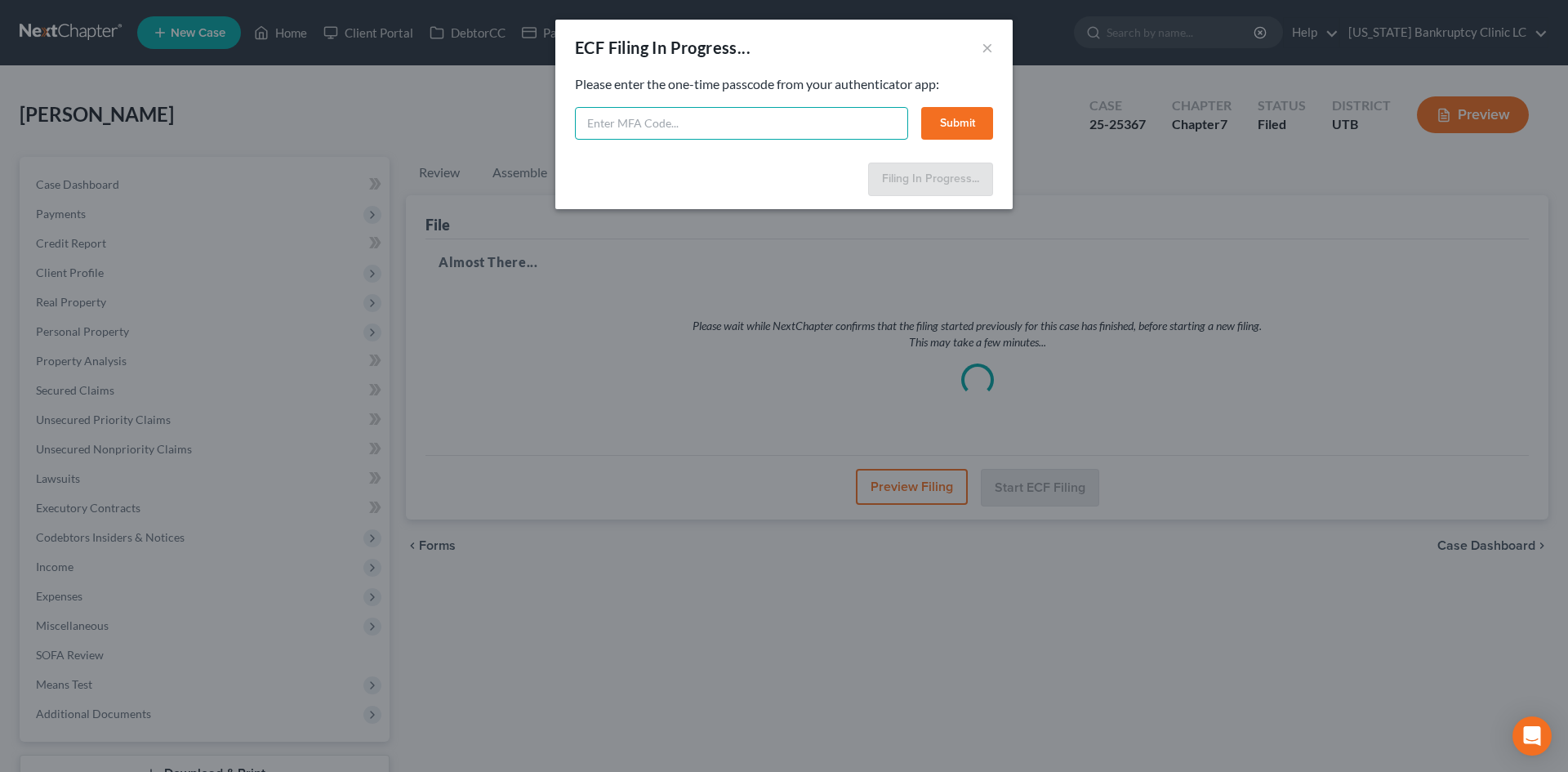
click at [784, 130] on input "text" at bounding box center [741, 123] width 334 height 33
click at [909, 116] on div "210998 Submit" at bounding box center [784, 123] width 418 height 33
click at [940, 119] on button "Submit" at bounding box center [957, 123] width 72 height 33
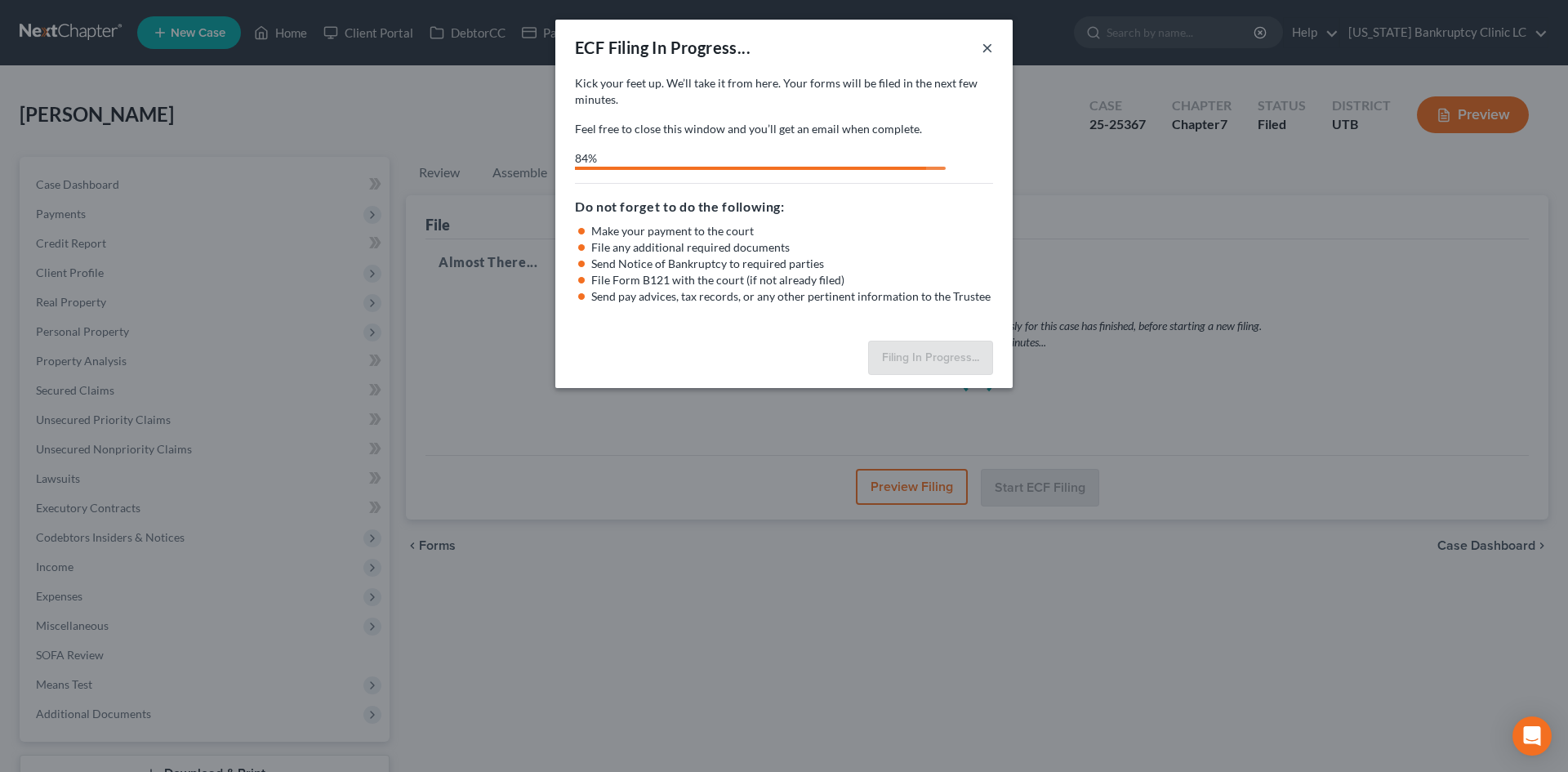
click at [989, 46] on button "×" at bounding box center [988, 46] width 12 height 19
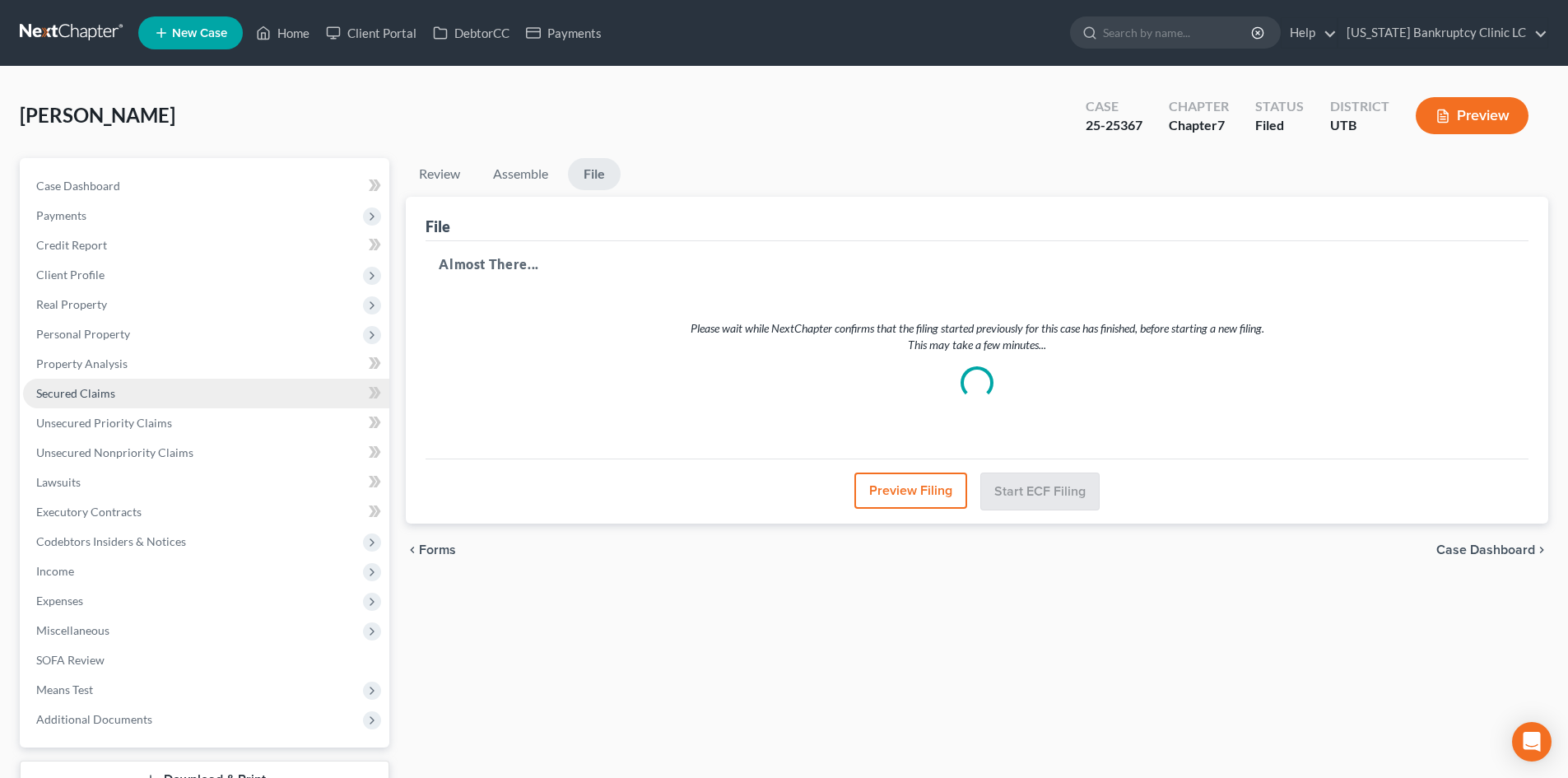
click at [118, 393] on link "Secured Claims" at bounding box center [206, 393] width 366 height 30
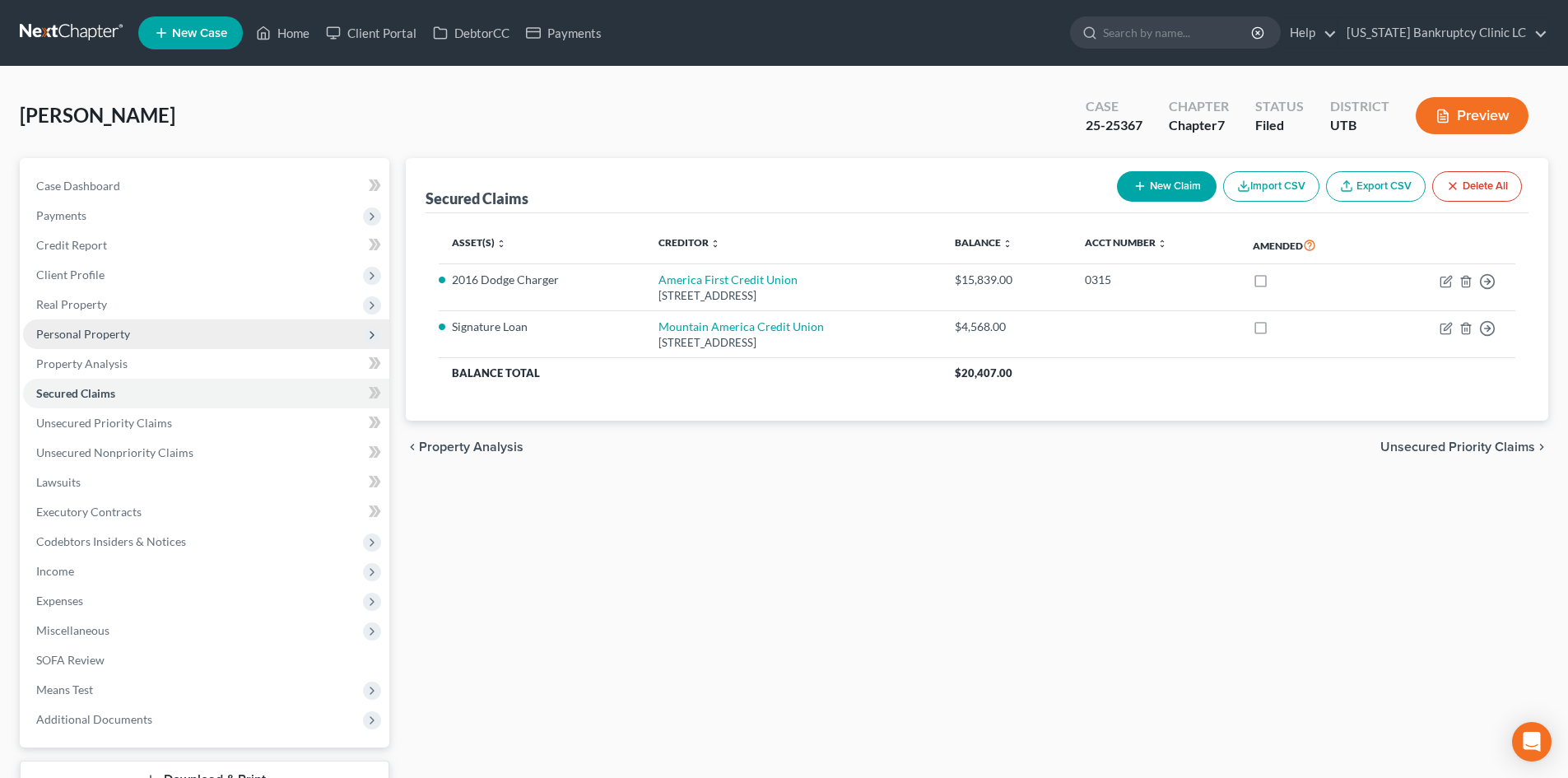
click at [123, 342] on span "Personal Property" at bounding box center [206, 334] width 366 height 30
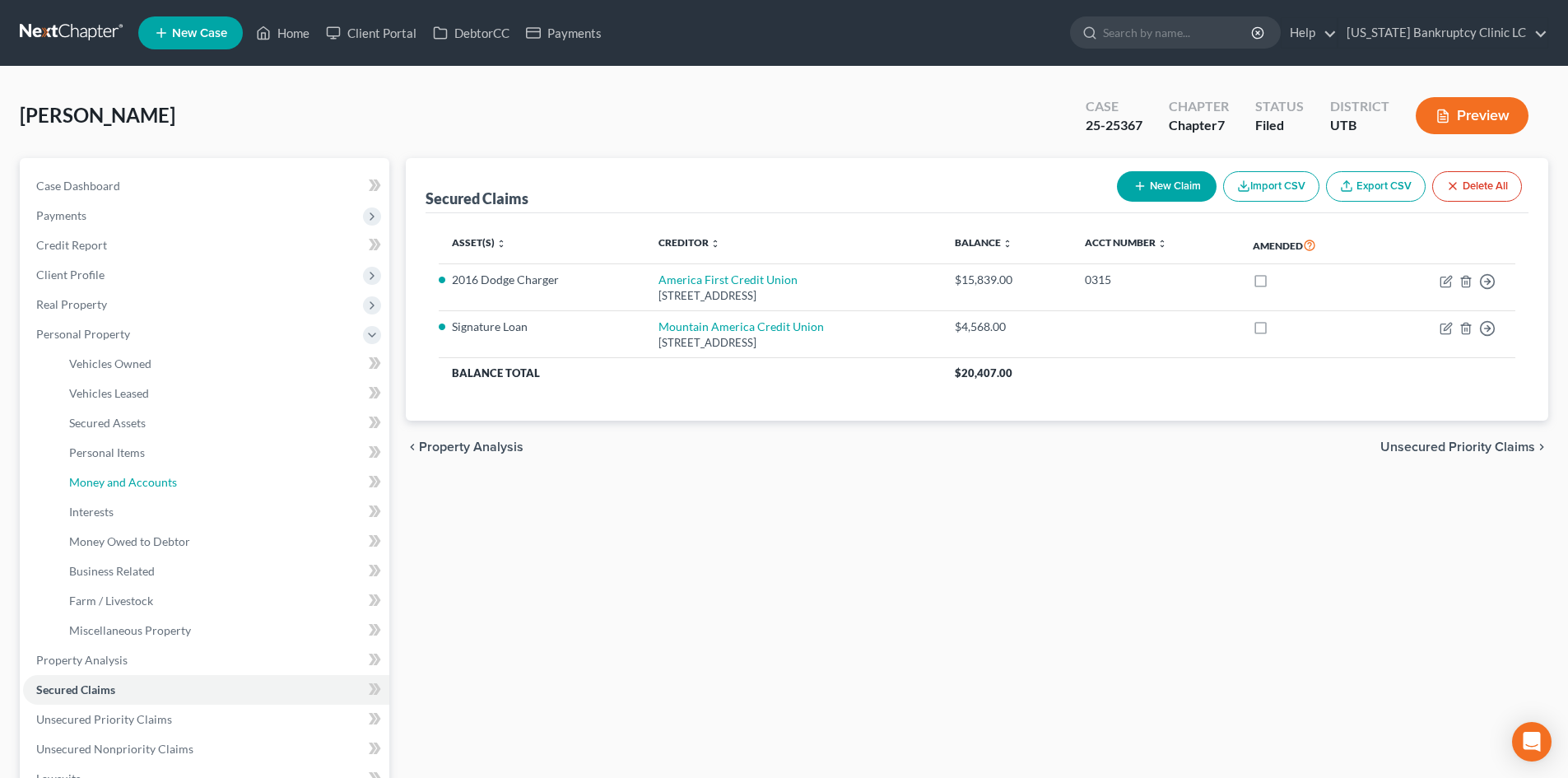
drag, startPoint x: 168, startPoint y: 478, endPoint x: 492, endPoint y: 552, distance: 332.3
click at [168, 478] on span "Money and Accounts" at bounding box center [123, 482] width 108 height 14
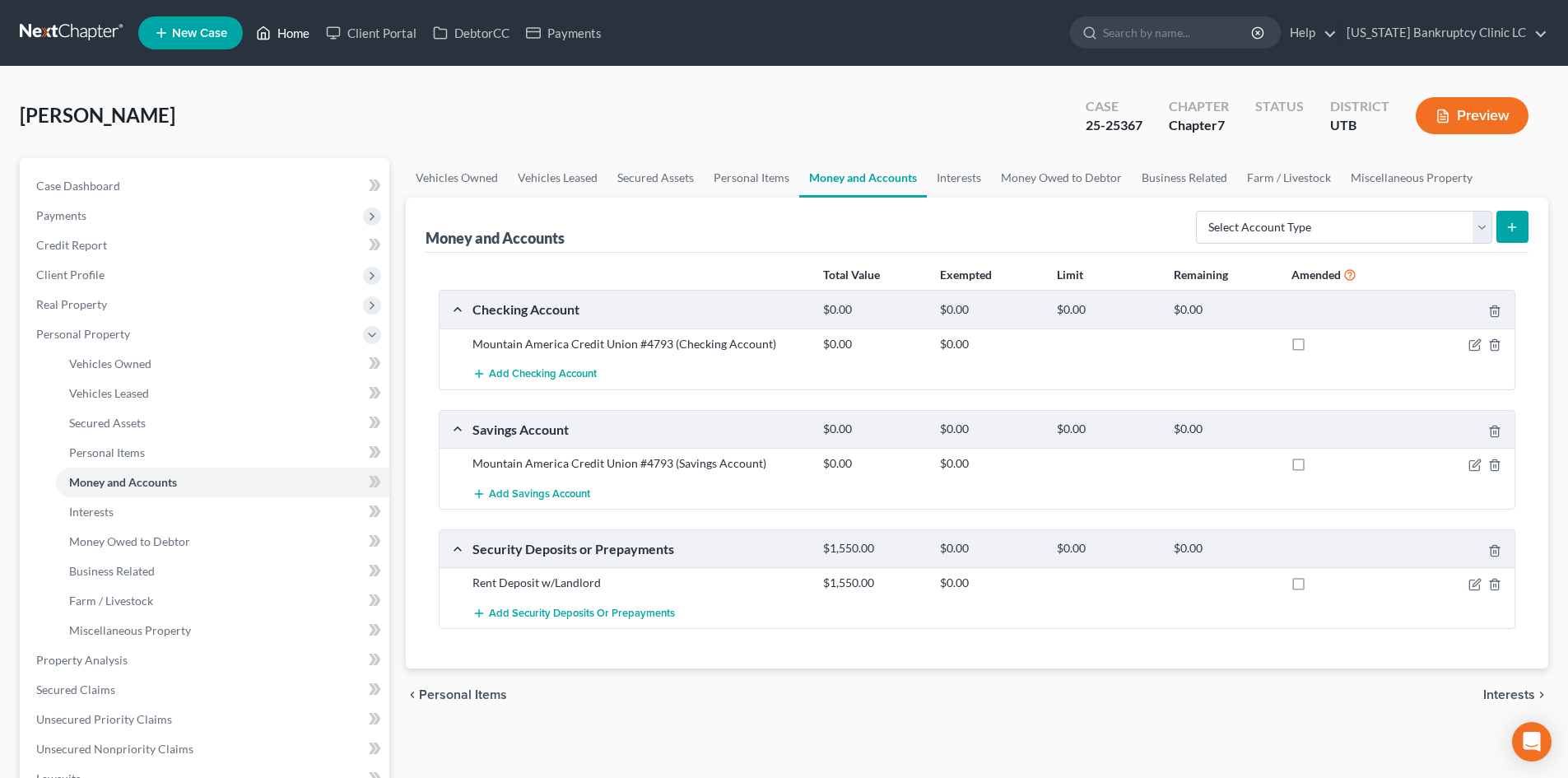
click at [304, 110] on div "[PERSON_NAME] Upgraded Case 25-25367 Chapter Chapter 7 Status District UTB Prev…" at bounding box center [784, 123] width 1528 height 72
click at [287, 31] on link "Home" at bounding box center [282, 32] width 70 height 30
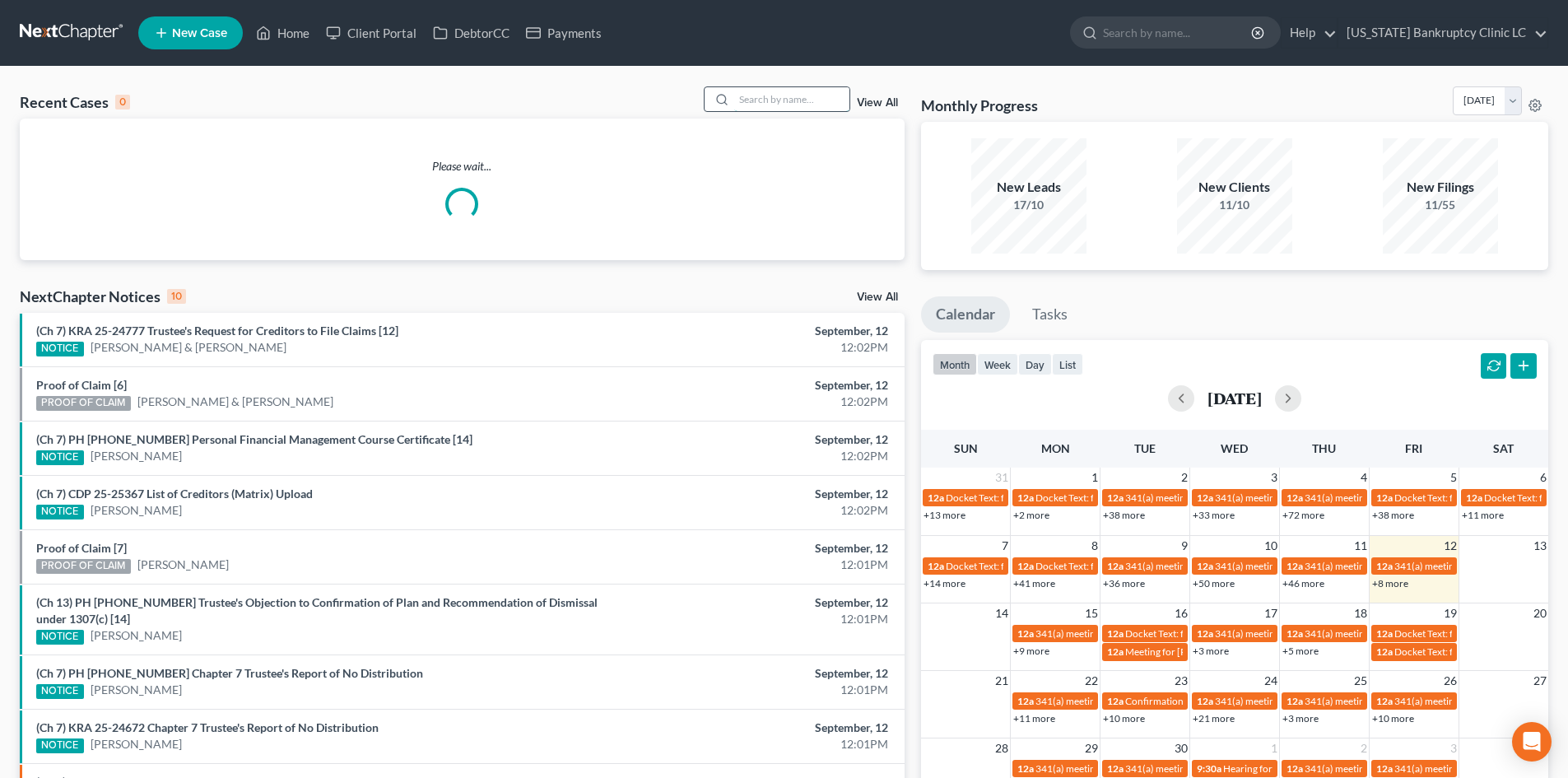
click at [816, 98] on input "search" at bounding box center [791, 100] width 115 height 24
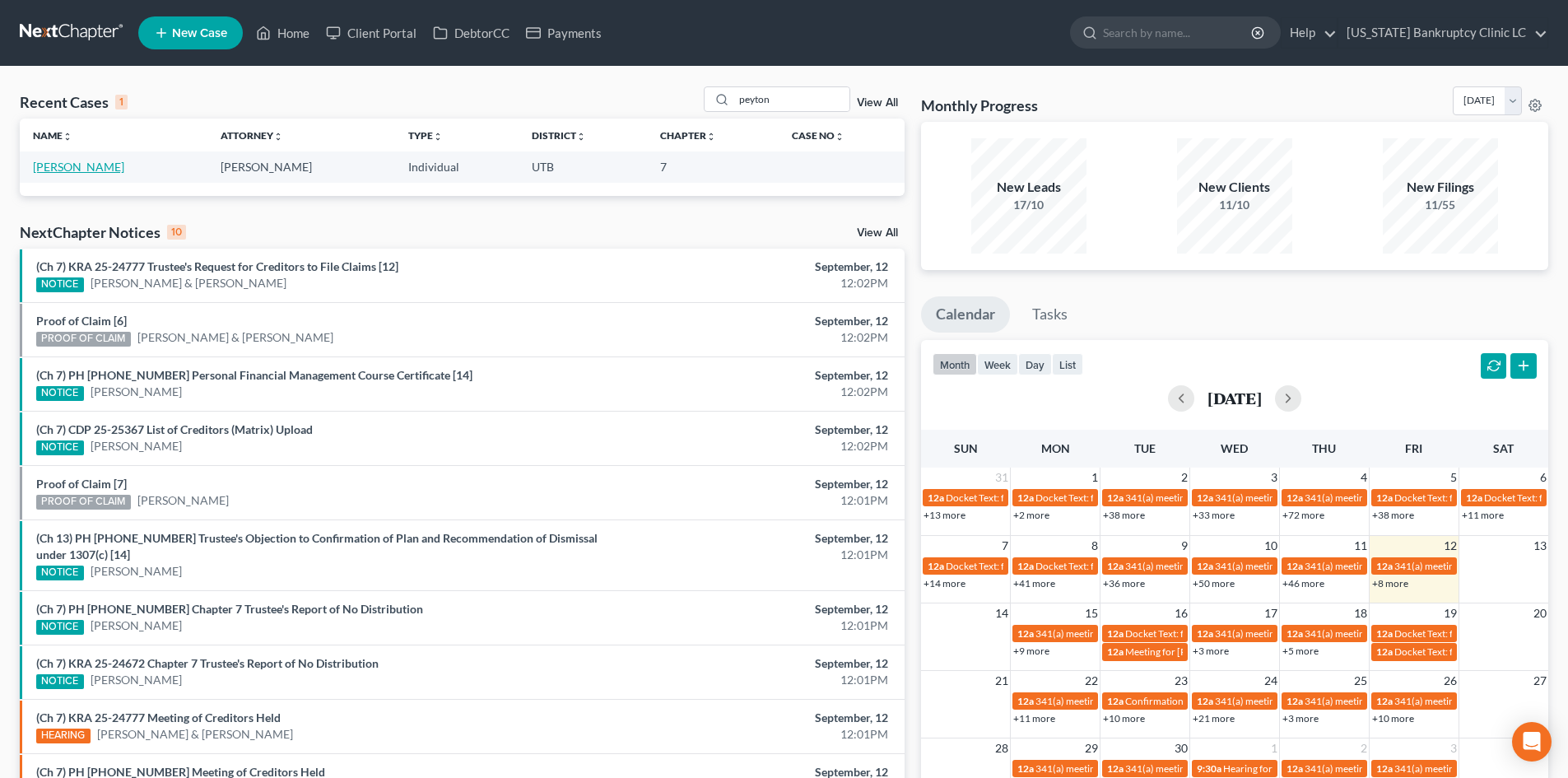
click at [92, 165] on link "[PERSON_NAME]" at bounding box center [78, 167] width 91 height 14
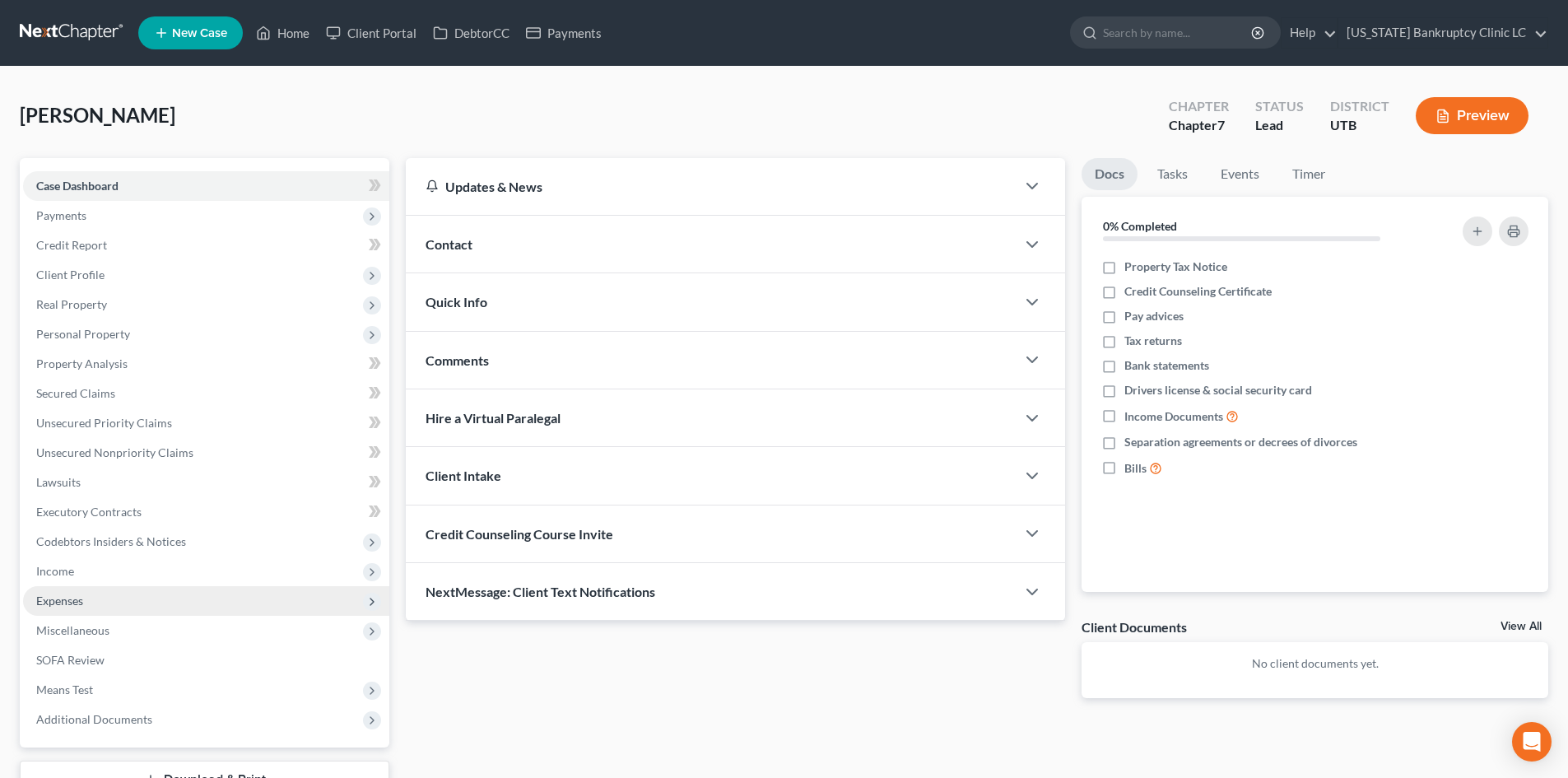
click at [108, 604] on span "Expenses" at bounding box center [206, 601] width 366 height 30
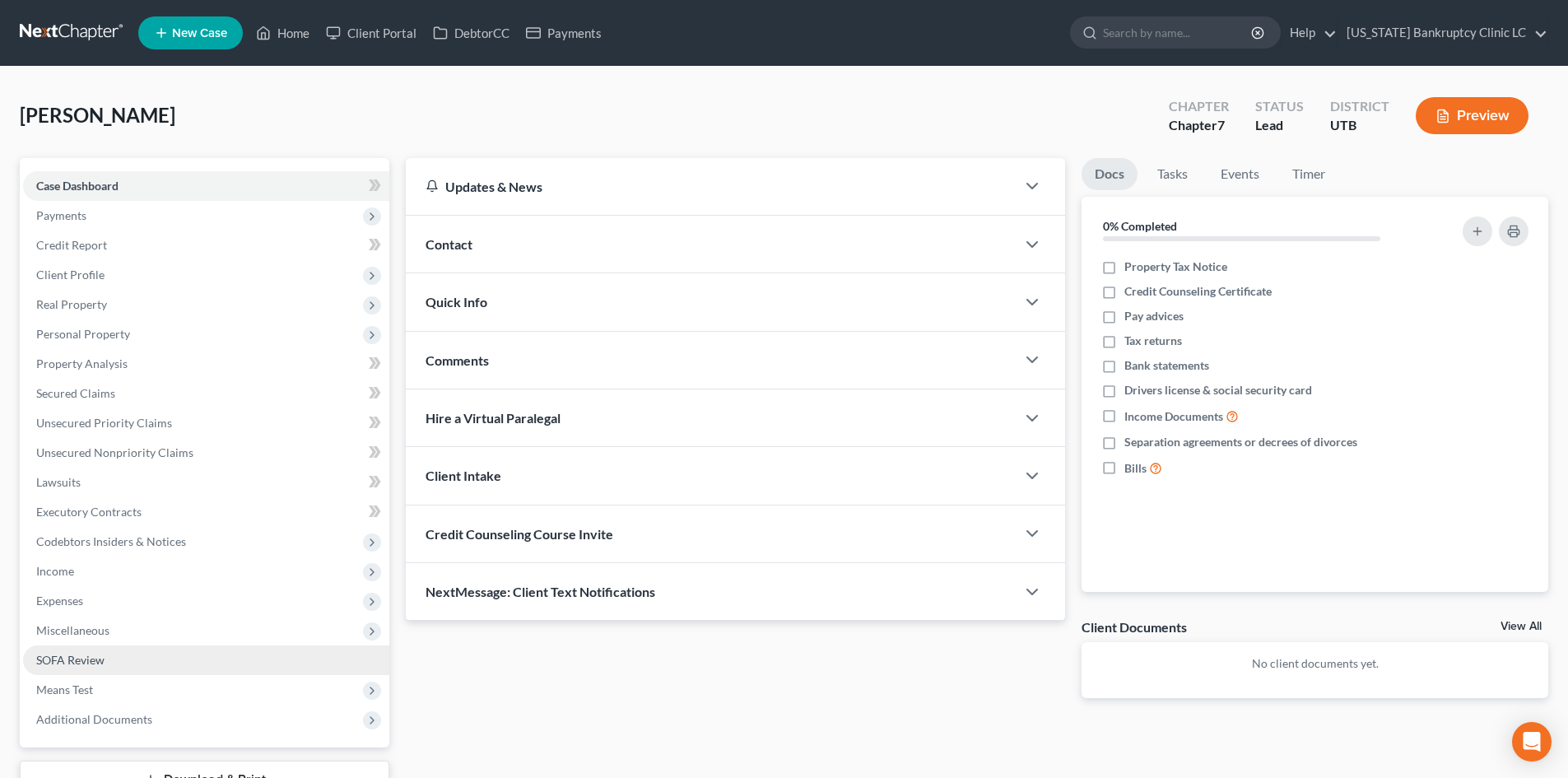
click at [130, 664] on link "SOFA Review" at bounding box center [206, 660] width 366 height 30
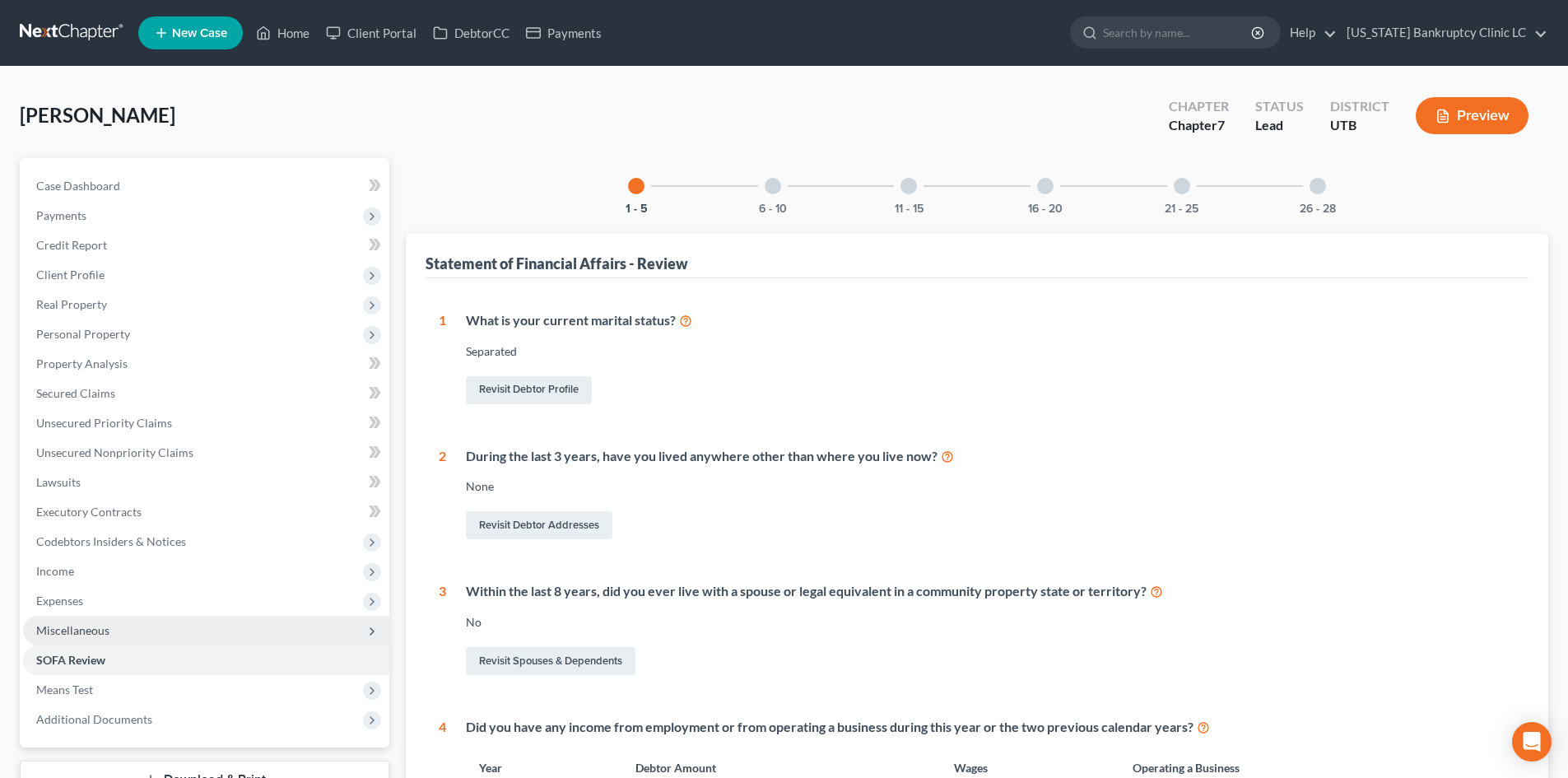
click at [98, 636] on span "Miscellaneous" at bounding box center [73, 630] width 73 height 14
click at [104, 635] on span "Miscellaneous" at bounding box center [73, 630] width 73 height 14
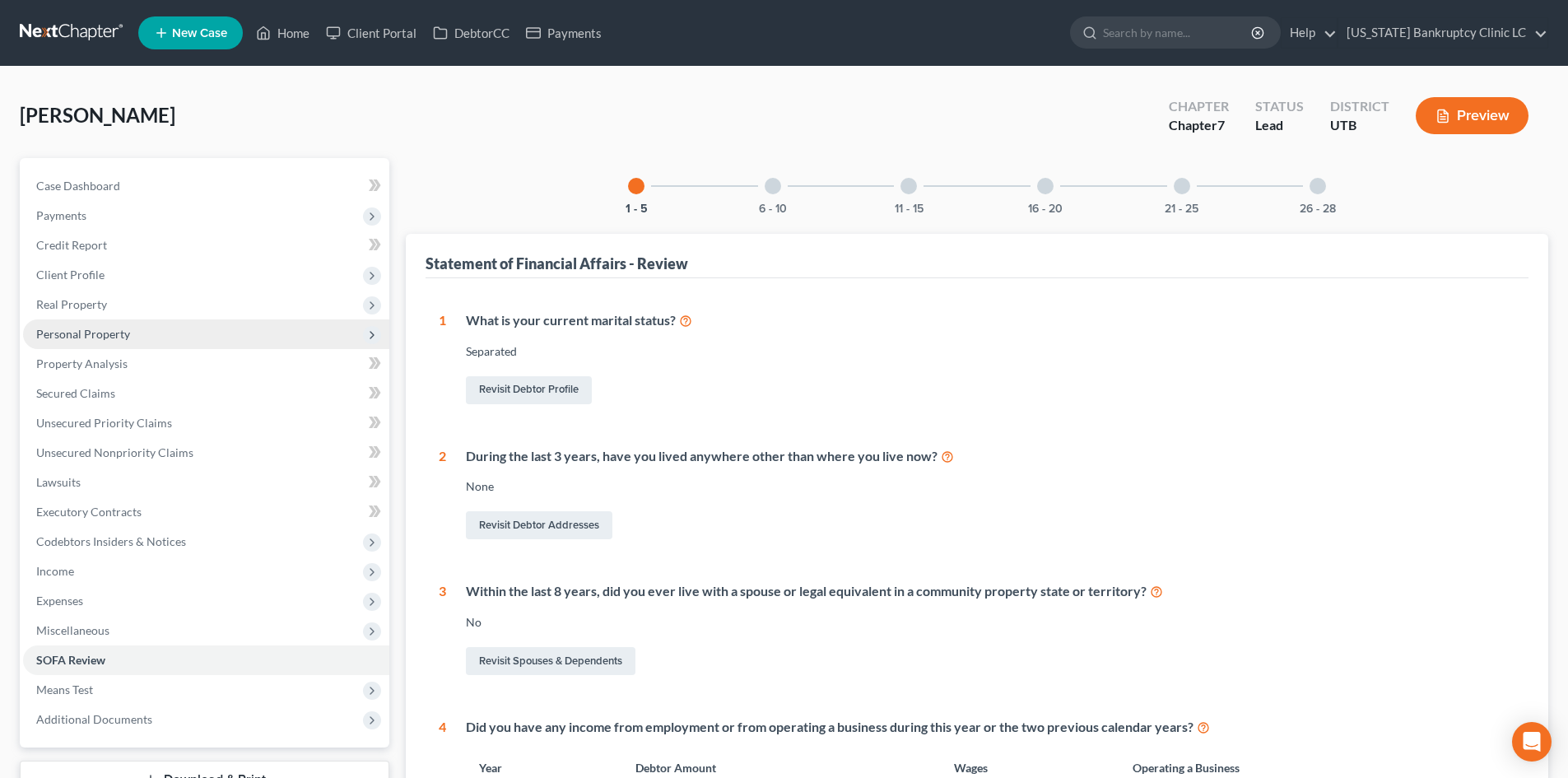
click at [128, 337] on span "Personal Property" at bounding box center [83, 334] width 94 height 14
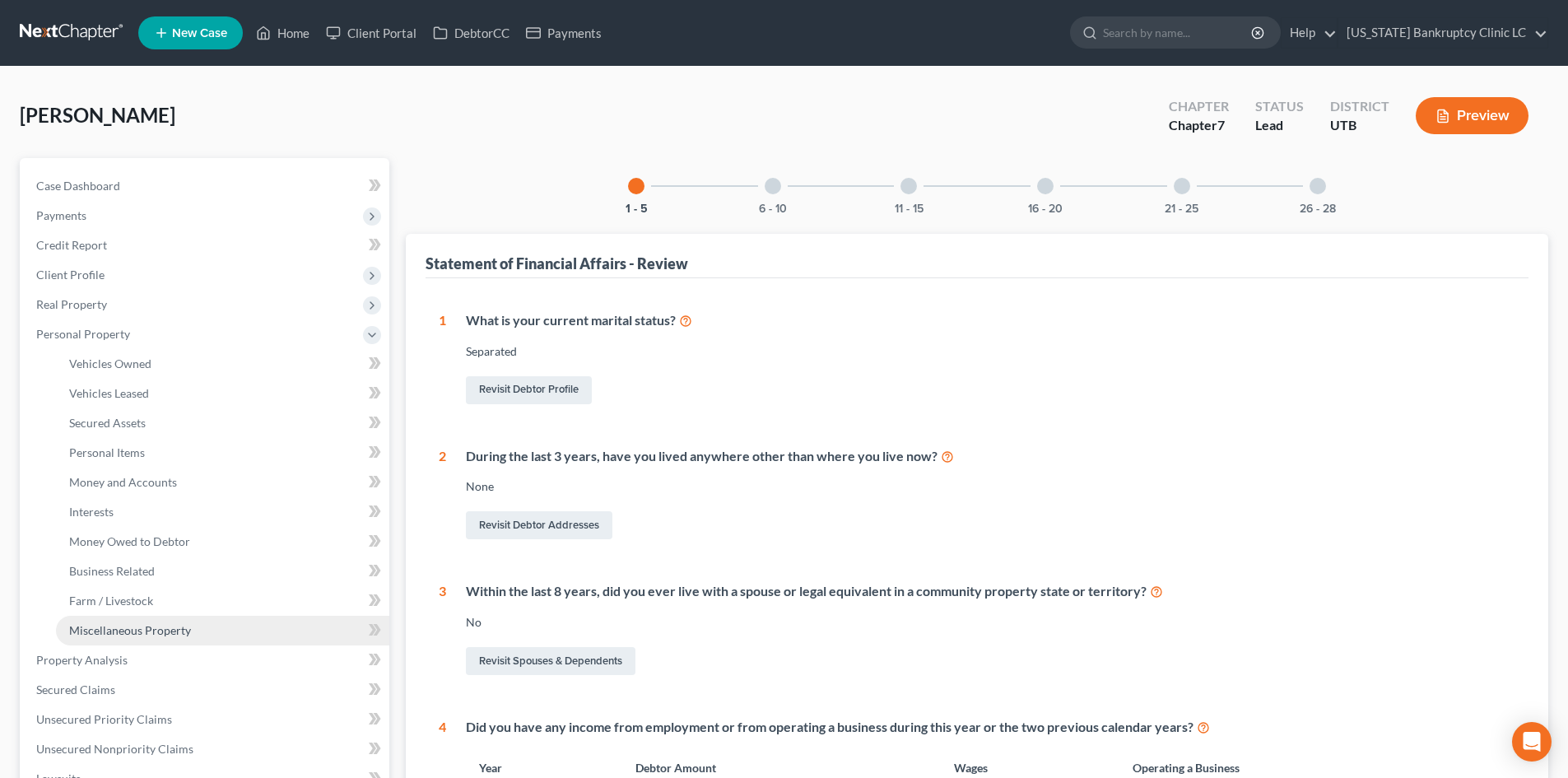
click at [117, 626] on span "Miscellaneous Property" at bounding box center [129, 630] width 122 height 14
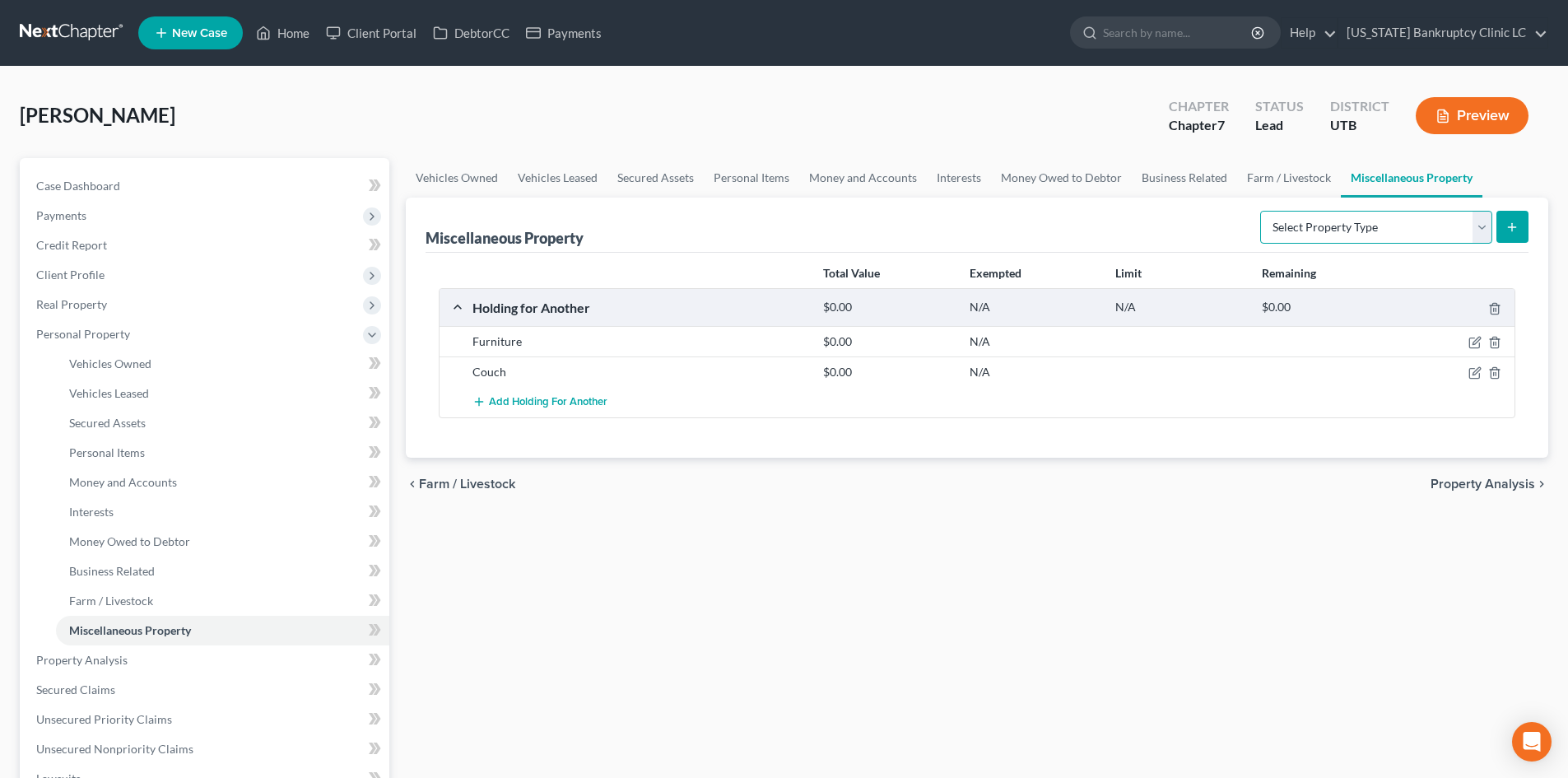
click at [1423, 230] on select "Select Property Type Assigned for Creditor Benefit [DATE] Holding for Another N…" at bounding box center [1376, 227] width 232 height 33
click at [1260, 211] on select "Select Property Type Assigned for Creditor Benefit [DATE] Holding for Another N…" at bounding box center [1376, 227] width 232 height 33
click at [1353, 211] on select "Select Property Type Assigned for Creditor Benefit [DATE] Holding for Another N…" at bounding box center [1376, 227] width 232 height 33
drag, startPoint x: 1354, startPoint y: 233, endPoint x: 1368, endPoint y: 232, distance: 14.0
click at [1354, 233] on select "Select Property Type Assigned for Creditor Benefit [DATE] Holding for Another N…" at bounding box center [1376, 227] width 232 height 33
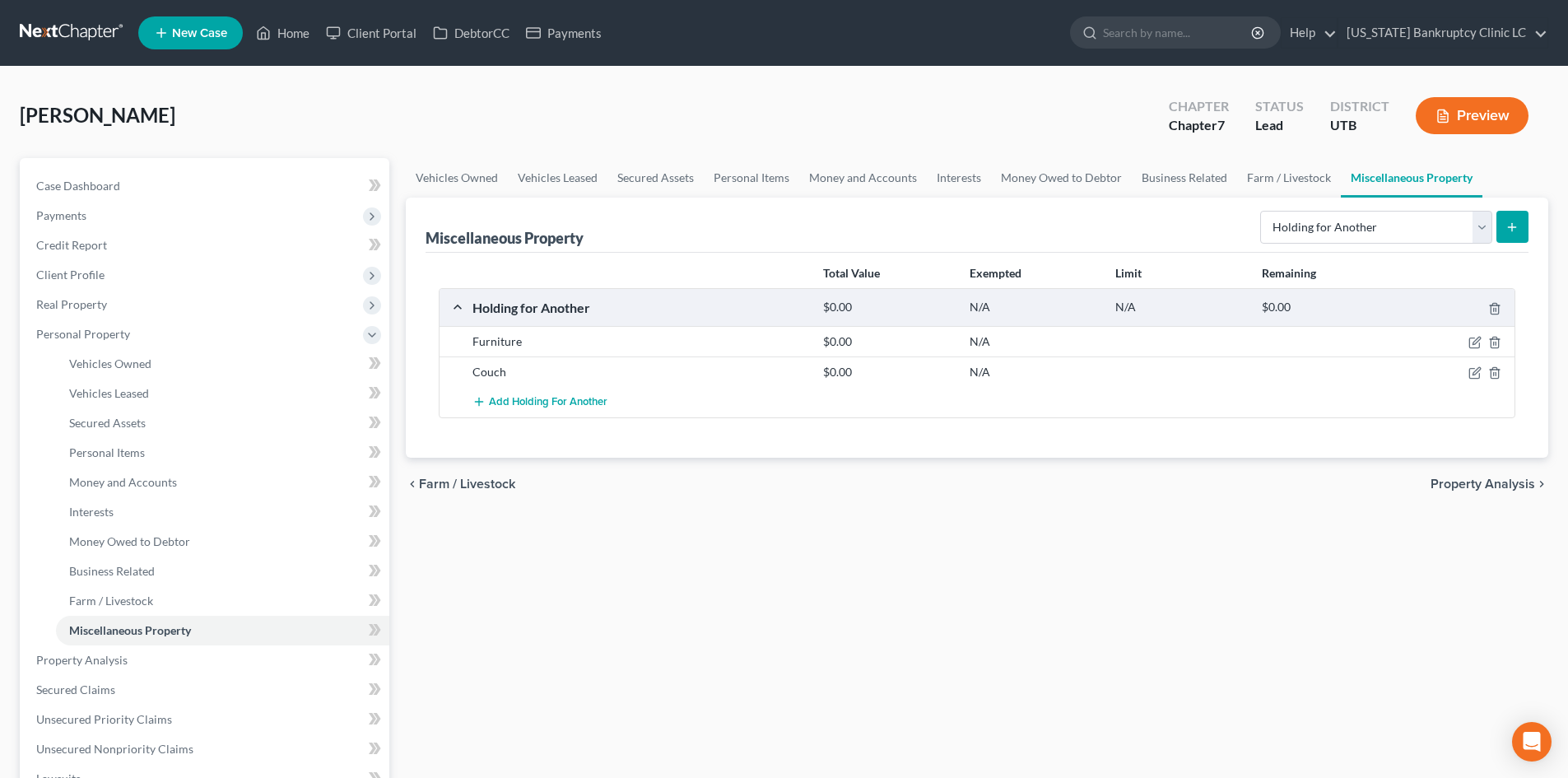
click at [1512, 230] on line "submit" at bounding box center [1512, 226] width 0 height 8
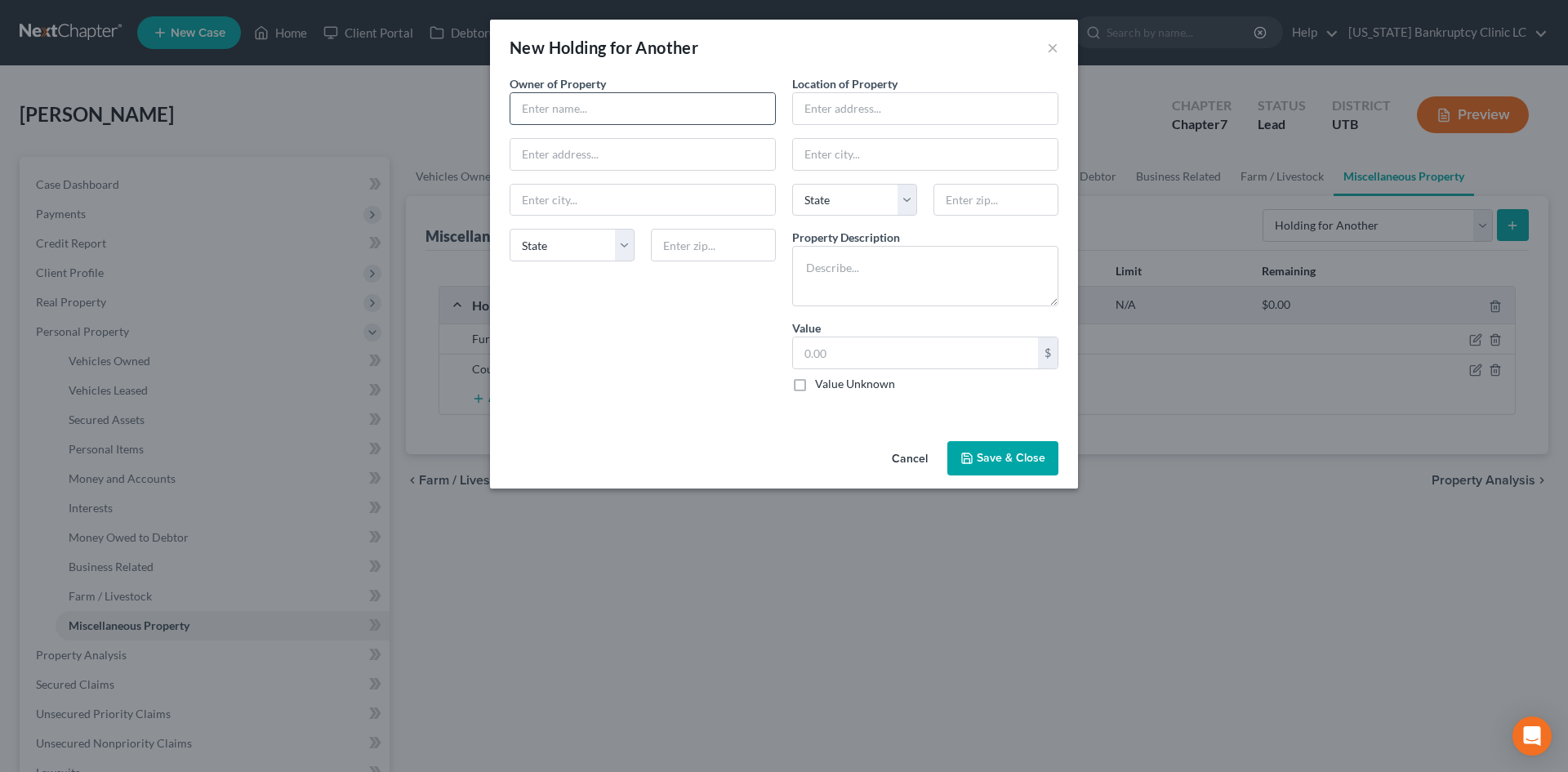
click at [587, 115] on input "text" at bounding box center [643, 108] width 264 height 31
click at [861, 262] on textarea at bounding box center [925, 276] width 266 height 61
click at [993, 466] on button "Save & Close" at bounding box center [1003, 458] width 111 height 35
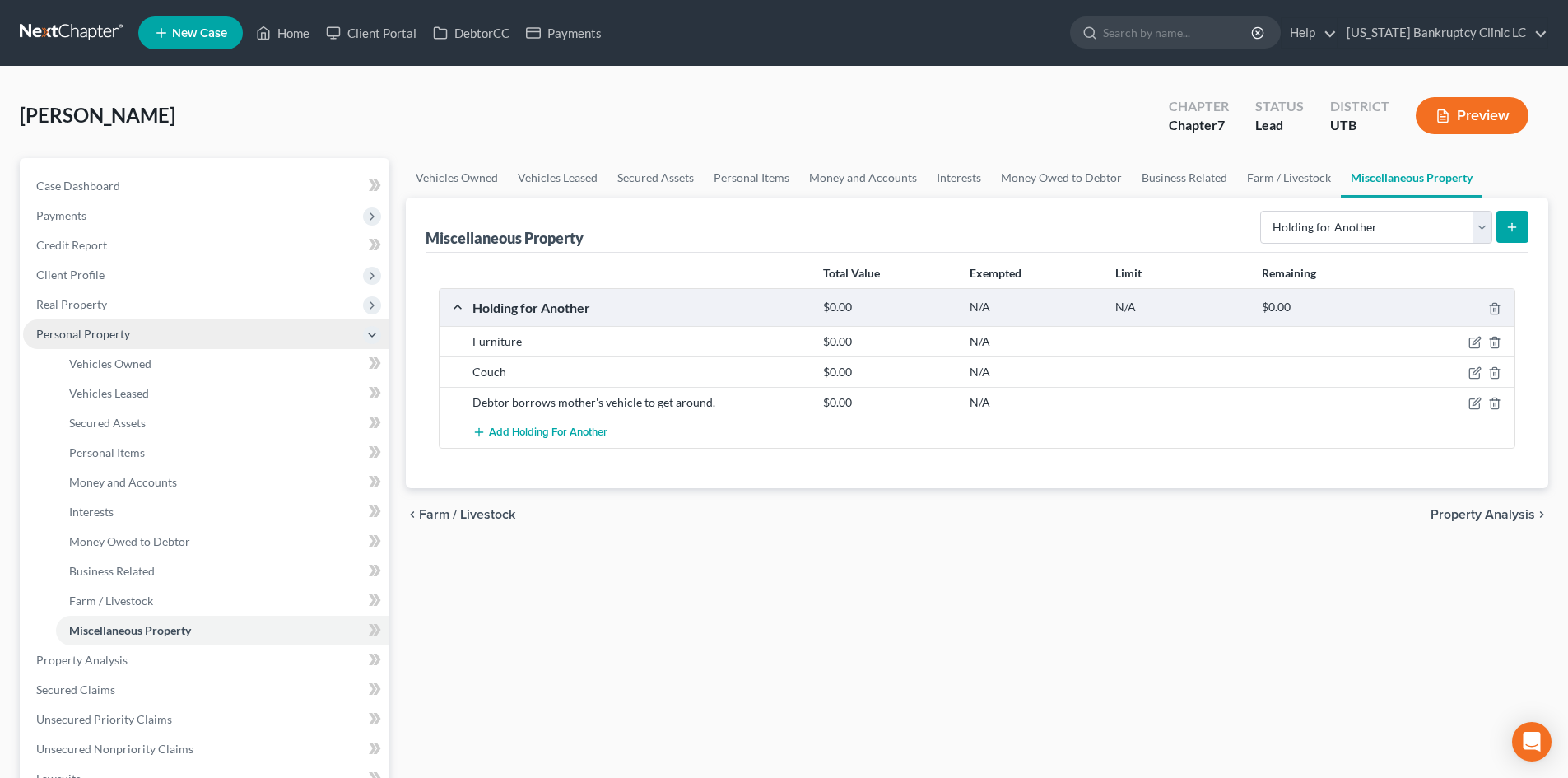
click at [130, 341] on span "Personal Property" at bounding box center [206, 334] width 366 height 30
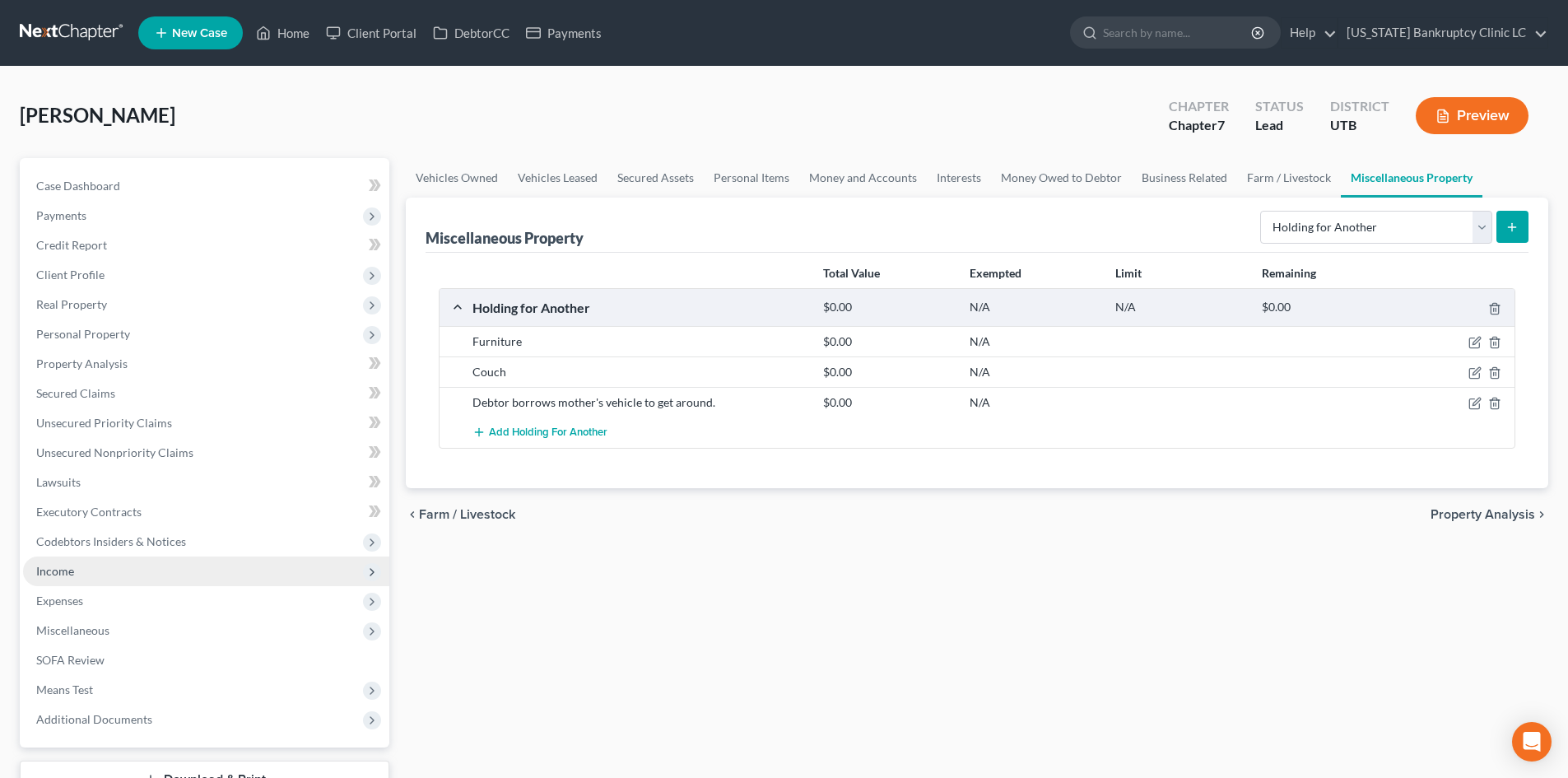
click at [104, 573] on span "Income" at bounding box center [206, 571] width 366 height 30
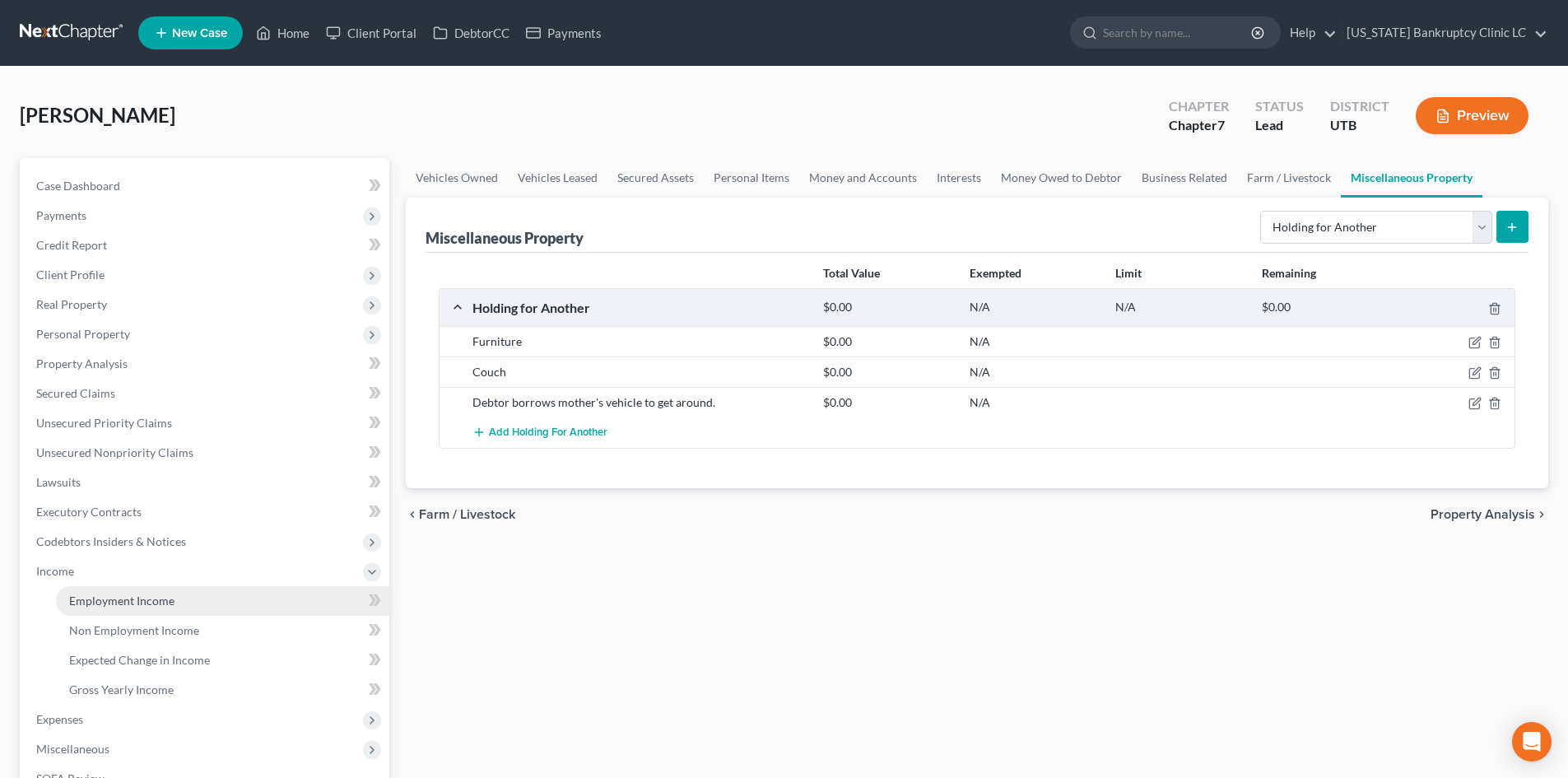
click at [99, 596] on span "Employment Income" at bounding box center [122, 600] width 105 height 14
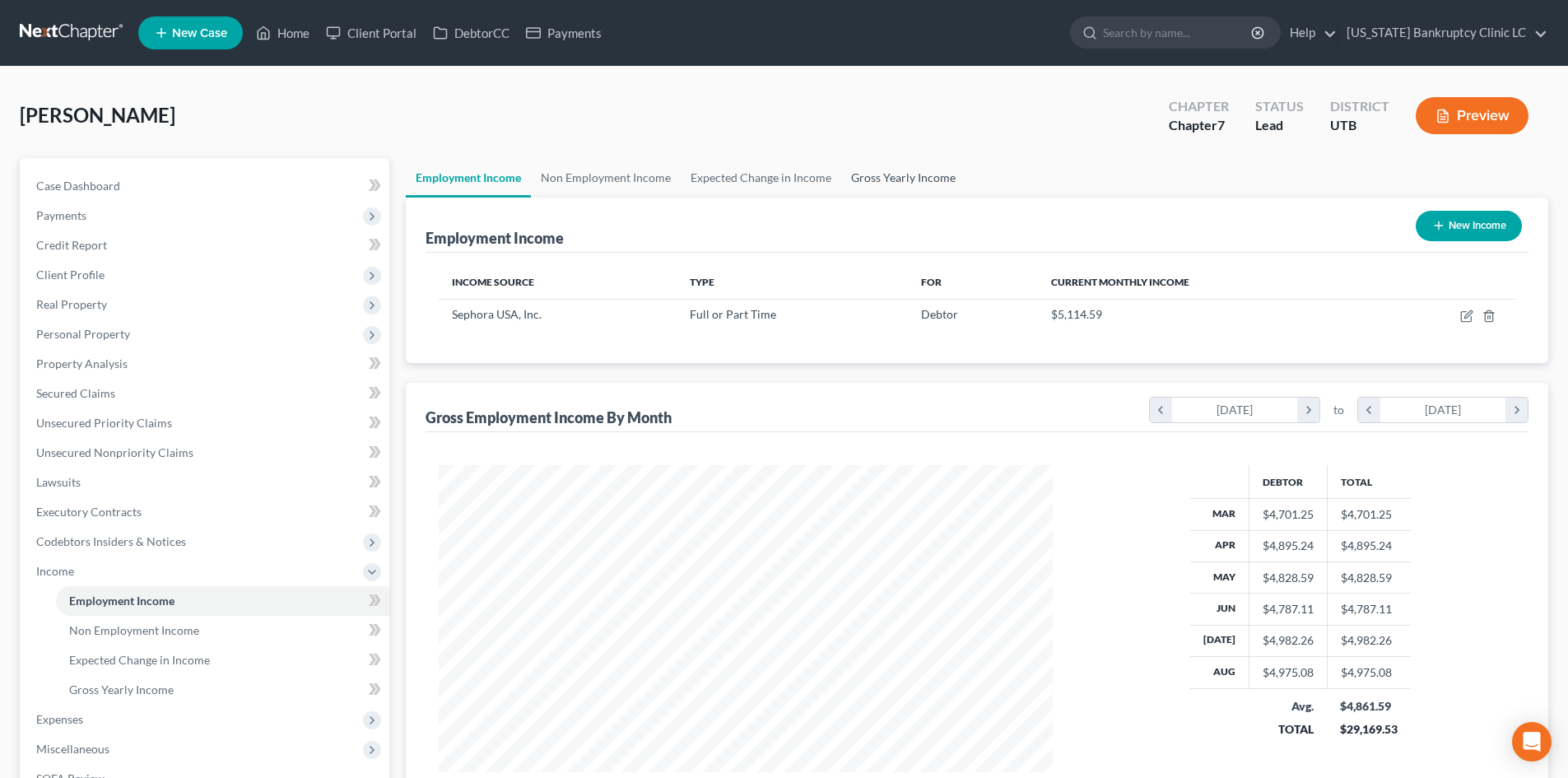
scroll to position [307, 647]
click at [932, 173] on link "Gross Yearly Income" at bounding box center [904, 178] width 124 height 39
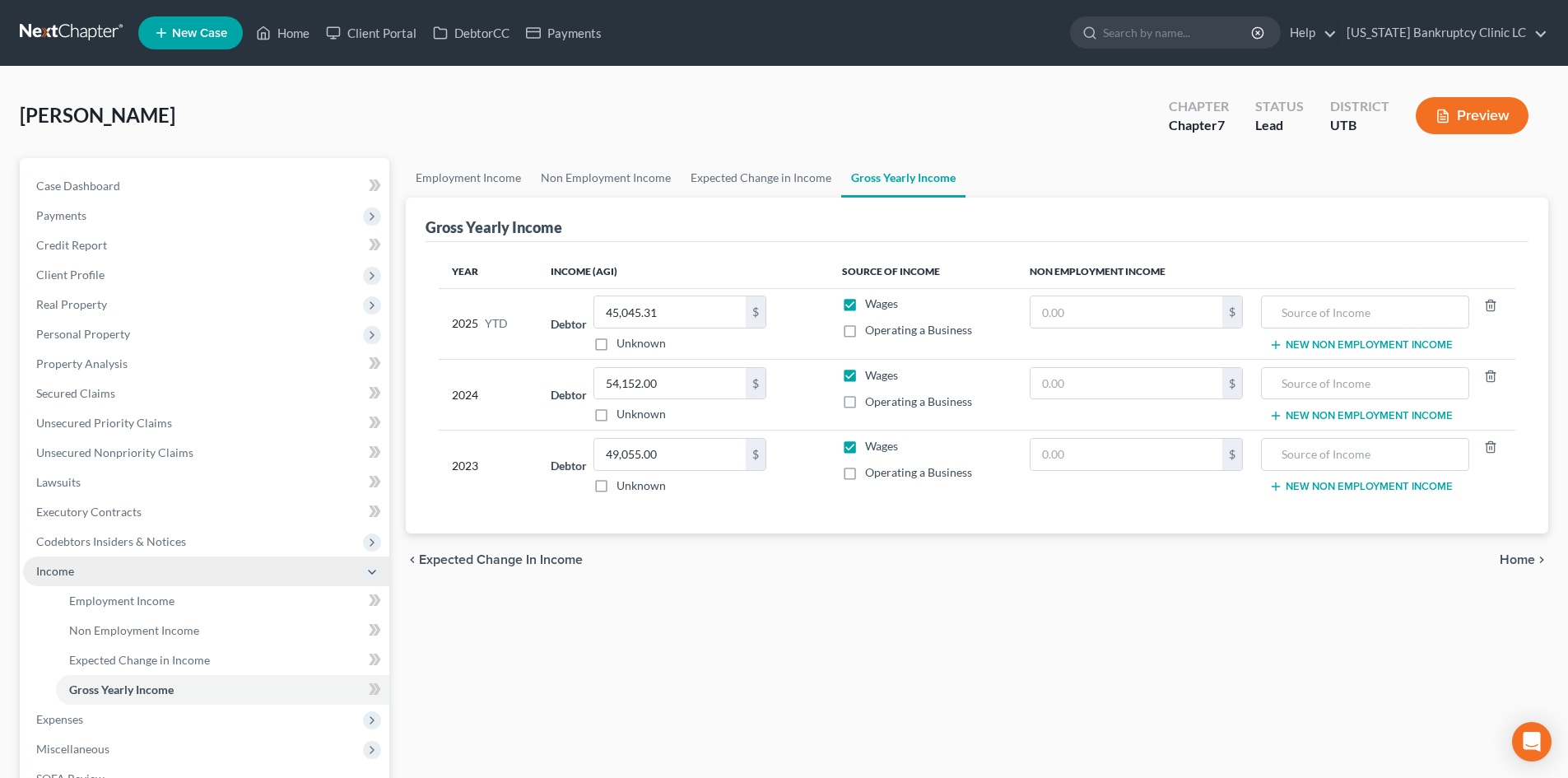
click at [64, 569] on span "Income" at bounding box center [55, 571] width 37 height 14
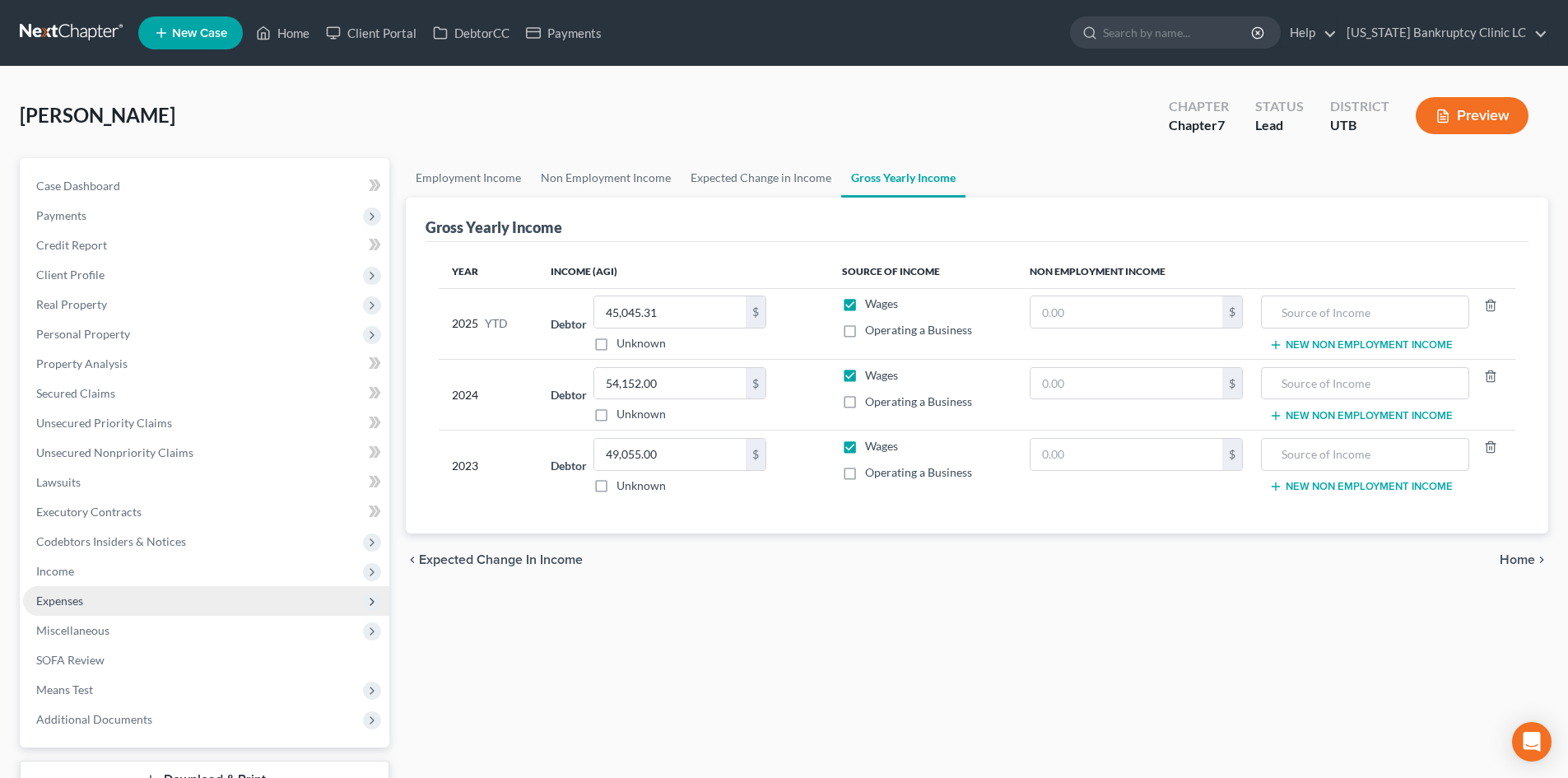
click at [75, 594] on span "Expenses" at bounding box center [60, 600] width 47 height 14
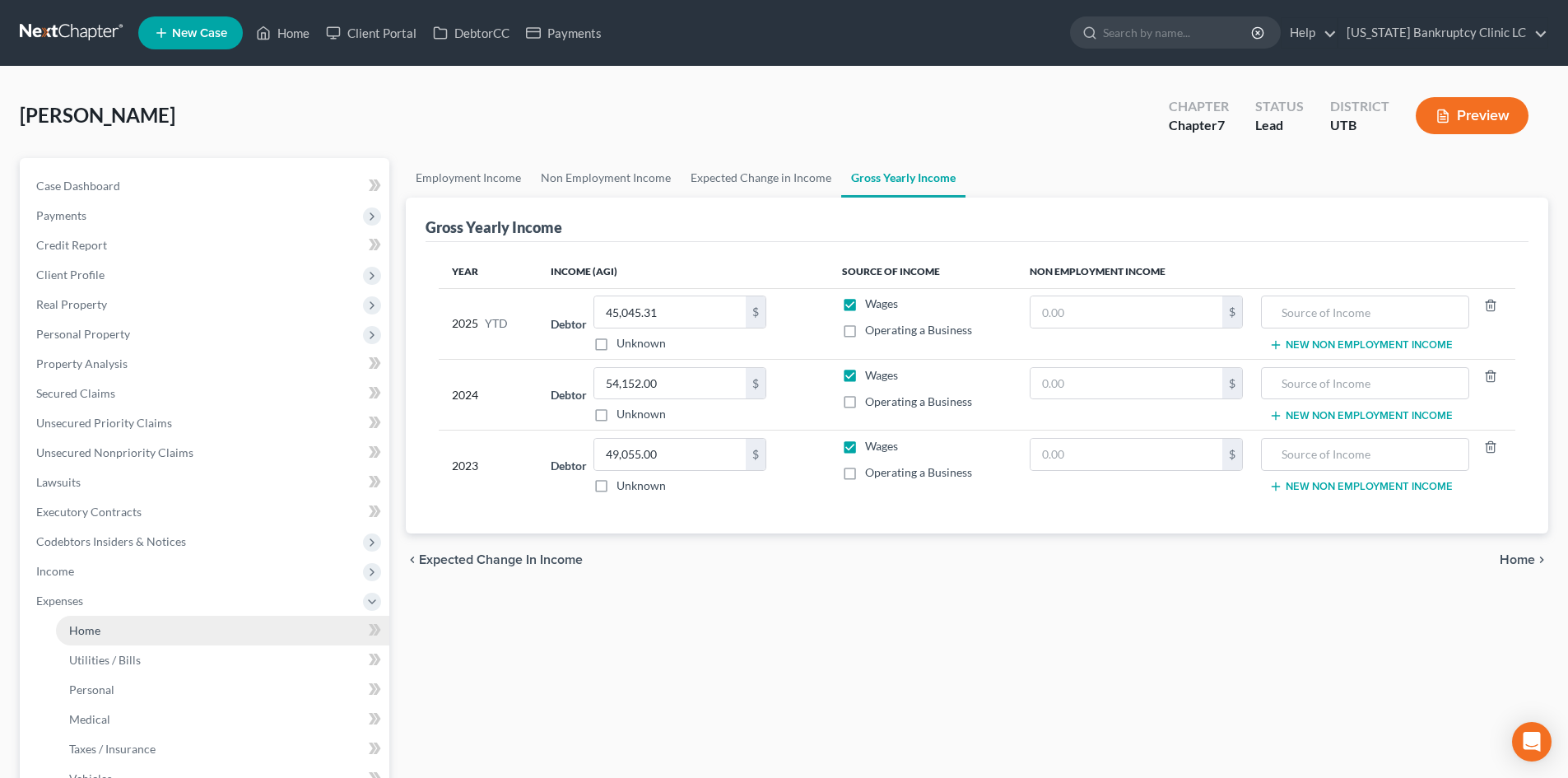
click at [109, 635] on link "Home" at bounding box center [223, 631] width 334 height 30
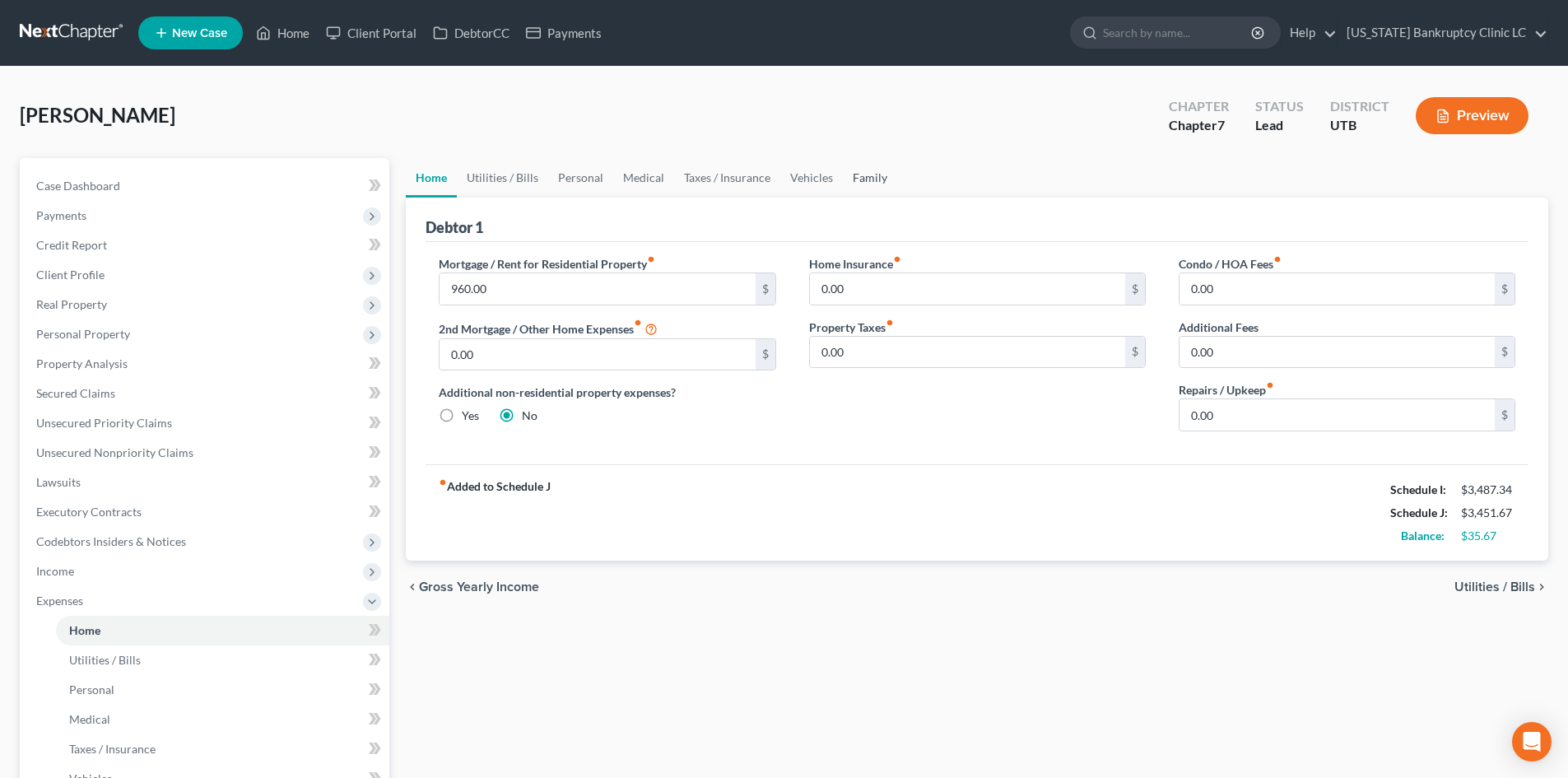
click at [882, 169] on link "Family" at bounding box center [870, 178] width 54 height 39
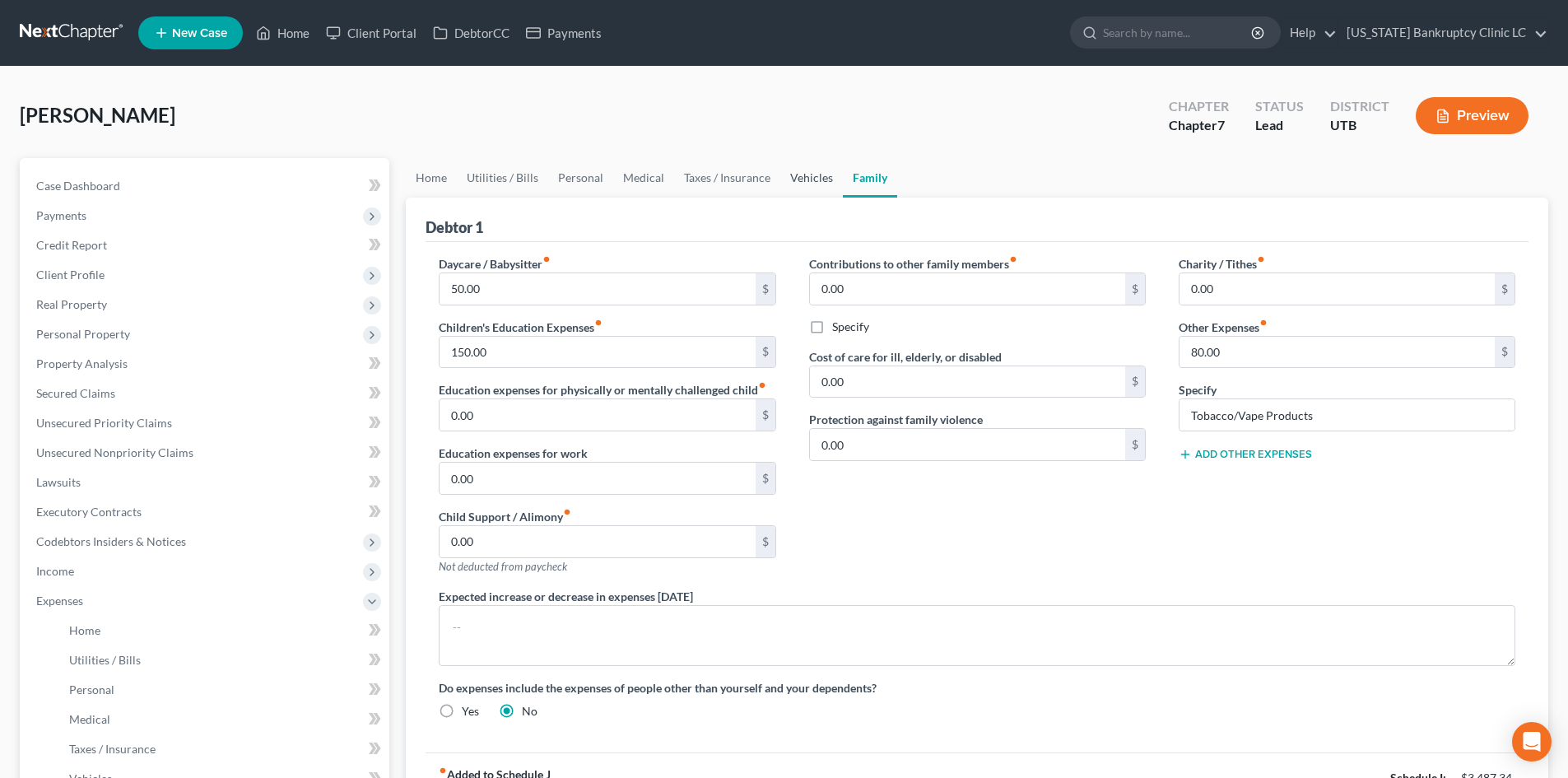
click at [787, 186] on link "Vehicles" at bounding box center [812, 178] width 63 height 39
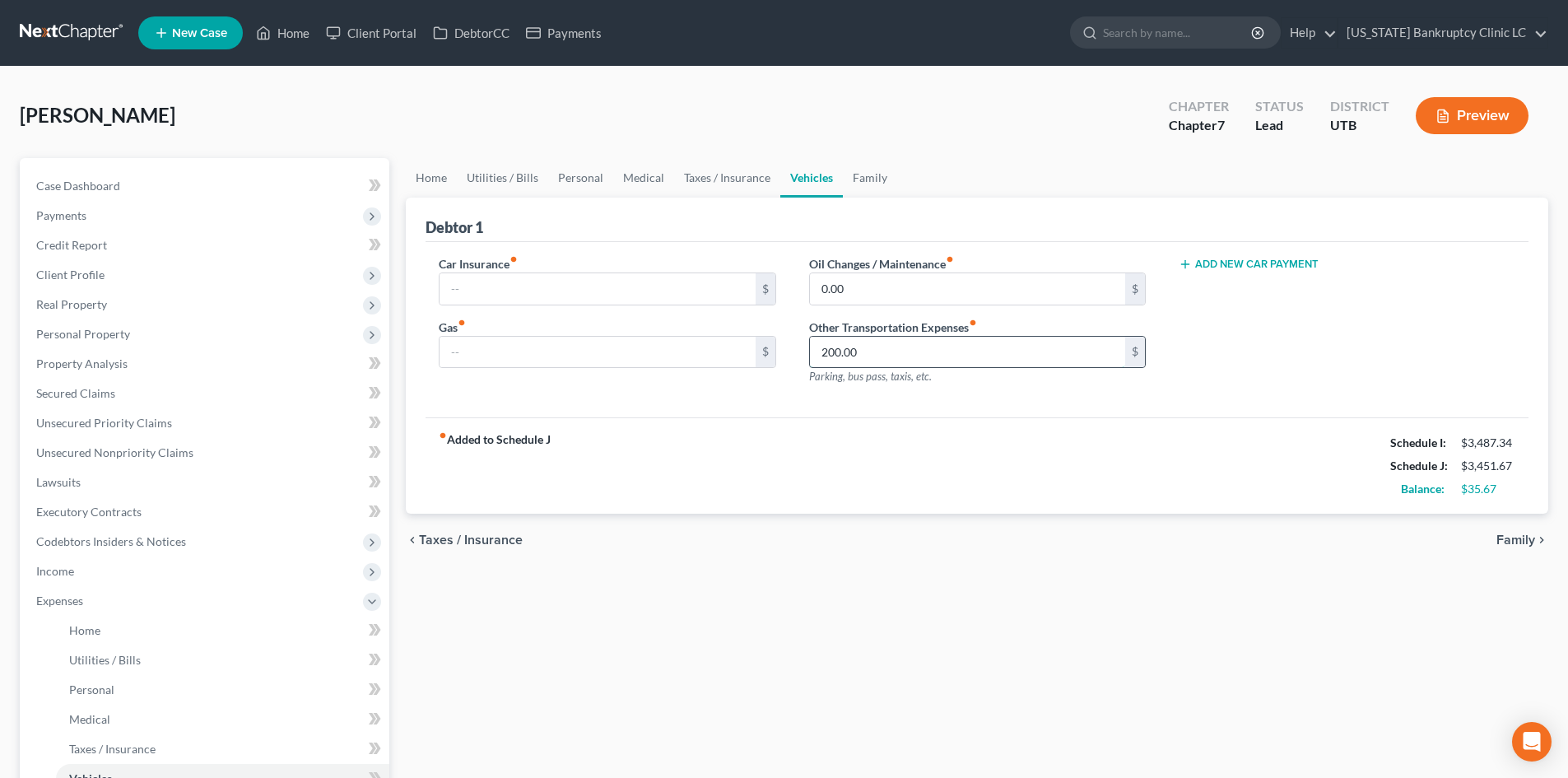
click at [897, 358] on input "200.00" at bounding box center [967, 352] width 315 height 31
click at [528, 375] on div "Car Insurance fiber_manual_record $ Gas fiber_manual_record $" at bounding box center [607, 327] width 369 height 143
click at [550, 342] on input "text" at bounding box center [597, 352] width 315 height 31
click at [1065, 426] on div "fiber_manual_record Added to Schedule J Schedule I: $3,487.34 Schedule J: $3,45…" at bounding box center [977, 465] width 1103 height 96
click at [60, 604] on span "Expenses" at bounding box center [60, 600] width 47 height 14
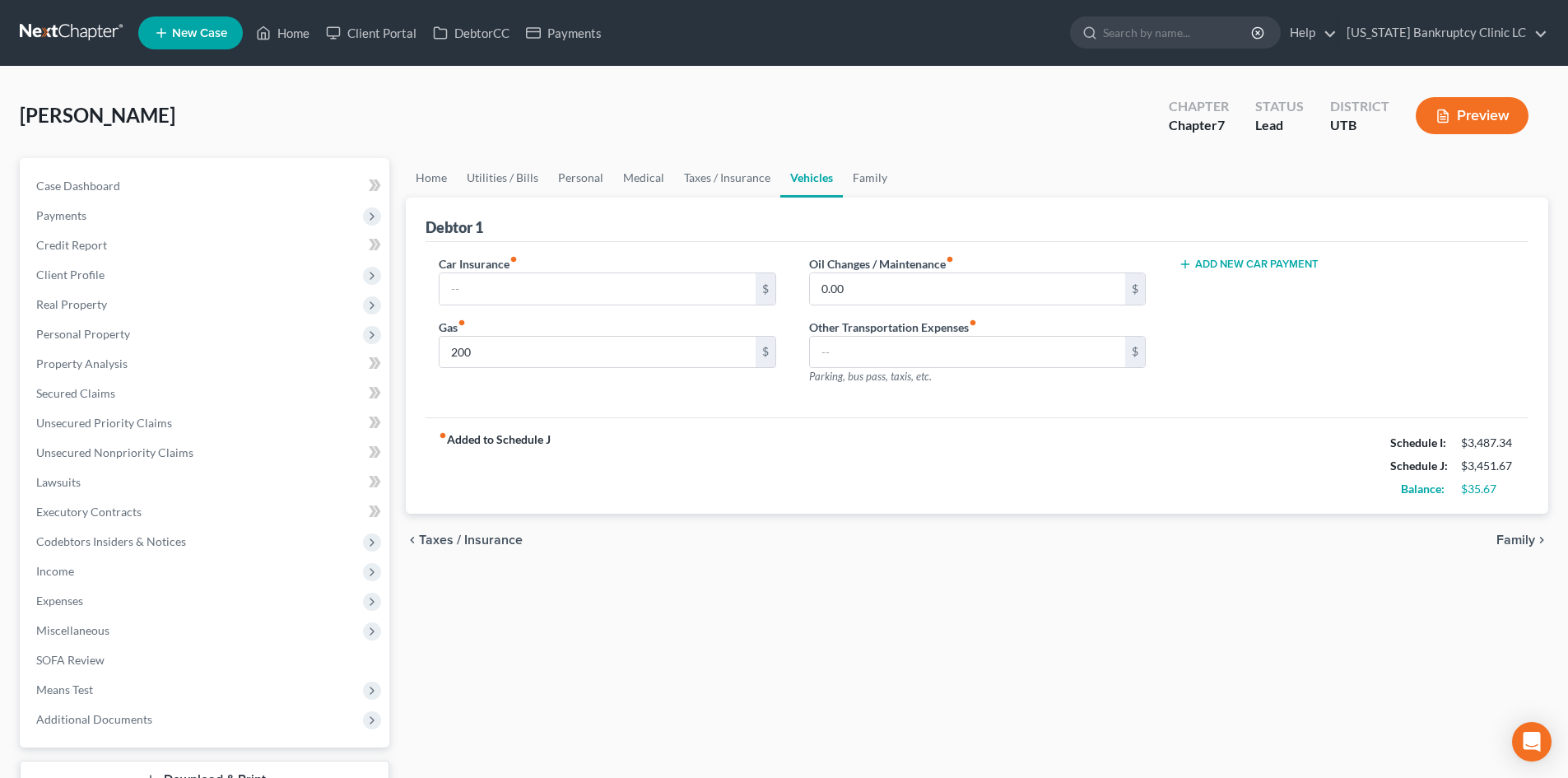
click at [505, 79] on div "[PERSON_NAME] Upgraded Chapter Chapter 7 Status Lead District UTB Preview Petit…" at bounding box center [784, 471] width 1568 height 809
click at [103, 252] on link "Credit Report" at bounding box center [206, 245] width 366 height 30
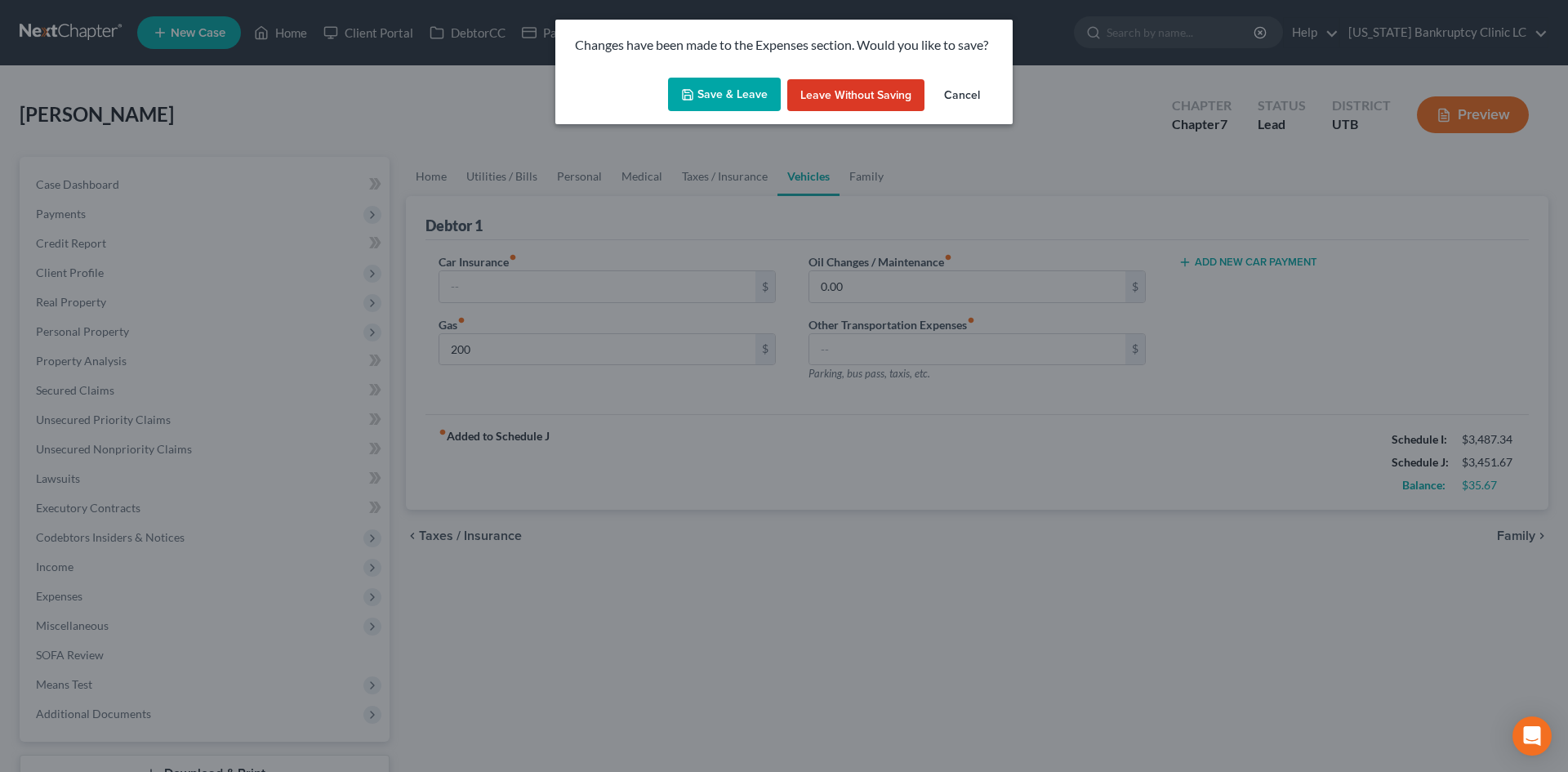
click at [762, 91] on button "Save & Leave" at bounding box center [724, 95] width 112 height 35
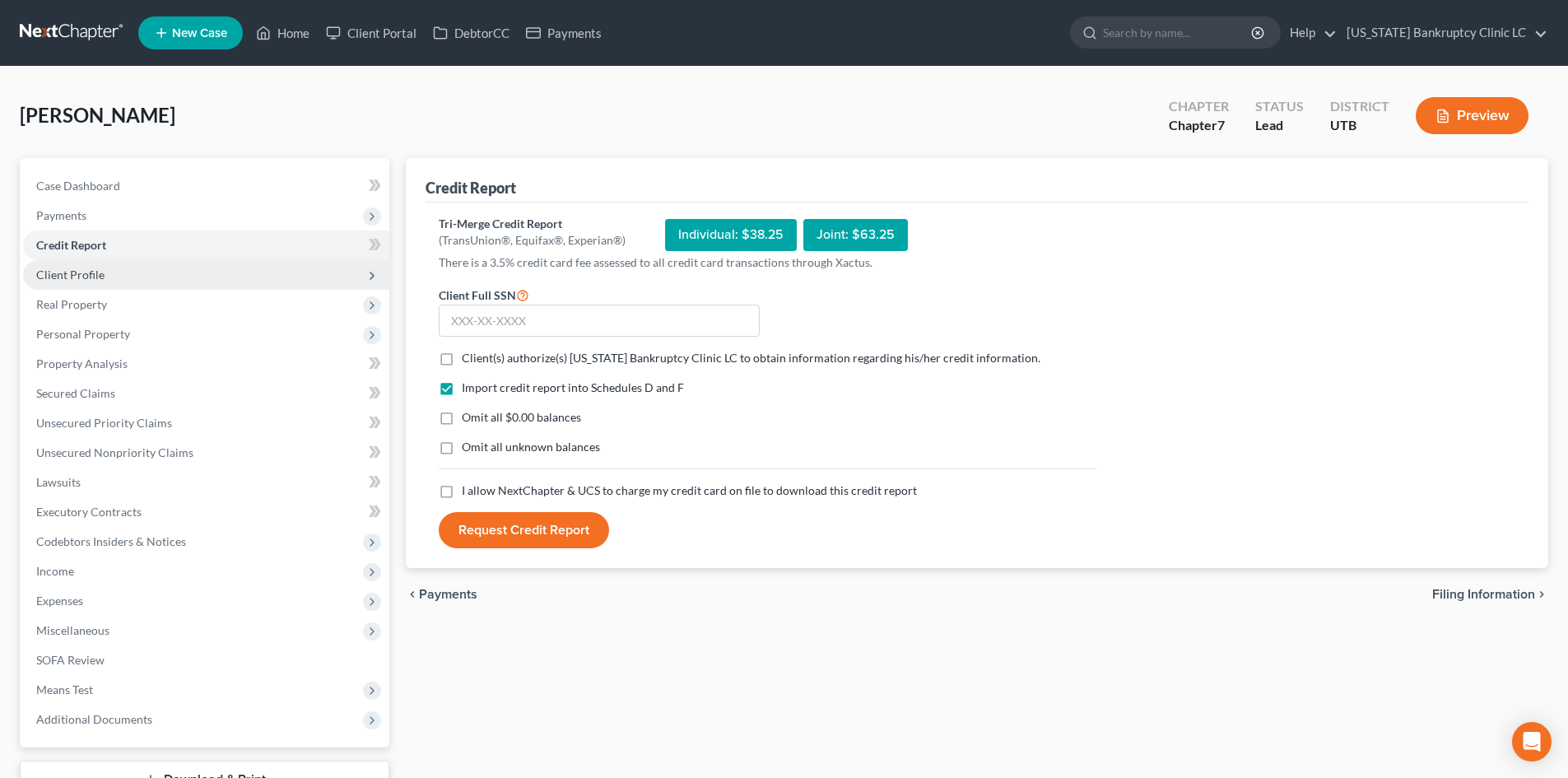
click at [127, 275] on span "Client Profile" at bounding box center [206, 275] width 366 height 30
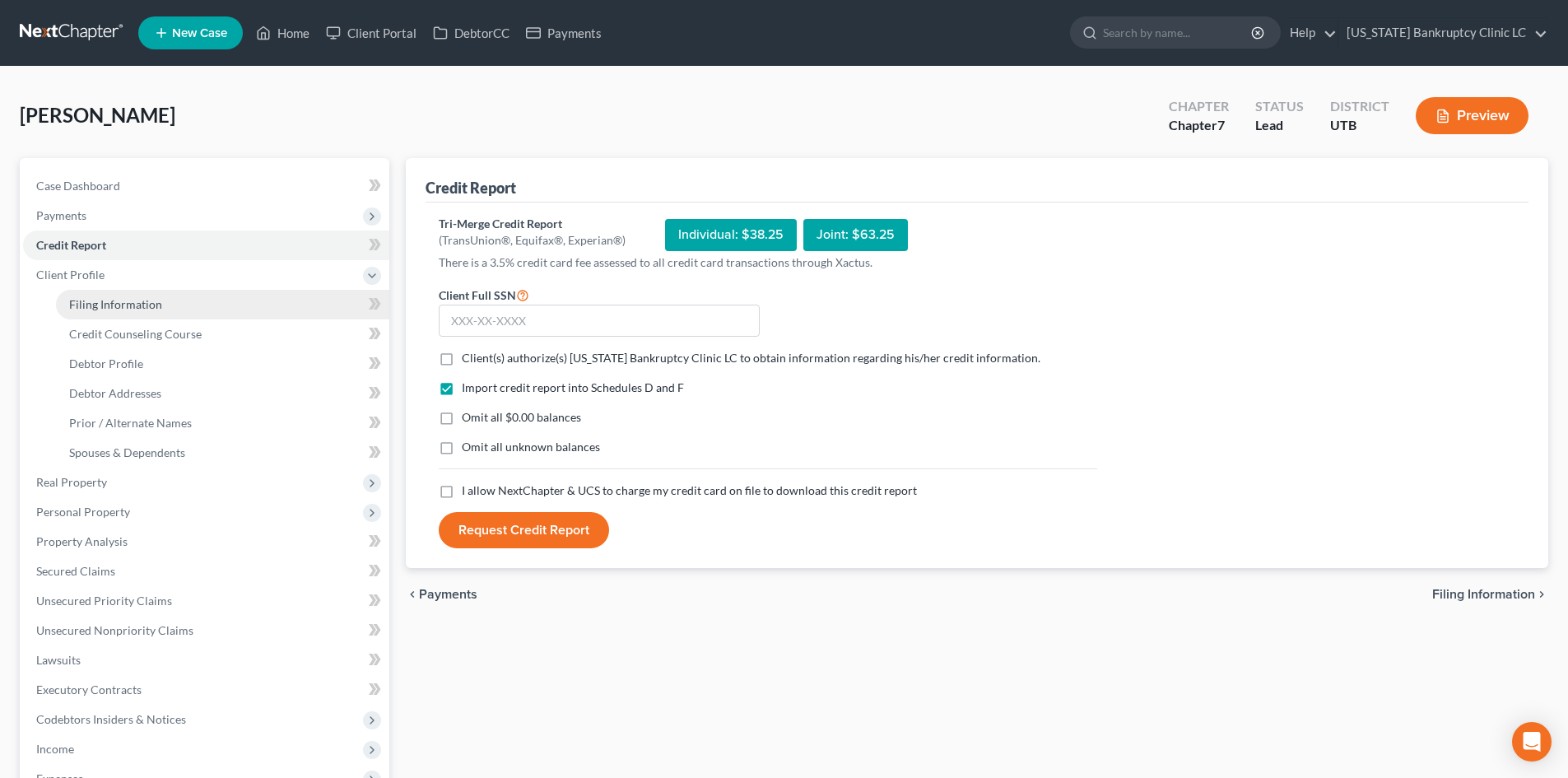
click at [117, 312] on link "Filing Information" at bounding box center [223, 304] width 334 height 30
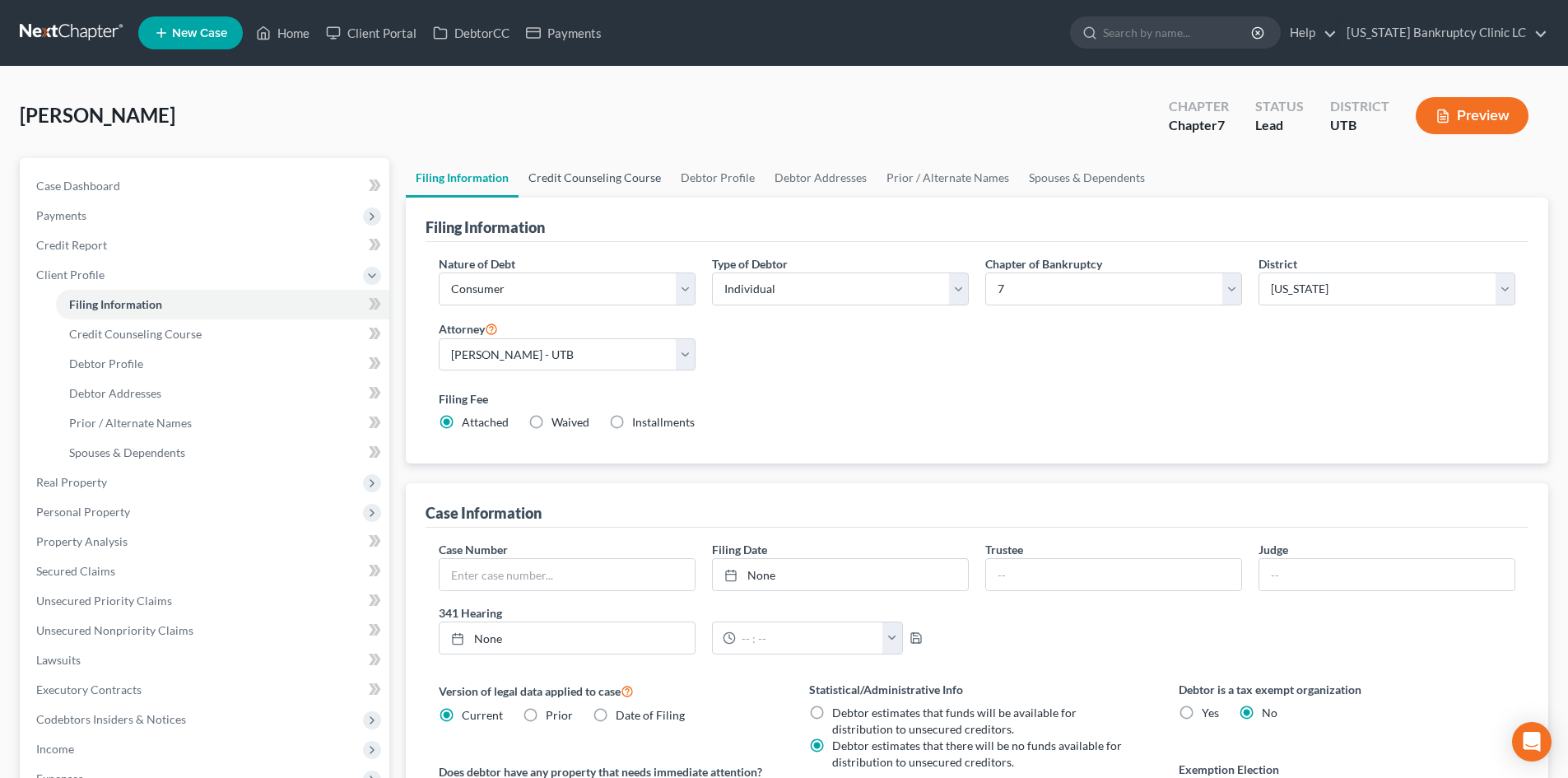
click at [604, 187] on link "Credit Counseling Course" at bounding box center [594, 178] width 152 height 39
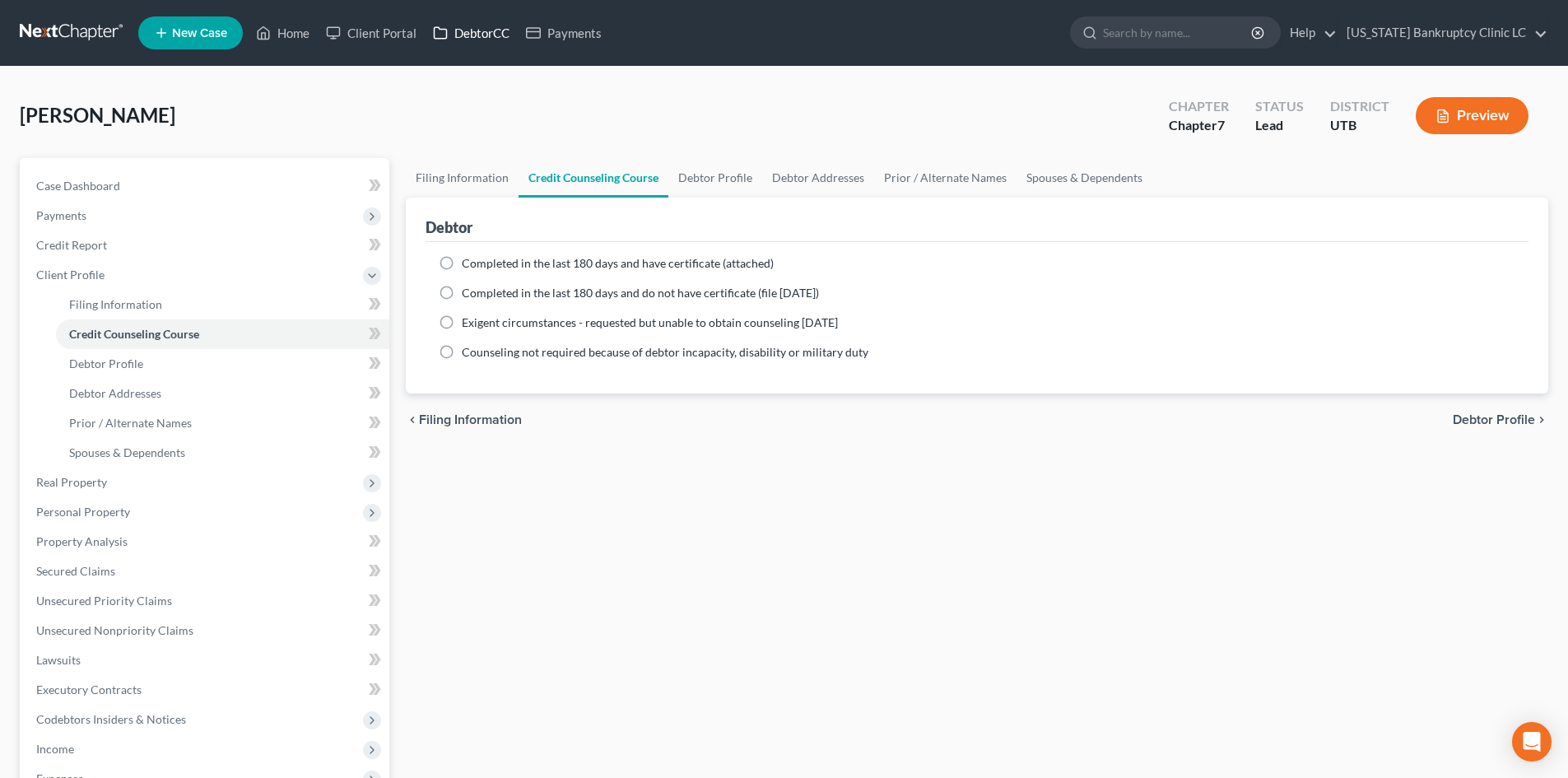
click at [499, 30] on link "DebtorCC" at bounding box center [470, 32] width 93 height 30
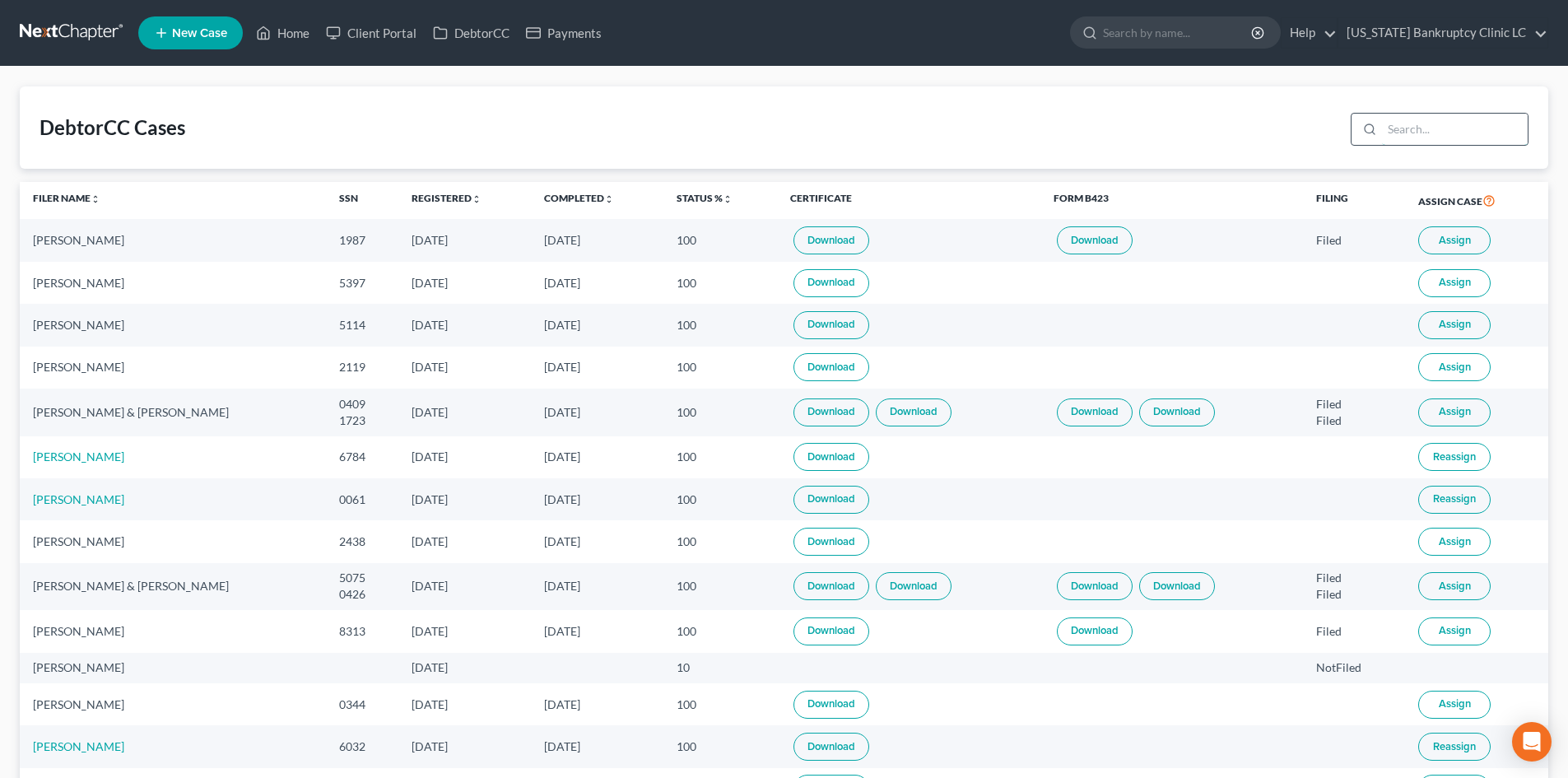
click at [1414, 129] on input "search" at bounding box center [1454, 129] width 145 height 31
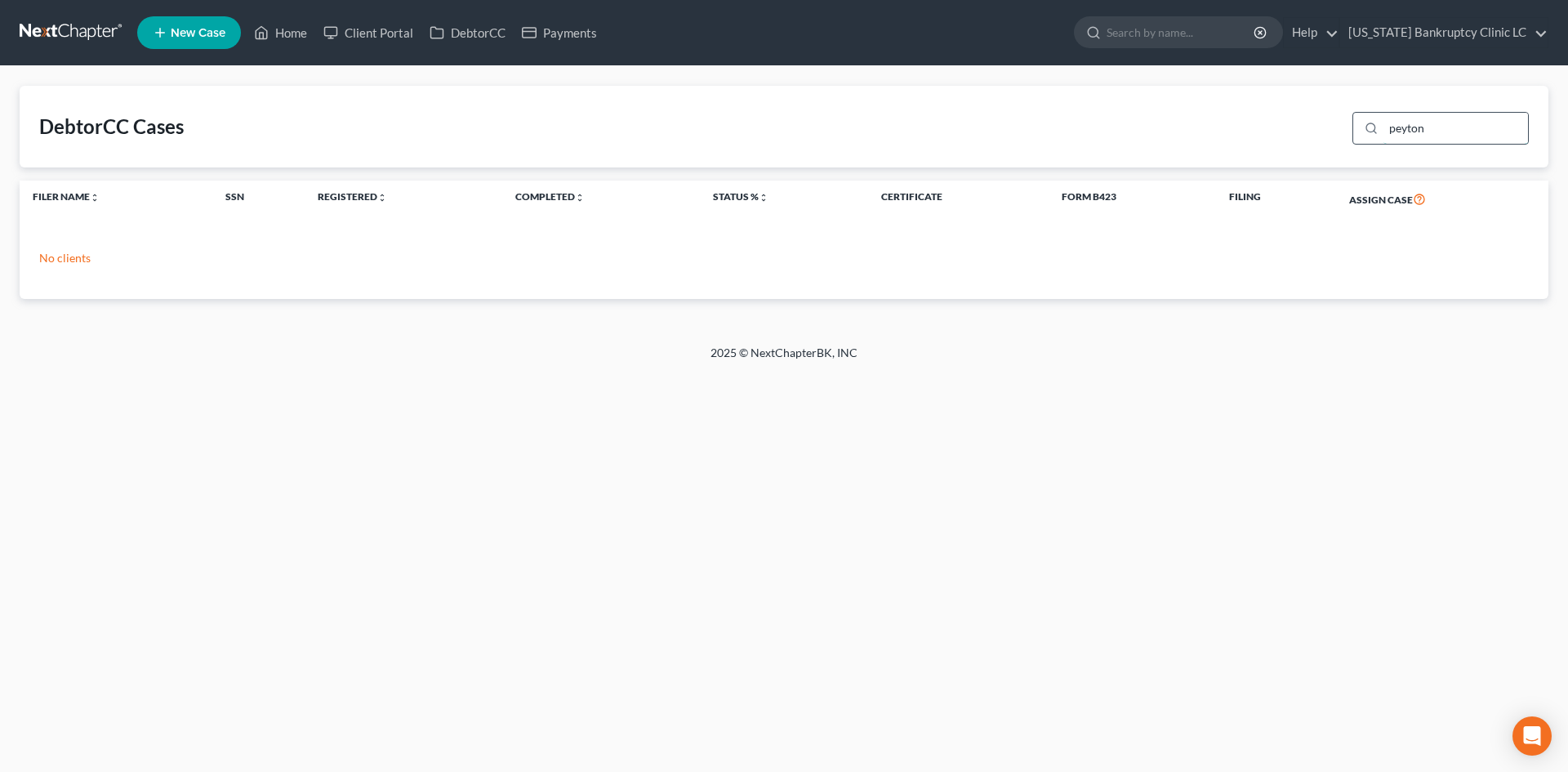
click at [1408, 123] on input "peyton" at bounding box center [1456, 128] width 144 height 31
click at [281, 35] on link "Home" at bounding box center [280, 32] width 69 height 30
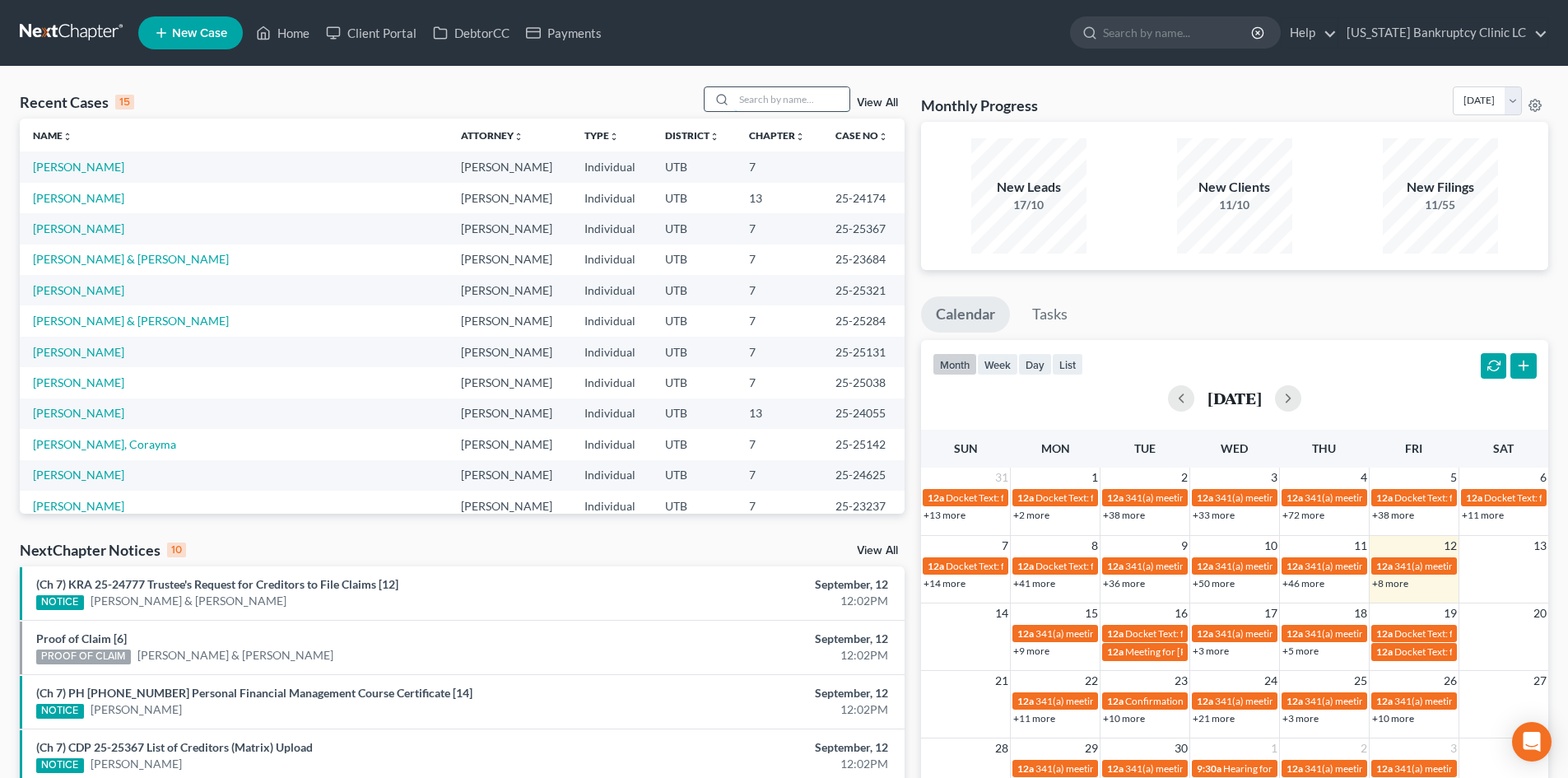
click at [780, 106] on input "search" at bounding box center [791, 100] width 115 height 24
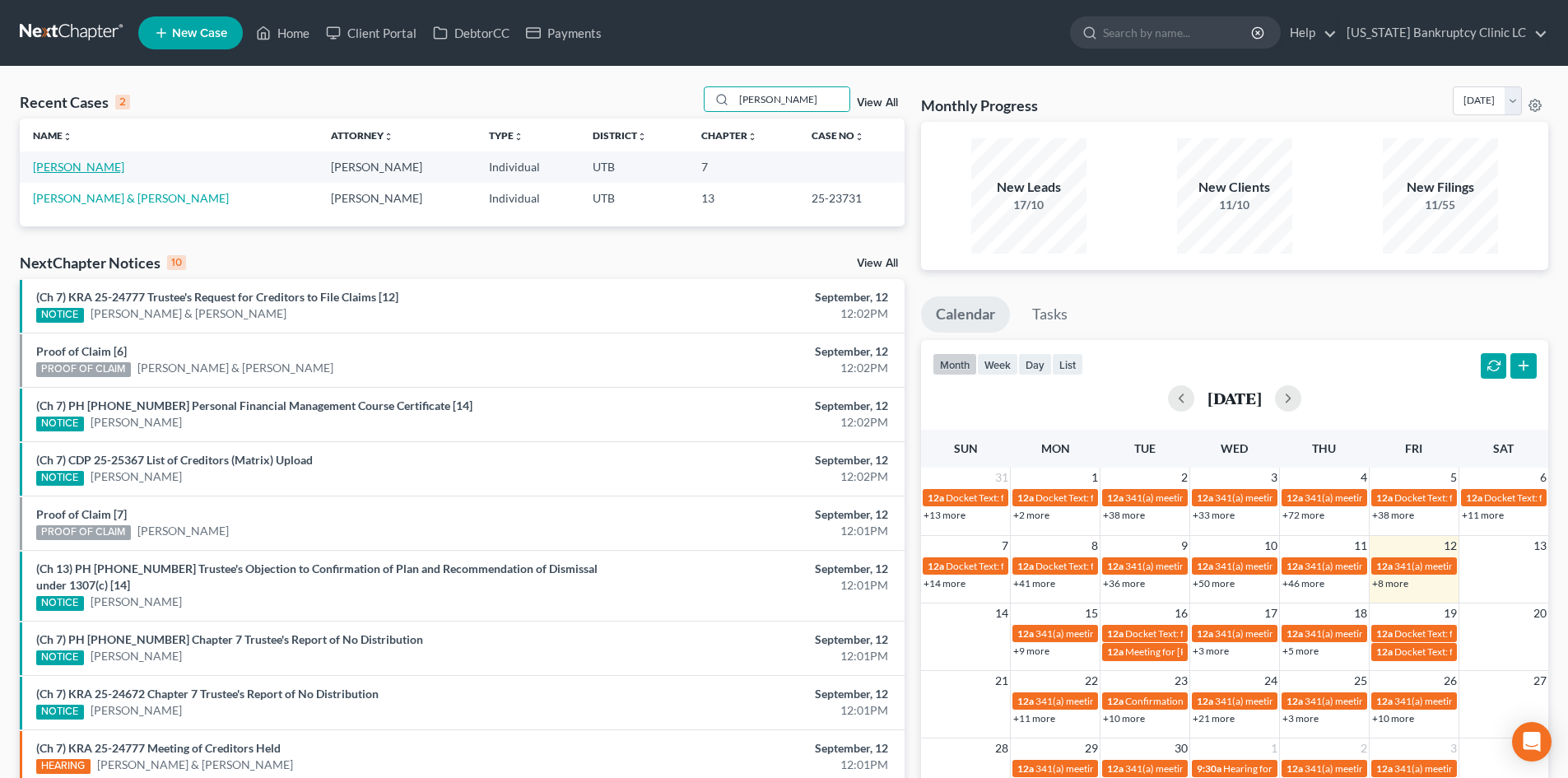
click at [64, 173] on link "[PERSON_NAME]" at bounding box center [78, 167] width 91 height 14
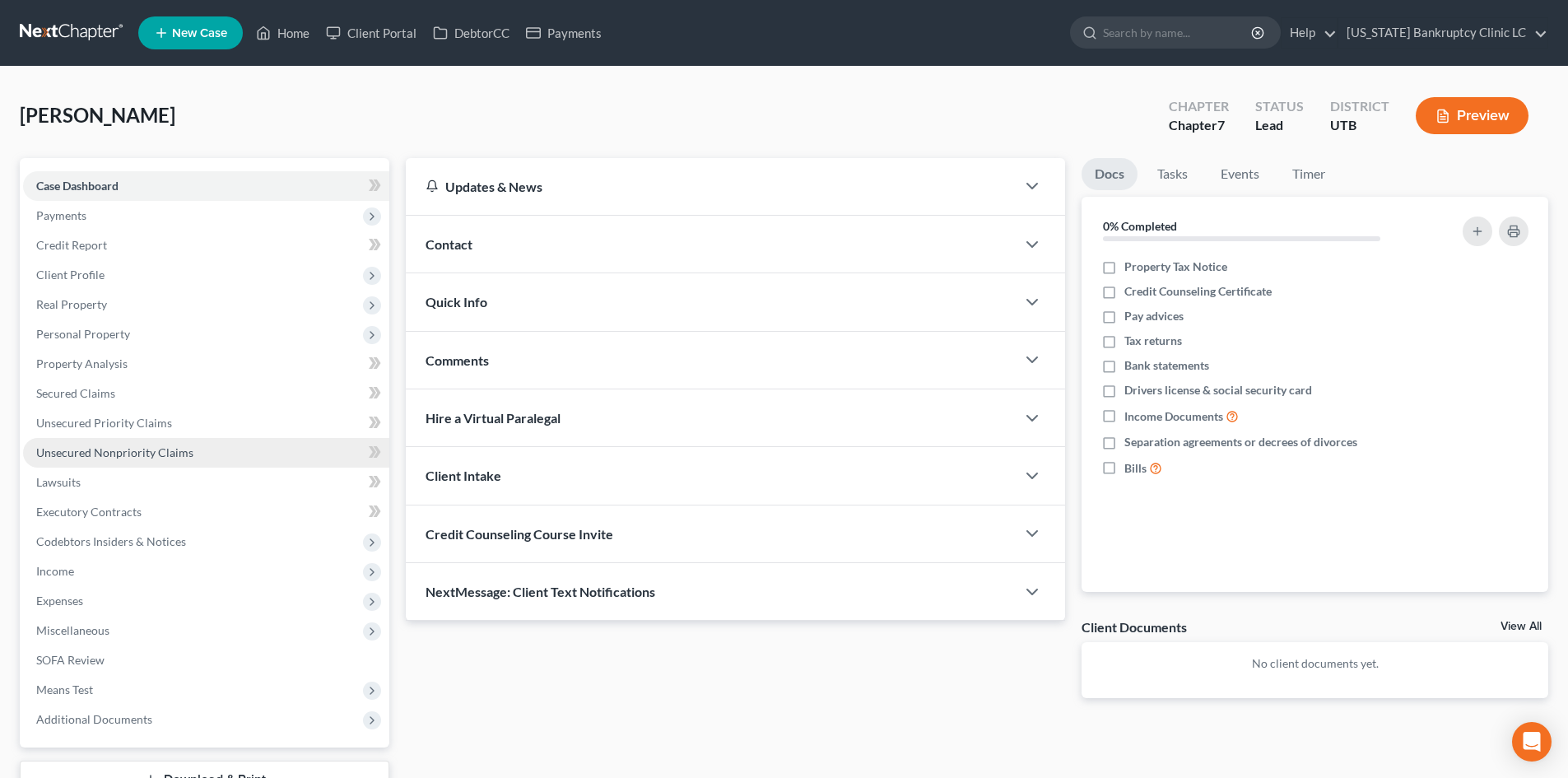
click at [131, 461] on link "Unsecured Nonpriority Claims" at bounding box center [206, 453] width 366 height 30
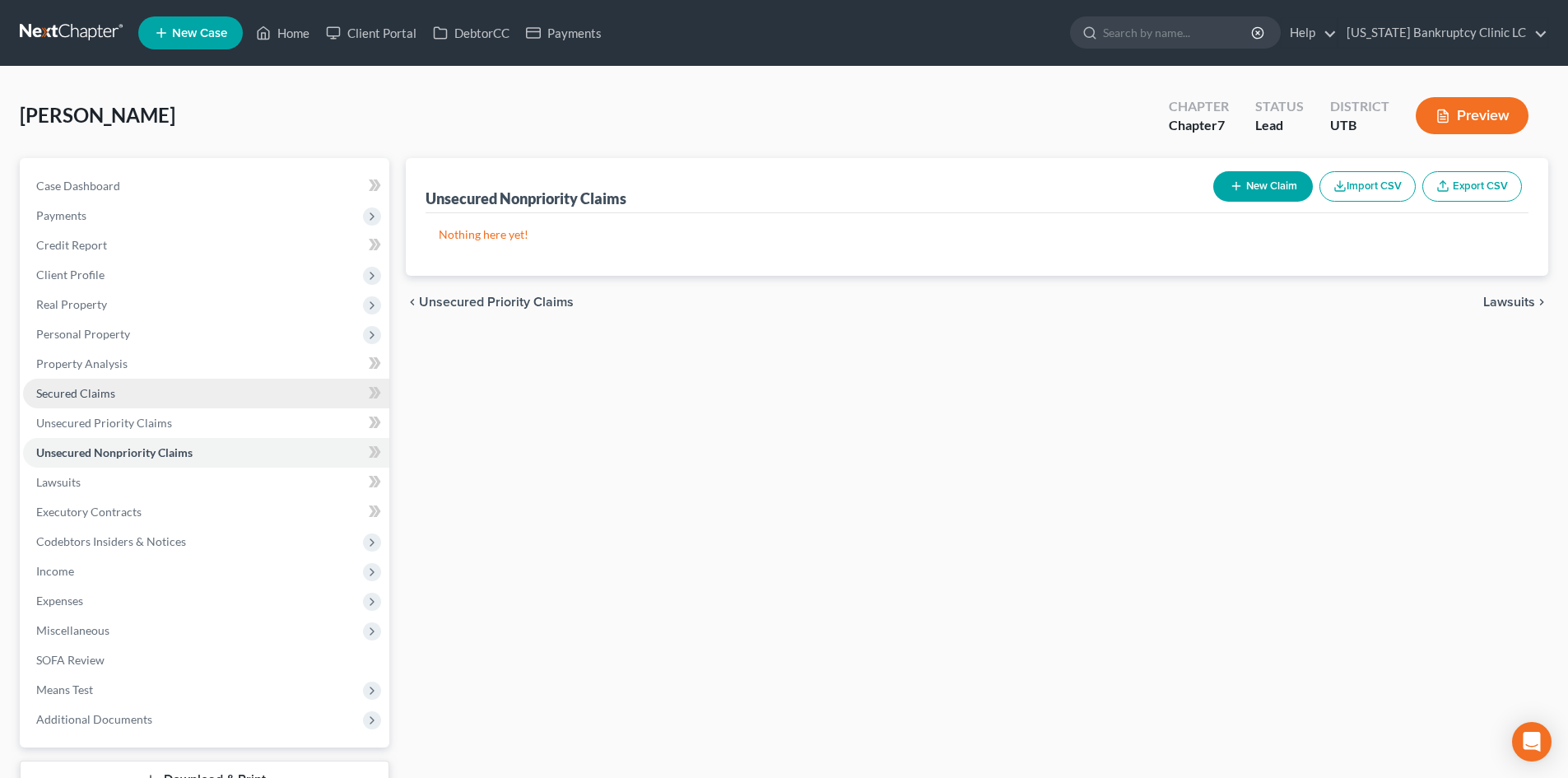
click at [123, 398] on link "Secured Claims" at bounding box center [206, 393] width 366 height 30
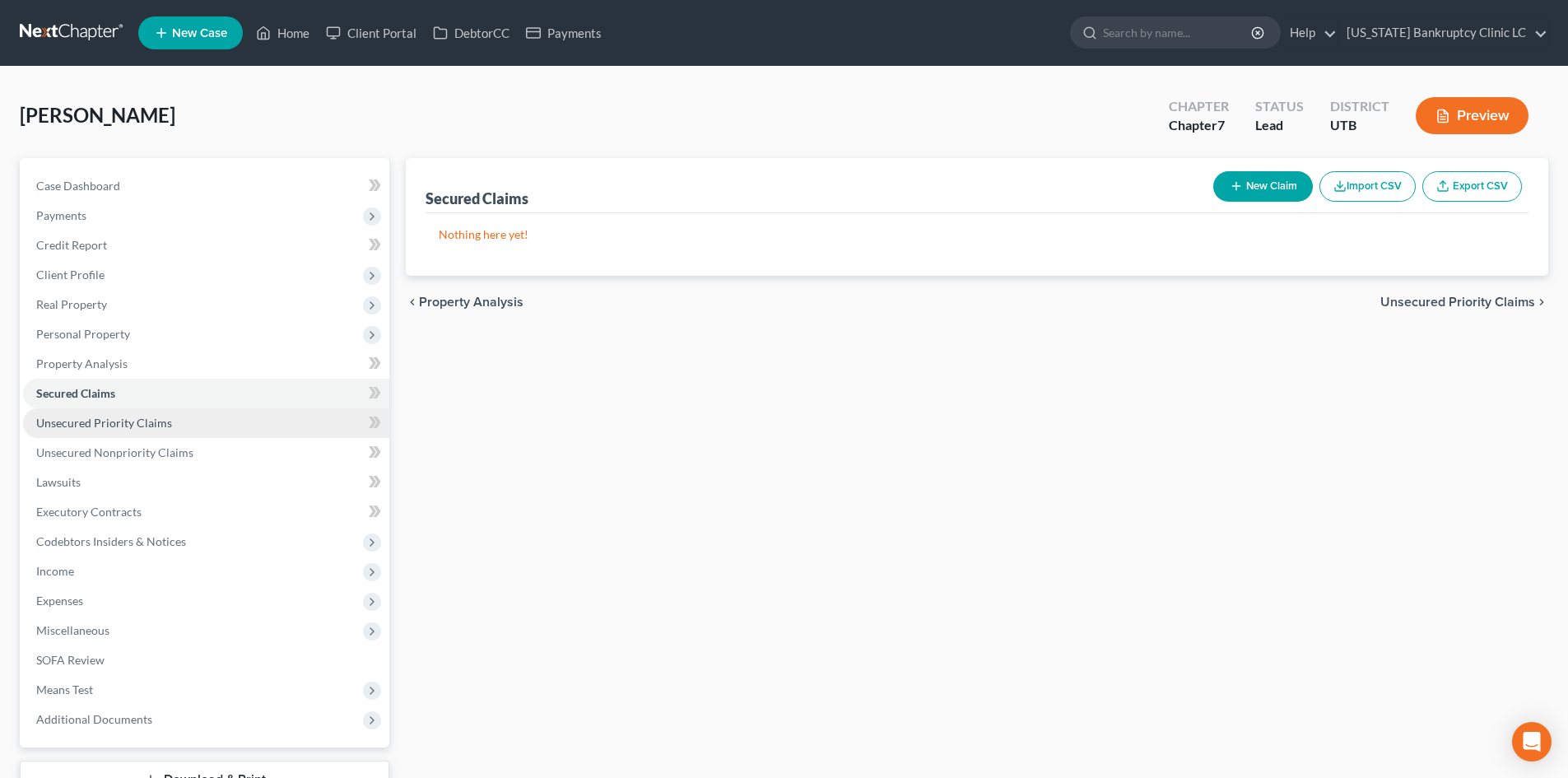
click at [127, 423] on span "Unsecured Priority Claims" at bounding box center [105, 423] width 136 height 14
click at [1238, 183] on icon "button" at bounding box center [1235, 186] width 13 height 13
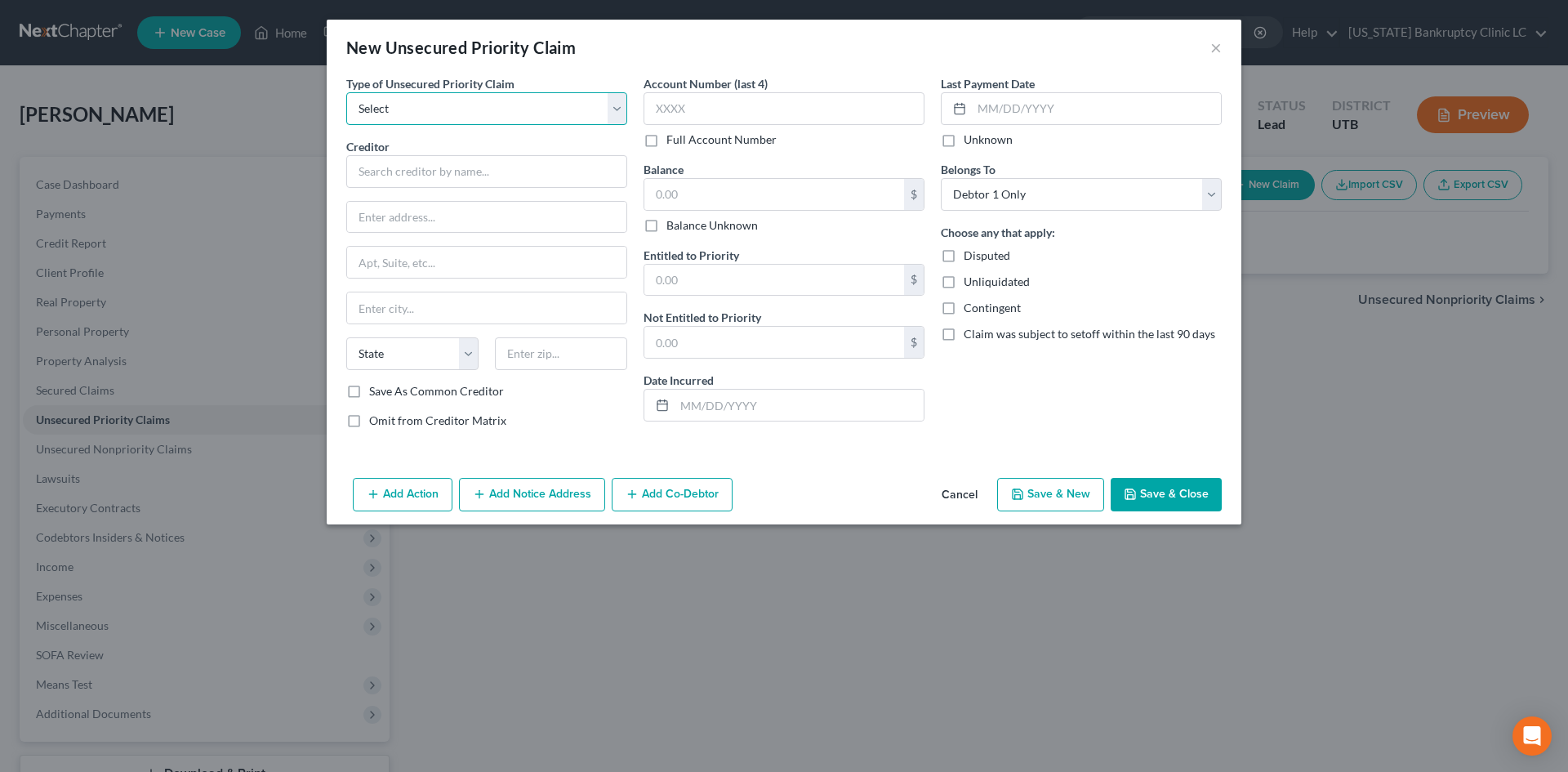
click at [454, 113] on select "Select Taxes & Other Government Units Domestic Support Obligations Extensions o…" at bounding box center [486, 108] width 281 height 33
click at [346, 92] on select "Select Taxes & Other Government Units Domestic Support Obligations Extensions o…" at bounding box center [486, 108] width 281 height 33
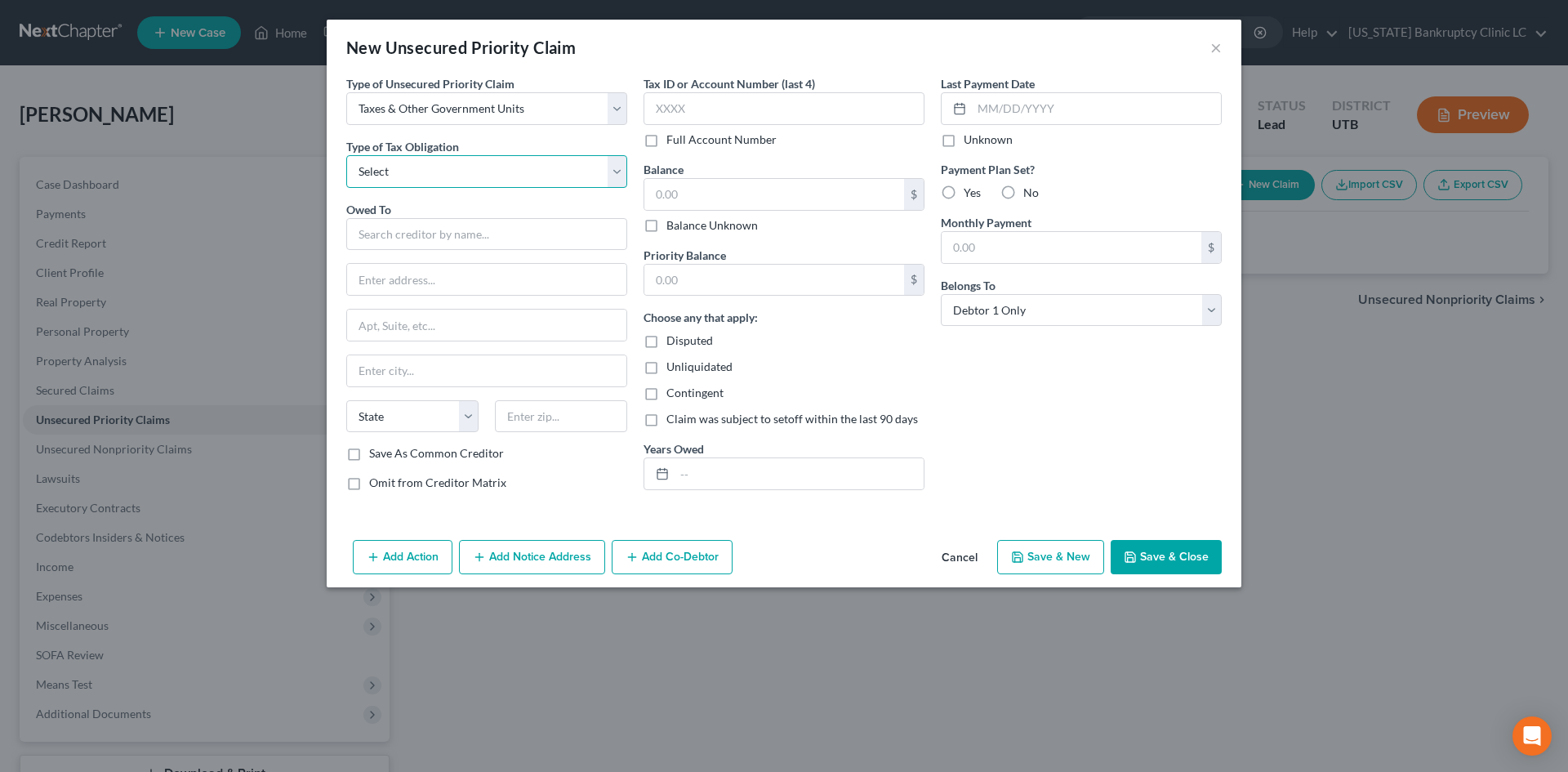
drag, startPoint x: 418, startPoint y: 177, endPoint x: 418, endPoint y: 188, distance: 11.0
click at [418, 177] on select "Select Federal City State Franchise Tax Board Other" at bounding box center [486, 171] width 281 height 33
click at [346, 155] on select "Select Federal City State Franchise Tax Board Other" at bounding box center [486, 171] width 281 height 33
click at [410, 238] on input "text" at bounding box center [486, 234] width 281 height 33
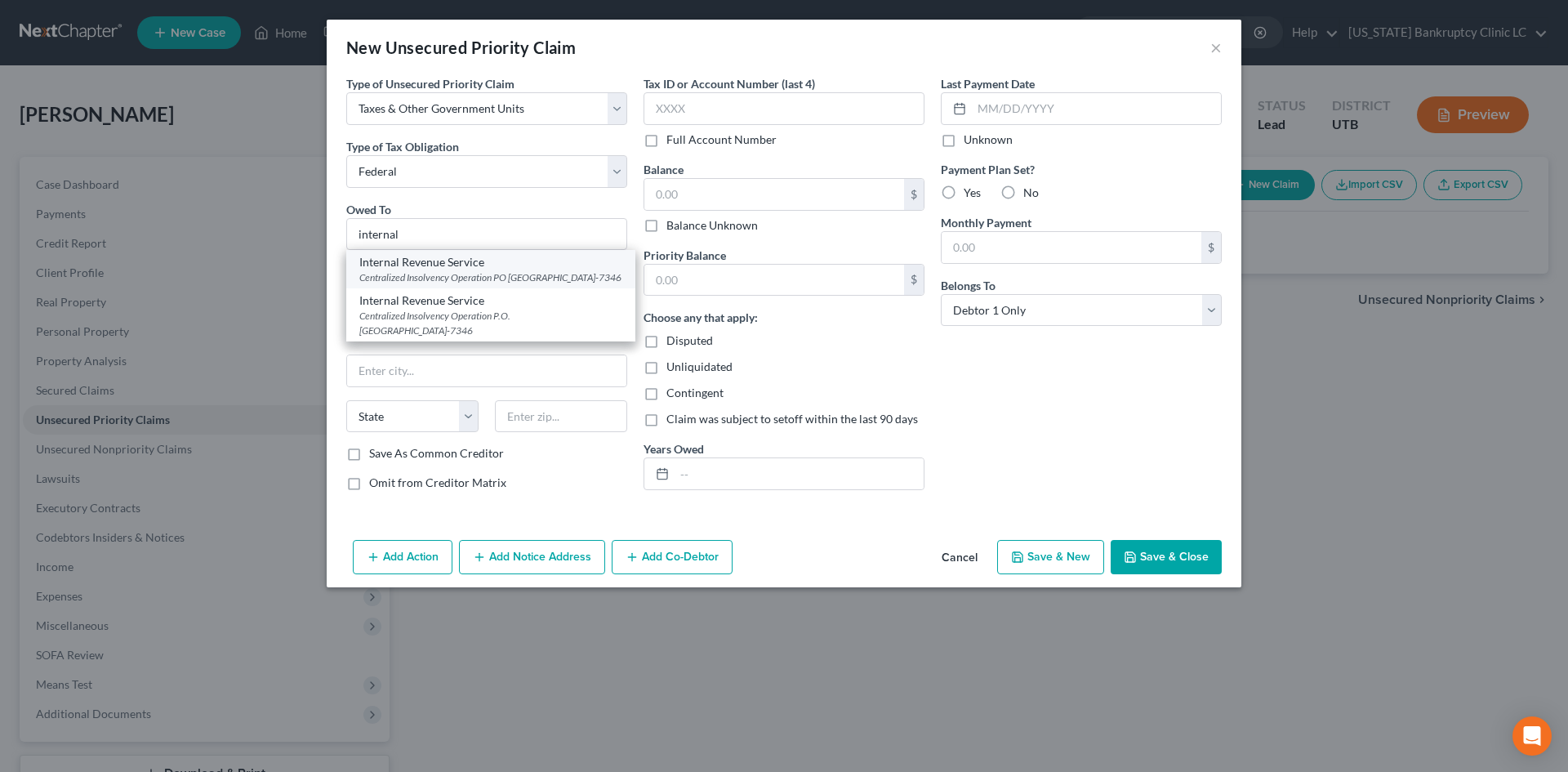
click at [467, 269] on div "Internal Revenue Service" at bounding box center [491, 262] width 263 height 16
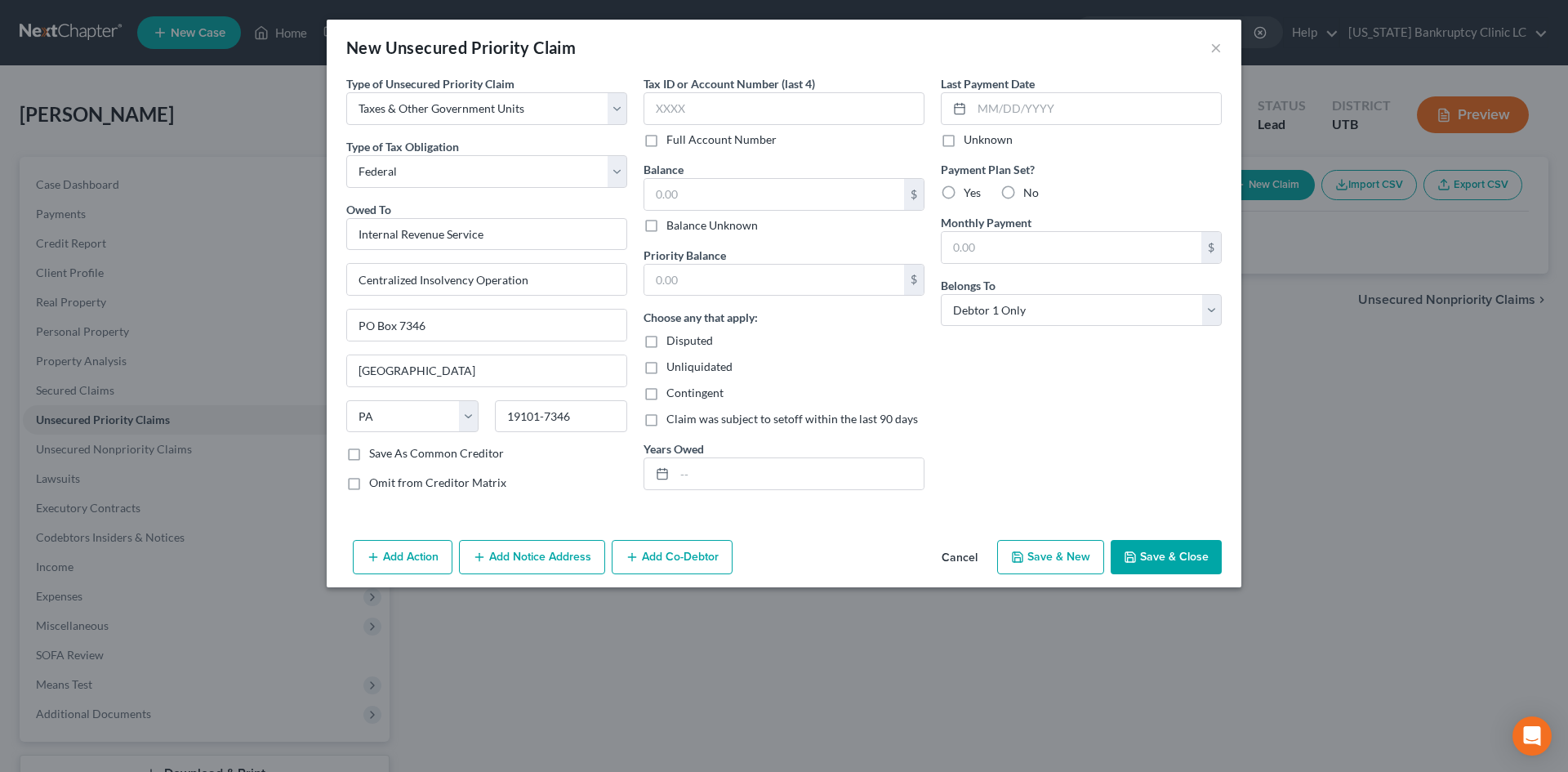
click at [1036, 558] on button "Save & New" at bounding box center [1050, 557] width 107 height 35
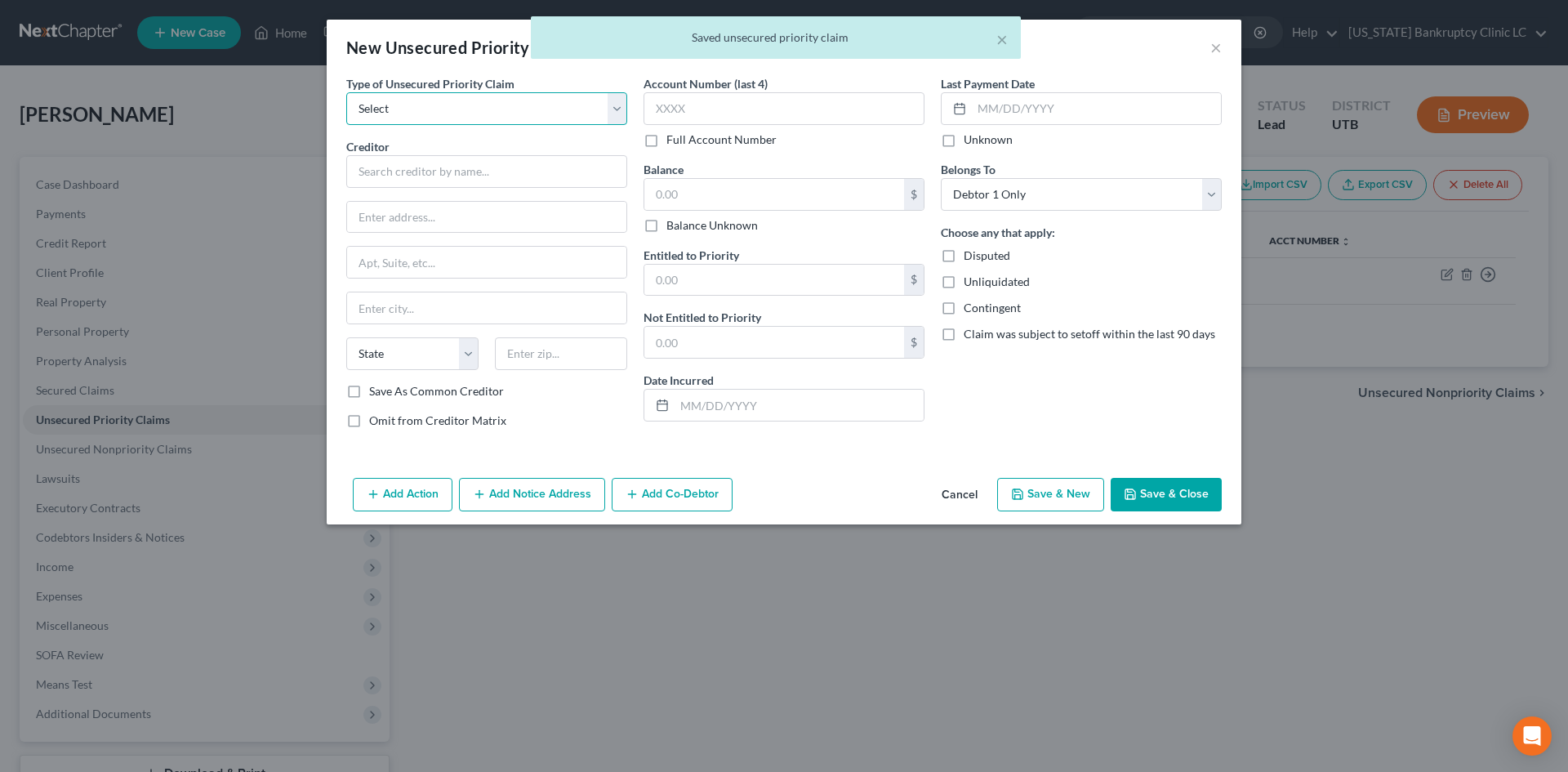
drag, startPoint x: 432, startPoint y: 95, endPoint x: 433, endPoint y: 124, distance: 29.0
click at [432, 95] on select "Select Taxes & Other Government Units Domestic Support Obligations Extensions o…" at bounding box center [486, 108] width 281 height 33
click at [346, 92] on select "Select Taxes & Other Government Units Domestic Support Obligations Extensions o…" at bounding box center [486, 108] width 281 height 33
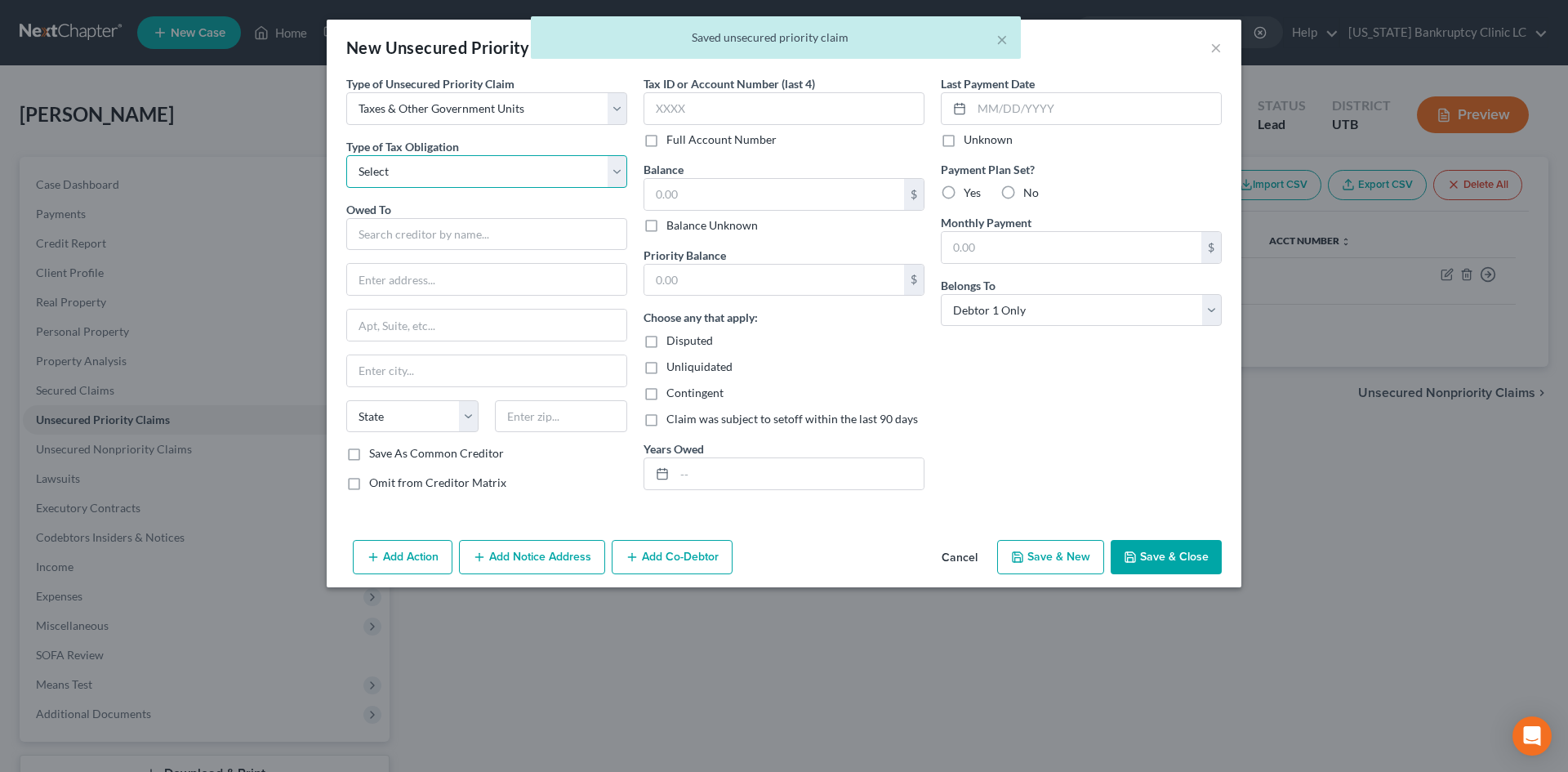
click at [426, 165] on select "Select Federal City State Franchise Tax Board Other" at bounding box center [486, 171] width 281 height 33
click at [346, 155] on select "Select Federal City State Franchise Tax Board Other" at bounding box center [486, 171] width 281 height 33
click at [420, 253] on div "Owed To * State [US_STATE] AK AR AZ CA CO [GEOGRAPHIC_DATA] DE DC [GEOGRAPHIC_D…" at bounding box center [486, 323] width 281 height 245
click at [419, 241] on input "text" at bounding box center [486, 234] width 281 height 33
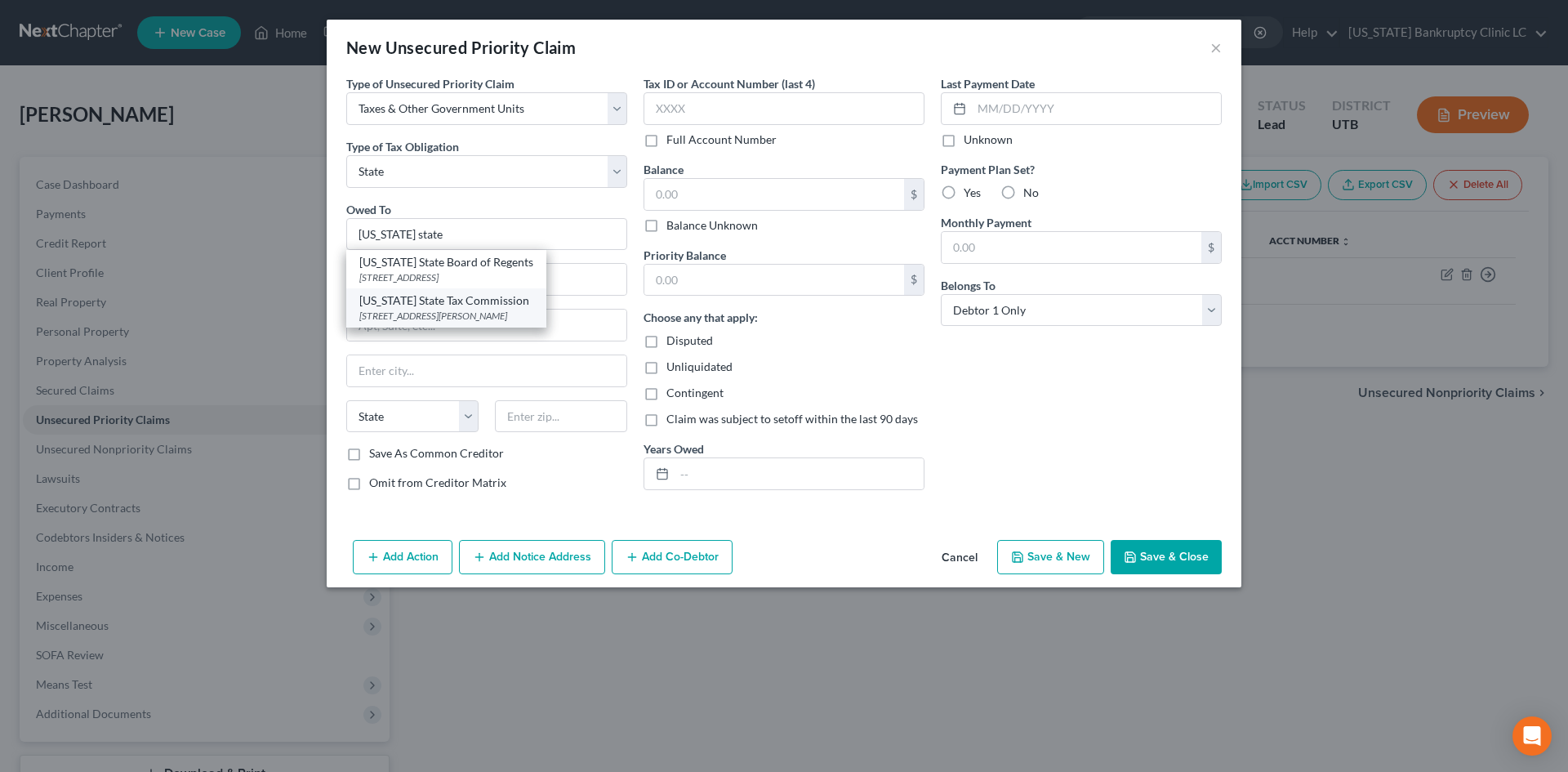
drag, startPoint x: 457, startPoint y: 330, endPoint x: 904, endPoint y: 459, distance: 465.2
click at [457, 323] on div "[STREET_ADDRESS][PERSON_NAME]" at bounding box center [447, 316] width 174 height 14
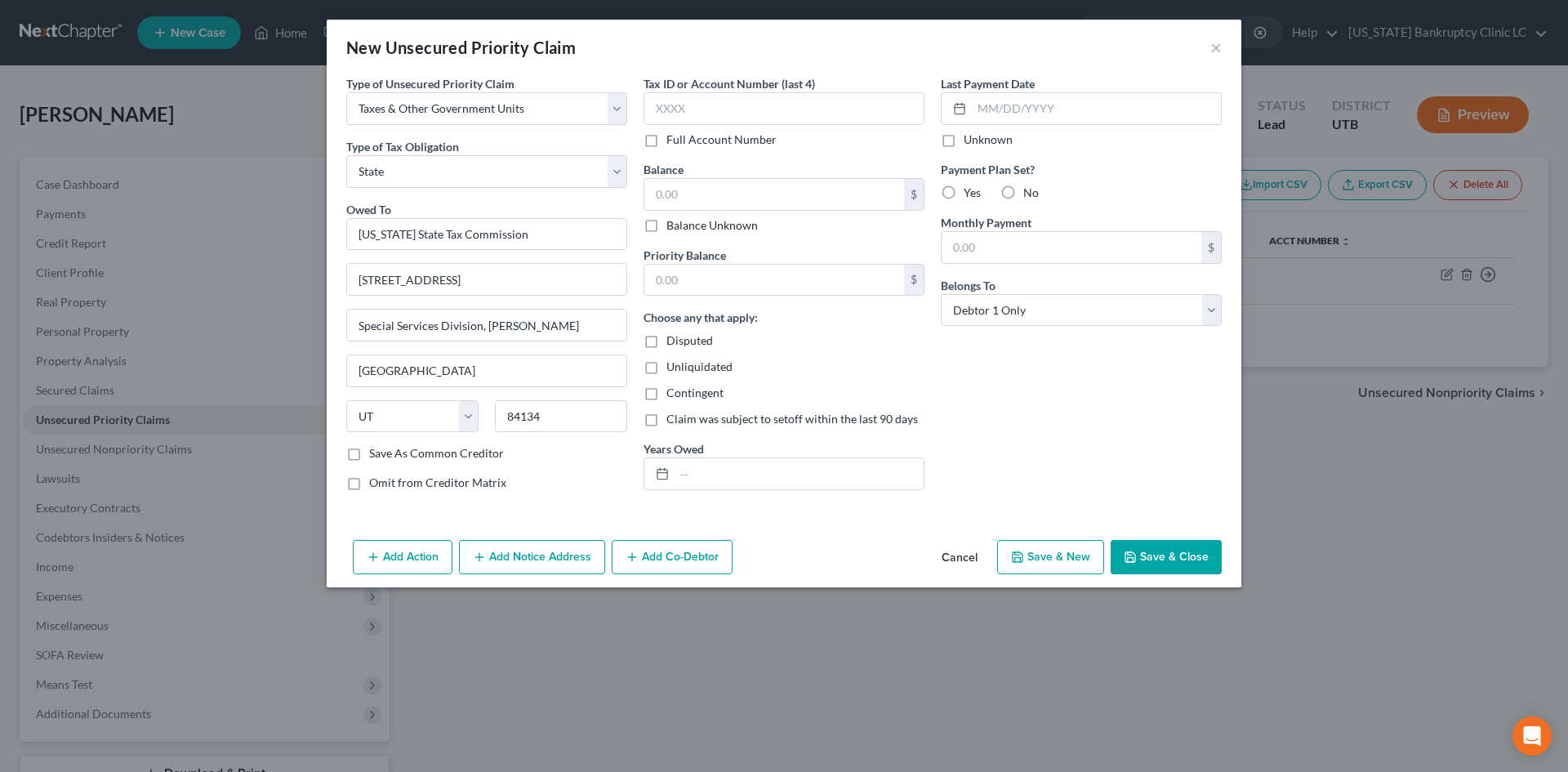
click at [1175, 563] on button "Save & Close" at bounding box center [1167, 557] width 111 height 35
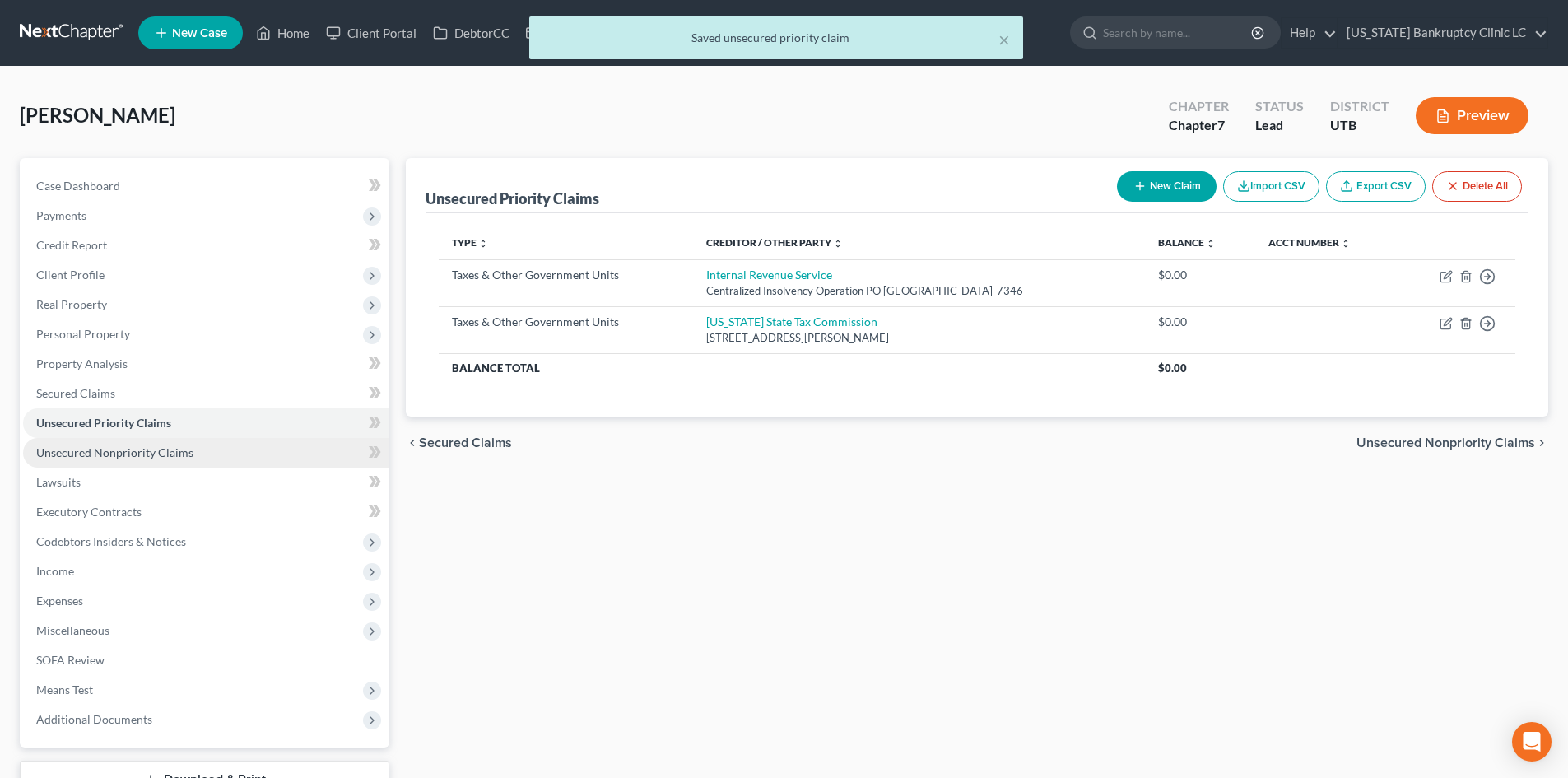
click at [125, 455] on span "Unsecured Nonpriority Claims" at bounding box center [115, 452] width 157 height 14
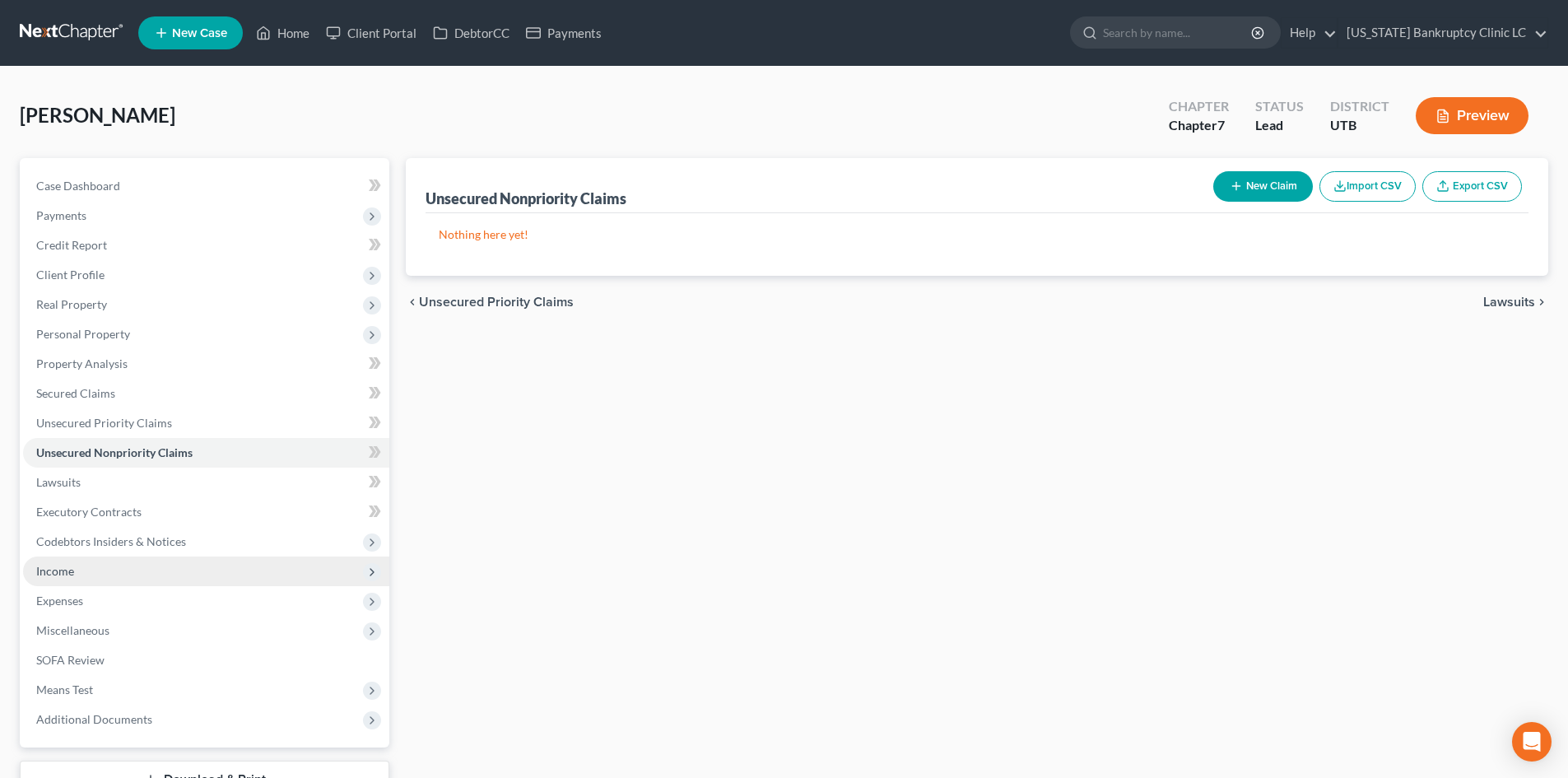
click at [99, 585] on span "Income" at bounding box center [206, 571] width 366 height 30
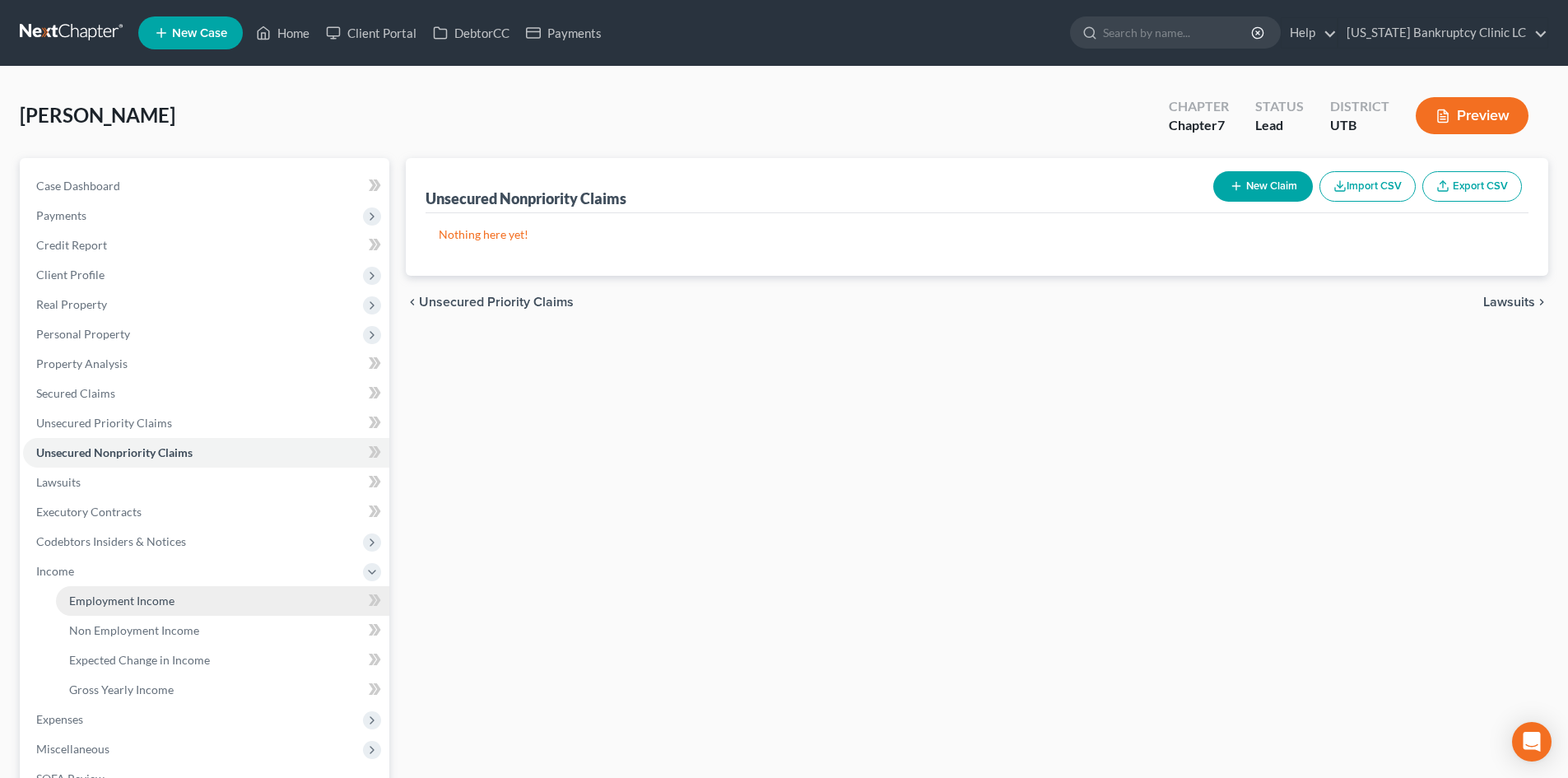
click at [115, 605] on span "Employment Income" at bounding box center [122, 600] width 105 height 14
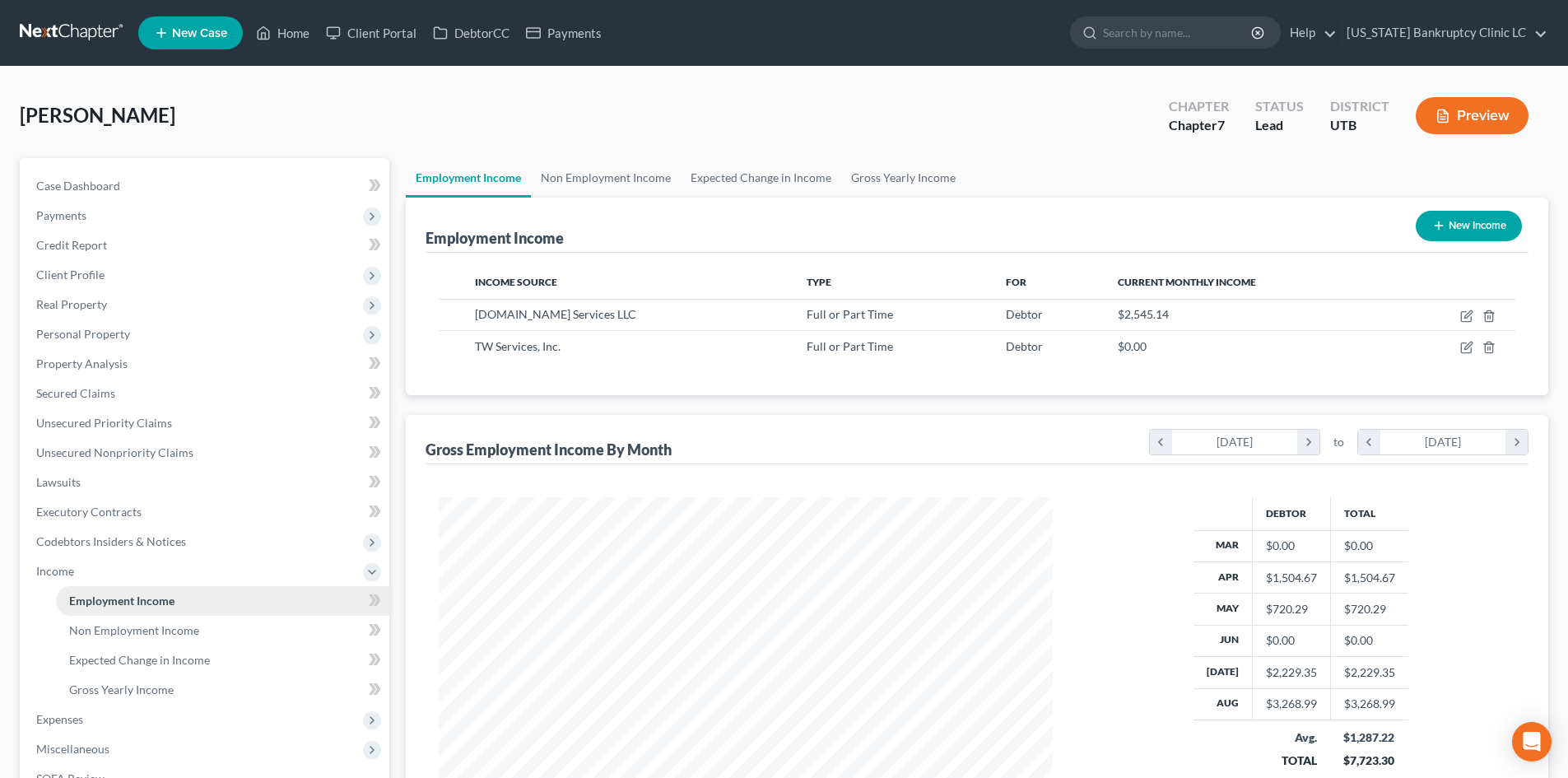
scroll to position [307, 647]
click at [105, 563] on span "Income" at bounding box center [206, 571] width 366 height 30
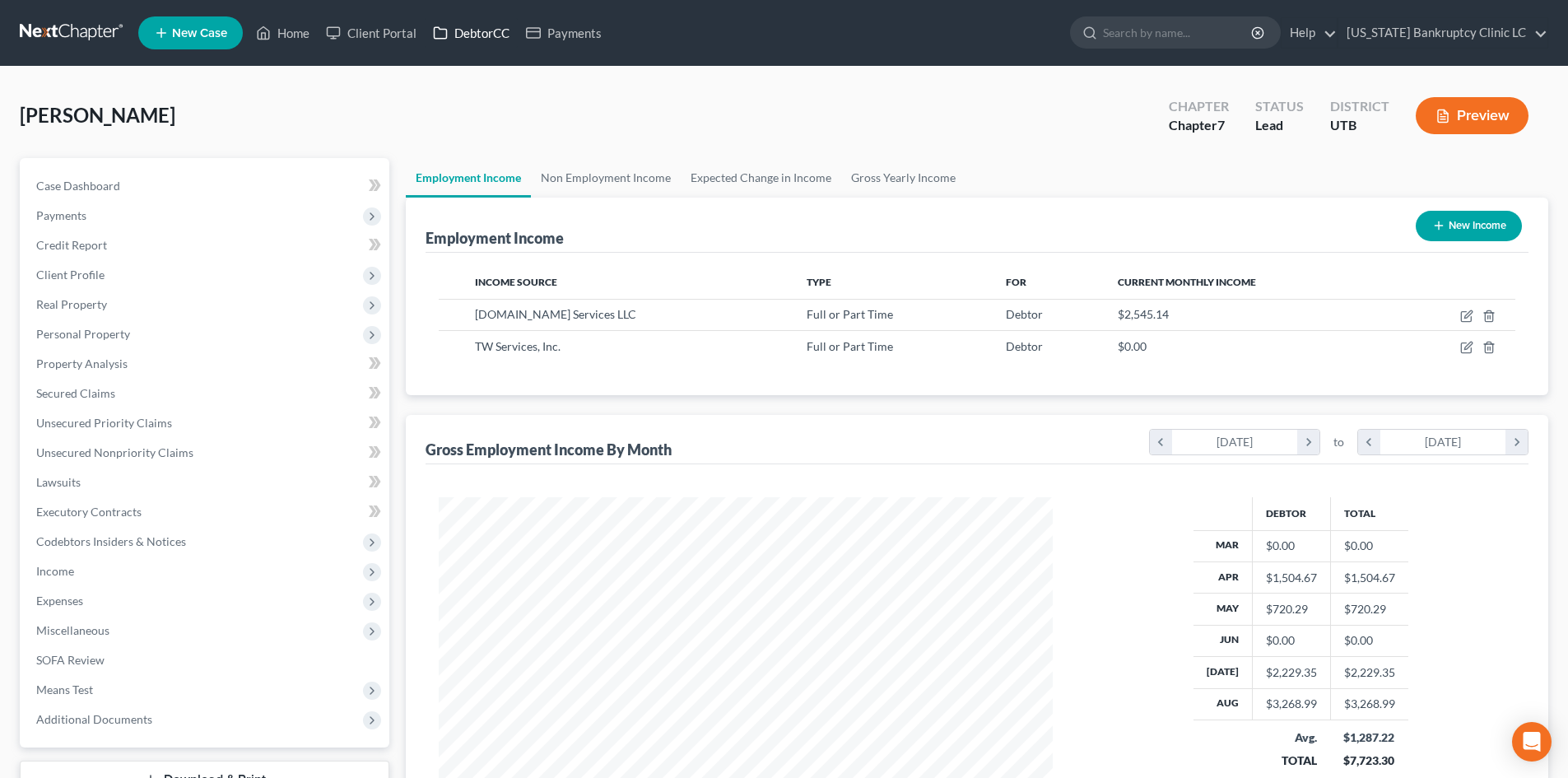
drag, startPoint x: 611, startPoint y: 89, endPoint x: 482, endPoint y: 35, distance: 139.8
click at [611, 89] on div "[PERSON_NAME] Upgraded Chapter Chapter 7 Status Lead District UTB Preview" at bounding box center [784, 123] width 1528 height 72
click at [479, 33] on link "DebtorCC" at bounding box center [470, 32] width 93 height 30
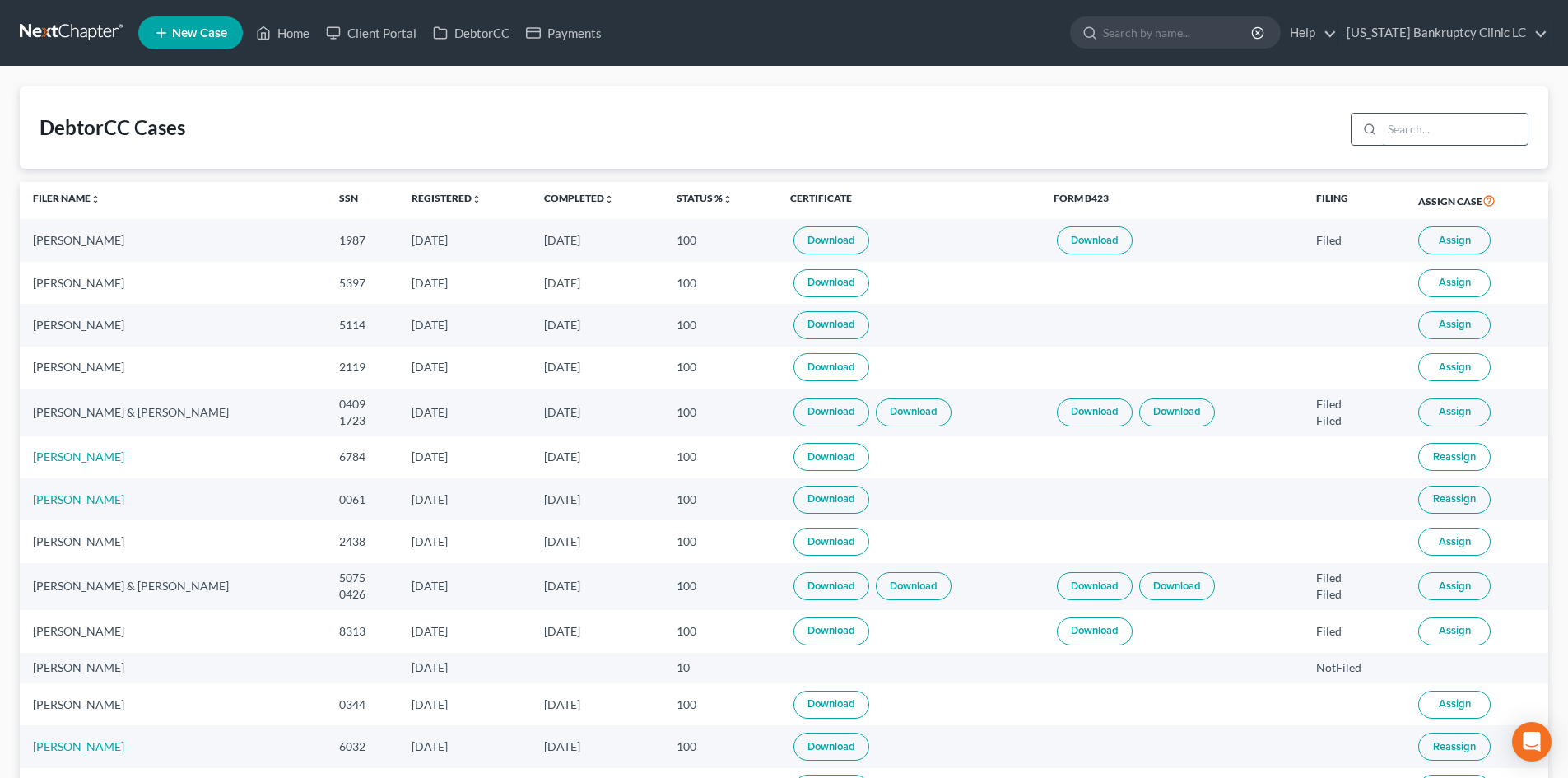
click at [1437, 138] on input "search" at bounding box center [1454, 129] width 145 height 31
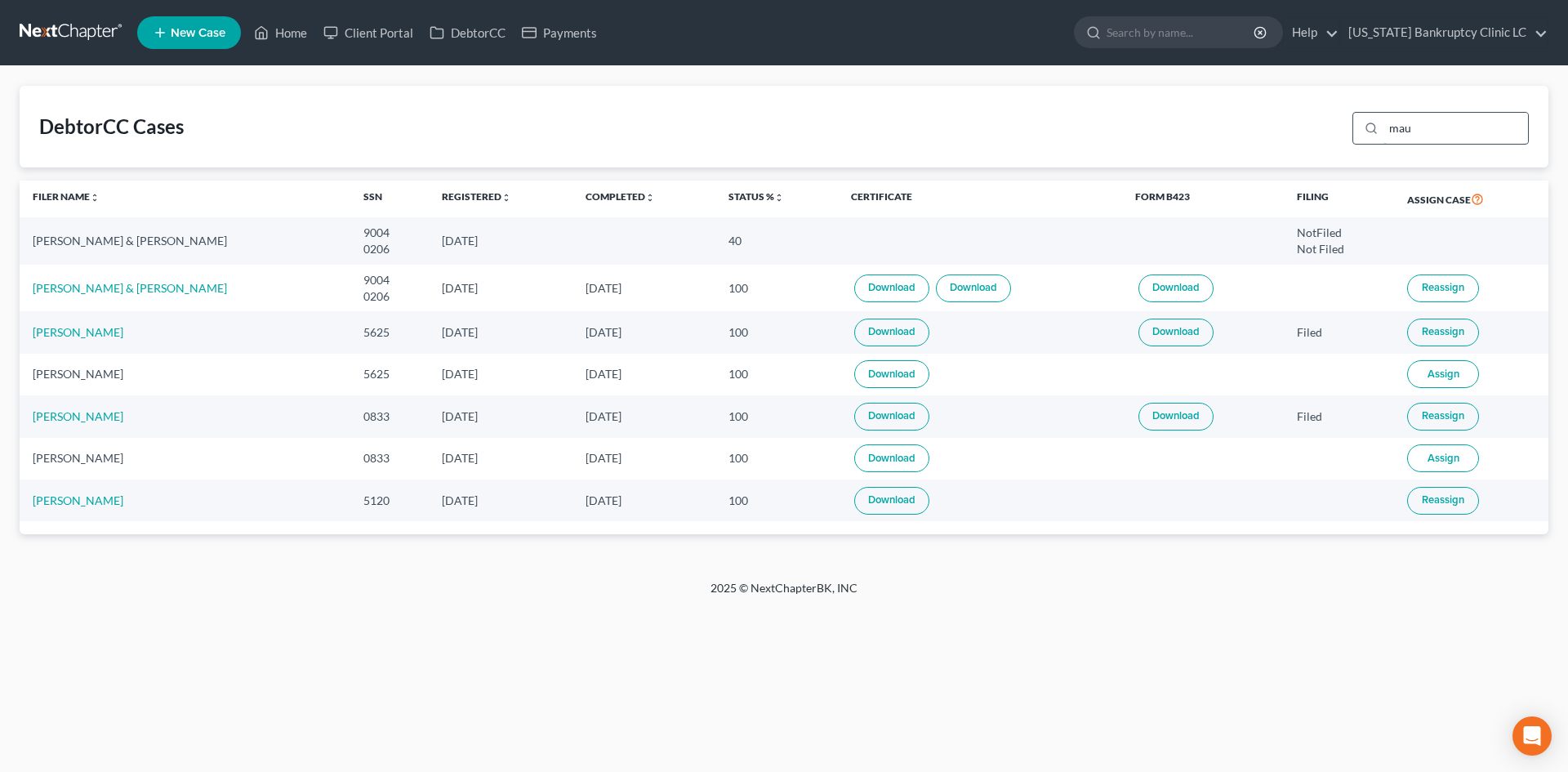
click at [1451, 129] on input "mau" at bounding box center [1456, 128] width 144 height 31
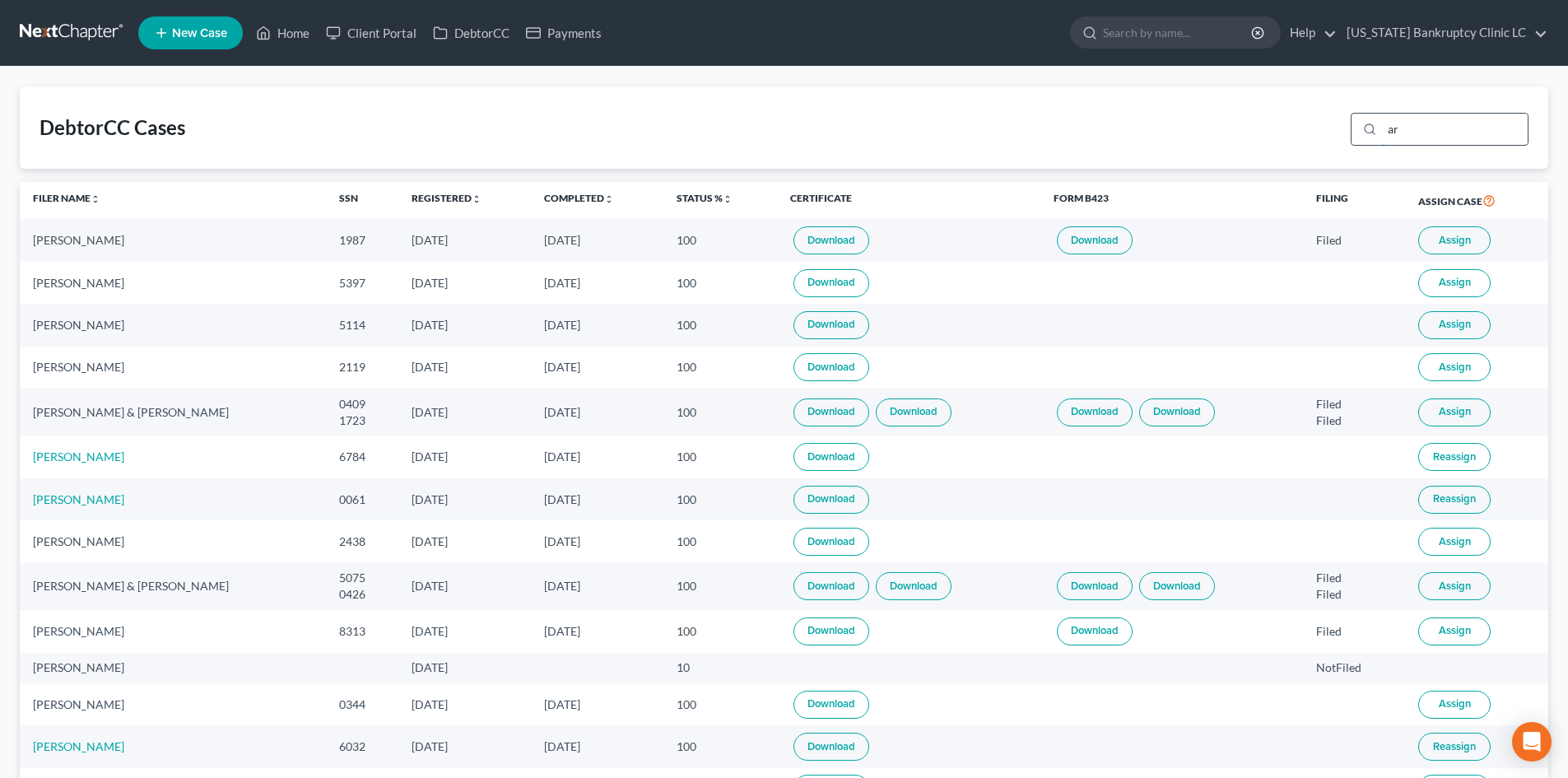
click at [1434, 134] on input "ar" at bounding box center [1454, 129] width 145 height 31
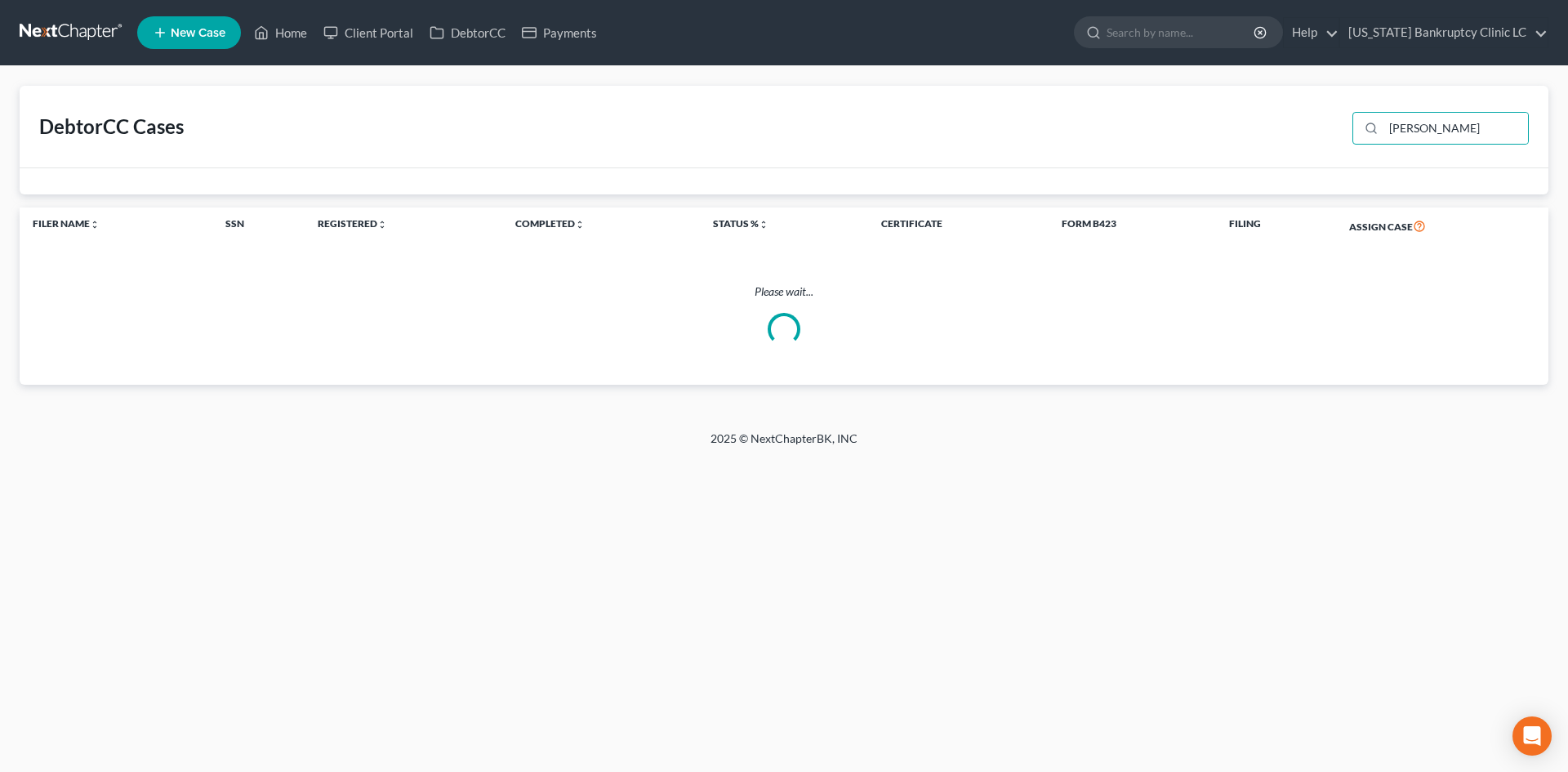
click at [518, 267] on div "Filer Name unfold_more expand_more expand_less SSN Registered unfold_more expan…" at bounding box center [784, 296] width 1529 height 178
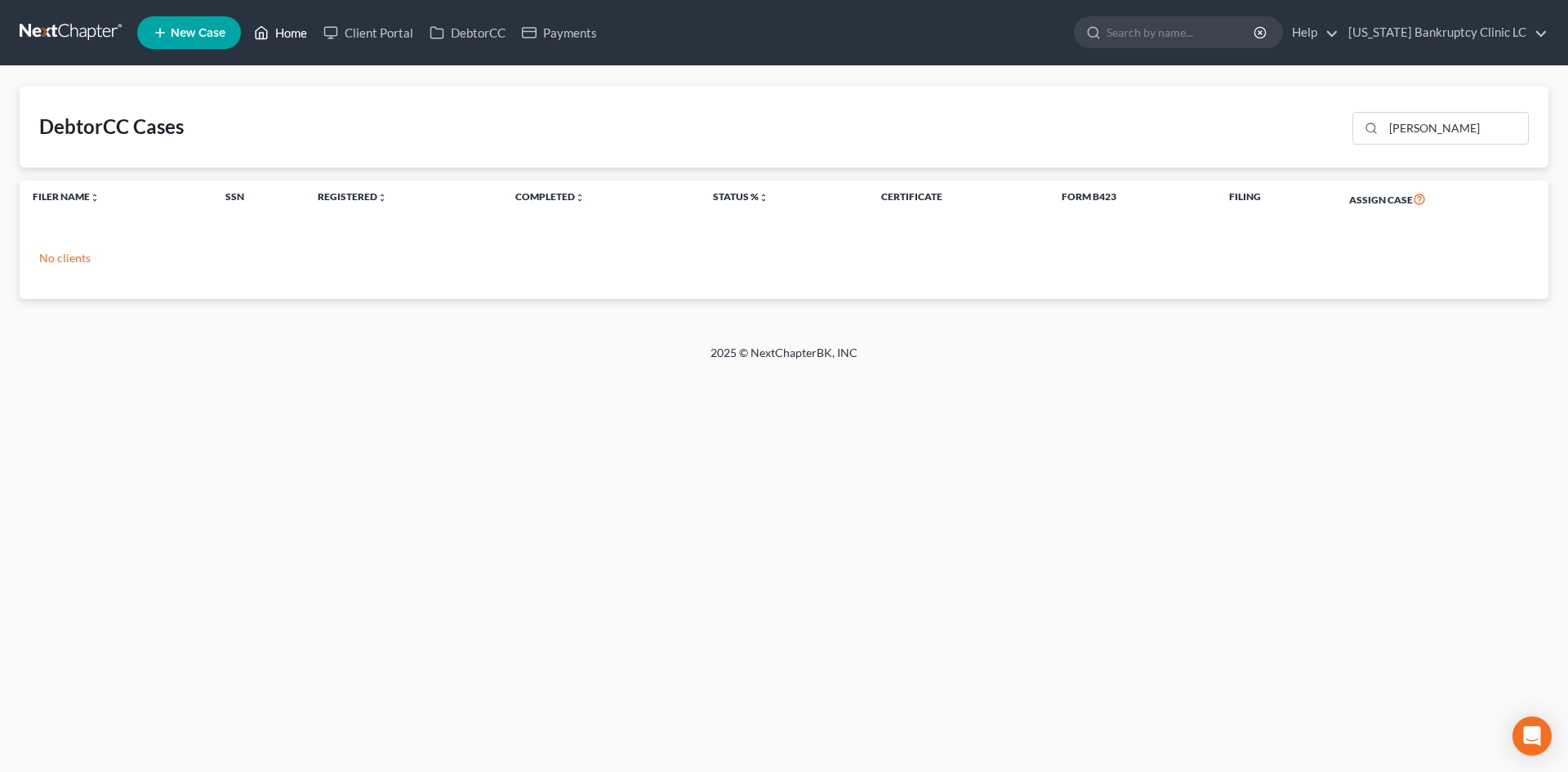
click at [283, 31] on link "Home" at bounding box center [280, 32] width 69 height 30
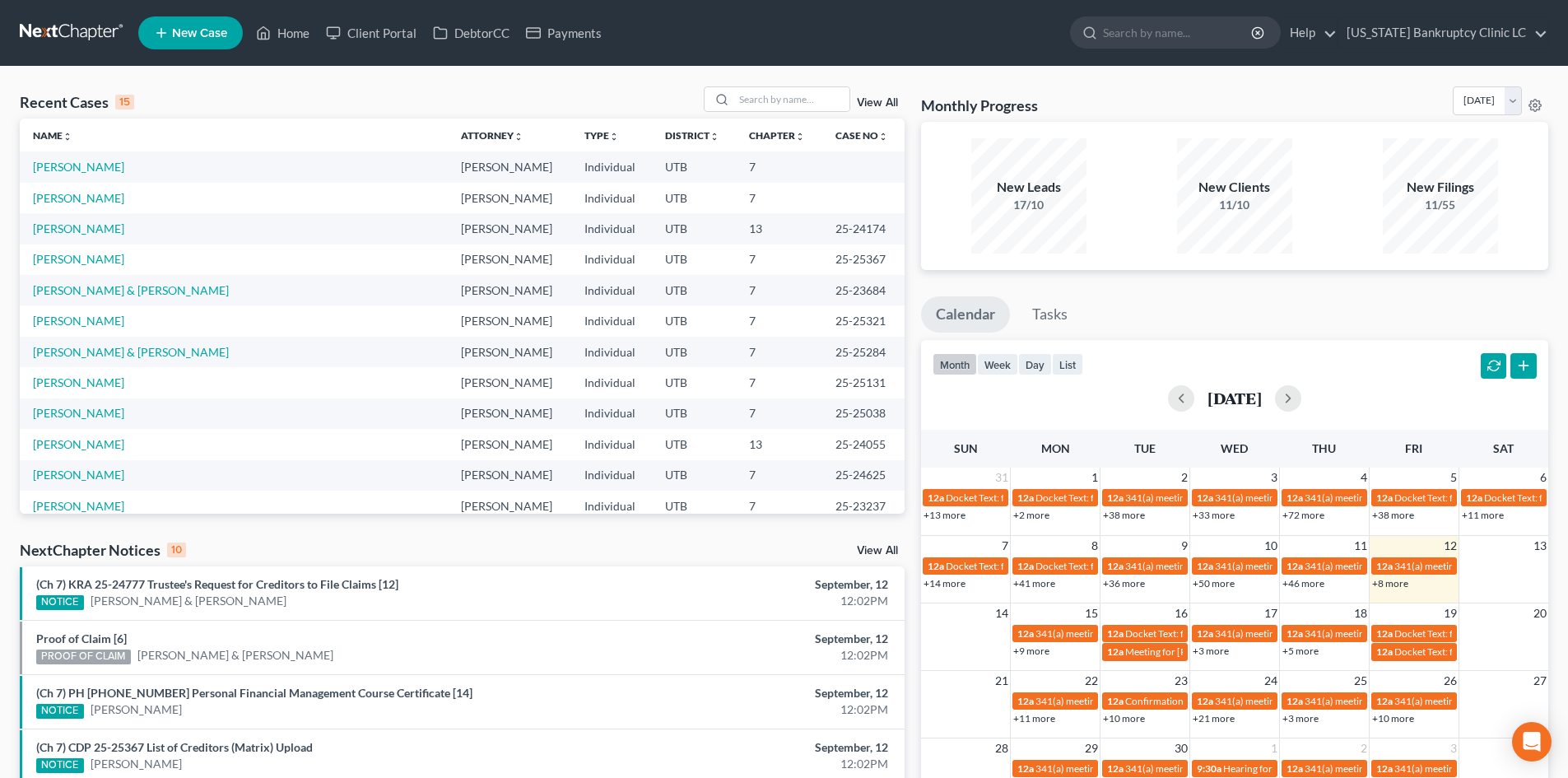
click at [190, 40] on link "New Case" at bounding box center [191, 32] width 105 height 33
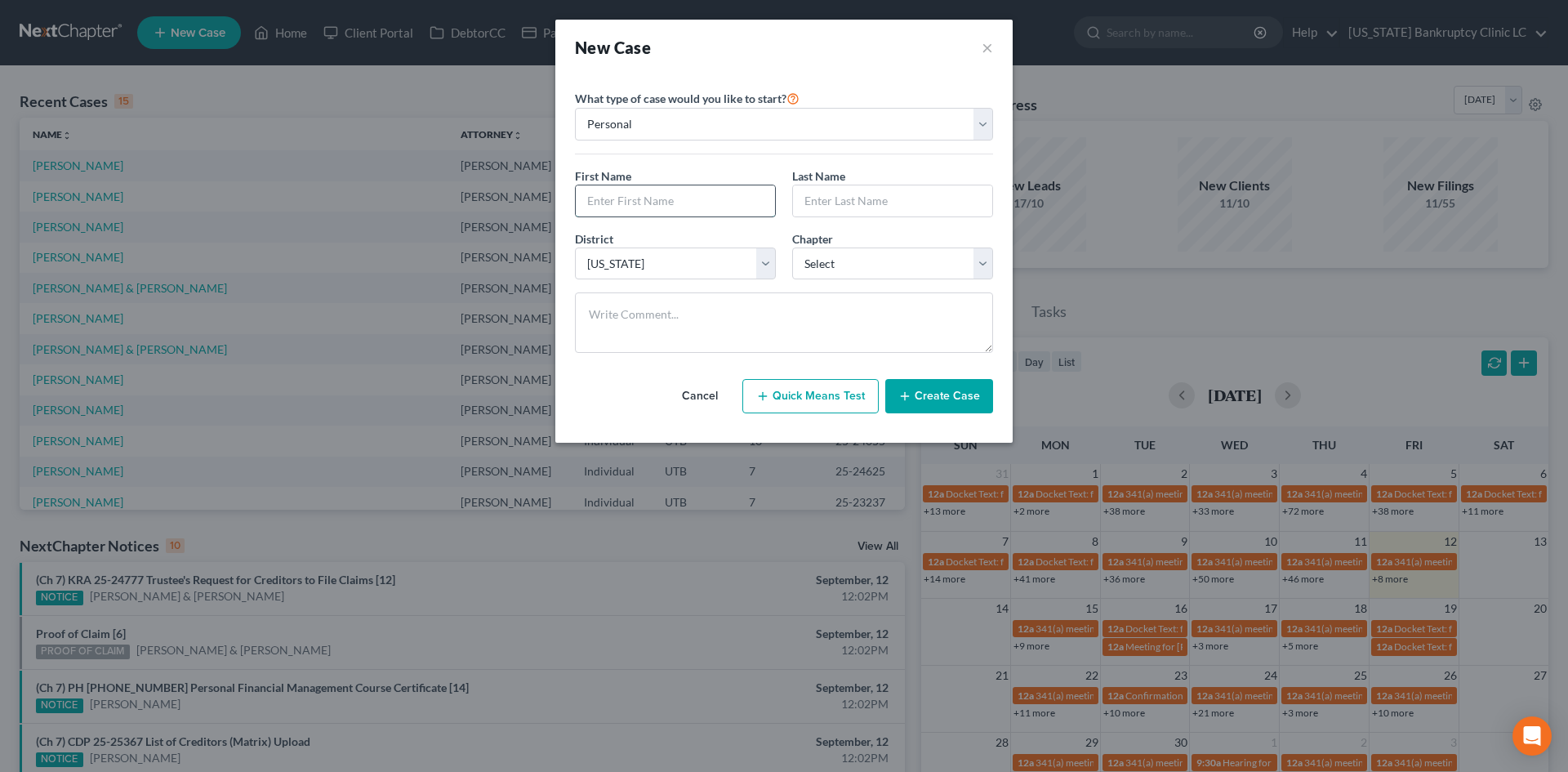
click at [671, 189] on input "text" at bounding box center [675, 201] width 199 height 31
click at [638, 188] on input "text" at bounding box center [675, 201] width 199 height 31
click at [930, 387] on button "Create Case" at bounding box center [940, 396] width 108 height 35
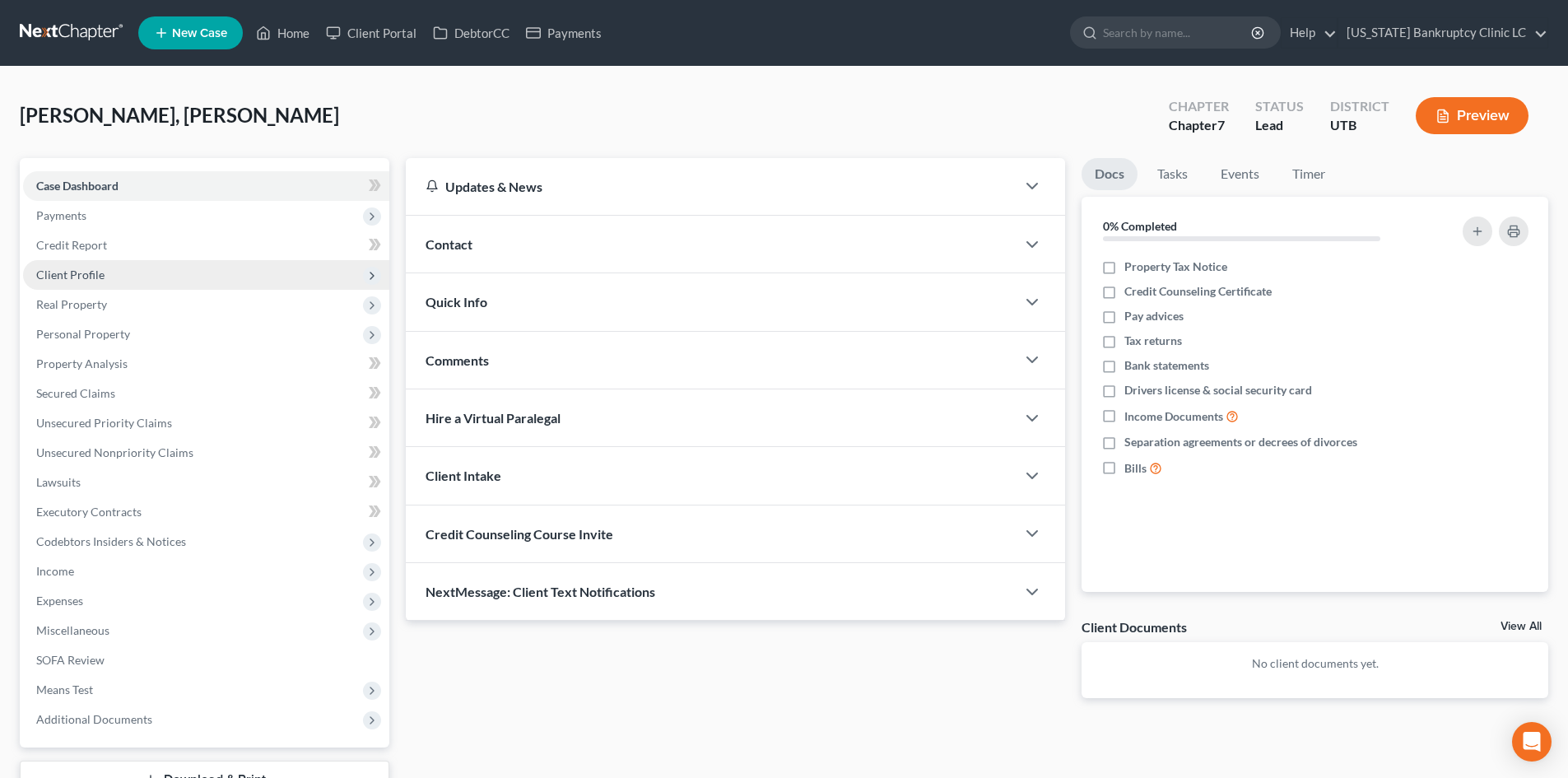
click at [79, 272] on span "Client Profile" at bounding box center [71, 274] width 68 height 14
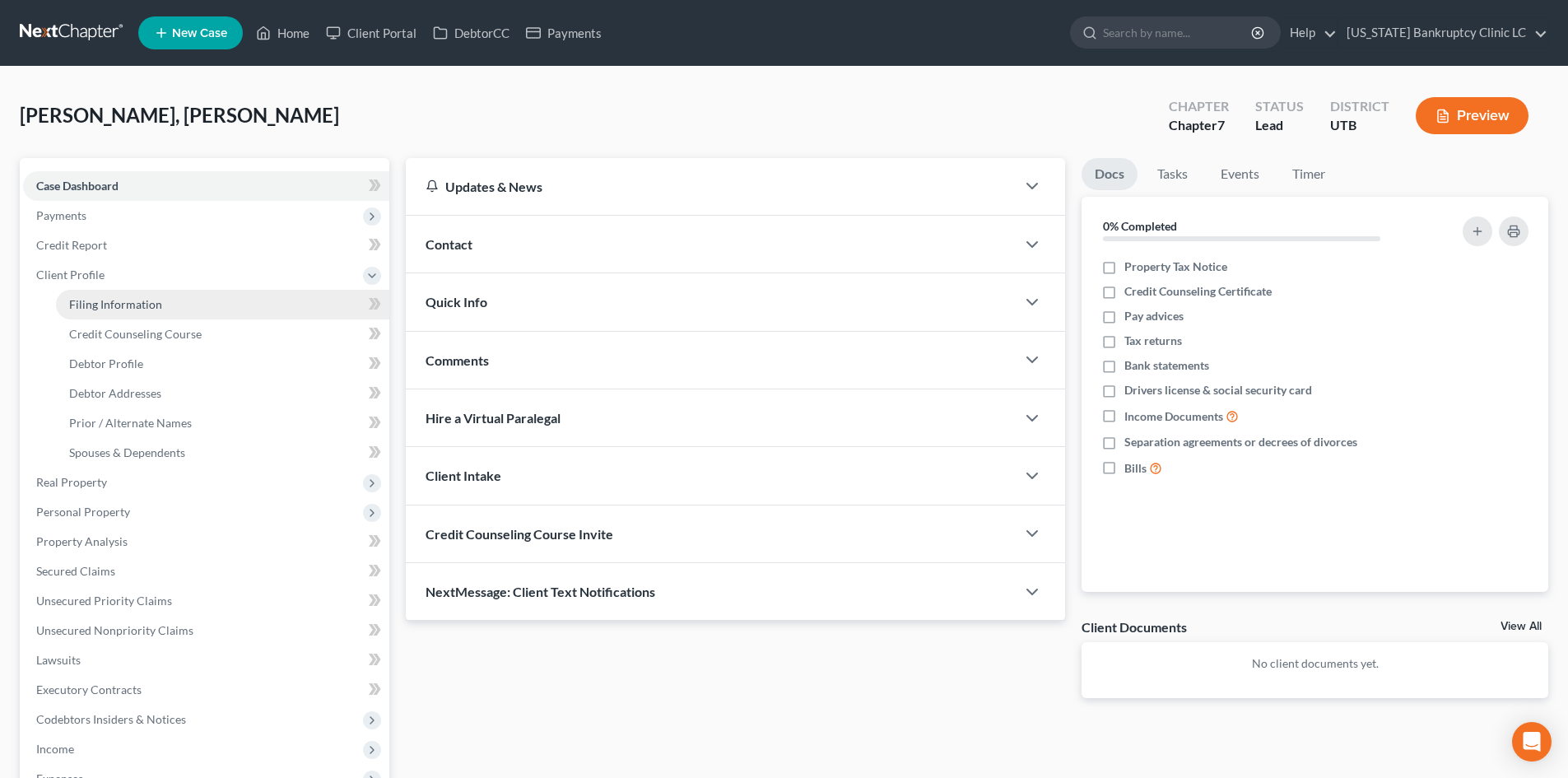
click at [132, 307] on span "Filing Information" at bounding box center [115, 304] width 93 height 14
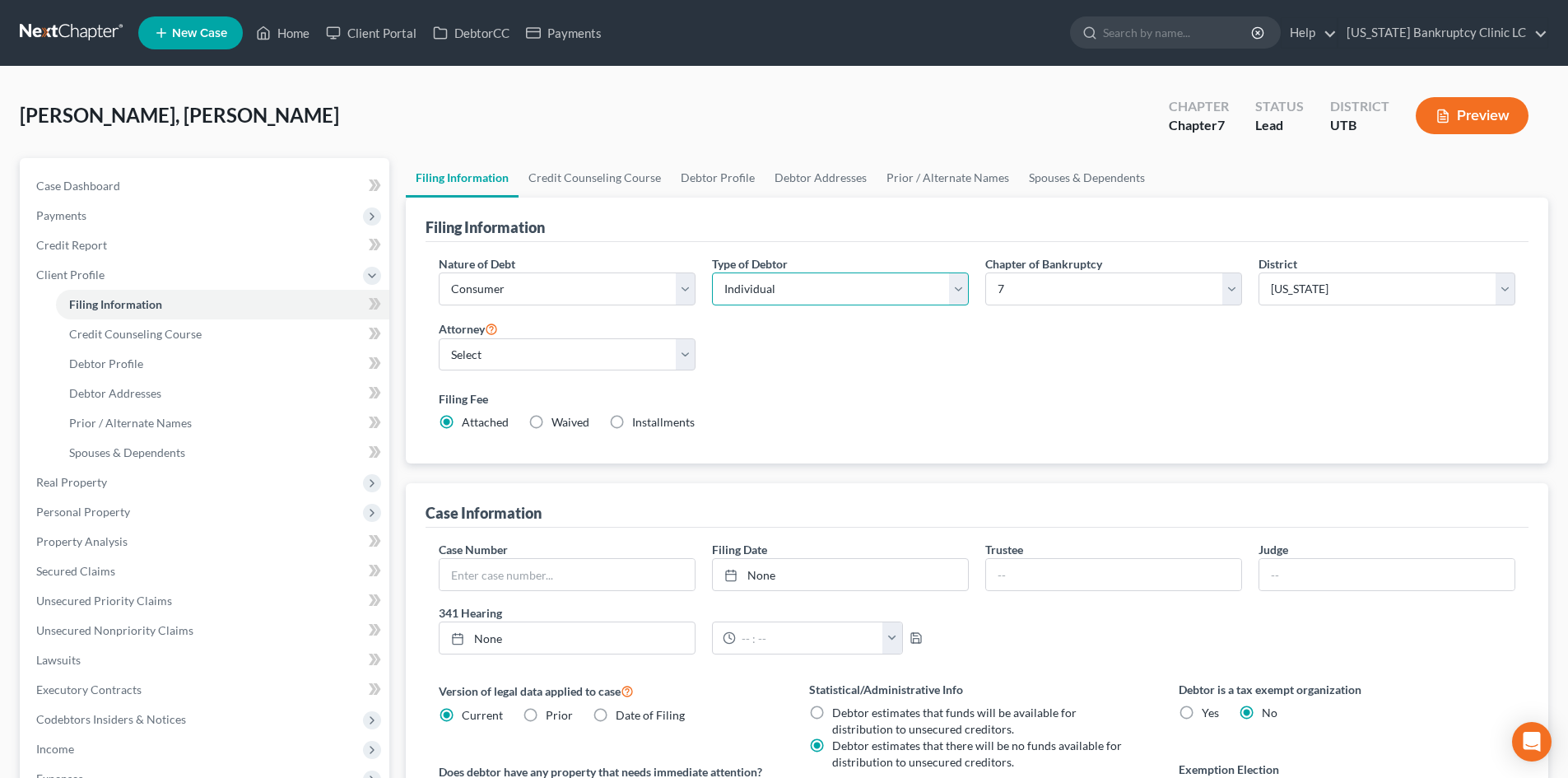
drag, startPoint x: 749, startPoint y: 285, endPoint x: 754, endPoint y: 305, distance: 20.6
click at [749, 285] on select "Select Individual Joint" at bounding box center [841, 289] width 257 height 33
click at [712, 272] on select "Select Individual Joint" at bounding box center [841, 289] width 257 height 33
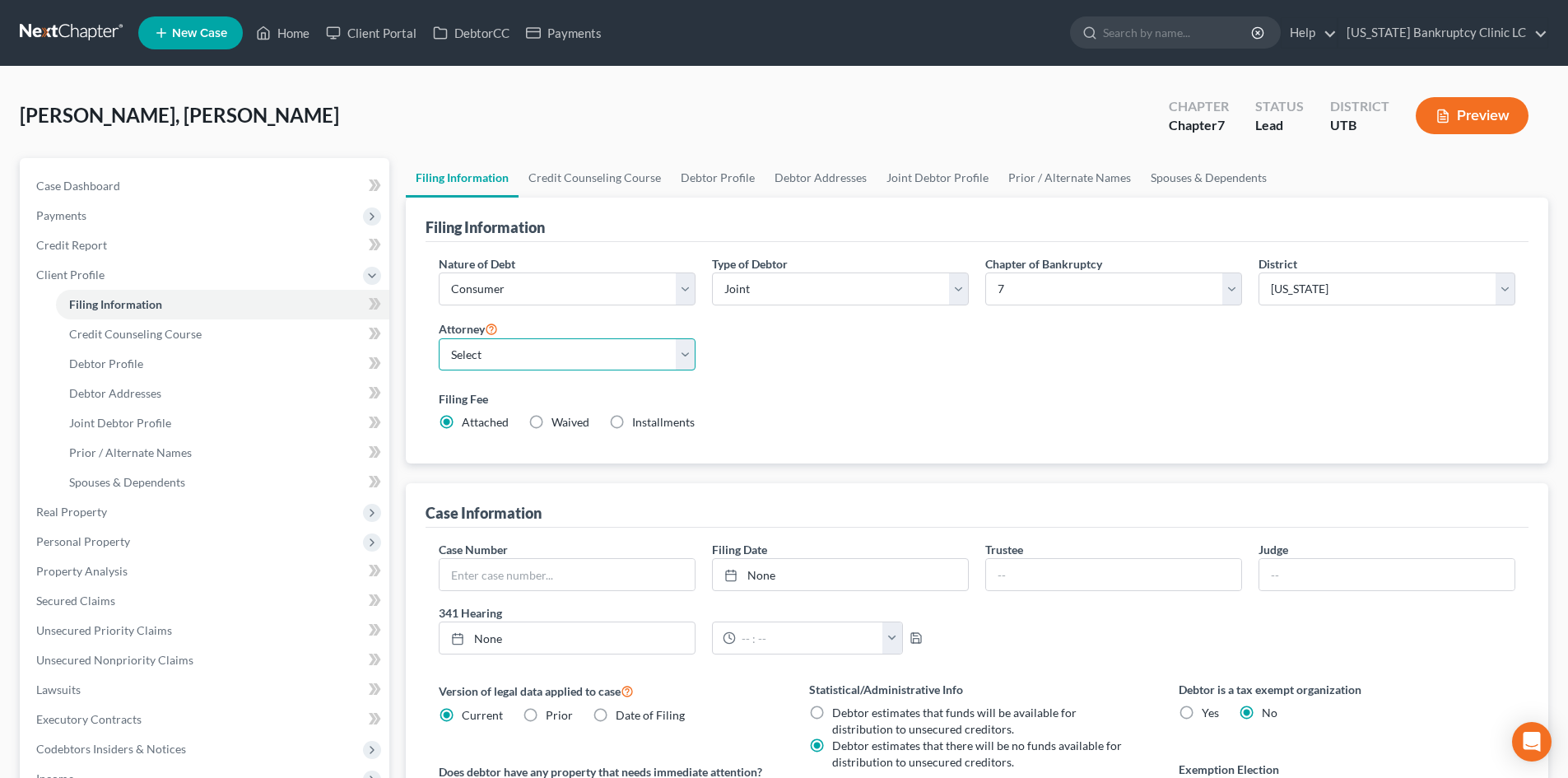
drag, startPoint x: 564, startPoint y: 347, endPoint x: 528, endPoint y: 369, distance: 42.2
click at [564, 347] on select "Select [PERSON_NAME] - UTB [PERSON_NAME] - UT" at bounding box center [567, 355] width 257 height 33
click at [439, 339] on select "Select [PERSON_NAME] - UTB [PERSON_NAME] - UT" at bounding box center [567, 355] width 257 height 33
click at [1204, 410] on div "Filing Fee Attached Waived Waived Installments Installments" at bounding box center [977, 410] width 1076 height 40
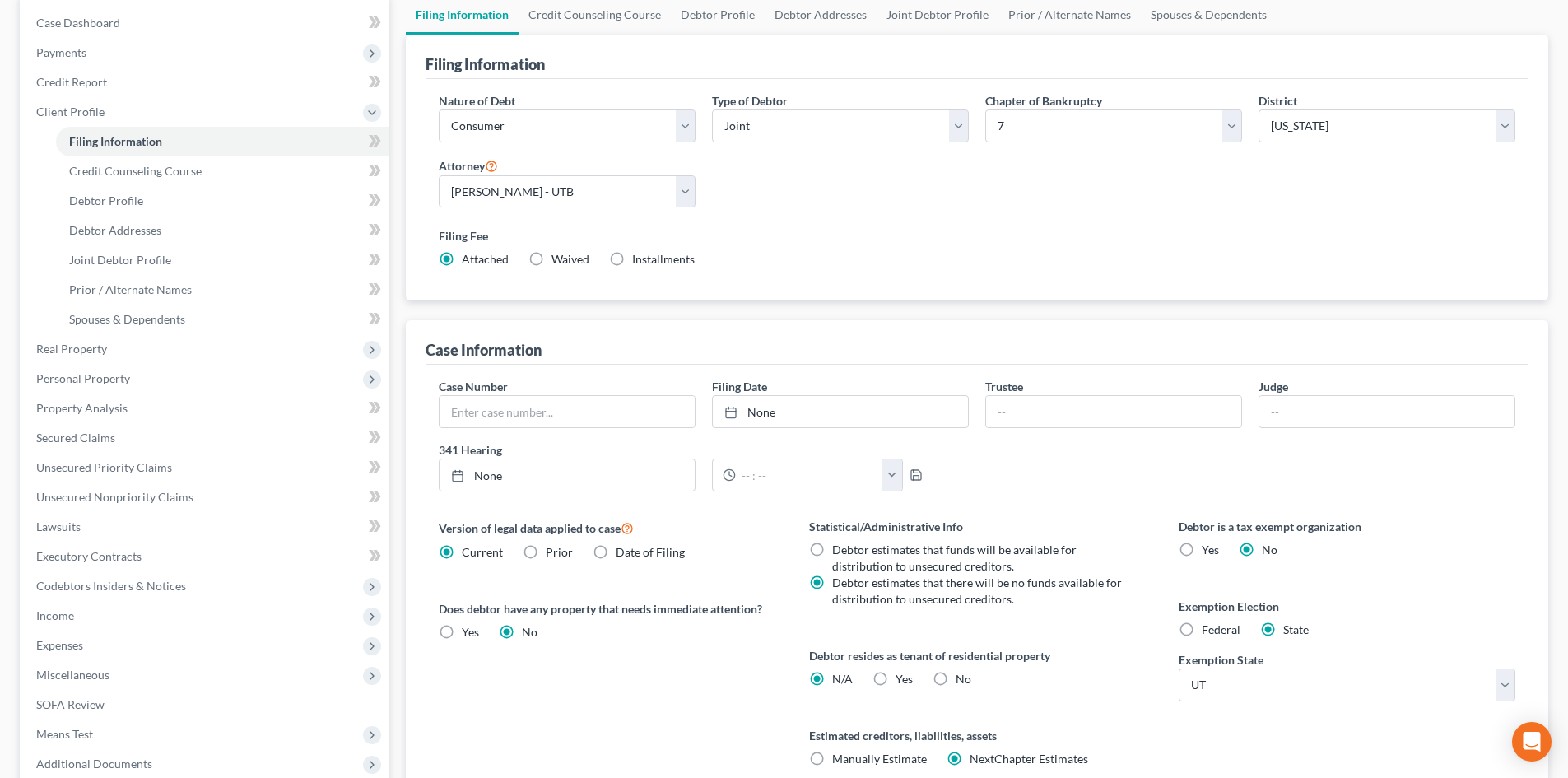
scroll to position [164, 0]
click at [896, 664] on div "Debtor resides as tenant of residential property N/A Yes Yes No" at bounding box center [978, 665] width 337 height 40
click at [895, 681] on label "Yes Yes" at bounding box center [904, 677] width 17 height 16
click at [902, 680] on input "Yes Yes" at bounding box center [907, 674] width 11 height 11
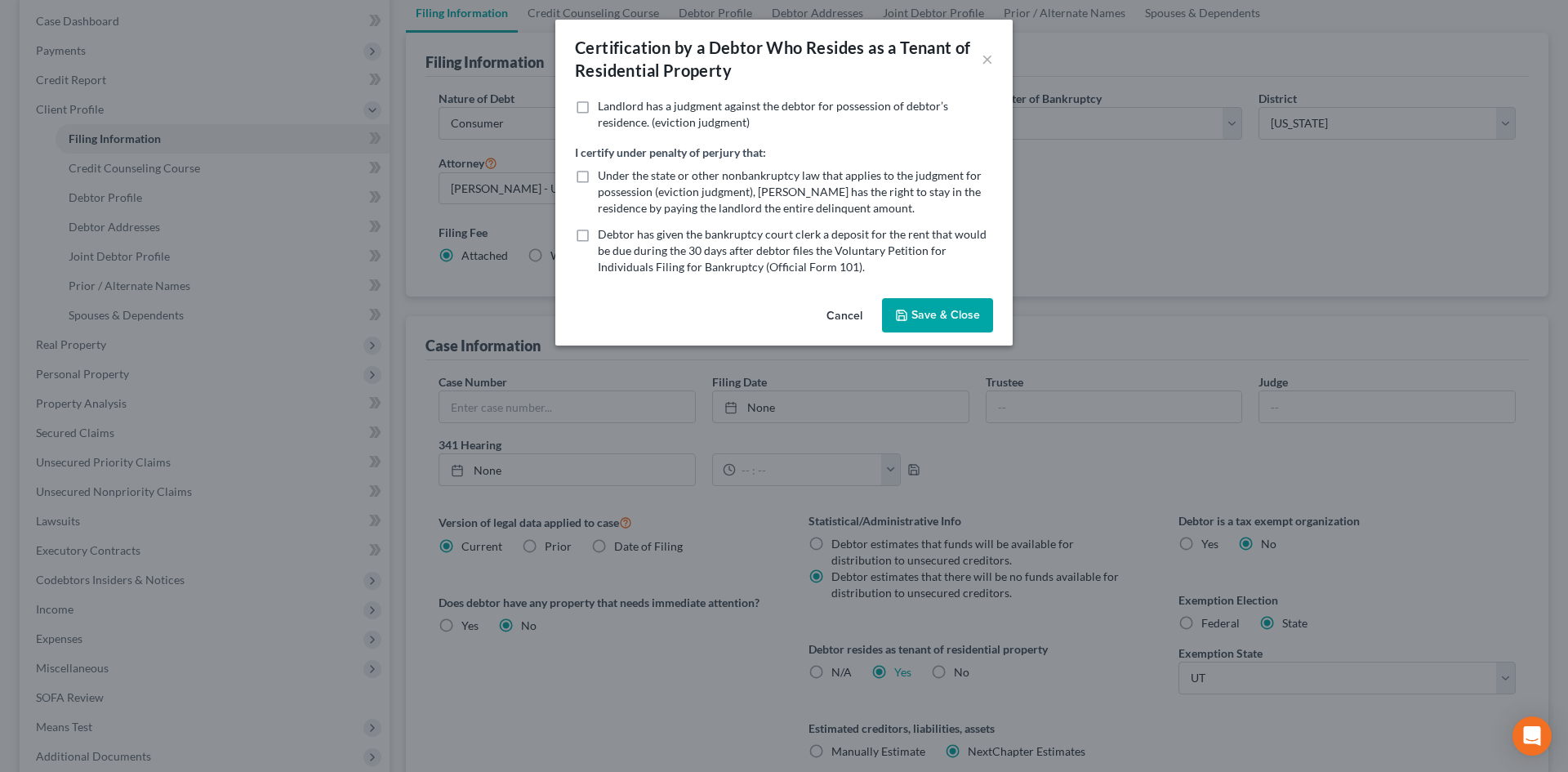
click at [952, 321] on button "Save & Close" at bounding box center [938, 315] width 111 height 35
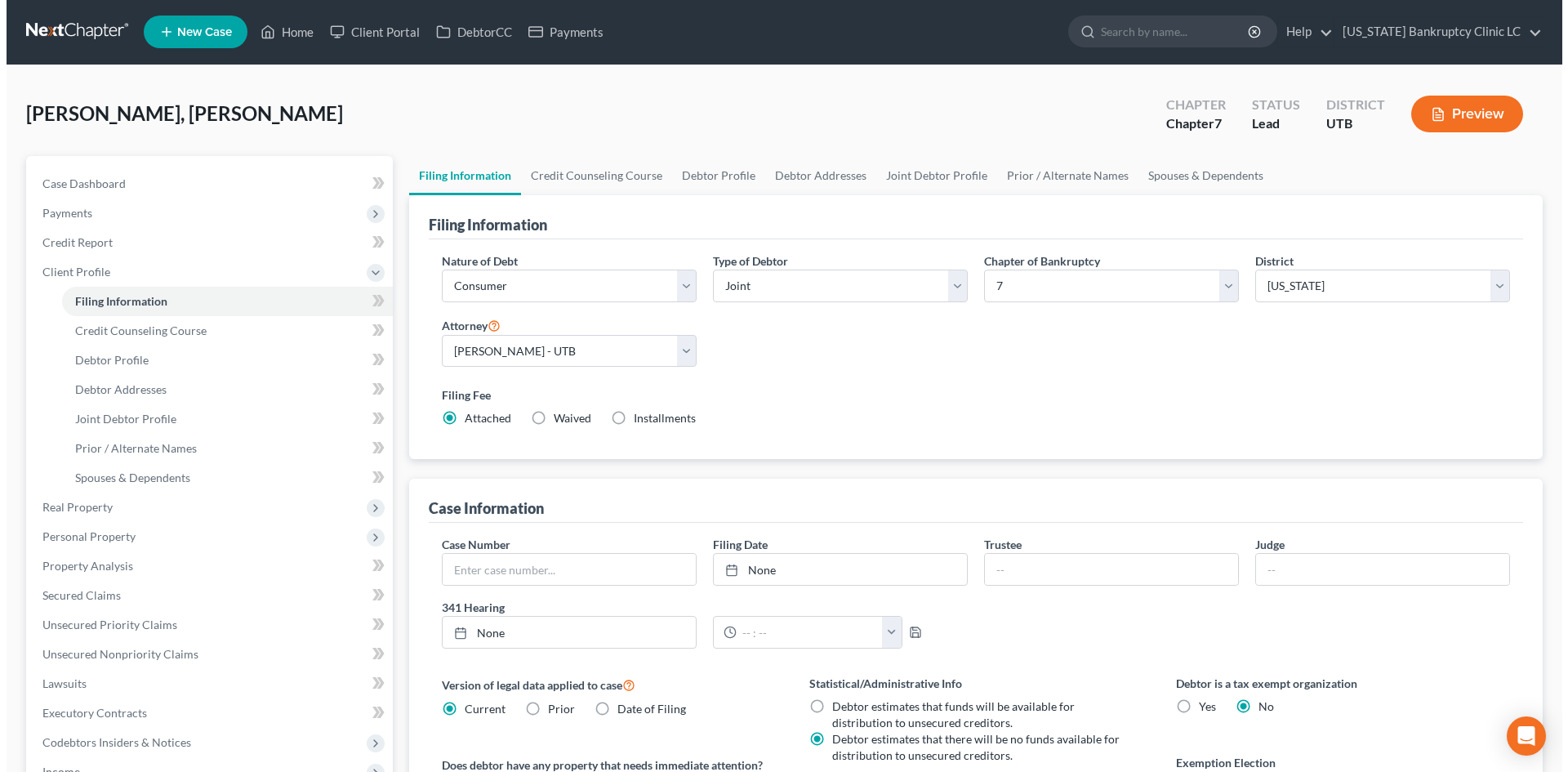
scroll to position [0, 0]
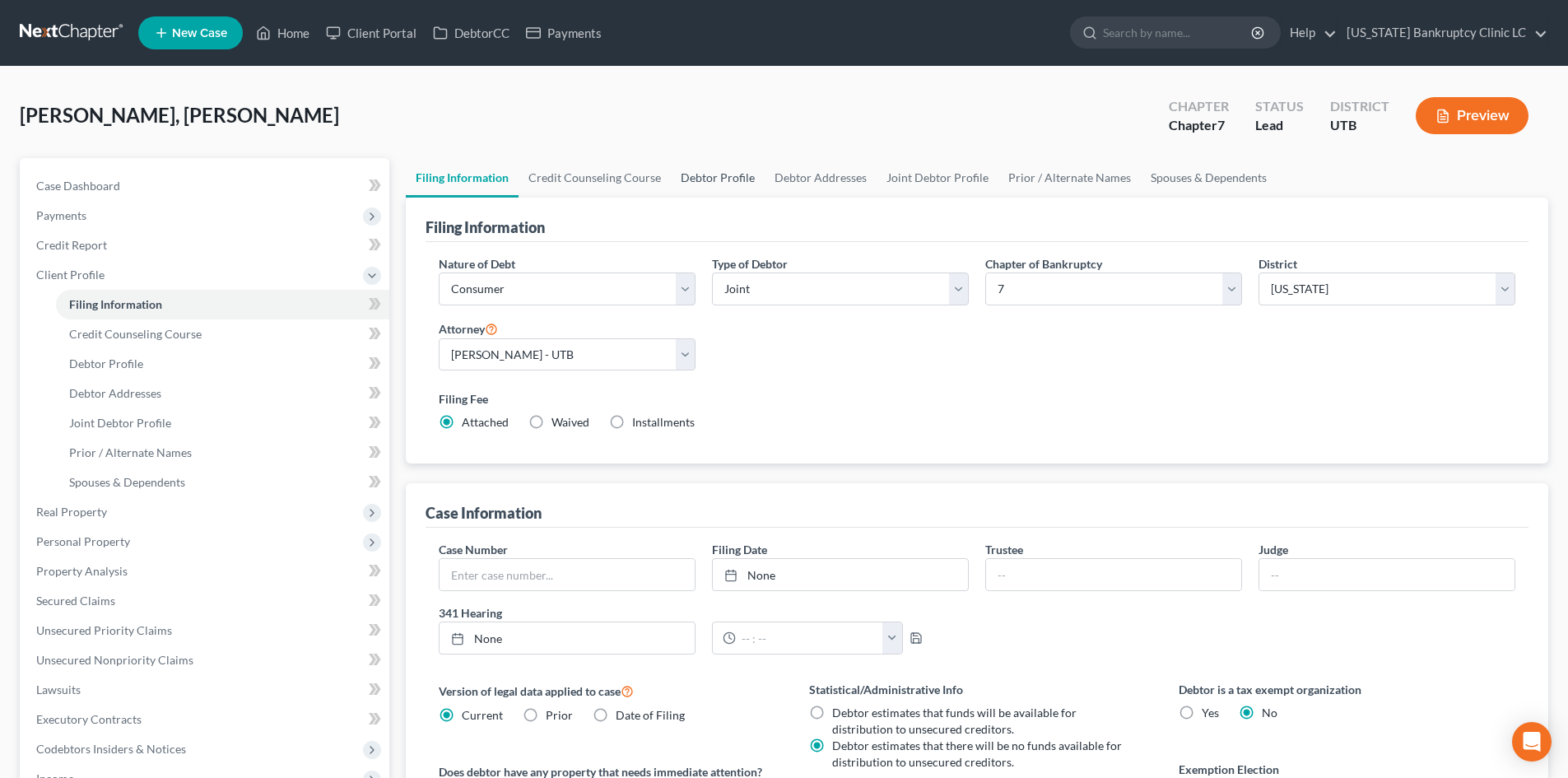
click at [701, 183] on link "Debtor Profile" at bounding box center [717, 178] width 94 height 39
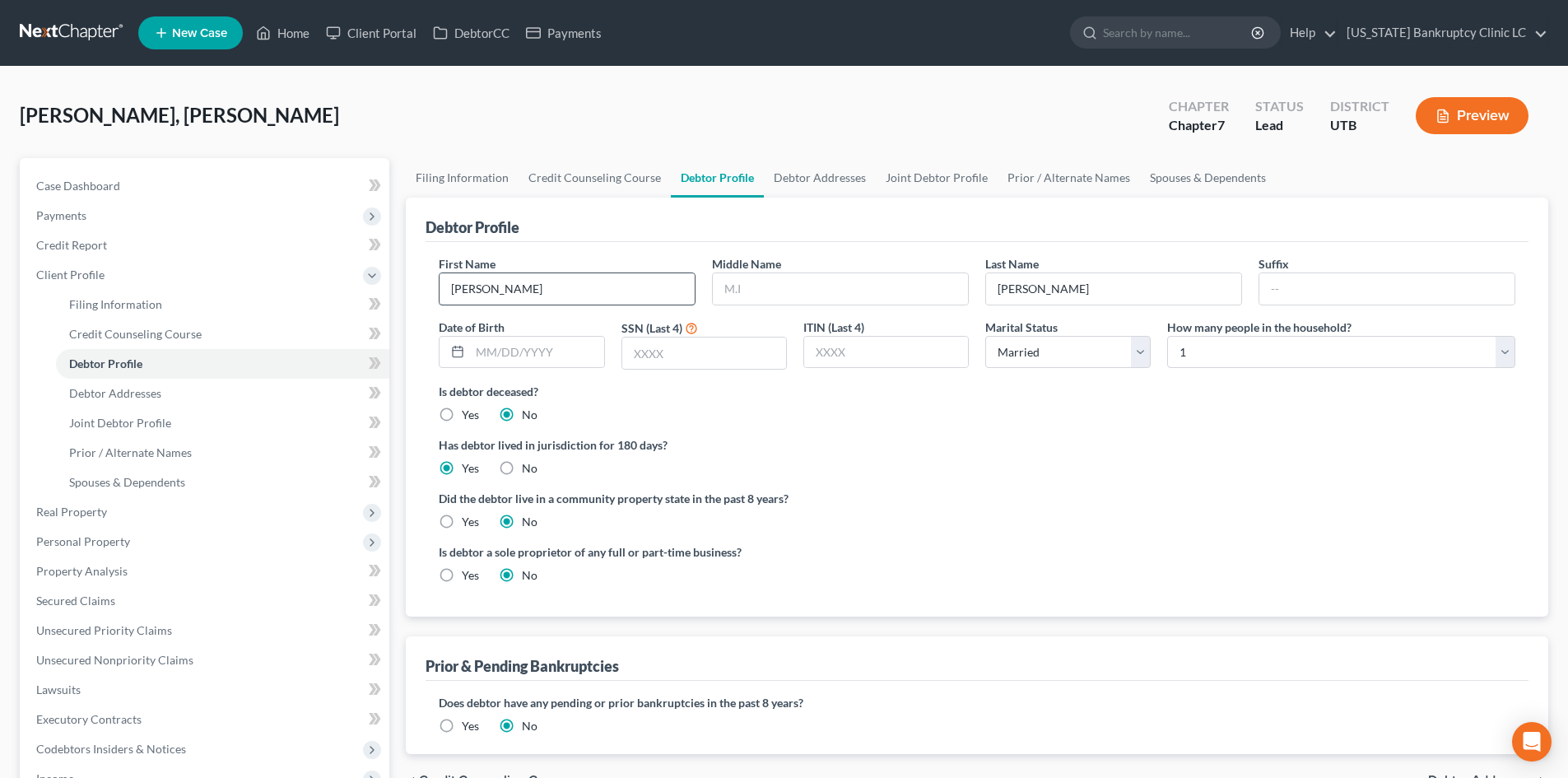
click at [550, 291] on input "[PERSON_NAME]" at bounding box center [567, 289] width 255 height 31
click at [883, 285] on input "text" at bounding box center [841, 289] width 255 height 31
click at [733, 356] on input "text" at bounding box center [704, 353] width 163 height 31
click at [740, 365] on input "text" at bounding box center [704, 353] width 163 height 31
click at [996, 394] on label "Is debtor deceased?" at bounding box center [977, 392] width 1076 height 17
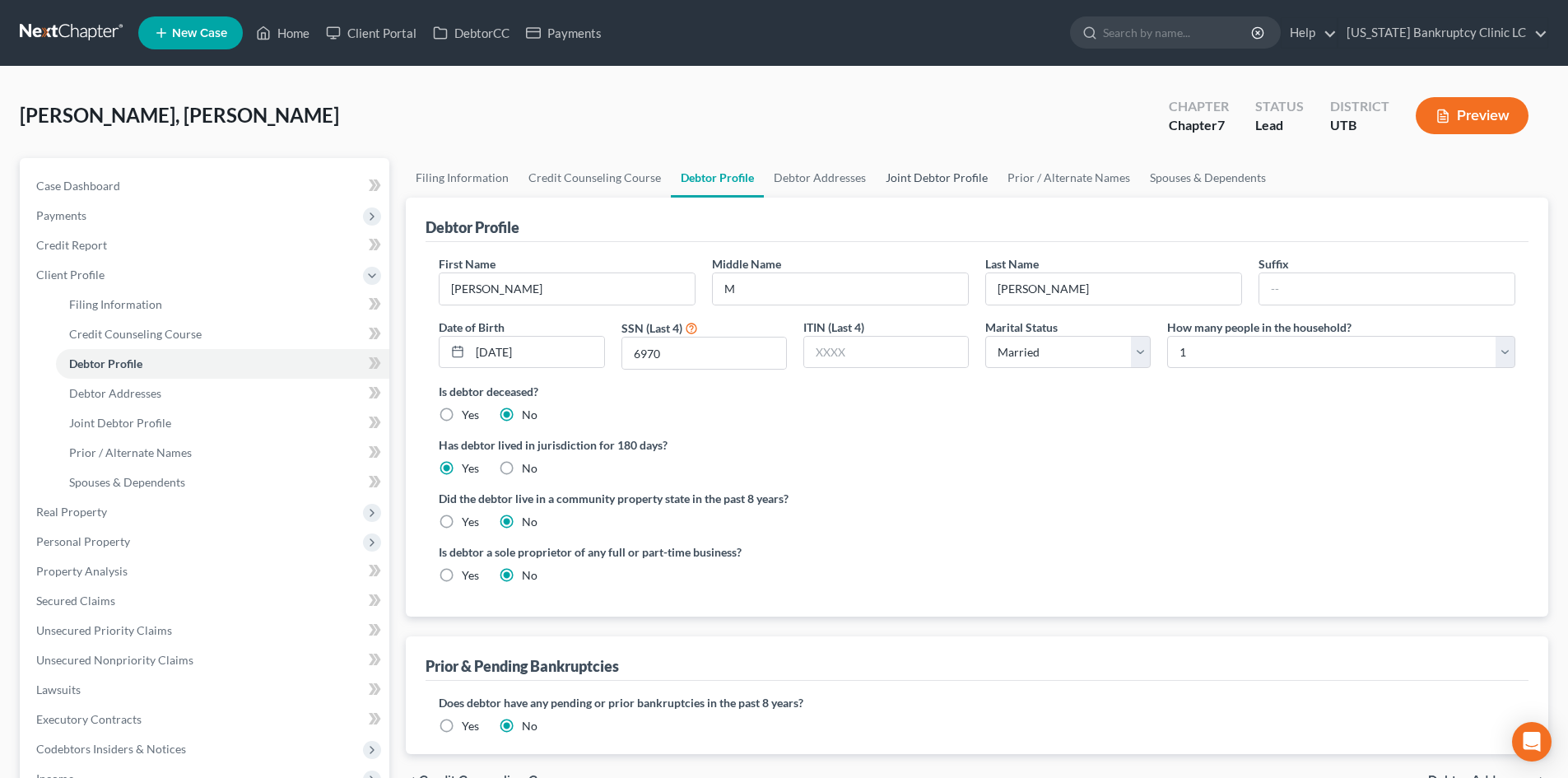
click at [933, 179] on link "Joint Debtor Profile" at bounding box center [936, 178] width 122 height 39
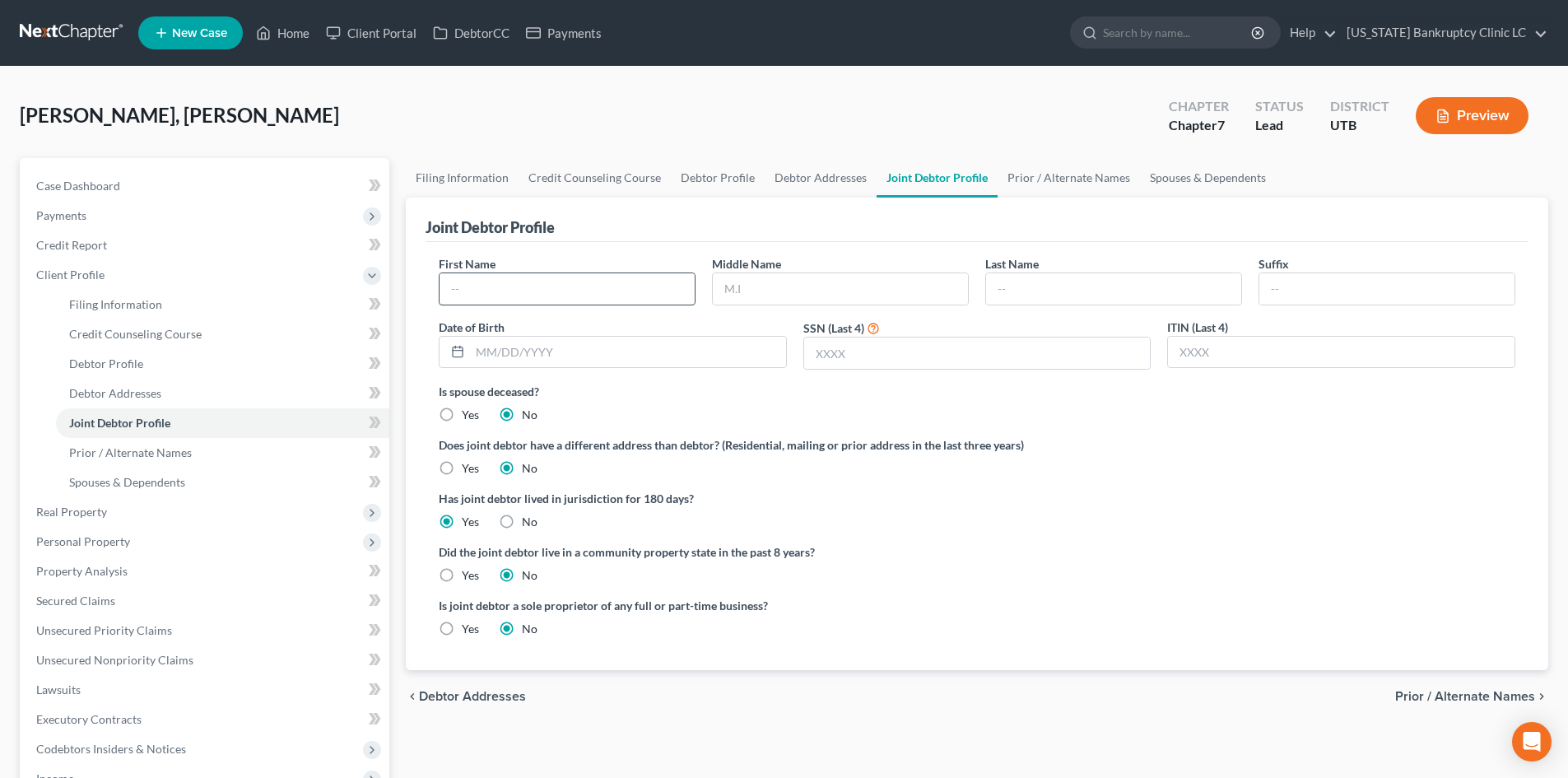
click at [564, 285] on input "text" at bounding box center [567, 289] width 255 height 31
click at [630, 340] on input "text" at bounding box center [627, 352] width 316 height 31
click at [929, 352] on input "text" at bounding box center [977, 353] width 346 height 31
click at [1049, 289] on input "text" at bounding box center [1114, 289] width 255 height 31
click at [548, 336] on div at bounding box center [613, 352] width 348 height 33
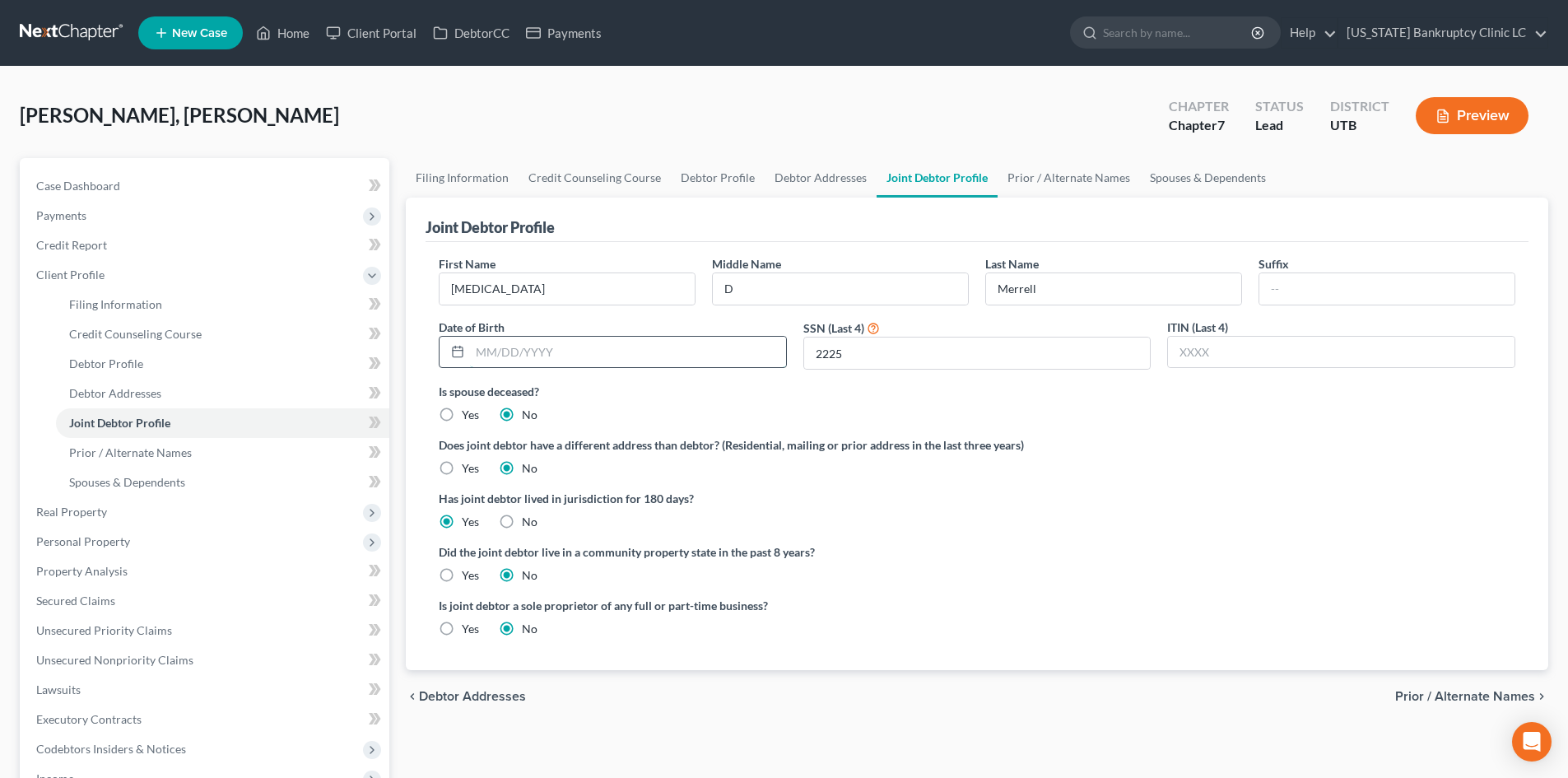
click at [559, 346] on input "text" at bounding box center [627, 352] width 316 height 31
click at [716, 172] on link "Debtor Profile" at bounding box center [717, 178] width 94 height 39
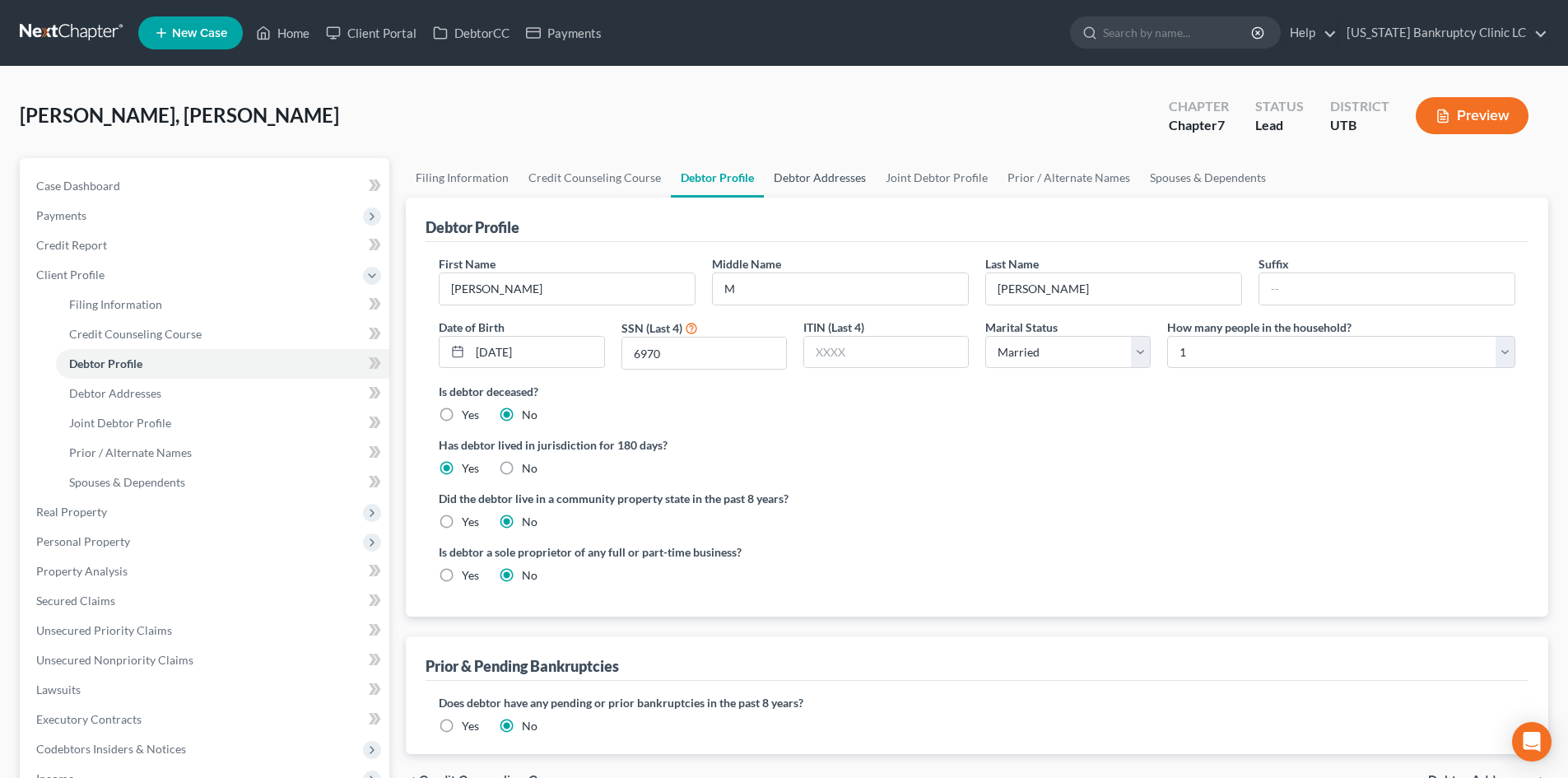
click at [818, 172] on link "Debtor Addresses" at bounding box center [820, 178] width 112 height 39
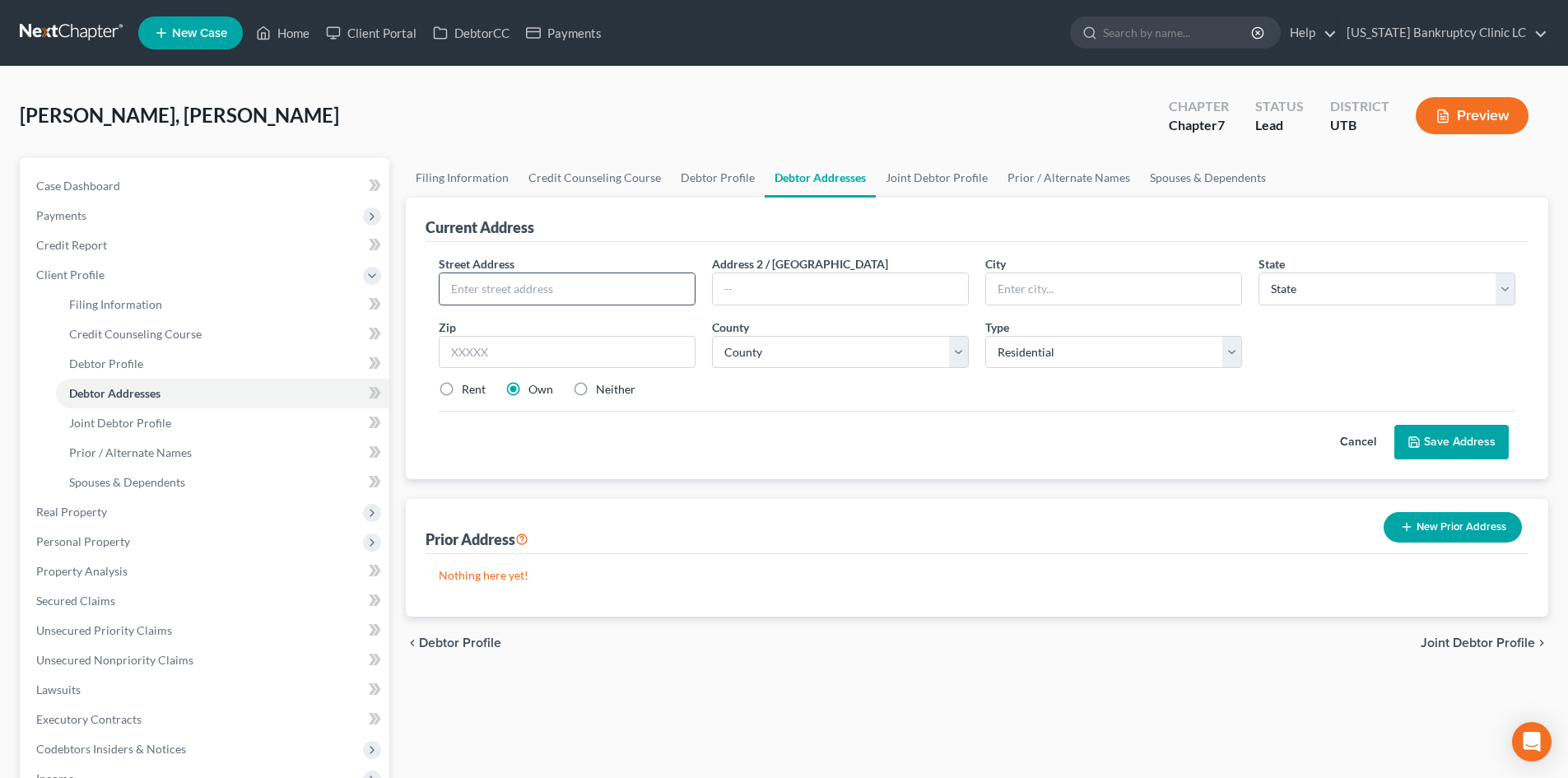
click at [552, 300] on input "text" at bounding box center [567, 289] width 255 height 31
click at [507, 325] on div "Zip *" at bounding box center [567, 343] width 273 height 50
drag, startPoint x: 505, startPoint y: 345, endPoint x: 513, endPoint y: 348, distance: 8.5
click at [505, 345] on input "text" at bounding box center [567, 352] width 257 height 33
click at [881, 362] on select "County" at bounding box center [841, 352] width 257 height 33
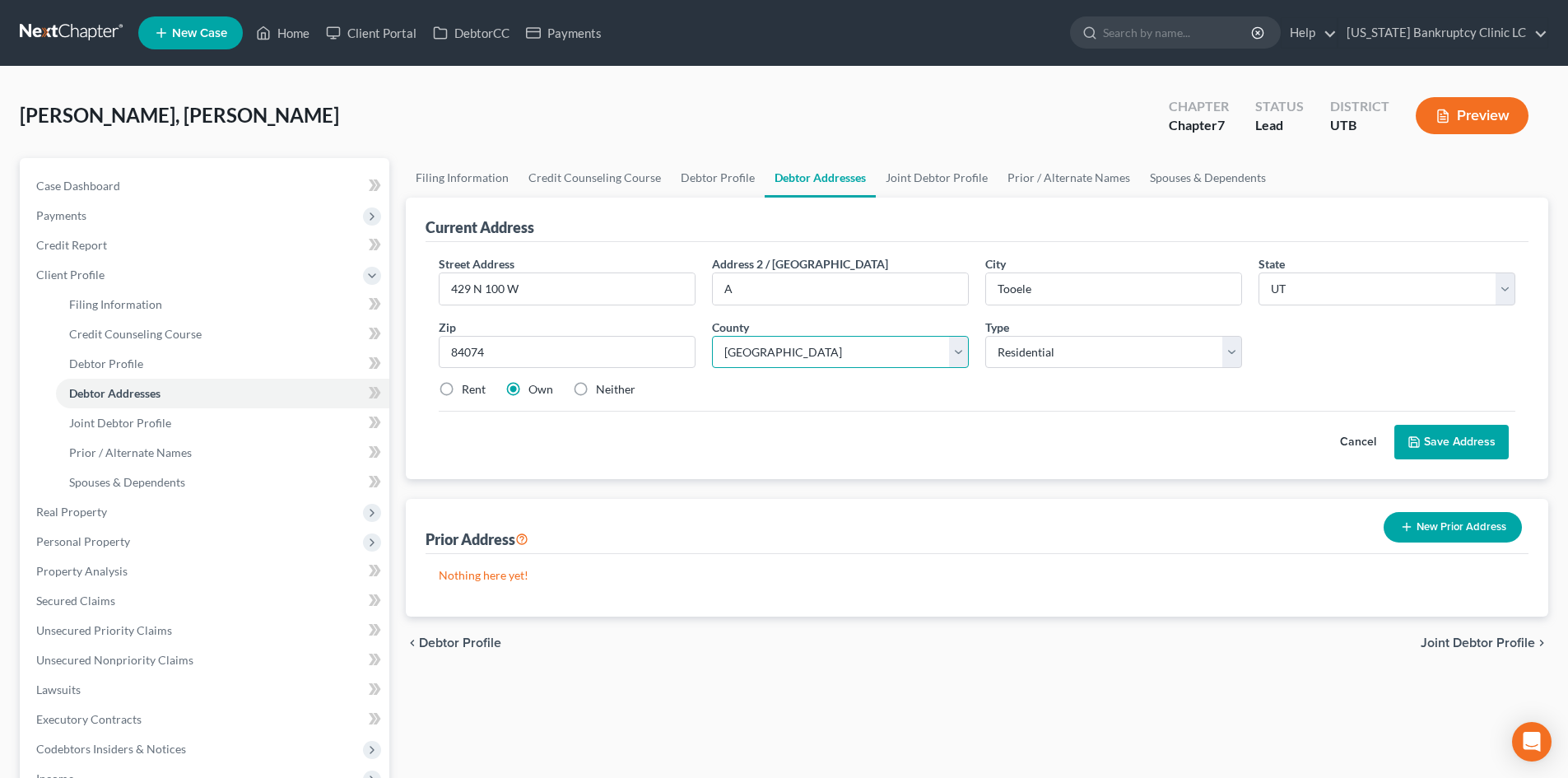
click at [712, 336] on select "County [GEOGRAPHIC_DATA] [GEOGRAPHIC_DATA] [GEOGRAPHIC_DATA] [GEOGRAPHIC_DATA] …" at bounding box center [841, 352] width 257 height 33
click at [470, 389] on label "Rent" at bounding box center [474, 389] width 24 height 16
click at [470, 389] on input "Rent" at bounding box center [473, 386] width 11 height 11
click at [1423, 438] on button "Save Address" at bounding box center [1451, 442] width 114 height 35
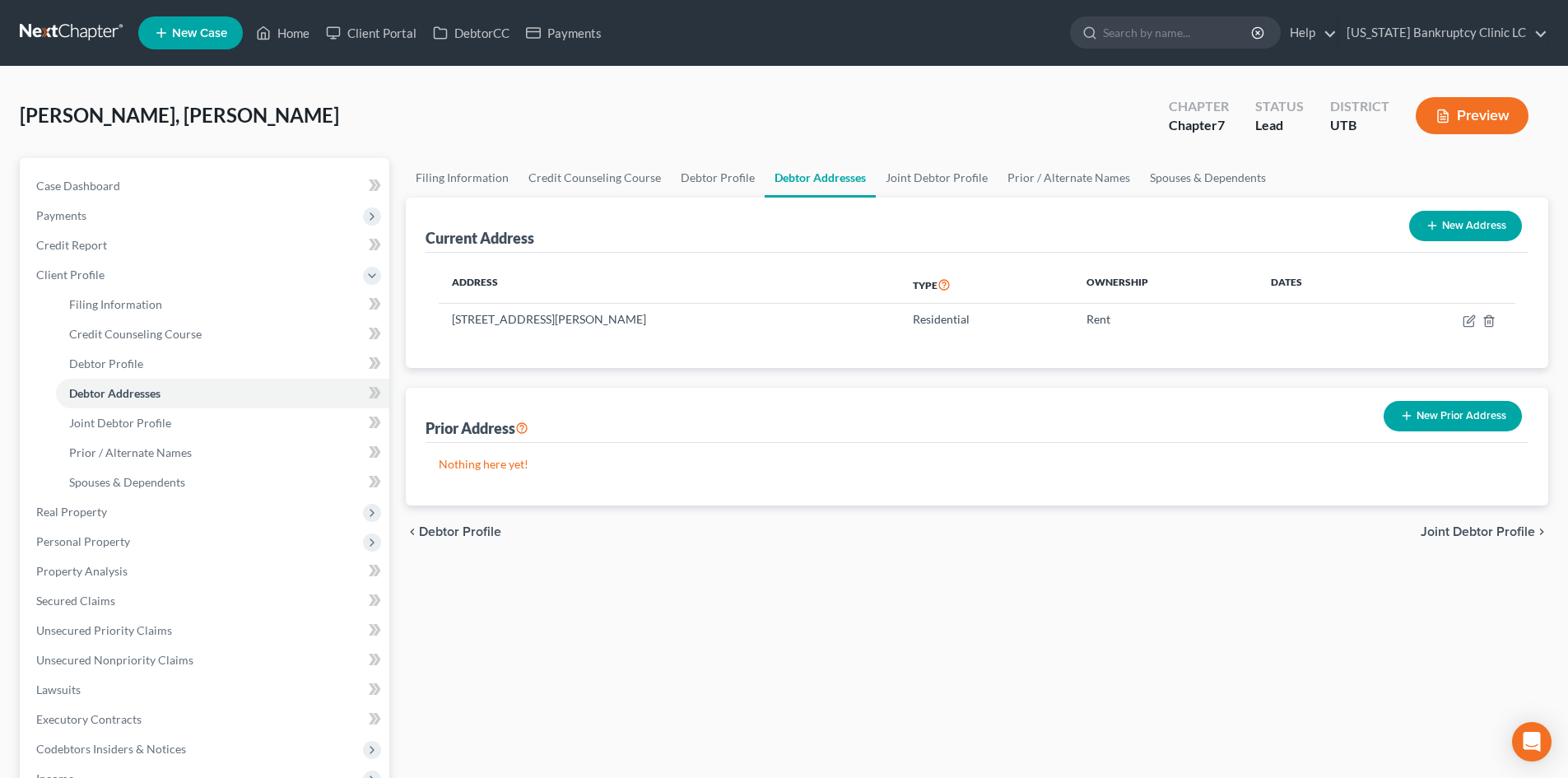
click at [1466, 403] on button "New Prior Address" at bounding box center [1452, 416] width 139 height 31
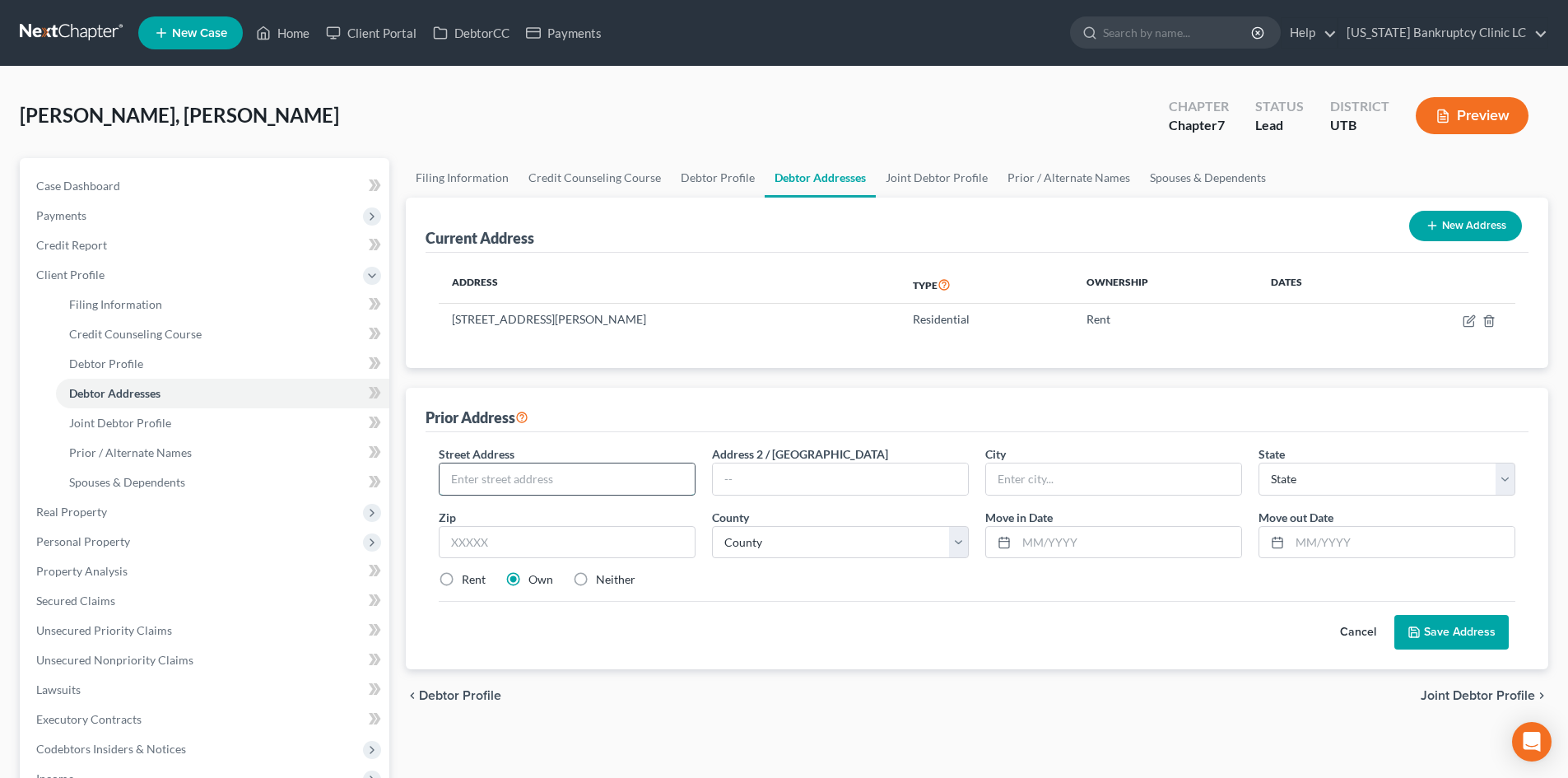
click at [531, 475] on input "text" at bounding box center [567, 479] width 255 height 31
click at [532, 541] on input "text" at bounding box center [567, 542] width 257 height 33
click at [535, 541] on input "84307" at bounding box center [567, 542] width 257 height 33
click at [807, 541] on select "County [GEOGRAPHIC_DATA] [GEOGRAPHIC_DATA] [GEOGRAPHIC_DATA] [GEOGRAPHIC_DATA] …" at bounding box center [841, 542] width 257 height 33
click at [712, 526] on select "County [GEOGRAPHIC_DATA] [GEOGRAPHIC_DATA] [GEOGRAPHIC_DATA] [GEOGRAPHIC_DATA] …" at bounding box center [841, 542] width 257 height 33
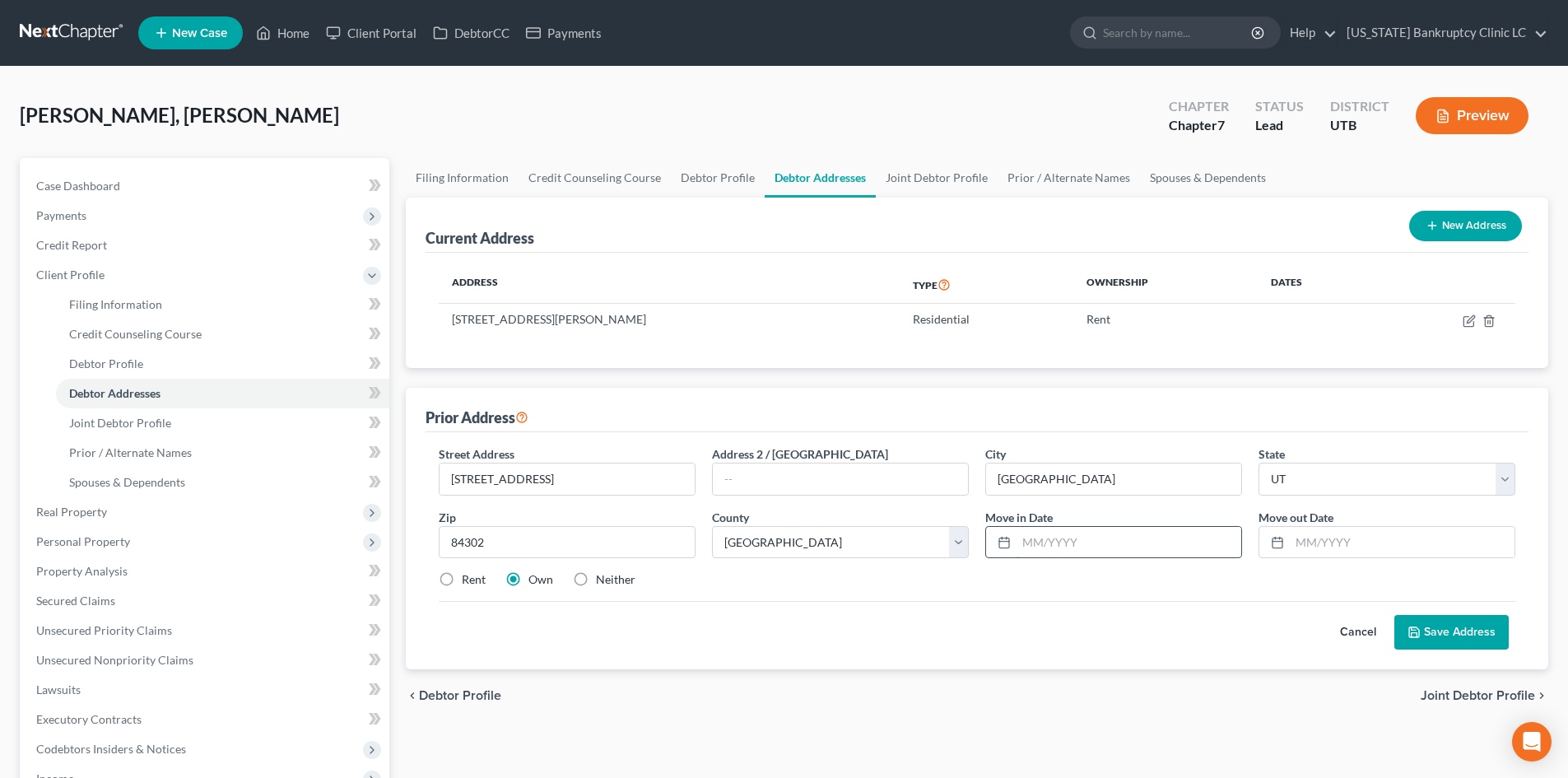
click at [1082, 531] on input "text" at bounding box center [1129, 542] width 225 height 31
drag, startPoint x: 464, startPoint y: 585, endPoint x: 1440, endPoint y: 635, distance: 977.3
click at [464, 584] on label "Rent" at bounding box center [474, 579] width 24 height 16
click at [468, 582] on input "Rent" at bounding box center [473, 576] width 11 height 11
click at [1486, 631] on button "Save Address" at bounding box center [1451, 632] width 114 height 35
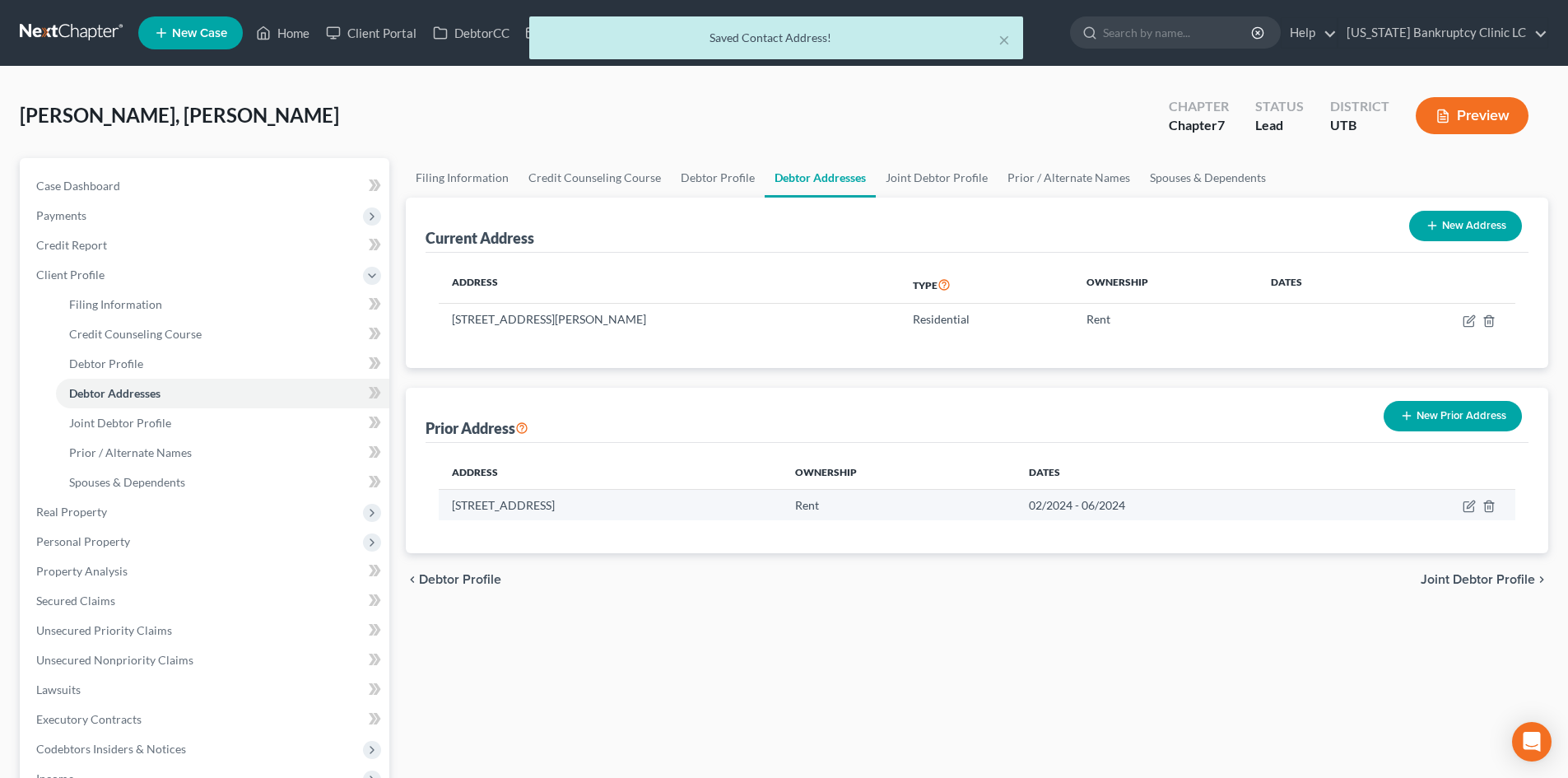
drag, startPoint x: 1438, startPoint y: 426, endPoint x: 1415, endPoint y: 496, distance: 73.7
click at [1415, 496] on div "Prior Address New Prior Address Address Ownership Dates [STREET_ADDRESS] Rent 0…" at bounding box center [977, 471] width 1143 height 165
click at [958, 179] on link "Joint Debtor Profile" at bounding box center [936, 178] width 122 height 39
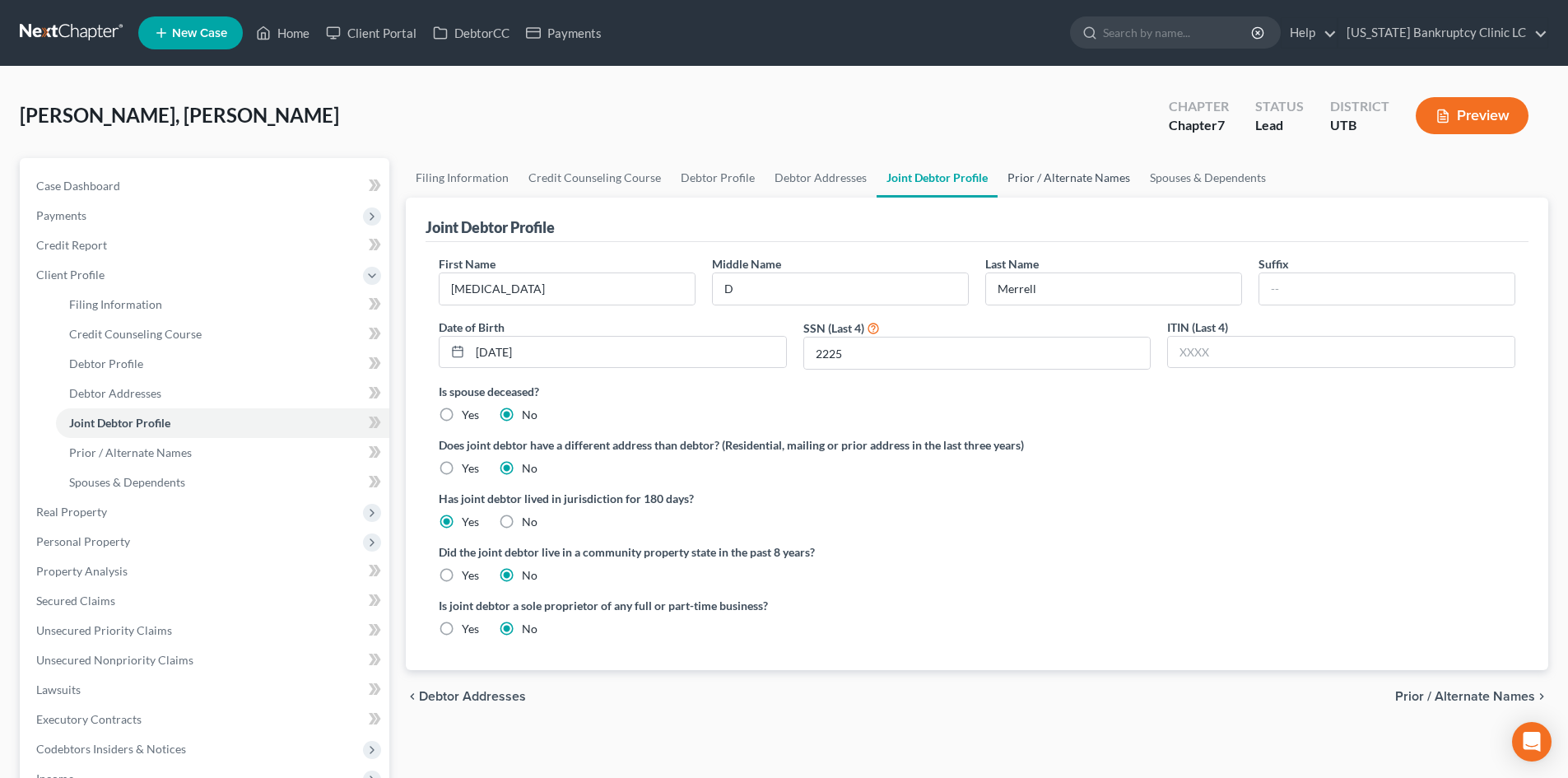
click at [1072, 192] on link "Prior / Alternate Names" at bounding box center [1068, 178] width 142 height 39
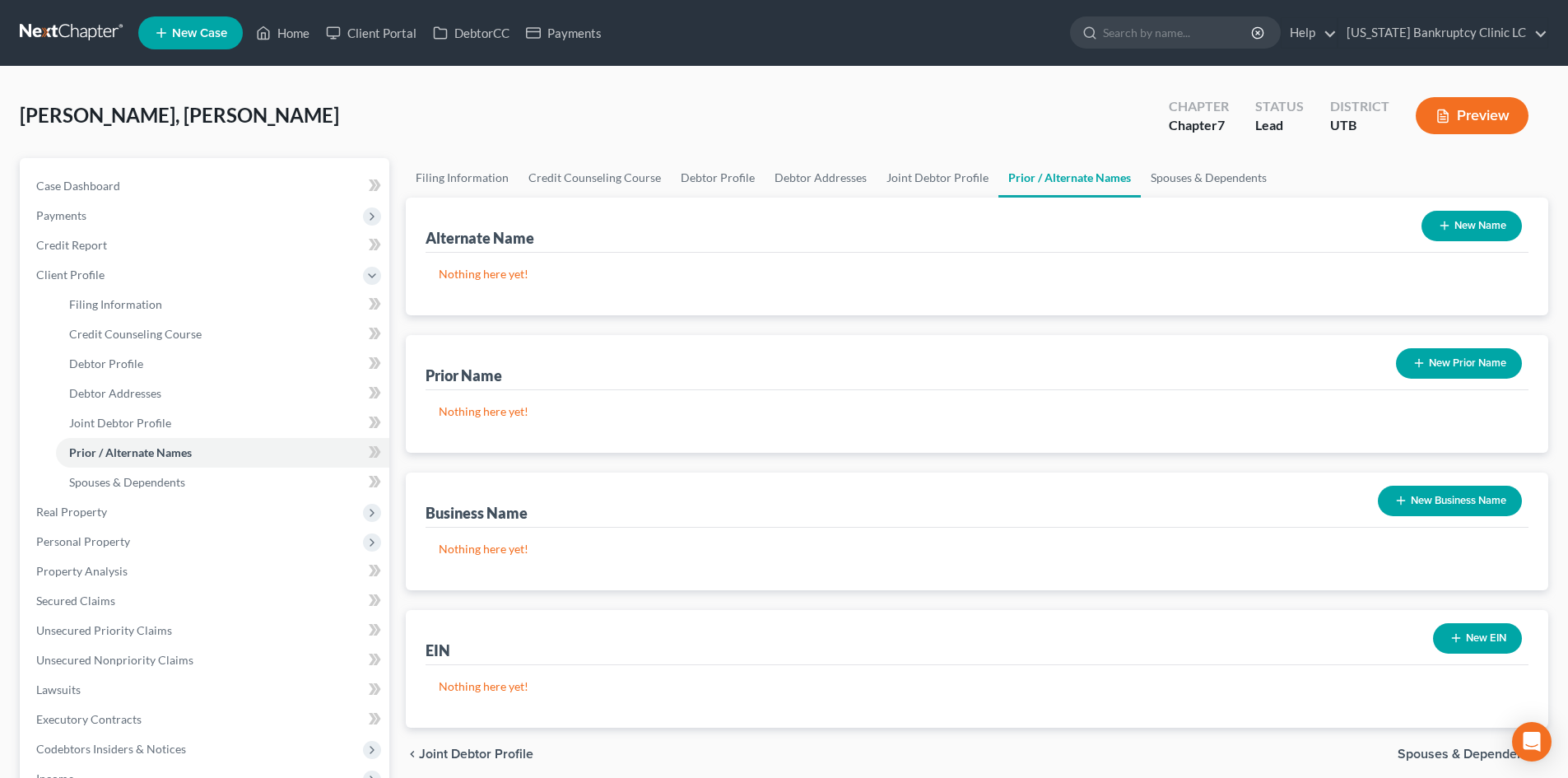
click at [807, 197] on div "Alternate Name New Name" at bounding box center [977, 225] width 1103 height 55
click at [813, 174] on link "Debtor Addresses" at bounding box center [821, 178] width 112 height 39
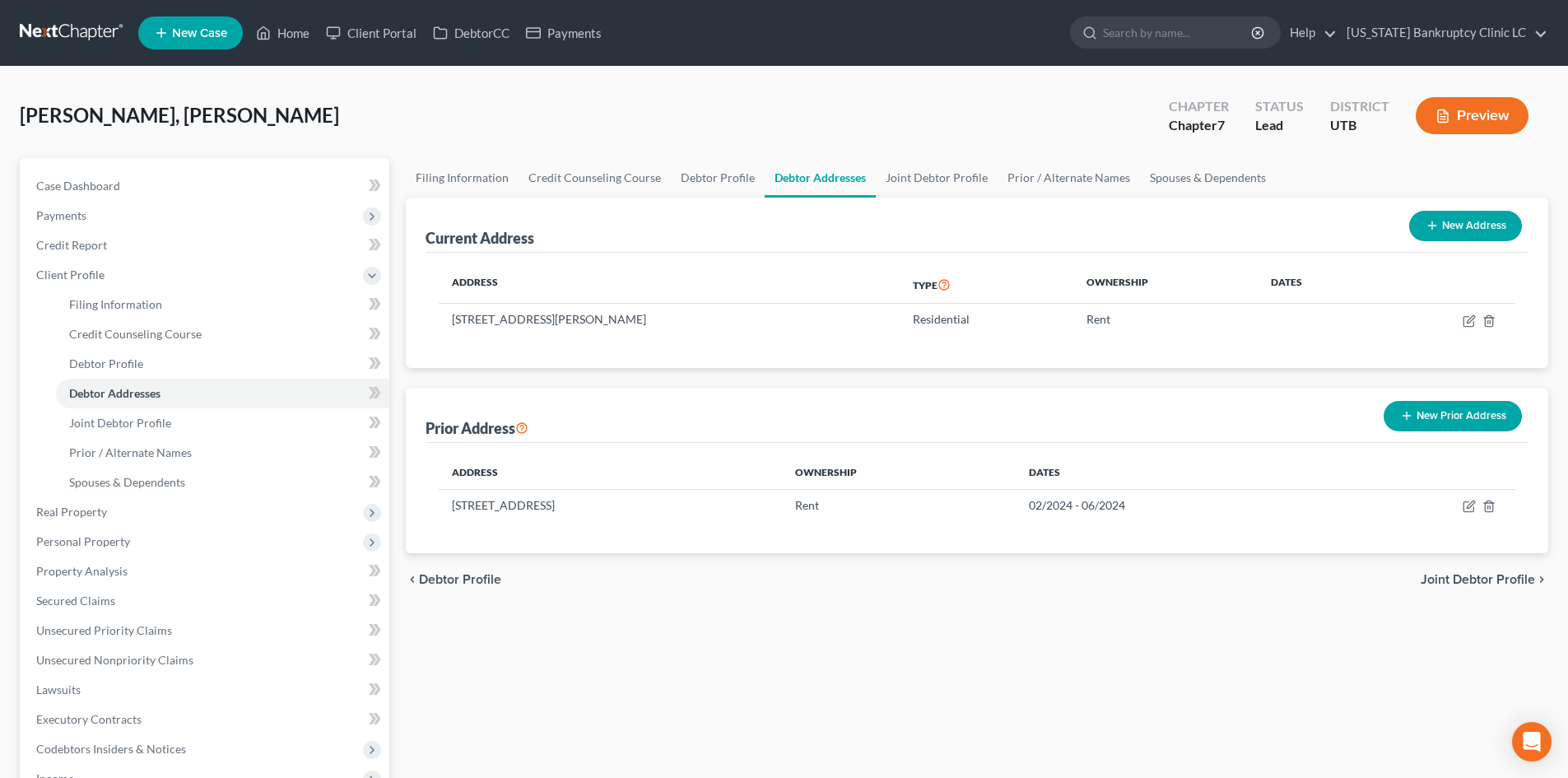
click at [1418, 420] on button "New Prior Address" at bounding box center [1452, 416] width 139 height 31
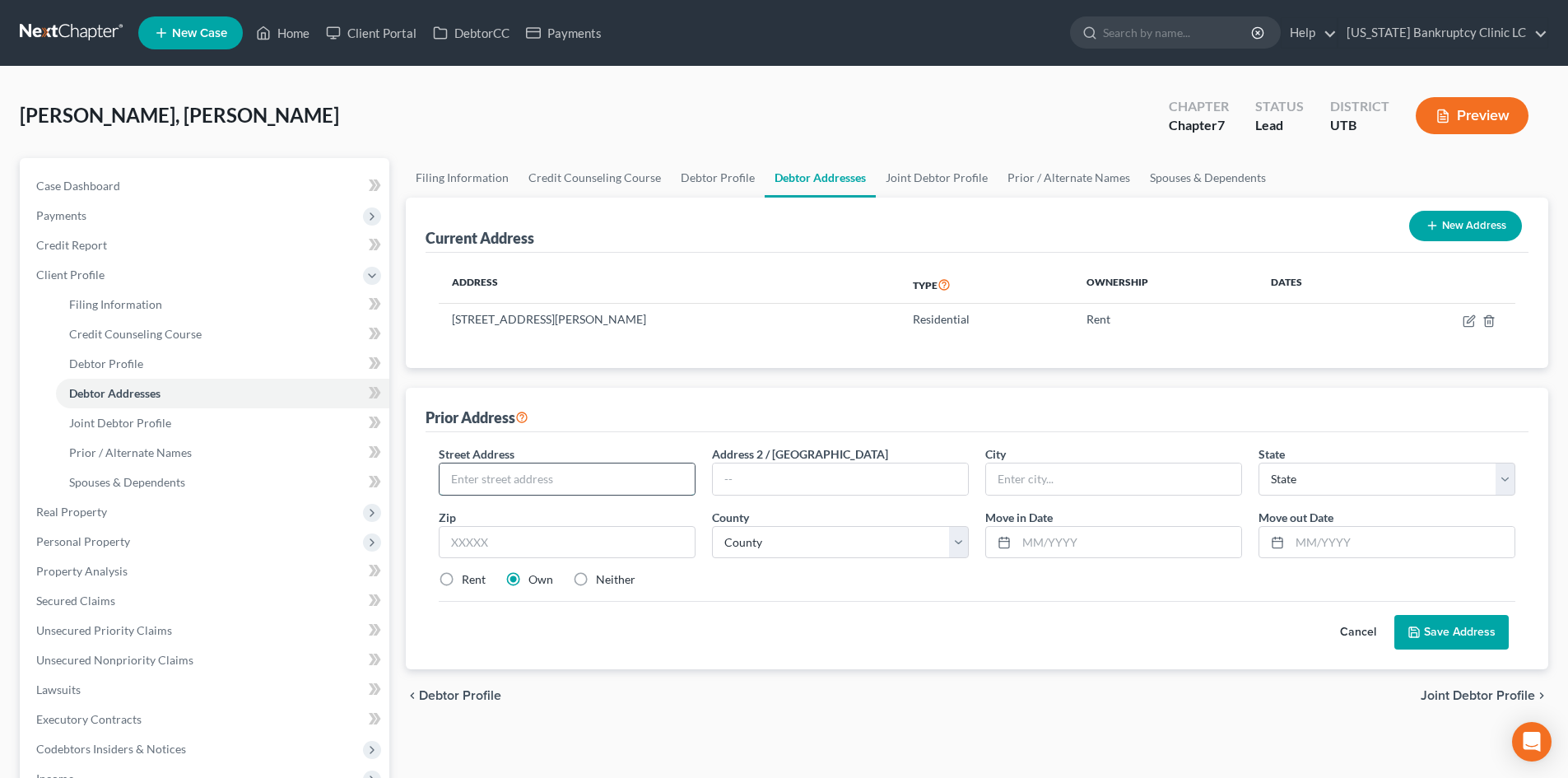
click at [507, 473] on input "text" at bounding box center [567, 479] width 255 height 31
click at [495, 535] on input "text" at bounding box center [567, 542] width 257 height 33
click at [827, 545] on select "County [GEOGRAPHIC_DATA] [GEOGRAPHIC_DATA] [GEOGRAPHIC_DATA] [GEOGRAPHIC_DATA] …" at bounding box center [841, 542] width 257 height 33
click at [712, 526] on select "County [GEOGRAPHIC_DATA] [GEOGRAPHIC_DATA] [GEOGRAPHIC_DATA] [GEOGRAPHIC_DATA] …" at bounding box center [841, 542] width 257 height 33
click at [1024, 548] on input "text" at bounding box center [1129, 542] width 225 height 31
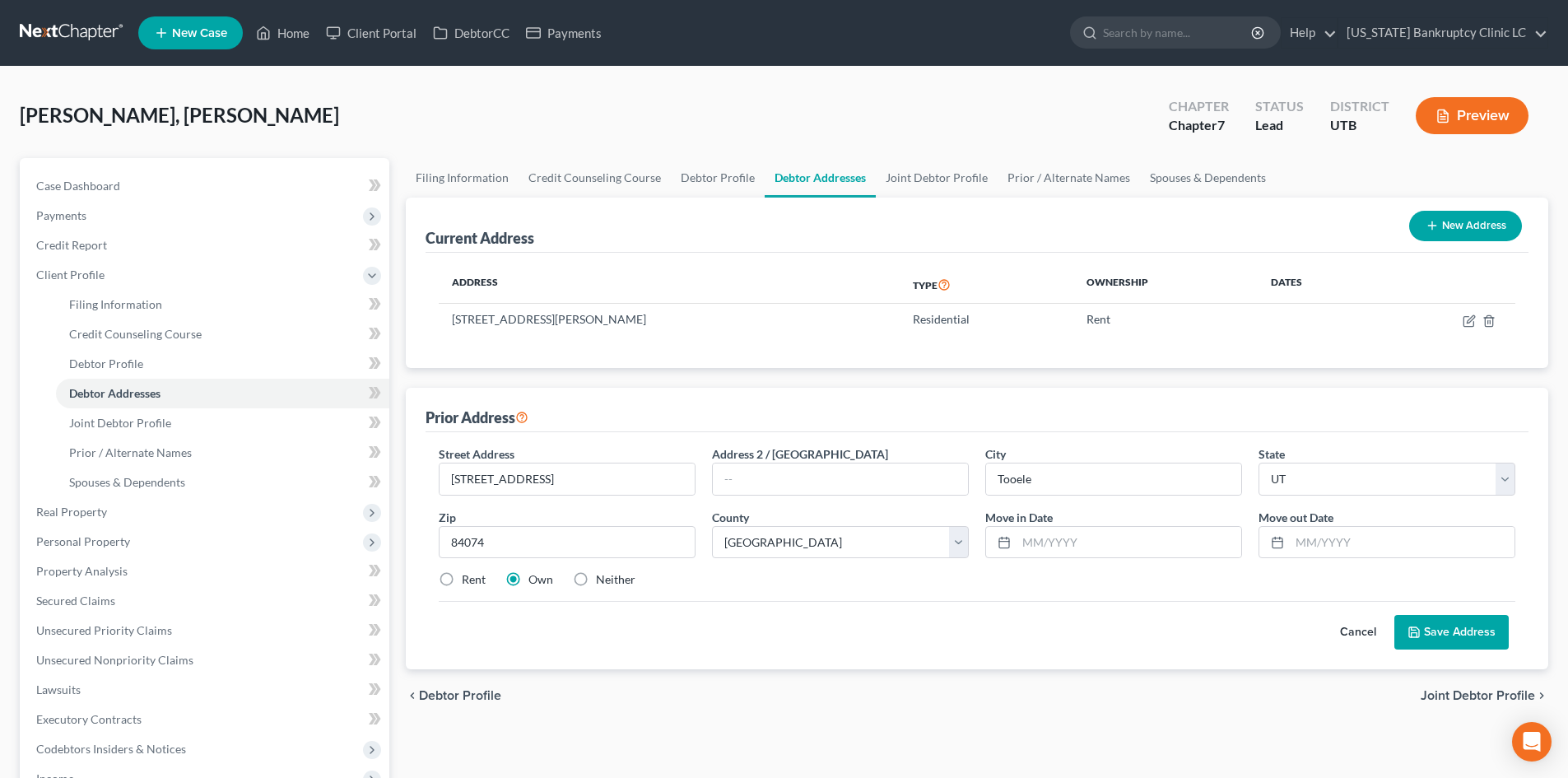
click at [462, 579] on label "Rent" at bounding box center [474, 579] width 24 height 16
click at [468, 579] on input "Rent" at bounding box center [473, 576] width 11 height 11
click at [1068, 537] on input "text" at bounding box center [1129, 542] width 225 height 31
click at [1367, 539] on input "text" at bounding box center [1402, 542] width 225 height 31
click at [1184, 649] on div "Cancel Save Address" at bounding box center [977, 625] width 1076 height 49
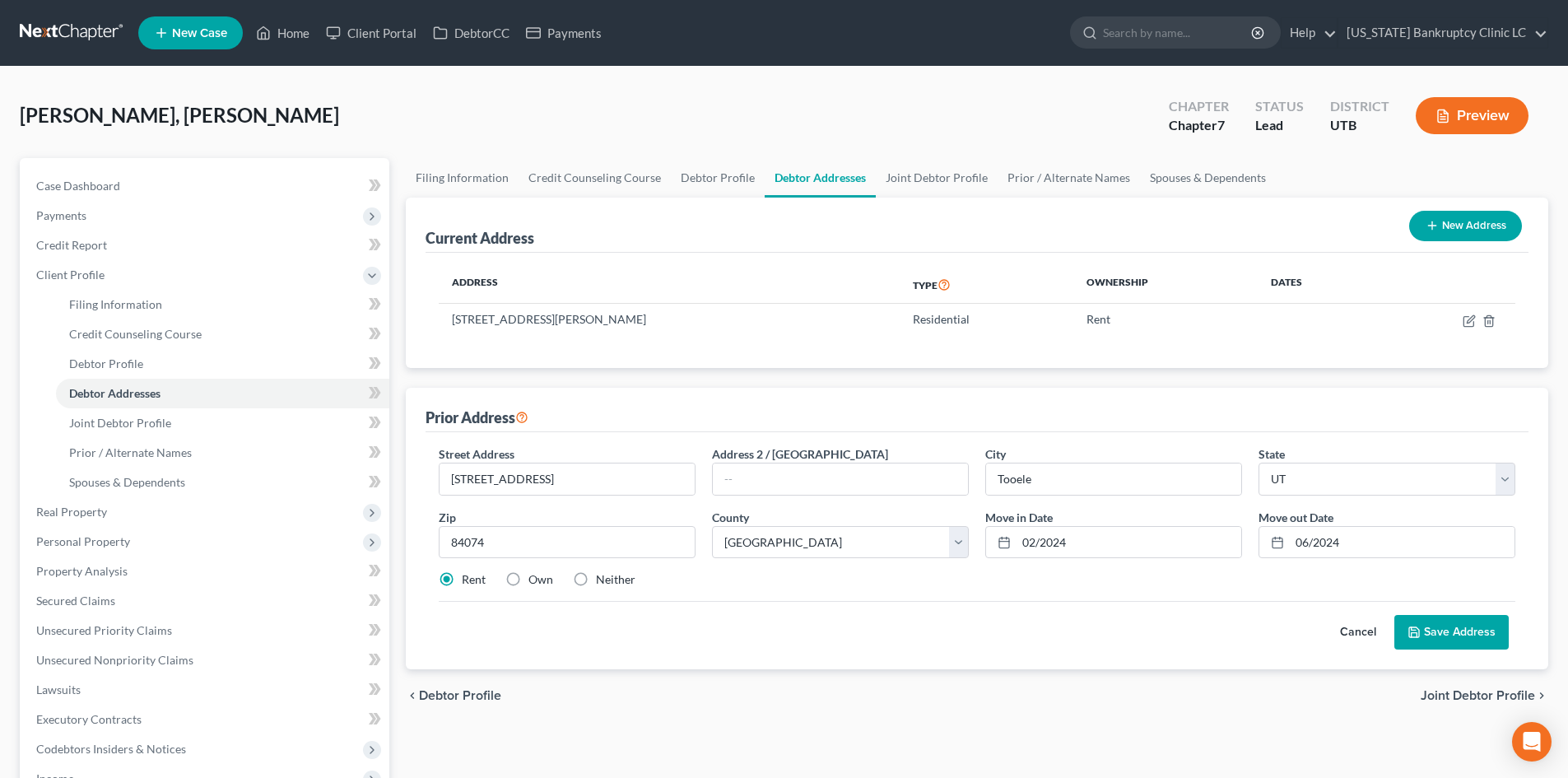
click at [1467, 637] on button "Save Address" at bounding box center [1451, 632] width 114 height 35
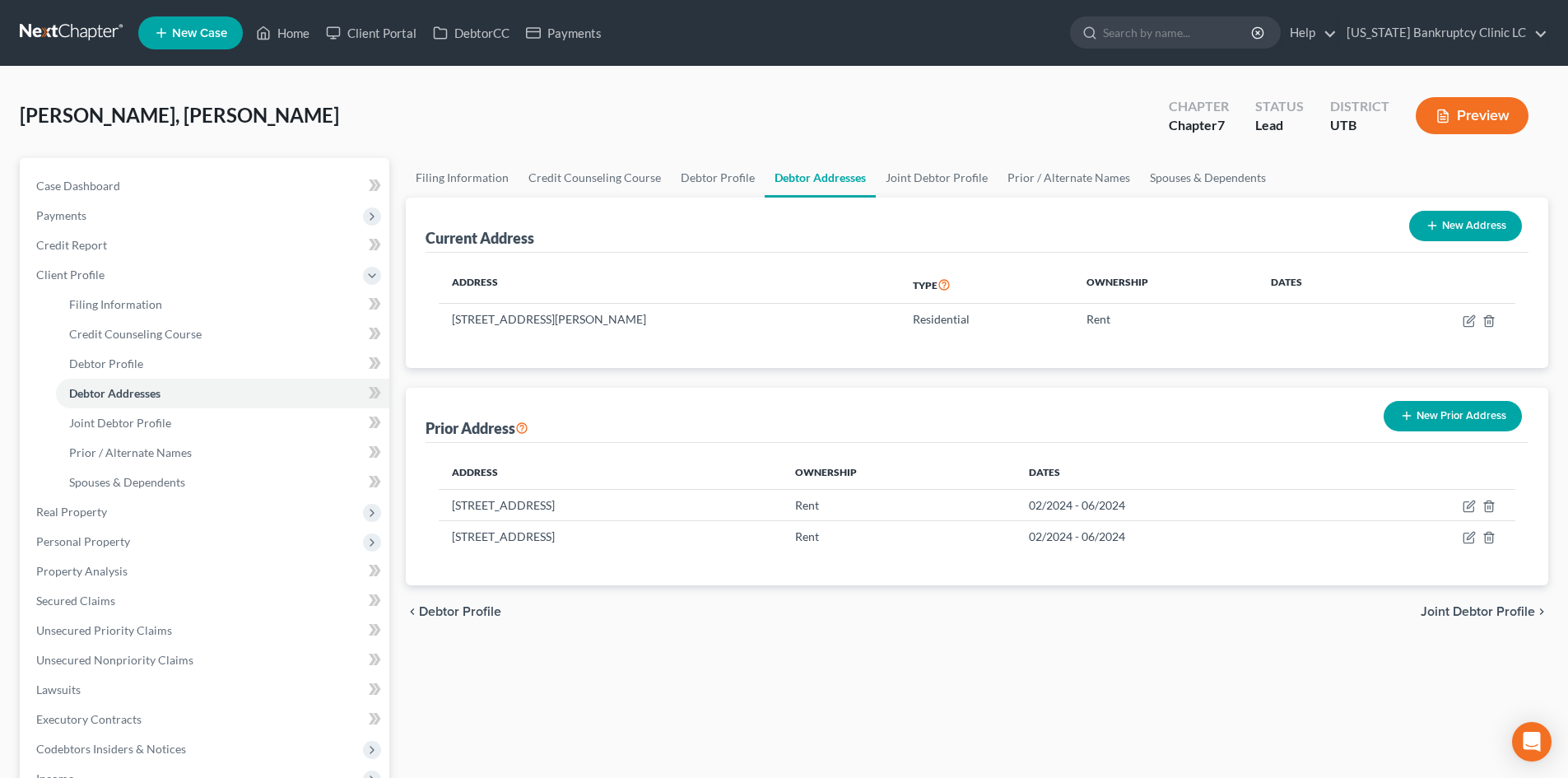
click at [1458, 406] on button "New Prior Address" at bounding box center [1452, 416] width 139 height 31
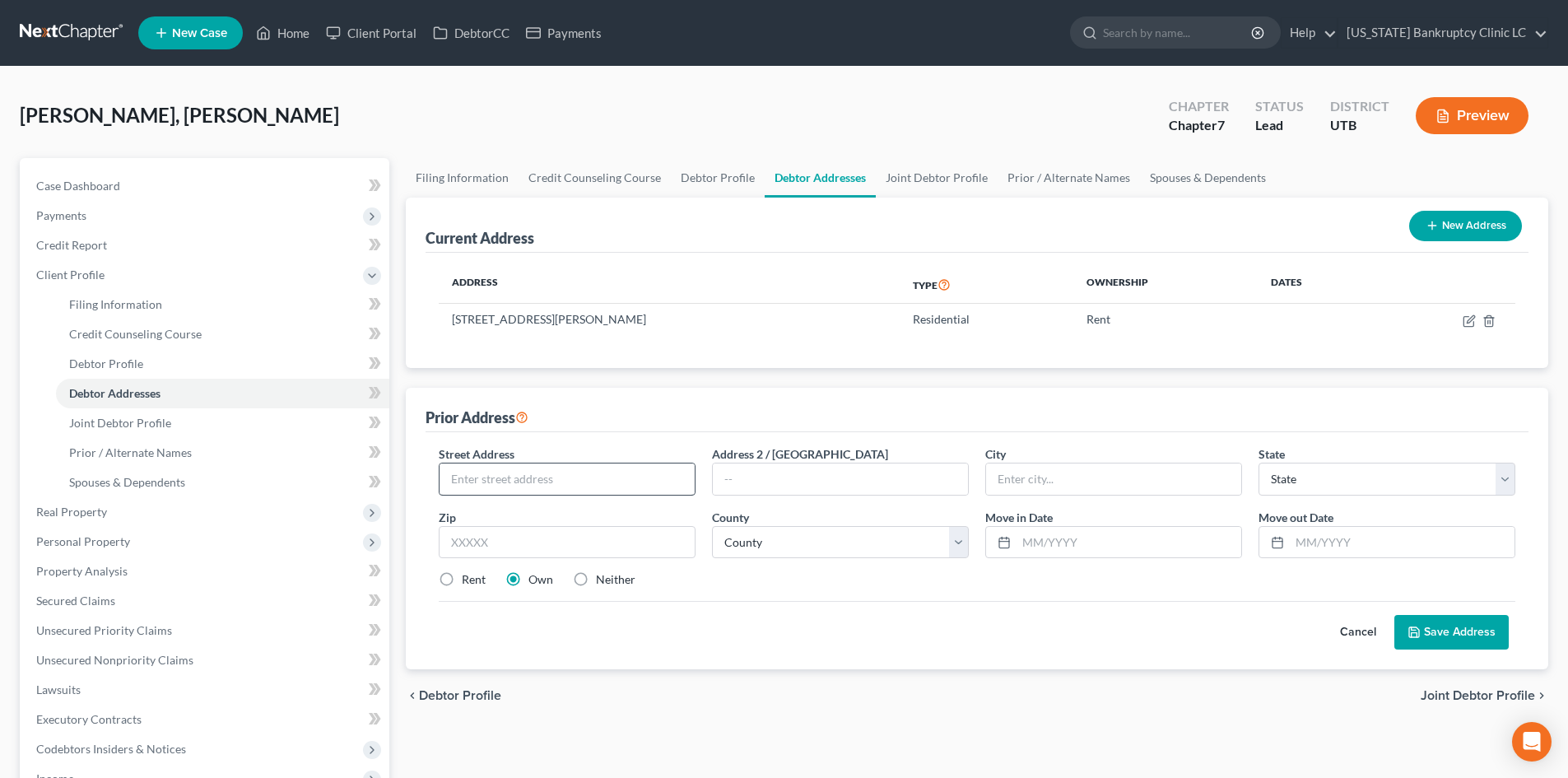
click at [542, 496] on div "Street Address * Address 2 / [GEOGRAPHIC_DATA] * State * State [US_STATE] AK AR…" at bounding box center [977, 523] width 1093 height 157
click at [546, 483] on input "text" at bounding box center [567, 479] width 255 height 31
click at [732, 480] on input "E44" at bounding box center [841, 479] width 255 height 31
click at [571, 547] on input "text" at bounding box center [567, 542] width 257 height 33
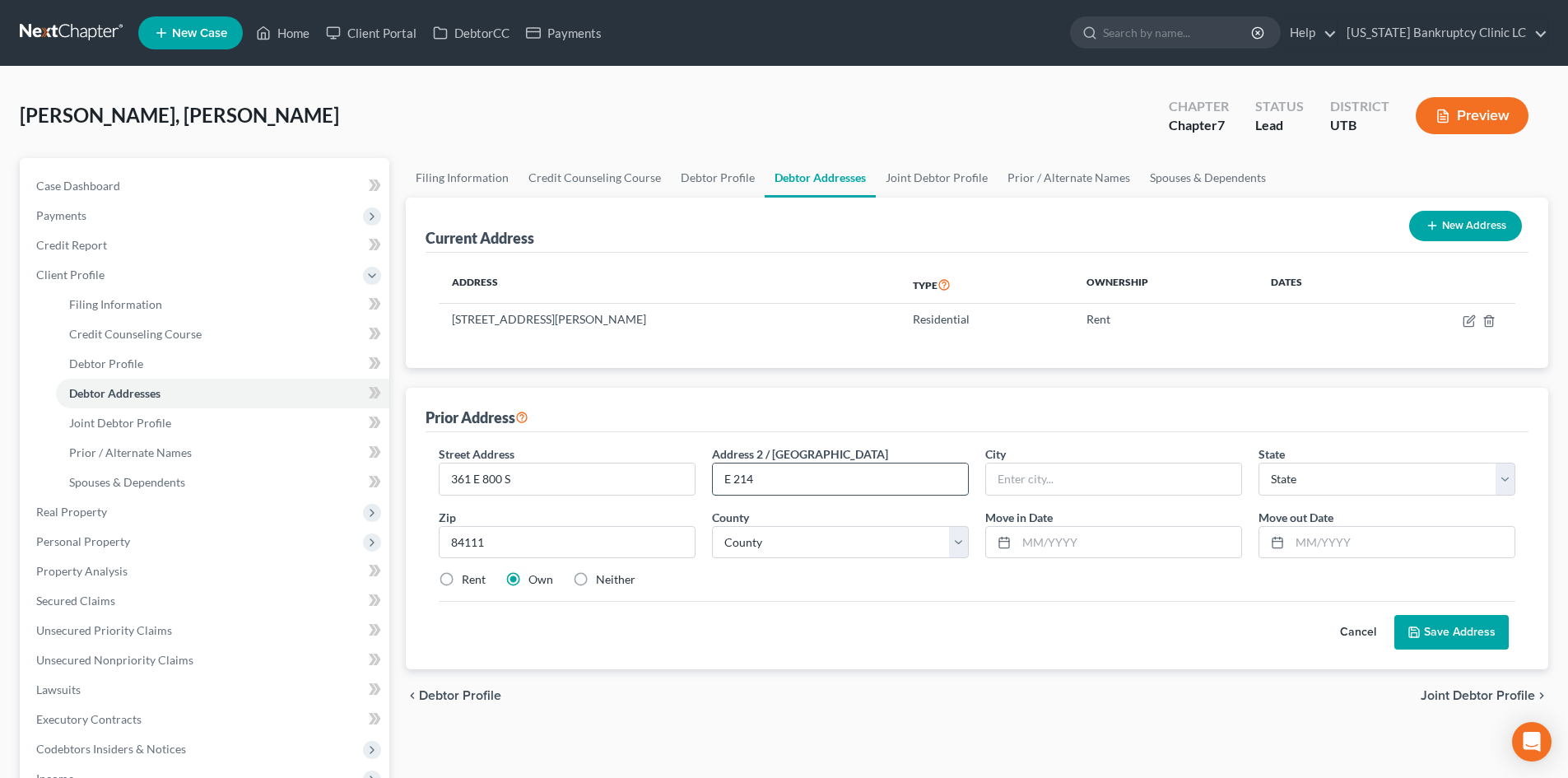
click at [796, 482] on input "E 214" at bounding box center [841, 479] width 255 height 31
click at [795, 483] on input "E 214" at bounding box center [841, 479] width 255 height 31
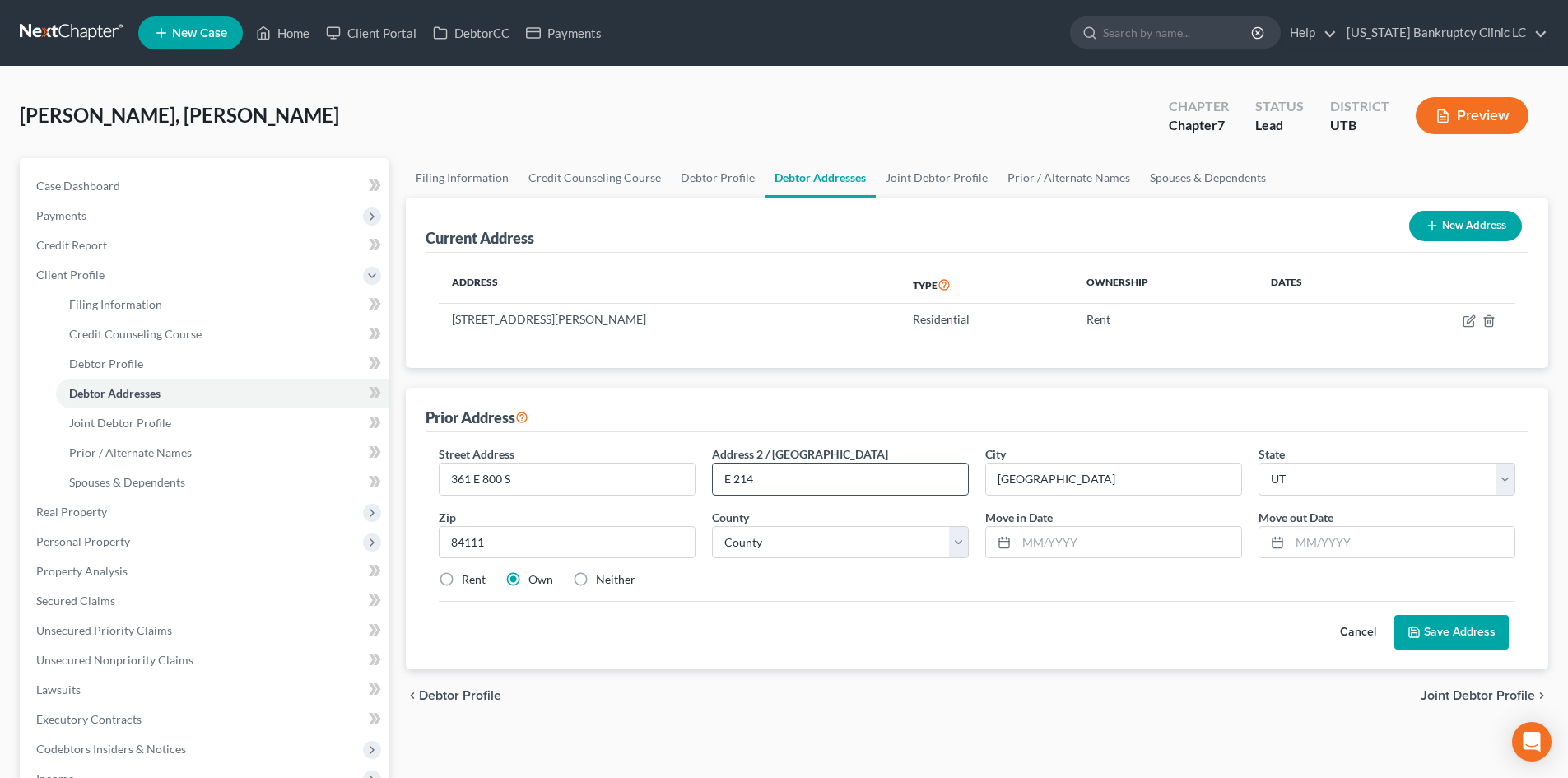
click at [795, 483] on input "E 214" at bounding box center [841, 479] width 255 height 31
click at [780, 487] on input "E 214" at bounding box center [841, 479] width 255 height 31
drag, startPoint x: 769, startPoint y: 482, endPoint x: 648, endPoint y: 468, distance: 121.8
click at [648, 468] on div "Street Address * [STREET_ADDRESS] * [GEOGRAPHIC_DATA] * State [US_STATE] AK AR …" at bounding box center [977, 523] width 1093 height 157
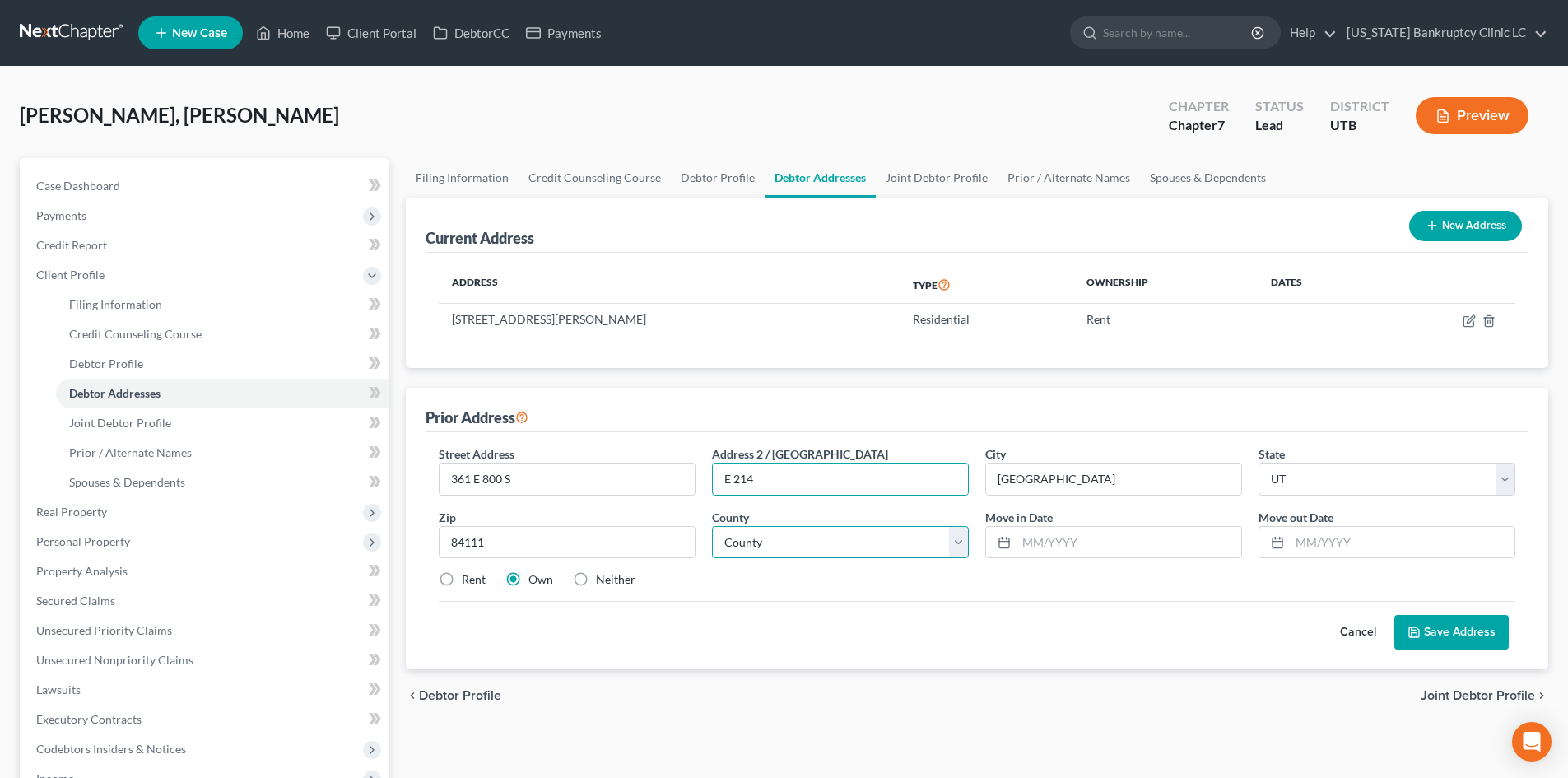
click at [799, 546] on select "County [GEOGRAPHIC_DATA] [GEOGRAPHIC_DATA] [GEOGRAPHIC_DATA] [GEOGRAPHIC_DATA] …" at bounding box center [841, 542] width 257 height 33
click at [712, 526] on select "County [GEOGRAPHIC_DATA] [GEOGRAPHIC_DATA] [GEOGRAPHIC_DATA] [GEOGRAPHIC_DATA] …" at bounding box center [841, 542] width 257 height 33
click at [1098, 551] on input "text" at bounding box center [1129, 542] width 225 height 31
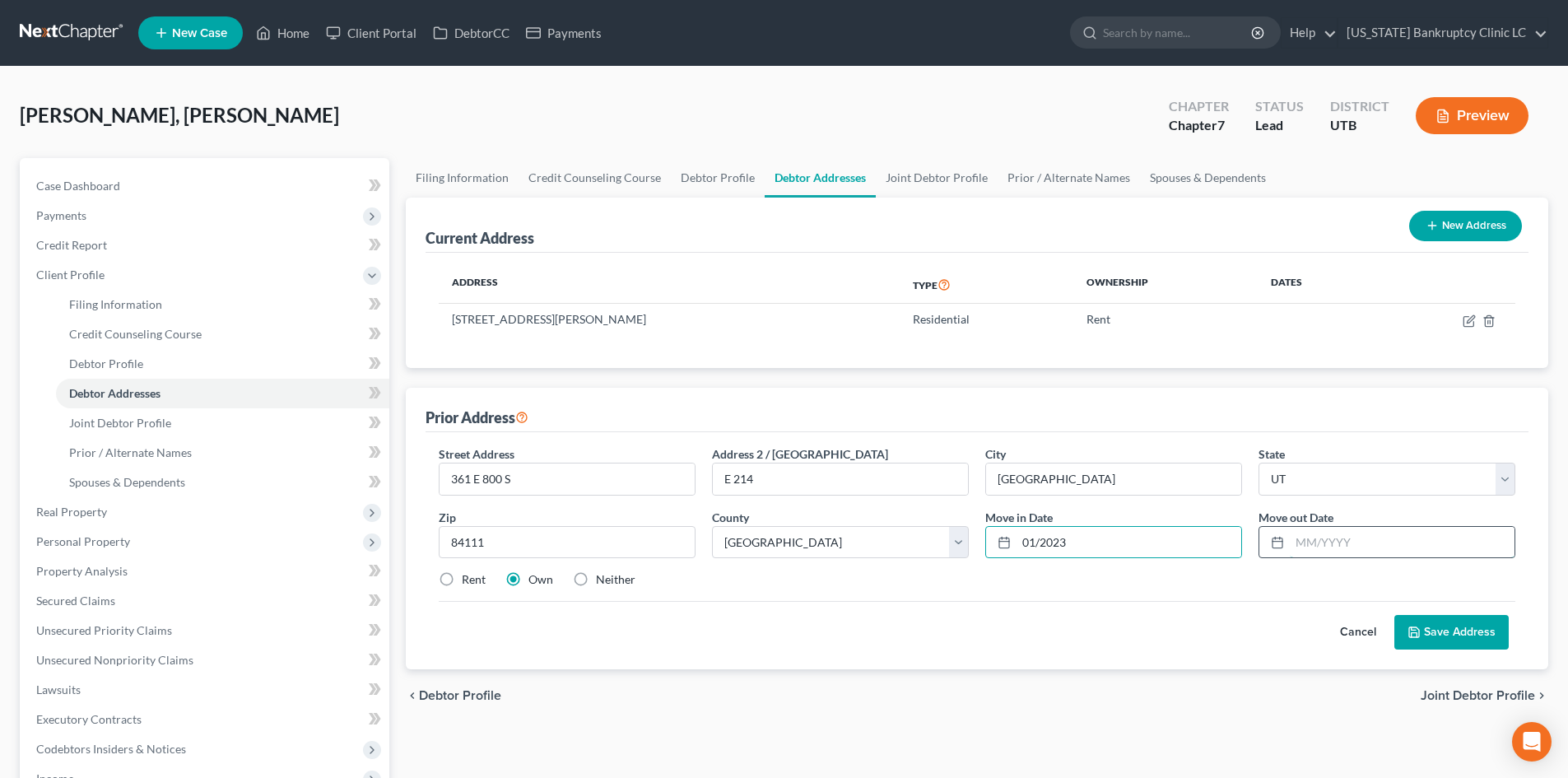
click at [1351, 552] on input "text" at bounding box center [1402, 542] width 225 height 31
drag, startPoint x: 453, startPoint y: 575, endPoint x: 1103, endPoint y: 643, distance: 653.5
click at [462, 575] on label "Rent" at bounding box center [474, 579] width 24 height 16
click at [468, 575] on input "Rent" at bounding box center [473, 576] width 11 height 11
click at [1157, 589] on div "Street Address * [STREET_ADDRESS] * [GEOGRAPHIC_DATA] * State [US_STATE] AK AR …" at bounding box center [977, 523] width 1093 height 157
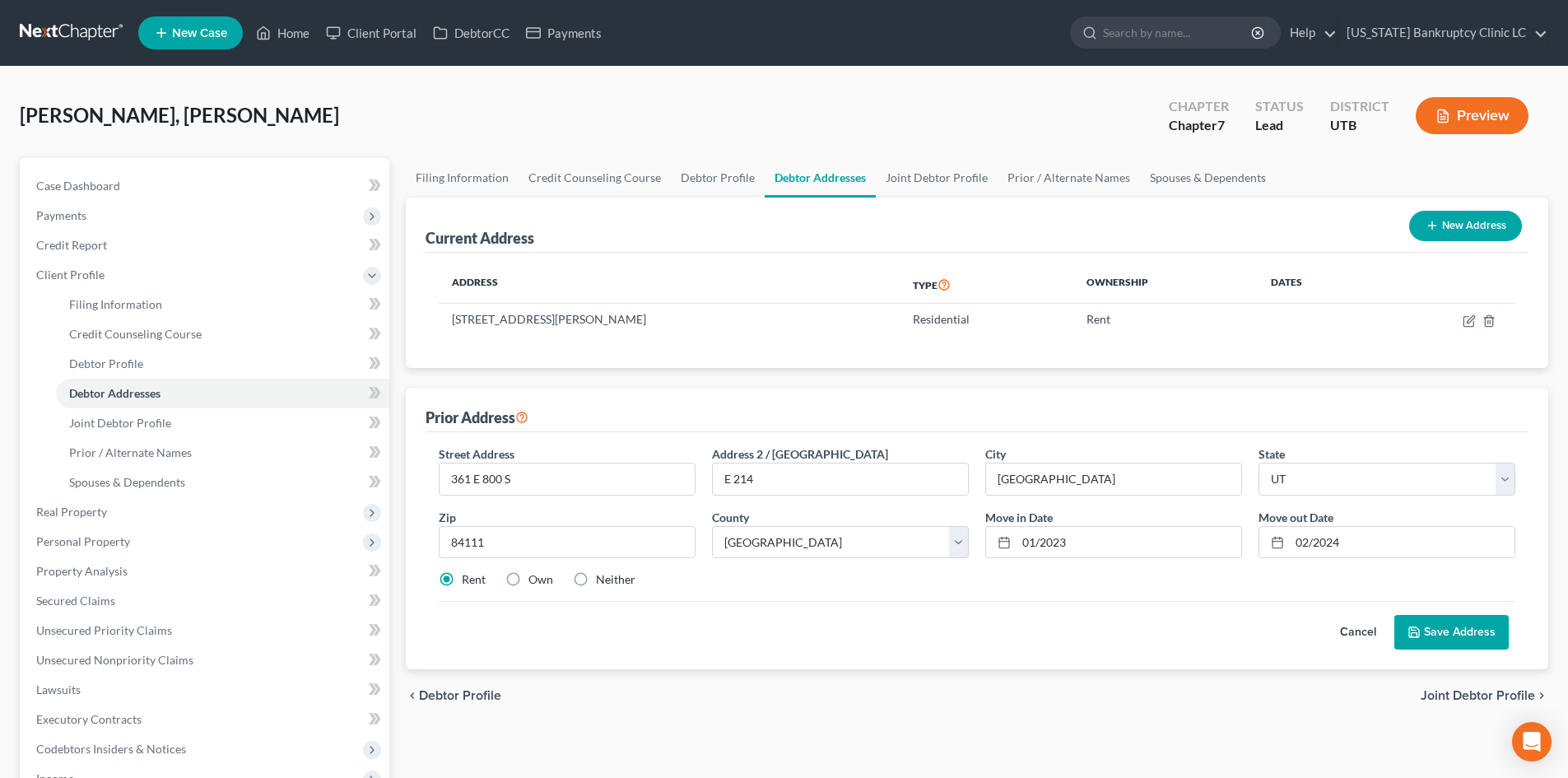
click at [1470, 629] on button "Save Address" at bounding box center [1451, 632] width 114 height 35
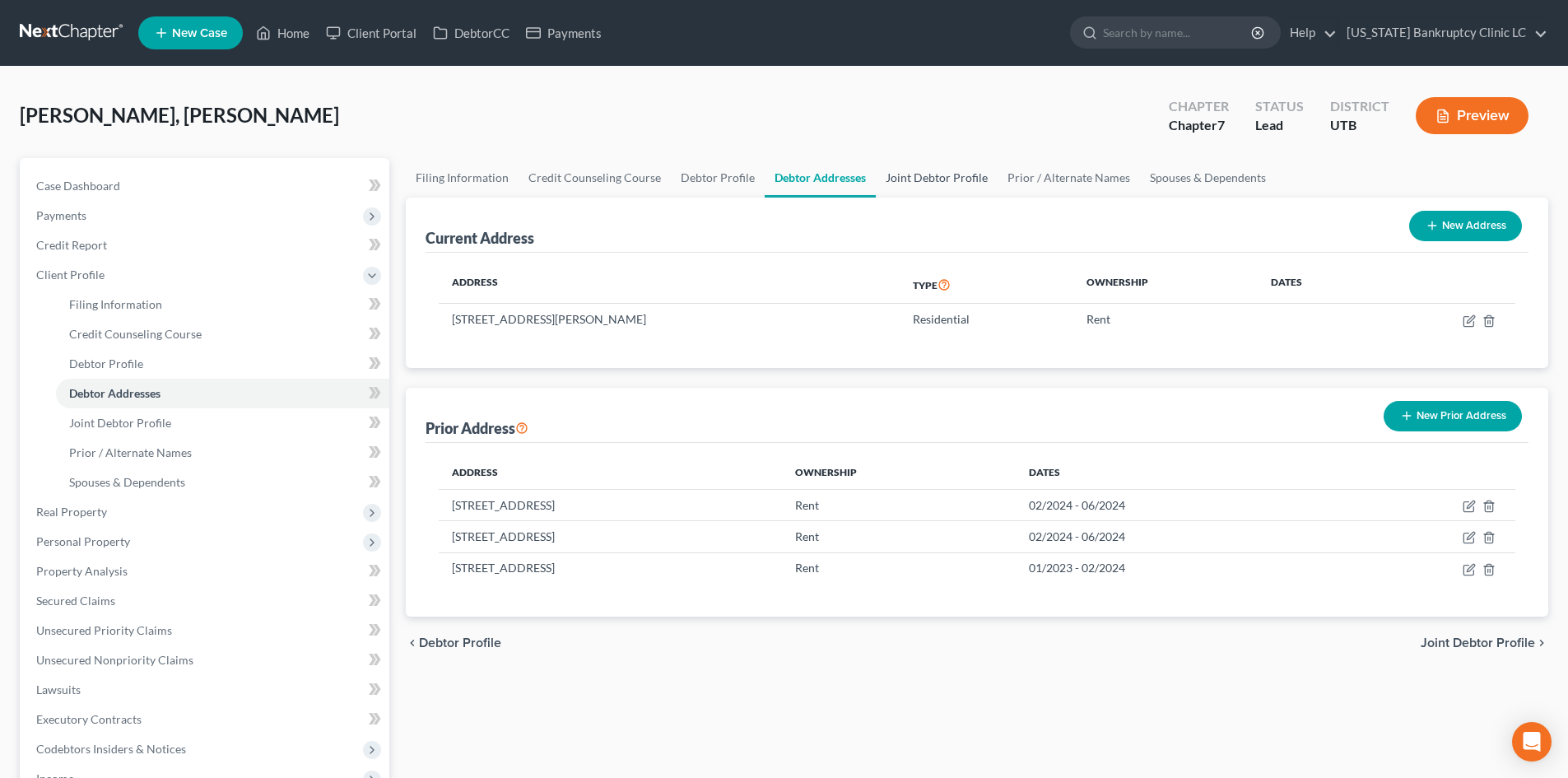
click at [948, 174] on link "Joint Debtor Profile" at bounding box center [936, 178] width 122 height 39
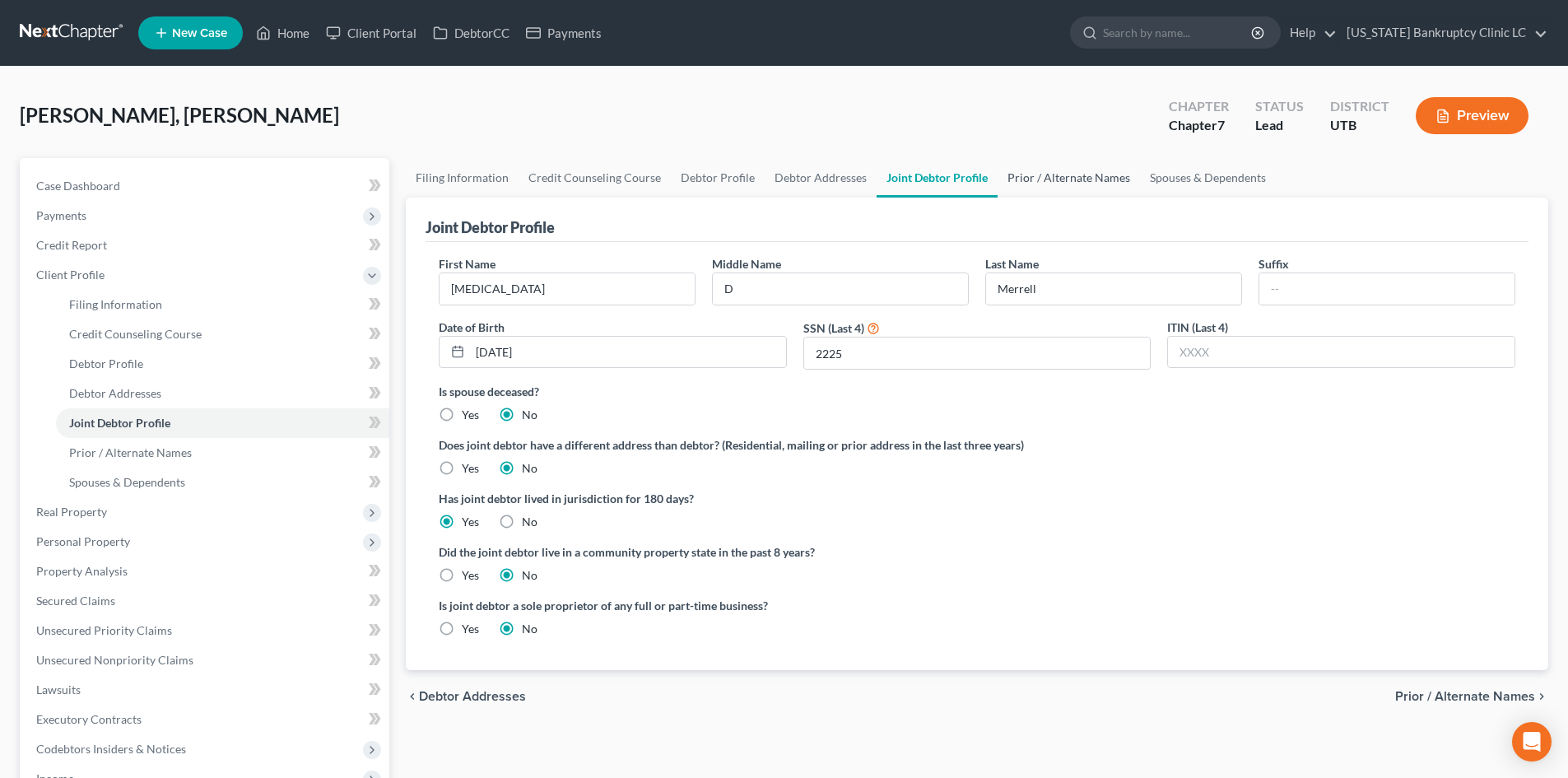
click at [1067, 178] on link "Prior / Alternate Names" at bounding box center [1068, 178] width 142 height 39
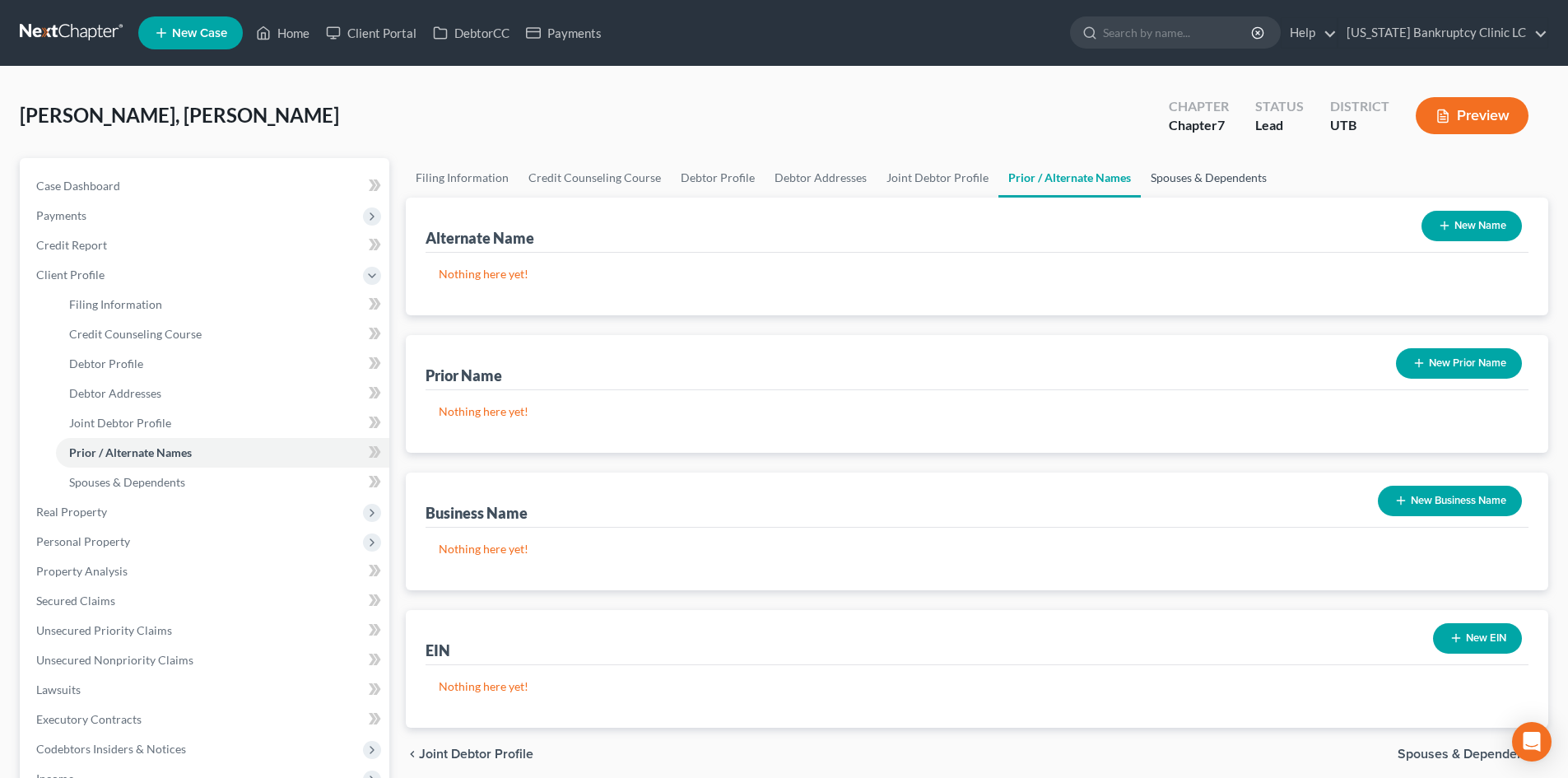
click at [1209, 163] on link "Spouses & Dependents" at bounding box center [1209, 178] width 136 height 39
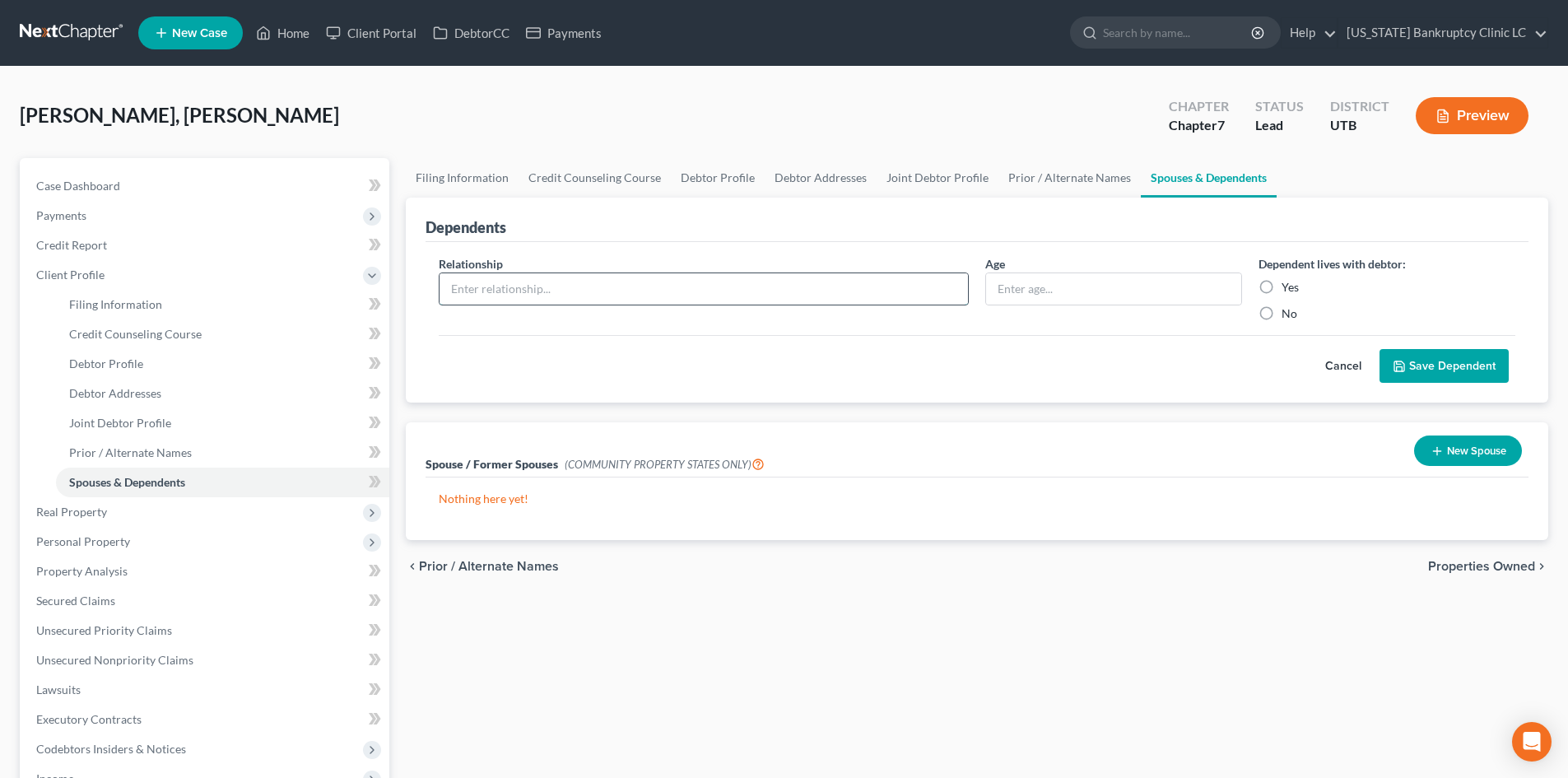
click at [592, 288] on input "text" at bounding box center [704, 289] width 528 height 31
click at [1281, 281] on label "Yes" at bounding box center [1290, 287] width 17 height 16
click at [1288, 281] on input "Yes" at bounding box center [1293, 284] width 11 height 11
click at [1468, 372] on button "Save Dependent" at bounding box center [1444, 366] width 129 height 35
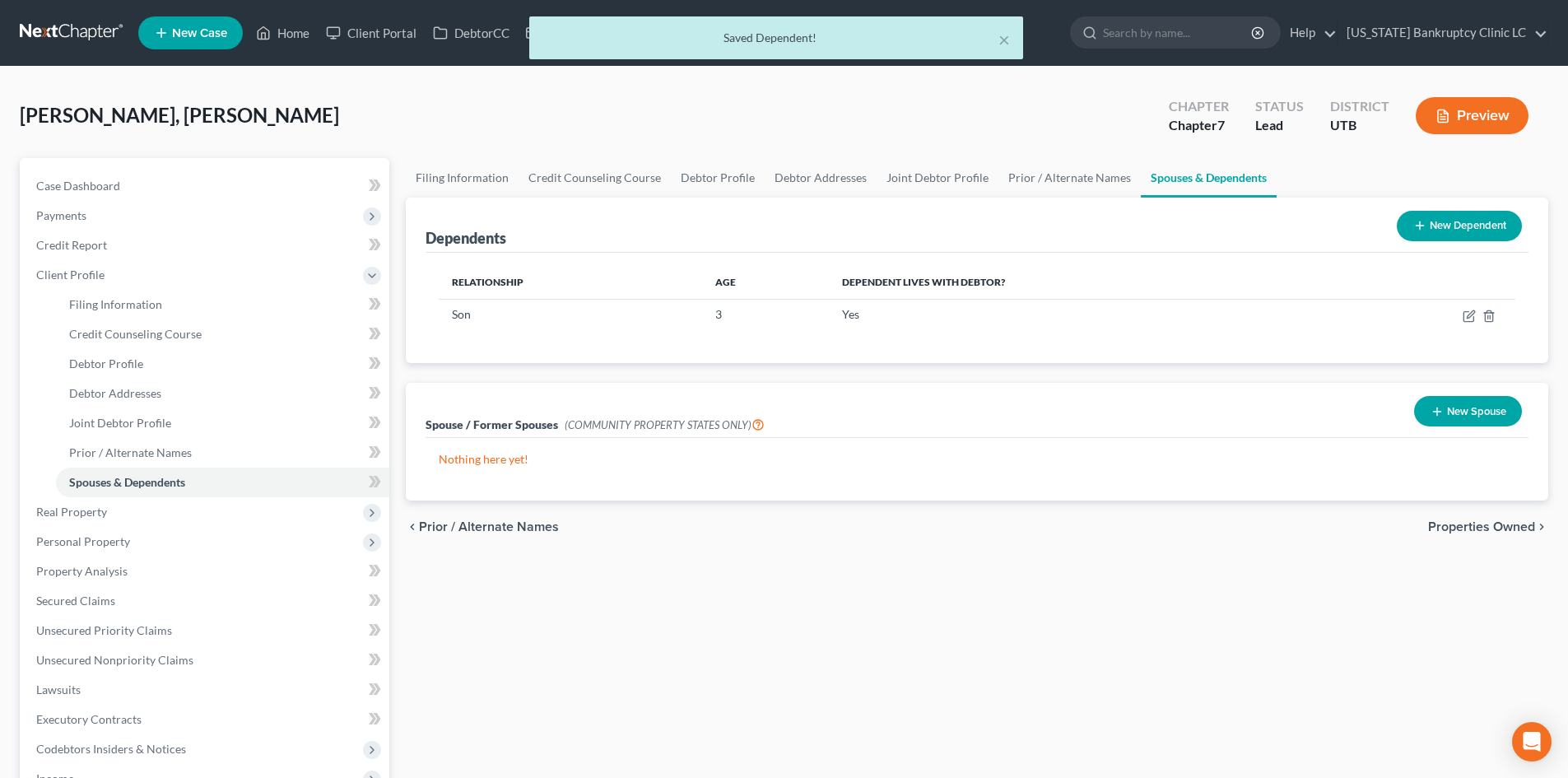
click at [1467, 246] on div "New Dependent" at bounding box center [1459, 226] width 139 height 43
click at [1448, 217] on button "New Dependent" at bounding box center [1459, 226] width 125 height 31
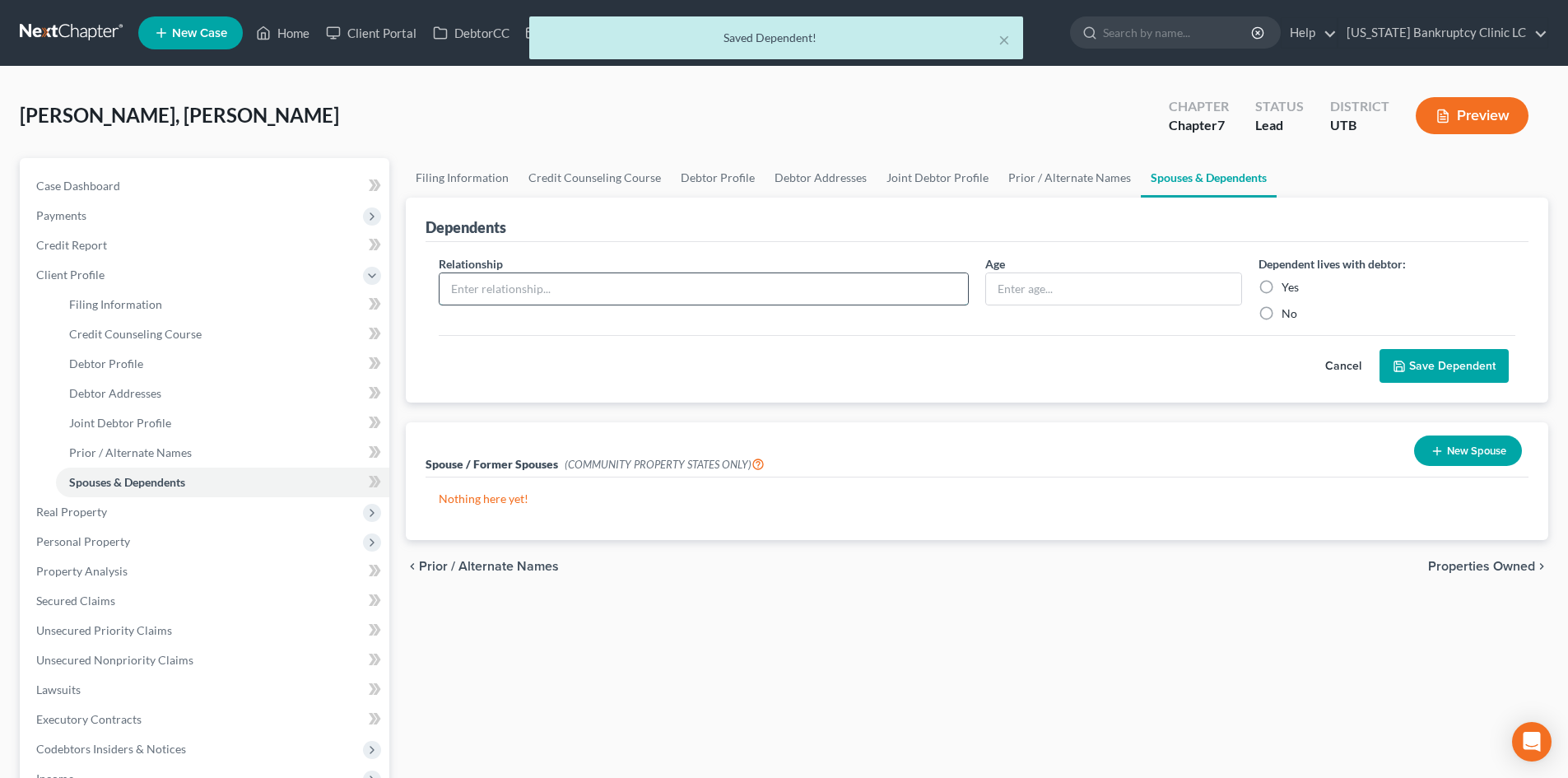
click at [583, 295] on input "text" at bounding box center [704, 289] width 528 height 31
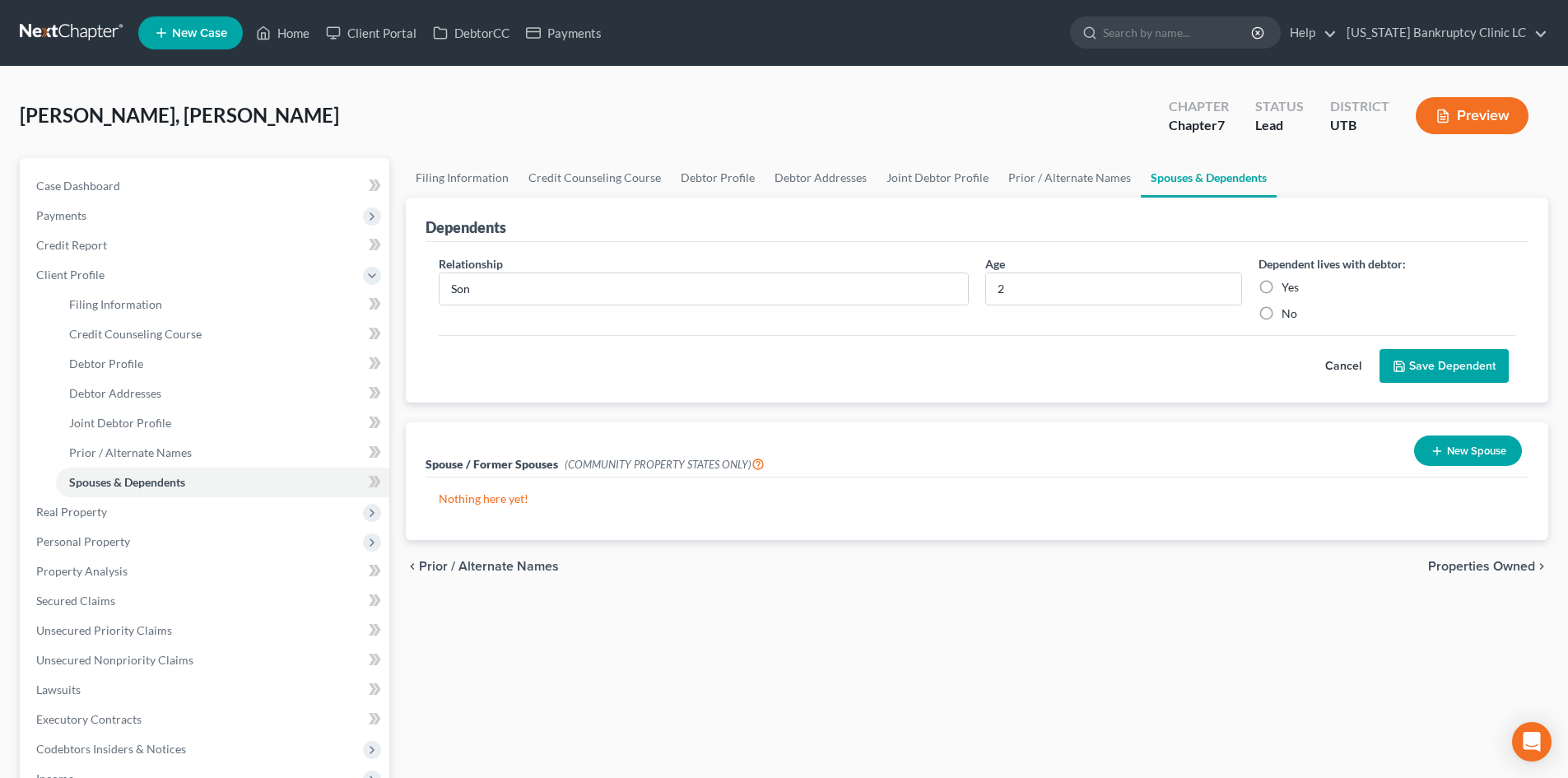
click at [1281, 289] on label "Yes" at bounding box center [1290, 287] width 17 height 16
click at [1288, 289] on input "Yes" at bounding box center [1293, 284] width 11 height 11
click at [1437, 352] on button "Save Dependent" at bounding box center [1444, 366] width 129 height 35
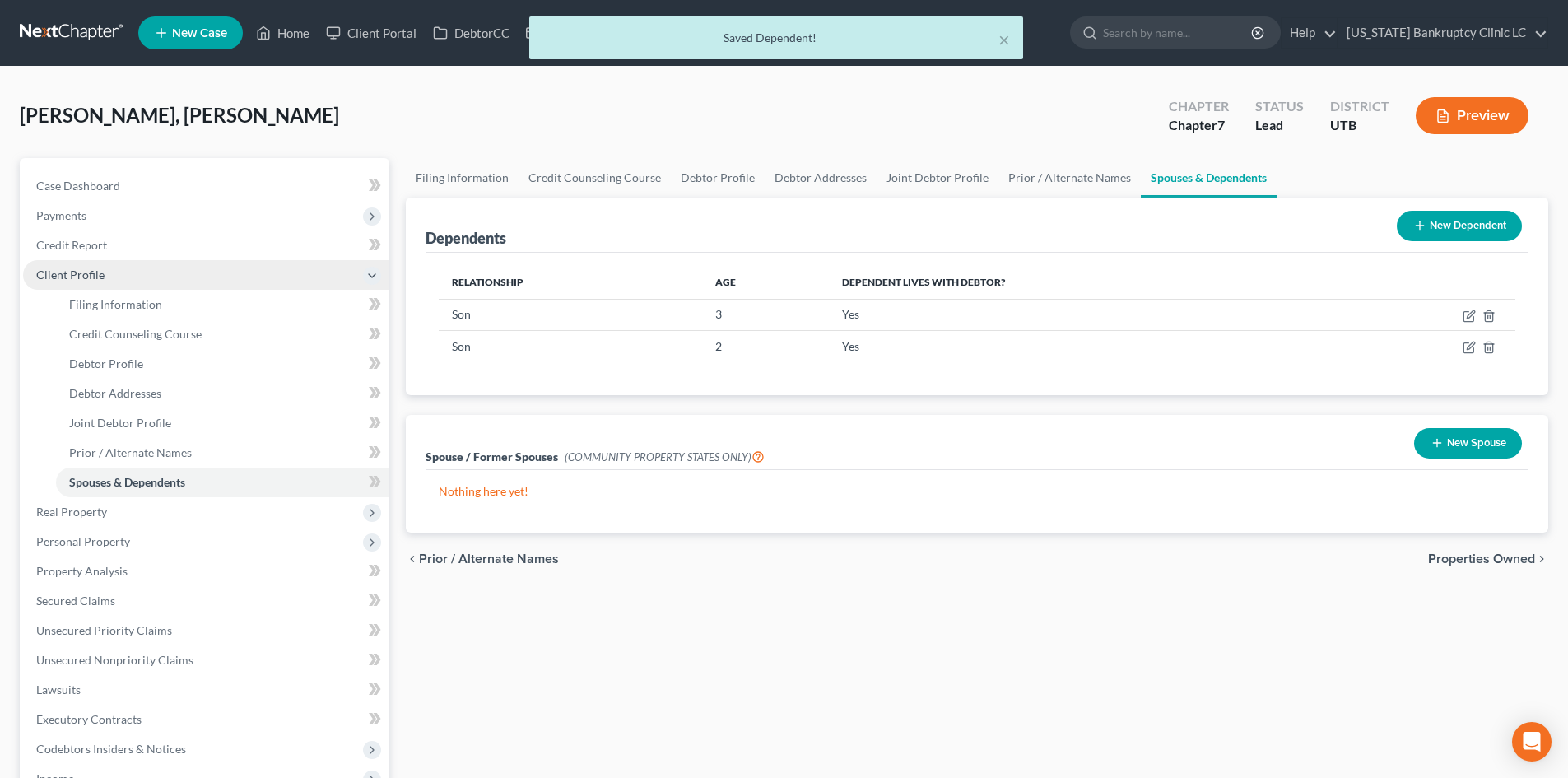
click at [139, 277] on span "Client Profile" at bounding box center [206, 275] width 366 height 30
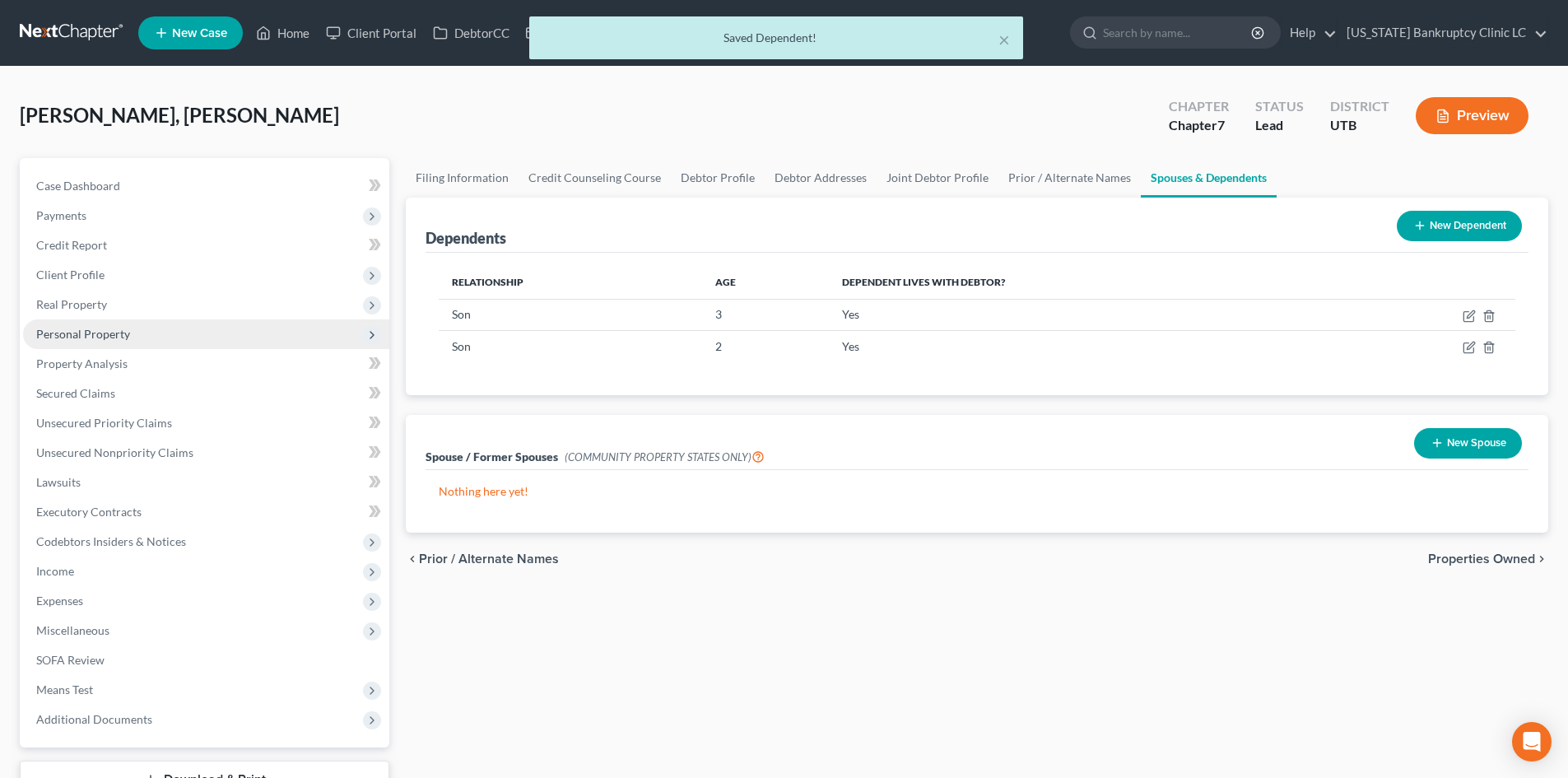
click at [106, 340] on span "Personal Property" at bounding box center [83, 334] width 94 height 14
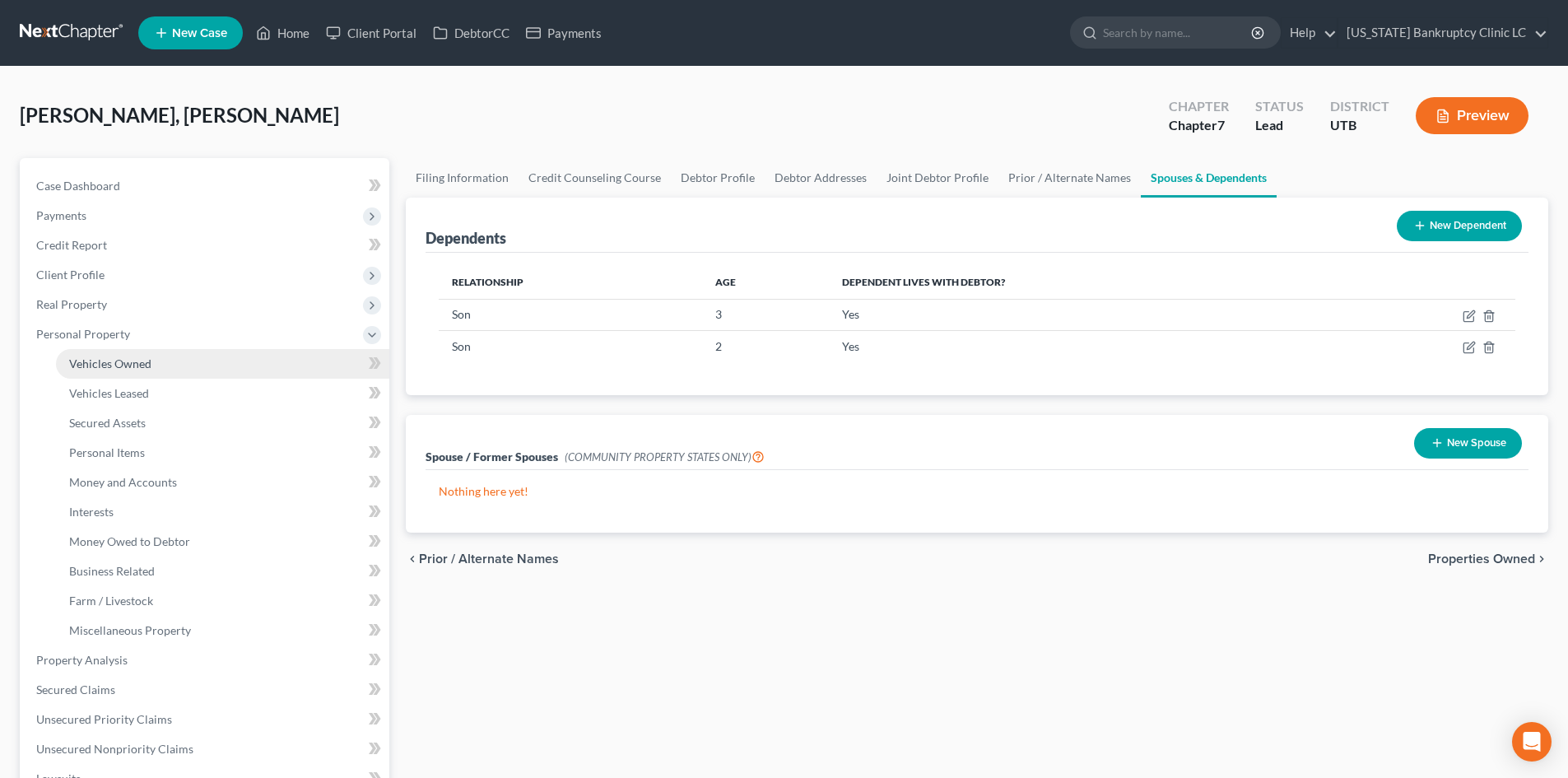
click at [113, 365] on span "Vehicles Owned" at bounding box center [110, 363] width 83 height 14
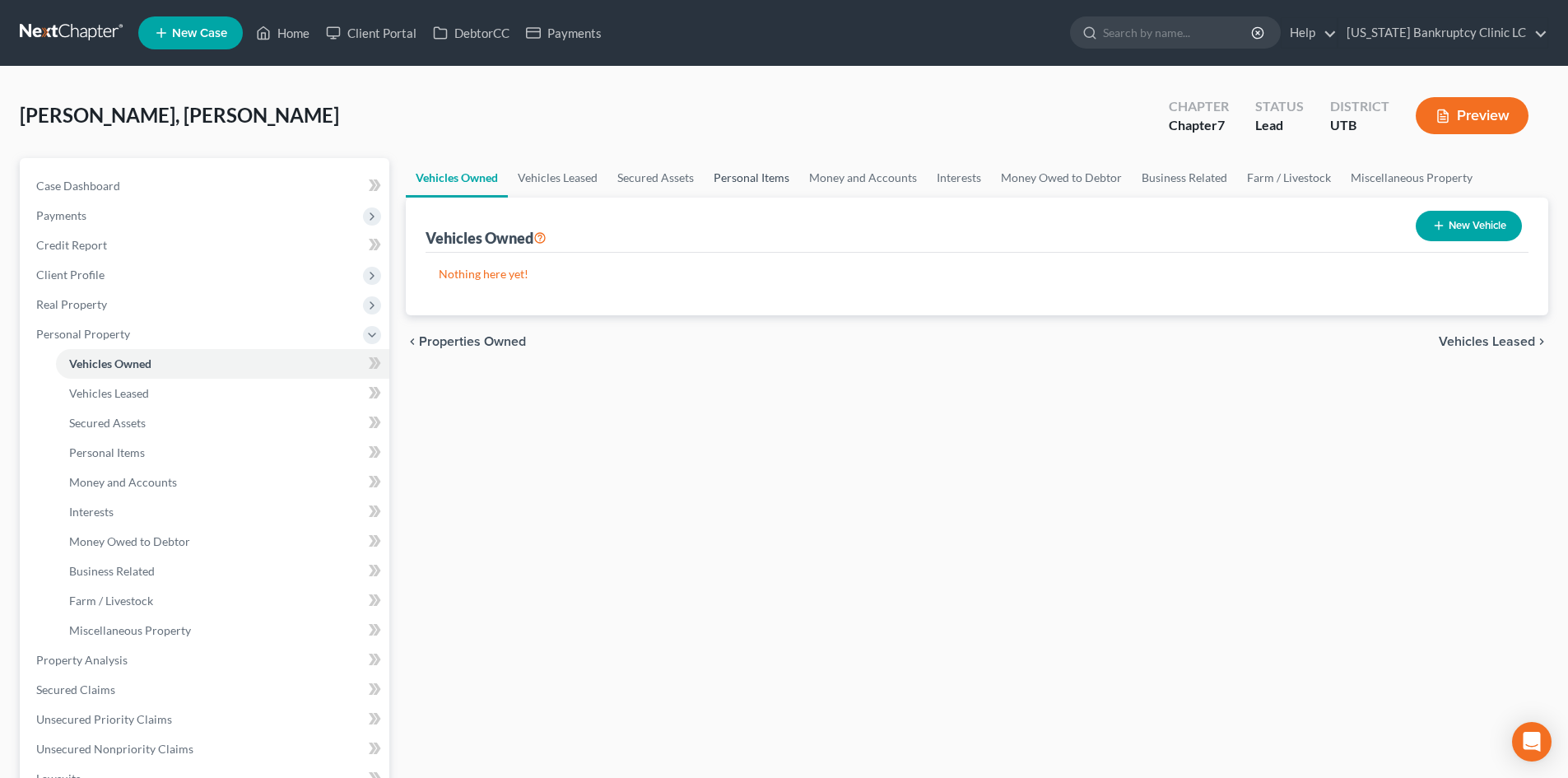
click at [745, 178] on link "Personal Items" at bounding box center [751, 178] width 95 height 39
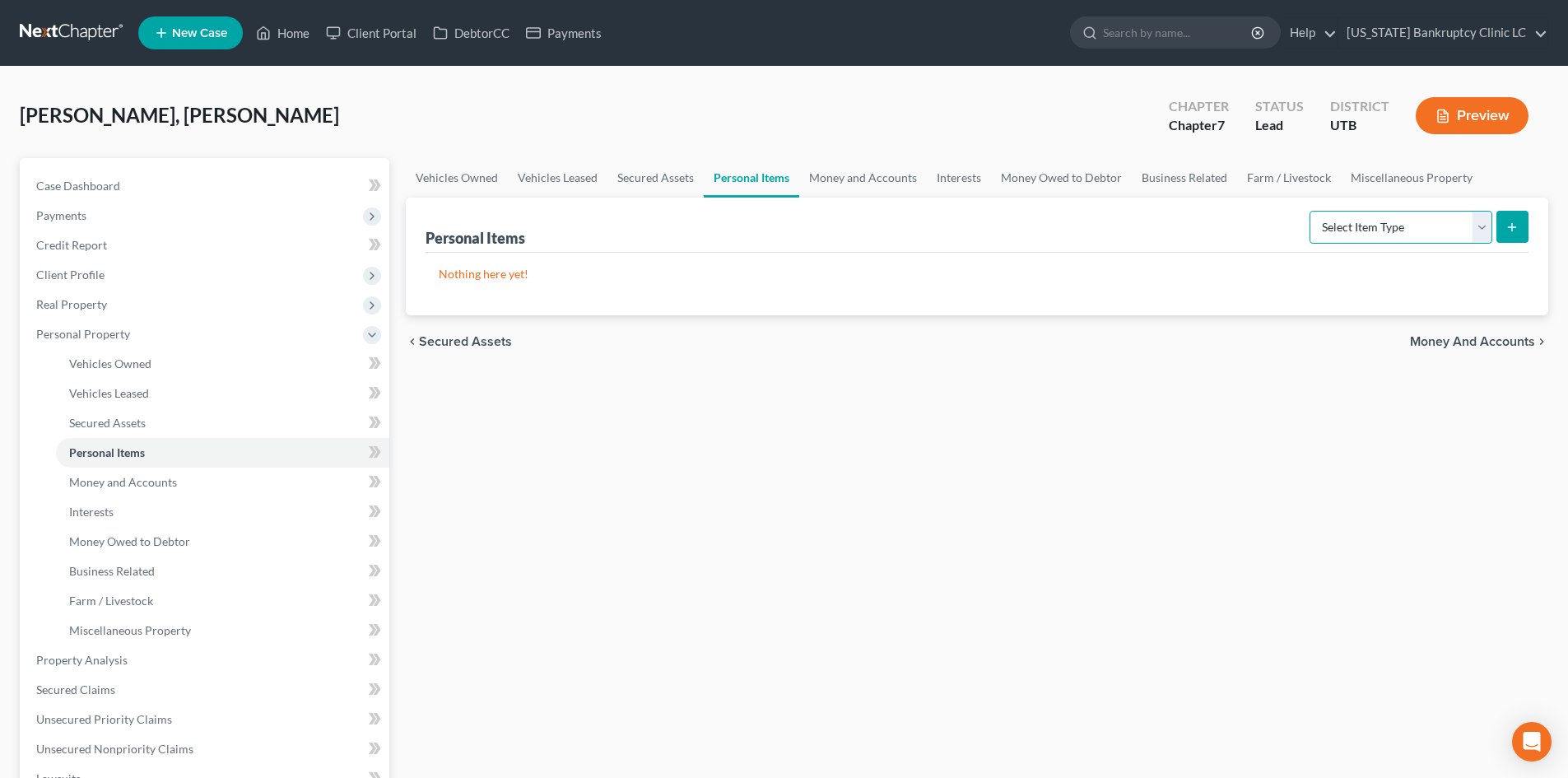
click at [1383, 226] on select "Select Item Type Clothing Collectibles Of Value Electronics Firearms Household …" at bounding box center [1400, 227] width 183 height 33
click at [1311, 211] on select "Select Item Type Clothing Collectibles Of Value Electronics Firearms Household …" at bounding box center [1400, 227] width 183 height 33
click at [1525, 235] on button "submit" at bounding box center [1513, 227] width 32 height 32
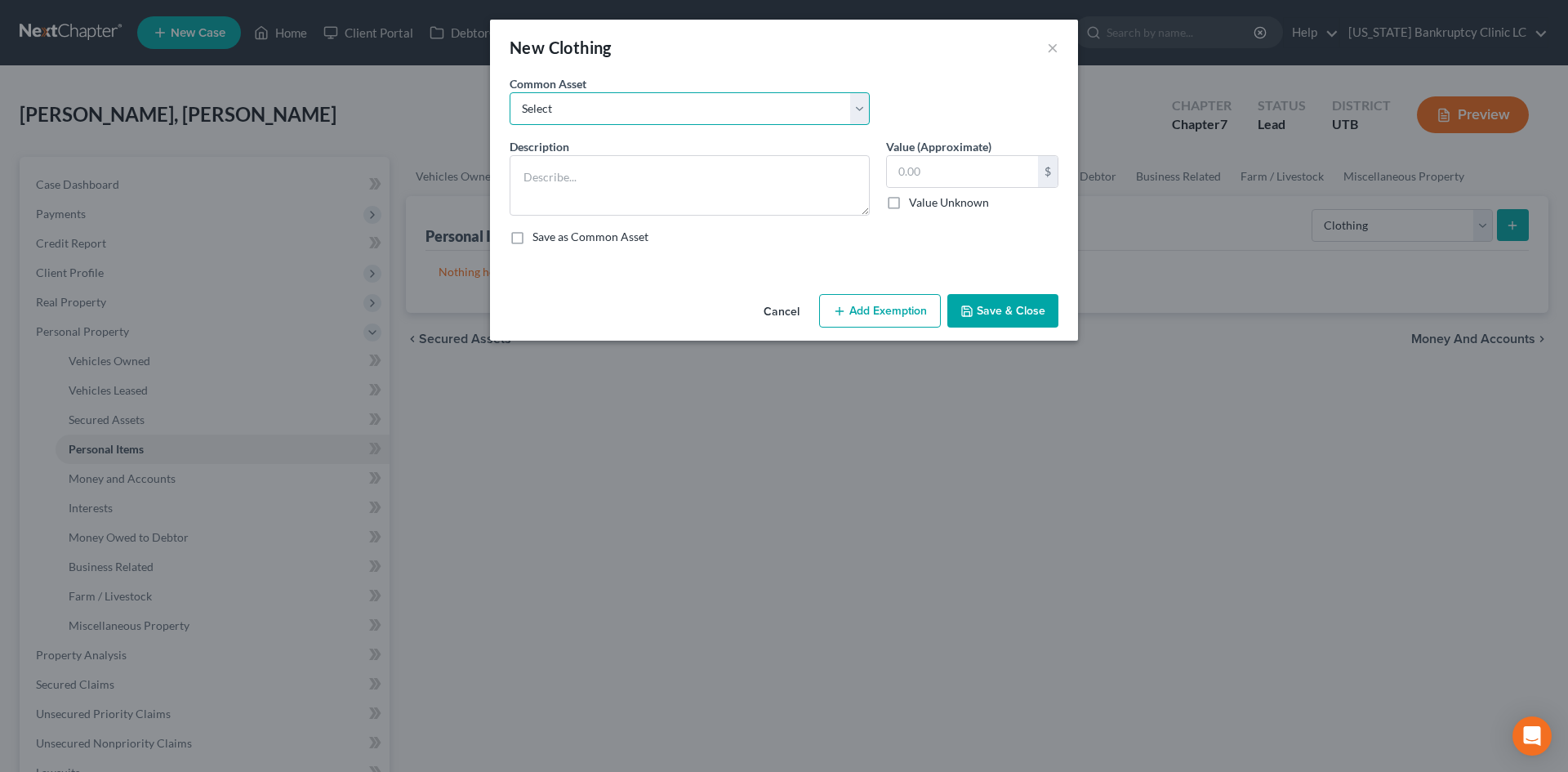
drag, startPoint x: 592, startPoint y: 112, endPoint x: 586, endPoint y: 124, distance: 13.4
click at [592, 112] on select "Select All Clothing" at bounding box center [690, 108] width 361 height 33
click at [510, 92] on select "Select All Clothing" at bounding box center [690, 108] width 361 height 33
click at [969, 177] on input "500.00" at bounding box center [963, 171] width 151 height 31
click at [902, 289] on div "Cancel Add Exemption Save & Close" at bounding box center [784, 314] width 588 height 54
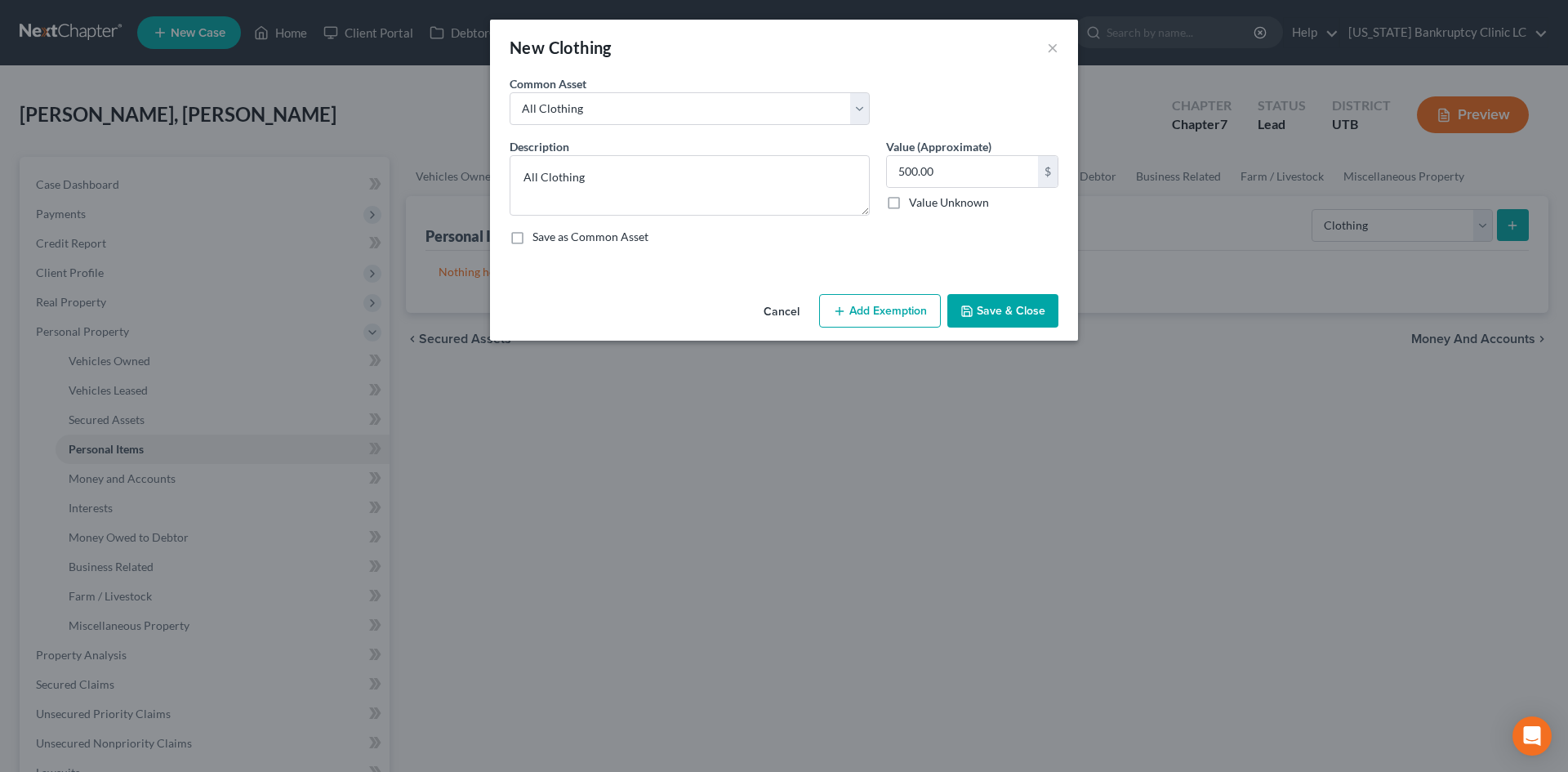
click at [891, 313] on button "Add Exemption" at bounding box center [880, 311] width 122 height 35
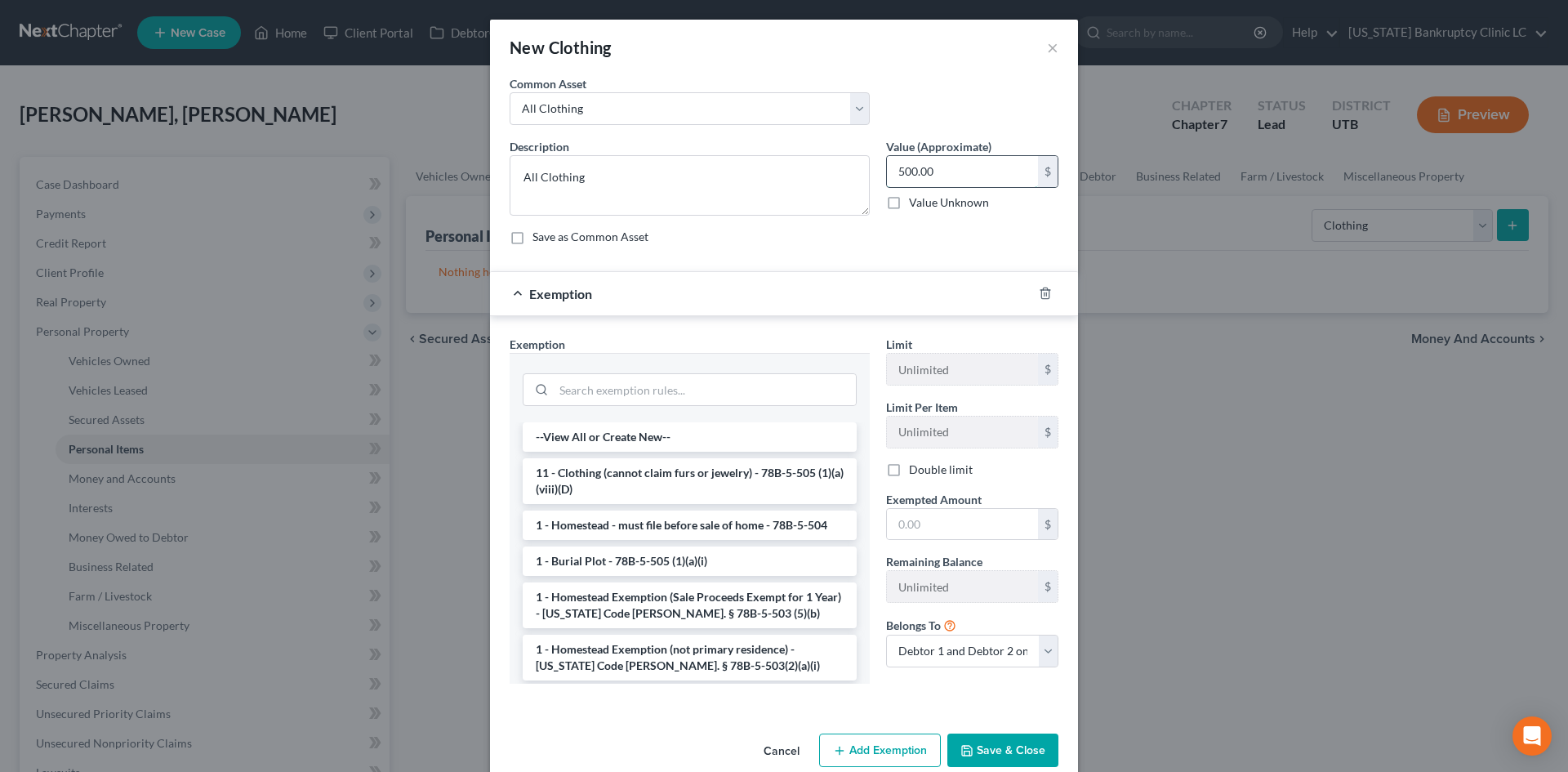
click at [947, 160] on input "500.00" at bounding box center [963, 171] width 151 height 31
click at [659, 476] on li "11 - Clothing (cannot claim furs or jewelry) - 78B-5-505 (1)(a)(viii)(D)" at bounding box center [690, 481] width 334 height 46
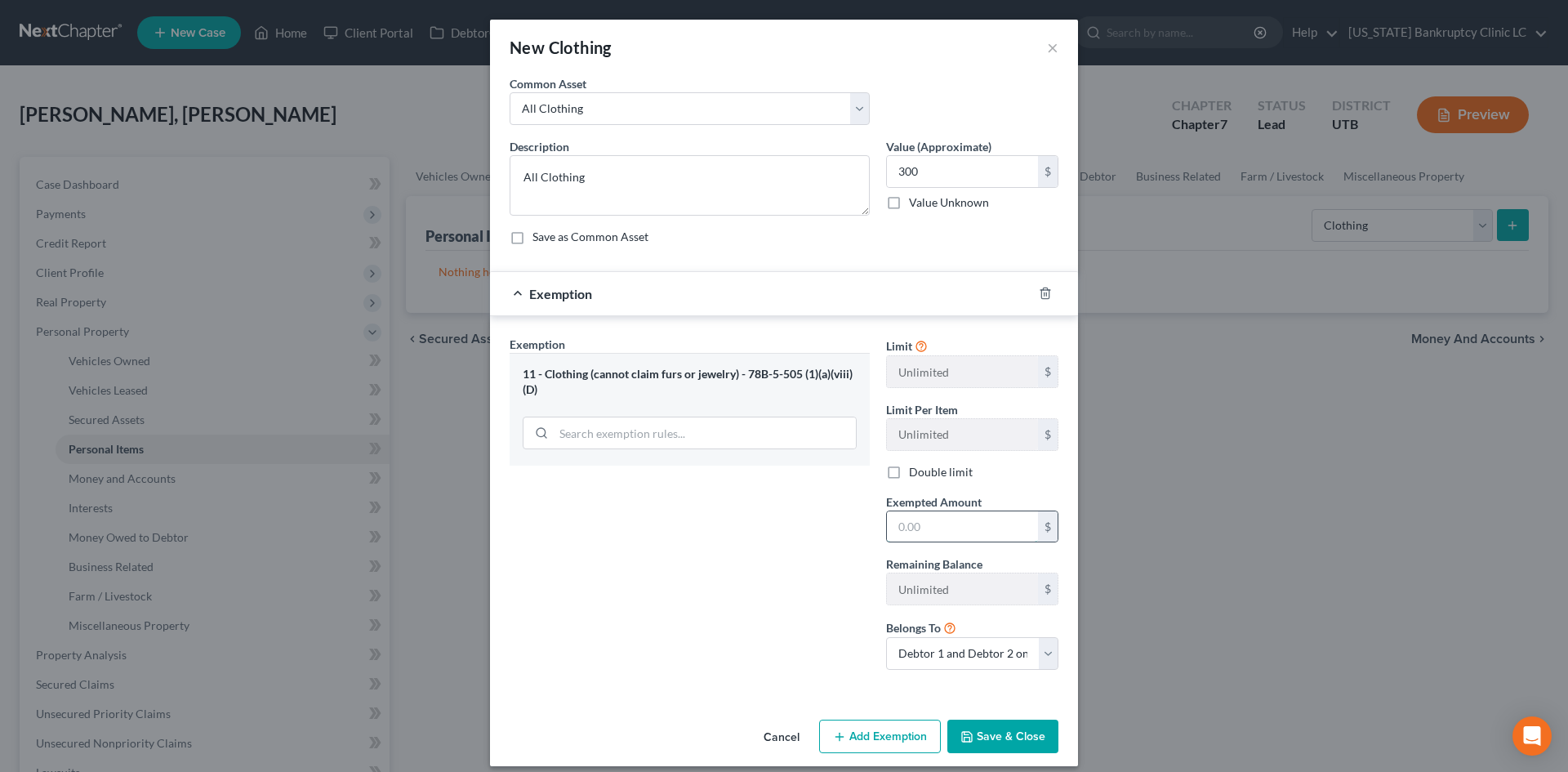
click at [926, 536] on input "text" at bounding box center [963, 527] width 151 height 31
click at [805, 568] on div "Exemption Set must be selected for CA. Exemption * 11 - Clothing (cannot claim …" at bounding box center [690, 509] width 377 height 347
click at [1011, 730] on button "Save & Close" at bounding box center [1003, 737] width 111 height 35
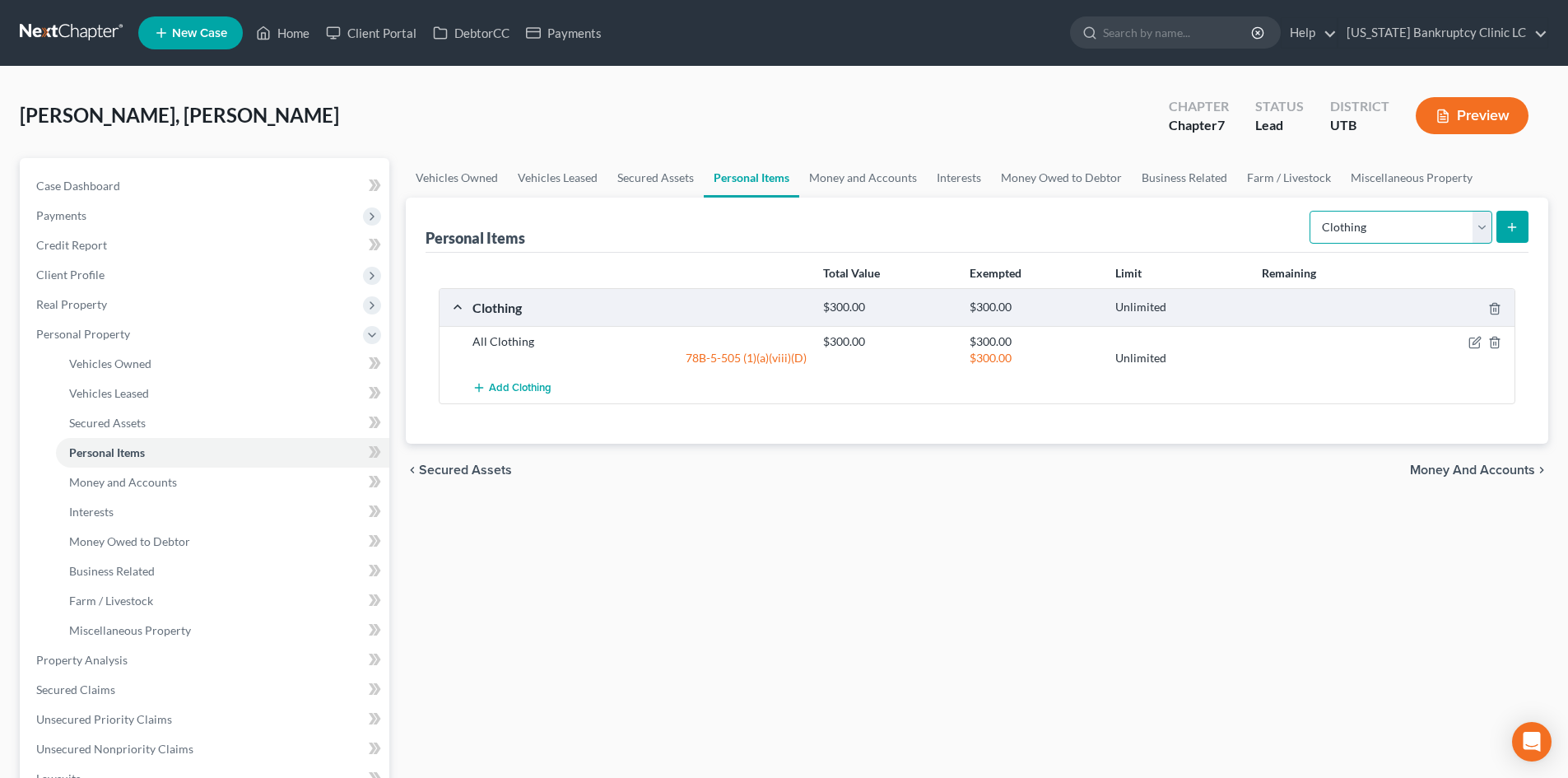
click at [1387, 215] on select "Select Item Type Clothing Collectibles Of Value Electronics Firearms Household …" at bounding box center [1400, 227] width 183 height 33
click at [1311, 211] on select "Select Item Type Clothing Collectibles Of Value Electronics Firearms Household …" at bounding box center [1400, 227] width 183 height 33
click at [1505, 227] on icon "submit" at bounding box center [1511, 226] width 13 height 13
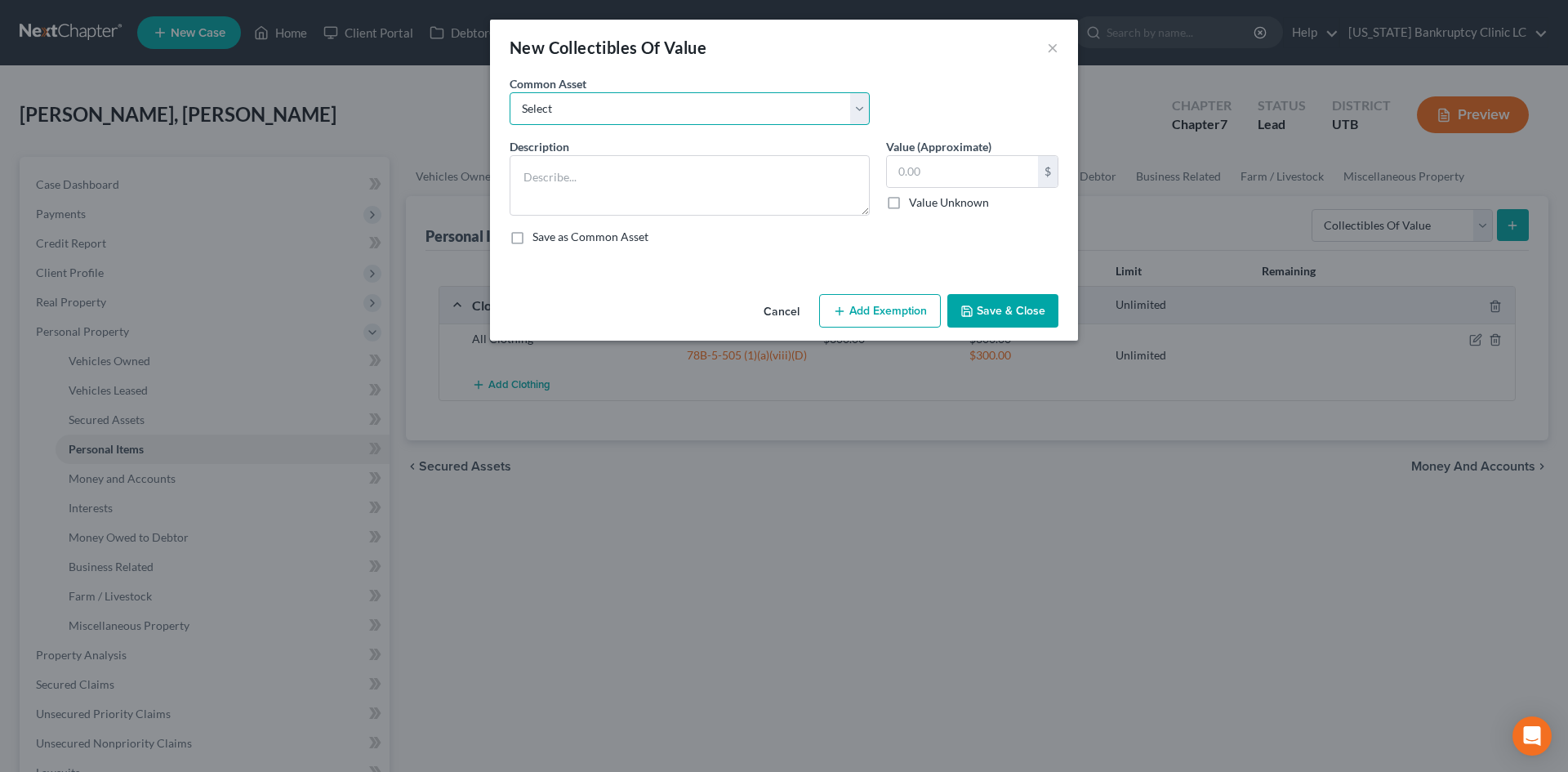
click at [677, 118] on select "Select Prints/Paintings/Art Collectibles" at bounding box center [690, 108] width 361 height 33
click at [510, 92] on select "Select Prints/Paintings/Art Collectibles" at bounding box center [690, 108] width 361 height 33
click at [930, 156] on input "35.00" at bounding box center [963, 171] width 151 height 31
click at [1005, 302] on button "Save & Close" at bounding box center [1003, 311] width 111 height 35
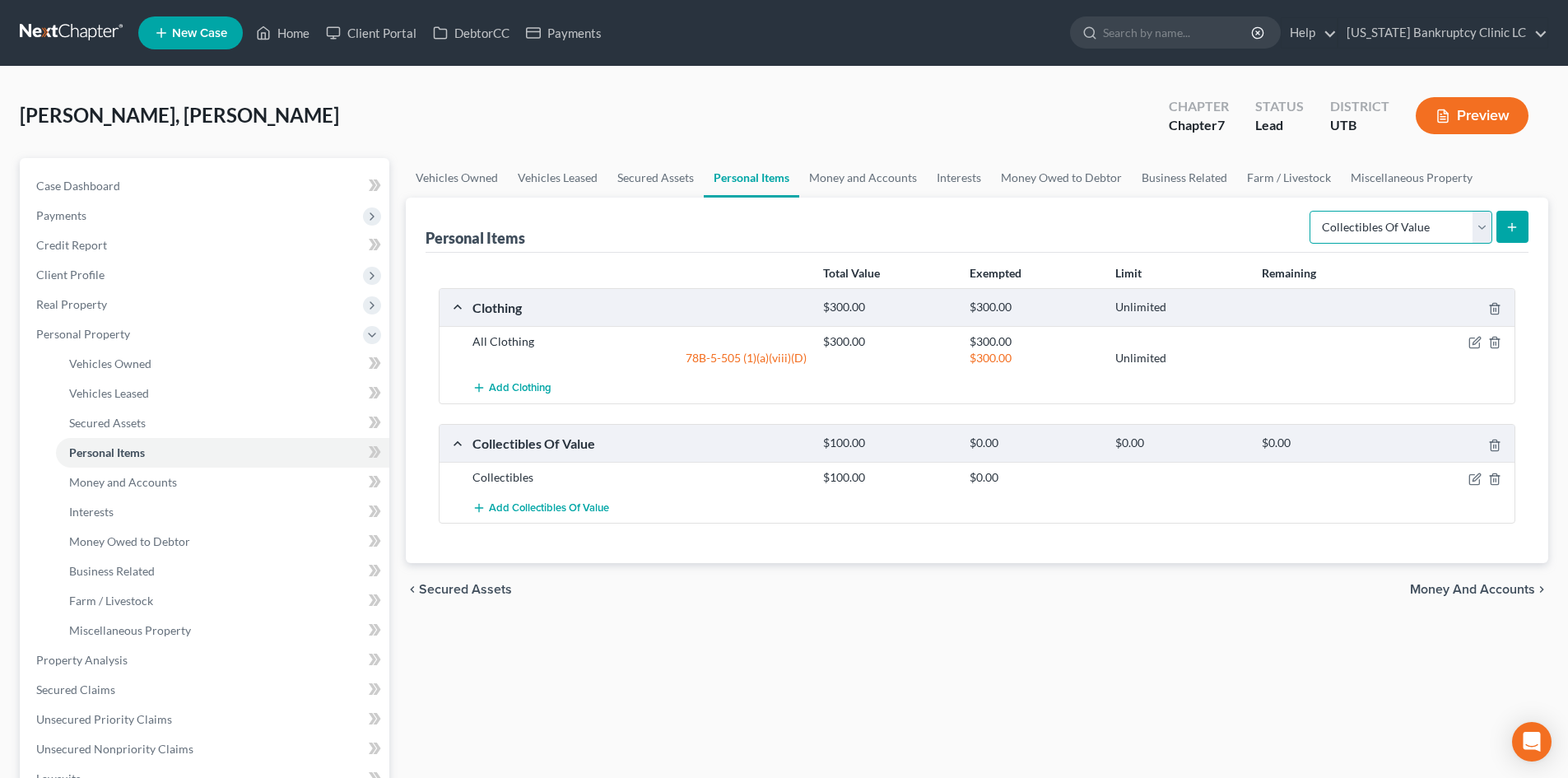
click at [1362, 226] on select "Select Item Type Clothing Collectibles Of Value Electronics Firearms Household …" at bounding box center [1400, 227] width 183 height 33
click at [1311, 211] on select "Select Item Type Clothing Collectibles Of Value Electronics Firearms Household …" at bounding box center [1400, 227] width 183 height 33
click at [1492, 225] on form "Select Item Type Clothing Collectibles Of Value Electronics Firearms Household …" at bounding box center [1418, 228] width 219 height 34
click at [1522, 223] on button "submit" at bounding box center [1513, 227] width 32 height 32
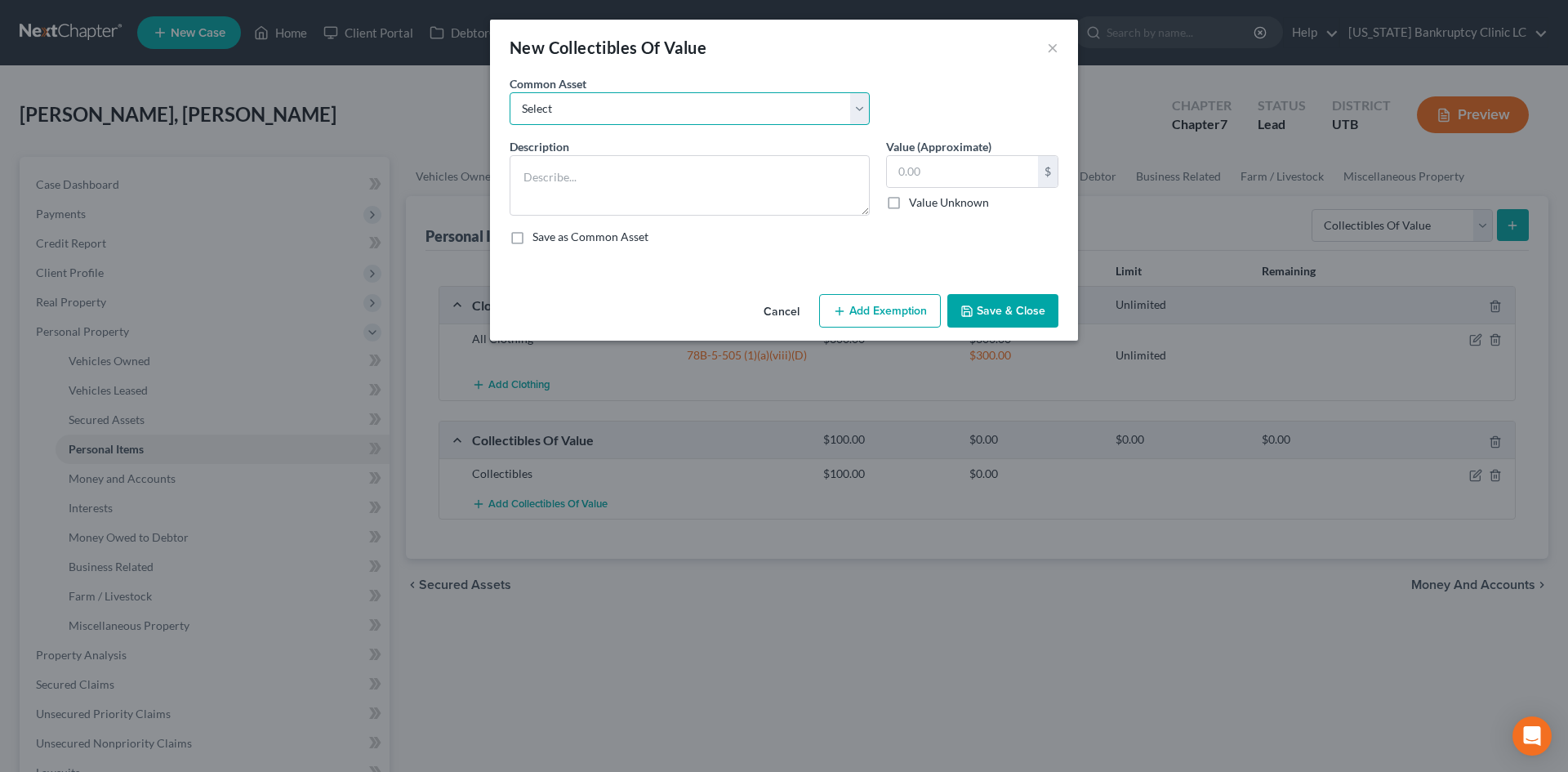
click at [633, 106] on select "Select Prints/Paintings/Art Collectibles" at bounding box center [690, 108] width 361 height 33
click at [510, 92] on select "Select Prints/Paintings/Art Collectibles" at bounding box center [690, 108] width 361 height 33
click at [957, 171] on input "250.00" at bounding box center [963, 171] width 151 height 31
click at [984, 296] on button "Save & Close" at bounding box center [1003, 311] width 111 height 35
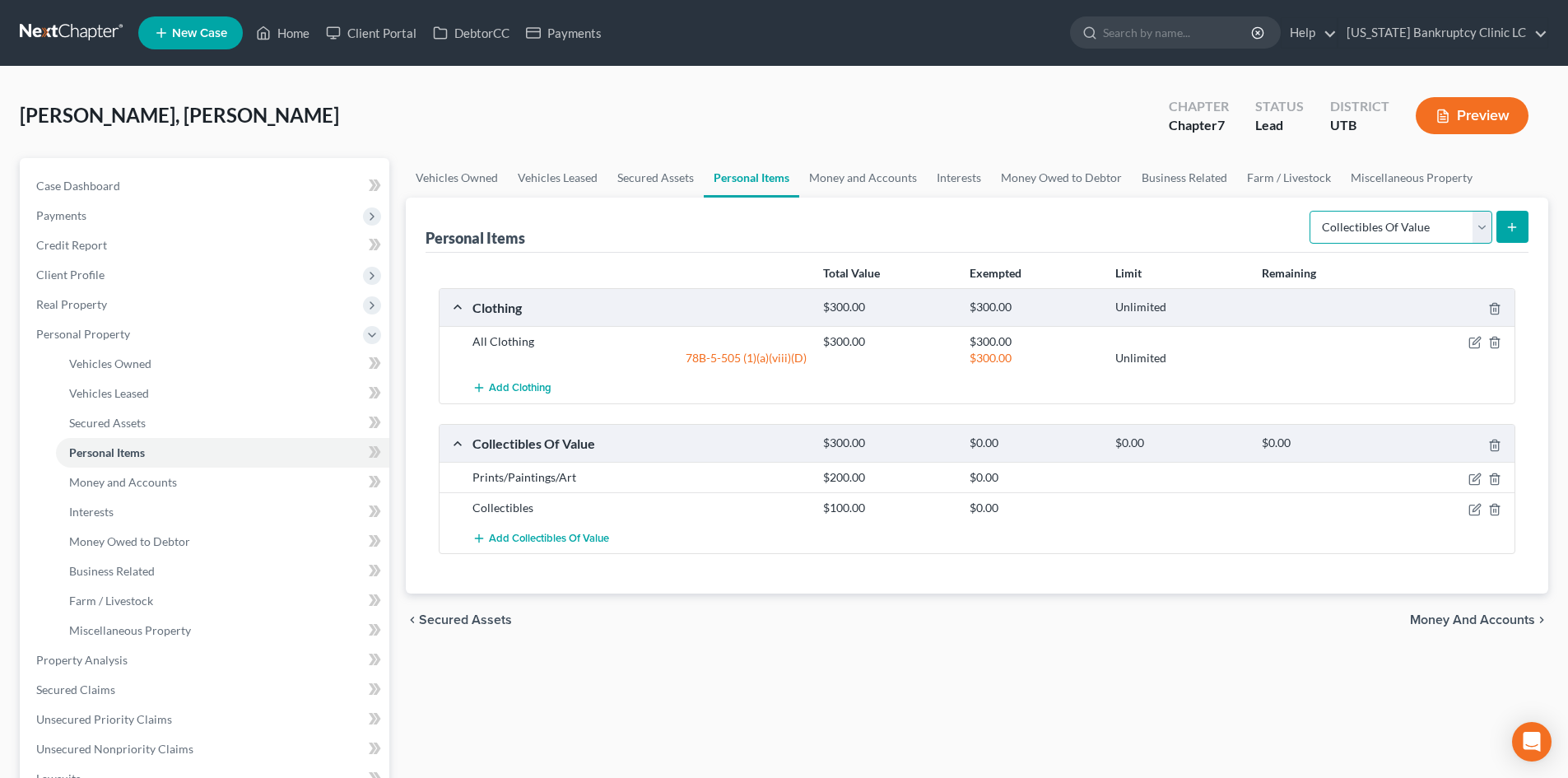
click at [1418, 223] on select "Select Item Type Clothing Collectibles Of Value Electronics Firearms Household …" at bounding box center [1400, 227] width 183 height 33
click at [1311, 211] on select "Select Item Type Clothing Collectibles Of Value Electronics Firearms Household …" at bounding box center [1400, 227] width 183 height 33
click at [1505, 222] on icon "submit" at bounding box center [1511, 226] width 13 height 13
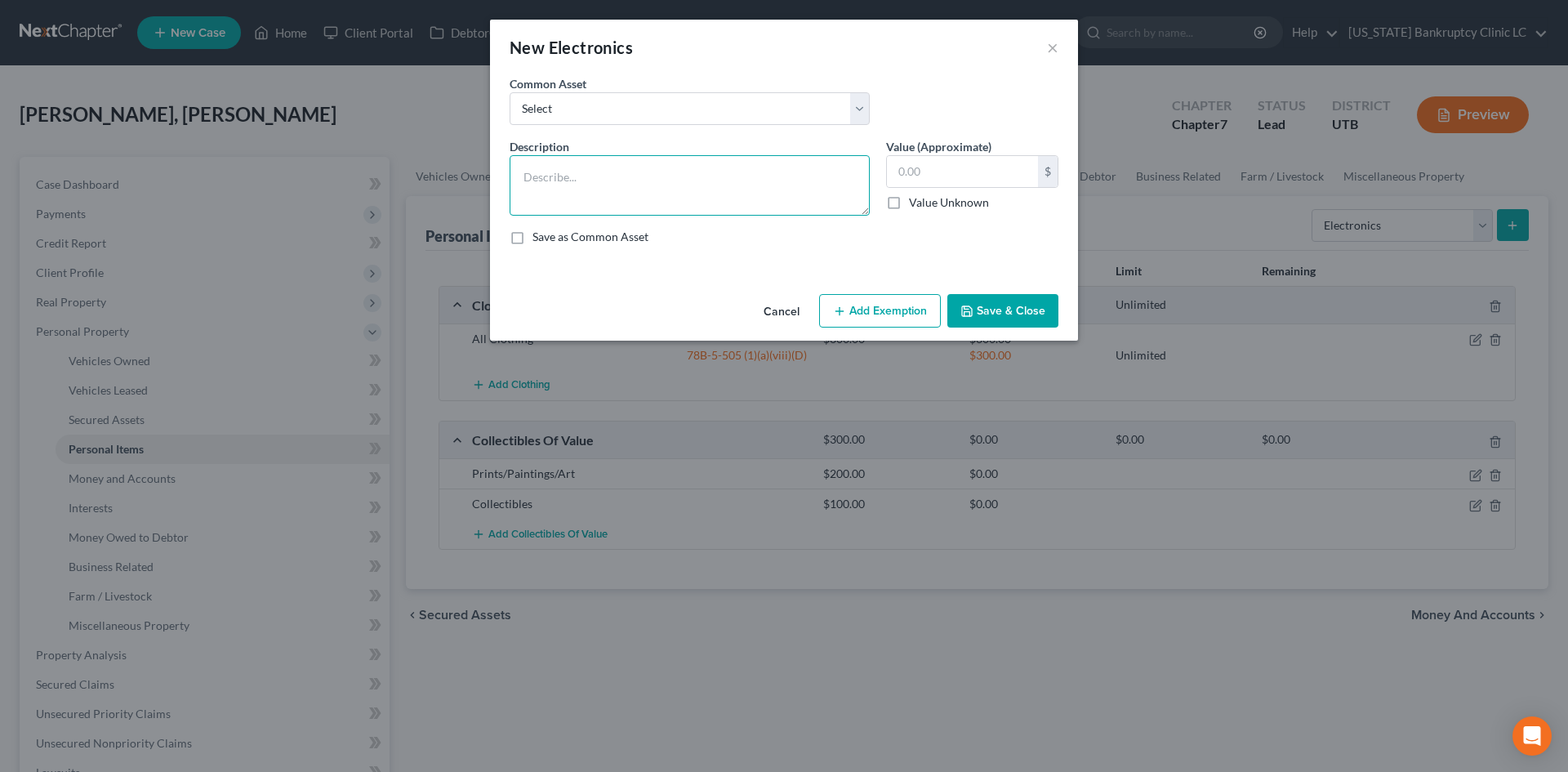
click at [670, 193] on textarea at bounding box center [690, 186] width 361 height 61
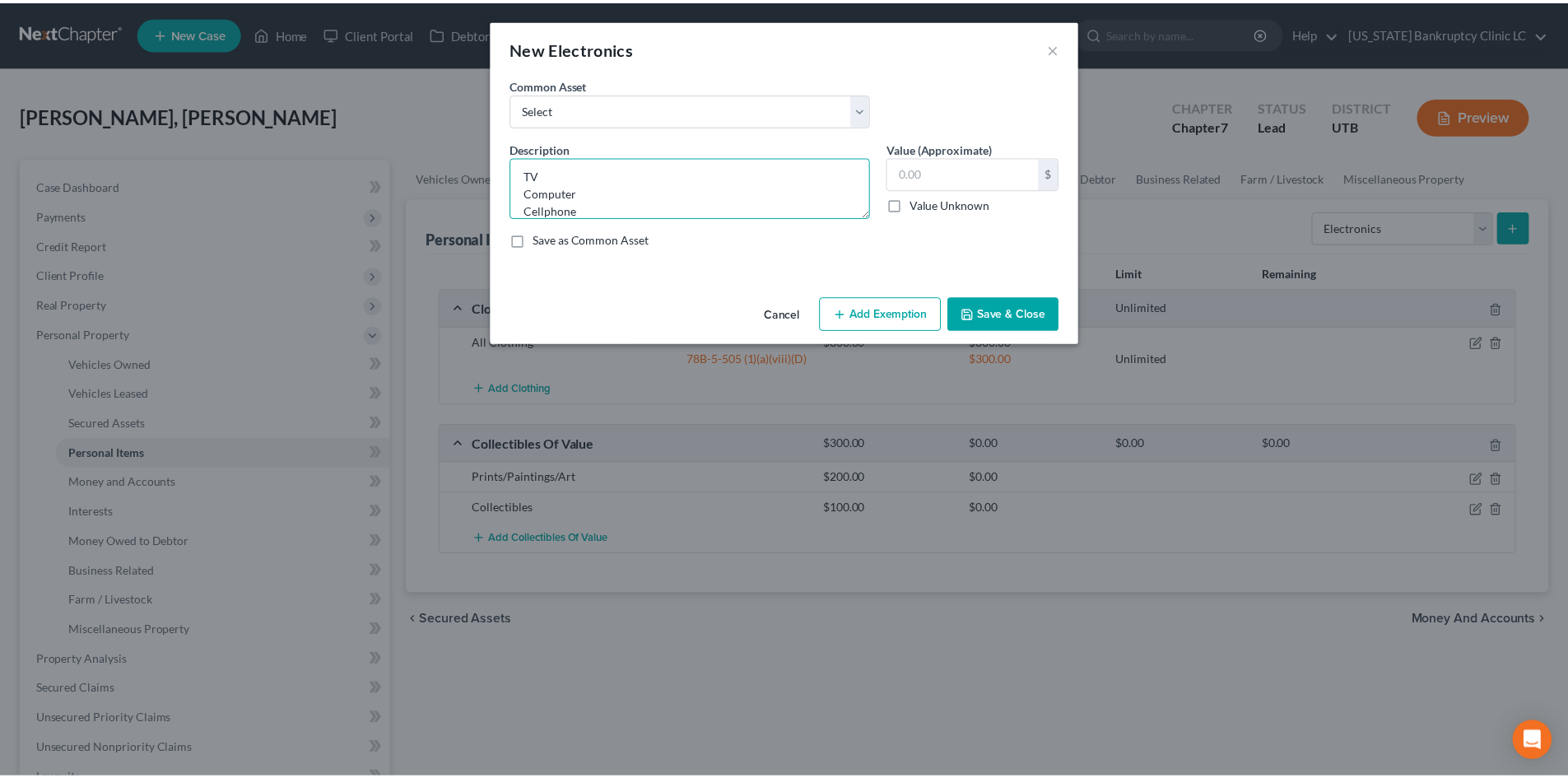
scroll to position [20, 0]
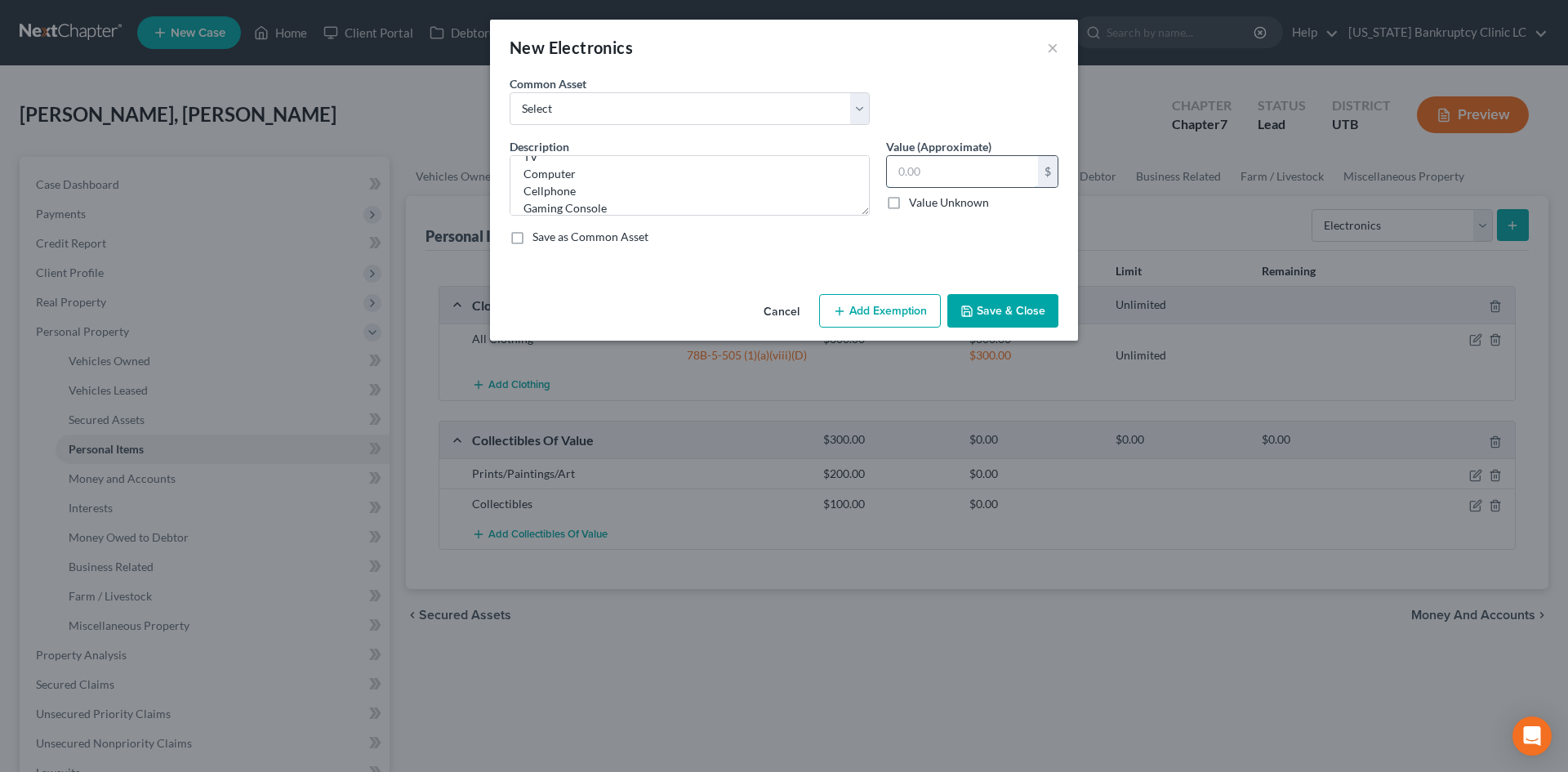
click at [966, 187] on input "text" at bounding box center [963, 171] width 151 height 31
click at [1031, 297] on button "Save & Close" at bounding box center [1003, 311] width 111 height 35
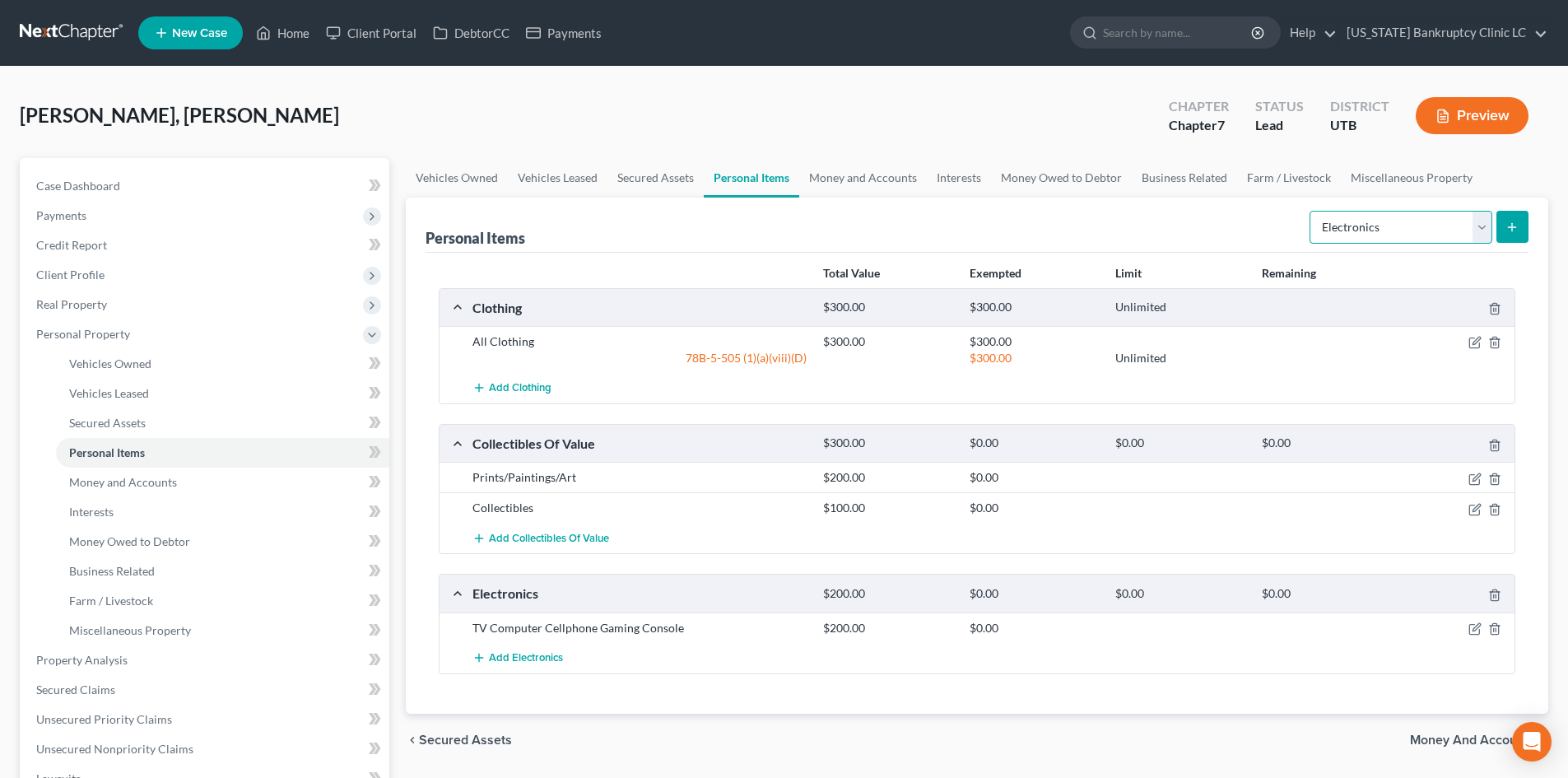
click at [1418, 228] on select "Select Item Type Clothing Collectibles Of Value Electronics Firearms Household …" at bounding box center [1400, 227] width 183 height 33
click at [1395, 225] on select "Select Item Type Clothing Collectibles Of Value Electronics Firearms Household …" at bounding box center [1400, 227] width 183 height 33
click at [1311, 211] on select "Select Item Type Clothing Collectibles Of Value Electronics Firearms Household …" at bounding box center [1400, 227] width 183 height 33
click at [1499, 229] on button "submit" at bounding box center [1513, 227] width 32 height 32
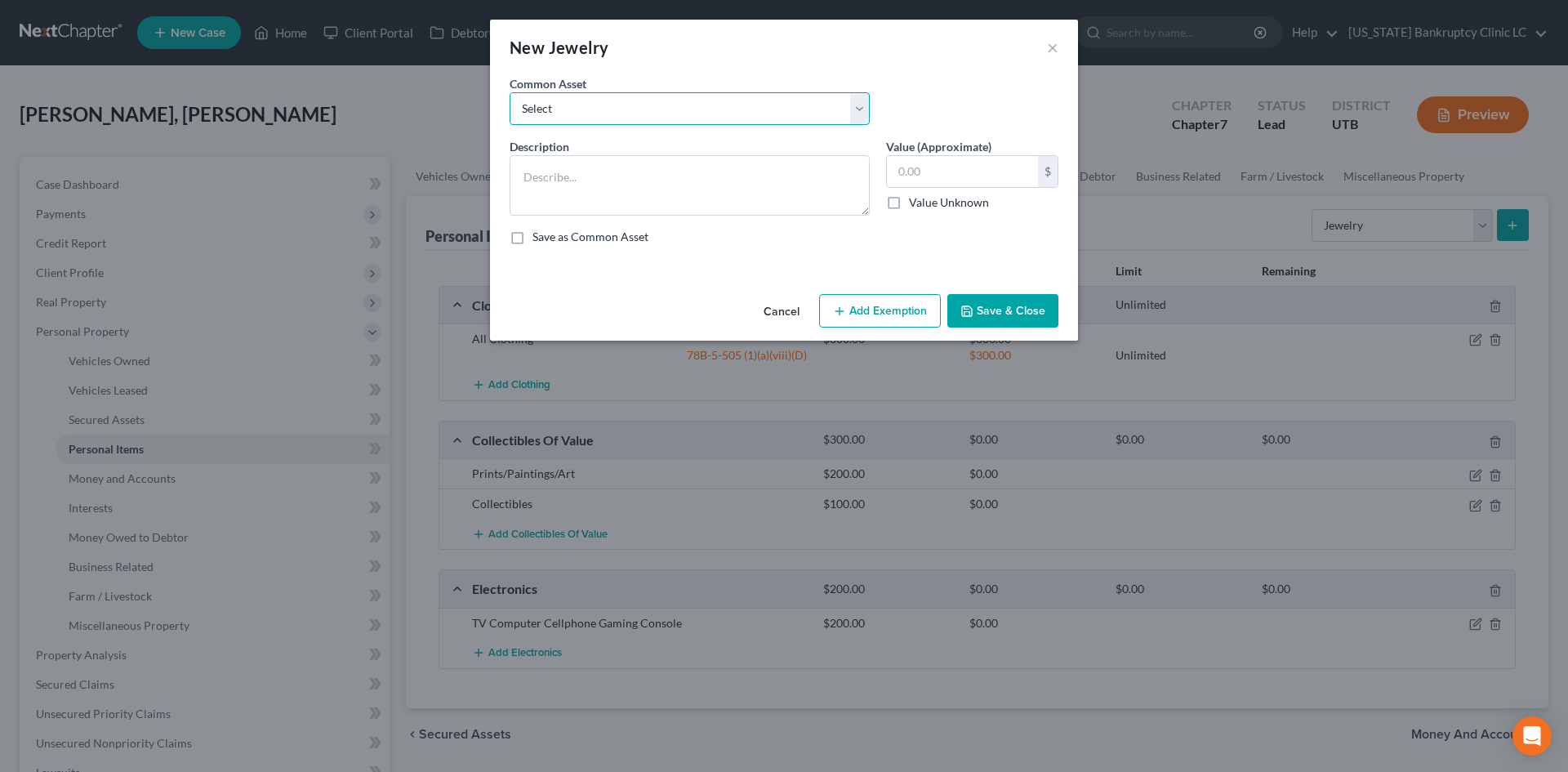
click at [668, 119] on select "Select Jewelry, Watches & Accessories Jewelry, Watches & Accessories Wedding Ri…" at bounding box center [690, 108] width 361 height 33
click at [510, 92] on select "Select Jewelry, Watches & Accessories Jewelry, Watches & Accessories Wedding Ri…" at bounding box center [690, 108] width 361 height 33
click at [906, 171] on input "300.00" at bounding box center [963, 171] width 151 height 31
click at [985, 236] on div "Save as Common Asset" at bounding box center [784, 236] width 549 height 16
click at [985, 311] on button "Save & Close" at bounding box center [1003, 311] width 111 height 35
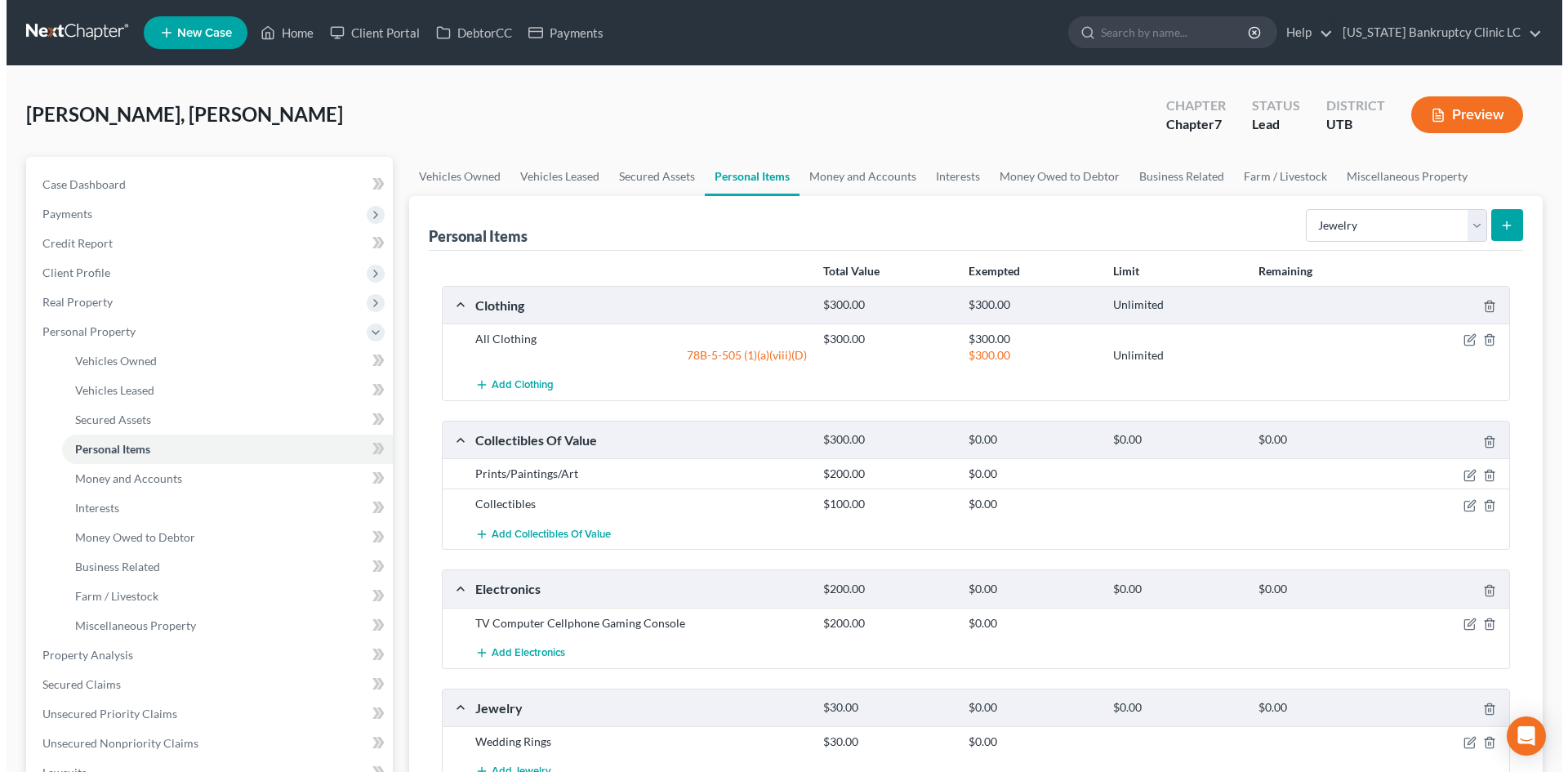
scroll to position [82, 0]
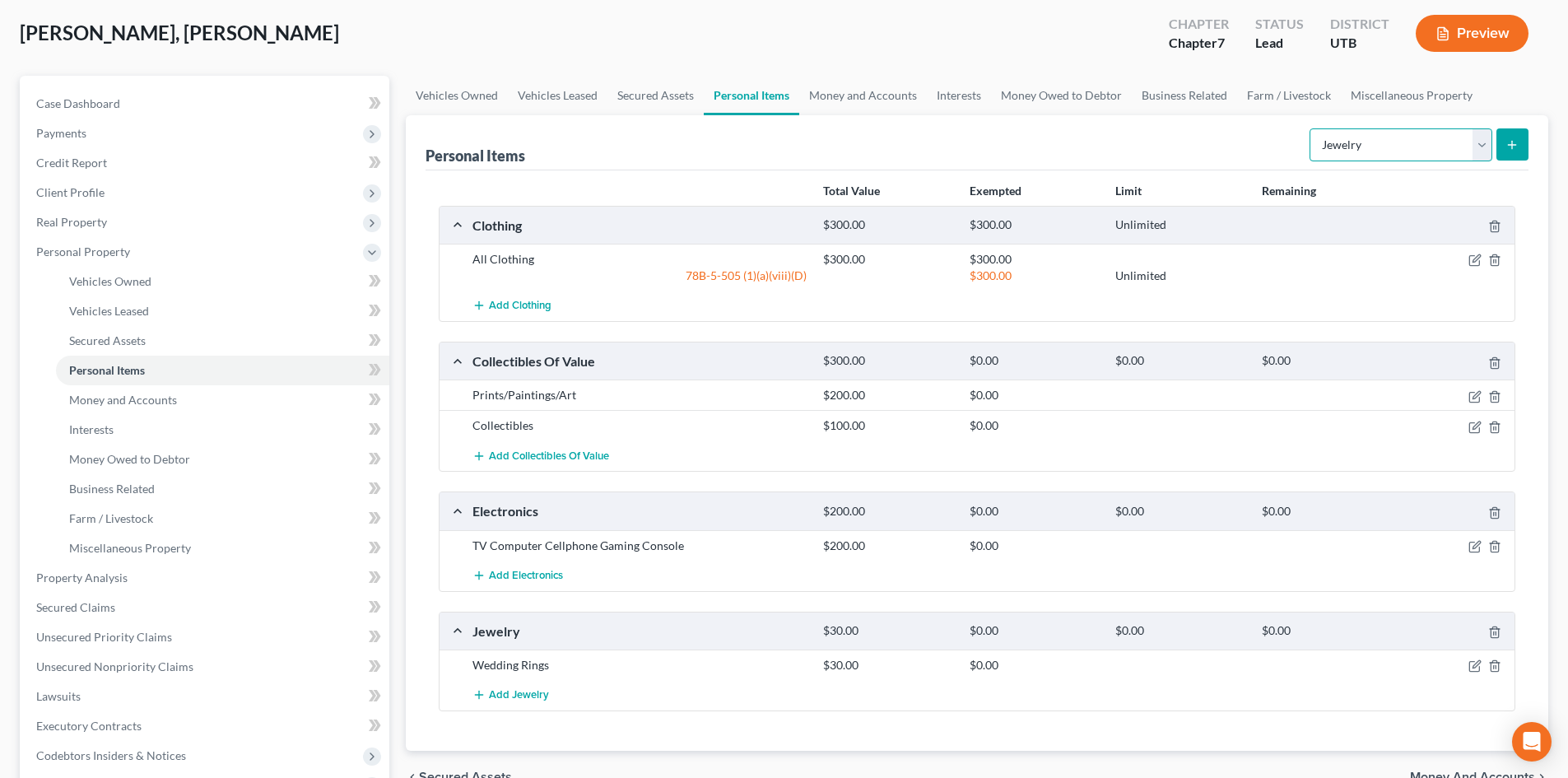
click at [1402, 140] on select "Select Item Type Clothing Collectibles Of Value Electronics Firearms Household …" at bounding box center [1400, 145] width 183 height 33
click at [1311, 129] on select "Select Item Type Clothing Collectibles Of Value Electronics Firearms Household …" at bounding box center [1400, 145] width 183 height 33
click at [1515, 135] on button "submit" at bounding box center [1513, 145] width 32 height 32
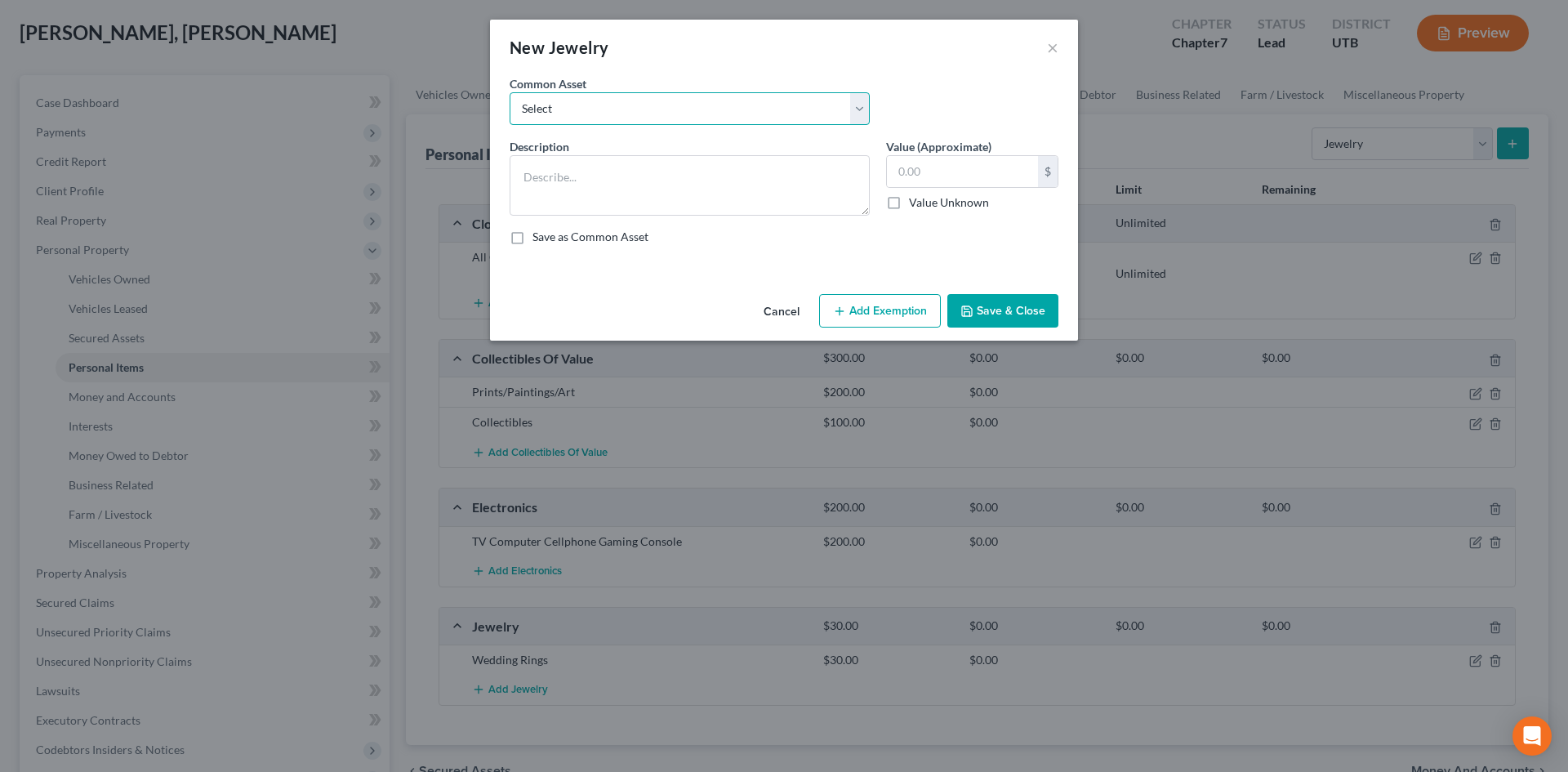
click at [616, 112] on select "Select Jewelry, Watches & Accessories Jewelry, Watches & Accessories Wedding Ri…" at bounding box center [690, 108] width 361 height 33
click at [510, 92] on select "Select Jewelry, Watches & Accessories Jewelry, Watches & Accessories Wedding Ri…" at bounding box center [690, 108] width 361 height 33
click at [958, 169] on input "200.00" at bounding box center [963, 171] width 151 height 31
click at [1011, 312] on button "Save & Close" at bounding box center [1003, 311] width 111 height 35
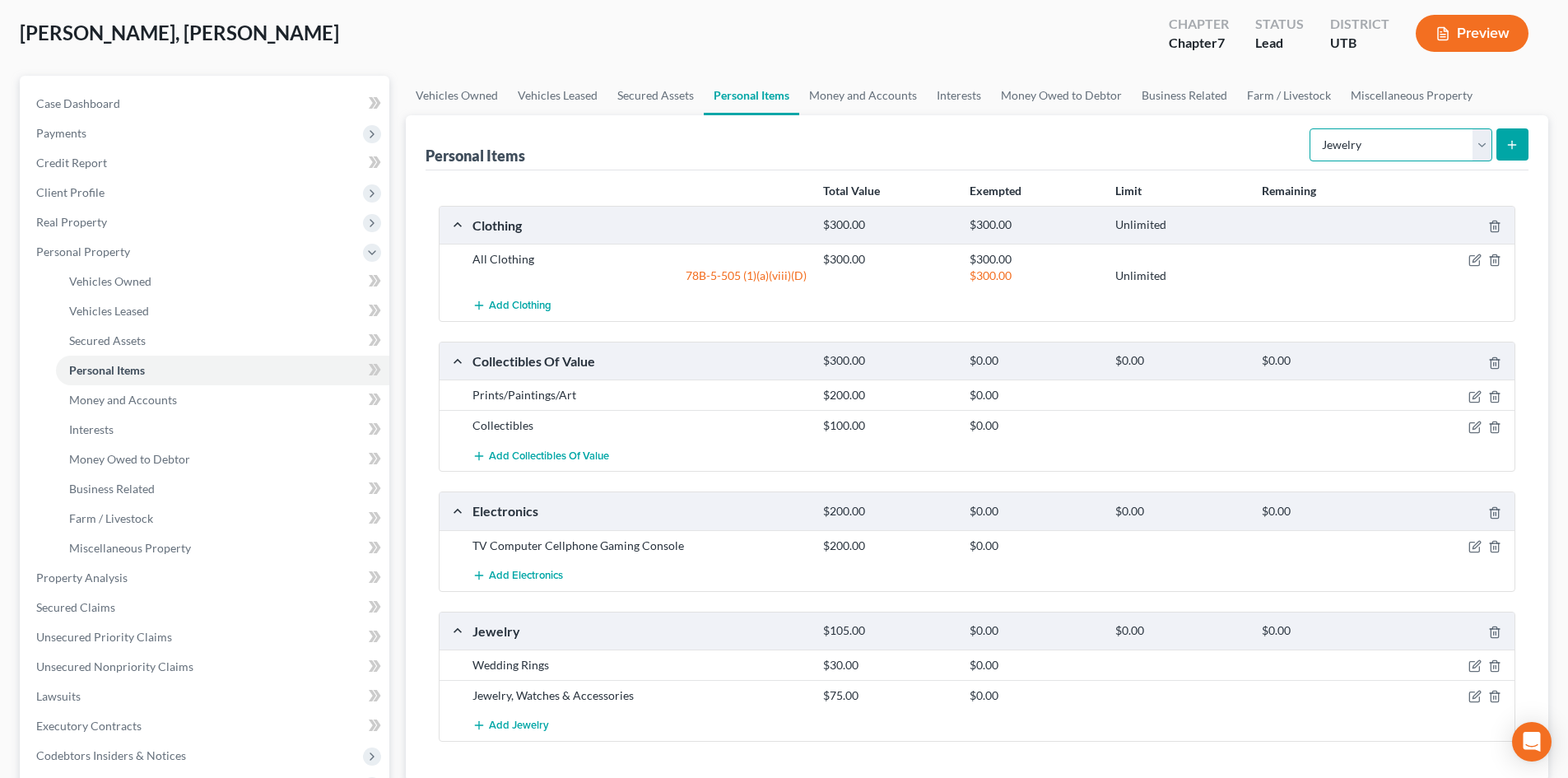
click at [1419, 152] on select "Select Item Type Clothing Collectibles Of Value Electronics Firearms Household …" at bounding box center [1400, 145] width 183 height 33
click at [1311, 129] on select "Select Item Type Clothing Collectibles Of Value Electronics Firearms Household …" at bounding box center [1400, 145] width 183 height 33
click at [1508, 139] on icon "submit" at bounding box center [1511, 145] width 13 height 13
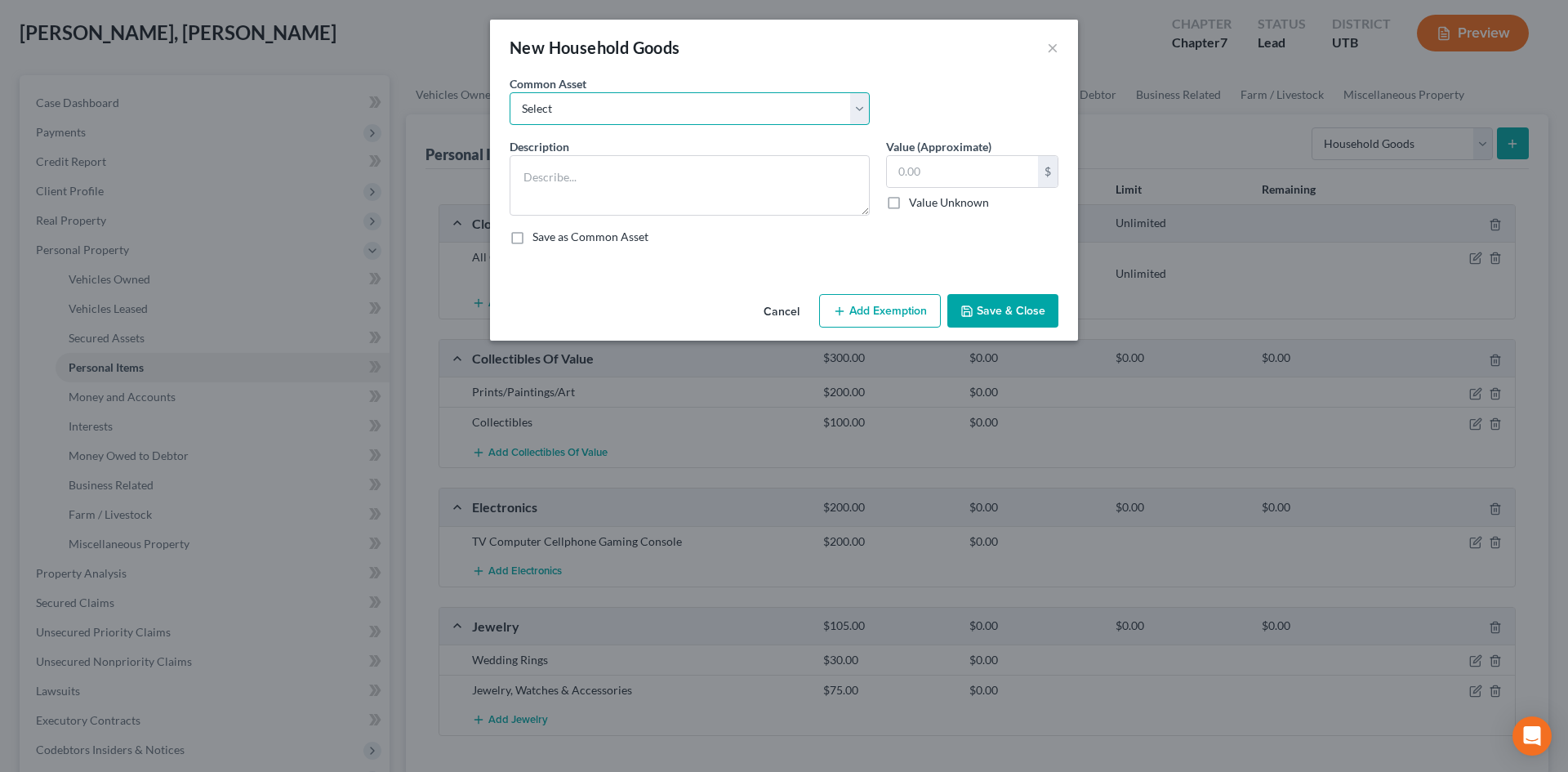
click at [643, 108] on select "Select Couch Chair Entertainment Center End/Coffee Table Stove/Cooking unit Sof…" at bounding box center [690, 108] width 361 height 33
click at [510, 92] on select "Select Couch Chair Entertainment Center End/Coffee Table Stove/Cooking unit Sof…" at bounding box center [690, 108] width 361 height 33
click at [930, 177] on input "550.00" at bounding box center [963, 171] width 151 height 31
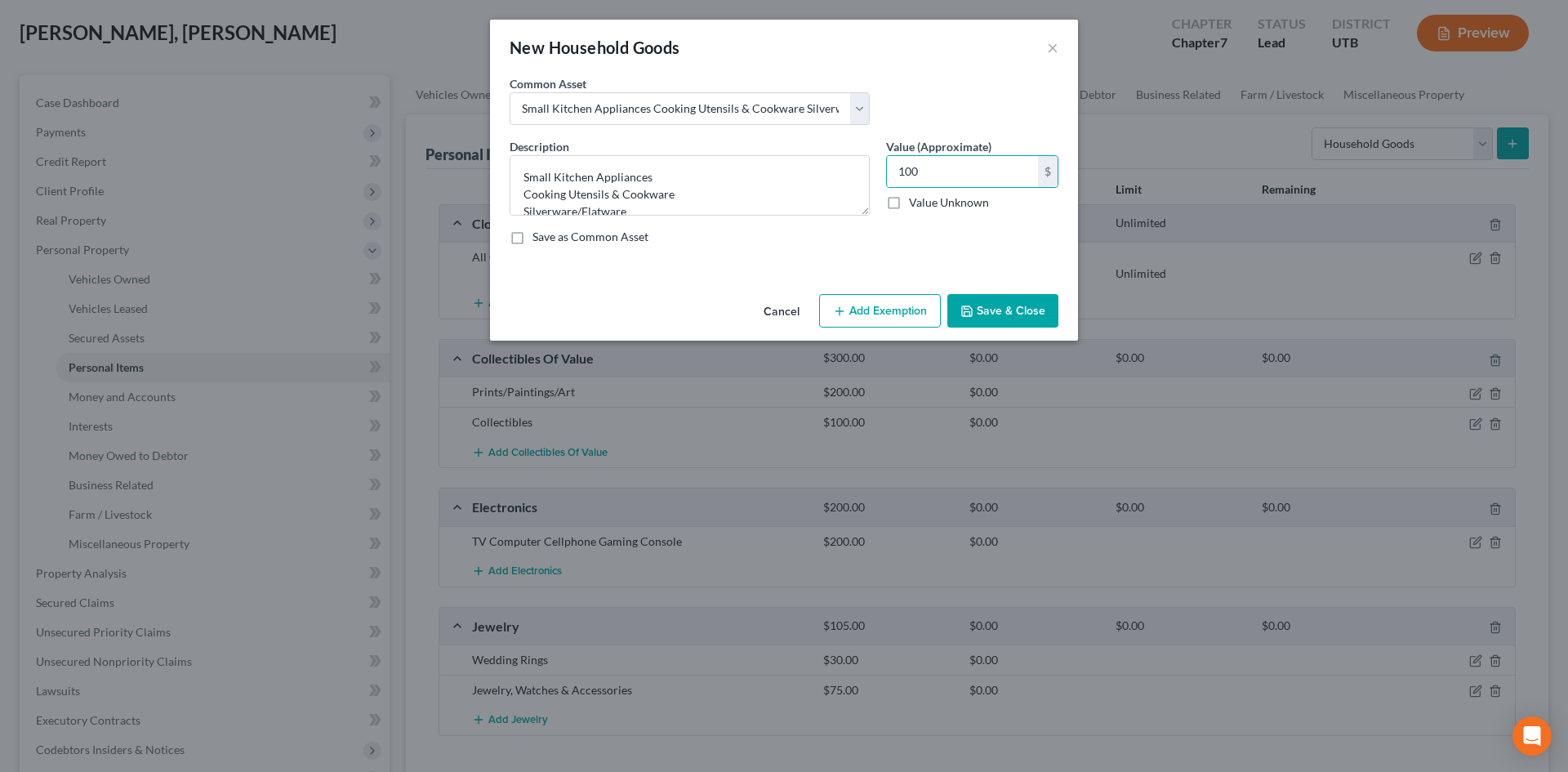
click at [868, 314] on button "Add Exemption" at bounding box center [880, 311] width 122 height 35
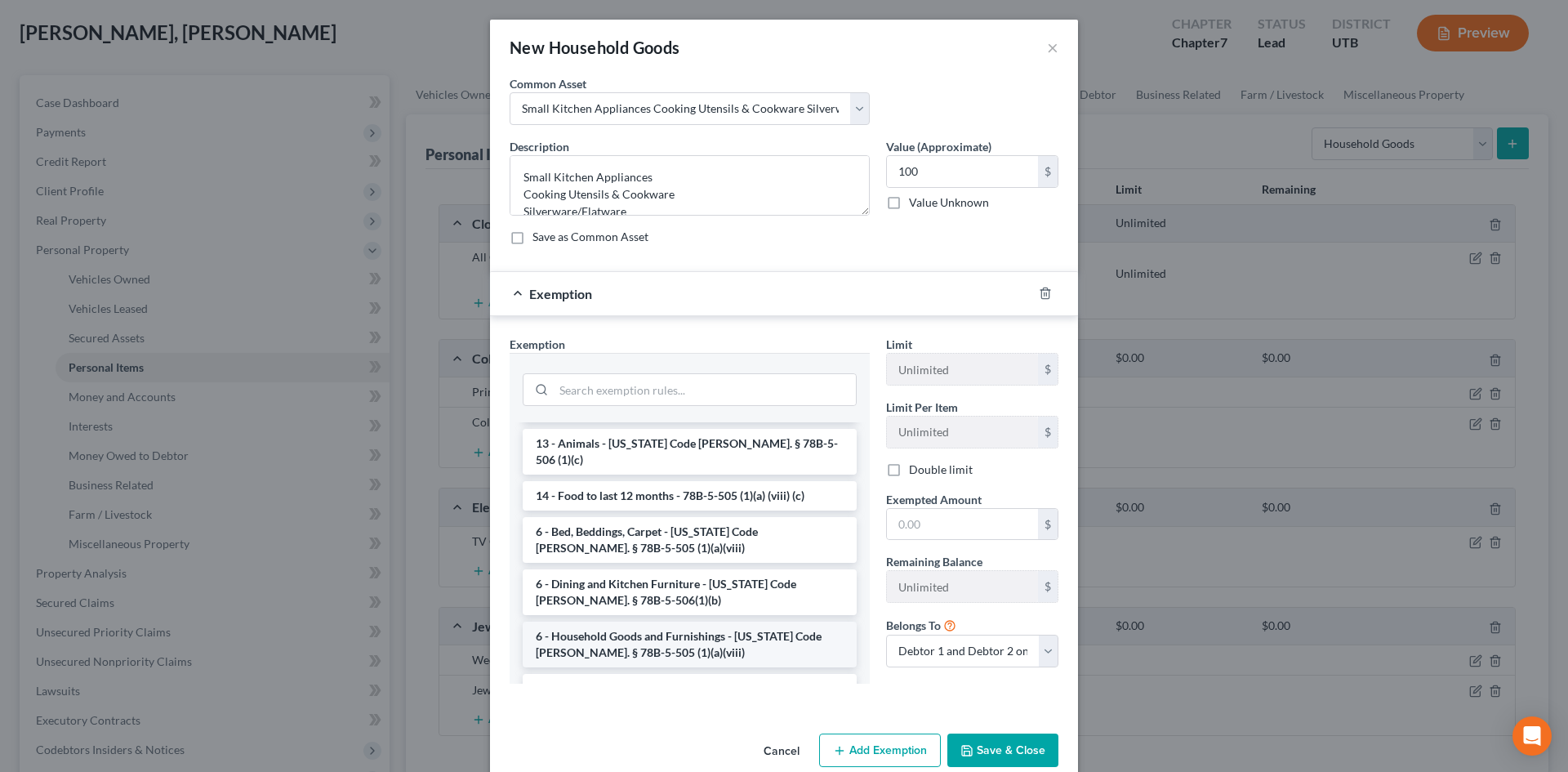
click at [615, 625] on li "6 - Household Goods and Furnishings - [US_STATE] Code [PERSON_NAME]. § 78B-5-50…" at bounding box center [690, 644] width 334 height 46
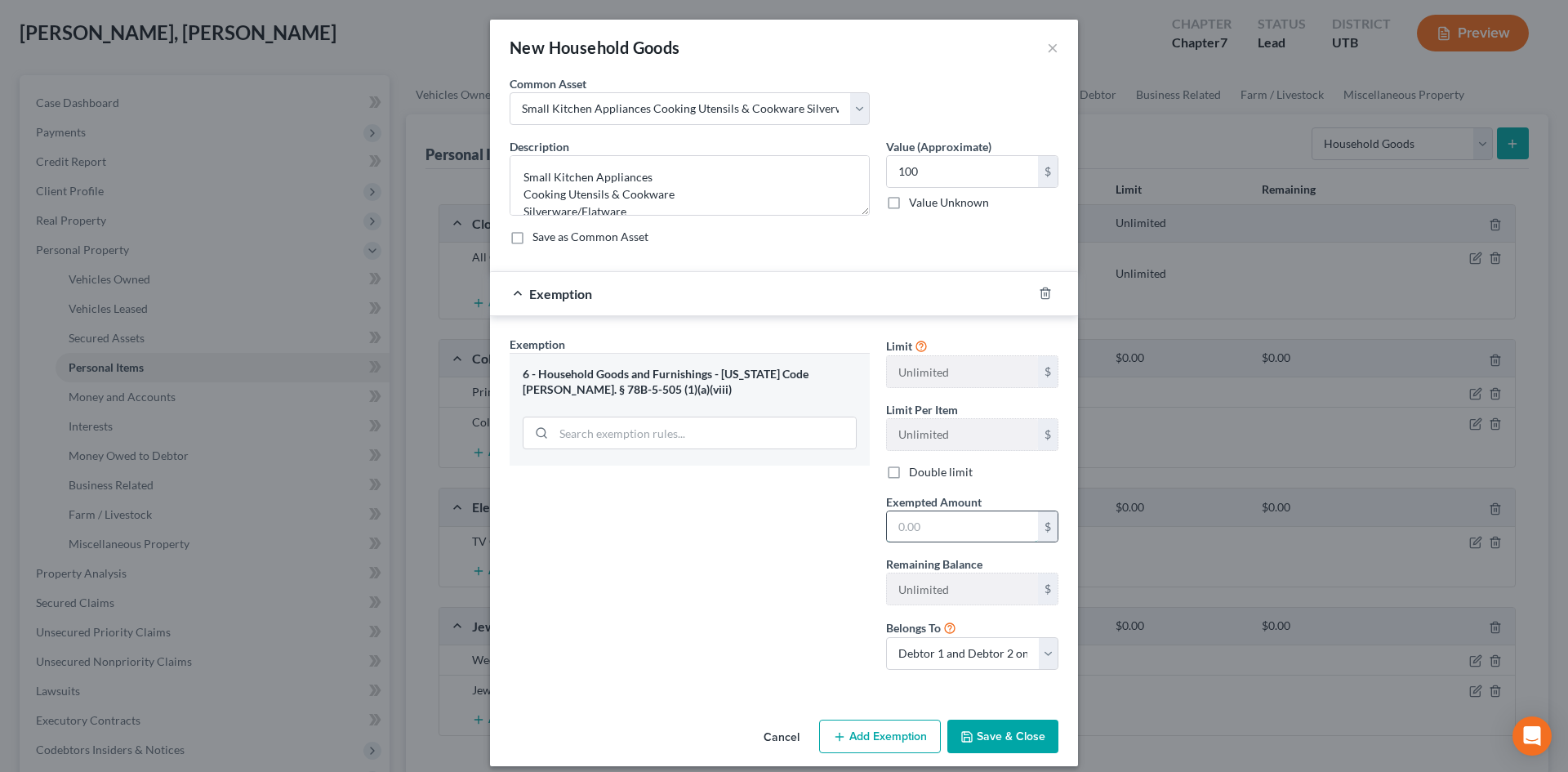
click at [957, 517] on input "text" at bounding box center [963, 527] width 151 height 31
drag, startPoint x: 822, startPoint y: 552, endPoint x: 994, endPoint y: 716, distance: 237.7
click at [822, 552] on div "Exemption Set must be selected for CA. Exemption * 6 - Household Goods and Furn…" at bounding box center [690, 509] width 377 height 347
click at [1015, 739] on button "Save & Close" at bounding box center [1003, 737] width 111 height 35
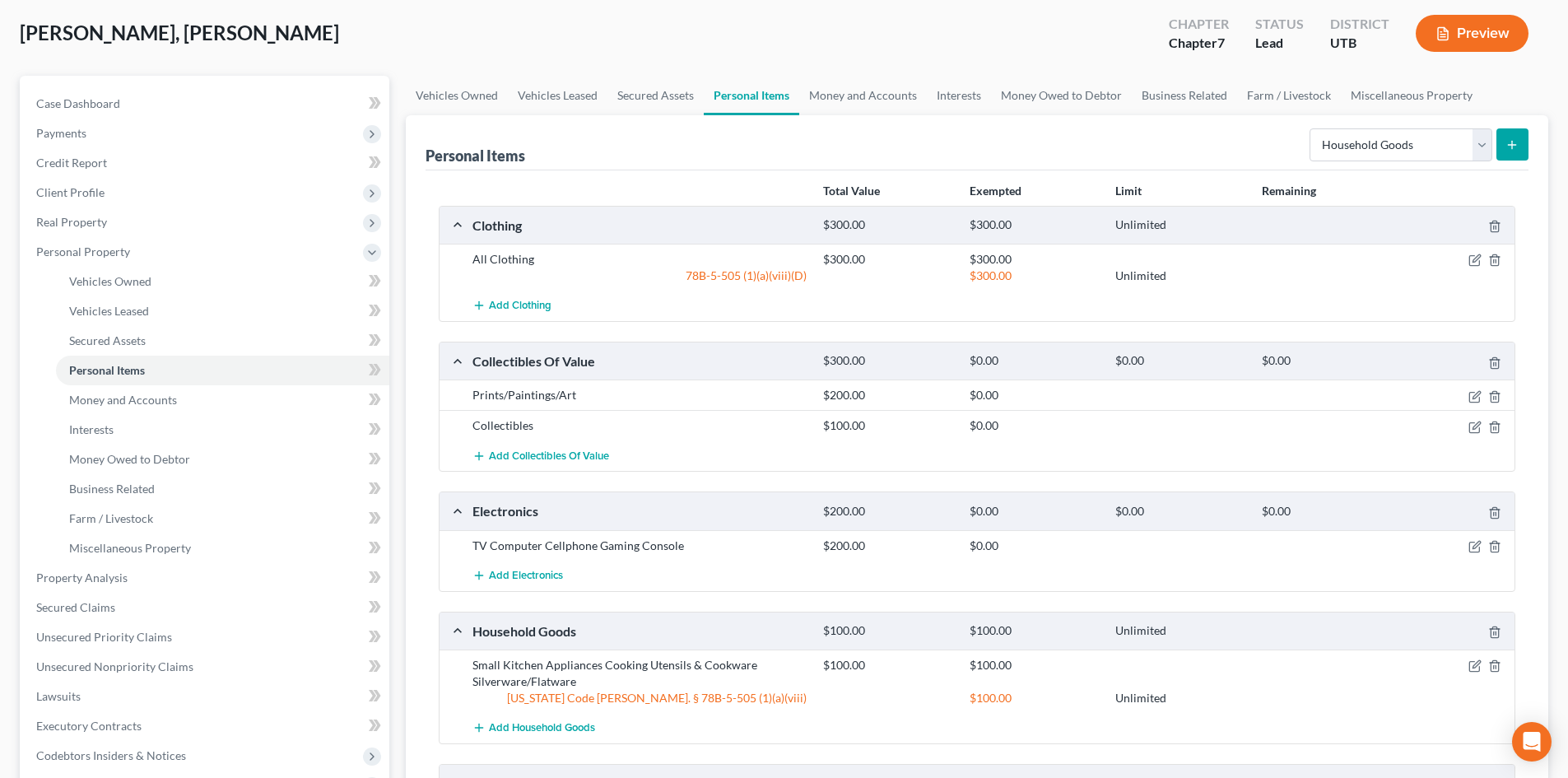
click at [1502, 150] on button "submit" at bounding box center [1513, 145] width 32 height 32
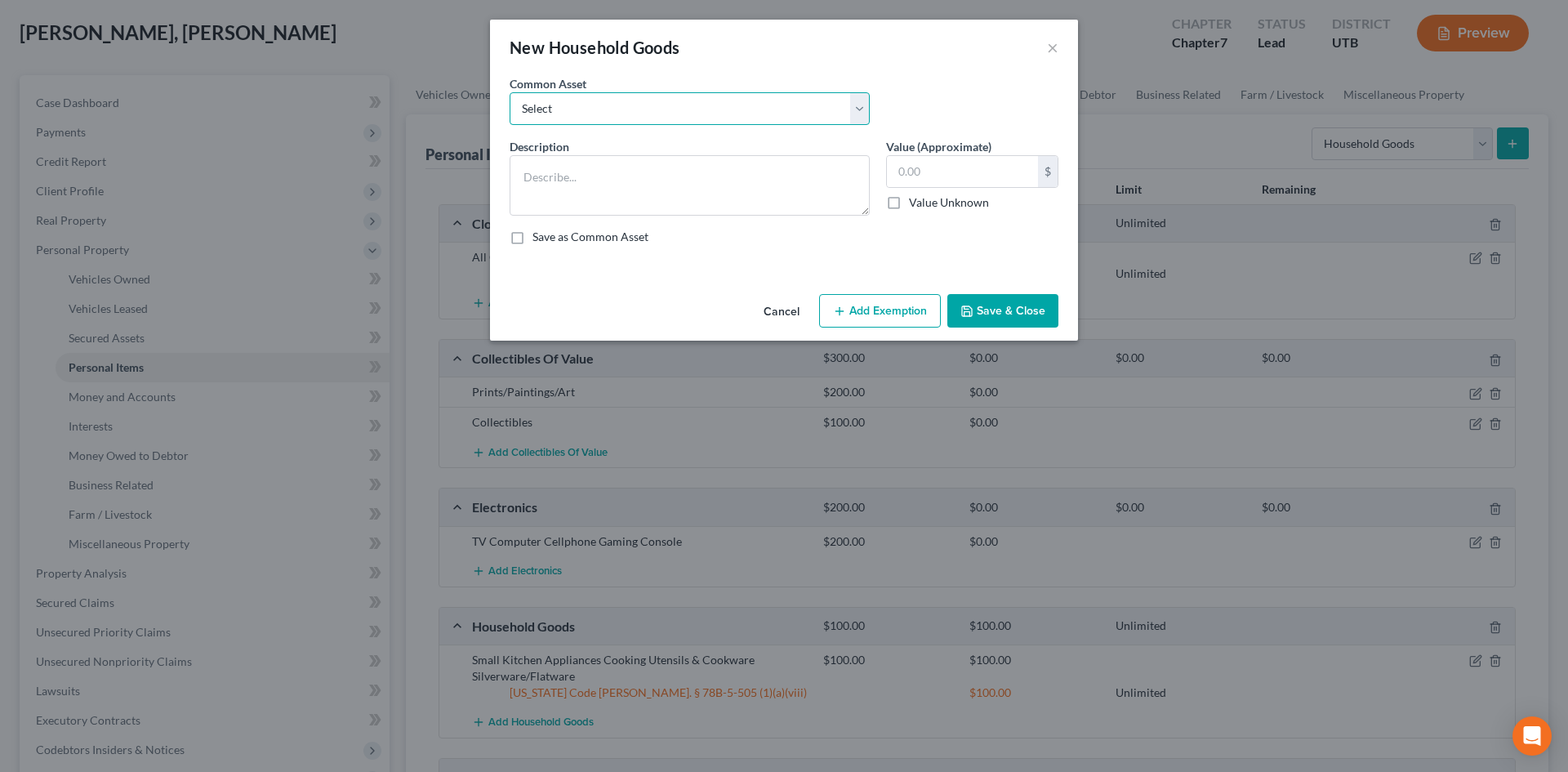
click at [692, 106] on select "Select Couch Chair Entertainment Center End/Coffee Table Stove/Cooking unit Sof…" at bounding box center [690, 108] width 361 height 33
click at [510, 92] on select "Select Couch Chair Entertainment Center End/Coffee Table Stove/Cooking unit Sof…" at bounding box center [690, 108] width 361 height 33
click at [1009, 176] on input "50.00" at bounding box center [963, 171] width 151 height 31
click at [1012, 323] on button "Save & Close" at bounding box center [1003, 311] width 111 height 35
